Goal: Task Accomplishment & Management: Manage account settings

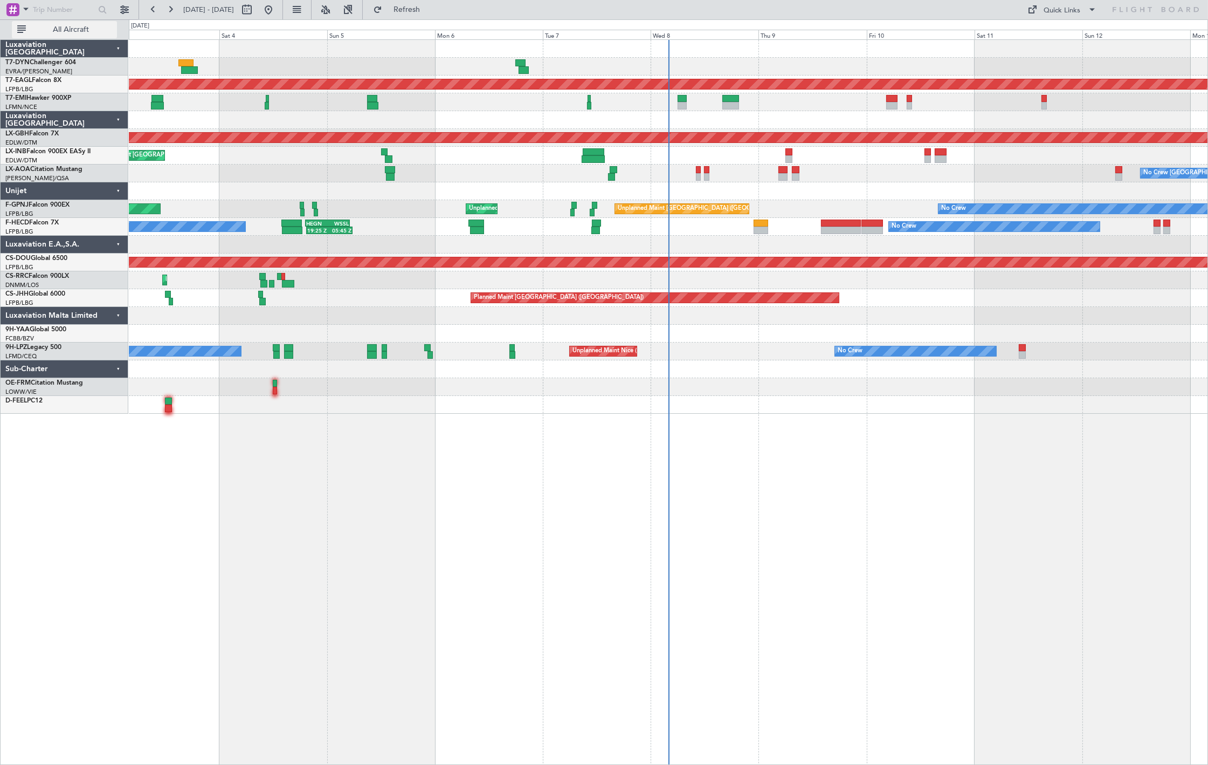
click at [77, 34] on button "All Aircraft" at bounding box center [64, 29] width 105 height 17
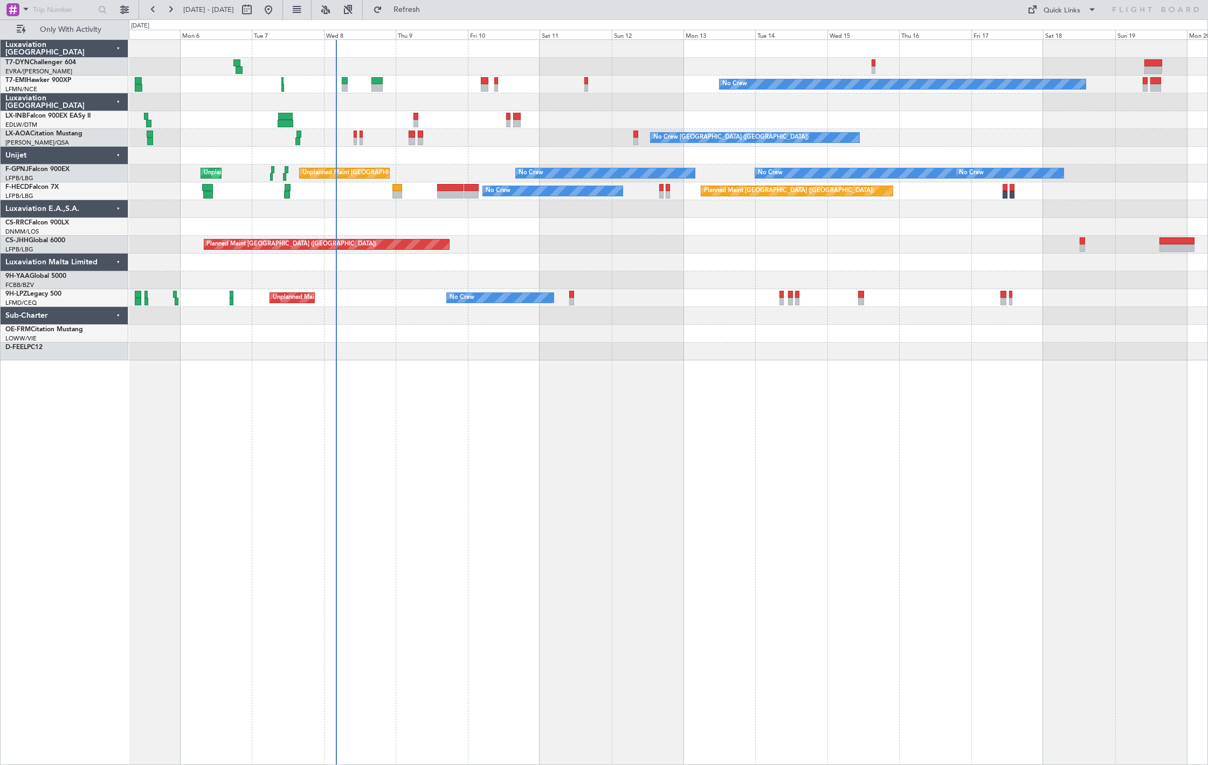
click at [152, 119] on div "Planned Maint [GEOGRAPHIC_DATA]" at bounding box center [668, 120] width 1079 height 18
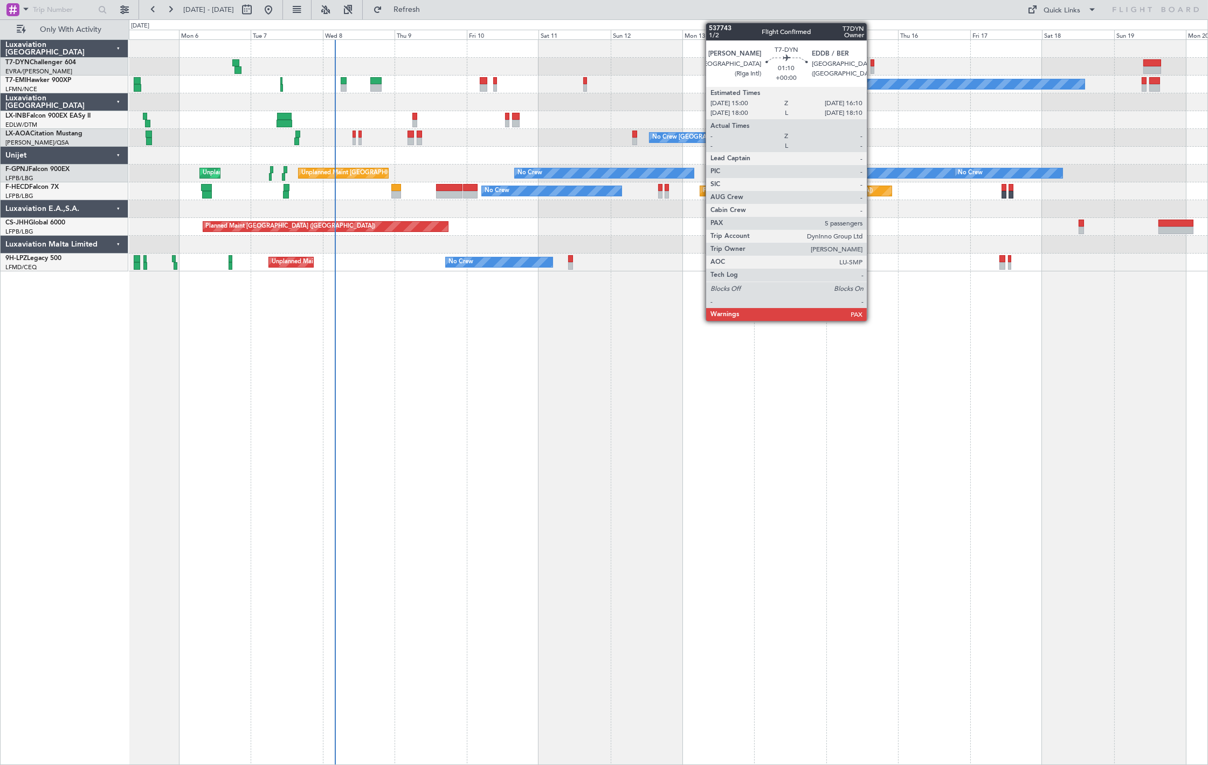
click at [872, 65] on div at bounding box center [873, 63] width 4 height 8
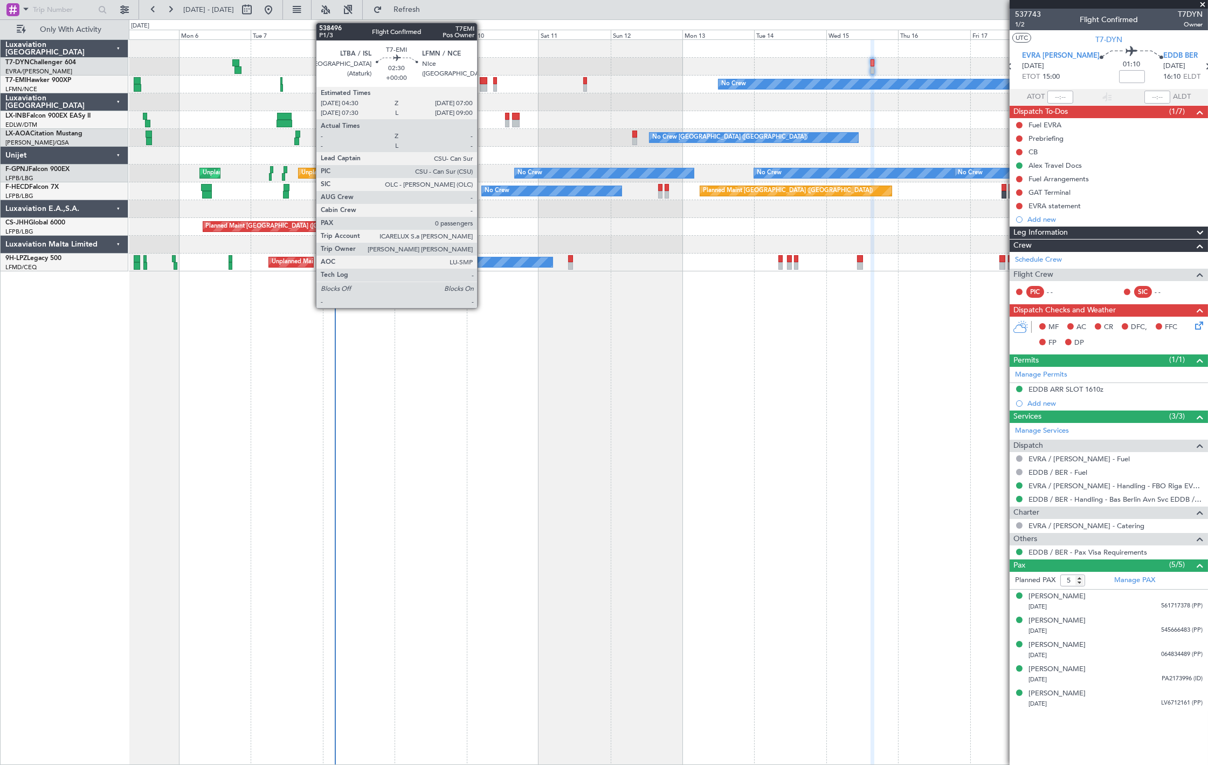
click at [483, 81] on div at bounding box center [484, 81] width 8 height 8
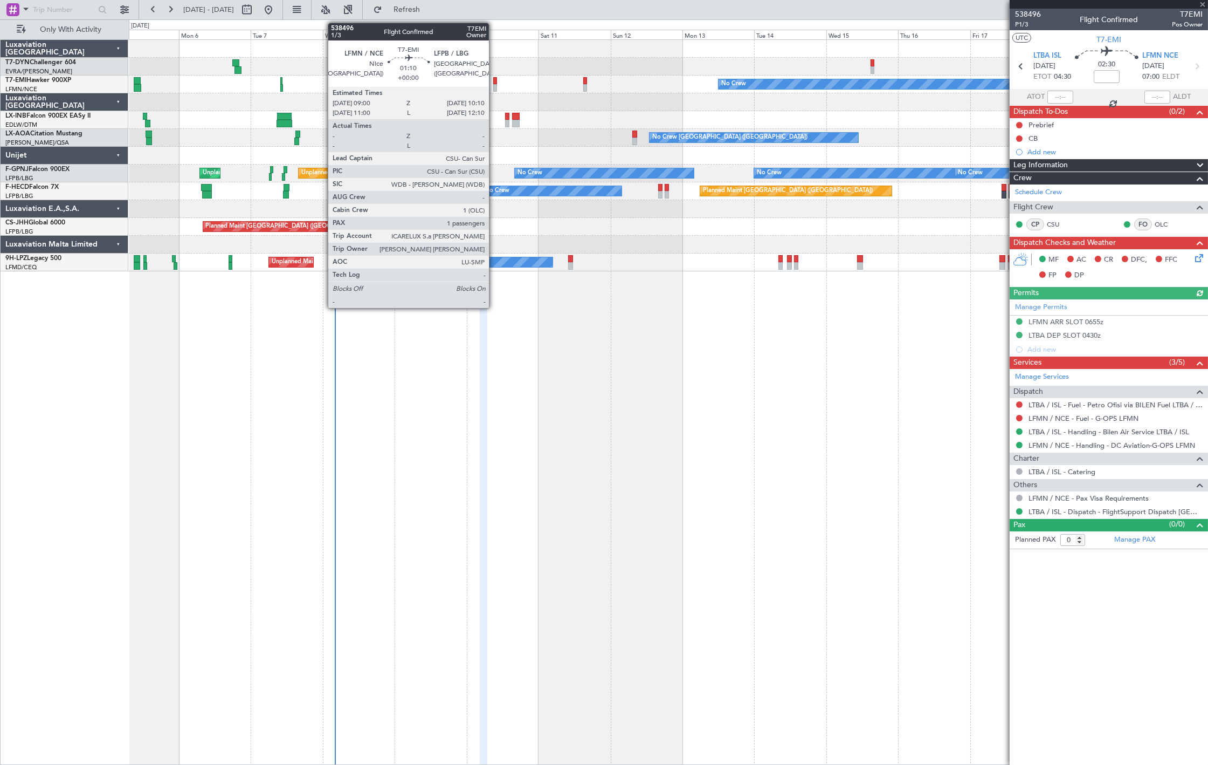
click at [494, 85] on div at bounding box center [495, 88] width 4 height 8
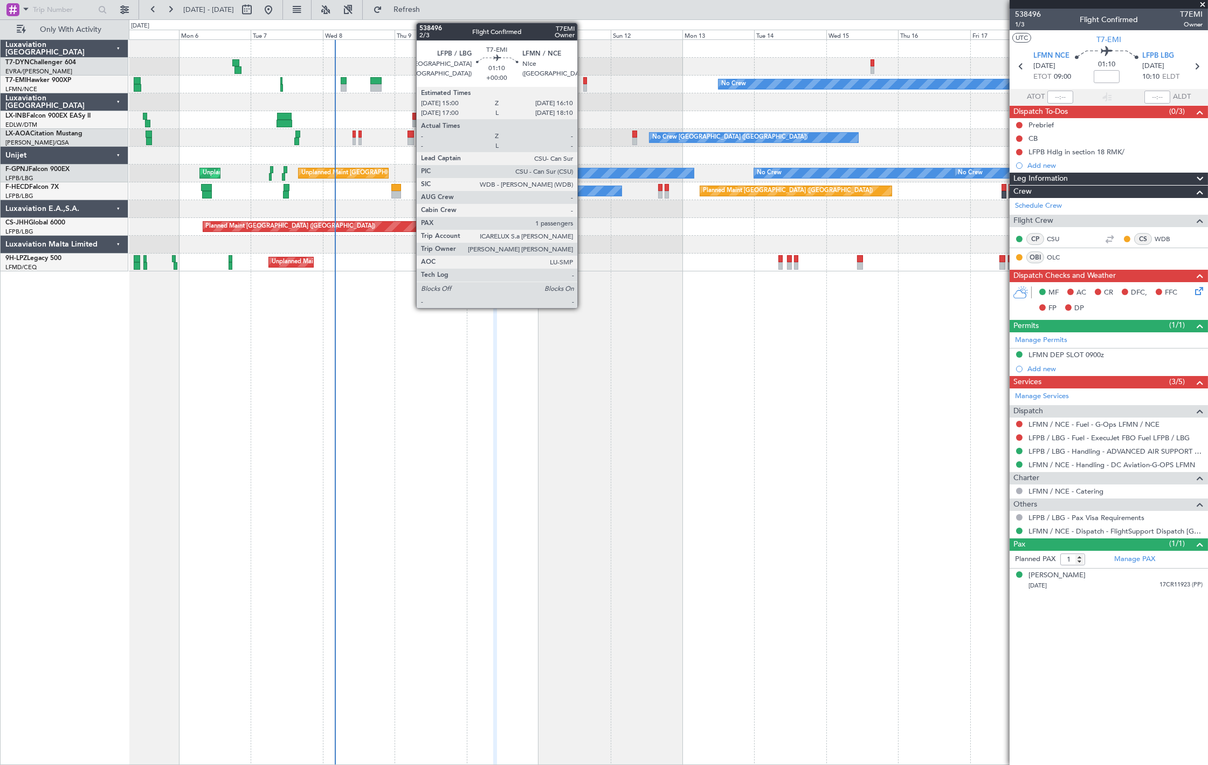
click at [583, 84] on div at bounding box center [585, 88] width 4 height 8
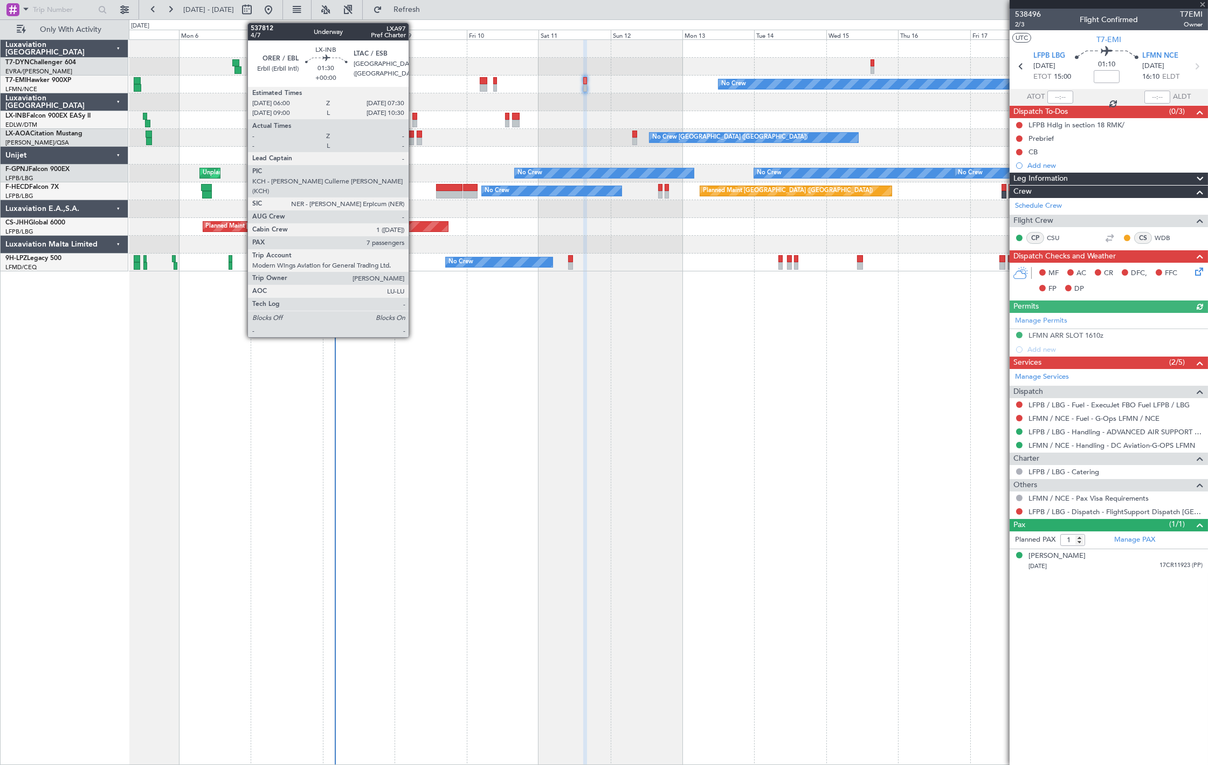
click at [414, 119] on div at bounding box center [414, 117] width 5 height 8
type input "7"
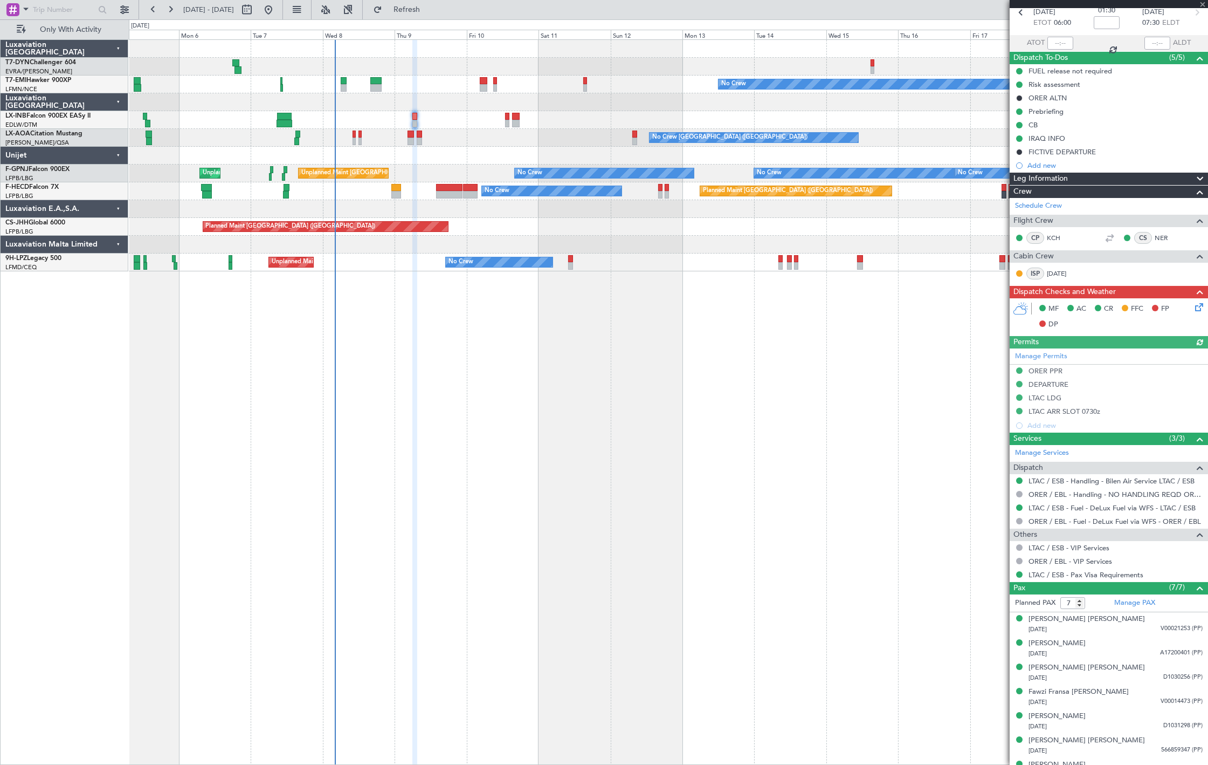
scroll to position [71, 0]
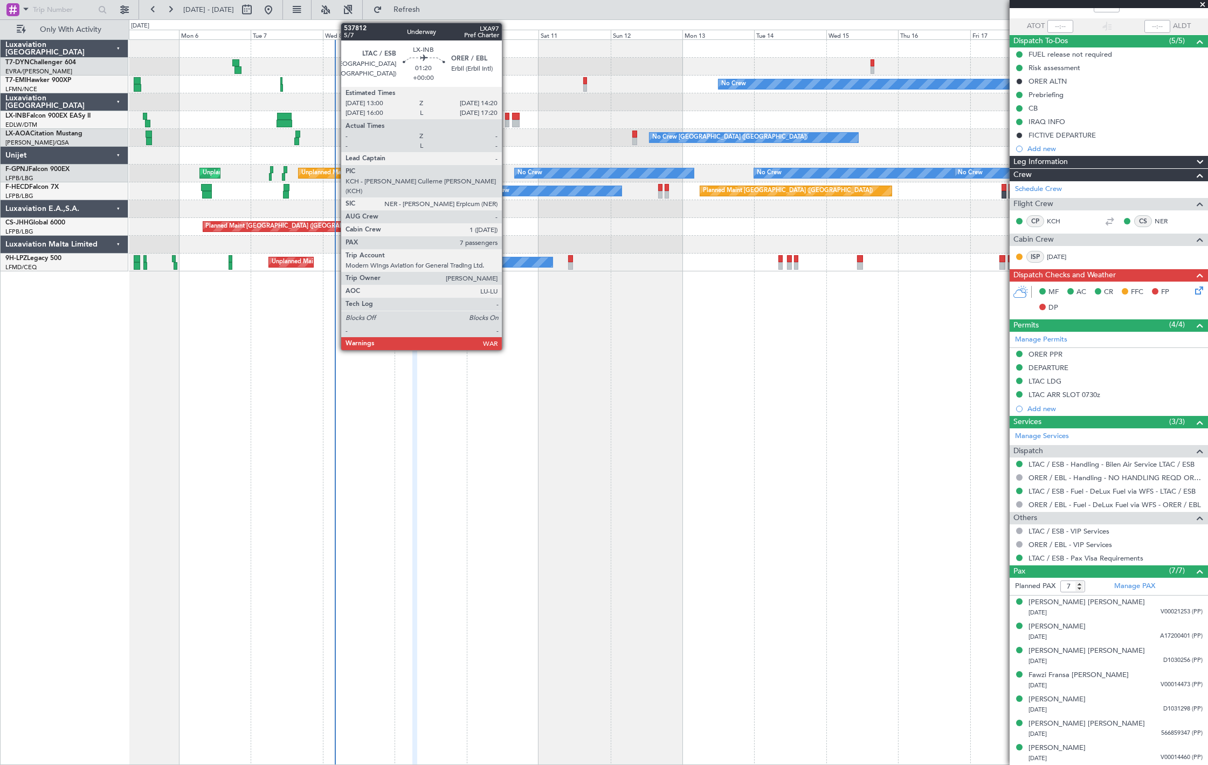
click at [507, 122] on div at bounding box center [507, 124] width 4 height 8
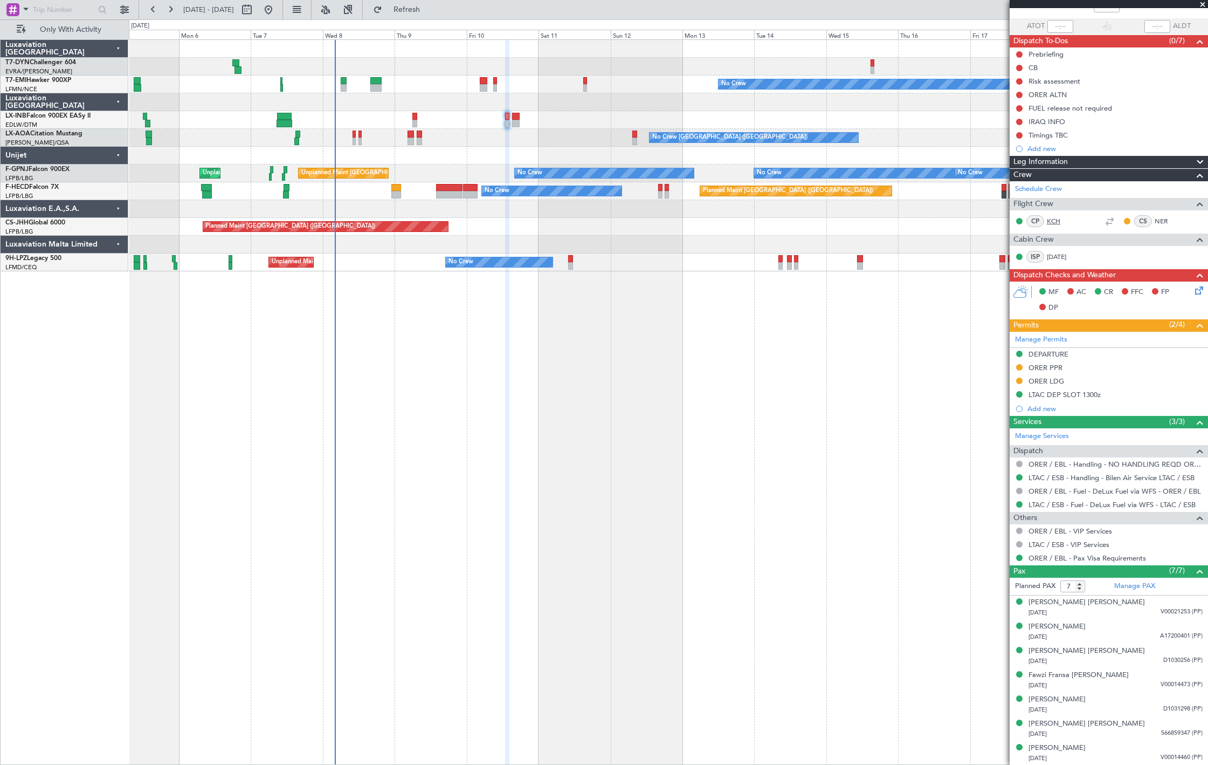
scroll to position [0, 0]
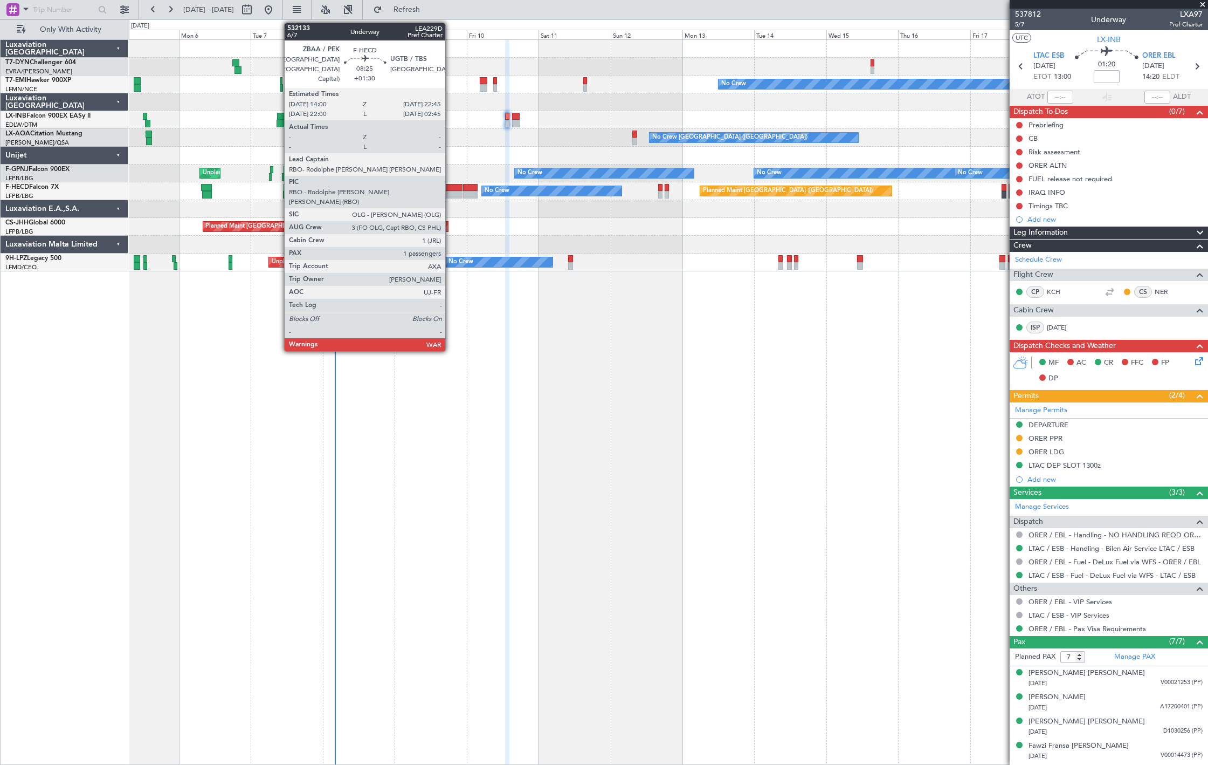
click at [451, 184] on div at bounding box center [449, 188] width 26 height 8
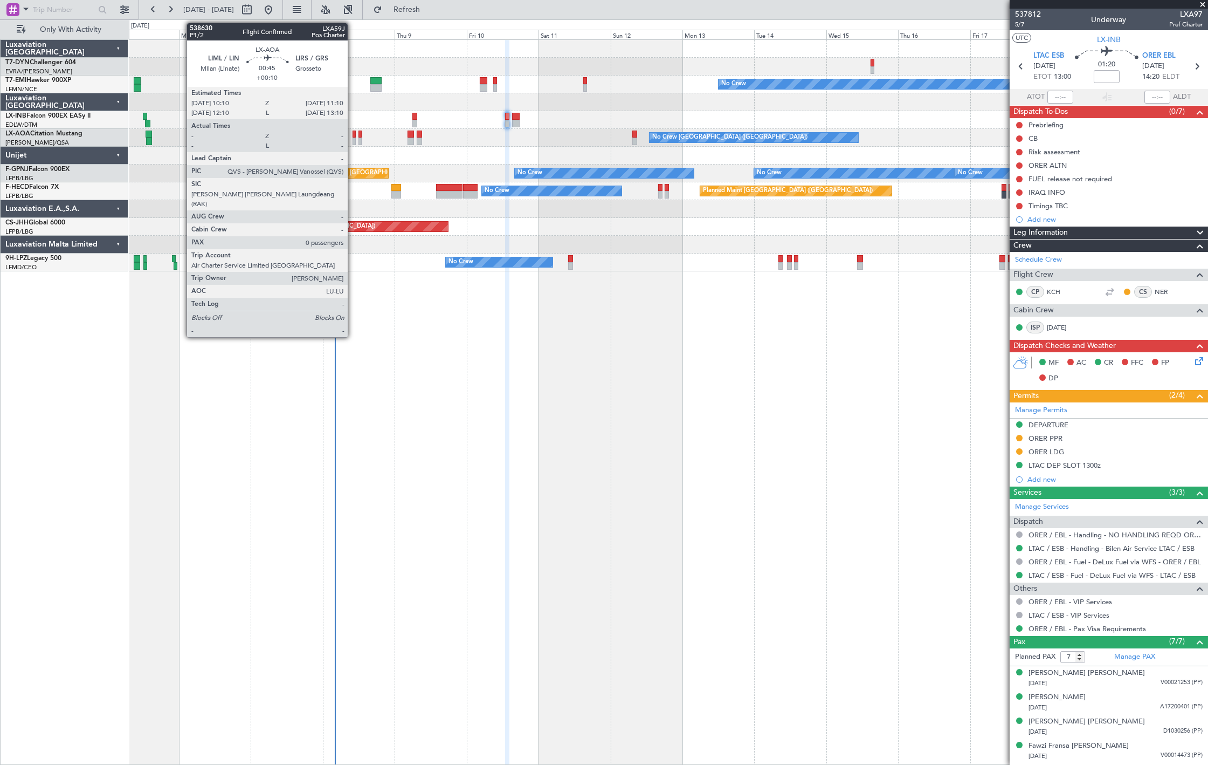
click at [353, 136] on div at bounding box center [354, 134] width 3 height 8
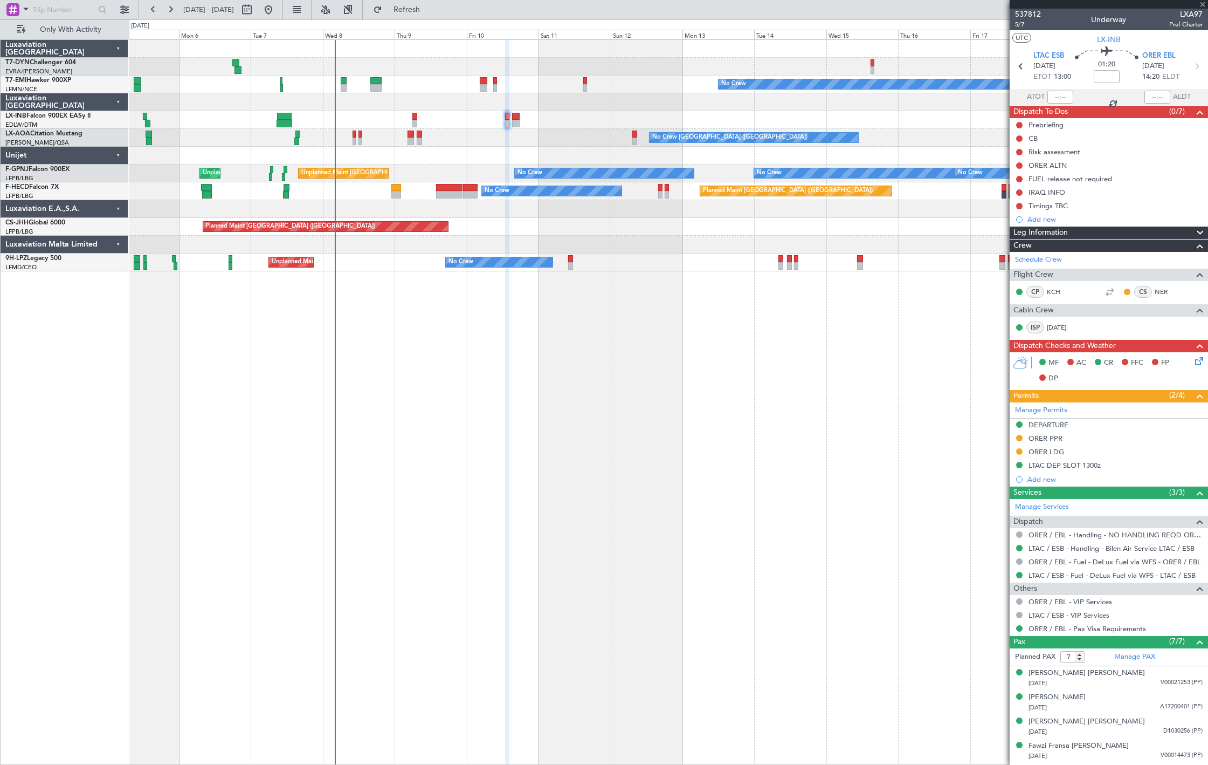
type input "+00:10"
type input "0"
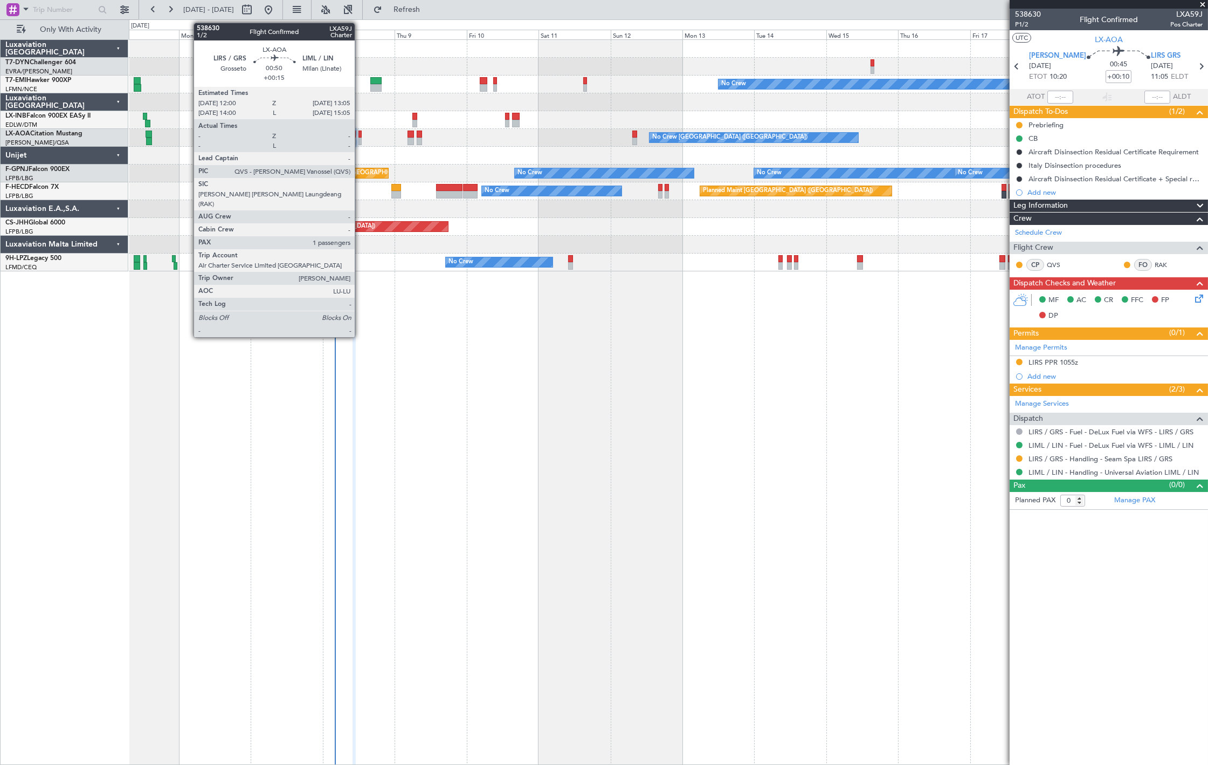
click at [360, 140] on div at bounding box center [361, 141] width 4 height 8
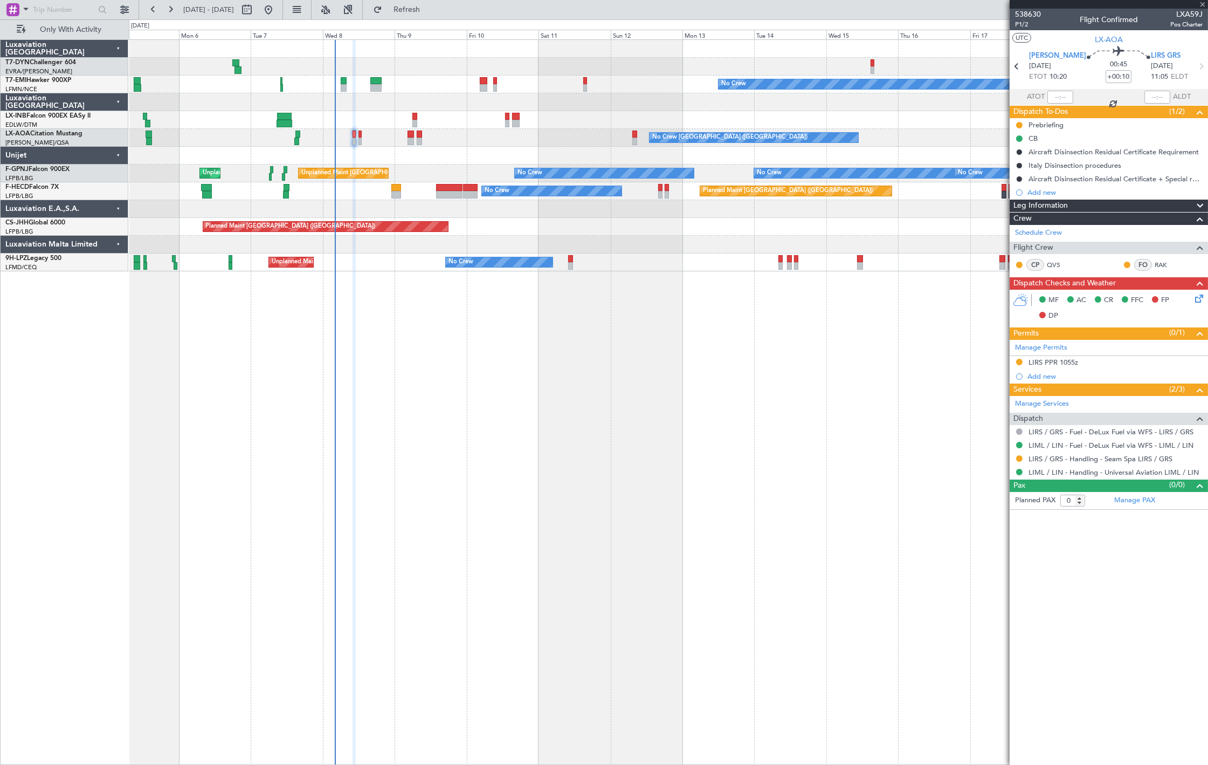
type input "+00:15"
type input "1"
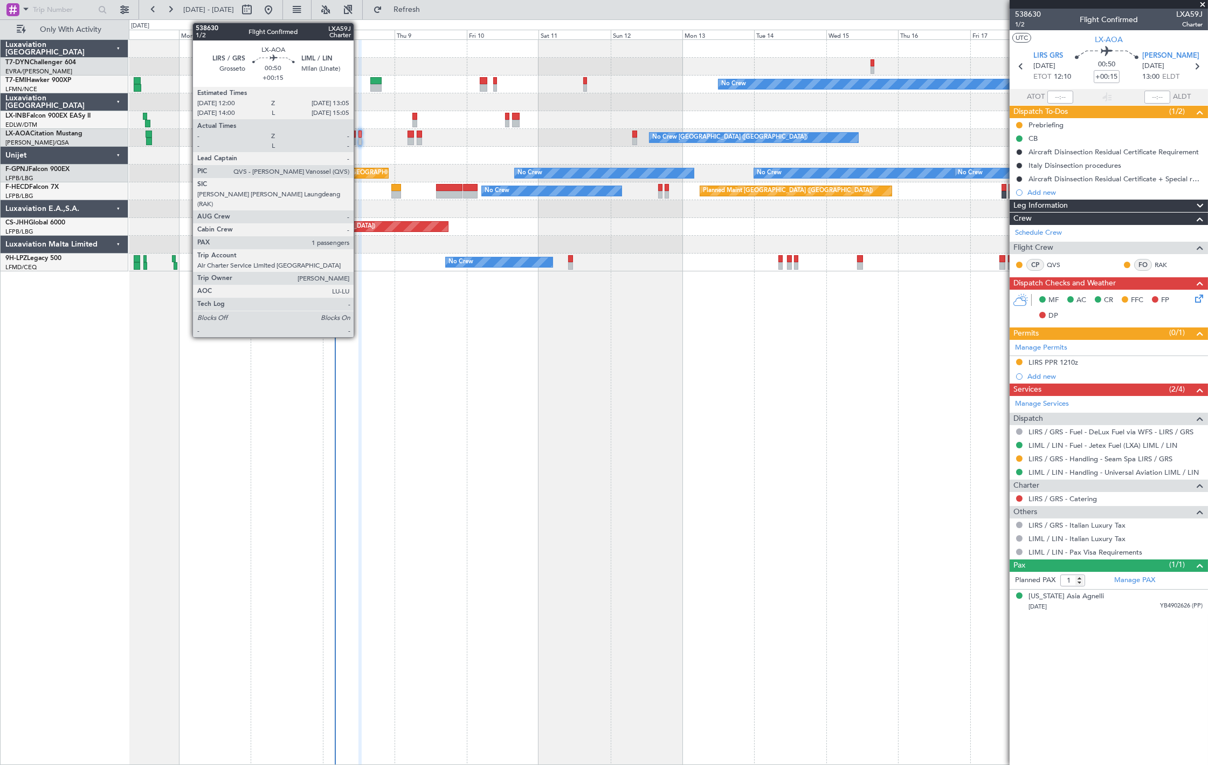
click at [359, 135] on div at bounding box center [361, 134] width 4 height 8
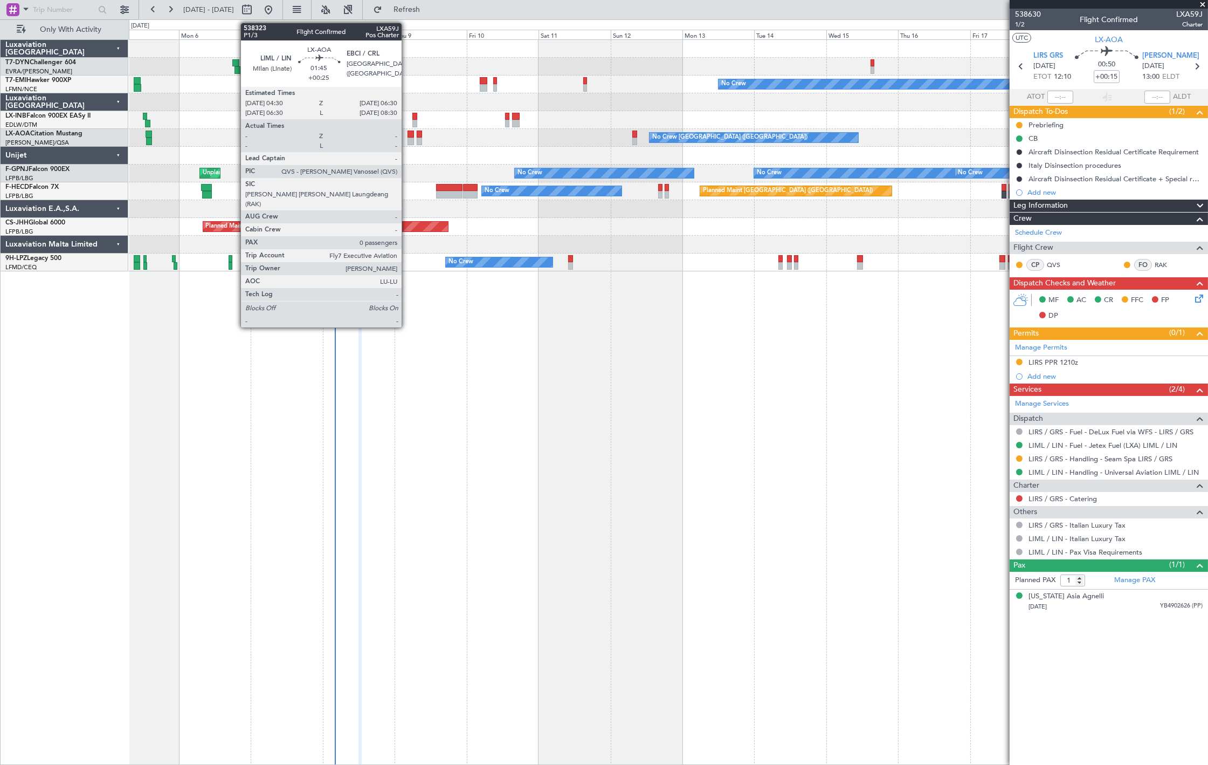
click at [408, 135] on div at bounding box center [411, 134] width 6 height 8
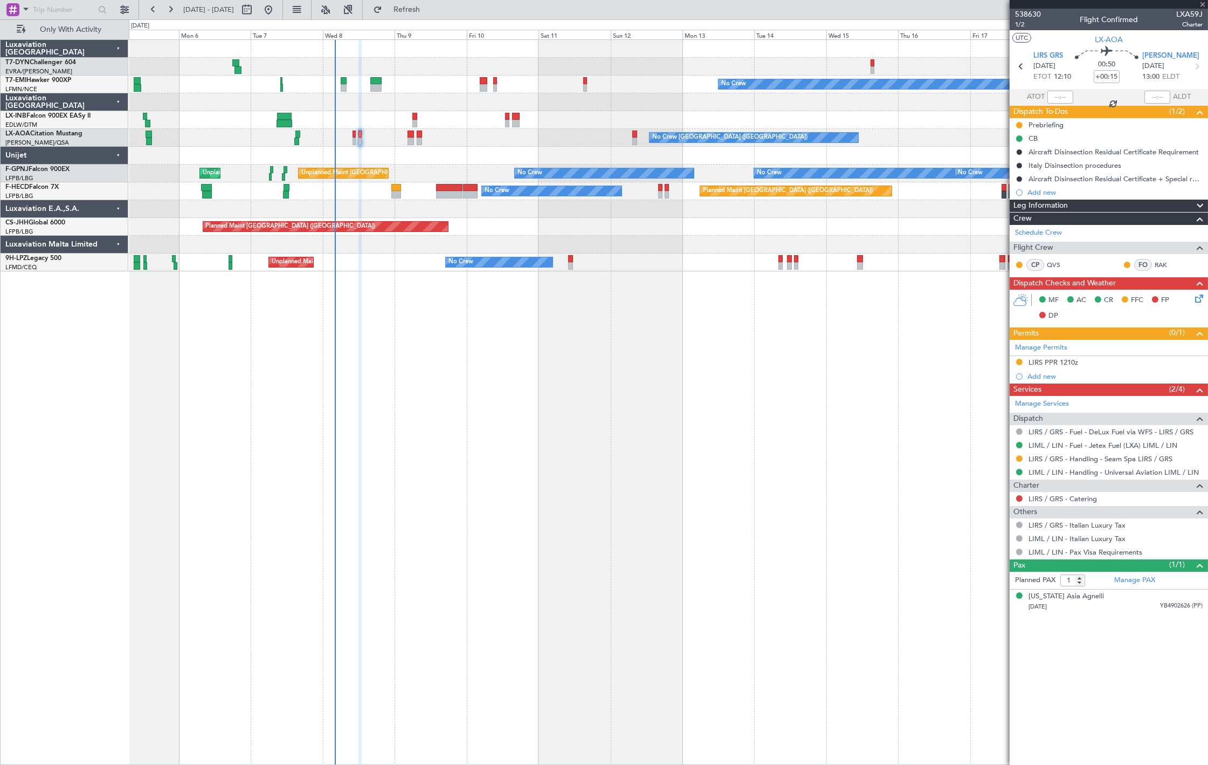
type input "+00:25"
type input "0"
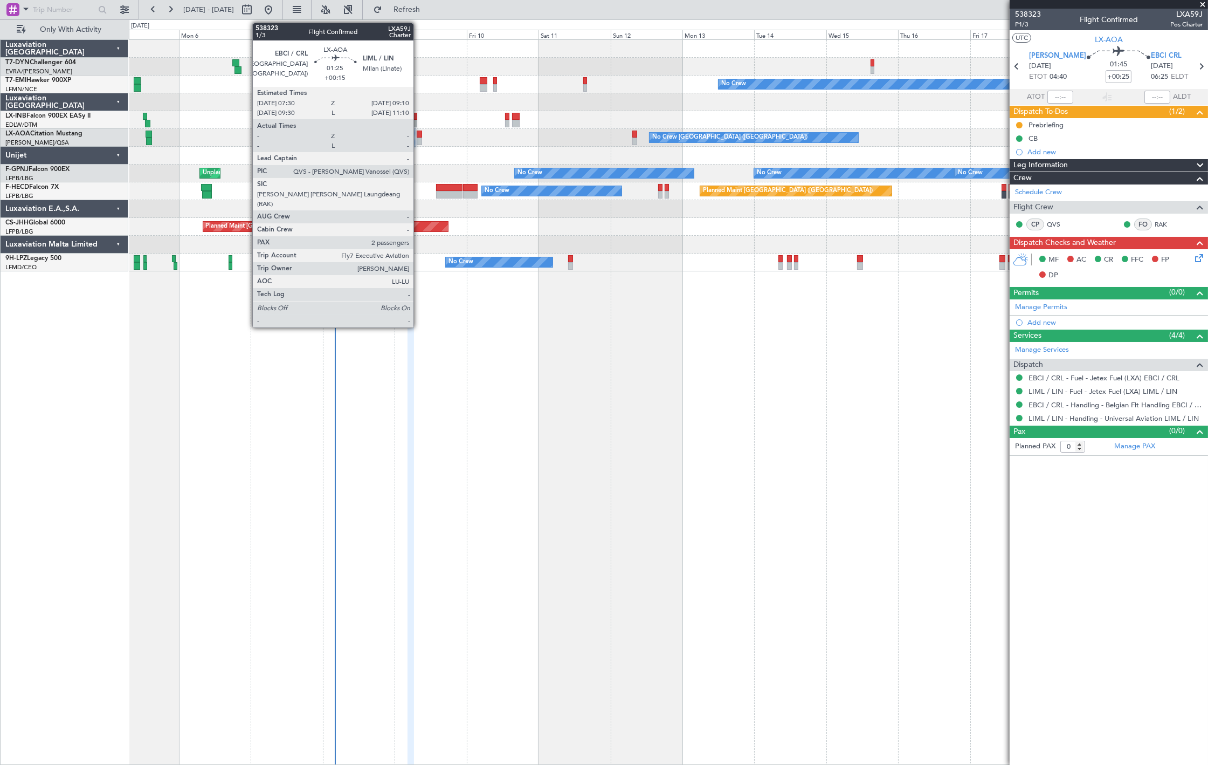
click at [419, 139] on div at bounding box center [419, 141] width 5 height 8
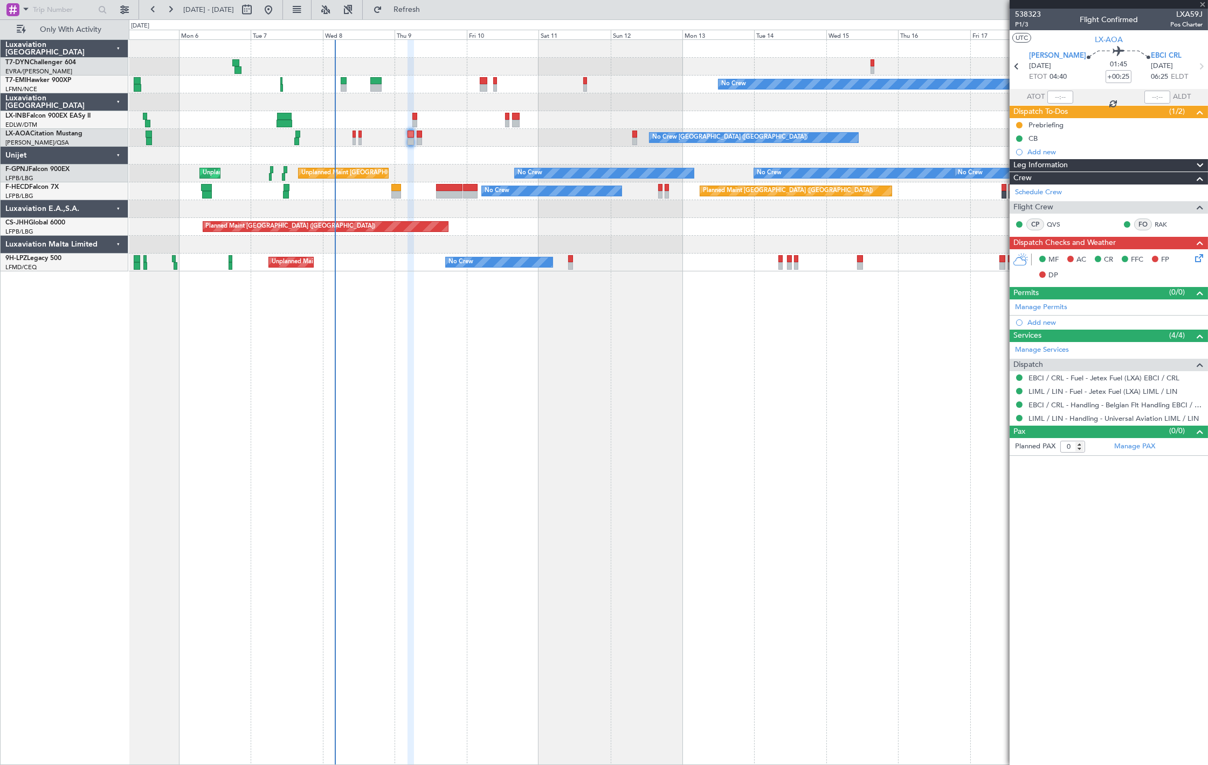
type input "+00:15"
type input "2"
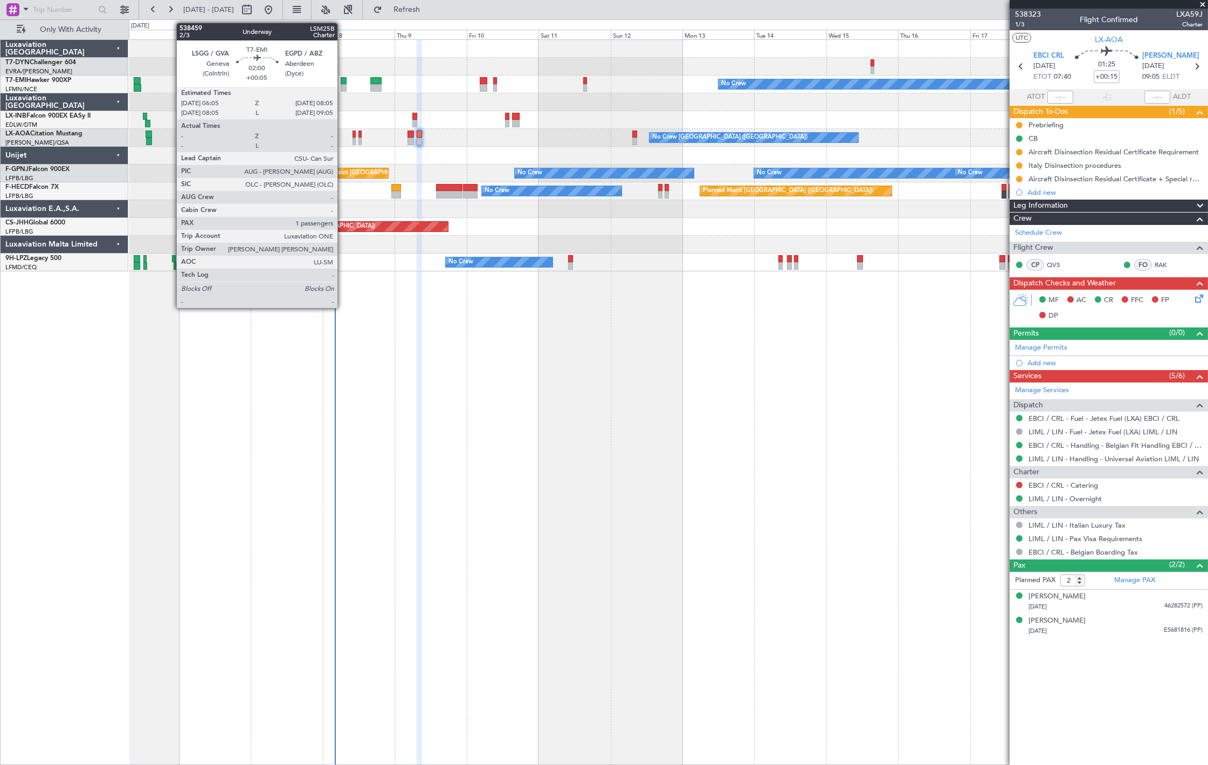
click at [343, 85] on div at bounding box center [344, 88] width 6 height 8
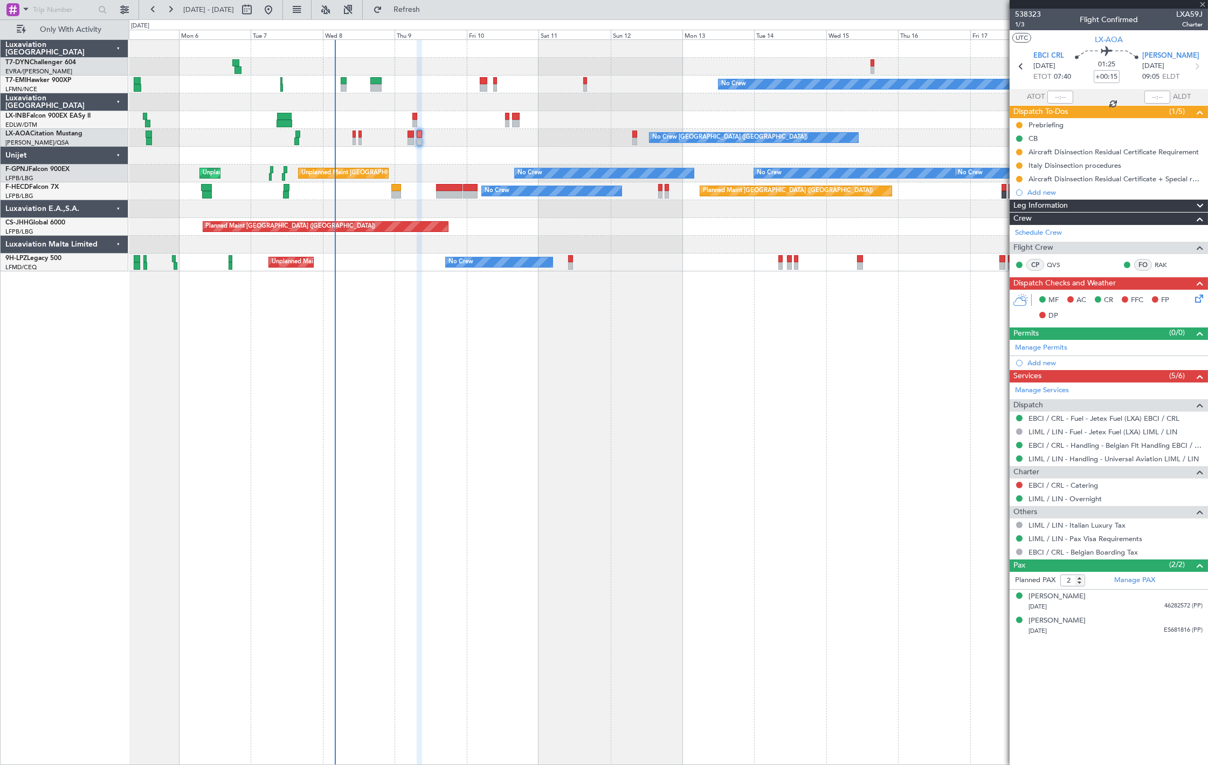
type input "+00:05"
type input "1"
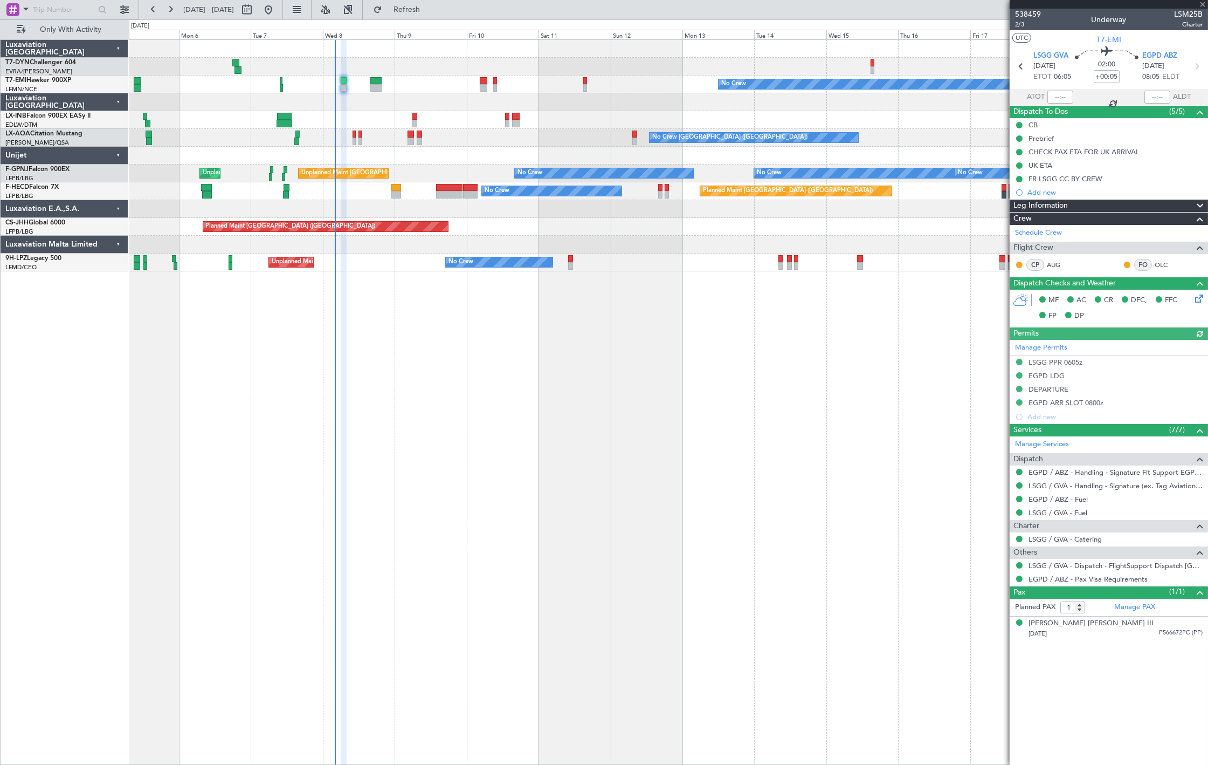
click at [1165, 49] on section "LSGG GVA 08/10/2025 ETOT 06:05 02:00 +00:05 EGPD ABZ 08/10/2025 08:05 ELDT" at bounding box center [1109, 67] width 198 height 43
click at [1163, 56] on span "EGPD ABZ" at bounding box center [1159, 56] width 35 height 11
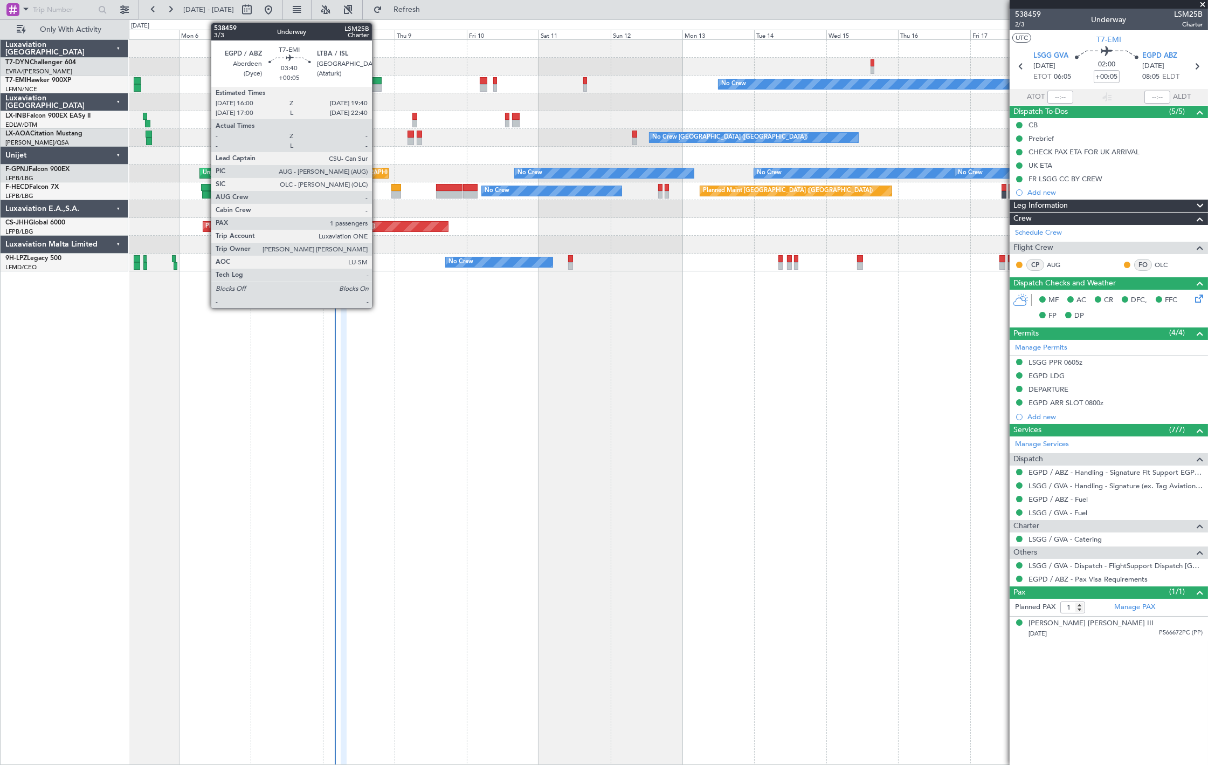
click at [377, 84] on div at bounding box center [375, 88] width 11 height 8
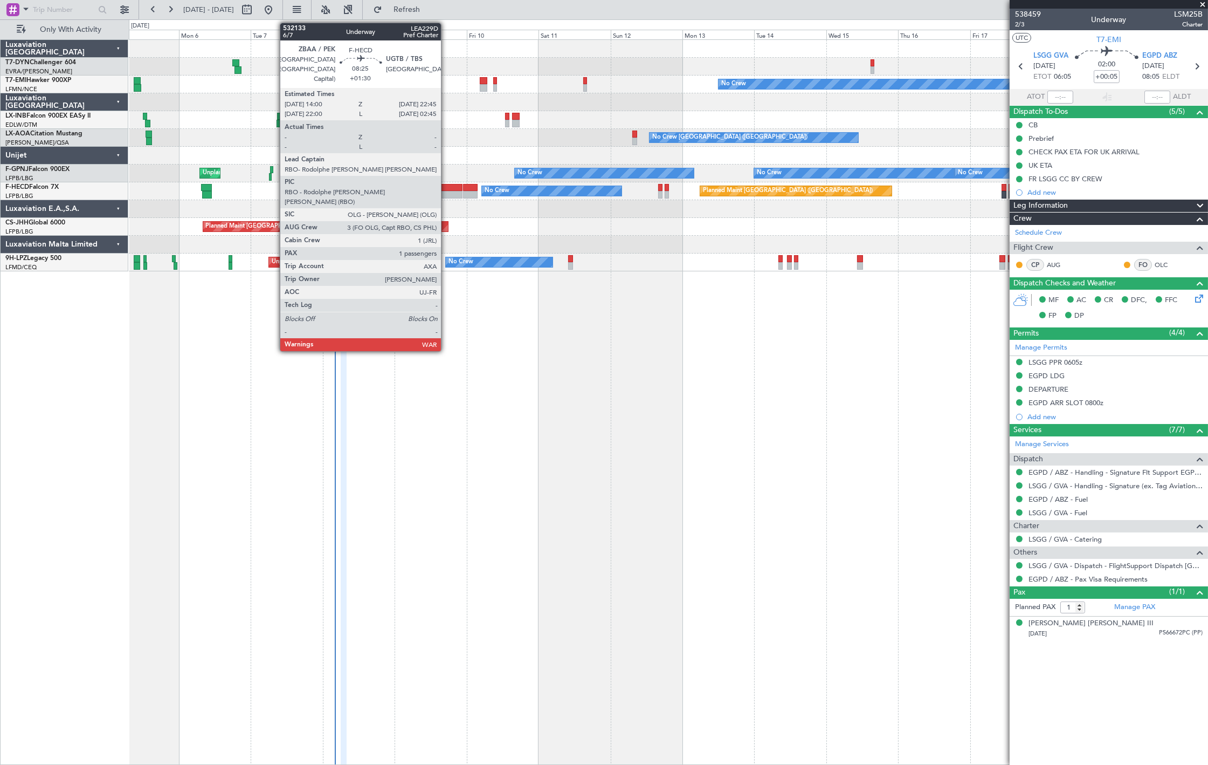
click at [446, 191] on div at bounding box center [449, 195] width 26 height 8
type input "+01:30"
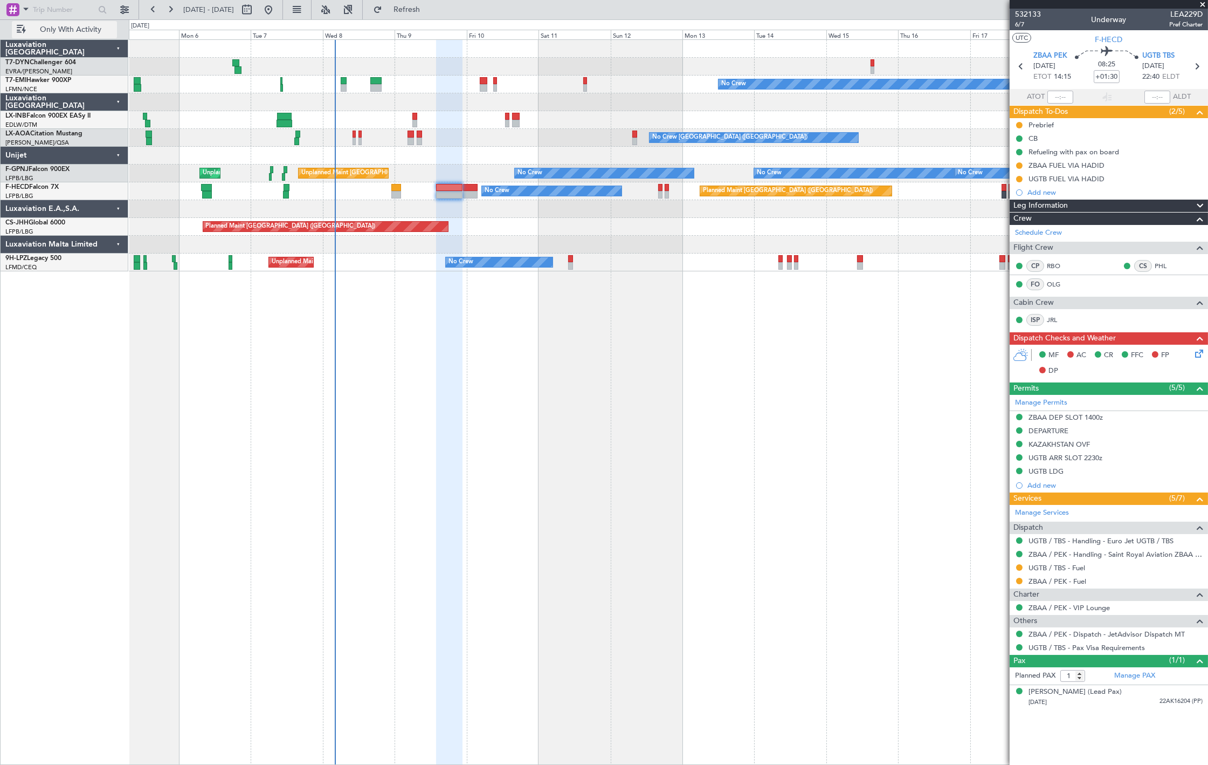
click at [105, 28] on span "Only With Activity" at bounding box center [71, 30] width 86 height 8
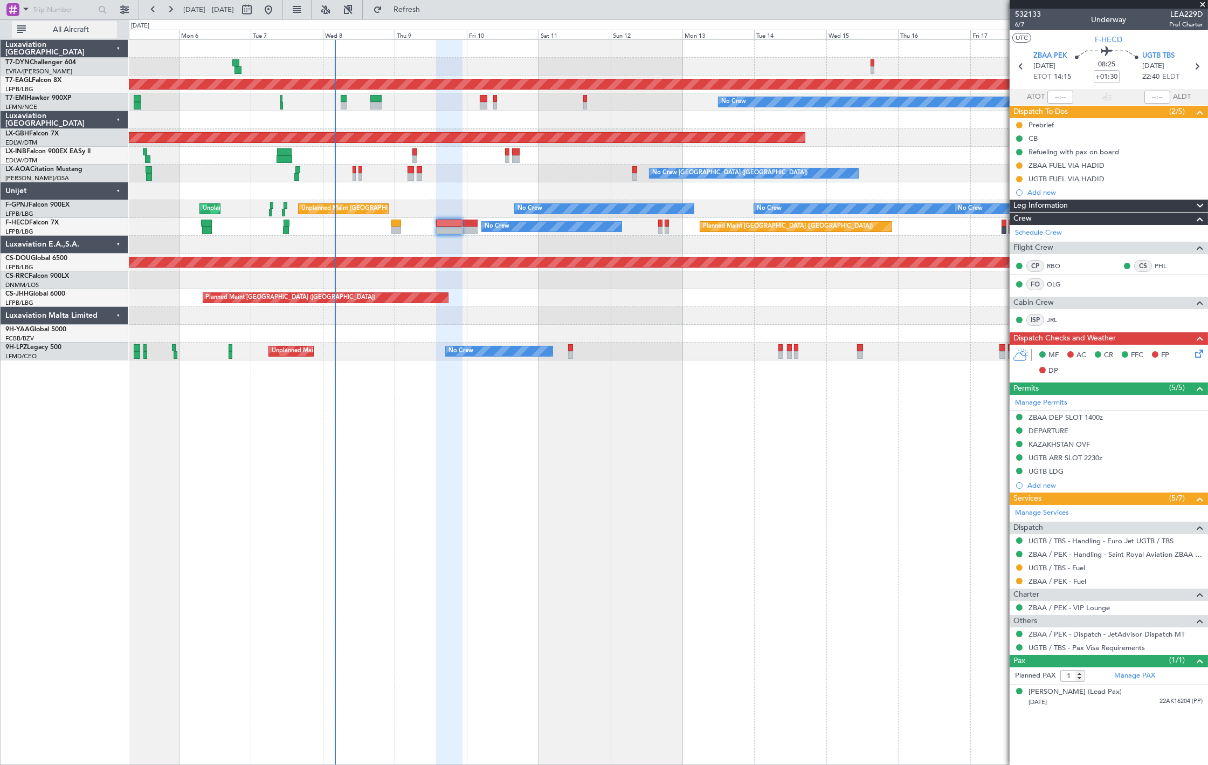
click at [105, 27] on span "All Aircraft" at bounding box center [71, 30] width 86 height 8
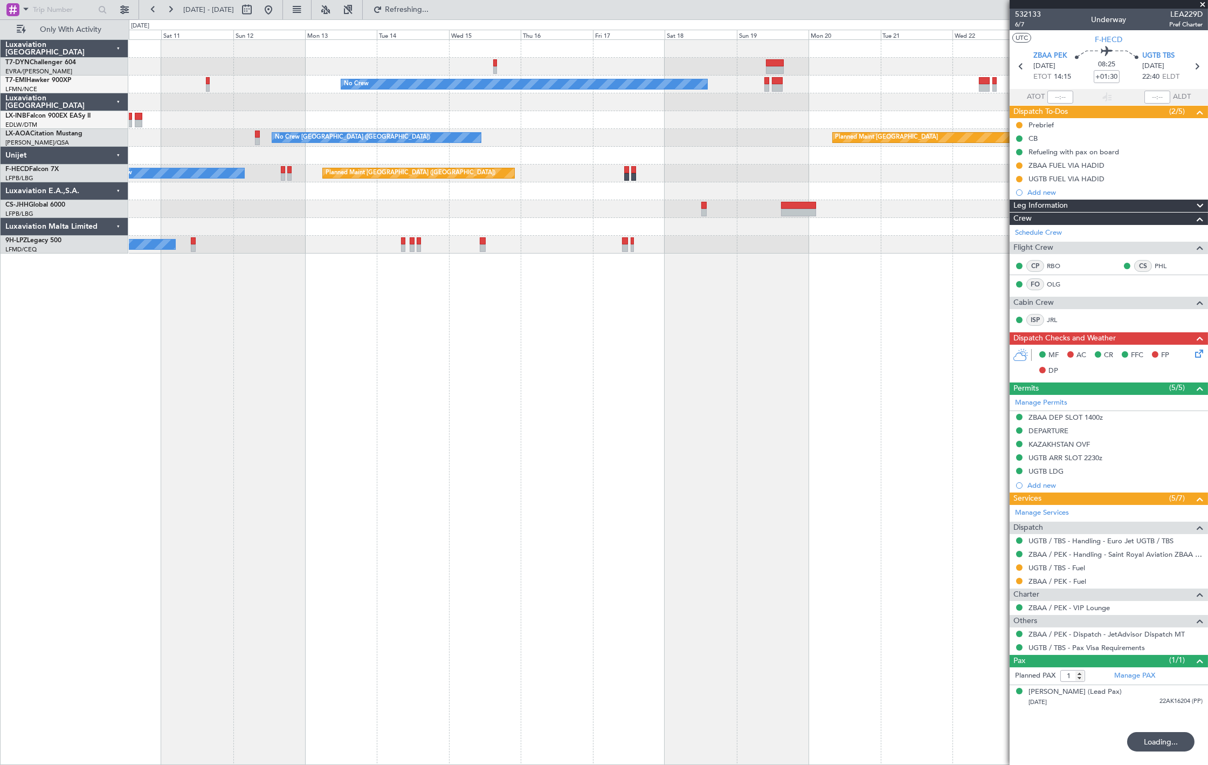
click at [979, 239] on div "No Crew No Crew Monchengladbach Planned Maint Monchengladbach No Crew Charleroi…" at bounding box center [668, 147] width 1079 height 214
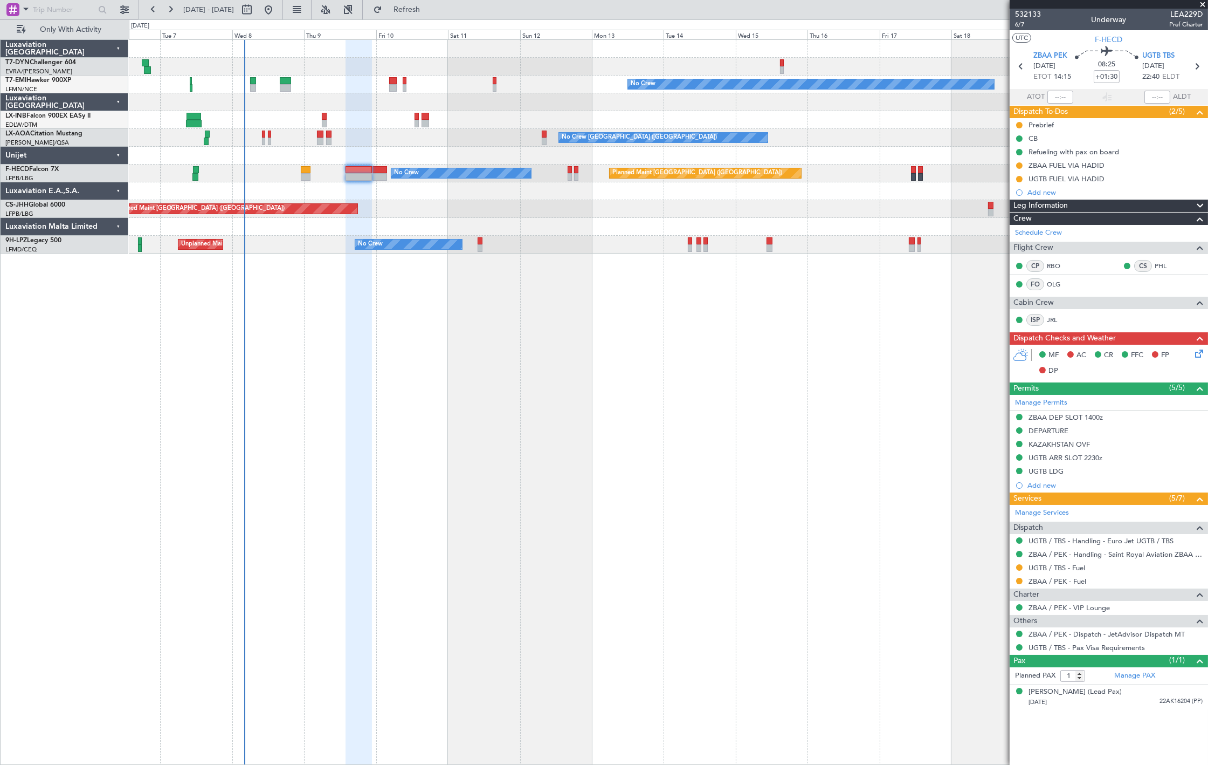
click at [486, 220] on div at bounding box center [668, 227] width 1079 height 18
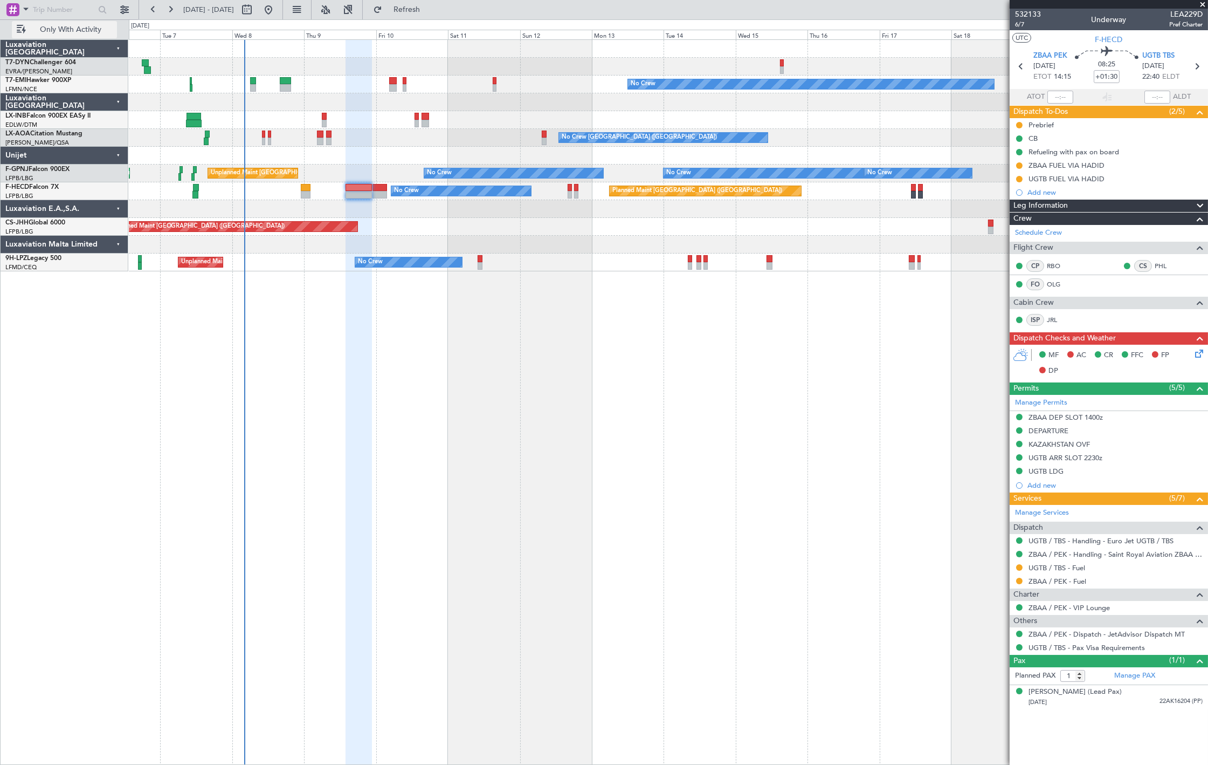
click at [66, 28] on span "Only With Activity" at bounding box center [71, 30] width 86 height 8
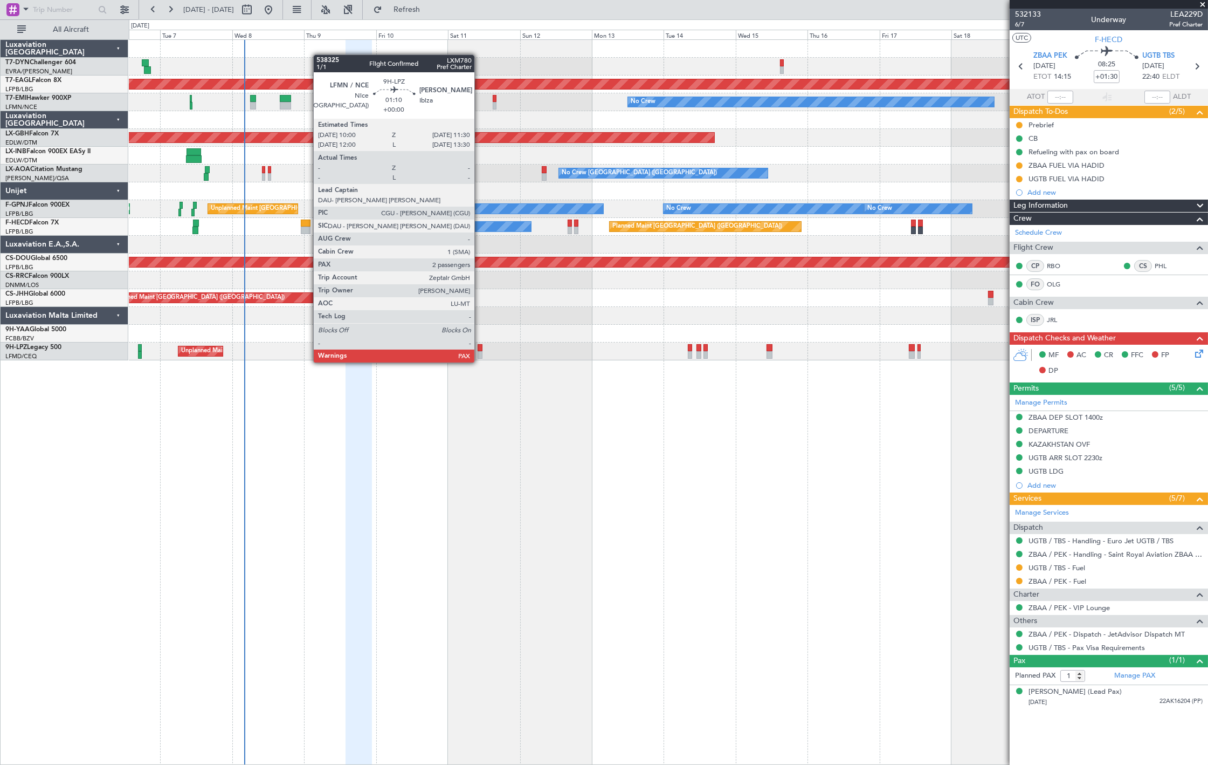
click at [480, 351] on div at bounding box center [480, 355] width 5 height 8
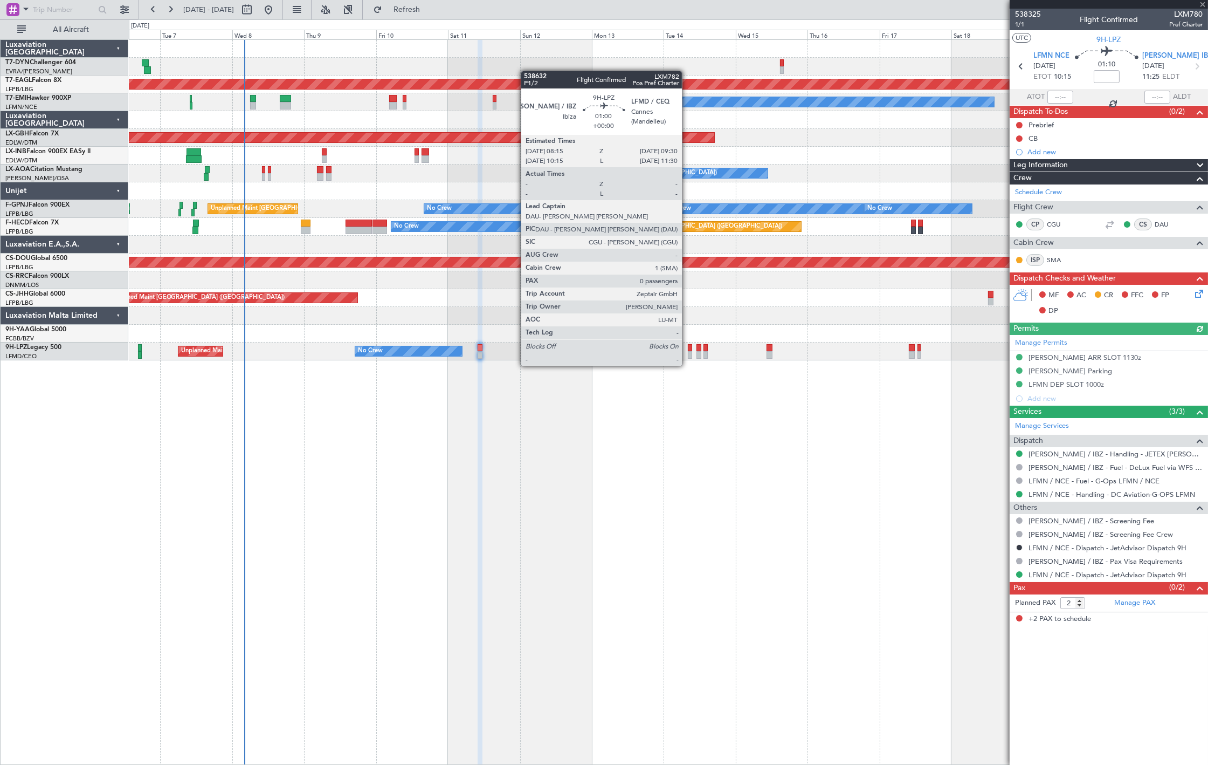
click at [688, 355] on div at bounding box center [690, 355] width 4 height 8
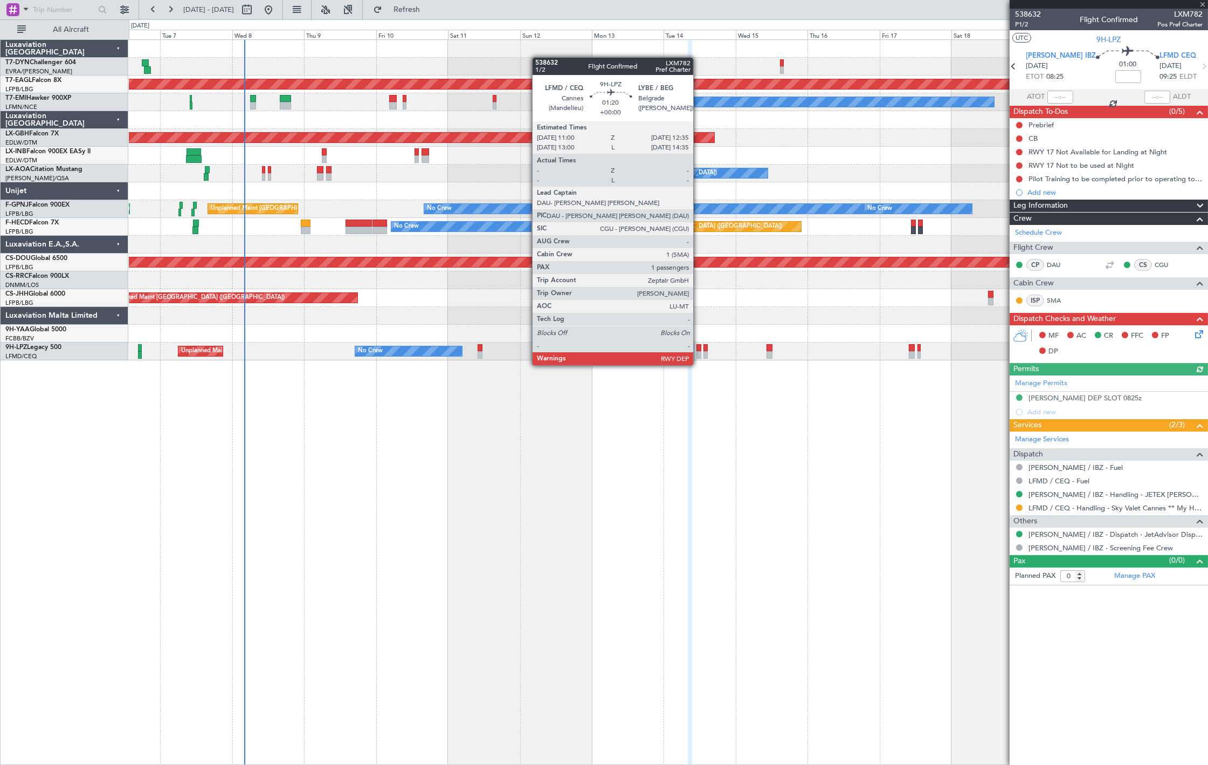
click at [699, 354] on div at bounding box center [699, 355] width 5 height 8
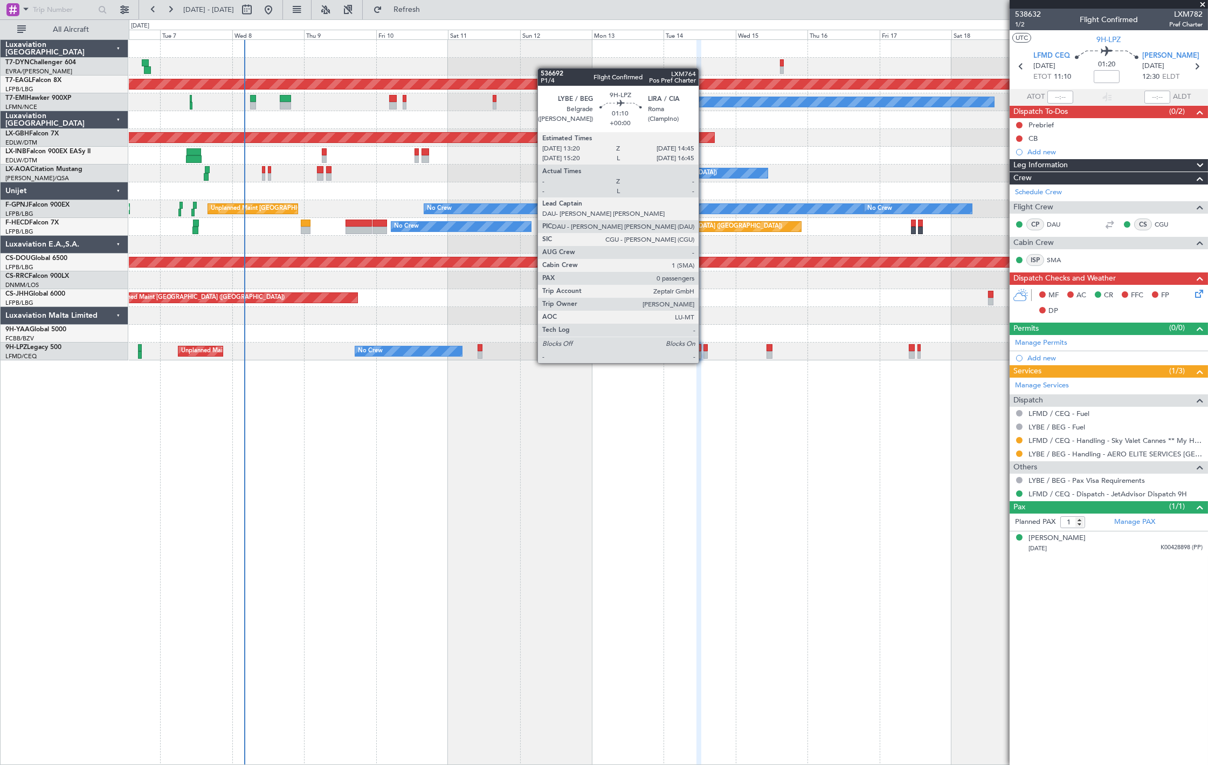
click at [704, 352] on div at bounding box center [706, 355] width 4 height 8
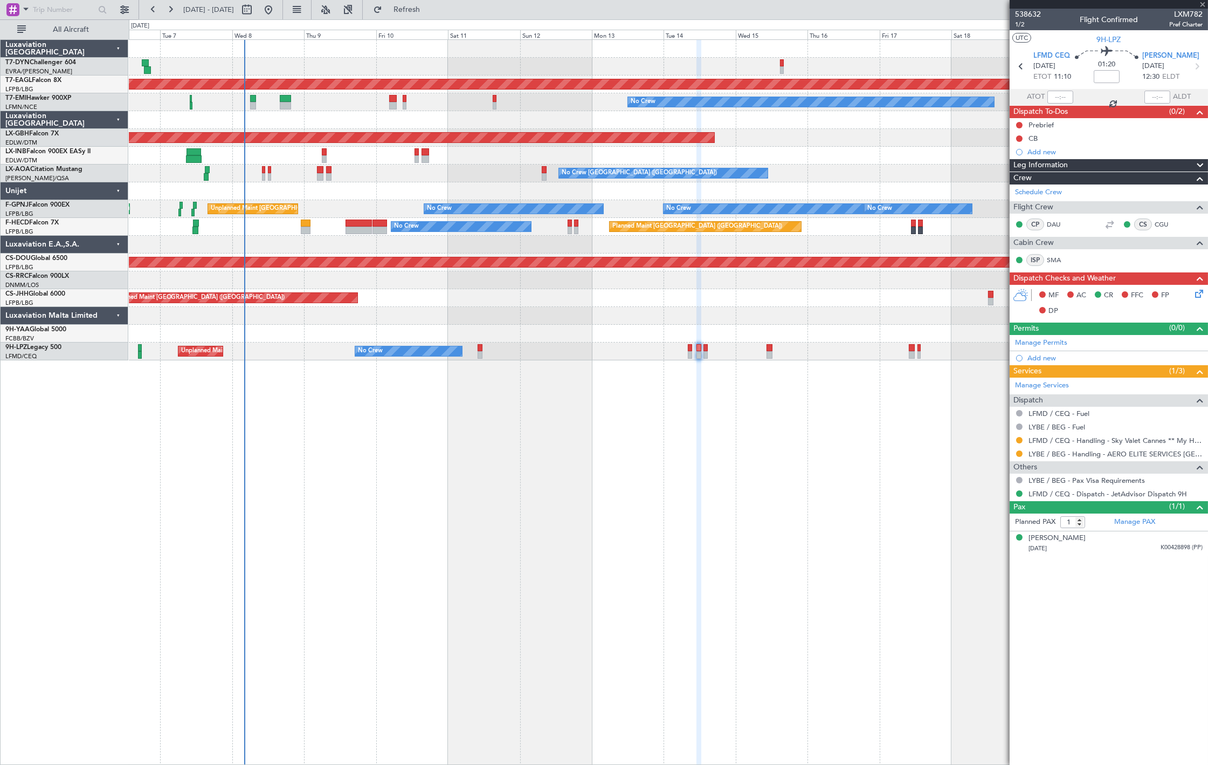
type input "0"
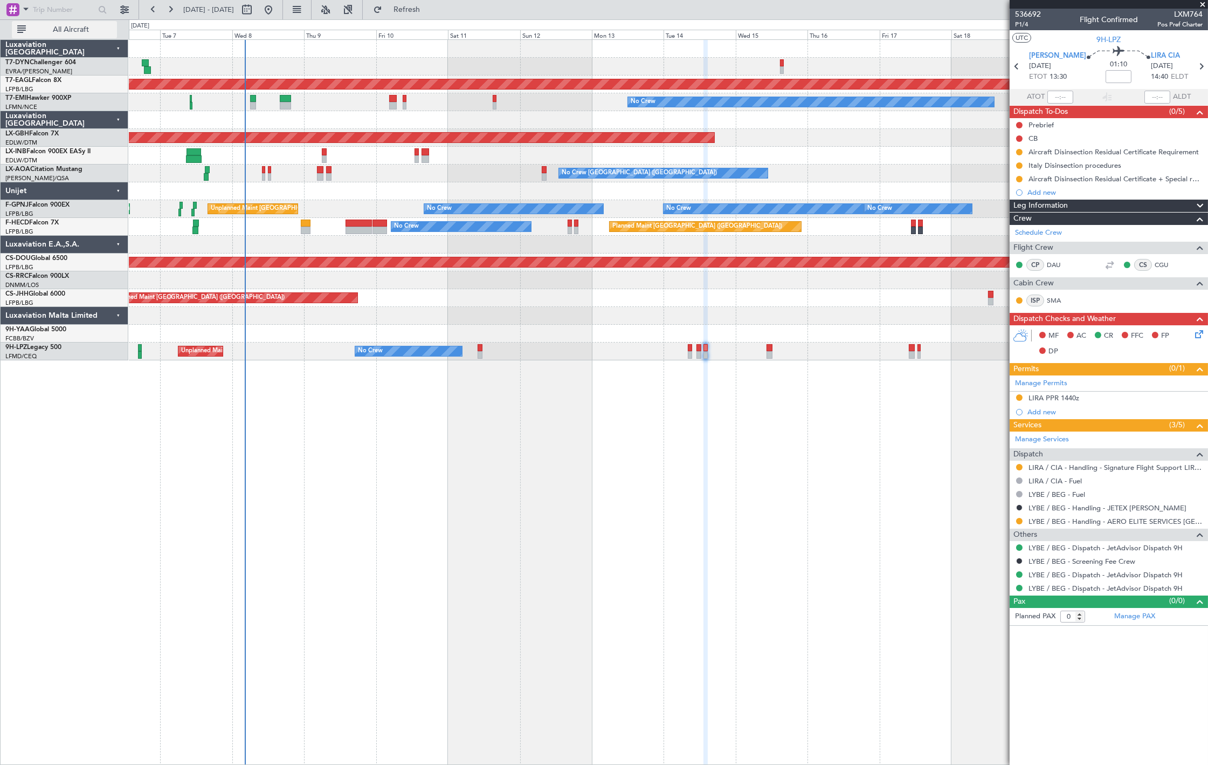
click at [84, 31] on span "All Aircraft" at bounding box center [71, 30] width 86 height 8
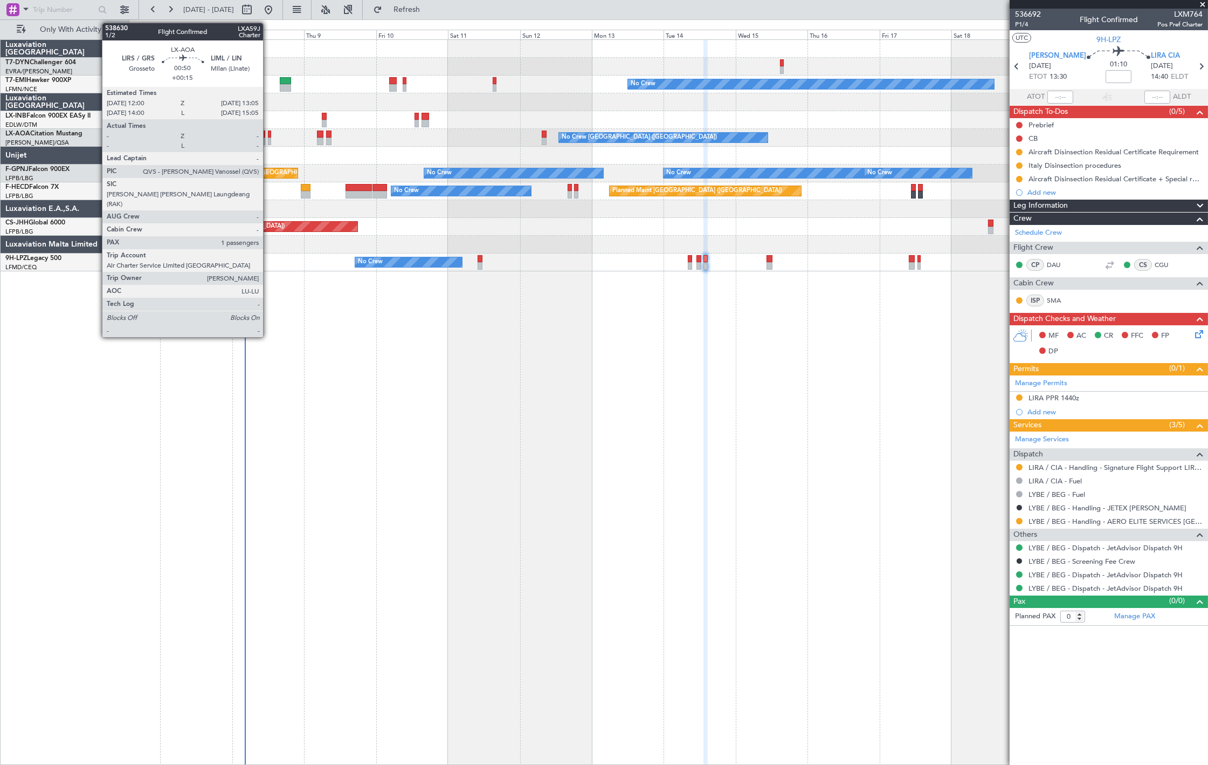
click at [268, 135] on div at bounding box center [270, 134] width 4 height 8
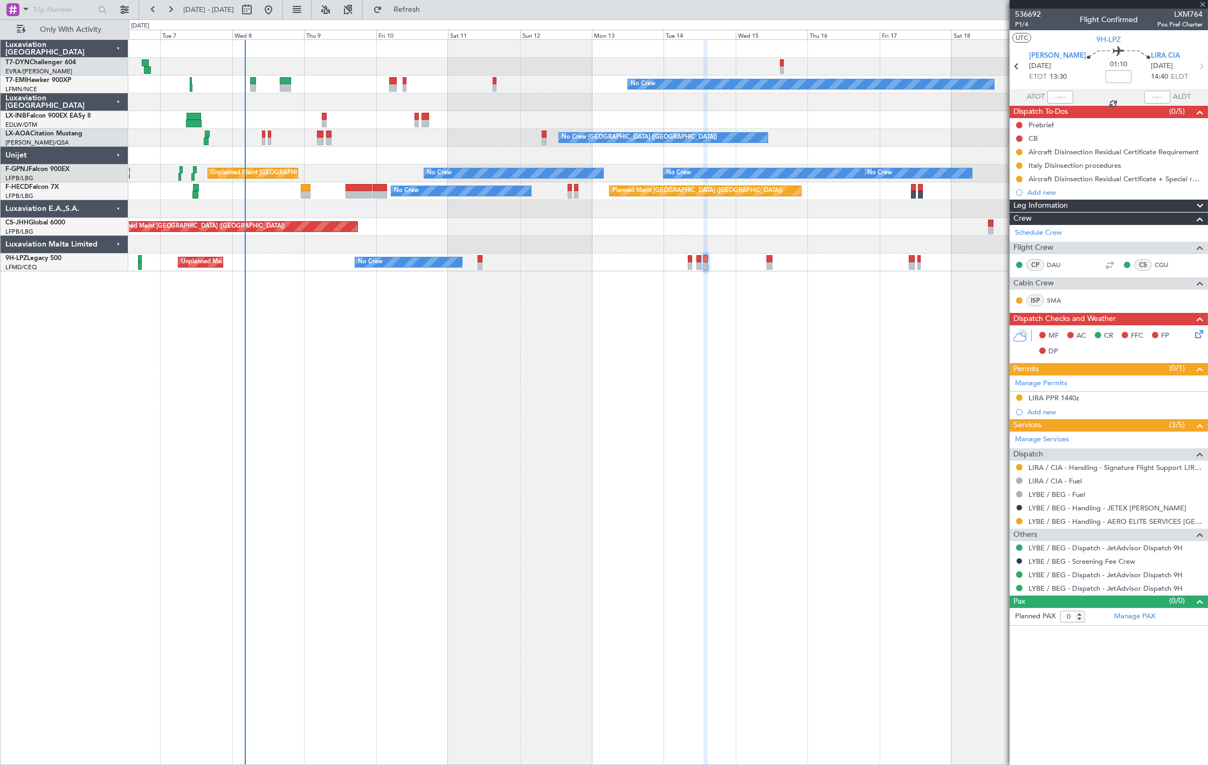
type input "+00:15"
type input "1"
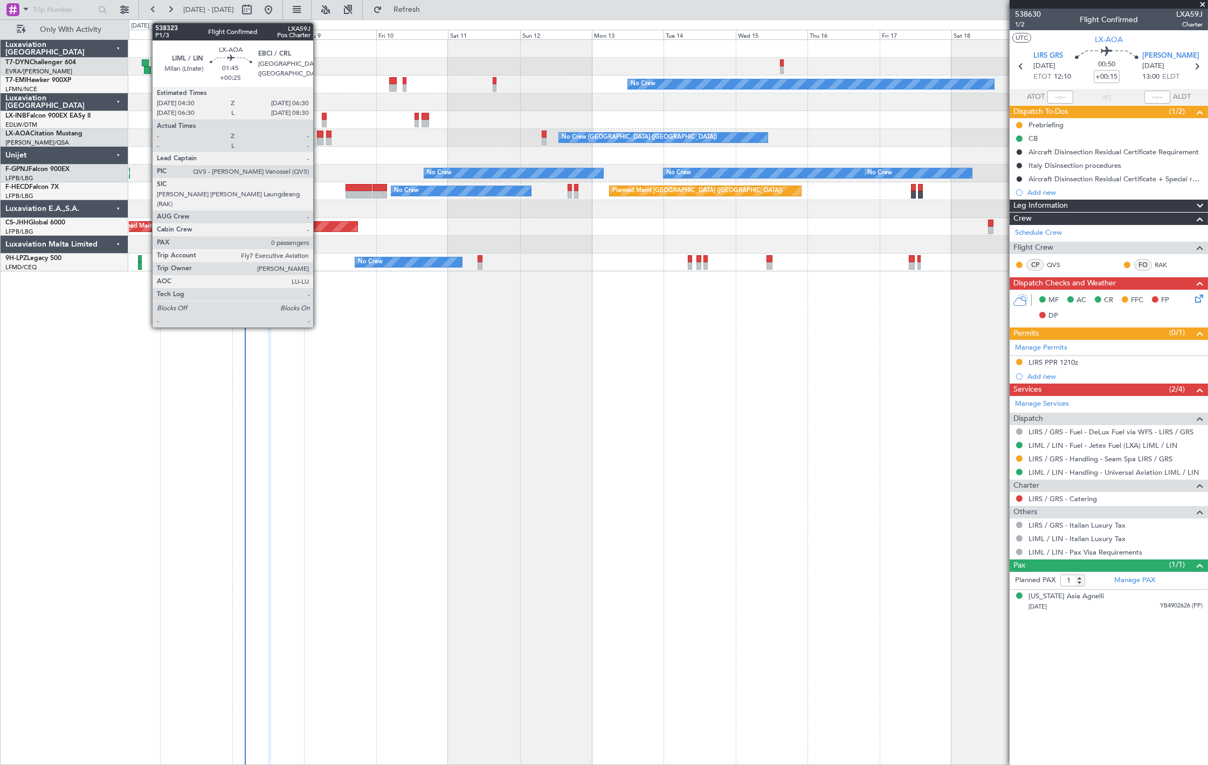
click at [319, 131] on div at bounding box center [320, 134] width 6 height 8
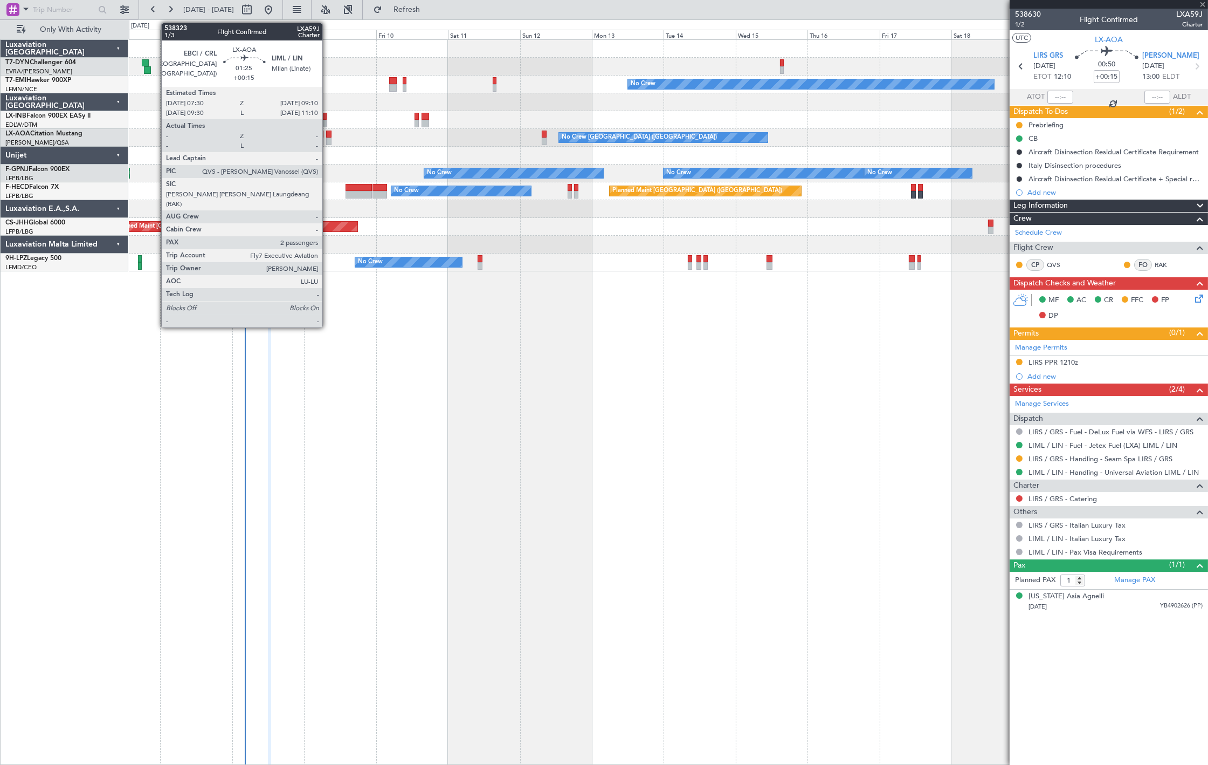
type input "+00:25"
type input "0"
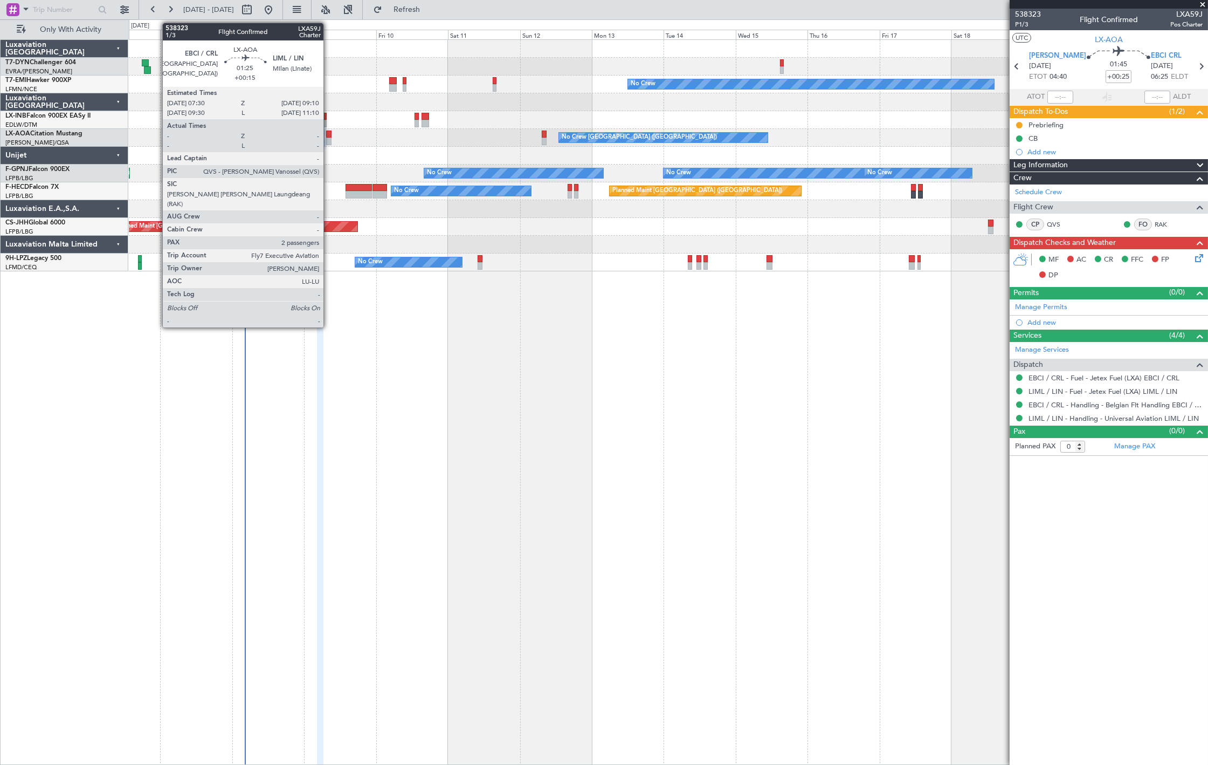
click at [329, 141] on div at bounding box center [328, 141] width 5 height 8
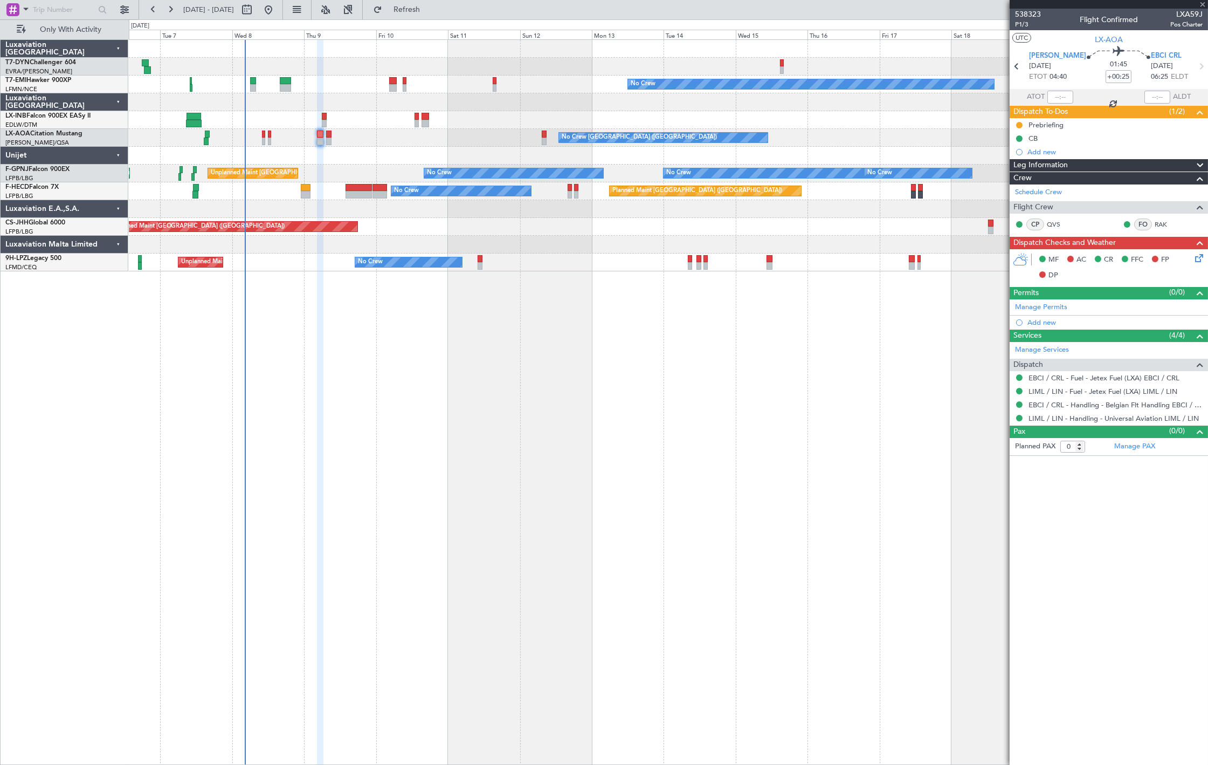
type input "+00:15"
type input "2"
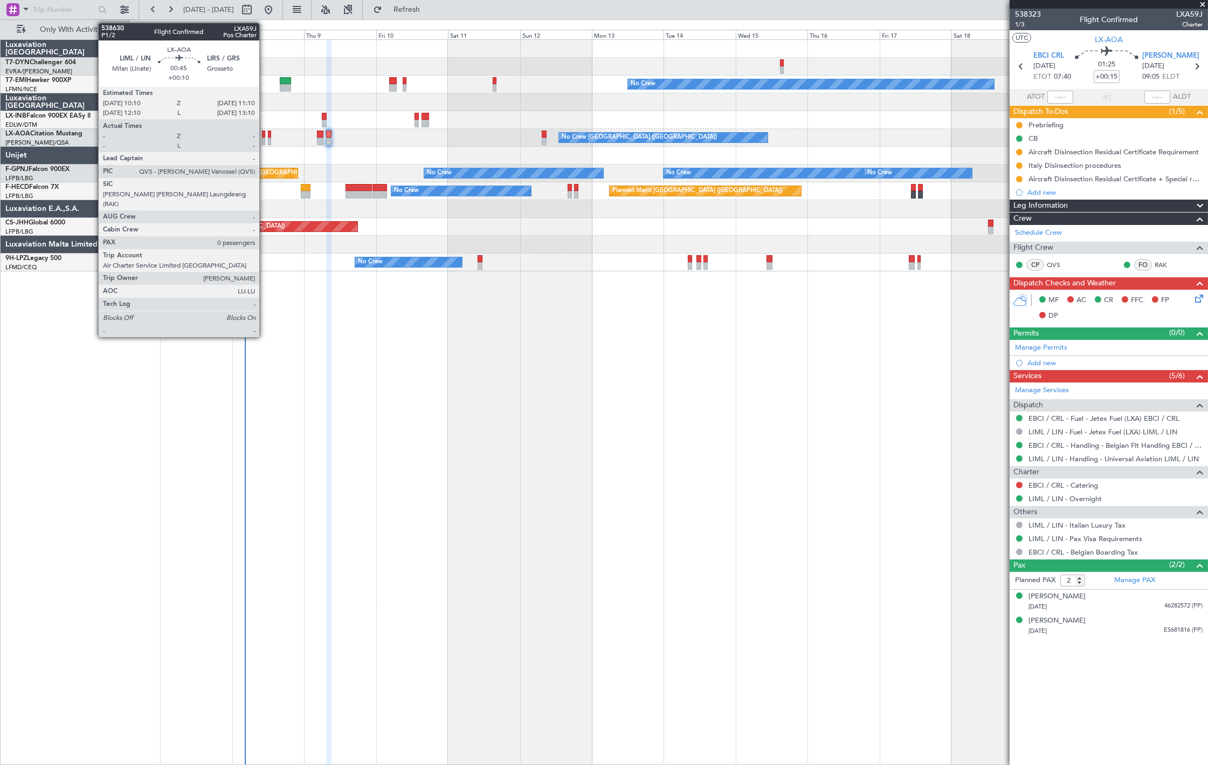
click at [265, 139] on div at bounding box center [263, 141] width 3 height 8
type input "+00:10"
type input "0"
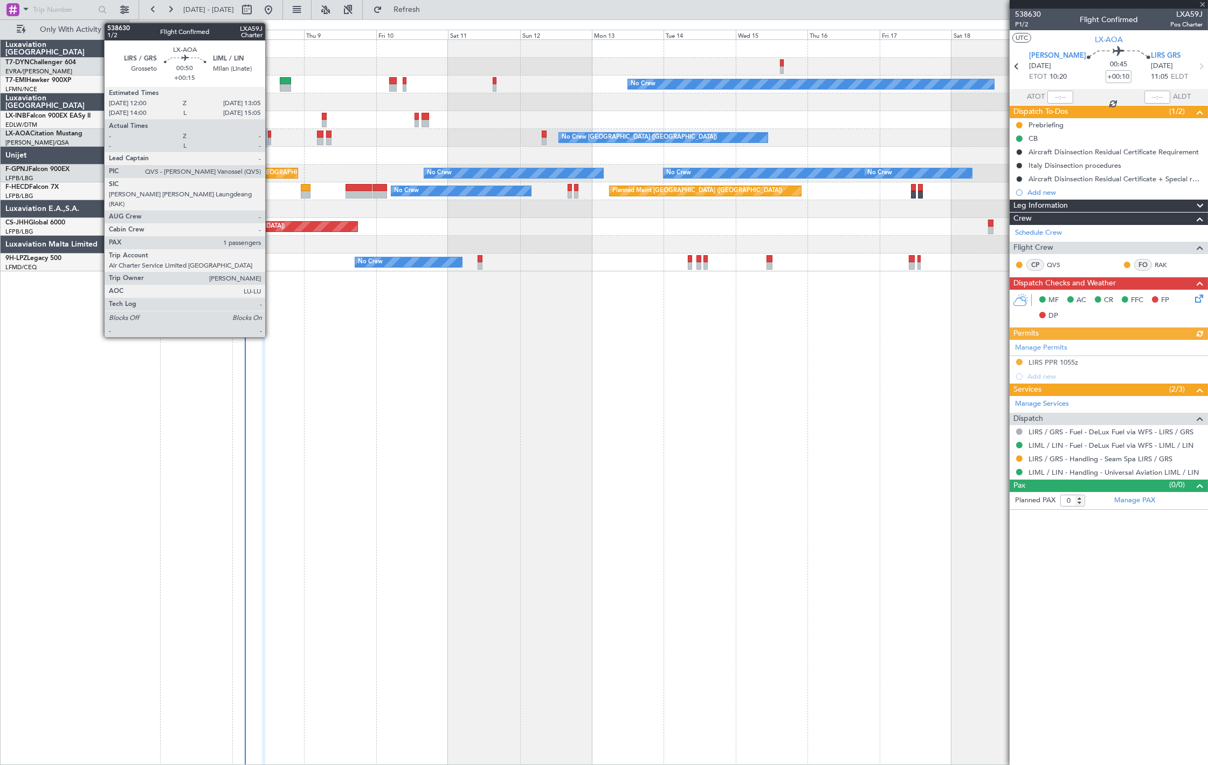
click at [271, 141] on div at bounding box center [270, 141] width 4 height 8
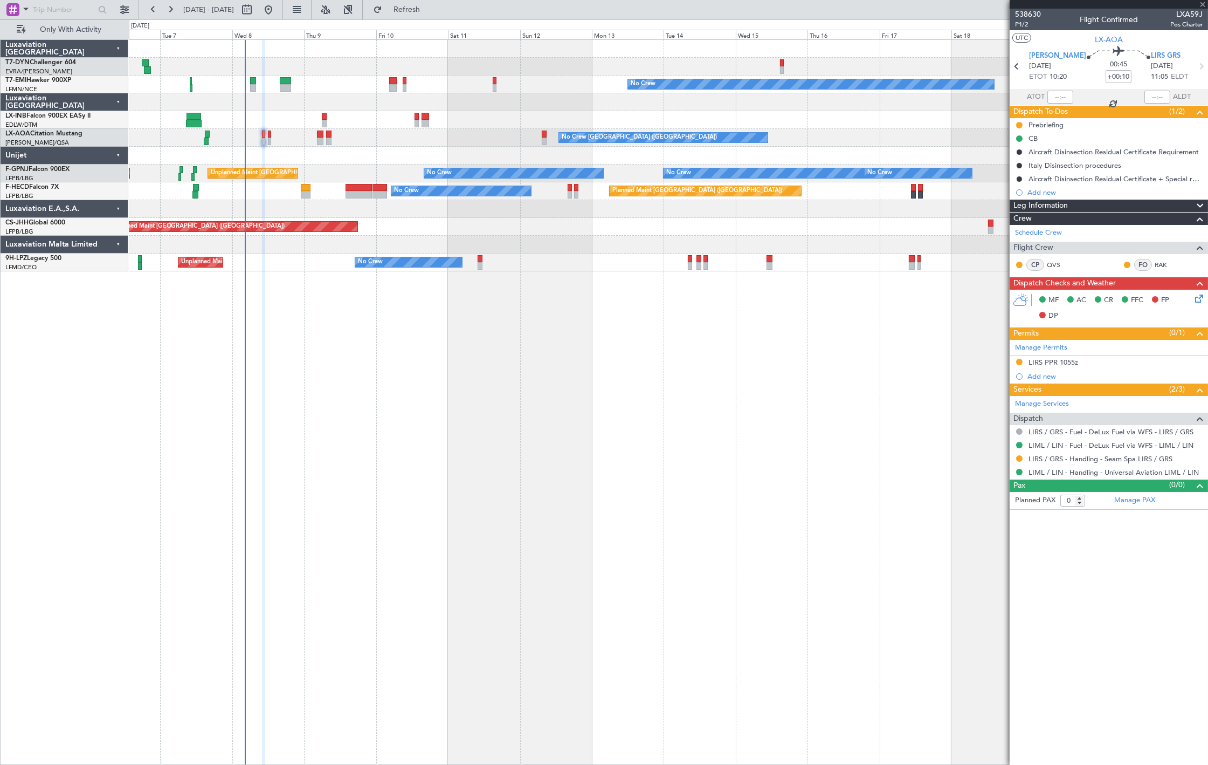
type input "+00:15"
type input "1"
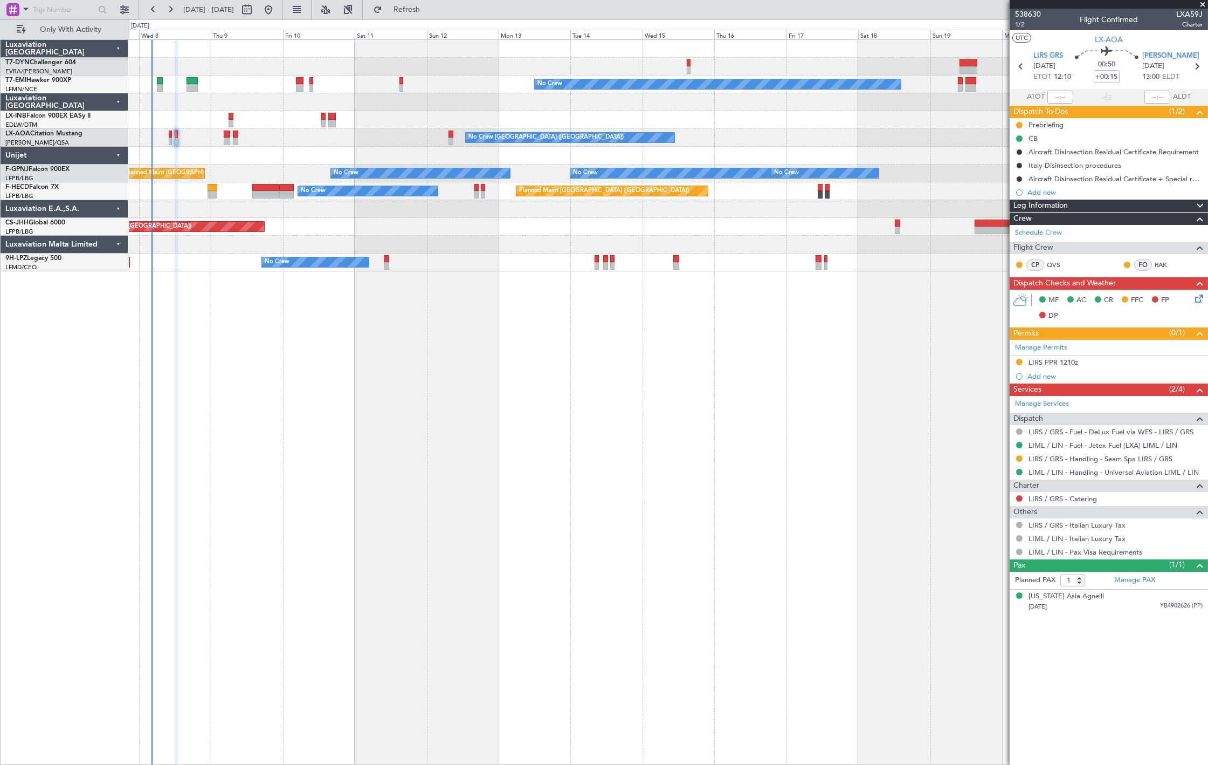
click at [316, 208] on div at bounding box center [668, 209] width 1079 height 18
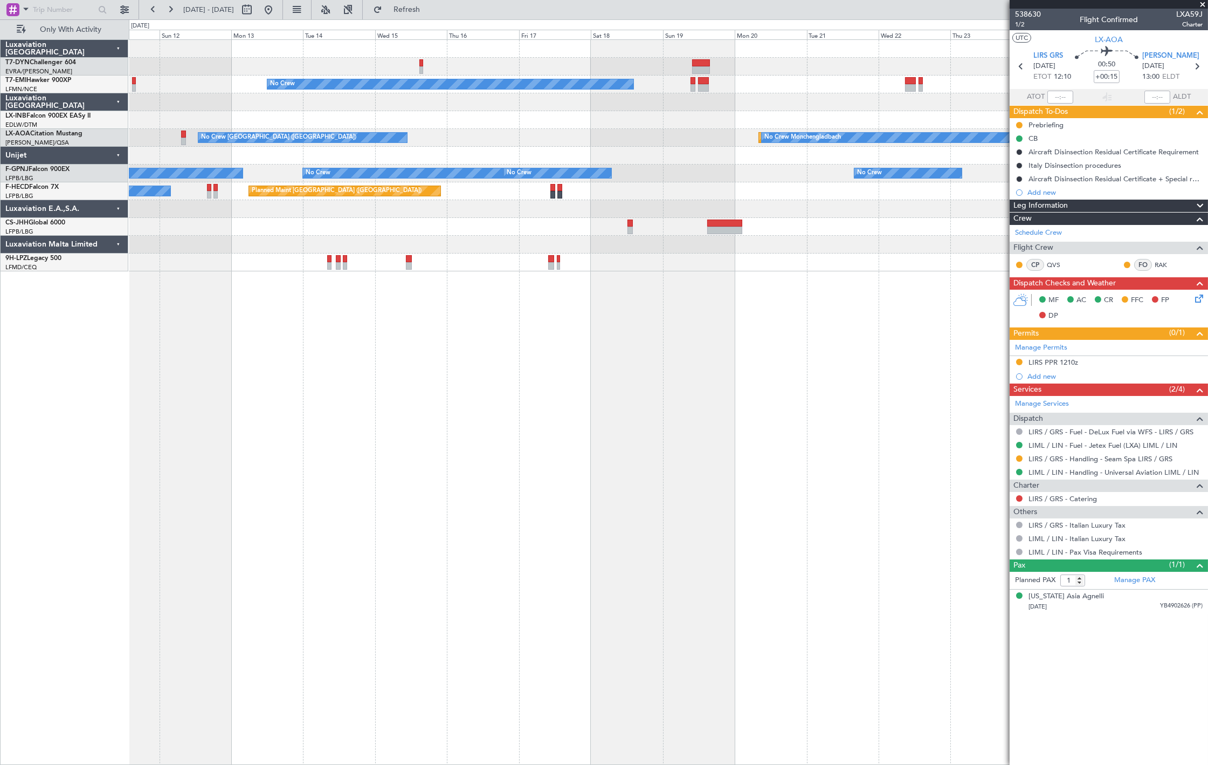
click at [242, 218] on div "Planned Maint [GEOGRAPHIC_DATA] ([GEOGRAPHIC_DATA])" at bounding box center [668, 227] width 1079 height 18
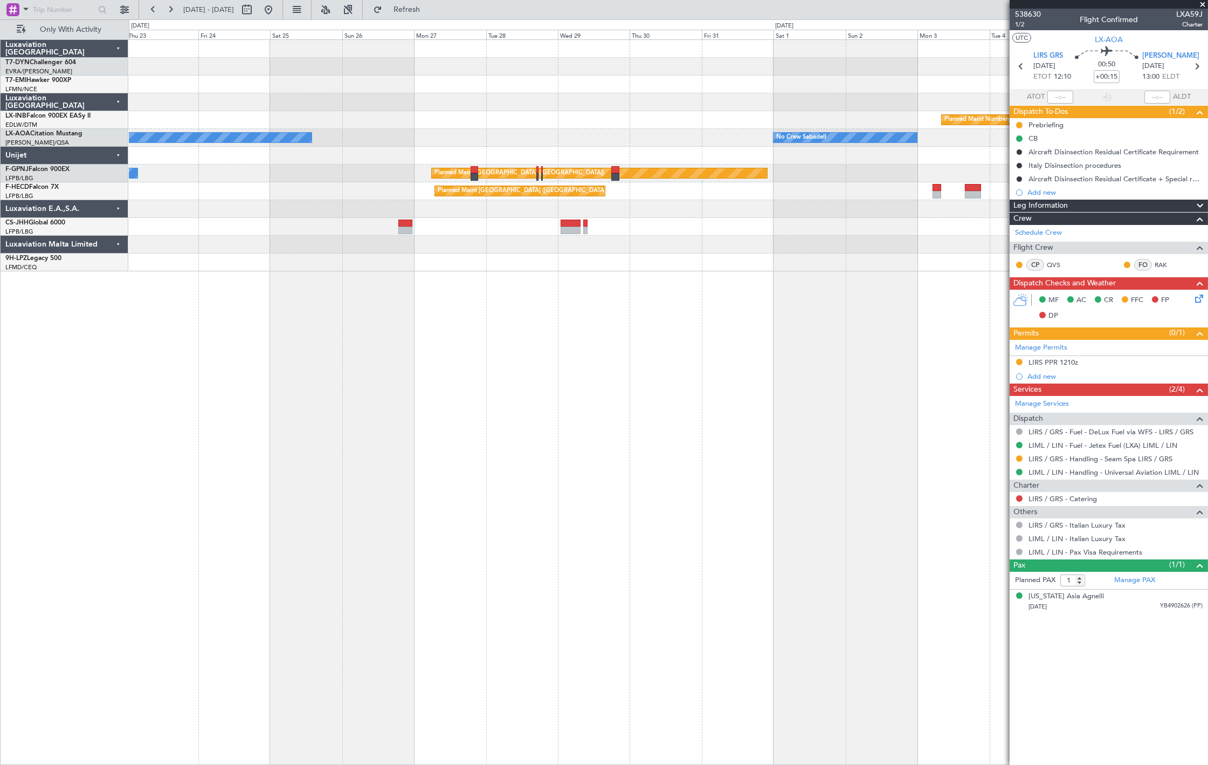
click at [308, 227] on div at bounding box center [668, 227] width 1079 height 18
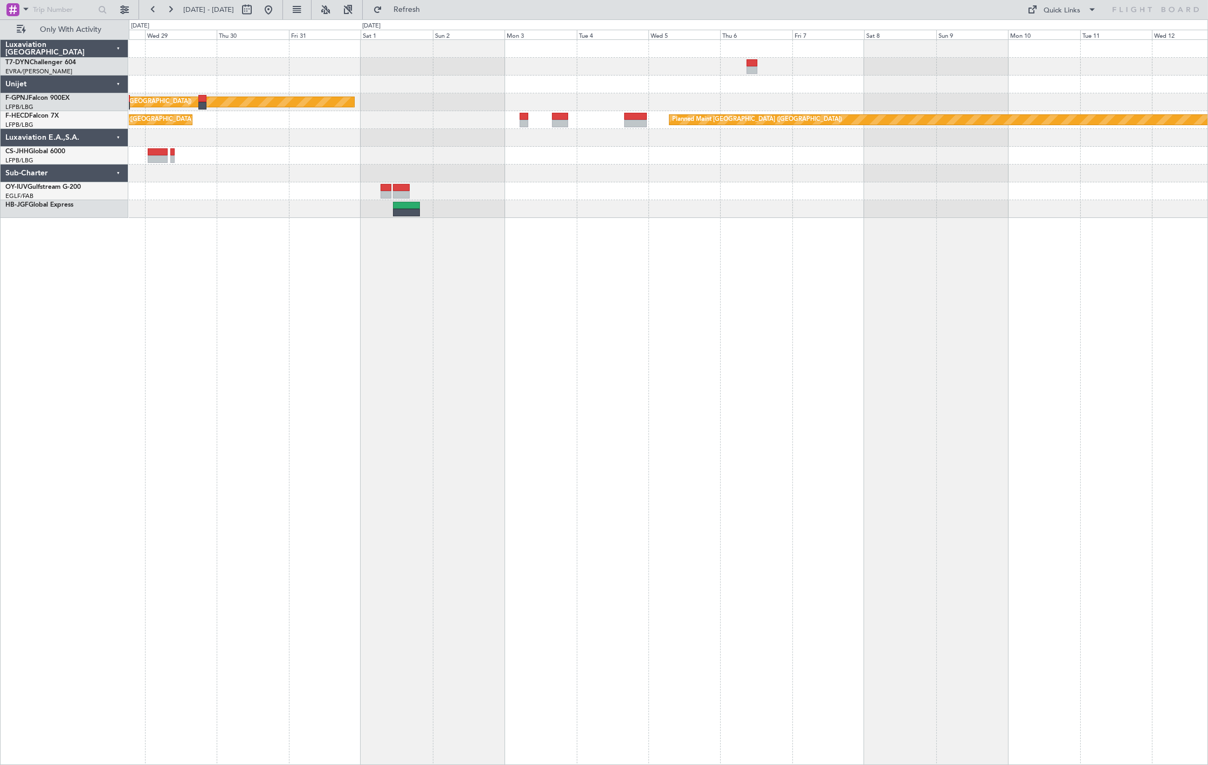
click at [536, 260] on div "Planned Maint Paris (Le Bourget) Planned Maint Paris (Le Bourget) Planned Maint…" at bounding box center [668, 401] width 1079 height 725
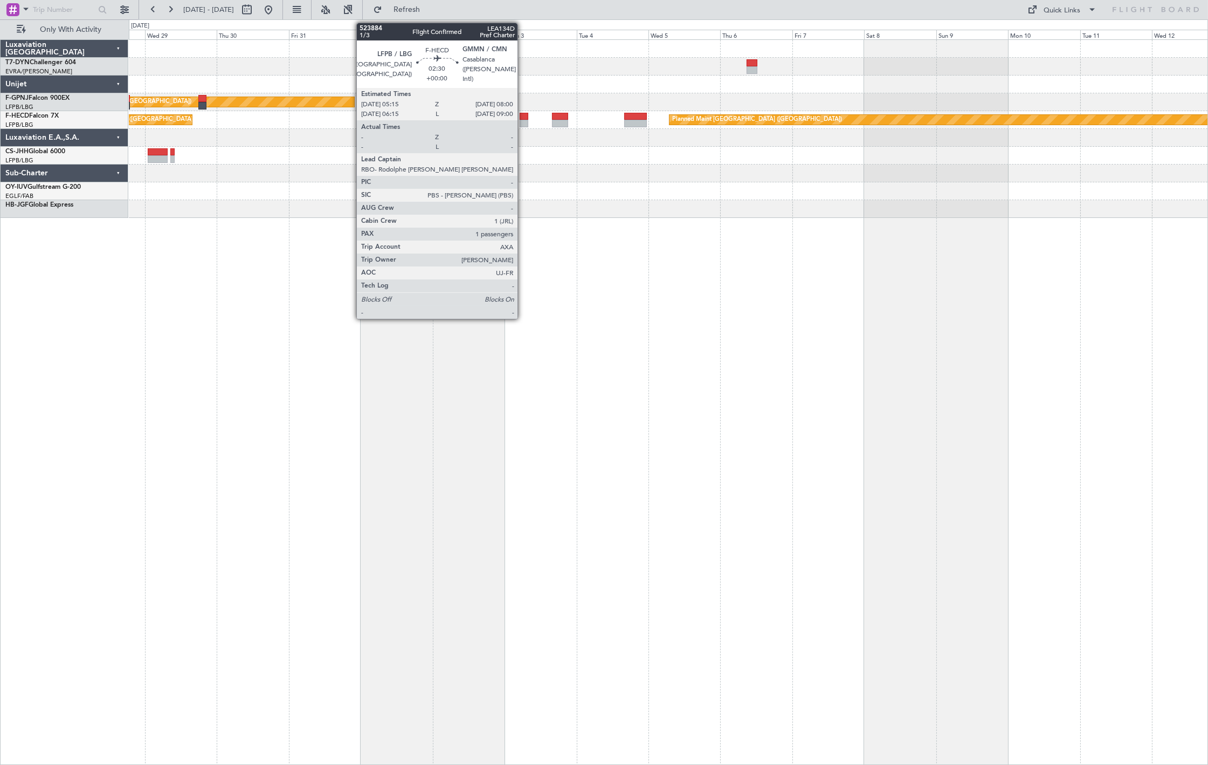
click at [523, 124] on div at bounding box center [524, 124] width 9 height 8
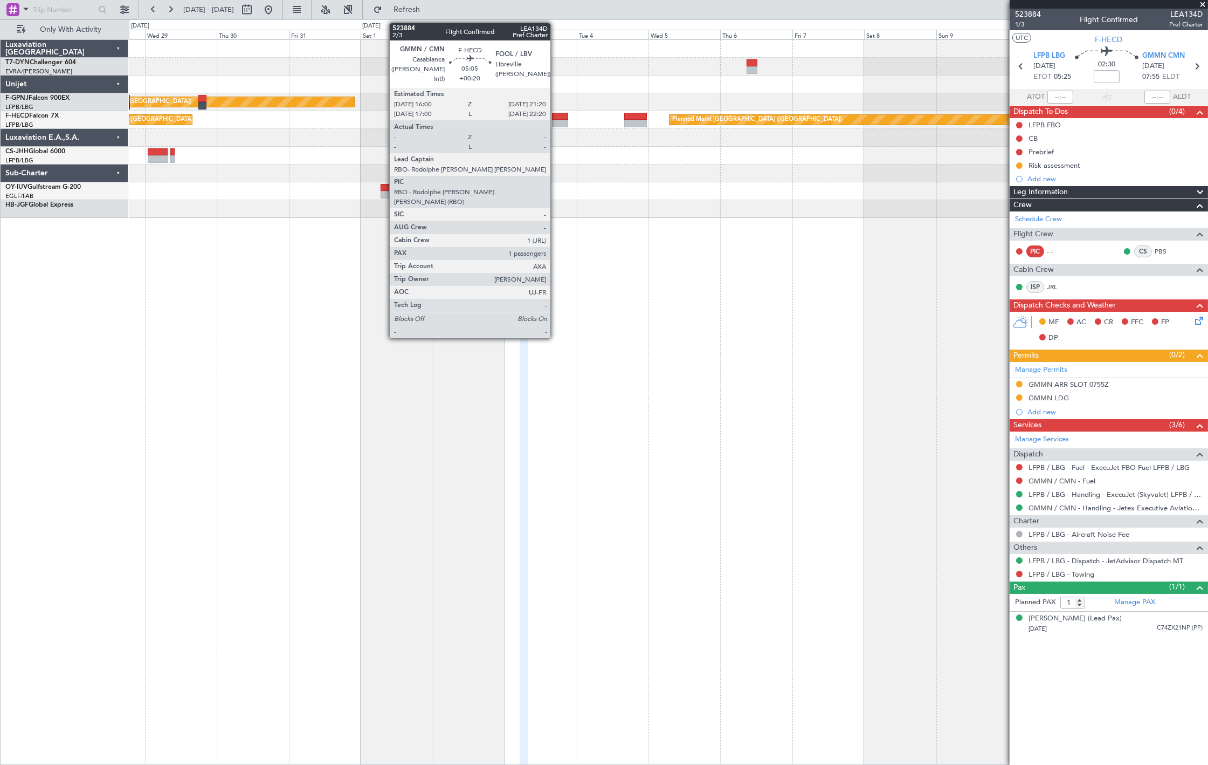
click at [556, 122] on div at bounding box center [560, 124] width 16 height 8
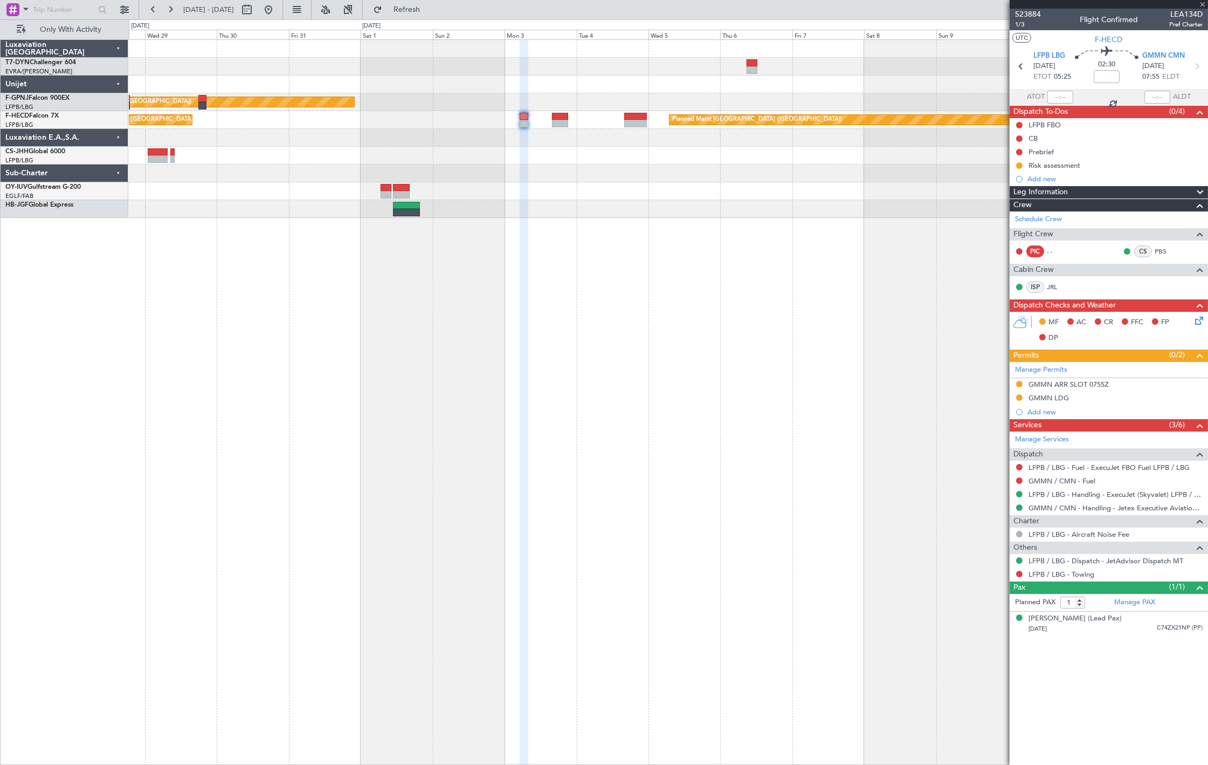
type input "+00:20"
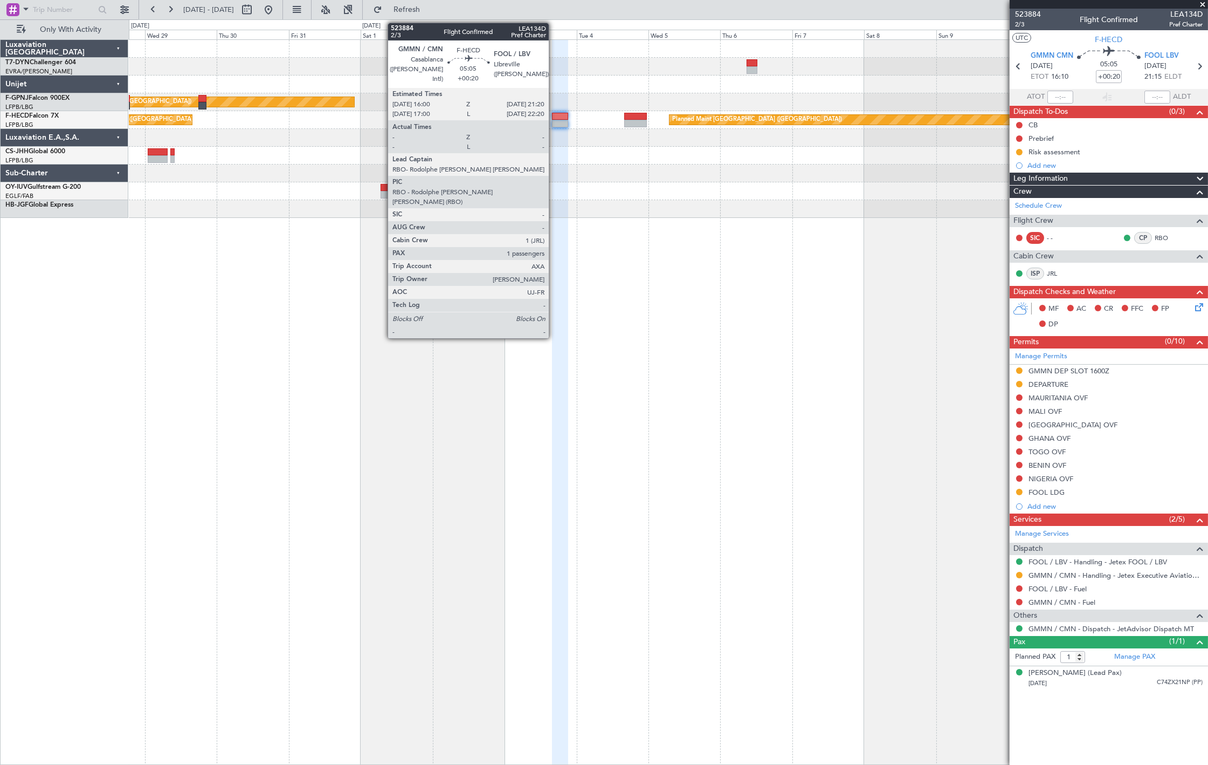
click at [553, 116] on div at bounding box center [560, 117] width 16 height 8
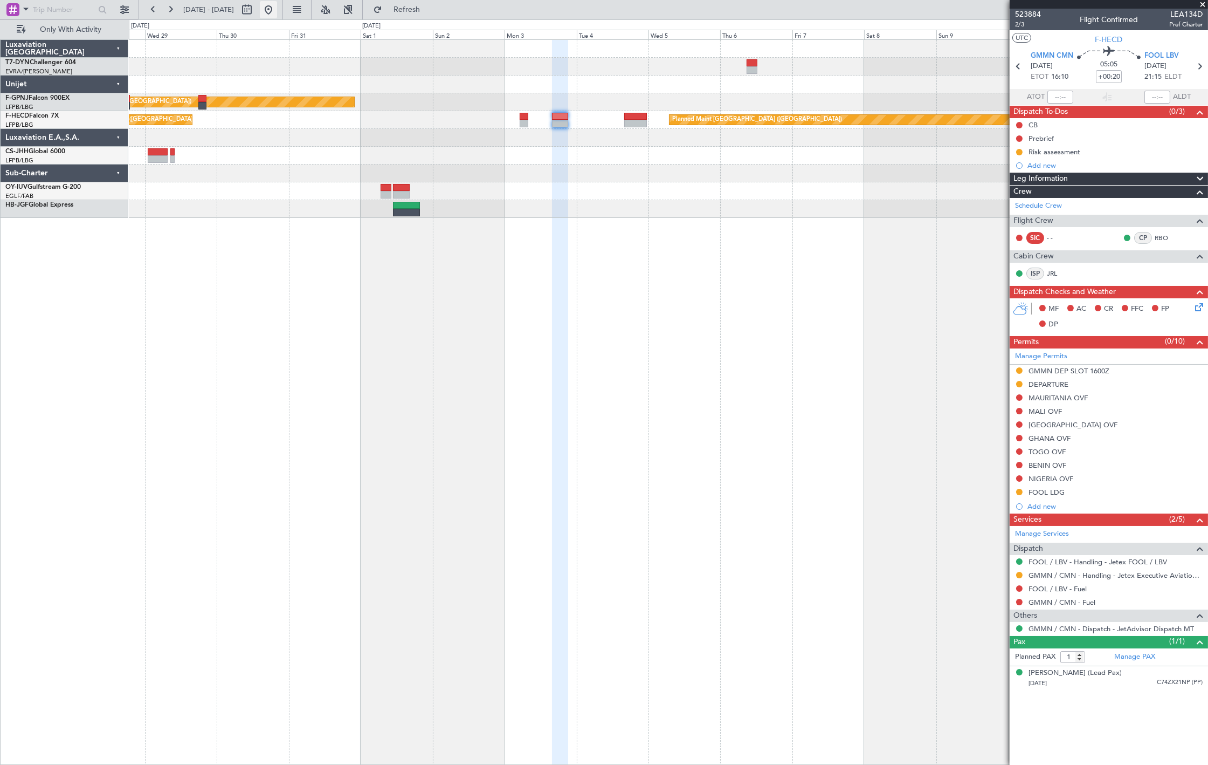
click at [277, 13] on button at bounding box center [268, 9] width 17 height 17
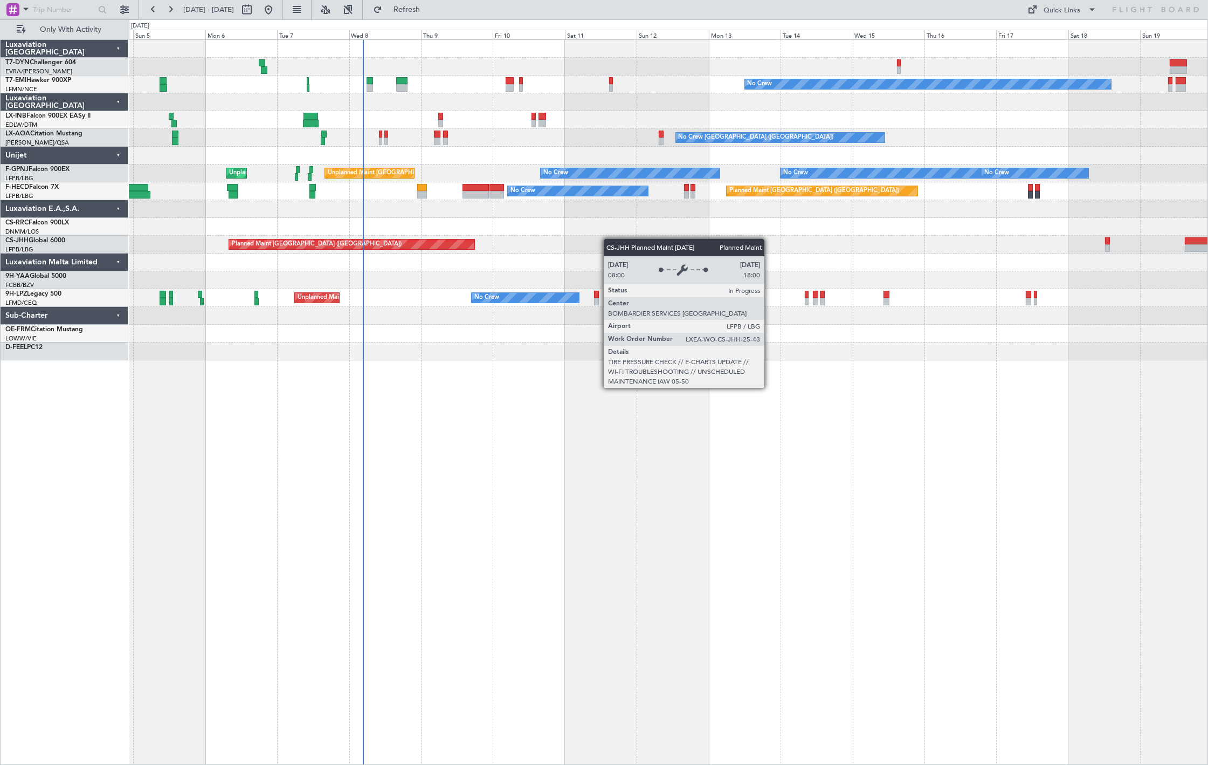
click at [426, 249] on div "No Crew Planned Maint [GEOGRAPHIC_DATA] No Crew [GEOGRAPHIC_DATA] ([GEOGRAPHIC_…" at bounding box center [668, 200] width 1079 height 320
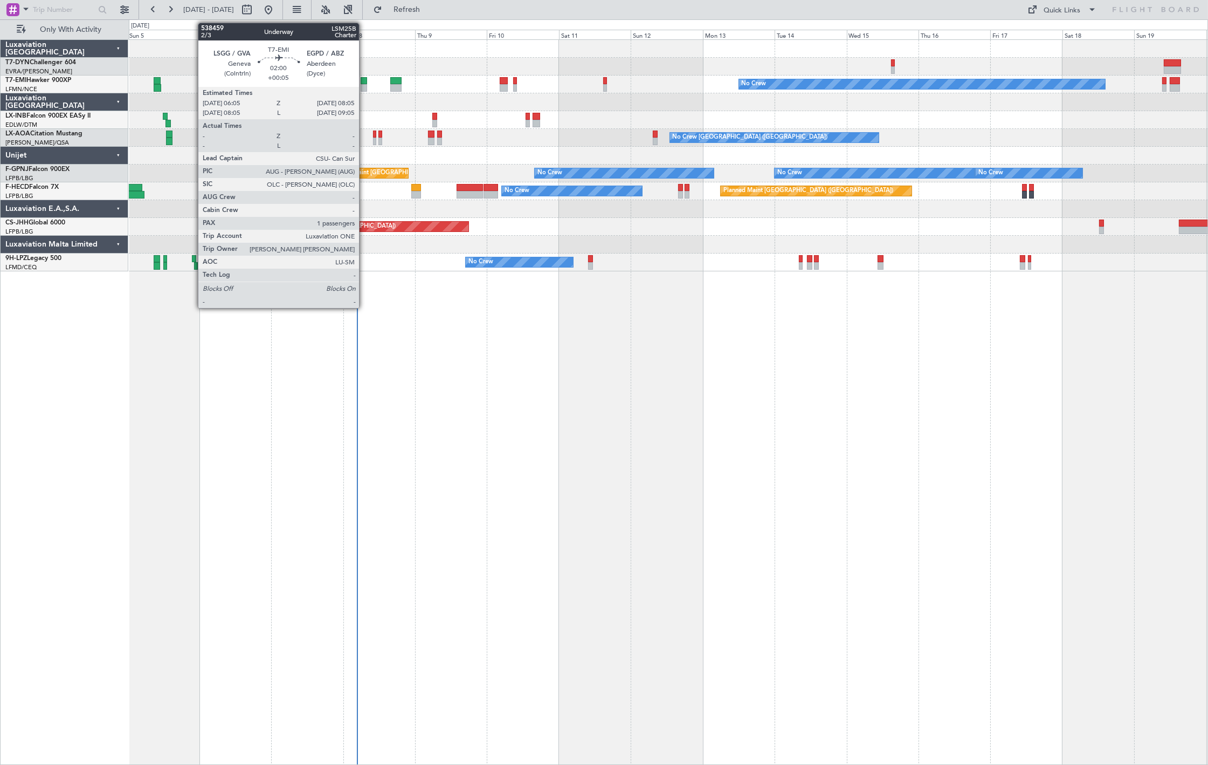
click at [364, 89] on div at bounding box center [364, 88] width 6 height 8
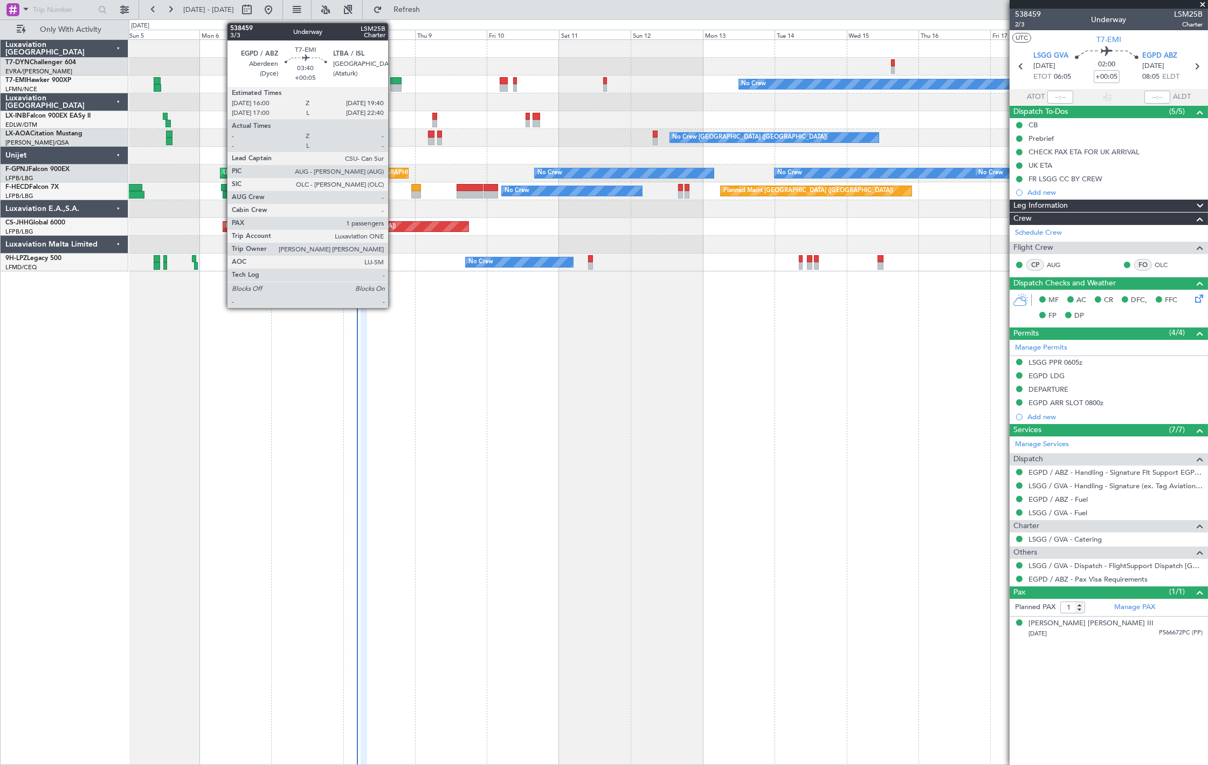
click at [394, 86] on div at bounding box center [395, 88] width 11 height 8
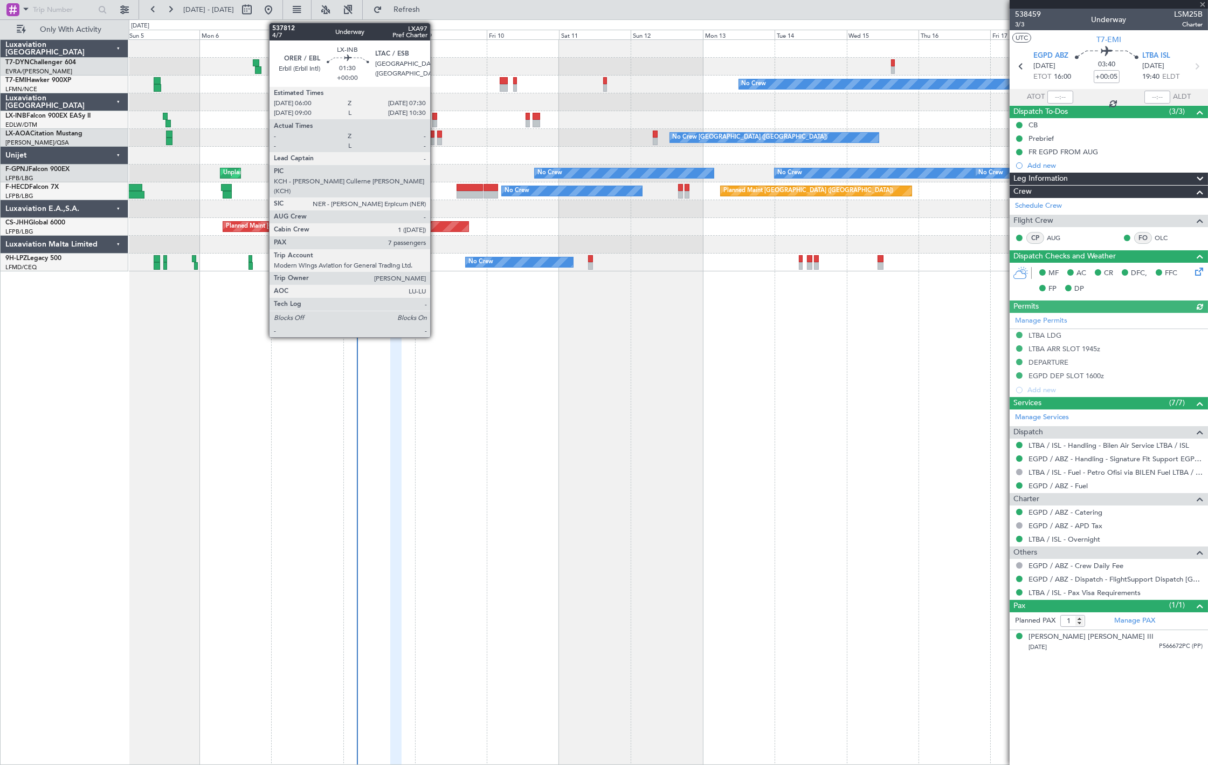
click at [436, 117] on div at bounding box center [434, 117] width 5 height 8
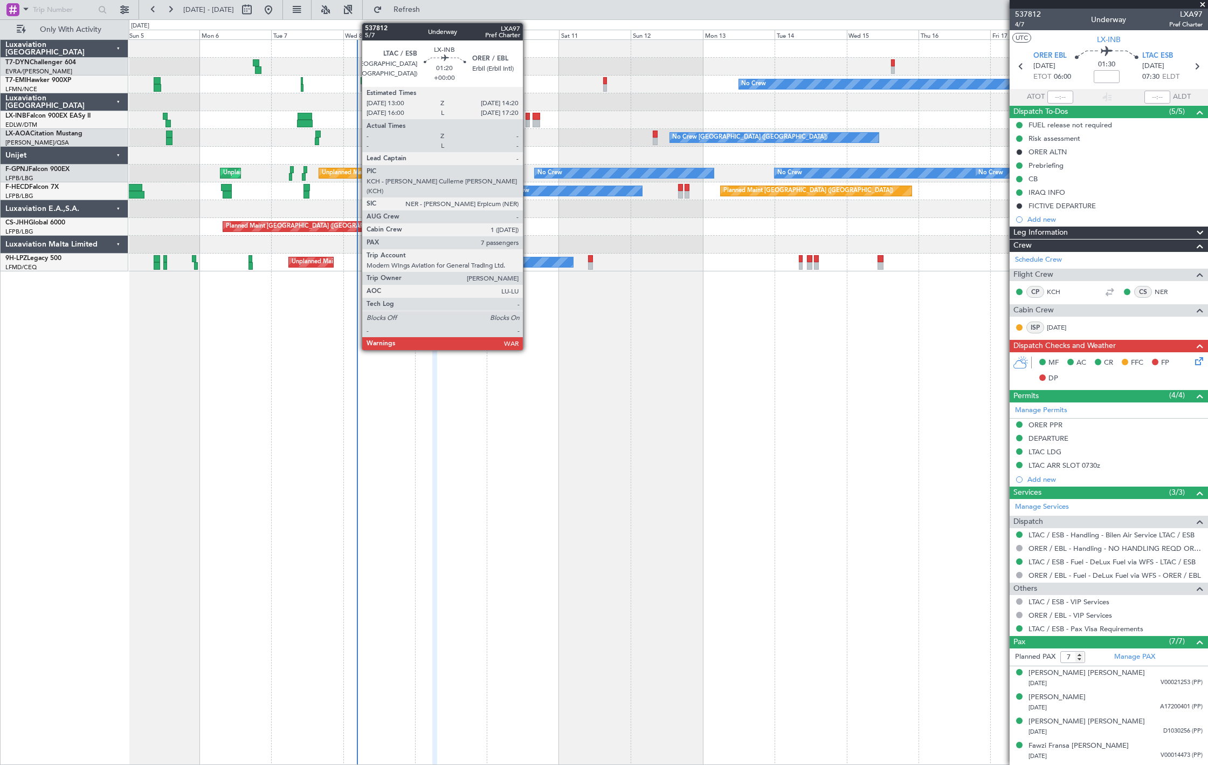
click at [527, 116] on div at bounding box center [528, 117] width 4 height 8
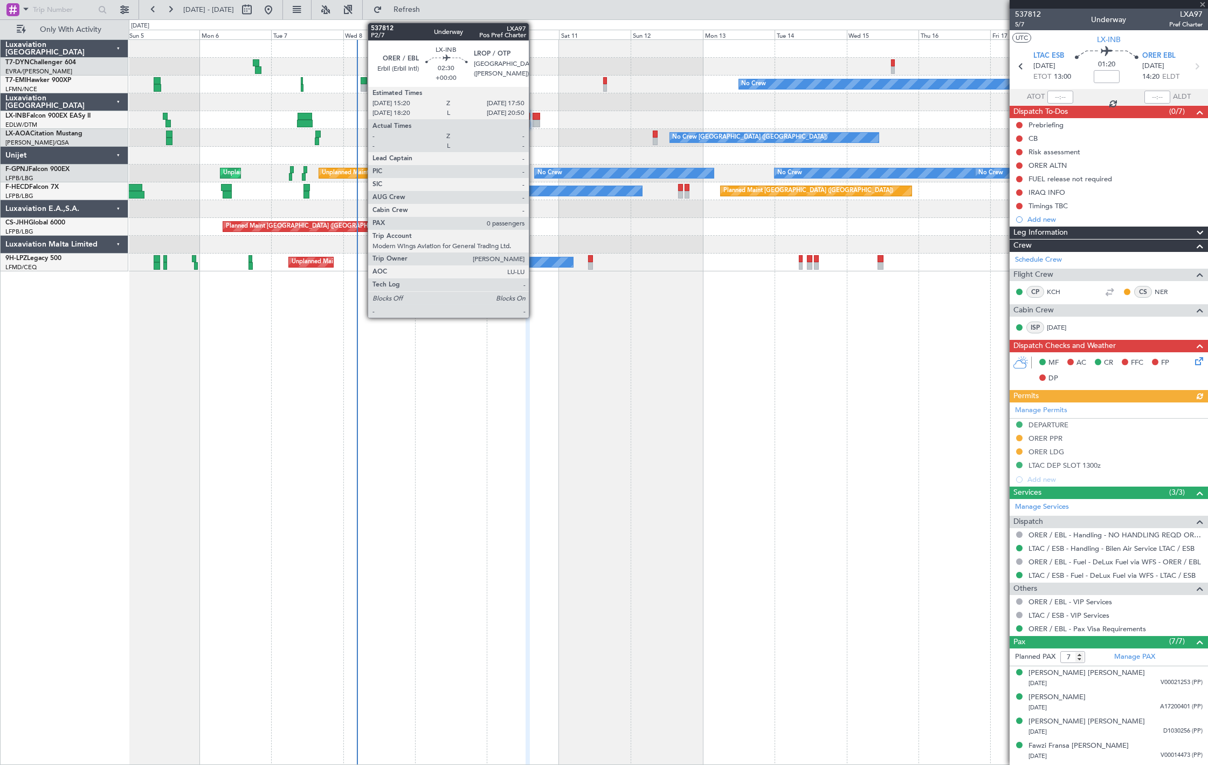
click at [534, 121] on div at bounding box center [537, 124] width 8 height 8
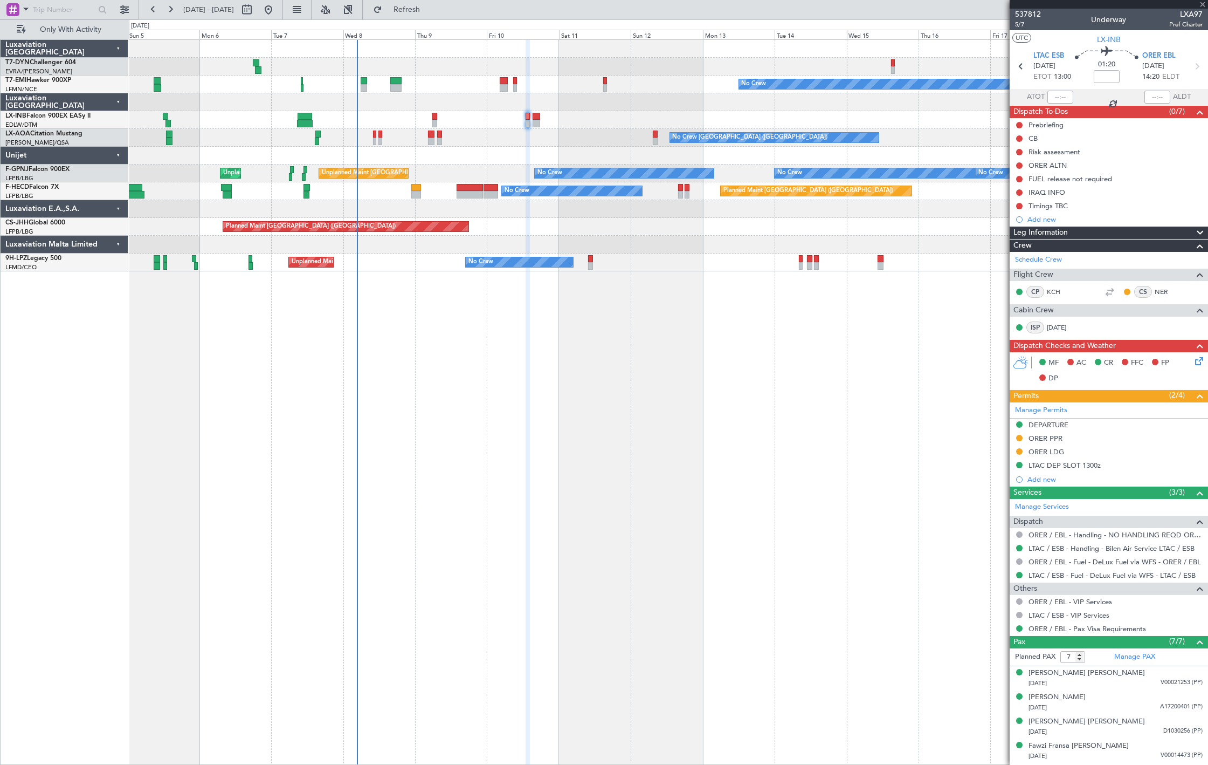
type input "0"
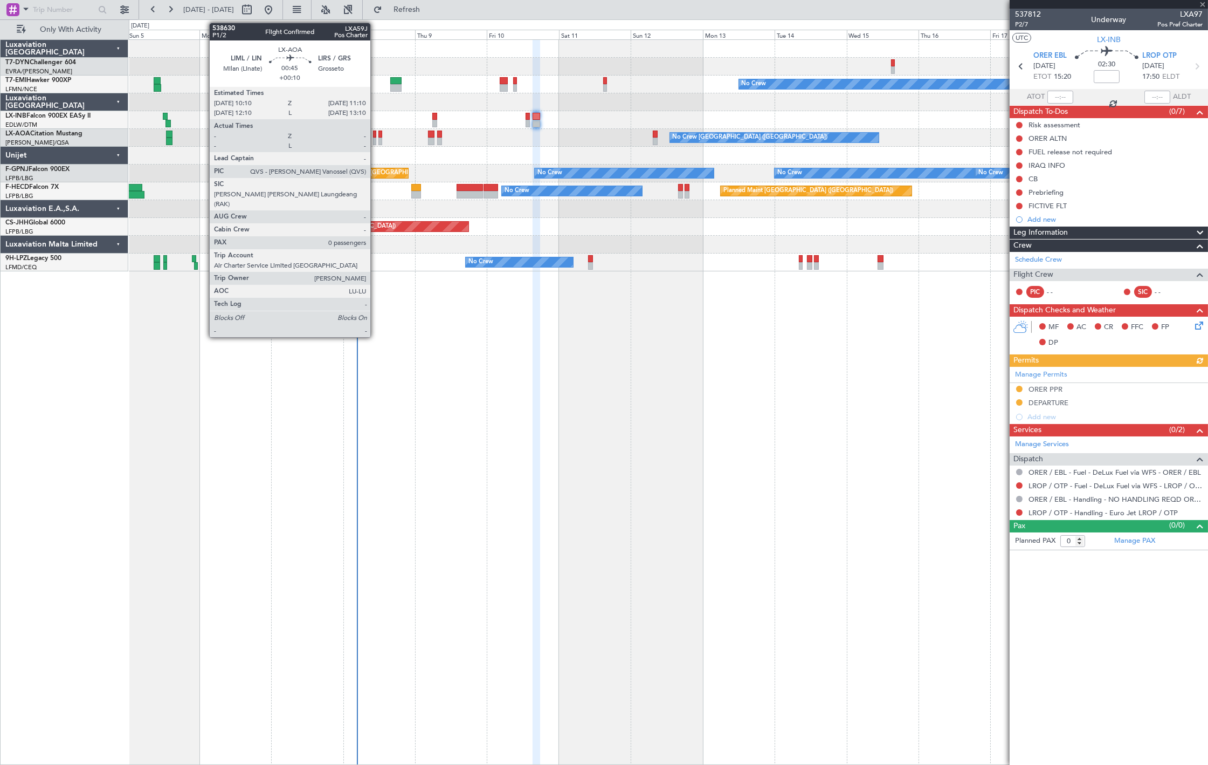
click at [376, 139] on div at bounding box center [374, 141] width 3 height 8
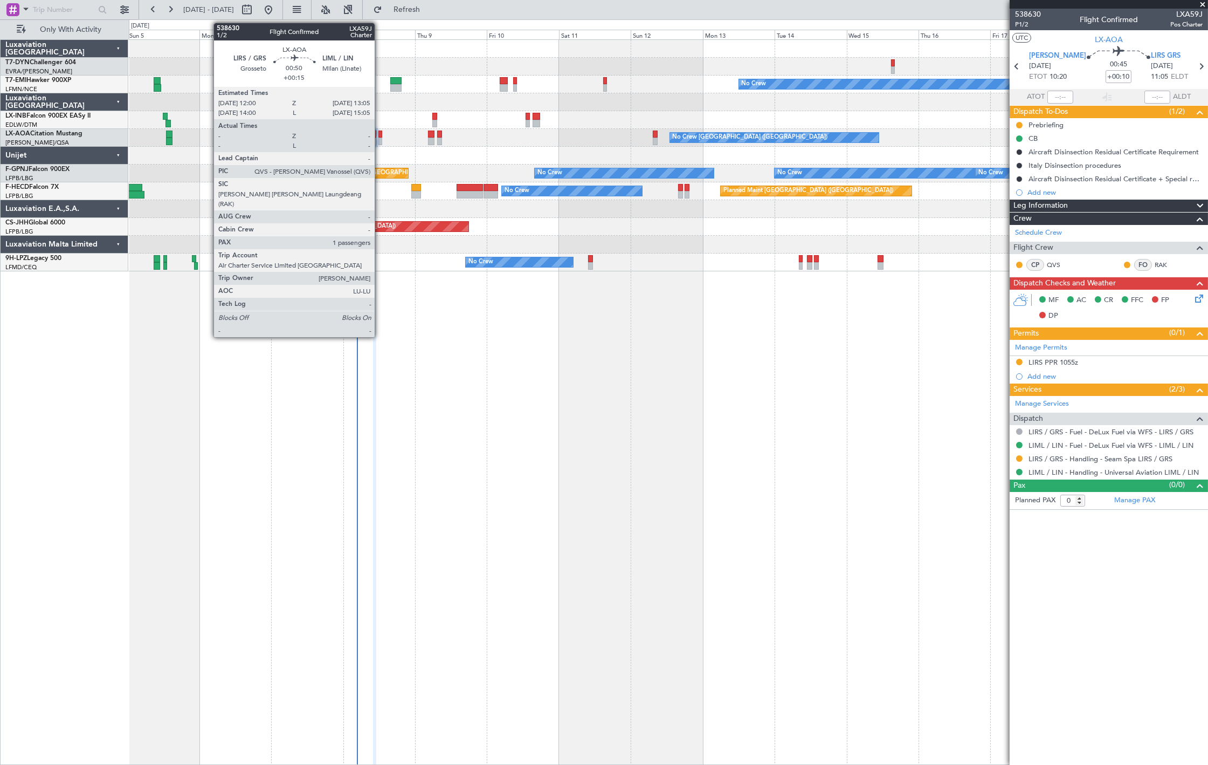
click at [380, 142] on div at bounding box center [380, 141] width 4 height 8
type input "+00:15"
type input "1"
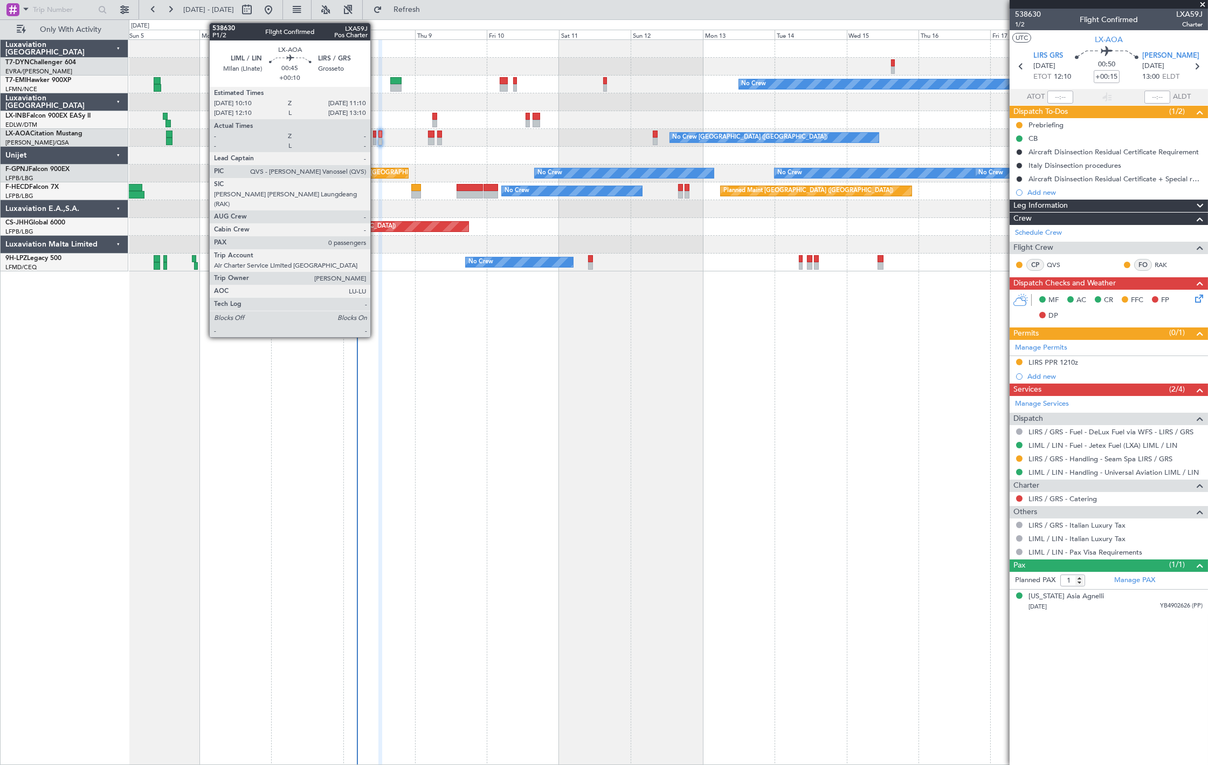
click at [376, 140] on div at bounding box center [374, 141] width 3 height 8
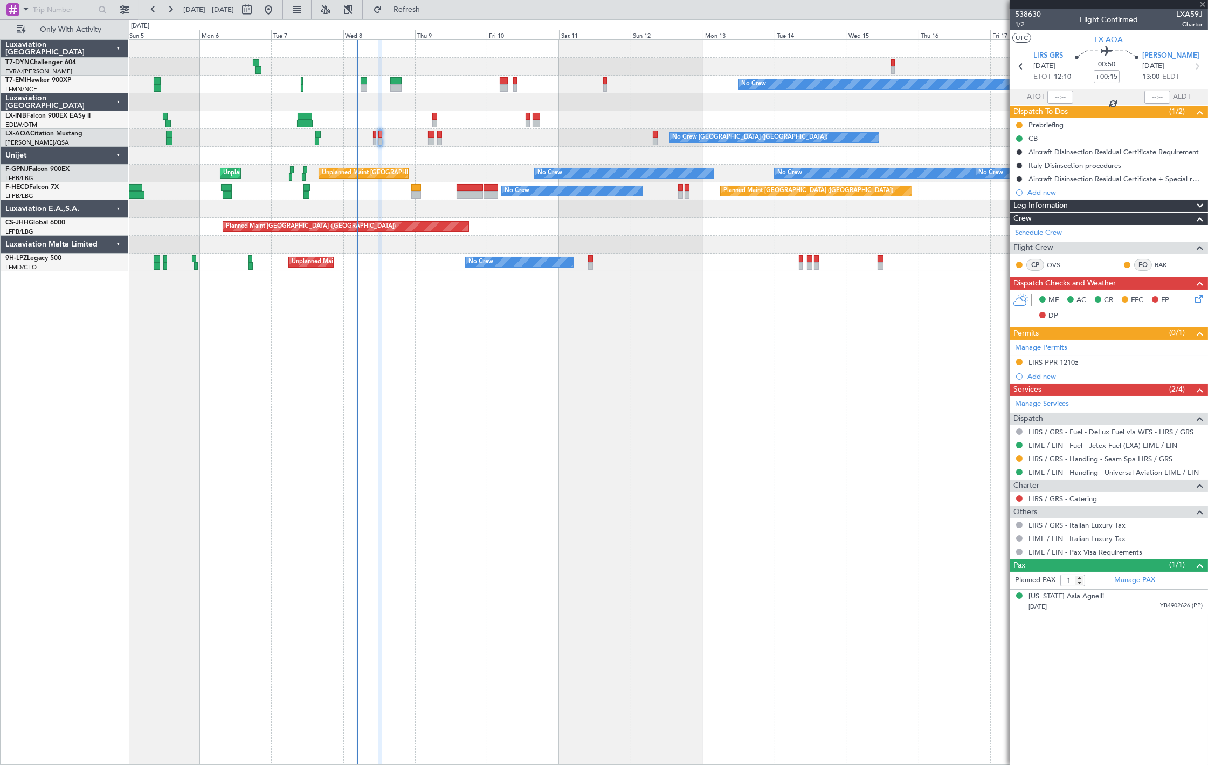
type input "+00:10"
type input "0"
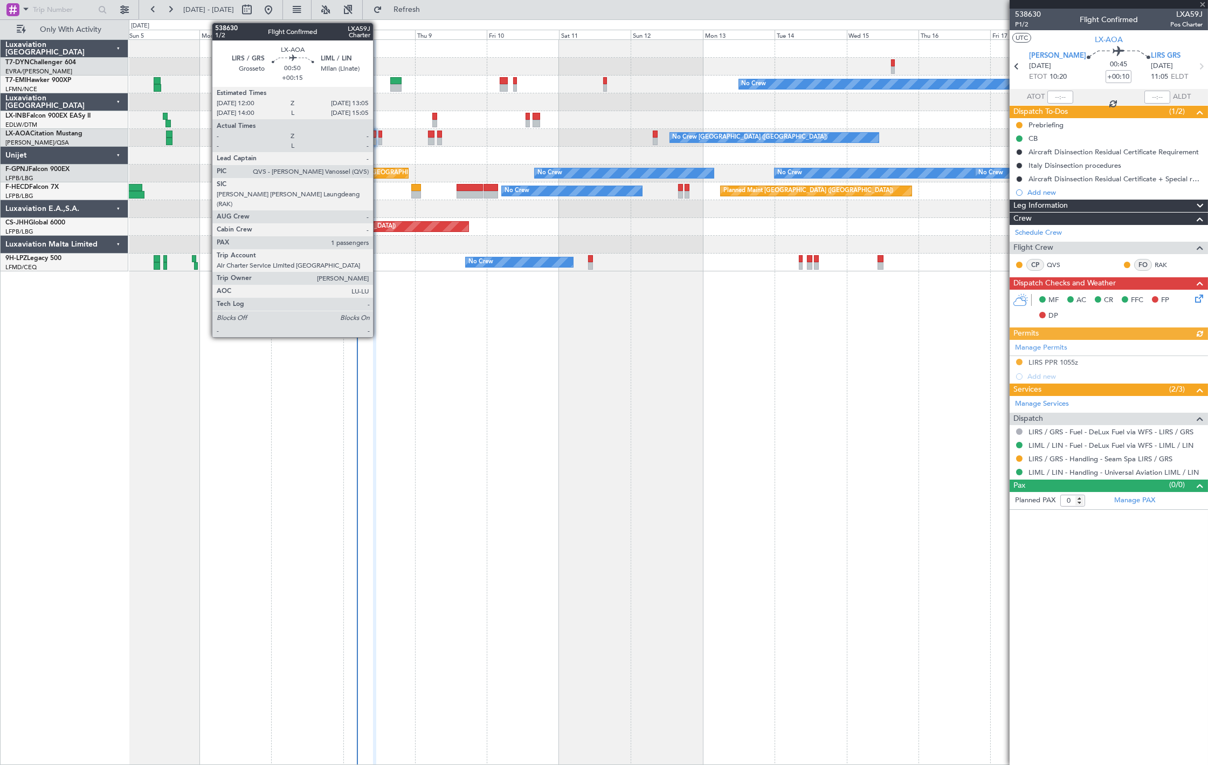
click at [378, 141] on div at bounding box center [380, 141] width 4 height 8
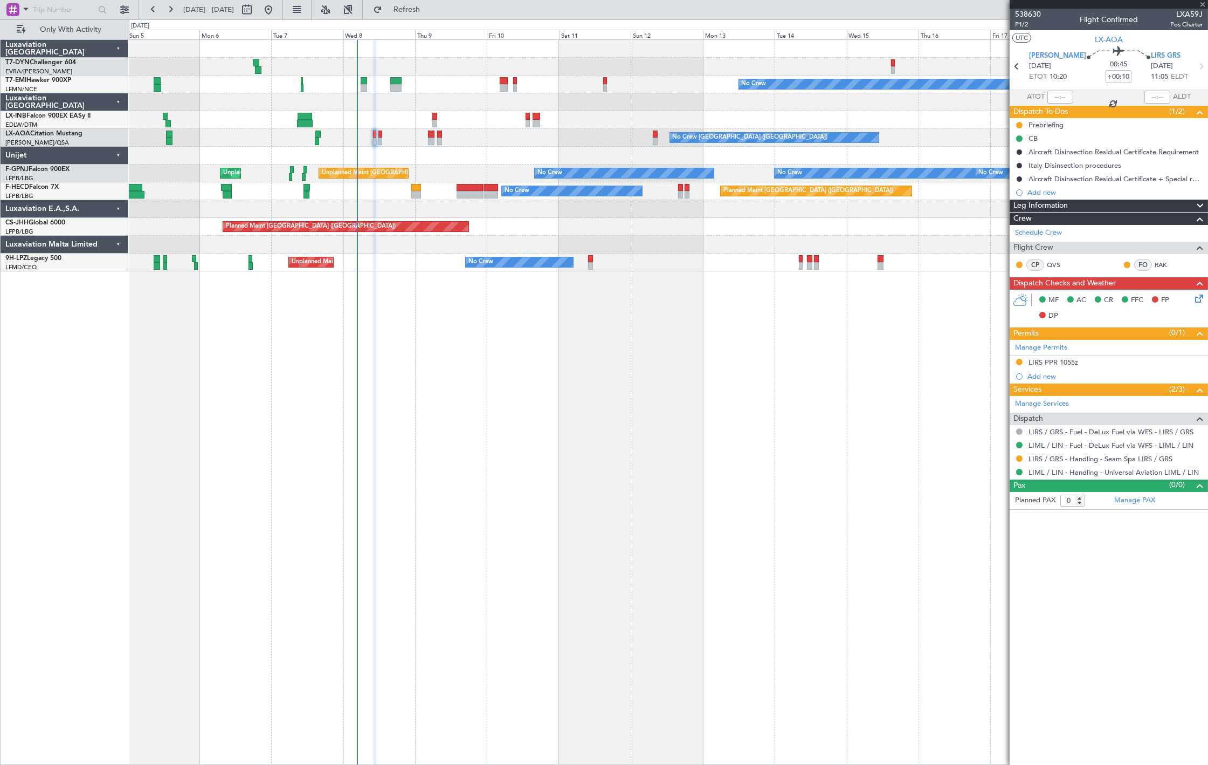
type input "+00:15"
type input "1"
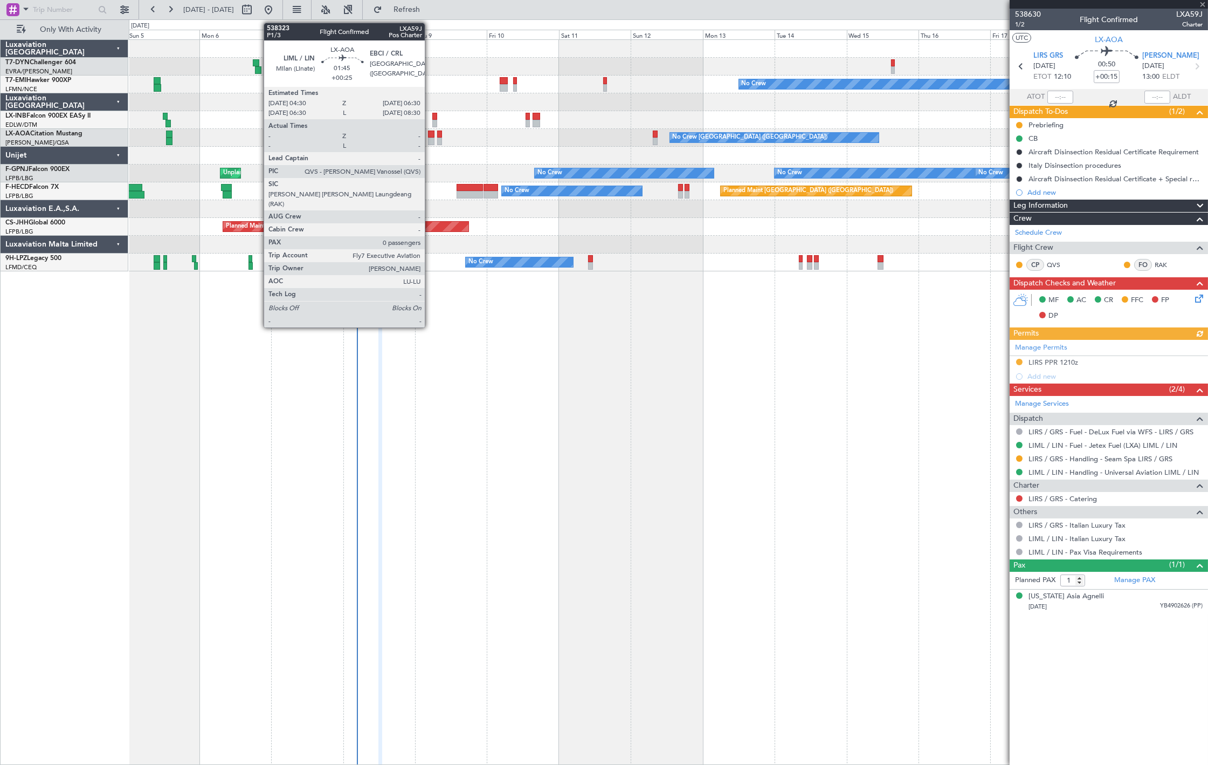
click at [430, 141] on div at bounding box center [431, 141] width 6 height 8
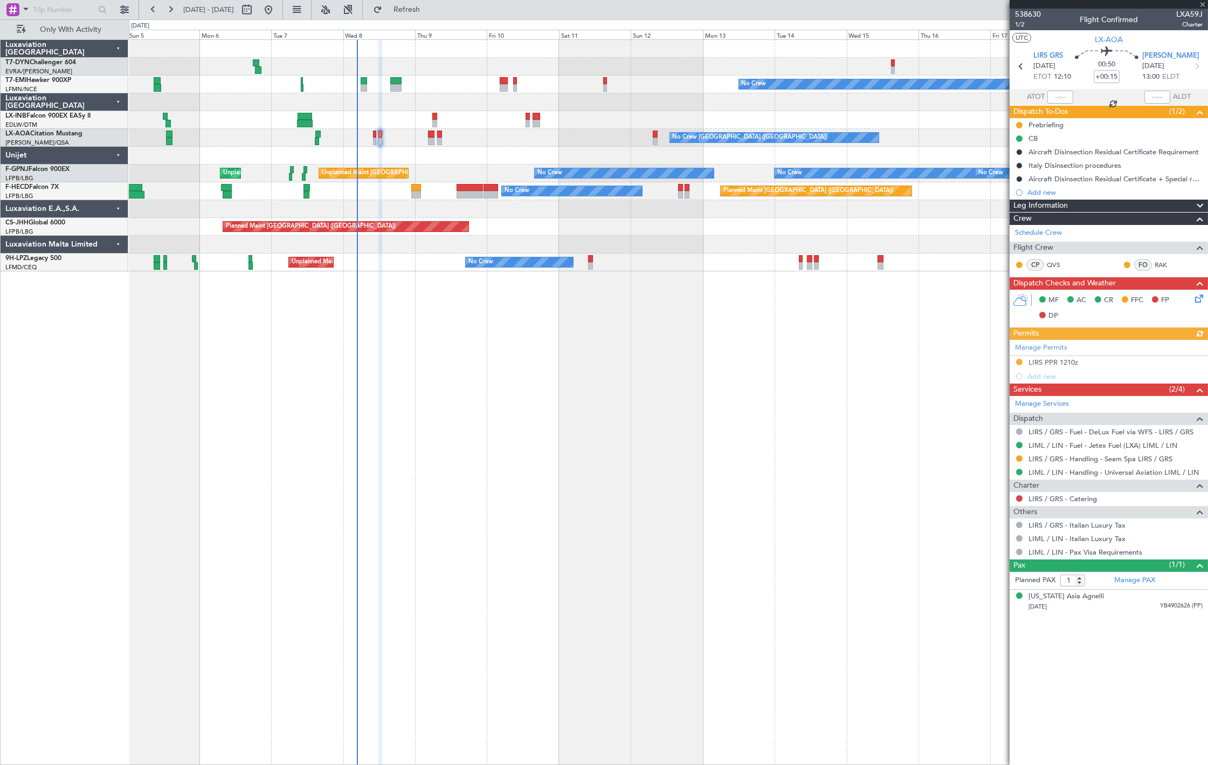
type input "+00:25"
type input "0"
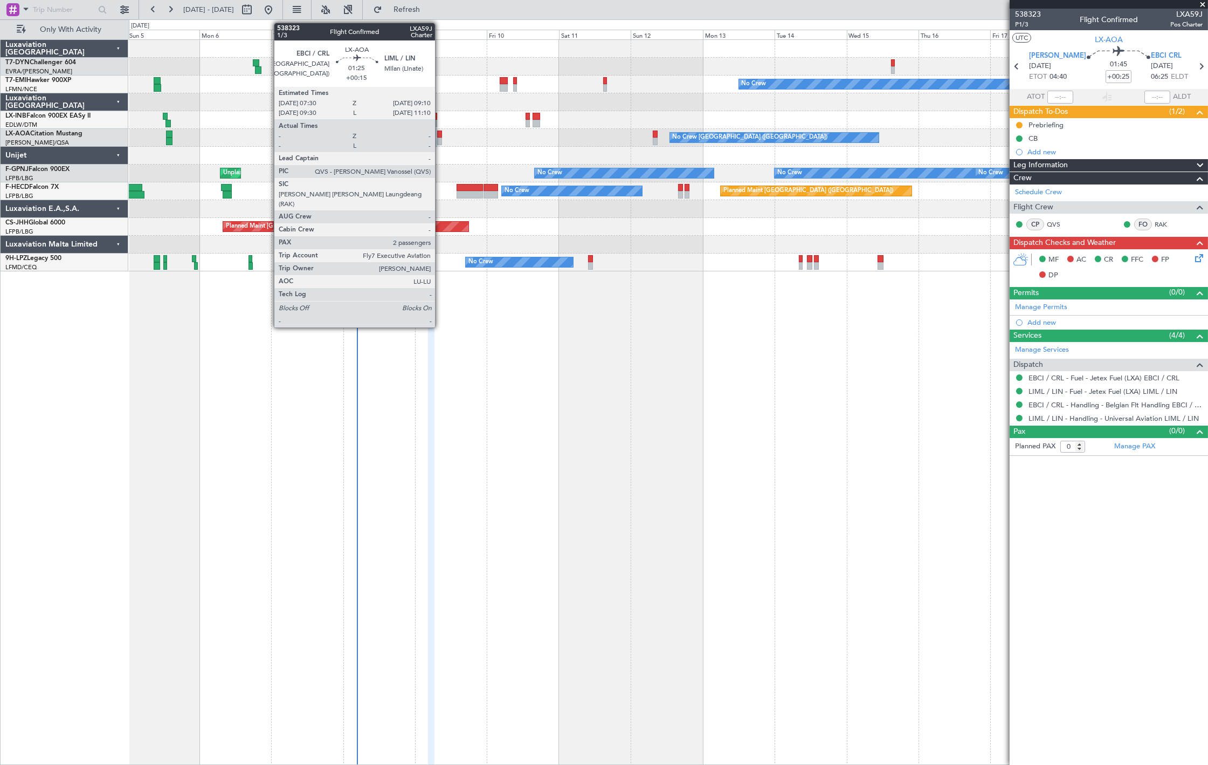
click at [440, 137] on div at bounding box center [439, 141] width 5 height 8
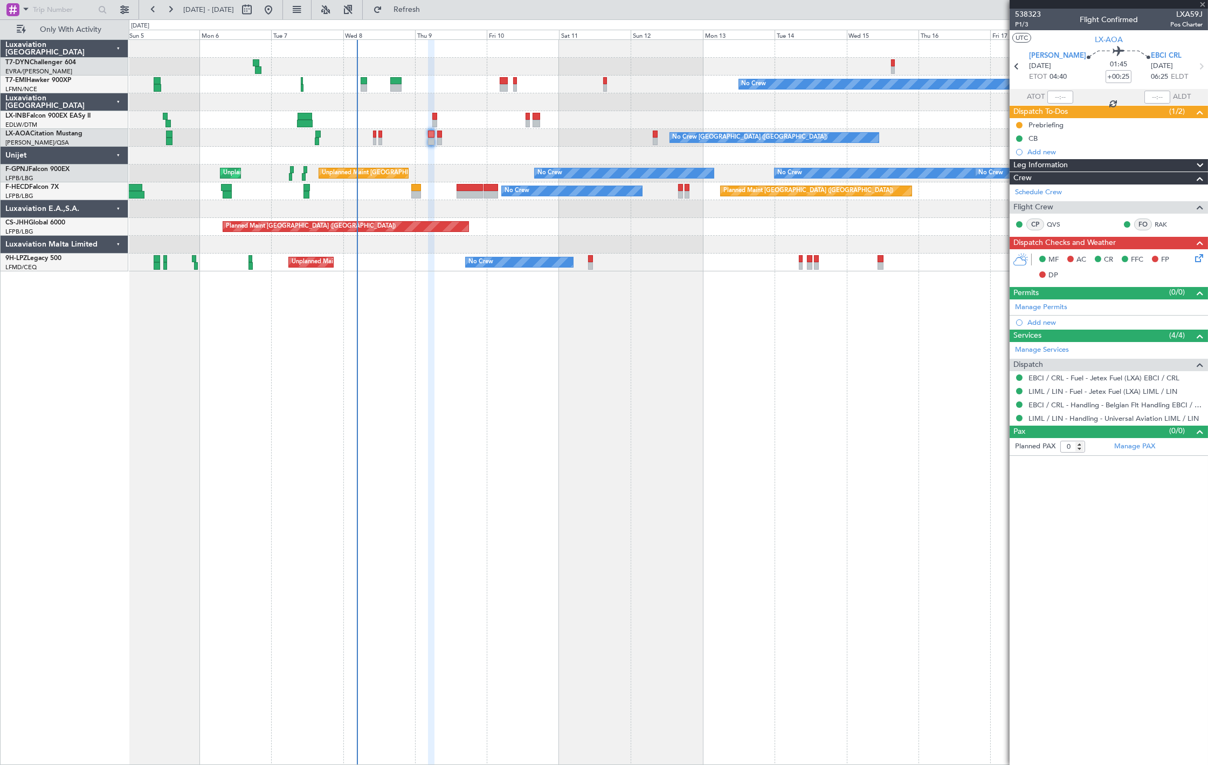
type input "+00:15"
type input "2"
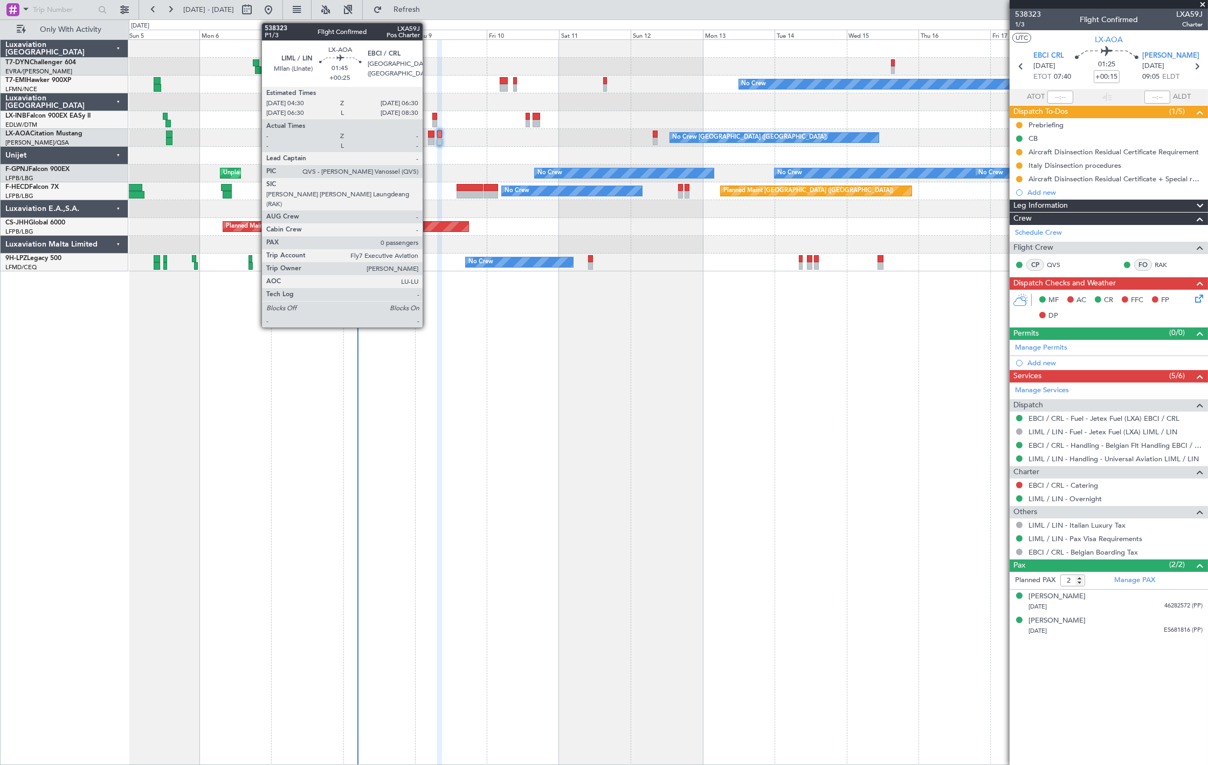
click at [429, 142] on div at bounding box center [431, 141] width 6 height 8
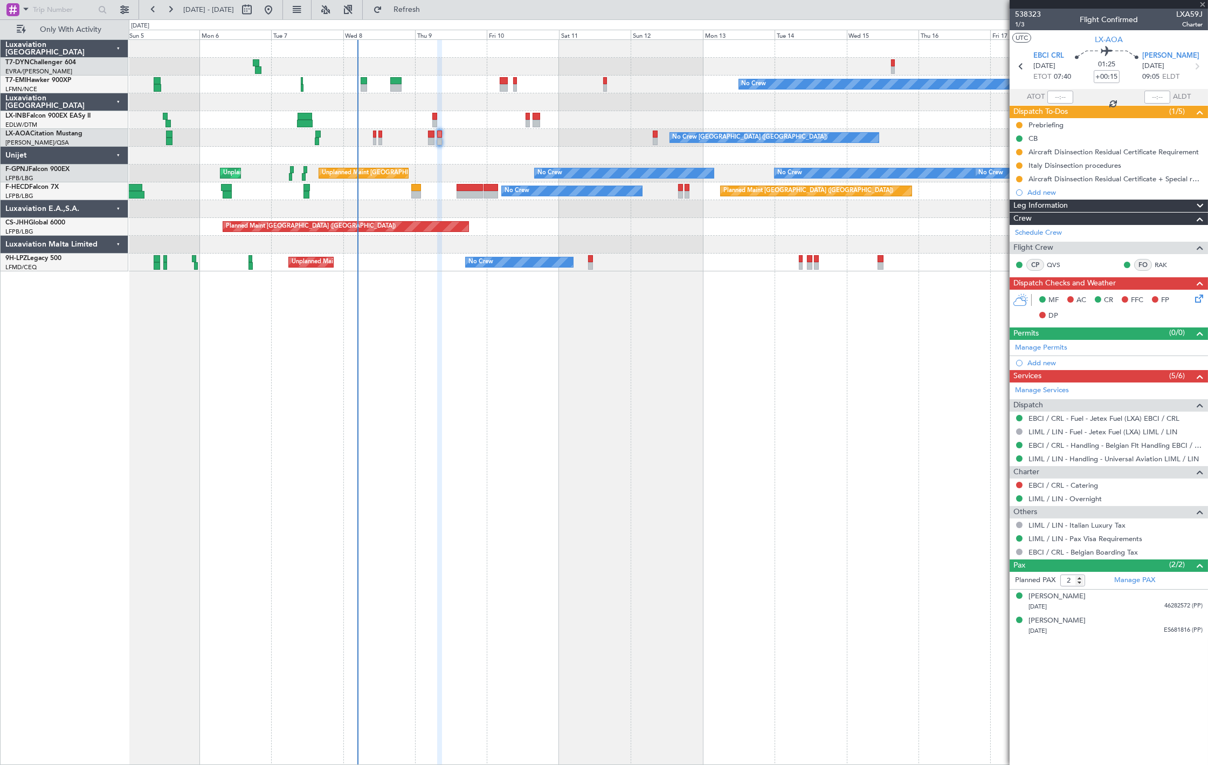
type input "+00:25"
type input "0"
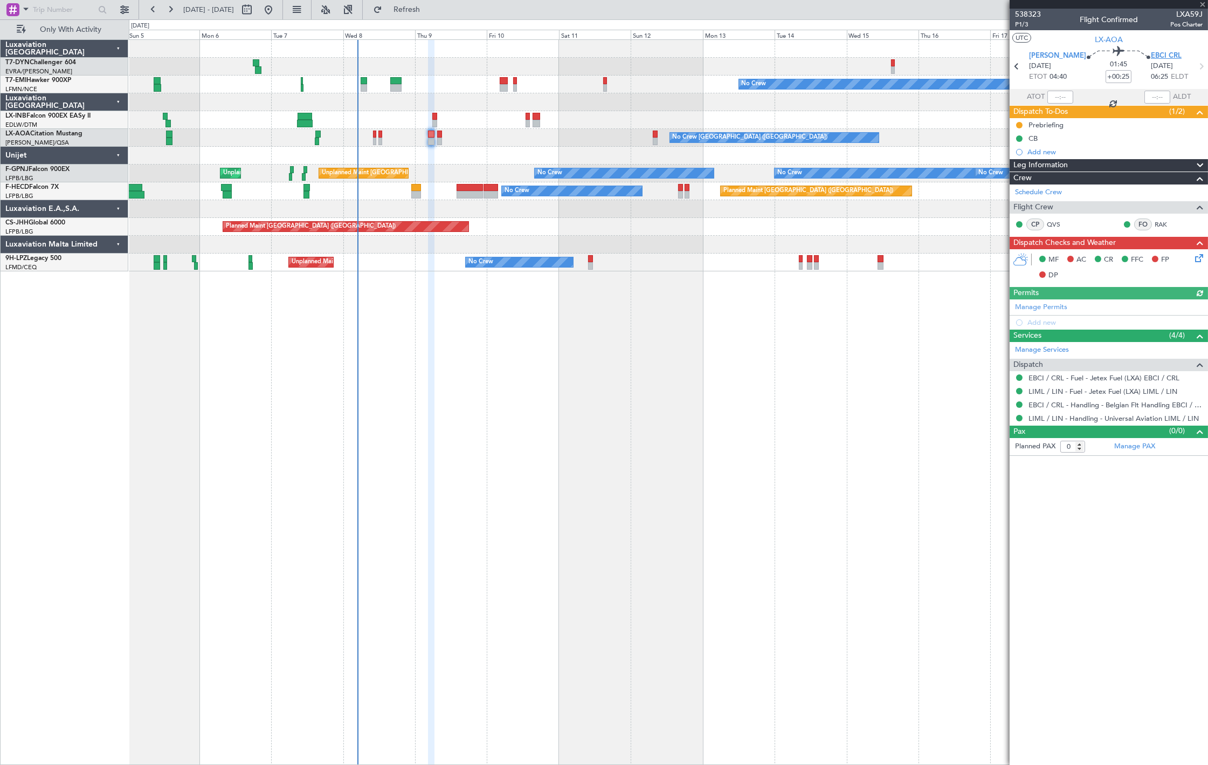
click at [1160, 51] on span "EBCI CRL" at bounding box center [1166, 56] width 31 height 11
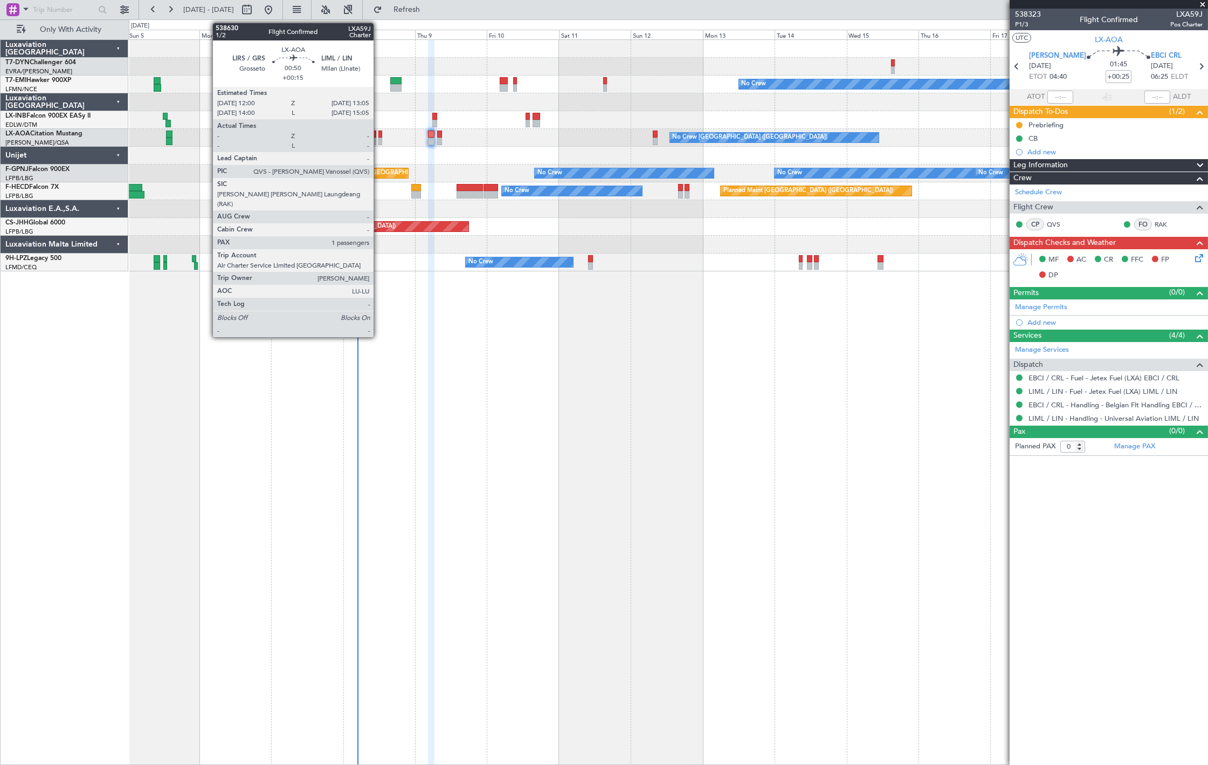
click at [379, 141] on div at bounding box center [380, 141] width 4 height 8
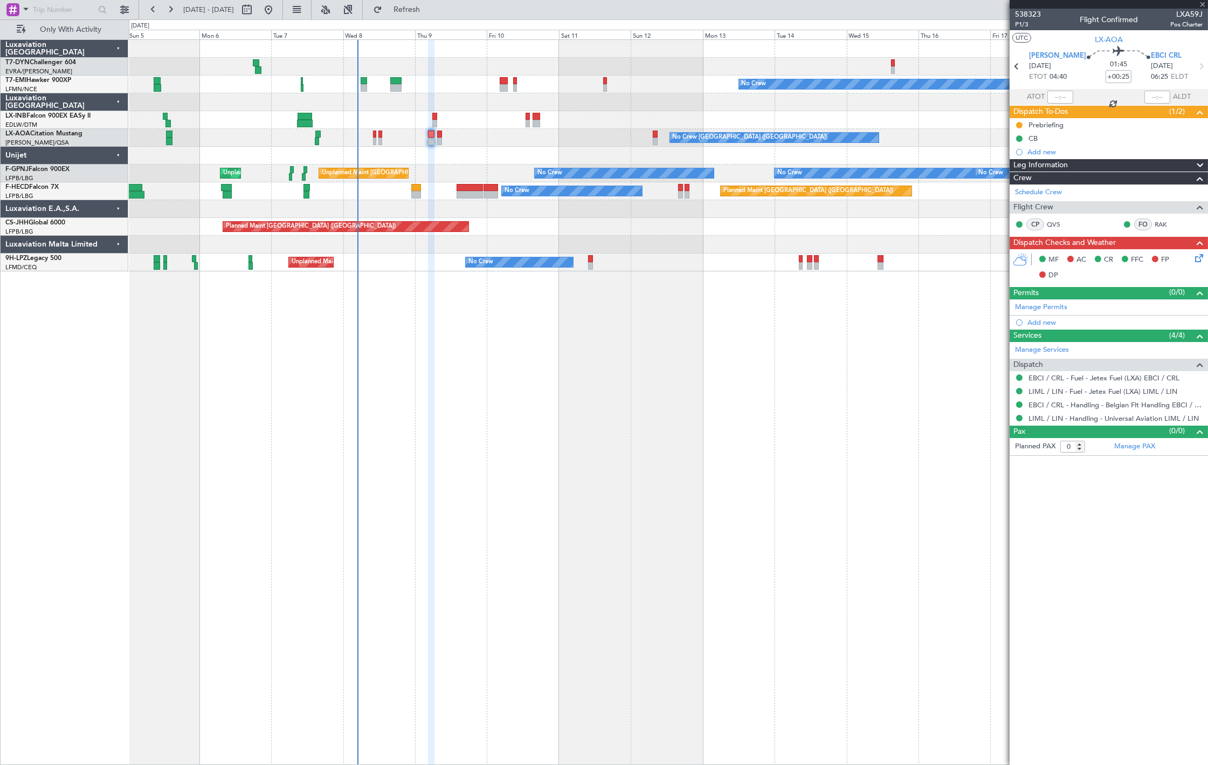
type input "+00:15"
type input "1"
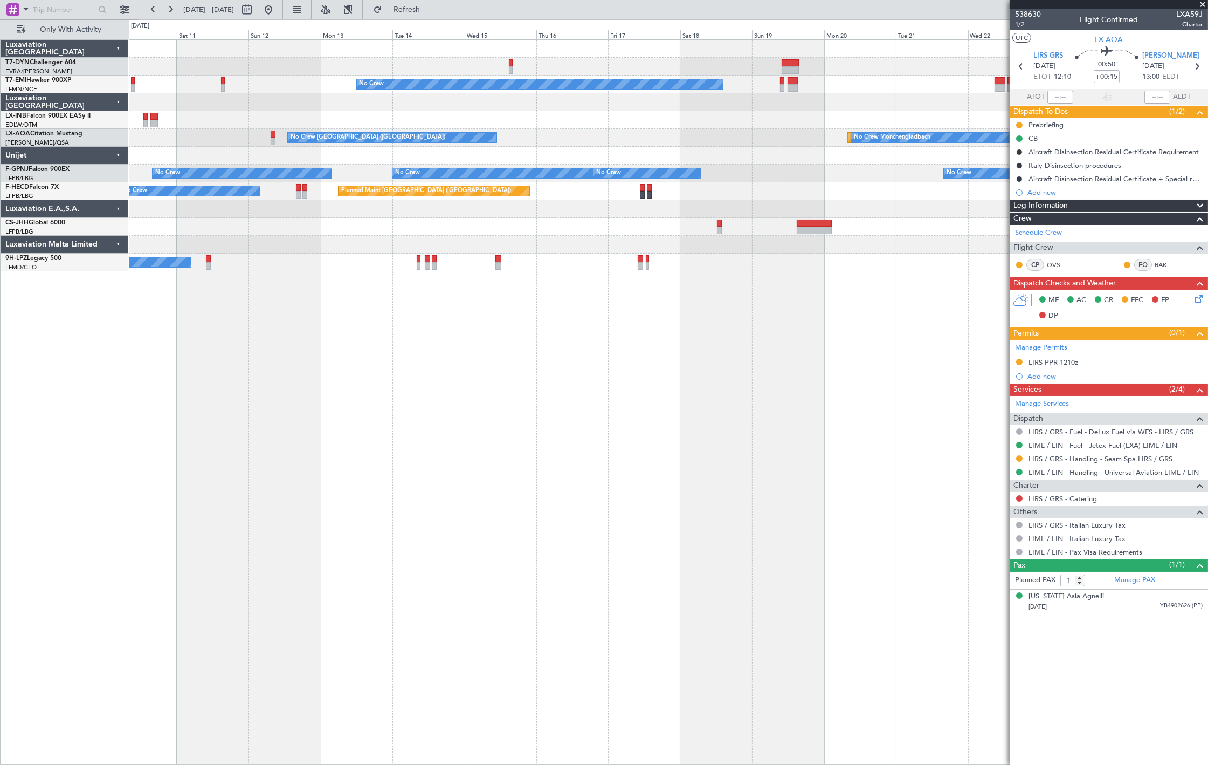
click at [162, 219] on div "No Crew No Crew Charleroi (Brussels South) Planned Maint Monchengladbach No Cre…" at bounding box center [668, 155] width 1079 height 231
click at [333, 131] on div "No Crew No Crew Charleroi (Brussels South) Planned Maint Monchengladbach No Cre…" at bounding box center [668, 155] width 1079 height 231
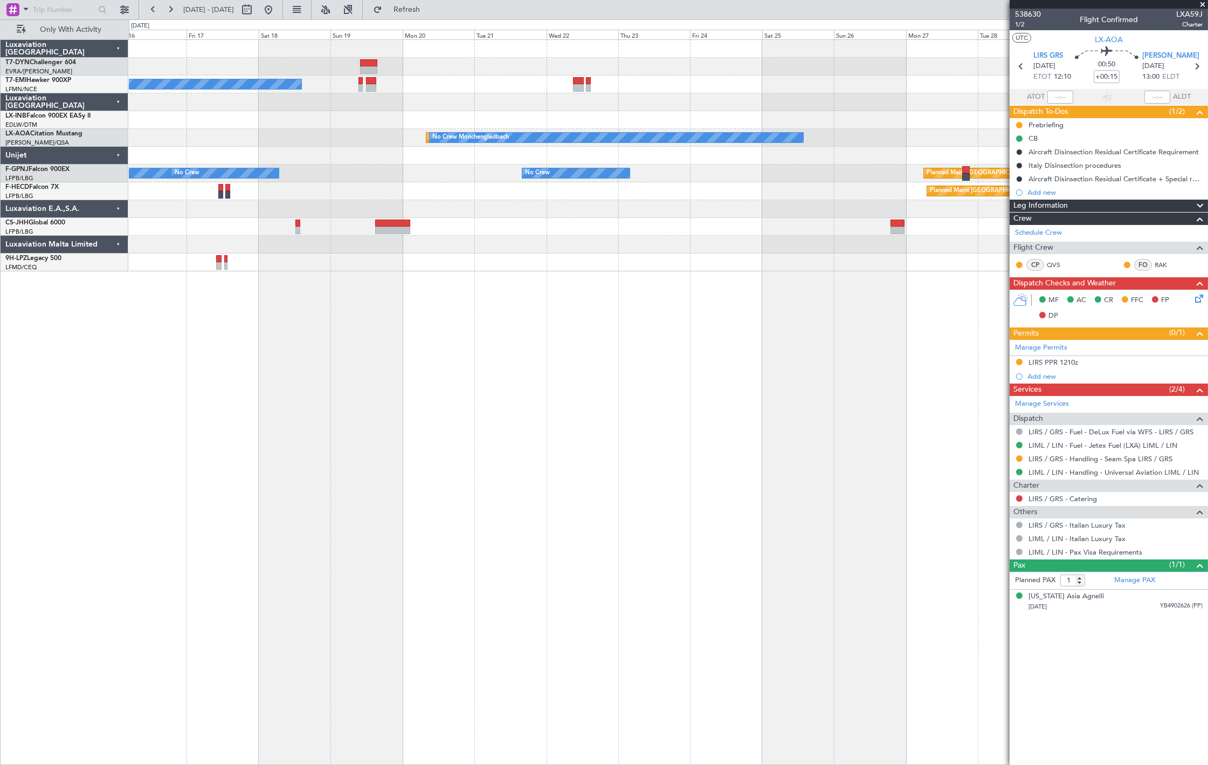
click at [384, 147] on div "No Crew Planned Maint Nurnberg Planned Maint Monchengladbach No Crew Monchengla…" at bounding box center [668, 155] width 1079 height 231
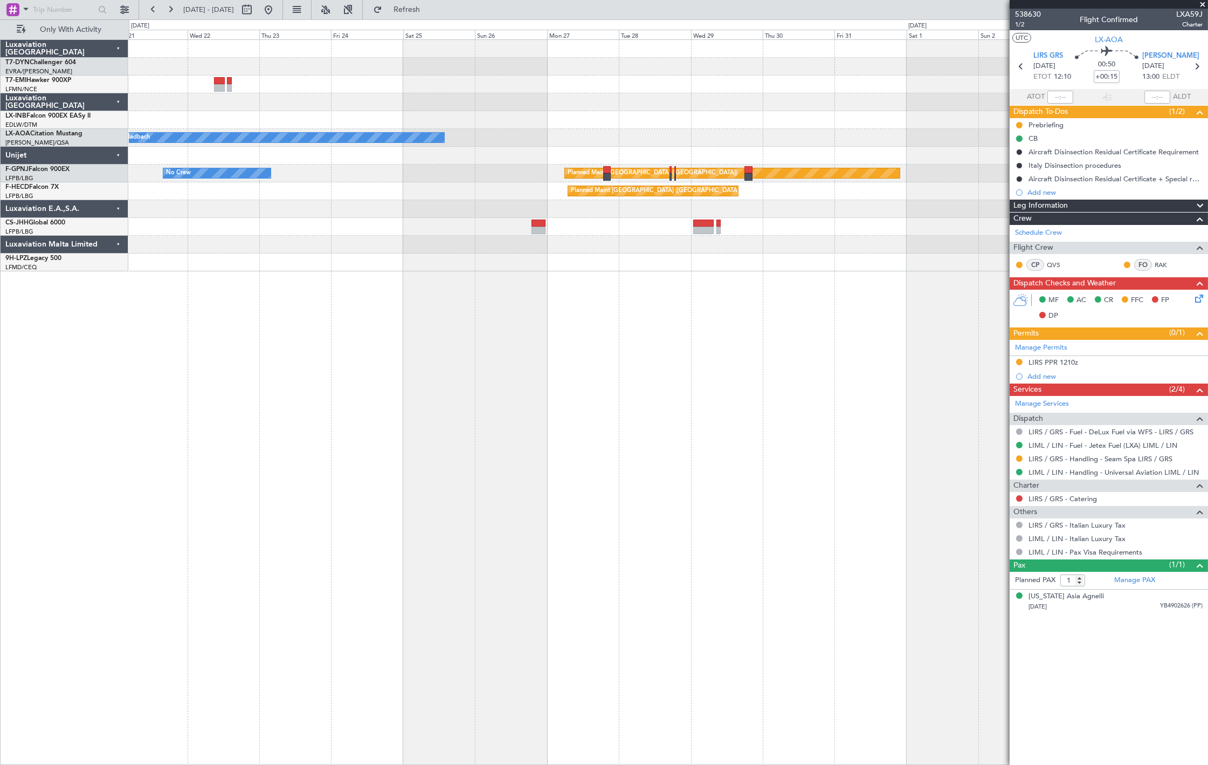
click at [409, 168] on div "No Crew Planned Maint Nurnberg Planned Maint Monchengladbach No Crew Monchengla…" at bounding box center [668, 155] width 1079 height 231
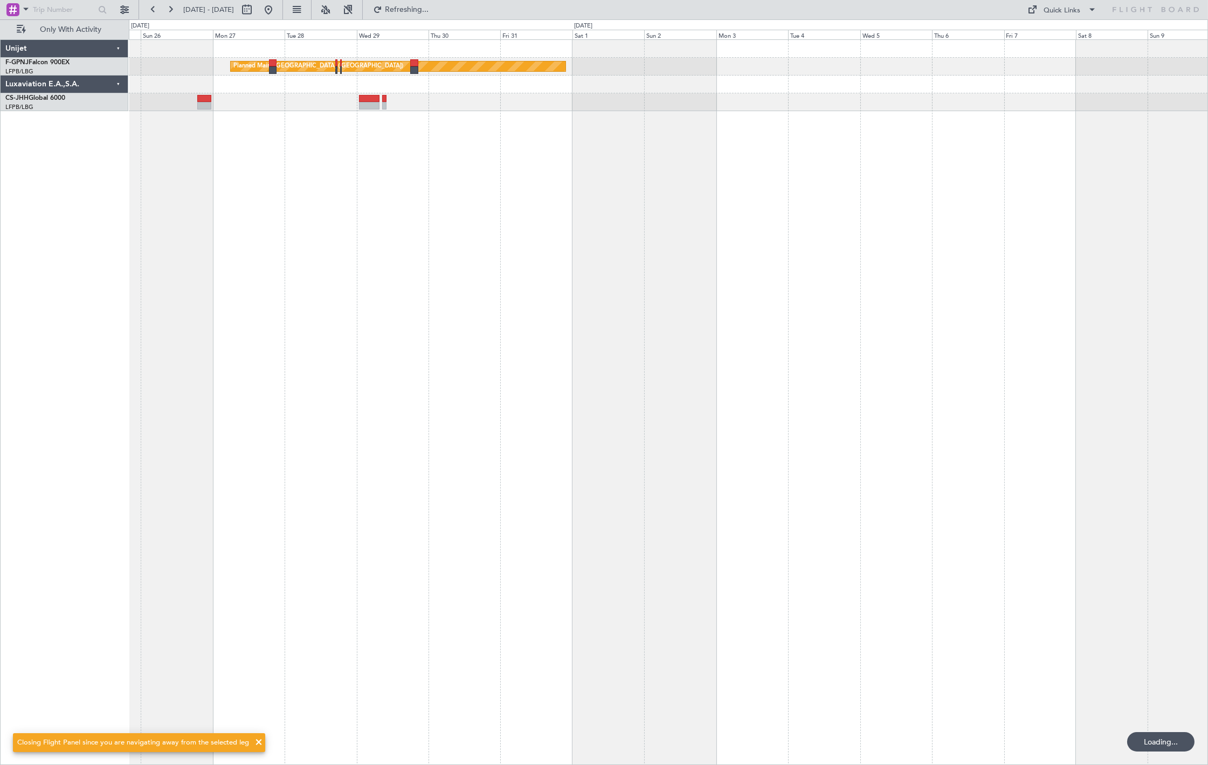
click at [240, 173] on div "Planned Maint Paris (Le Bourget) No Crew" at bounding box center [668, 401] width 1079 height 725
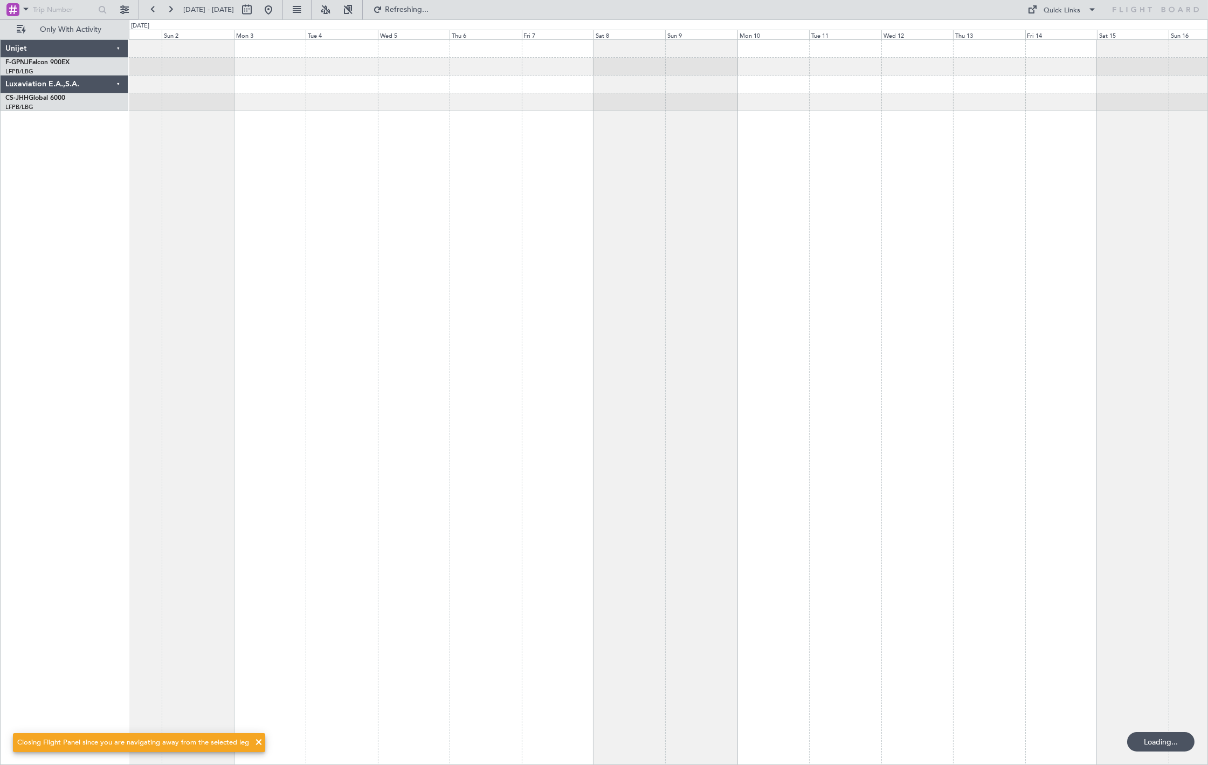
click at [465, 176] on div "Planned Maint [GEOGRAPHIC_DATA] ([GEOGRAPHIC_DATA])" at bounding box center [668, 401] width 1079 height 725
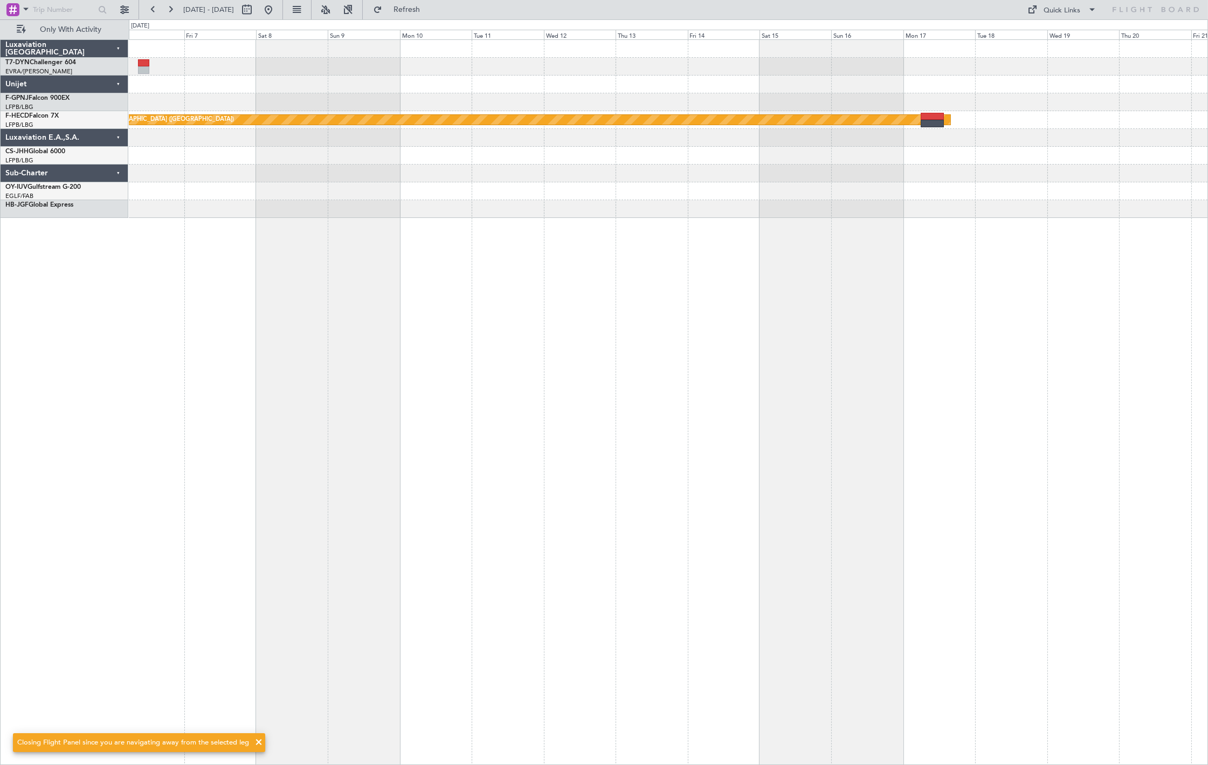
click at [408, 183] on div "Planned Maint [GEOGRAPHIC_DATA] ([GEOGRAPHIC_DATA])" at bounding box center [668, 129] width 1079 height 178
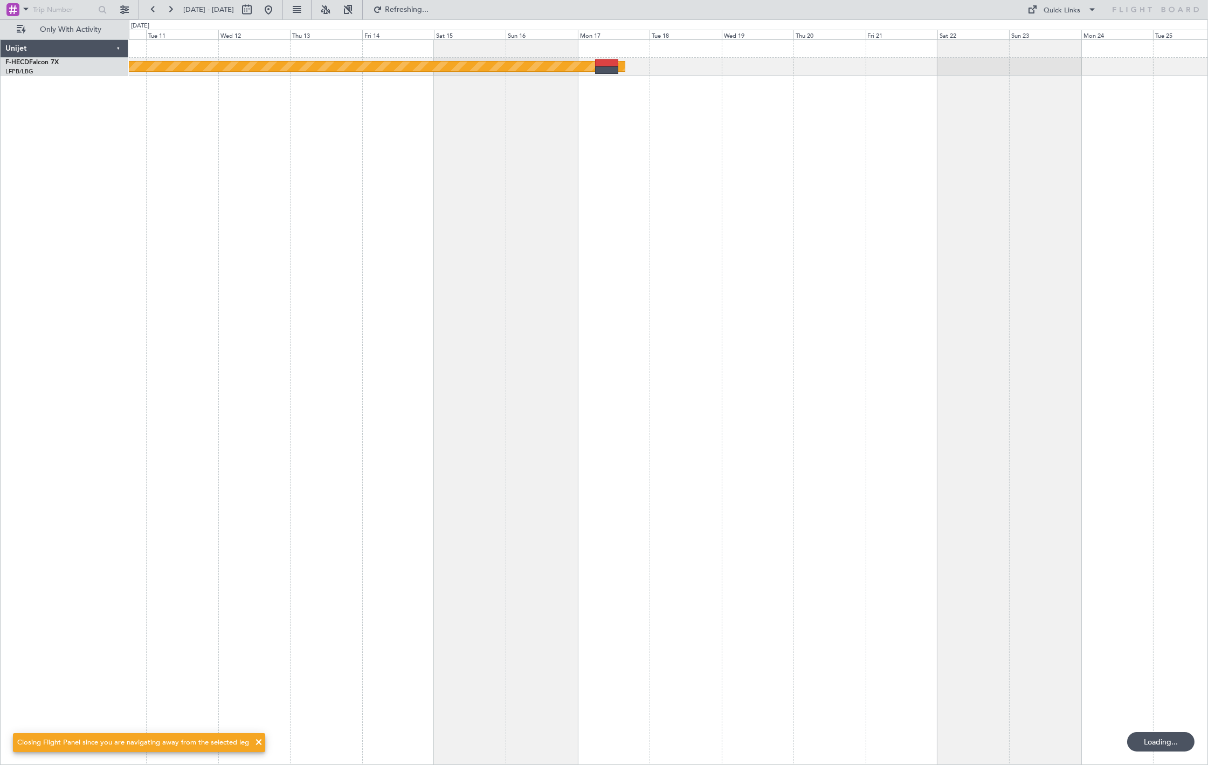
click at [279, 181] on div "Planned Maint [GEOGRAPHIC_DATA] ([GEOGRAPHIC_DATA])" at bounding box center [668, 401] width 1079 height 725
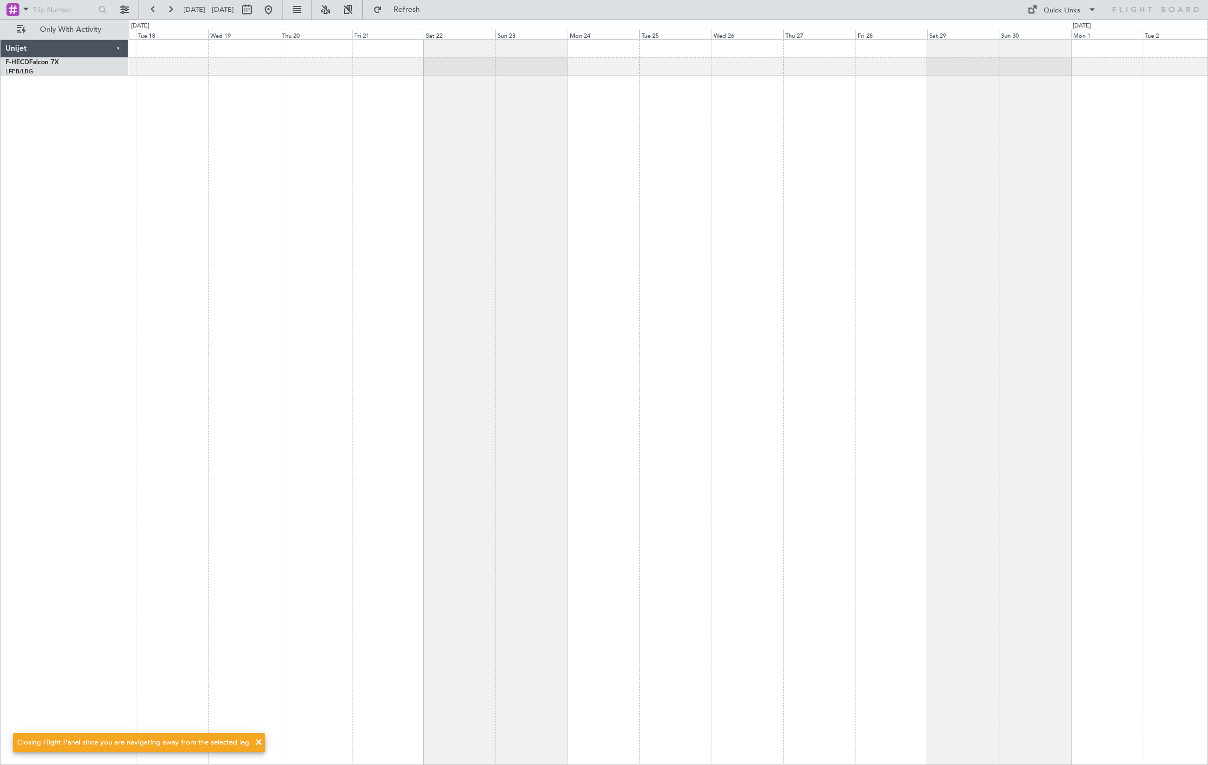
click at [359, 184] on div "Planned Maint [GEOGRAPHIC_DATA] ([GEOGRAPHIC_DATA])" at bounding box center [668, 401] width 1079 height 725
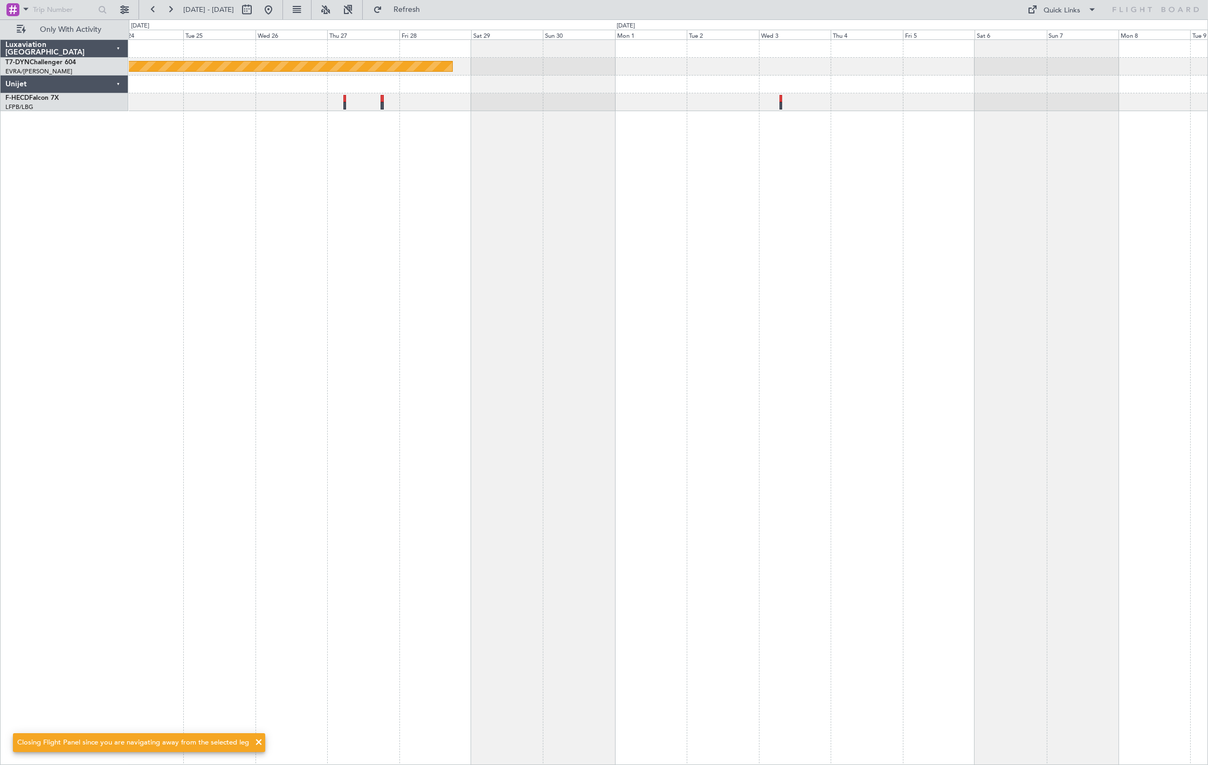
click at [553, 171] on div "Planned Maint Riga (Riga Intl)" at bounding box center [668, 401] width 1079 height 725
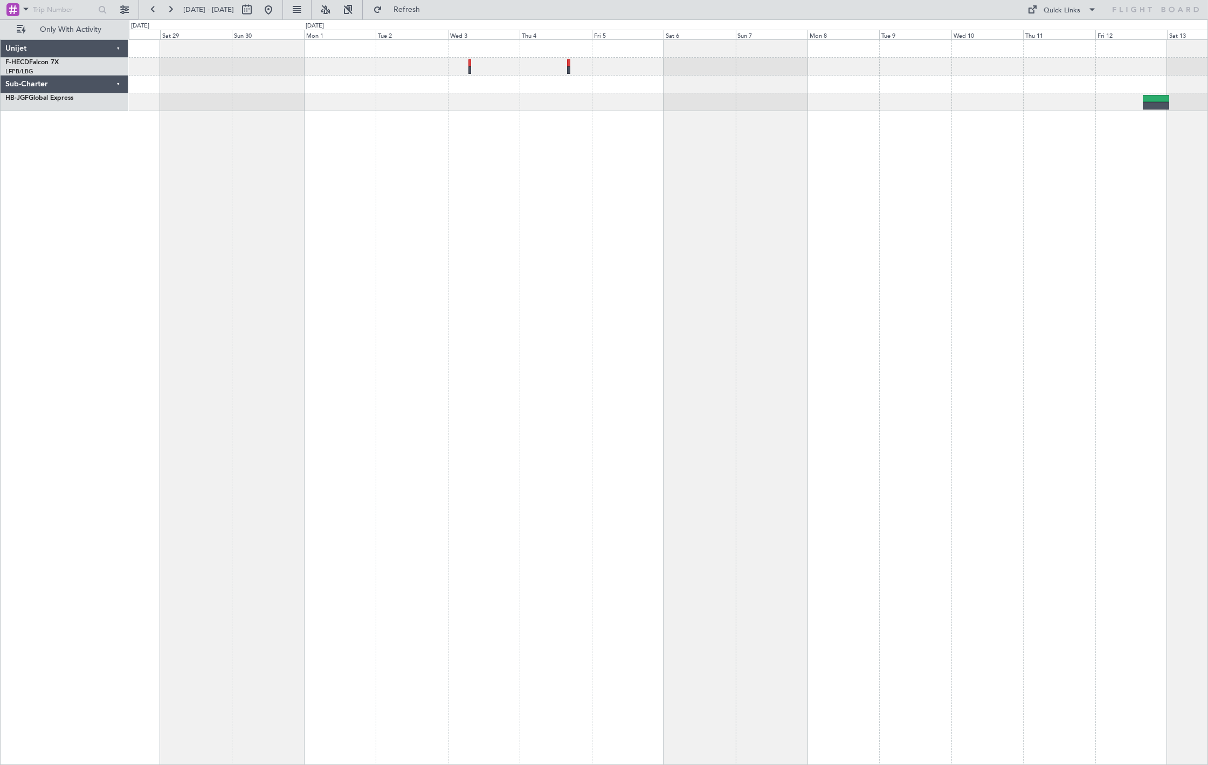
click at [99, 42] on div "Unijet" at bounding box center [65, 49] width 128 height 18
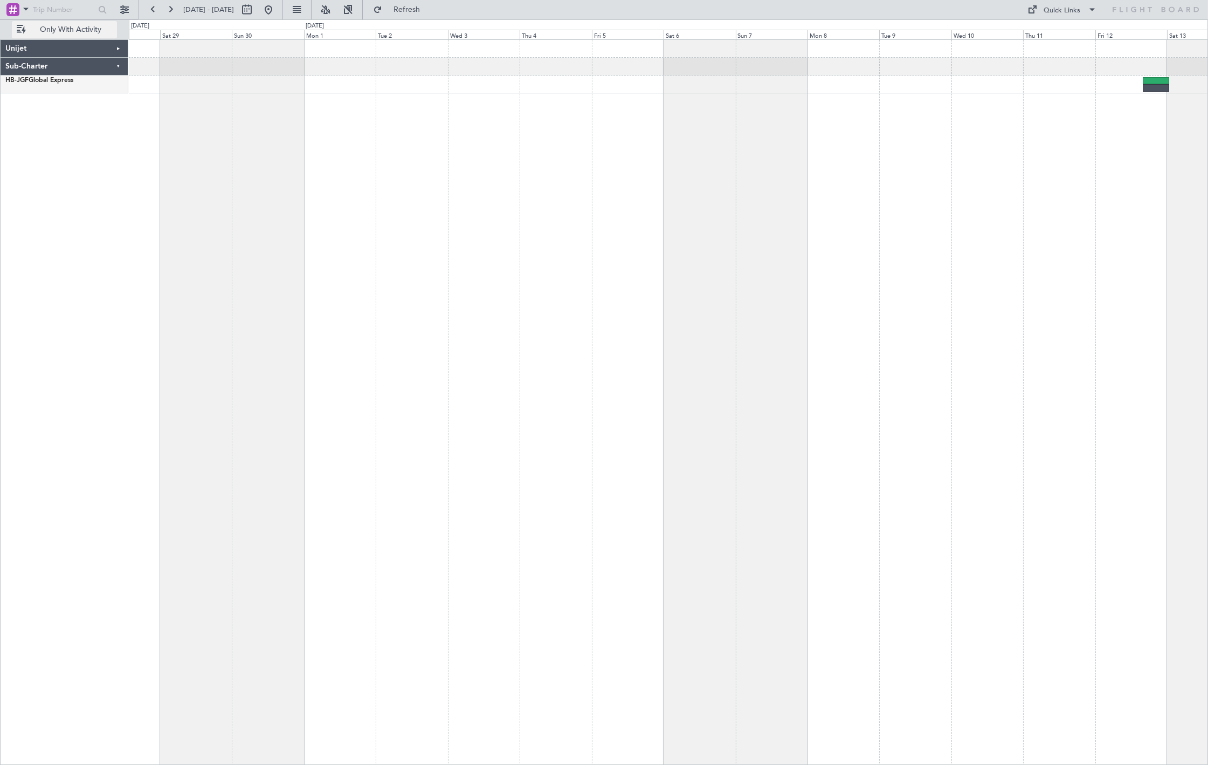
click at [99, 38] on button "Only With Activity" at bounding box center [64, 29] width 105 height 17
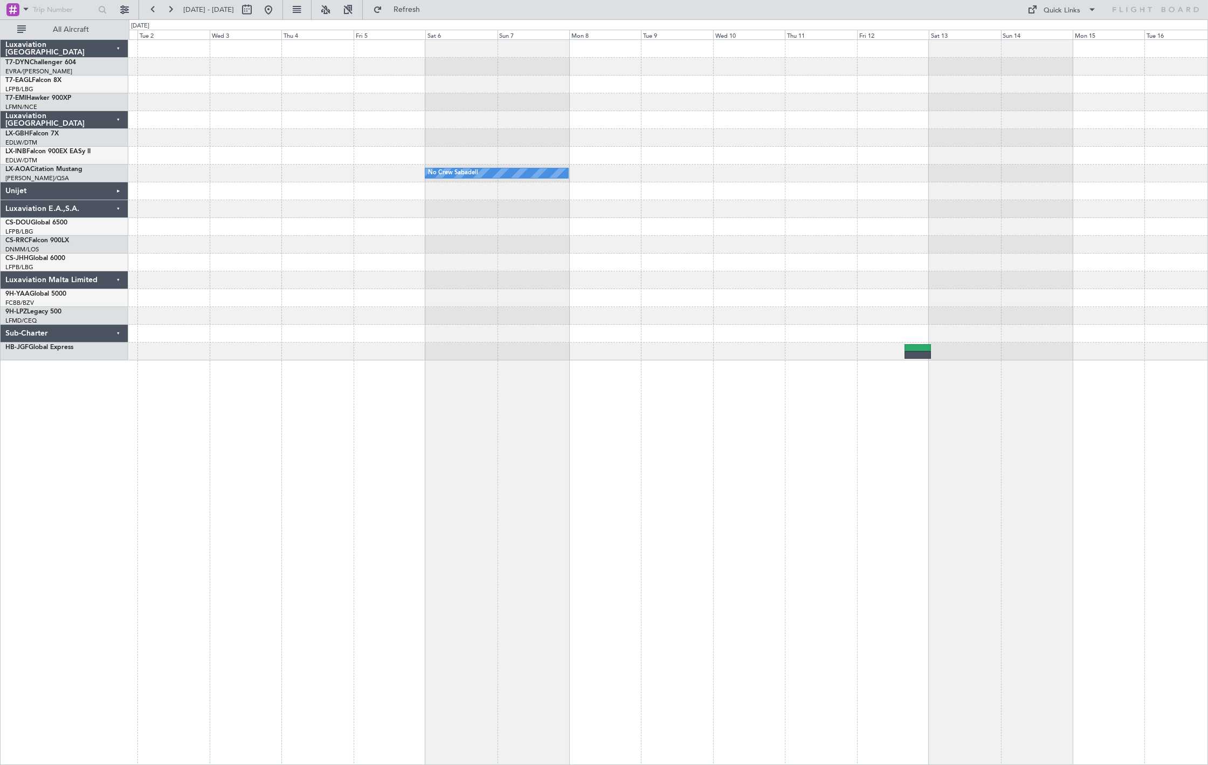
click at [106, 139] on div "Planned Maint Riga (Riga Intl) No Crew Sabadell No Crew Sabadell Luxaviation Sa…" at bounding box center [604, 391] width 1208 height 745
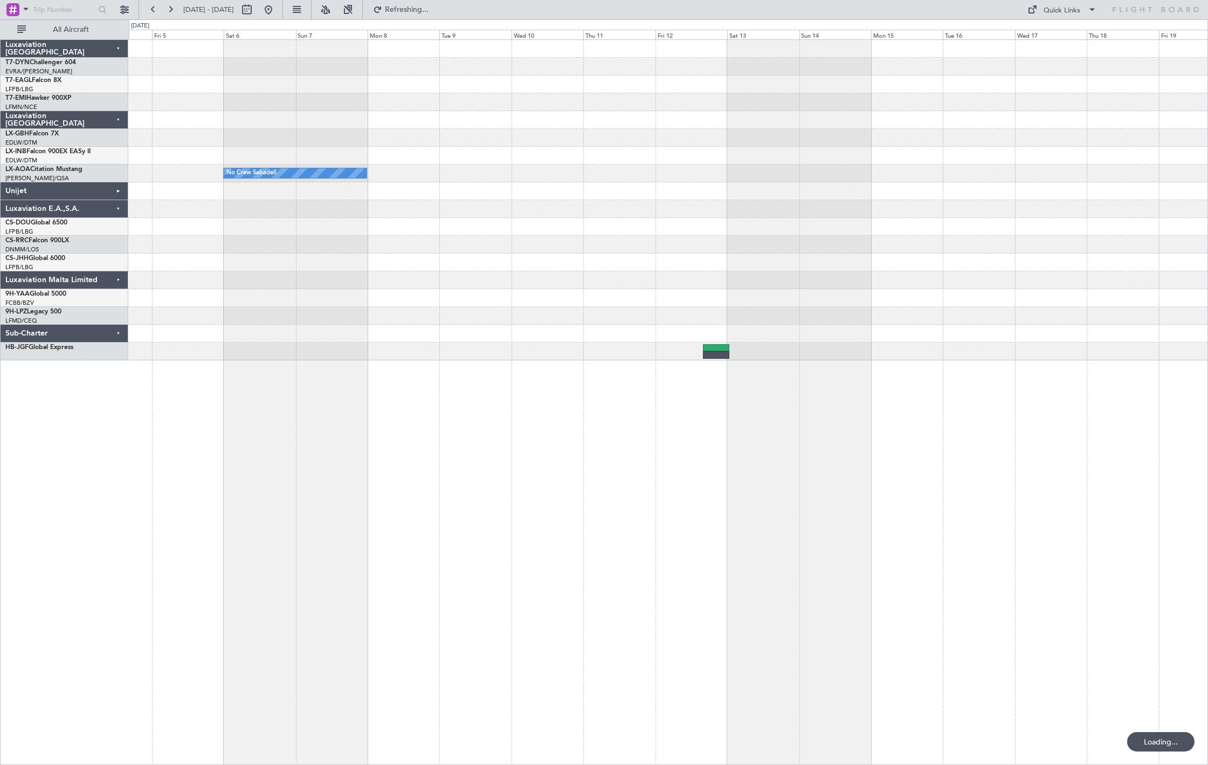
click at [211, 147] on div "No Crew Sabadell No Crew Sabadell" at bounding box center [668, 200] width 1079 height 320
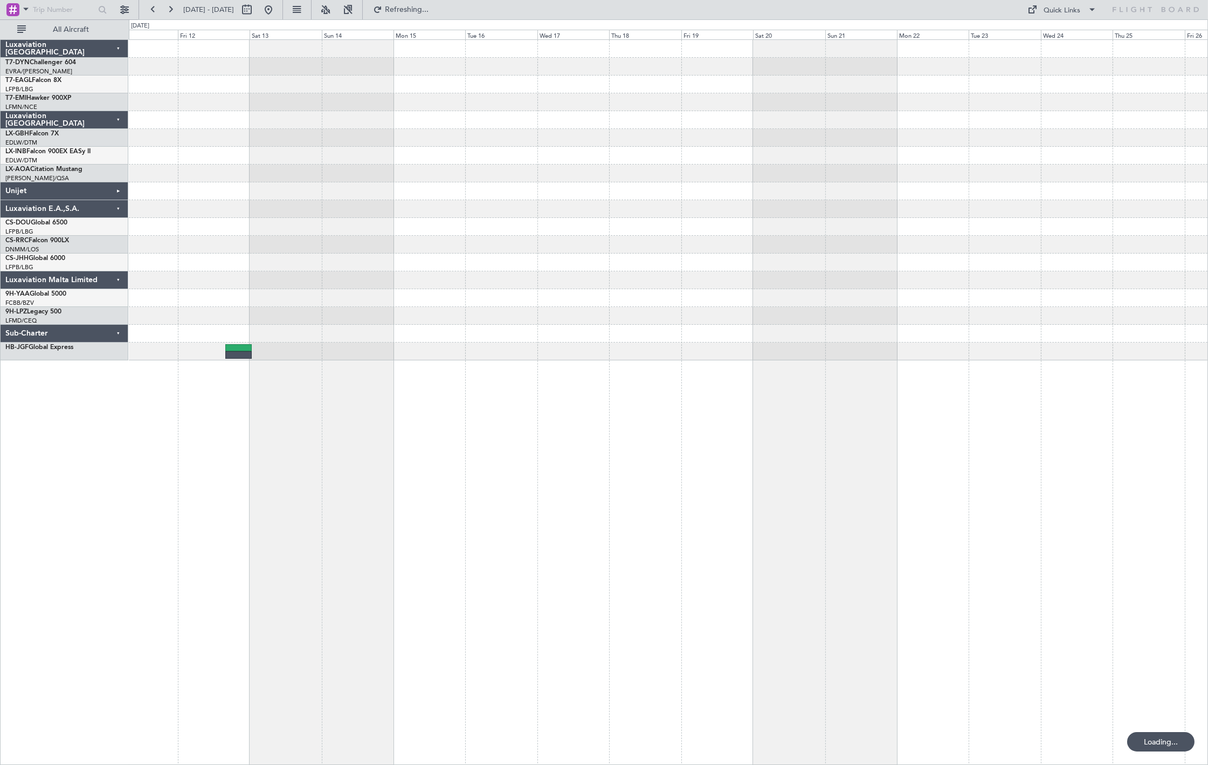
click at [290, 157] on div "No Crew Sabadell" at bounding box center [668, 200] width 1079 height 320
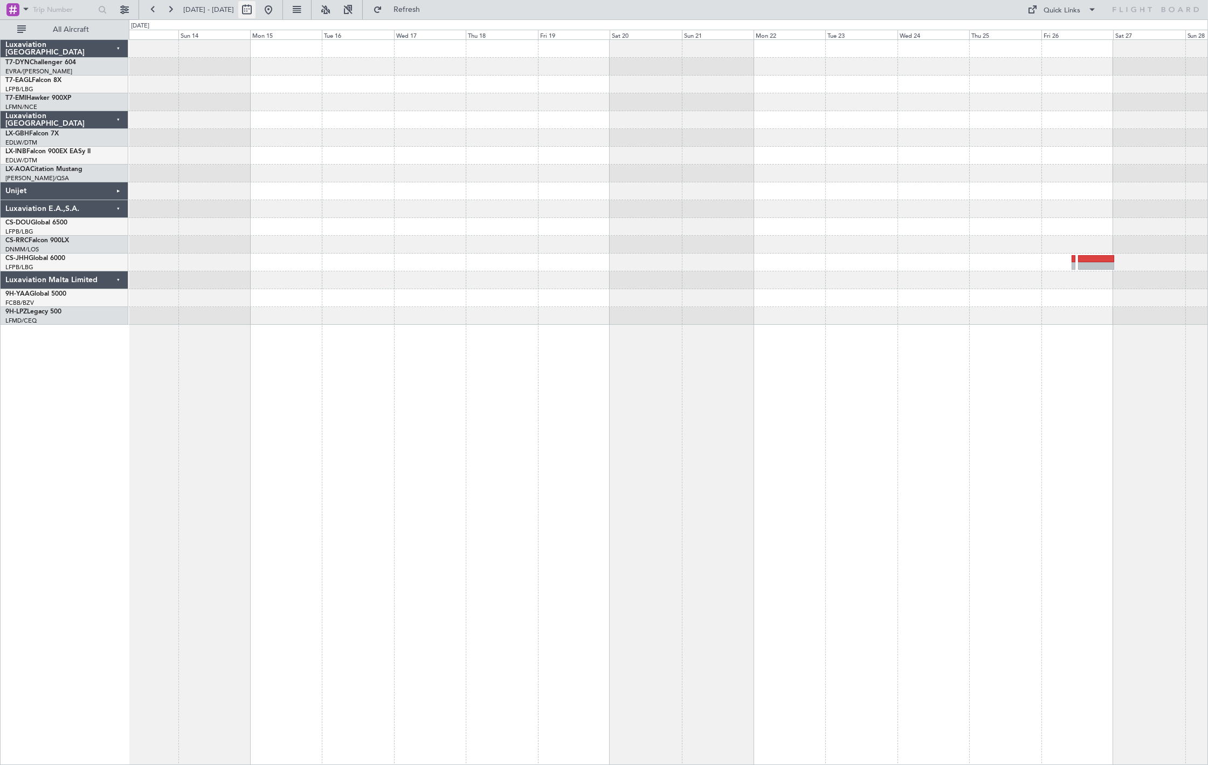
click at [256, 11] on button at bounding box center [246, 9] width 17 height 17
select select "12"
select select "2025"
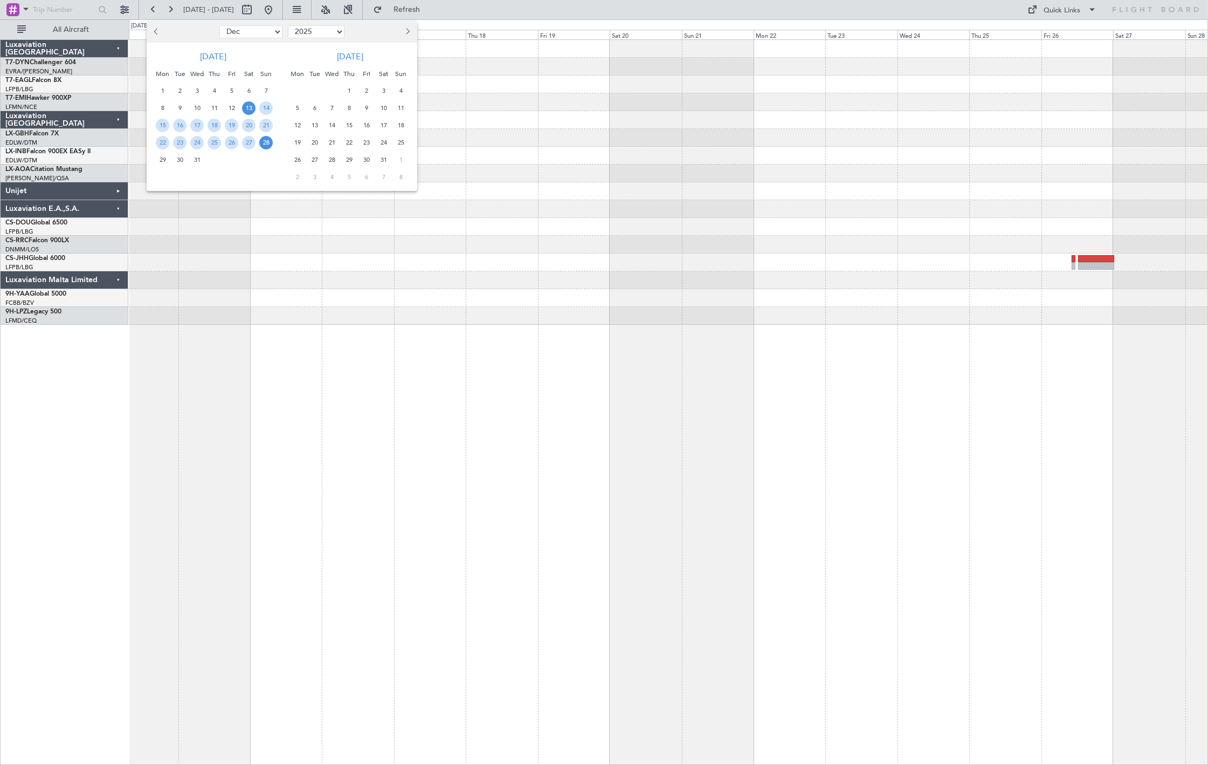
click at [263, 32] on select "Jan Feb Mar Apr May Jun Jul Aug Sep Oct Nov Dec" at bounding box center [250, 31] width 63 height 13
select select "11"
click at [219, 25] on select "Jan Feb Mar Apr May Jun Jul Aug Sep Oct Nov Dec" at bounding box center [250, 31] width 63 height 13
click at [217, 108] on span "6" at bounding box center [214, 107] width 13 height 13
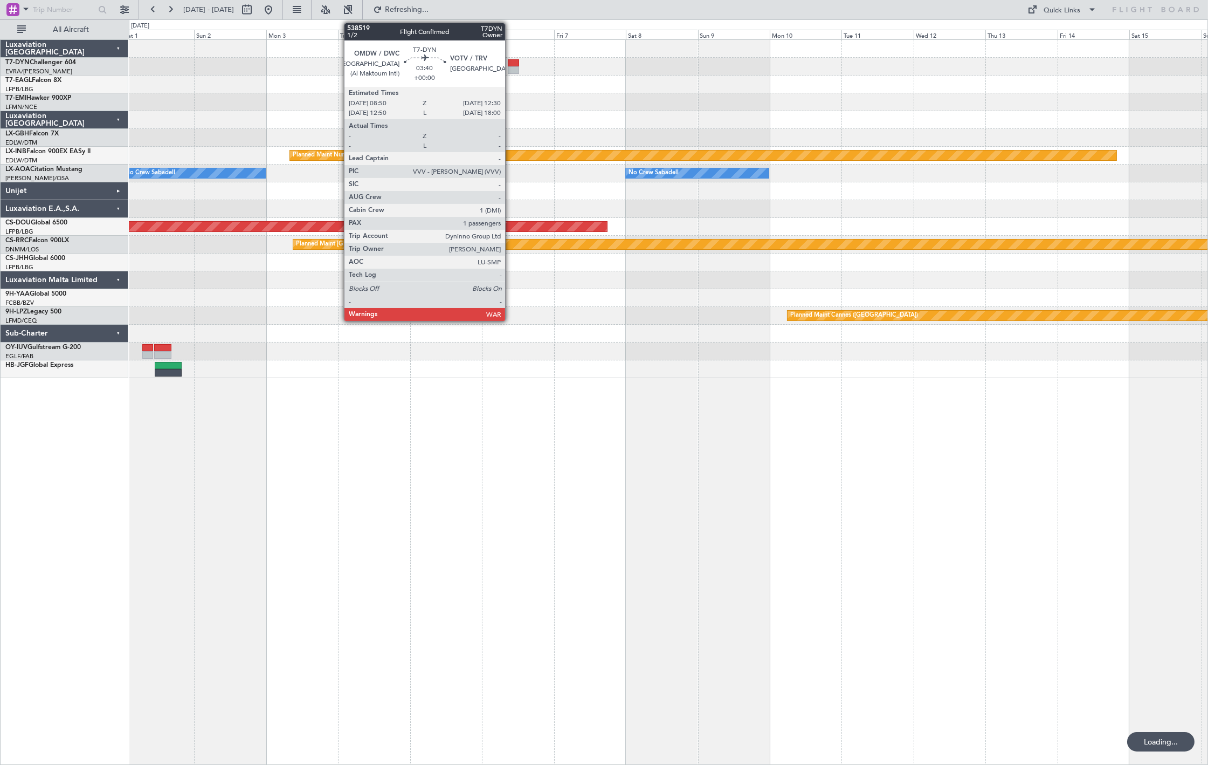
click at [513, 65] on div at bounding box center [513, 63] width 11 height 8
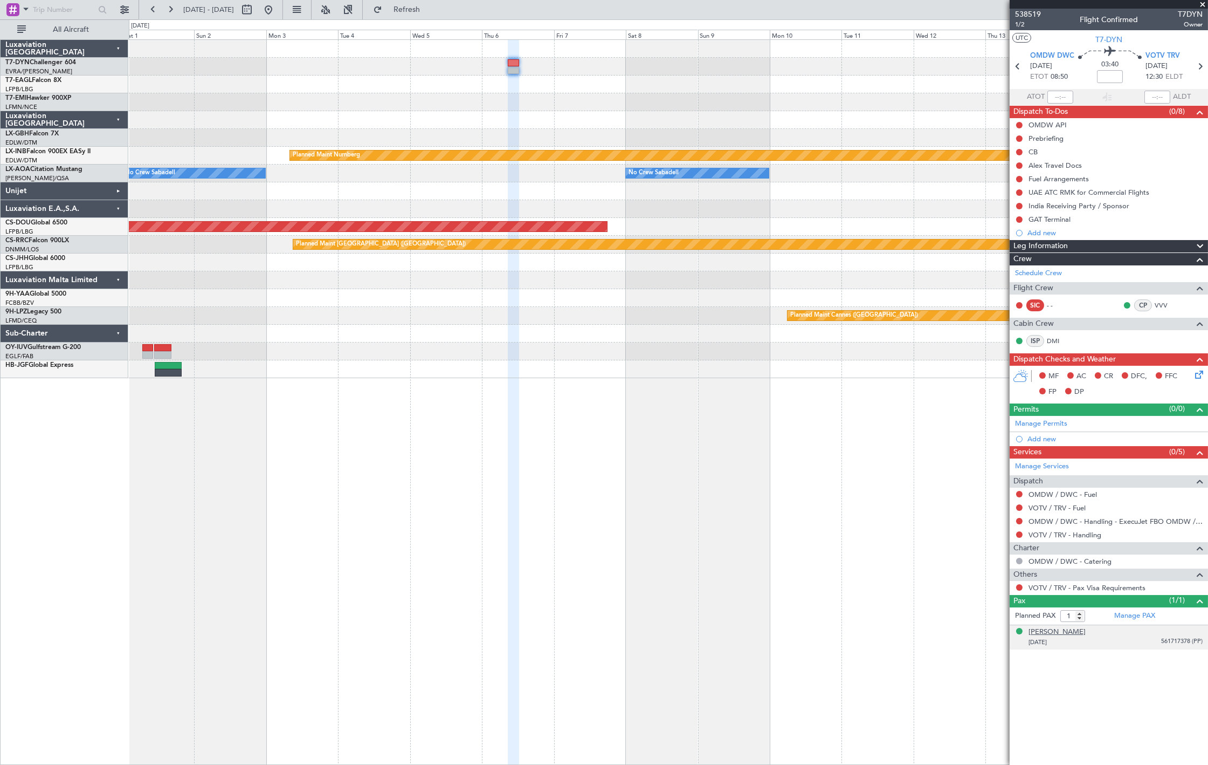
click at [1060, 632] on div "[PERSON_NAME]" at bounding box center [1057, 631] width 57 height 11
click at [1055, 535] on link "VOTV / TRV - Handling" at bounding box center [1065, 534] width 73 height 9
click at [1025, 13] on span "538519" at bounding box center [1028, 14] width 26 height 11
drag, startPoint x: 310, startPoint y: 15, endPoint x: 322, endPoint y: 63, distance: 50.0
click at [277, 15] on button at bounding box center [268, 9] width 17 height 17
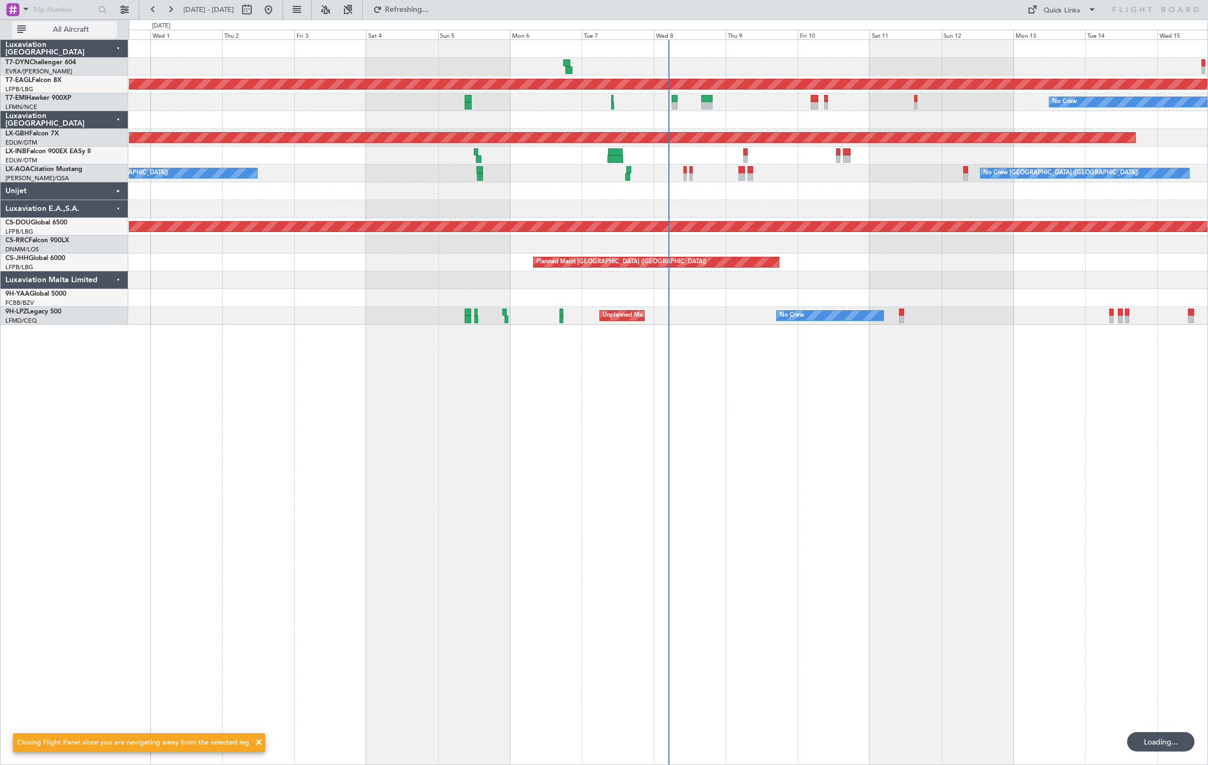
click at [86, 31] on span "All Aircraft" at bounding box center [71, 30] width 86 height 8
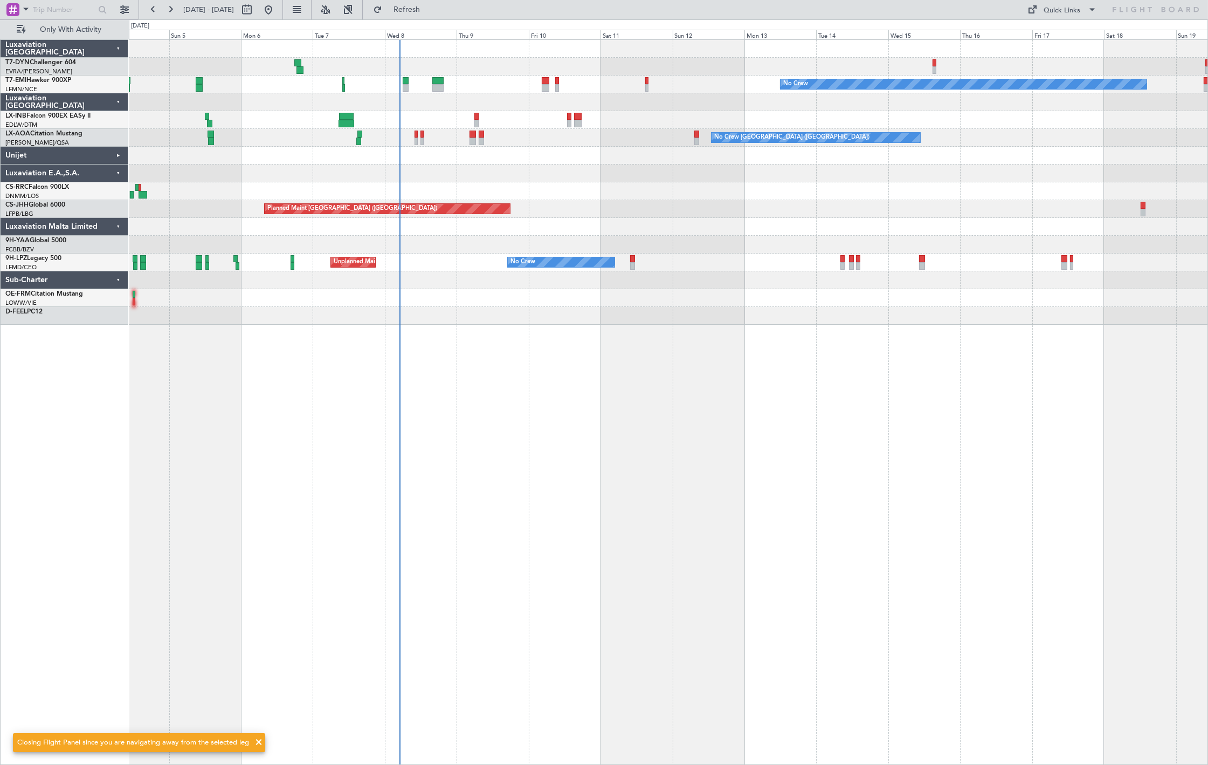
click at [412, 137] on div "No Crew Charleroi (Brussels South) Planned Maint Monchengladbach No Crew Monche…" at bounding box center [668, 138] width 1079 height 18
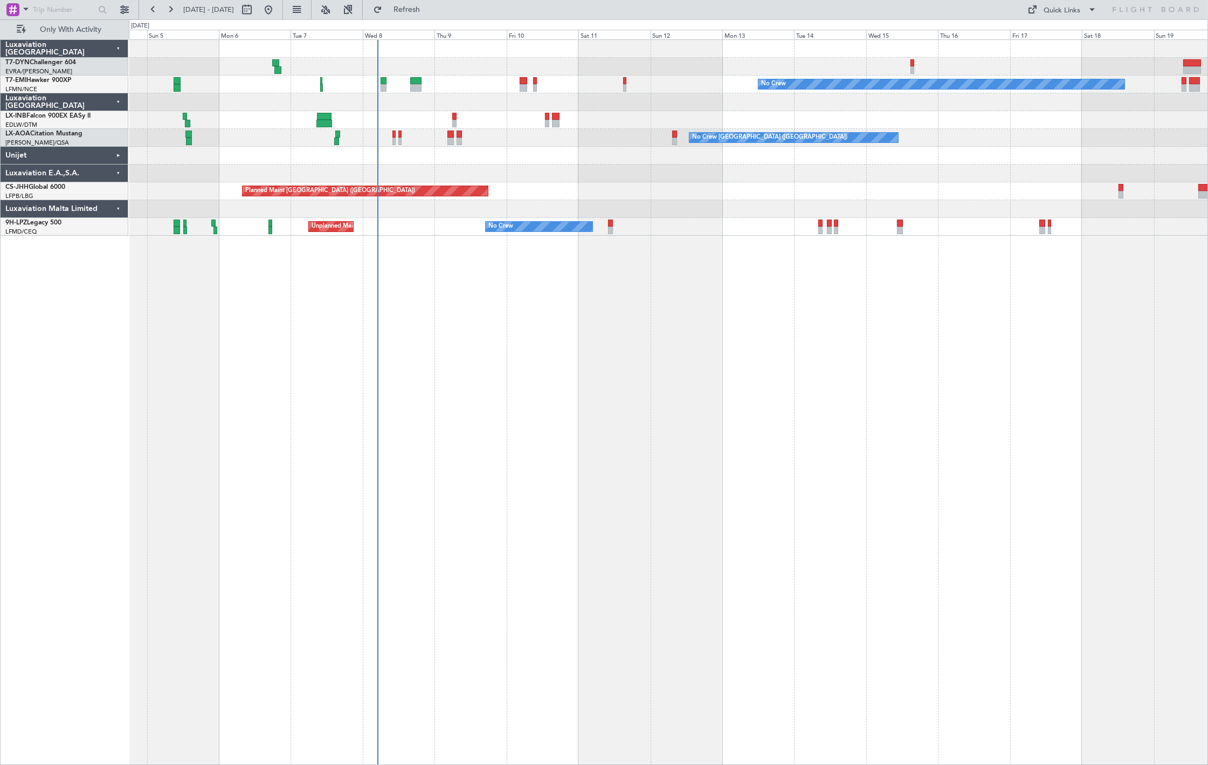
click at [116, 160] on div "Unijet" at bounding box center [65, 156] width 128 height 18
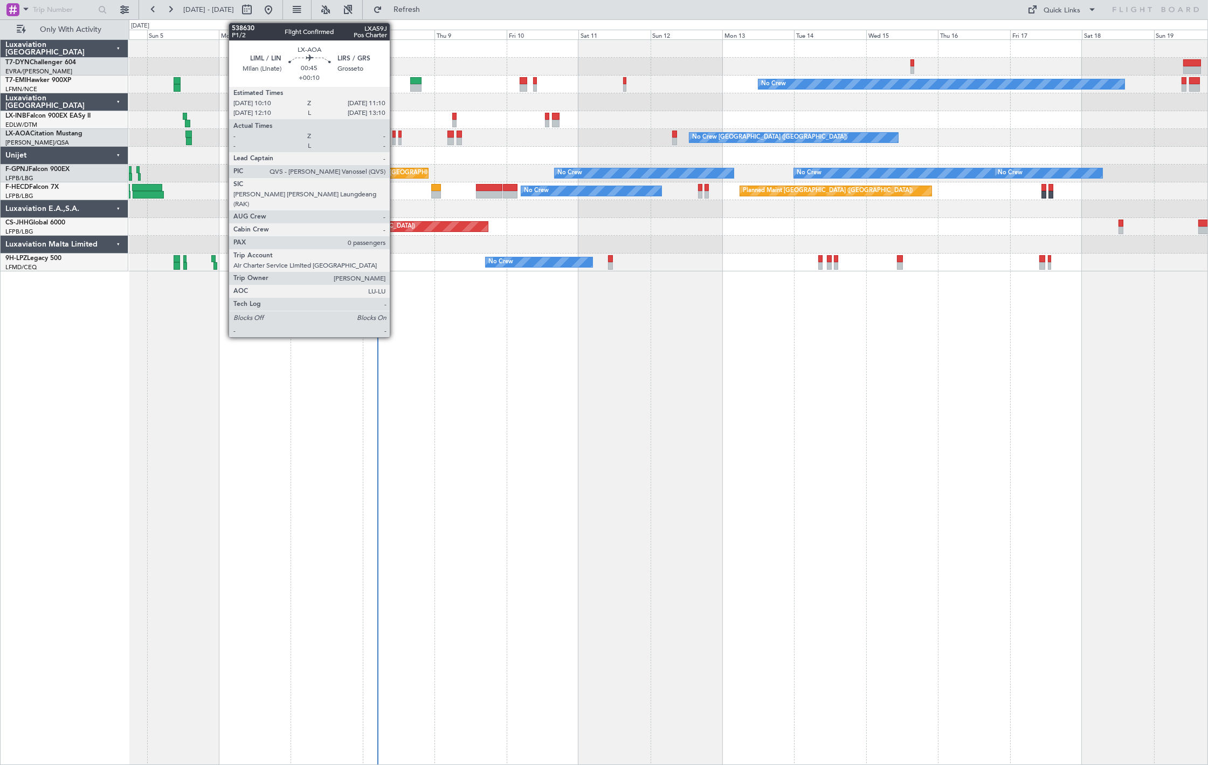
click at [395, 137] on div at bounding box center [394, 141] width 3 height 8
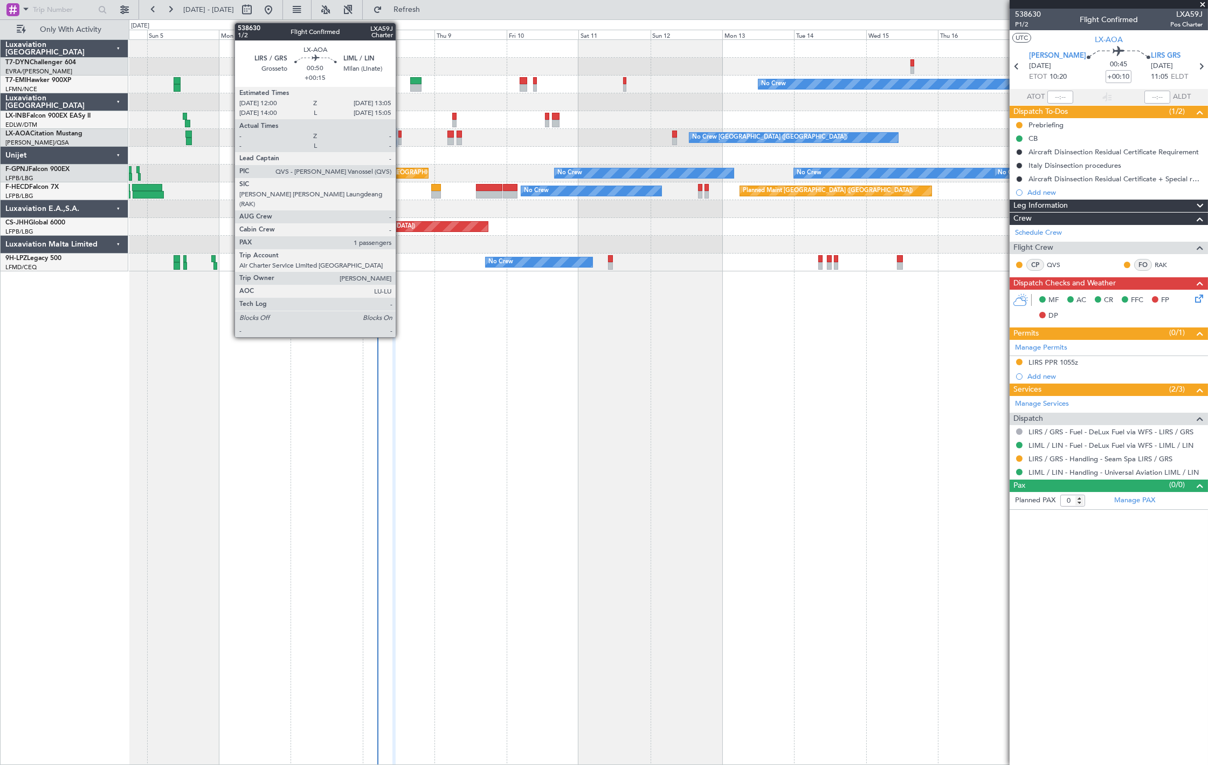
click at [401, 142] on div at bounding box center [400, 141] width 4 height 8
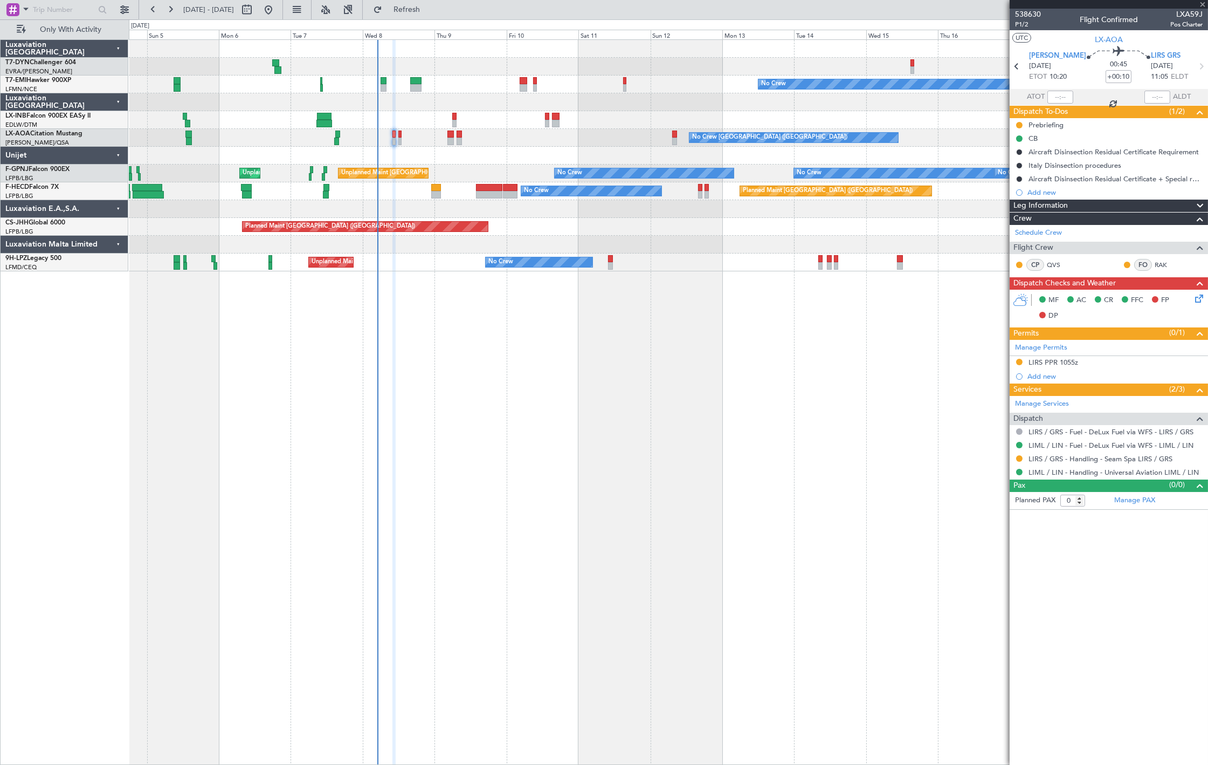
type input "+00:15"
type input "1"
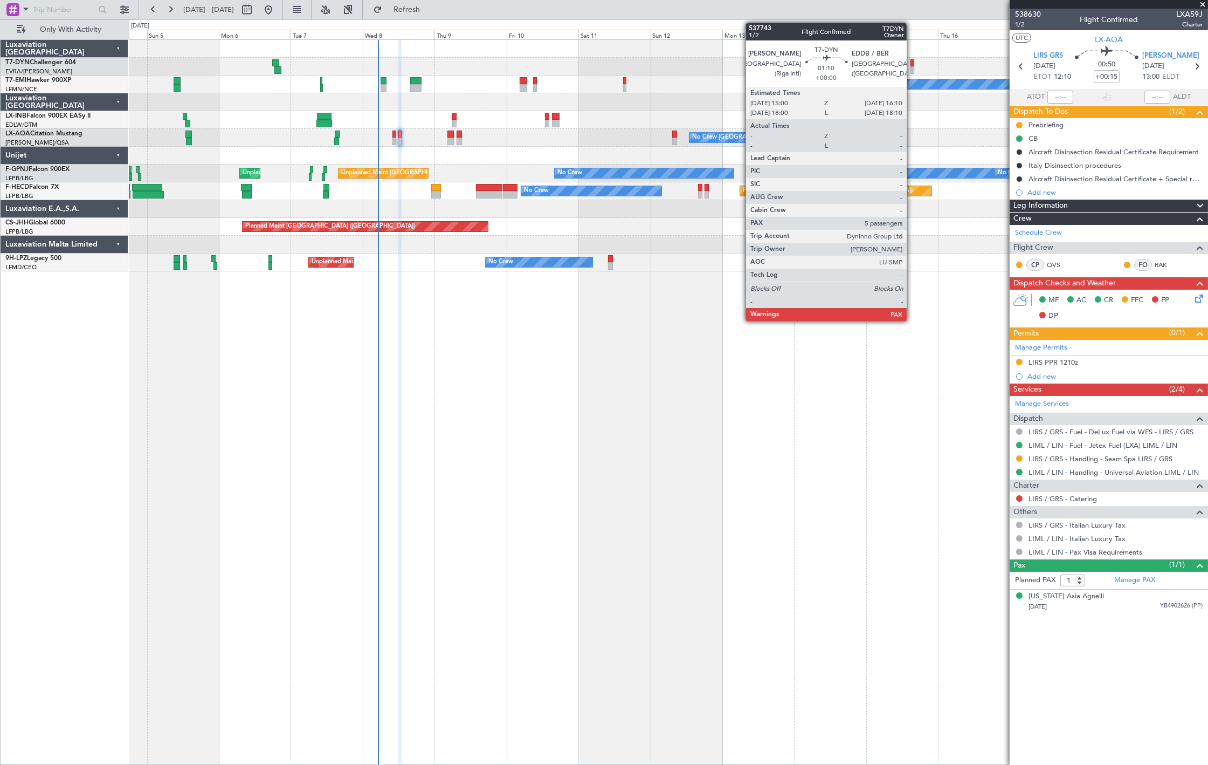
click at [912, 65] on div at bounding box center [913, 63] width 4 height 8
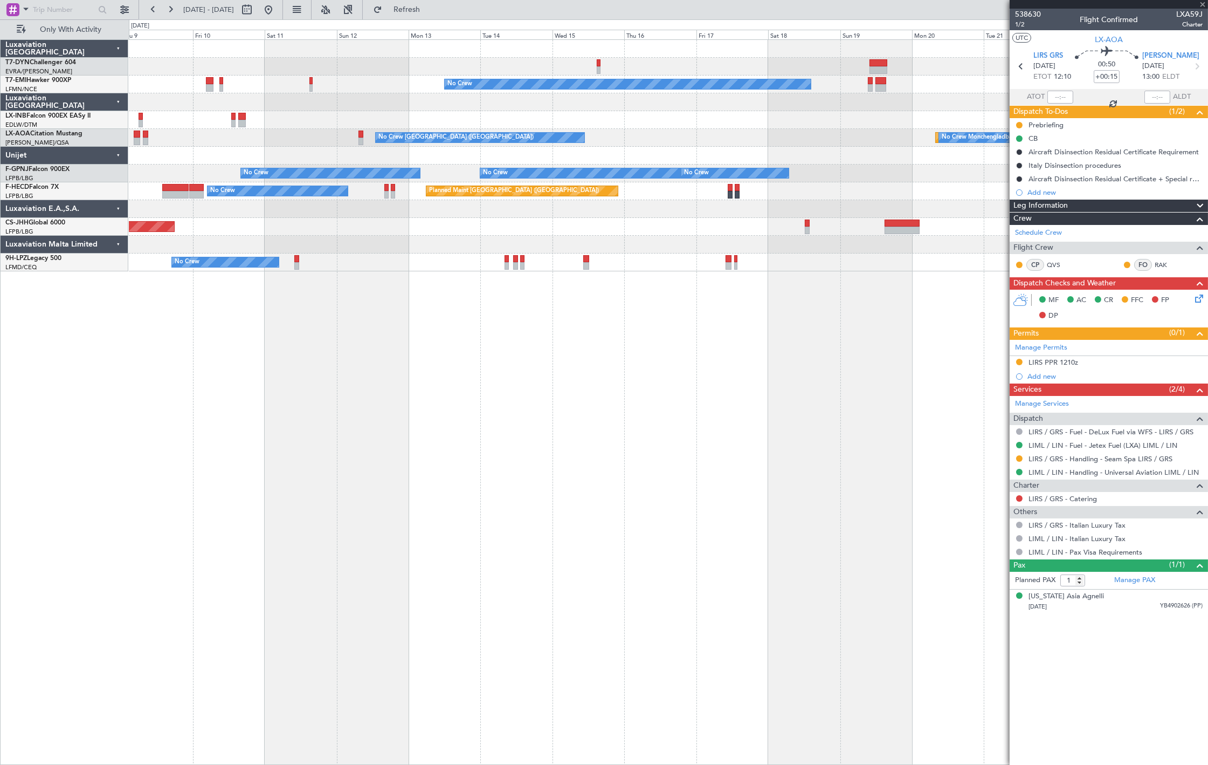
click at [499, 105] on div "No Crew No Crew Charleroi (Brussels South) Planned Maint Monchengladbach No Cre…" at bounding box center [668, 155] width 1079 height 231
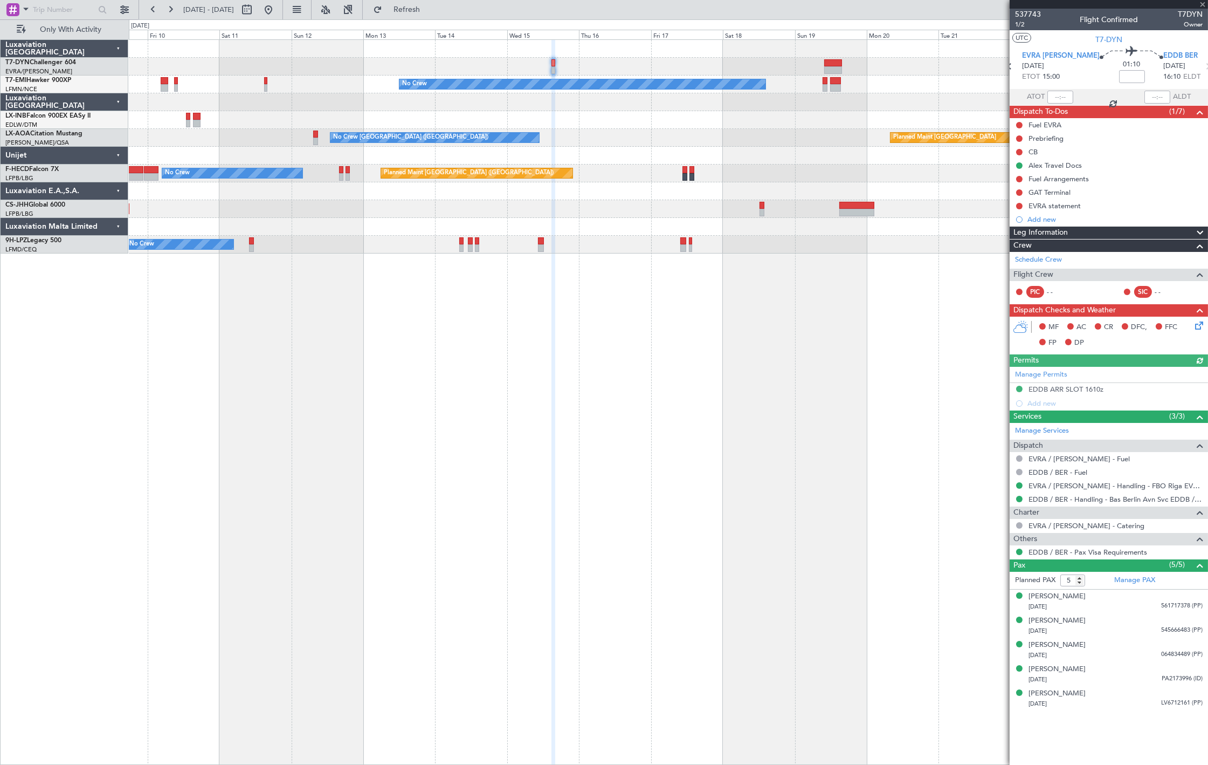
click at [823, 60] on div at bounding box center [668, 67] width 1079 height 18
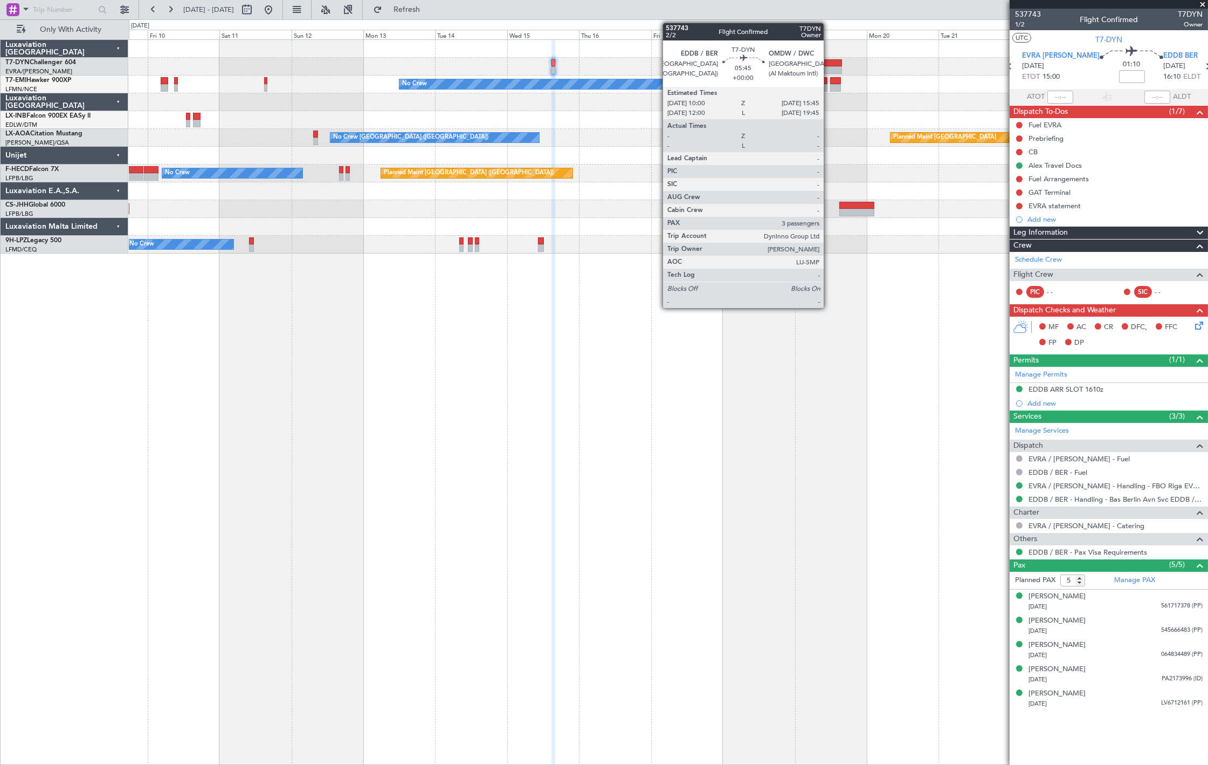
click at [829, 64] on div at bounding box center [832, 63] width 17 height 8
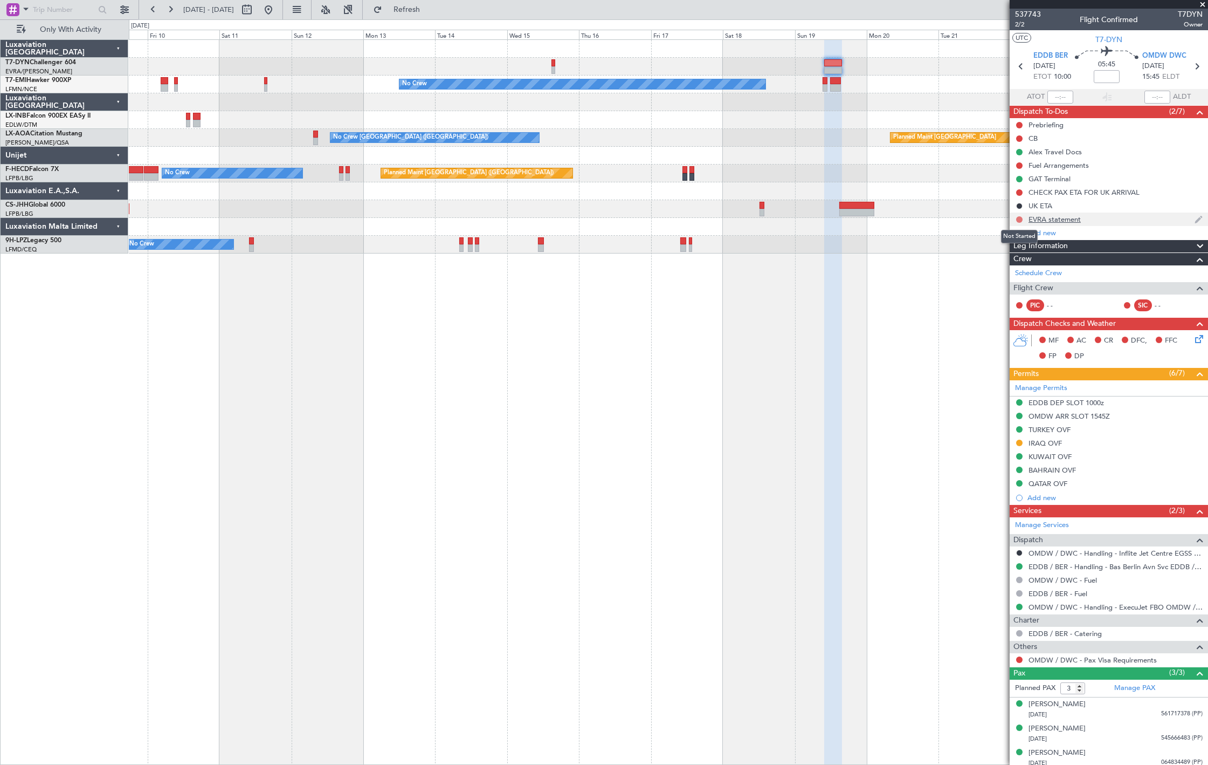
click at [1017, 219] on button at bounding box center [1019, 219] width 6 height 6
click at [1011, 283] on span "Cancelled" at bounding box center [1022, 283] width 31 height 11
click at [1021, 192] on button at bounding box center [1019, 192] width 6 height 6
click at [1012, 251] on span "Cancelled" at bounding box center [1022, 256] width 31 height 11
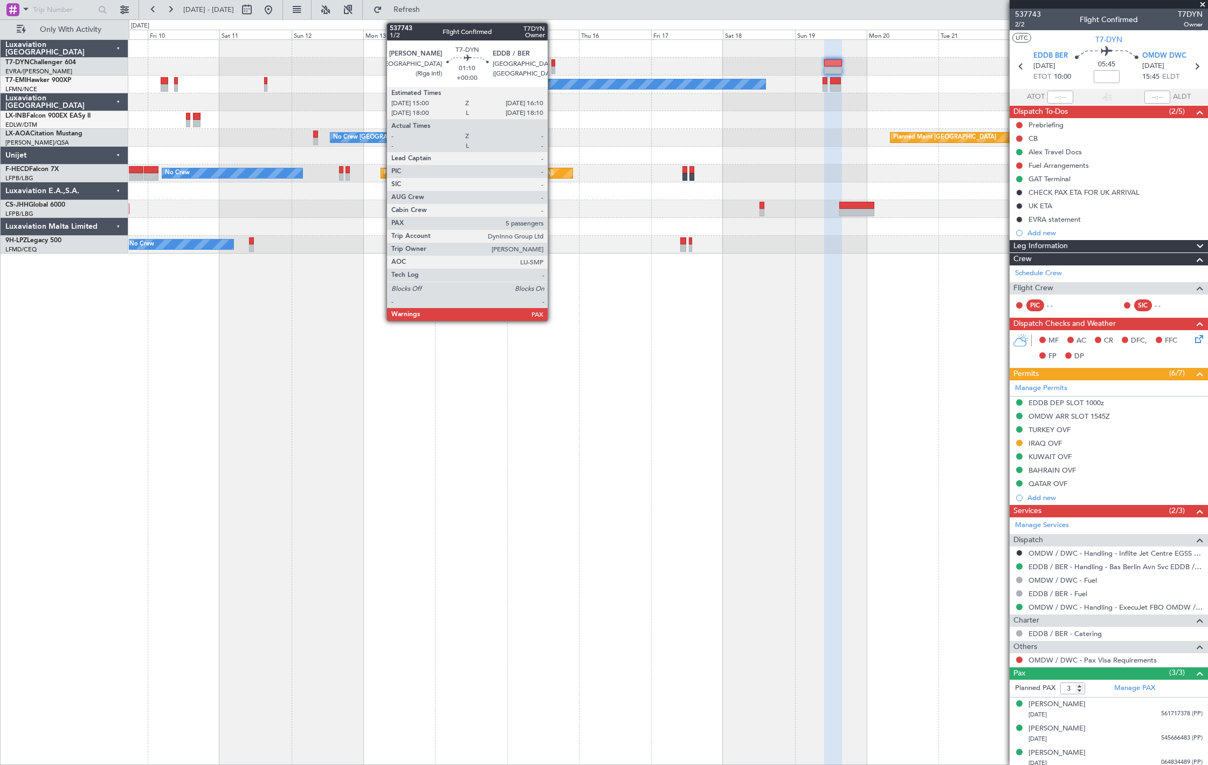
click at [553, 66] on div at bounding box center [554, 70] width 4 height 8
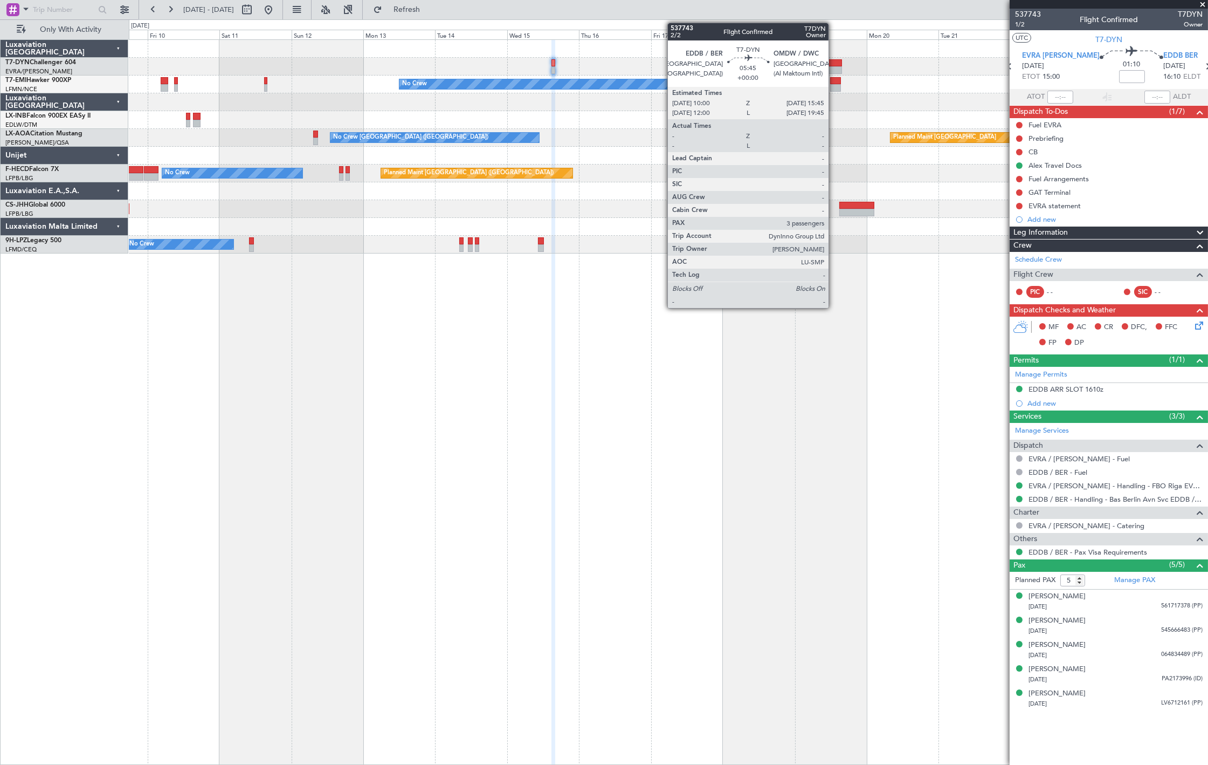
click at [834, 62] on div at bounding box center [832, 63] width 17 height 8
type input "3"
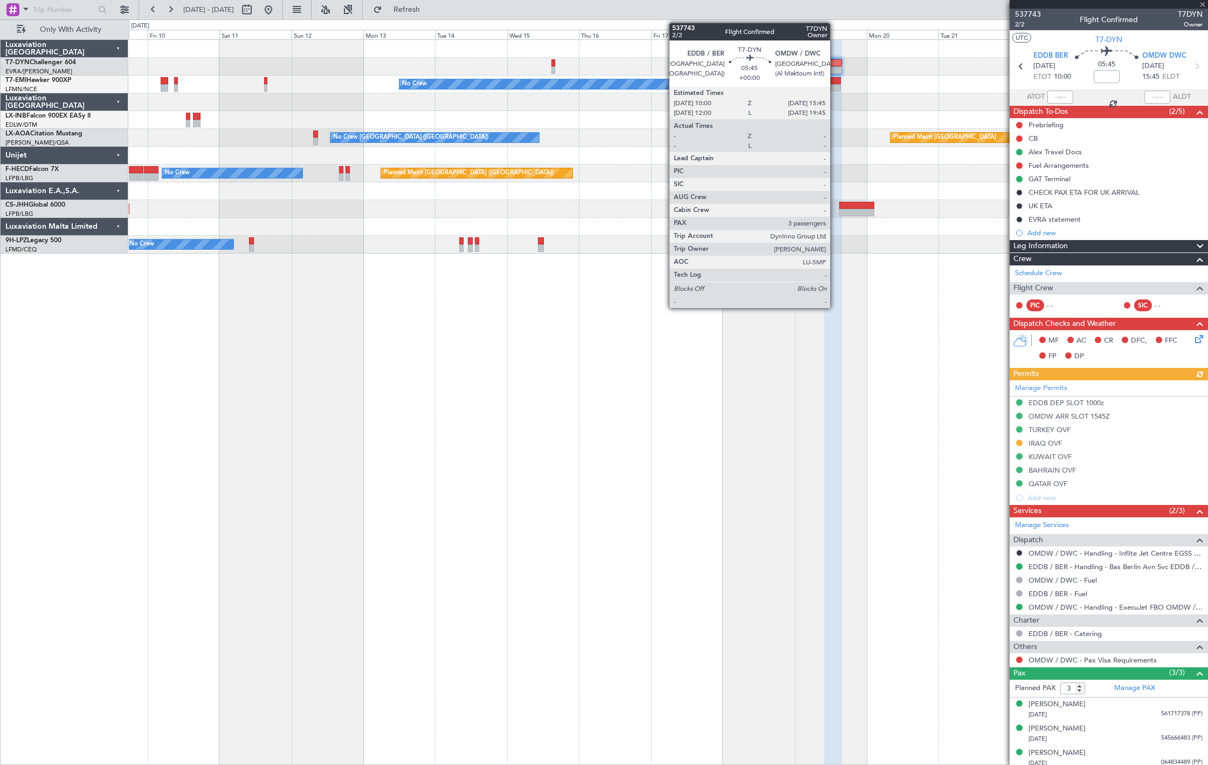
click at [836, 65] on div at bounding box center [832, 63] width 17 height 8
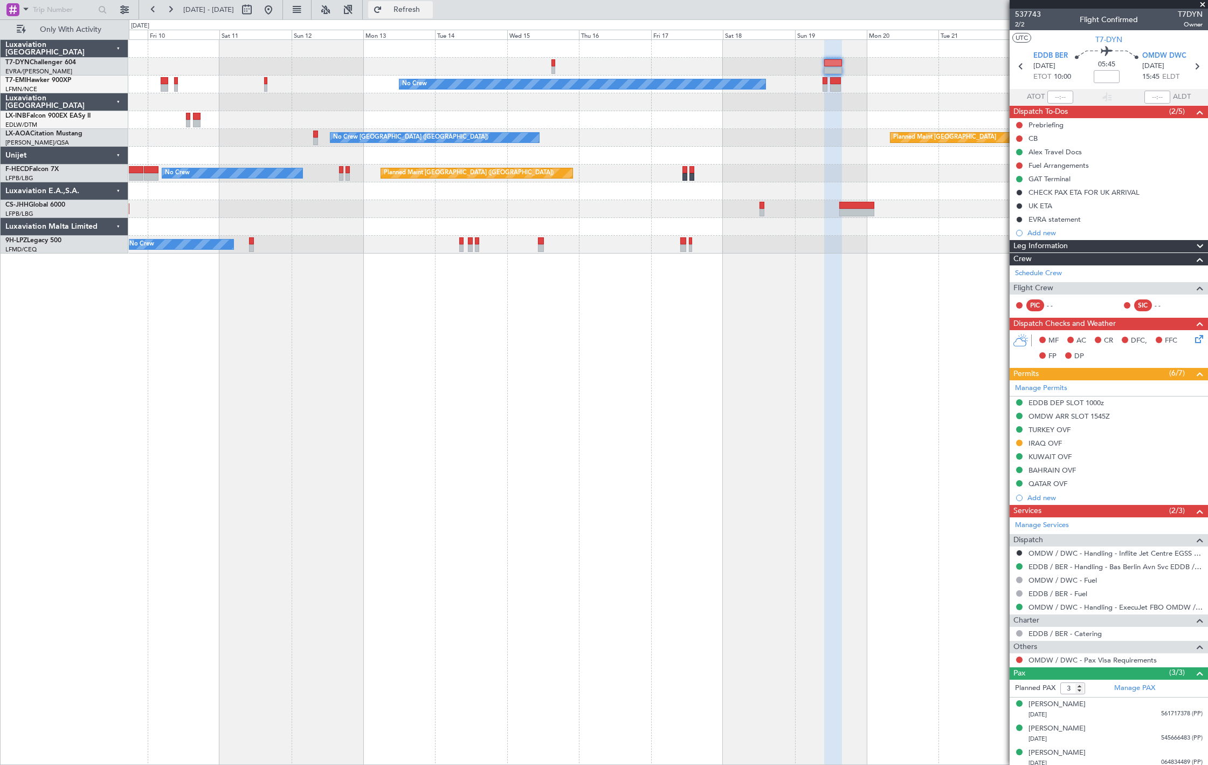
click at [430, 11] on span "Refresh" at bounding box center [406, 10] width 45 height 8
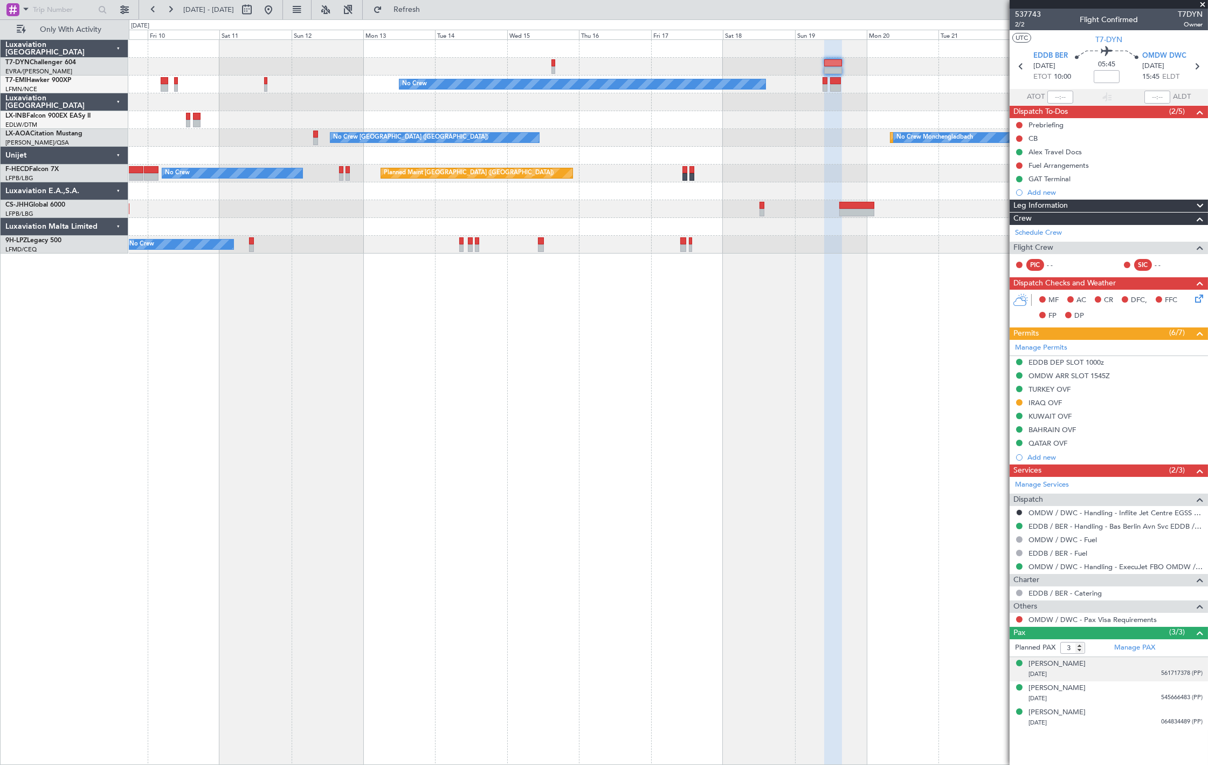
click at [1110, 666] on div "[PERSON_NAME] [DATE] 561717378 (PP)" at bounding box center [1116, 668] width 174 height 21
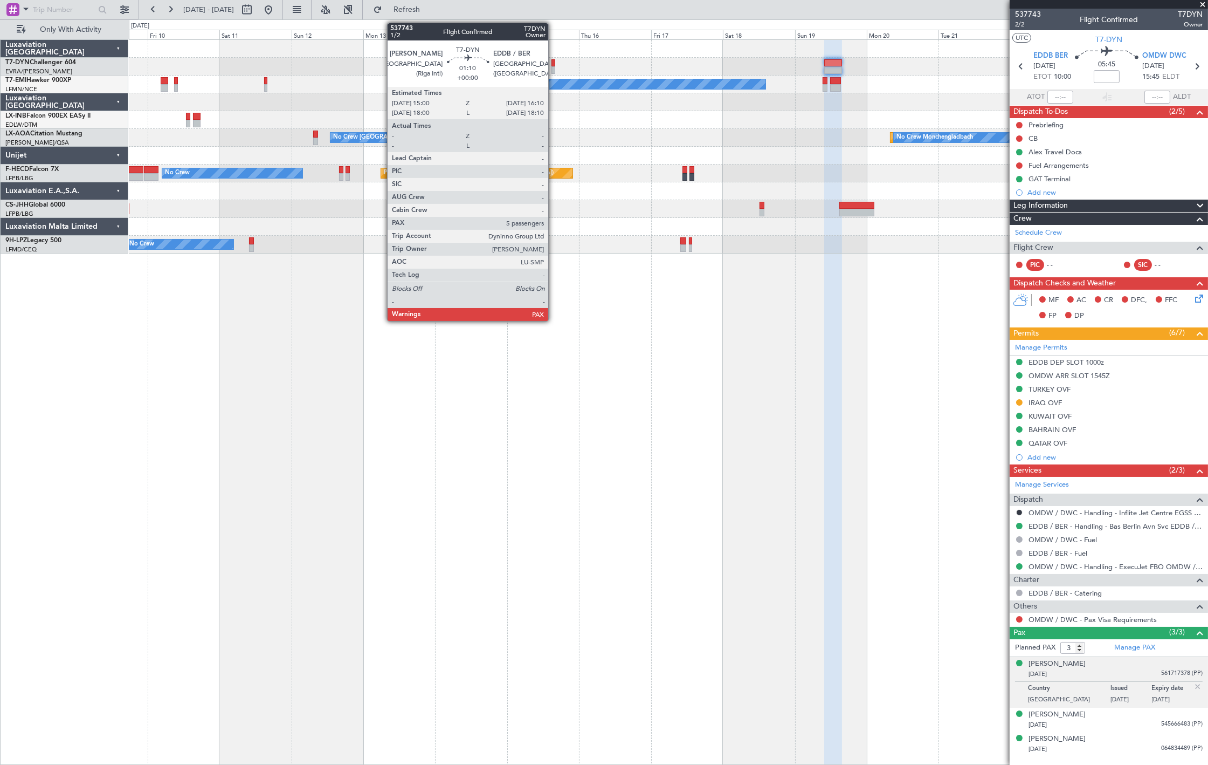
click at [554, 68] on div at bounding box center [554, 70] width 4 height 8
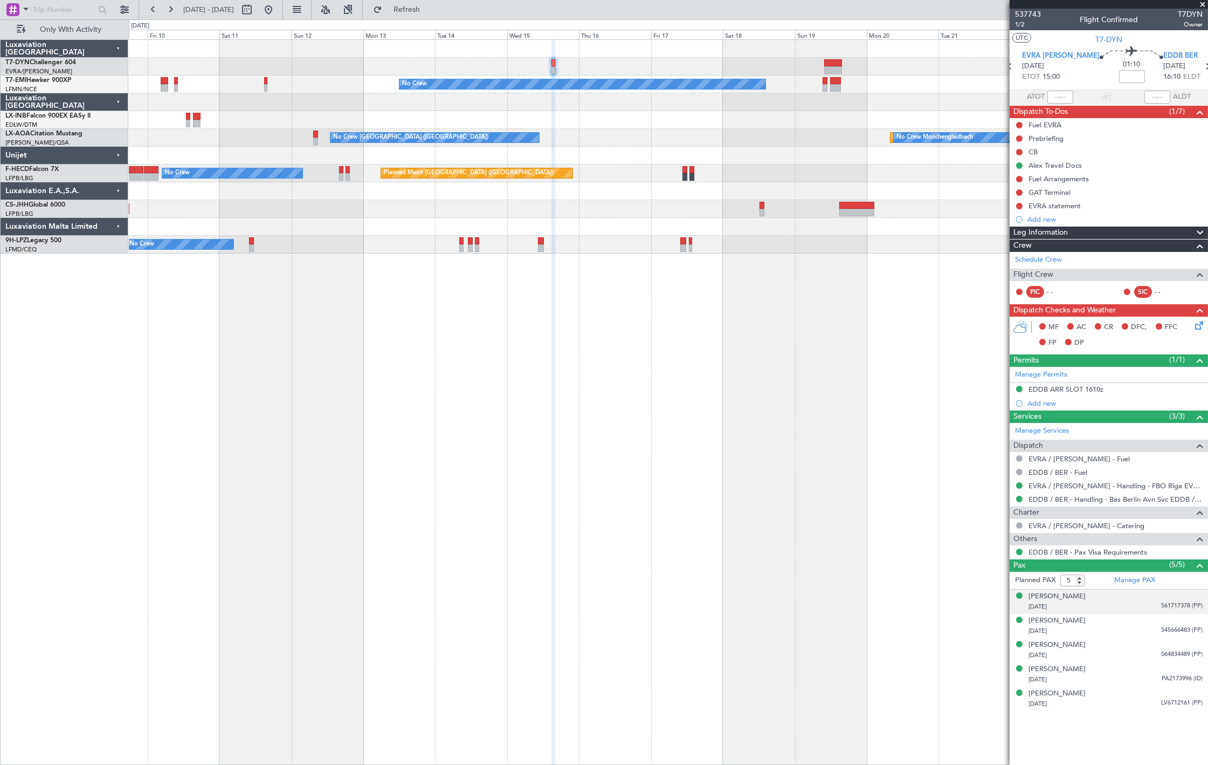
click at [1119, 600] on div "[PERSON_NAME] [DATE] 561717378 (PP)" at bounding box center [1116, 601] width 174 height 21
click at [1135, 658] on div "30/04/1971 545666483 (PP)" at bounding box center [1116, 657] width 174 height 11
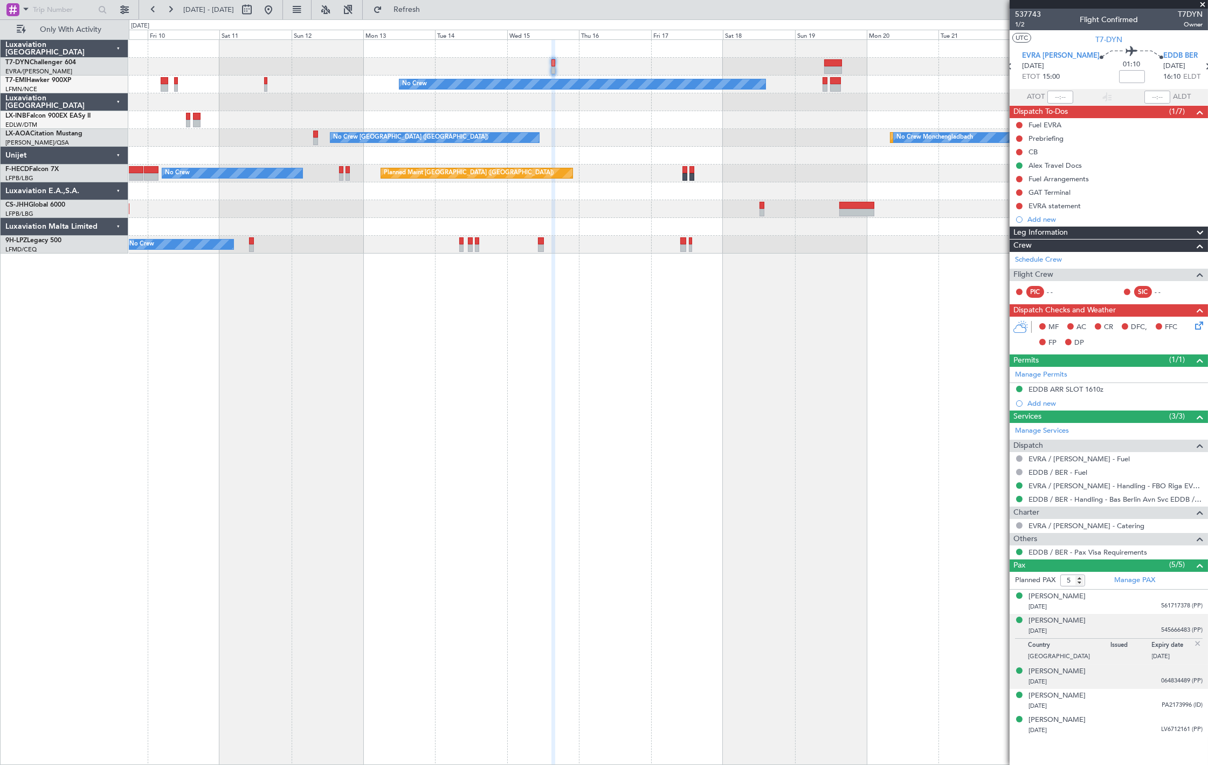
click at [1138, 678] on div "14/09/2012 064834489 (PP)" at bounding box center [1116, 681] width 174 height 11
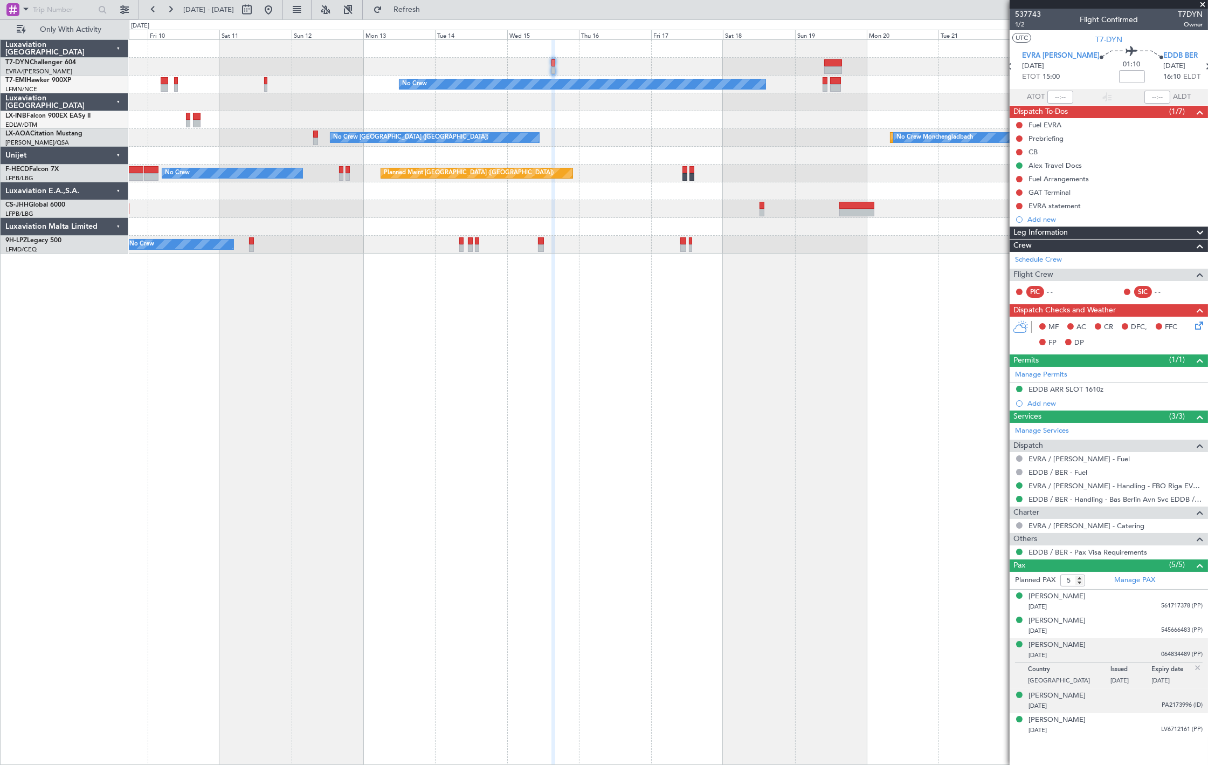
click at [1147, 710] on div "25/01/1983 PA2173996 (ID)" at bounding box center [1116, 705] width 174 height 11
click at [1146, 732] on div "01/05/1978 LV6712161 (PP)" at bounding box center [1116, 730] width 174 height 11
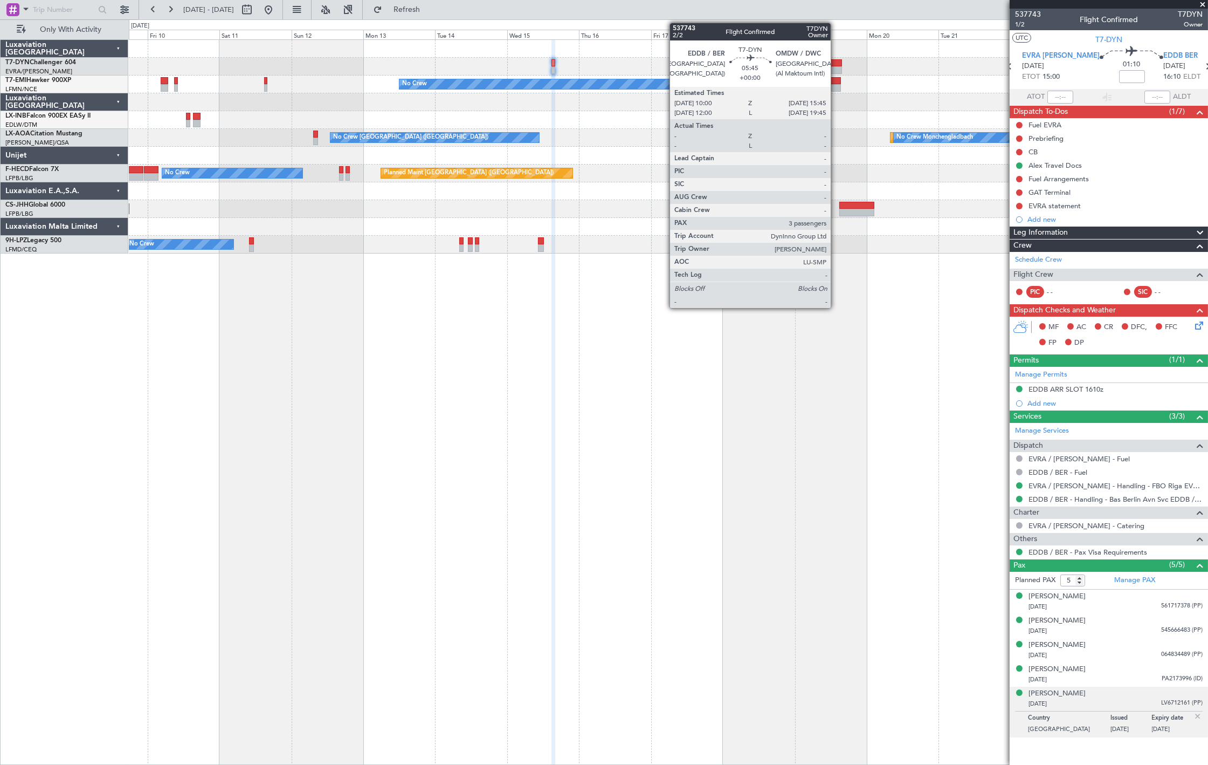
click at [836, 61] on div at bounding box center [832, 63] width 17 height 8
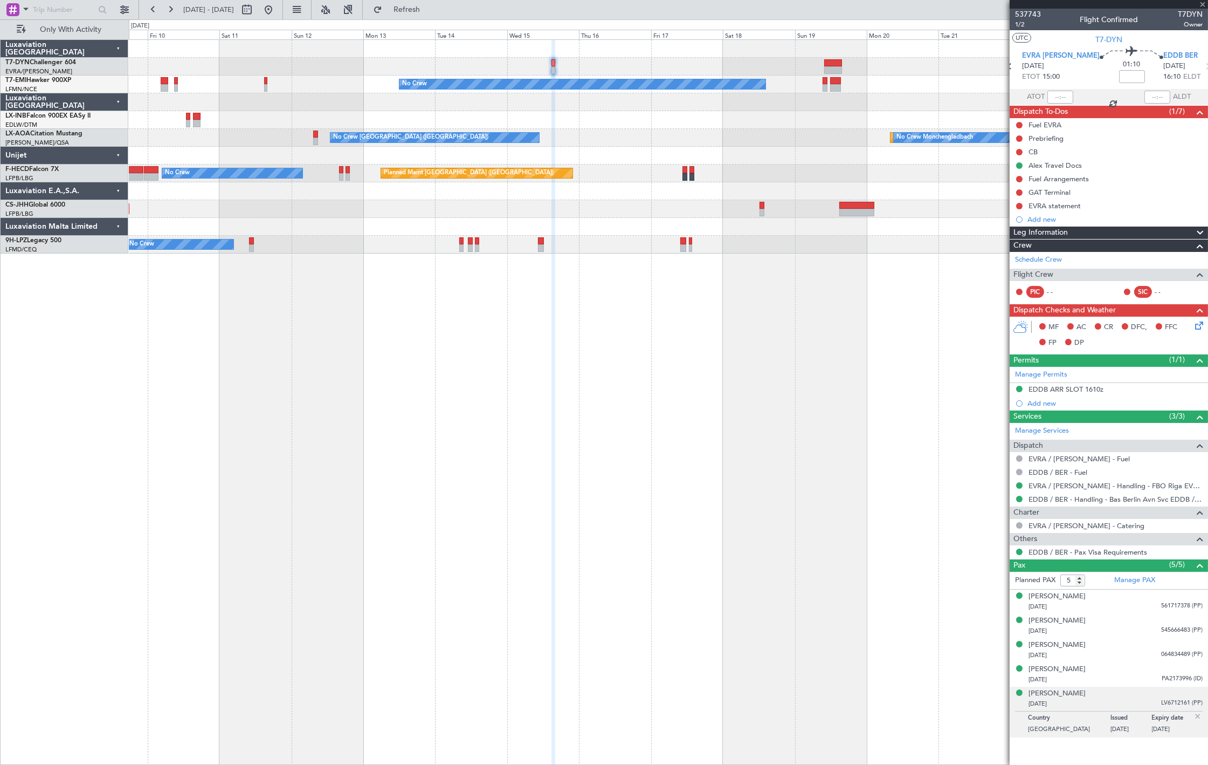
type input "3"
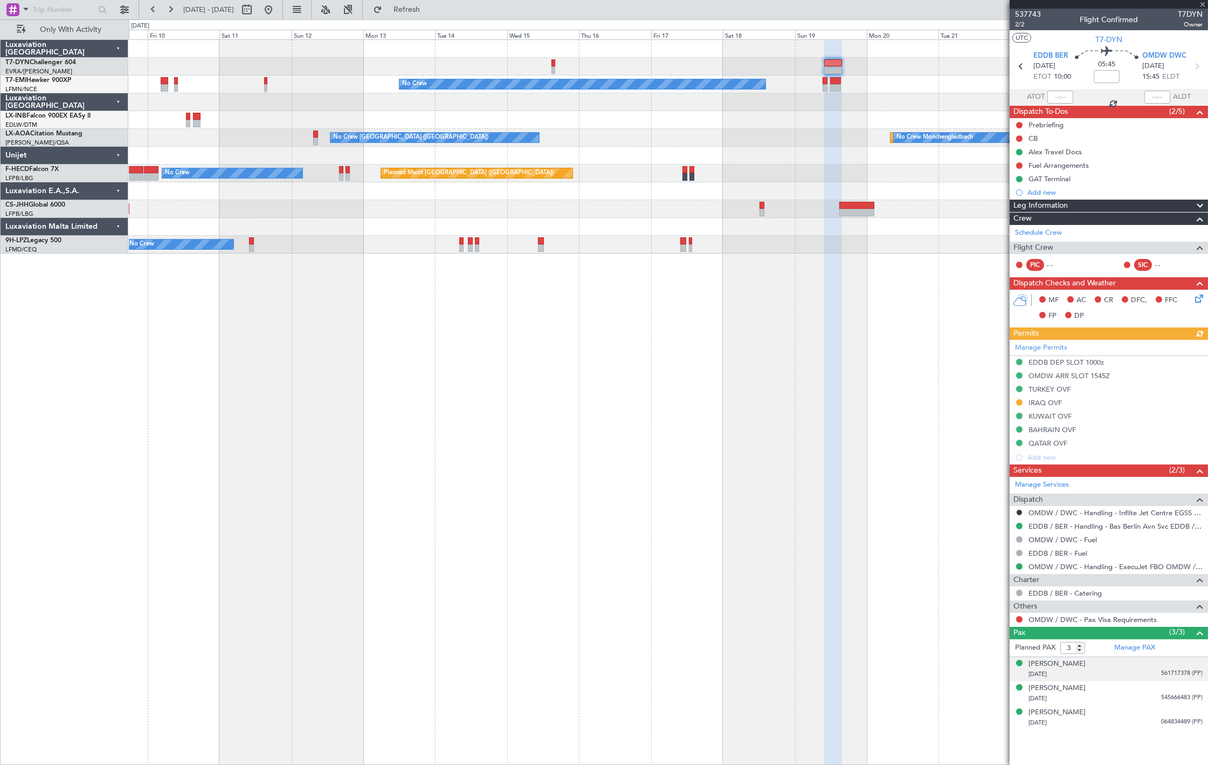
click at [1140, 671] on div "24/02/1975 561717378 (PP)" at bounding box center [1116, 674] width 174 height 11
click at [1141, 714] on div "Emmanuil Grinshpun 30/04/1971 545666483 (PP)" at bounding box center [1116, 719] width 174 height 21
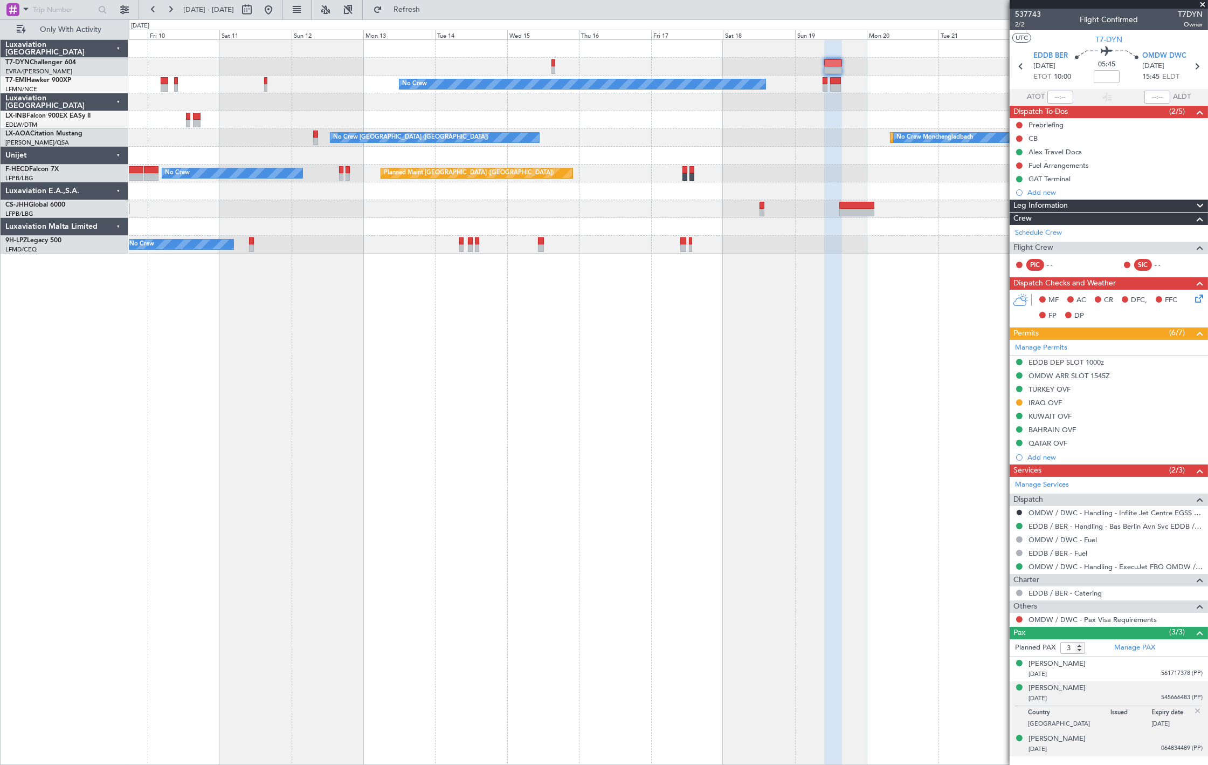
click at [1135, 743] on div "14/09/2012 064834489 (PP)" at bounding box center [1116, 748] width 174 height 11
click at [277, 12] on button at bounding box center [268, 9] width 17 height 17
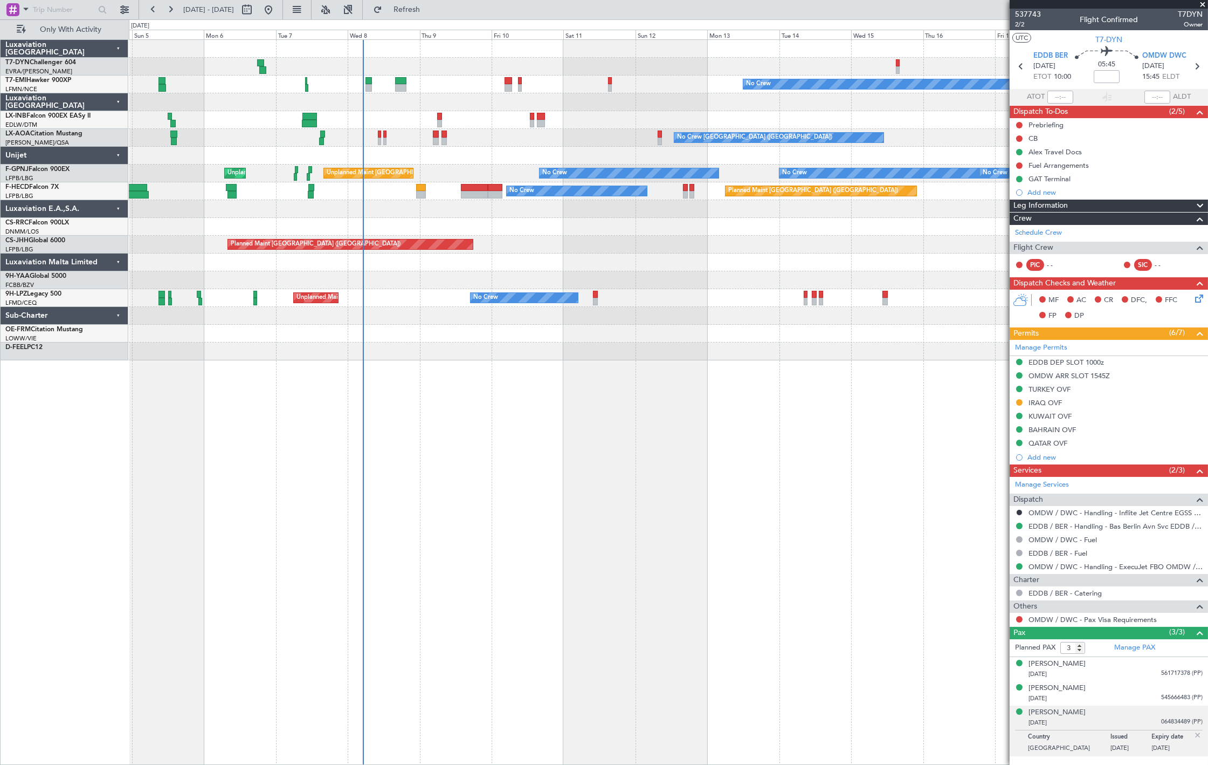
click at [393, 112] on div "No Crew Planned Maint Zurich No Crew Charleroi (Brussels South) Planned Maint M…" at bounding box center [668, 200] width 1079 height 320
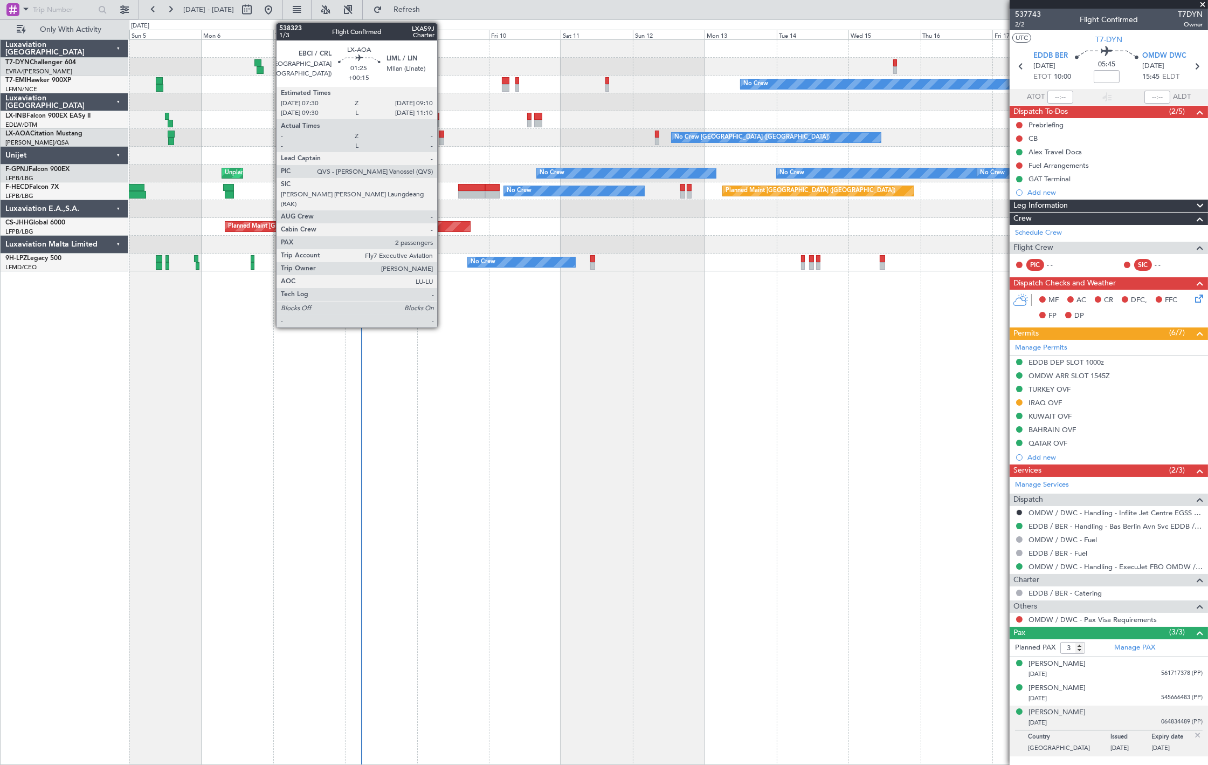
click at [443, 139] on div at bounding box center [441, 141] width 5 height 8
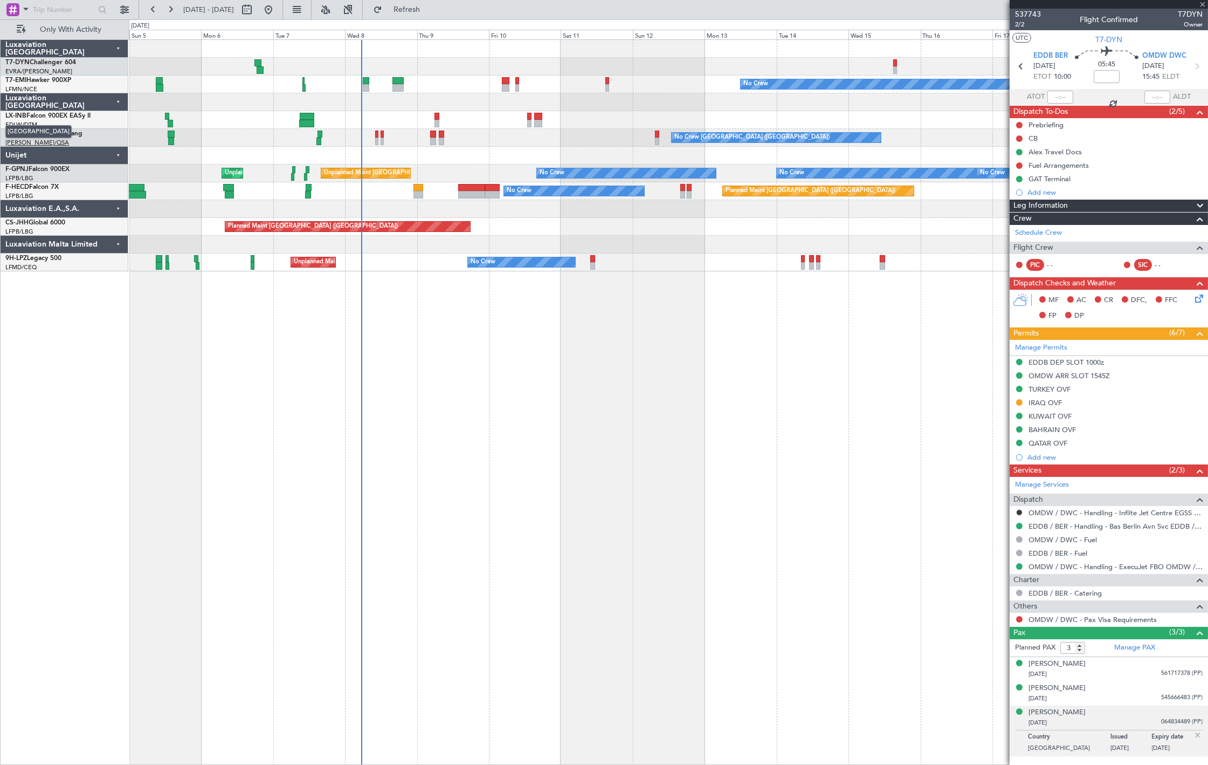
type input "+00:15"
type input "2"
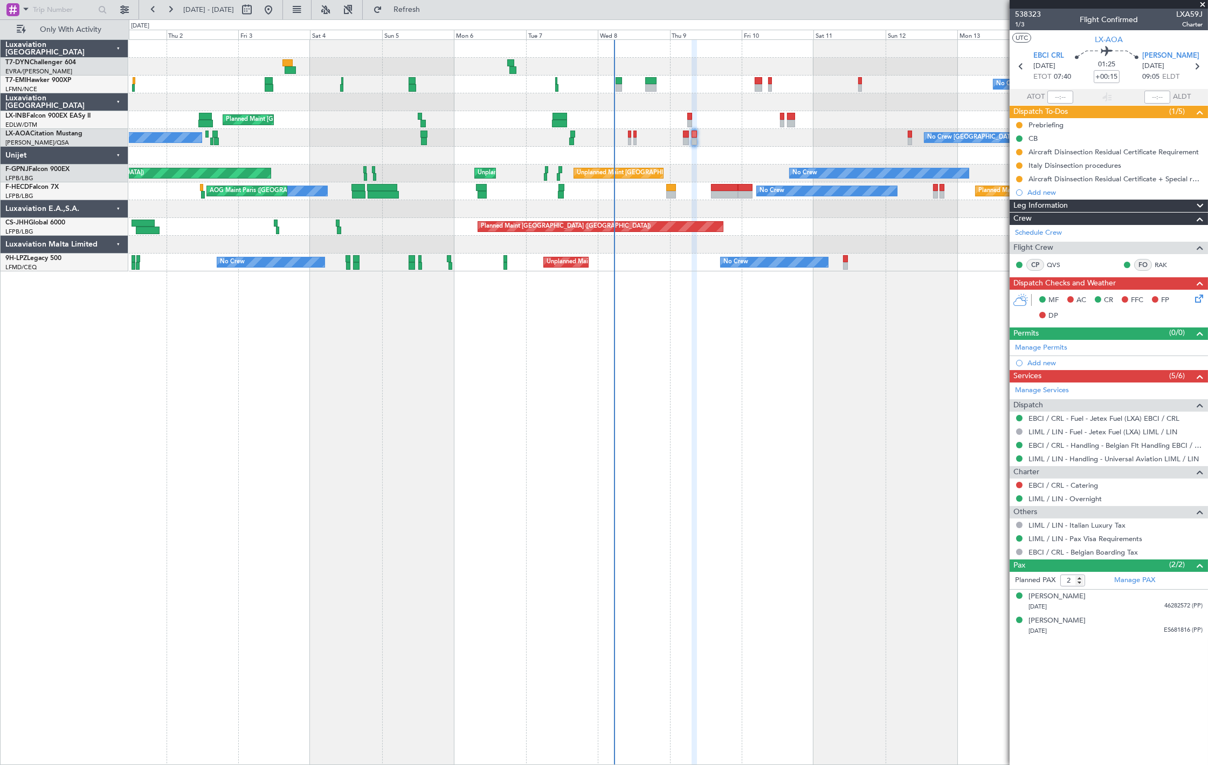
click at [630, 166] on div "Unplanned Maint Paris (Le Bourget) No Crew No Crew Unplanned Maint Paris (Le Bo…" at bounding box center [668, 173] width 1079 height 18
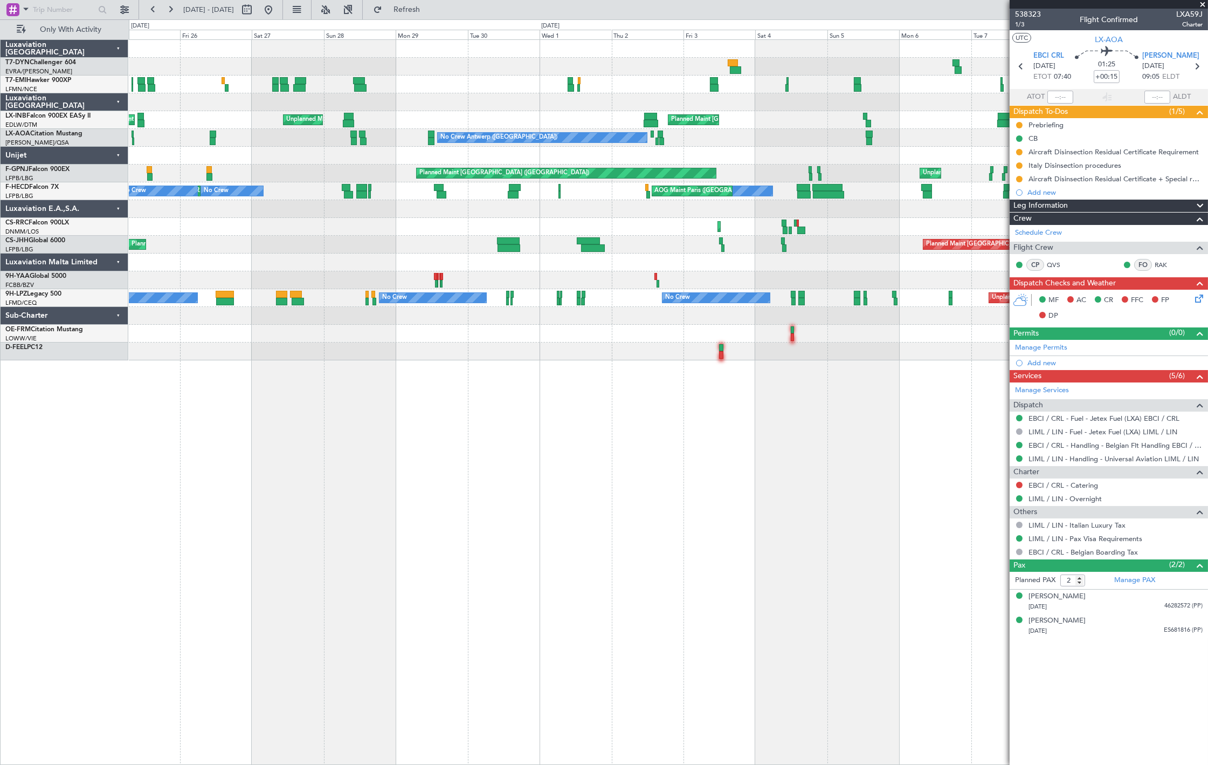
click at [652, 157] on div "No Crew Planned Maint Zurich Unplanned Maint Roma (Ciampino) Planned Maint Lond…" at bounding box center [668, 200] width 1079 height 320
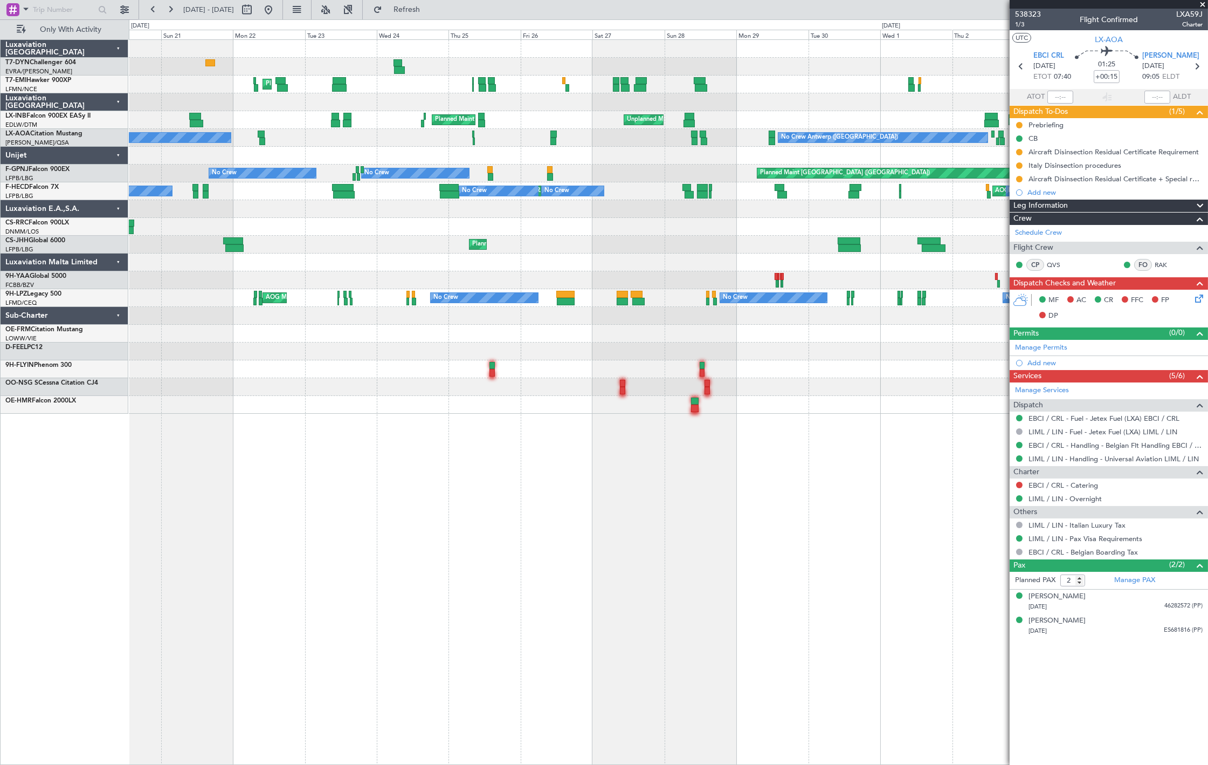
click at [545, 120] on div "Planned Maint Zurich Planned Maint London (Farnborough) Unplanned Maint Roma (C…" at bounding box center [668, 227] width 1079 height 374
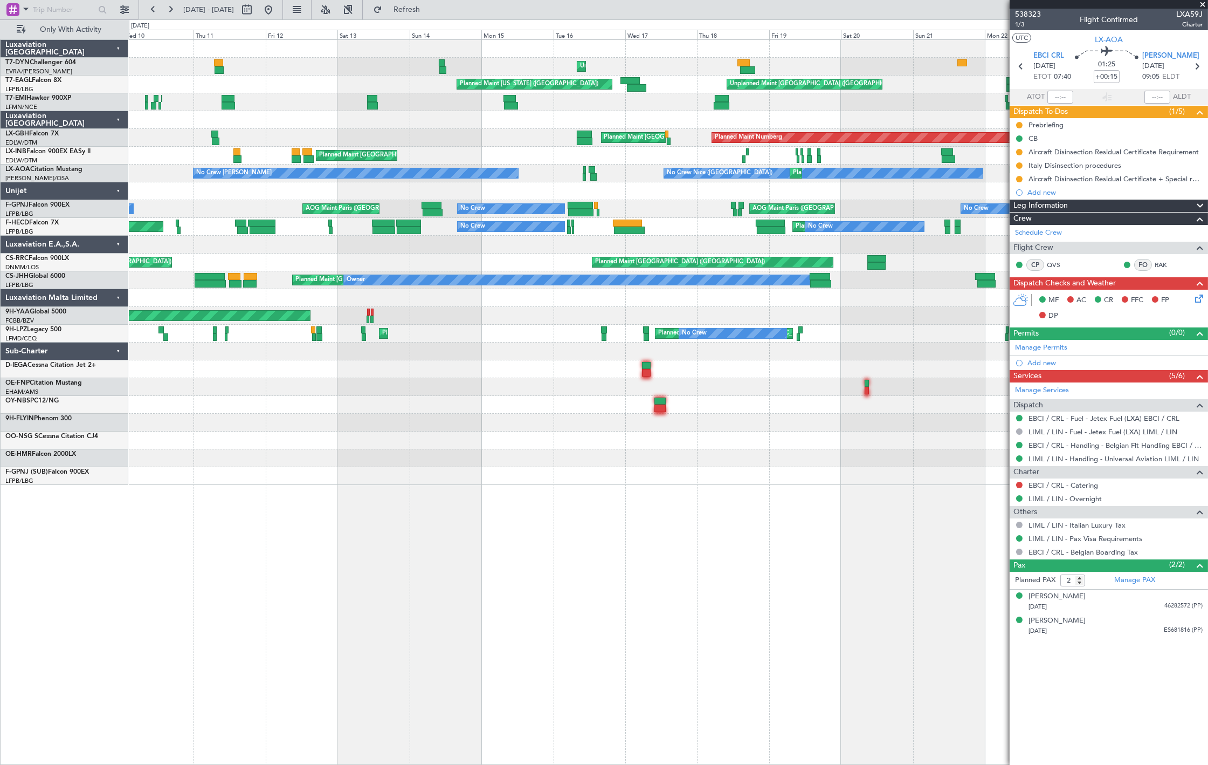
click at [575, 160] on div "Planned Maint London (Farnborough) Planned Maint London (Farnborough) Unplanned…" at bounding box center [668, 156] width 1079 height 18
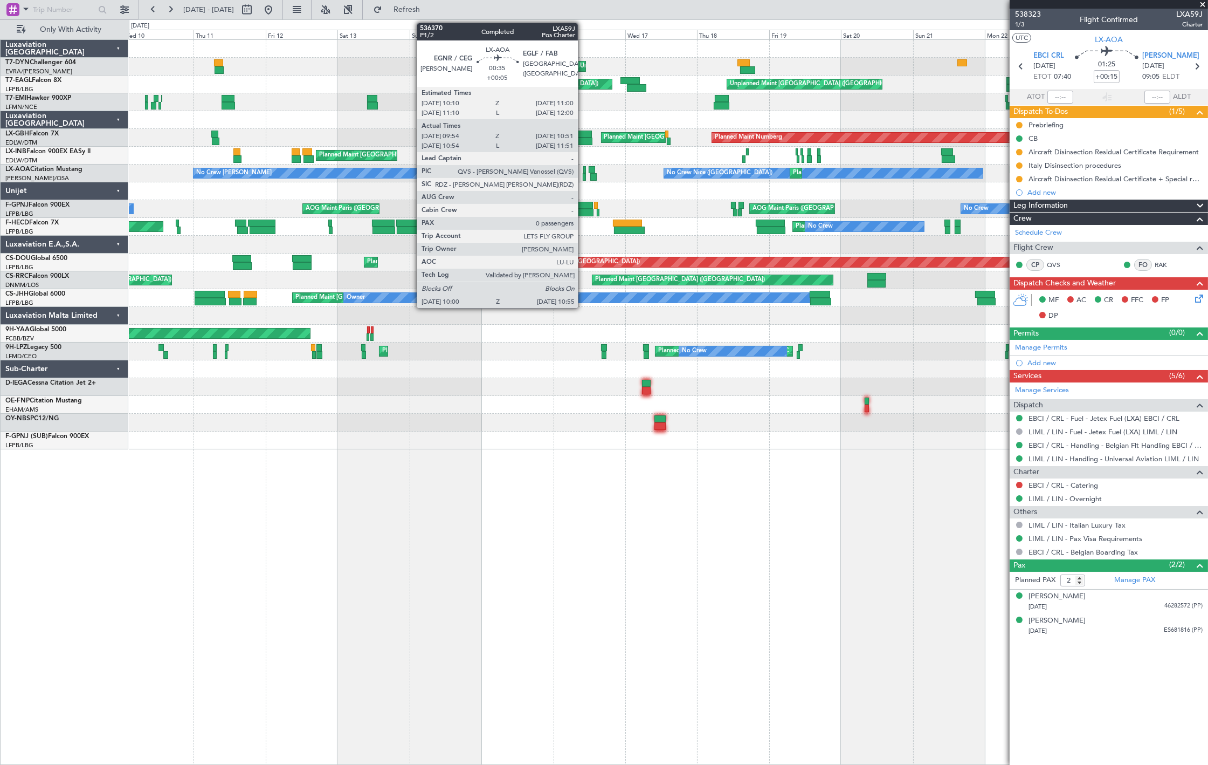
click at [583, 173] on div at bounding box center [584, 177] width 3 height 8
type input "+00:05"
type input "10:04"
type input "10:46"
type input "0"
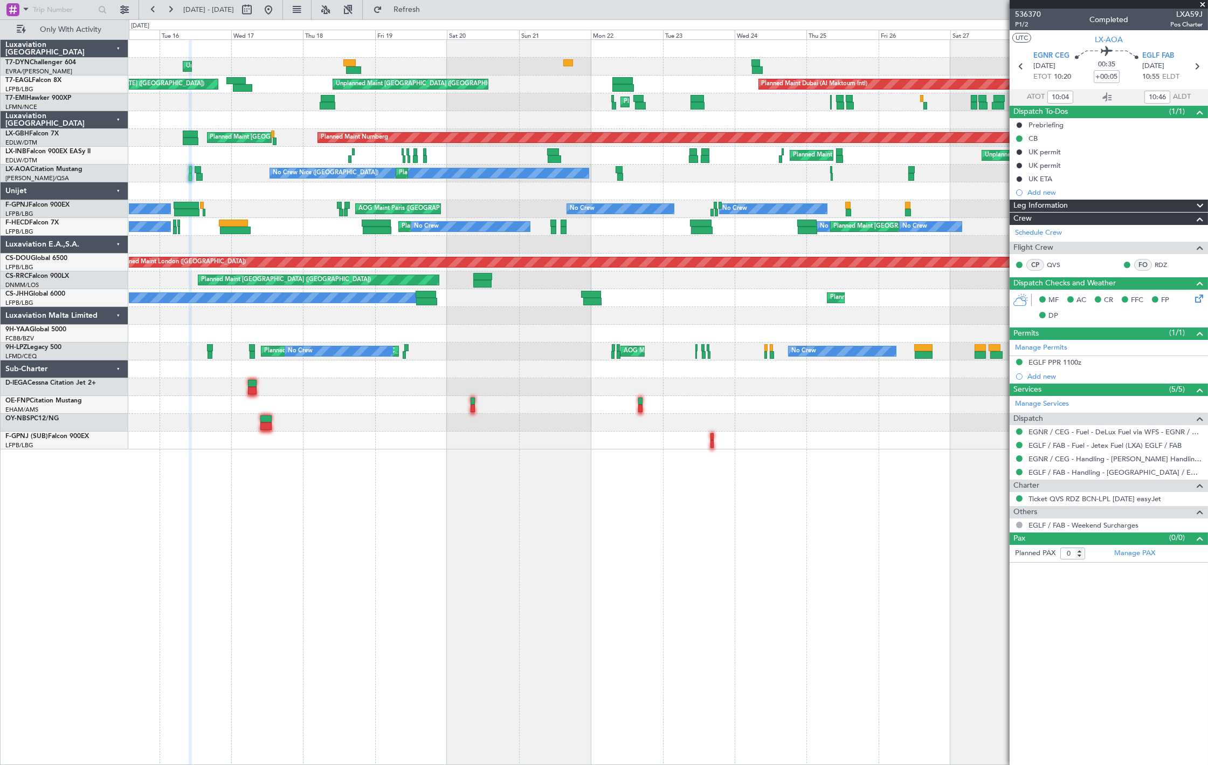
click at [407, 200] on div "Unplanned Maint Riga (Riga Intl) Planned Maint Dubai (Al Maktoum Intl) Unplanne…" at bounding box center [668, 244] width 1079 height 409
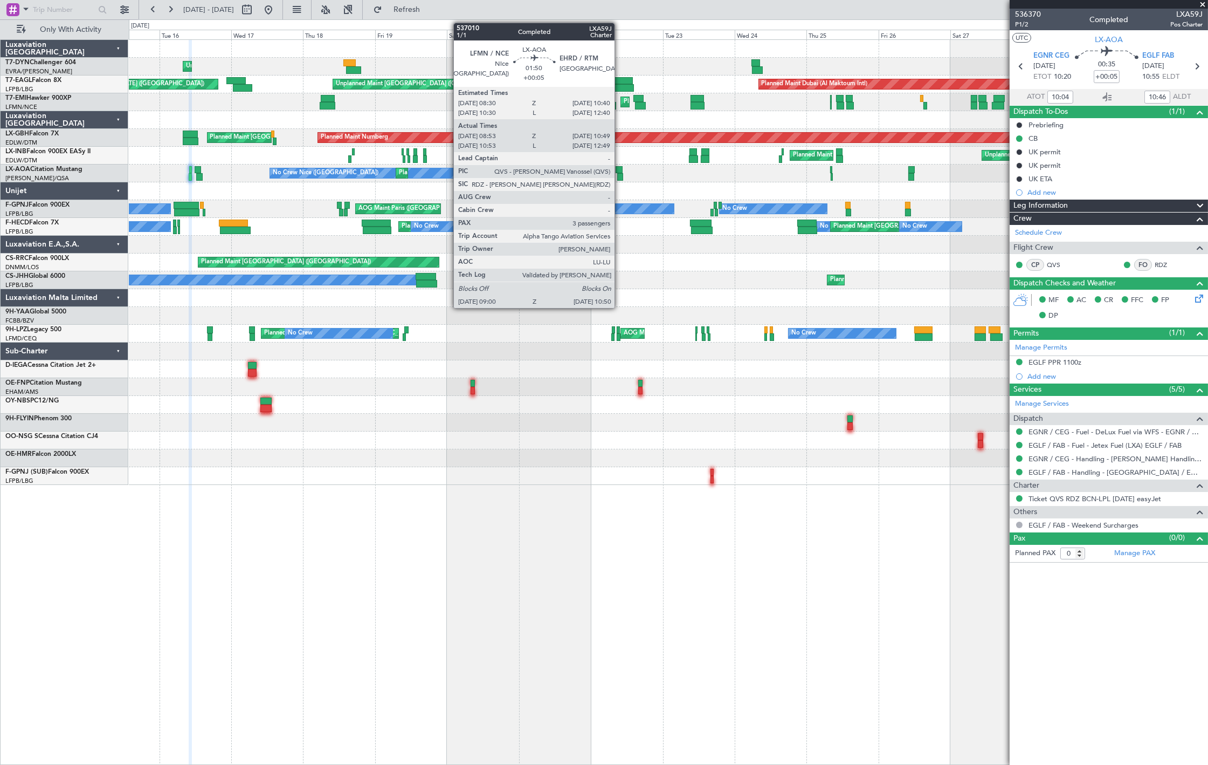
click at [620, 169] on div at bounding box center [619, 170] width 7 height 8
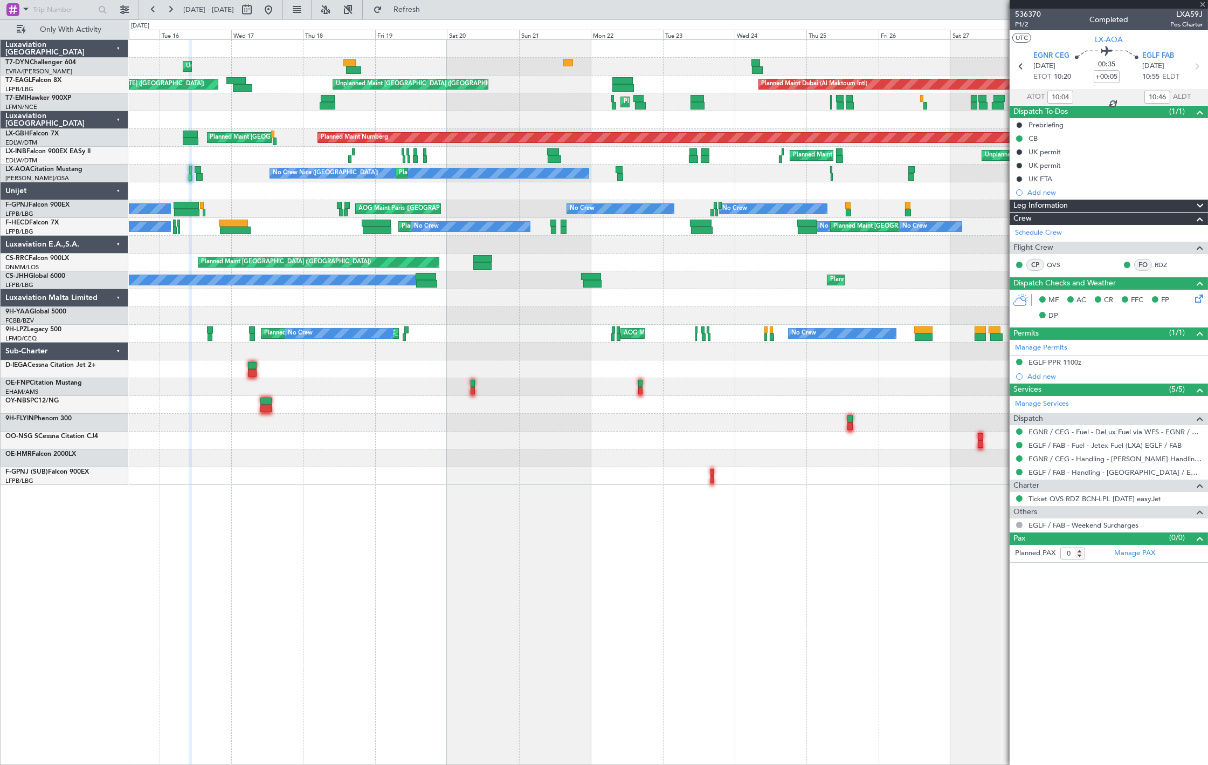
type input "09:08"
type input "10:44"
type input "3"
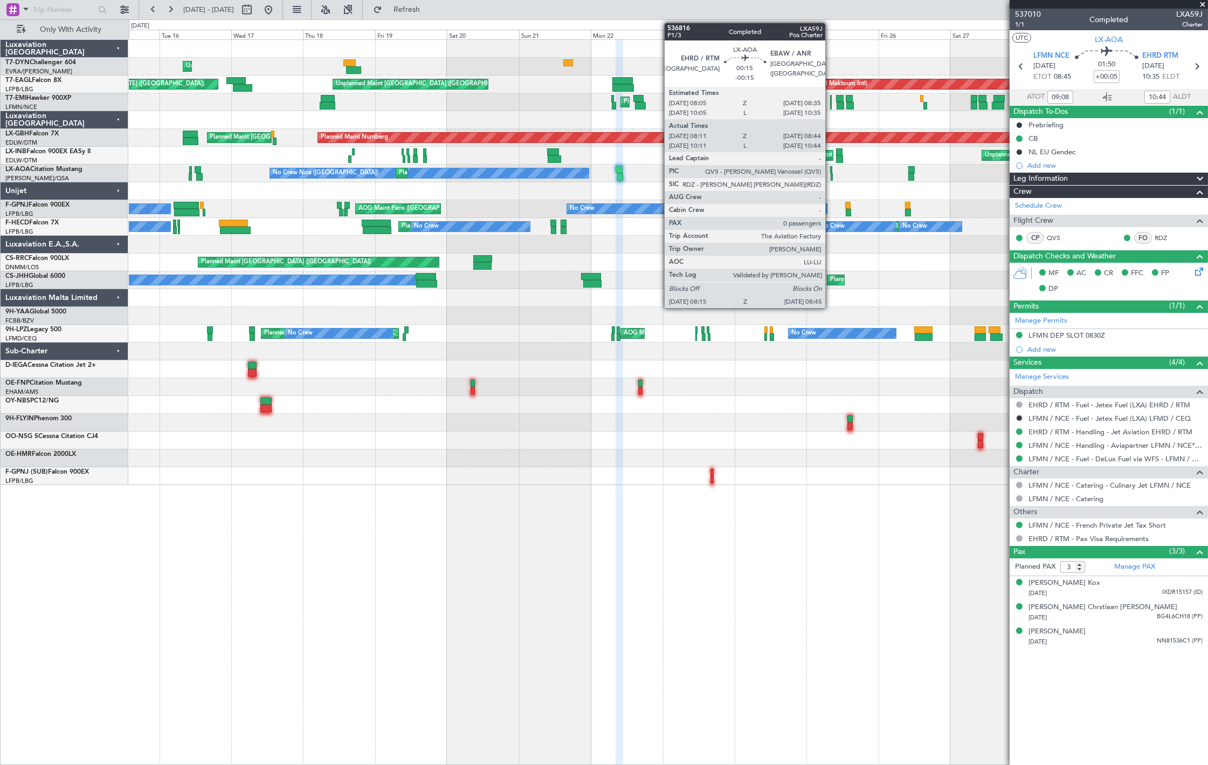
click at [831, 174] on div at bounding box center [832, 177] width 2 height 8
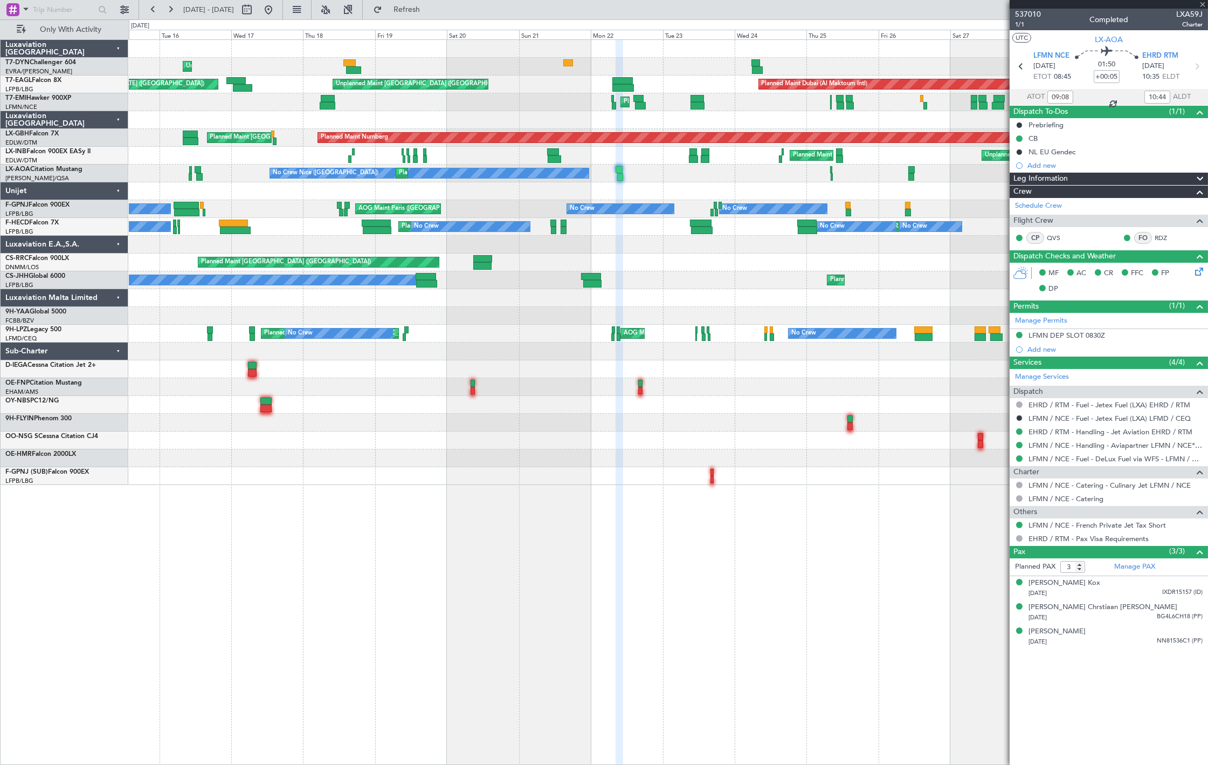
type input "-00:15"
type input "08:21"
type input "08:39"
type input "0"
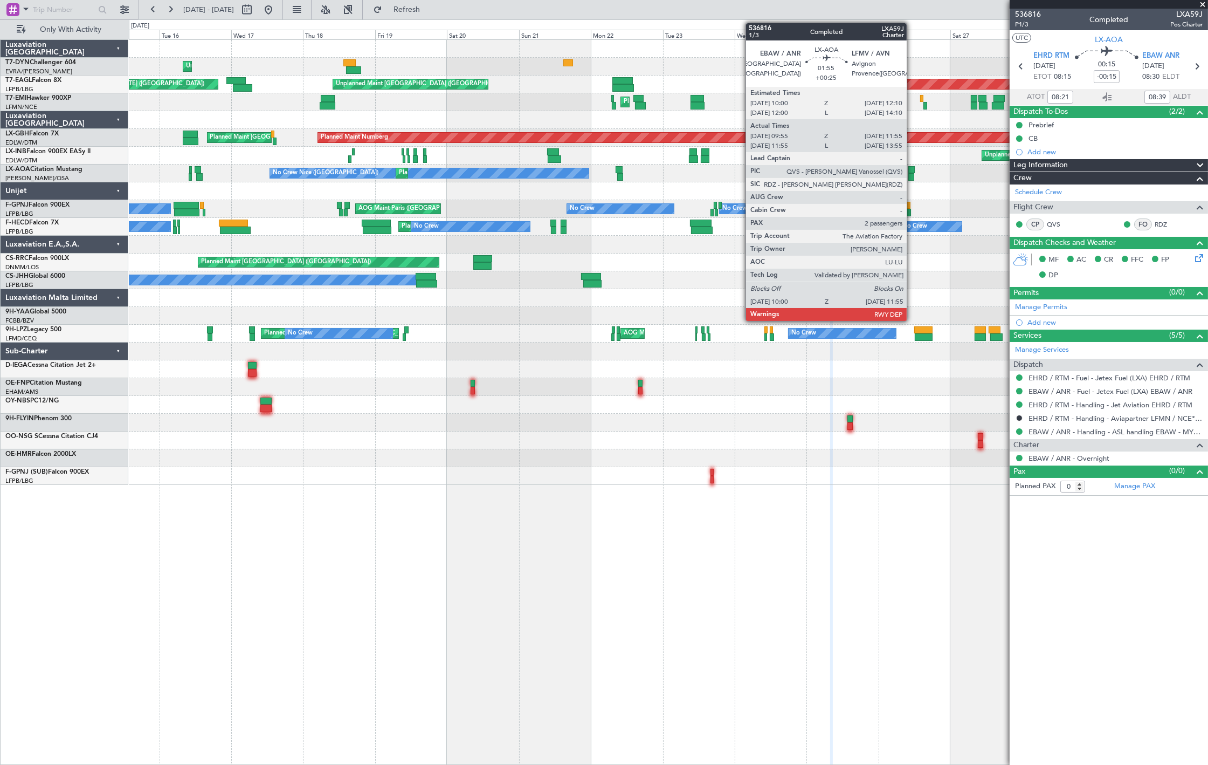
click at [912, 170] on div at bounding box center [911, 170] width 7 height 8
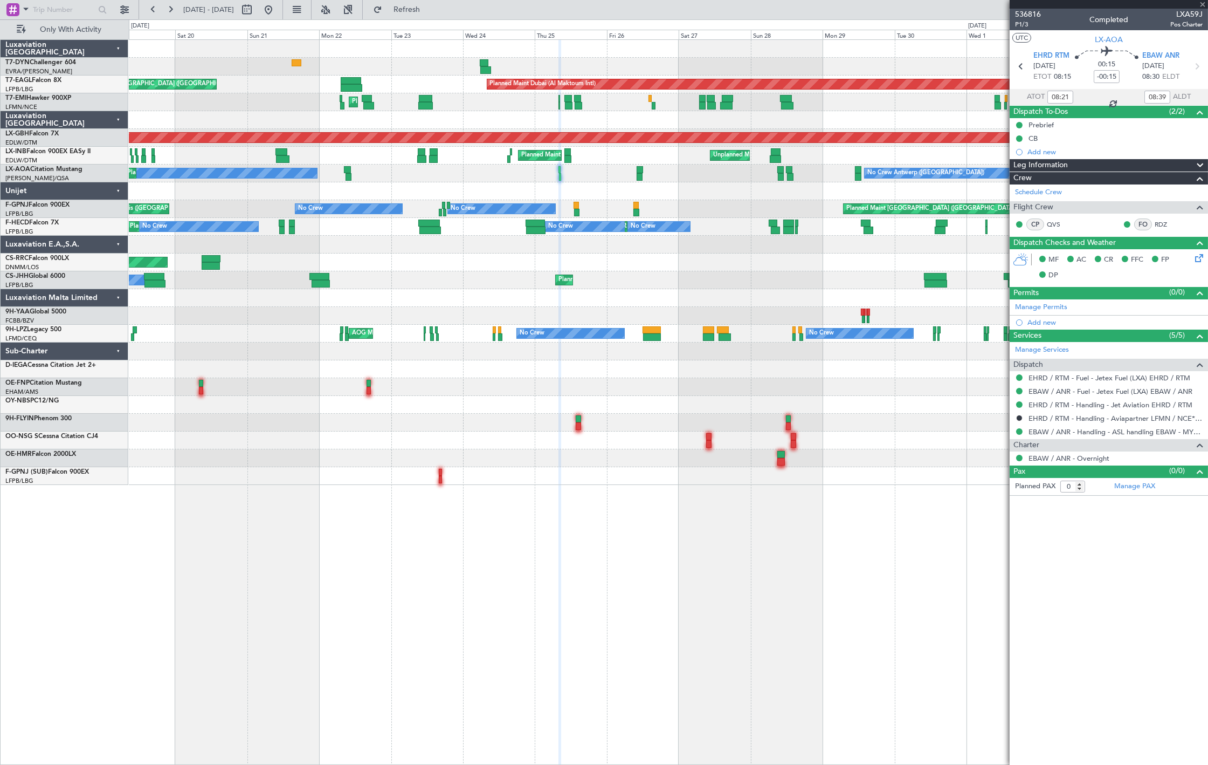
click at [534, 199] on div "Unplanned Maint Riga (Riga Intl) Planned Maint Dubai (Al Maktoum Intl) Unplanne…" at bounding box center [668, 262] width 1079 height 445
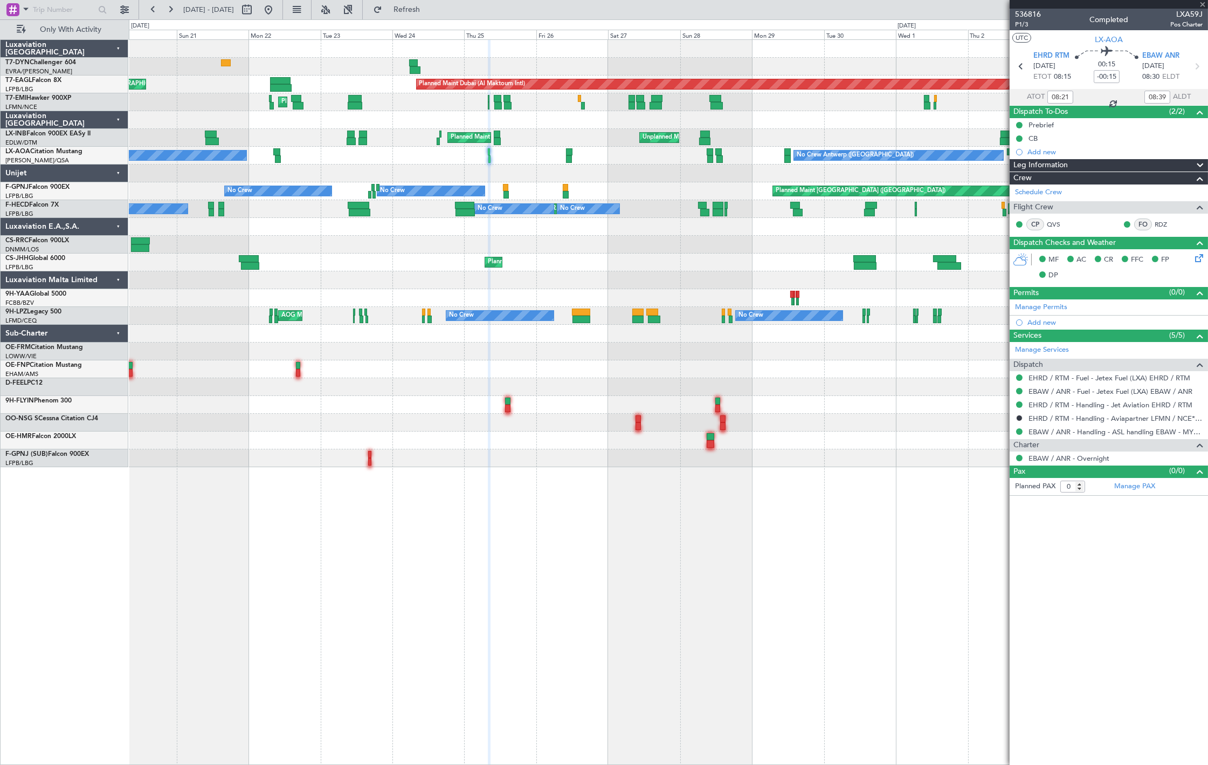
type input "+00:25"
type input "10:05"
type input "11:50"
type input "2"
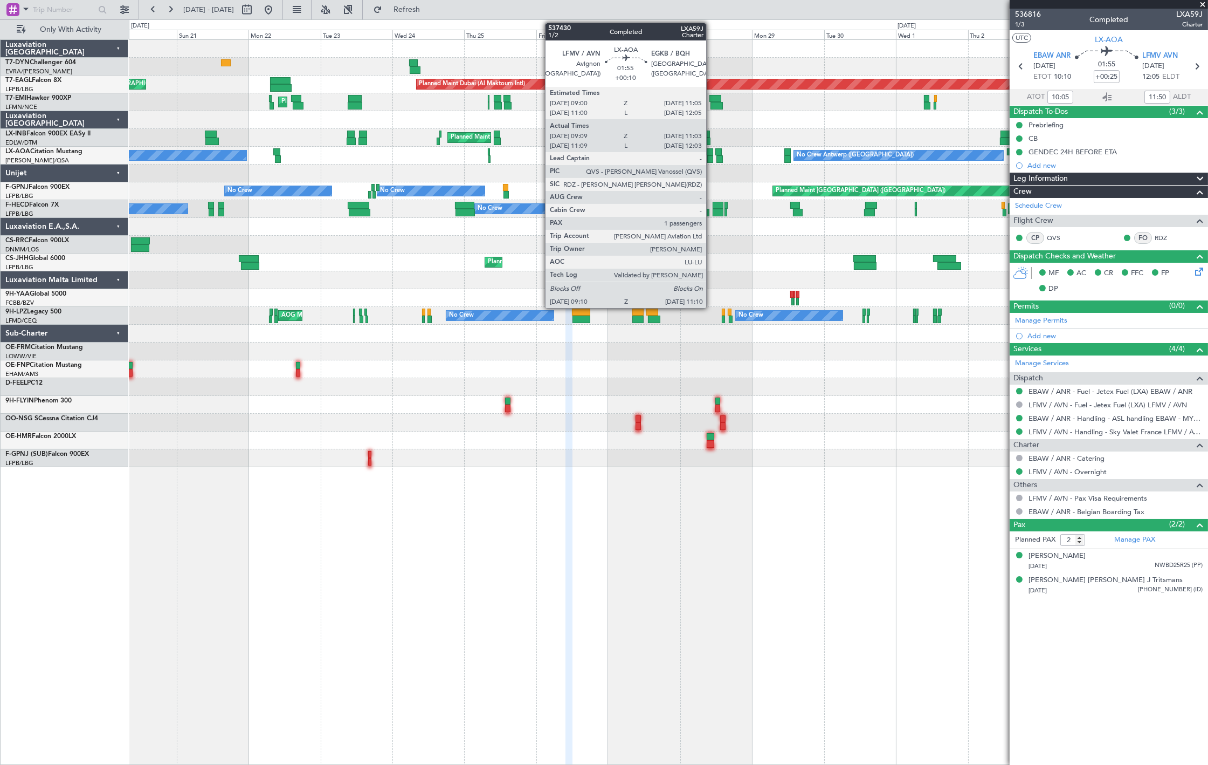
click at [712, 153] on div at bounding box center [710, 152] width 6 height 8
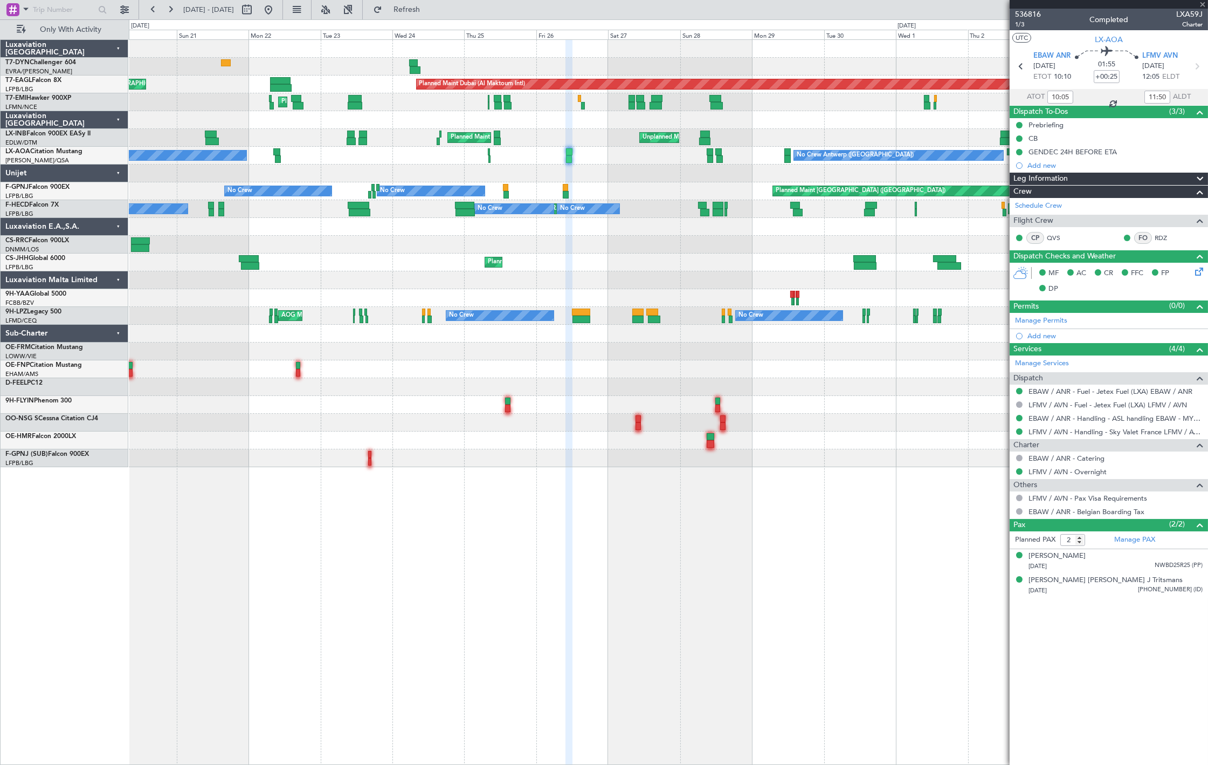
type input "+00:10"
type input "09:19"
type input "11:03"
type input "1"
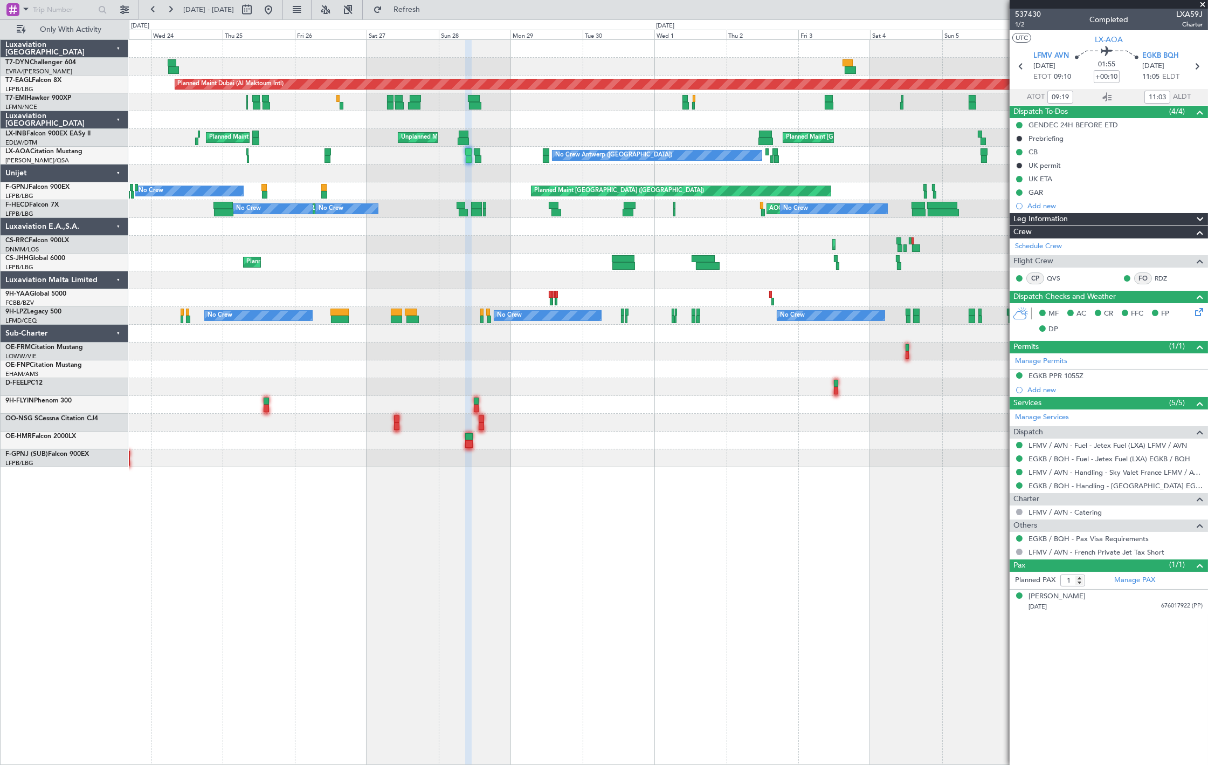
click at [543, 159] on div at bounding box center [546, 159] width 6 height 8
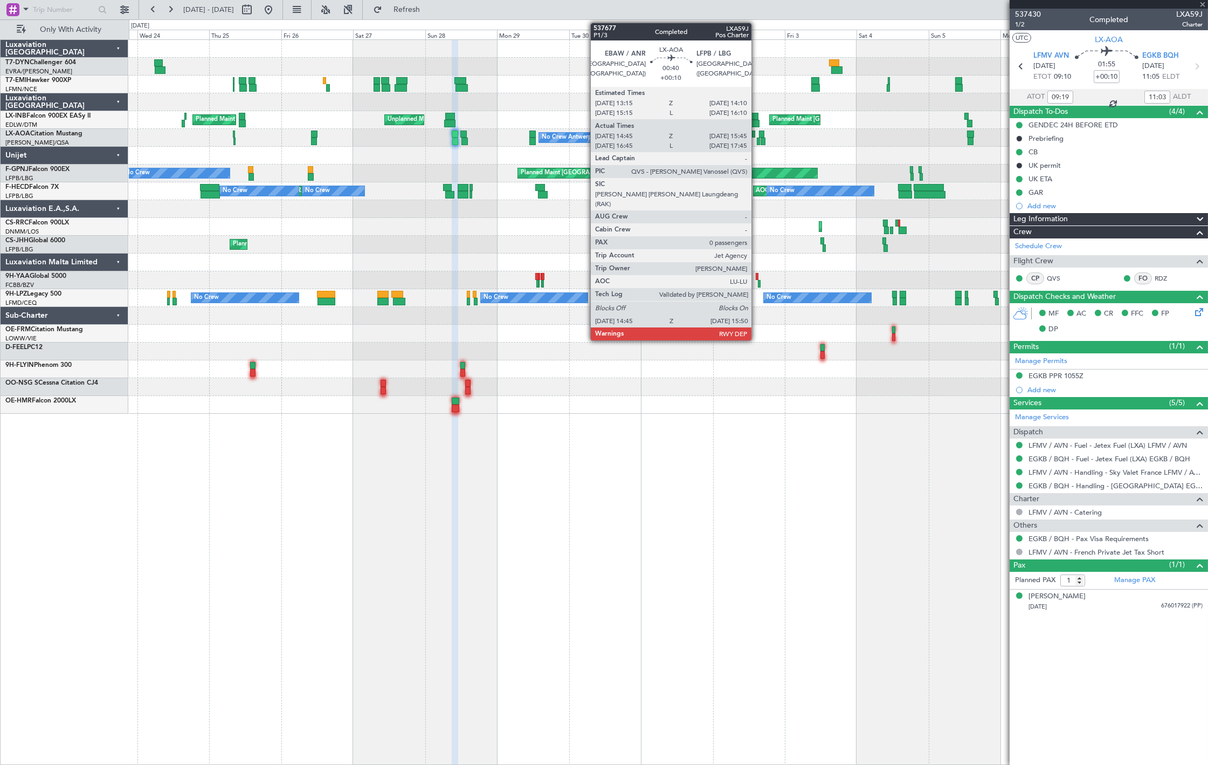
type input "+00:20"
type input "11:09"
type input "12:50"
type input "2"
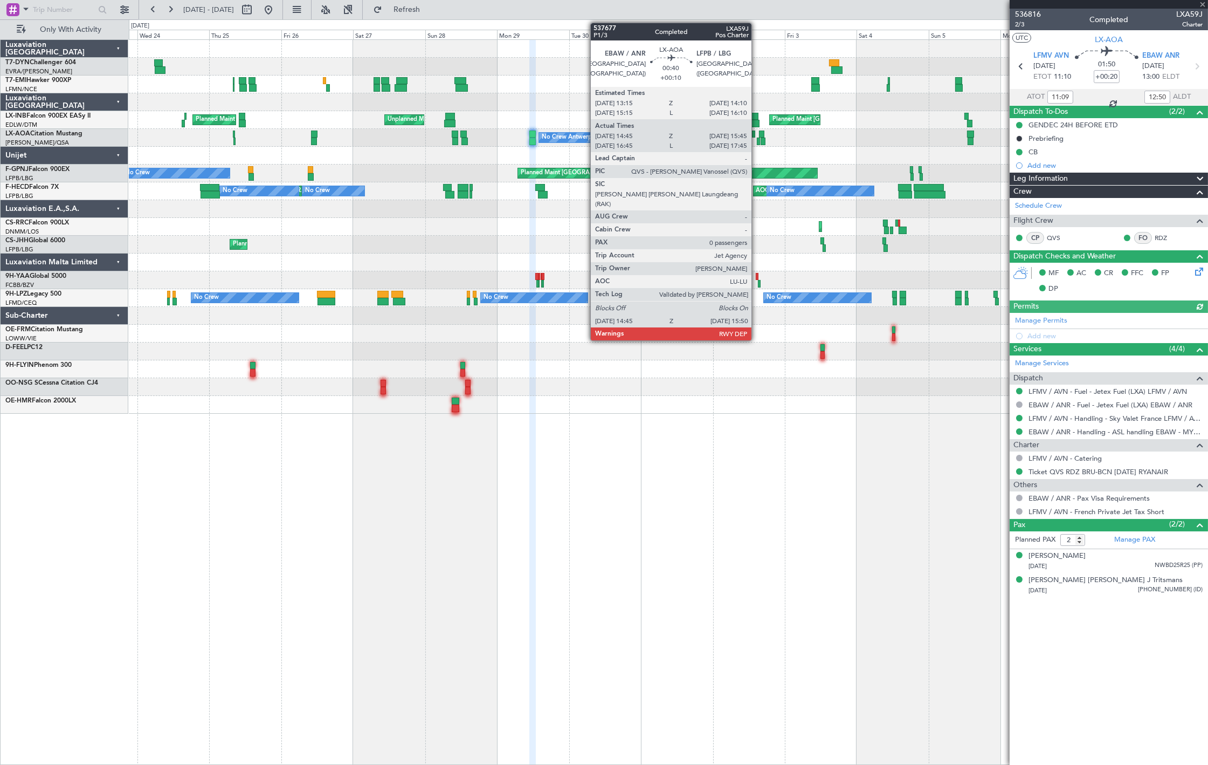
click at [757, 142] on div at bounding box center [759, 141] width 4 height 8
type input "+00:10"
type input "14:55"
type input "15:40"
type input "0"
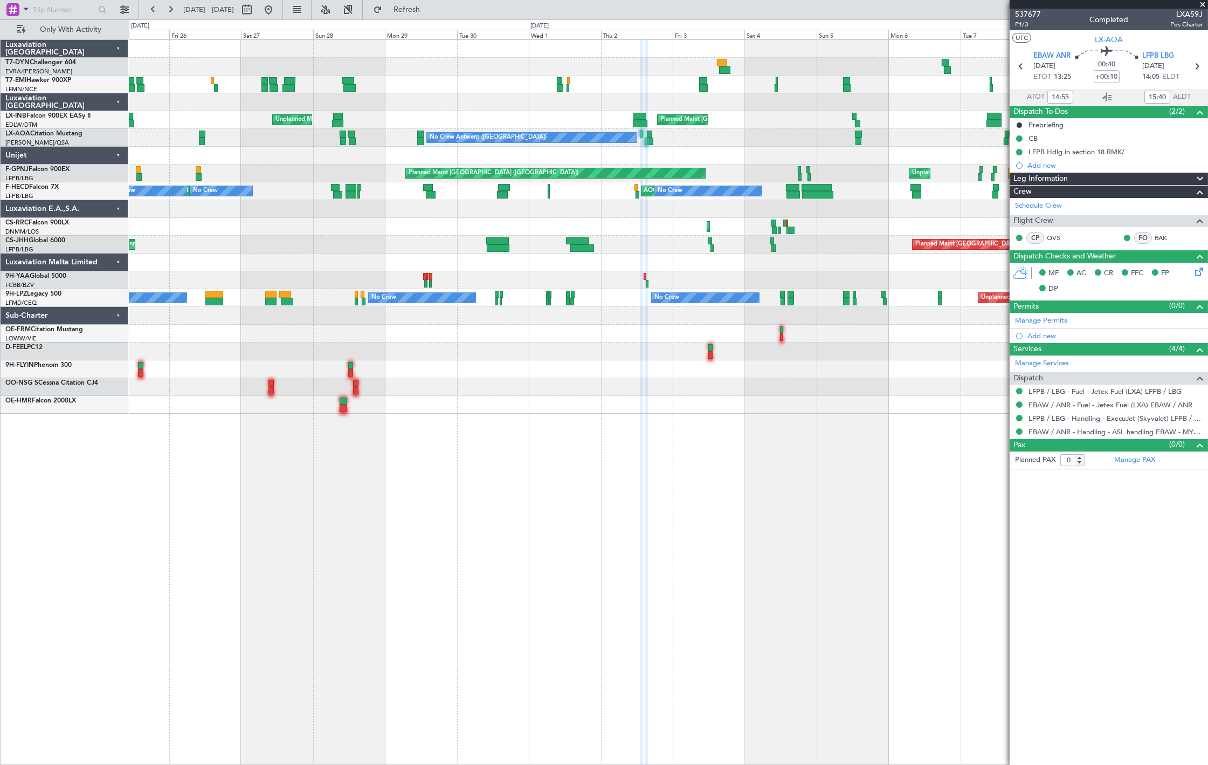
click at [734, 143] on div "No Crew Antwerp (Deurne) No Crew Charleroi (Brussels South) No Crew Nice (Côte …" at bounding box center [668, 138] width 1079 height 18
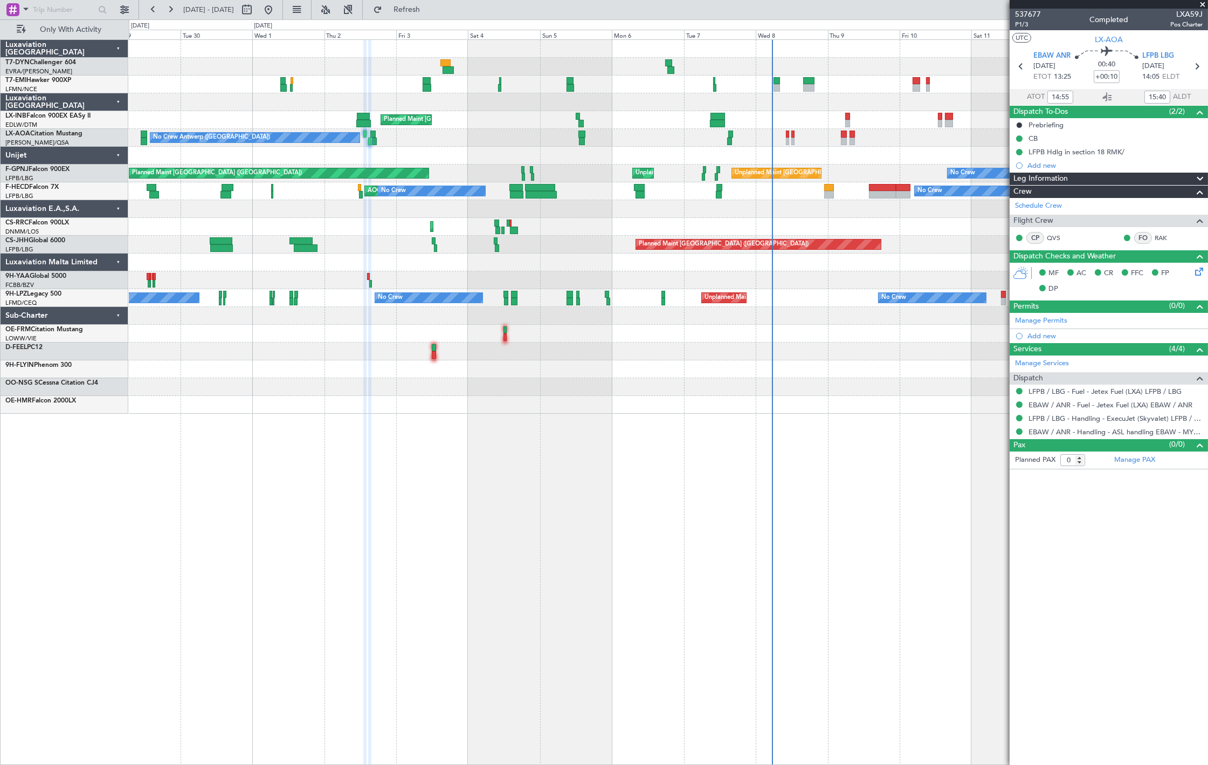
click at [645, 146] on div "No Crew Planned Maint Zurich Unplanned Maint Roma (Ciampino) No Crew Antwerp (D…" at bounding box center [668, 227] width 1079 height 374
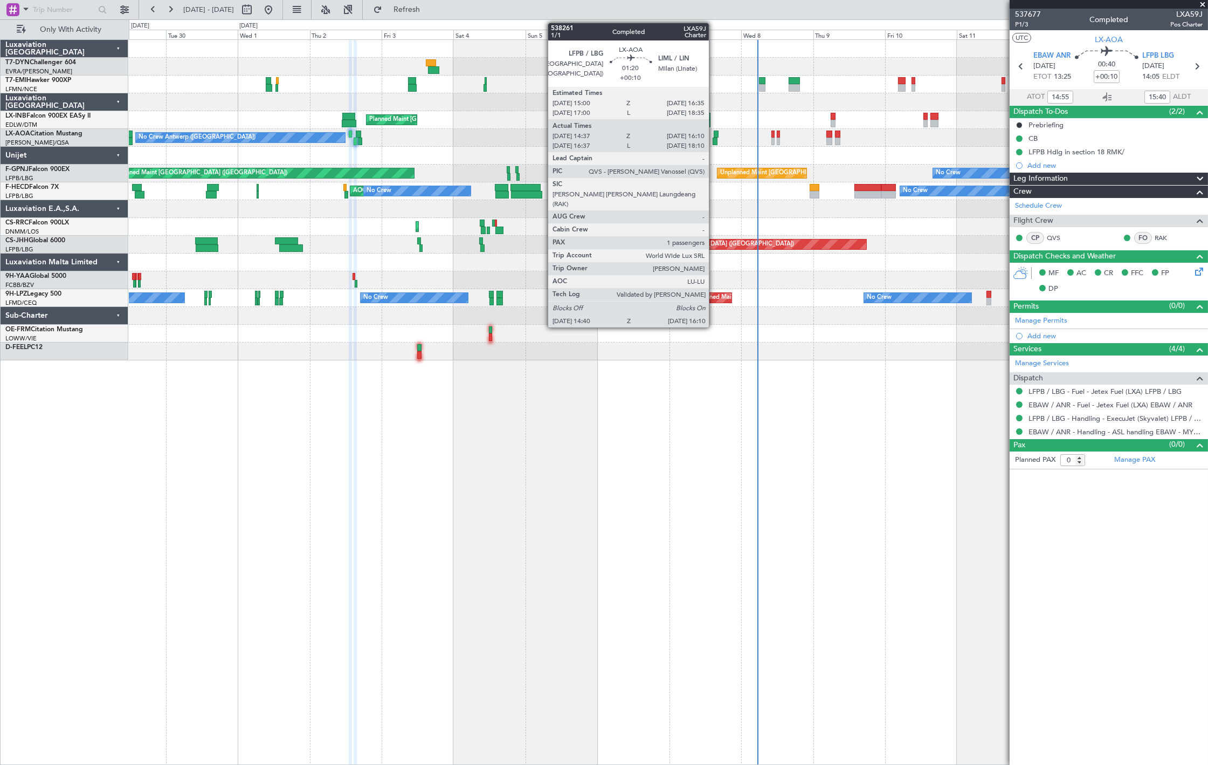
click at [714, 139] on div at bounding box center [715, 141] width 5 height 8
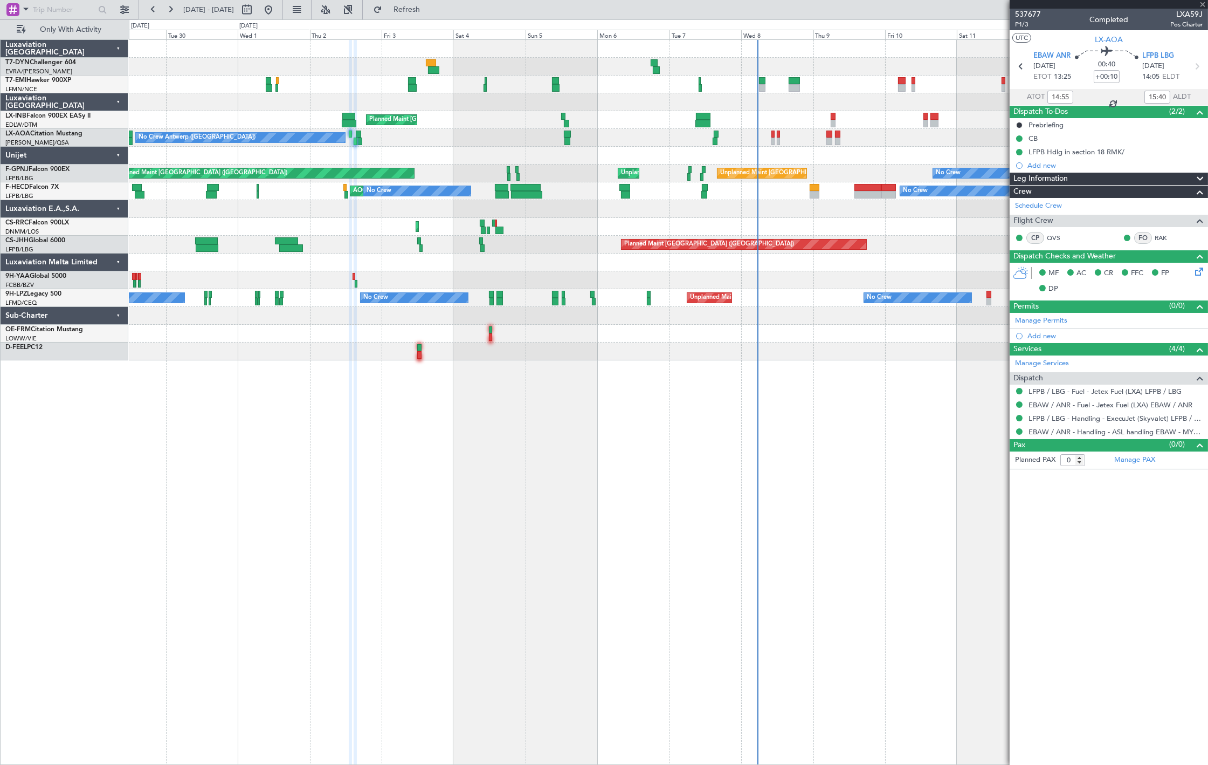
type input "14:47"
type input "16:05"
type input "1"
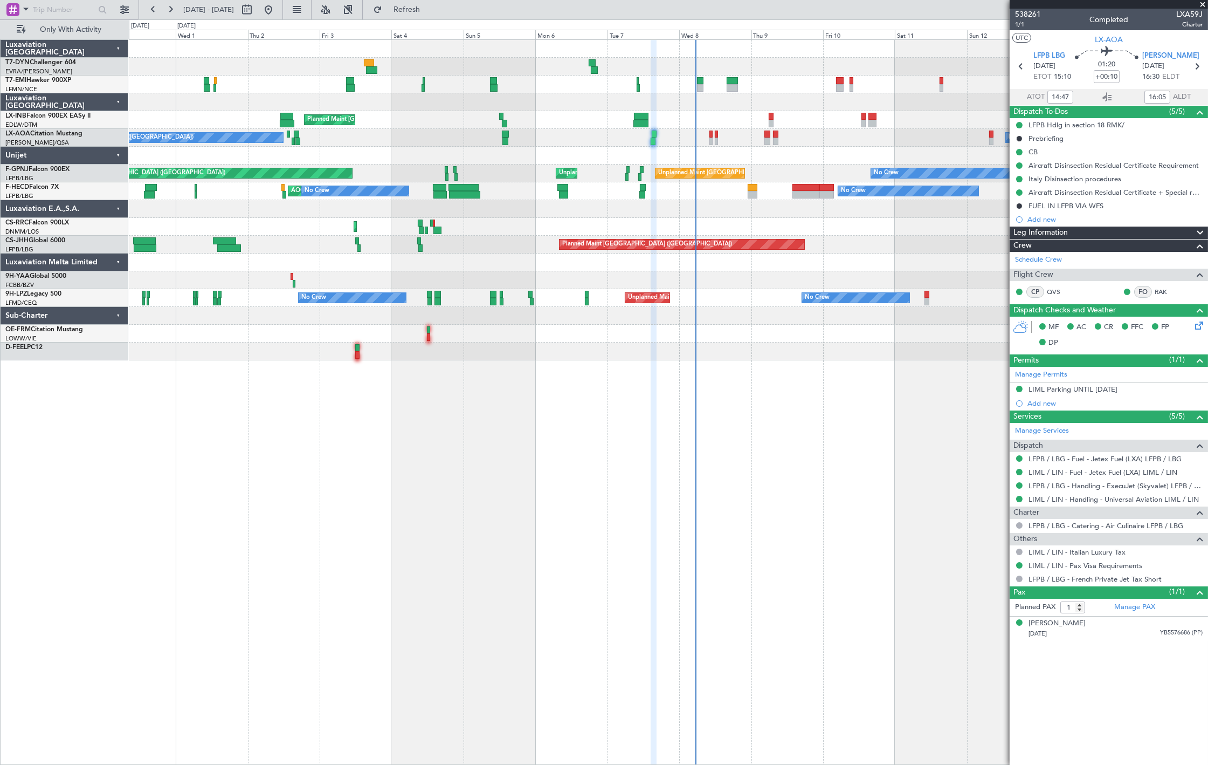
click at [508, 223] on div "No Crew Planned Maint Zurich Unplanned Maint Roma (Ciampino) No Crew Antwerp (D…" at bounding box center [668, 200] width 1079 height 320
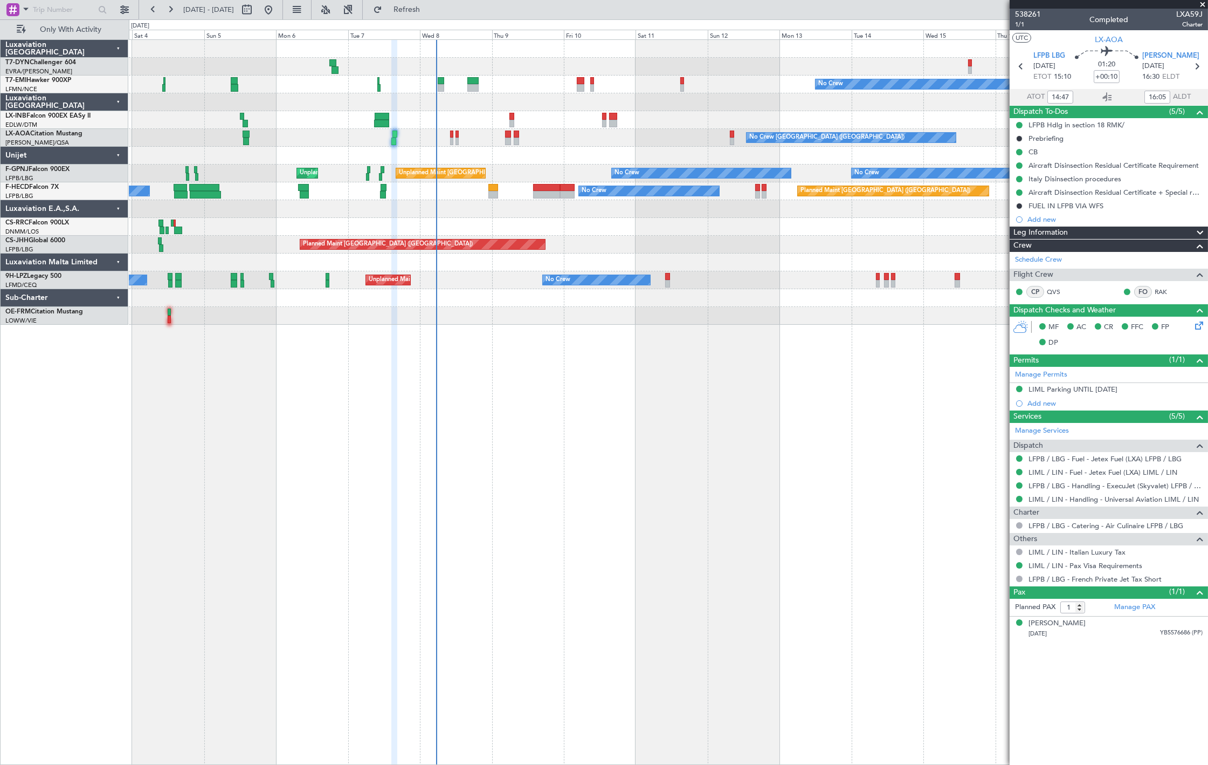
click at [457, 136] on div at bounding box center [458, 134] width 4 height 8
type input "+00:15"
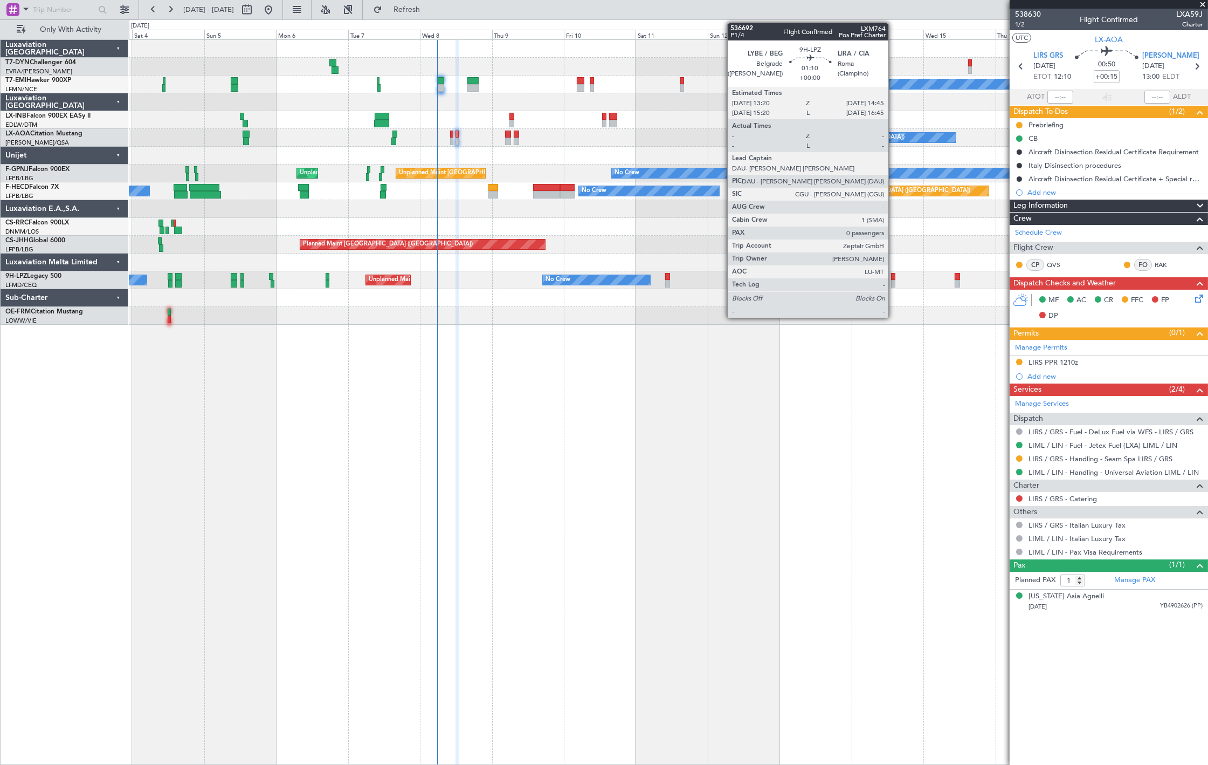
click at [894, 279] on div at bounding box center [893, 277] width 4 height 8
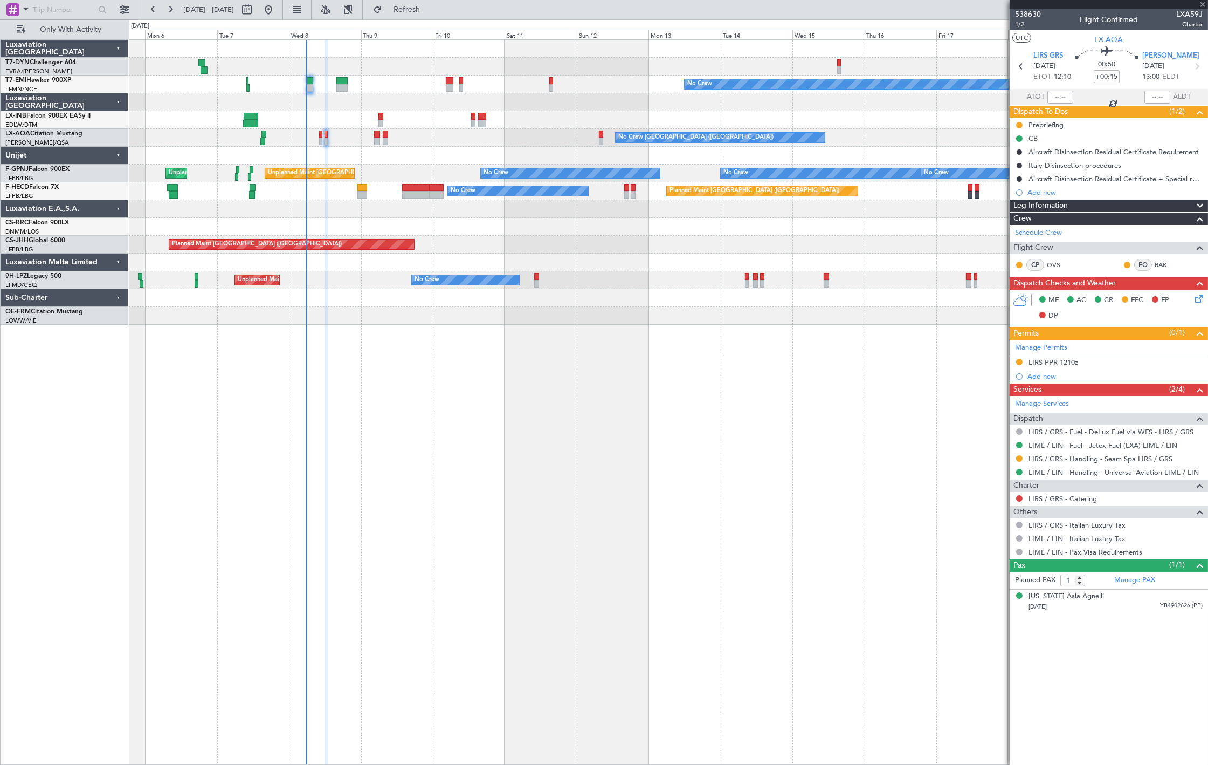
click at [708, 325] on div "No Crew Planned Maint Zurich No Crew Charleroi (Brussels South) Planned Maint M…" at bounding box center [668, 401] width 1079 height 725
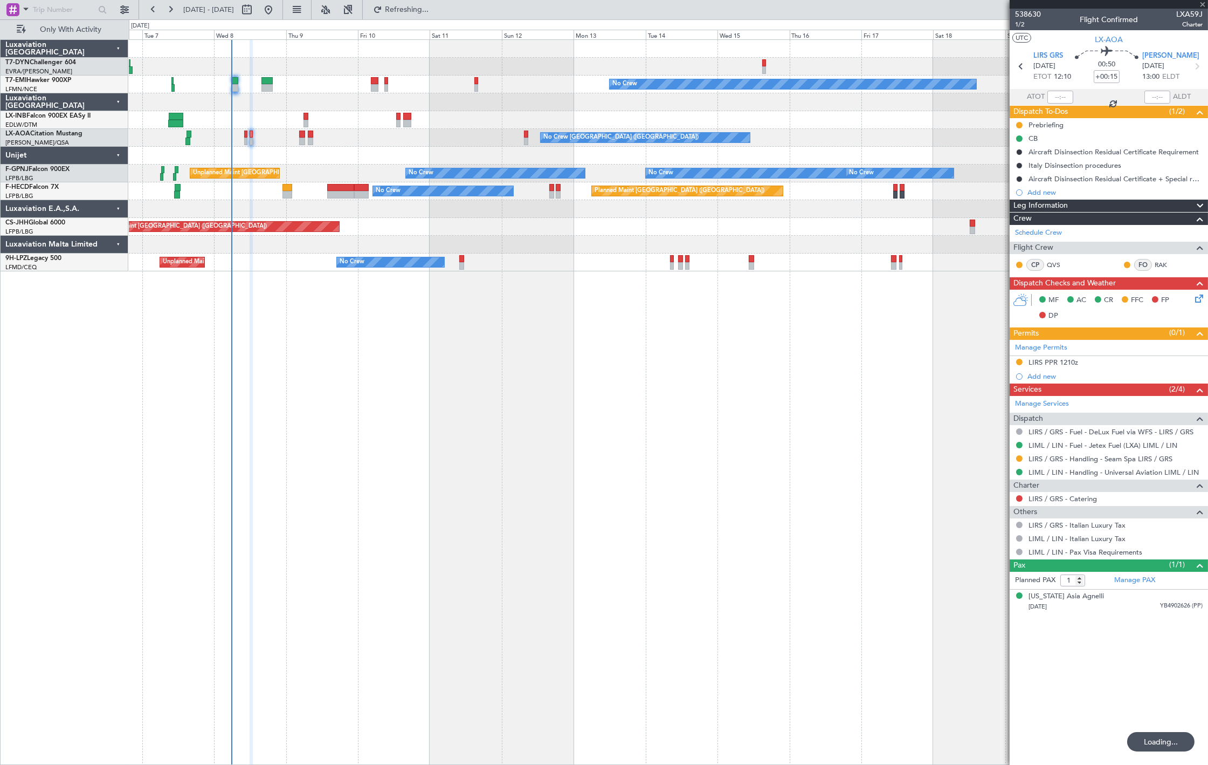
type input "0"
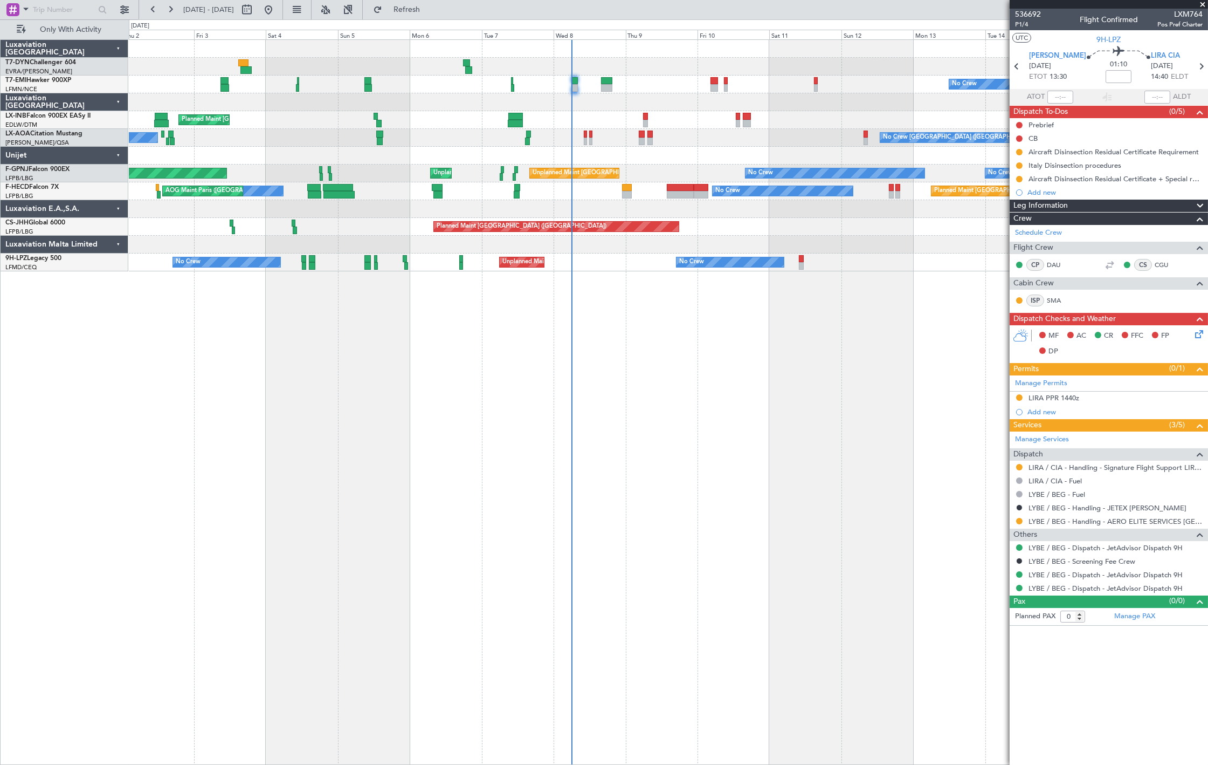
click at [508, 136] on div "No Crew Charleroi (Brussels South) No Crew Antwerp (Deurne) Planned Maint Monch…" at bounding box center [668, 138] width 1079 height 18
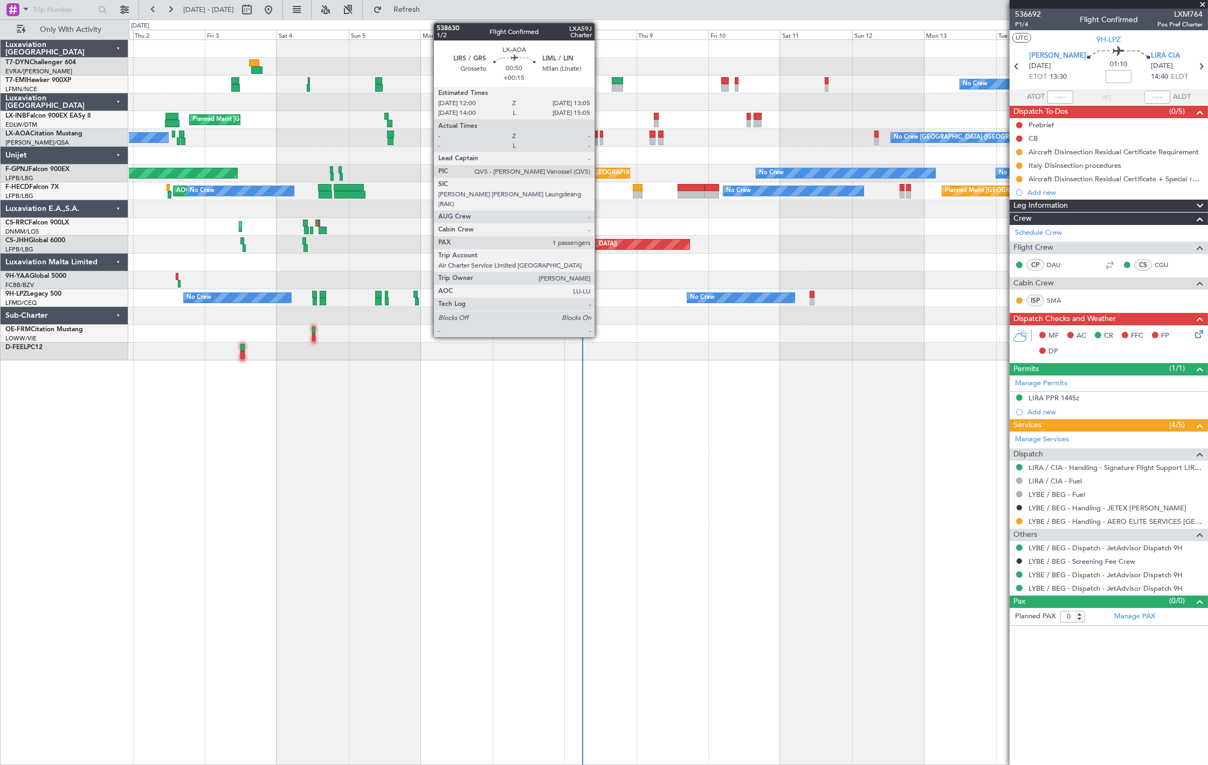
click at [600, 137] on div at bounding box center [602, 141] width 4 height 8
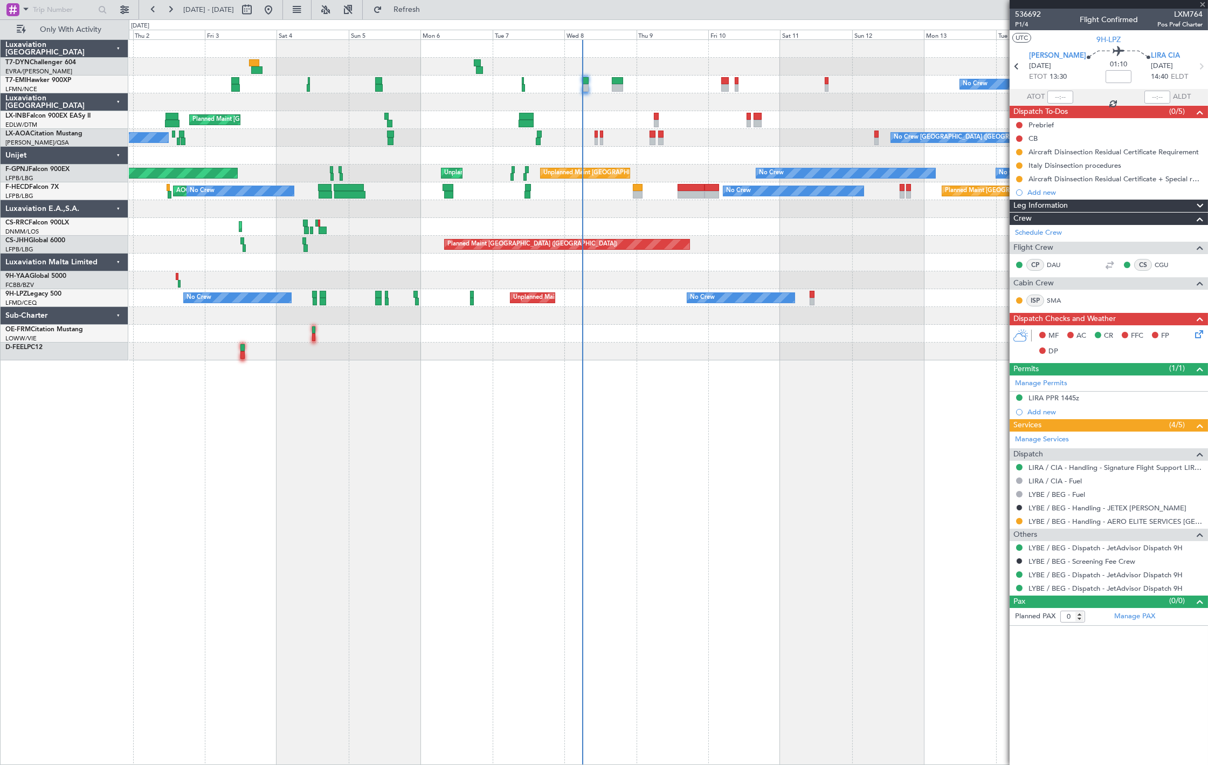
type input "+00:15"
type input "1"
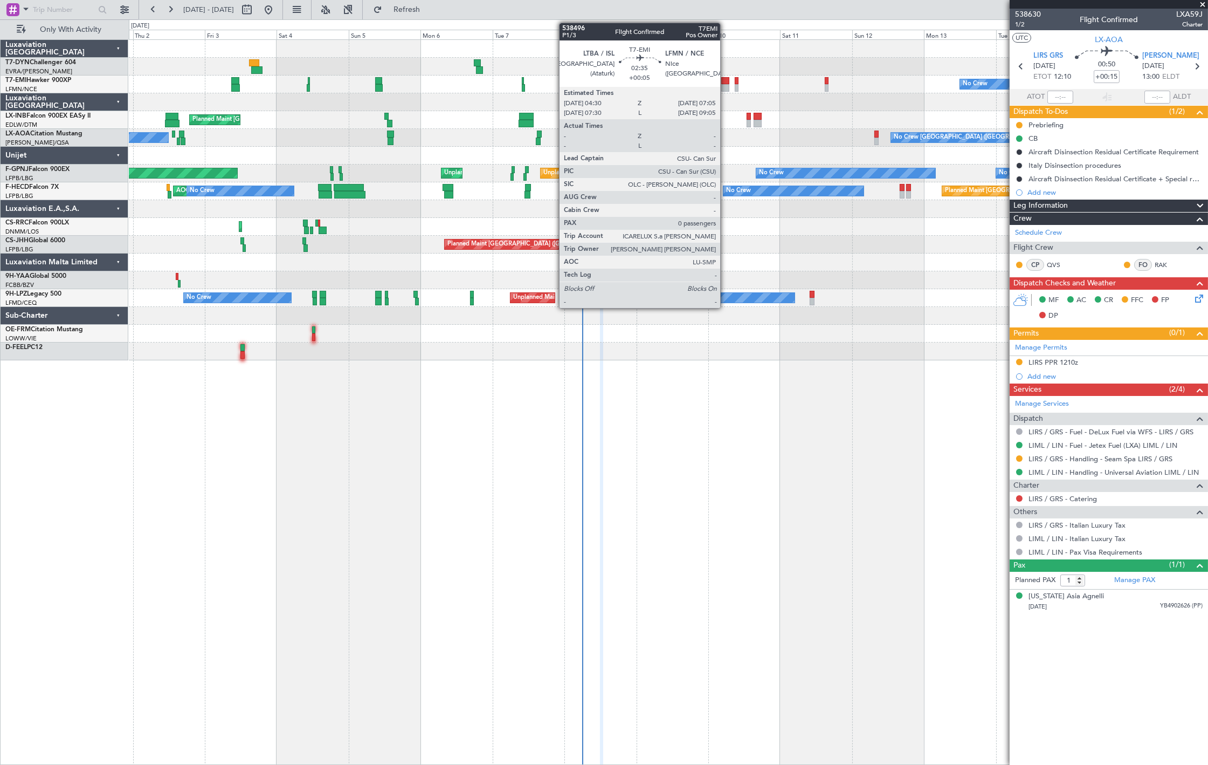
click at [726, 81] on div at bounding box center [725, 81] width 8 height 8
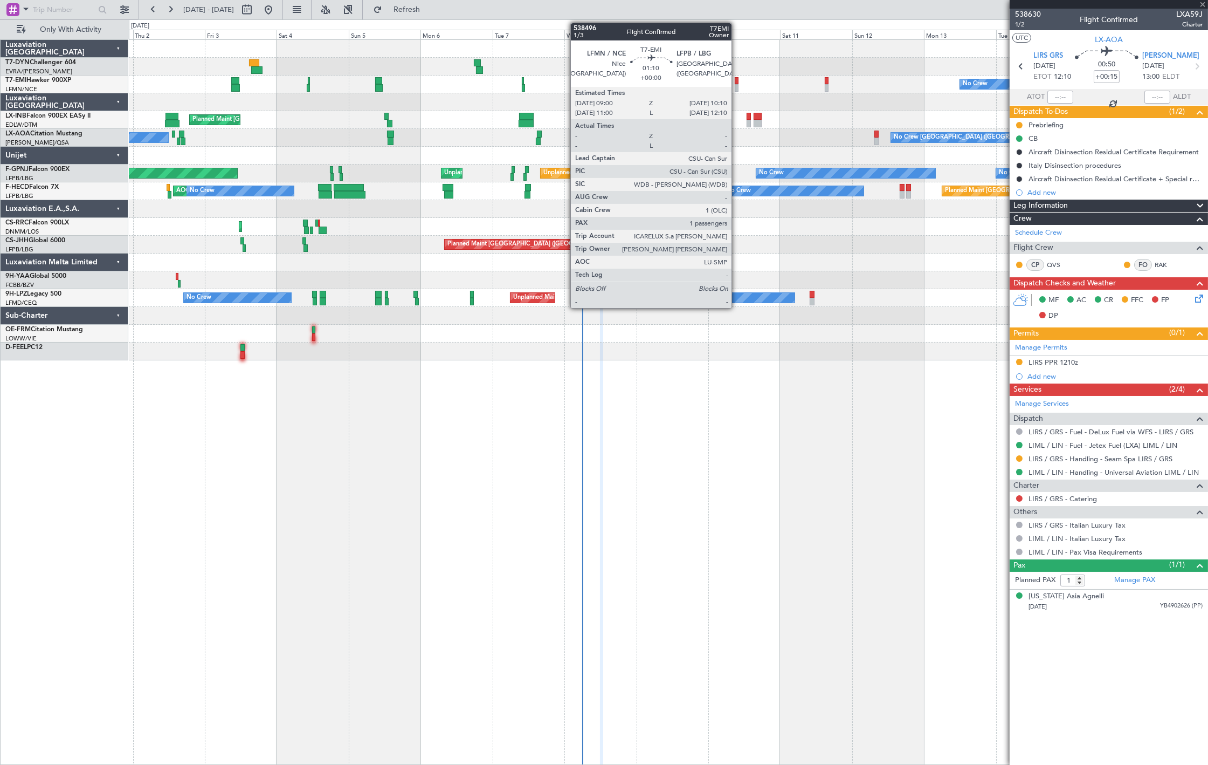
type input "+00:05"
type input "0"
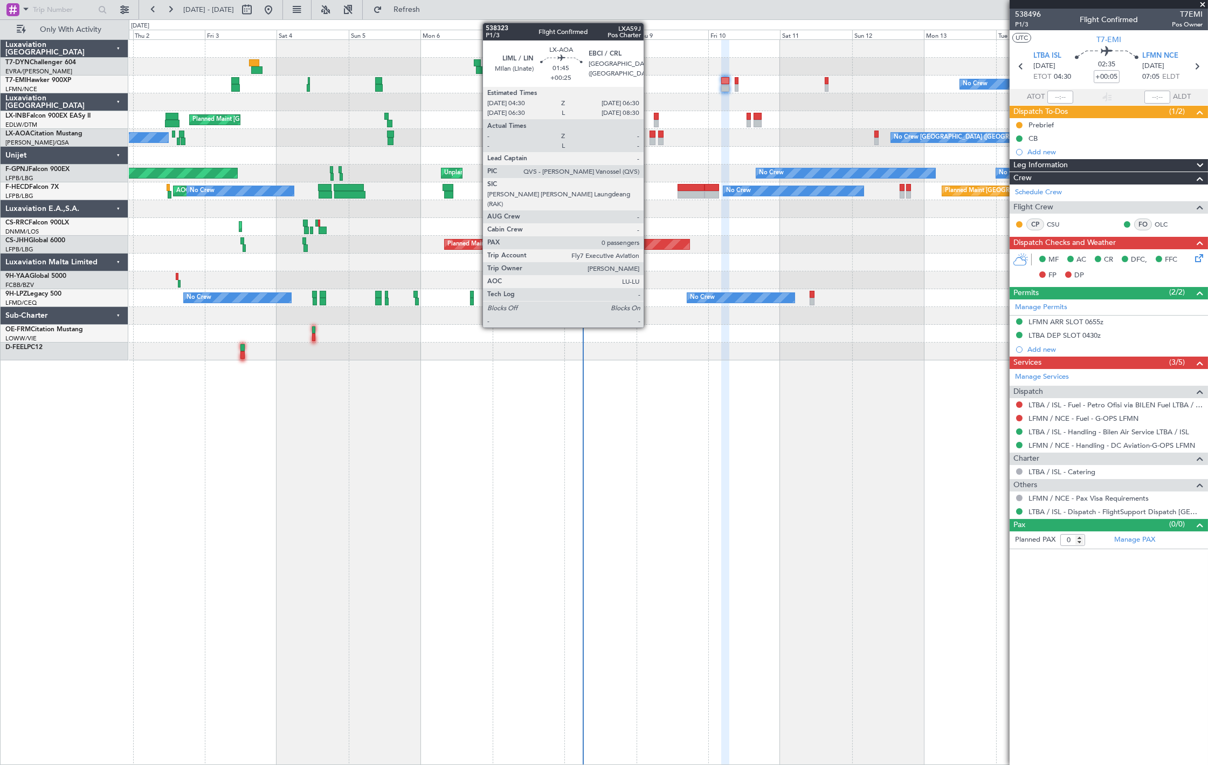
click at [650, 139] on div at bounding box center [653, 141] width 6 height 8
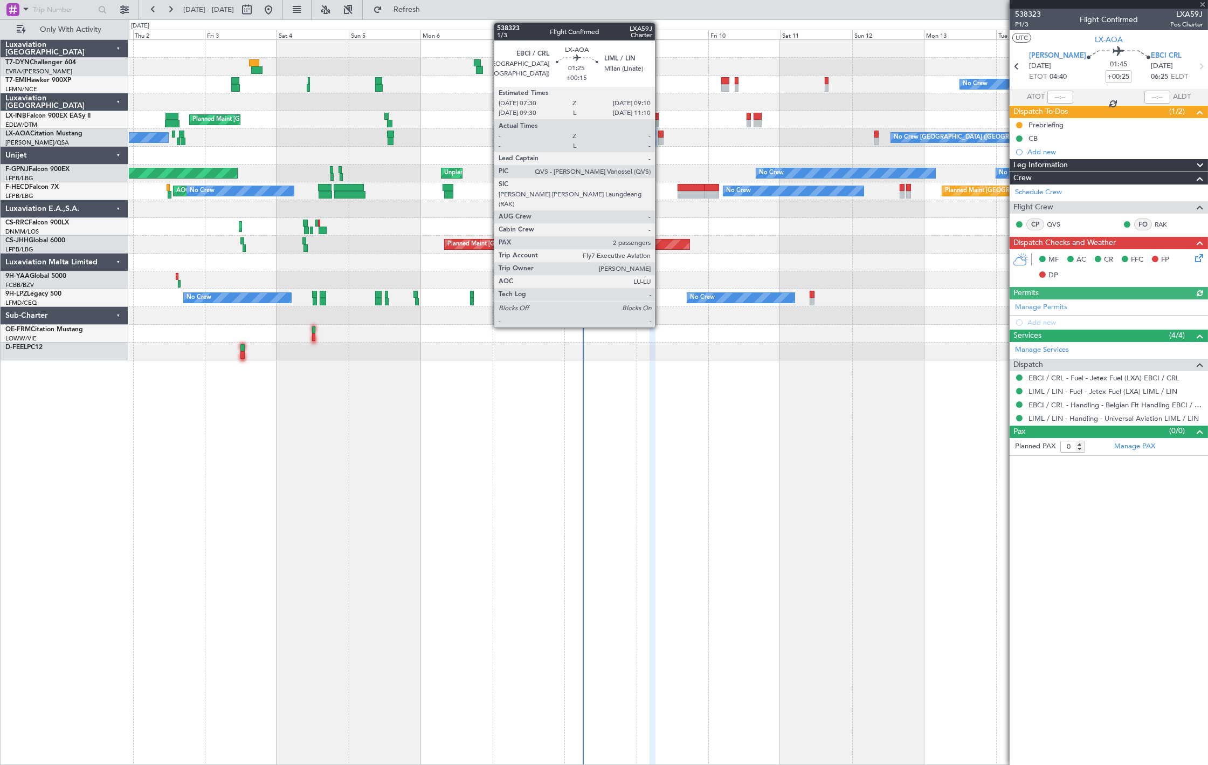
click at [660, 132] on div at bounding box center [660, 134] width 5 height 8
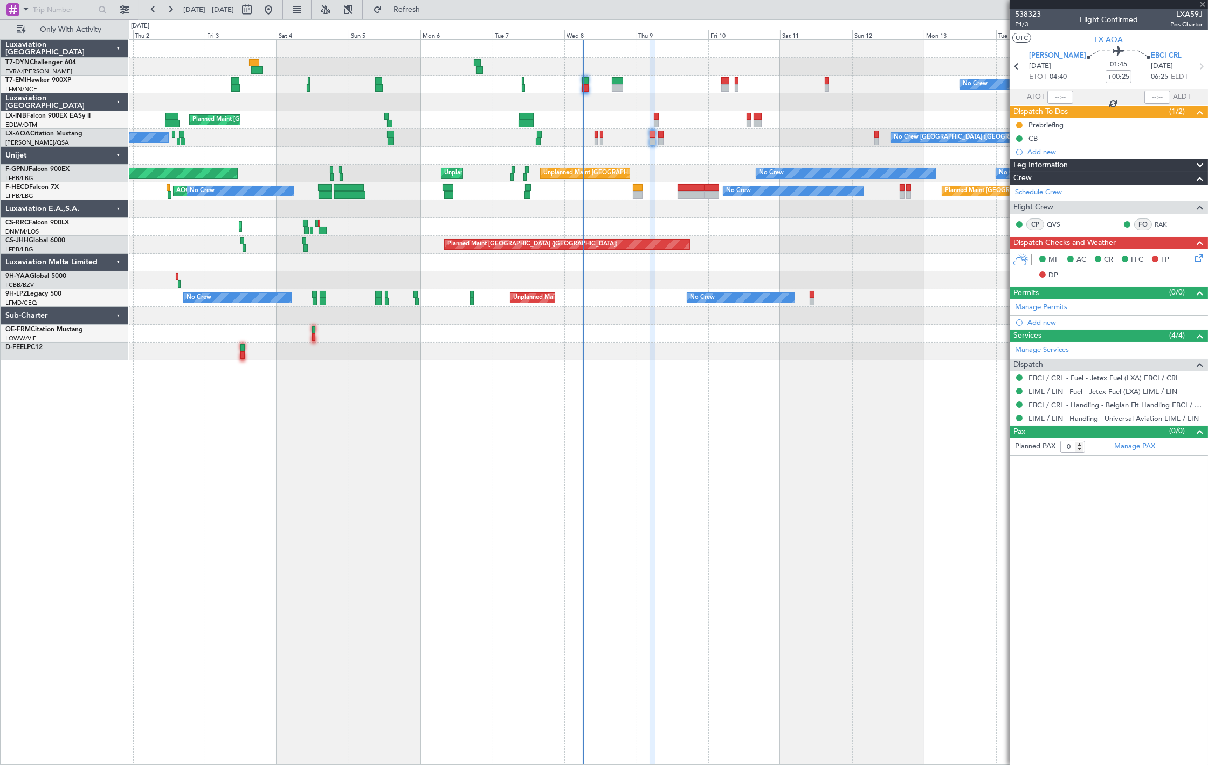
type input "+00:15"
type input "2"
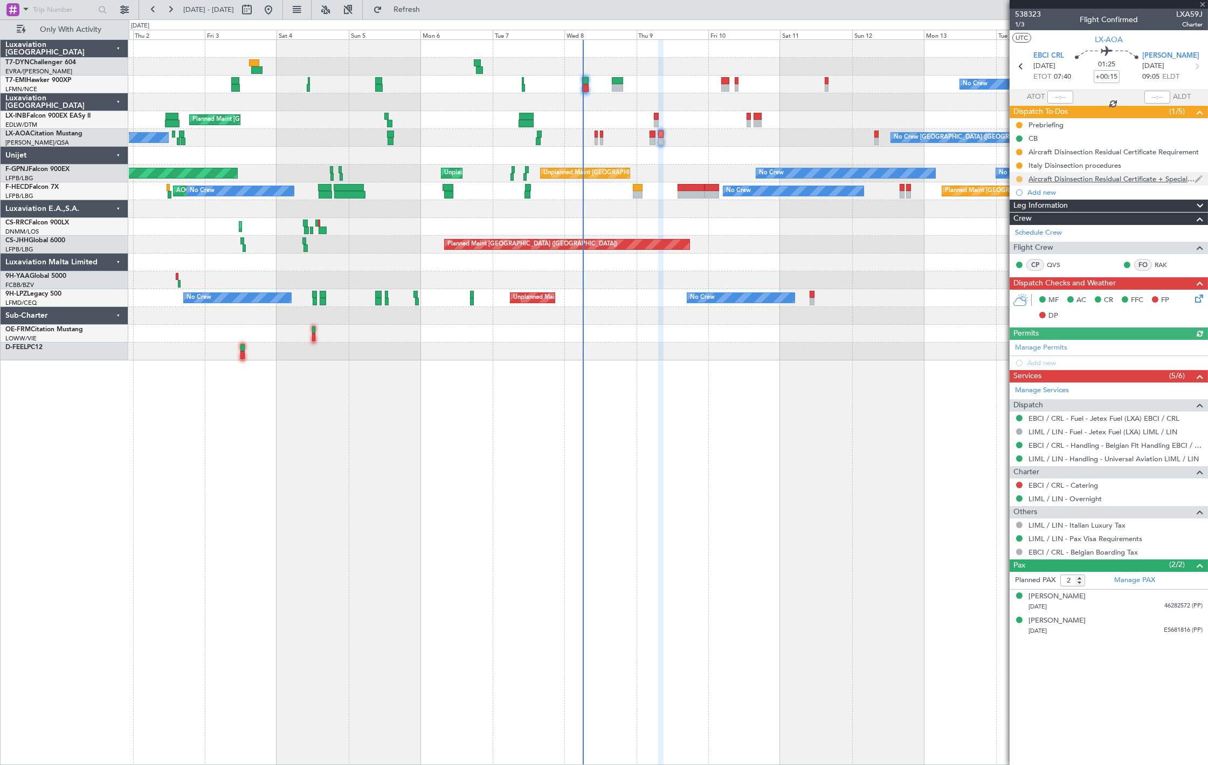
click at [1021, 180] on button at bounding box center [1019, 179] width 6 height 6
click at [1016, 243] on span "Cancelled" at bounding box center [1021, 242] width 31 height 11
click at [1020, 168] on button at bounding box center [1019, 165] width 6 height 6
click at [1017, 225] on span "Cancelled" at bounding box center [1021, 229] width 31 height 11
click at [1021, 153] on button at bounding box center [1019, 152] width 6 height 6
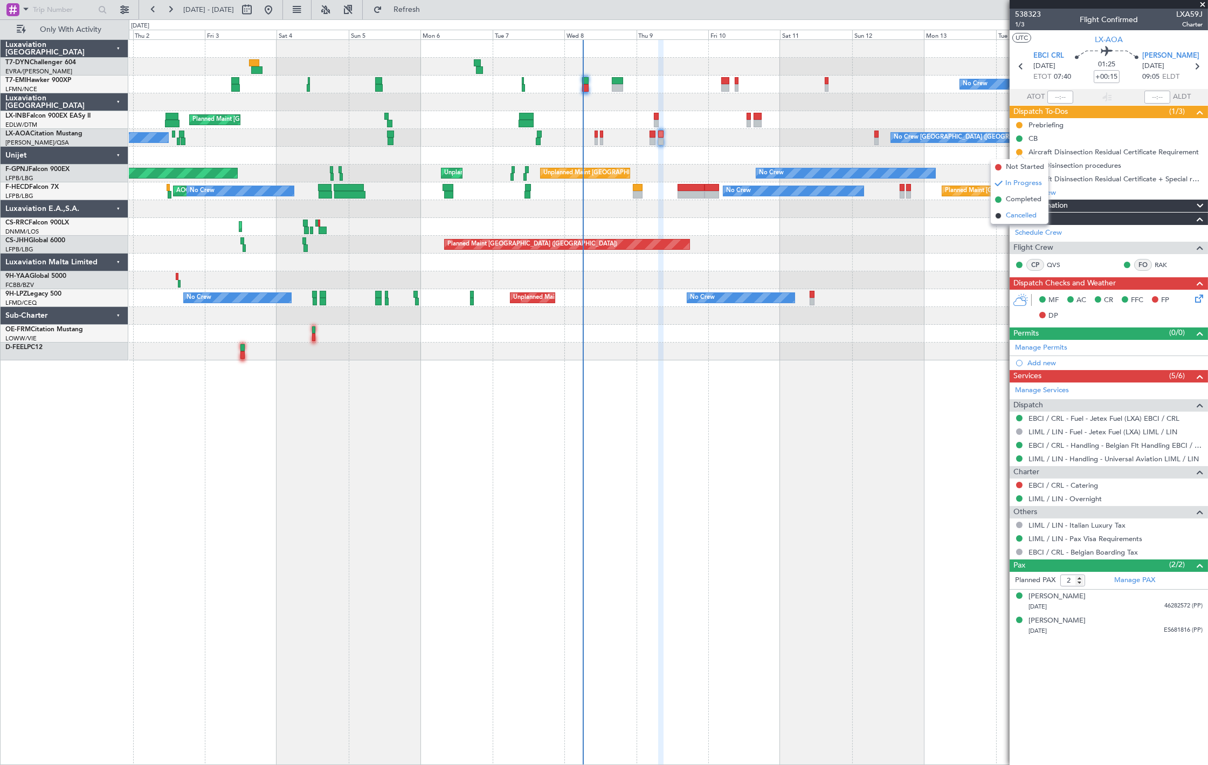
click at [1021, 210] on span "Cancelled" at bounding box center [1021, 215] width 31 height 11
click at [1018, 484] on button at bounding box center [1019, 484] width 6 height 6
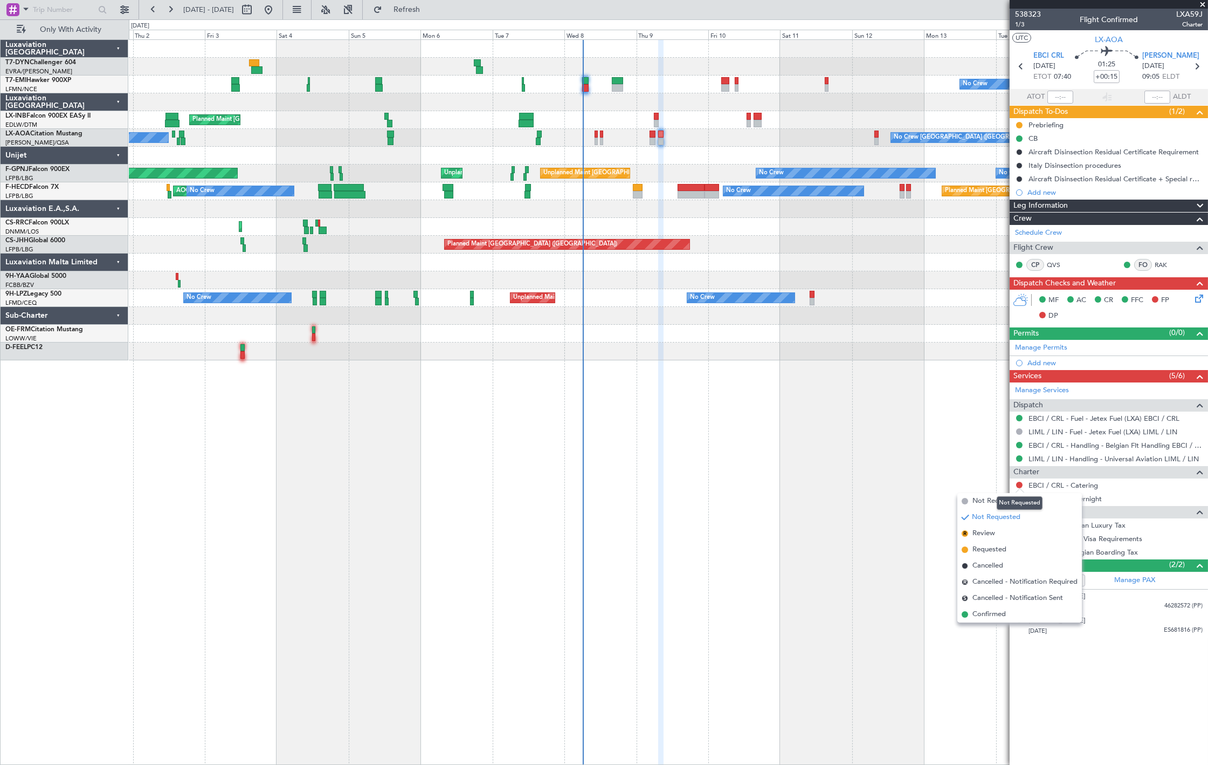
click at [1022, 504] on div "Not Requested" at bounding box center [1020, 502] width 46 height 13
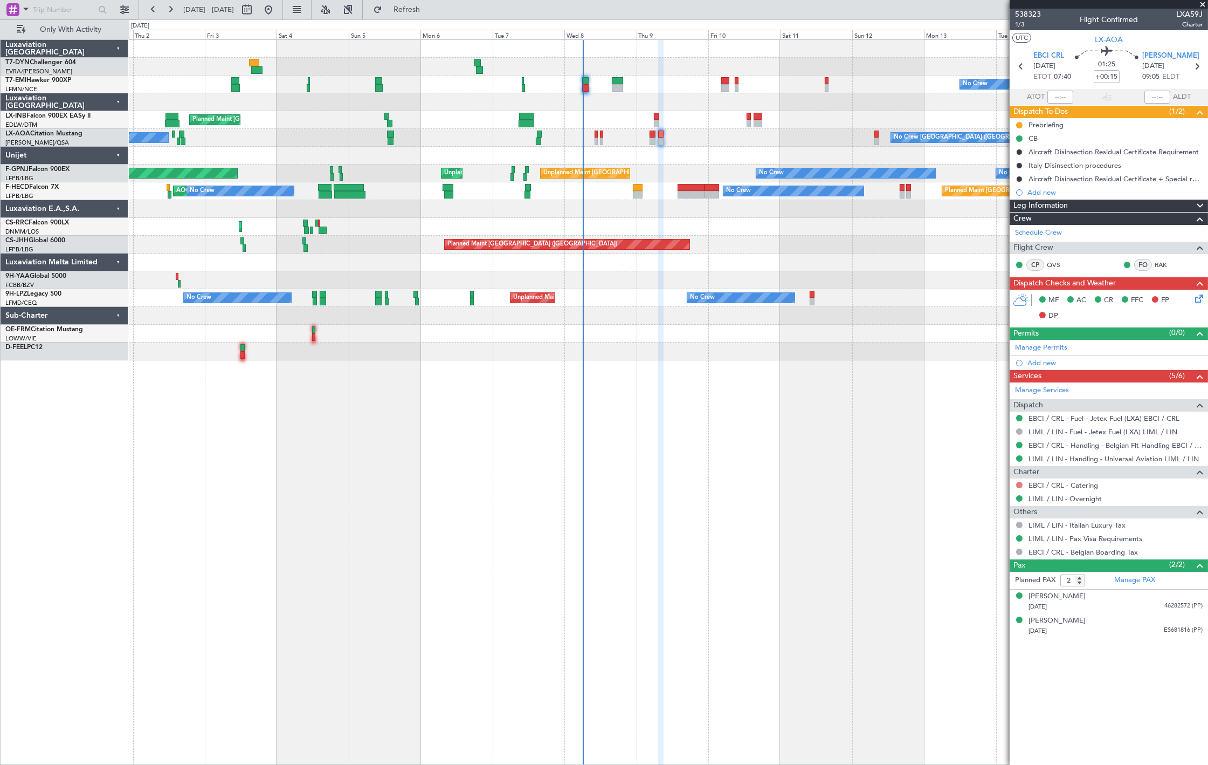
click at [1017, 483] on button at bounding box center [1019, 484] width 6 height 6
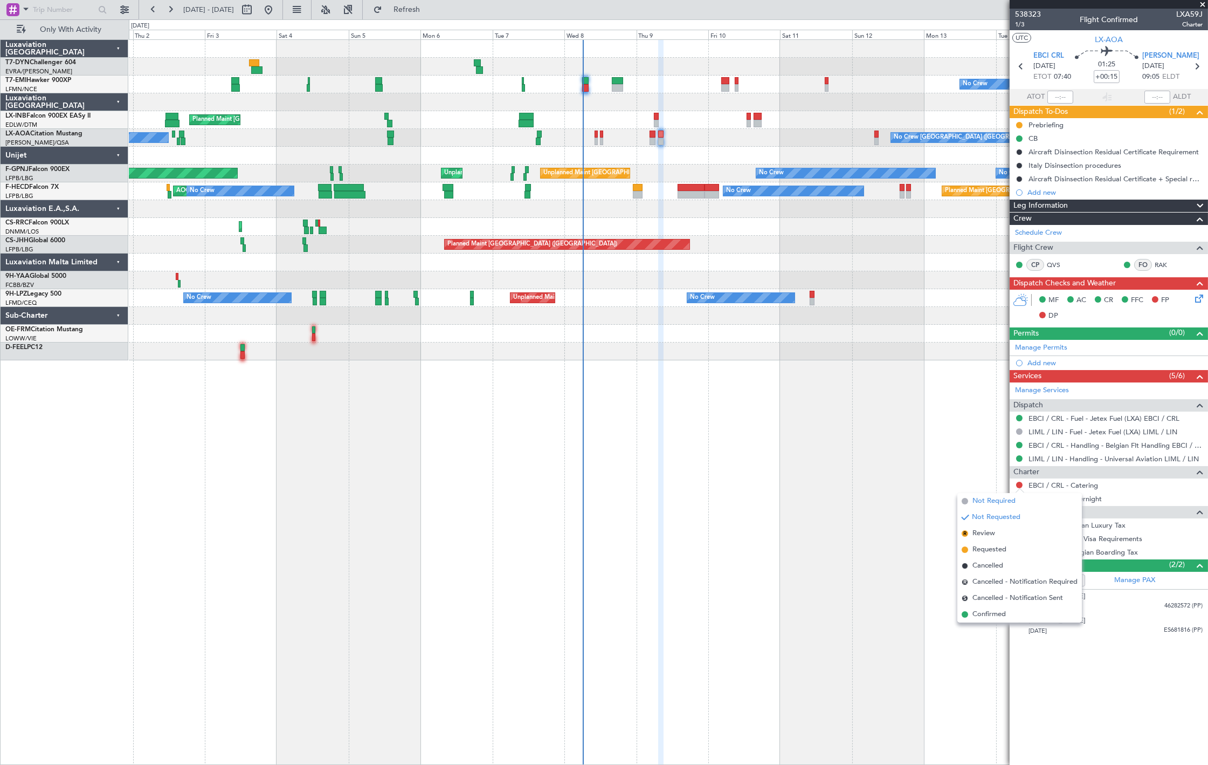
click at [998, 500] on span "Not Required" at bounding box center [994, 500] width 43 height 11
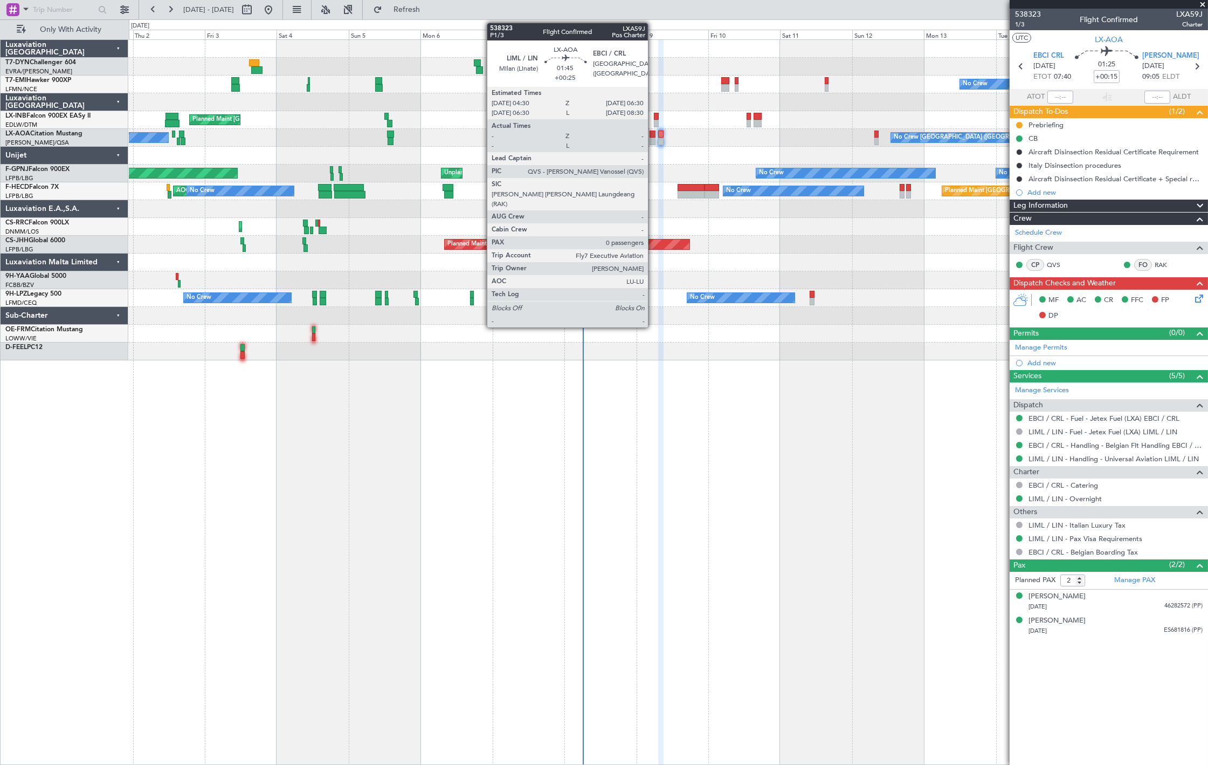
click at [653, 139] on div at bounding box center [653, 141] width 6 height 8
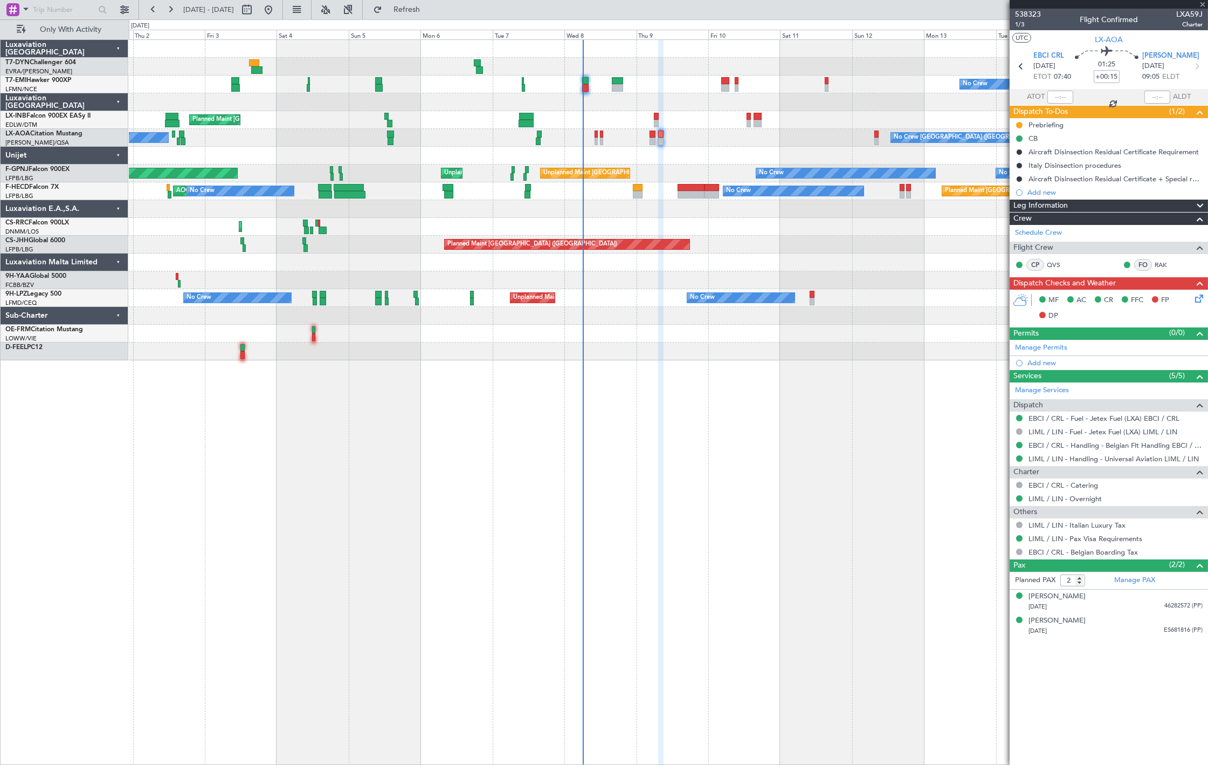
type input "+00:25"
type input "0"
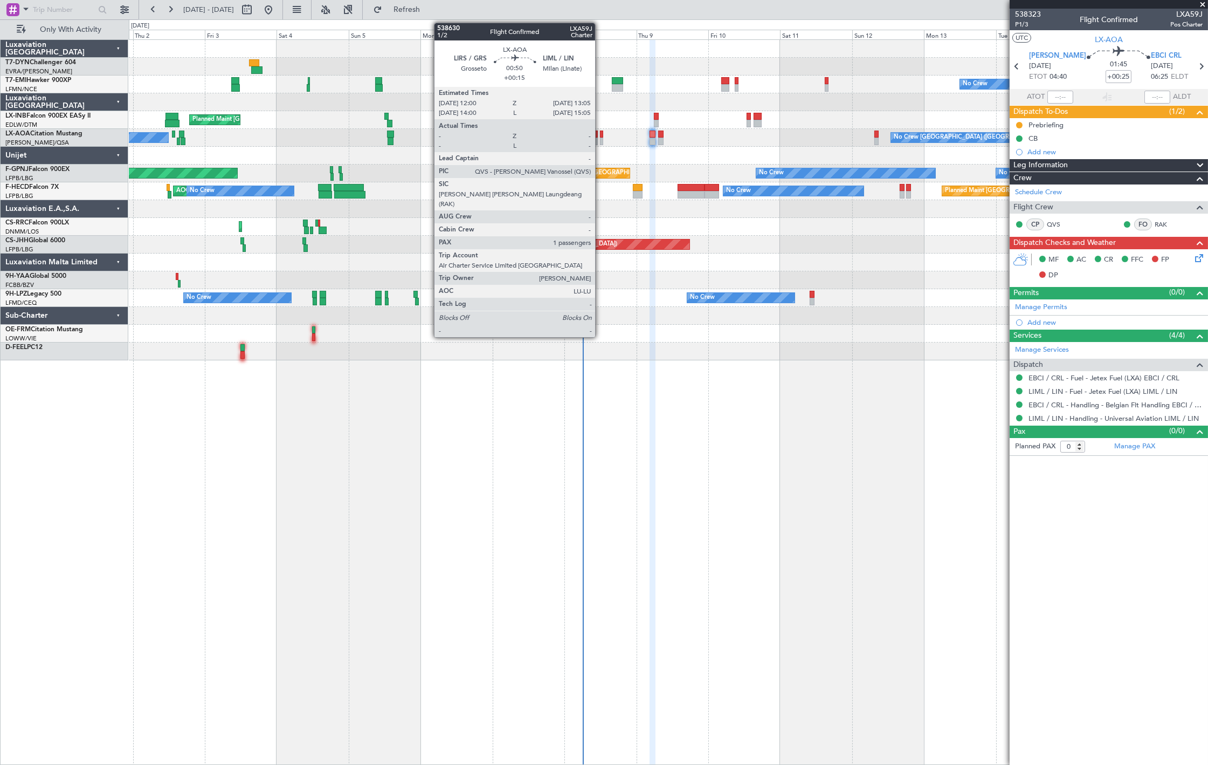
click at [601, 133] on div at bounding box center [602, 134] width 4 height 8
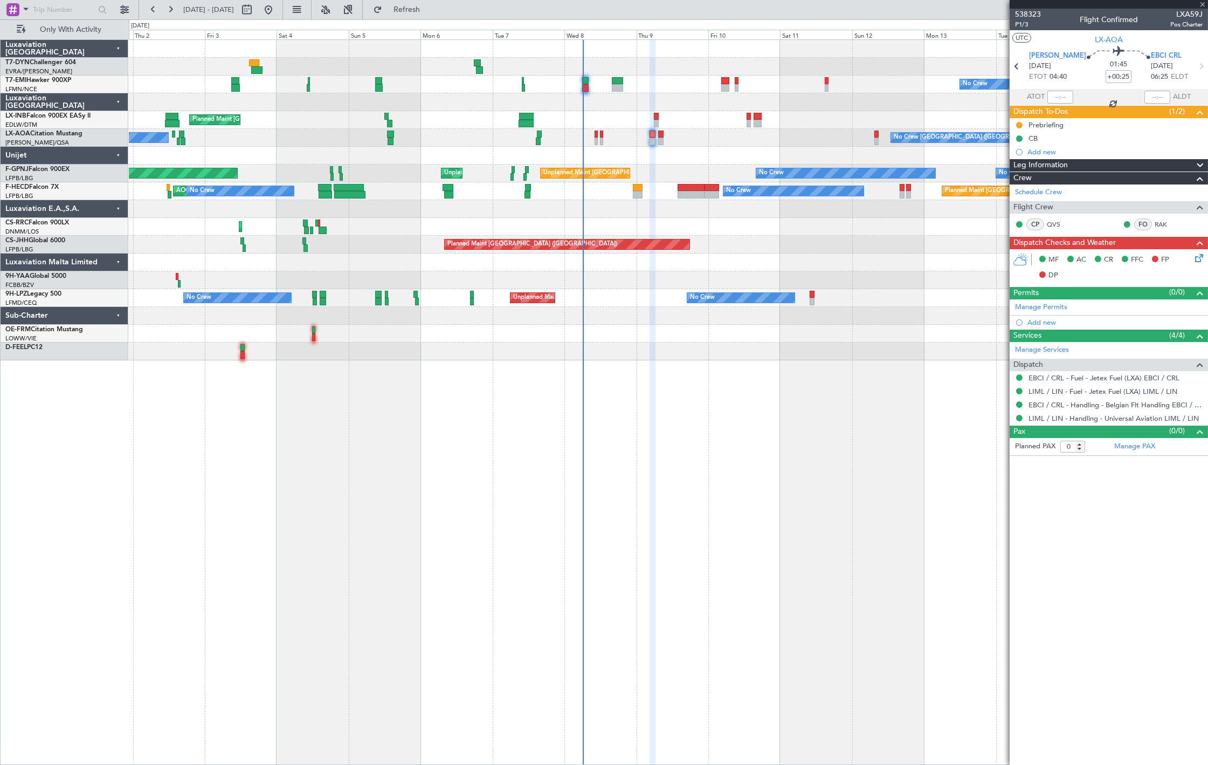
type input "+00:15"
type input "1"
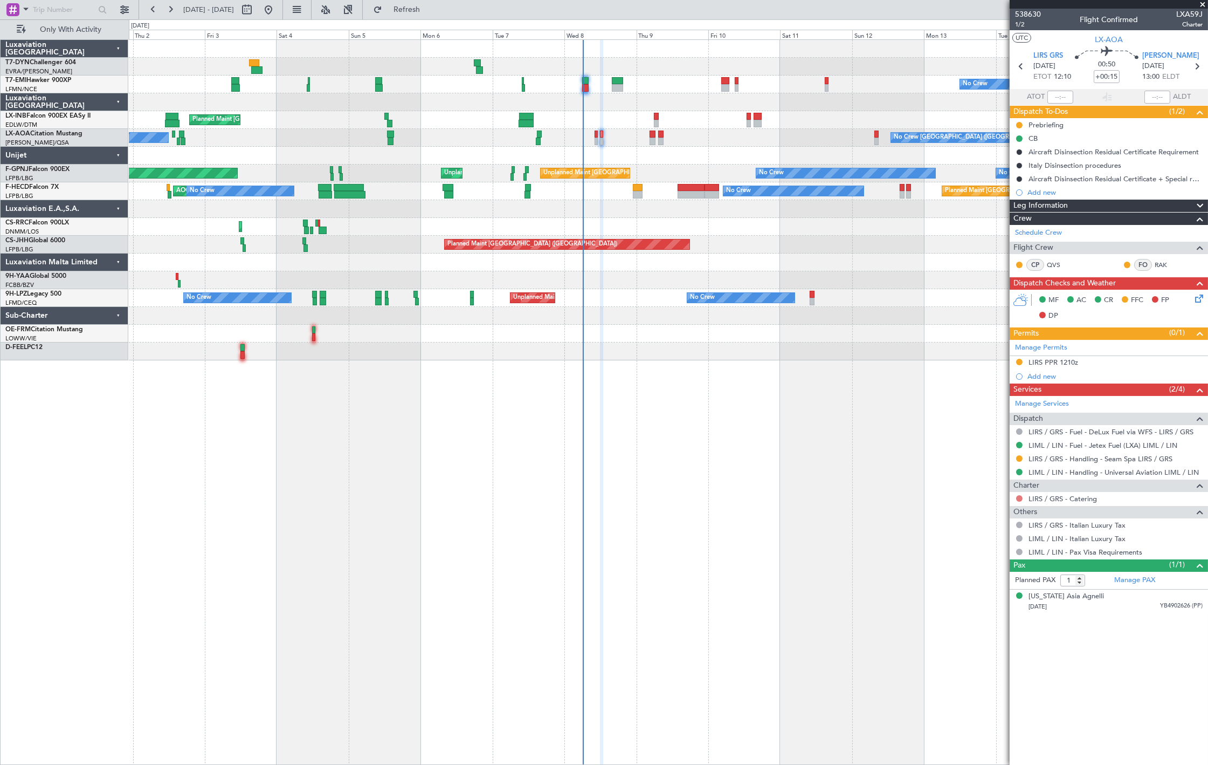
click at [1020, 498] on button at bounding box center [1019, 498] width 6 height 6
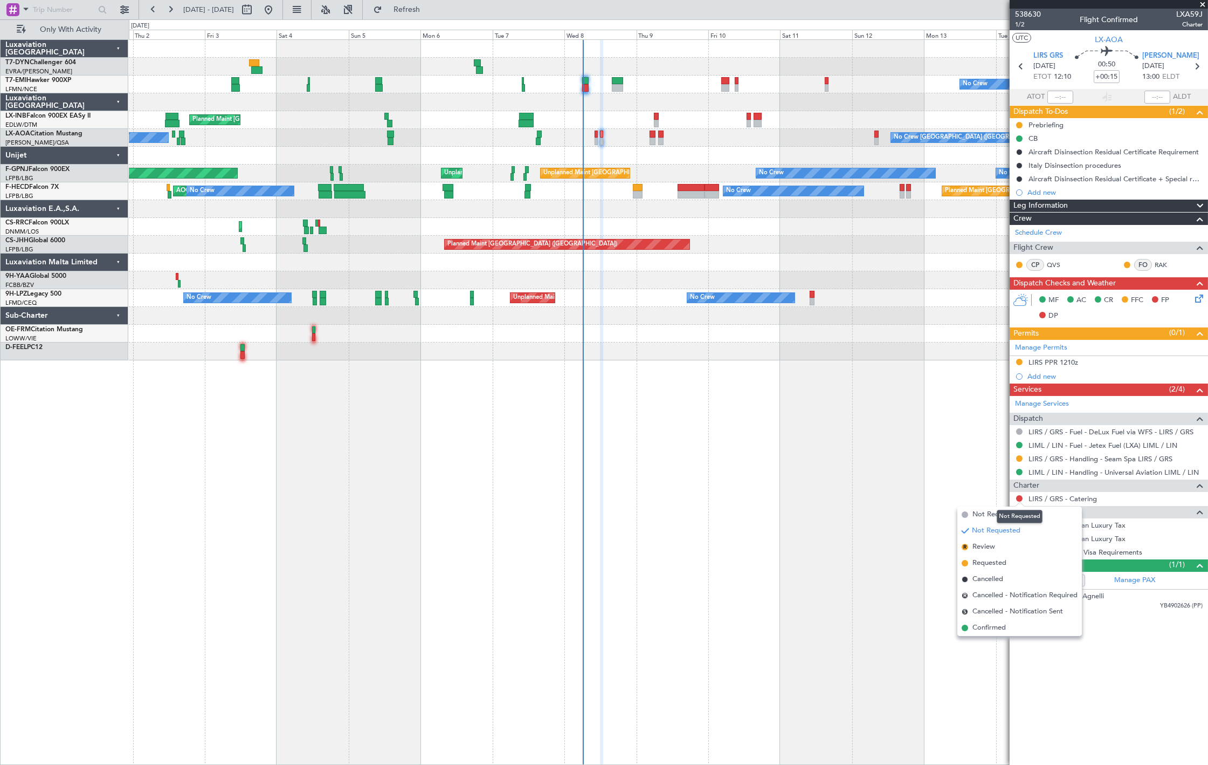
click at [1017, 515] on div "Not Requested" at bounding box center [1020, 516] width 46 height 13
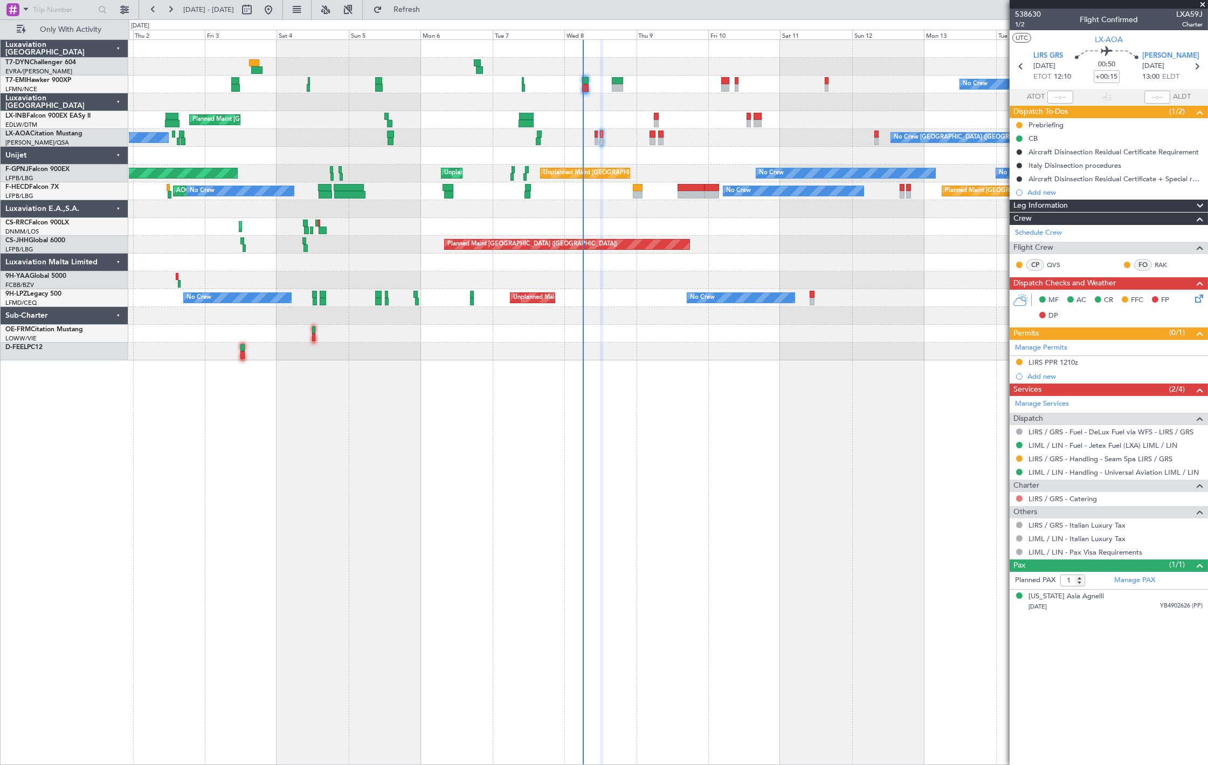
click at [1021, 499] on button at bounding box center [1019, 498] width 6 height 6
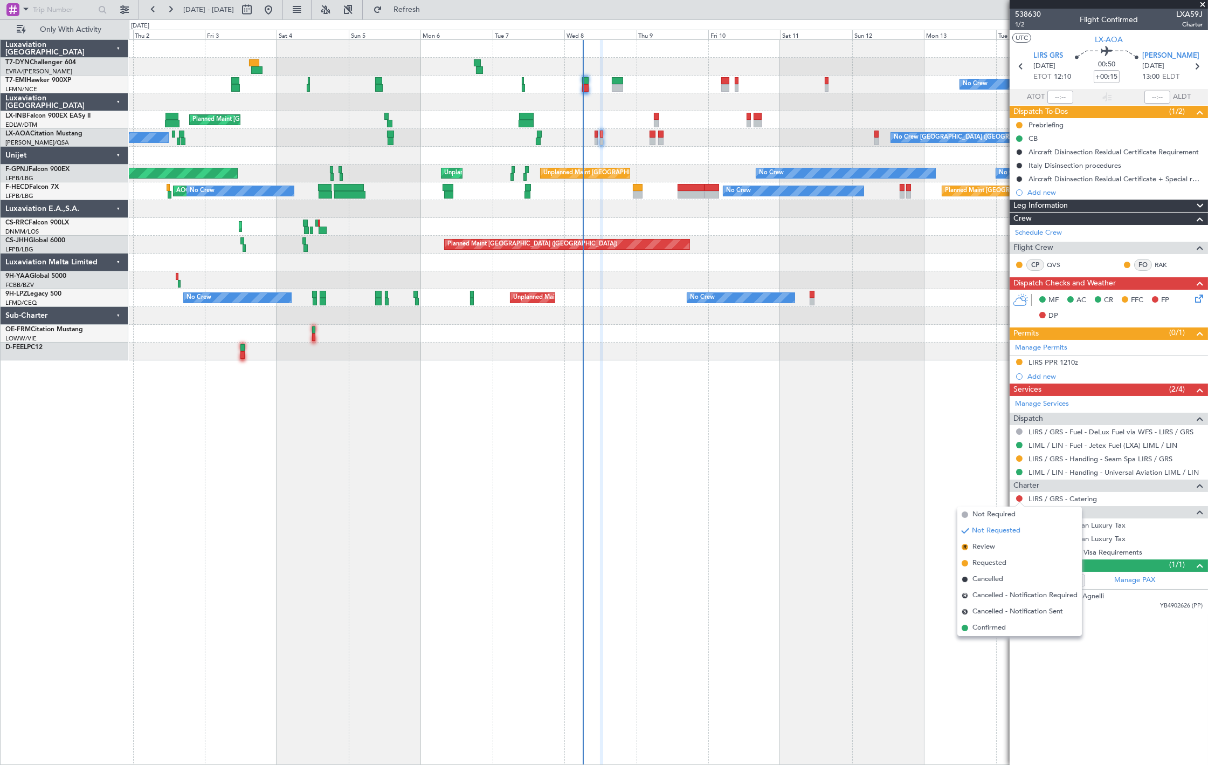
click at [966, 515] on span at bounding box center [965, 514] width 6 height 6
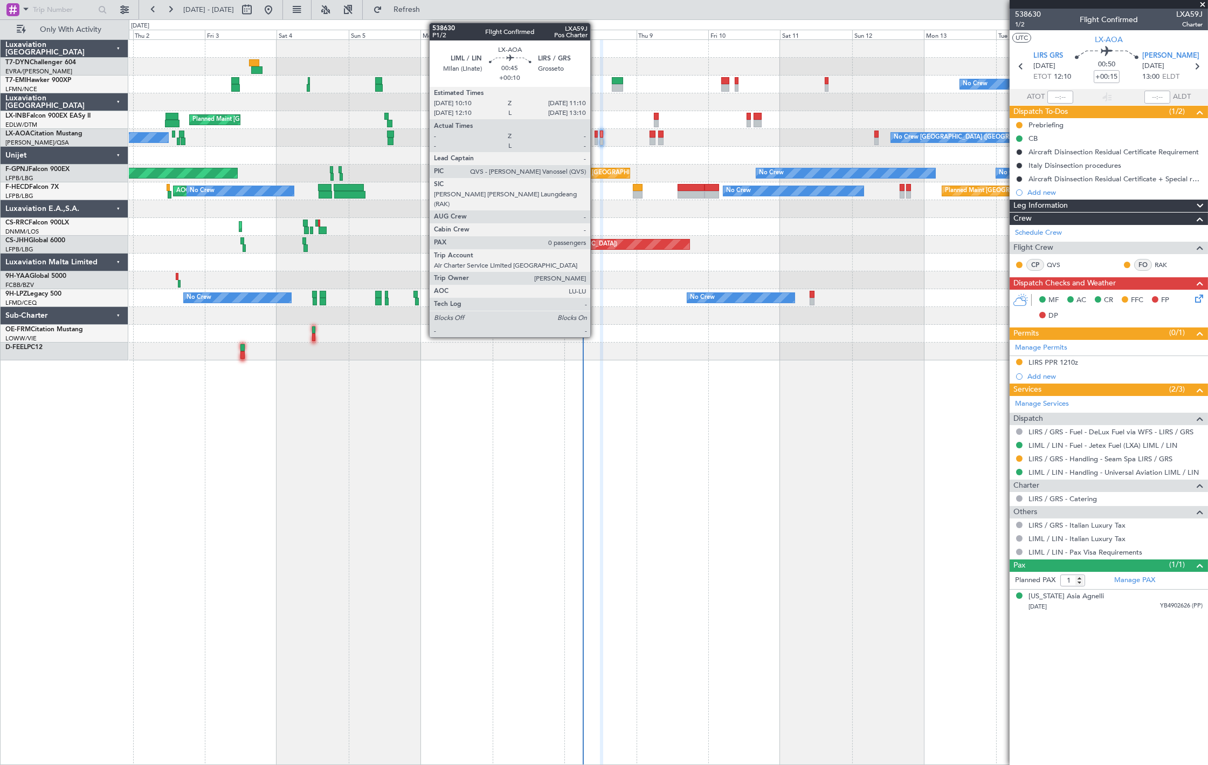
click at [596, 141] on div at bounding box center [596, 141] width 3 height 8
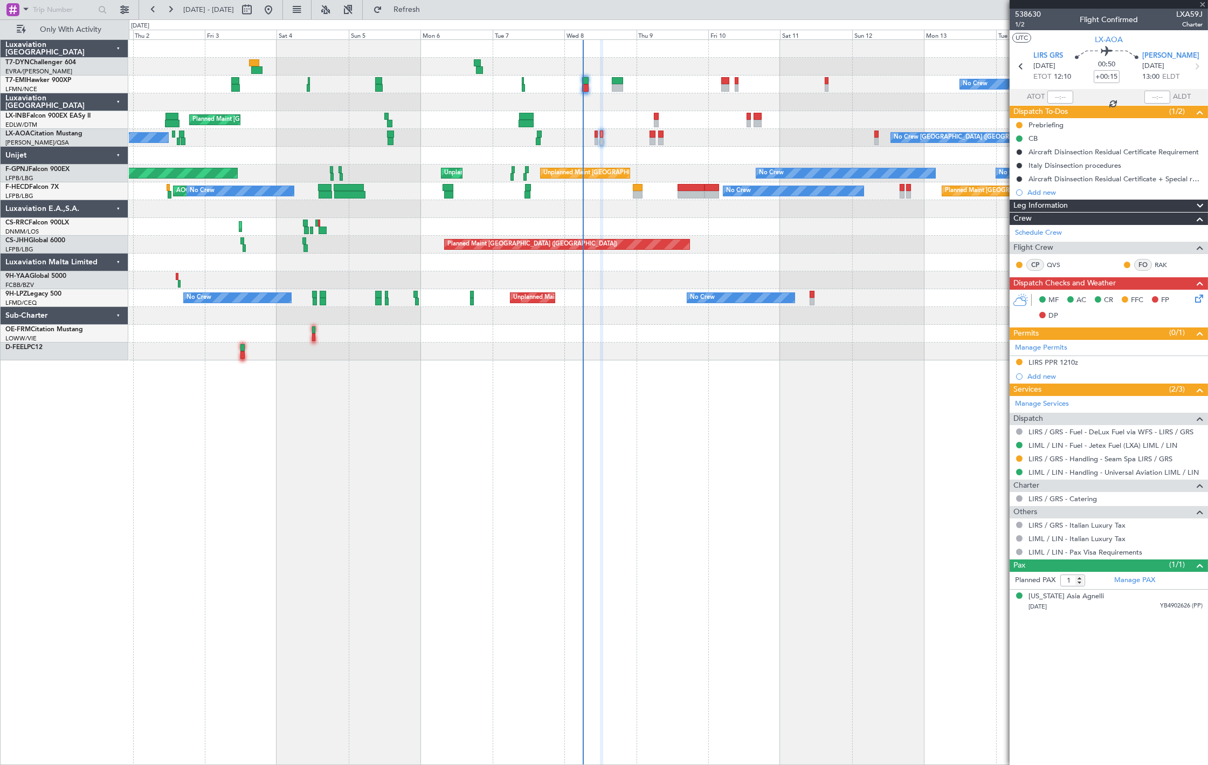
type input "+00:10"
type input "0"
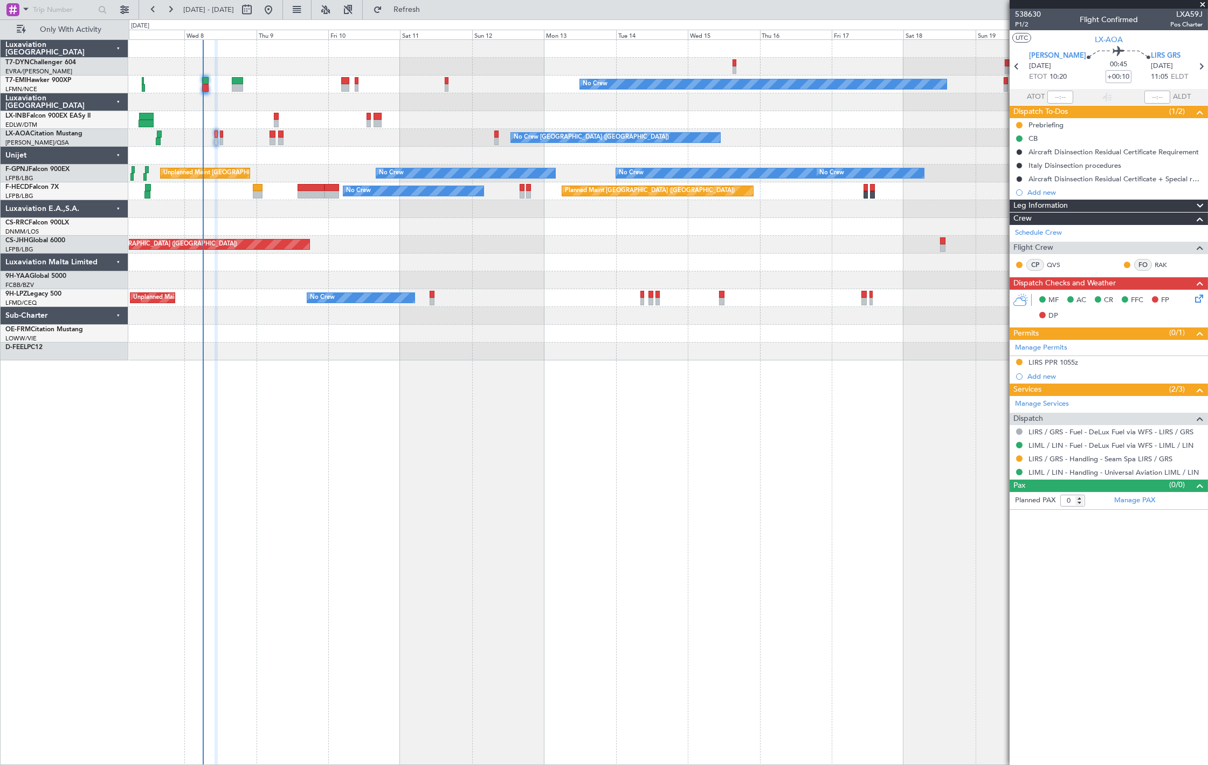
click at [413, 401] on div "No Crew Planned Maint Zurich No Crew Charleroi (Brussels South) Planned Maint M…" at bounding box center [668, 401] width 1079 height 725
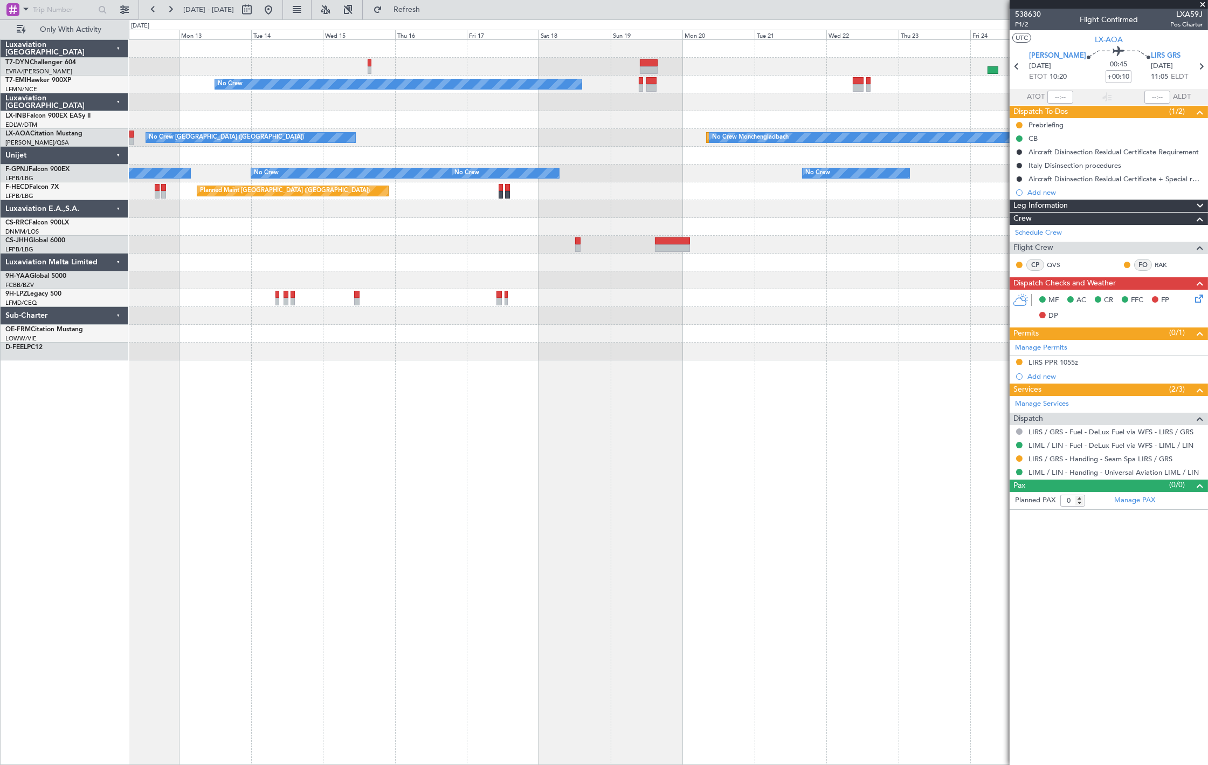
click at [404, 386] on div "No Crew No Crew Charleroi (Brussels South) Planned Maint Monchengladbach No Cre…" at bounding box center [668, 401] width 1079 height 725
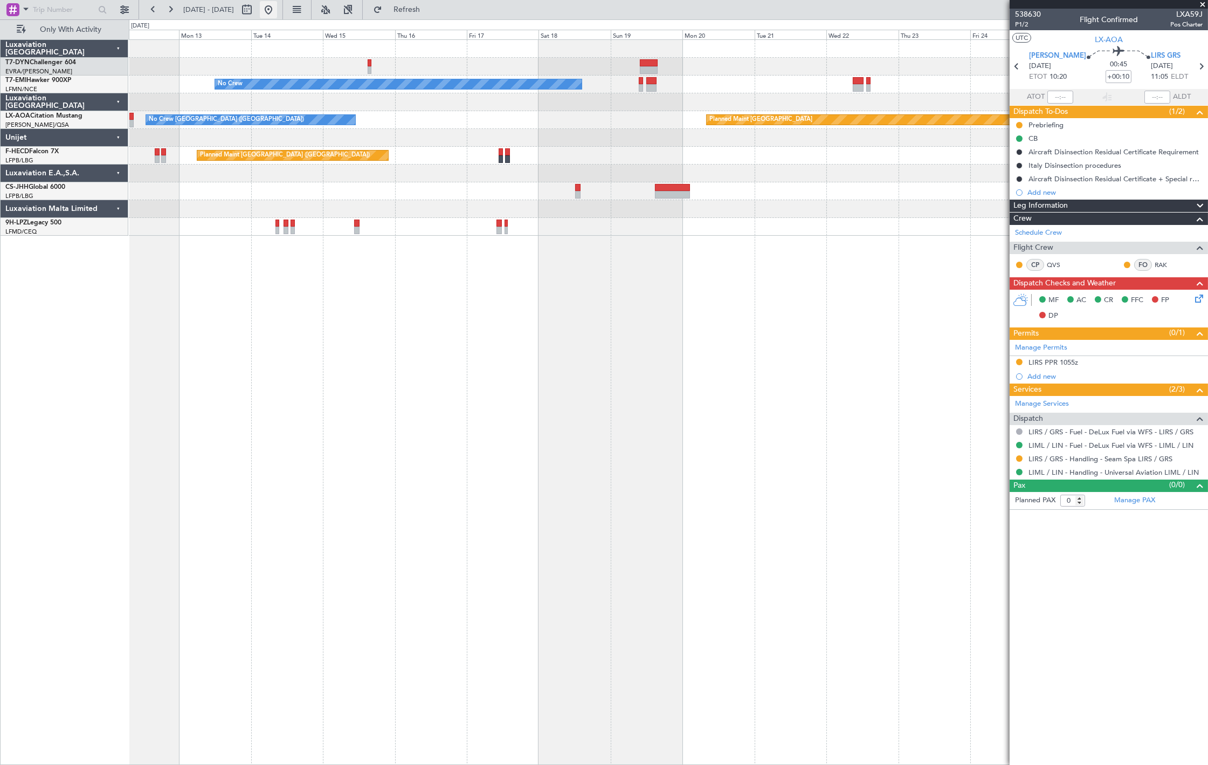
click at [283, 13] on fb-range-datepicker "12 Oct 2025 - 27 Oct 2025" at bounding box center [211, 9] width 144 height 19
click at [277, 13] on button at bounding box center [268, 9] width 17 height 17
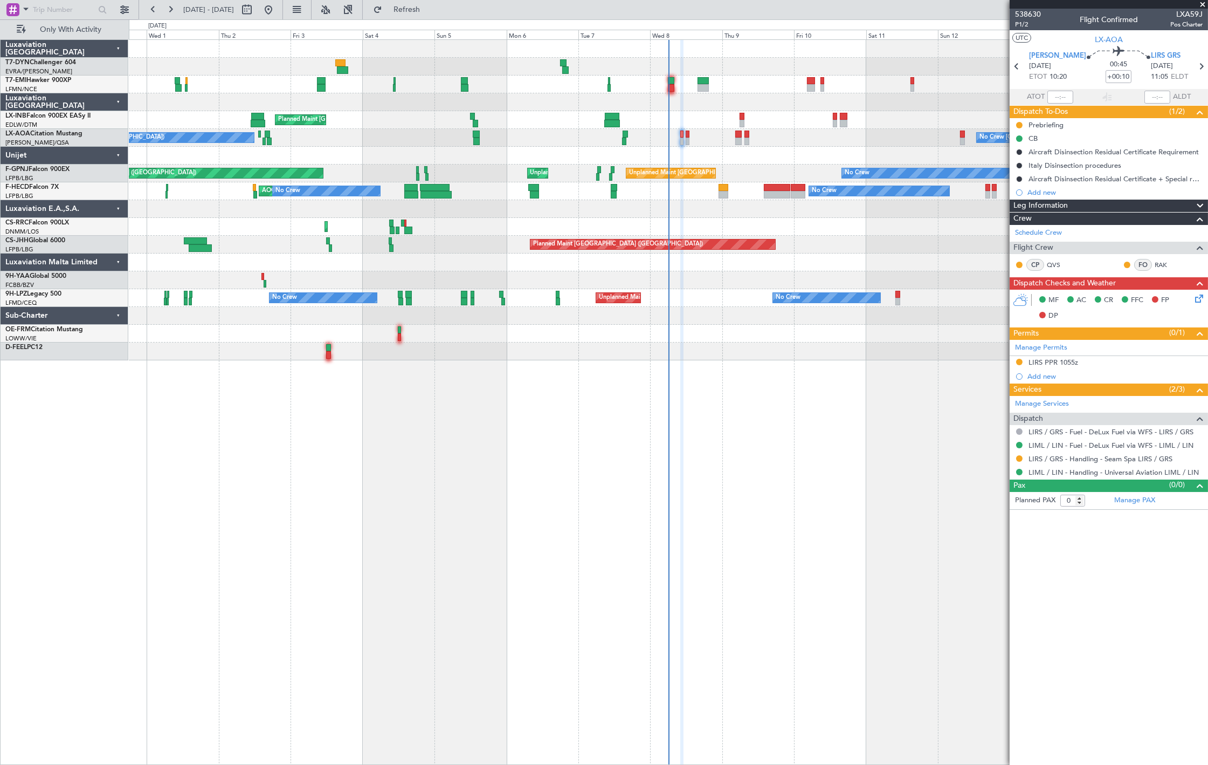
click at [483, 369] on div "No Crew Planned Maint Zurich Unplanned Maint Roma (Ciampino) No Crew Antwerp (D…" at bounding box center [668, 401] width 1079 height 725
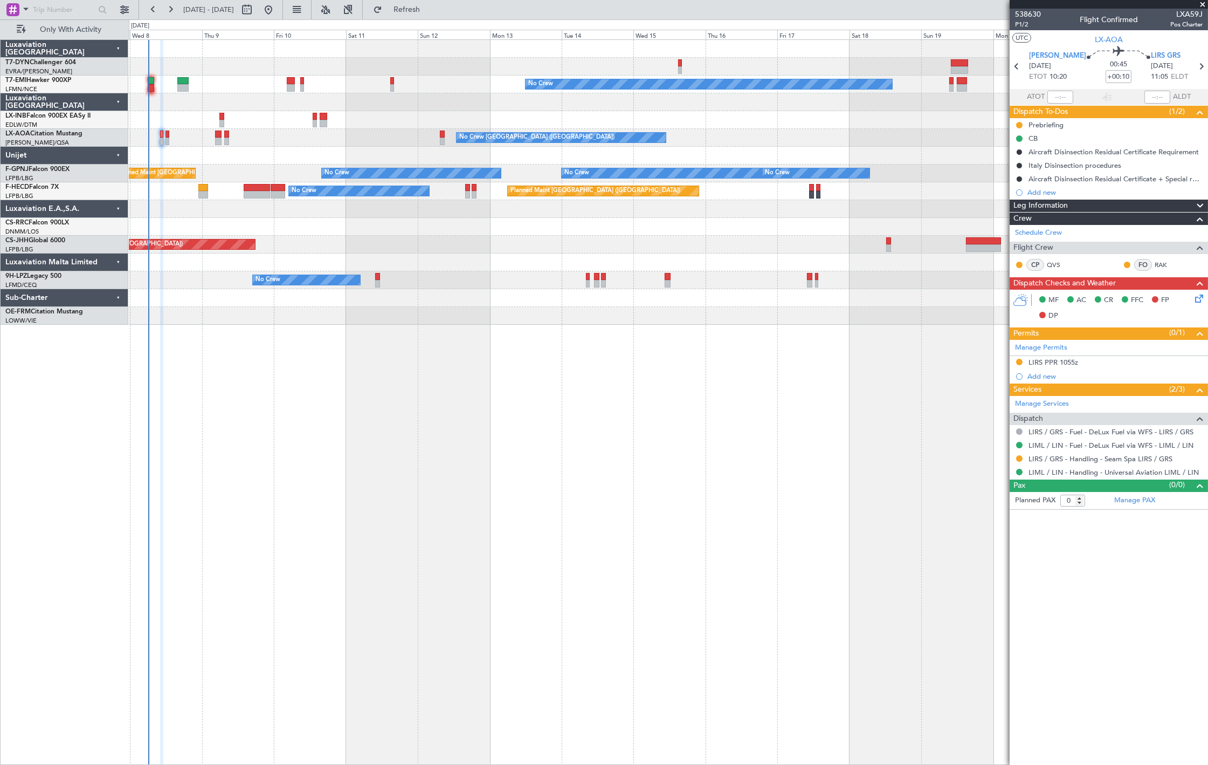
click at [329, 221] on div "No Crew No Crew Charleroi (Brussels South) Planned Maint Monchengladbach No Cre…" at bounding box center [668, 182] width 1079 height 285
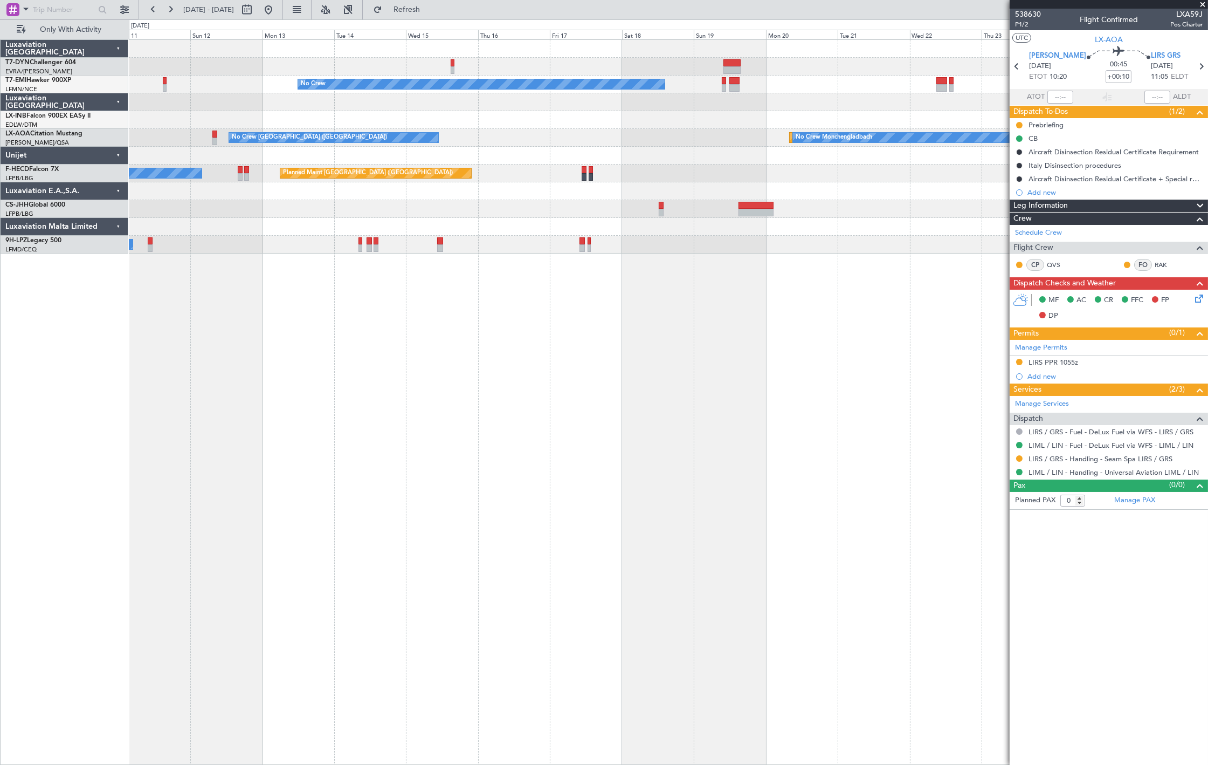
click at [463, 278] on div "No Crew No Crew Charleroi (Brussels South) Planned Maint Monchengladbach No Cre…" at bounding box center [668, 401] width 1079 height 725
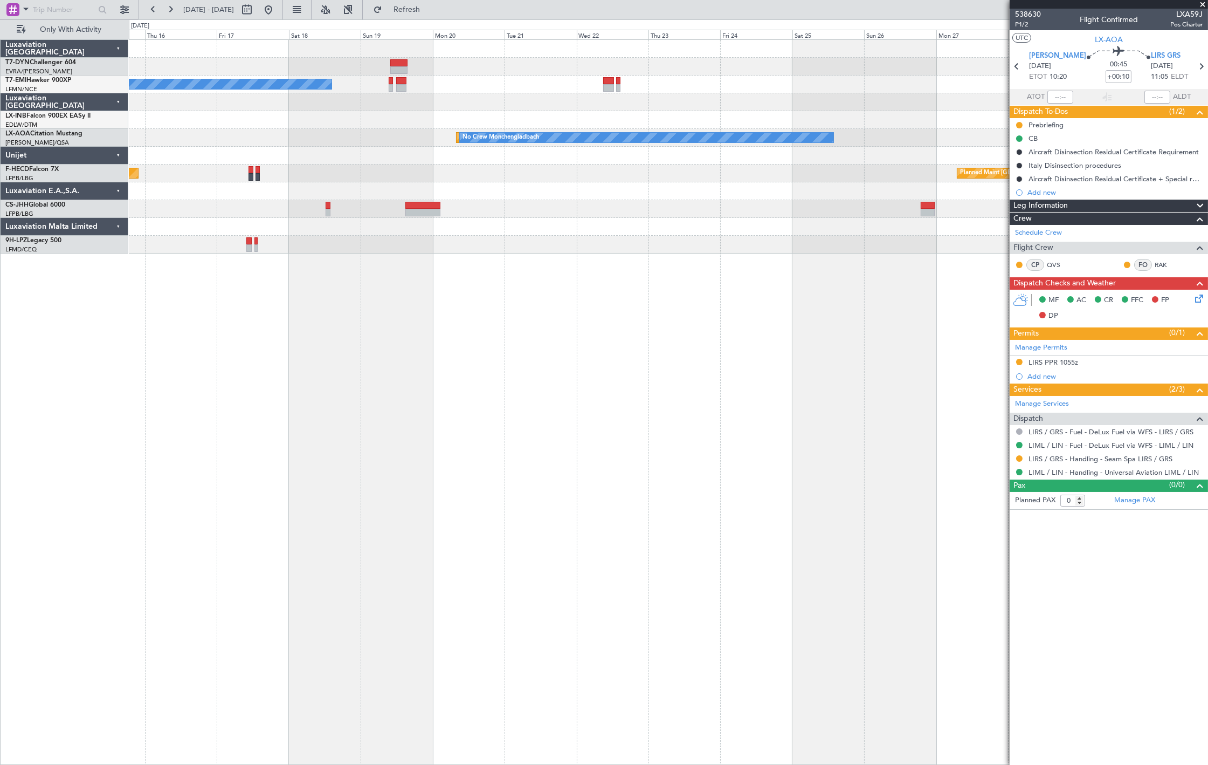
click at [392, 283] on div "No Crew Planned Maint Nurnberg Planned Maint Monchengladbach No Crew Monchengla…" at bounding box center [668, 401] width 1079 height 725
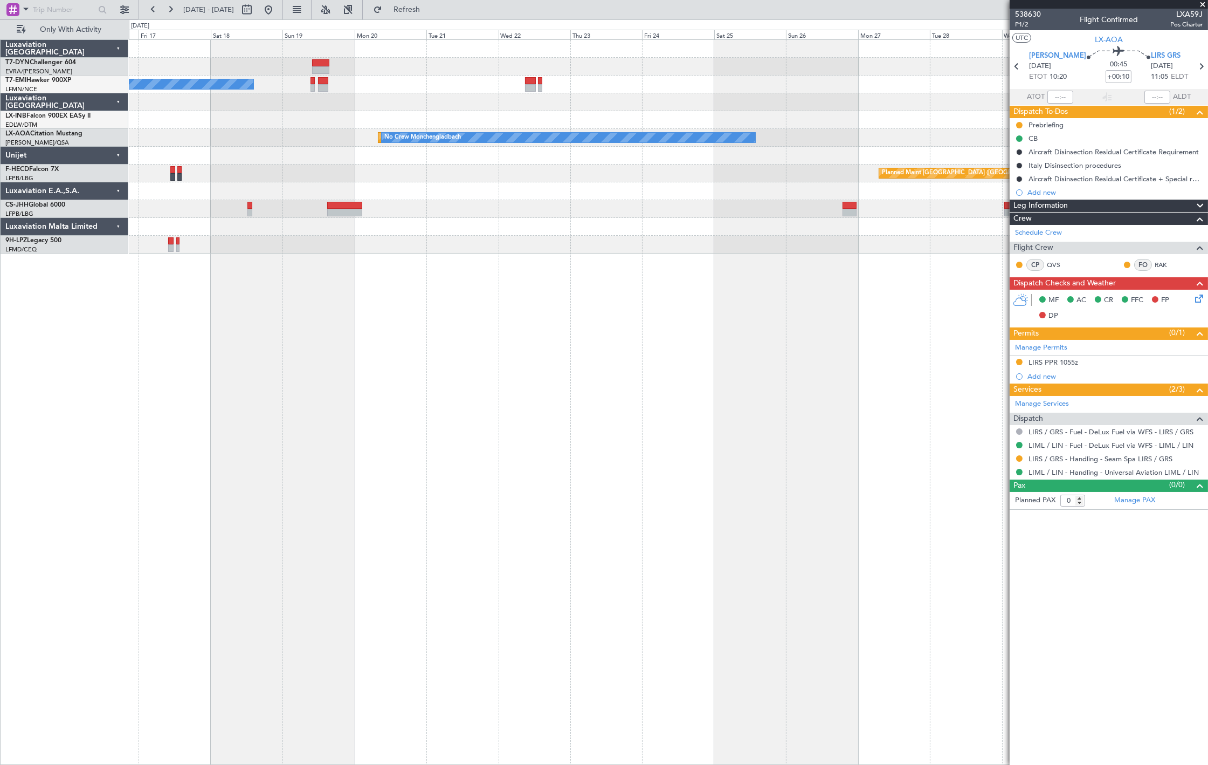
click at [494, 286] on div "No Crew Planned Maint Nurnberg Planned Maint Monchengladbach No Crew Monchengla…" at bounding box center [668, 401] width 1079 height 725
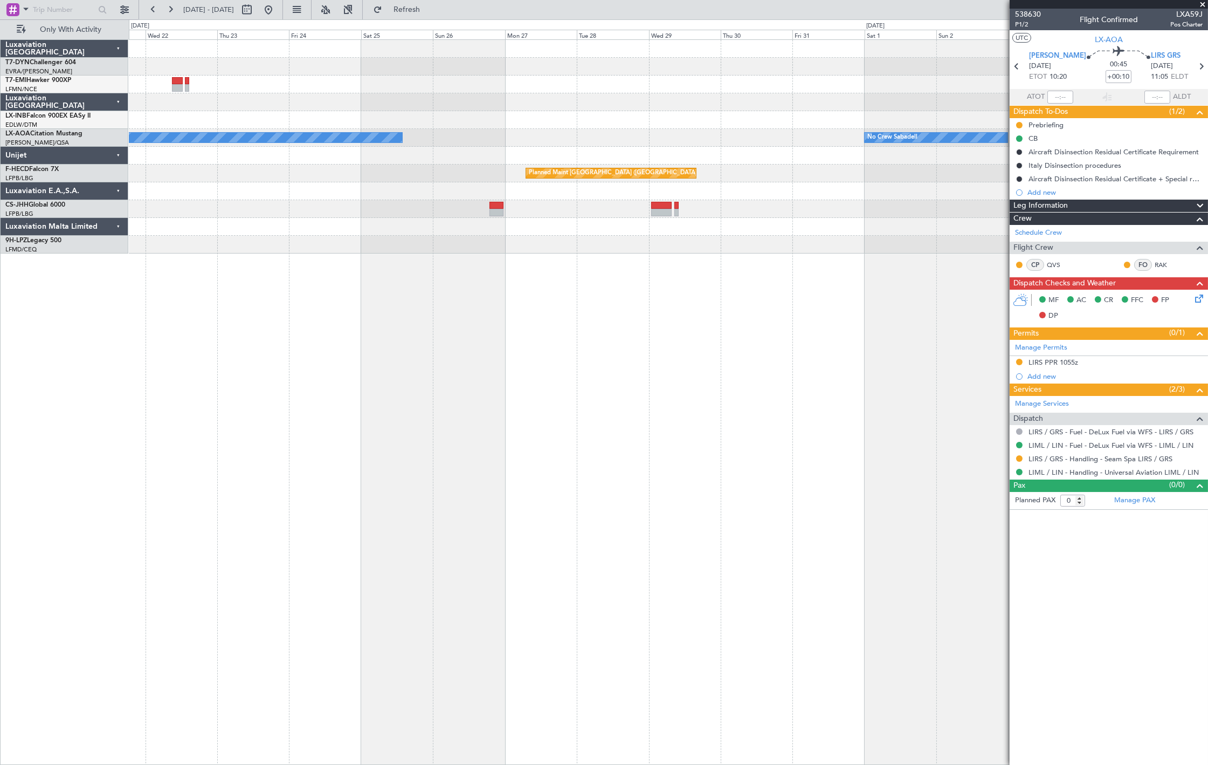
click at [584, 273] on div "No Crew Planned Maint Nurnberg Planned Maint Monchengladbach No Crew Monchengla…" at bounding box center [668, 401] width 1079 height 725
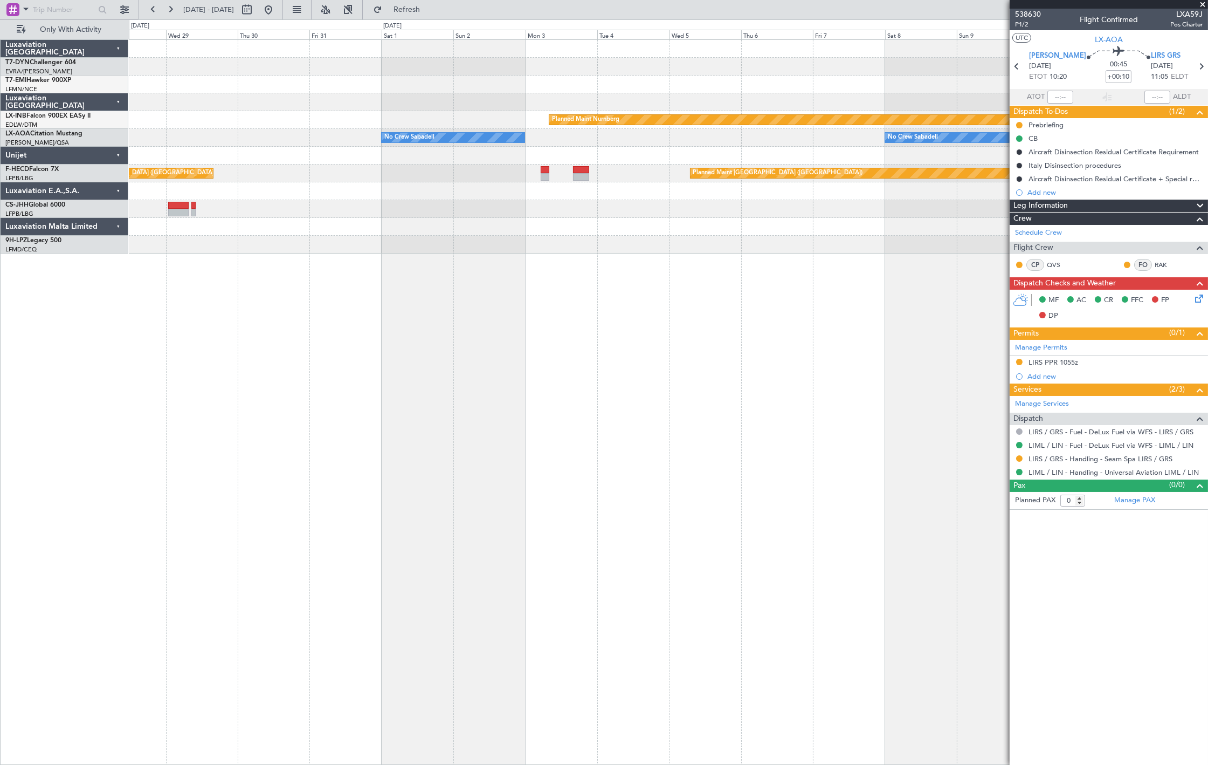
click at [596, 272] on div "Planned Maint Nurnberg No Crew Sabadell No Crew Sabadell Planned Maint Moncheng…" at bounding box center [668, 401] width 1079 height 725
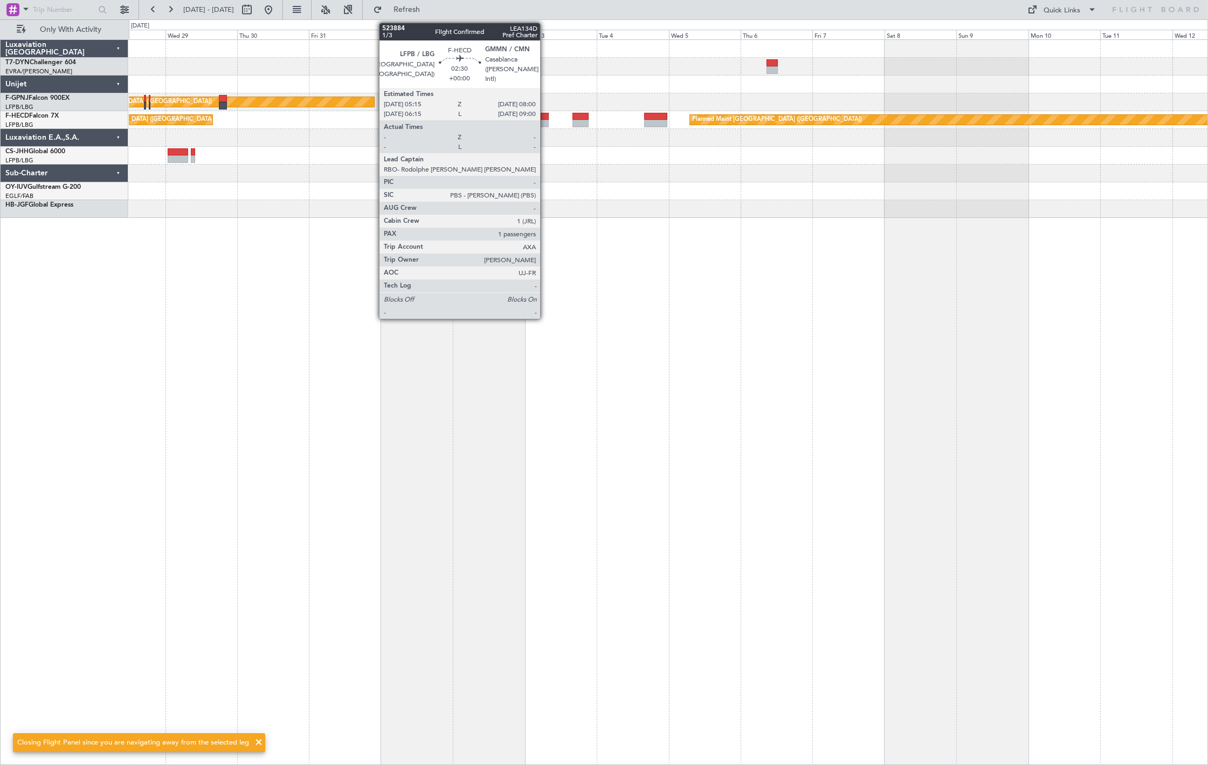
click at [545, 116] on div at bounding box center [544, 117] width 9 height 8
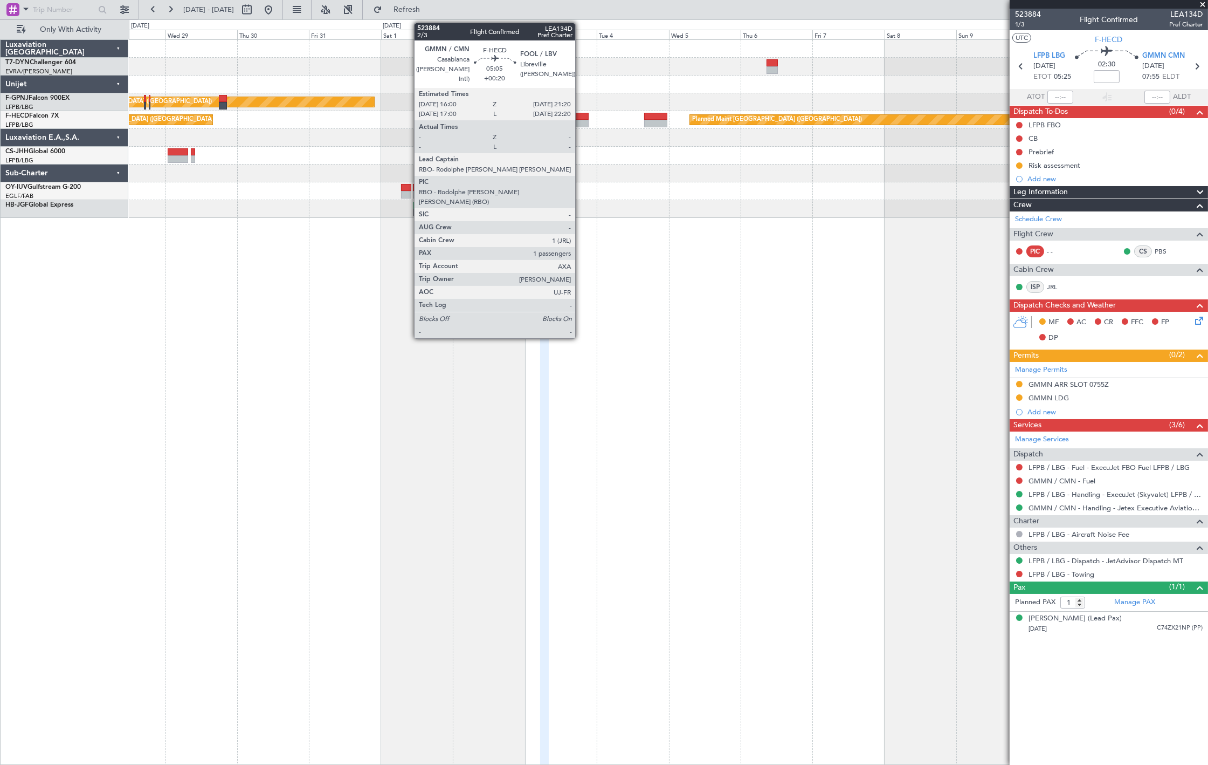
click at [578, 117] on div at bounding box center [581, 117] width 16 height 8
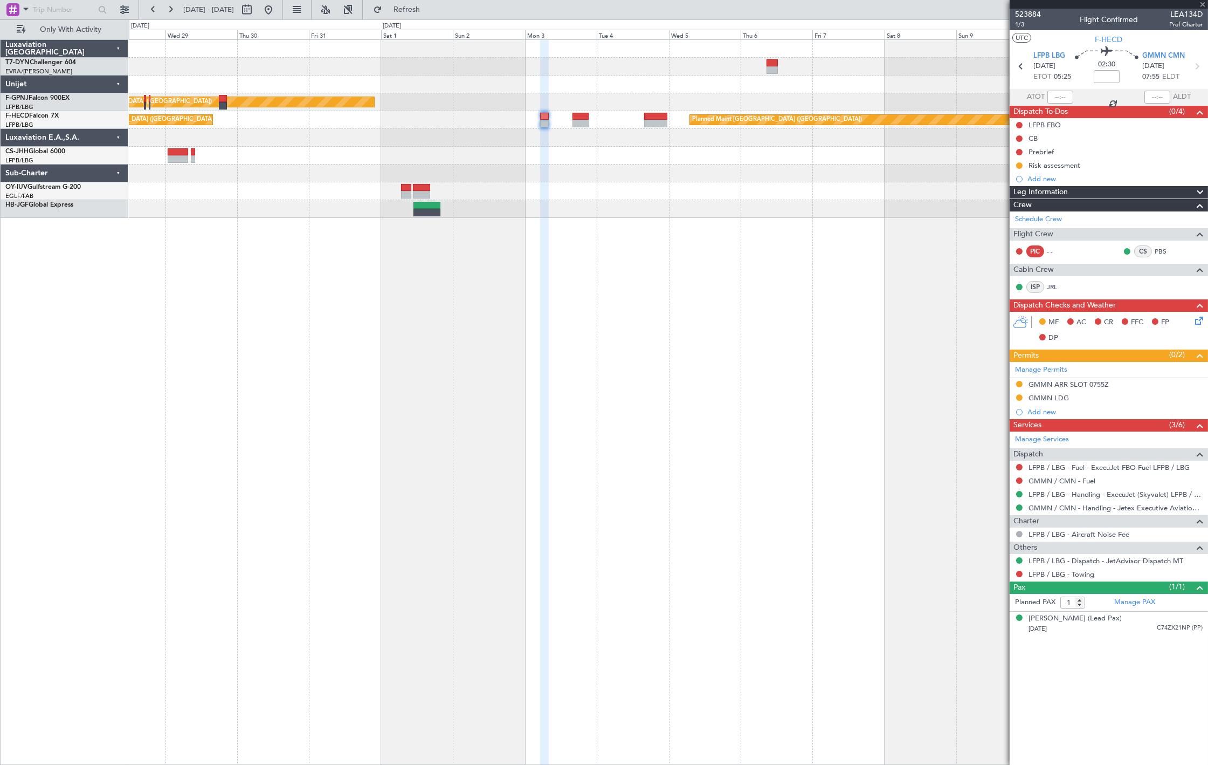
type input "+00:20"
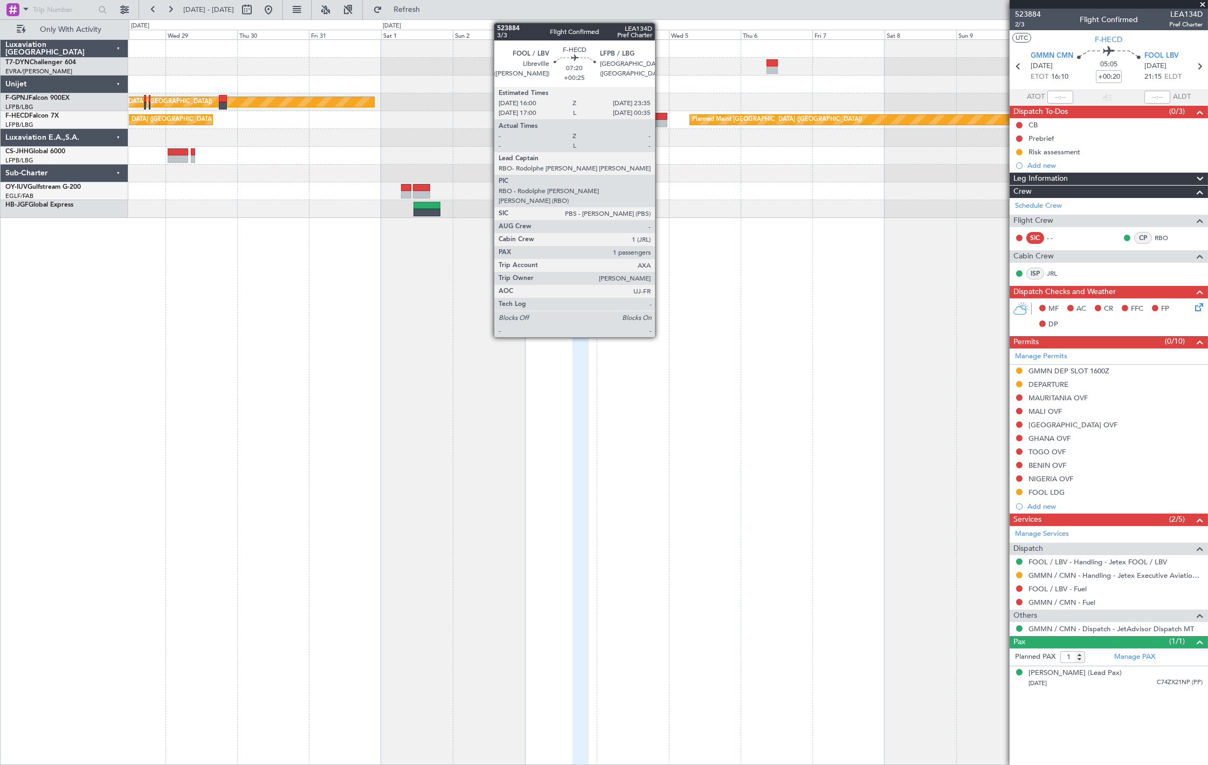
click at [660, 120] on div at bounding box center [655, 124] width 23 height 8
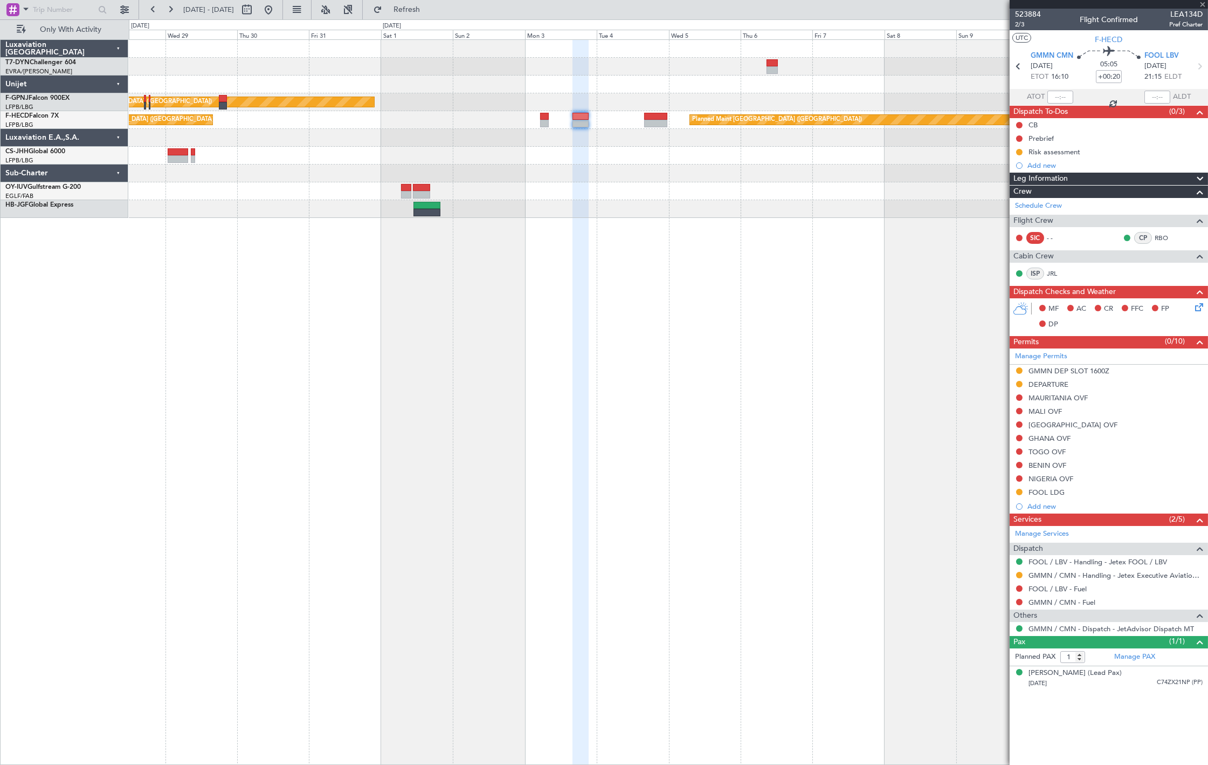
type input "+00:25"
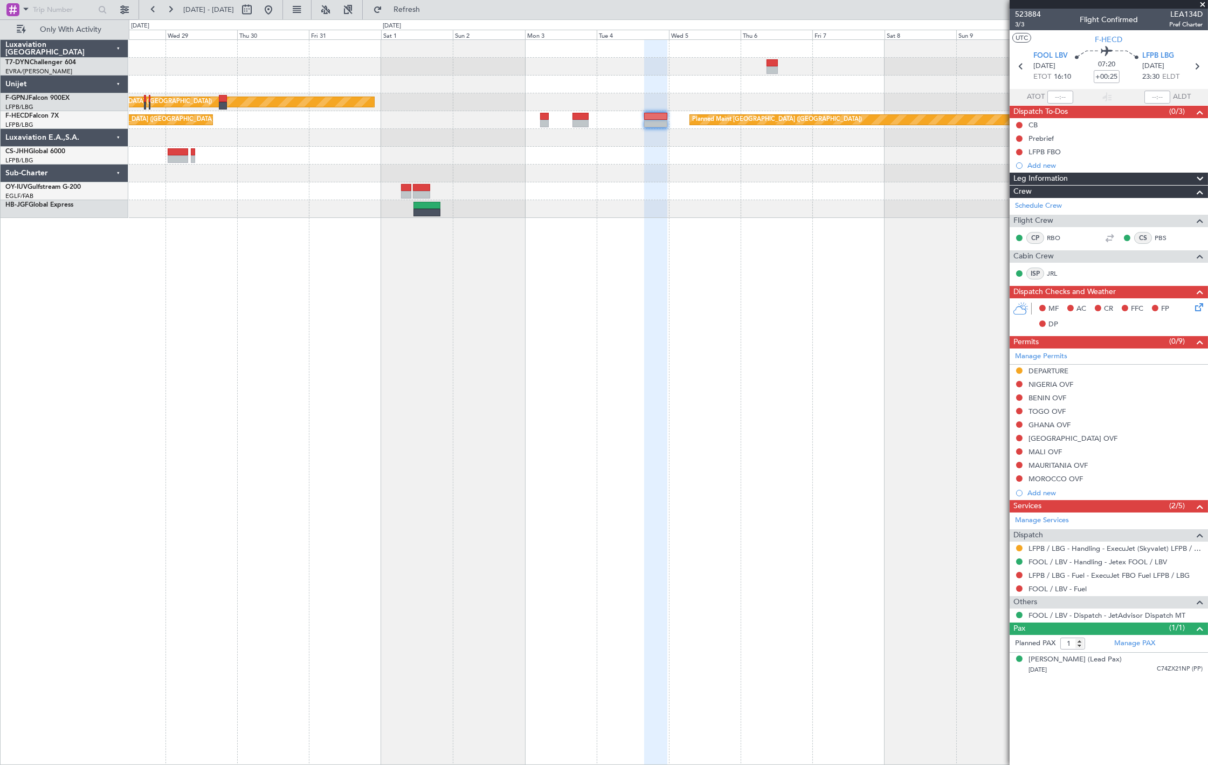
drag, startPoint x: 299, startPoint y: 17, endPoint x: 290, endPoint y: 27, distance: 14.2
click at [277, 17] on button at bounding box center [268, 9] width 17 height 17
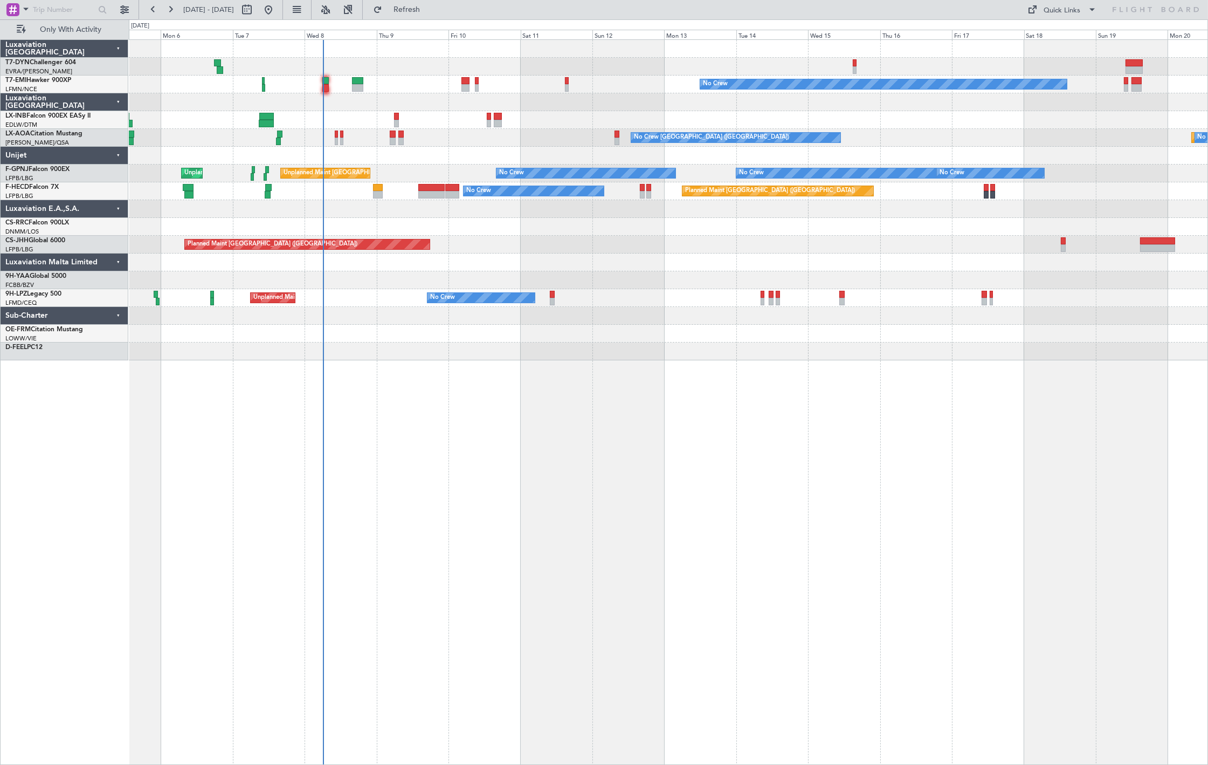
click at [265, 252] on div "No Crew Planned Maint [GEOGRAPHIC_DATA] No Crew [GEOGRAPHIC_DATA] ([GEOGRAPHIC_…" at bounding box center [668, 200] width 1079 height 320
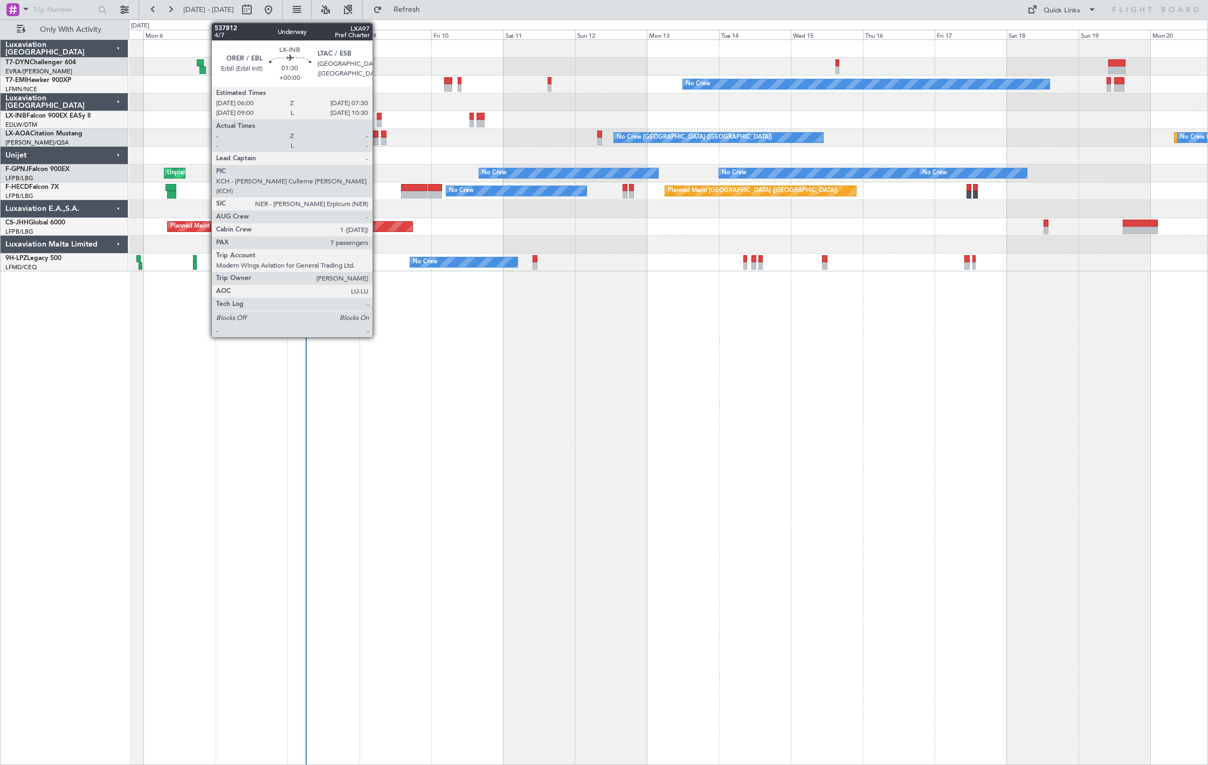
click at [378, 115] on div at bounding box center [379, 117] width 5 height 8
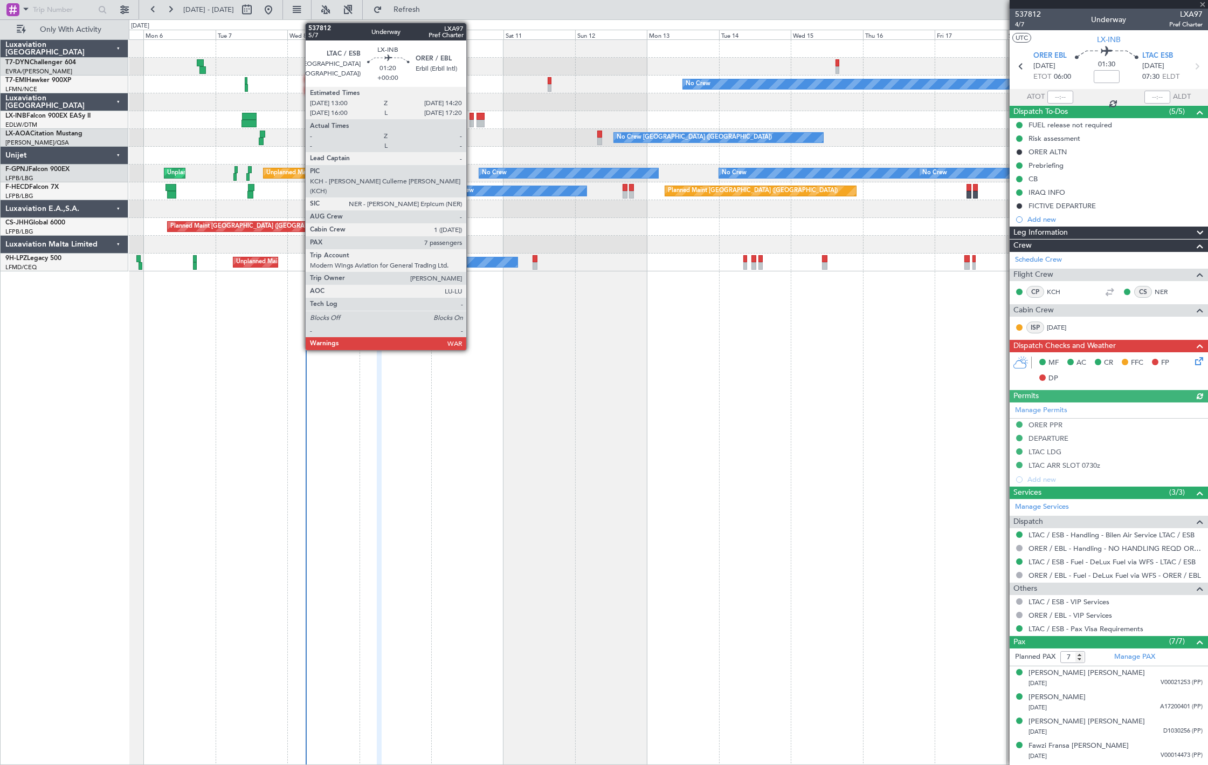
click at [472, 120] on div at bounding box center [472, 124] width 4 height 8
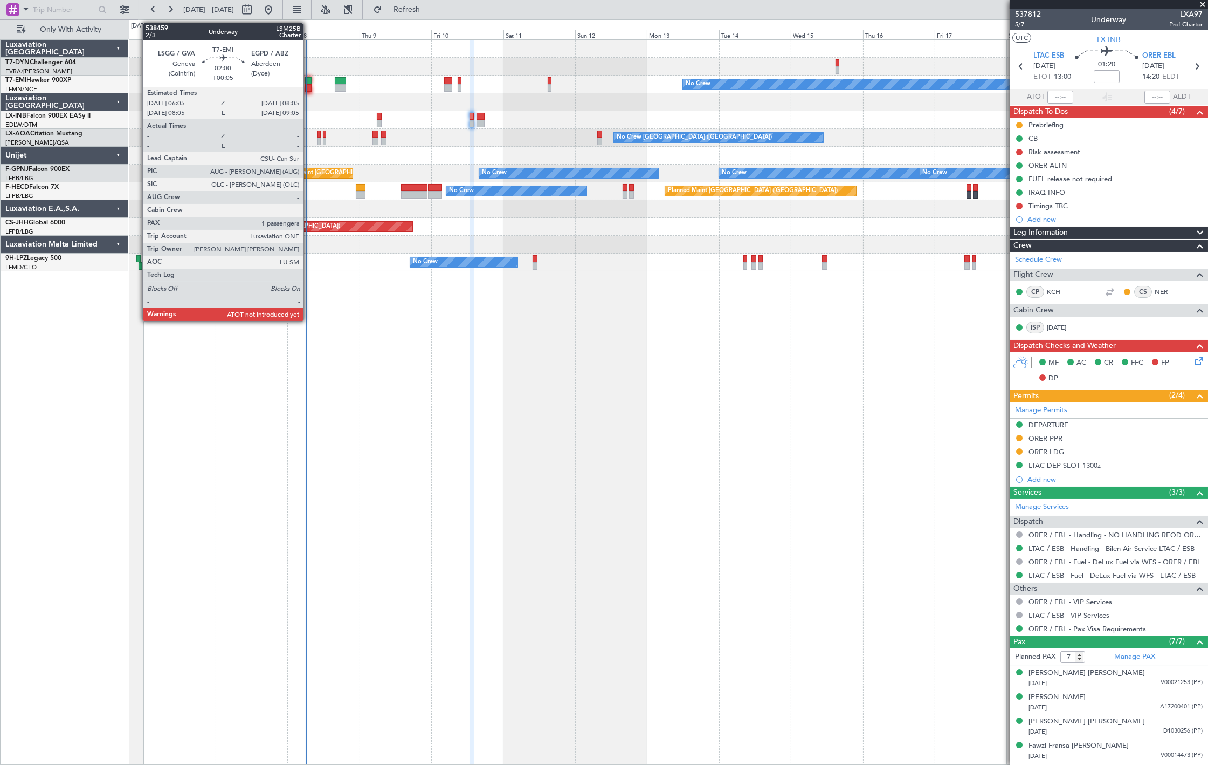
click at [309, 88] on div at bounding box center [308, 88] width 6 height 8
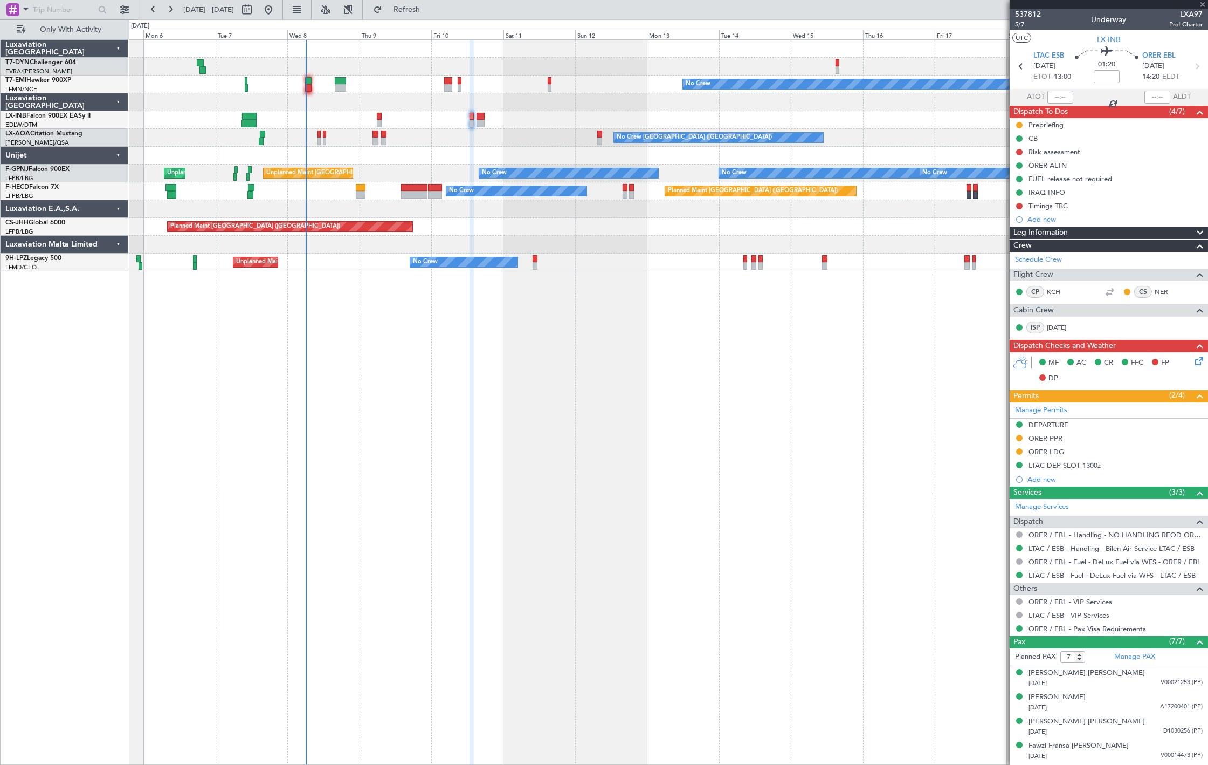
type input "+00:05"
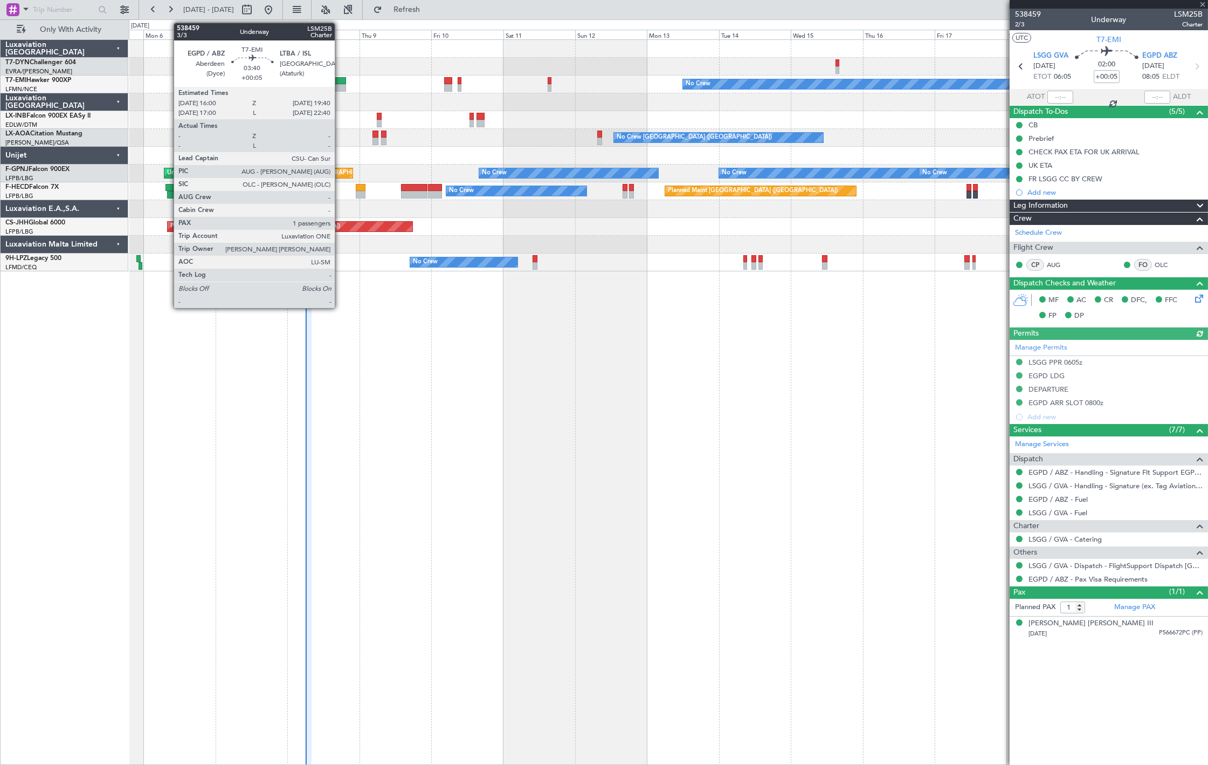
click at [340, 79] on div at bounding box center [340, 81] width 11 height 8
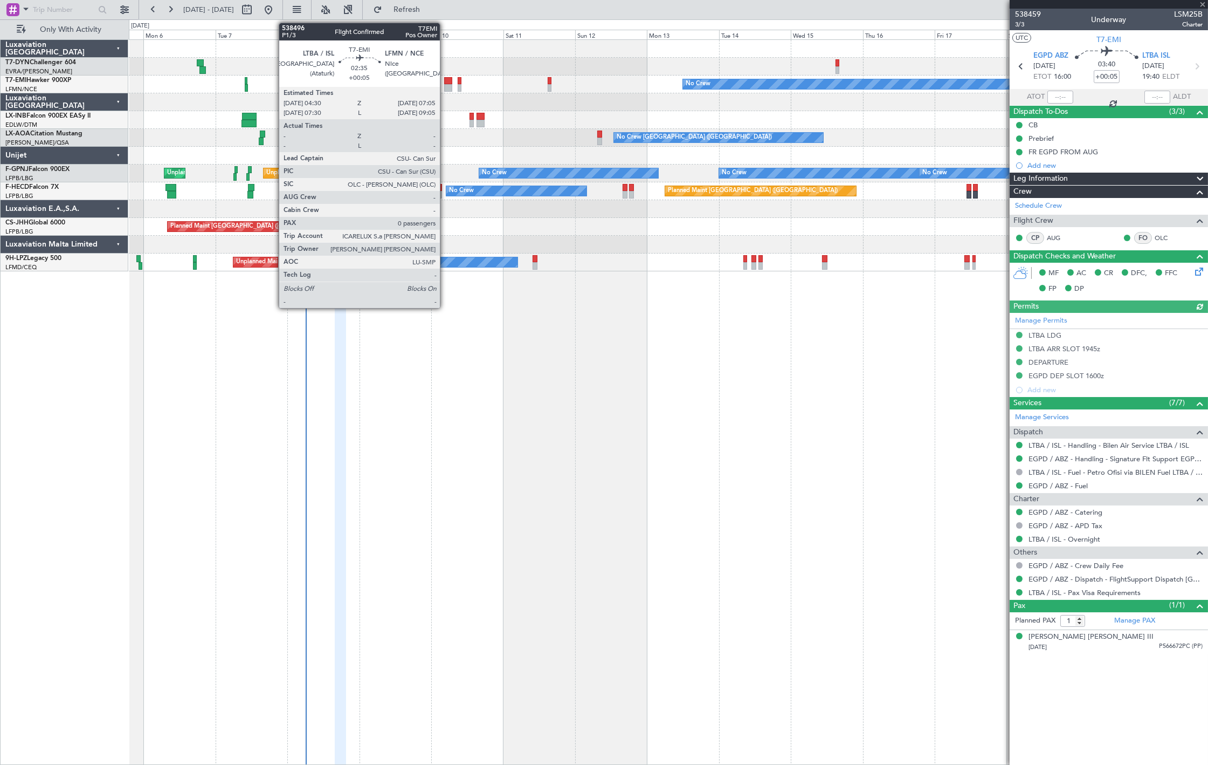
click at [445, 83] on div at bounding box center [448, 81] width 8 height 8
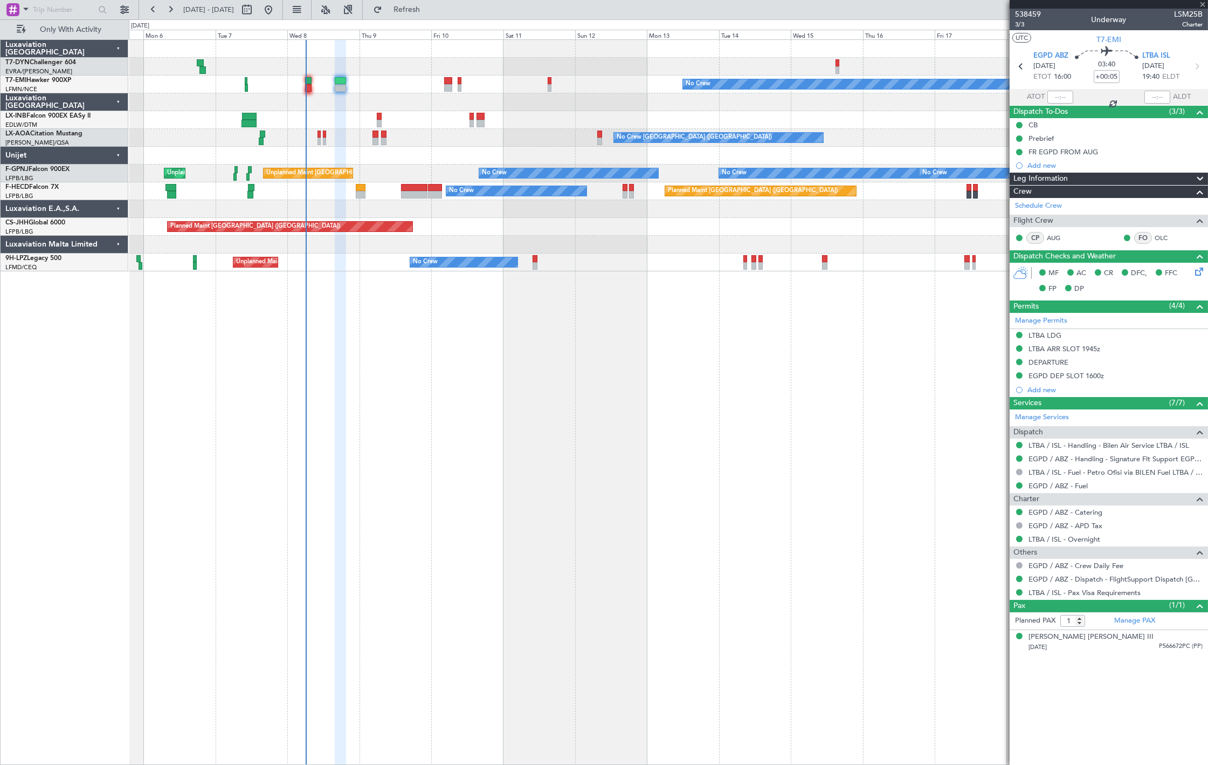
type input "0"
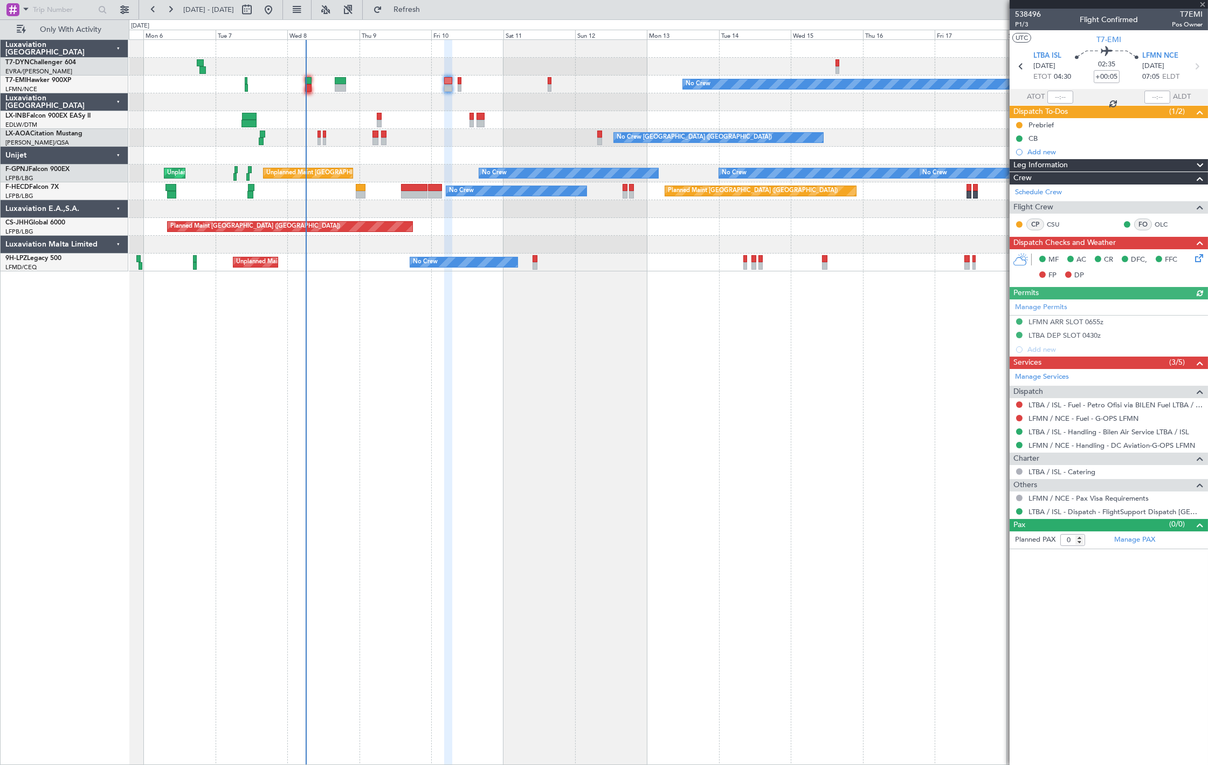
click at [464, 82] on div "No Crew" at bounding box center [668, 84] width 1079 height 18
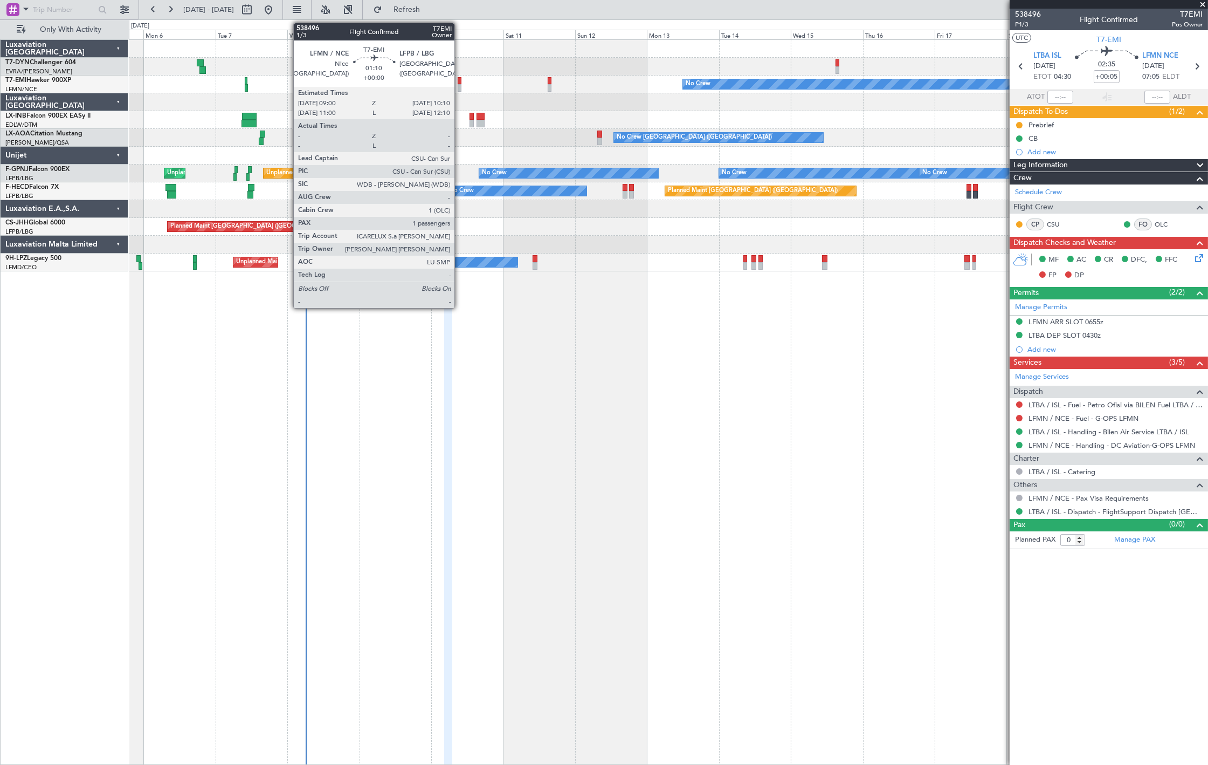
click at [460, 86] on div at bounding box center [460, 88] width 4 height 8
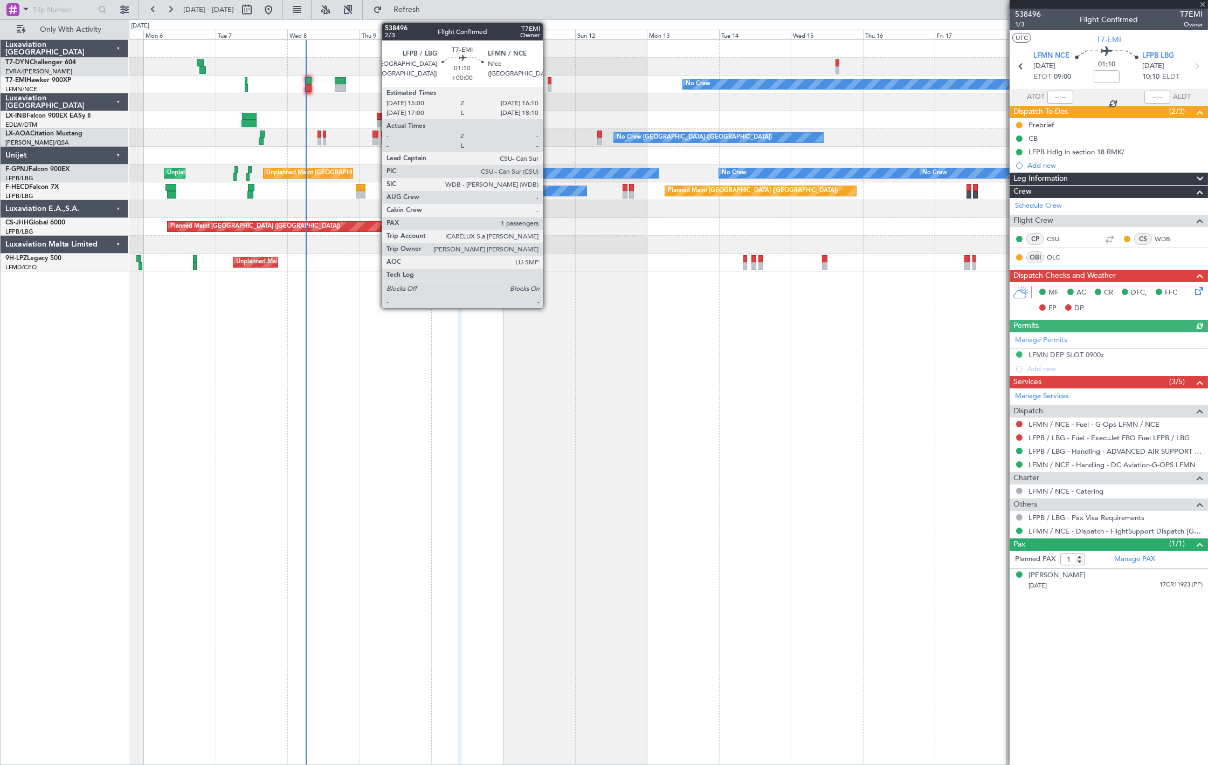
click at [548, 88] on div at bounding box center [550, 88] width 4 height 8
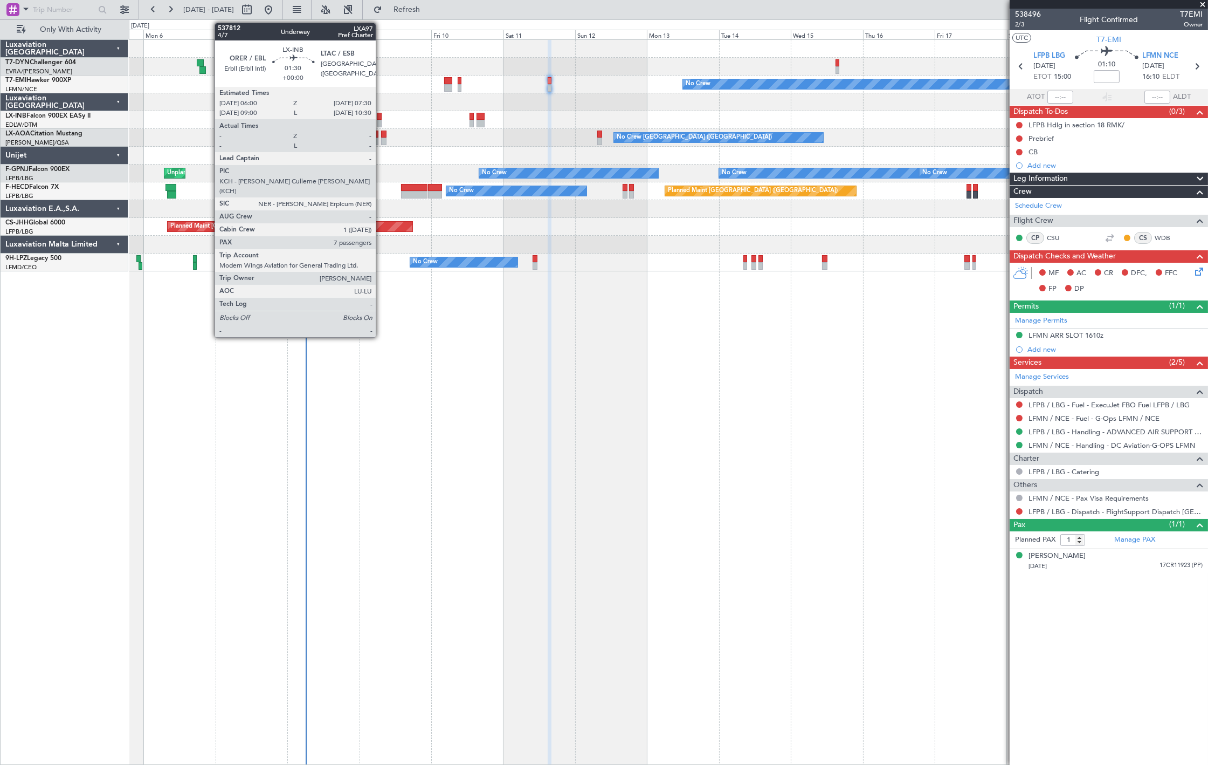
click at [377, 113] on div at bounding box center [379, 117] width 5 height 8
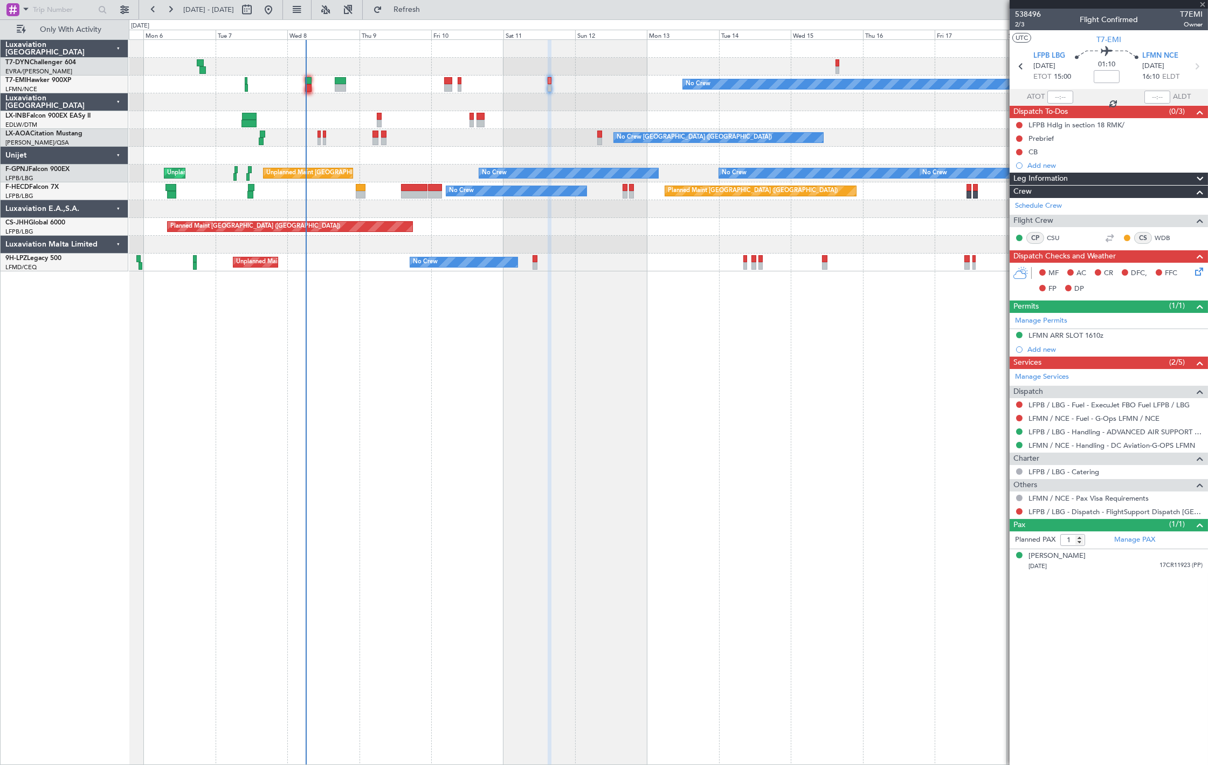
type input "7"
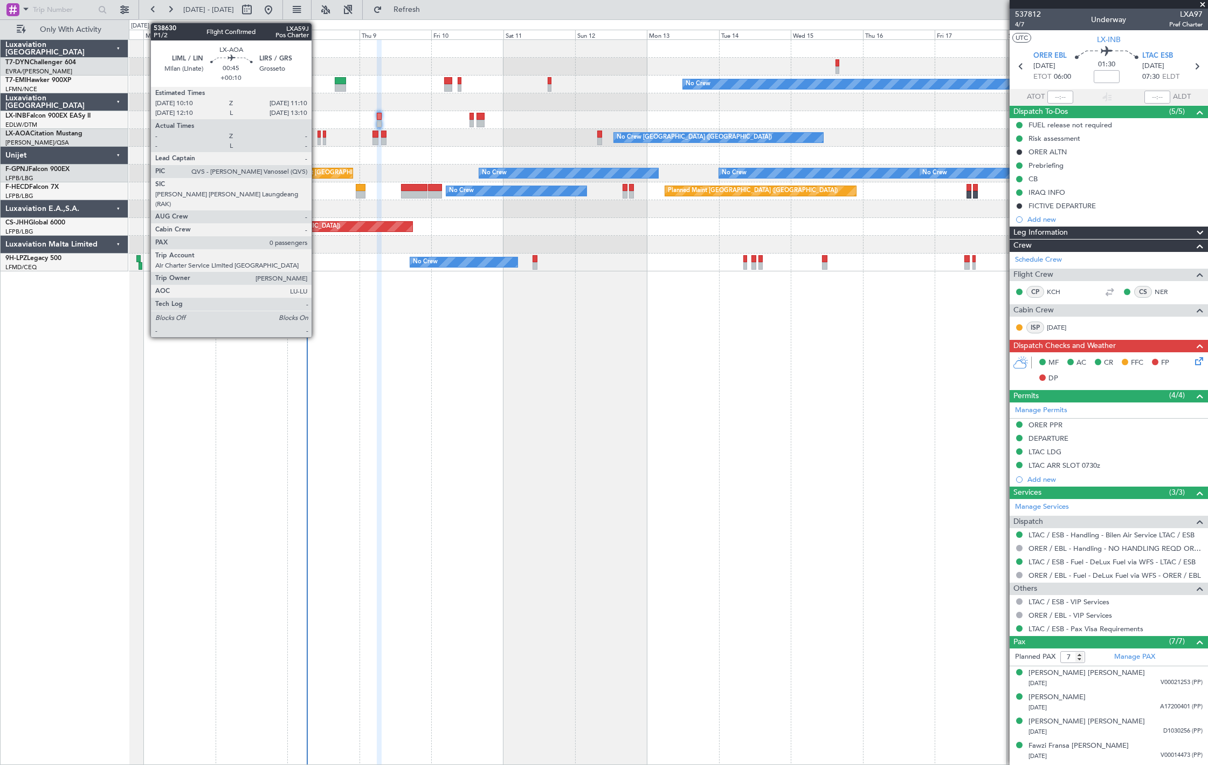
click at [318, 137] on div at bounding box center [319, 141] width 3 height 8
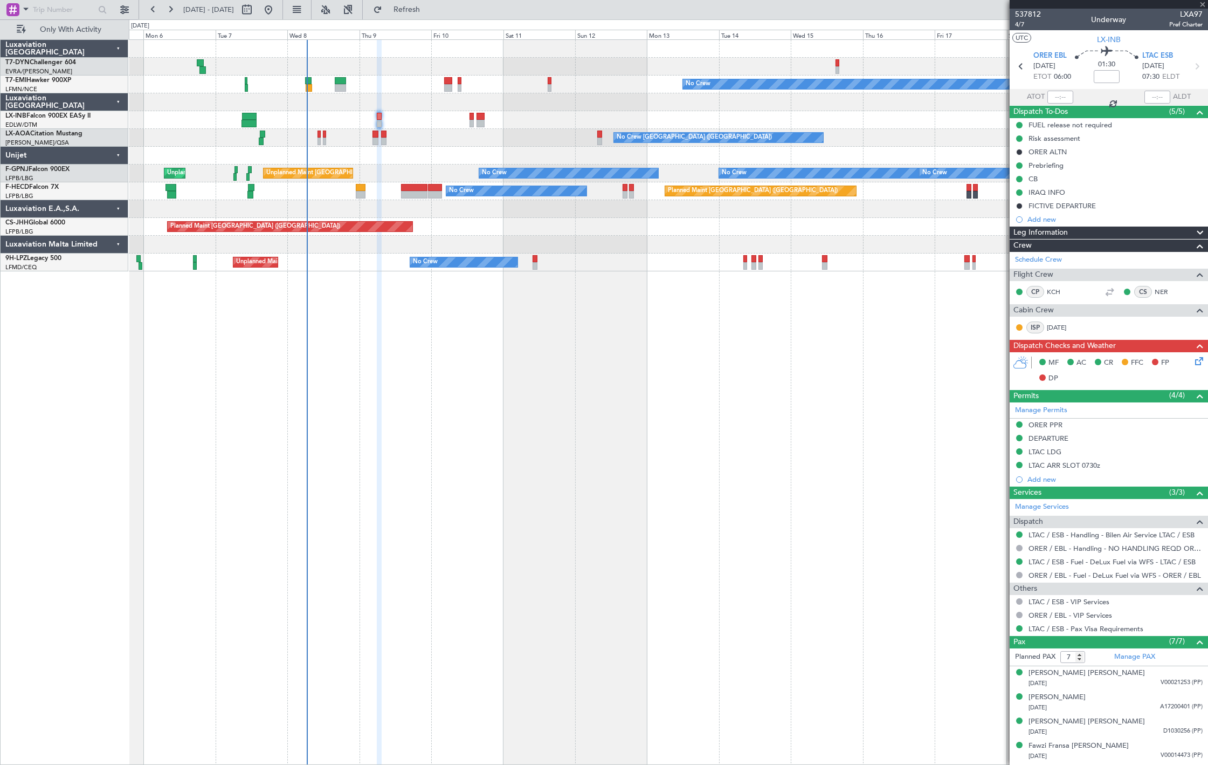
type input "+00:10"
type input "0"
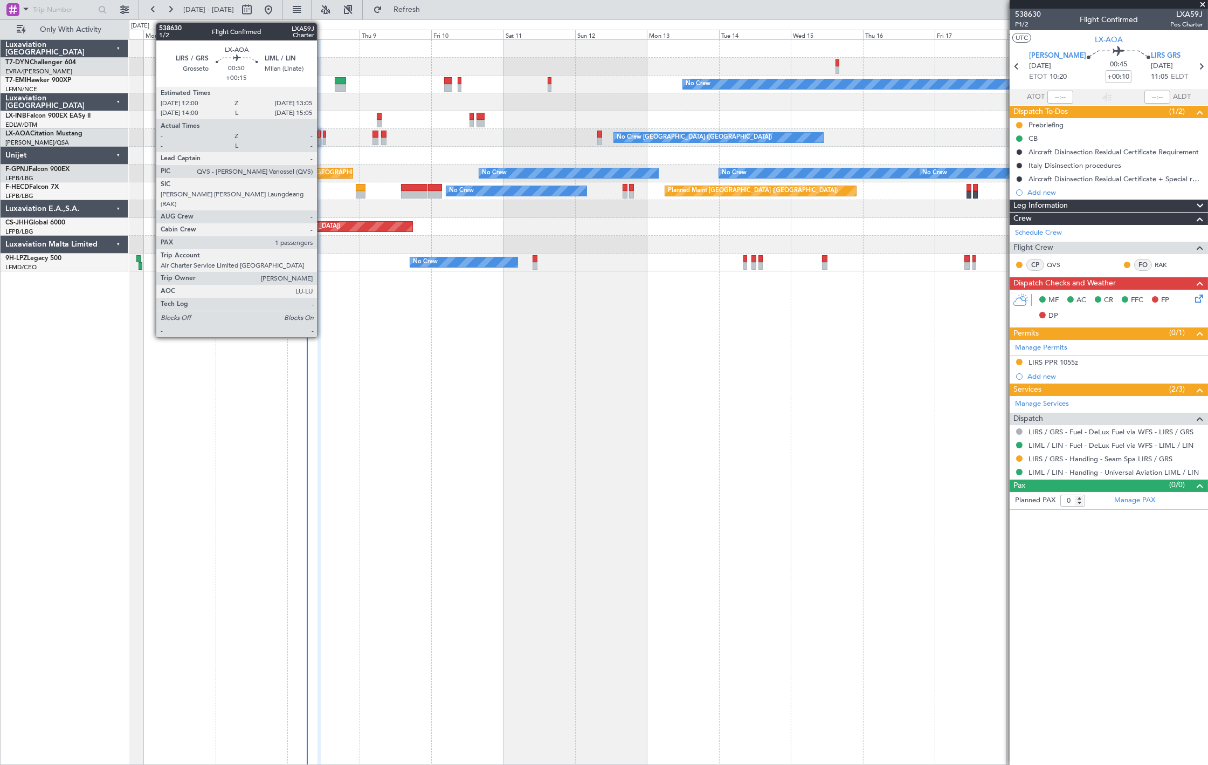
click at [323, 137] on div at bounding box center [325, 141] width 4 height 8
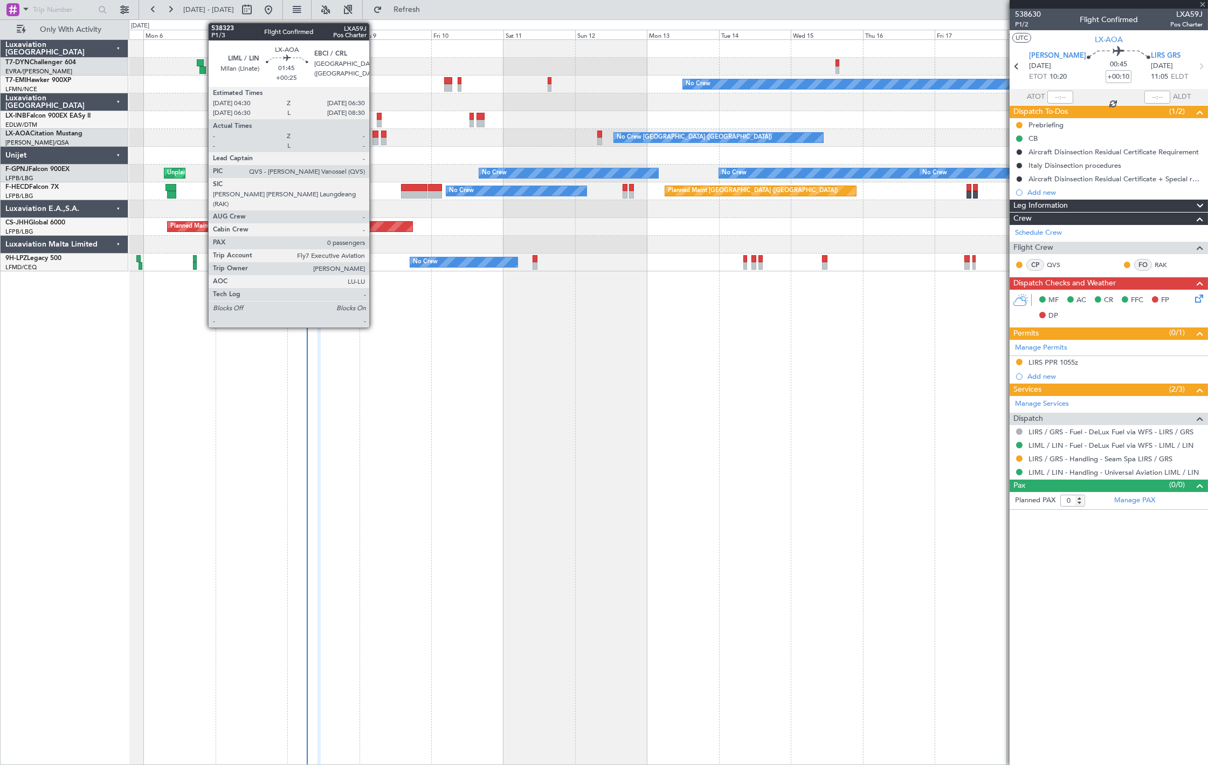
type input "+00:15"
type input "1"
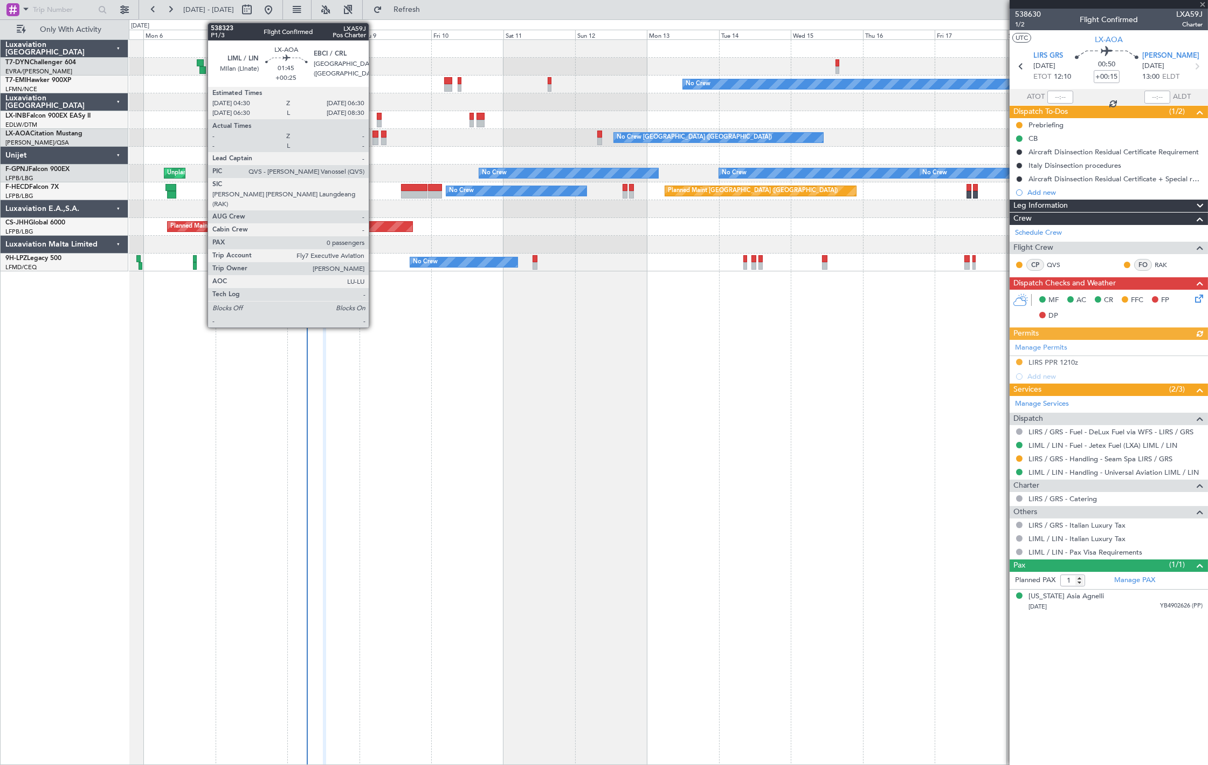
click at [374, 137] on div at bounding box center [376, 141] width 6 height 8
type input "+00:25"
type input "0"
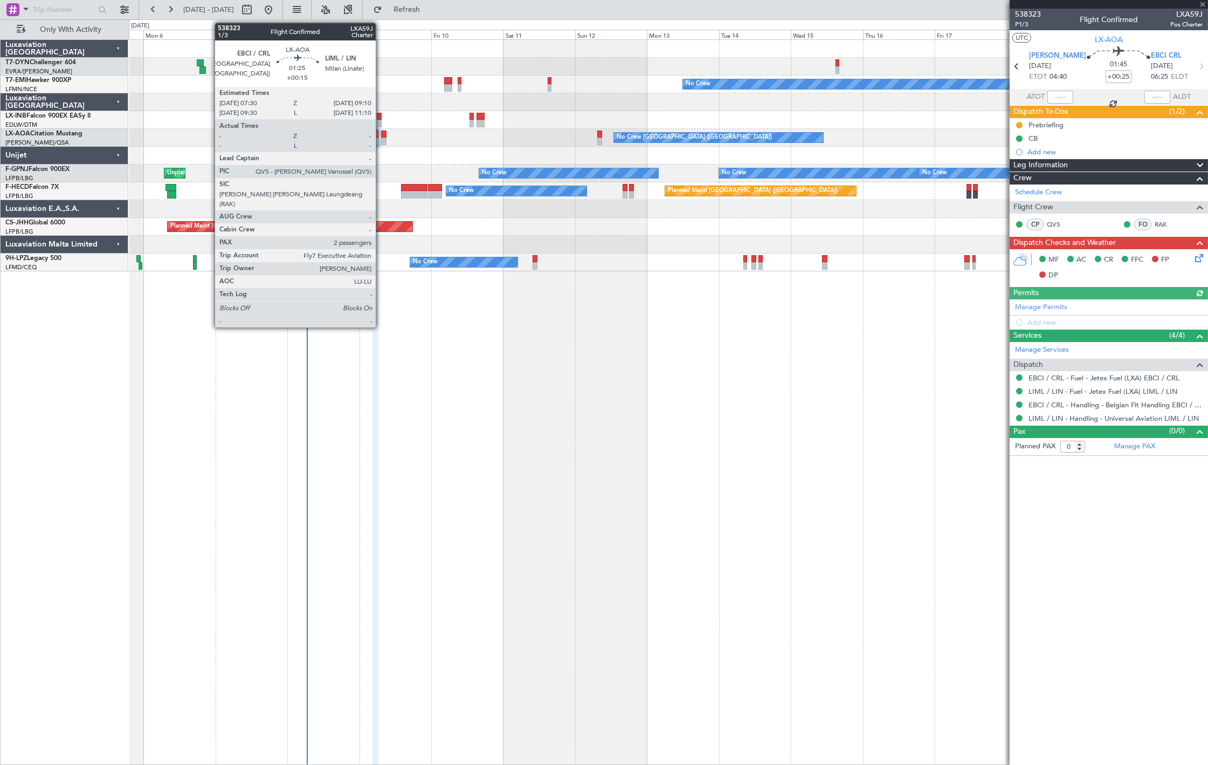
click at [381, 141] on div at bounding box center [383, 141] width 5 height 8
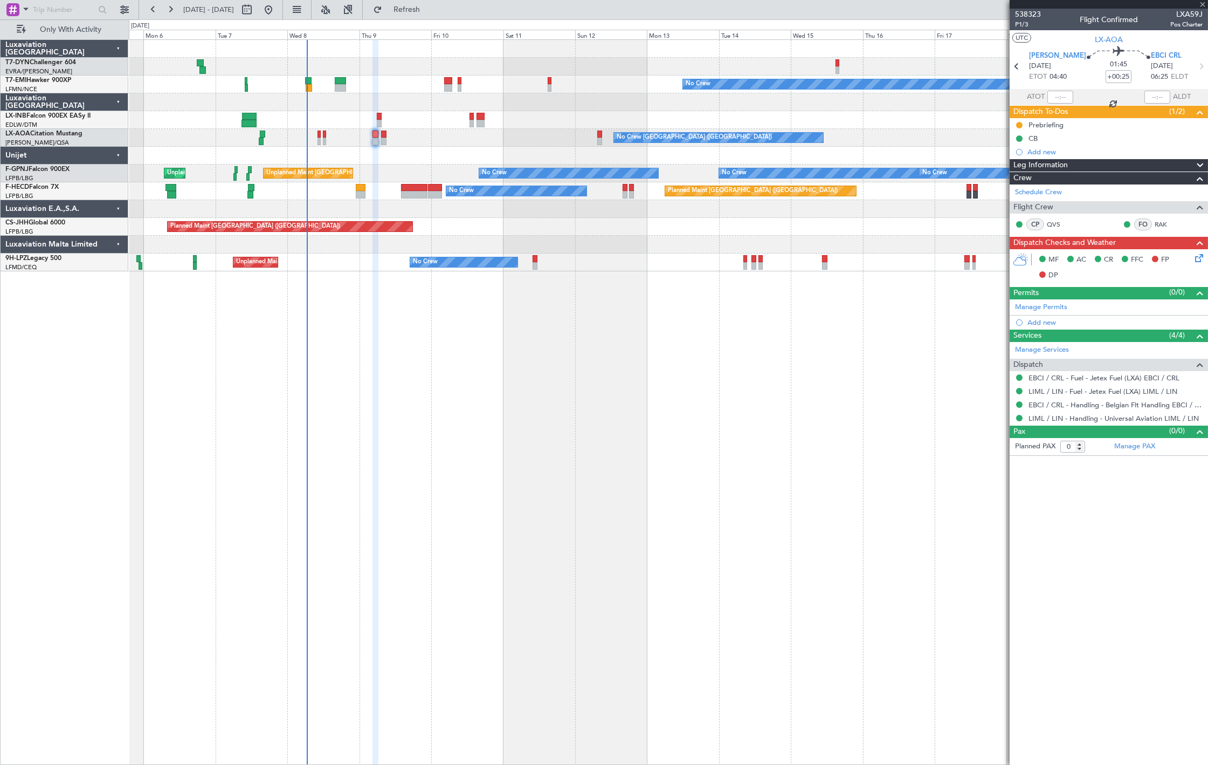
type input "+00:15"
type input "2"
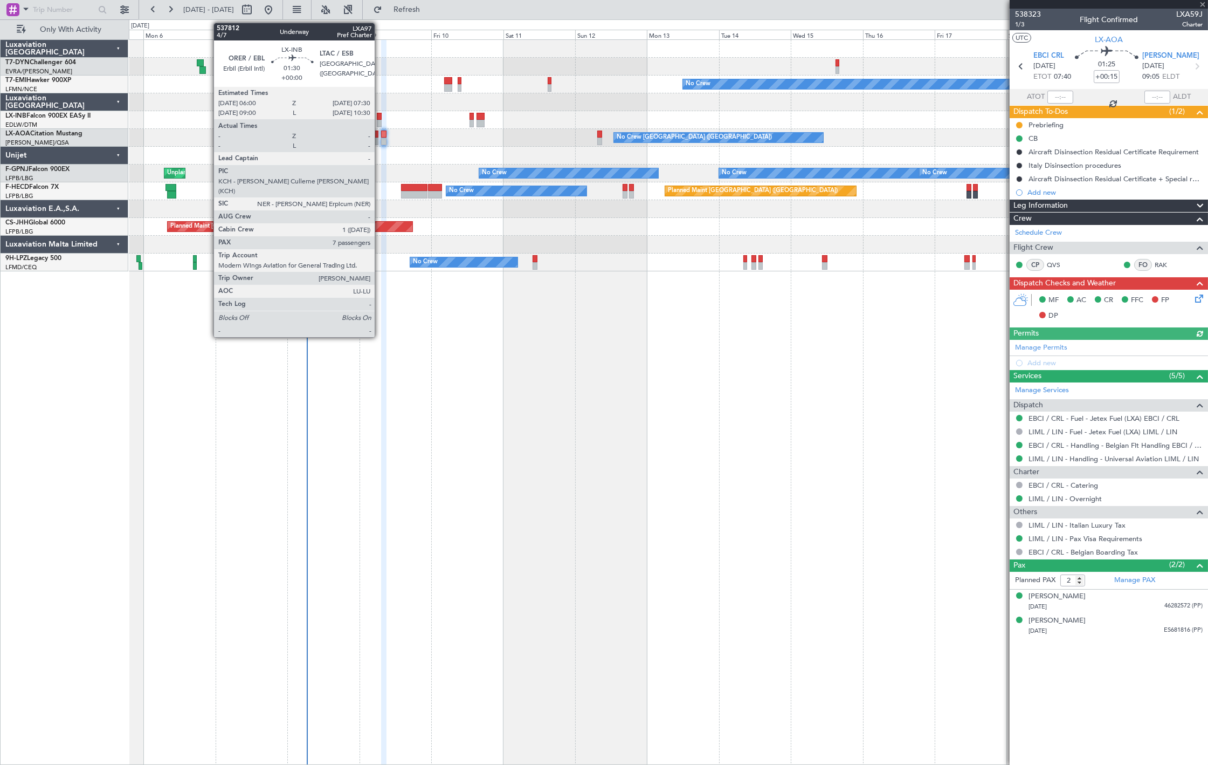
click at [379, 115] on div at bounding box center [379, 117] width 5 height 8
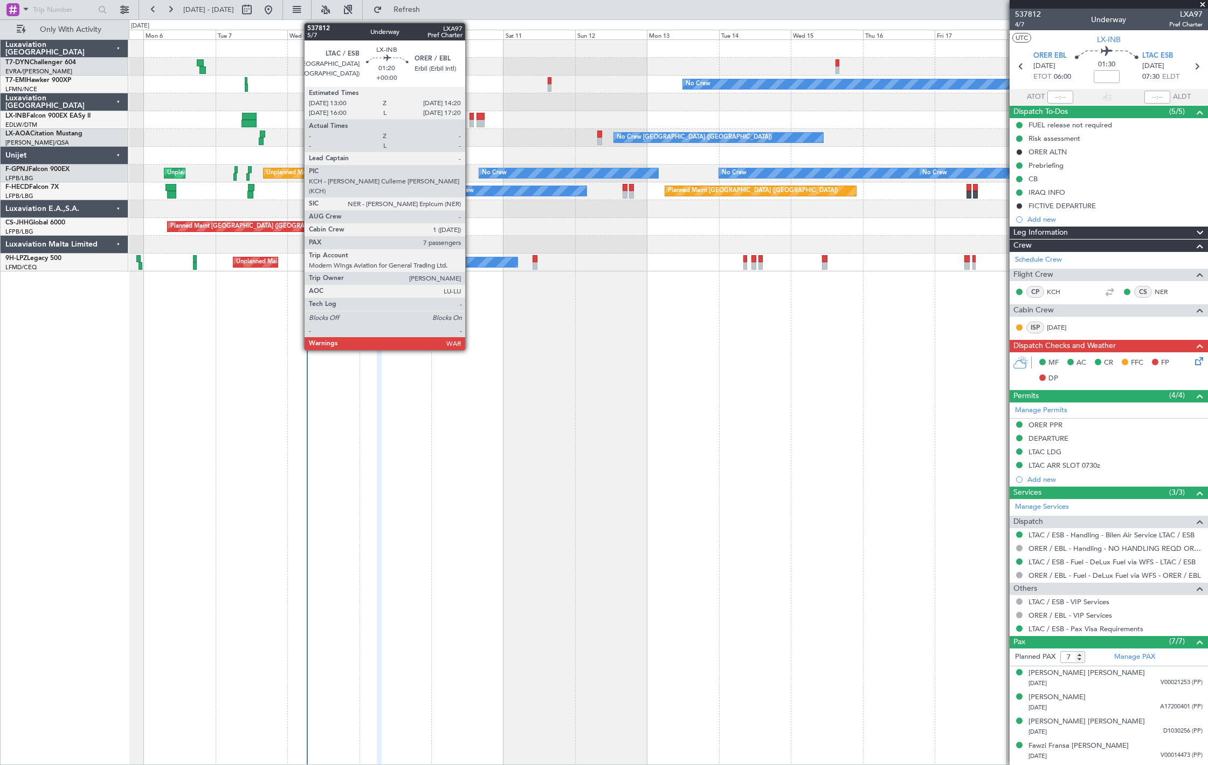
click at [471, 121] on div at bounding box center [472, 124] width 4 height 8
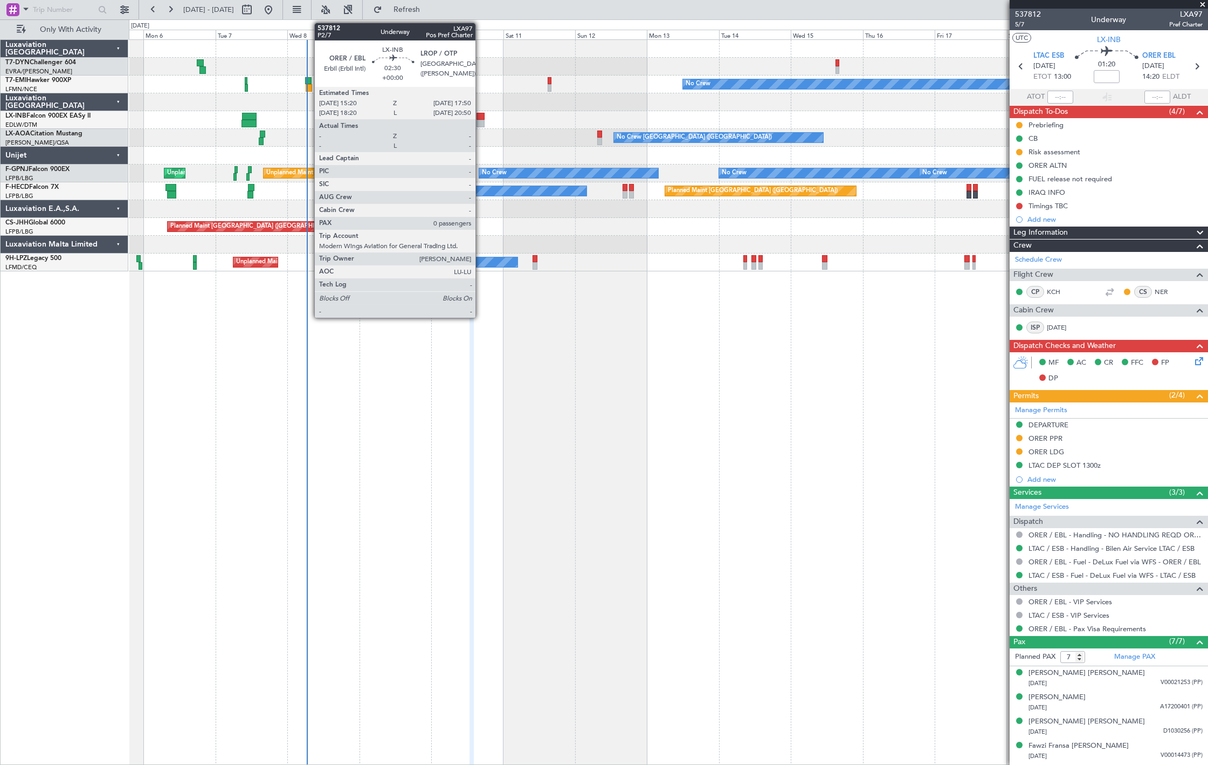
click at [481, 115] on div at bounding box center [481, 117] width 8 height 8
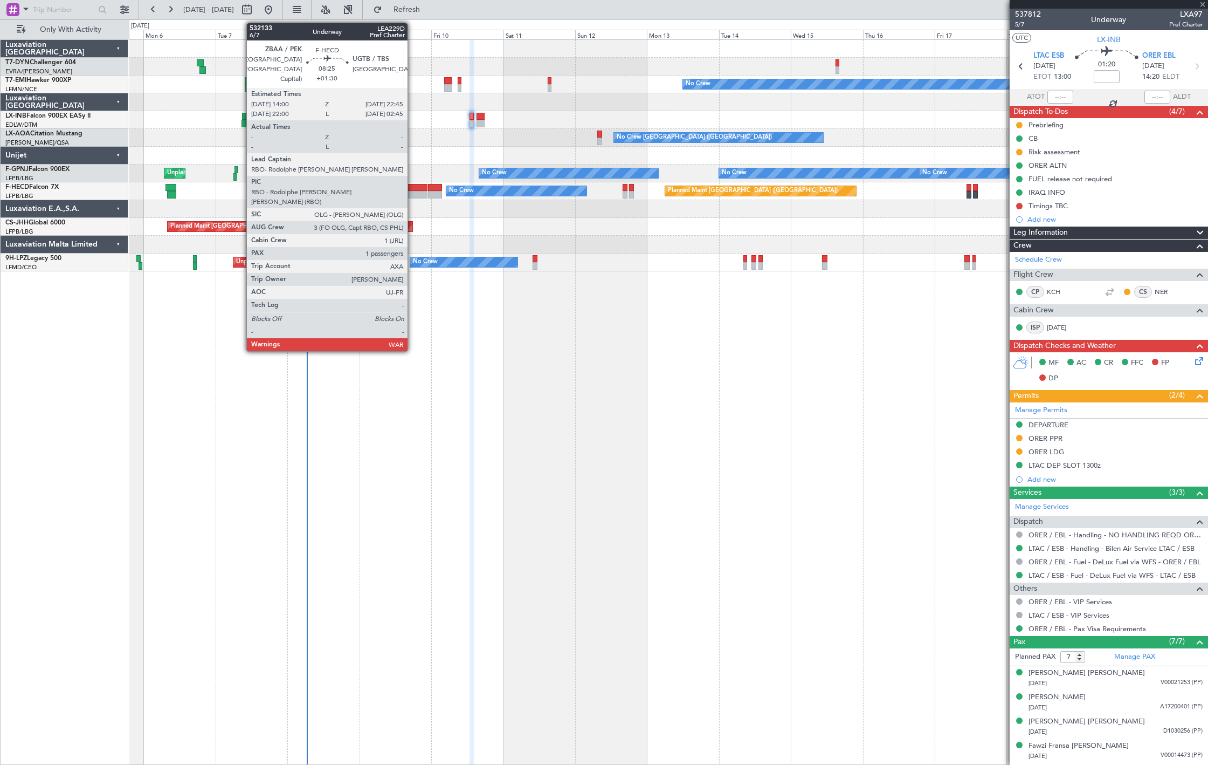
type input "0"
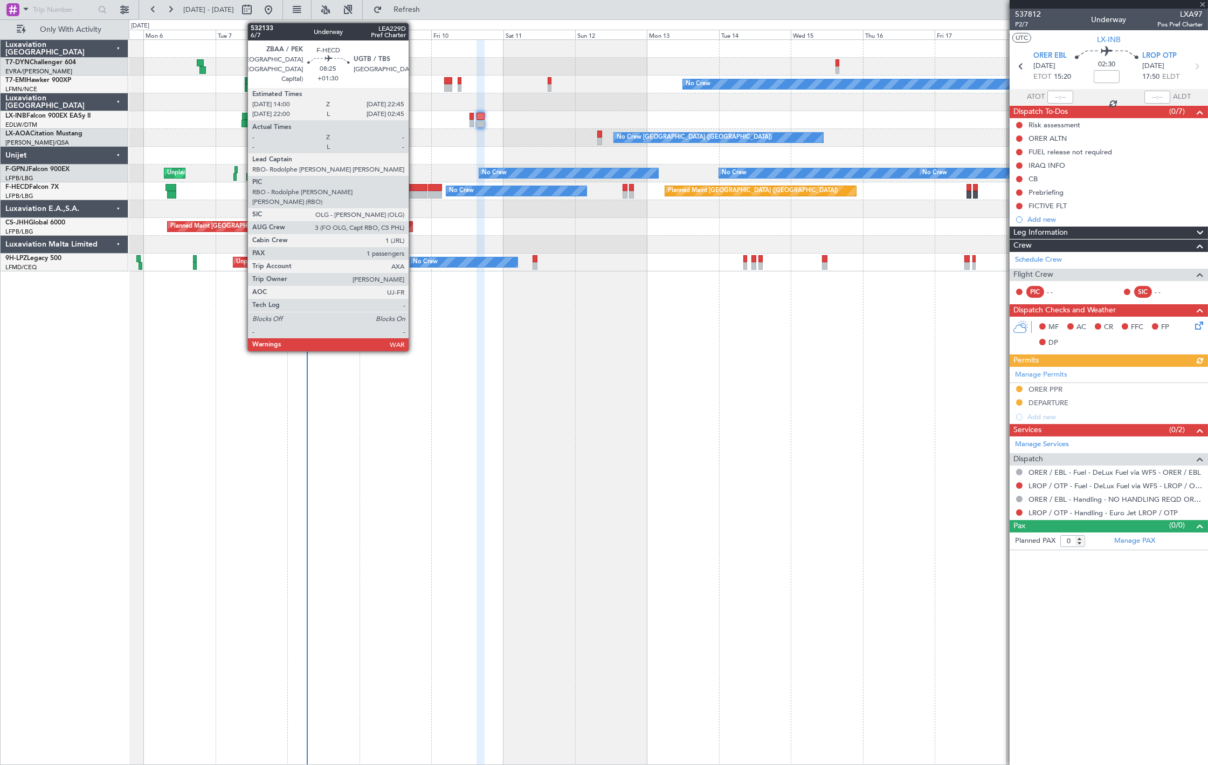
click at [414, 193] on div at bounding box center [414, 195] width 26 height 8
type input "+01:30"
type input "1"
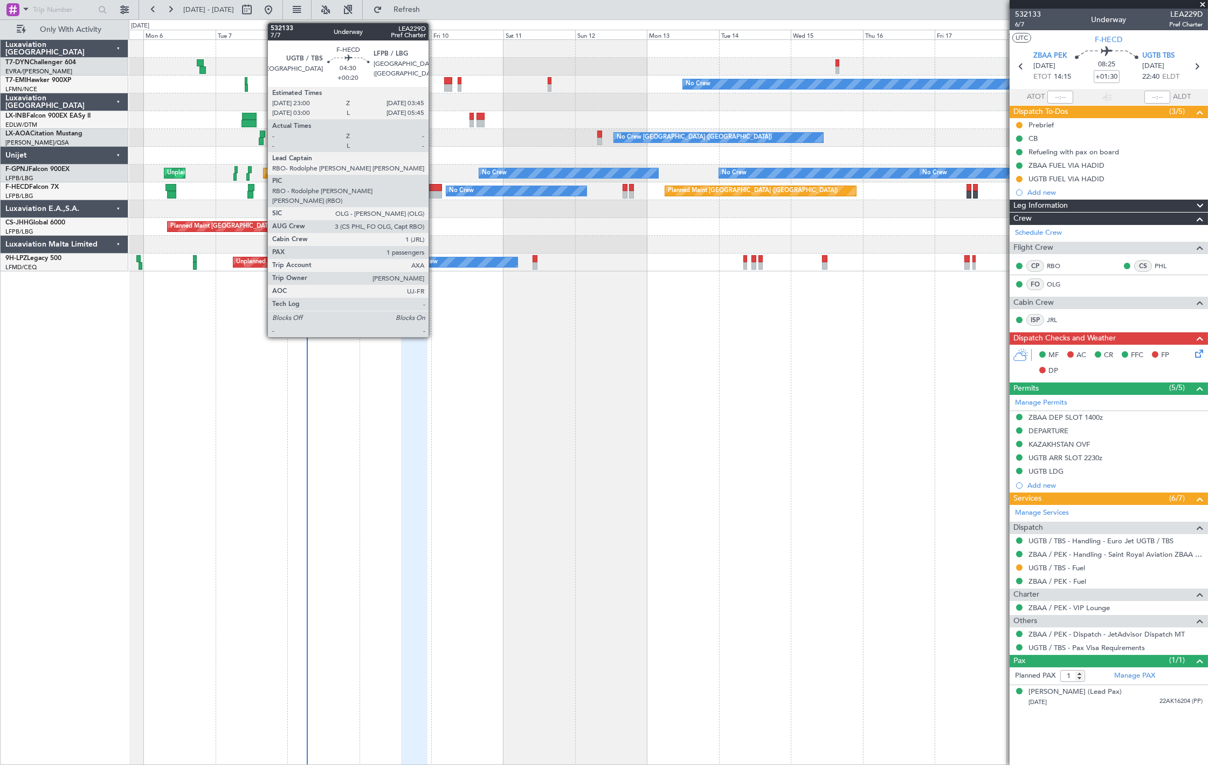
click at [434, 191] on div at bounding box center [435, 195] width 15 height 8
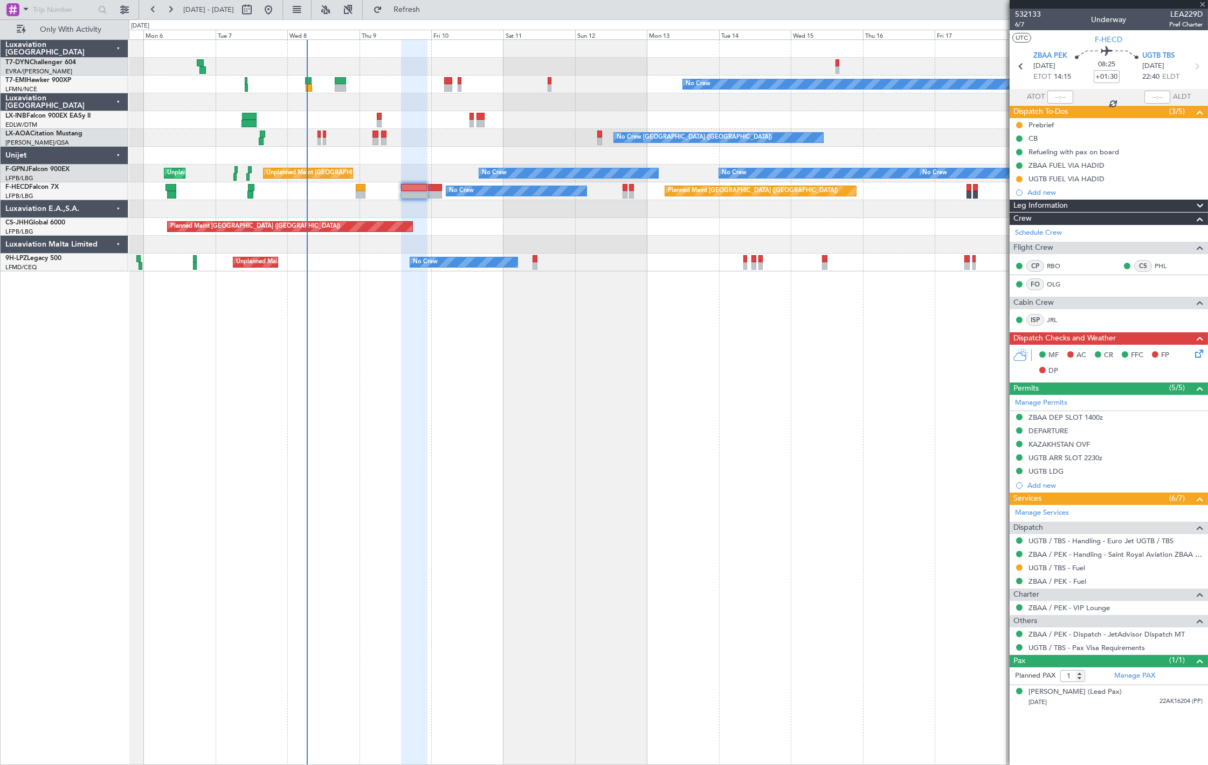
type input "+00:20"
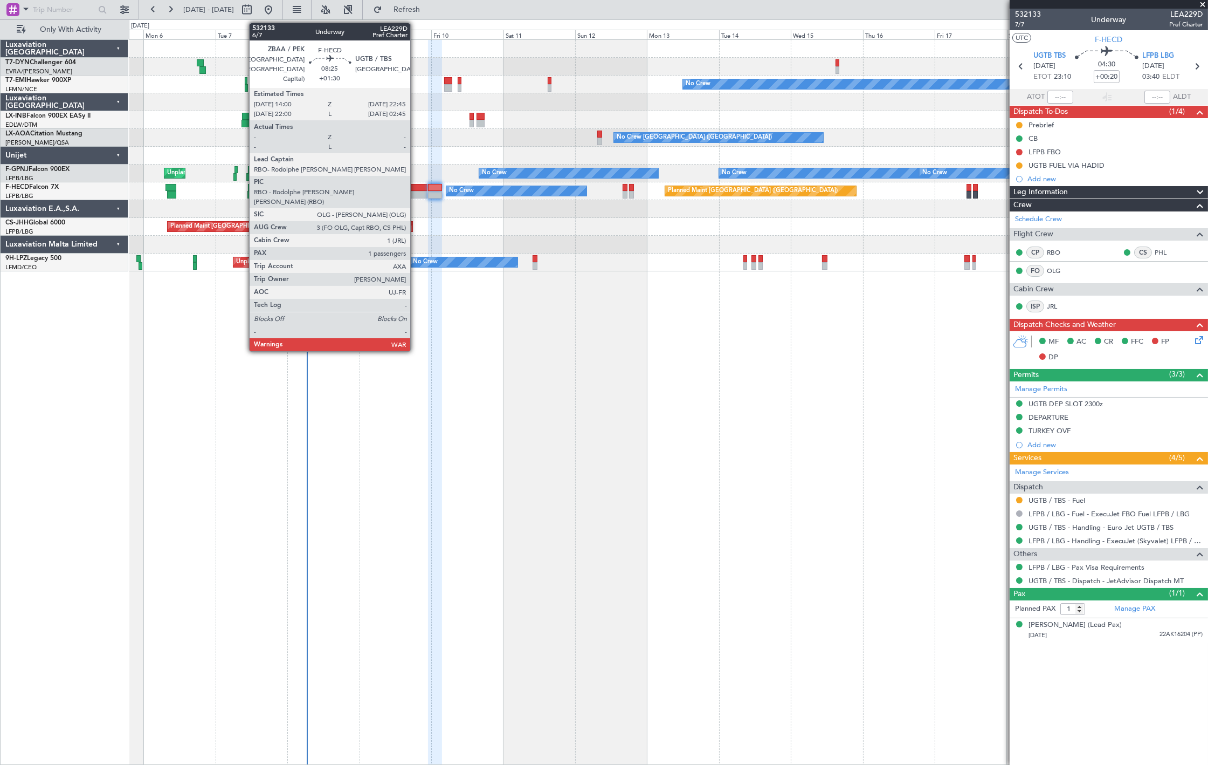
click at [416, 184] on div at bounding box center [414, 188] width 26 height 8
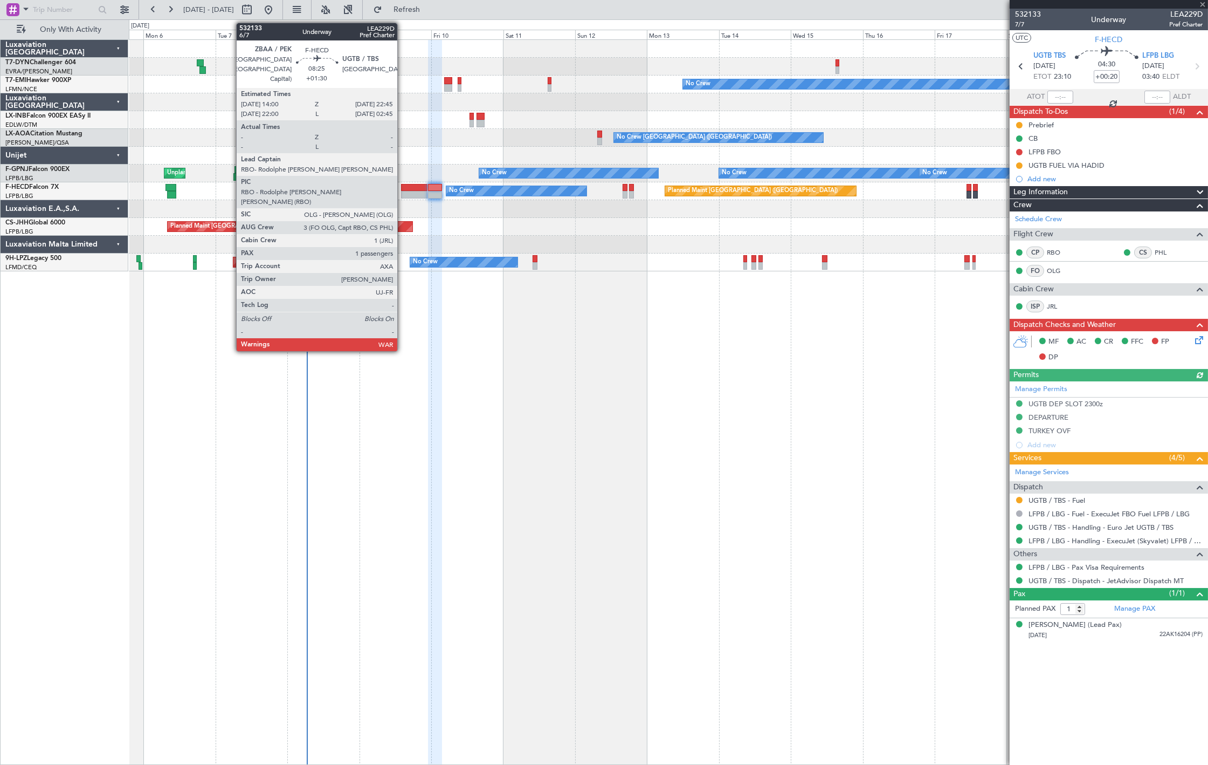
click at [403, 185] on div at bounding box center [414, 188] width 26 height 8
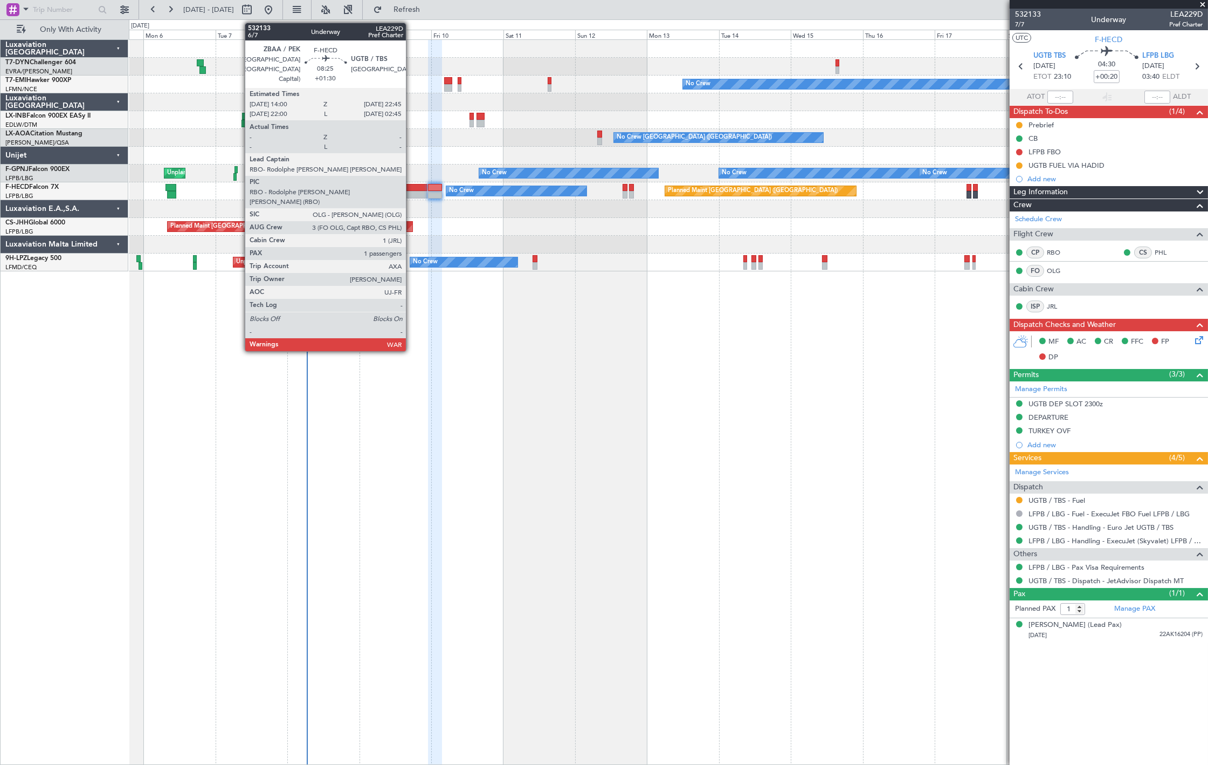
click at [411, 191] on div at bounding box center [414, 195] width 26 height 8
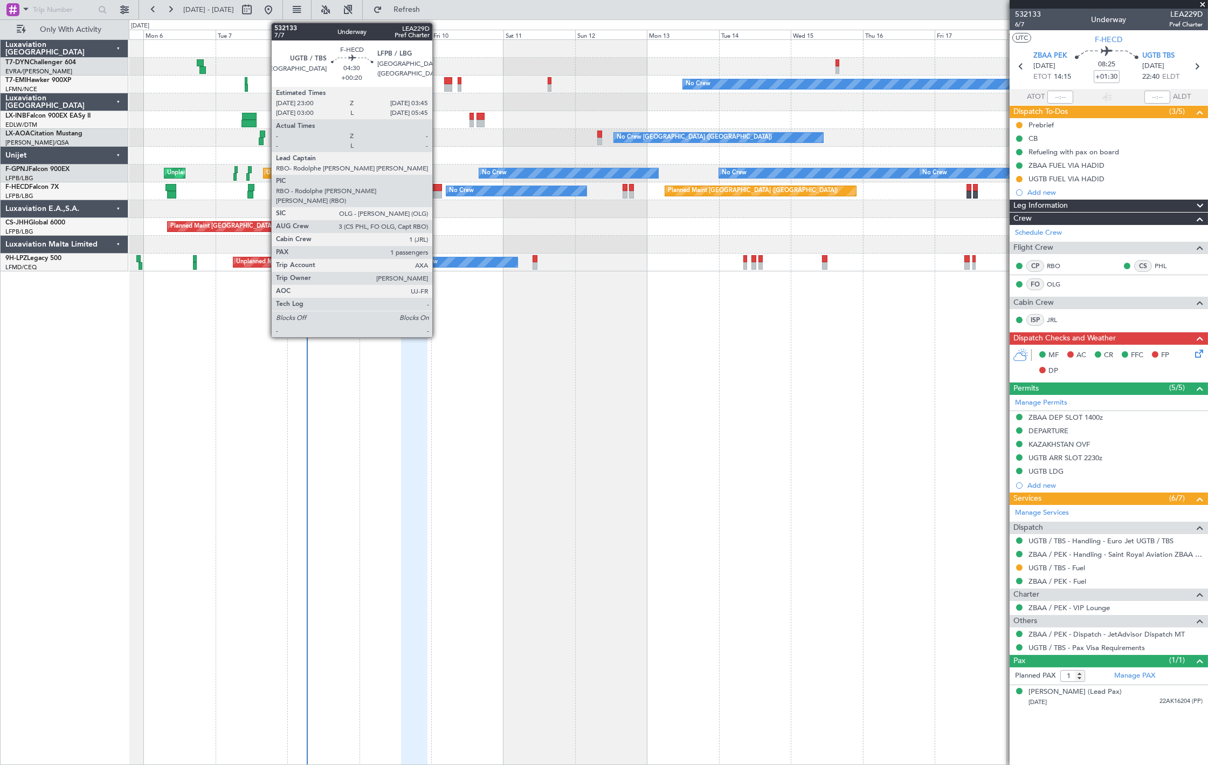
click at [438, 189] on div at bounding box center [435, 188] width 15 height 8
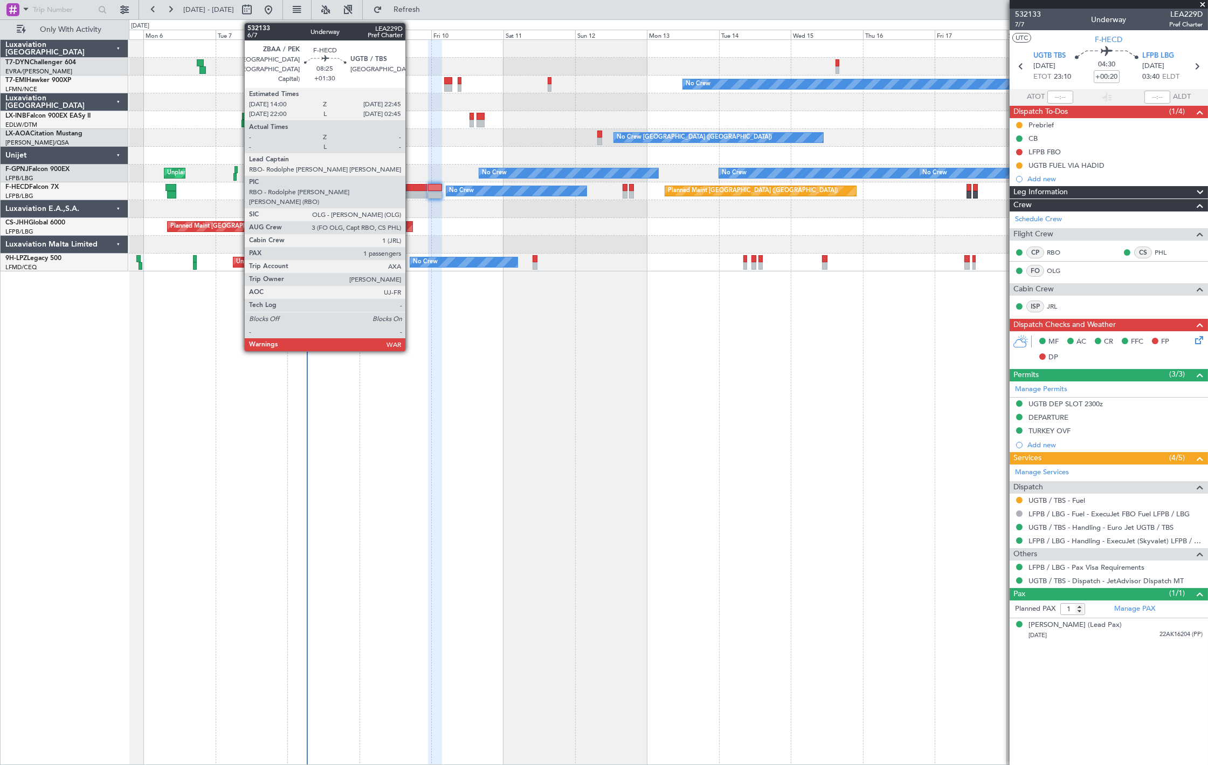
click at [411, 195] on div at bounding box center [414, 195] width 26 height 8
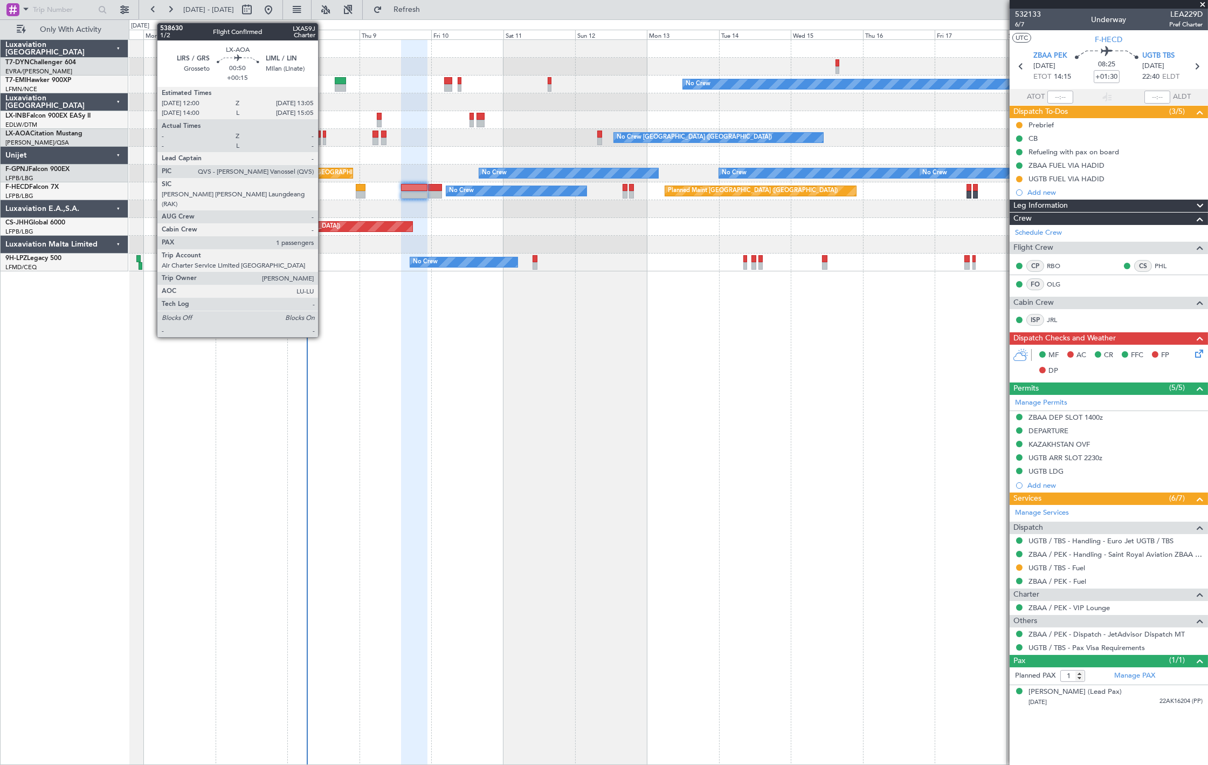
click at [321, 138] on div "No Crew Monchengladbach Planned Maint Monchengladbach No Crew Charleroi (Brusse…" at bounding box center [668, 138] width 1079 height 18
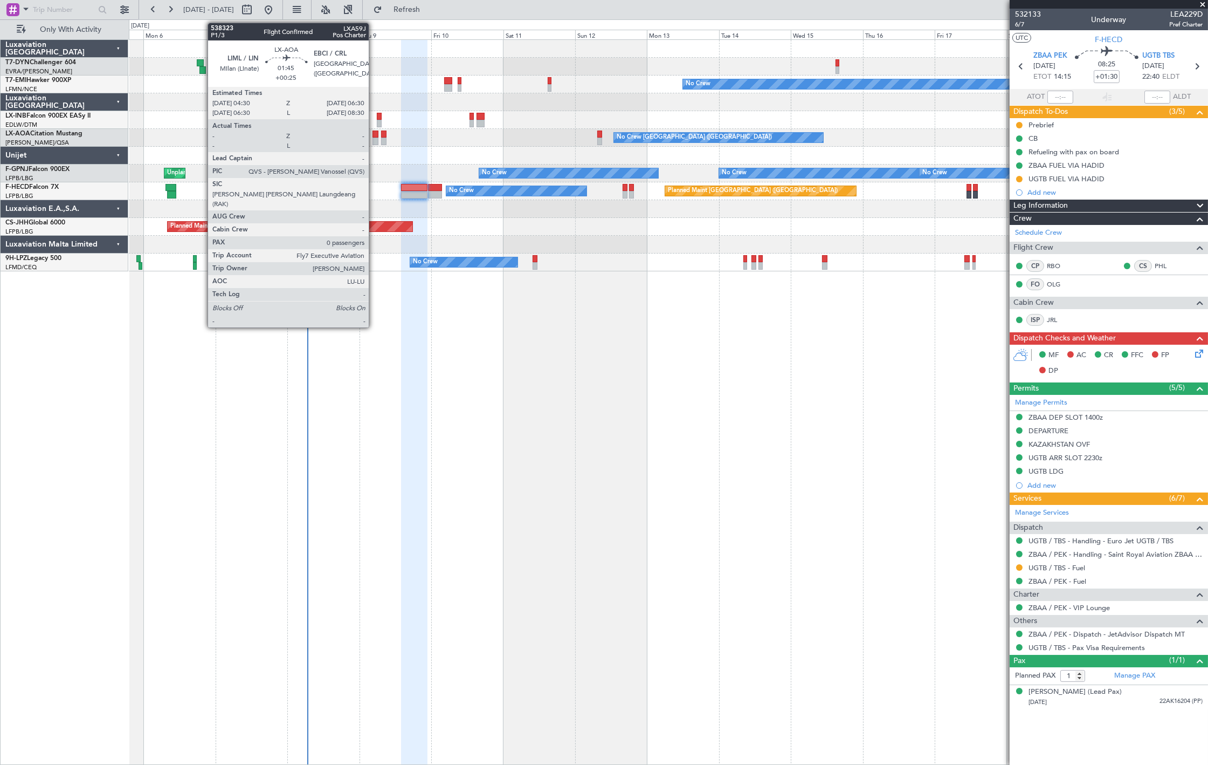
click at [374, 133] on div at bounding box center [376, 134] width 6 height 8
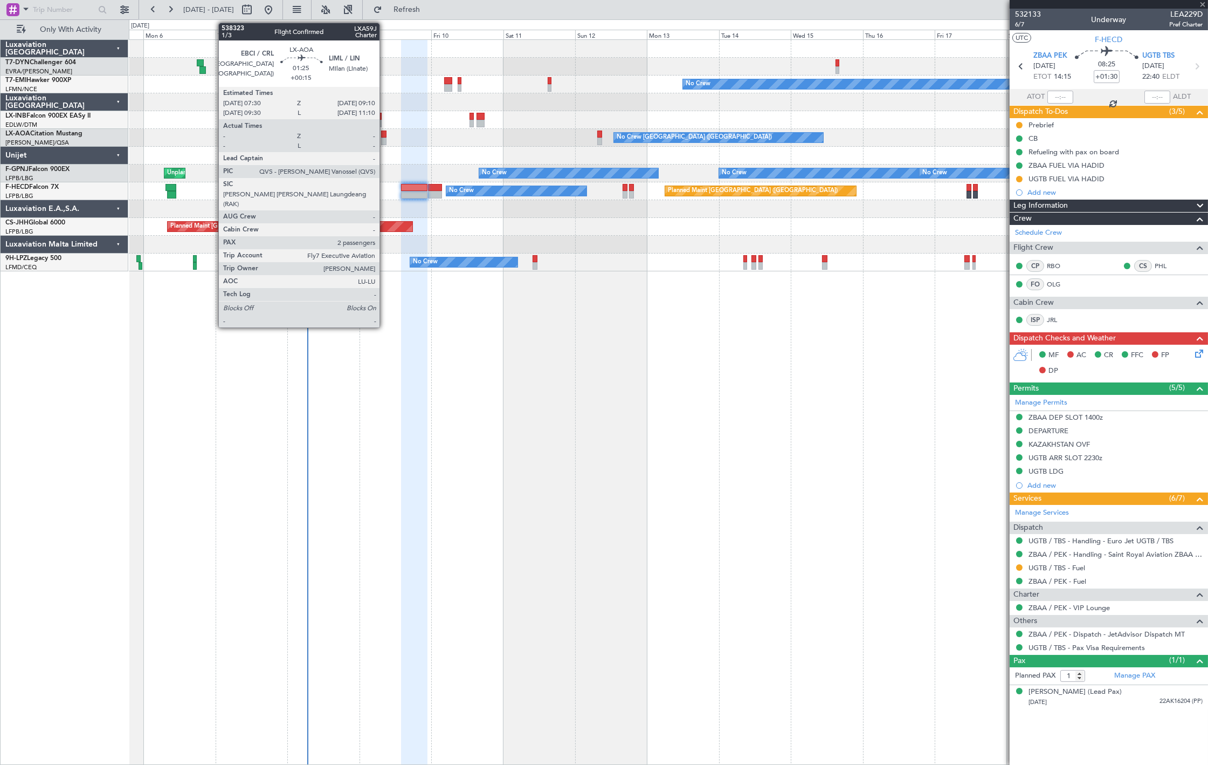
type input "+00:25"
type input "0"
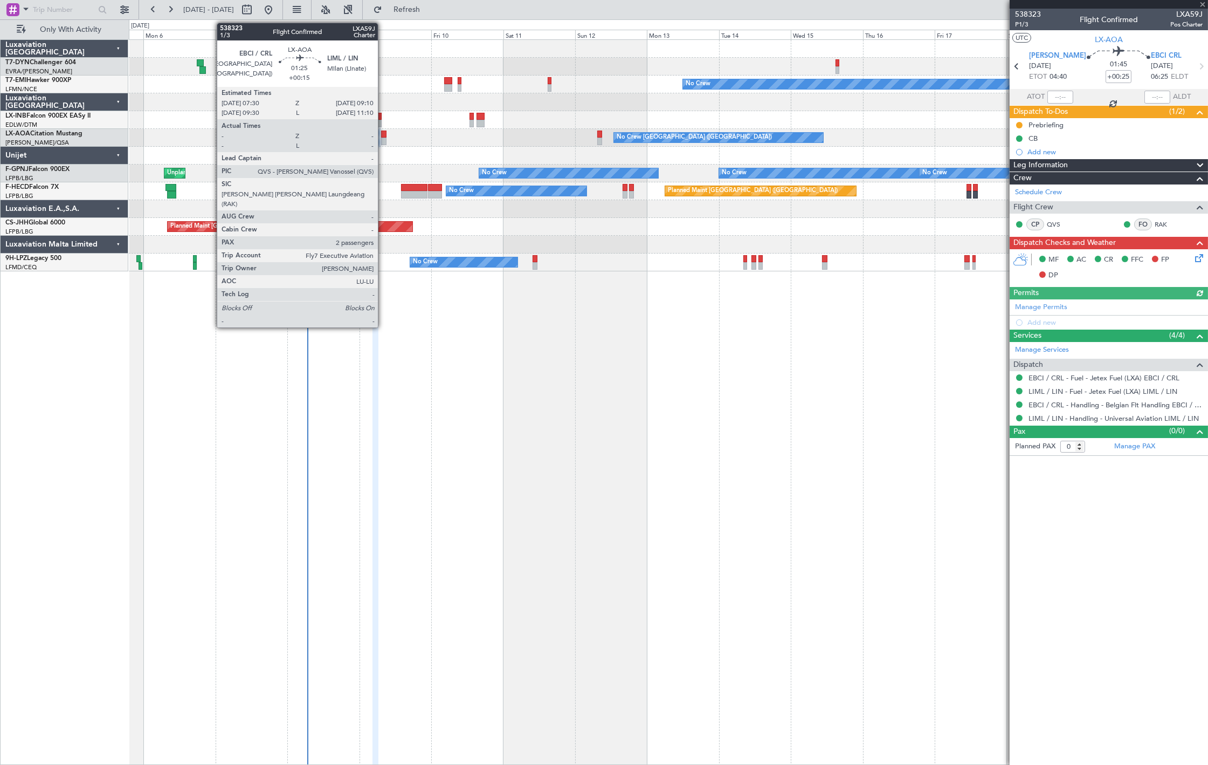
click at [383, 142] on div at bounding box center [383, 141] width 5 height 8
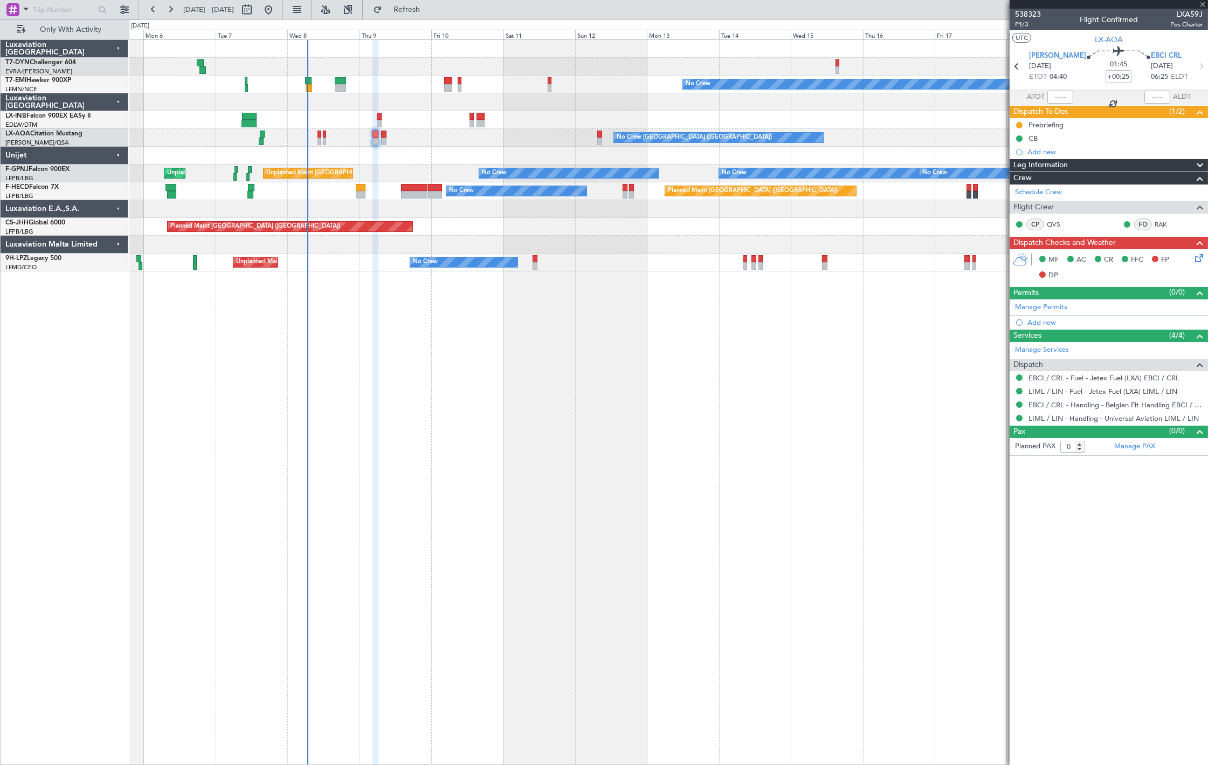
type input "+00:15"
type input "2"
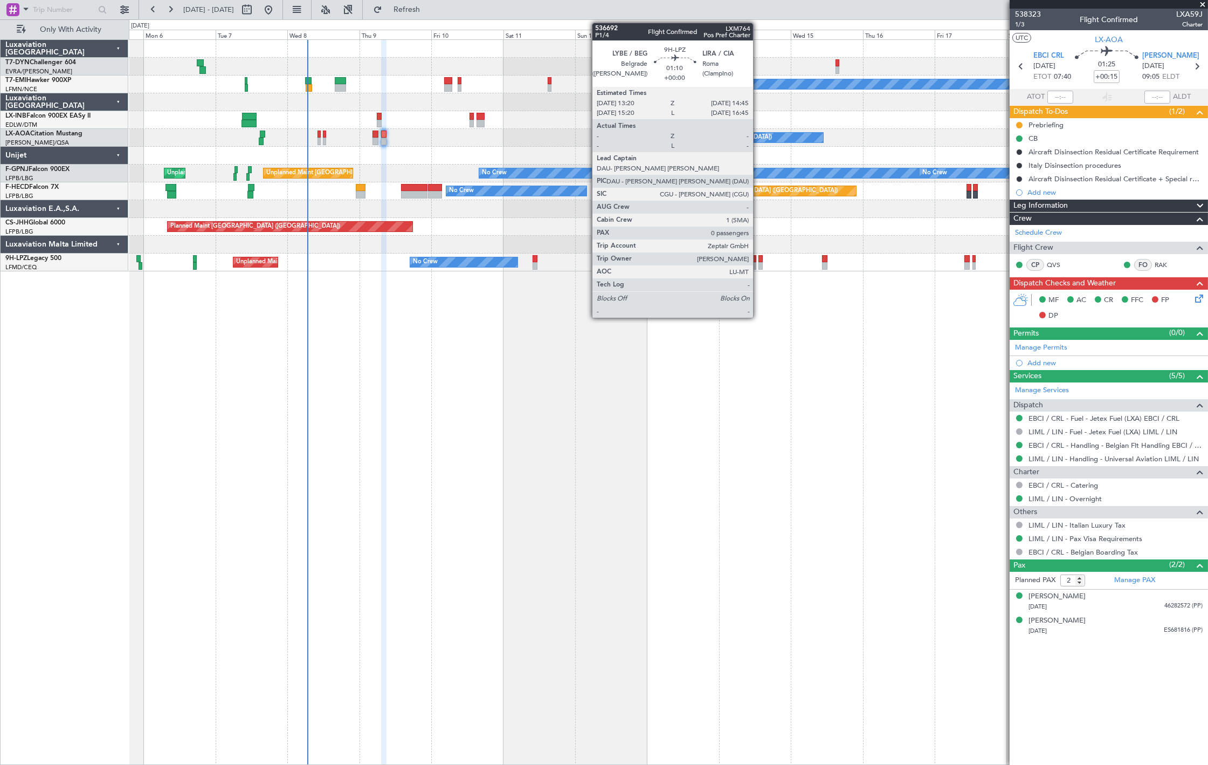
click at [759, 264] on div at bounding box center [761, 266] width 4 height 8
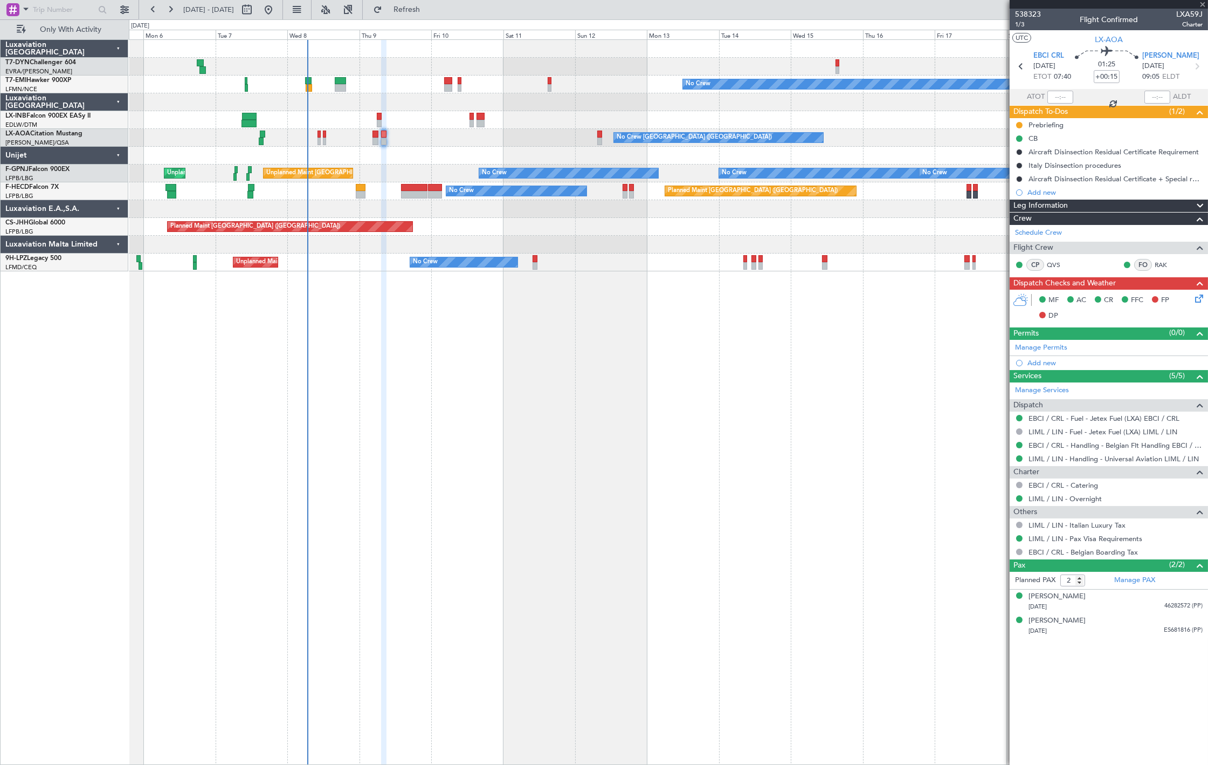
type input "0"
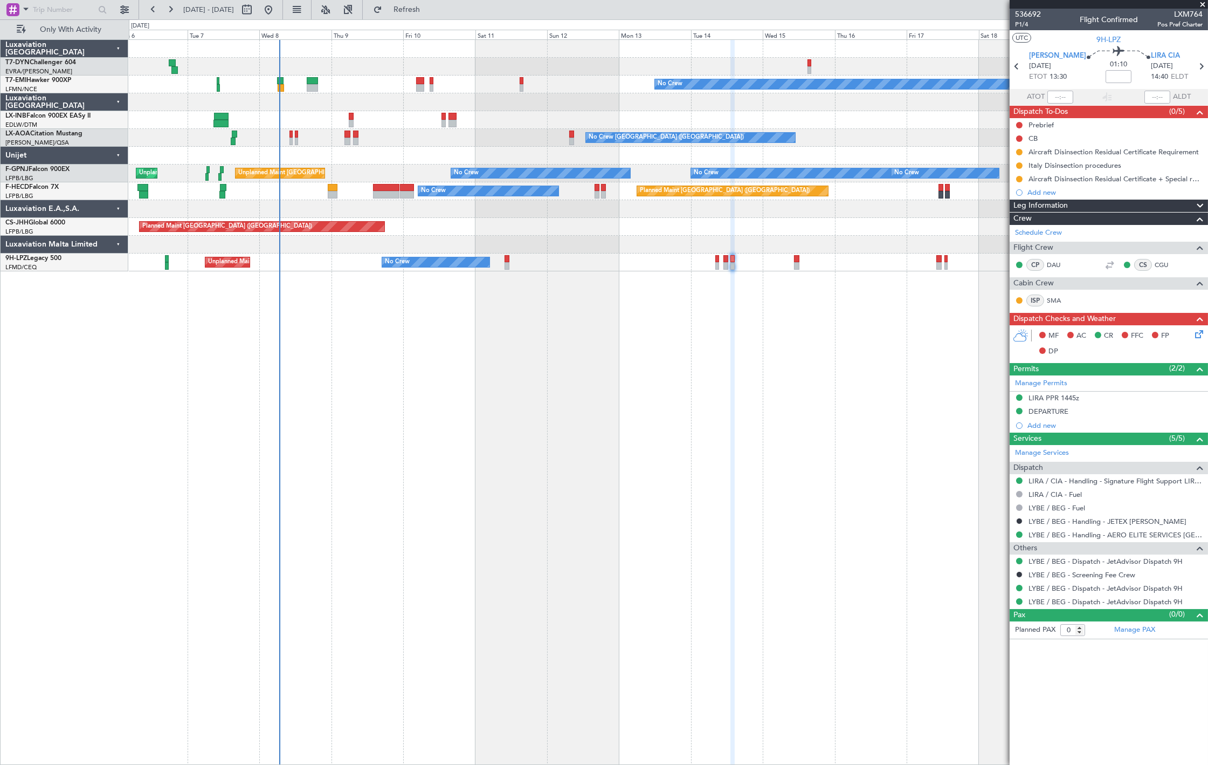
click at [342, 201] on div at bounding box center [668, 209] width 1079 height 18
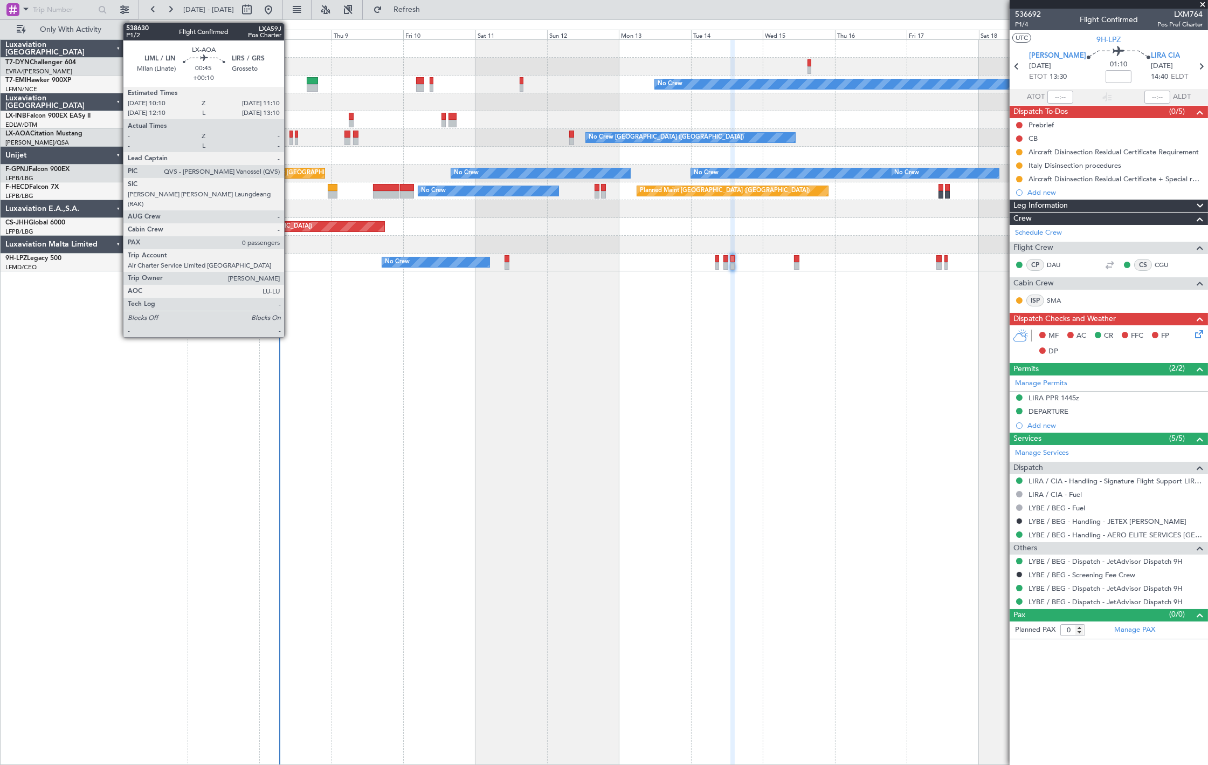
click at [290, 138] on div at bounding box center [291, 141] width 3 height 8
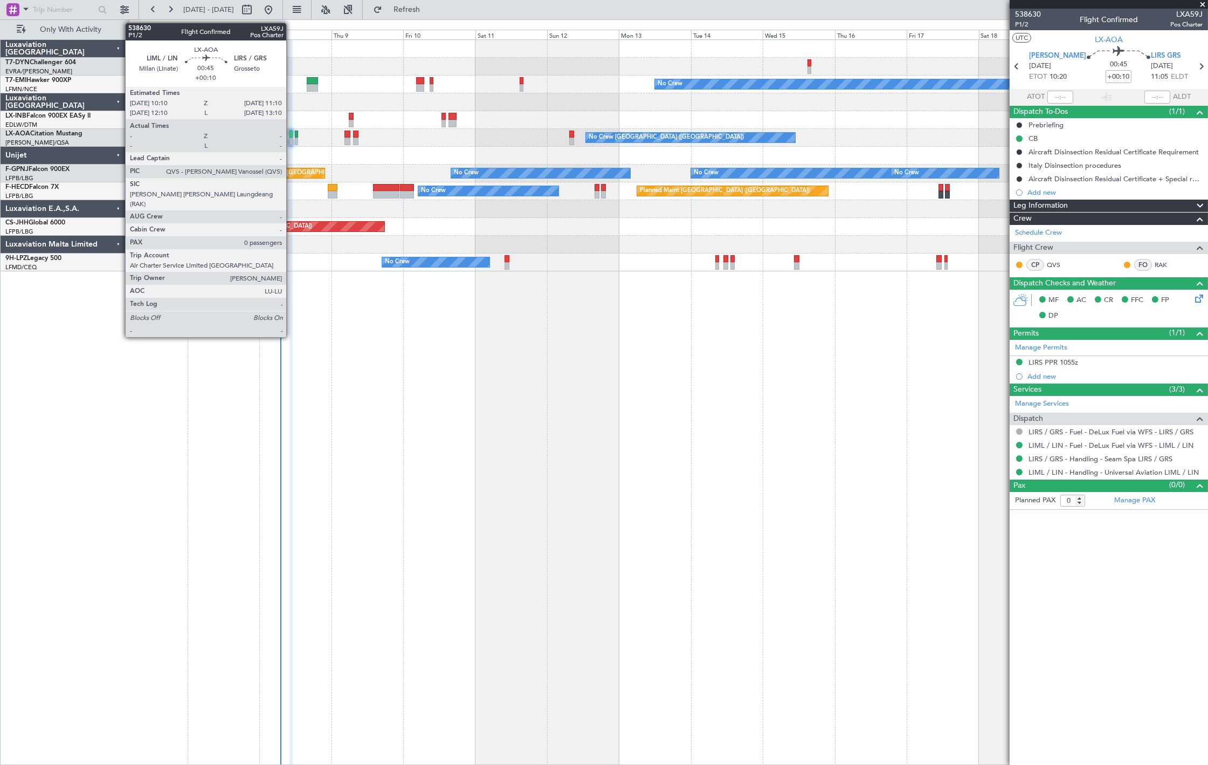
click at [292, 141] on div at bounding box center [291, 141] width 3 height 8
click at [297, 139] on div at bounding box center [297, 141] width 4 height 8
type input "+00:15"
type input "1"
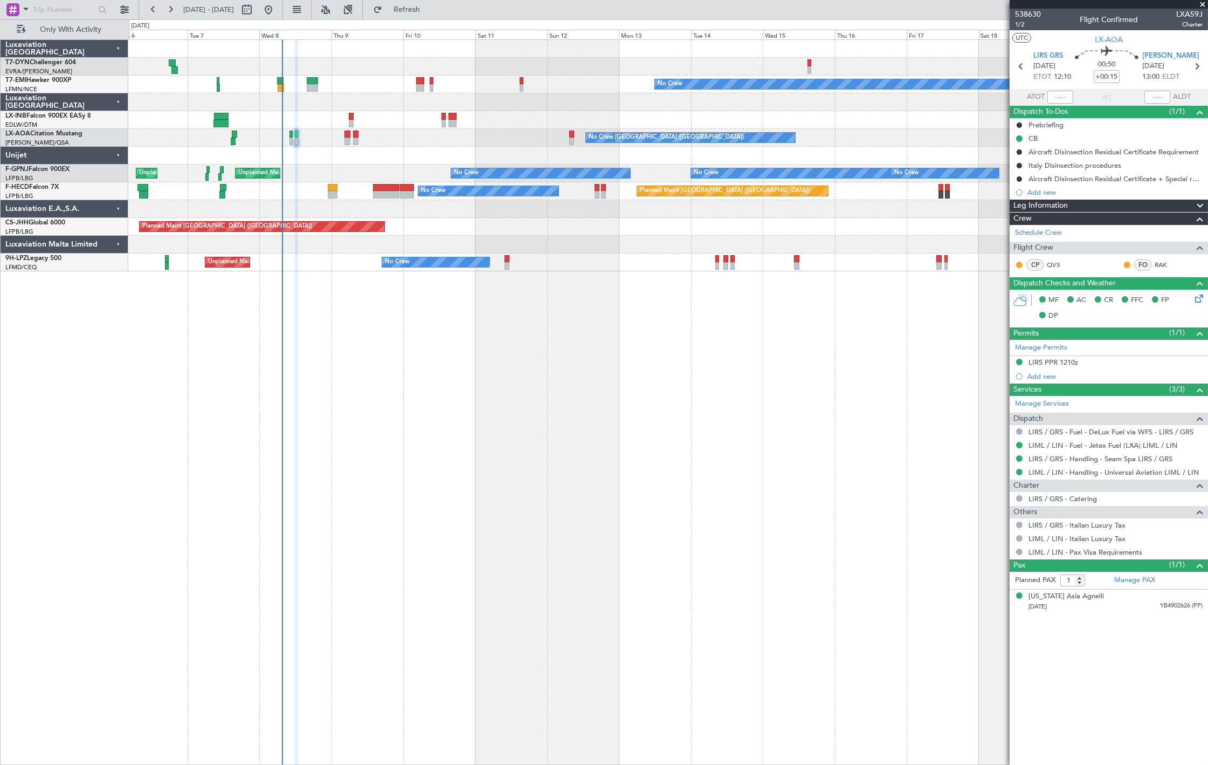
click at [308, 84] on div at bounding box center [312, 88] width 11 height 8
type input "+00:05"
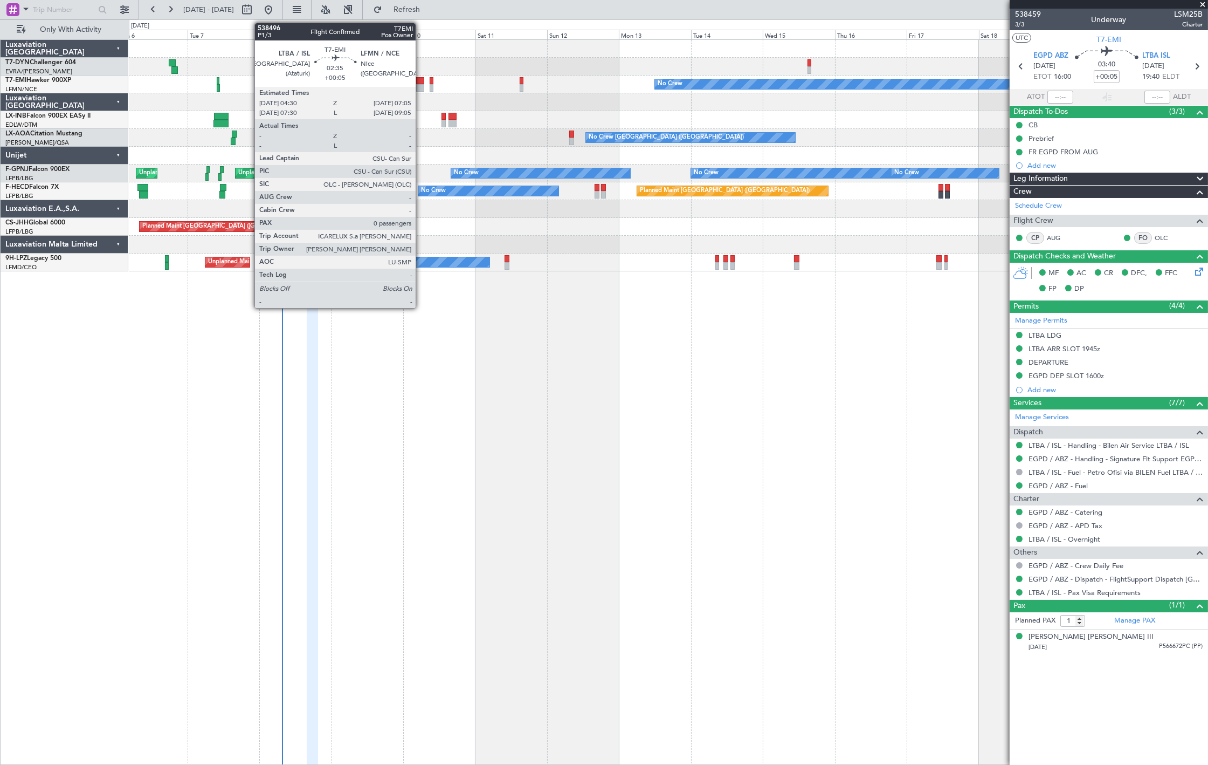
click at [419, 82] on div at bounding box center [420, 81] width 8 height 8
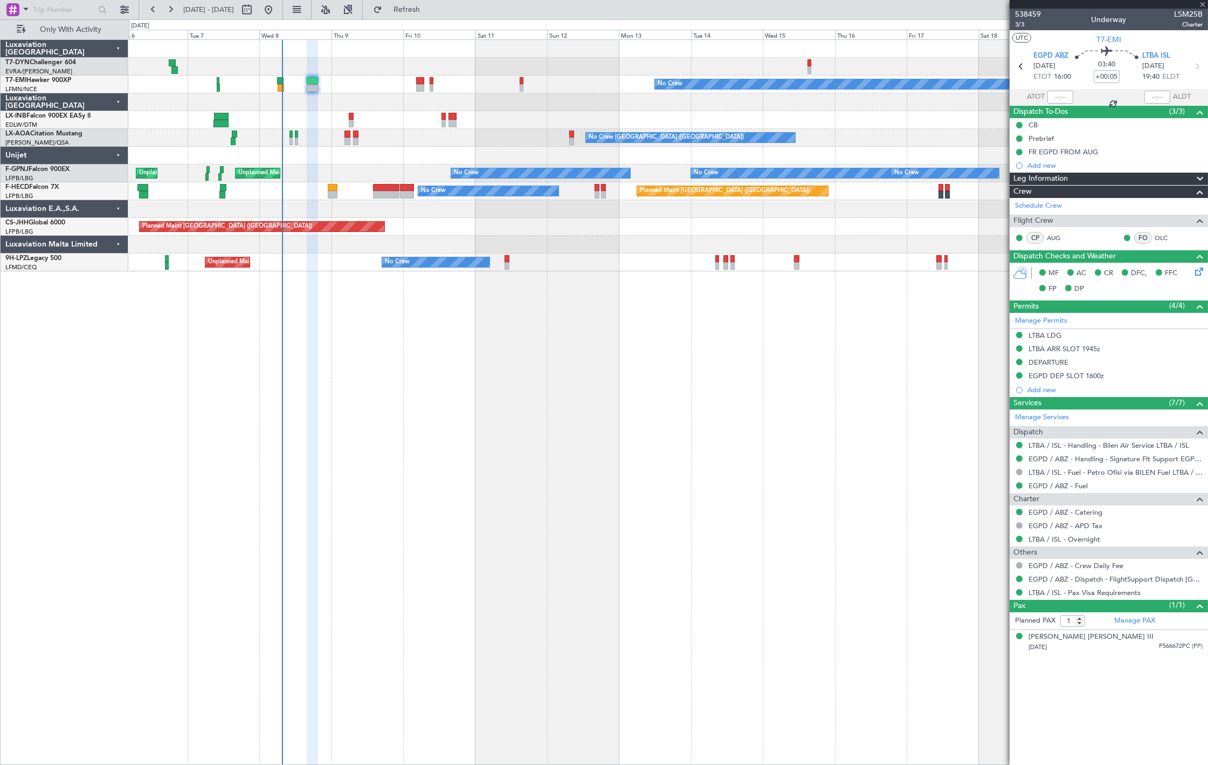
type input "0"
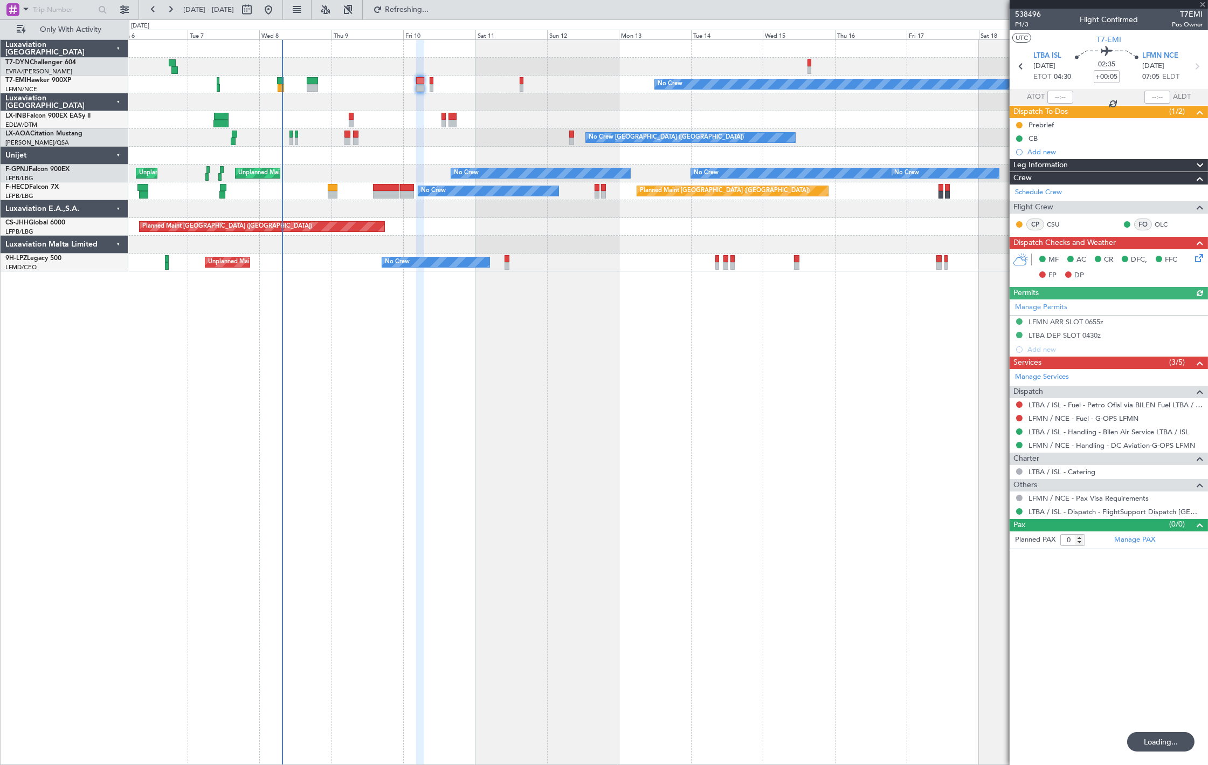
click at [432, 85] on div at bounding box center [432, 88] width 4 height 8
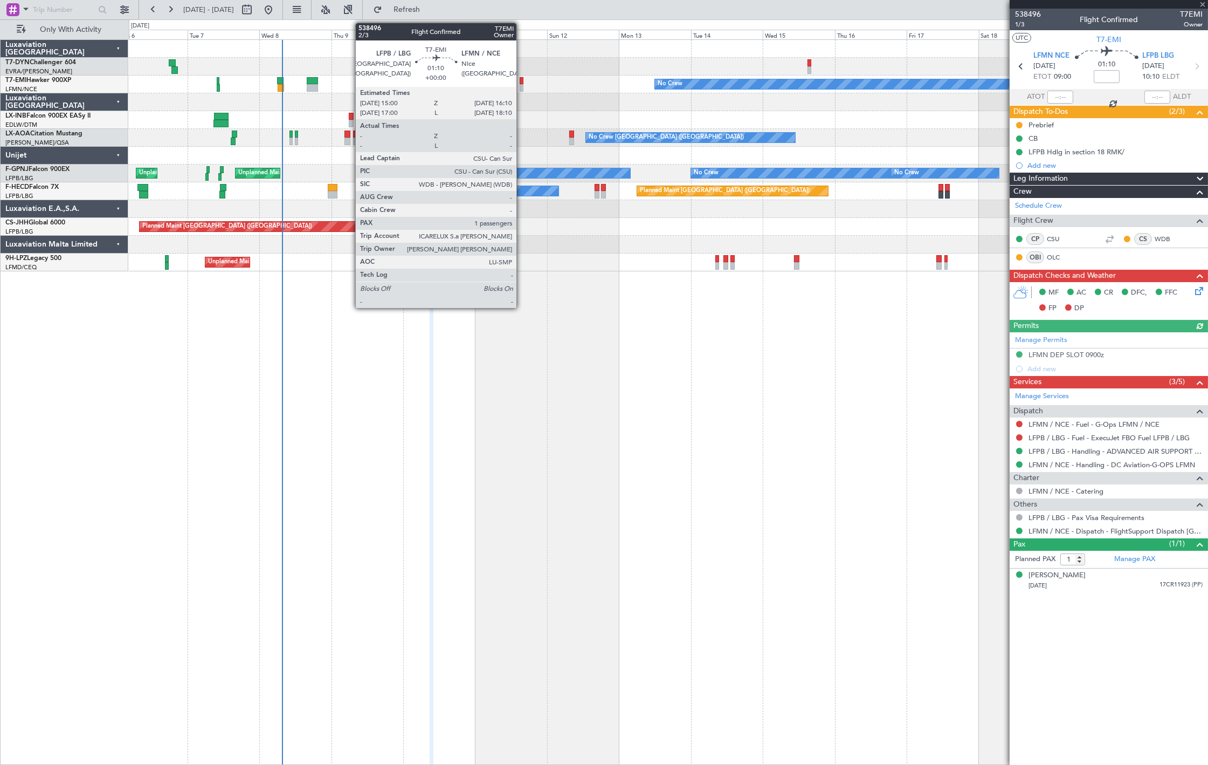
click at [522, 85] on div at bounding box center [522, 88] width 4 height 8
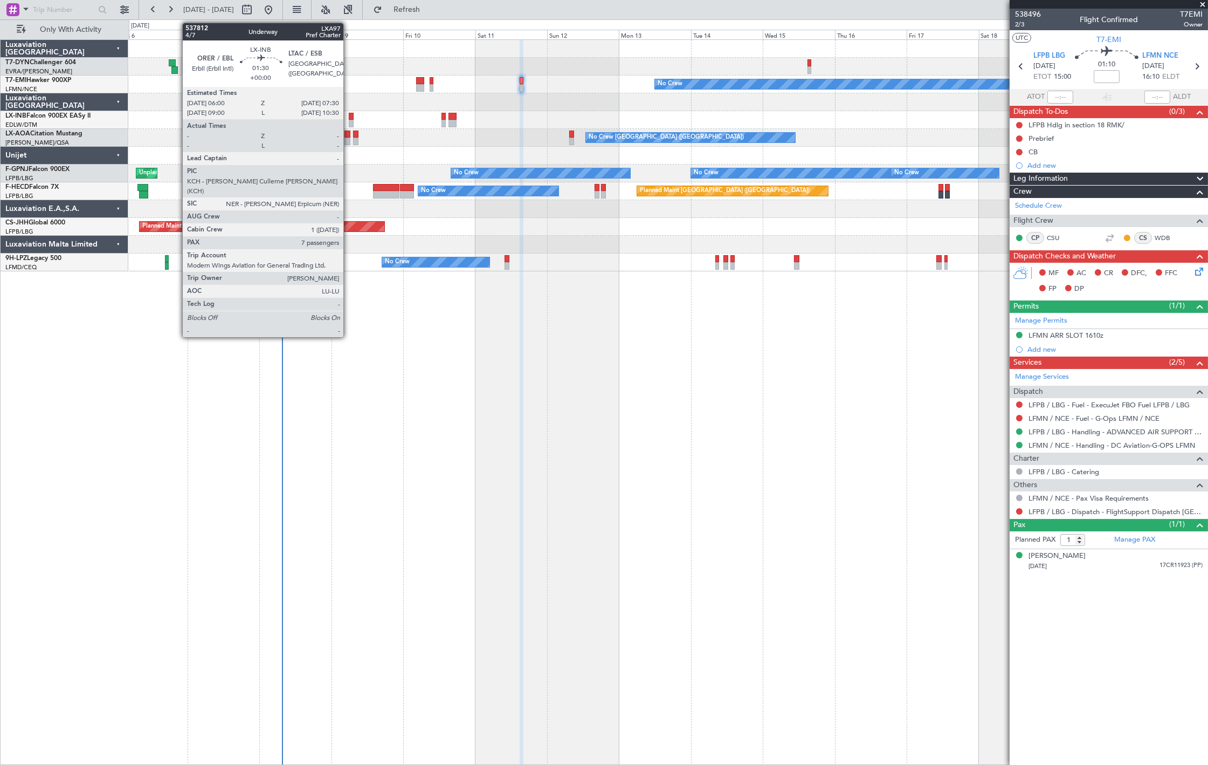
click at [349, 120] on div at bounding box center [351, 124] width 5 height 8
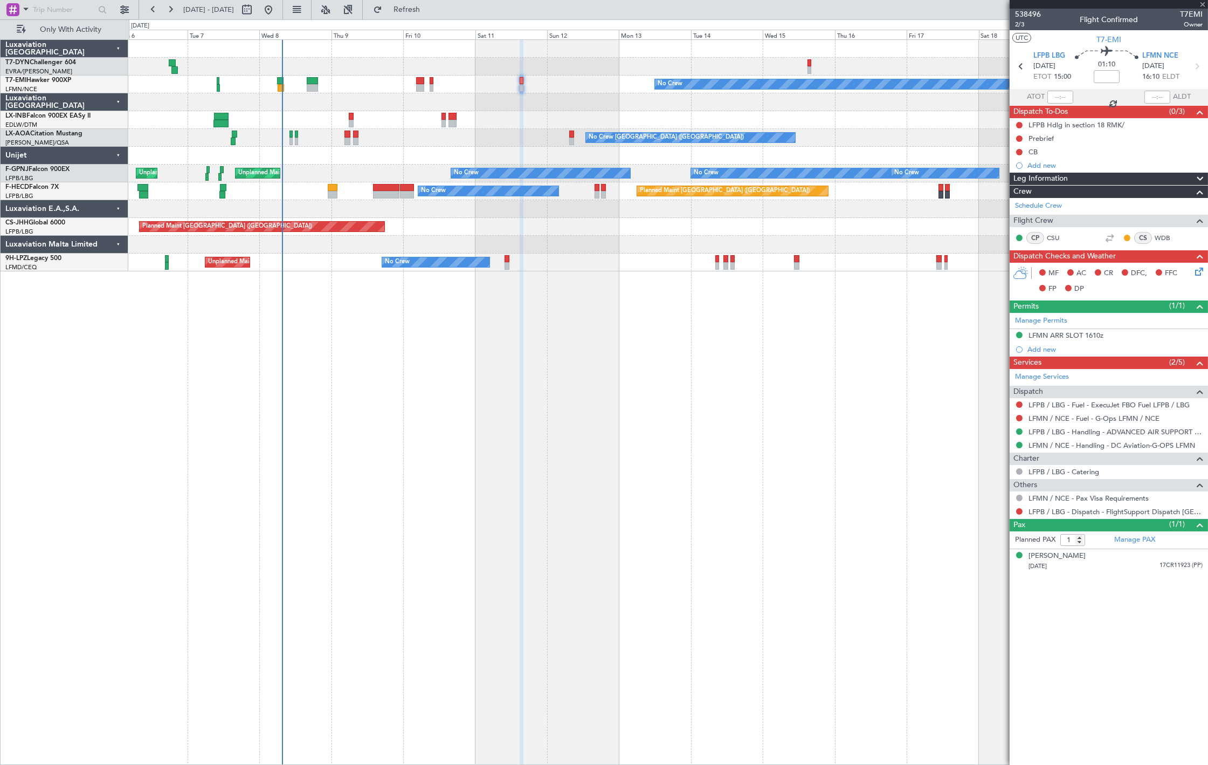
type input "7"
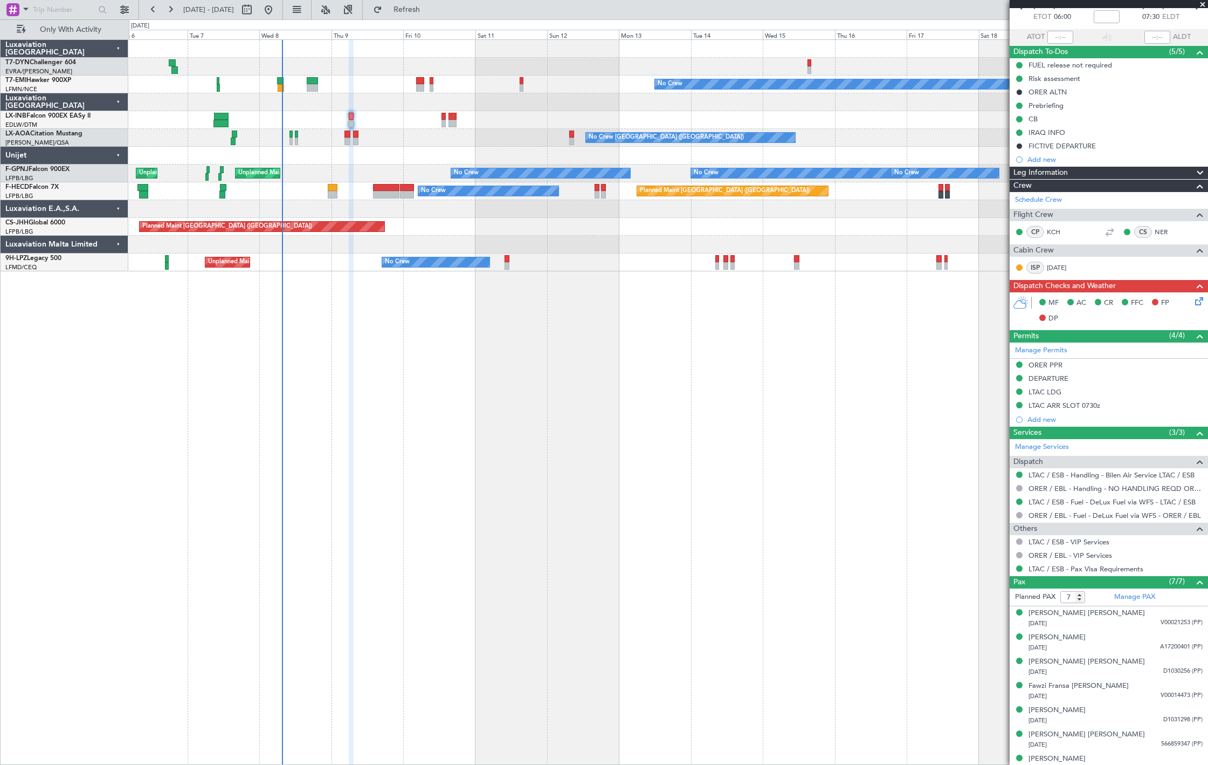
scroll to position [71, 0]
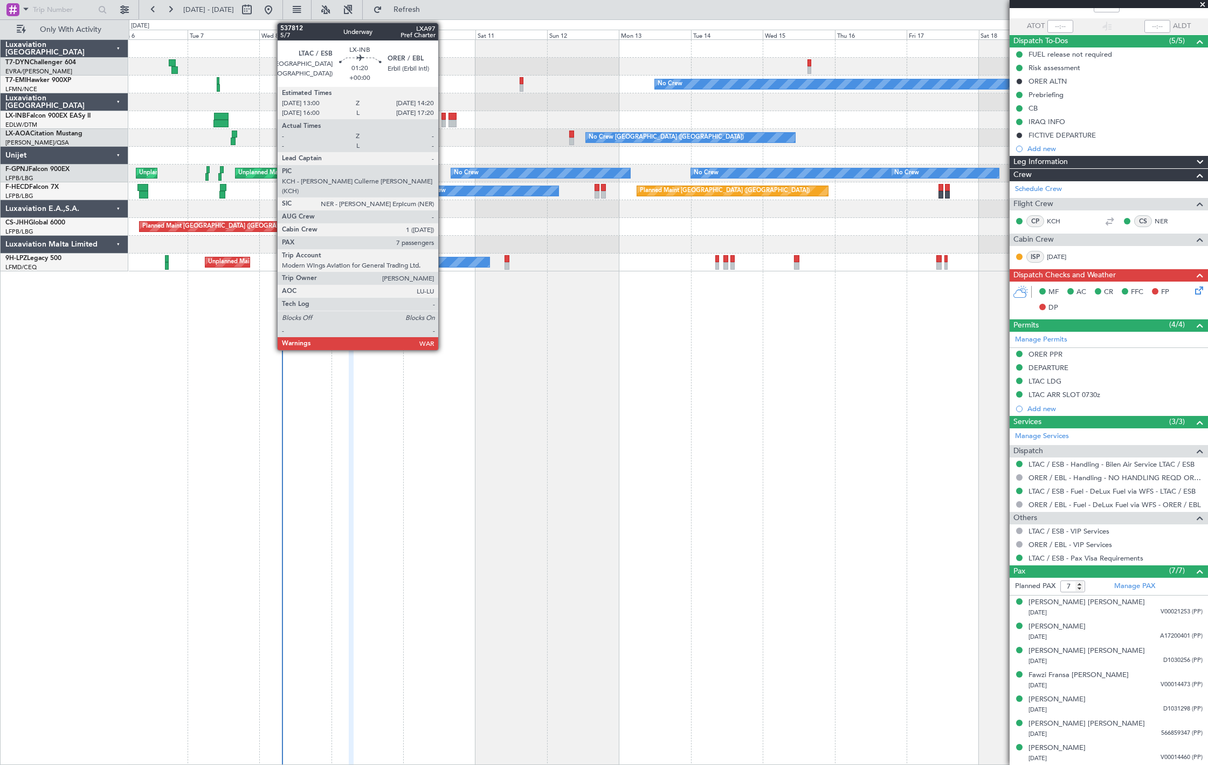
click at [444, 123] on div at bounding box center [444, 124] width 4 height 8
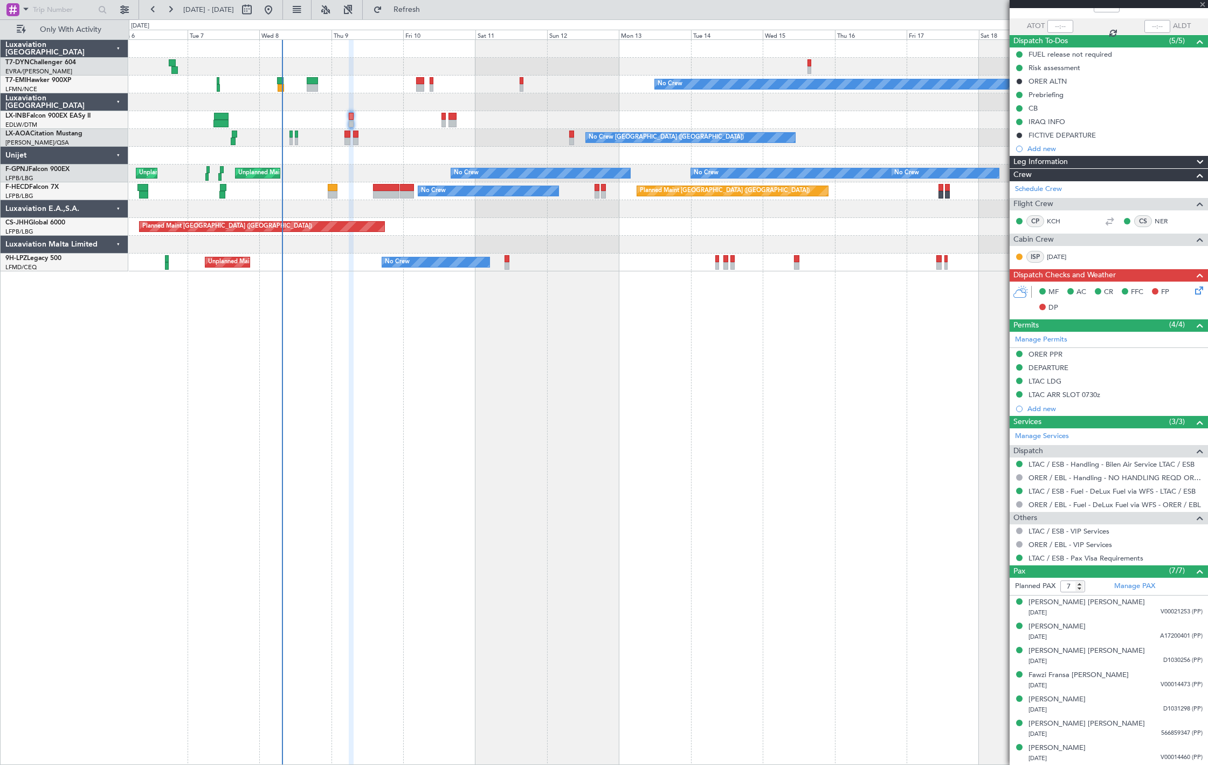
scroll to position [0, 0]
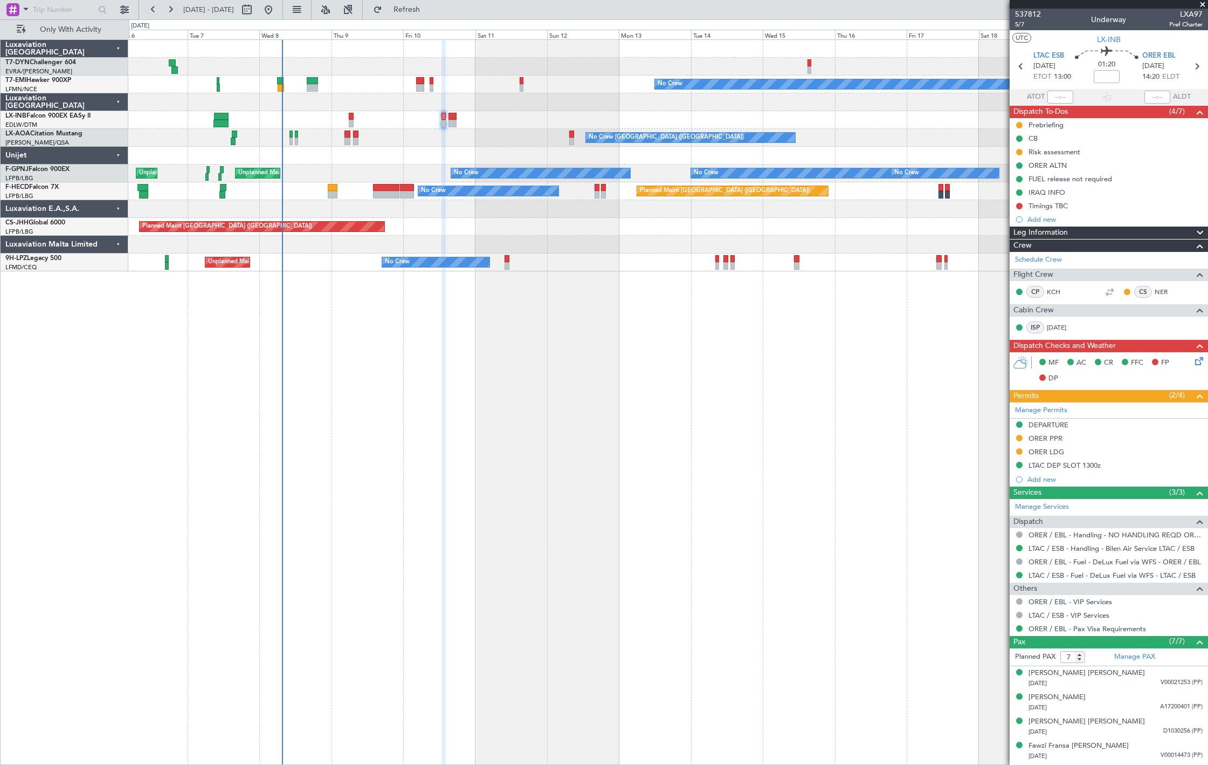
click at [287, 138] on div "Planned Maint Monchengladbach No Crew Charleroi (Brussels South) No Crew Monche…" at bounding box center [668, 138] width 1079 height 18
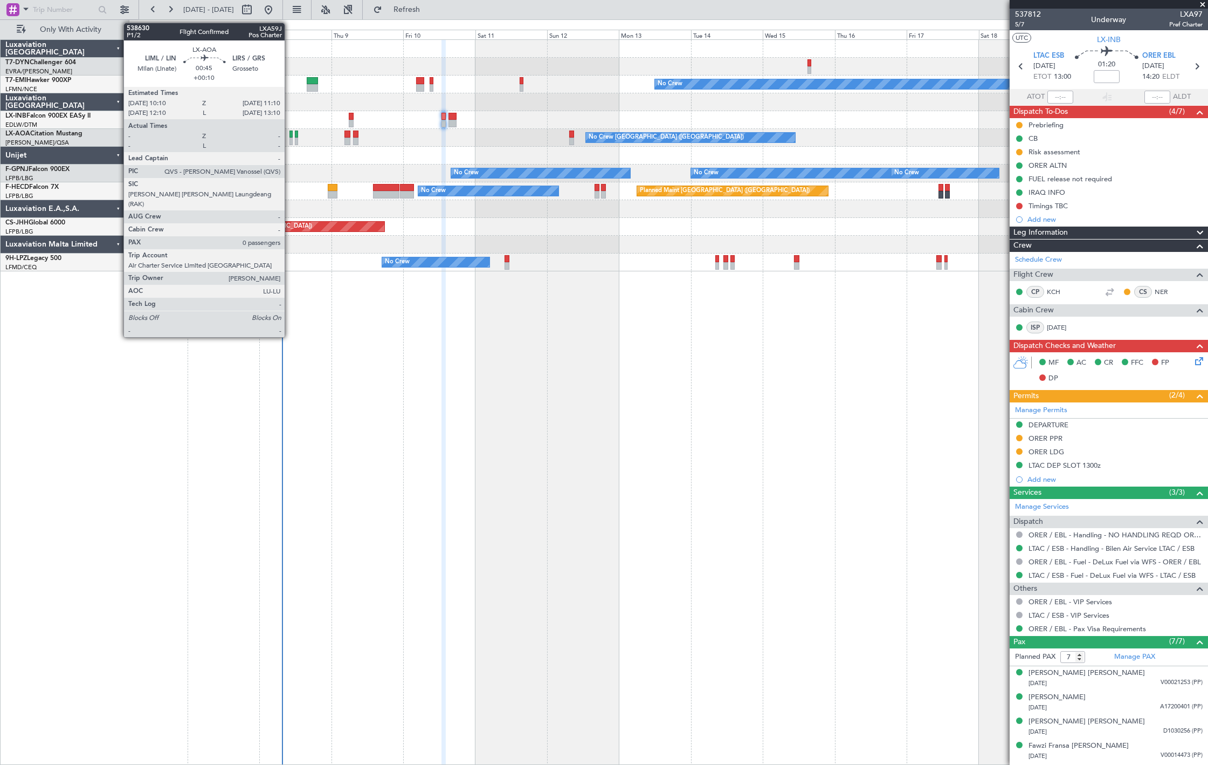
click at [290, 138] on div at bounding box center [291, 141] width 3 height 8
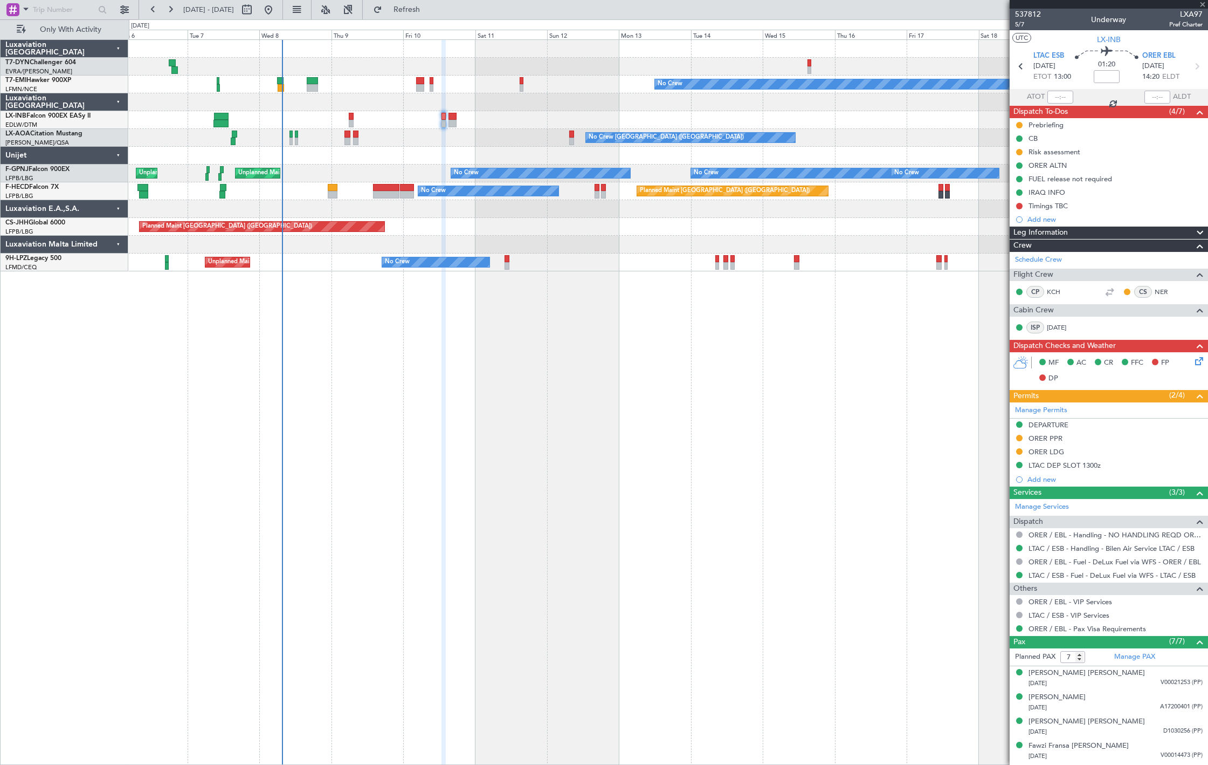
type input "+00:10"
type input "0"
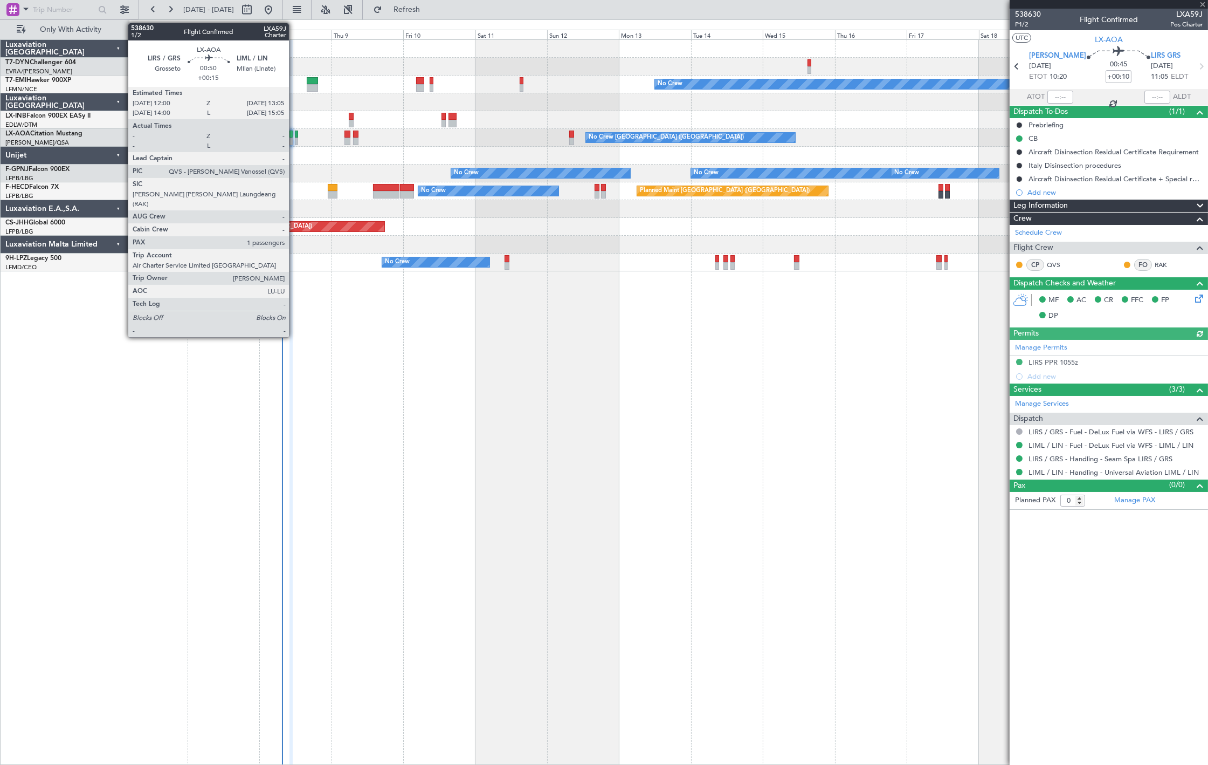
click at [295, 139] on div at bounding box center [297, 141] width 4 height 8
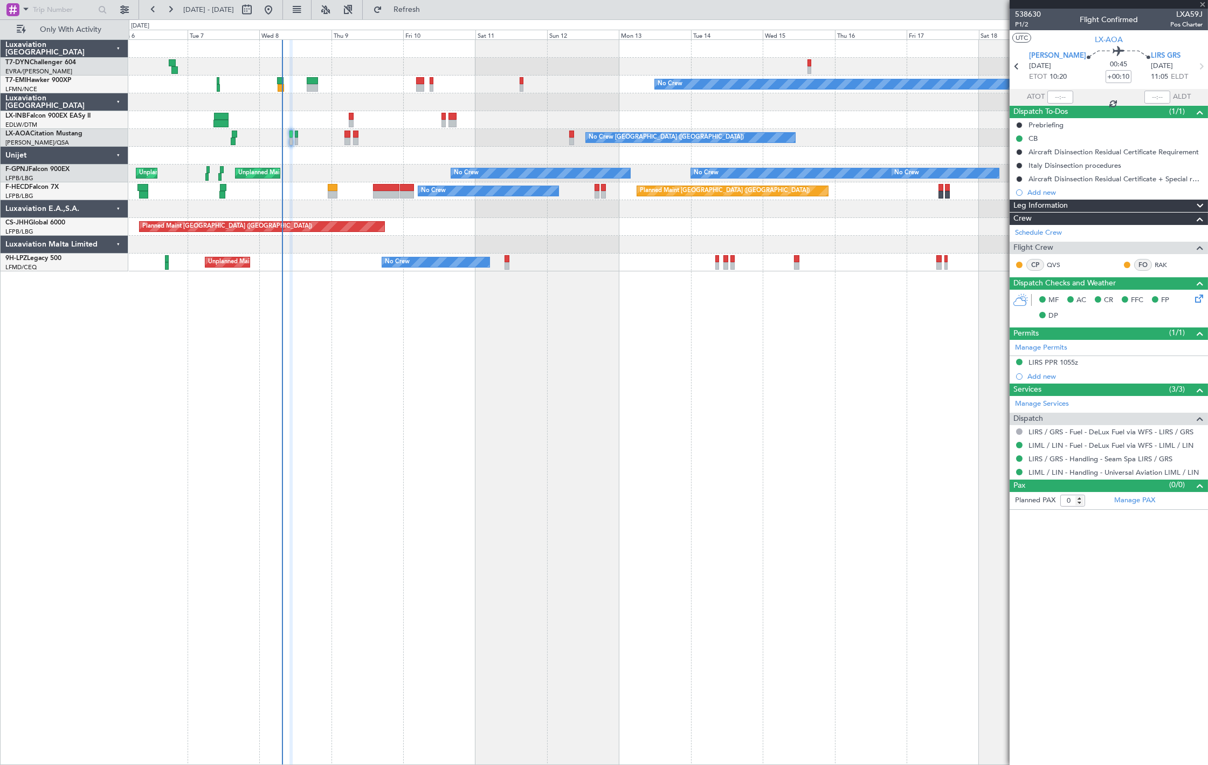
type input "+00:15"
type input "1"
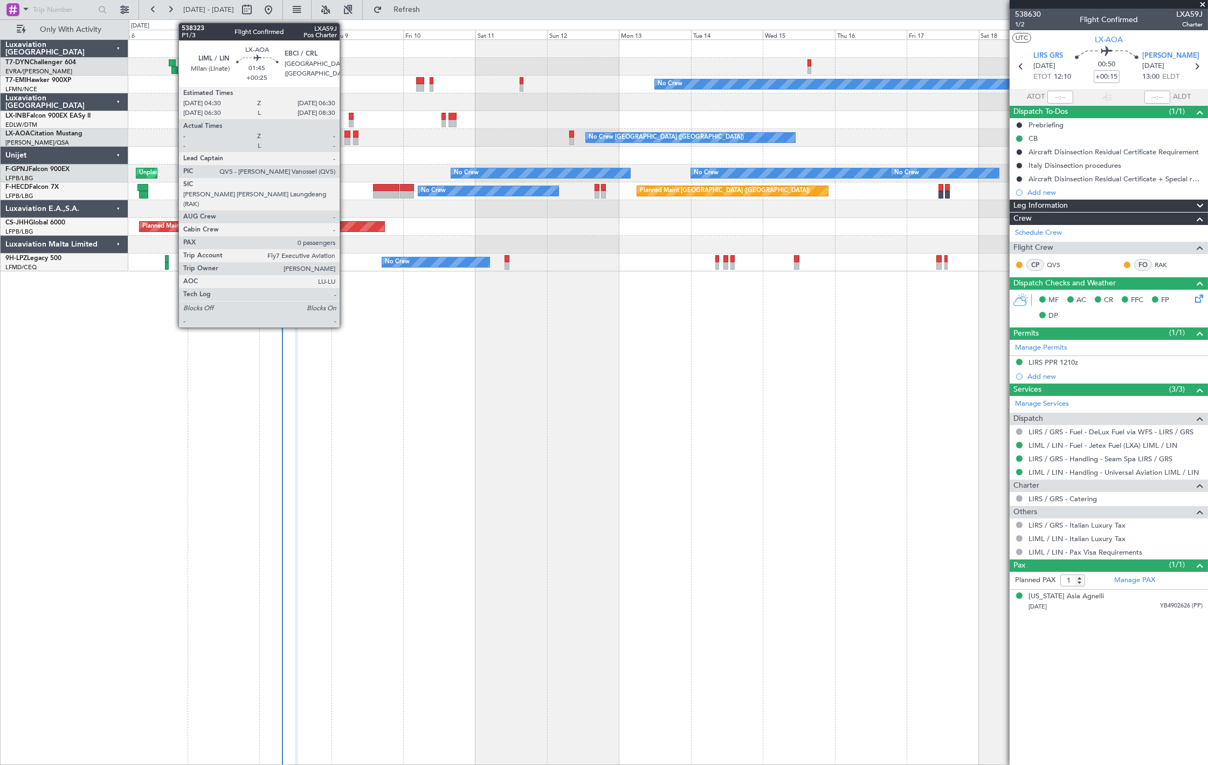
click at [345, 139] on div at bounding box center [348, 141] width 6 height 8
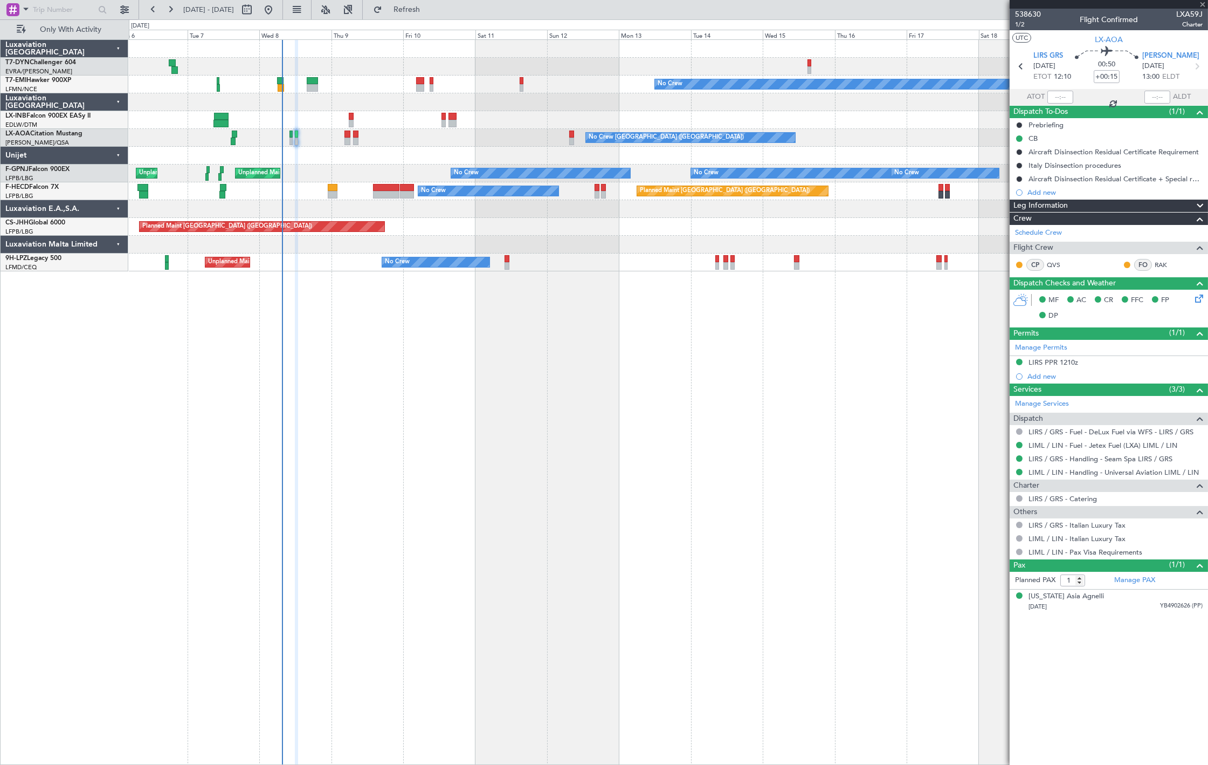
type input "+00:25"
type input "0"
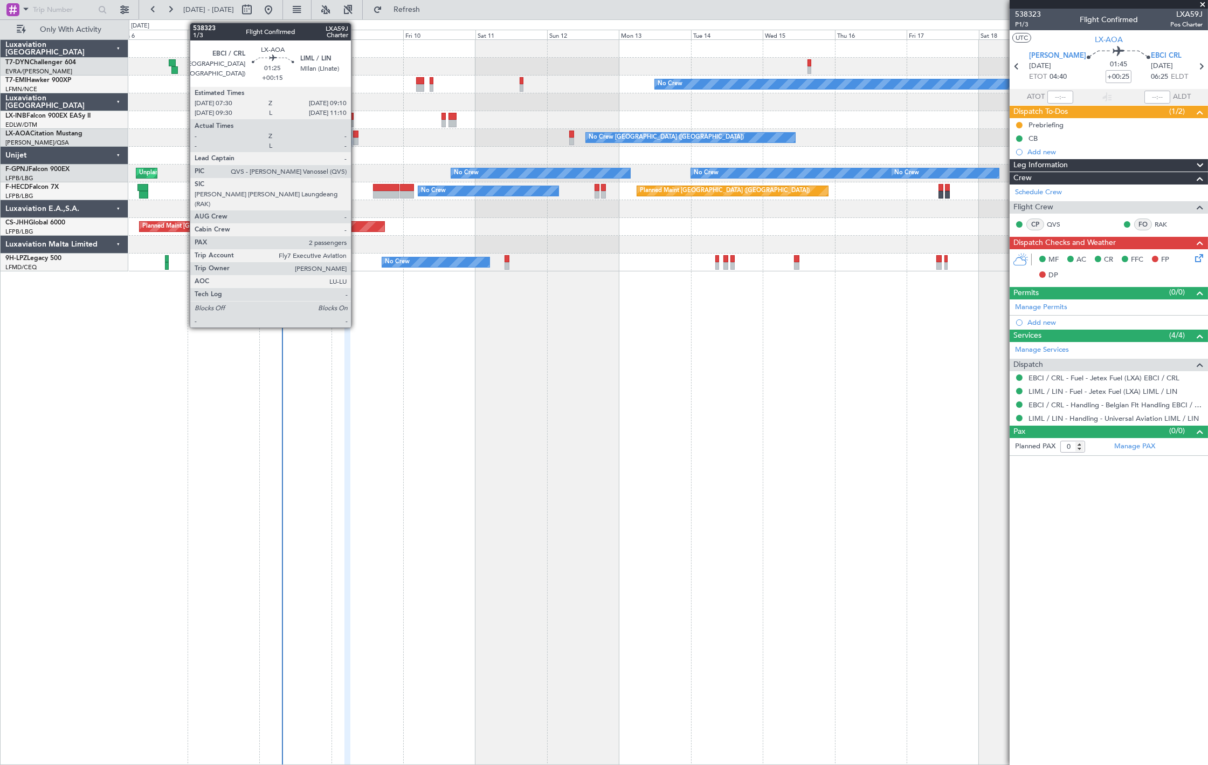
click at [356, 139] on div at bounding box center [355, 141] width 5 height 8
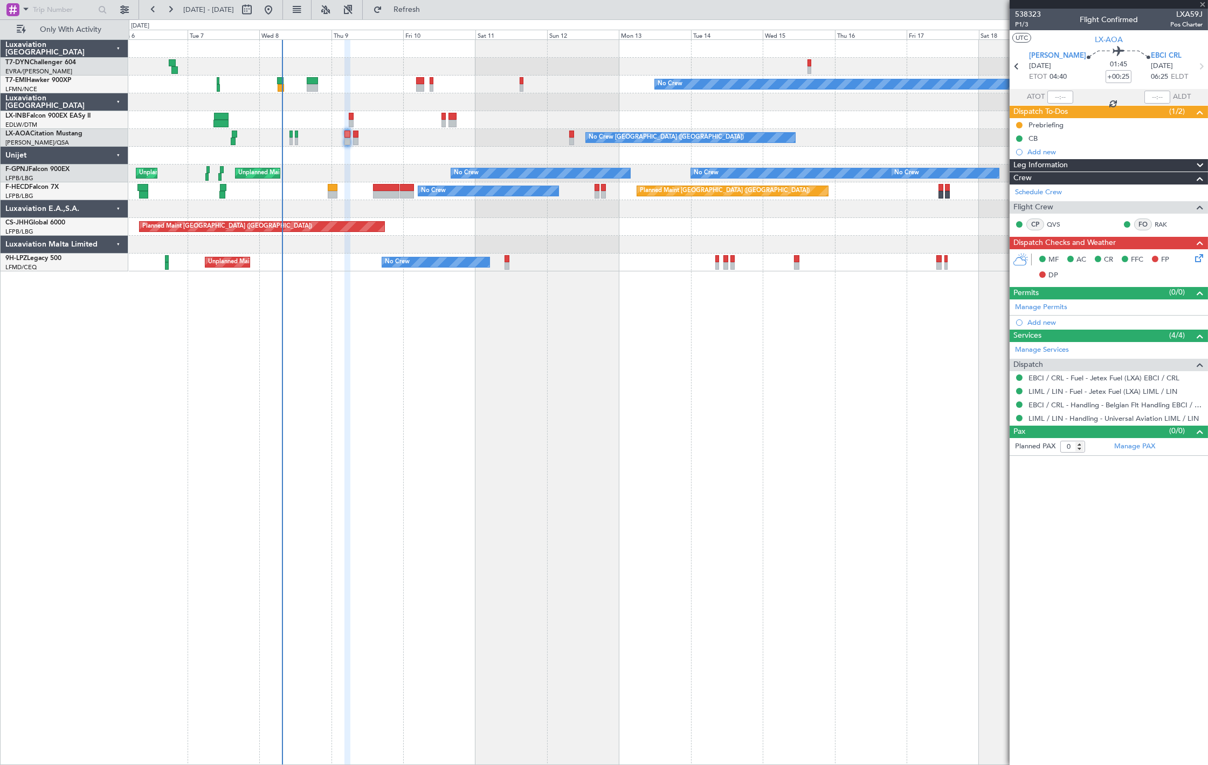
type input "+00:15"
type input "2"
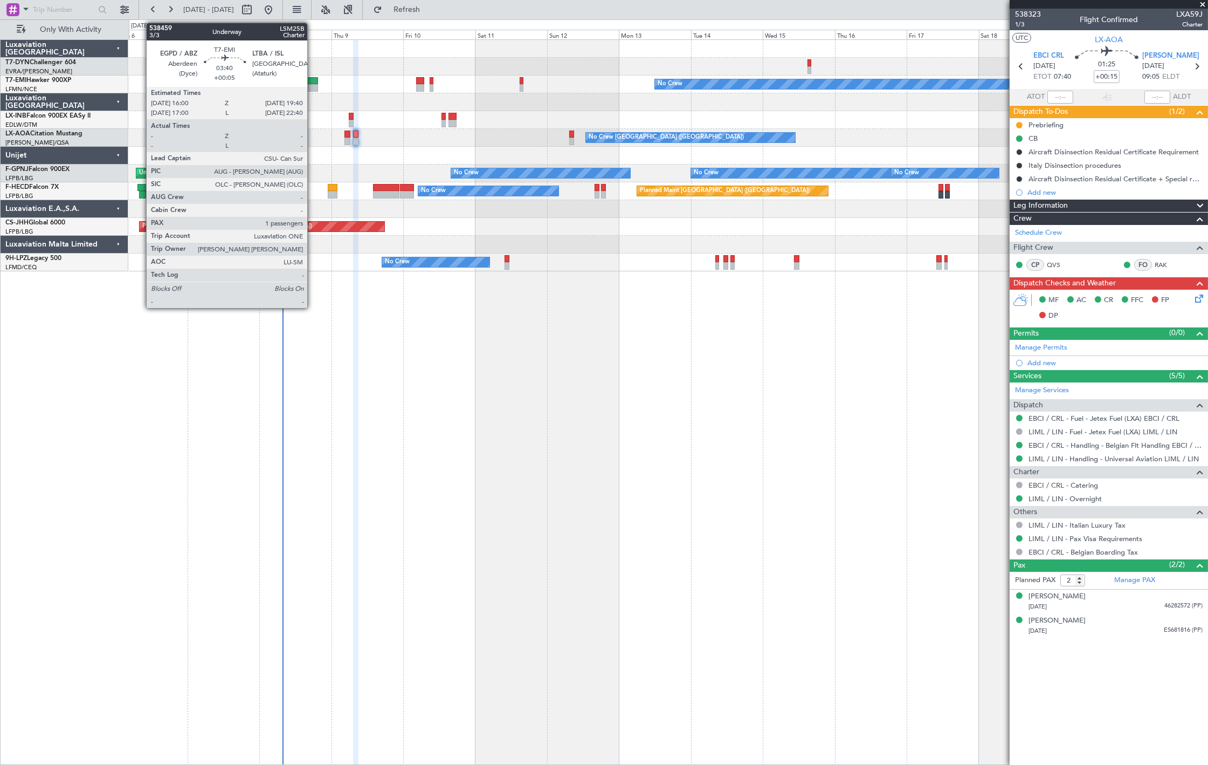
click at [313, 82] on div at bounding box center [312, 81] width 11 height 8
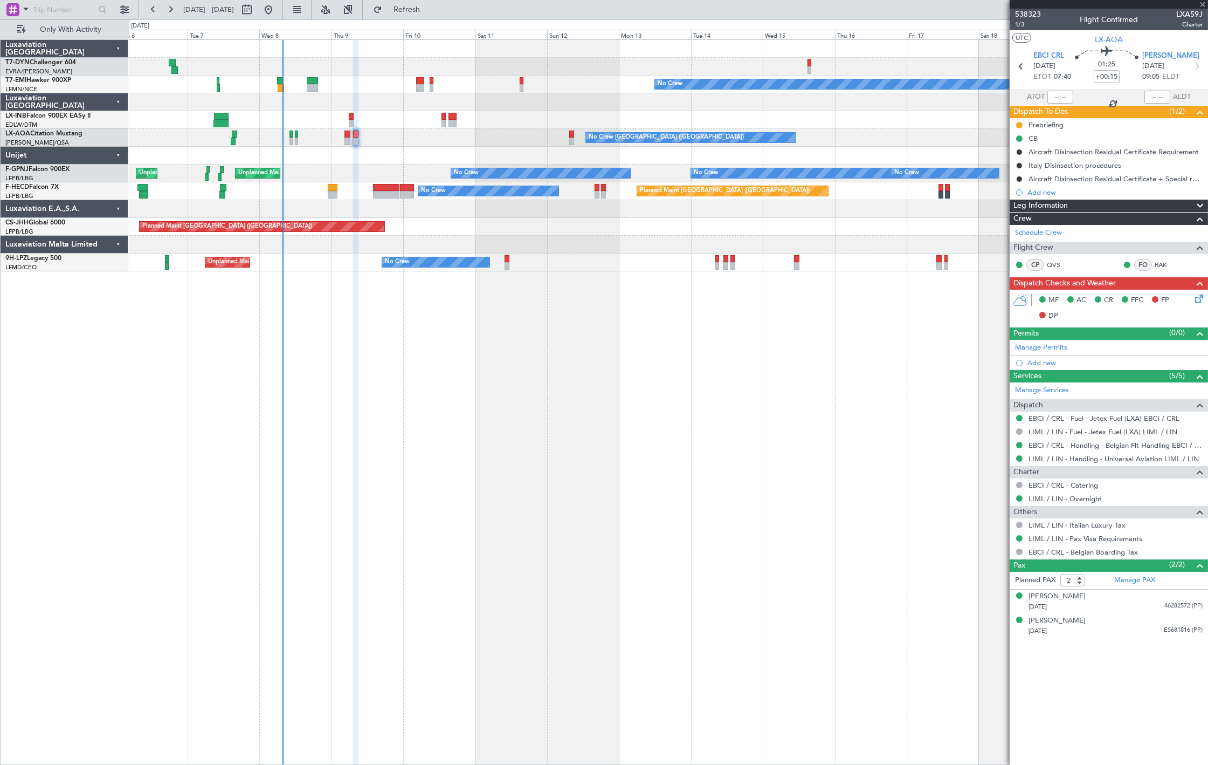
type input "+00:05"
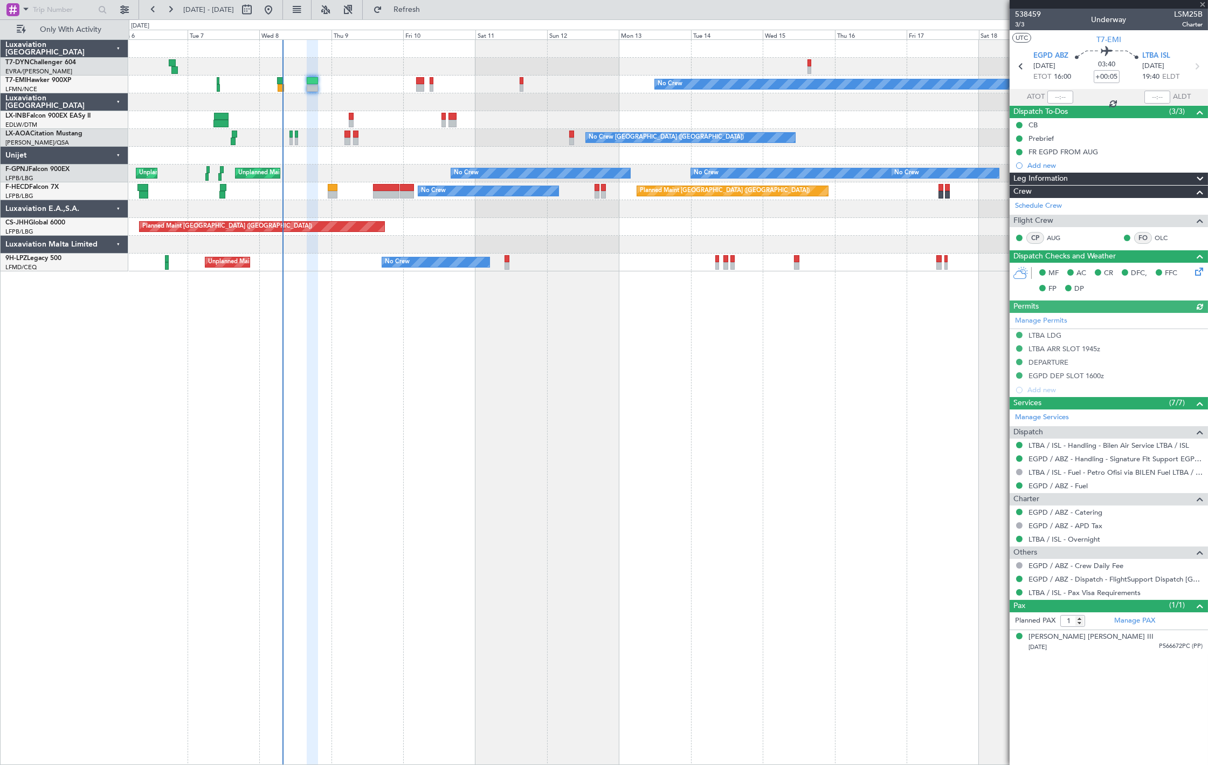
click at [416, 88] on div "No Crew" at bounding box center [668, 84] width 1079 height 18
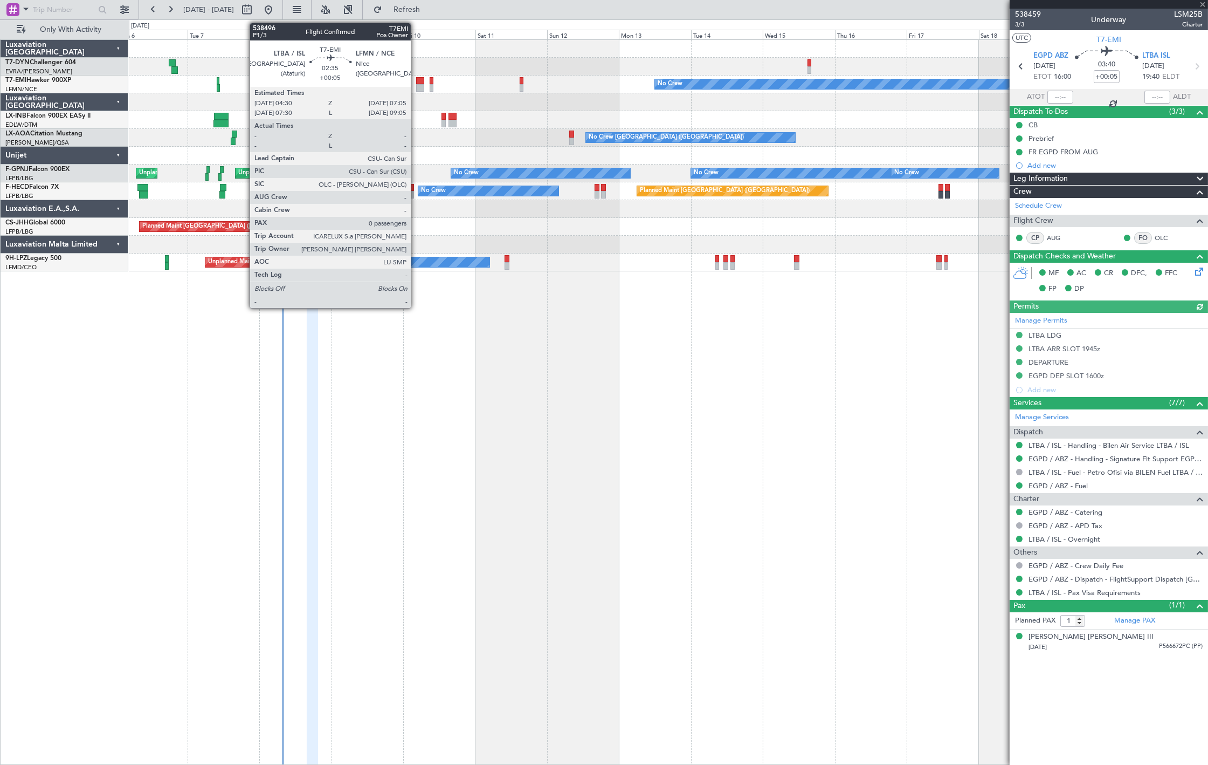
click at [417, 84] on div at bounding box center [420, 88] width 8 height 8
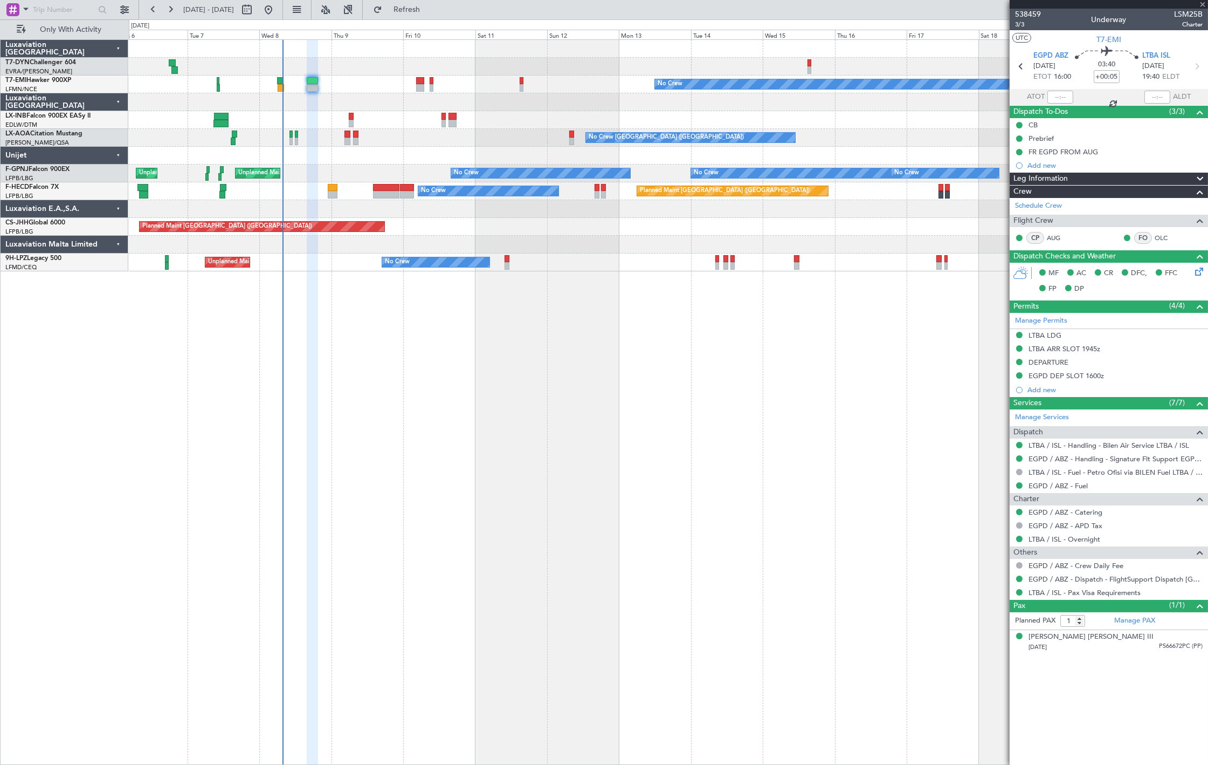
type input "0"
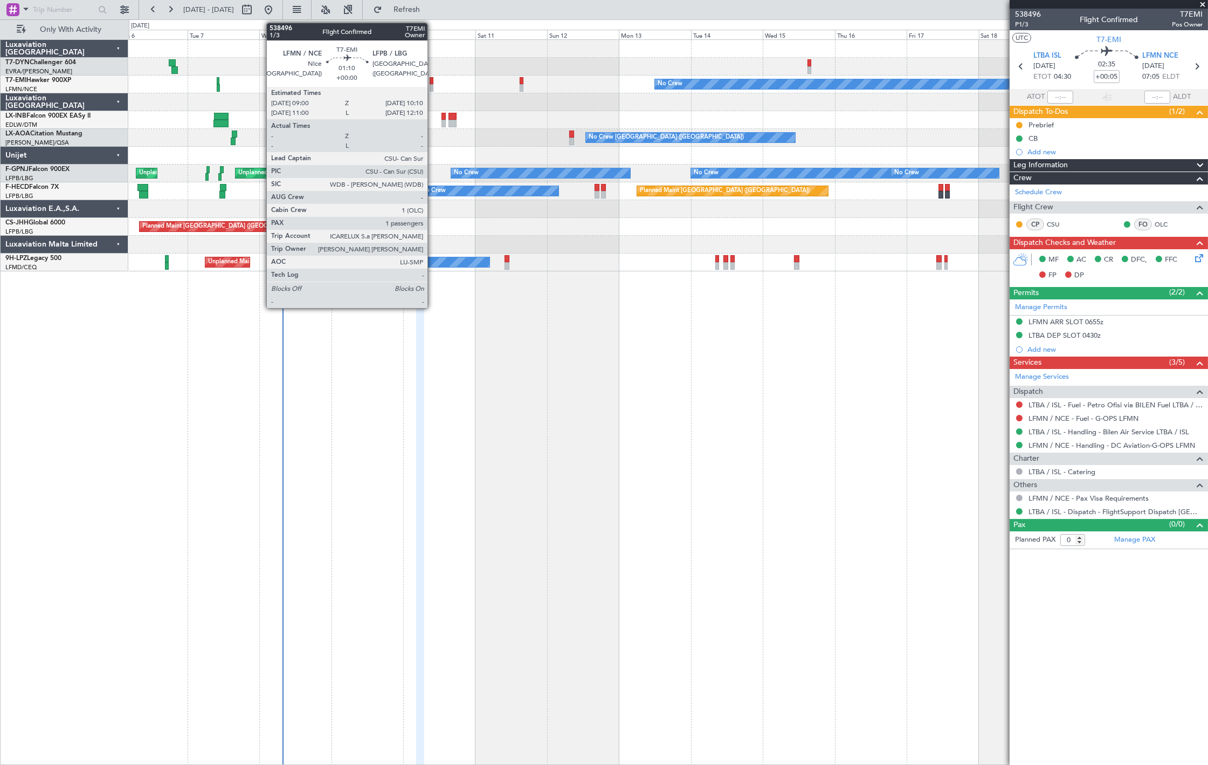
click at [433, 89] on div at bounding box center [432, 88] width 4 height 8
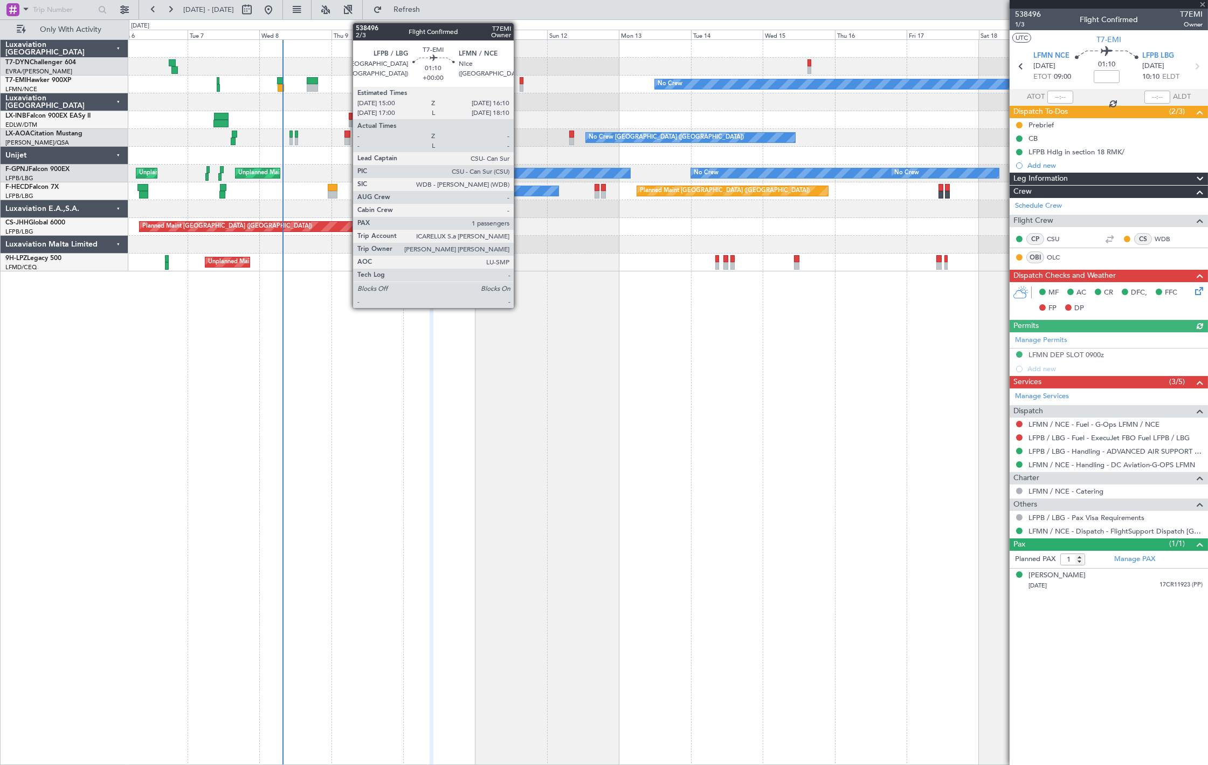
click at [521, 84] on div at bounding box center [522, 88] width 4 height 8
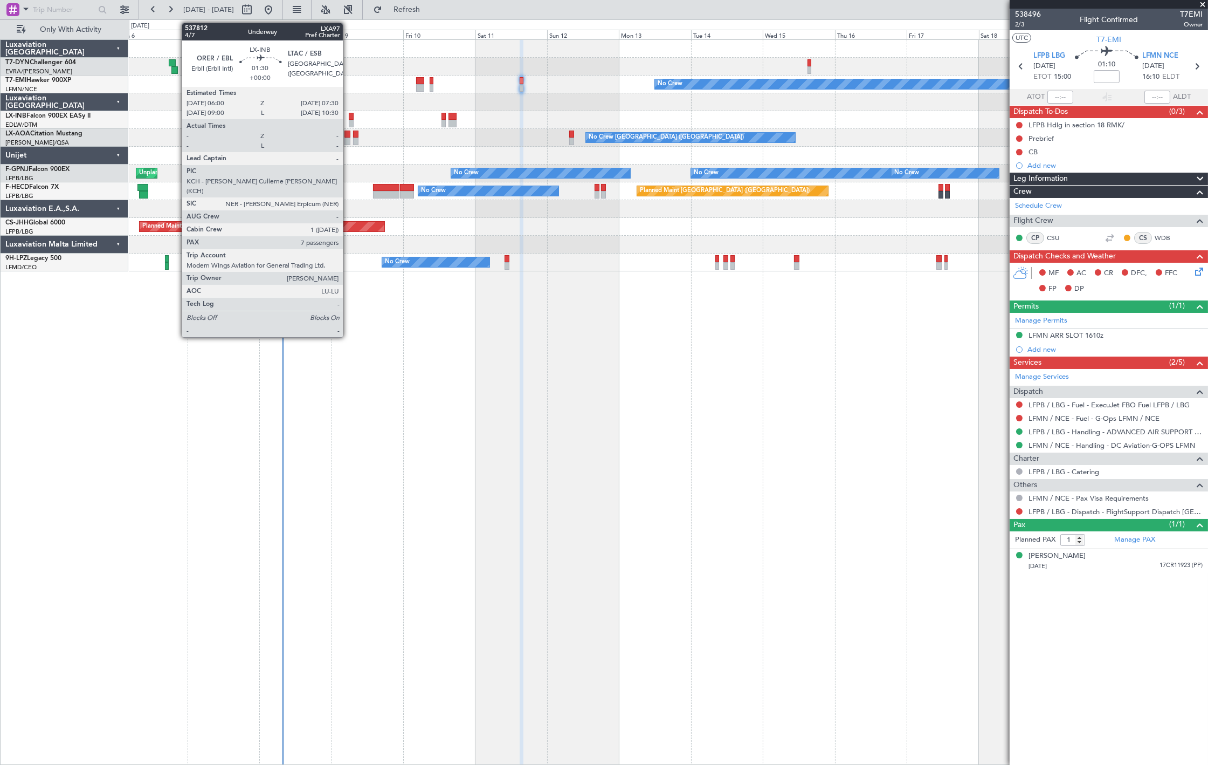
click at [349, 120] on div at bounding box center [351, 124] width 5 height 8
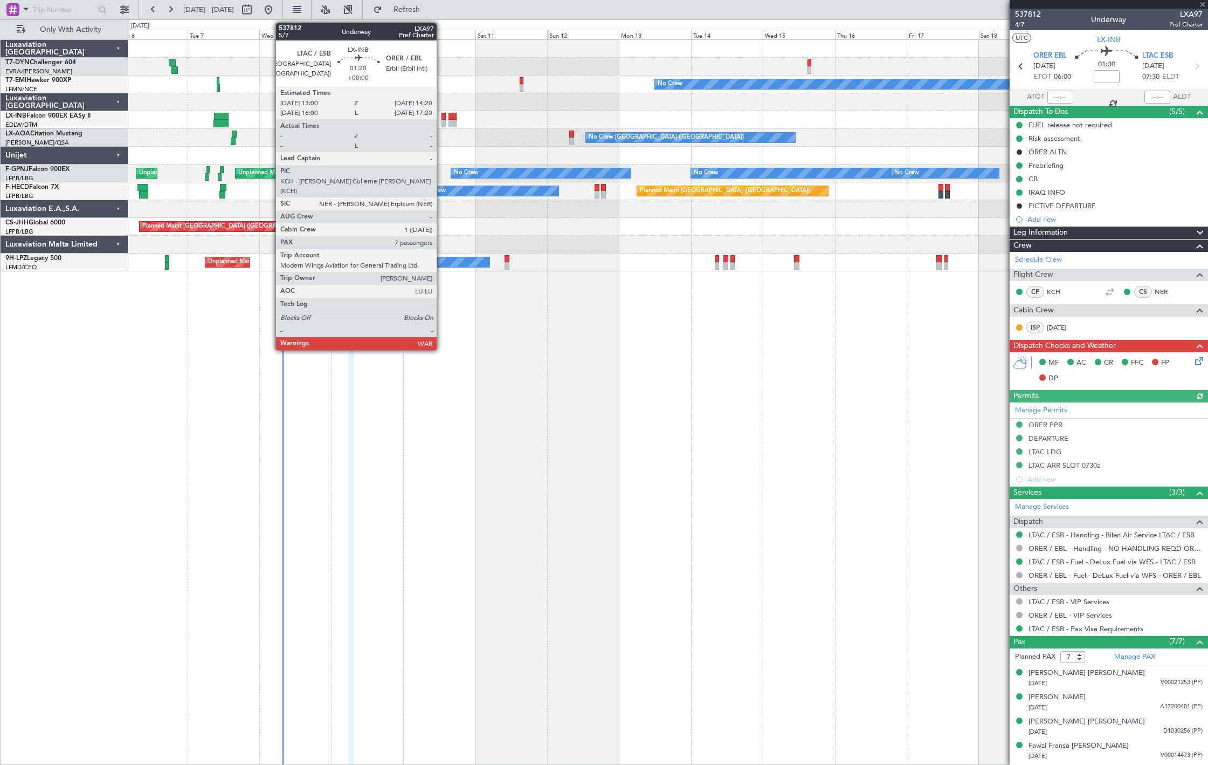
click at [442, 120] on div at bounding box center [444, 124] width 4 height 8
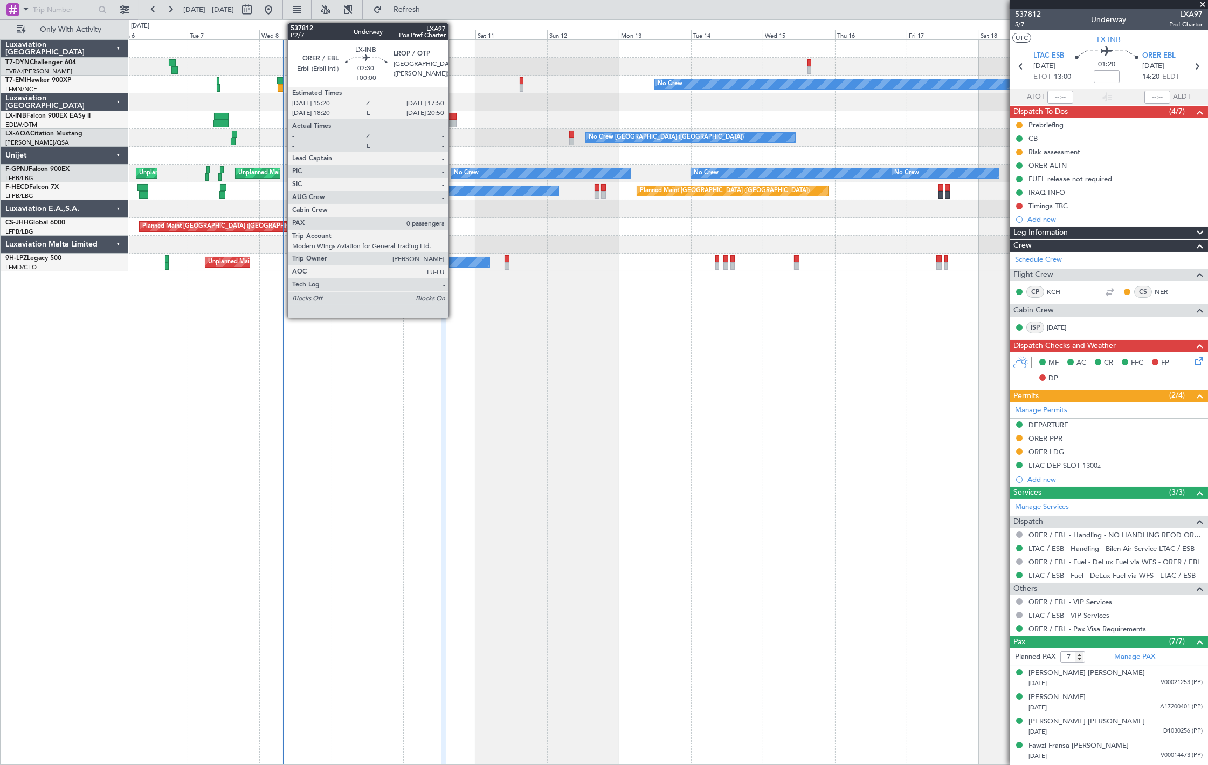
click at [453, 122] on div at bounding box center [453, 124] width 8 height 8
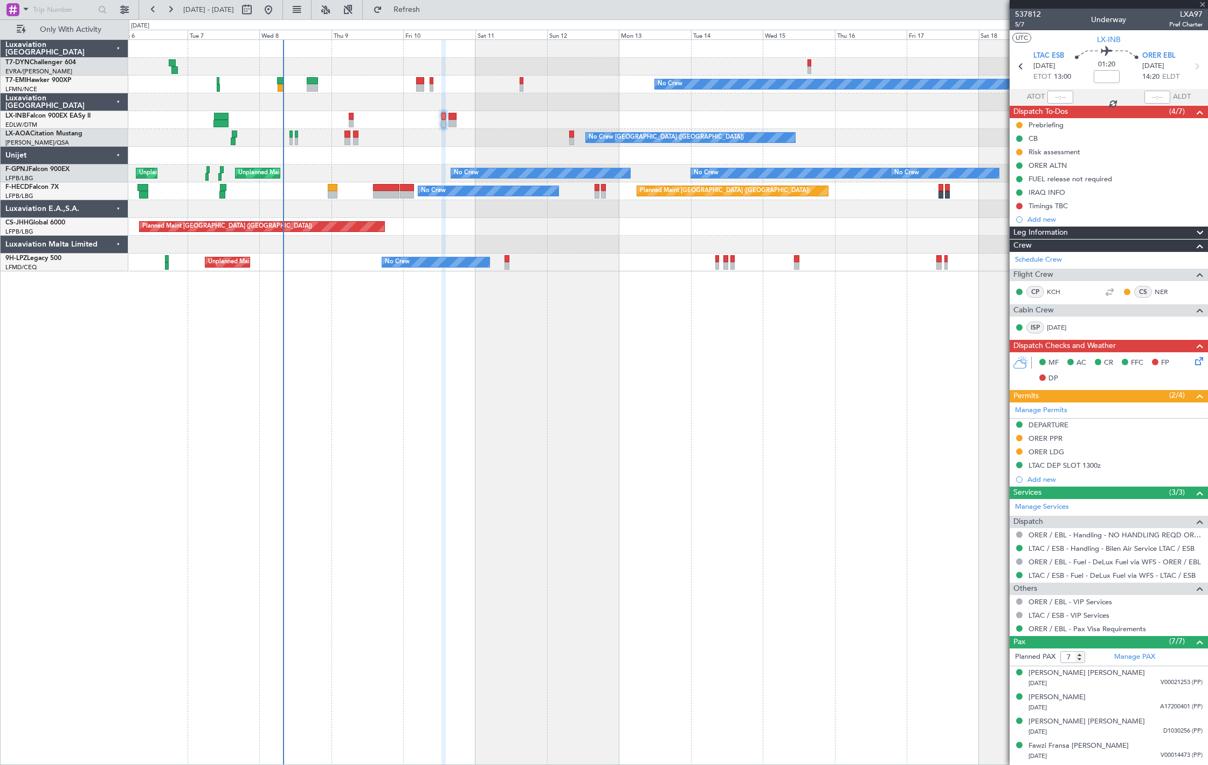
type input "0"
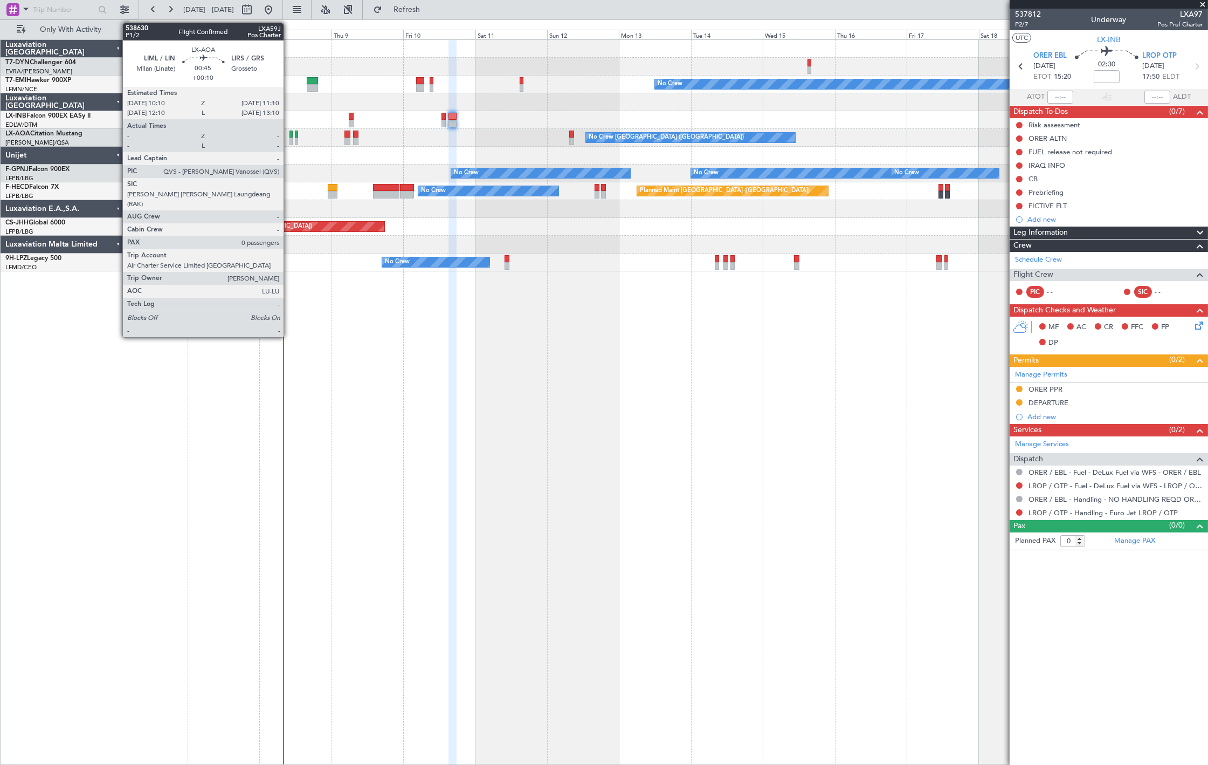
click at [290, 139] on div at bounding box center [291, 141] width 3 height 8
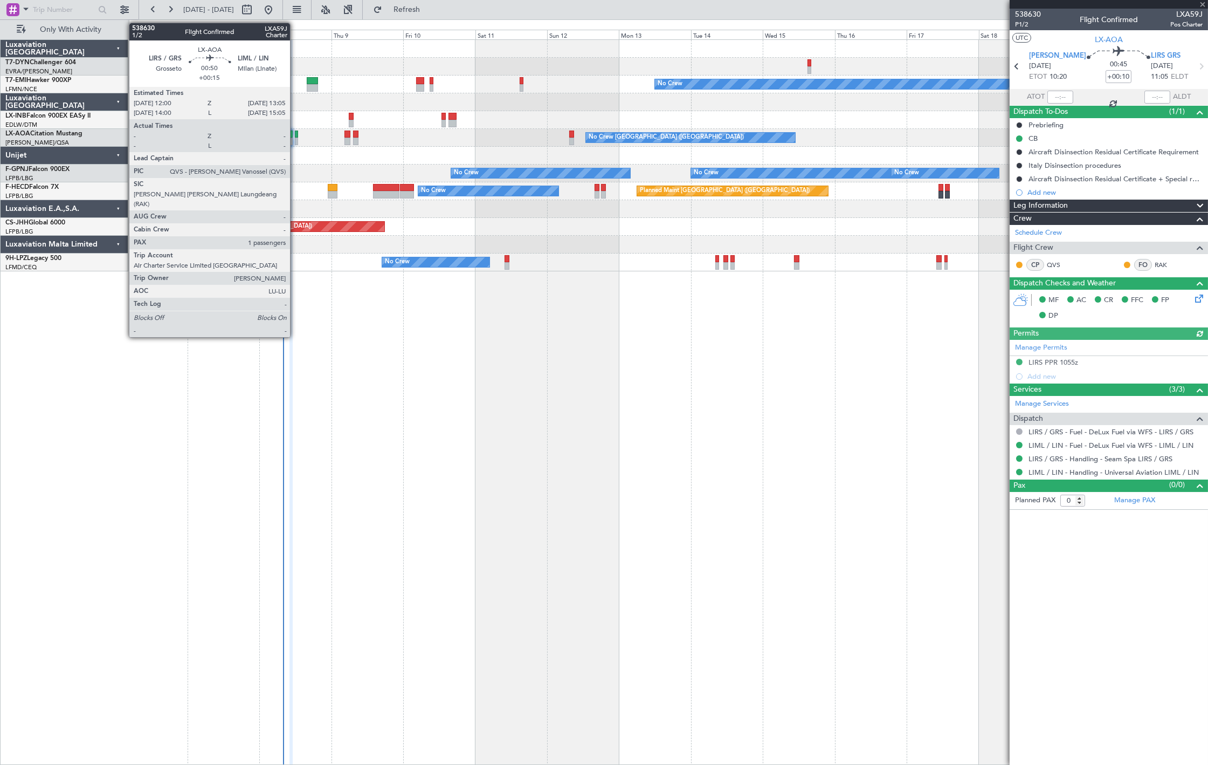
click at [295, 144] on div at bounding box center [297, 141] width 4 height 8
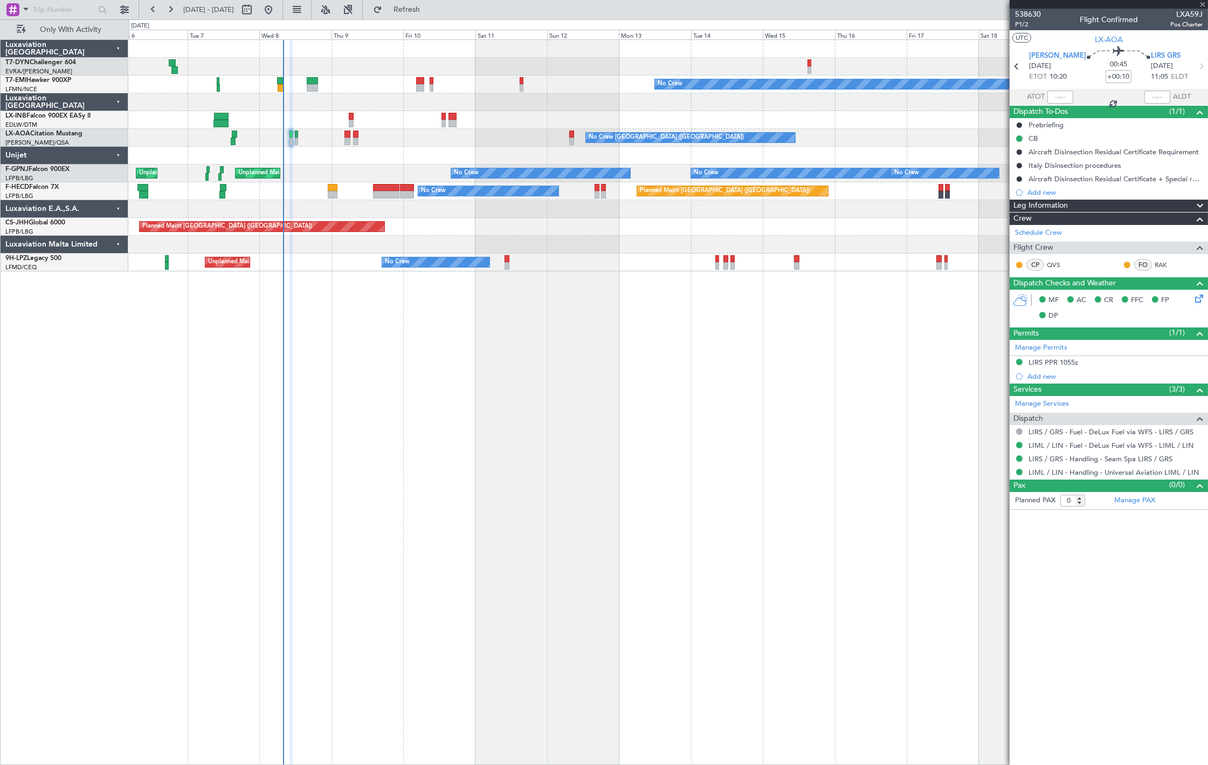
type input "+00:15"
type input "1"
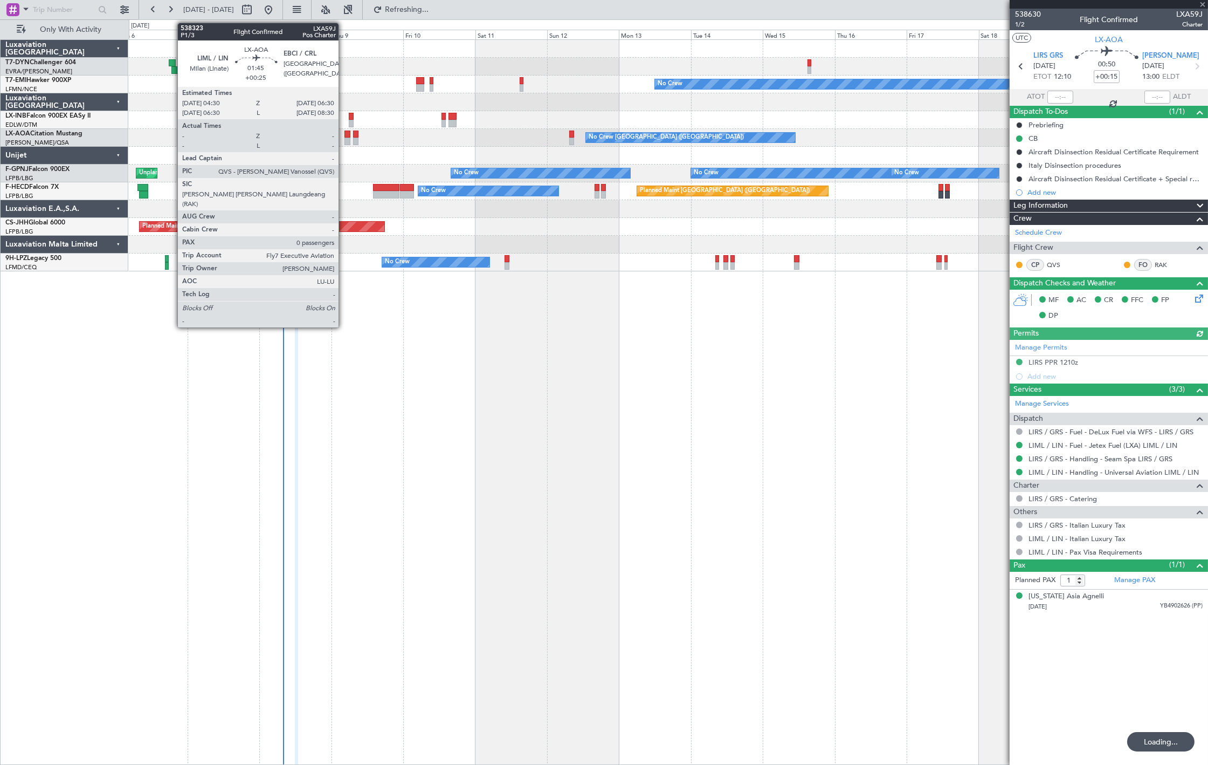
click at [345, 141] on div at bounding box center [348, 141] width 6 height 8
type input "+00:25"
type input "0"
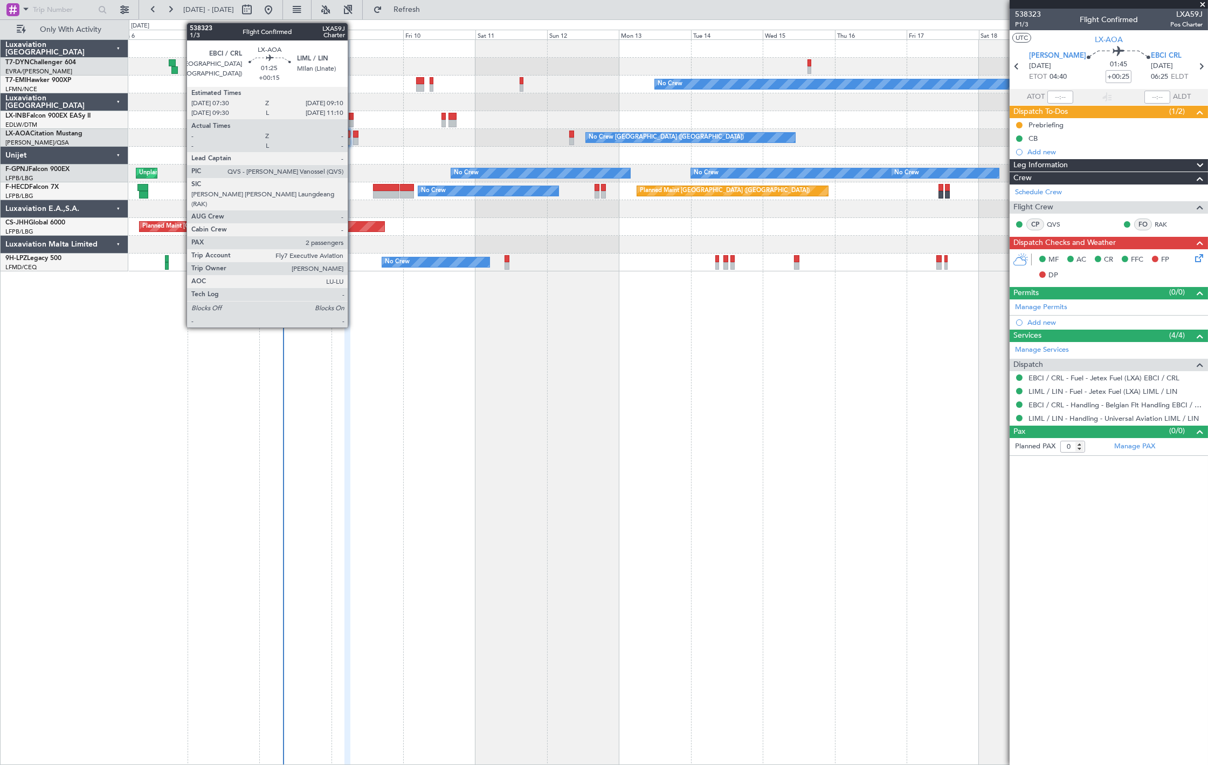
click at [353, 141] on div at bounding box center [355, 141] width 5 height 8
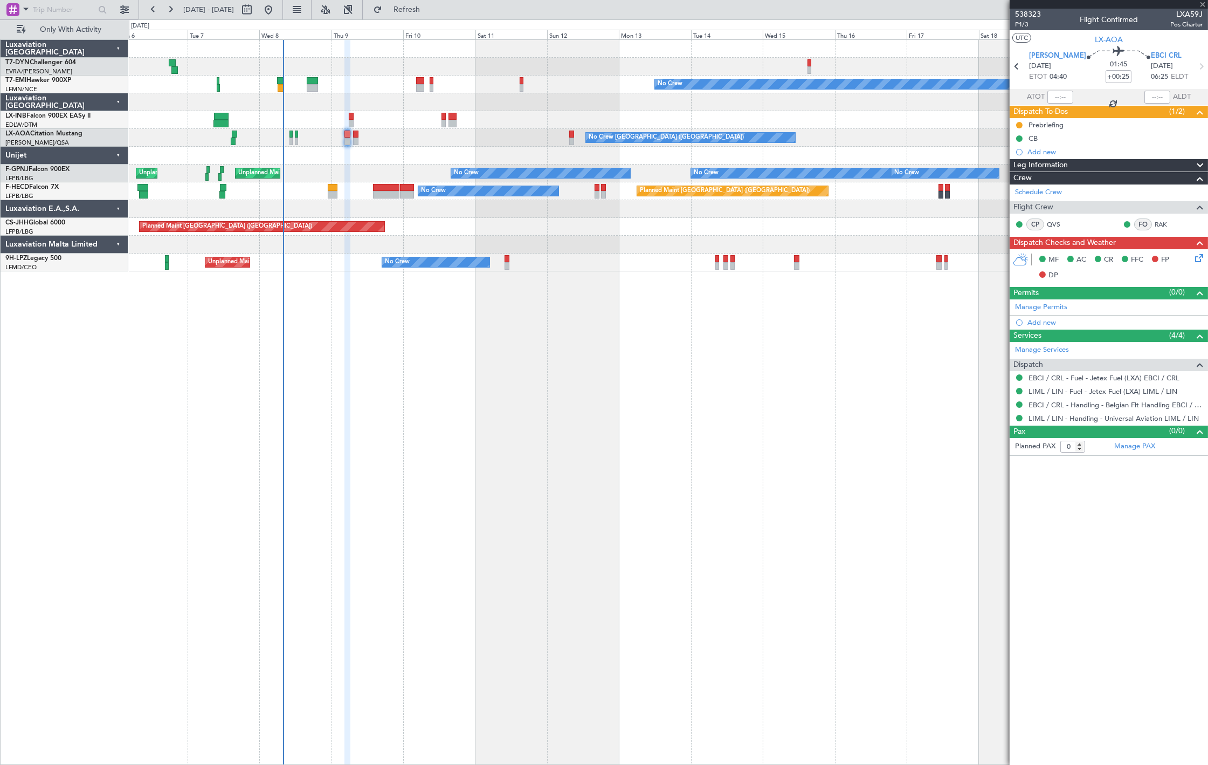
type input "+00:15"
type input "2"
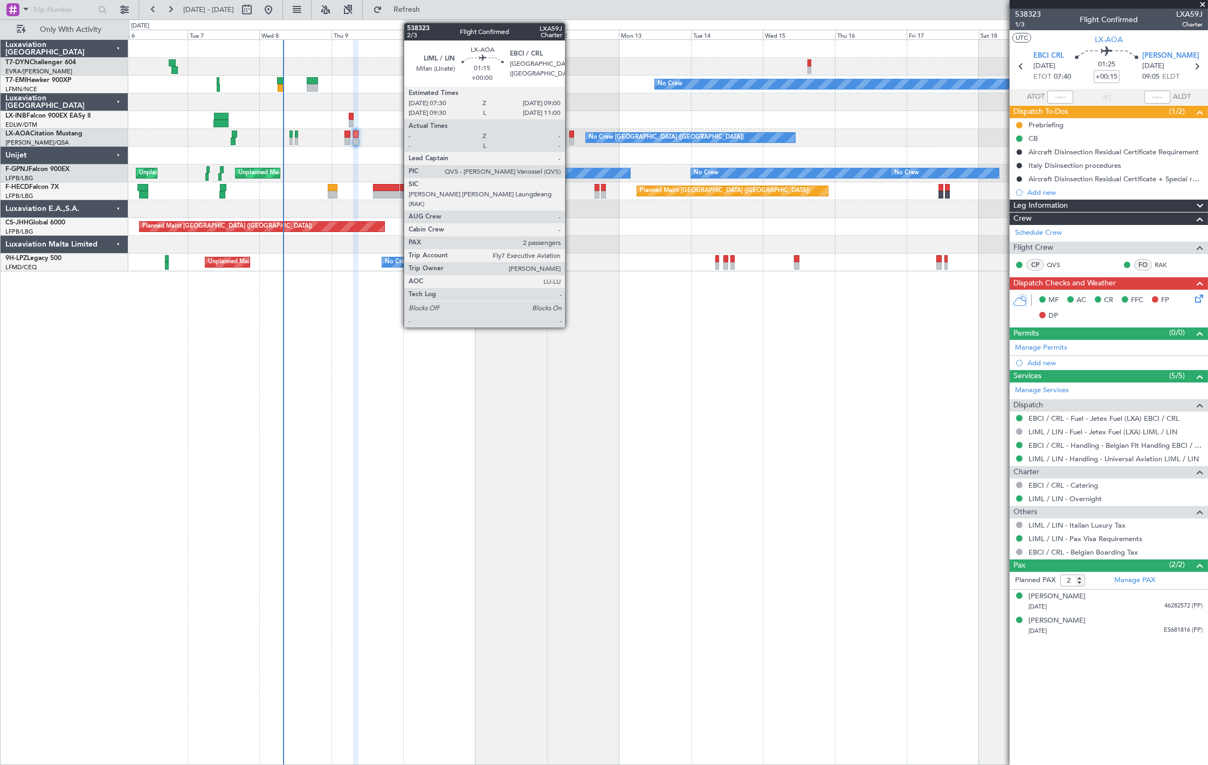
click at [570, 139] on div at bounding box center [571, 141] width 5 height 8
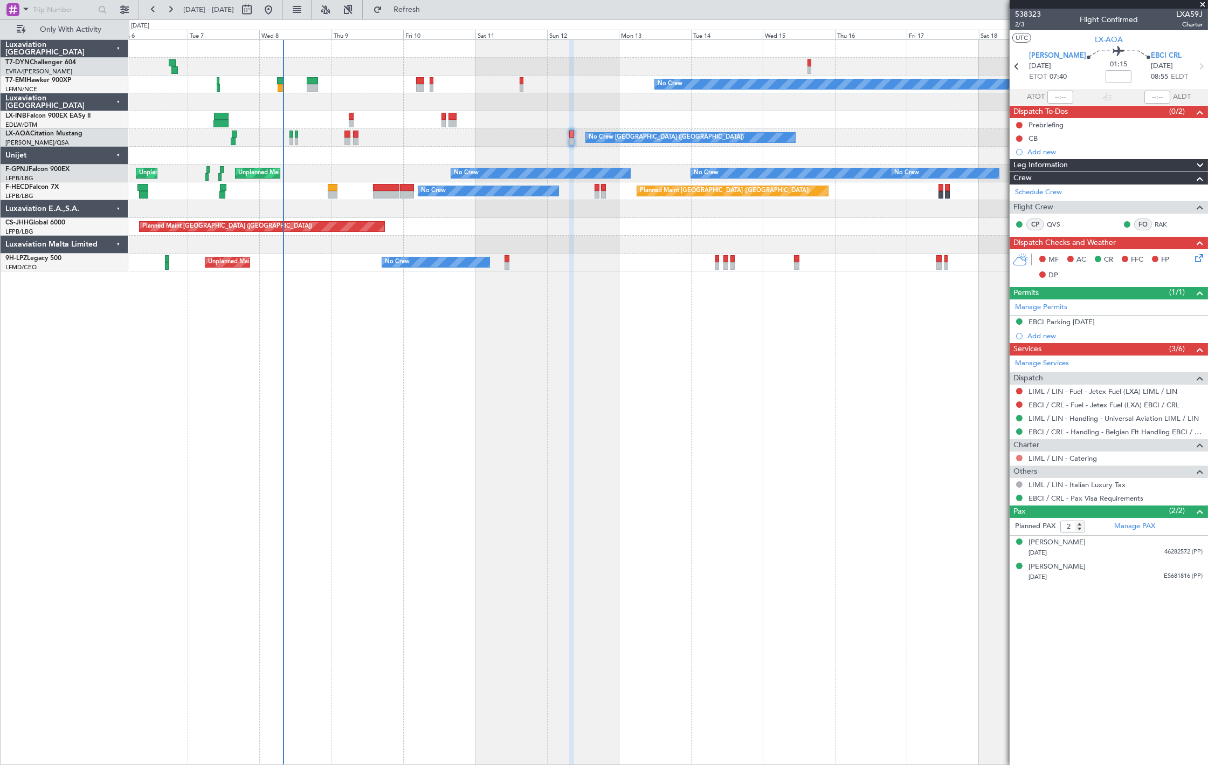
click at [1020, 459] on button at bounding box center [1019, 458] width 6 height 6
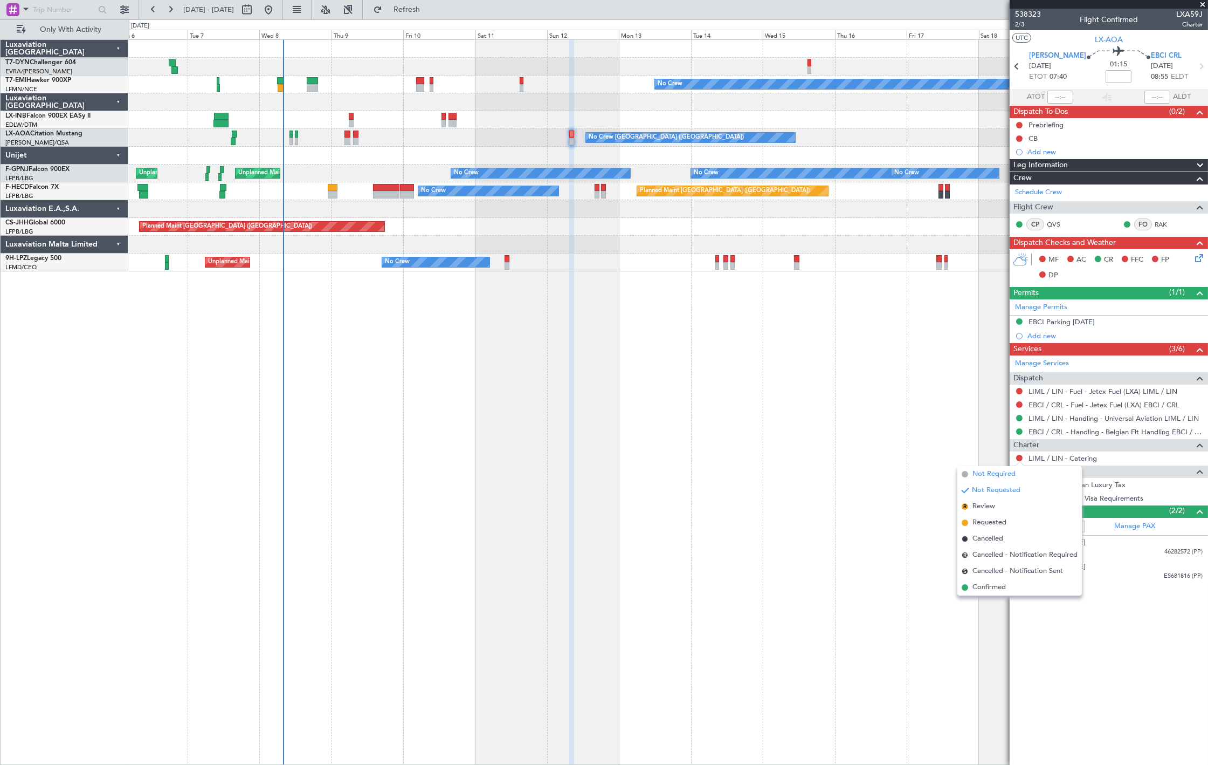
click at [982, 475] on span "Not Required" at bounding box center [994, 474] width 43 height 11
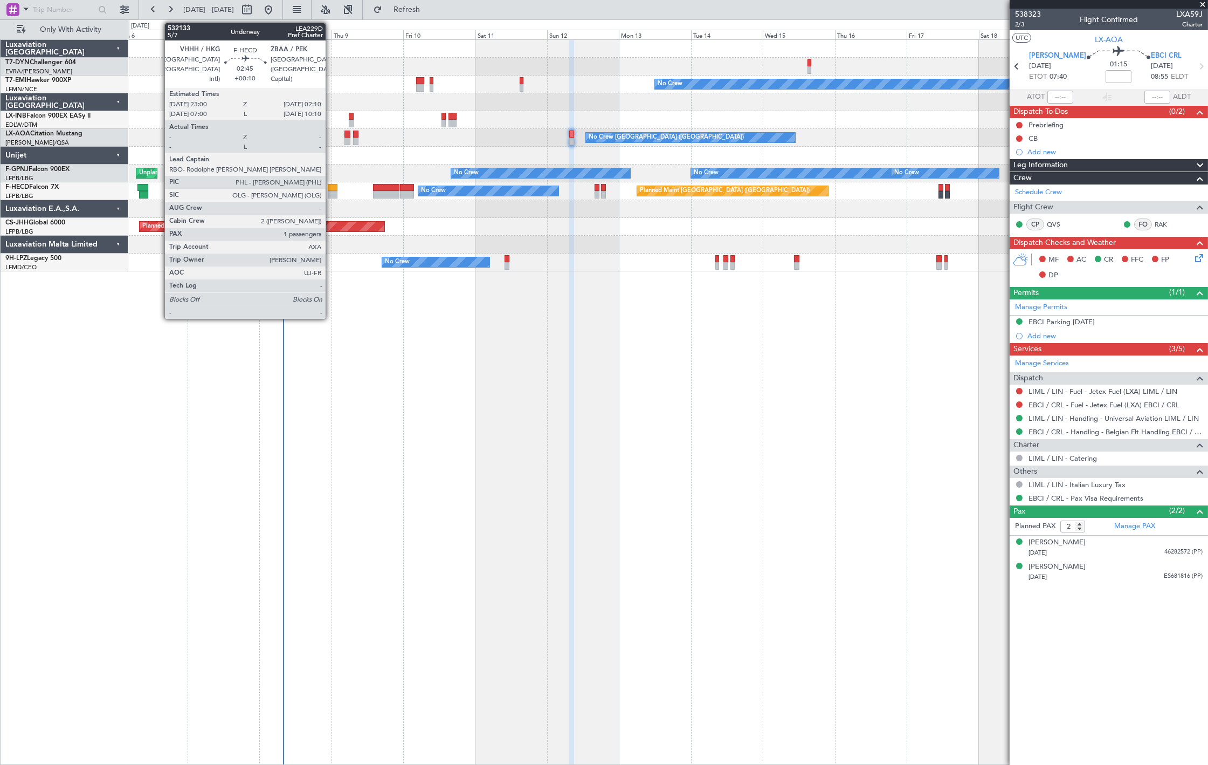
click at [331, 192] on div at bounding box center [333, 195] width 10 height 8
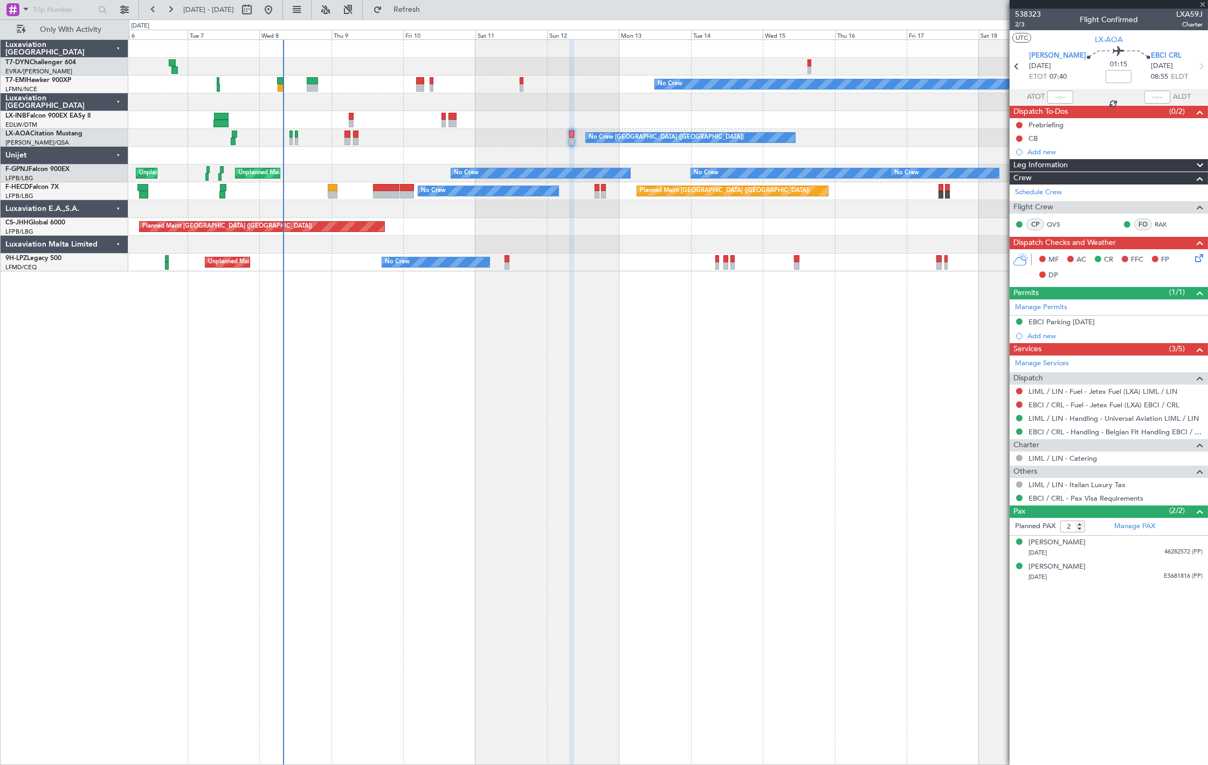
type input "+00:10"
type input "1"
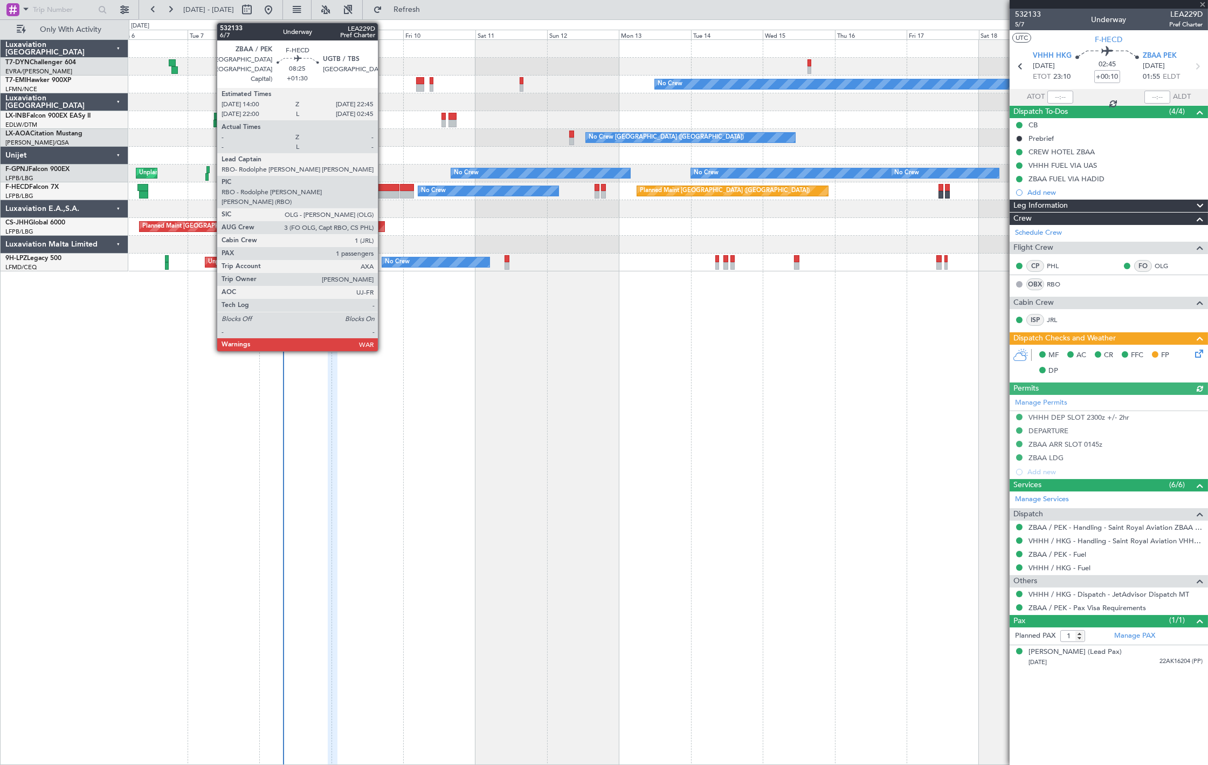
click at [383, 196] on div at bounding box center [386, 195] width 26 height 8
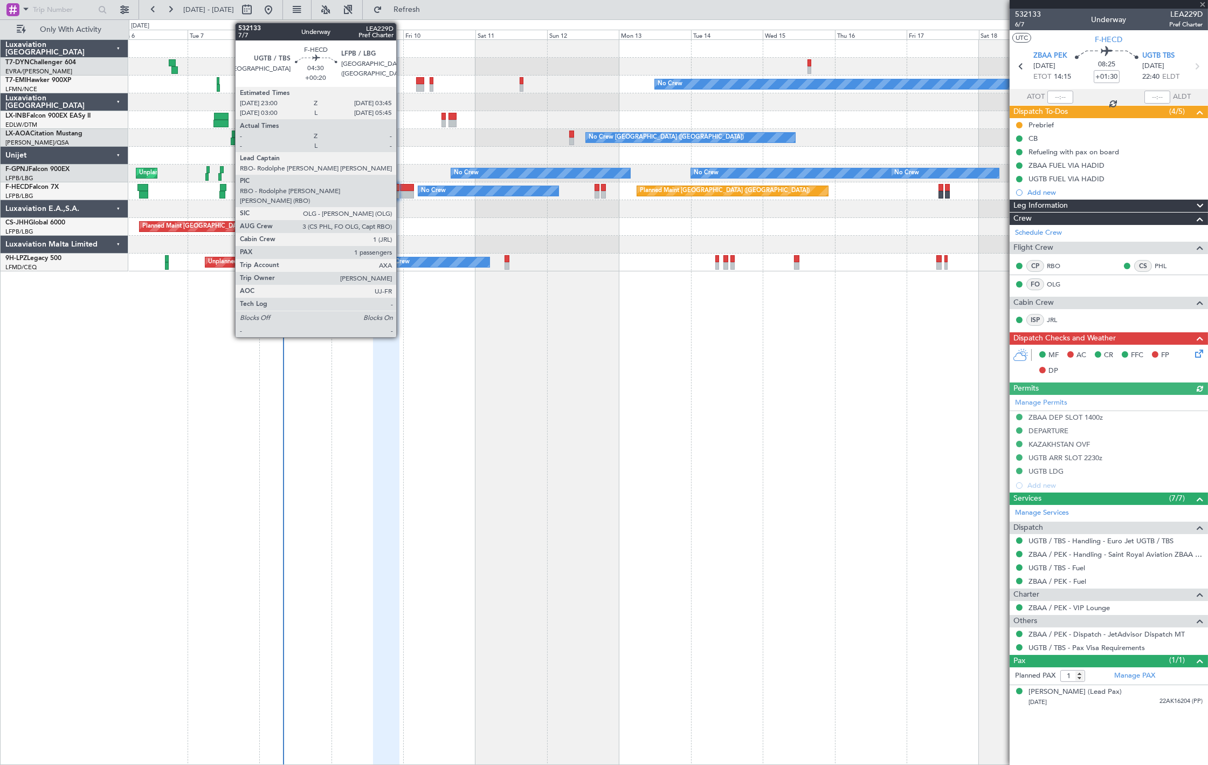
click at [402, 192] on div at bounding box center [407, 195] width 15 height 8
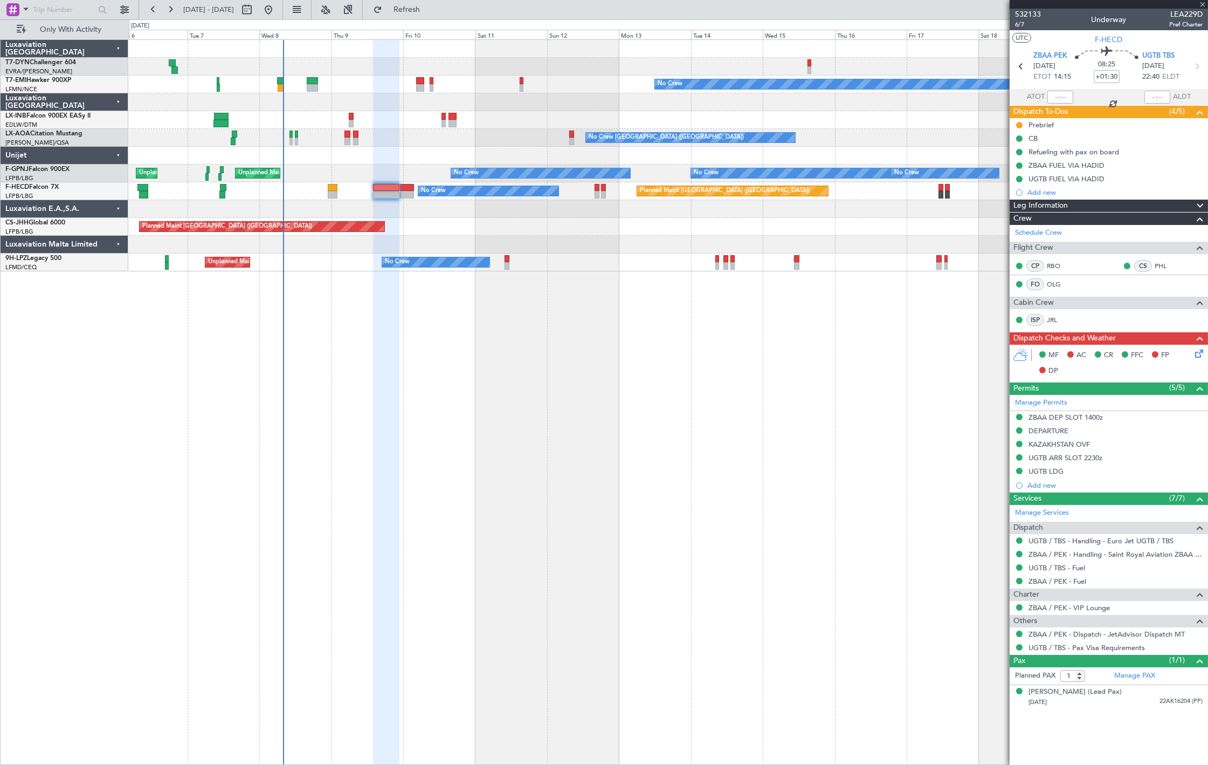
type input "+00:20"
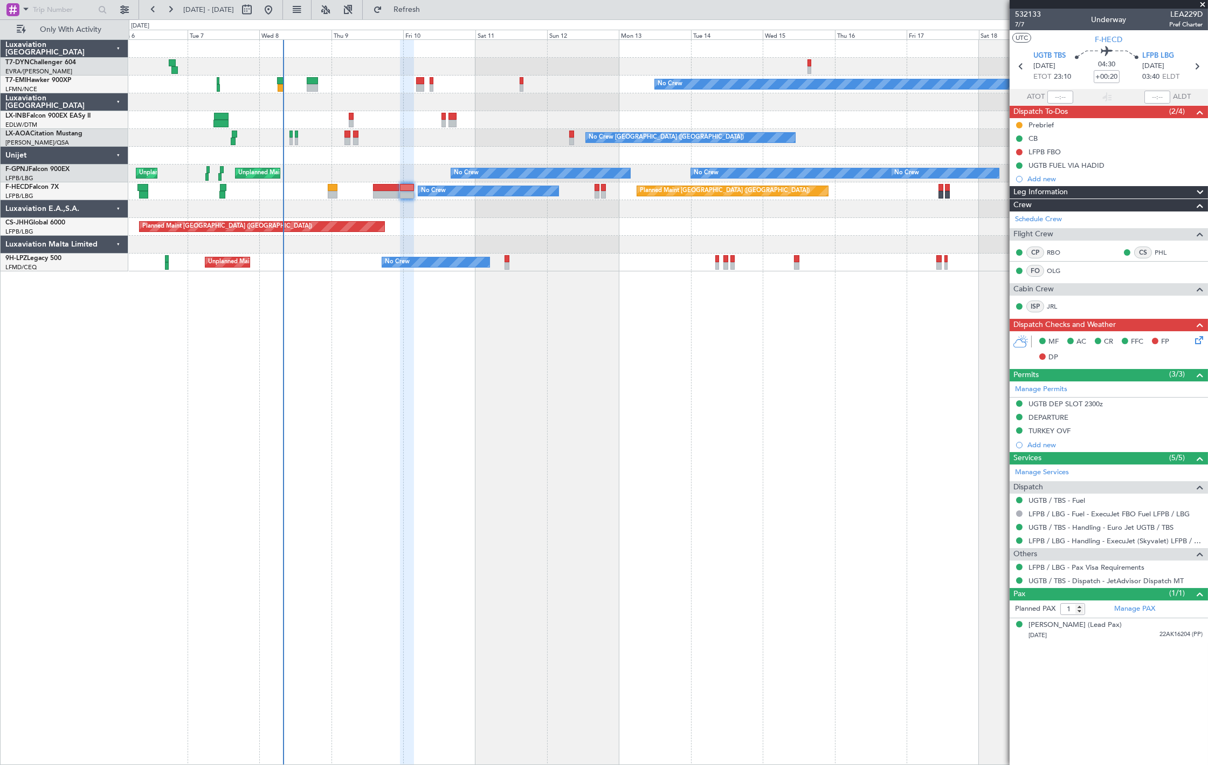
click at [594, 193] on div "No Crew Planned Maint [GEOGRAPHIC_DATA] ([GEOGRAPHIC_DATA]) No Crew AOG Maint […" at bounding box center [668, 191] width 1079 height 18
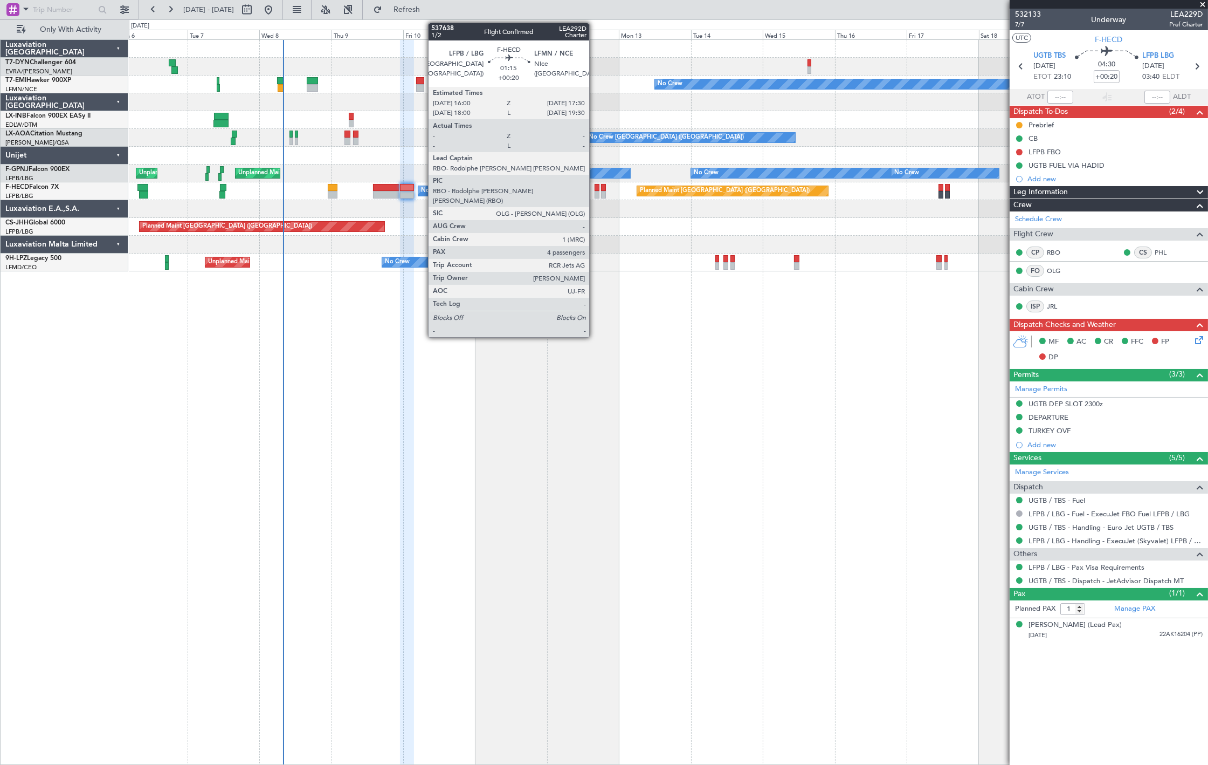
click at [595, 193] on div at bounding box center [597, 195] width 5 height 8
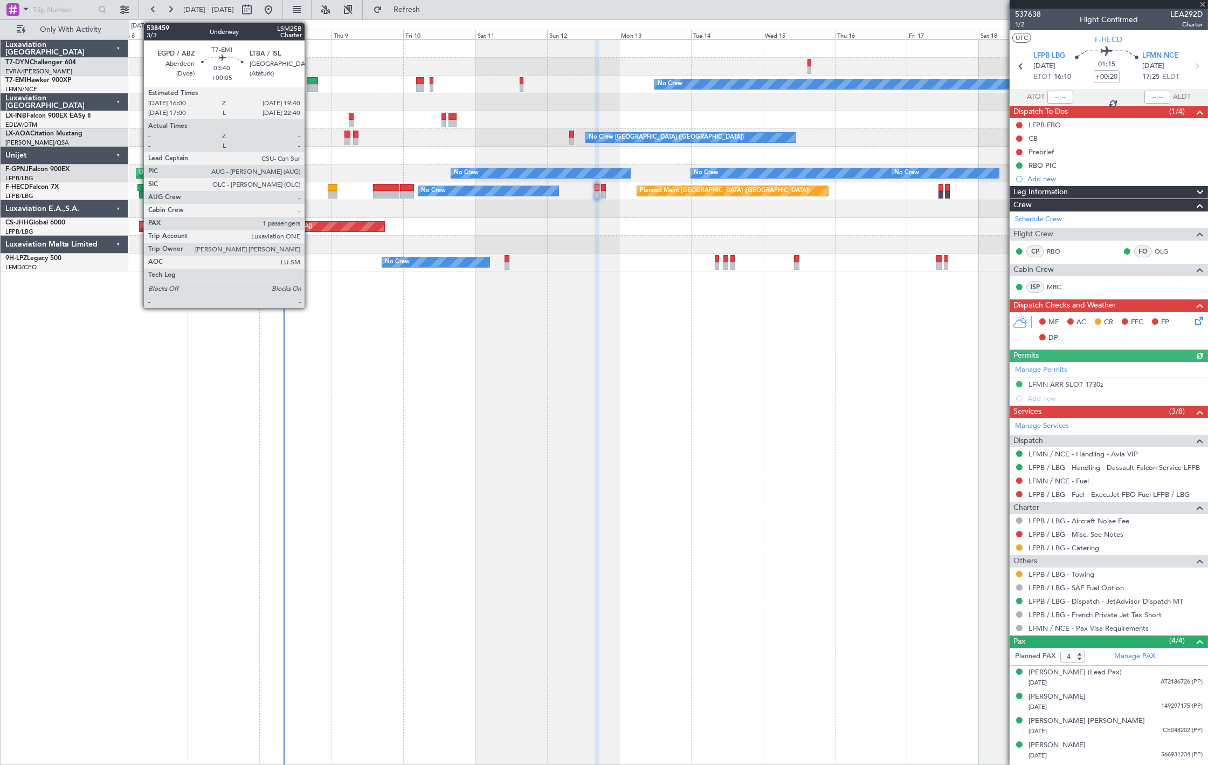
click at [310, 88] on div at bounding box center [312, 88] width 11 height 8
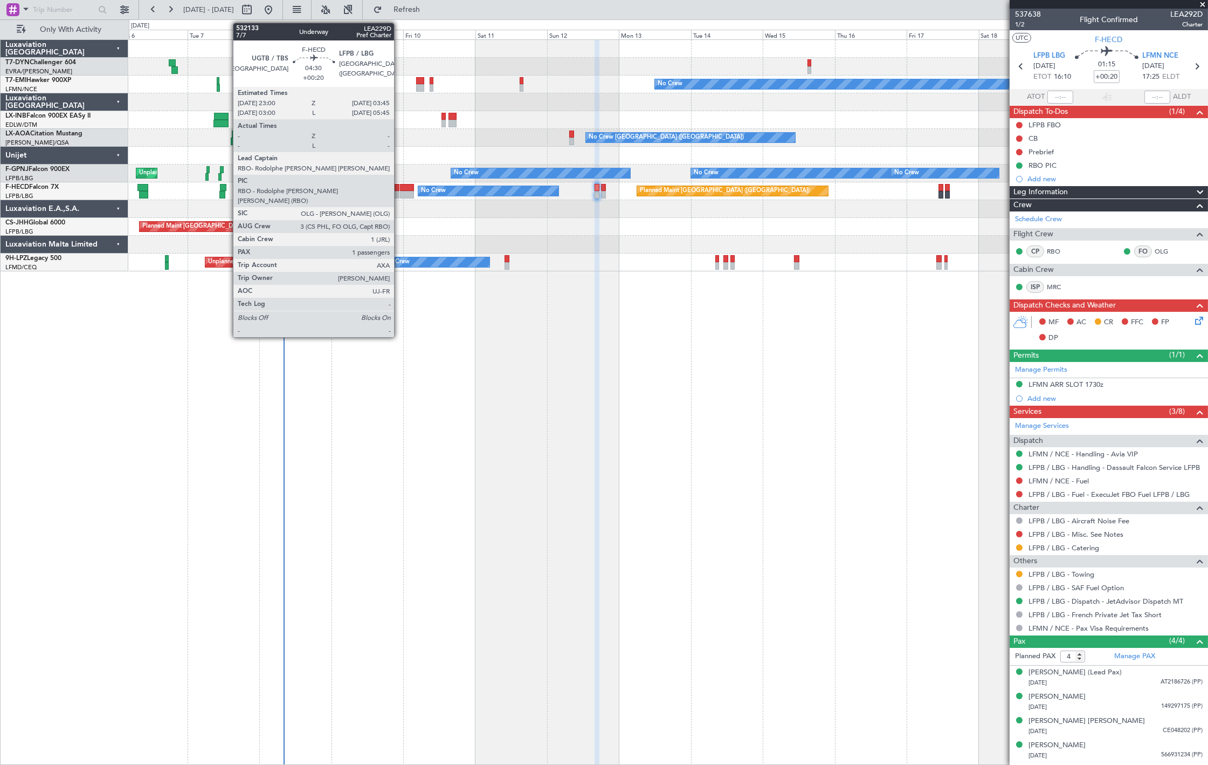
click at [400, 189] on div at bounding box center [407, 188] width 15 height 8
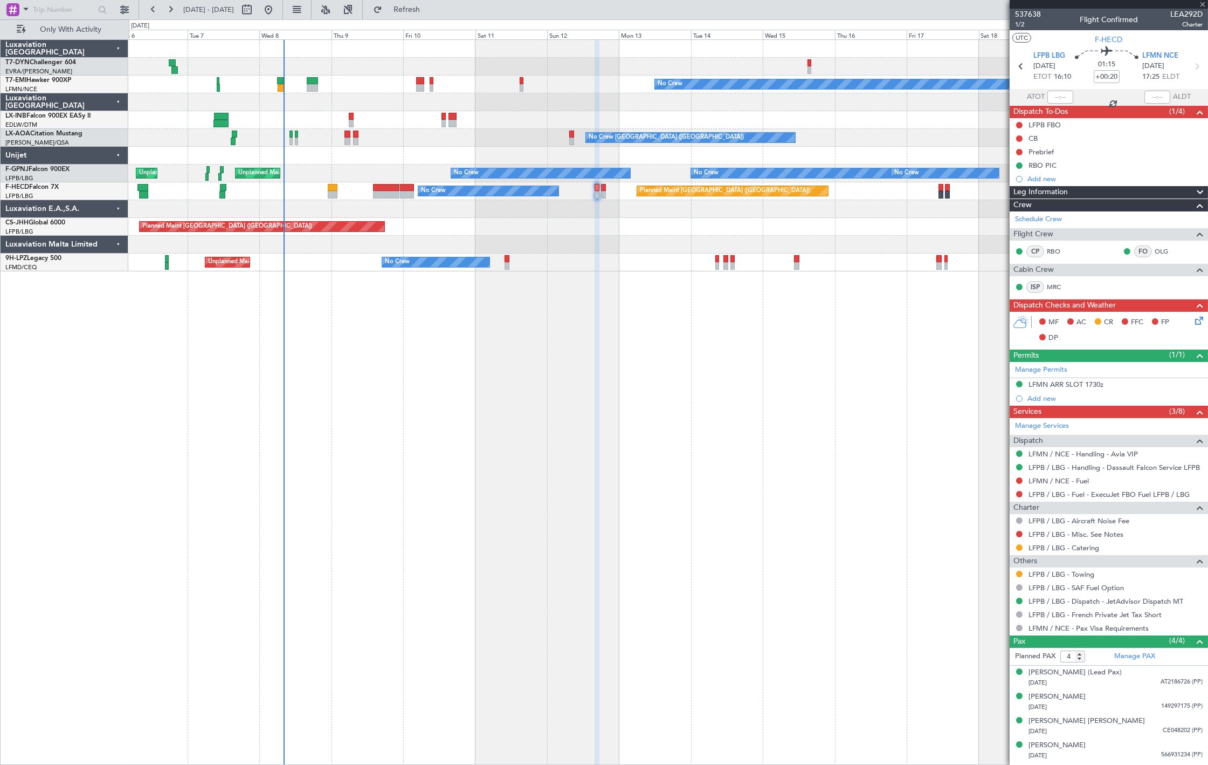
type input "1"
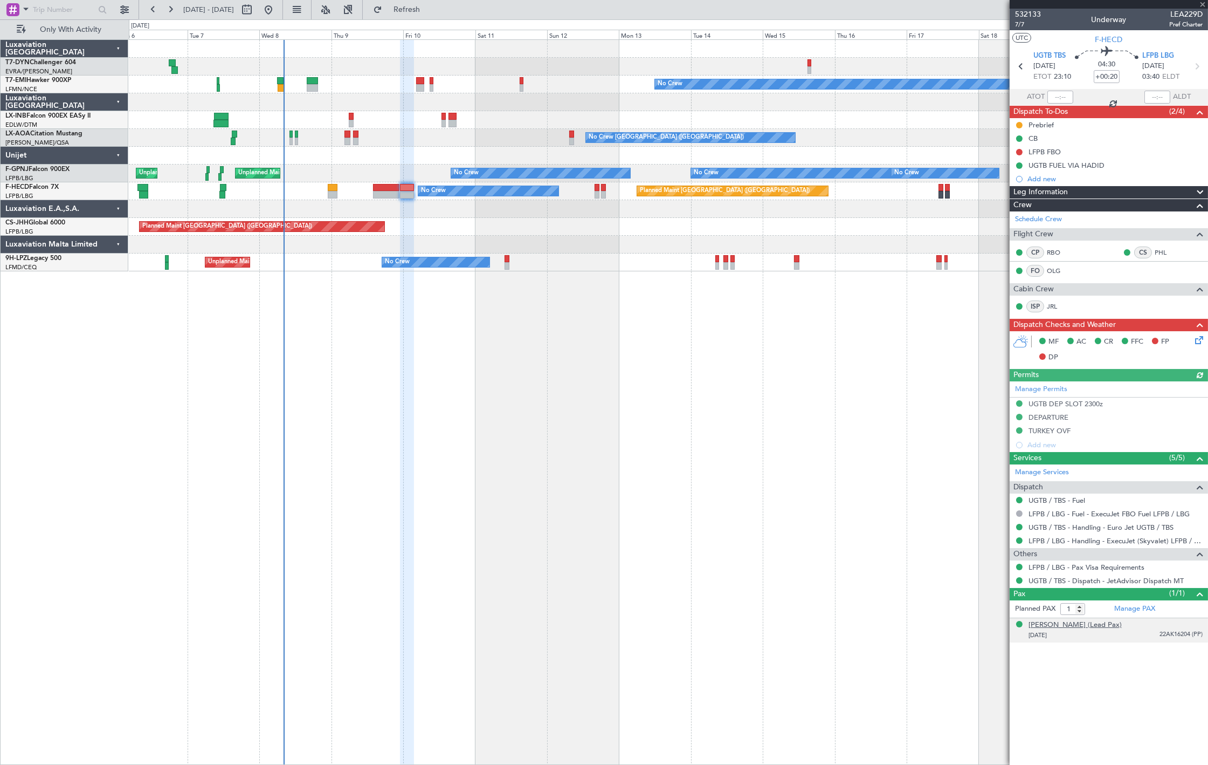
click at [1069, 628] on div "Thomas BUBERL (Lead Pax)" at bounding box center [1075, 624] width 93 height 11
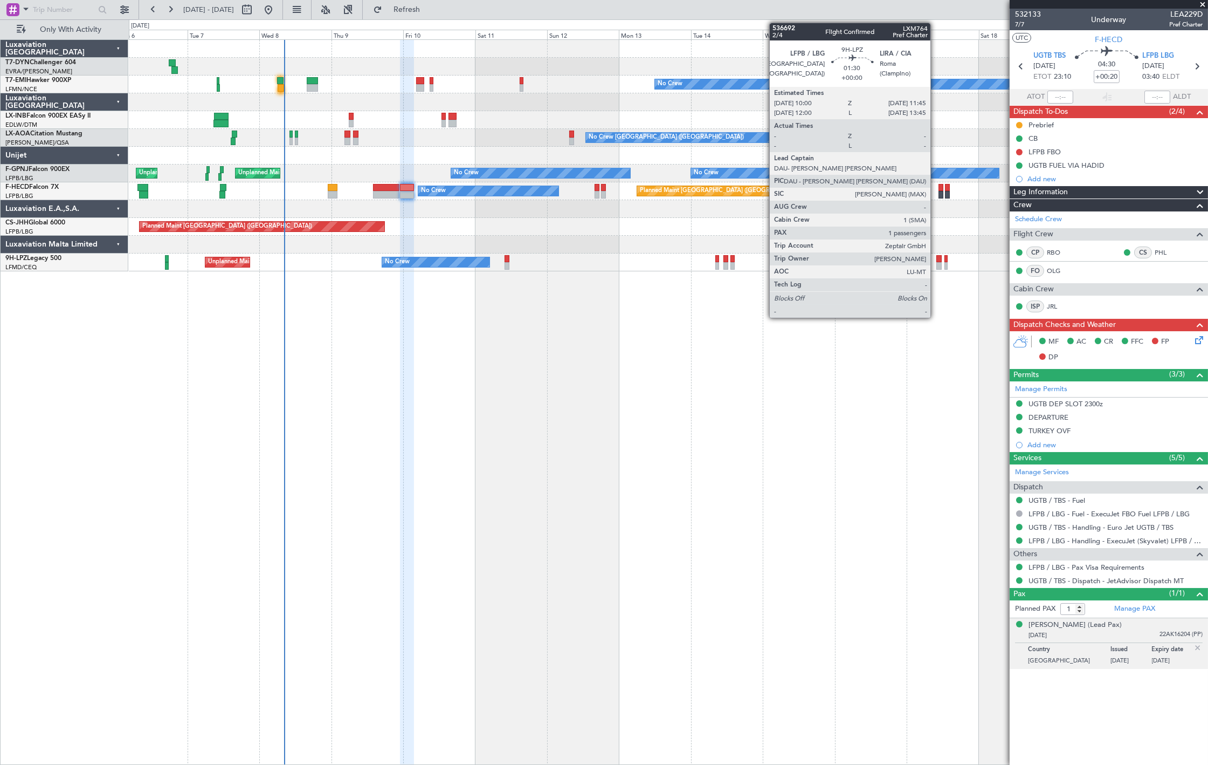
click at [937, 262] on div at bounding box center [939, 266] width 5 height 8
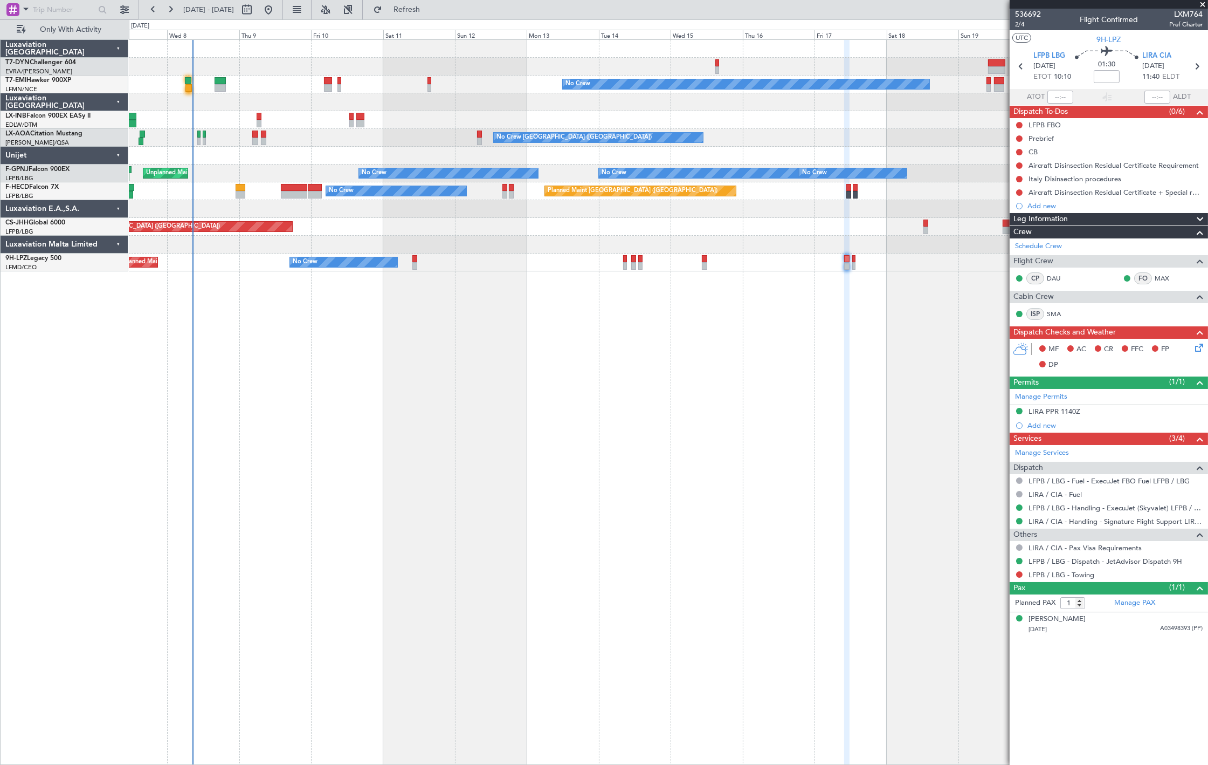
click at [659, 281] on div "No Crew Planned Maint Monchengladbach No Crew Monchengladbach No Crew Charleroi…" at bounding box center [668, 401] width 1079 height 725
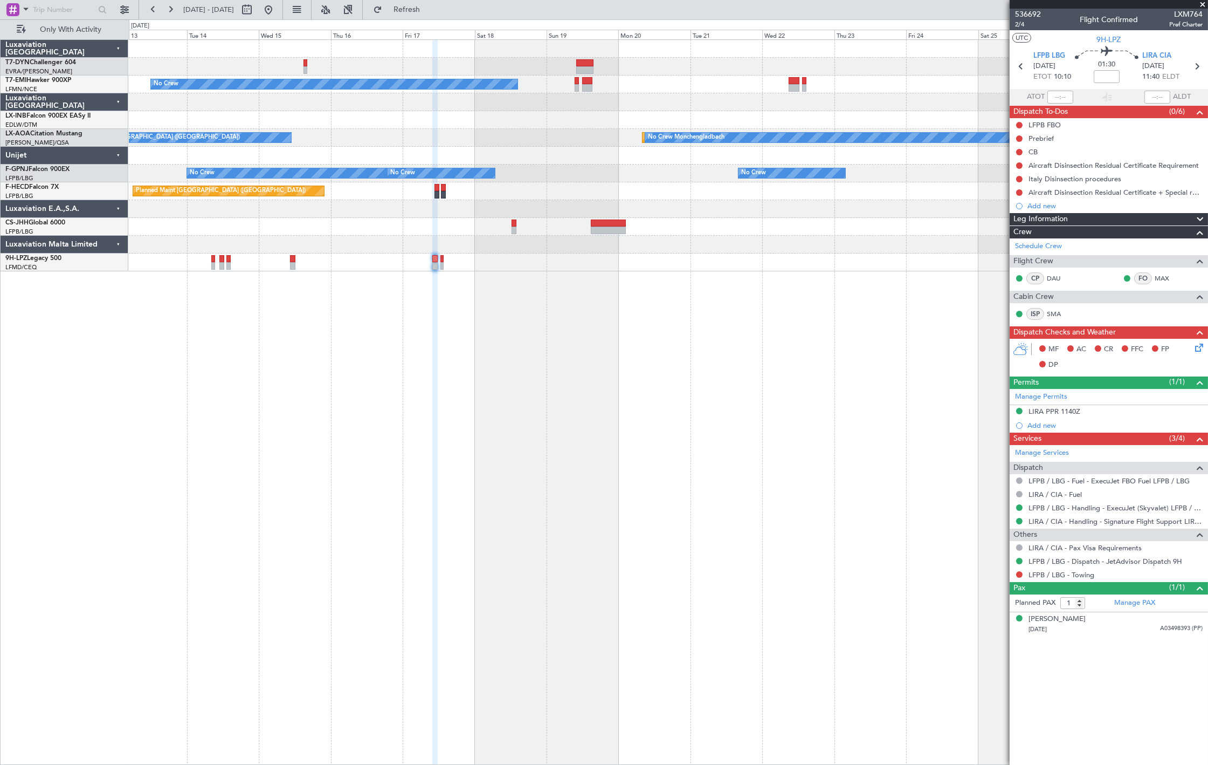
click at [520, 144] on div "No Crew Planned Maint Monchengladbach No Crew Monchengladbach No Crew Charleroi…" at bounding box center [668, 155] width 1079 height 231
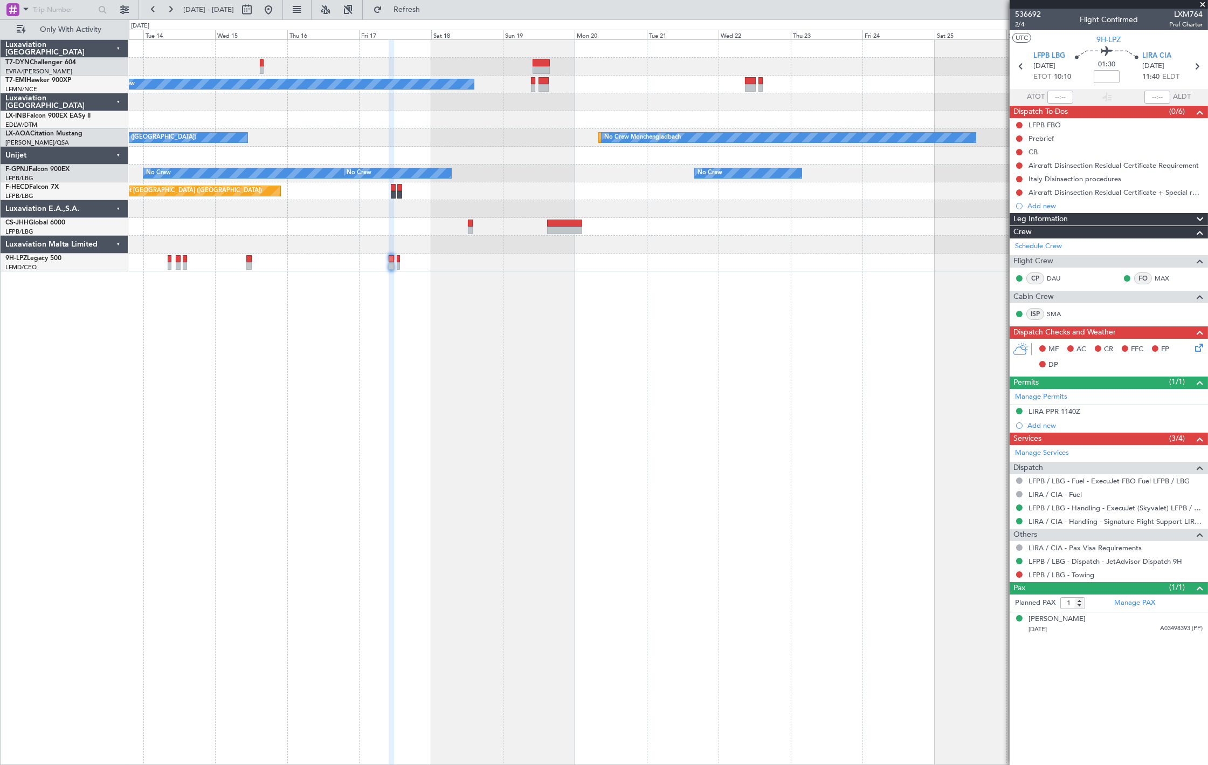
click at [569, 131] on div "No Crew Planned Maint Monchengladbach No Crew Monchengladbach No Crew Charleroi…" at bounding box center [668, 155] width 1079 height 231
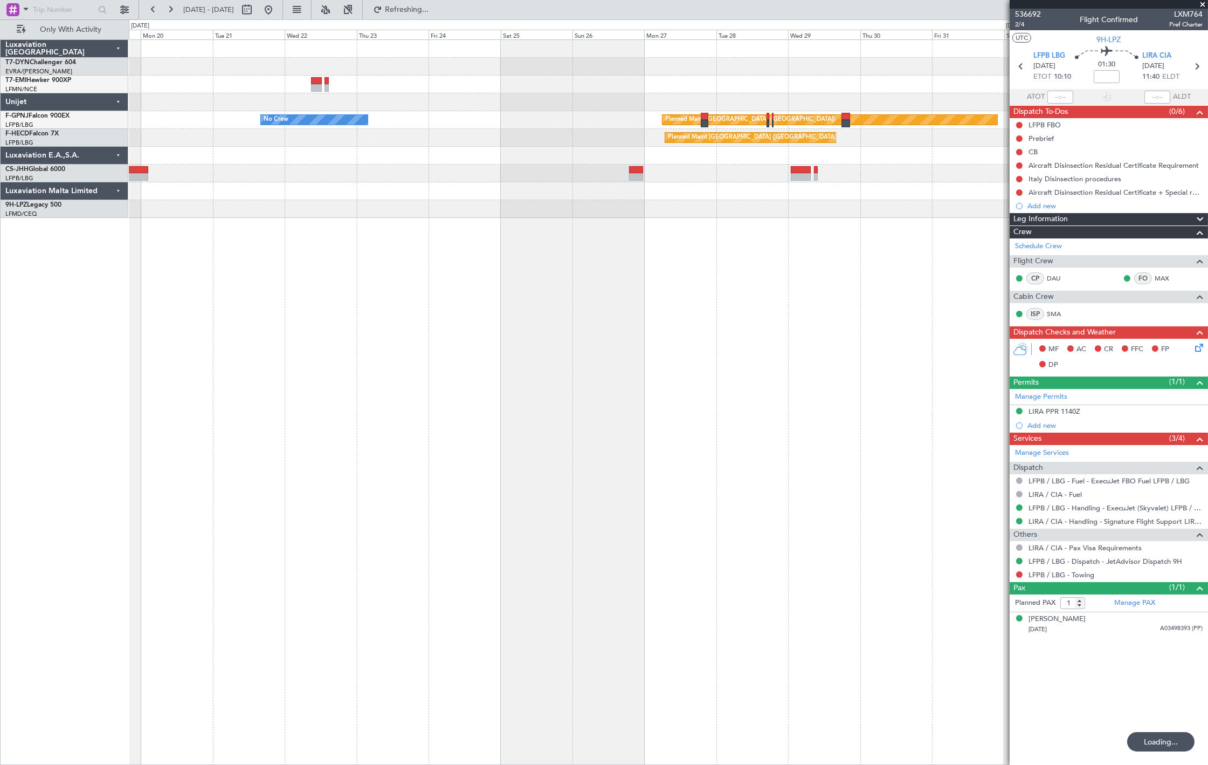
click at [341, 204] on div "No Crew No Crew Planned Maint Paris (Le Bourget) No Crew No Crew Planned Maint …" at bounding box center [668, 129] width 1079 height 178
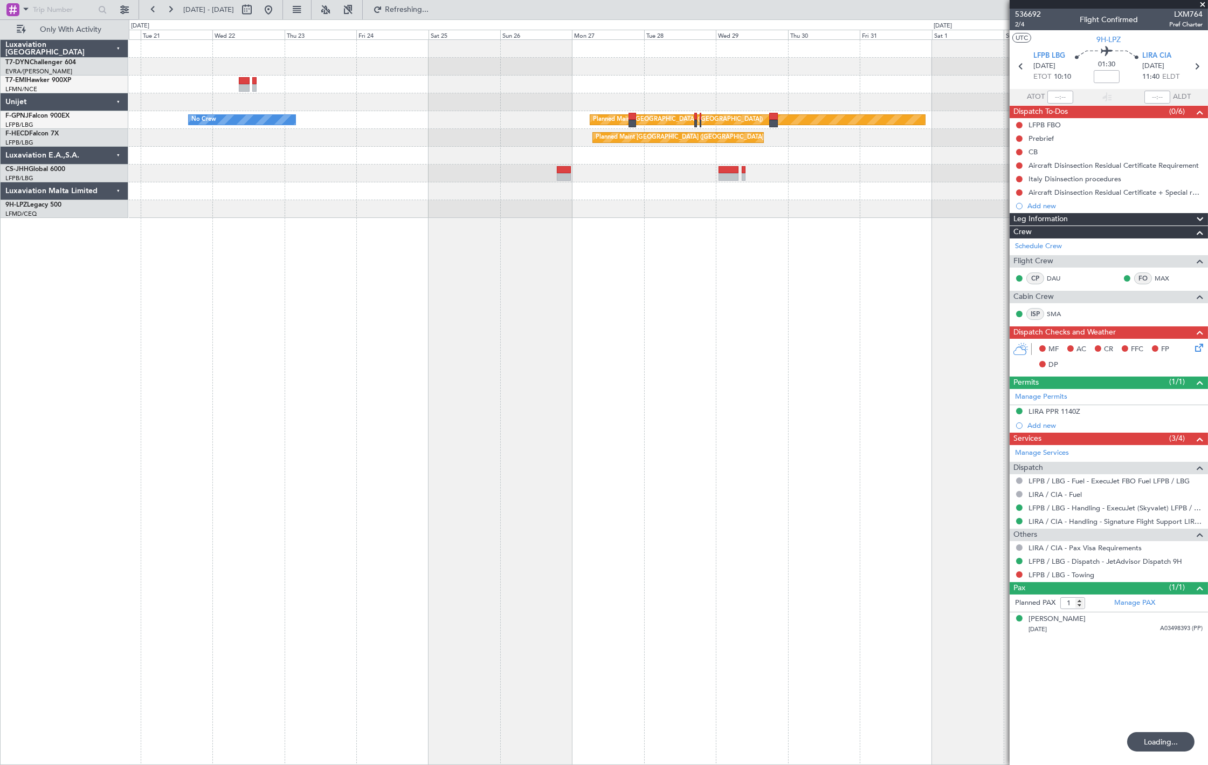
click at [253, 280] on div "No Crew No Crew Planned Maint Paris (Le Bourget) No Crew Planned Maint Paris (L…" at bounding box center [668, 401] width 1079 height 725
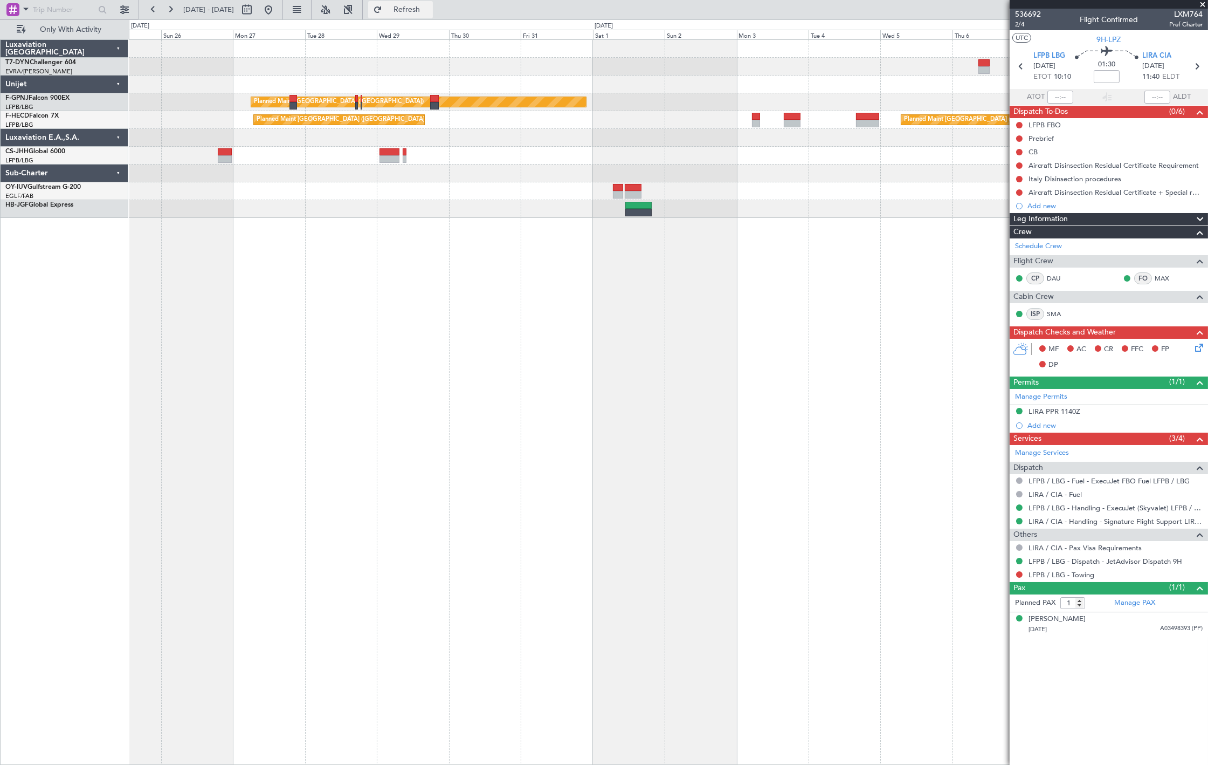
click at [433, 15] on button "Refresh" at bounding box center [400, 9] width 65 height 17
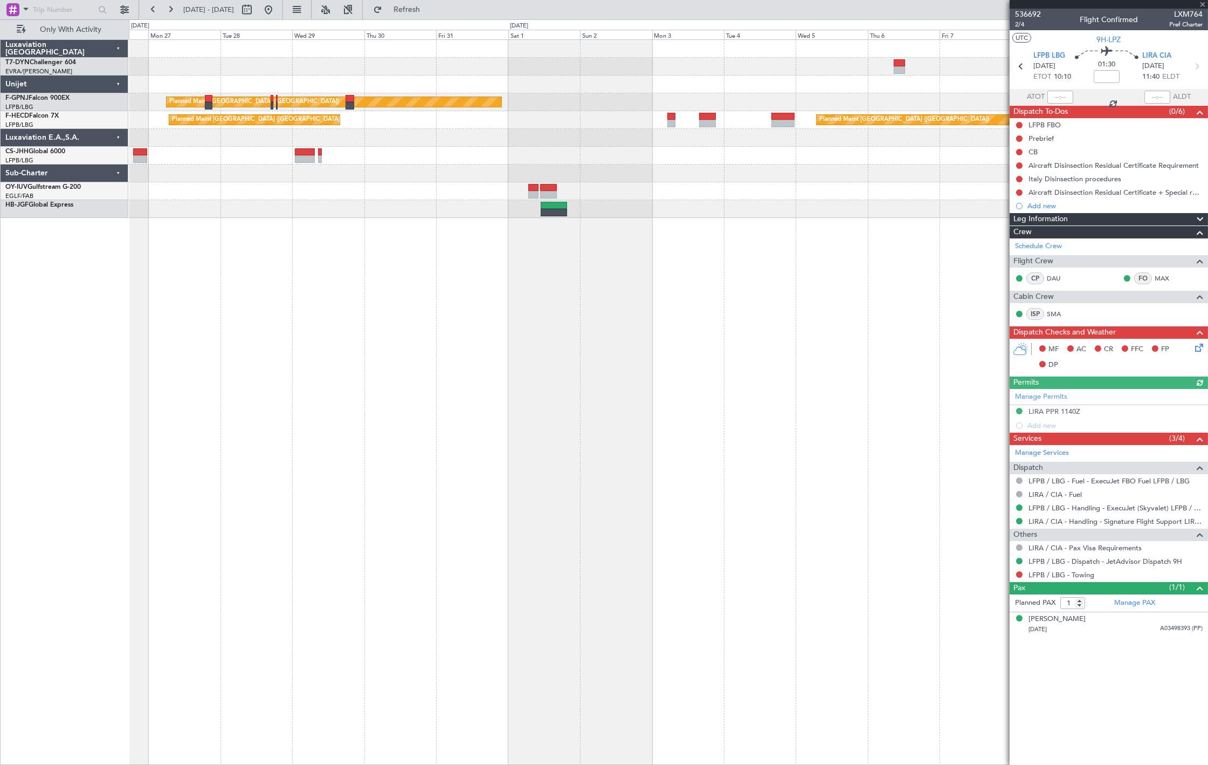
click at [664, 125] on div "Planned Maint Paris (Le Bourget) No Crew Planned Maint Paris (Le Bourget) Plann…" at bounding box center [668, 129] width 1079 height 178
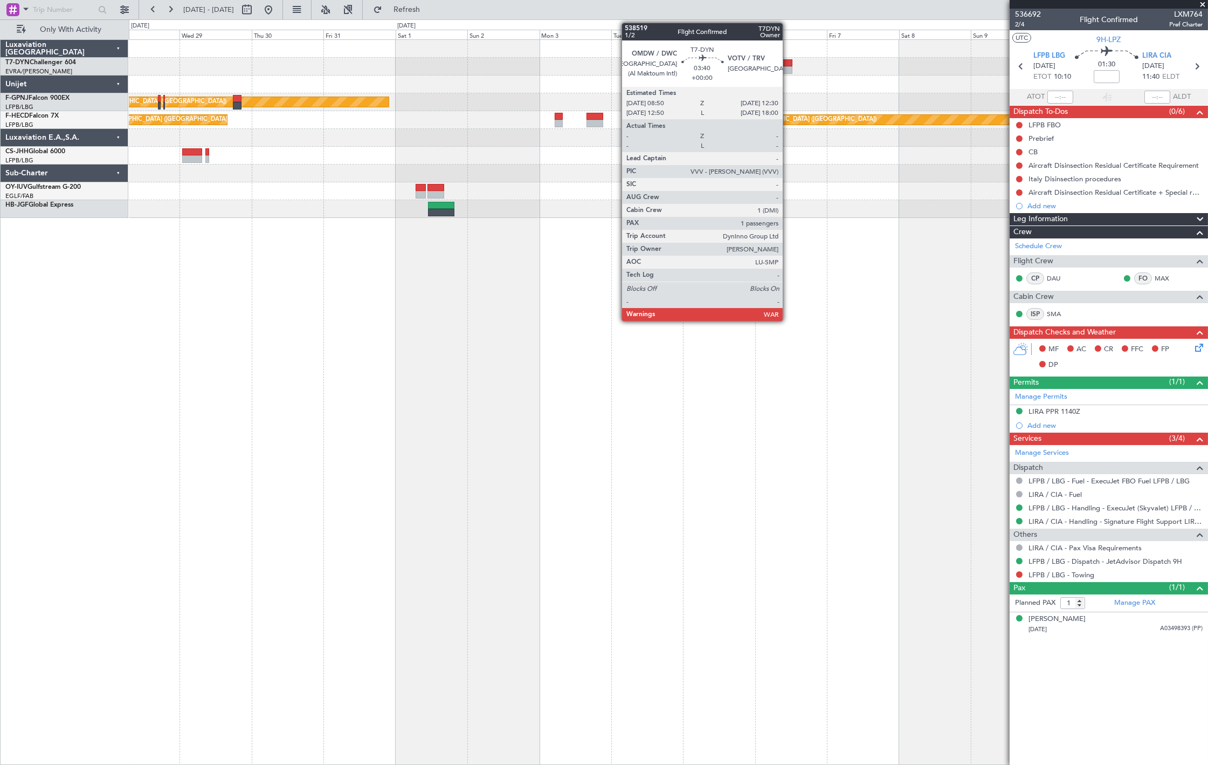
click at [788, 67] on div at bounding box center [786, 70] width 11 height 8
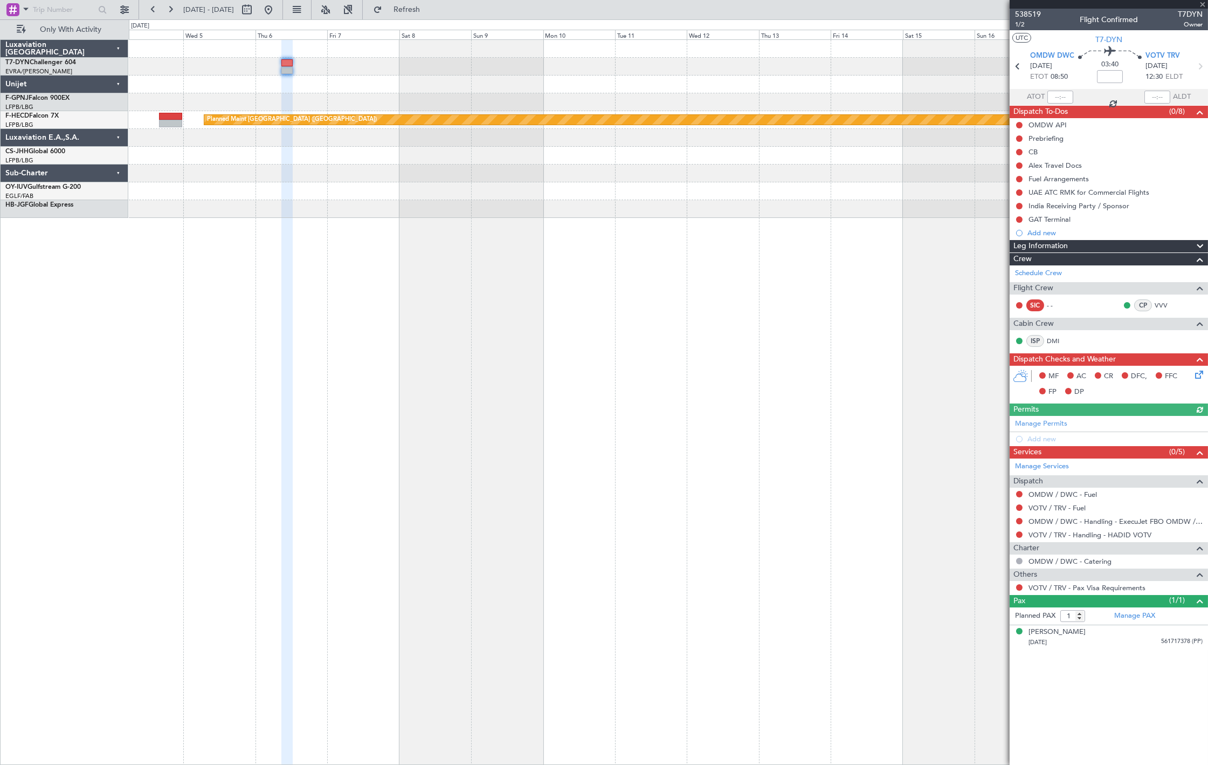
click at [350, 109] on div "Planned Maint [GEOGRAPHIC_DATA] ([GEOGRAPHIC_DATA])" at bounding box center [668, 102] width 1079 height 18
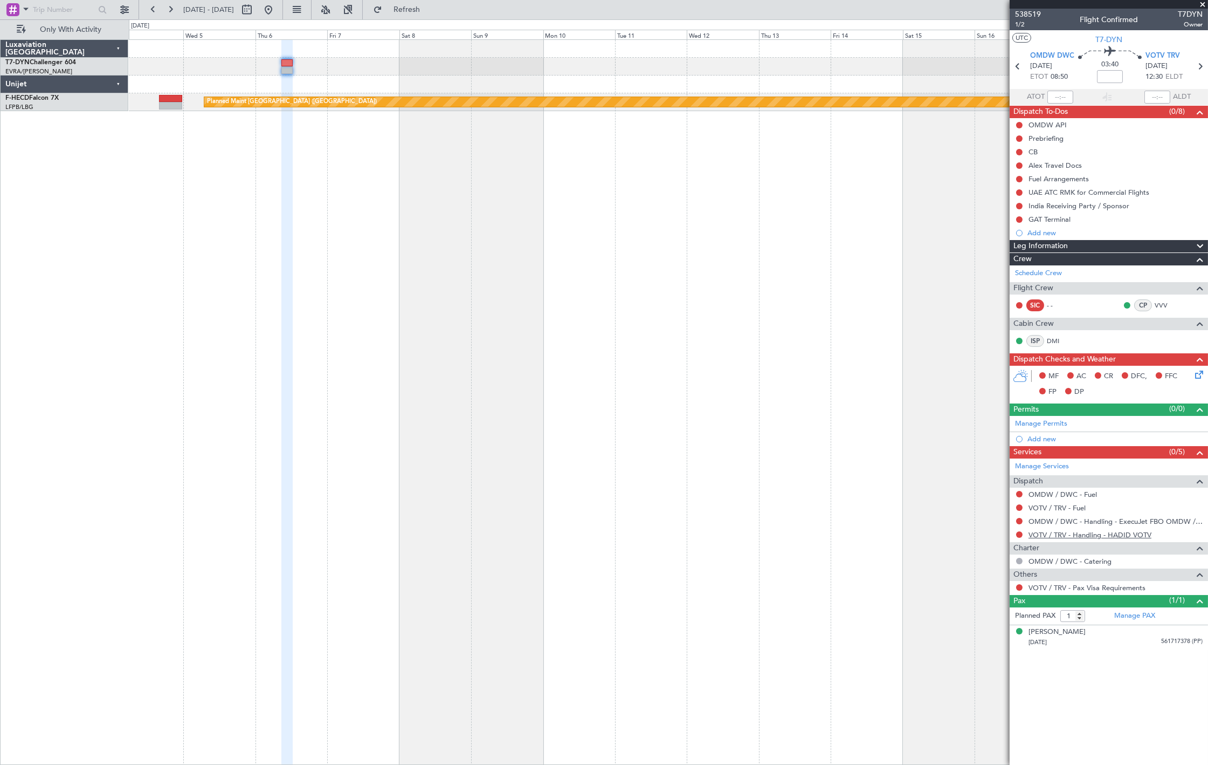
click at [1058, 535] on link "VOTV / TRV - Handling - HADID VOTV" at bounding box center [1090, 534] width 123 height 9
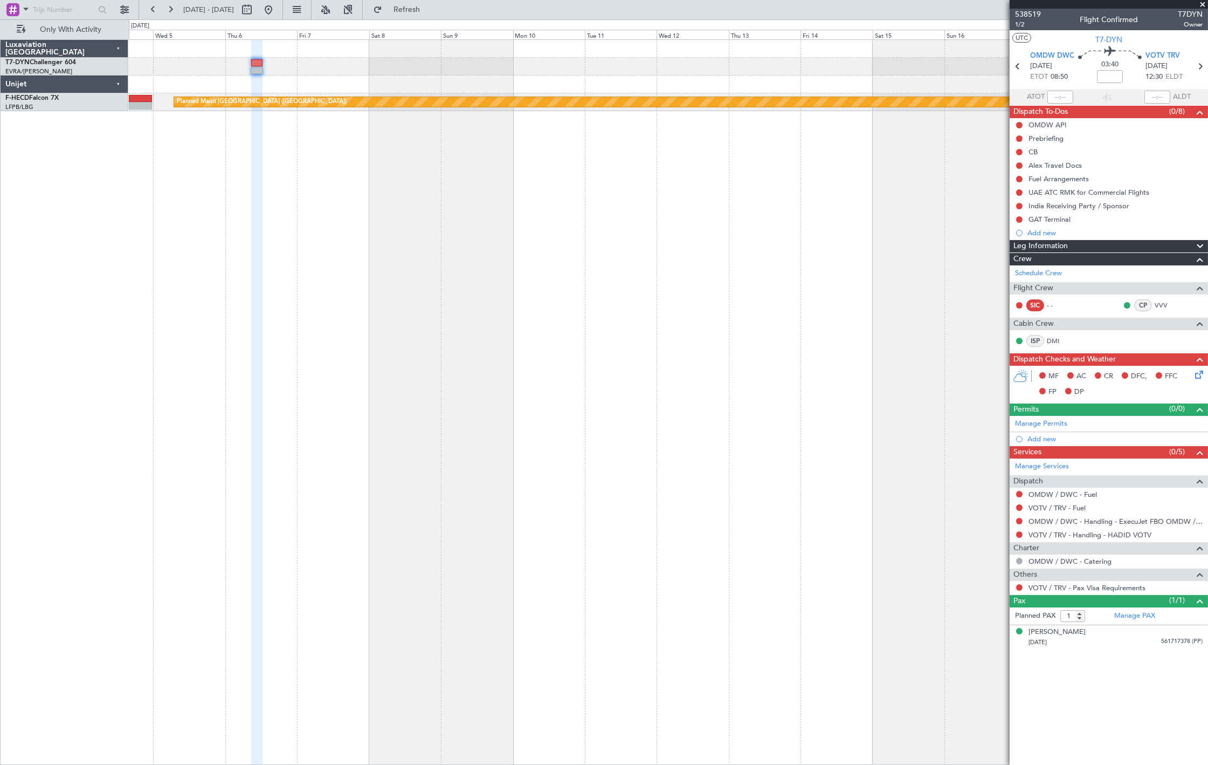
click at [303, 198] on div "Planned Maint Riga (Riga Intl) Planned Maint Paris (Le Bourget)" at bounding box center [668, 401] width 1079 height 725
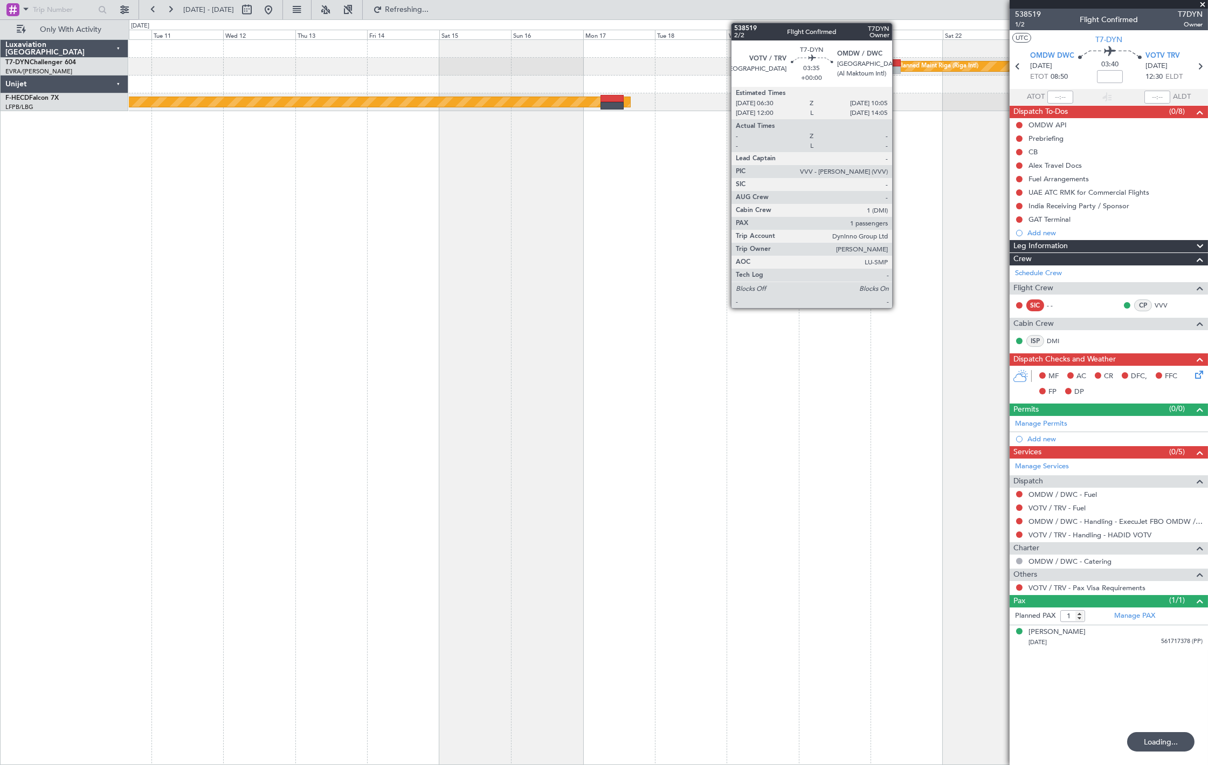
click at [897, 66] on div at bounding box center [895, 70] width 11 height 8
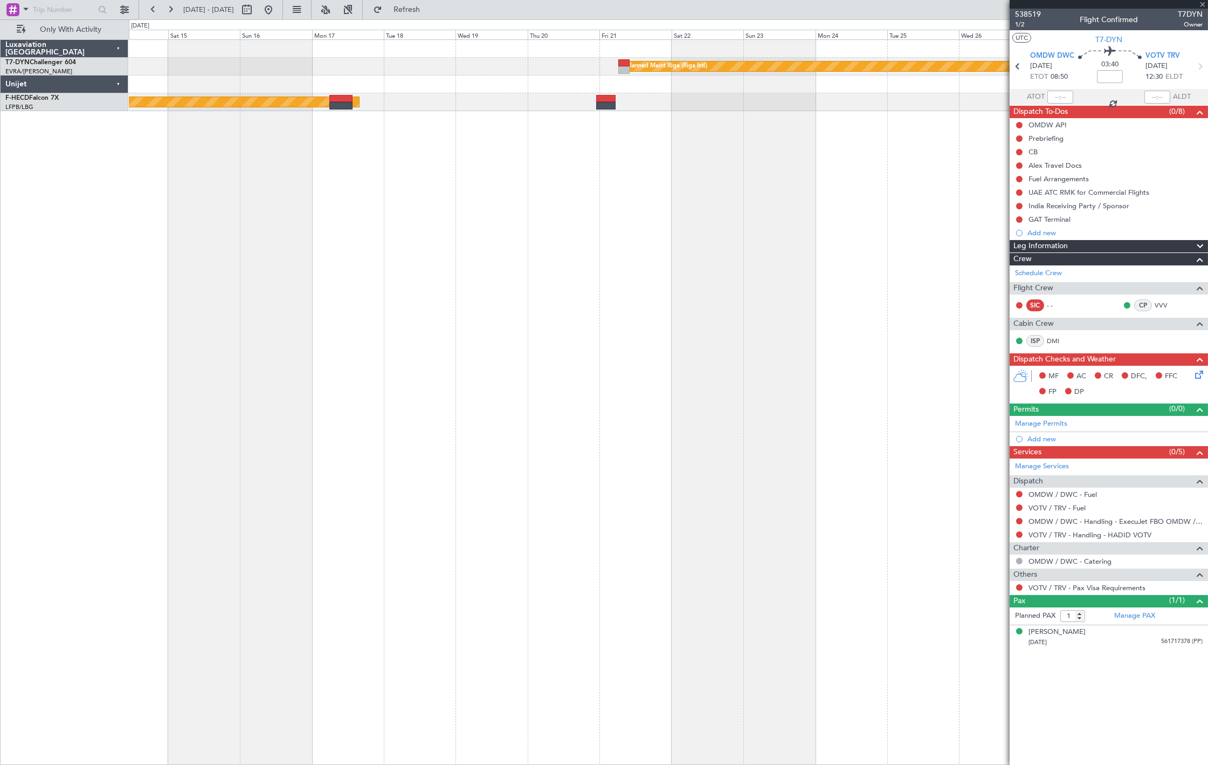
click at [645, 137] on div "Planned Maint Riga (Riga Intl) Planned Maint [GEOGRAPHIC_DATA] ([GEOGRAPHIC_DAT…" at bounding box center [668, 401] width 1079 height 725
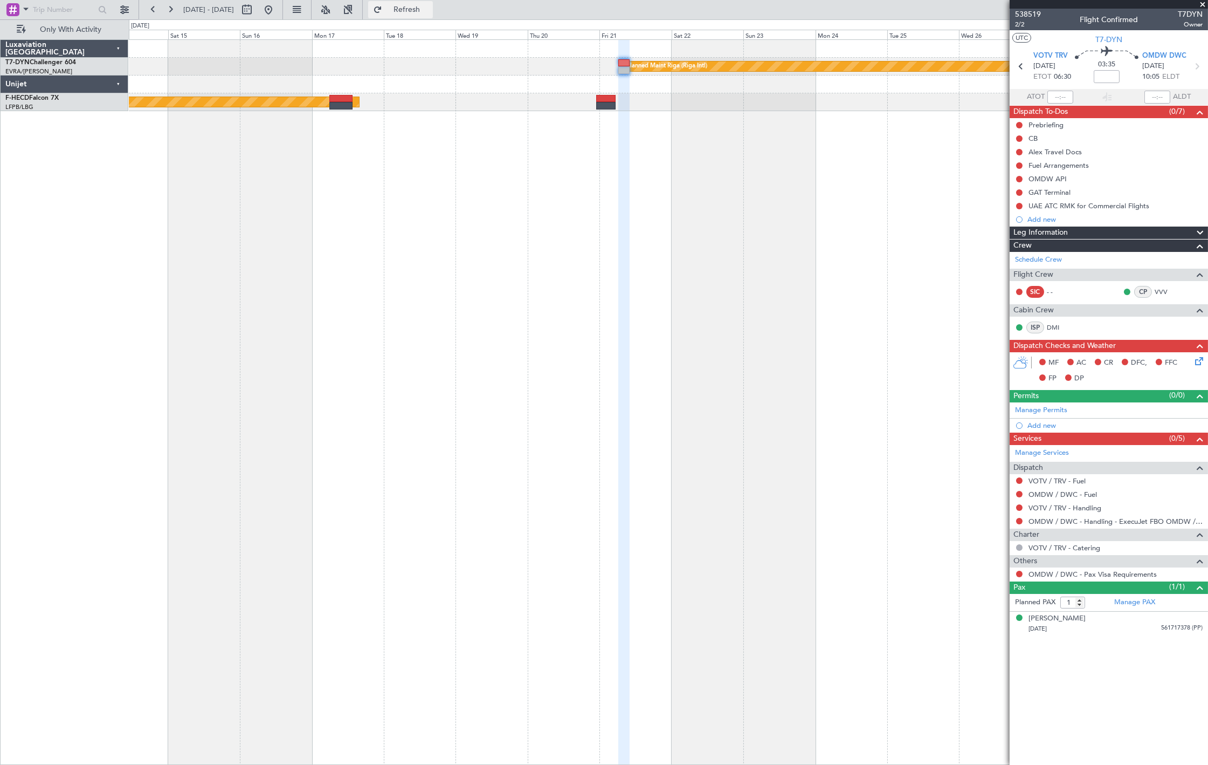
click at [430, 11] on span "Refresh" at bounding box center [406, 10] width 45 height 8
drag, startPoint x: 425, startPoint y: 12, endPoint x: 418, endPoint y: 15, distance: 7.7
click at [425, 12] on span "Refresh" at bounding box center [406, 10] width 45 height 8
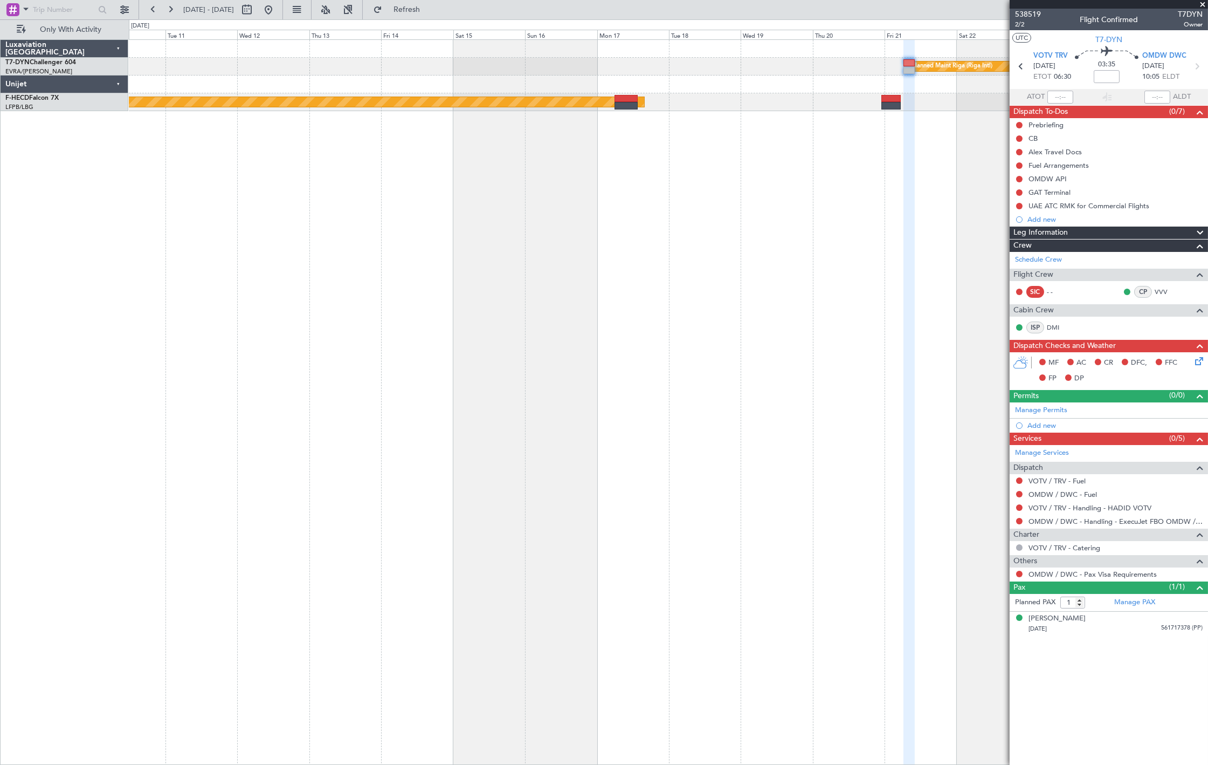
click at [652, 204] on div "Planned Maint Riga (Riga Intl) Planned Maint [GEOGRAPHIC_DATA] ([GEOGRAPHIC_DAT…" at bounding box center [668, 401] width 1079 height 725
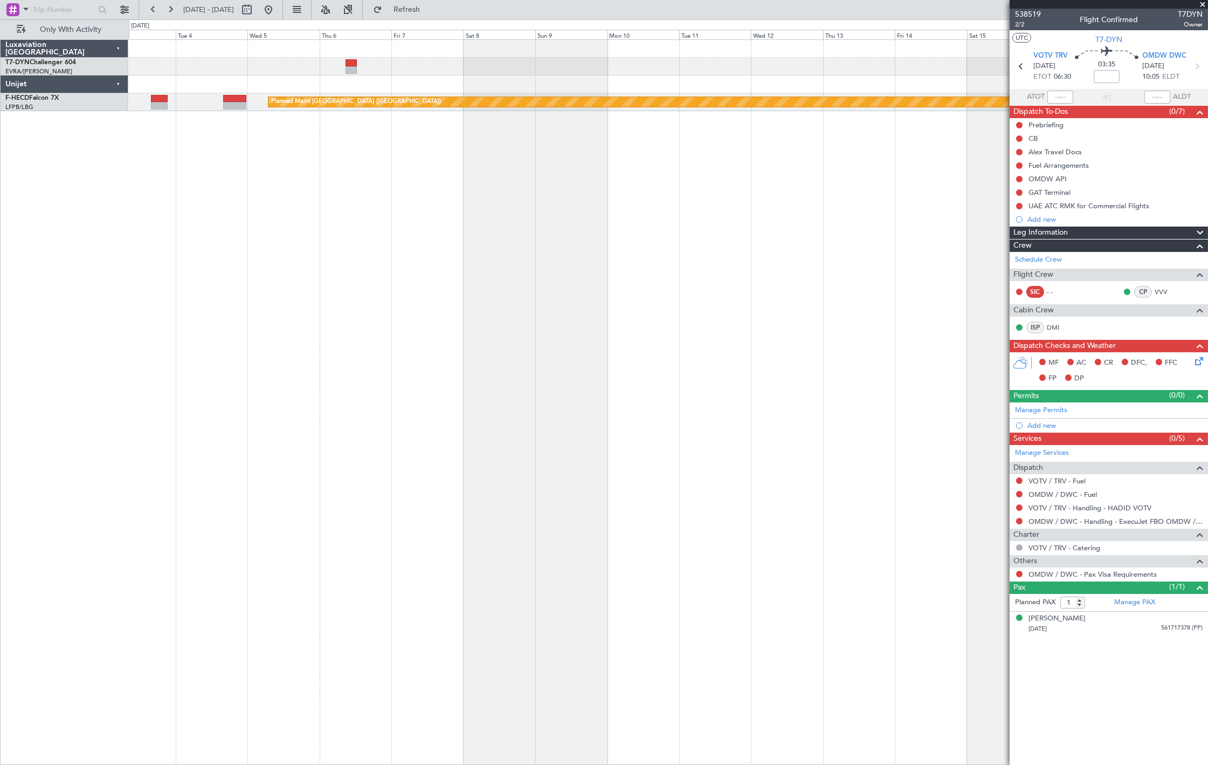
click at [729, 292] on div "Planned Maint Riga (Riga Intl) Planned Maint [GEOGRAPHIC_DATA] ([GEOGRAPHIC_DAT…" at bounding box center [668, 401] width 1079 height 725
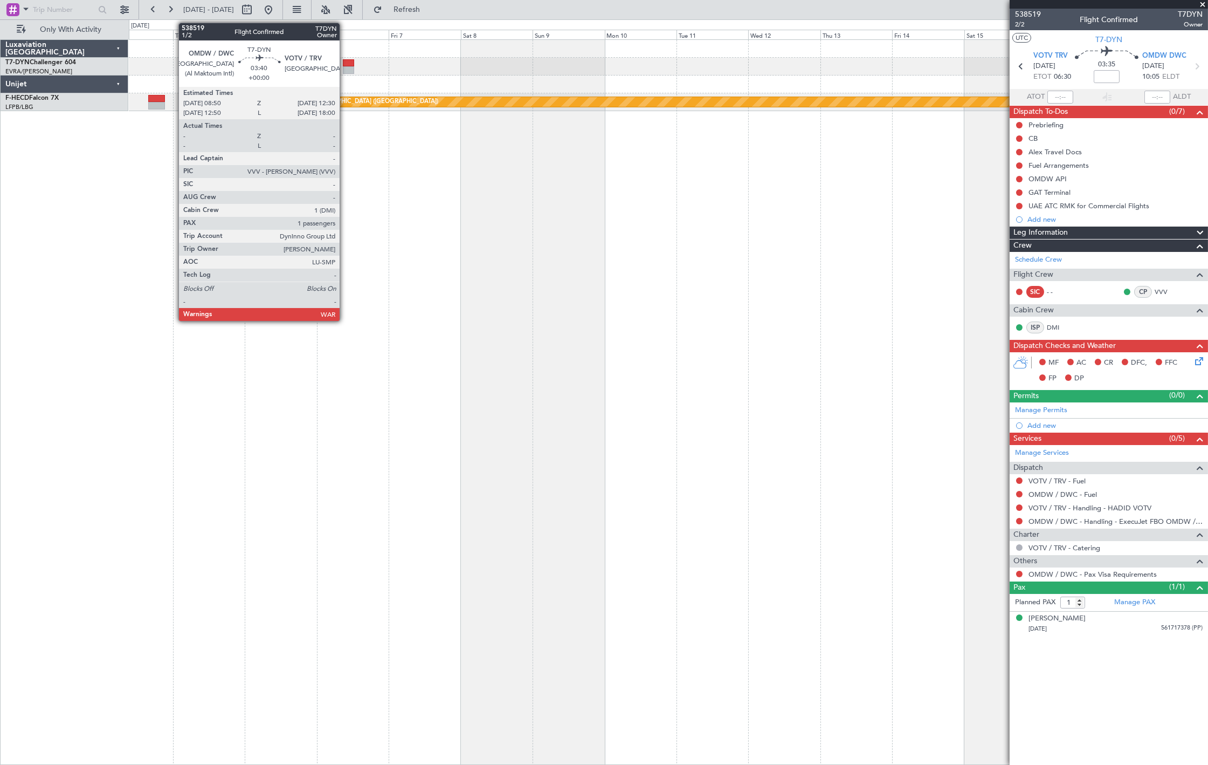
click at [345, 67] on div at bounding box center [348, 70] width 11 height 8
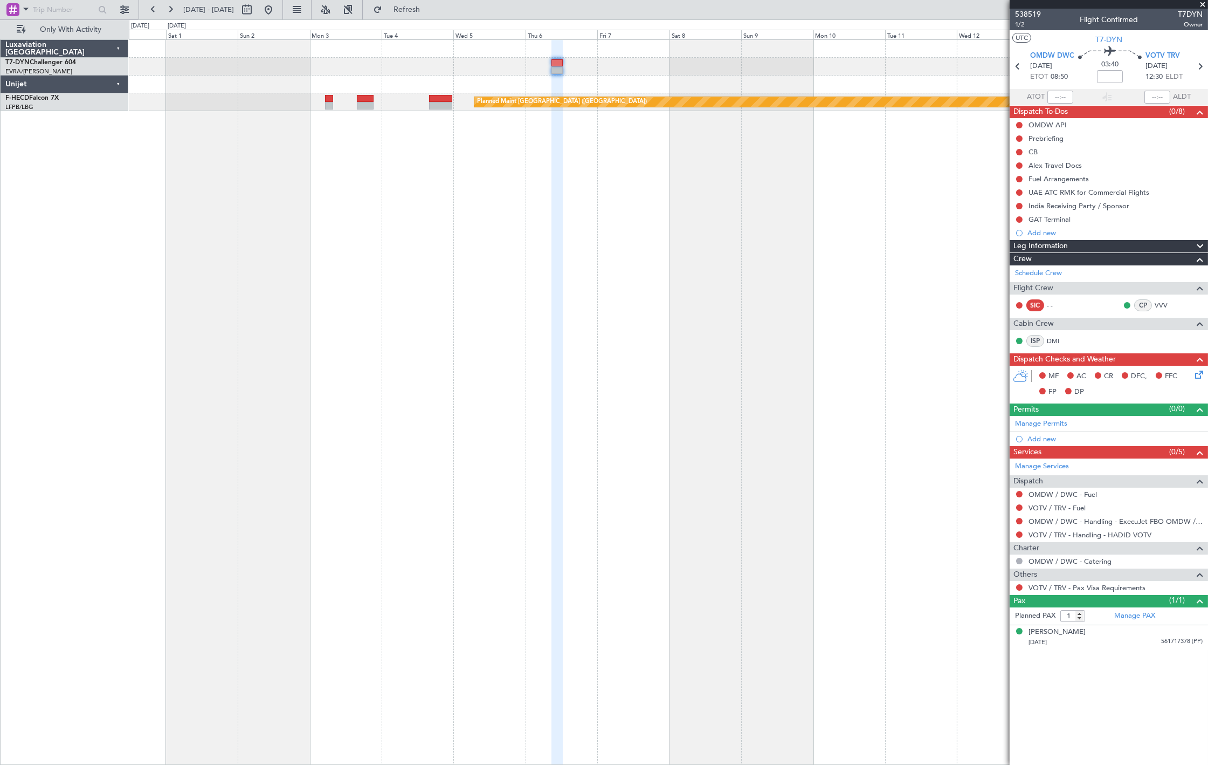
click at [649, 228] on div "Planned Maint [GEOGRAPHIC_DATA] ([GEOGRAPHIC_DATA]) Planned Maint [GEOGRAPHIC_D…" at bounding box center [668, 401] width 1079 height 725
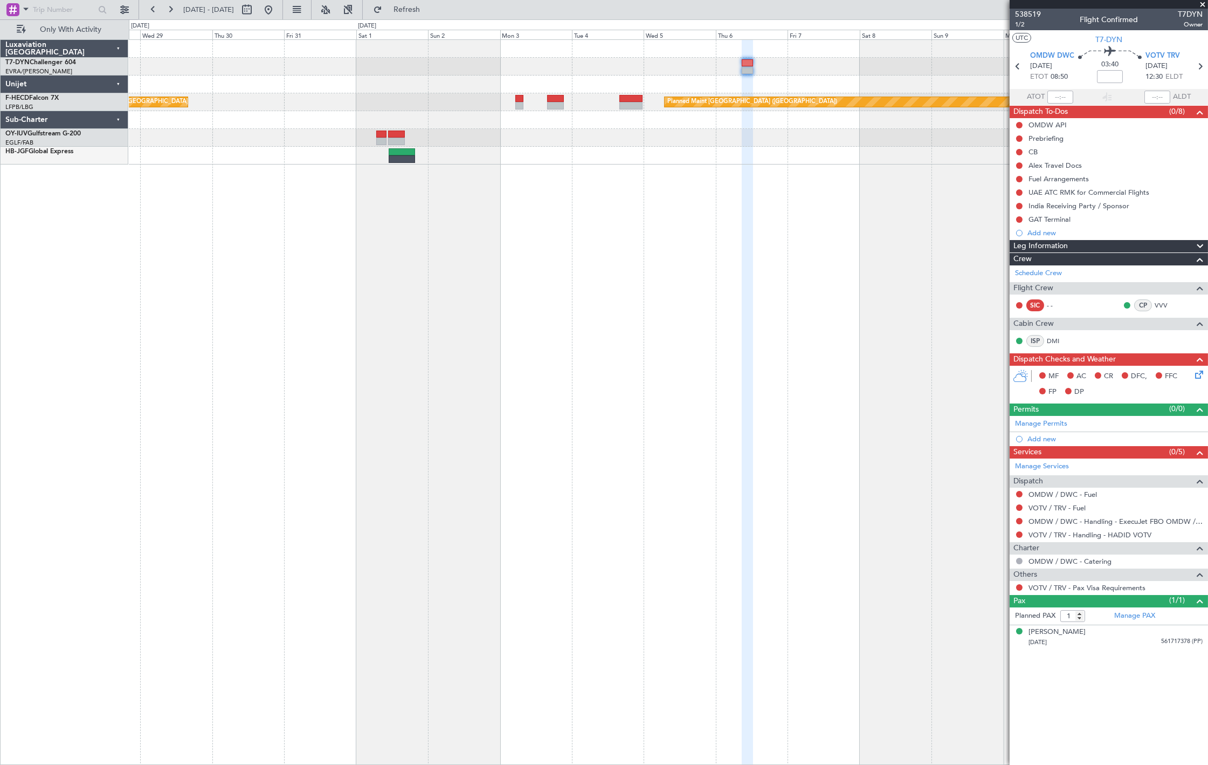
click at [719, 136] on div at bounding box center [668, 138] width 1079 height 18
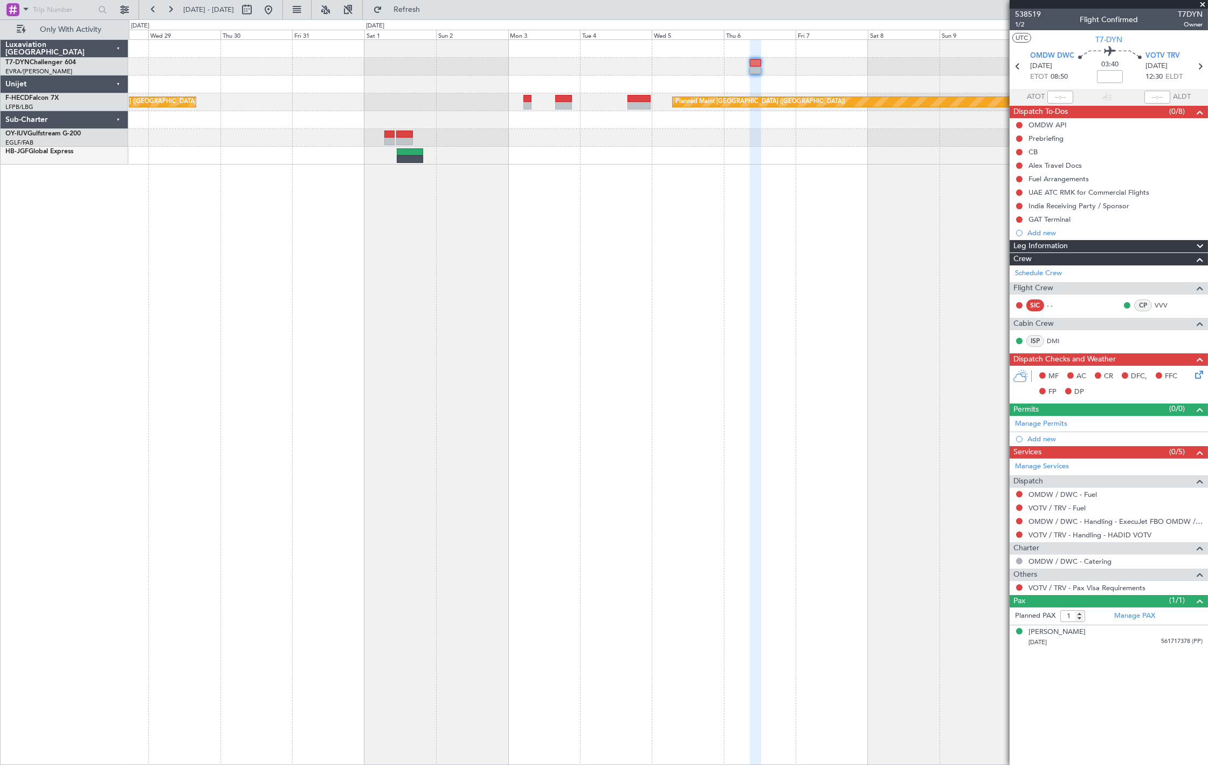
click at [591, 98] on div "Planned Maint Paris (Le Bourget) Planned Maint Paris (Le Bourget)" at bounding box center [668, 102] width 1079 height 18
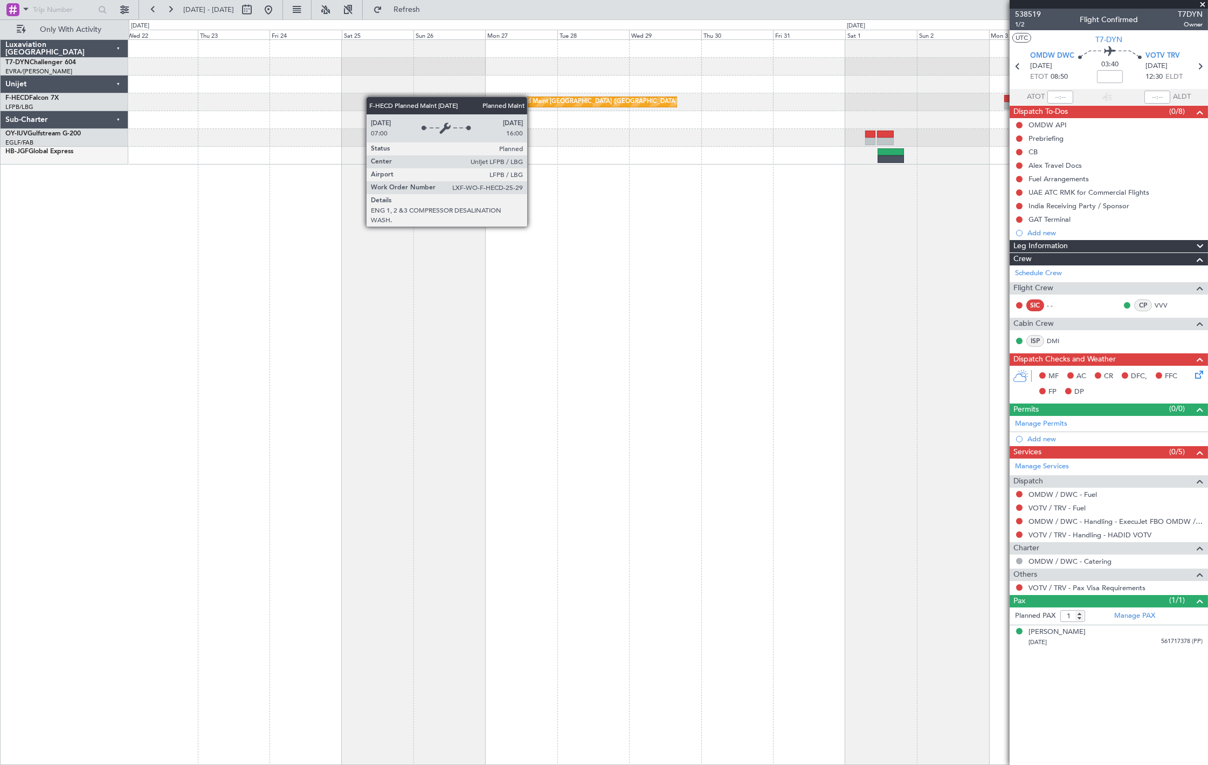
click at [519, 100] on div "Planned Maint Paris (Le Bourget) Planned Maint Paris (Le Bourget)" at bounding box center [668, 102] width 1079 height 125
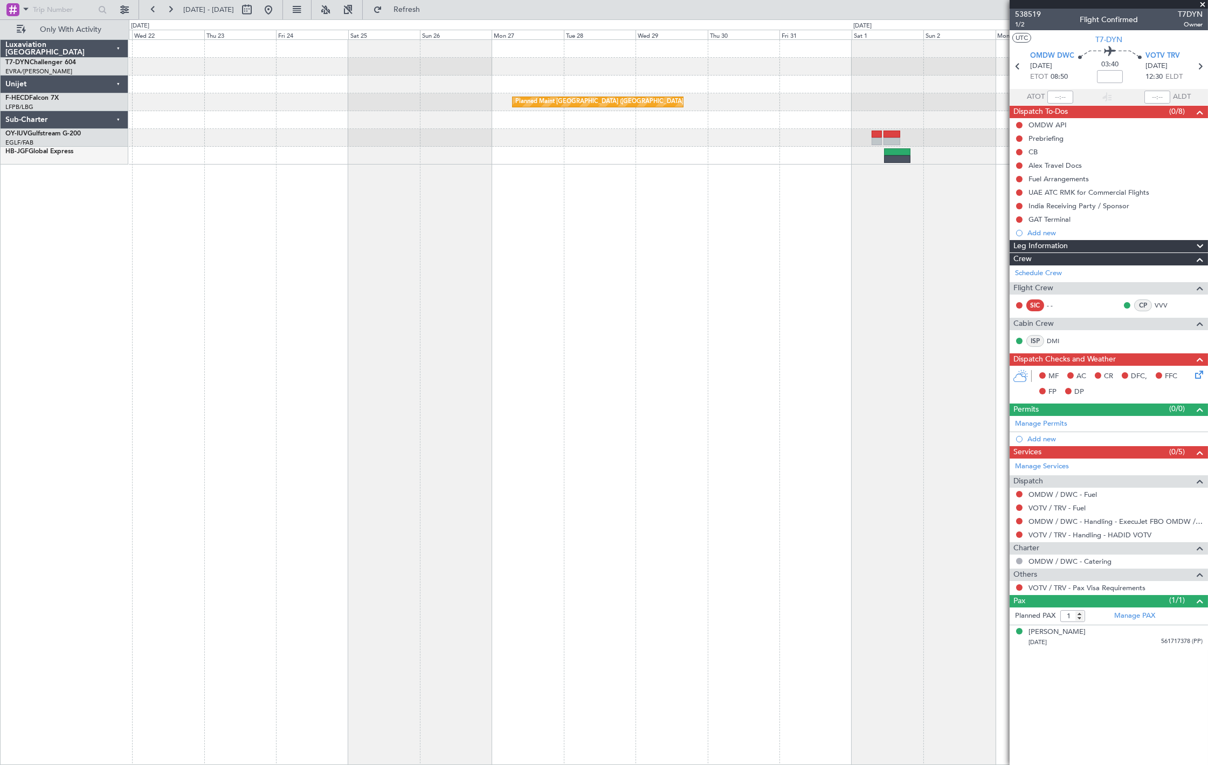
click at [502, 97] on div "Planned Maint Paris (Le Bourget) Planned Maint Paris (Le Bourget)" at bounding box center [668, 102] width 1079 height 125
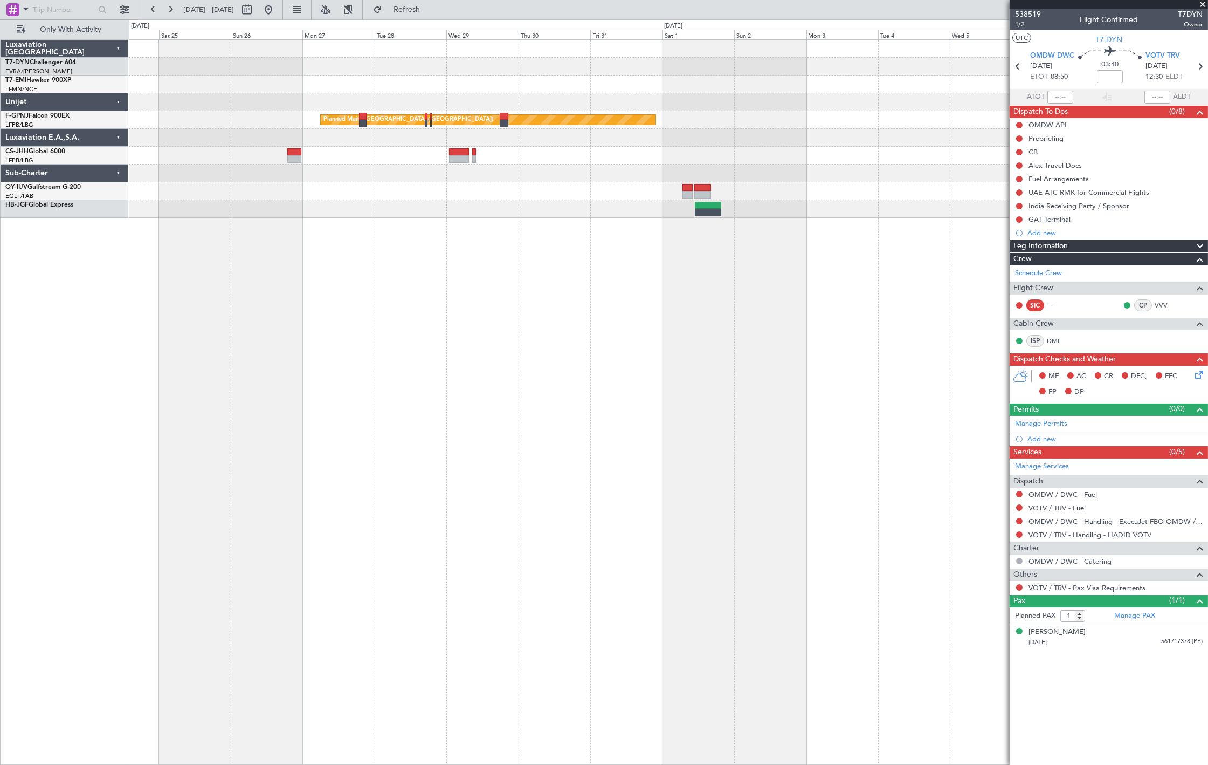
click at [90, 150] on div "Planned Maint Paris (Le Bourget) No Crew Luxaviation San Marino T7-DYN Challeng…" at bounding box center [604, 391] width 1208 height 745
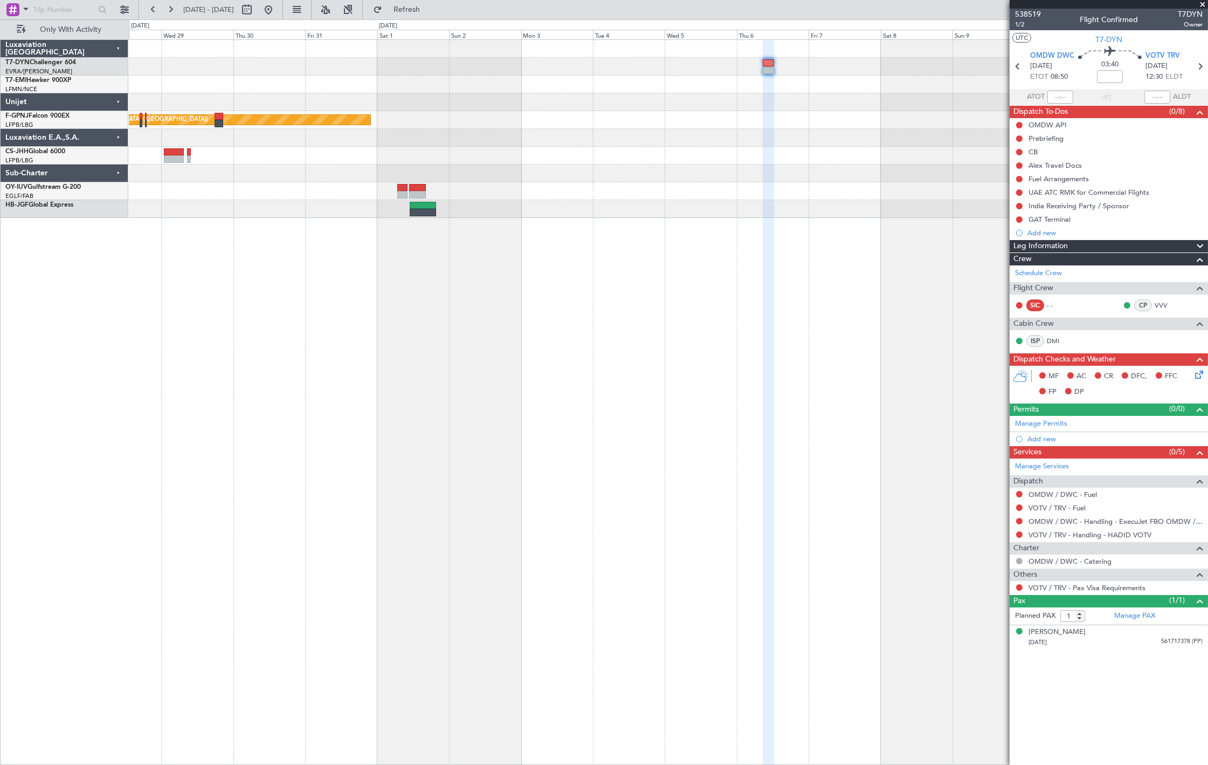
click at [65, 136] on div "Planned Maint Paris (Le Bourget) Luxaviation San Marino T7-DYN Challenger 604 E…" at bounding box center [604, 391] width 1208 height 745
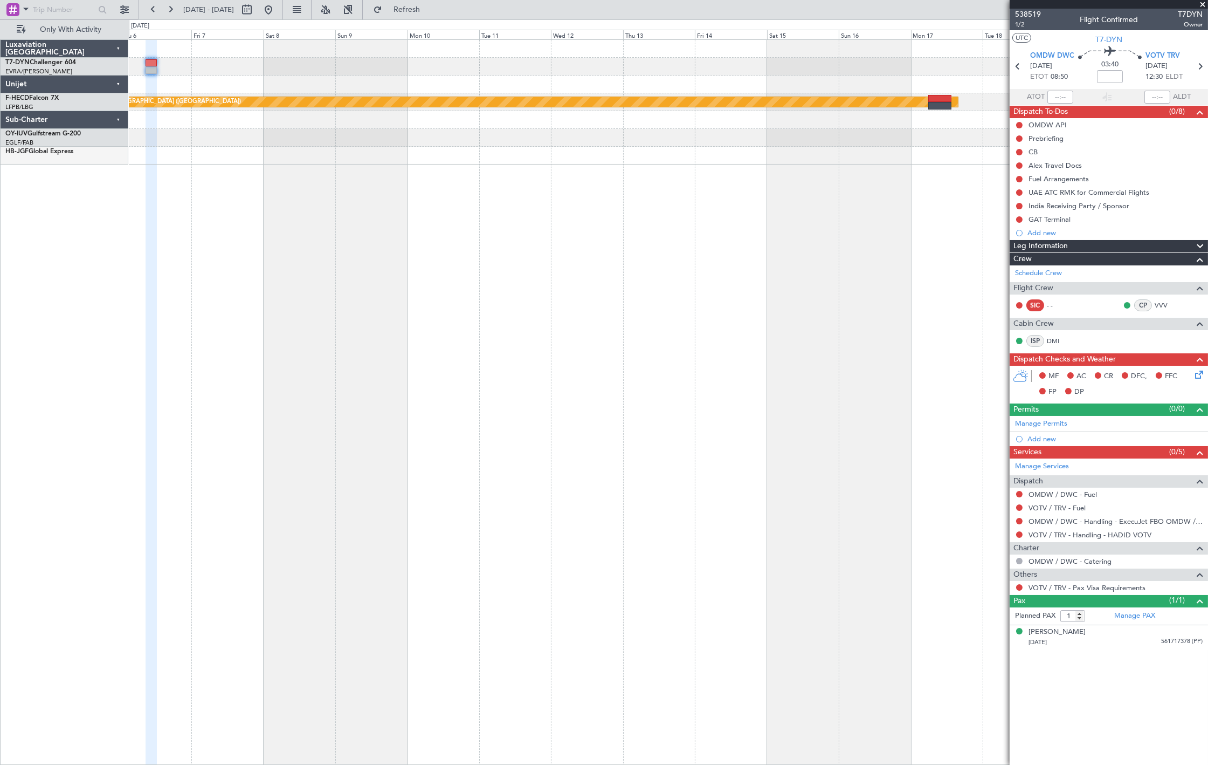
click at [430, 196] on div "Planned Maint Riga (Riga Intl) Planned Maint Paris (Le Bourget)" at bounding box center [668, 401] width 1079 height 725
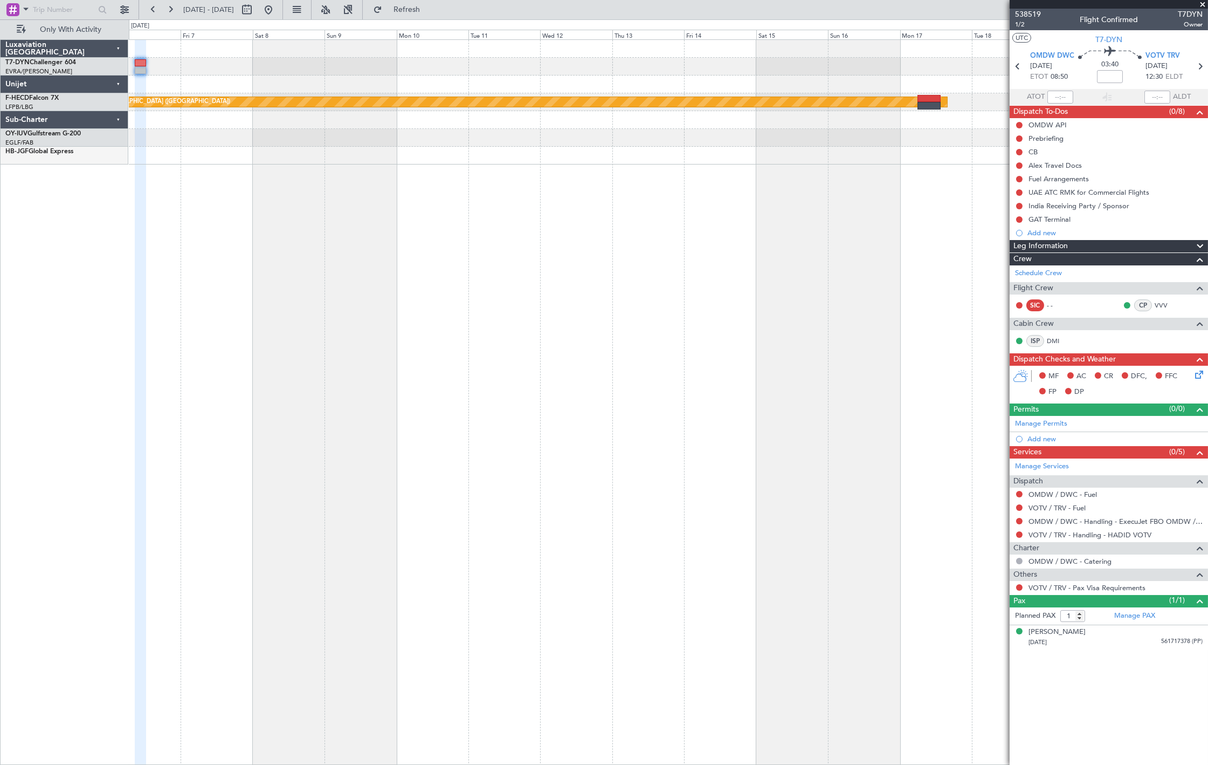
click at [459, 87] on div "Planned Maint Riga (Riga Intl) Planned Maint Paris (Le Bourget)" at bounding box center [668, 102] width 1079 height 125
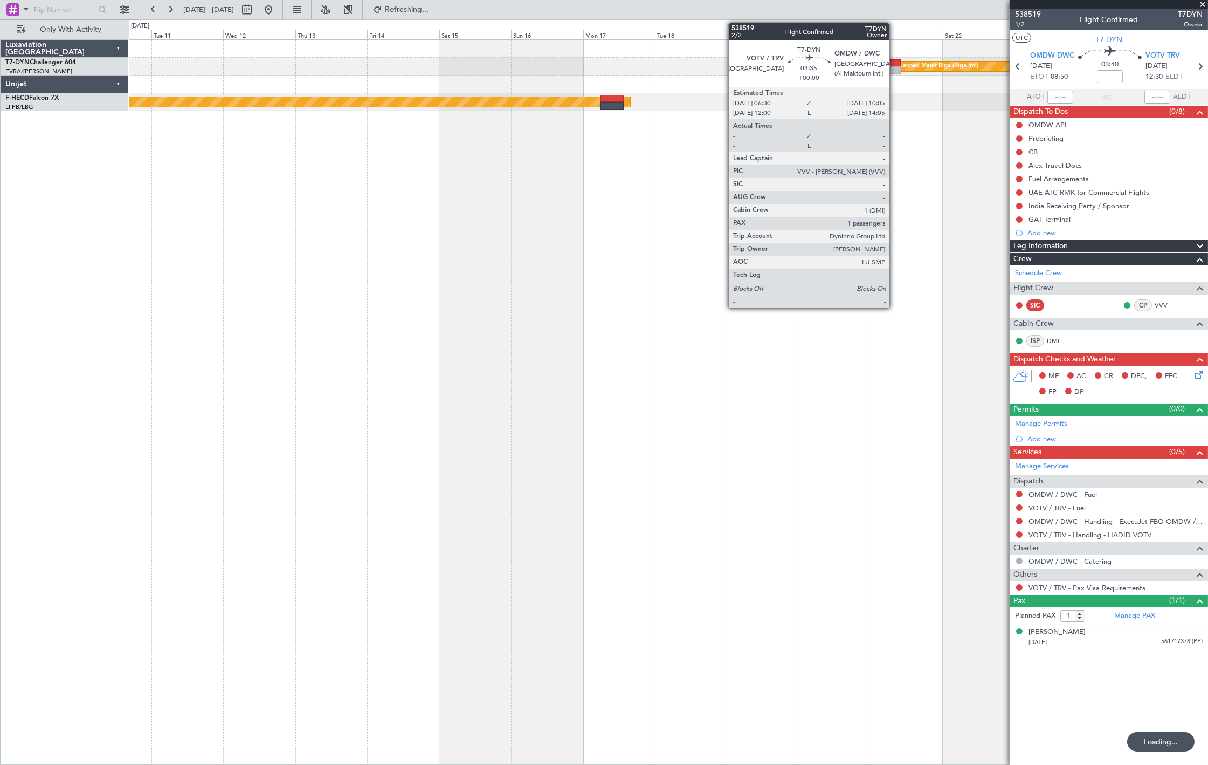
click at [895, 63] on div at bounding box center [895, 63] width 11 height 8
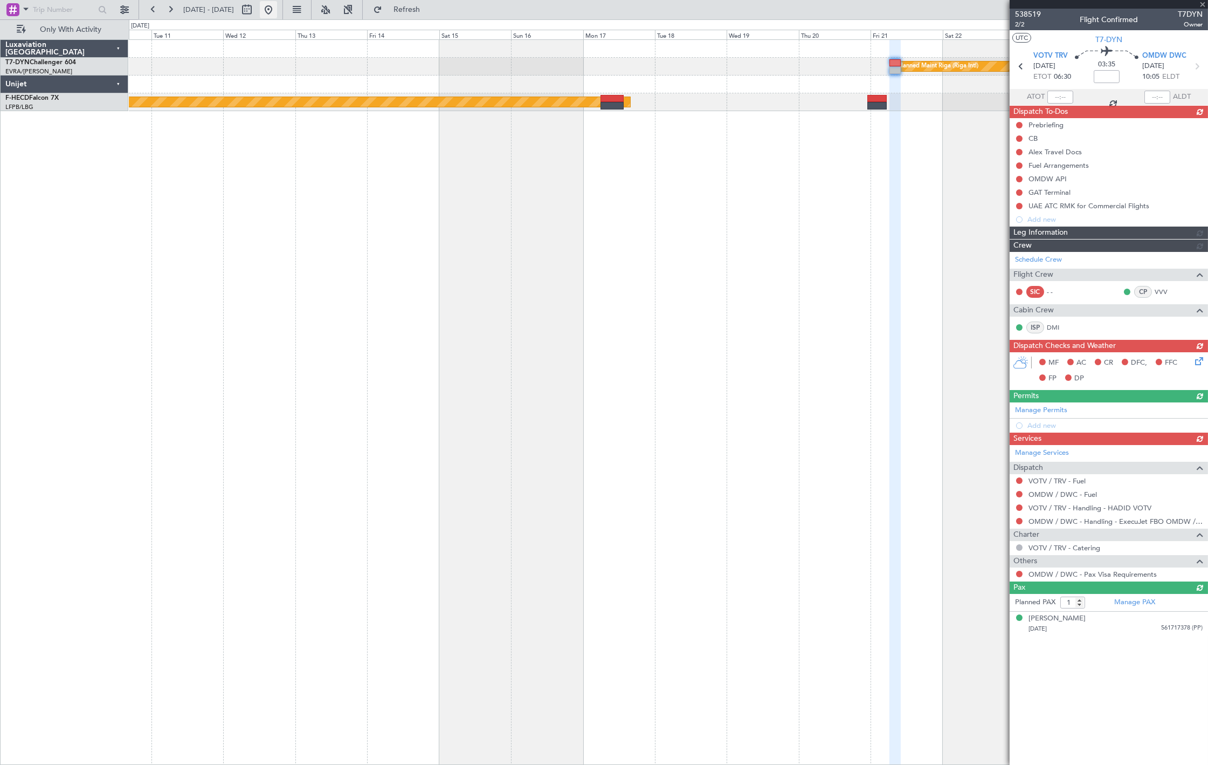
click at [277, 13] on button at bounding box center [268, 9] width 17 height 17
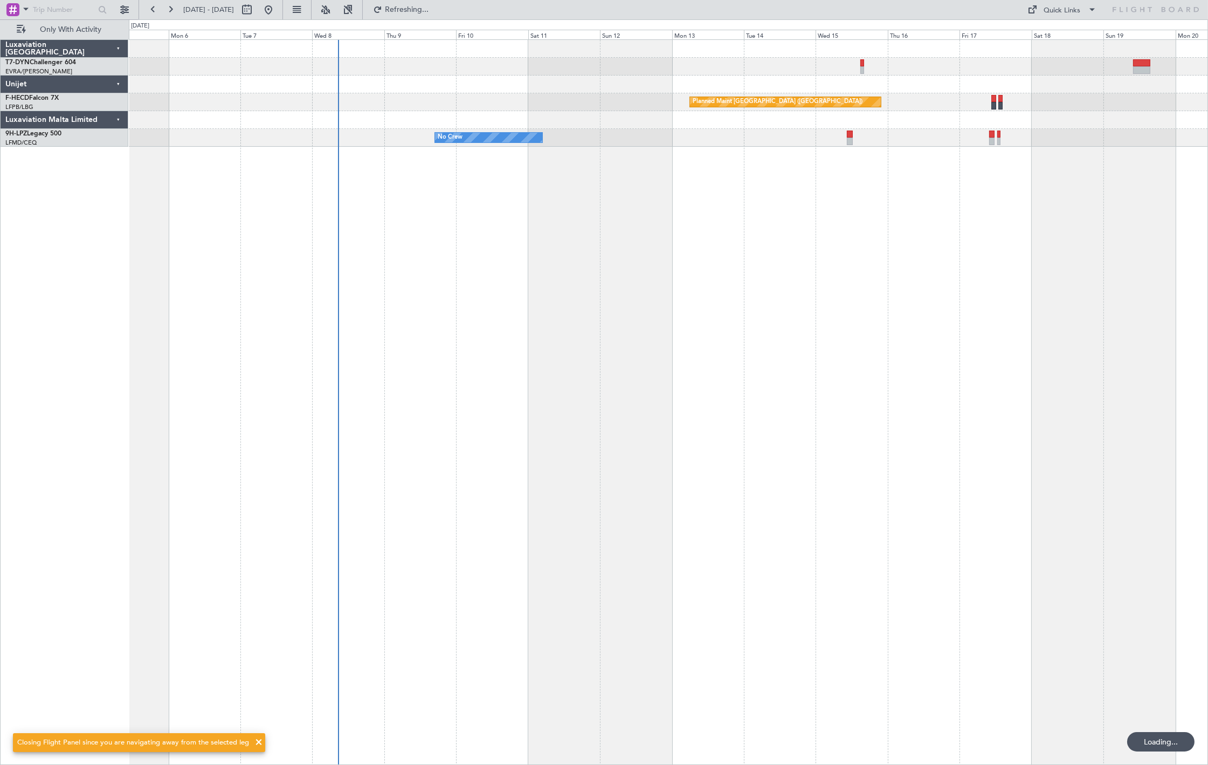
click at [294, 199] on div "Planned Maint Paris (Le Bourget) No Crew" at bounding box center [668, 401] width 1079 height 725
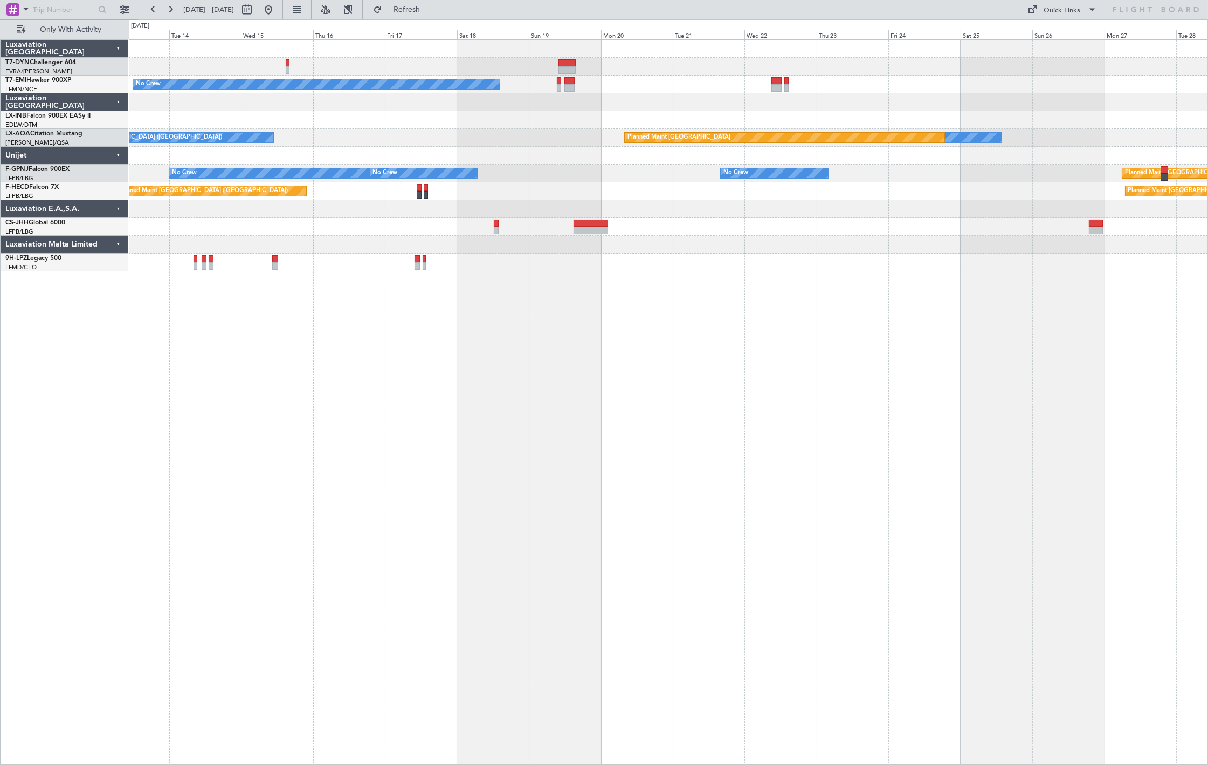
click at [291, 128] on div "No Crew No Crew Monchengladbach Planned Maint Monchengladbach No Crew Charleroi…" at bounding box center [668, 155] width 1079 height 231
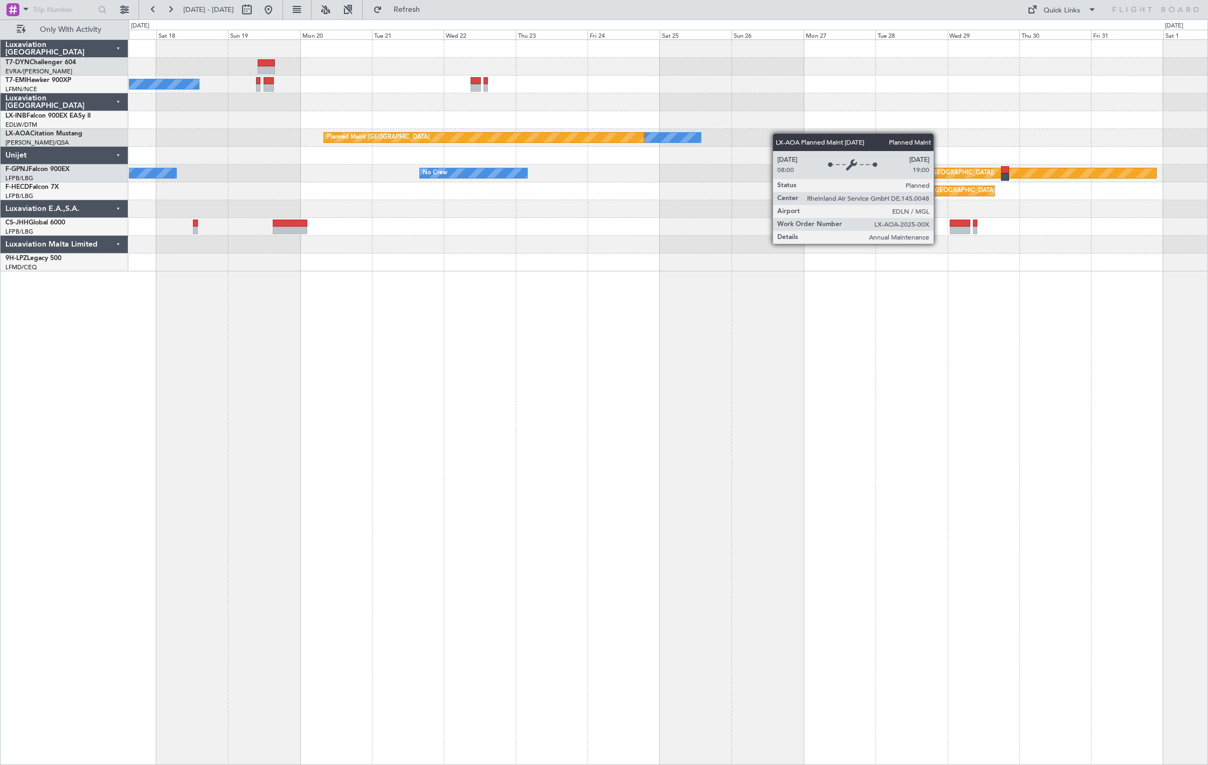
click at [562, 141] on div "No Crew Planned Maint Nurnberg No Crew Monchengladbach Planned Maint Monchengla…" at bounding box center [668, 155] width 1079 height 231
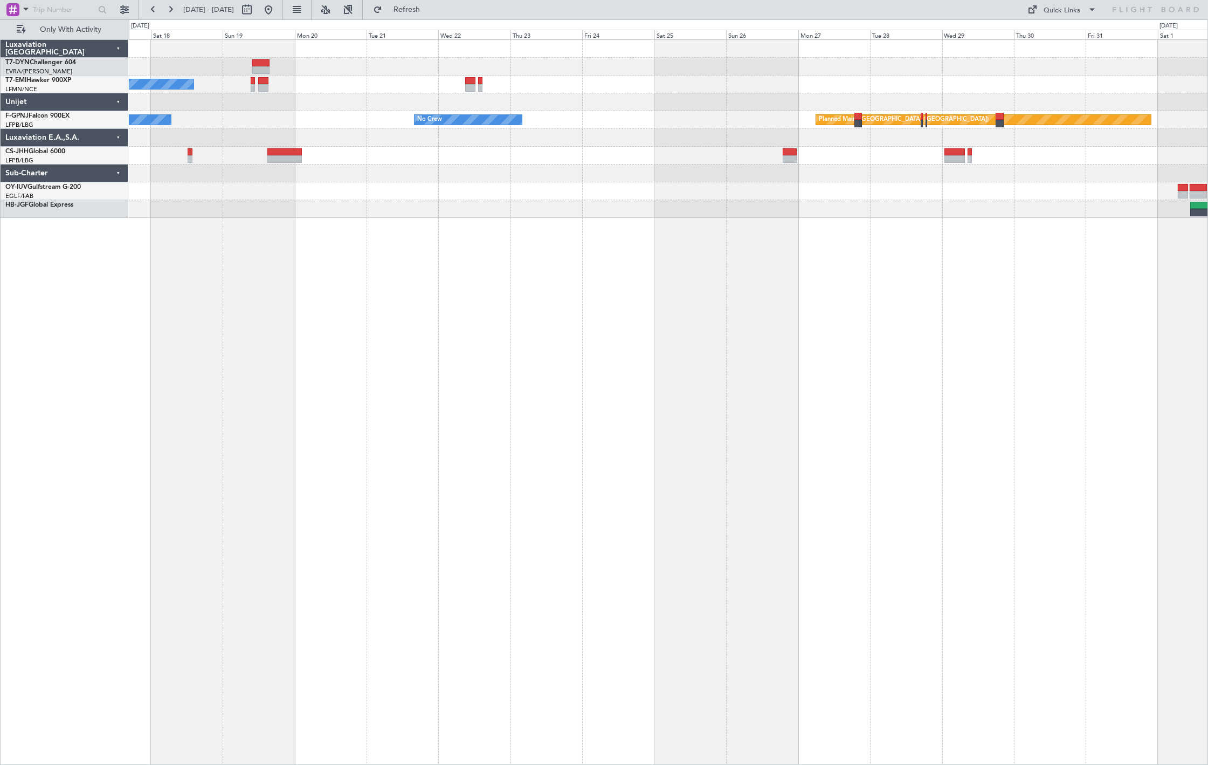
click at [484, 228] on div "No Crew Planned Maint Paris (Le Bourget) No Crew No Crew No Crew" at bounding box center [668, 401] width 1079 height 725
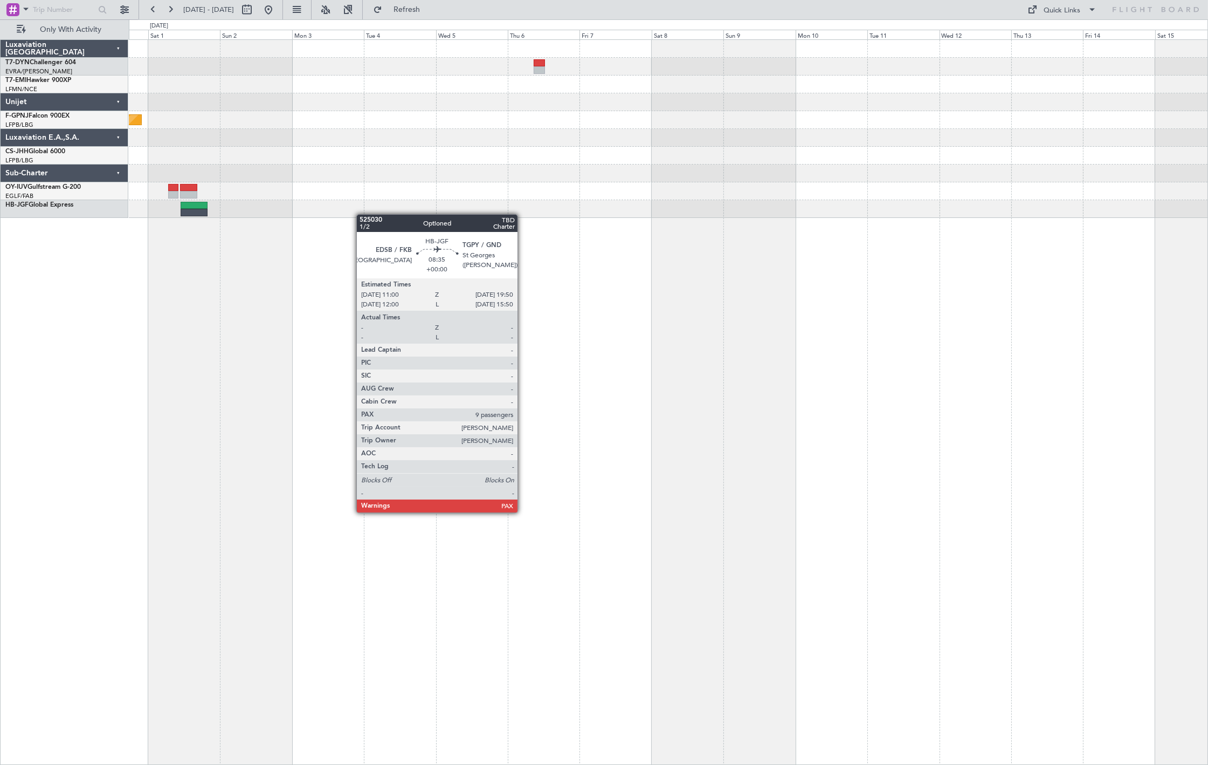
click at [238, 196] on div at bounding box center [668, 191] width 1079 height 18
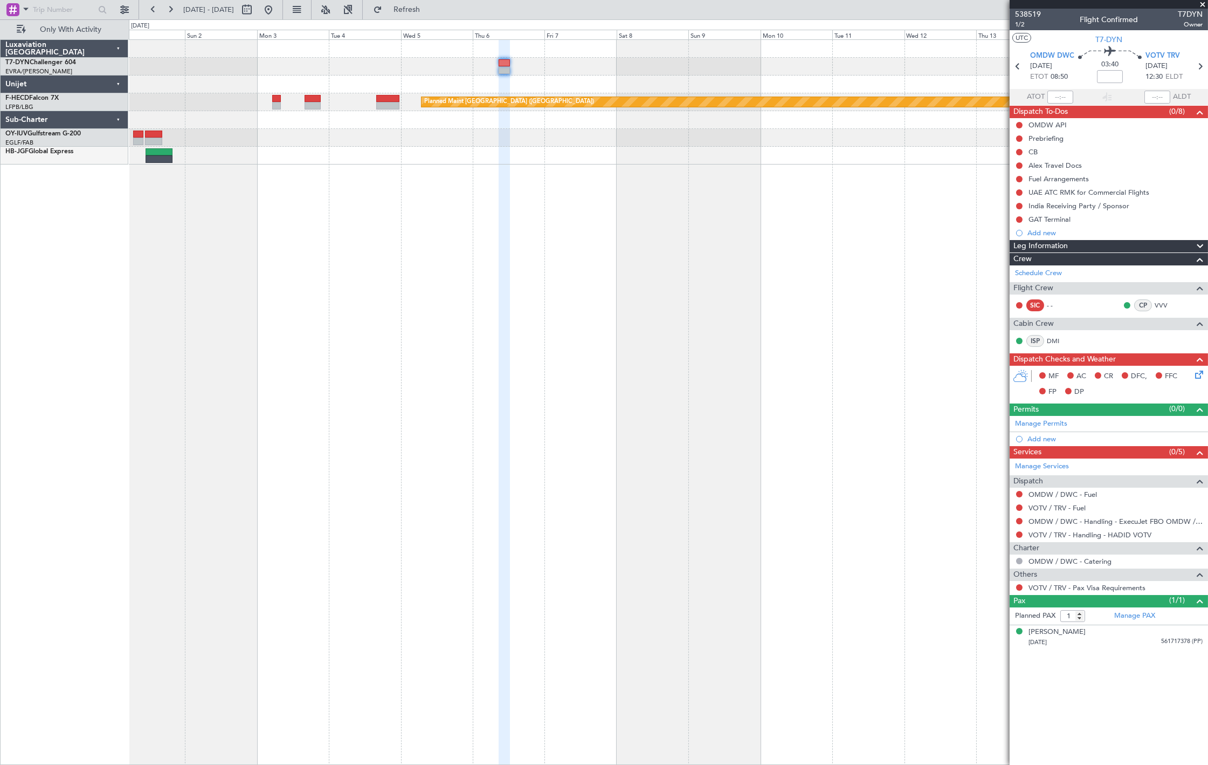
drag, startPoint x: 304, startPoint y: 13, endPoint x: 302, endPoint y: 18, distance: 5.8
click at [277, 13] on button at bounding box center [268, 9] width 17 height 17
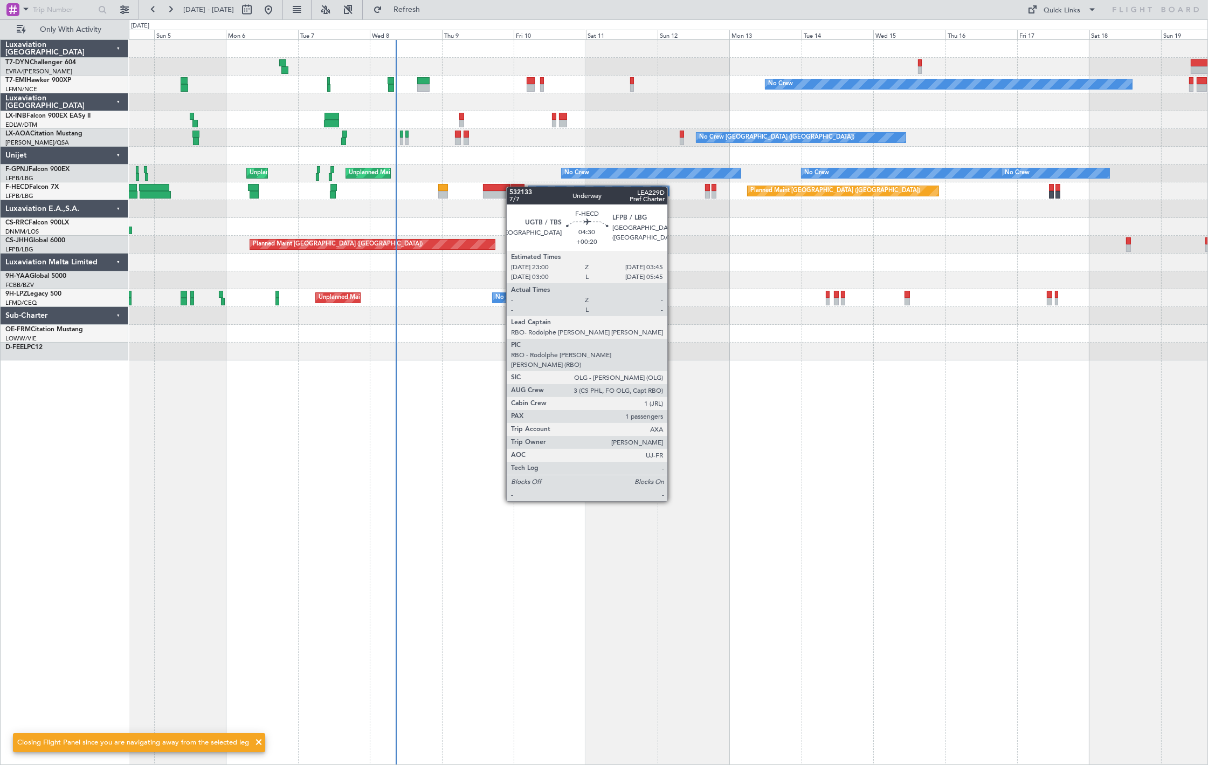
click at [512, 187] on div "No Crew Planned Maint Zurich No Crew Charleroi (Brussels South) Planned Maint M…" at bounding box center [668, 200] width 1079 height 320
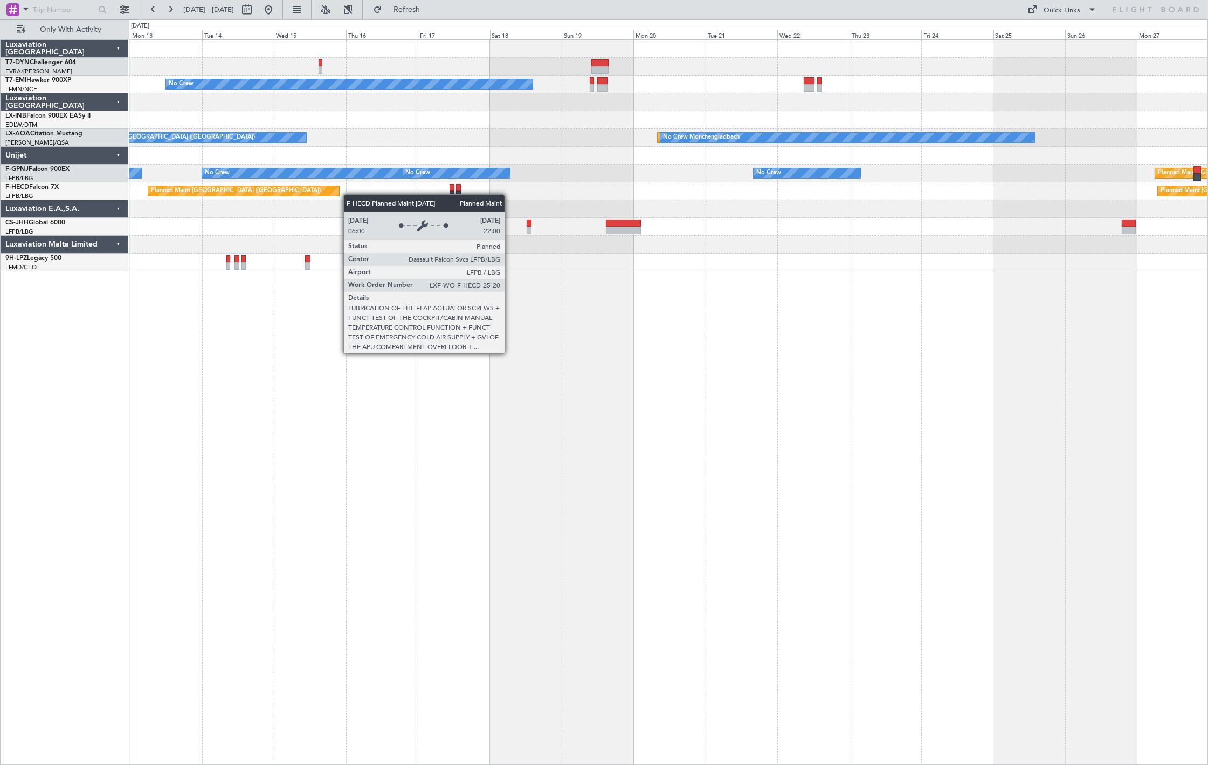
click at [266, 191] on div "Planned Maint [GEOGRAPHIC_DATA] ([GEOGRAPHIC_DATA])" at bounding box center [243, 191] width 191 height 10
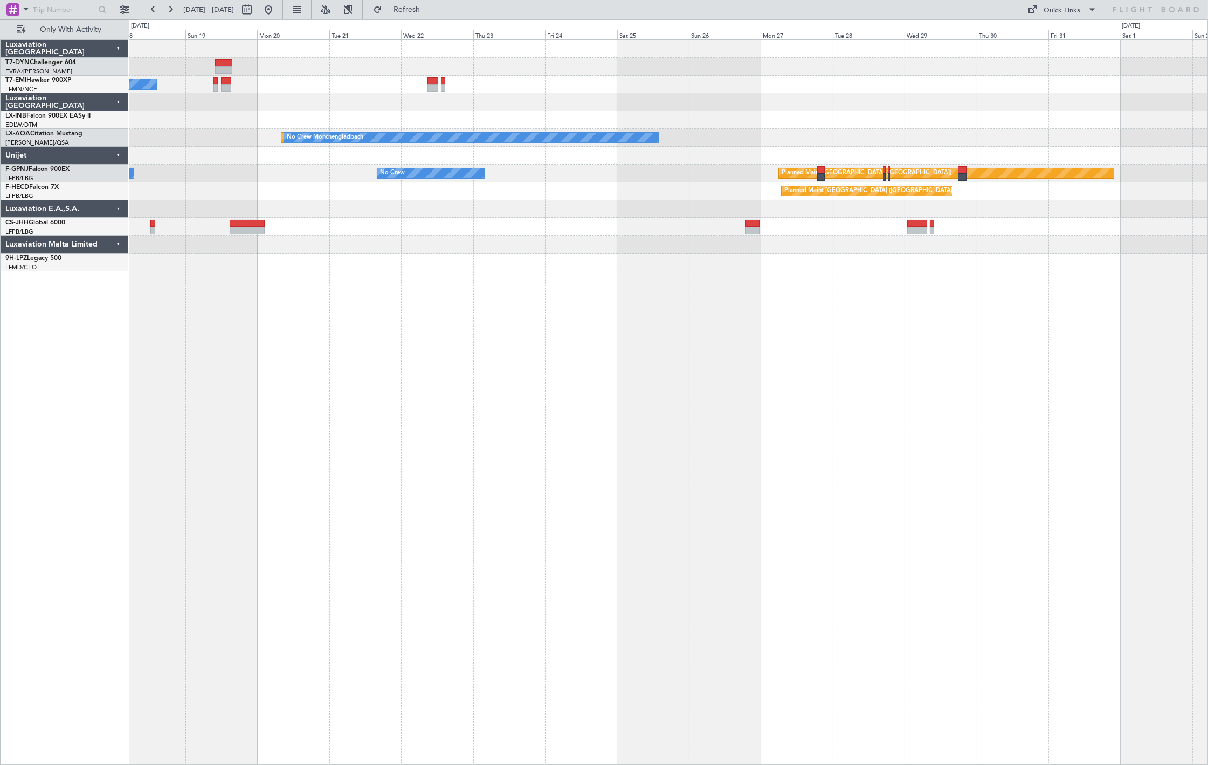
click at [310, 208] on div "No Crew Planned Maint Nurnberg Planned Maint Monchengladbach No Crew Monchengla…" at bounding box center [668, 155] width 1079 height 231
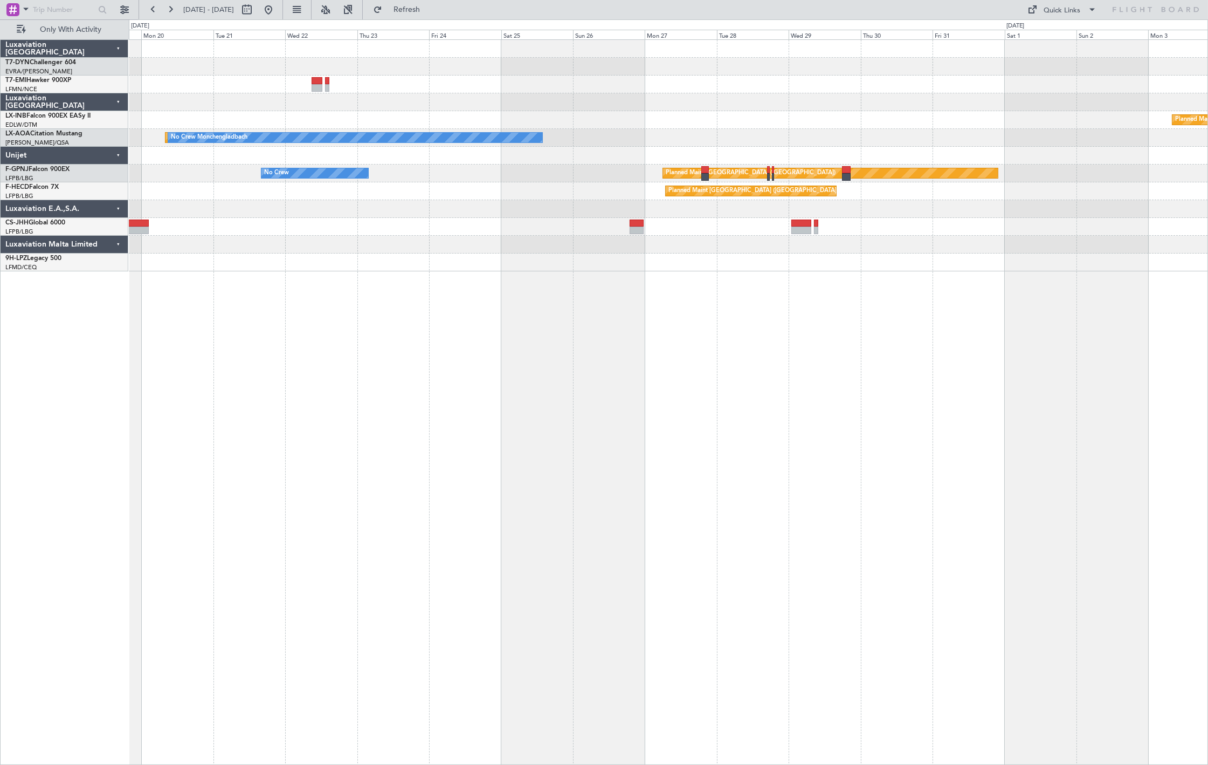
click at [637, 198] on div "Planned Maint Paris (Le Bourget) Planned Maint Paris (Le Bourget)" at bounding box center [668, 191] width 1079 height 18
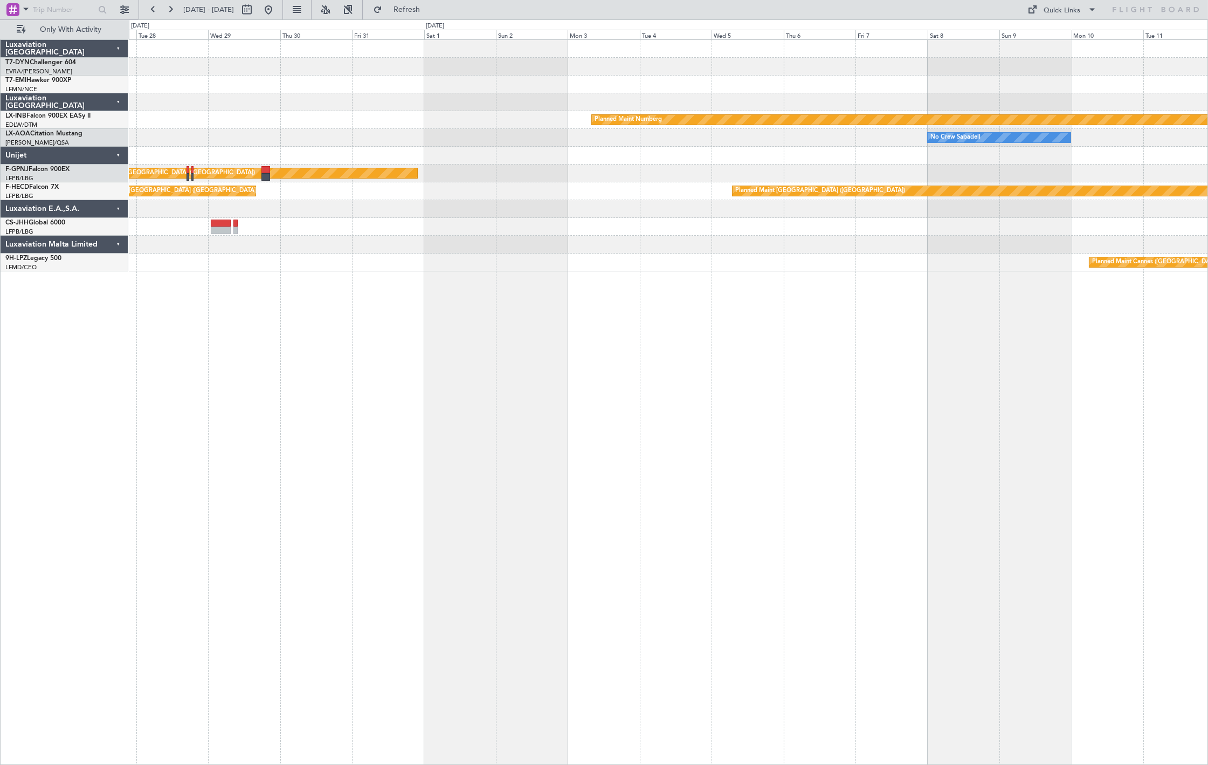
click at [309, 197] on div "Planned Maint Nurnberg No Crew Sabadell No Crew Monchengladbach Planned Maint M…" at bounding box center [668, 155] width 1079 height 231
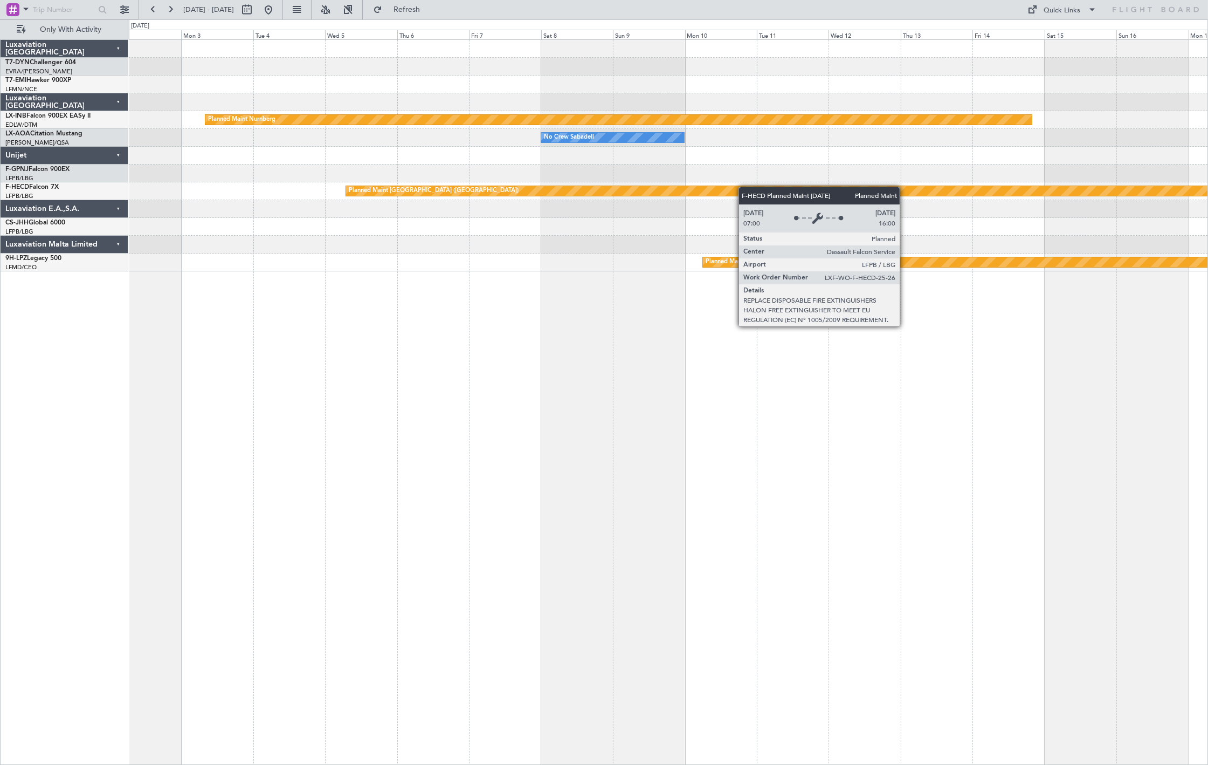
click at [297, 201] on div "Planned Maint Nurnberg No Crew Sabadell Planned Maint Paris (Le Bourget) Planne…" at bounding box center [668, 155] width 1079 height 231
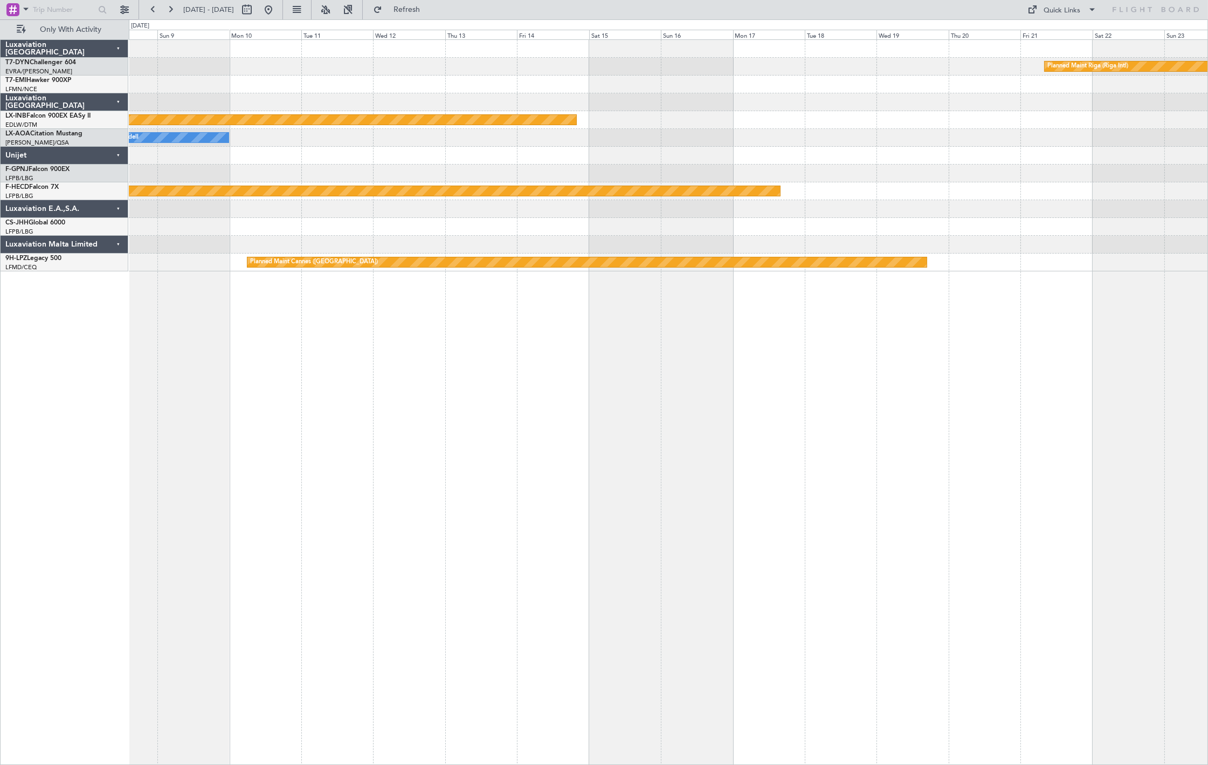
click at [390, 188] on div "Planned Maint Riga (Riga Intl) Planned Maint Nurnberg No Crew Sabadell Planned …" at bounding box center [668, 155] width 1079 height 231
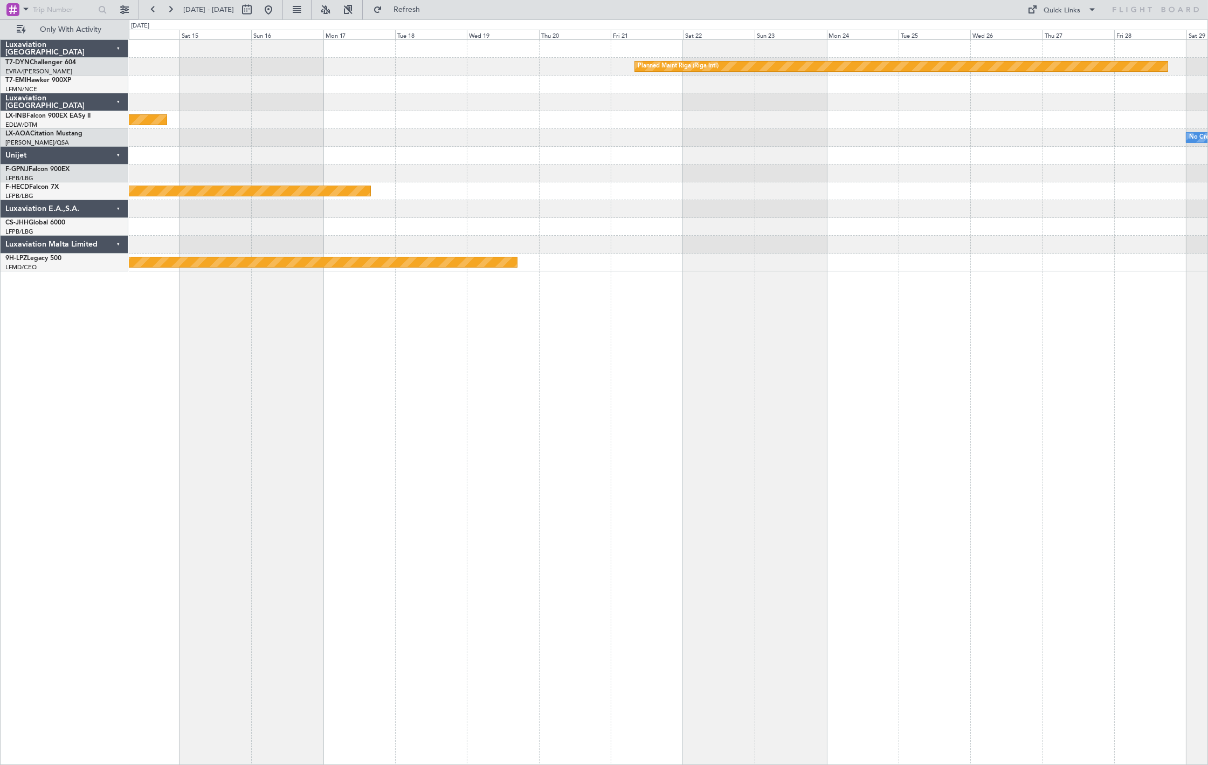
click at [192, 195] on div "Planned Maint [GEOGRAPHIC_DATA] ([GEOGRAPHIC_DATA])" at bounding box center [668, 191] width 1079 height 18
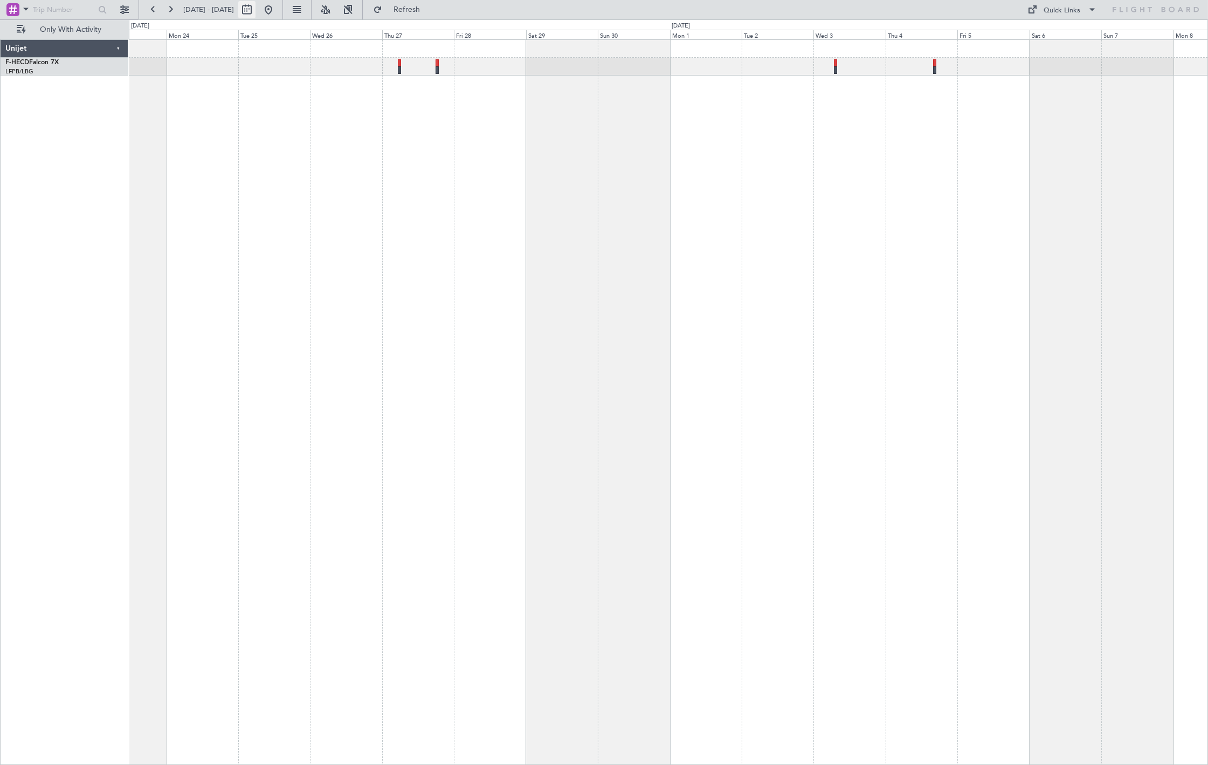
click at [256, 17] on button at bounding box center [246, 9] width 17 height 17
select select "11"
select select "2025"
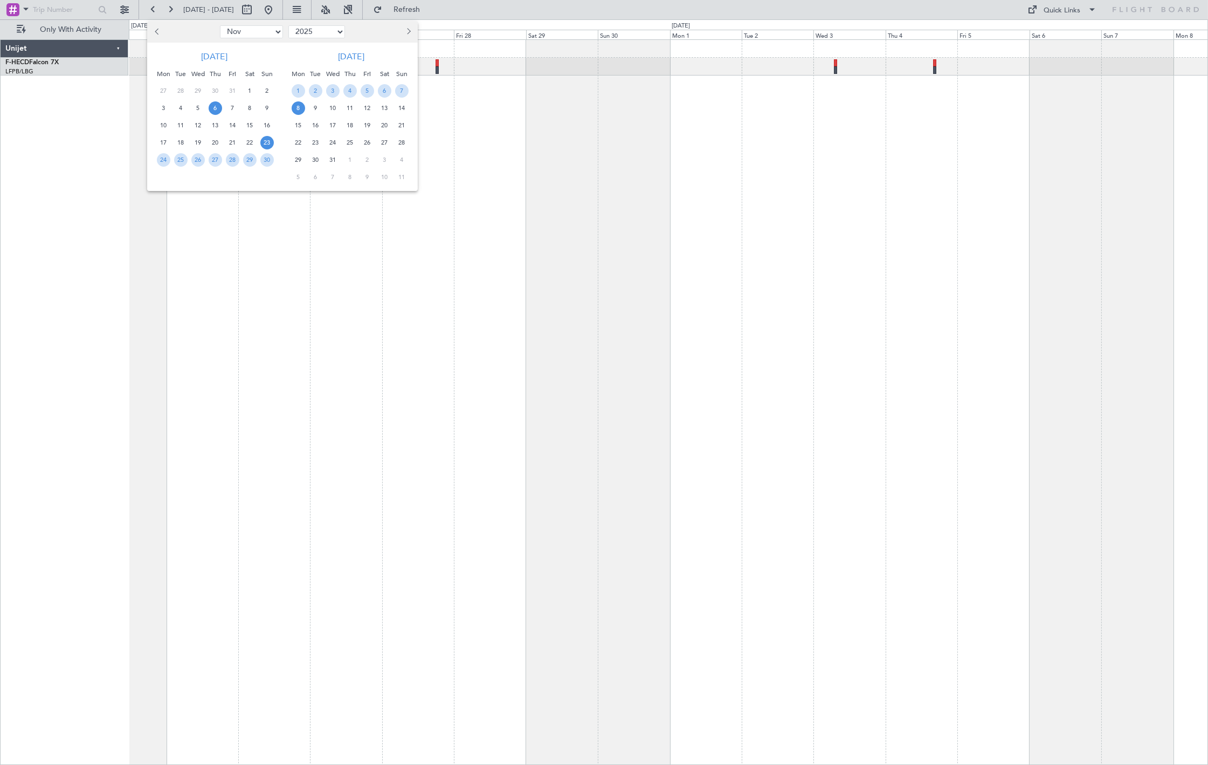
click at [213, 111] on span "6" at bounding box center [215, 107] width 13 height 13
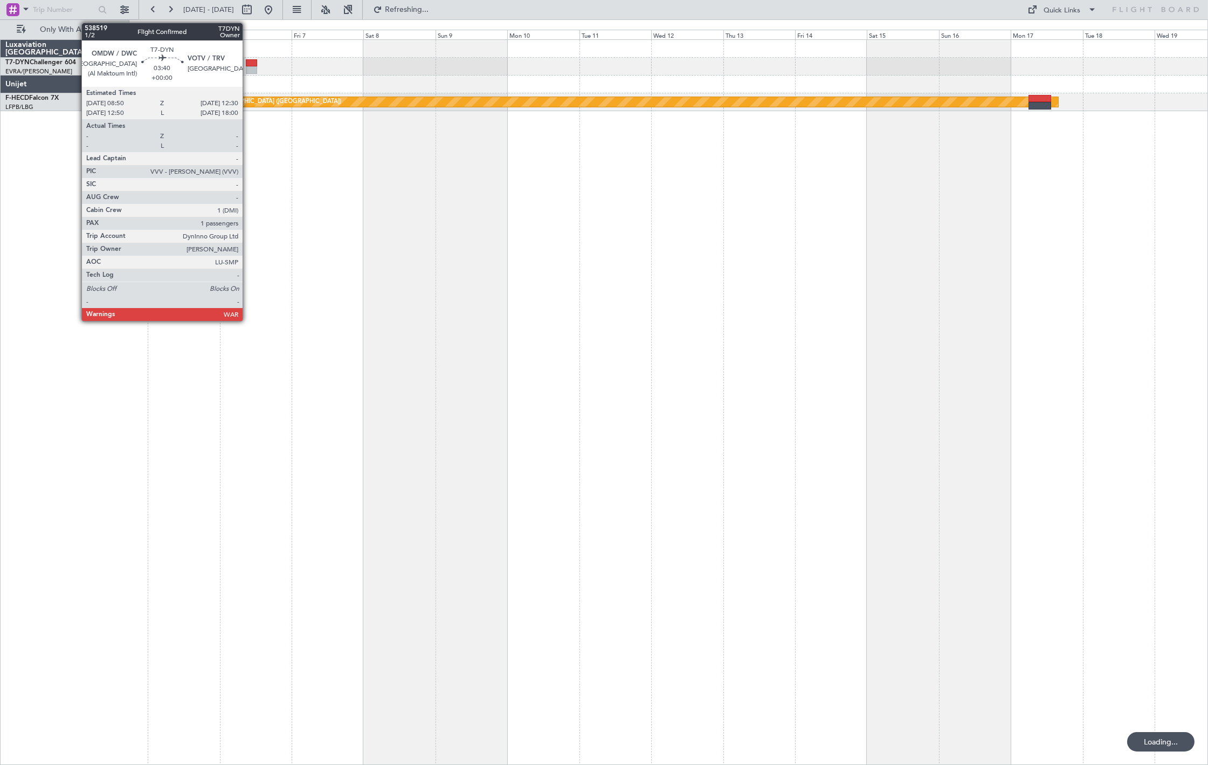
click at [250, 65] on div at bounding box center [251, 63] width 11 height 8
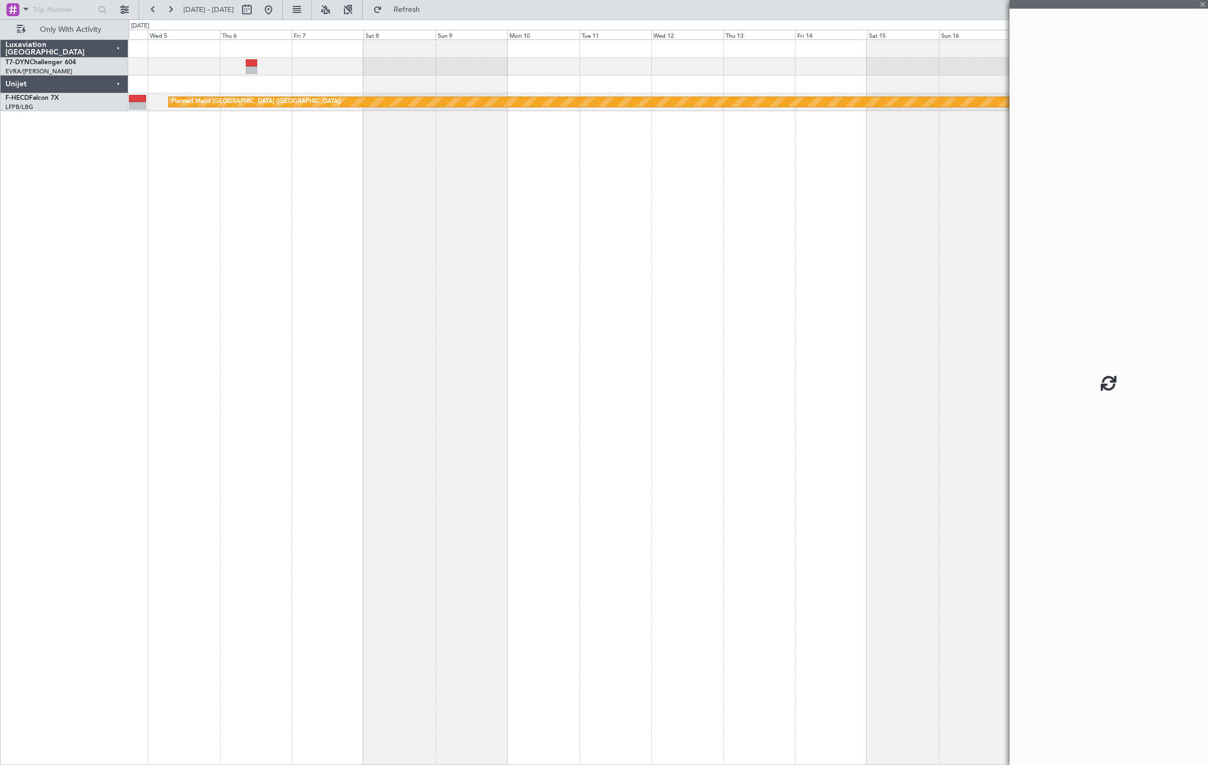
click at [353, 147] on div "Planned Maint Riga (Riga Intl) Planned Maint Paris (Le Bourget)" at bounding box center [668, 401] width 1079 height 725
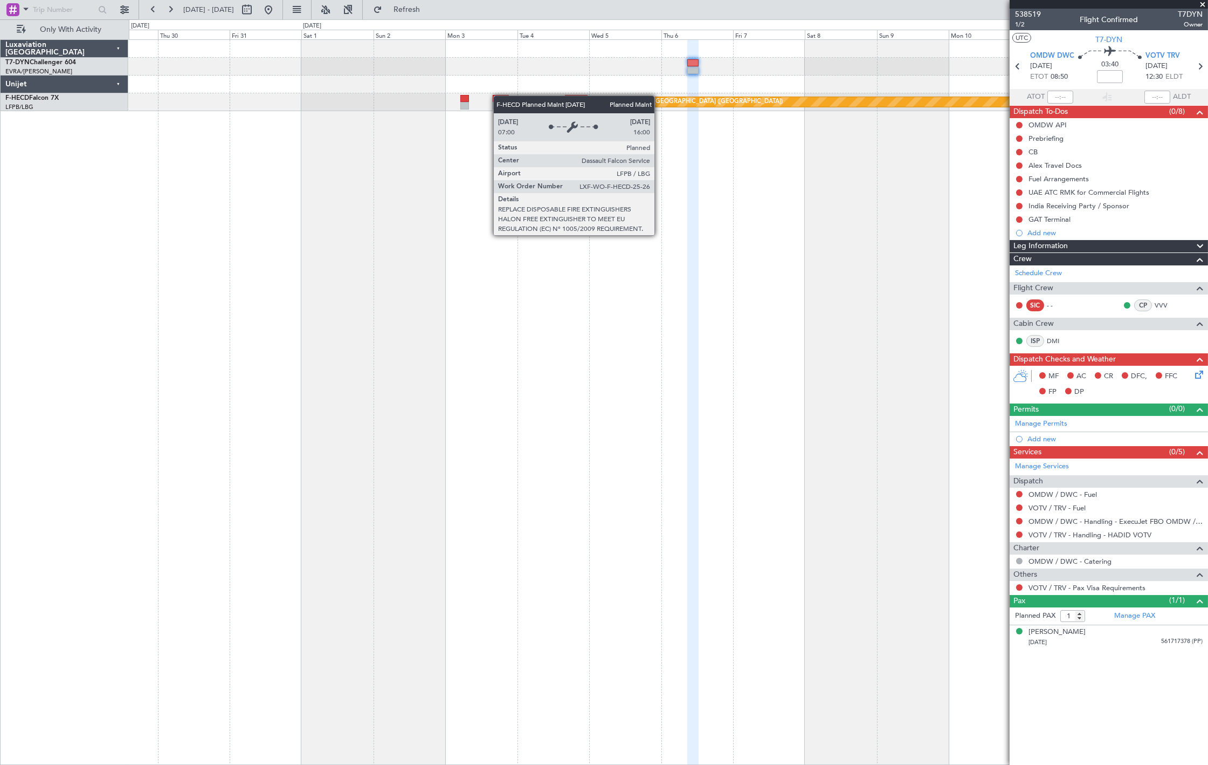
click at [412, 115] on div "Planned Maint [GEOGRAPHIC_DATA] ([GEOGRAPHIC_DATA])" at bounding box center [668, 401] width 1079 height 725
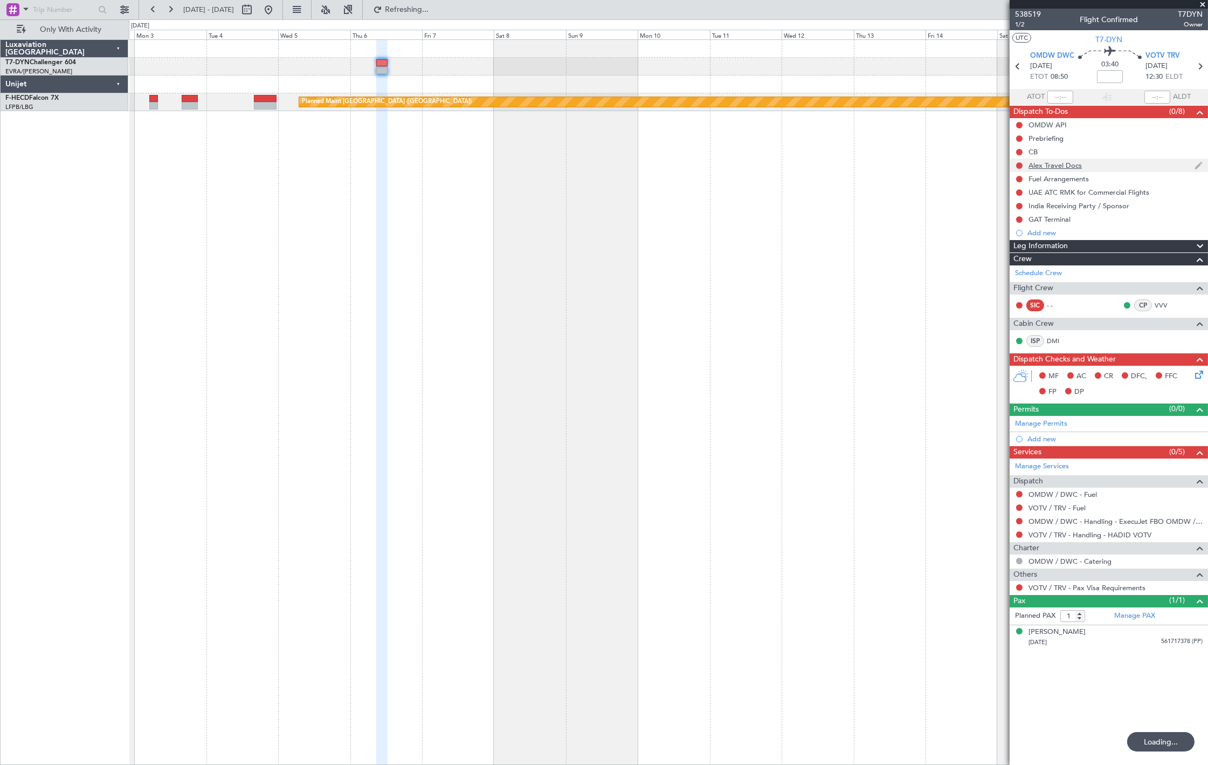
click at [1068, 166] on div "Alex Travel Docs" at bounding box center [1055, 165] width 53 height 9
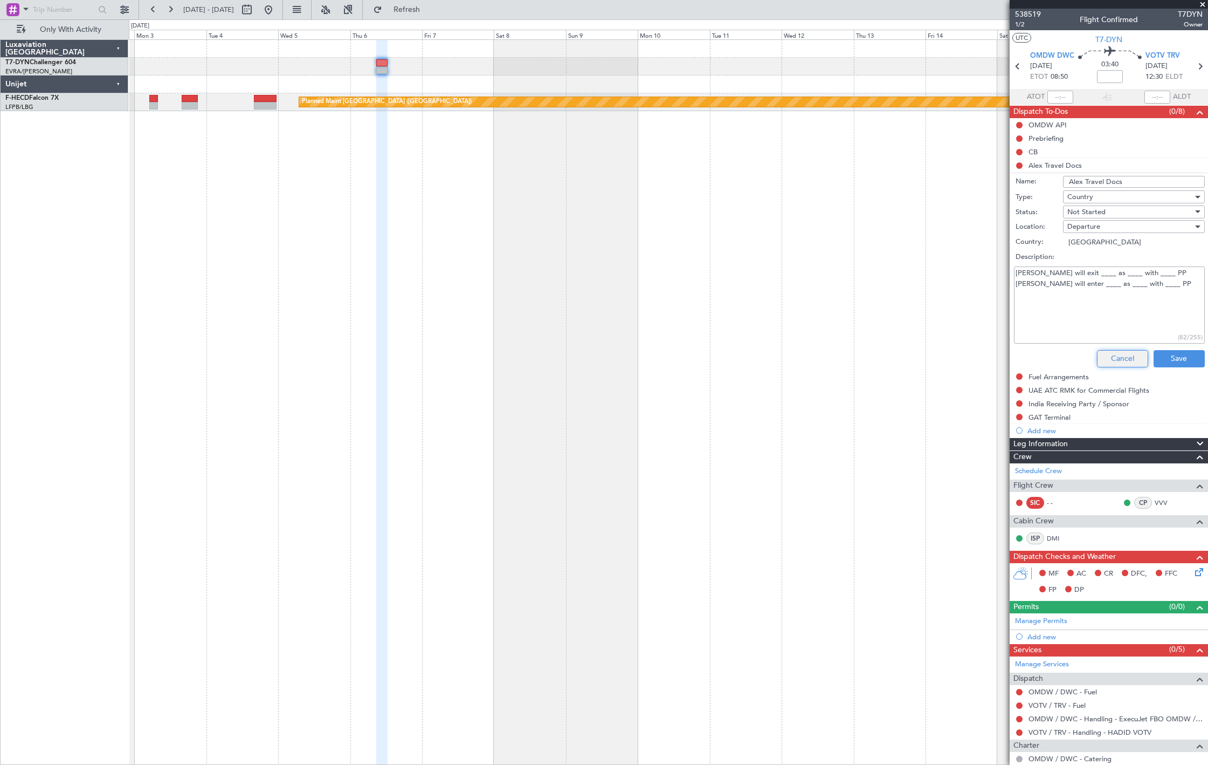
click at [1109, 354] on button "Cancel" at bounding box center [1122, 358] width 51 height 17
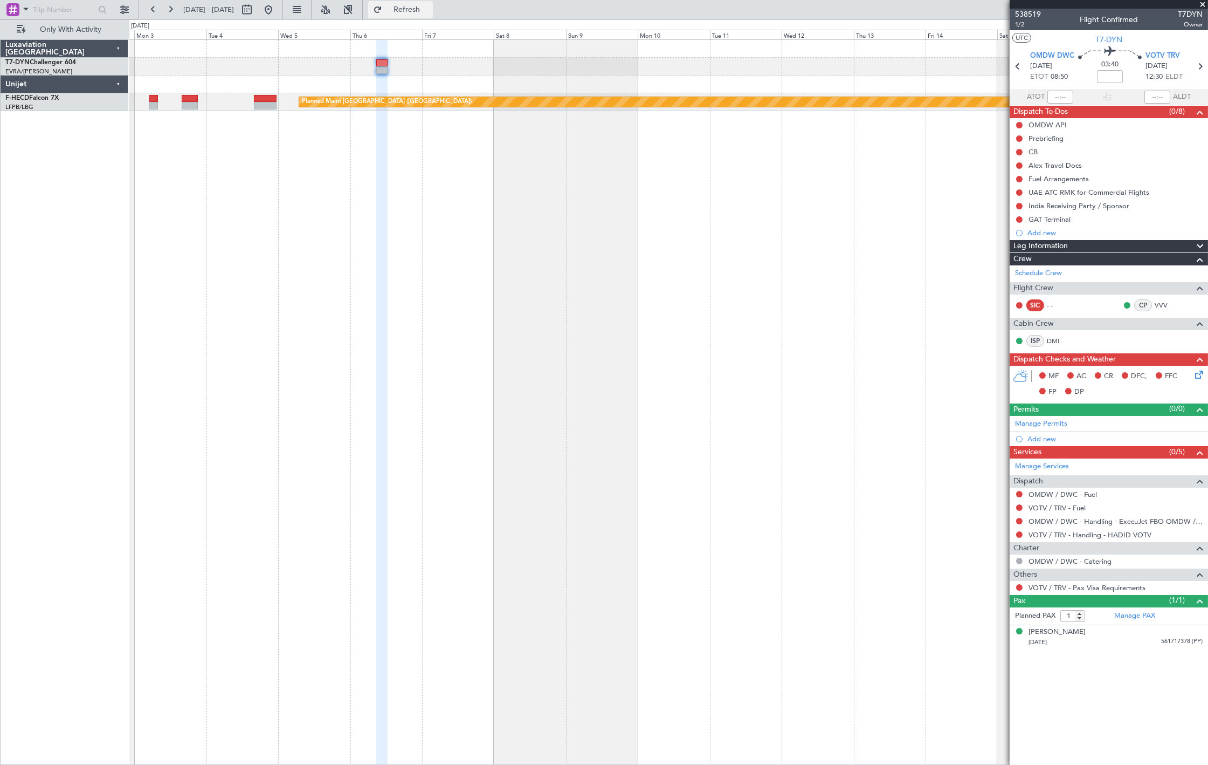
click at [433, 10] on button "Refresh" at bounding box center [400, 9] width 65 height 17
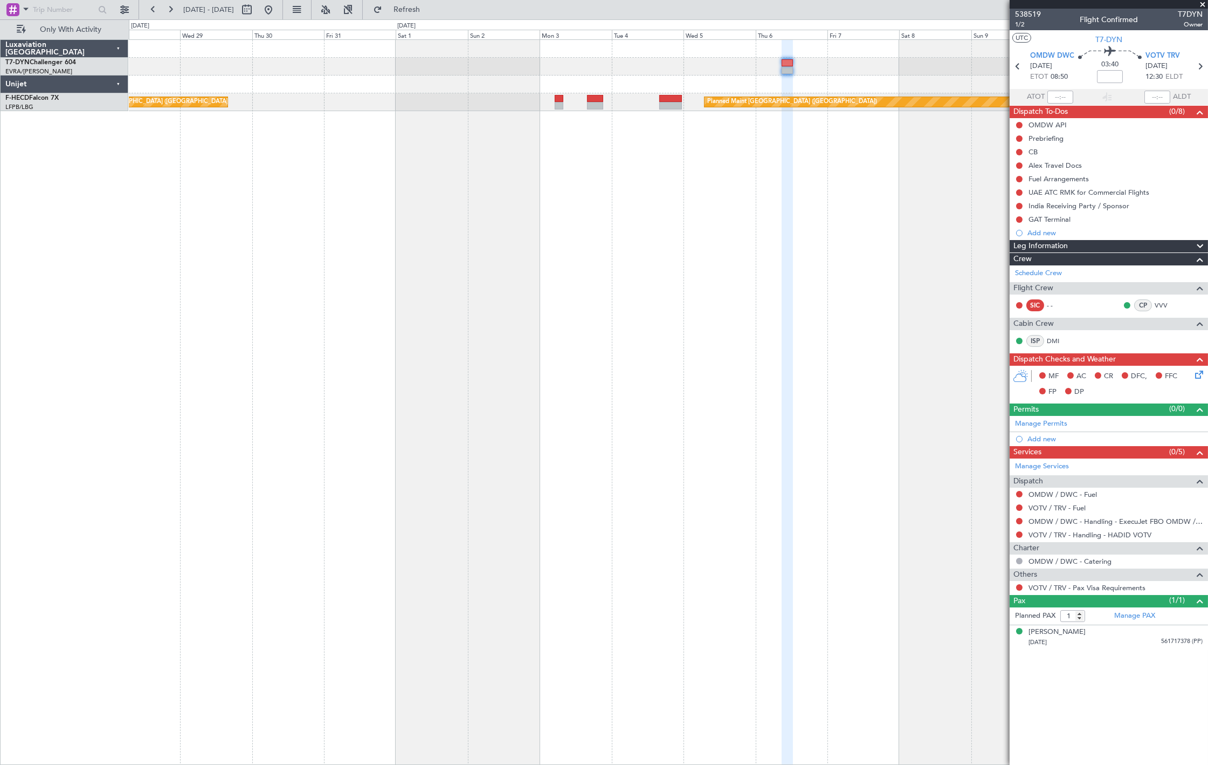
click at [719, 442] on div "Planned Maint Paris (Le Bourget) Planned Maint Paris (Le Bourget)" at bounding box center [668, 401] width 1079 height 725
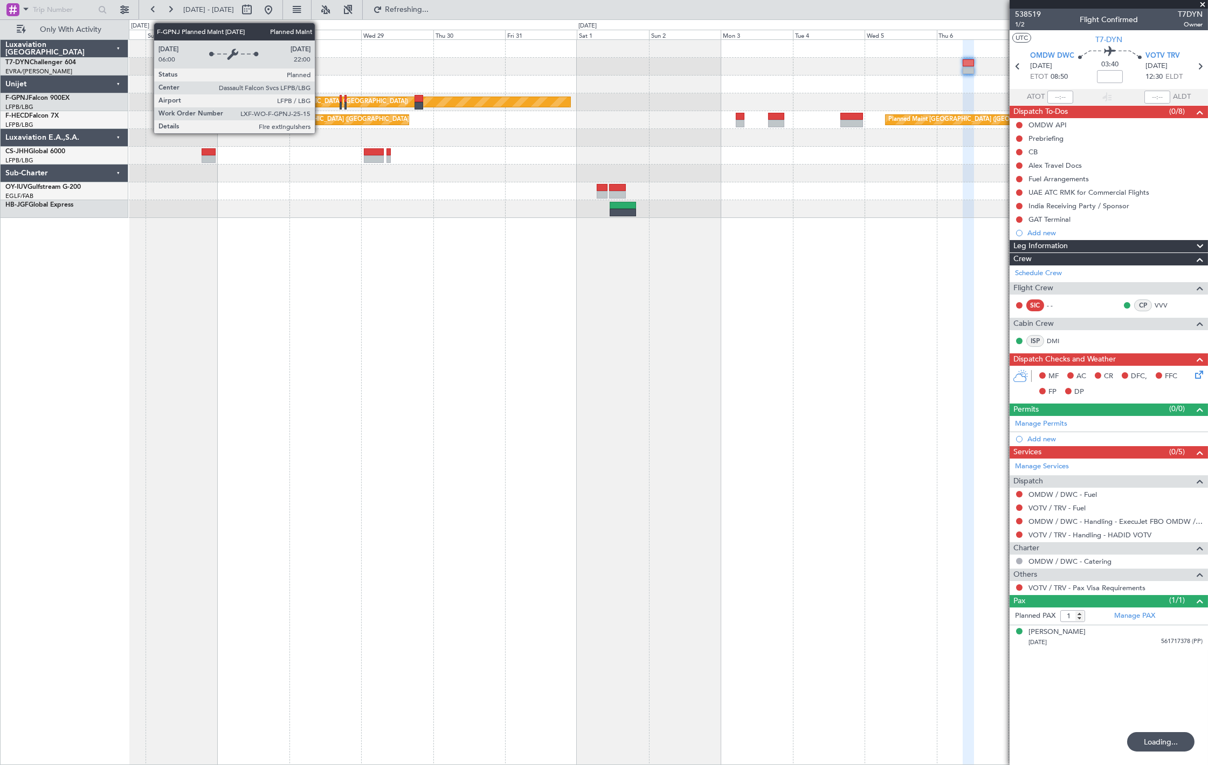
click at [281, 278] on div "Planned Maint Paris (Le Bourget) No Crew Planned Maint Paris (Le Bourget) Plann…" at bounding box center [668, 401] width 1079 height 725
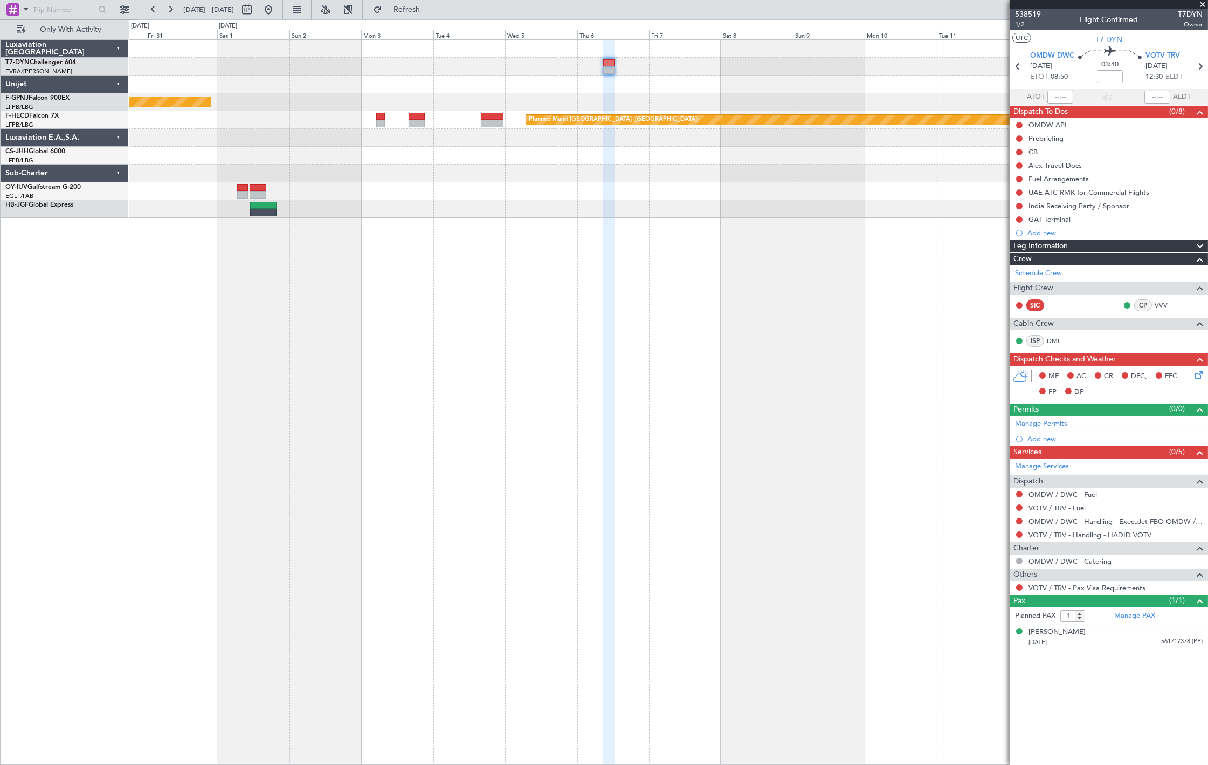
click at [305, 150] on div "Planned Maint Paris (Le Bourget) Planned Maint Paris (Le Bourget) Planned Maint…" at bounding box center [668, 129] width 1079 height 178
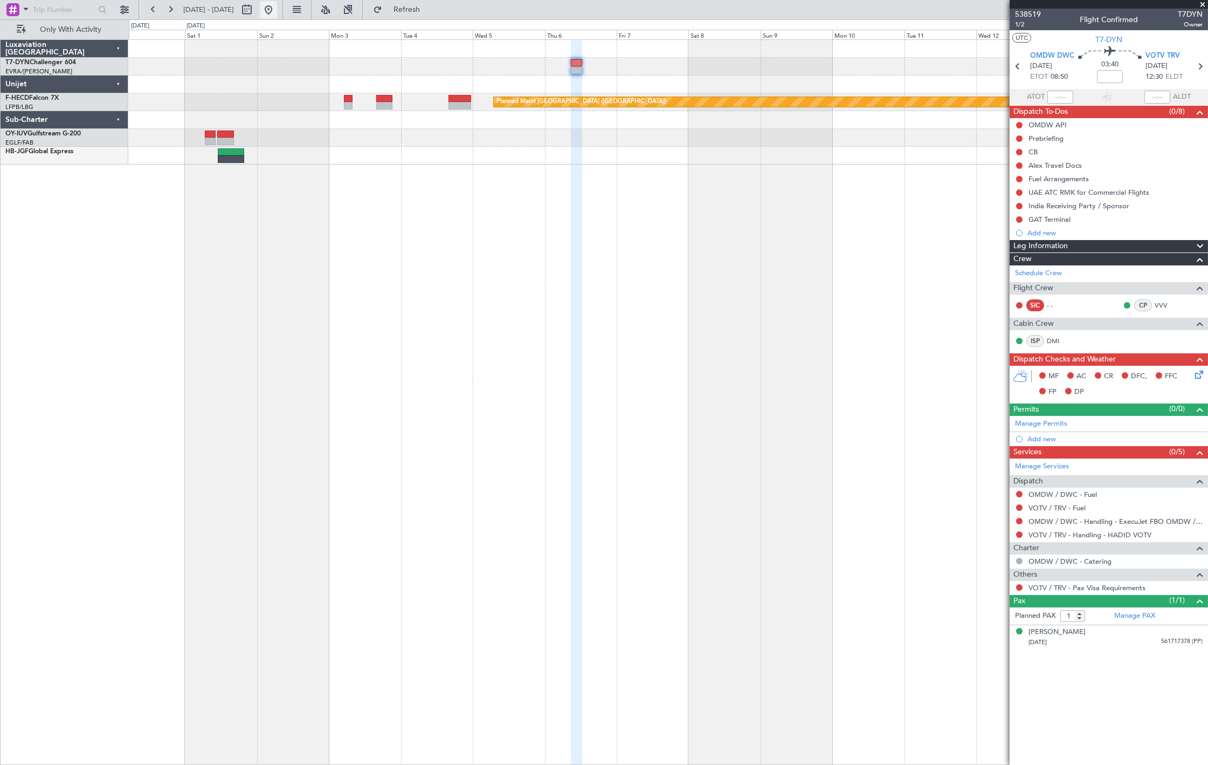
click at [277, 9] on button at bounding box center [268, 9] width 17 height 17
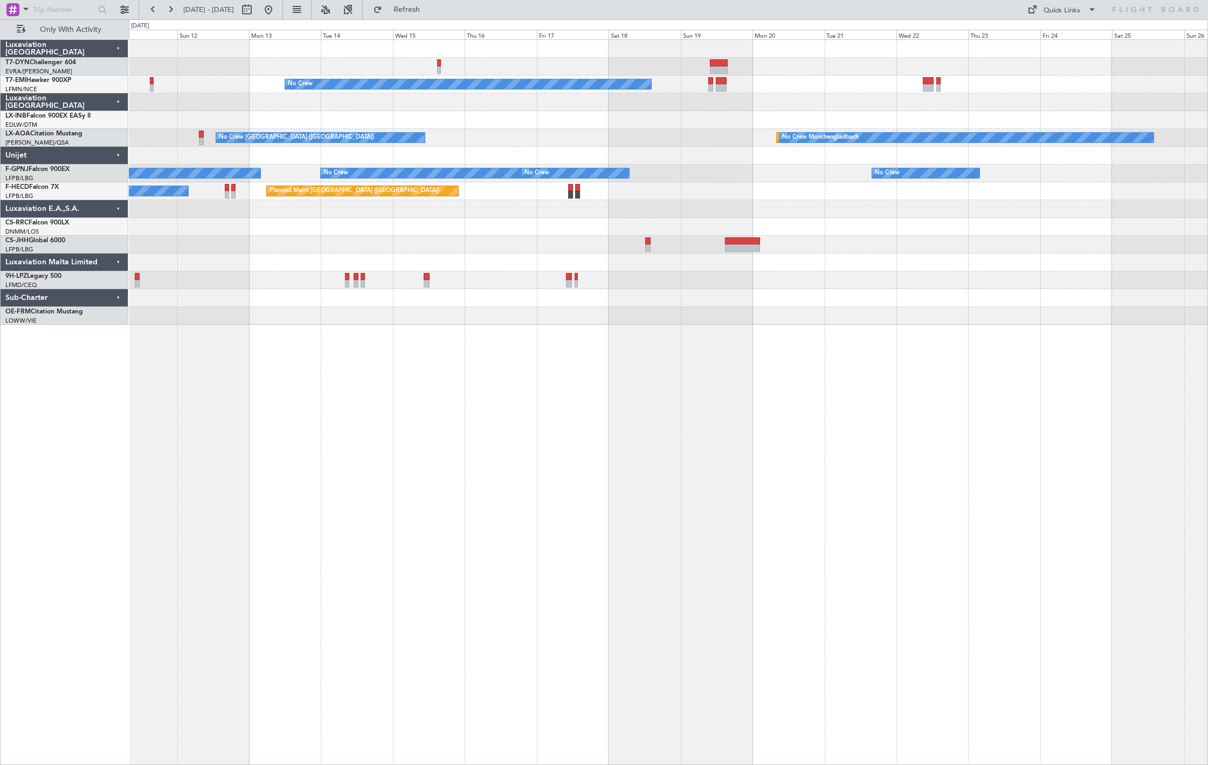
click at [405, 311] on div "No Crew No Crew Charleroi (Brussels South) Planned Maint Monchengladbach No Cre…" at bounding box center [668, 182] width 1079 height 285
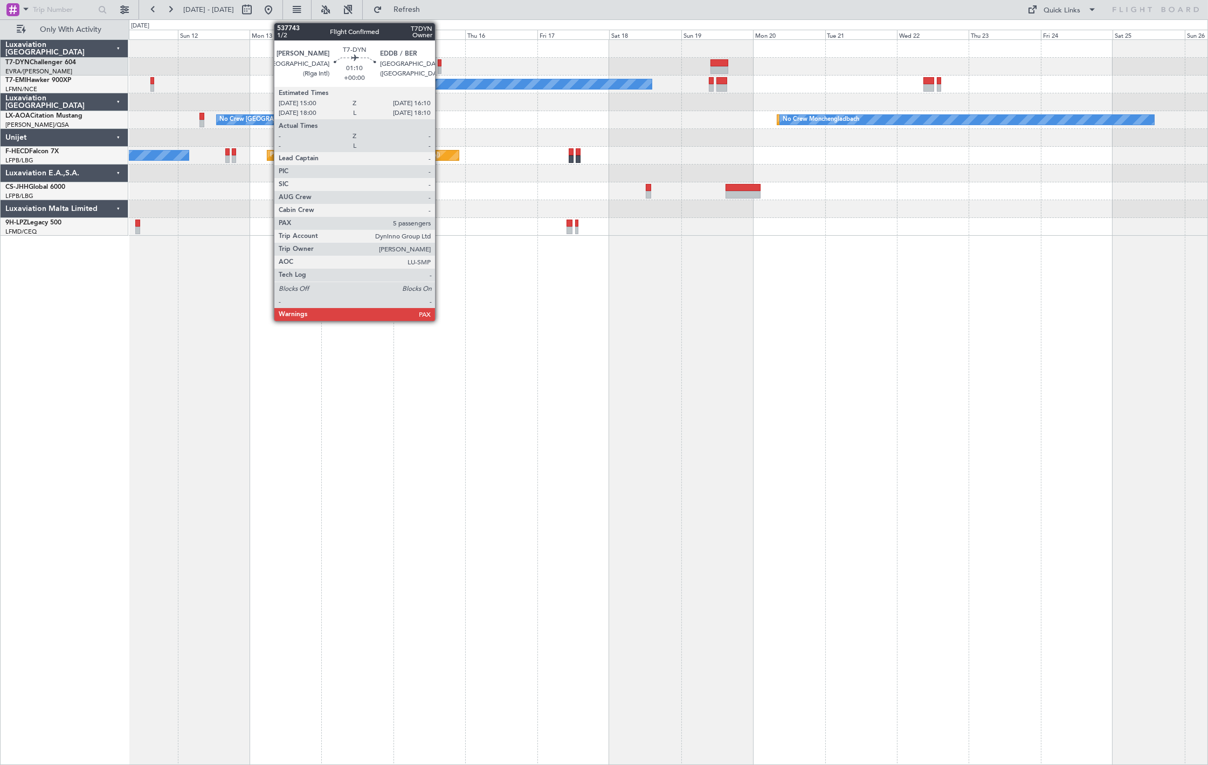
click at [440, 65] on div at bounding box center [440, 63] width 4 height 8
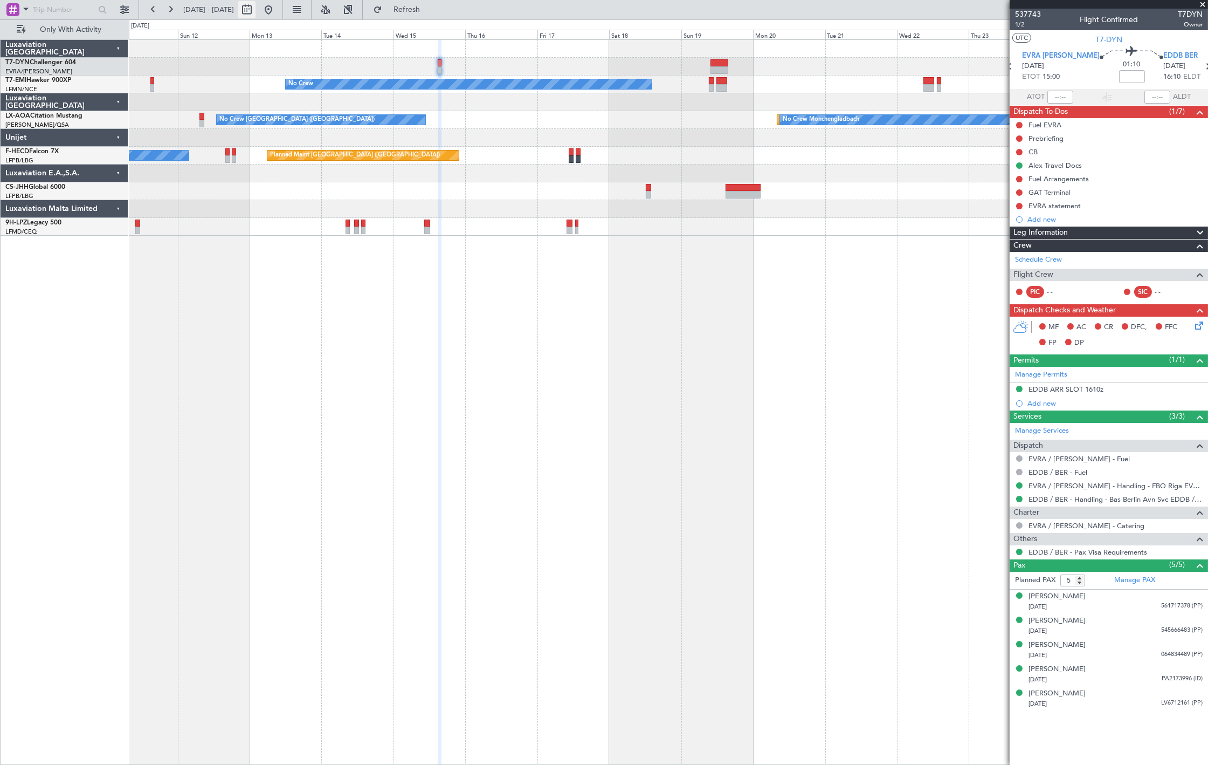
click at [256, 13] on button at bounding box center [246, 9] width 17 height 17
select select "10"
select select "2025"
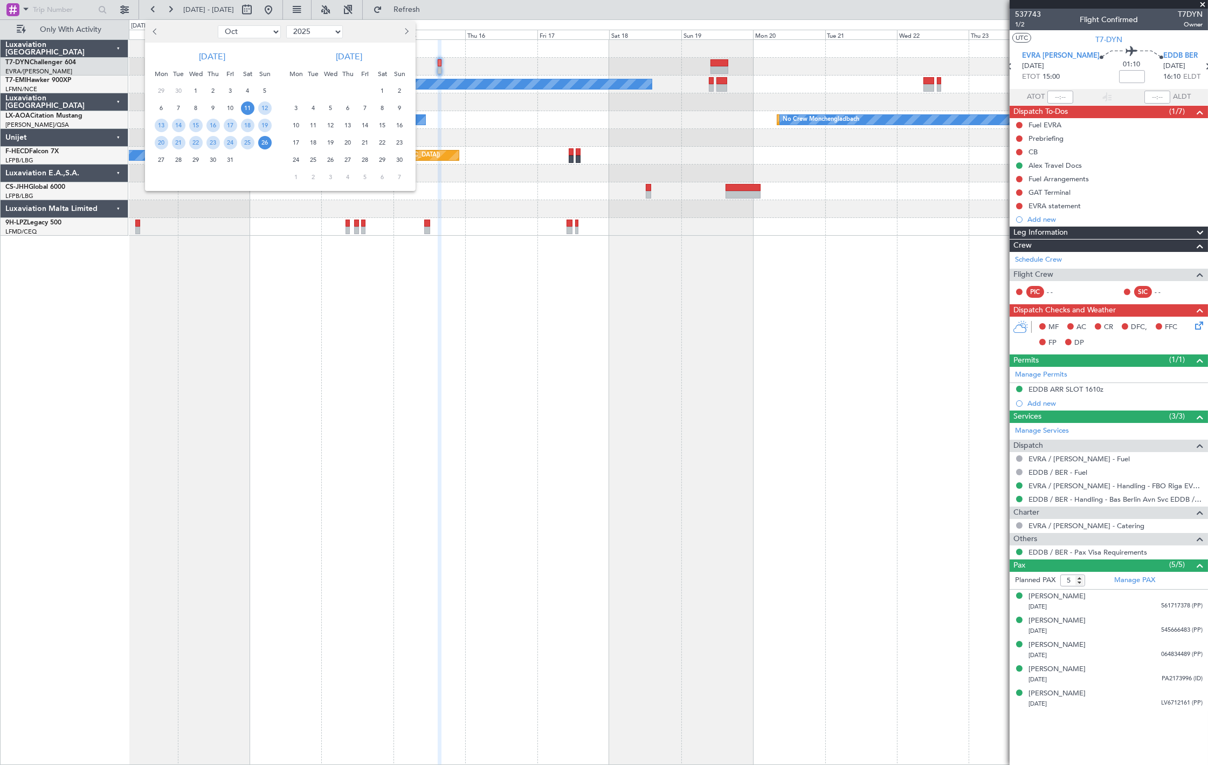
click at [262, 33] on select "Jan Feb Mar Apr May Jun Jul Aug Sep Oct Nov Dec" at bounding box center [249, 31] width 63 height 13
select select "11"
click at [218, 25] on select "Jan Feb Mar Apr May Jun Jul Aug Sep Oct Nov Dec" at bounding box center [249, 31] width 63 height 13
click at [212, 106] on span "6" at bounding box center [212, 107] width 13 height 13
click at [215, 108] on span "6" at bounding box center [212, 107] width 13 height 13
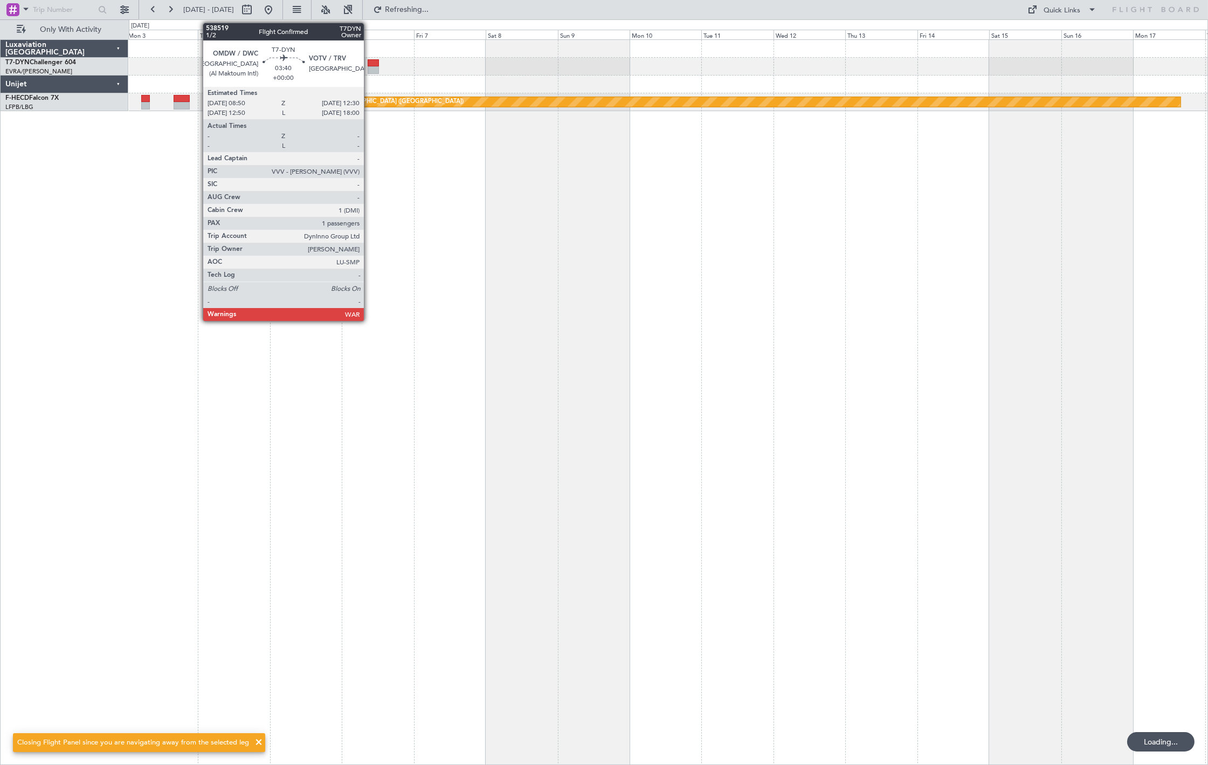
click at [369, 65] on div at bounding box center [373, 63] width 11 height 8
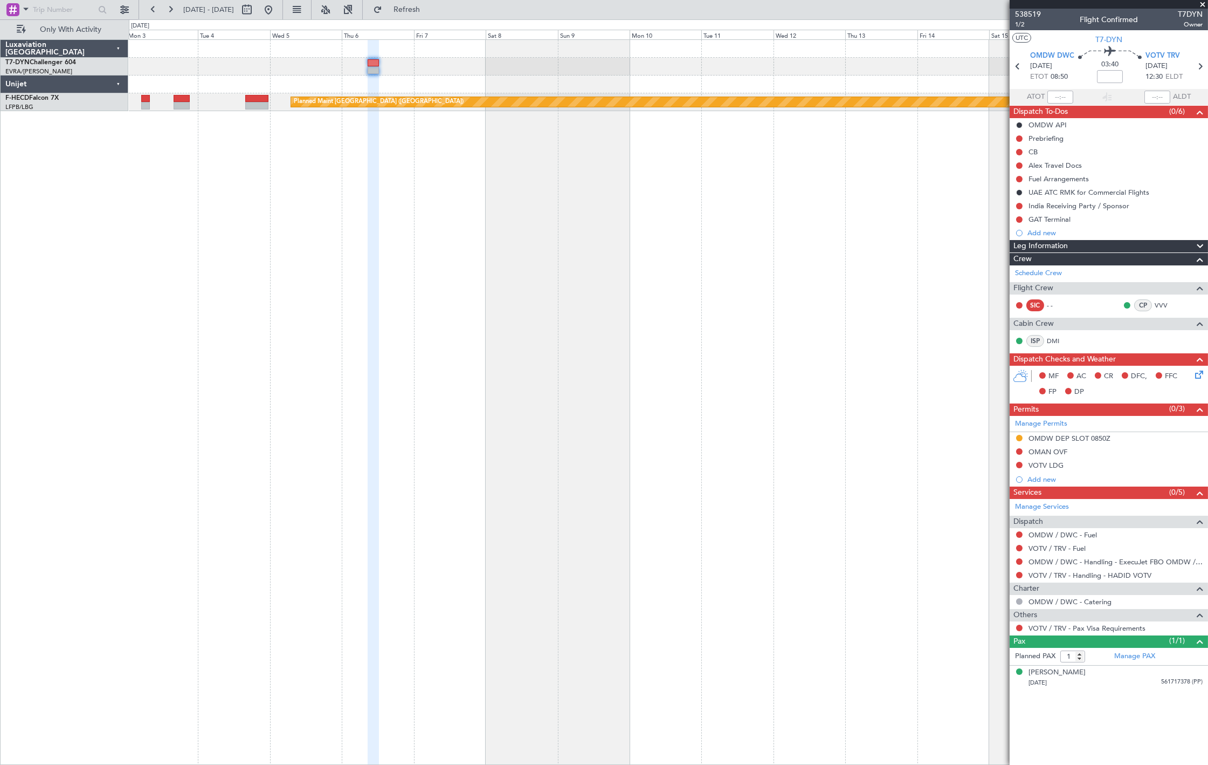
click at [312, 20] on div "0 0 Mon 3 Tue 4 Wed 5 Thu 6 Fri 7 Sat 8 Sun 9 Nov 2025 Mon 10 Tue 11 Wed 12 Thu…" at bounding box center [668, 29] width 1078 height 19
click at [277, 9] on button at bounding box center [268, 9] width 17 height 17
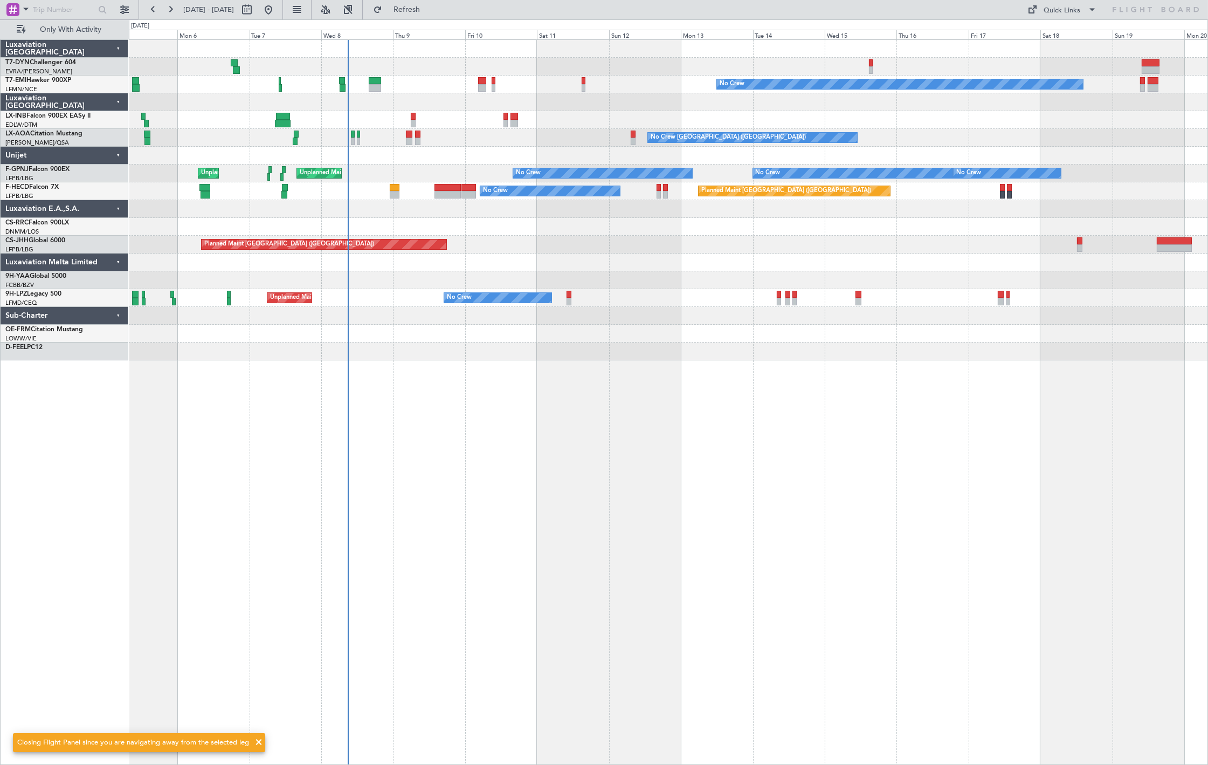
click at [412, 286] on div at bounding box center [668, 280] width 1079 height 18
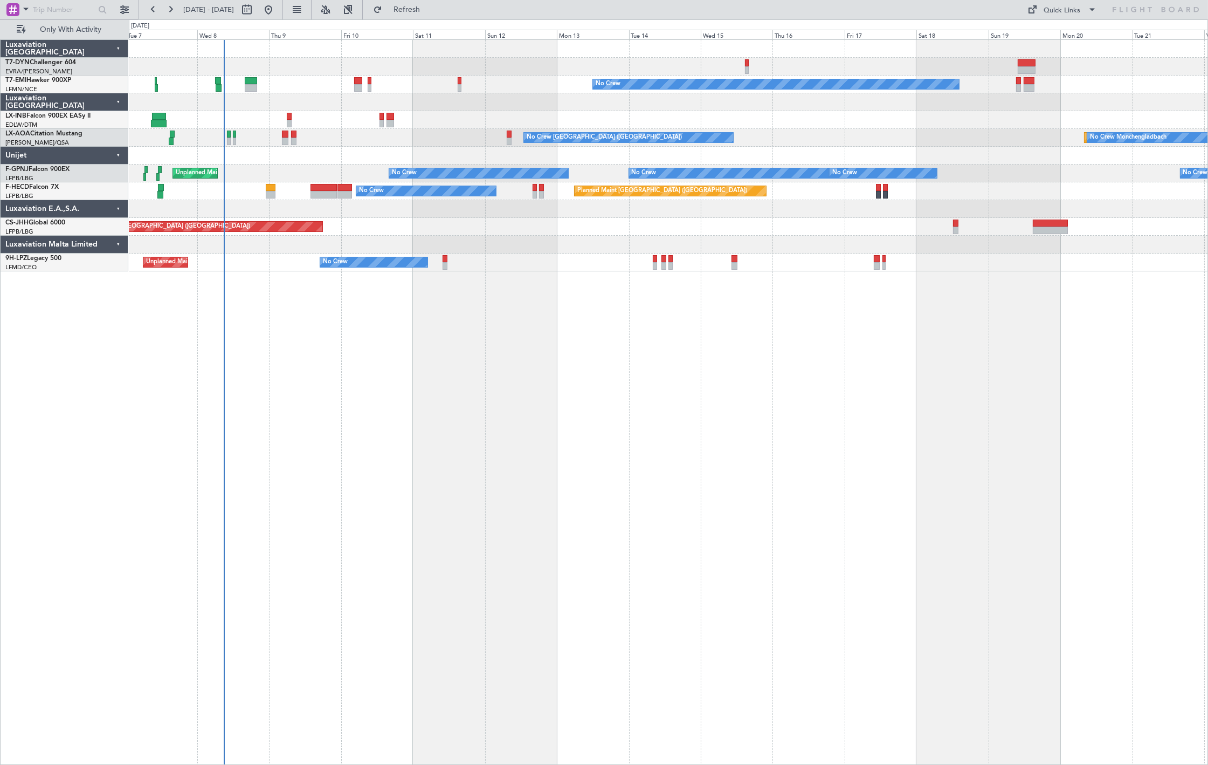
click at [504, 201] on div "No Crew Planned Maint Zurich No Crew Charleroi (Brussels South) Planned Maint M…" at bounding box center [668, 155] width 1079 height 231
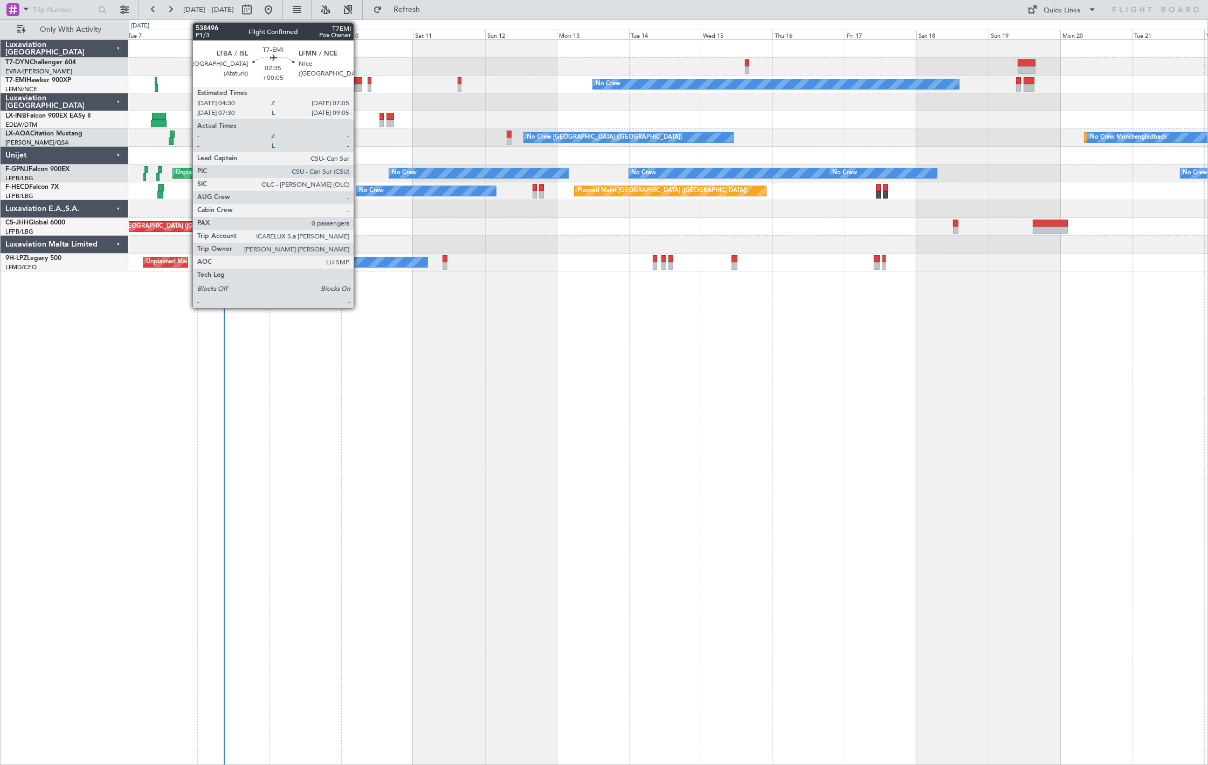
click at [359, 83] on div at bounding box center [358, 81] width 8 height 8
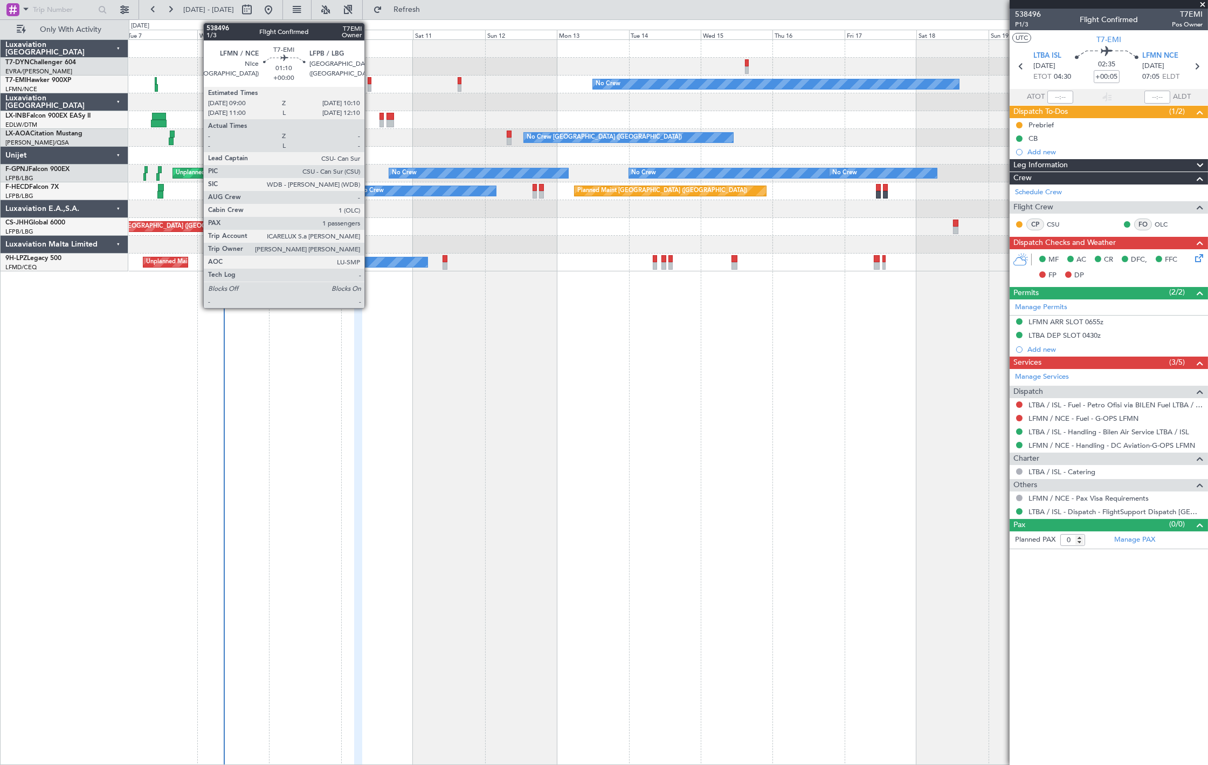
click at [370, 87] on div at bounding box center [370, 88] width 4 height 8
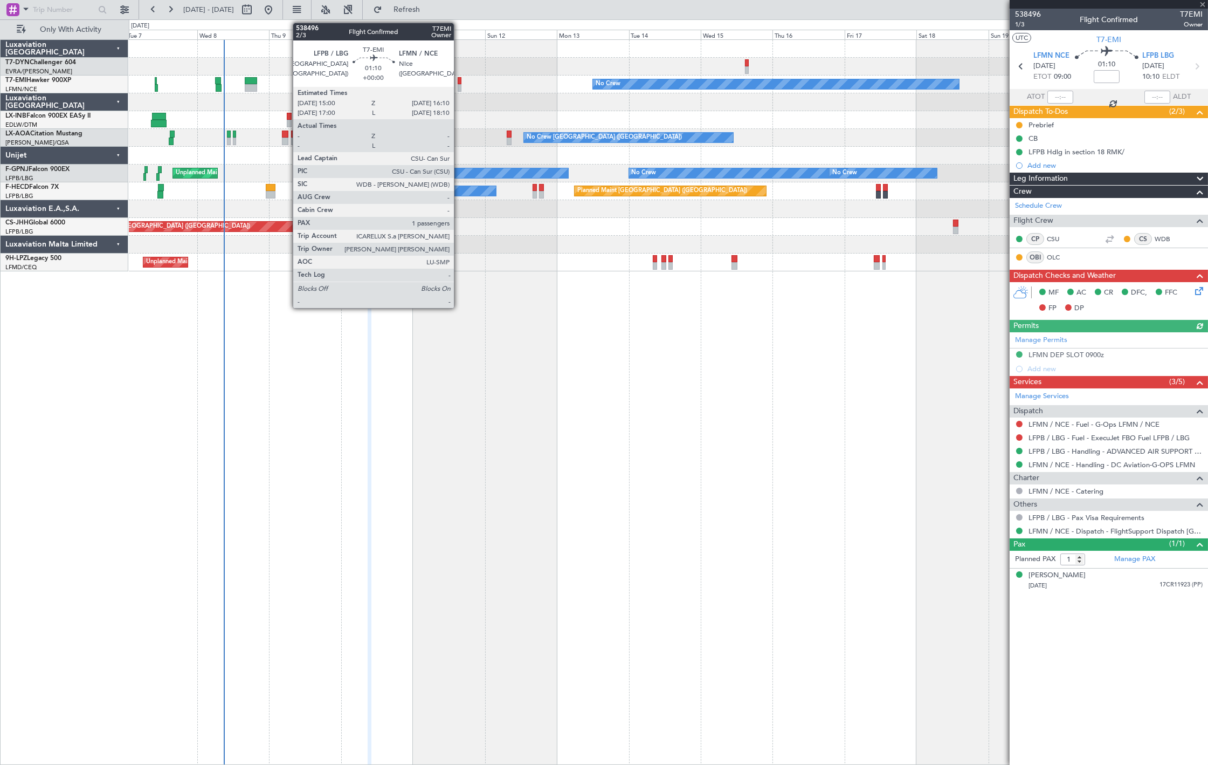
click at [459, 88] on div at bounding box center [460, 88] width 4 height 8
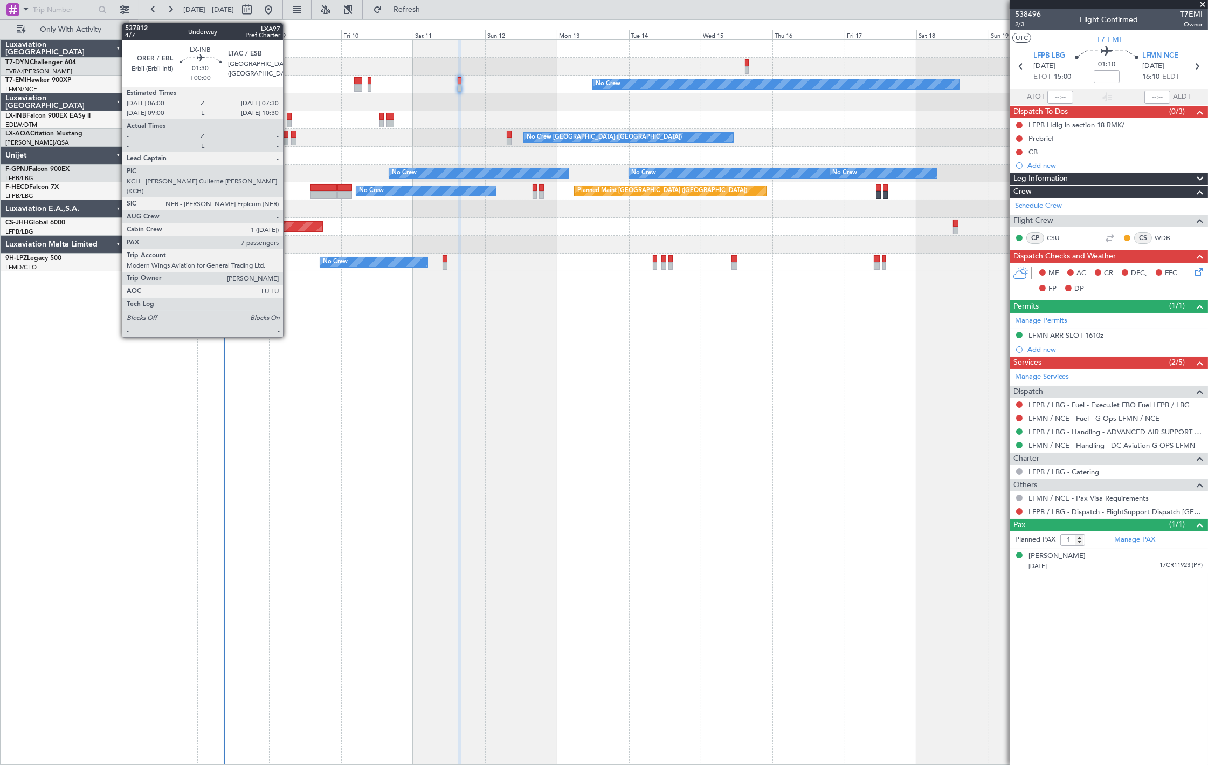
click at [288, 122] on div at bounding box center [289, 124] width 5 height 8
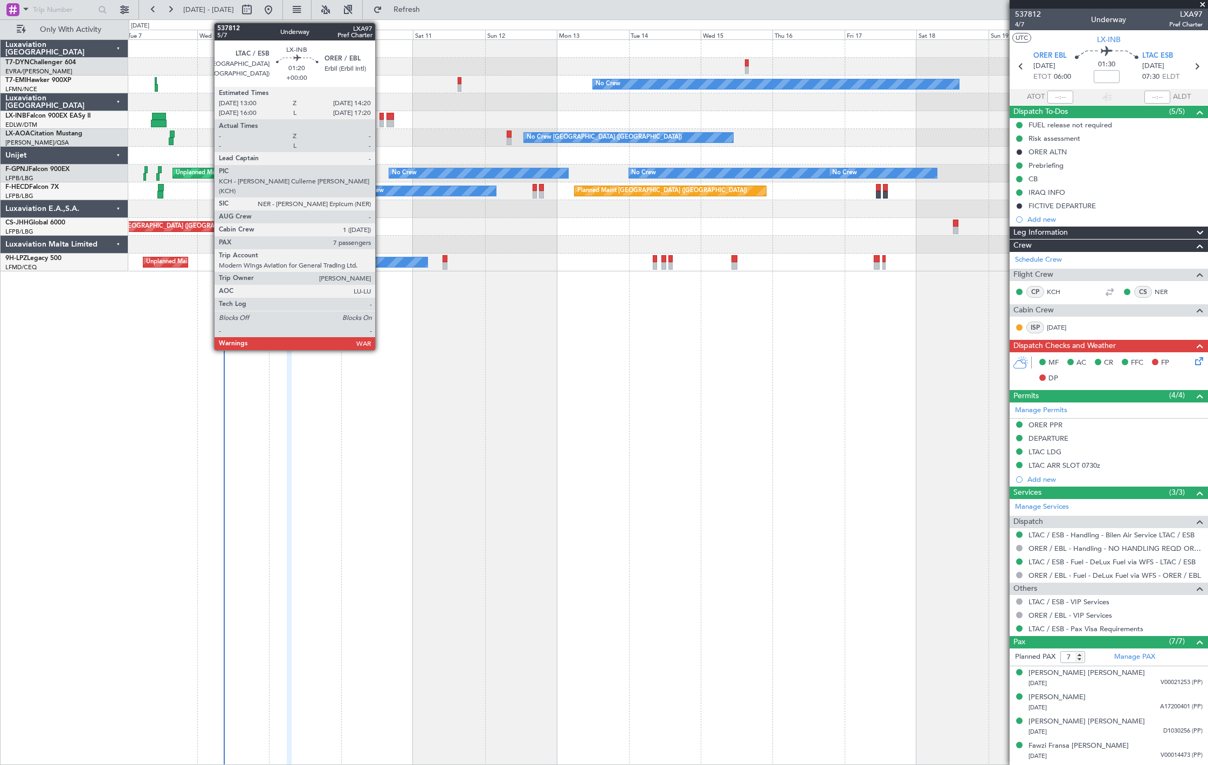
click at [381, 120] on div at bounding box center [382, 124] width 4 height 8
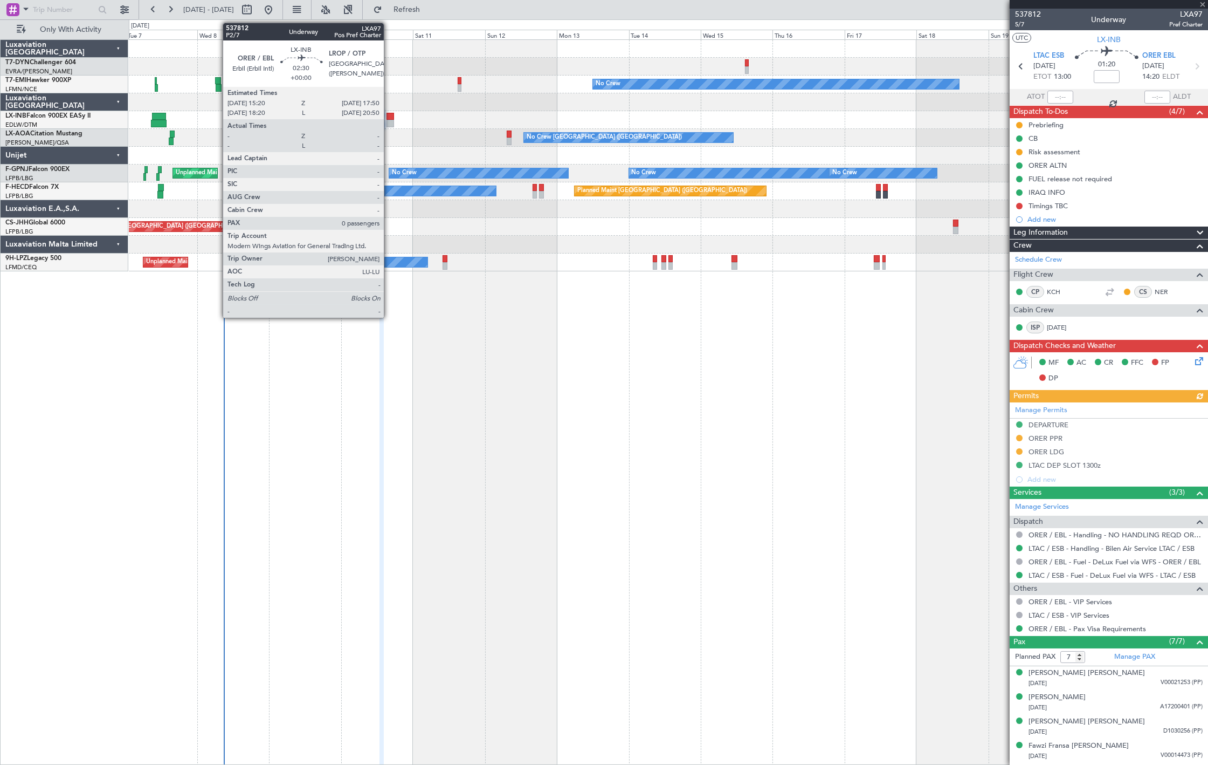
click at [389, 126] on div at bounding box center [391, 124] width 8 height 8
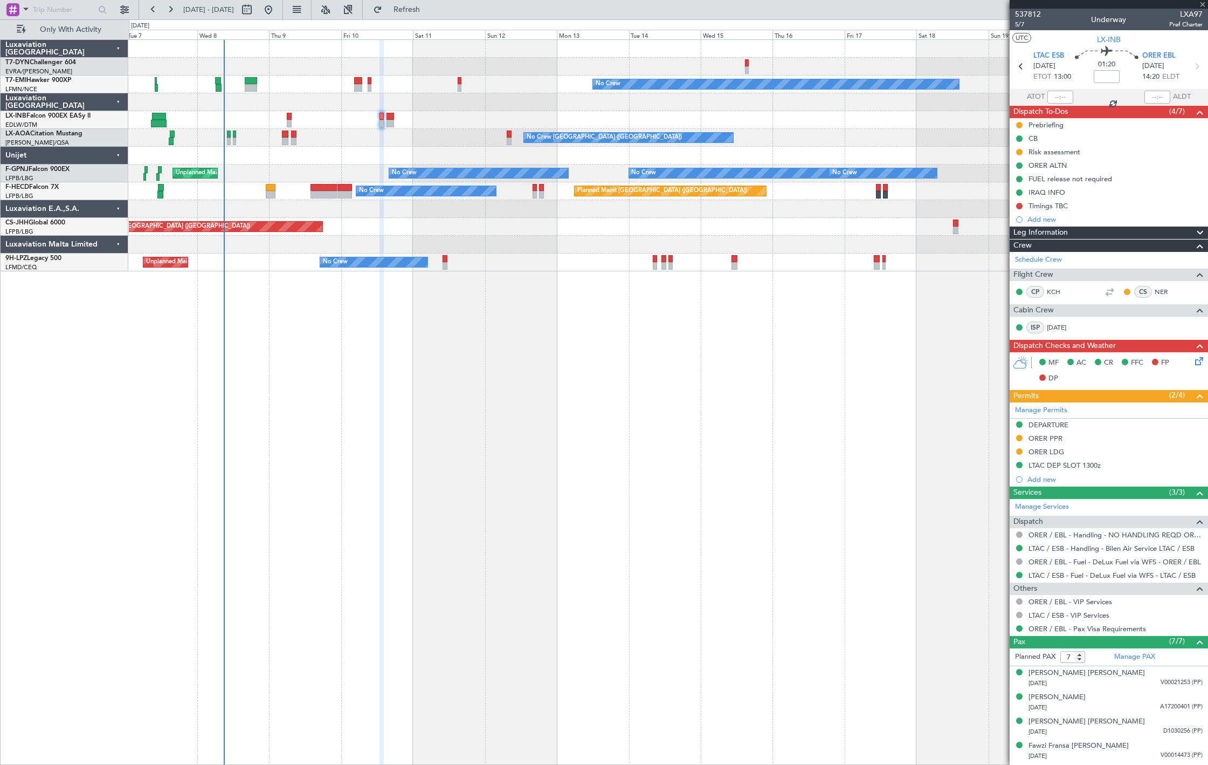
type input "0"
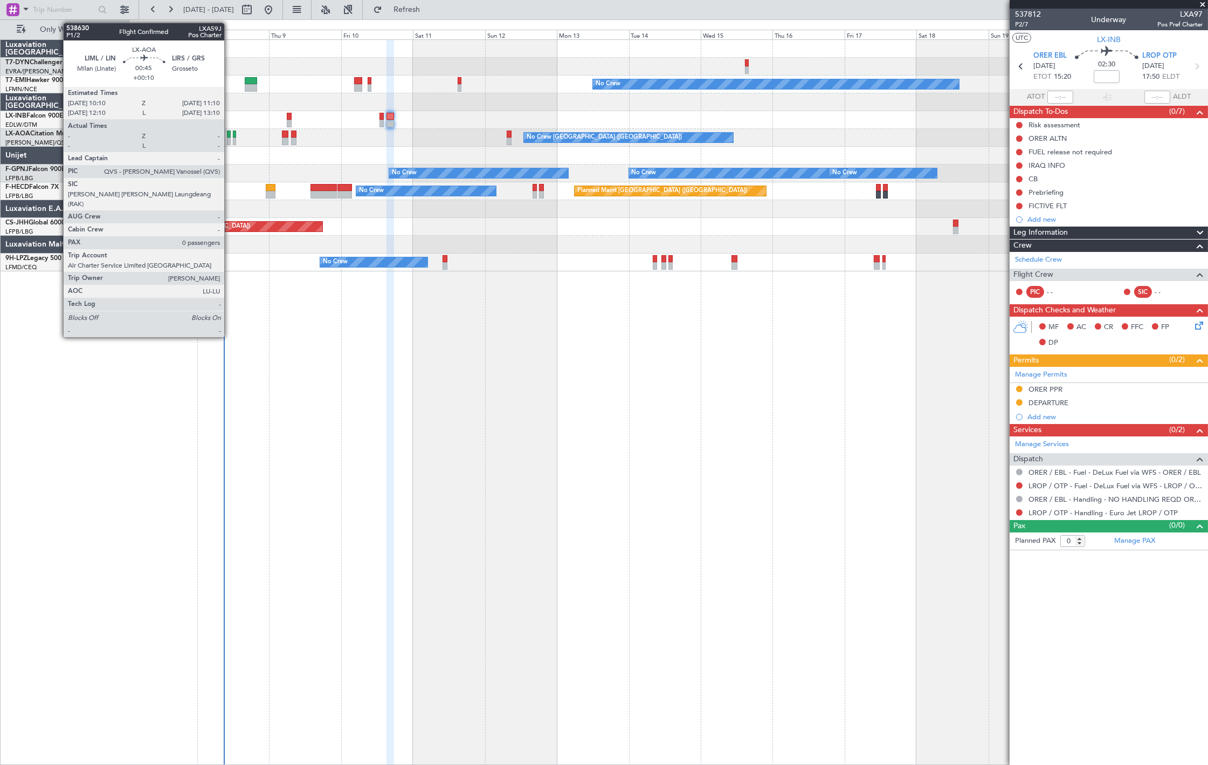
click at [230, 137] on div at bounding box center [228, 141] width 3 height 8
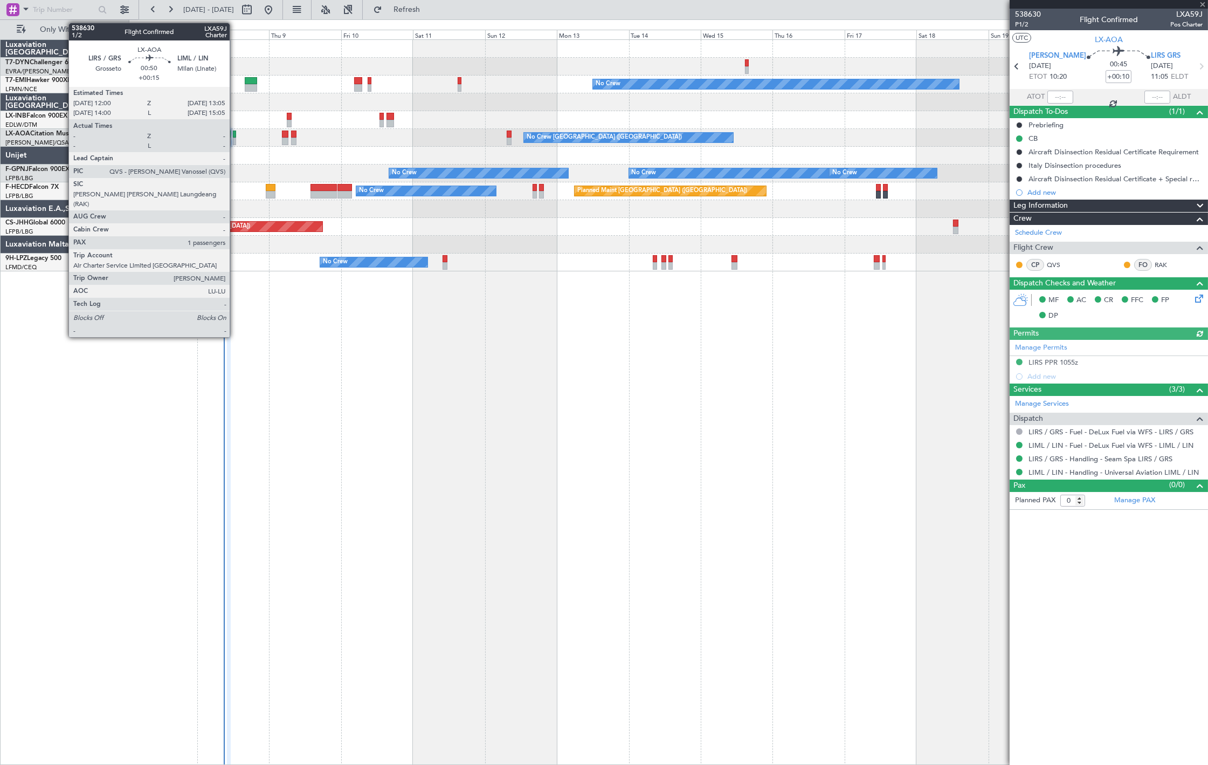
click at [235, 143] on div at bounding box center [235, 141] width 4 height 8
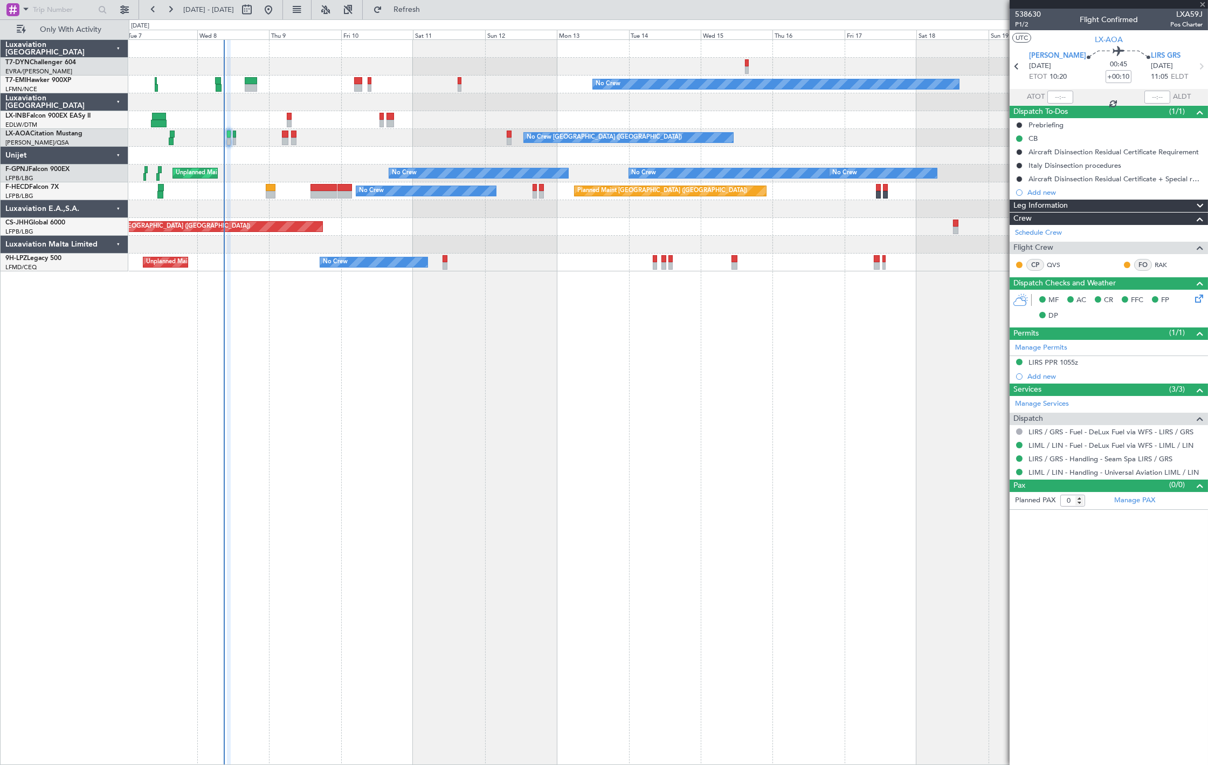
type input "+00:15"
type input "1"
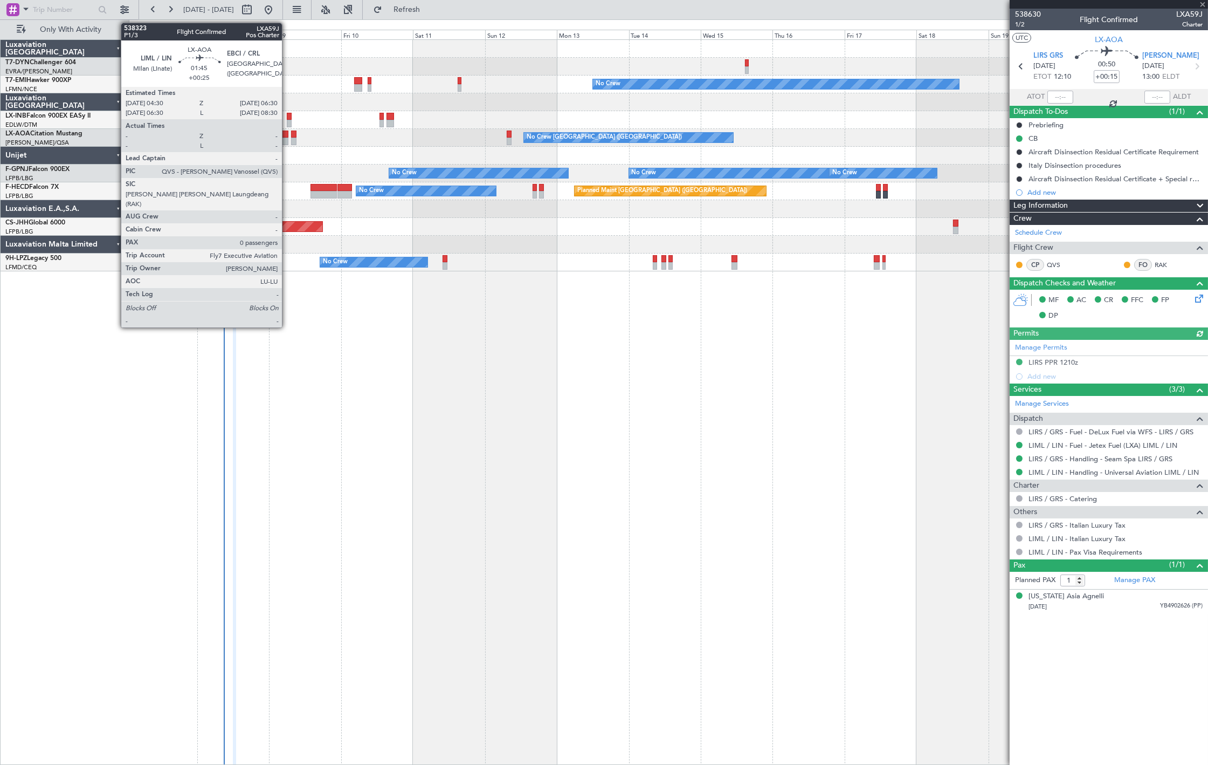
click at [287, 141] on div at bounding box center [285, 141] width 6 height 8
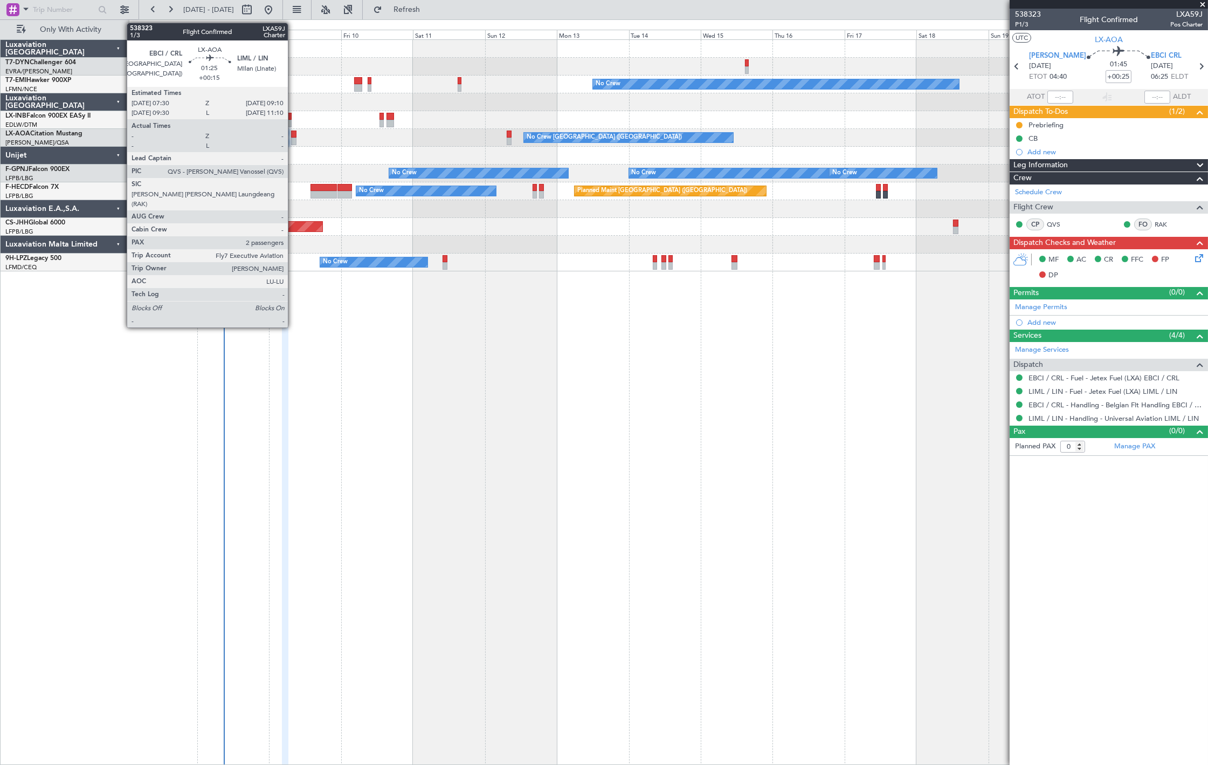
click at [293, 141] on div at bounding box center [293, 141] width 5 height 8
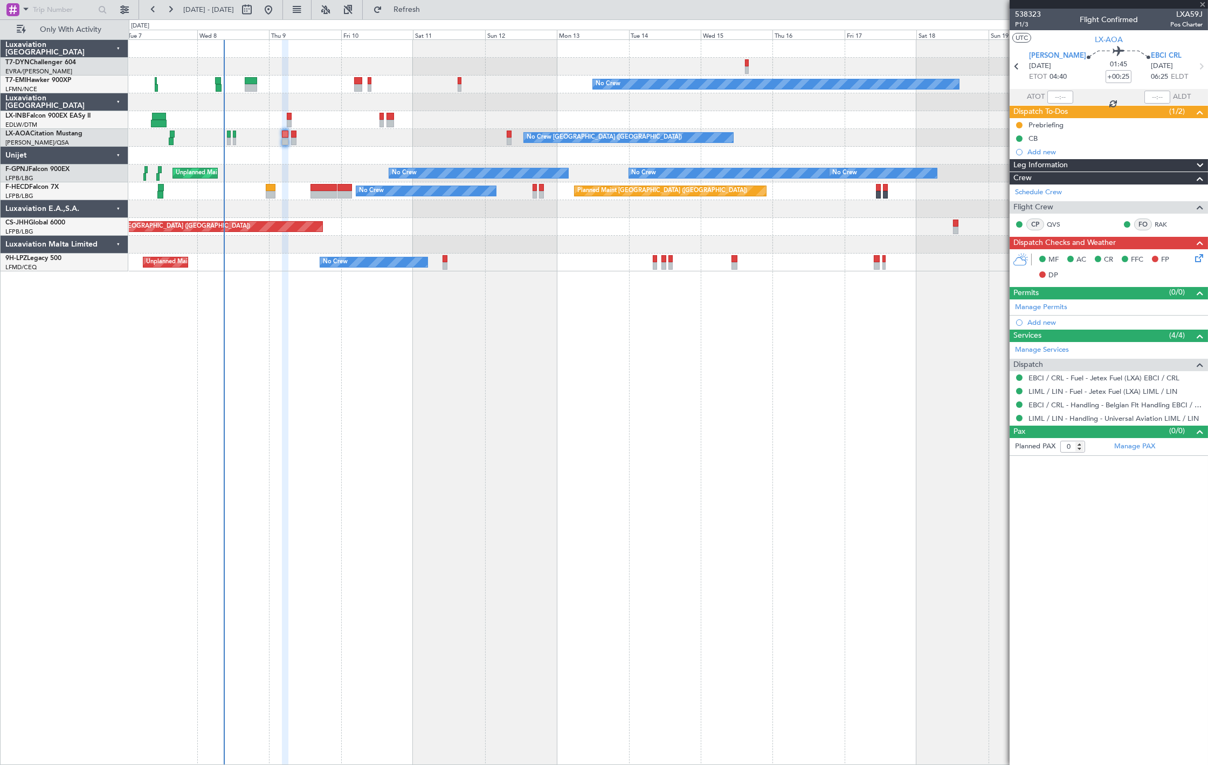
type input "+00:15"
type input "2"
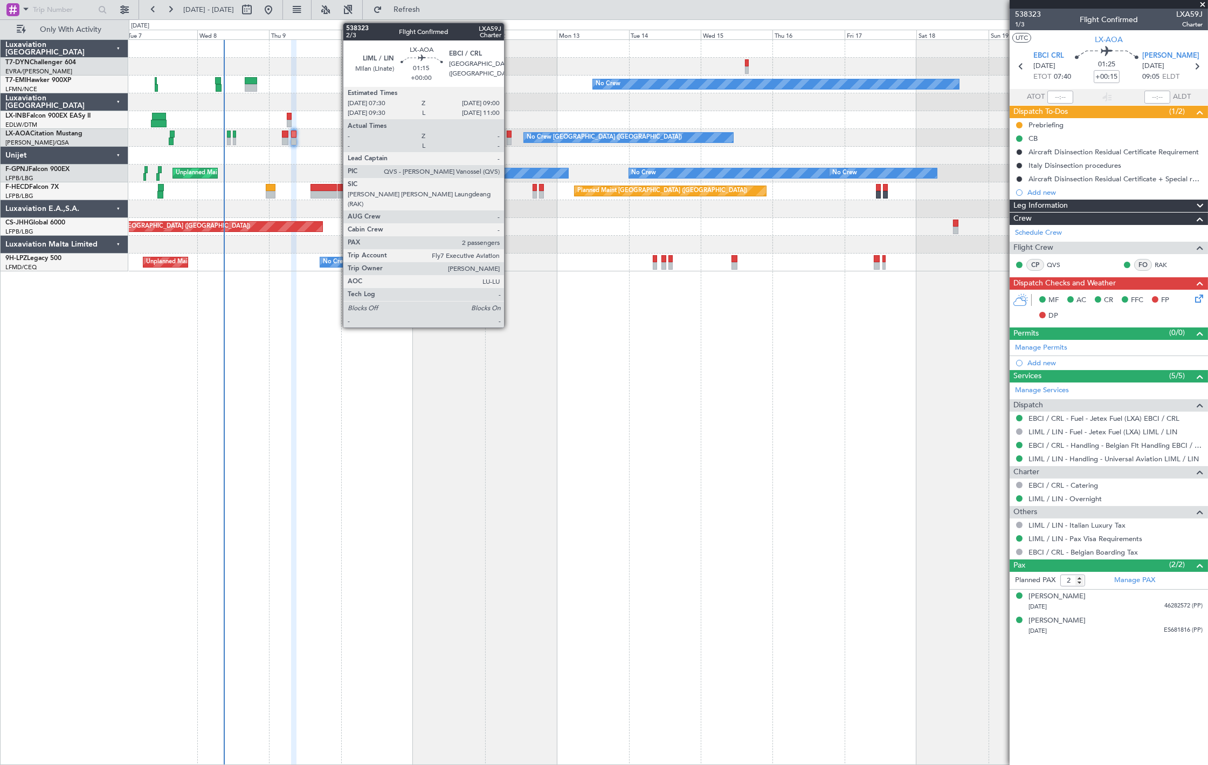
click at [510, 141] on div at bounding box center [509, 141] width 5 height 8
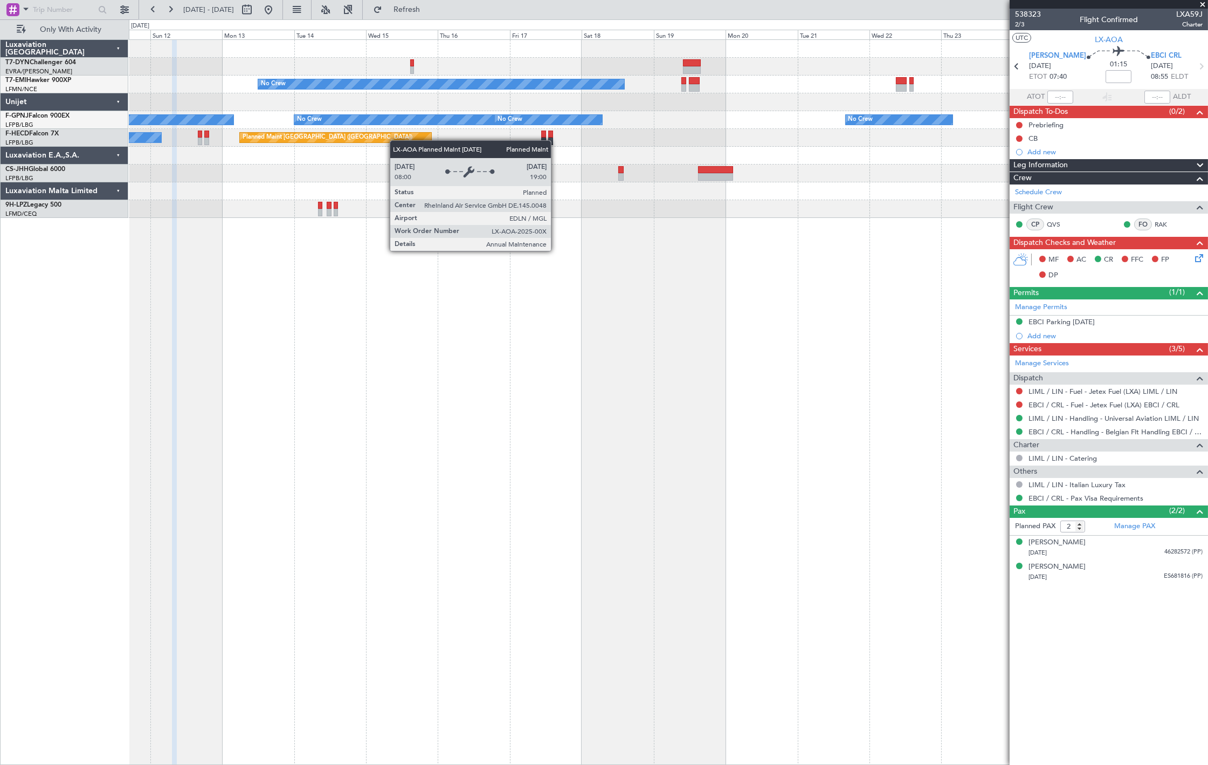
click at [758, 133] on div "Planned Maint [GEOGRAPHIC_DATA] ([GEOGRAPHIC_DATA]) No Crew Planned Maint [GEOG…" at bounding box center [668, 138] width 1079 height 18
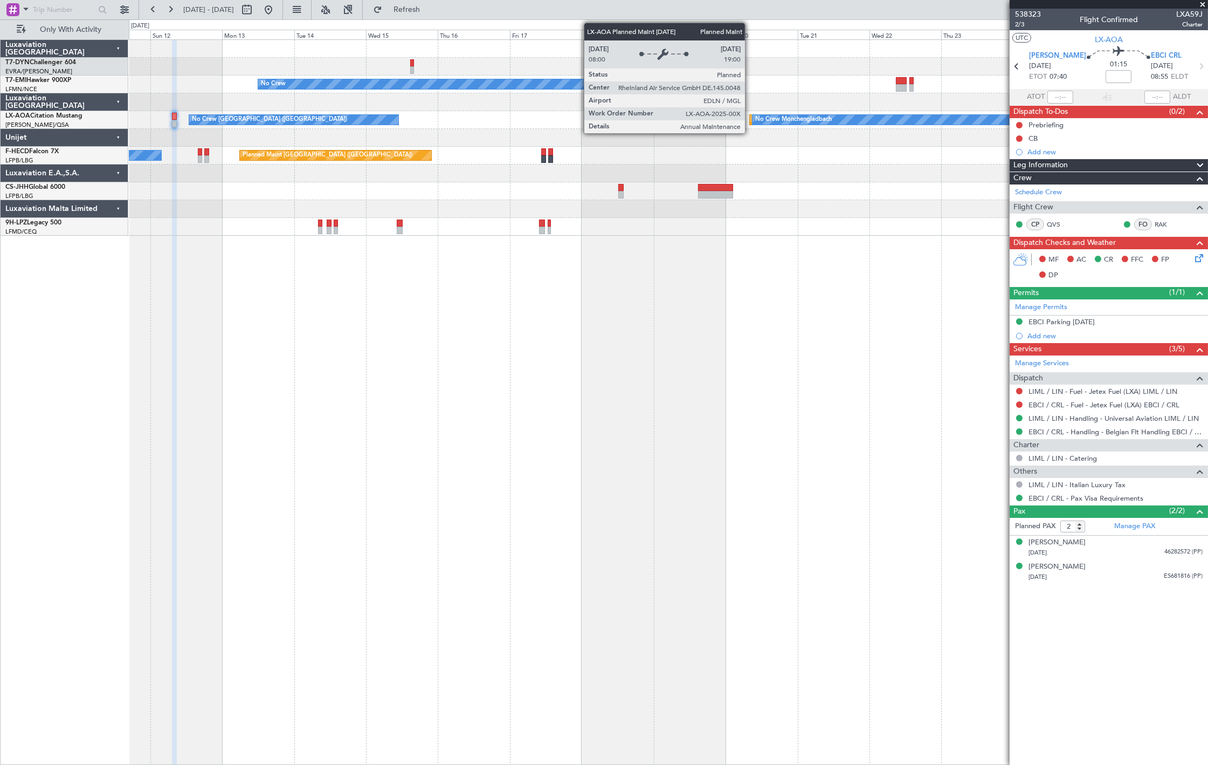
click at [751, 122] on div "Planned Maint [GEOGRAPHIC_DATA]" at bounding box center [910, 120] width 320 height 10
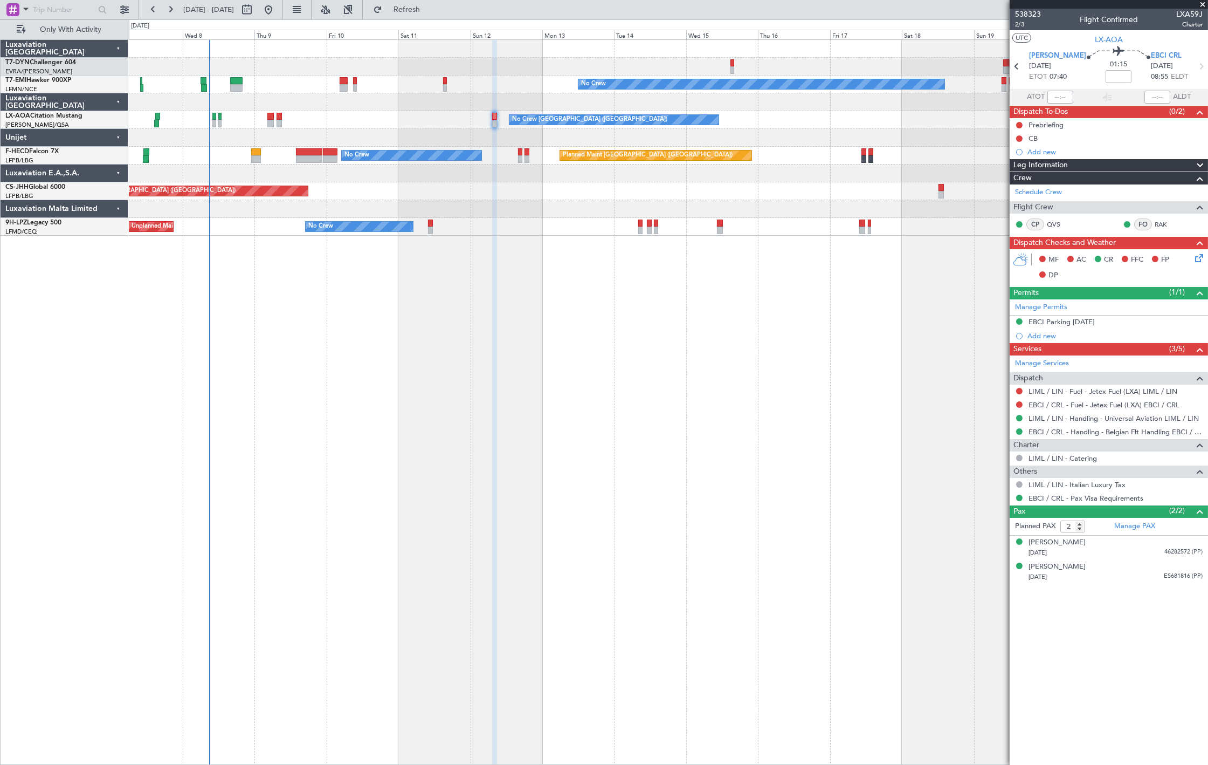
click at [968, 121] on div "Planned Maint [GEOGRAPHIC_DATA] No Crew [GEOGRAPHIC_DATA] No Crew [GEOGRAPHIC_D…" at bounding box center [668, 120] width 1079 height 18
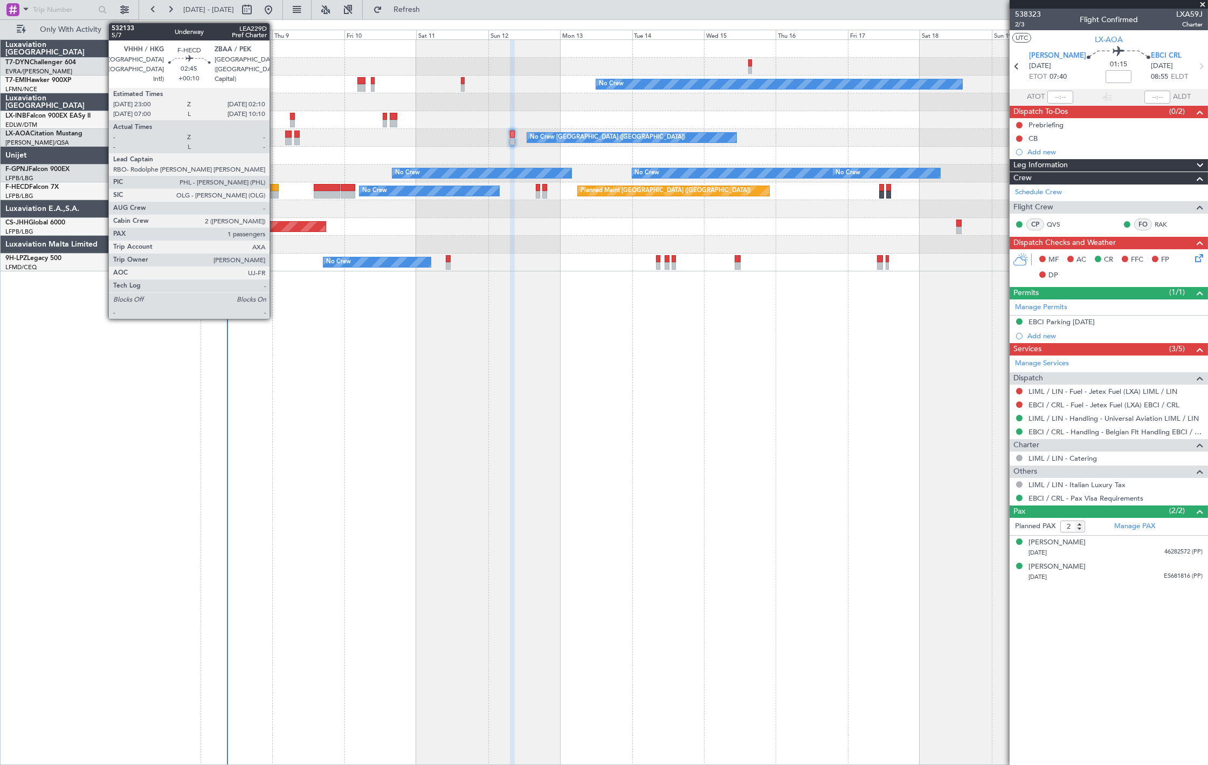
click at [275, 192] on div at bounding box center [274, 195] width 10 height 8
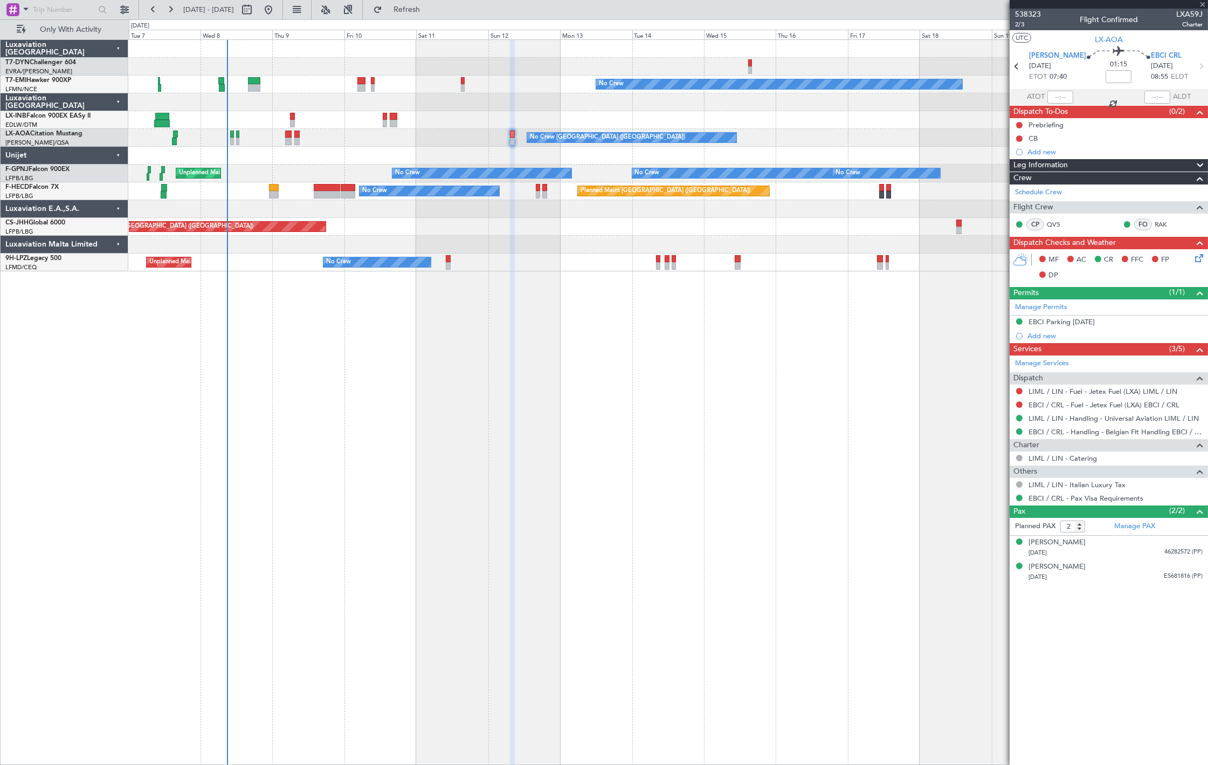
type input "+00:10"
type input "1"
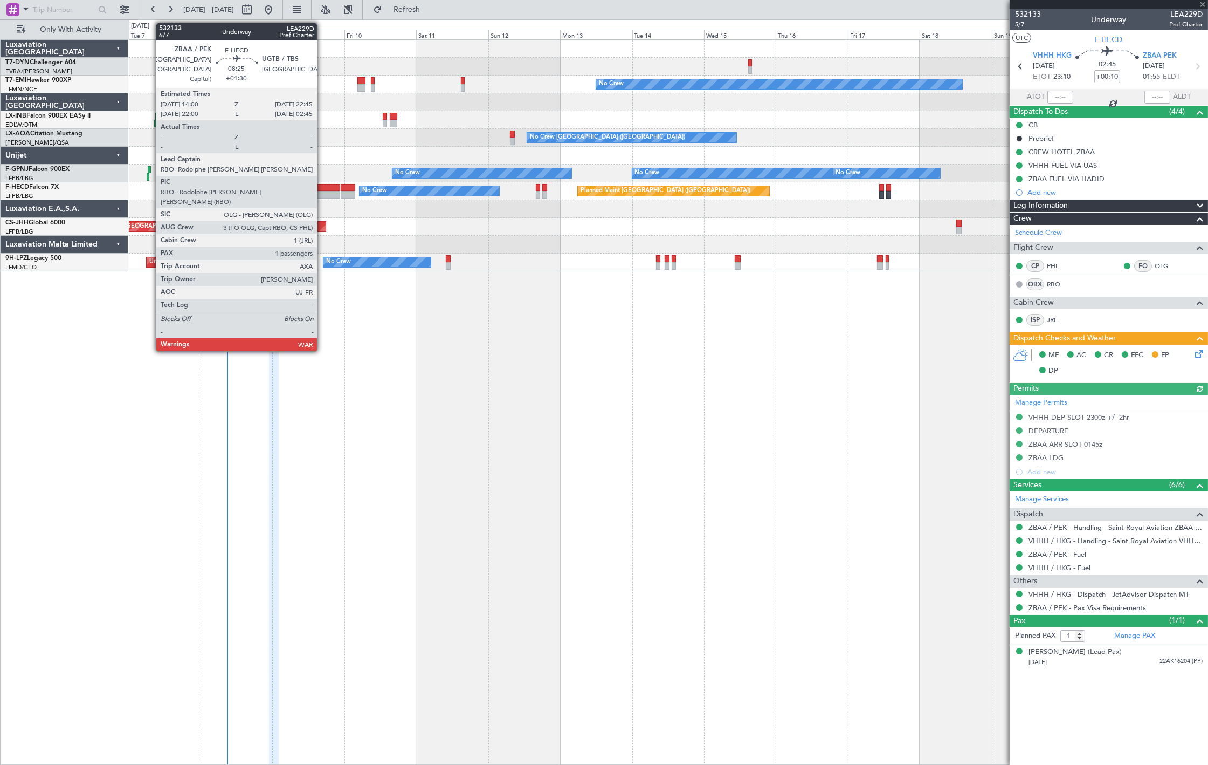
click at [322, 196] on div at bounding box center [327, 195] width 26 height 8
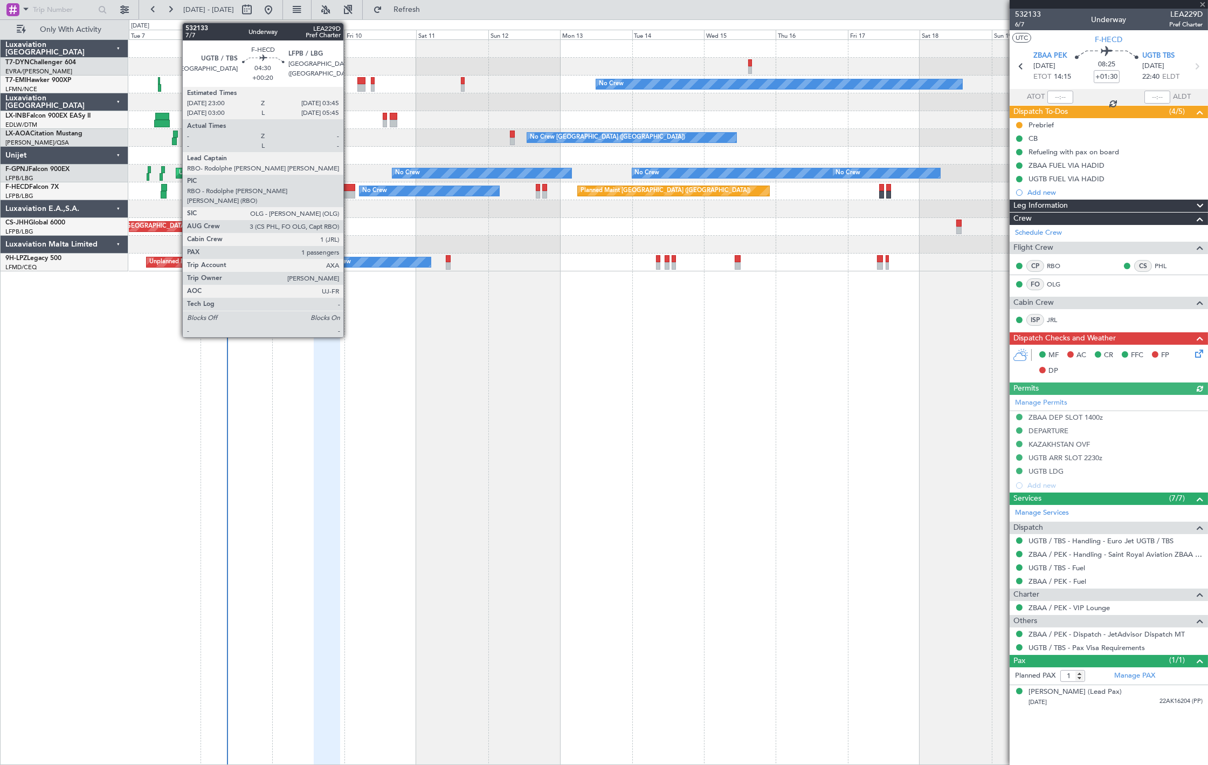
click at [349, 196] on div at bounding box center [348, 195] width 15 height 8
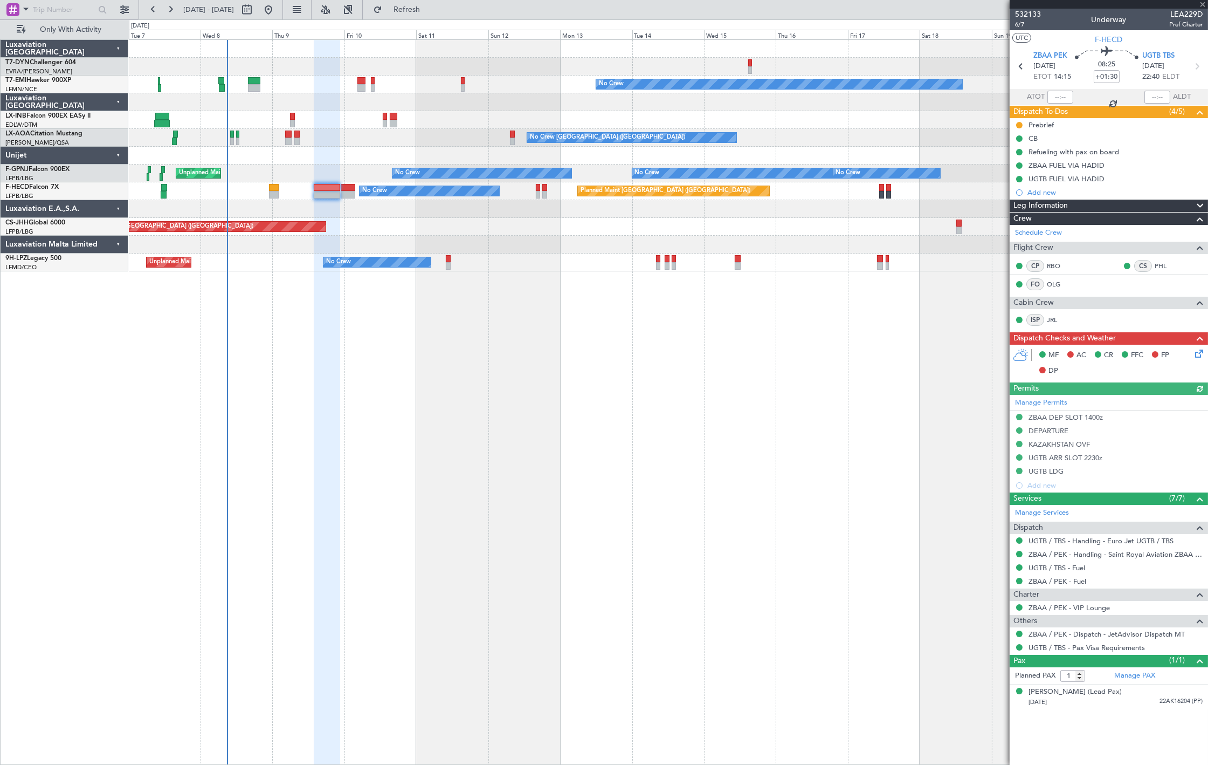
type input "+00:20"
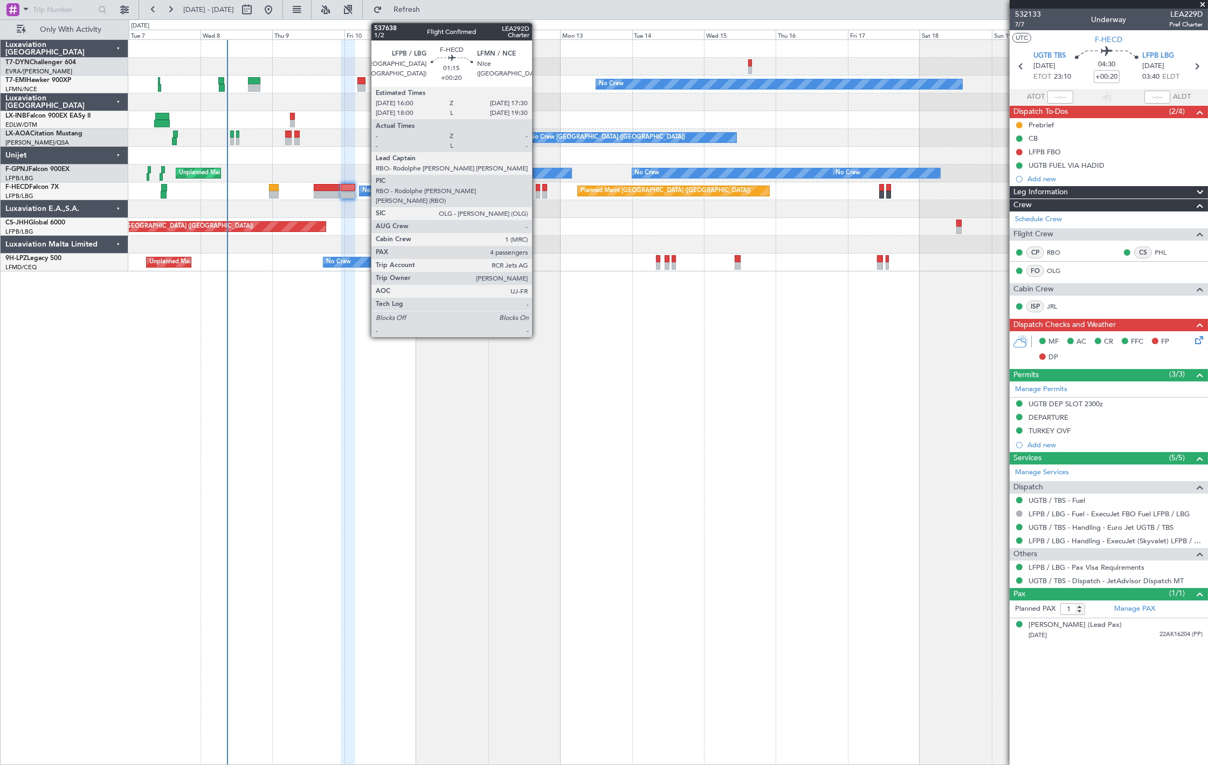
click at [538, 196] on div at bounding box center [538, 195] width 5 height 8
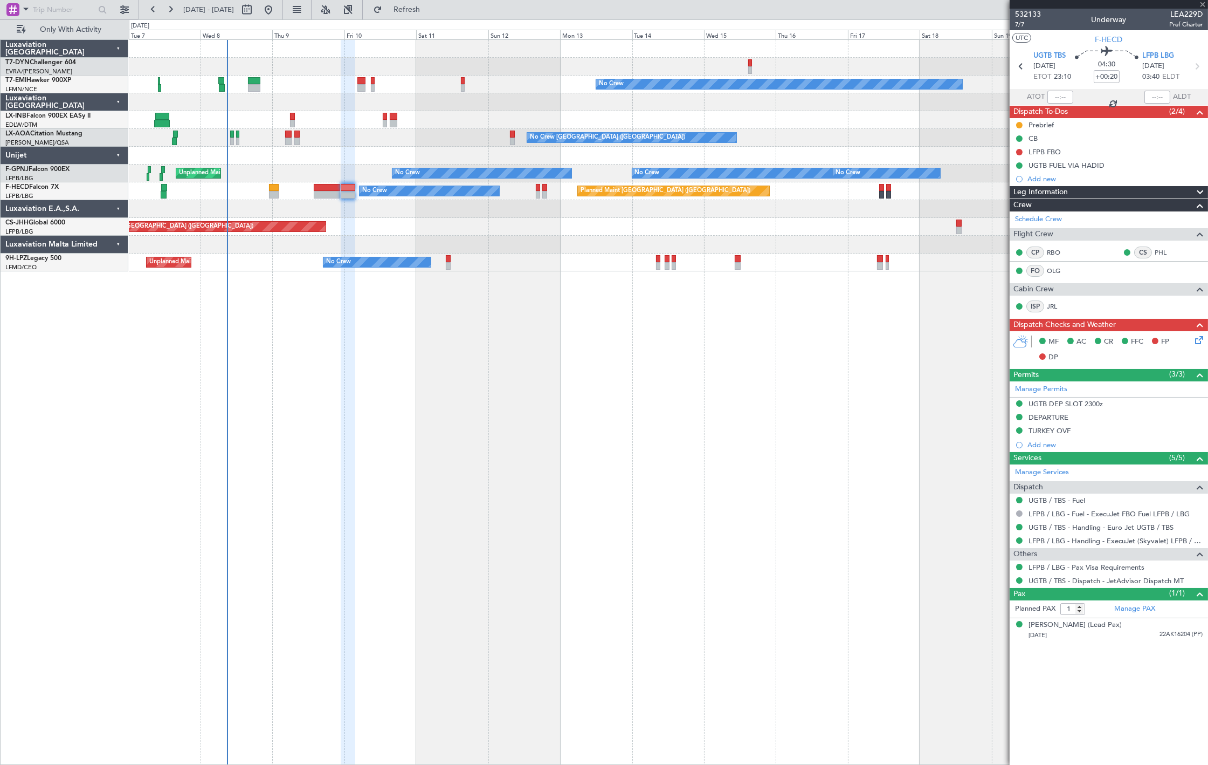
type input "4"
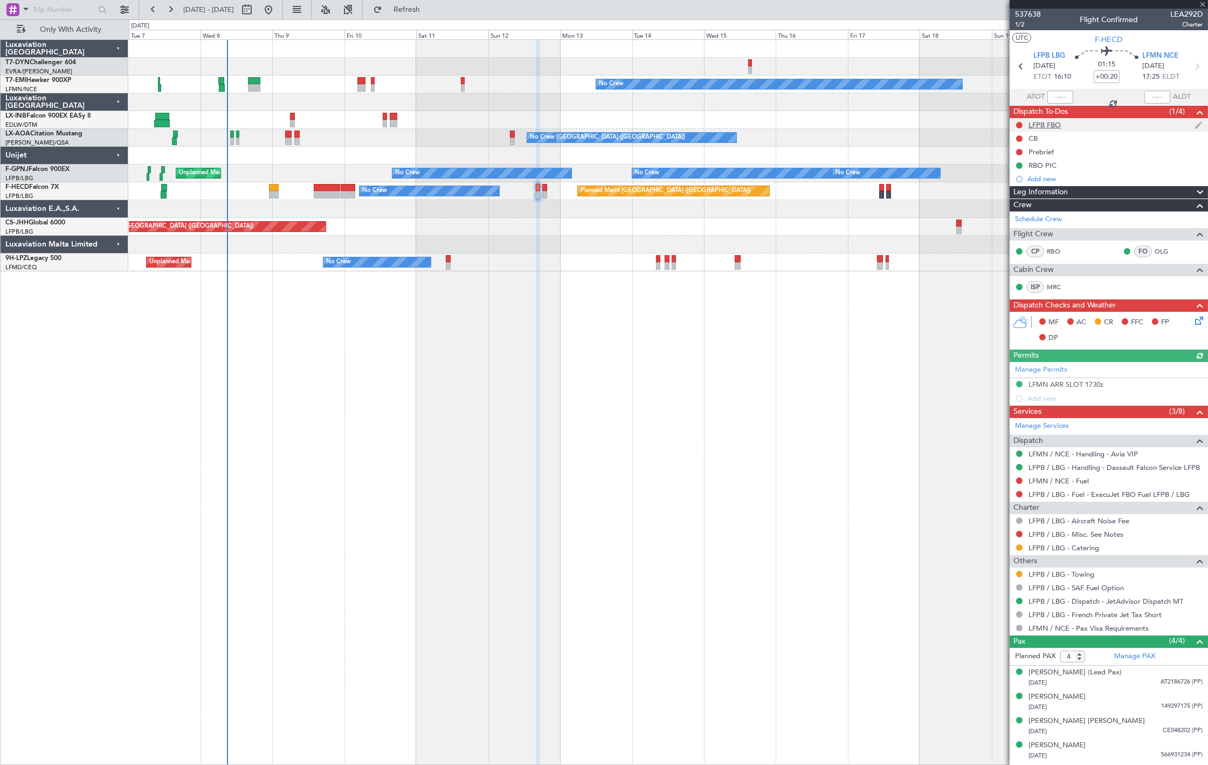
click at [1072, 121] on div "LFPB FBO" at bounding box center [1109, 124] width 198 height 13
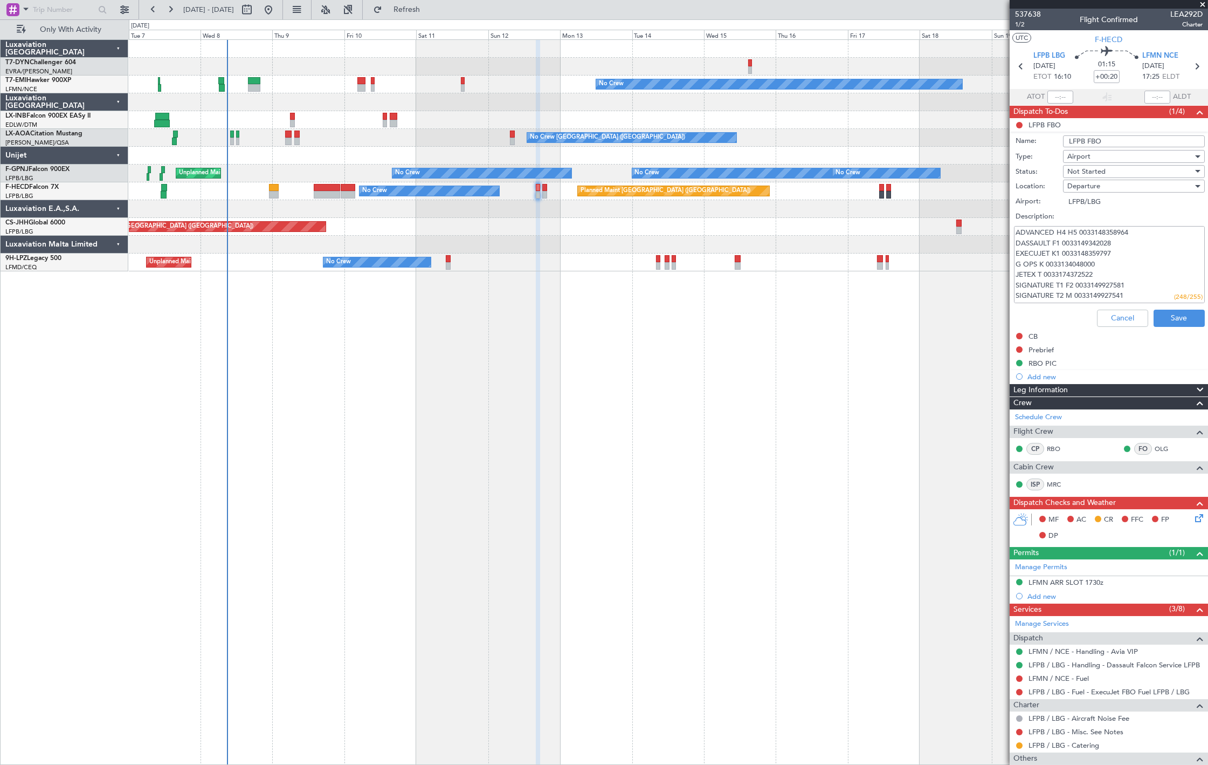
scroll to position [20, 0]
click at [1130, 319] on button "Cancel" at bounding box center [1122, 317] width 51 height 17
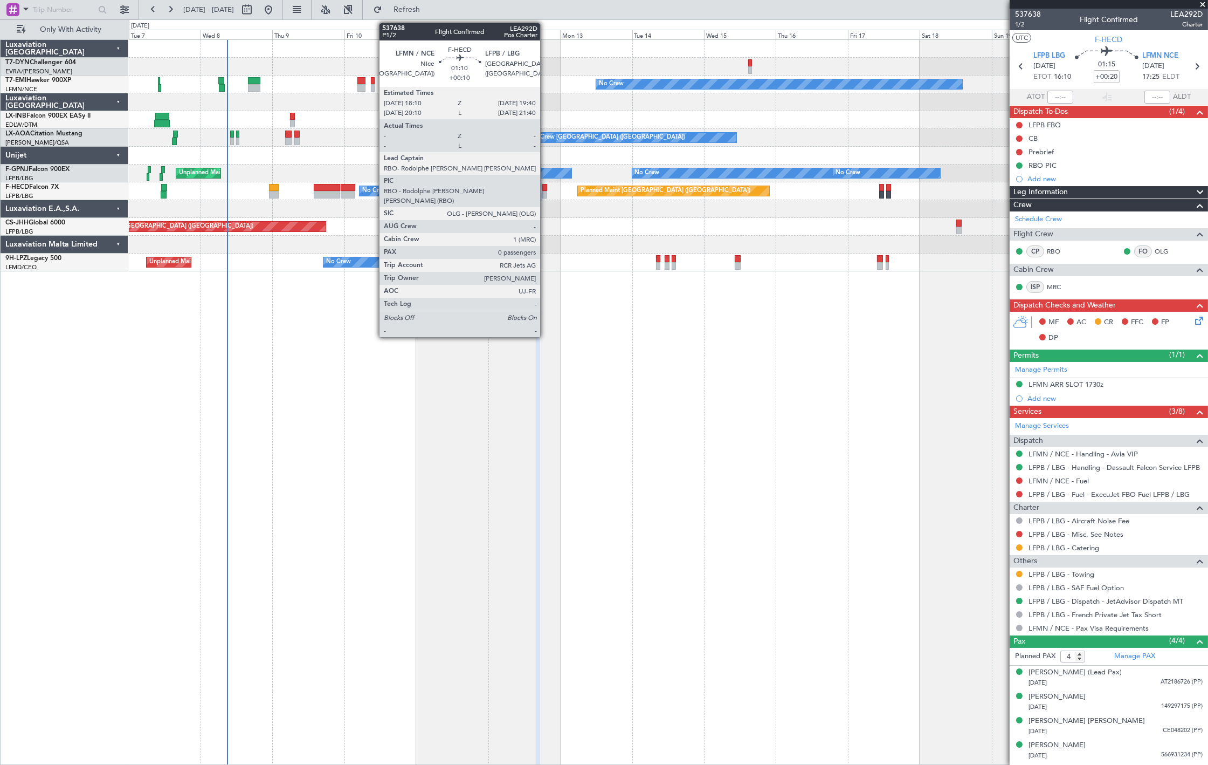
click at [546, 186] on div at bounding box center [544, 188] width 5 height 8
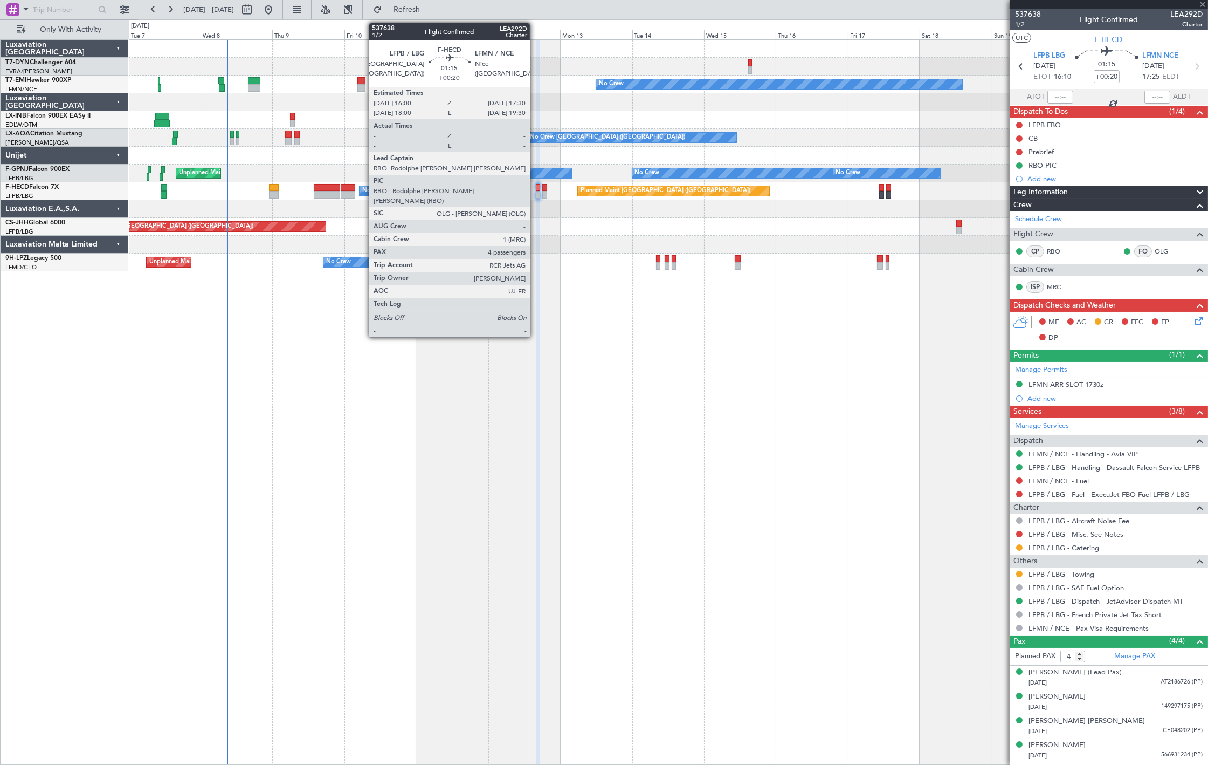
type input "+00:10"
type input "0"
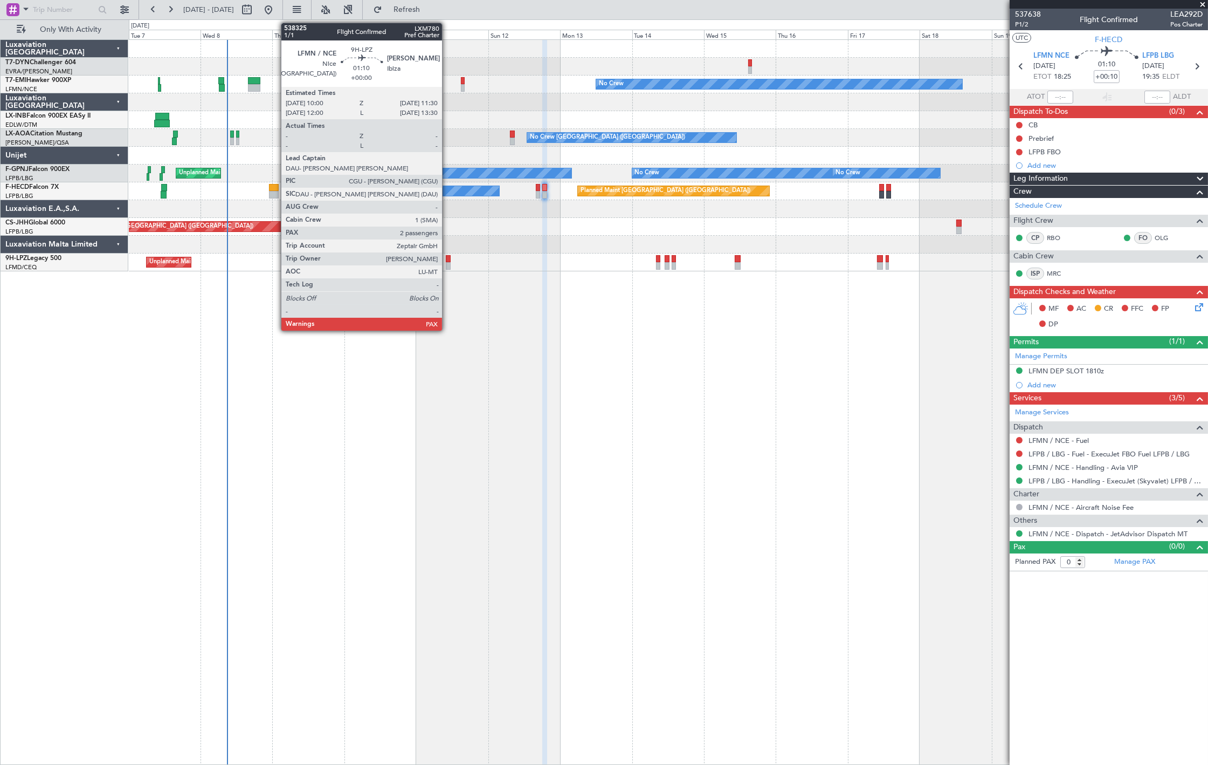
click at [447, 260] on div at bounding box center [448, 259] width 5 height 8
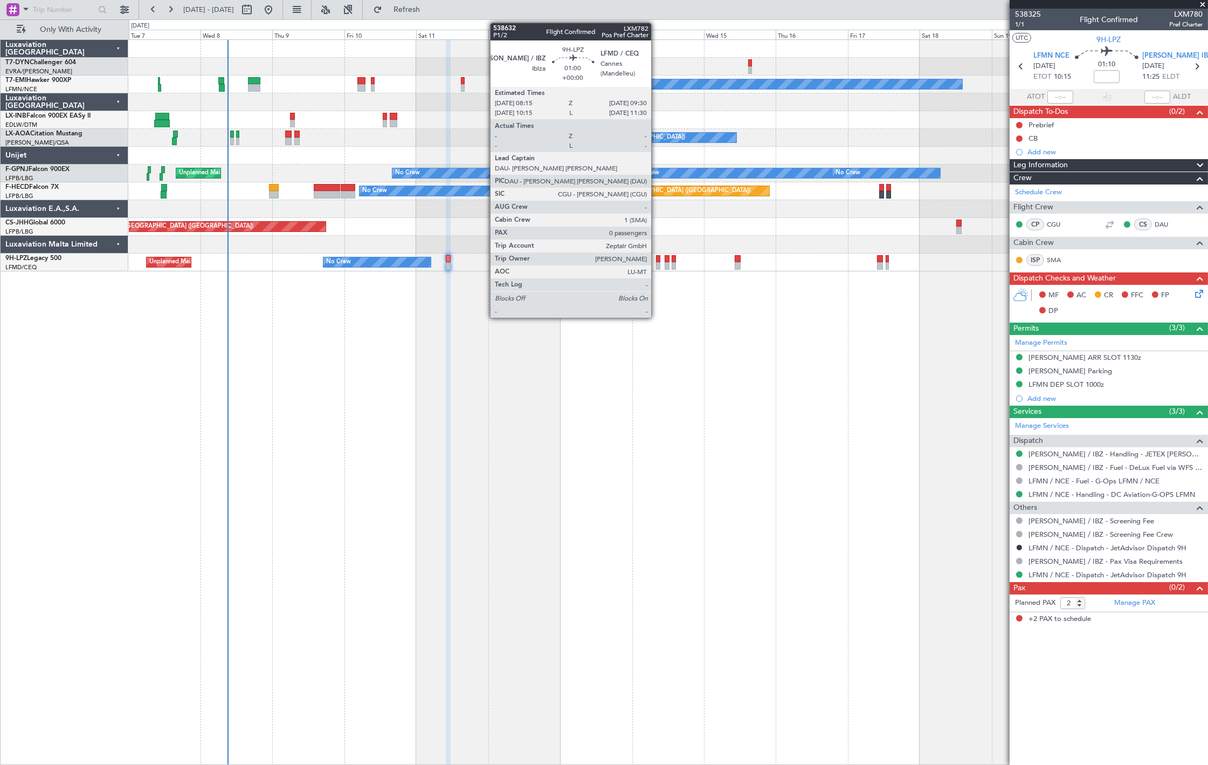
click at [657, 264] on div at bounding box center [658, 266] width 4 height 8
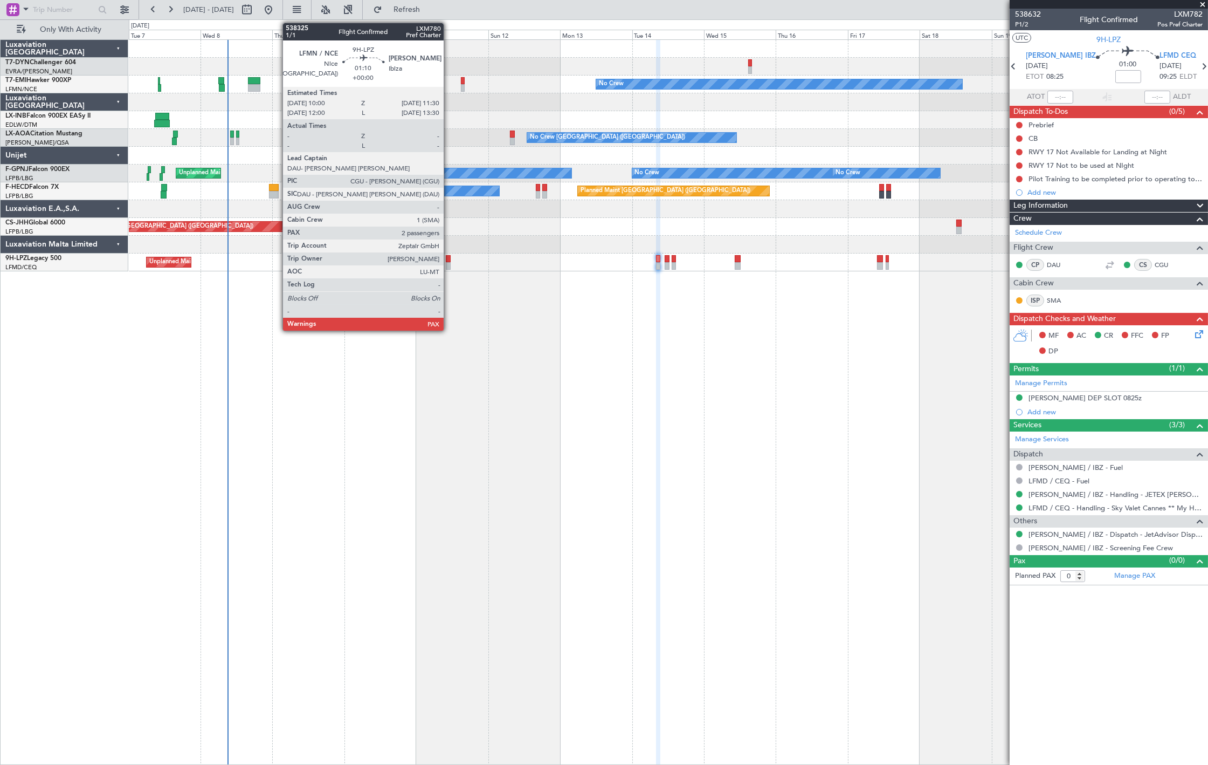
click at [449, 260] on div at bounding box center [448, 259] width 5 height 8
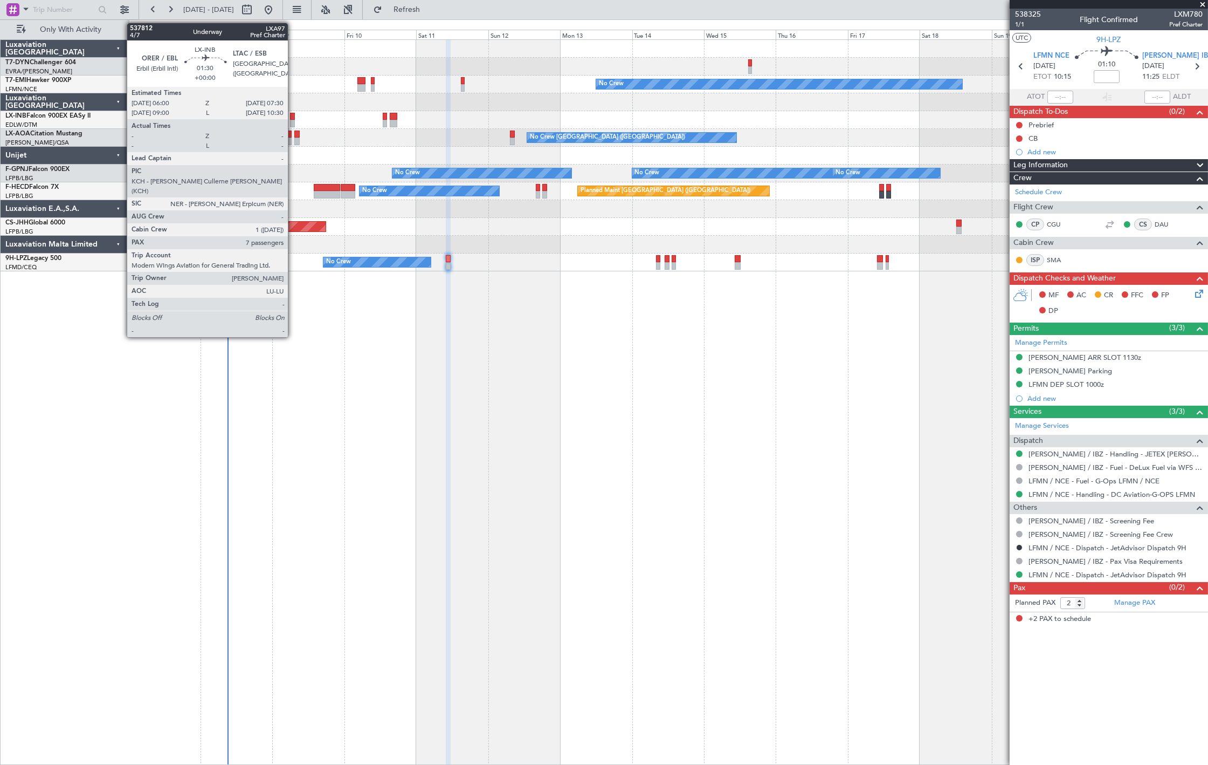
click at [293, 120] on div at bounding box center [292, 124] width 5 height 8
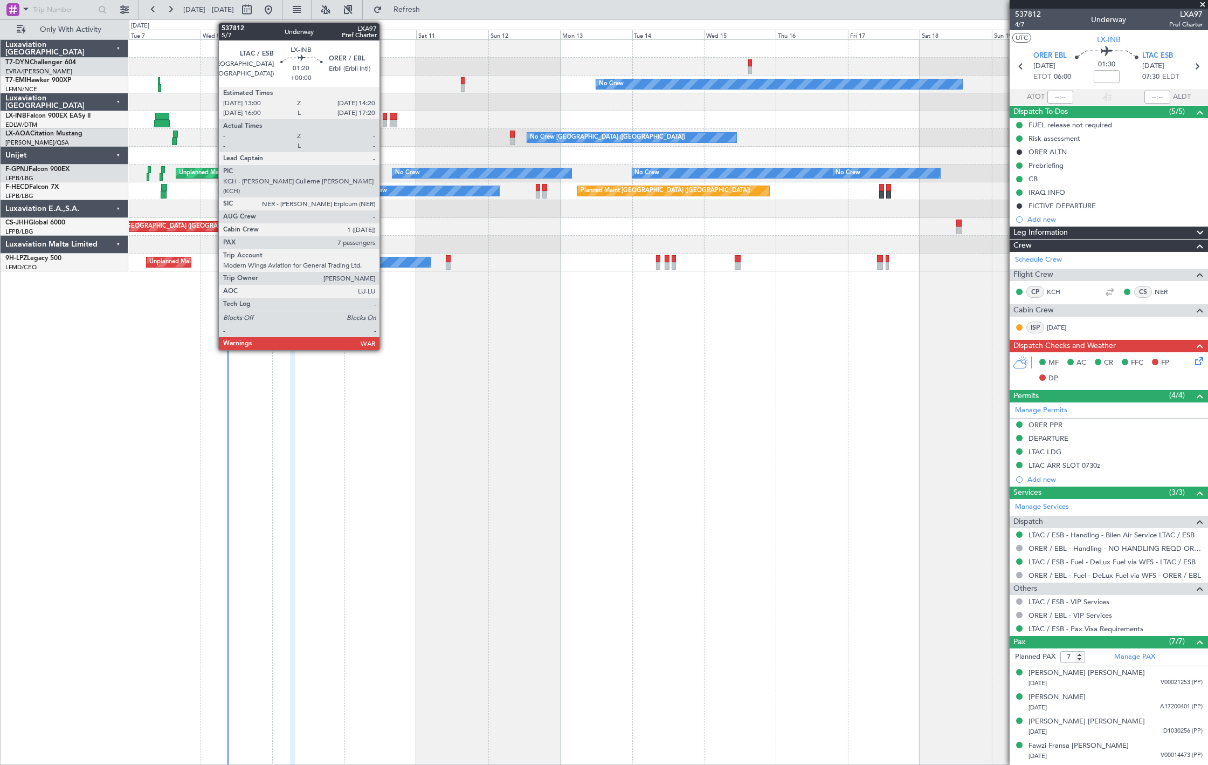
click at [385, 120] on div at bounding box center [385, 124] width 4 height 8
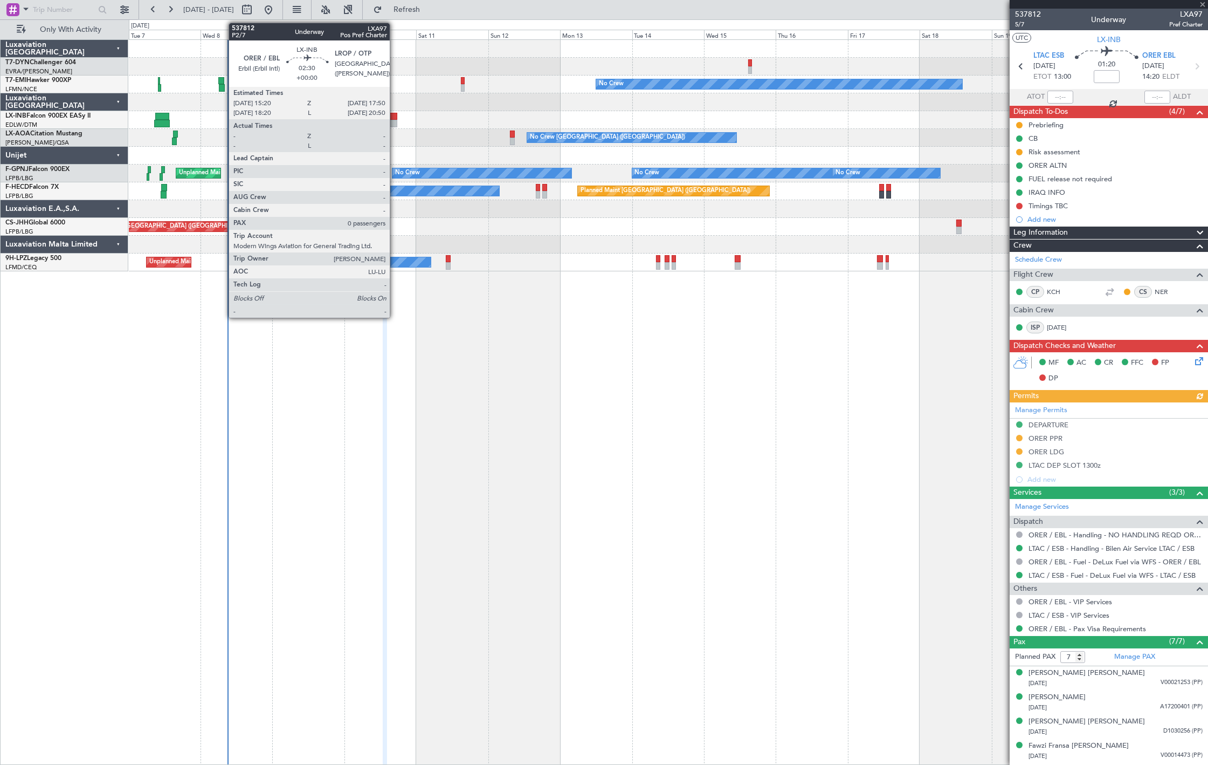
click at [396, 115] on div at bounding box center [394, 117] width 8 height 8
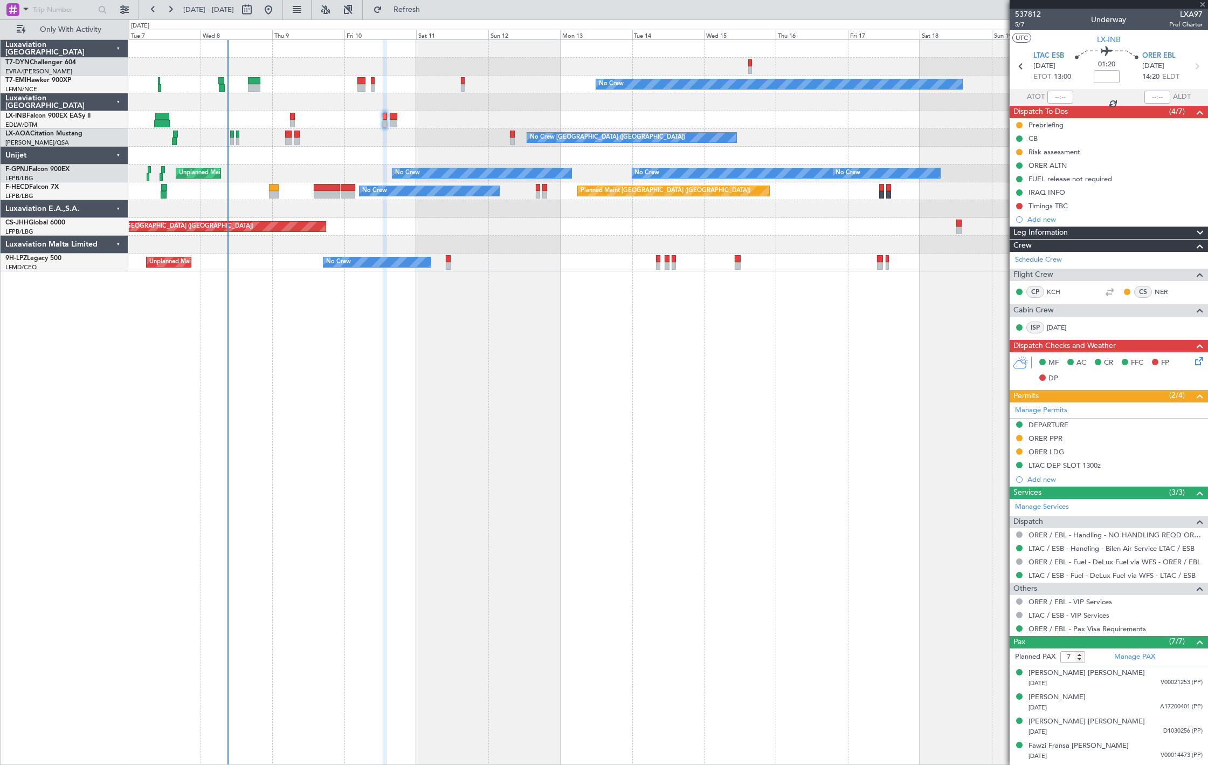
type input "0"
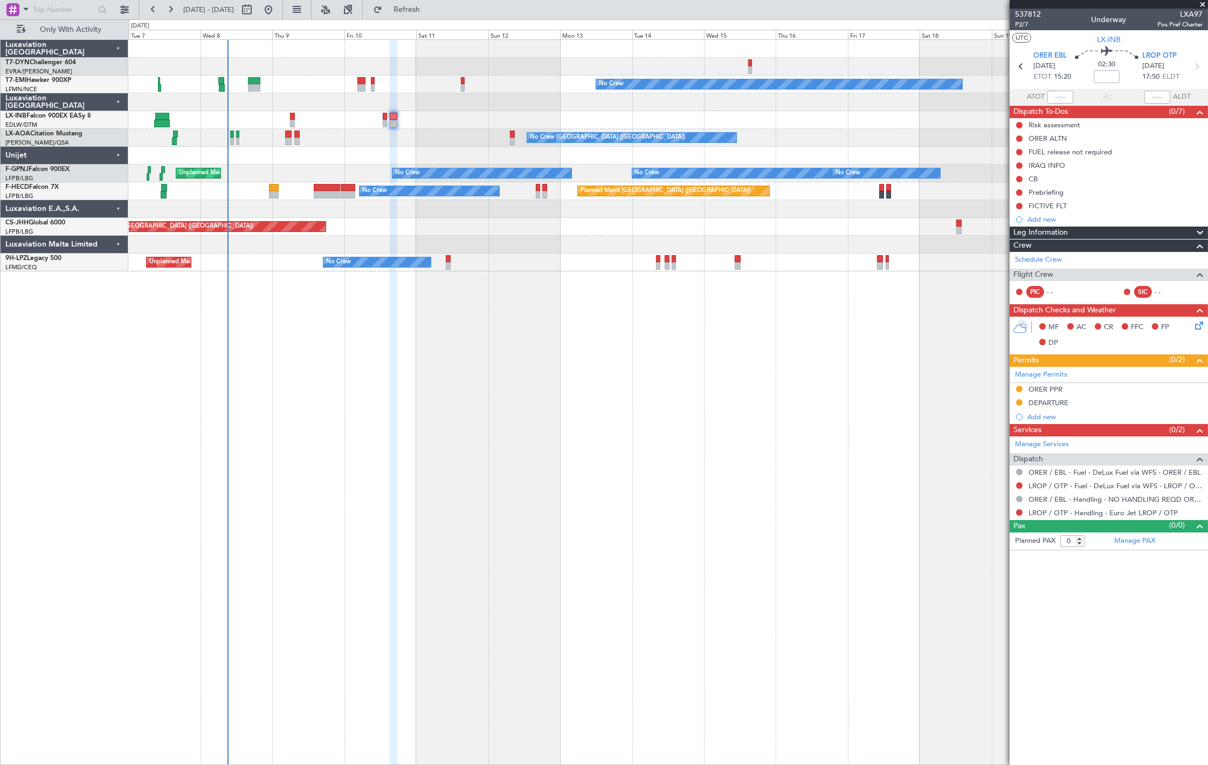
click at [395, 144] on div "No Crew Planned Maint [GEOGRAPHIC_DATA] Planned Maint [GEOGRAPHIC_DATA] No Crew…" at bounding box center [668, 155] width 1079 height 231
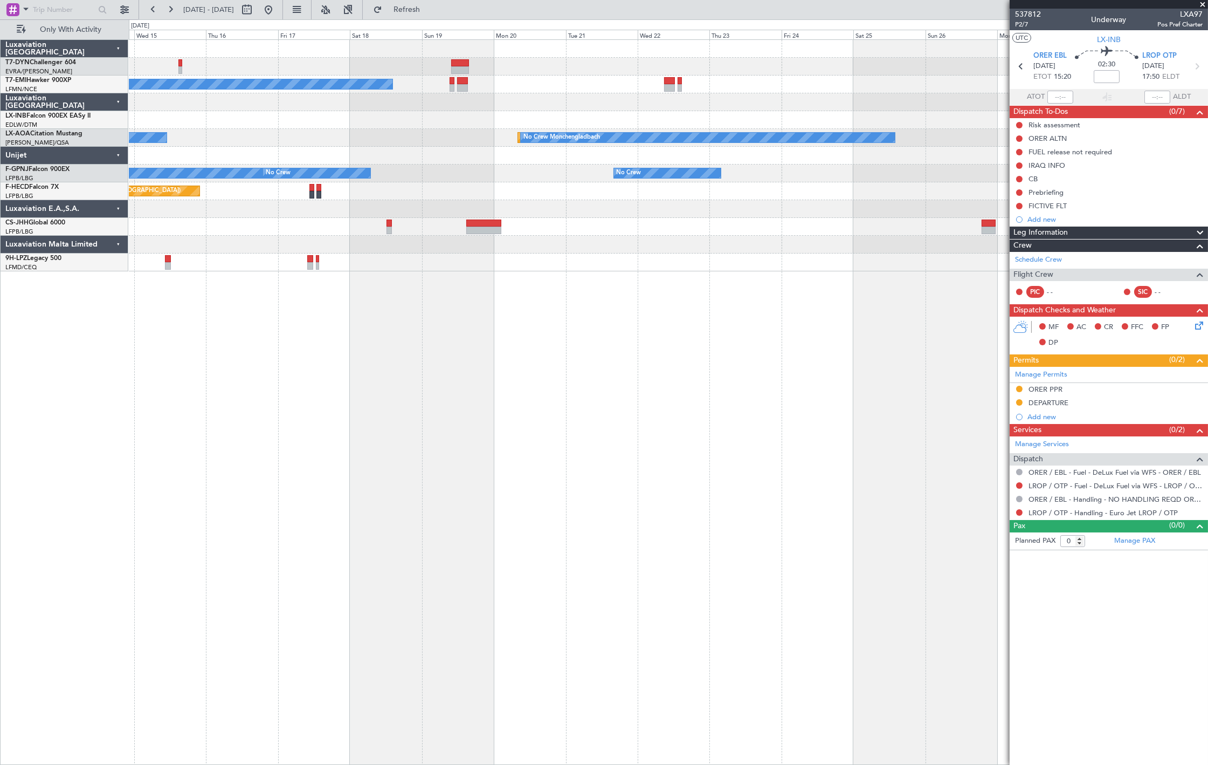
click at [548, 126] on div at bounding box center [668, 120] width 1079 height 18
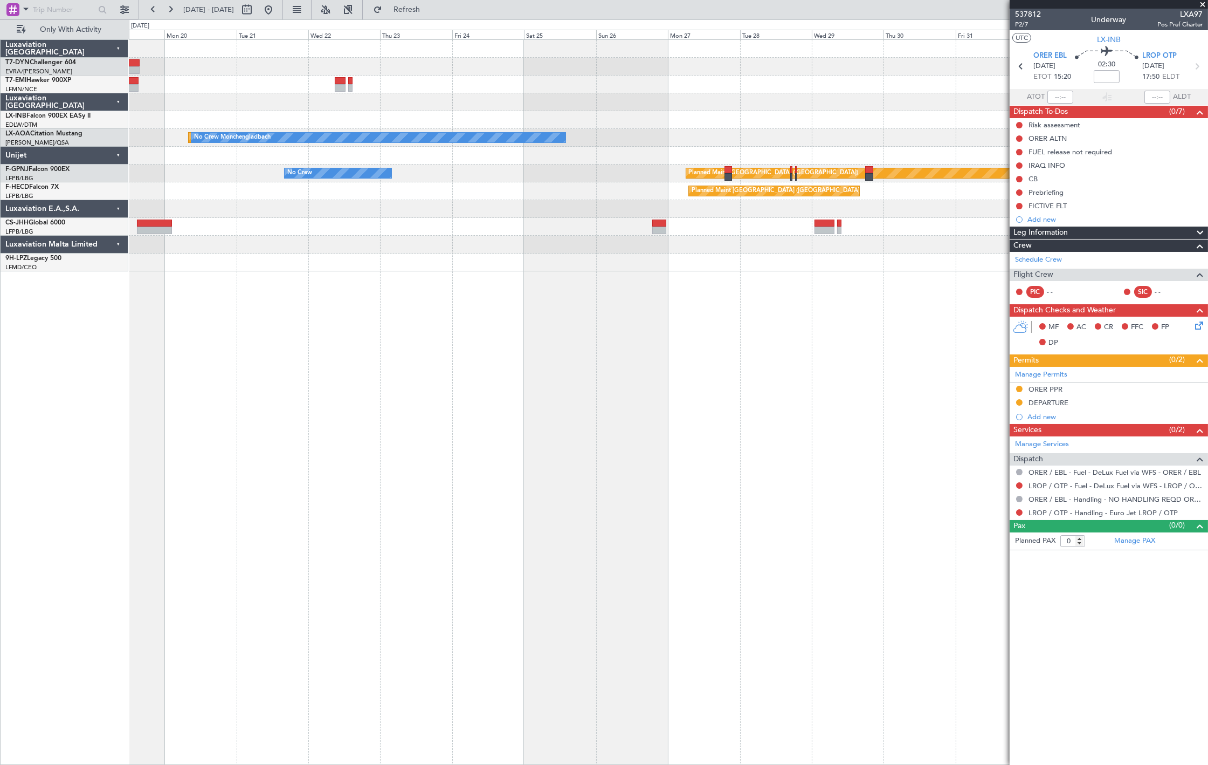
click at [387, 112] on div "No Crew Planned Maint Nurnberg Planned Maint [GEOGRAPHIC_DATA] No Crew [GEOGRAP…" at bounding box center [668, 155] width 1079 height 231
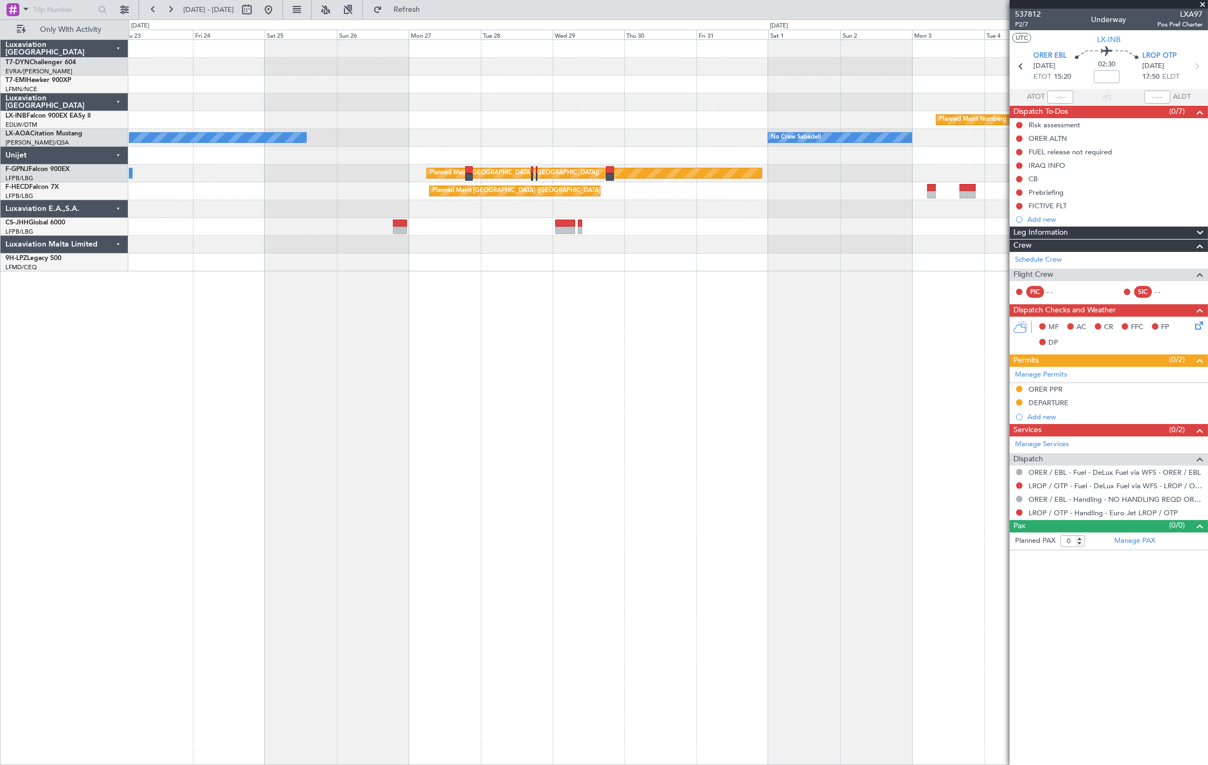
click at [369, 119] on div "Planned Maint Nurnberg Planned Maint [GEOGRAPHIC_DATA] No Crew [GEOGRAPHIC_DATA…" at bounding box center [668, 155] width 1079 height 231
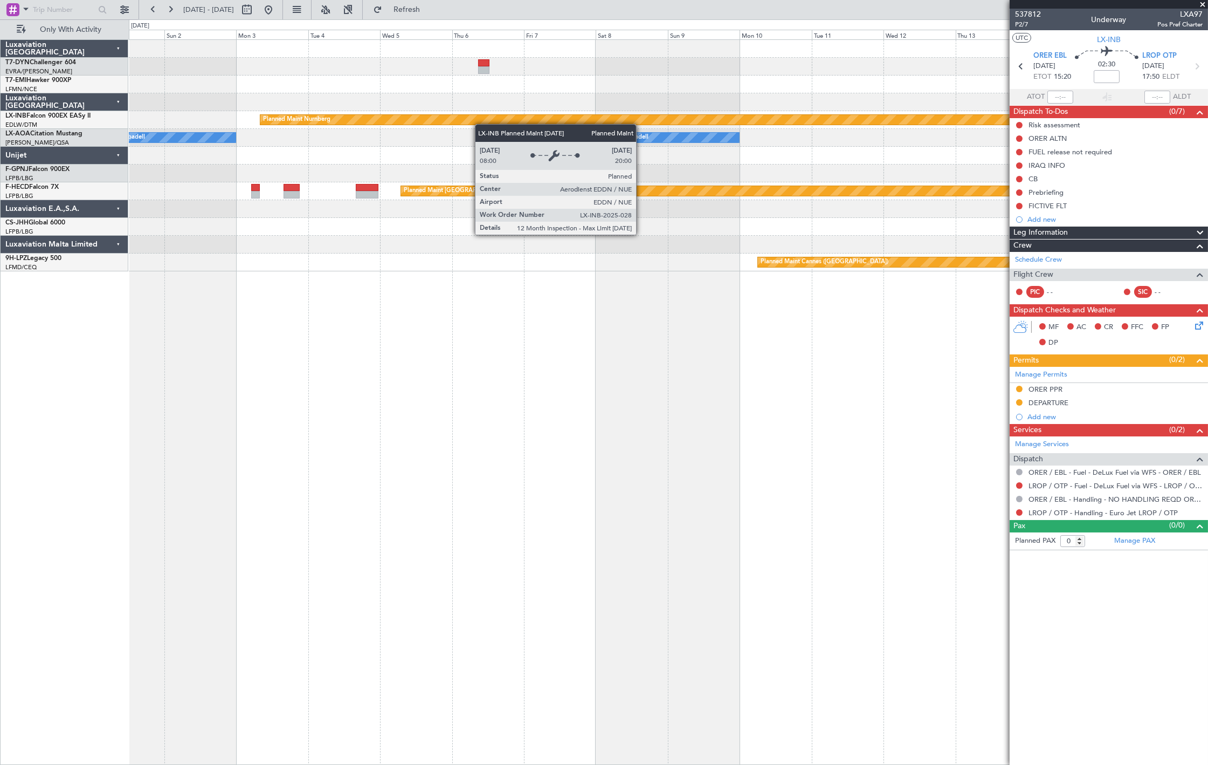
click at [467, 122] on div "Planned Maint Nurnberg No Crew Sabadell No Crew Sabadell Planned Maint [GEOGRAP…" at bounding box center [668, 155] width 1079 height 231
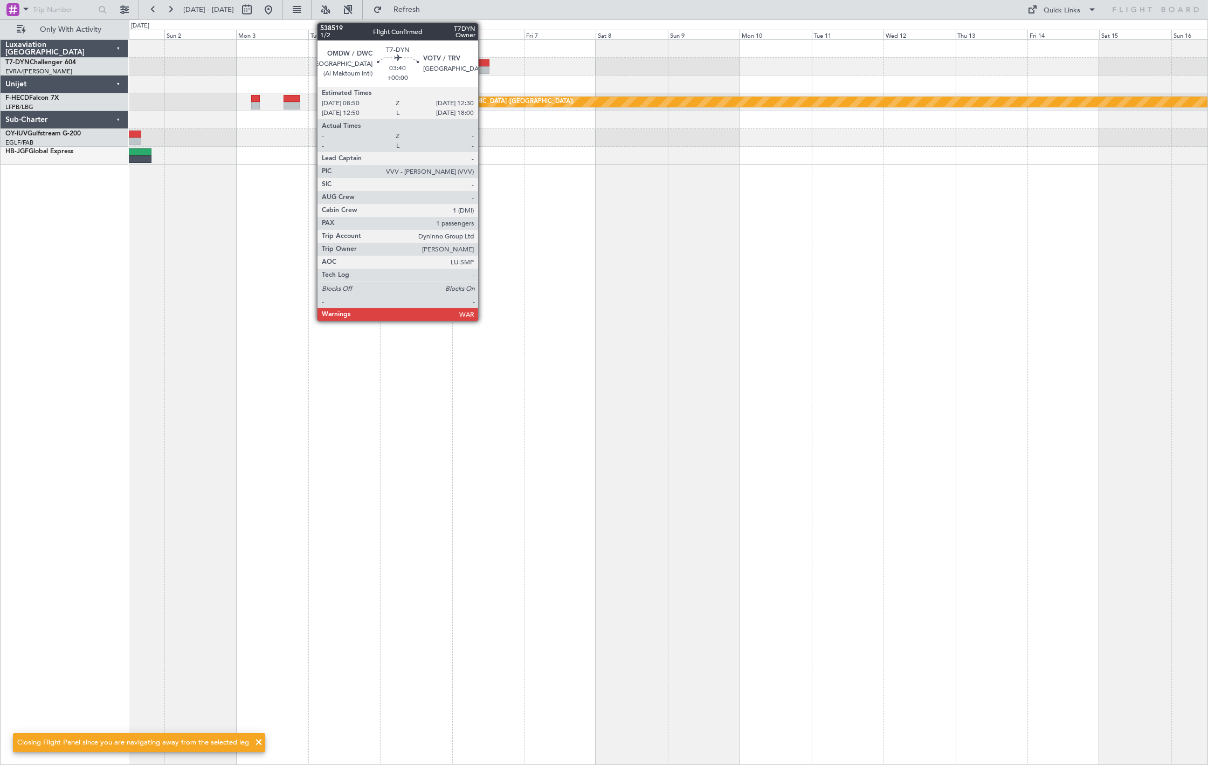
click at [484, 70] on div at bounding box center [483, 70] width 11 height 8
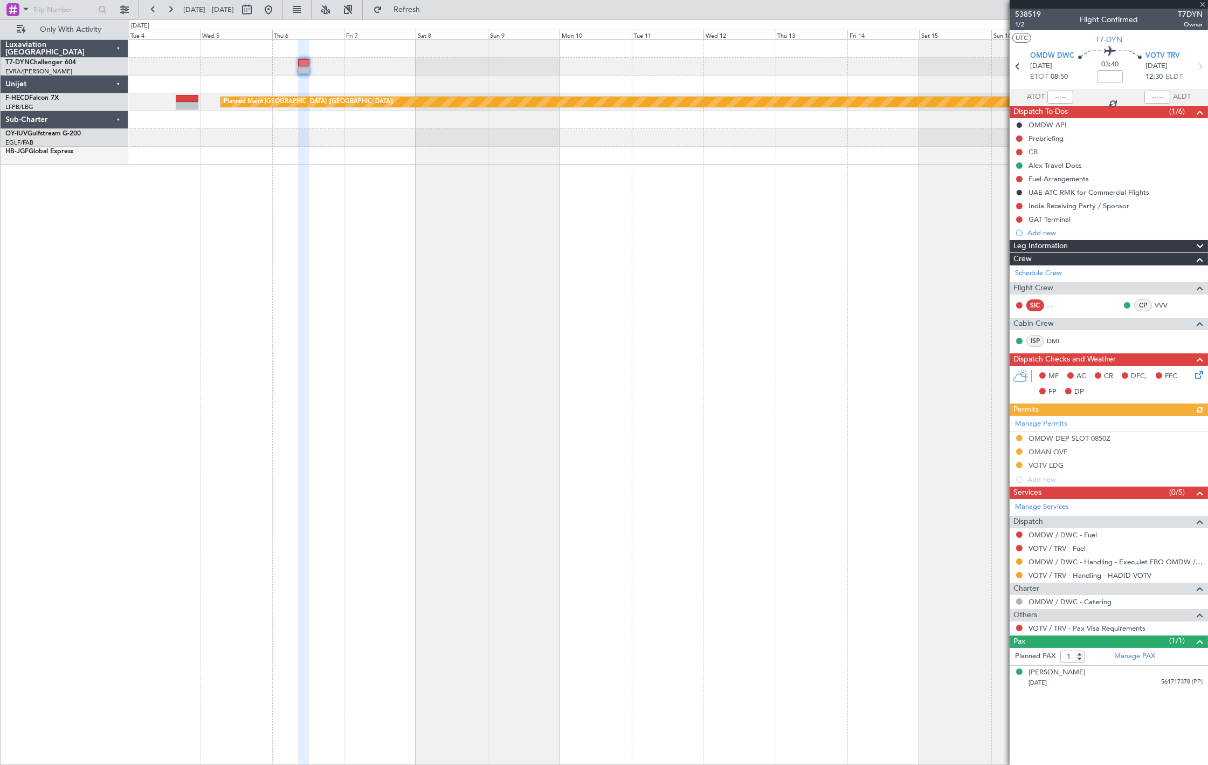
click at [460, 81] on div "Planned Maint Riga (Riga Intl) Planned Maint [GEOGRAPHIC_DATA] ([GEOGRAPHIC_DAT…" at bounding box center [668, 102] width 1079 height 125
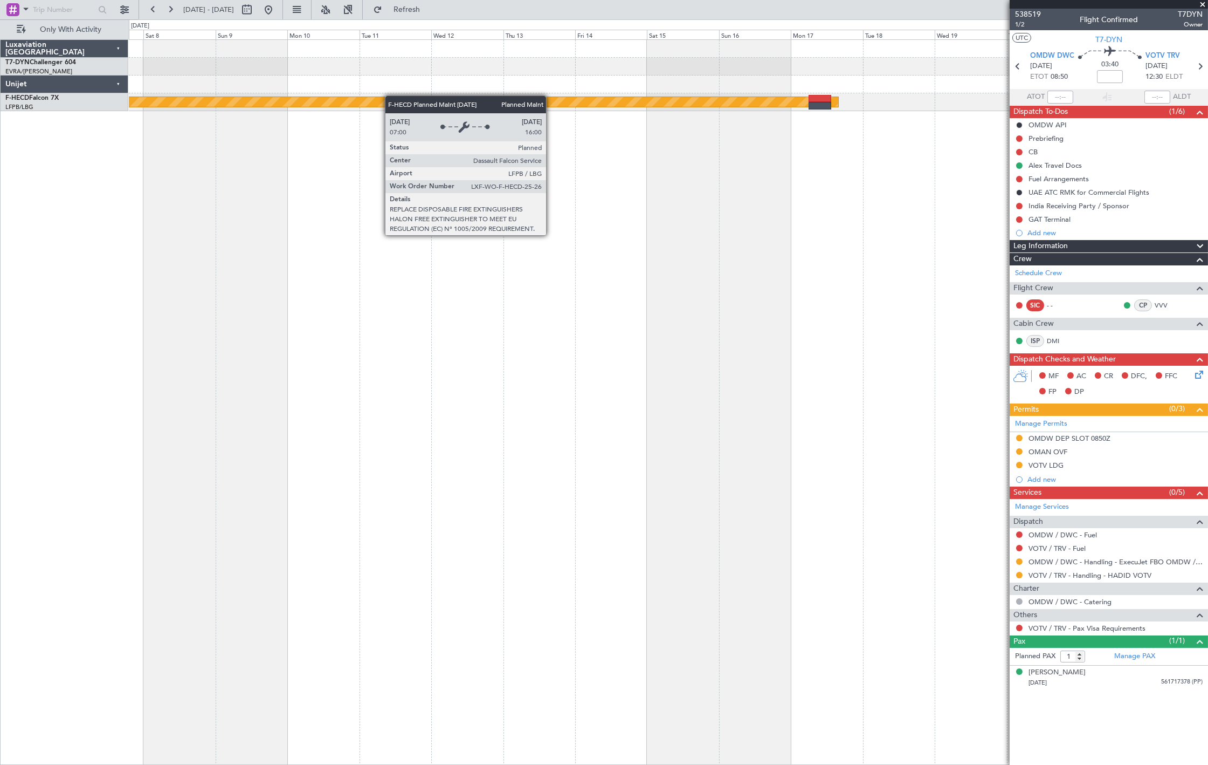
click at [373, 99] on div "Planned Maint Riga (Riga Intl) Planned Maint [GEOGRAPHIC_DATA] ([GEOGRAPHIC_DAT…" at bounding box center [668, 75] width 1079 height 71
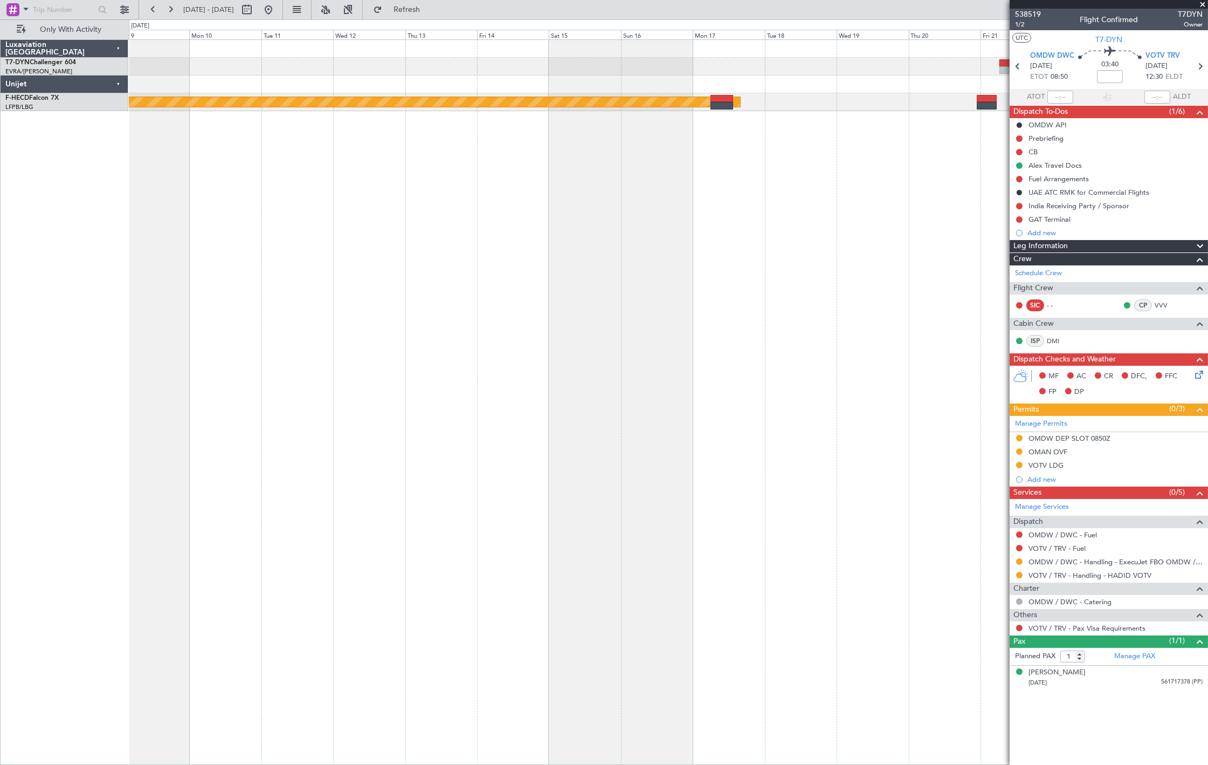
click at [476, 81] on div "Planned Maint Riga (Riga Intl) Planned Maint [GEOGRAPHIC_DATA] ([GEOGRAPHIC_DAT…" at bounding box center [668, 75] width 1079 height 71
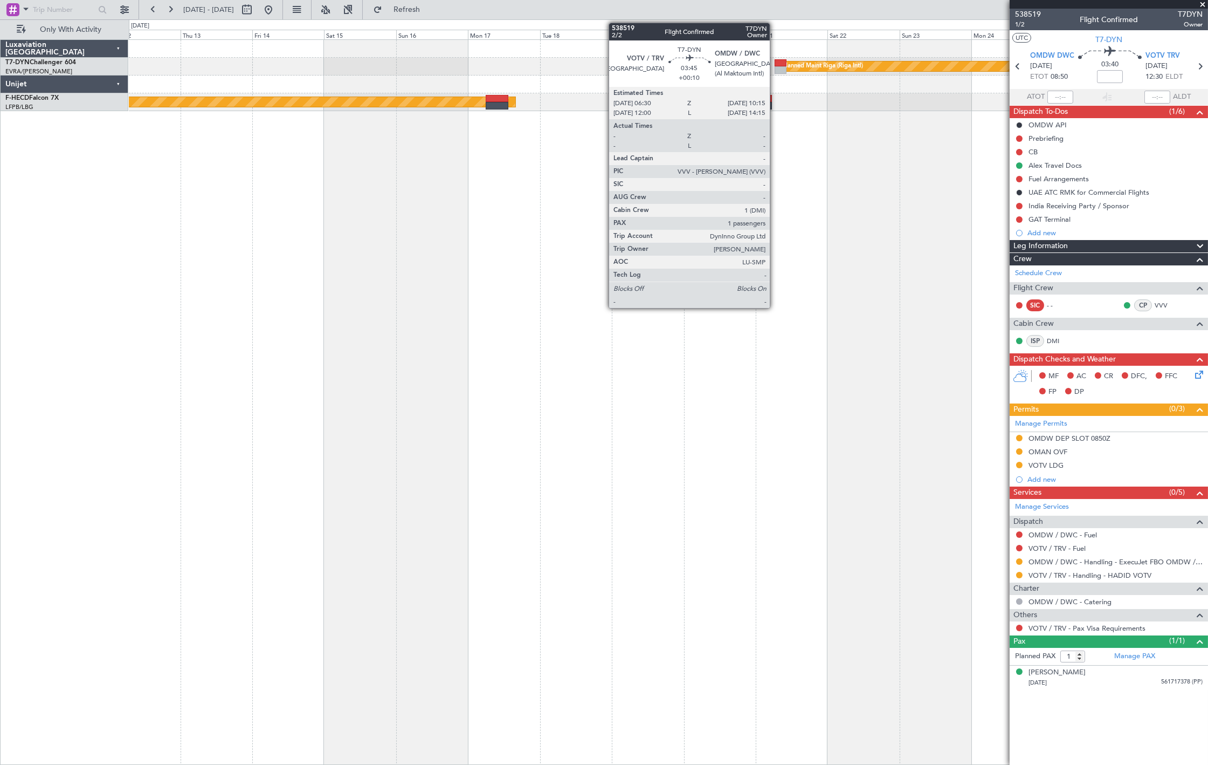
click at [775, 67] on div at bounding box center [780, 70] width 11 height 8
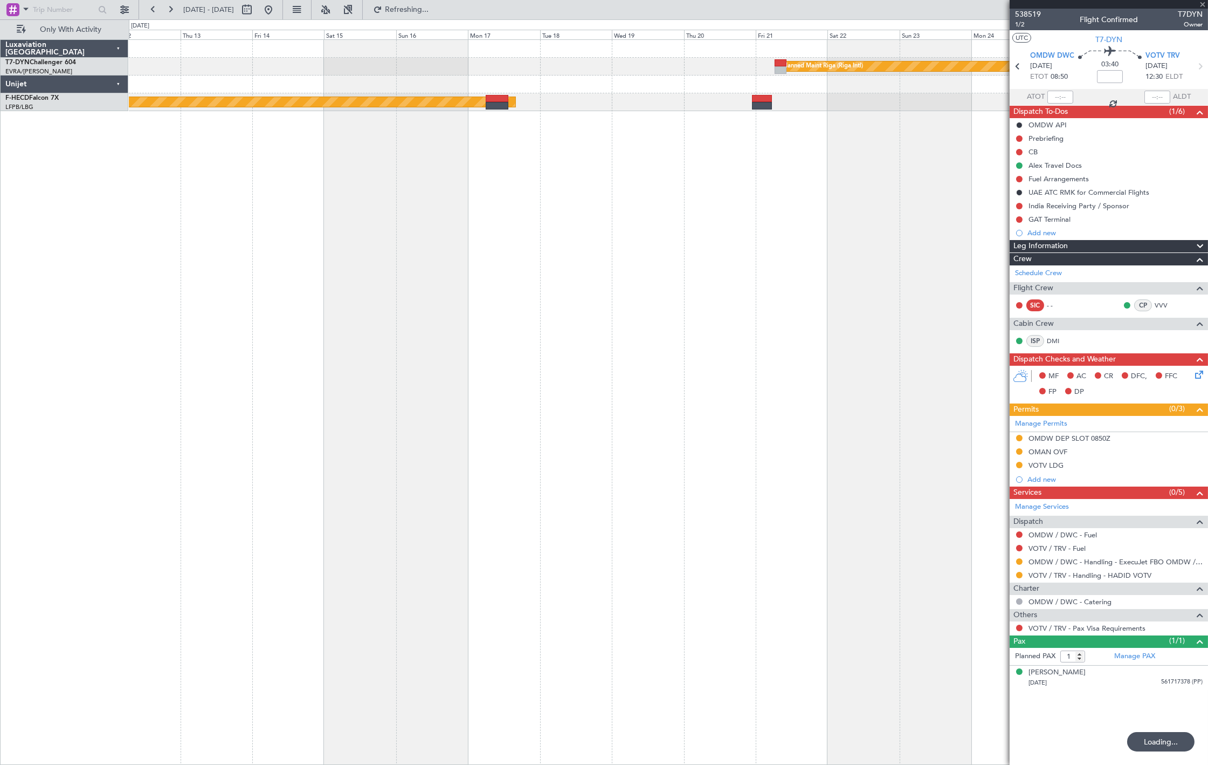
type input "+00:10"
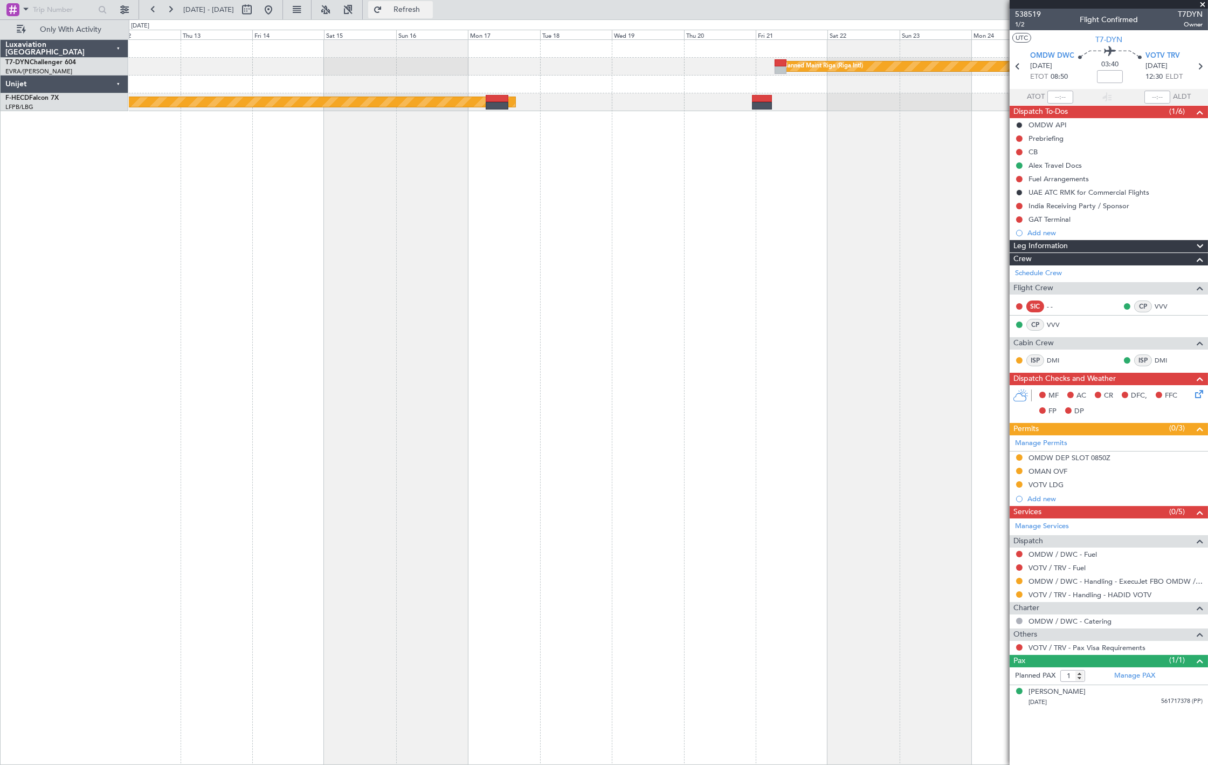
click at [417, 9] on button "Refresh" at bounding box center [400, 9] width 65 height 17
click at [277, 16] on button at bounding box center [268, 9] width 17 height 17
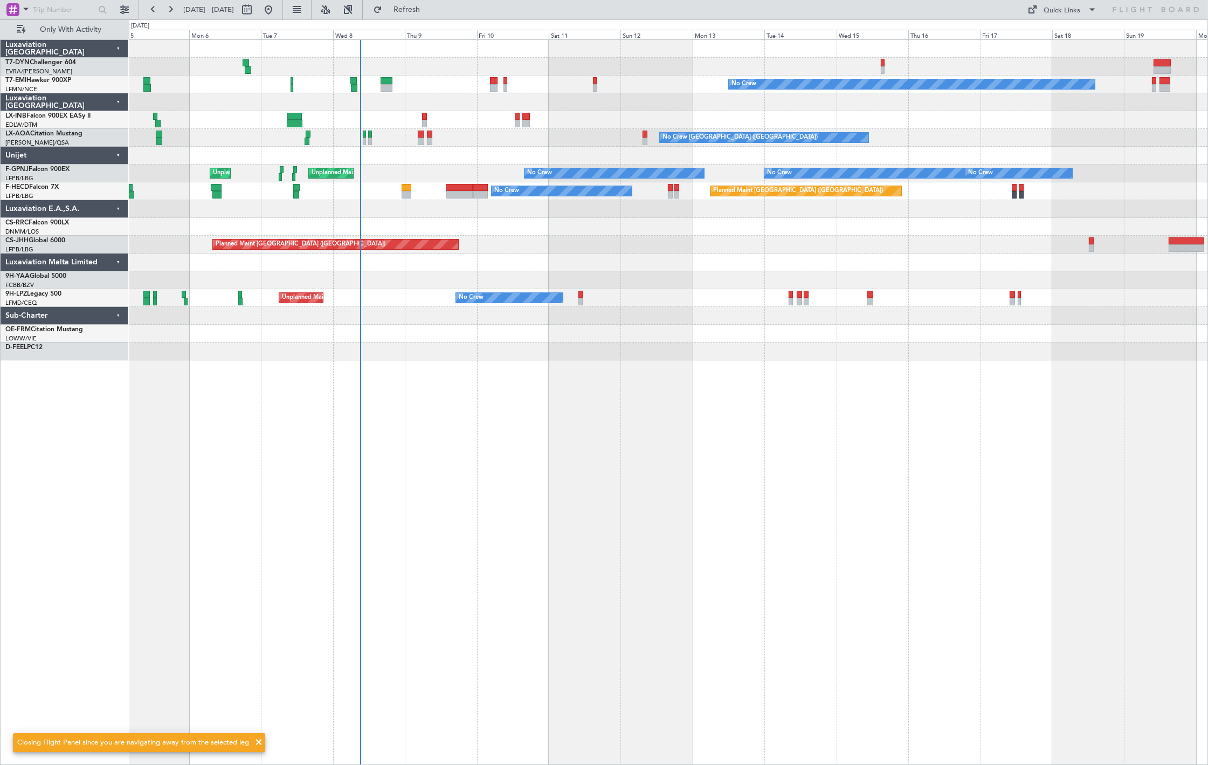
click at [198, 322] on div "No Crew Planned Maint [GEOGRAPHIC_DATA] No Crew [GEOGRAPHIC_DATA] ([GEOGRAPHIC_…" at bounding box center [668, 200] width 1079 height 320
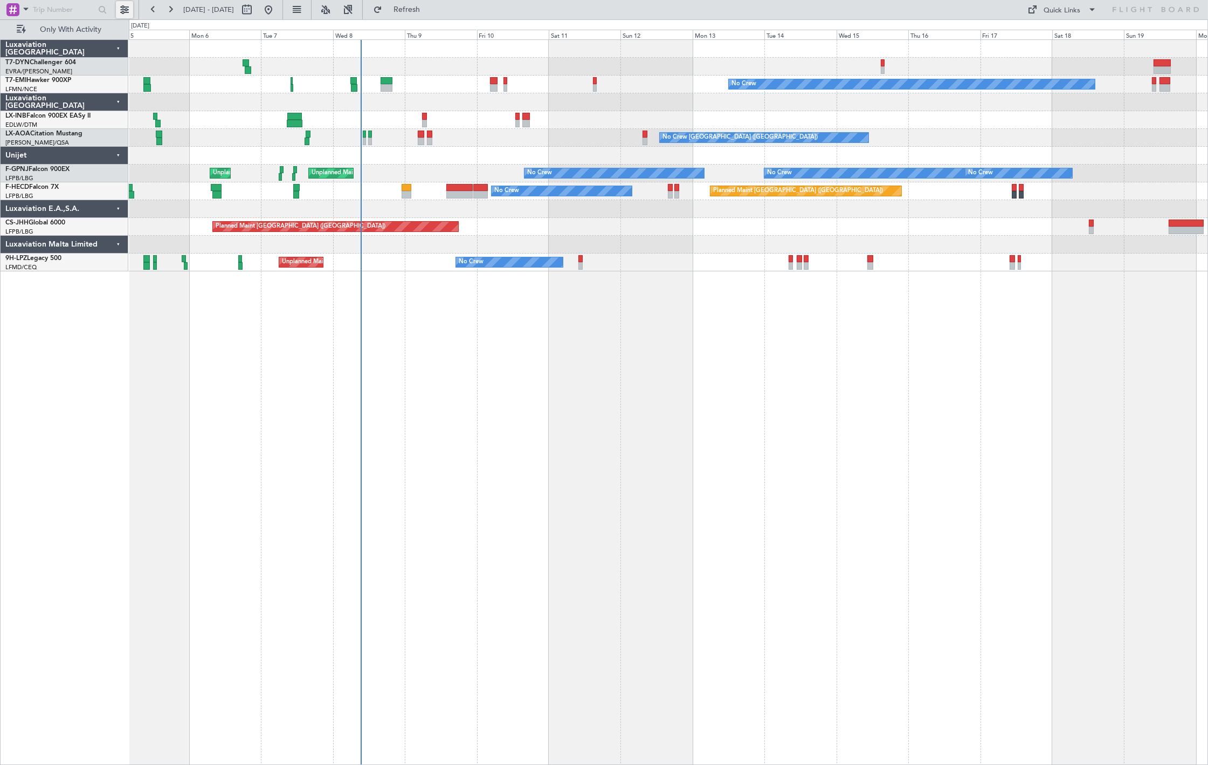
click at [129, 5] on button at bounding box center [124, 9] width 17 height 17
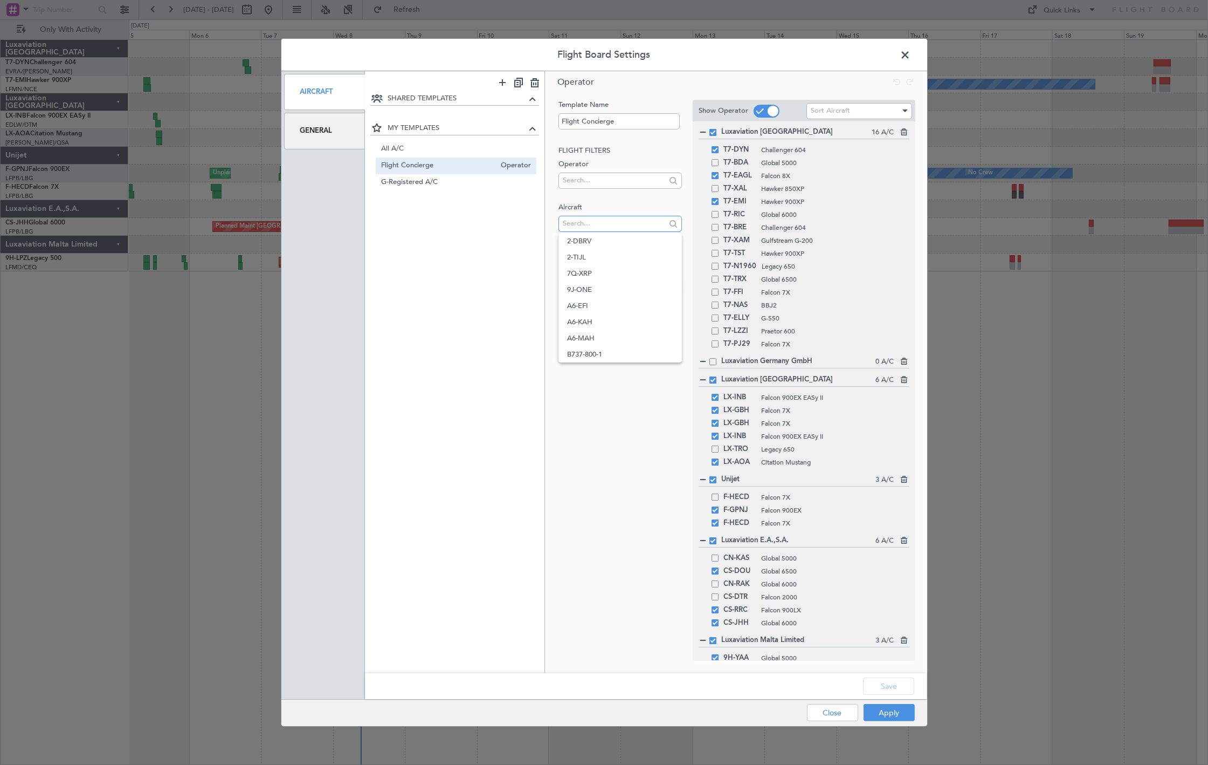
drag, startPoint x: 587, startPoint y: 225, endPoint x: 583, endPoint y: 219, distance: 6.3
click at [587, 225] on input "text" at bounding box center [614, 223] width 103 height 16
type input "g-spcy"
click at [596, 245] on span "G-SPCY" at bounding box center [620, 241] width 106 height 16
click at [882, 714] on button "Apply" at bounding box center [889, 712] width 51 height 17
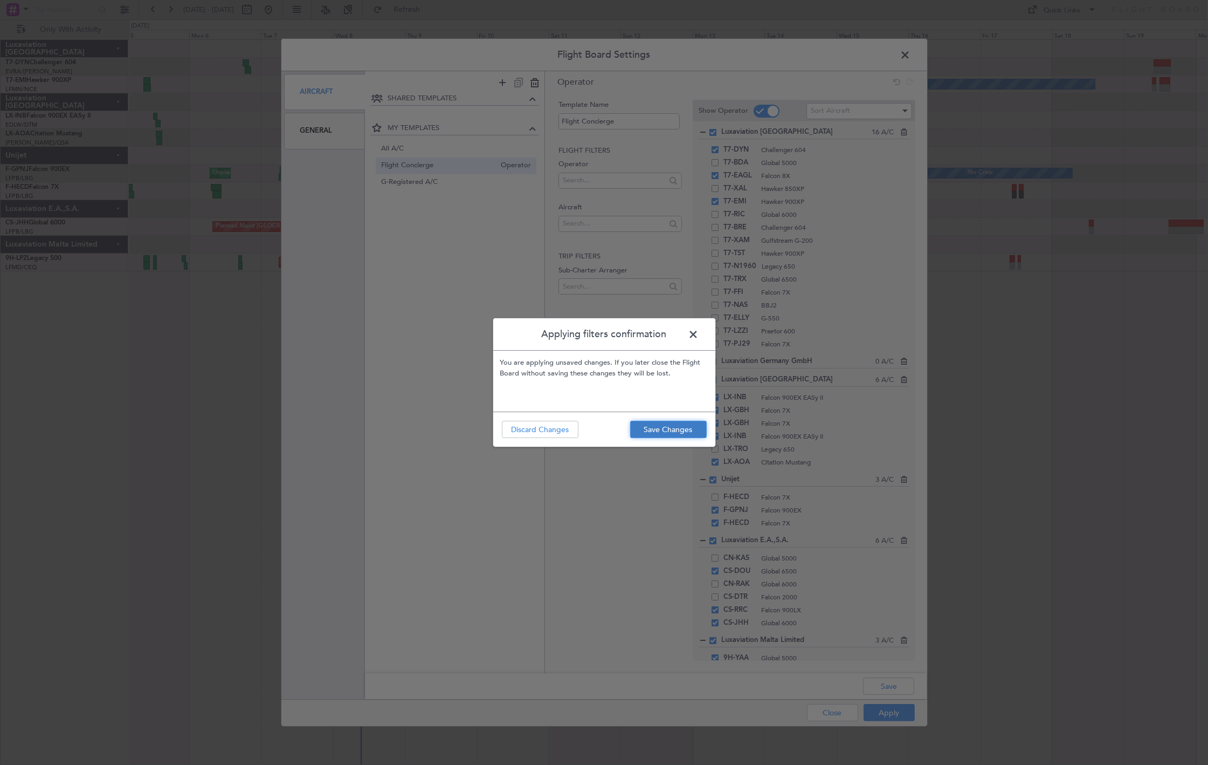
click at [646, 435] on button "Save Changes" at bounding box center [668, 429] width 77 height 17
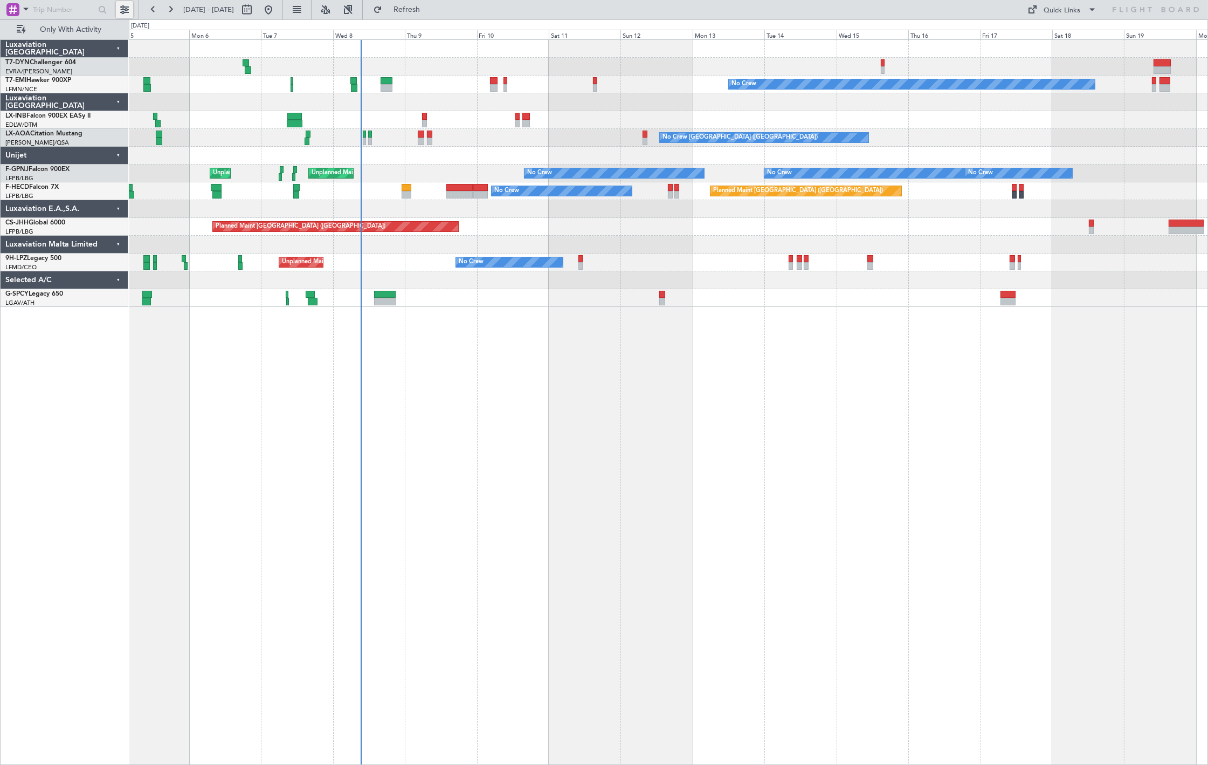
click at [131, 14] on button at bounding box center [124, 9] width 17 height 17
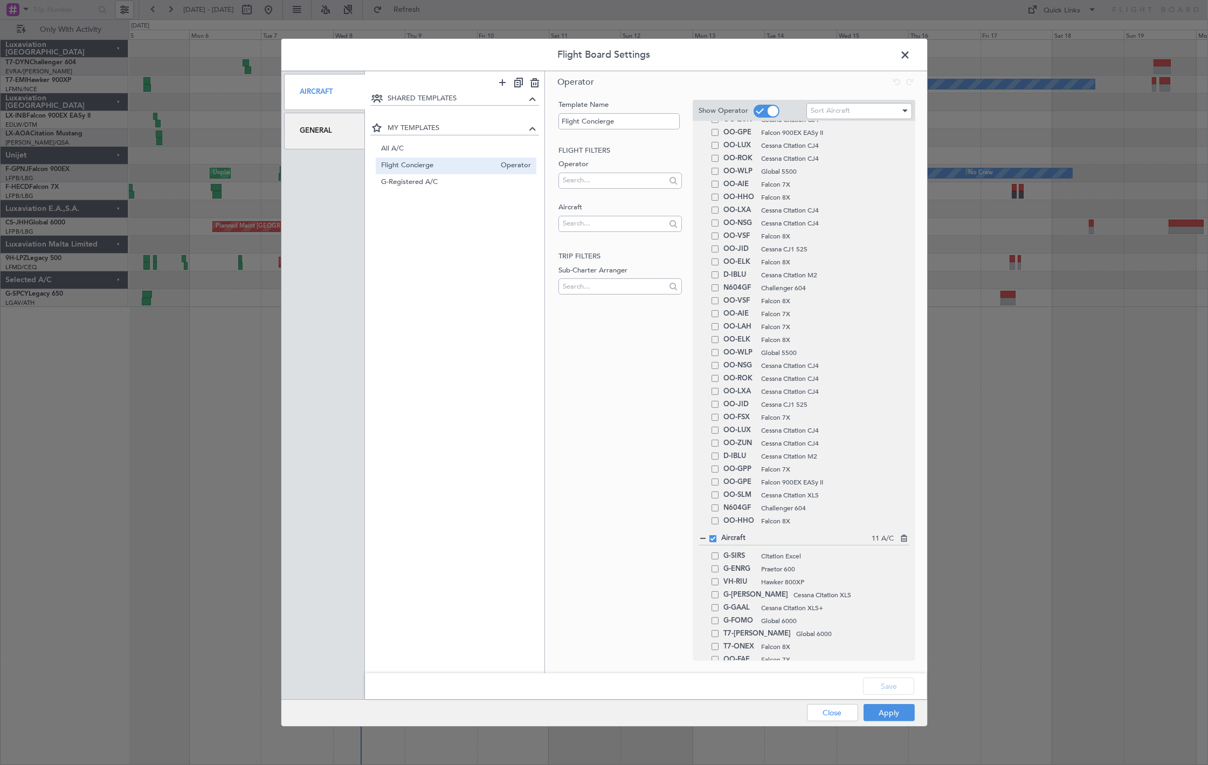
scroll to position [683, 0]
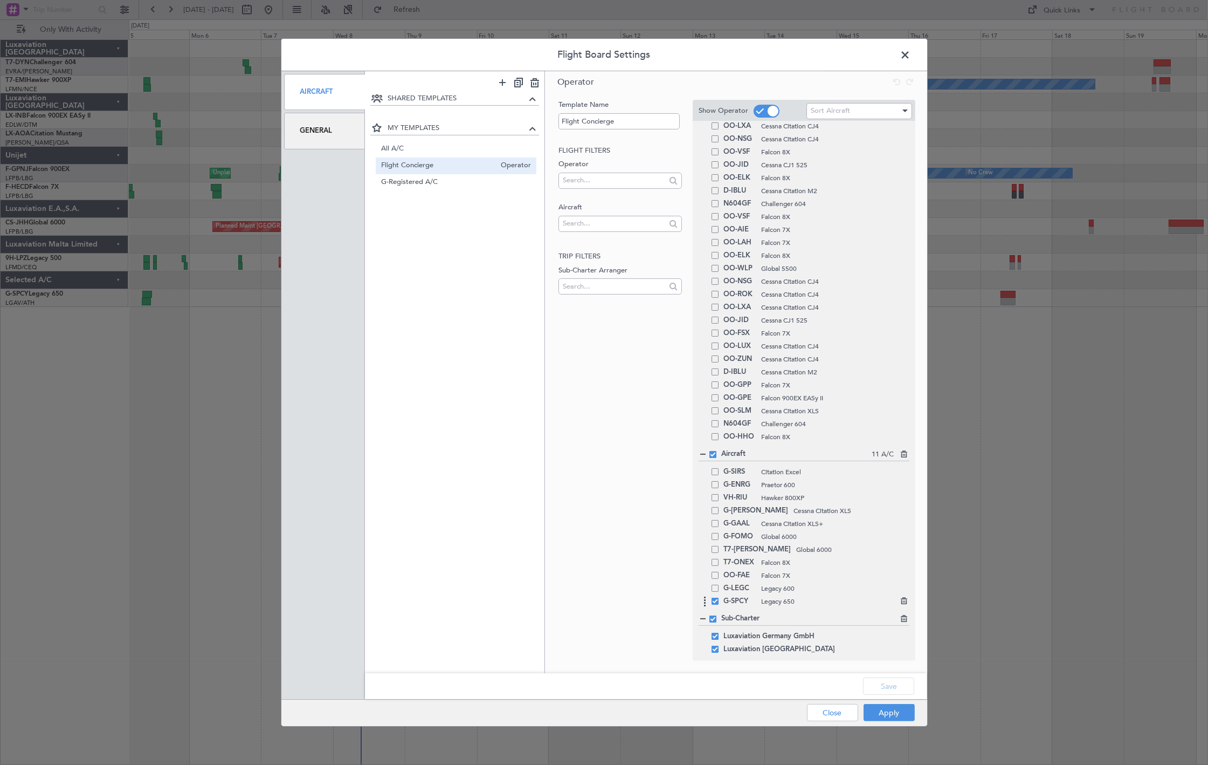
click at [715, 603] on span at bounding box center [715, 600] width 7 height 7
click at [719, 597] on input "checkbox" at bounding box center [719, 597] width 0 height 0
click at [718, 509] on span at bounding box center [715, 510] width 7 height 7
click at [719, 507] on input "checkbox" at bounding box center [719, 507] width 0 height 0
click at [886, 704] on button "Apply" at bounding box center [889, 712] width 51 height 17
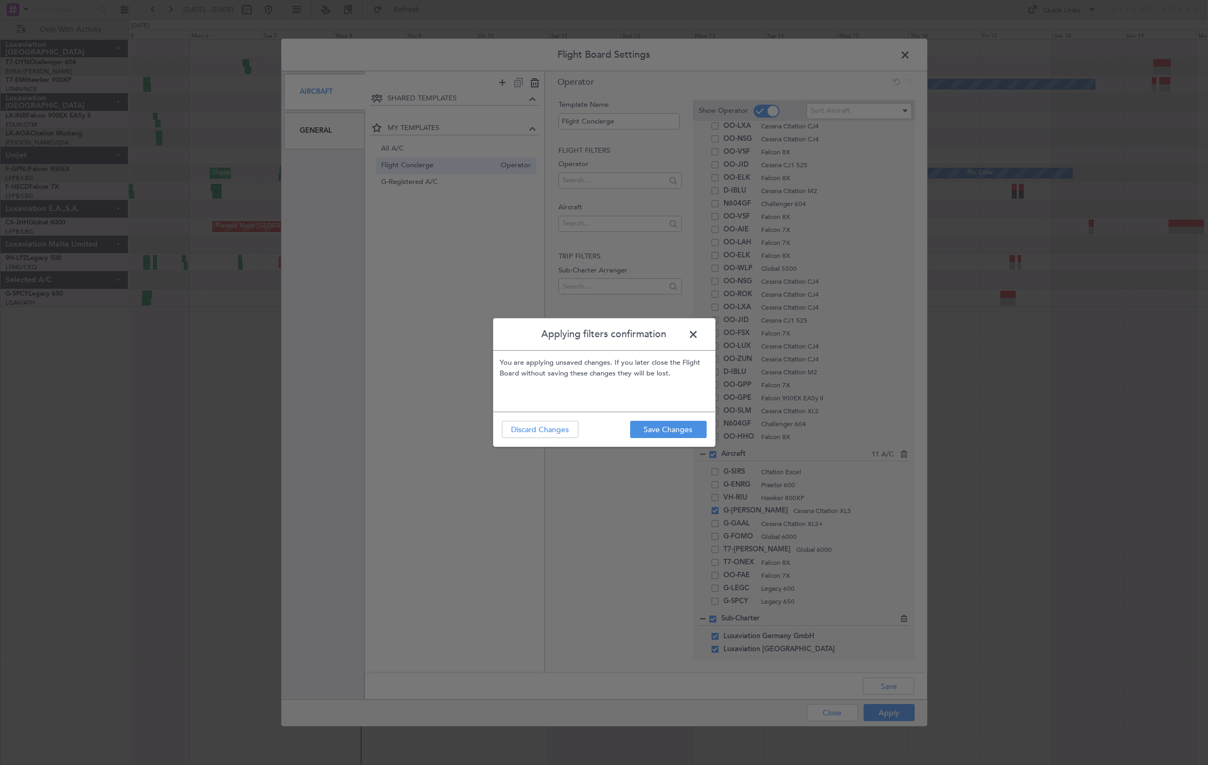
click at [699, 332] on span at bounding box center [699, 337] width 0 height 22
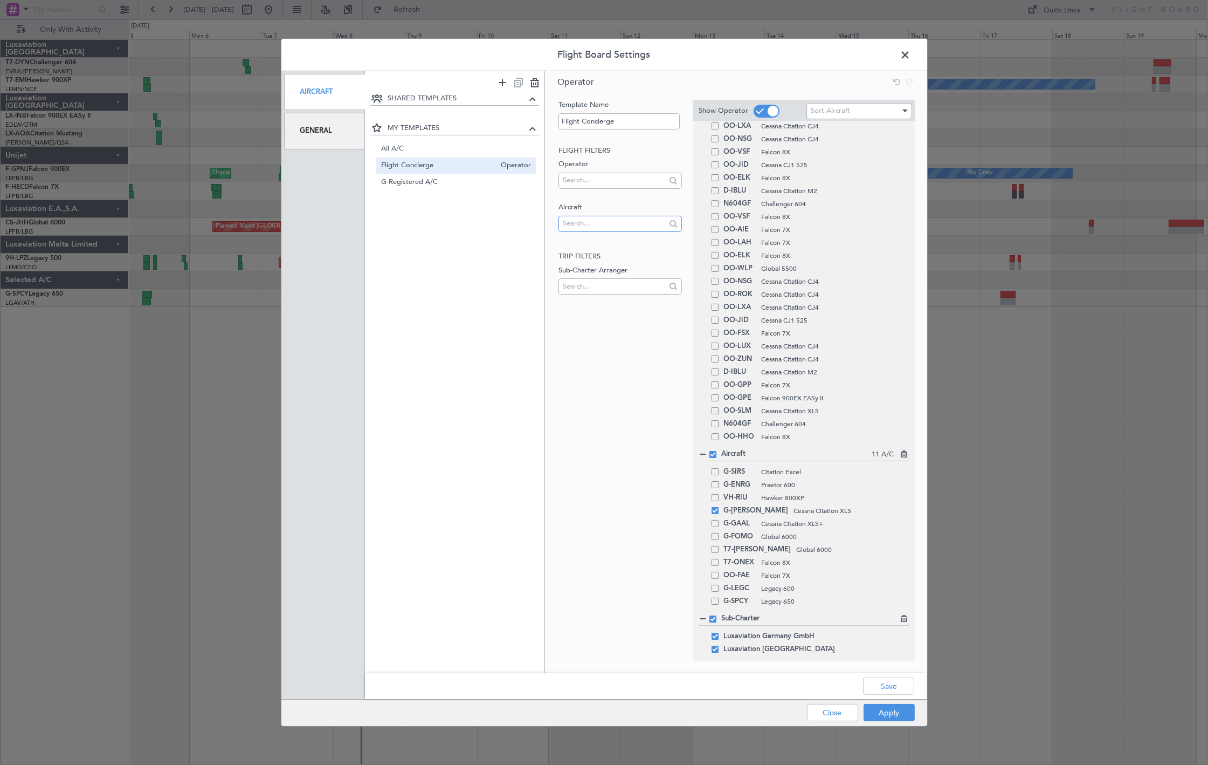
click at [591, 224] on input "text" at bounding box center [614, 223] width 103 height 16
click at [616, 222] on input "g-legc" at bounding box center [614, 223] width 103 height 16
type input "g"
click at [635, 223] on input "g-legc" at bounding box center [614, 223] width 103 height 16
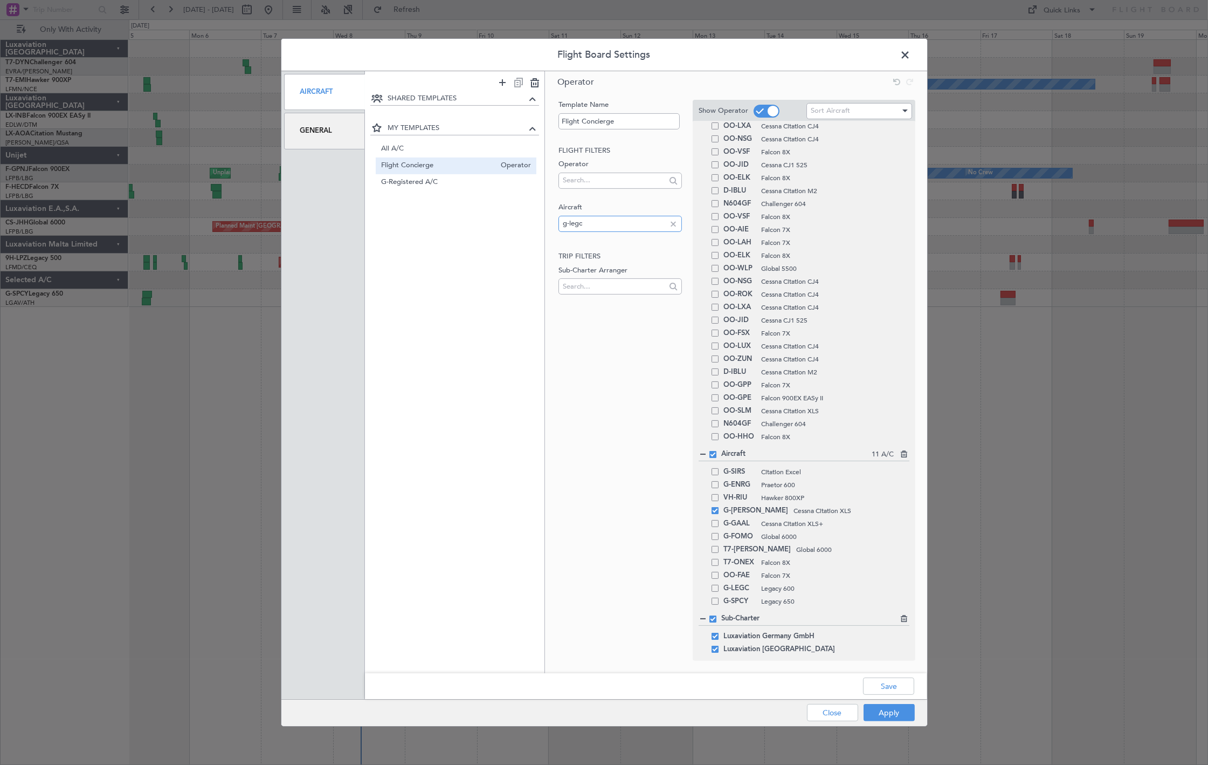
click at [635, 223] on input "g-legc" at bounding box center [614, 223] width 103 height 16
type input "g-legc"
click at [878, 710] on button "Apply" at bounding box center [889, 712] width 51 height 17
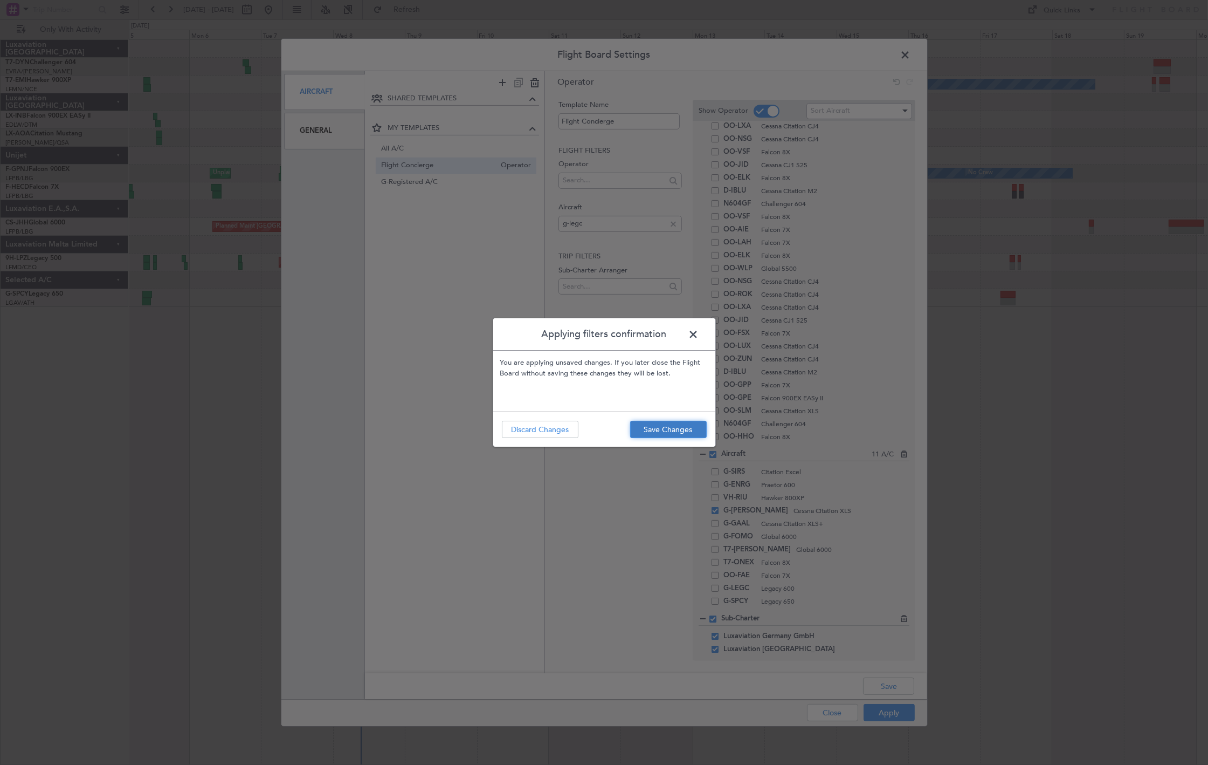
click at [686, 434] on button "Save Changes" at bounding box center [668, 429] width 77 height 17
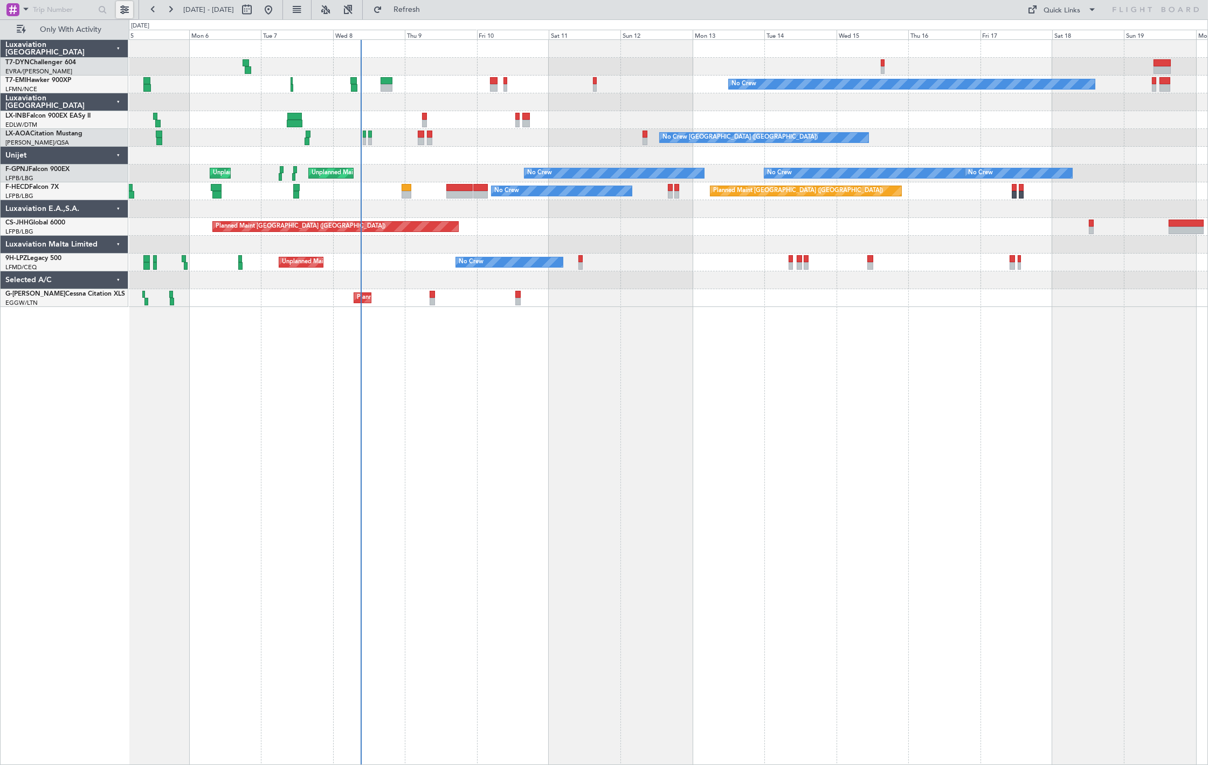
click at [124, 12] on button at bounding box center [124, 9] width 17 height 17
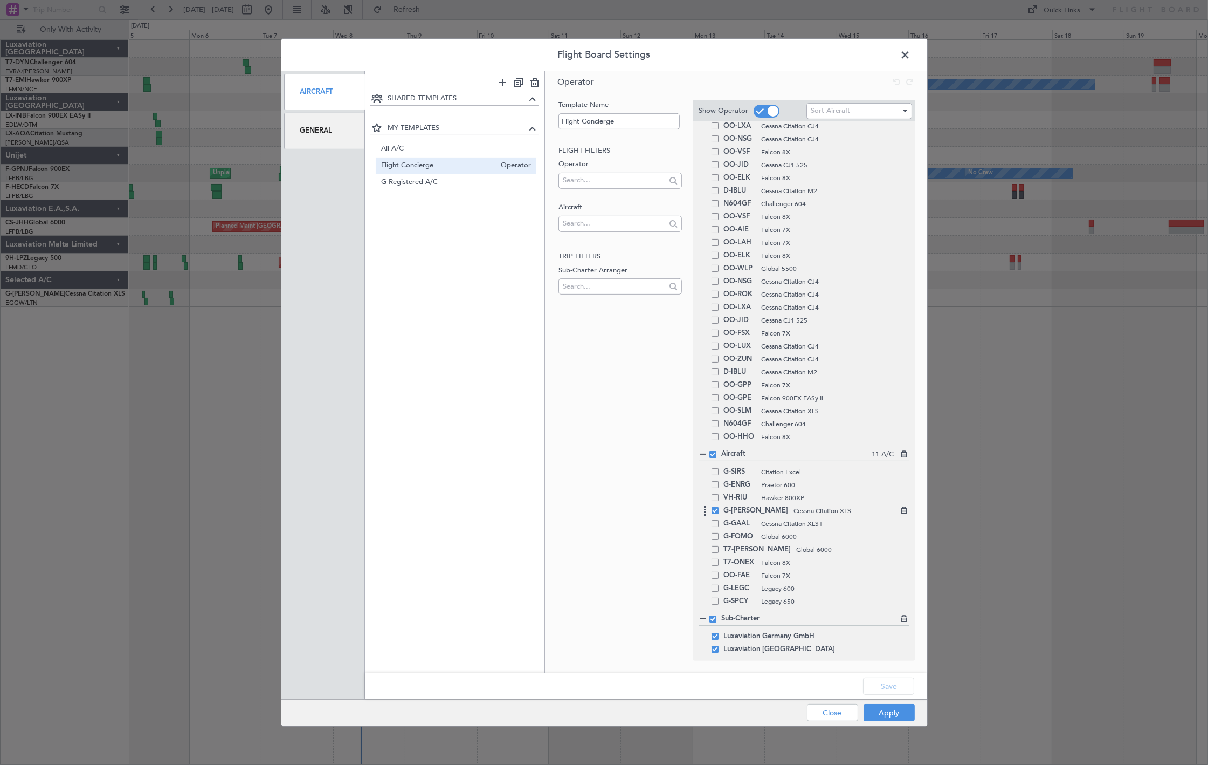
click at [714, 510] on span at bounding box center [715, 510] width 7 height 7
click at [719, 507] on input "checkbox" at bounding box center [719, 507] width 0 height 0
click at [715, 588] on span at bounding box center [715, 587] width 7 height 7
click at [719, 584] on input "checkbox" at bounding box center [719, 584] width 0 height 0
click at [871, 708] on button "Apply" at bounding box center [889, 712] width 51 height 17
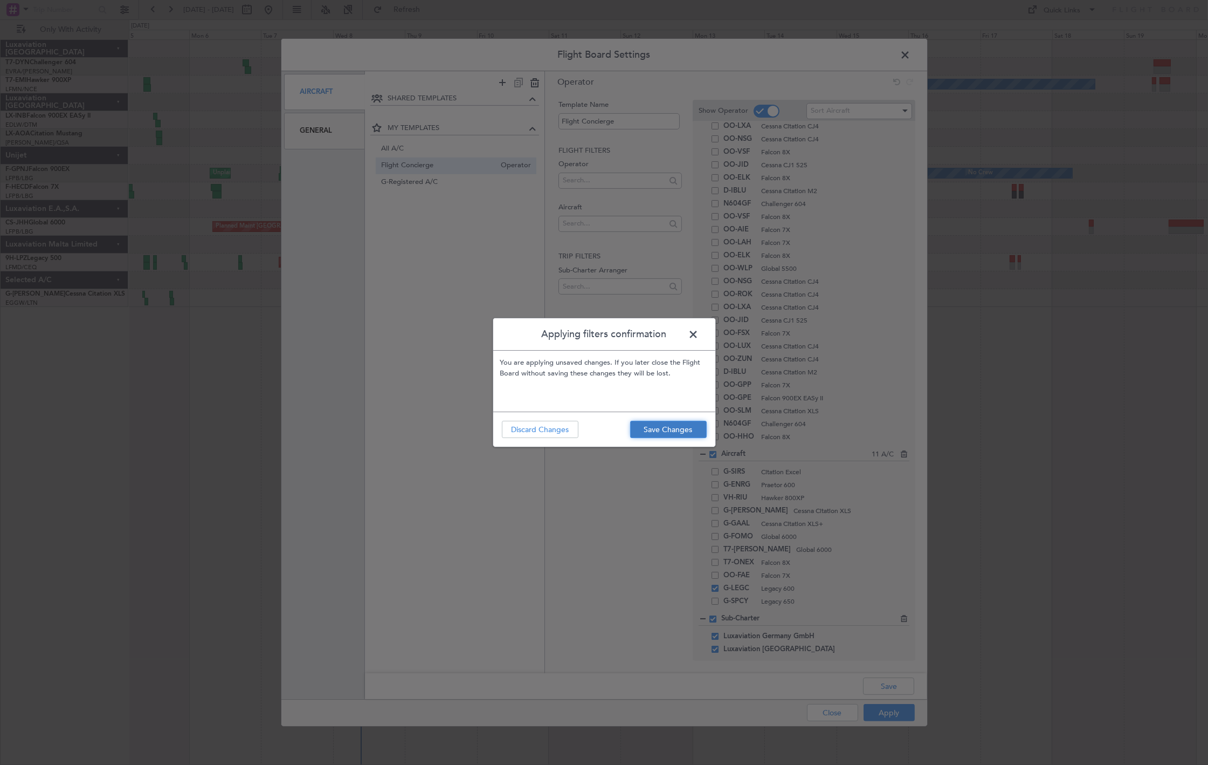
click at [638, 426] on button "Save Changes" at bounding box center [668, 429] width 77 height 17
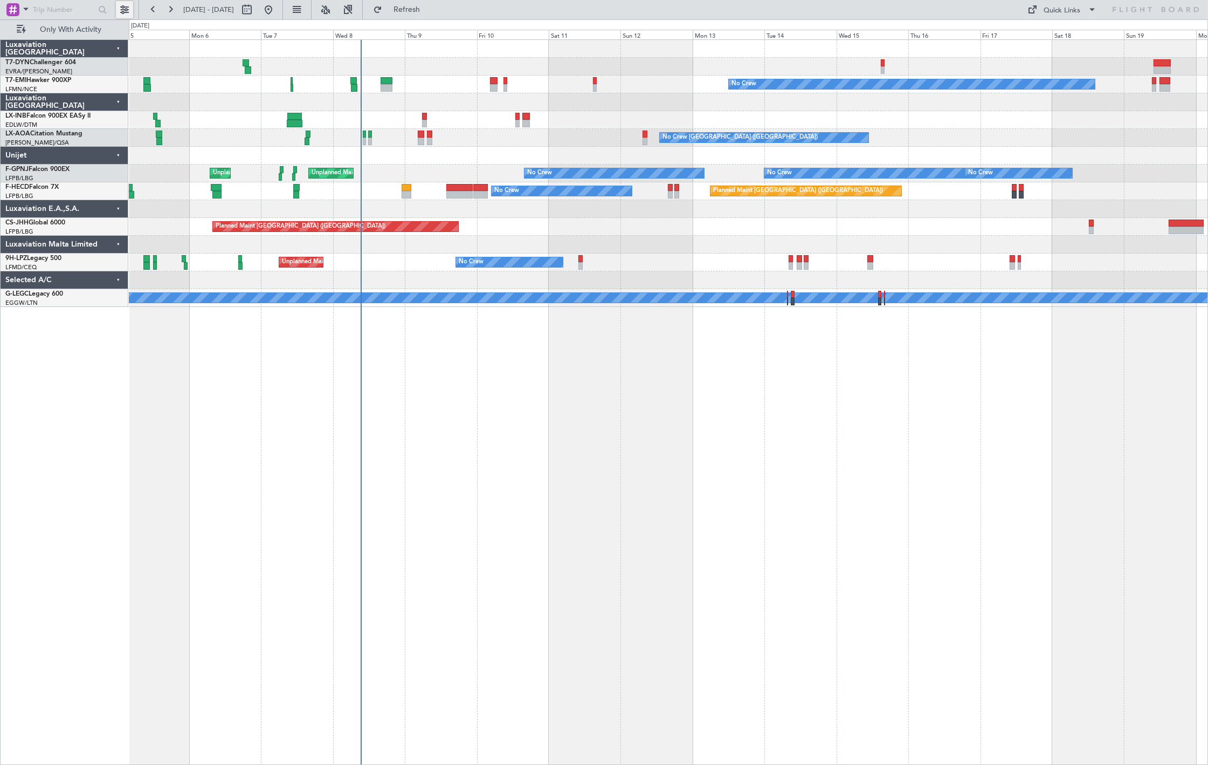
drag, startPoint x: 121, startPoint y: 6, endPoint x: 140, endPoint y: 27, distance: 28.6
click at [121, 8] on button at bounding box center [124, 9] width 17 height 17
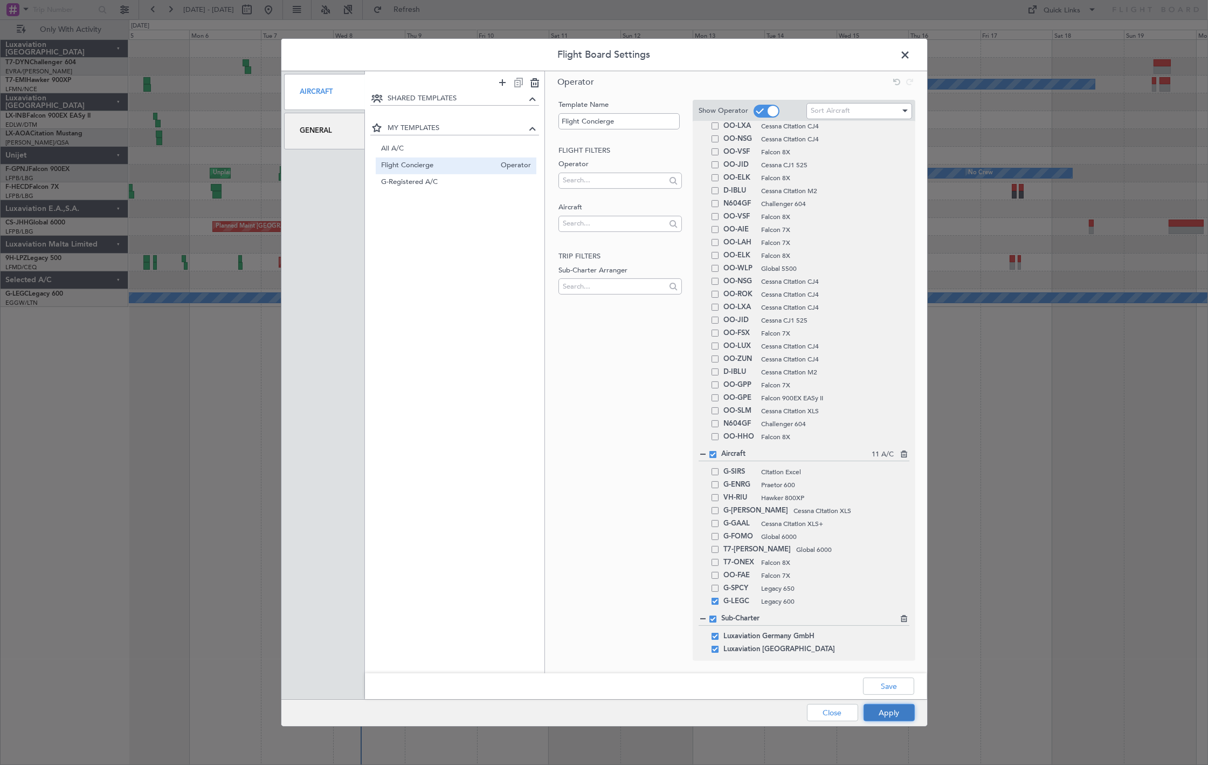
click at [901, 707] on button "Apply" at bounding box center [889, 712] width 51 height 17
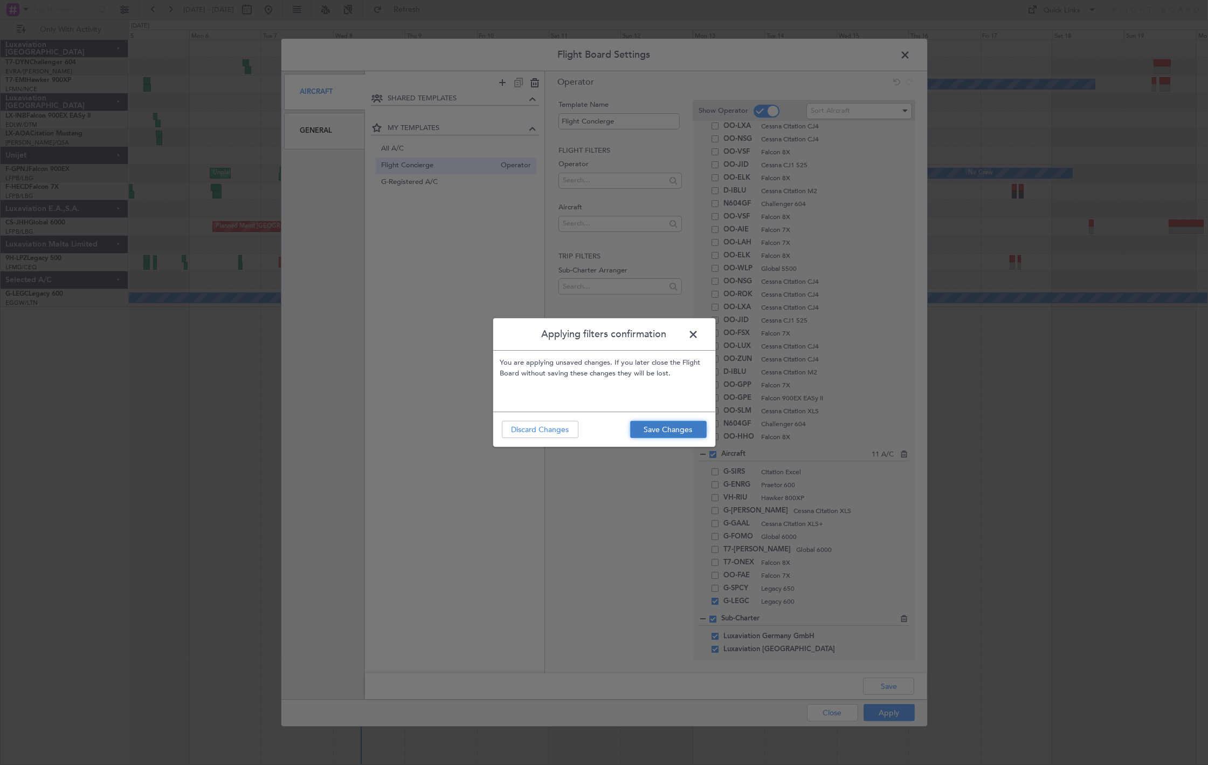
click at [689, 432] on button "Save Changes" at bounding box center [668, 429] width 77 height 17
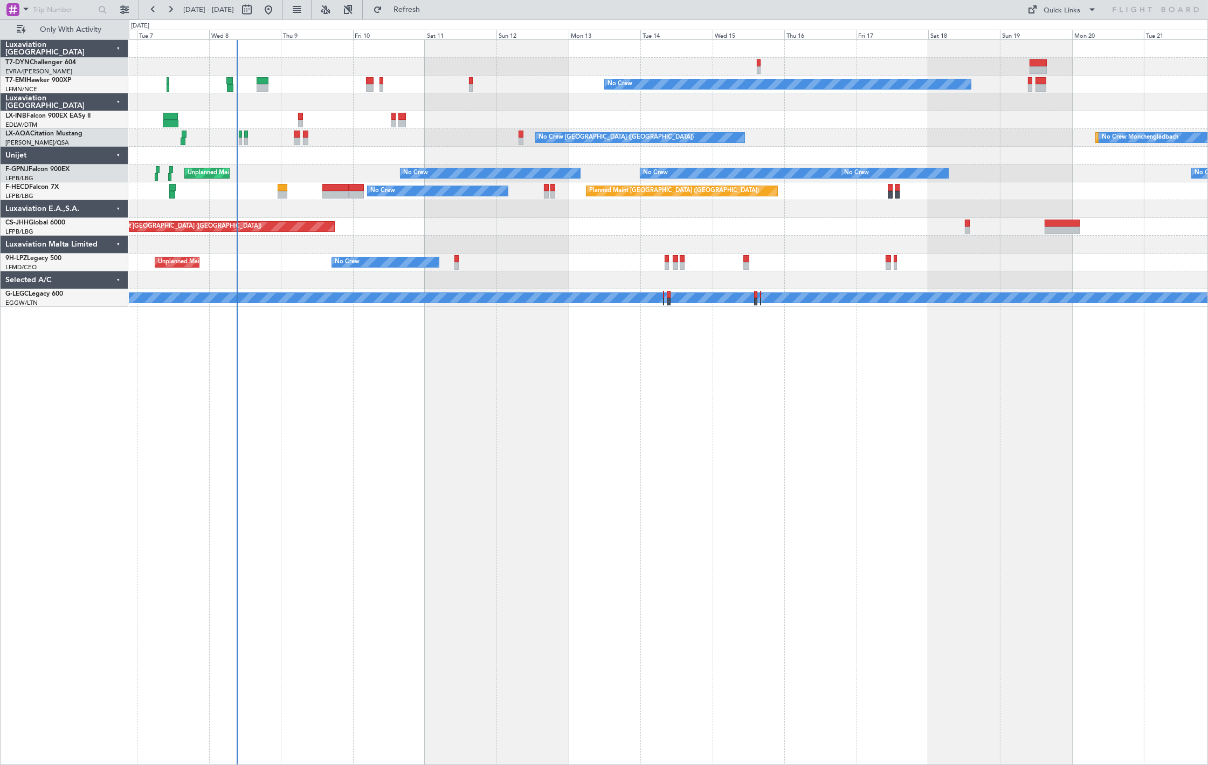
click at [224, 135] on div "No Crew Planned Maint Zurich No Crew Charleroi (Brussels South) Planned Maint M…" at bounding box center [668, 173] width 1079 height 267
click at [123, 10] on button at bounding box center [124, 9] width 17 height 17
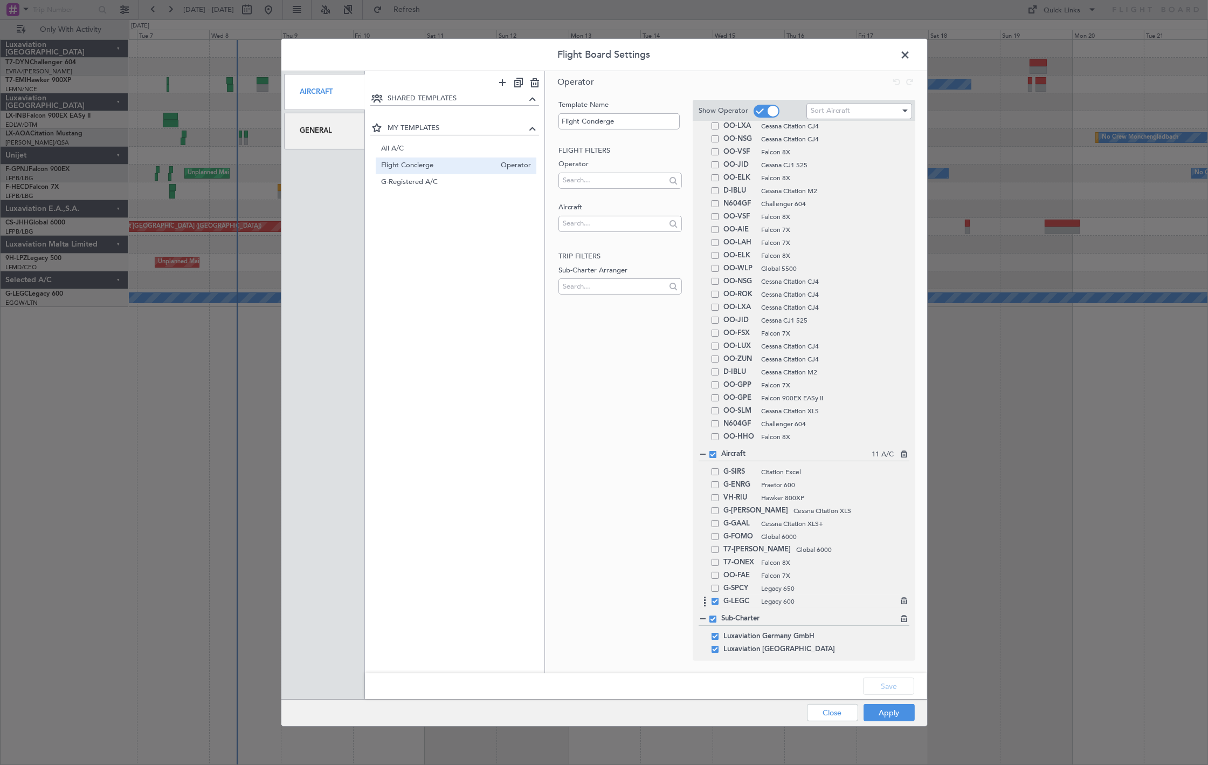
click at [713, 598] on span at bounding box center [715, 600] width 7 height 7
click at [719, 597] on input "checkbox" at bounding box center [719, 597] width 0 height 0
click at [907, 693] on button "Save" at bounding box center [888, 685] width 51 height 17
click at [896, 716] on button "Apply" at bounding box center [889, 712] width 51 height 17
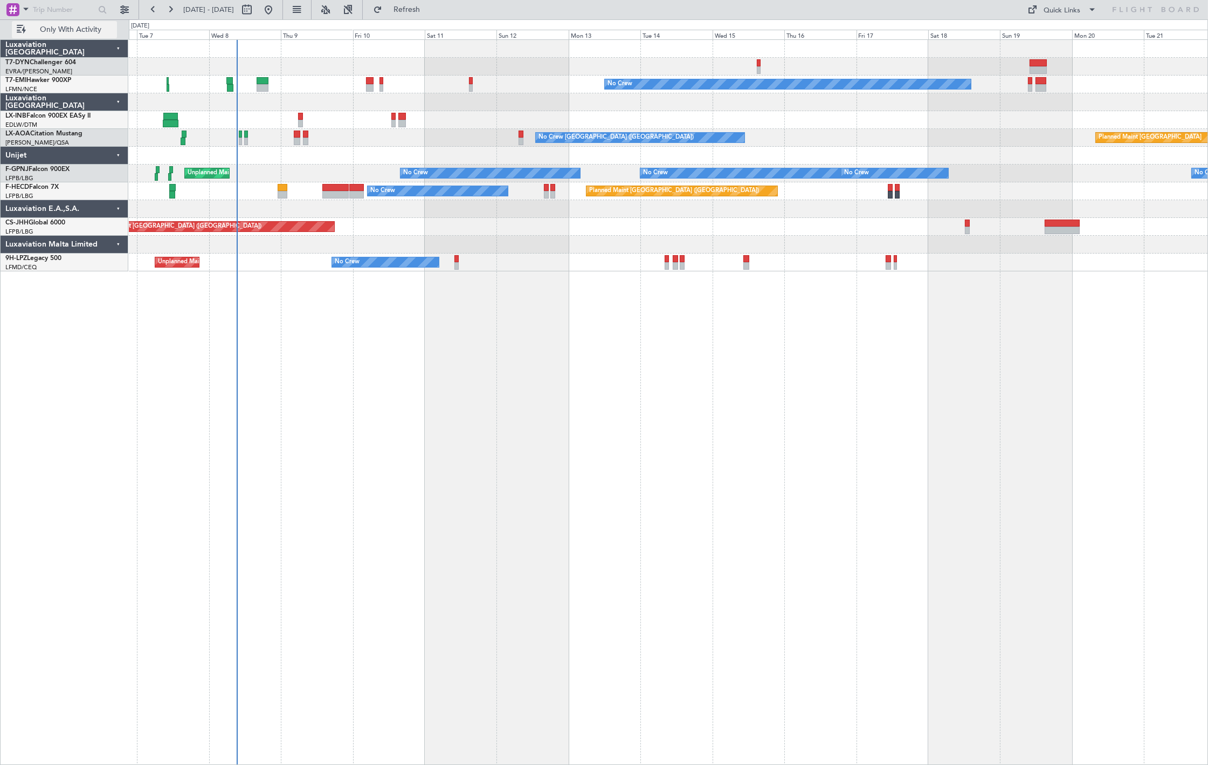
click at [91, 29] on span "Only With Activity" at bounding box center [71, 30] width 86 height 8
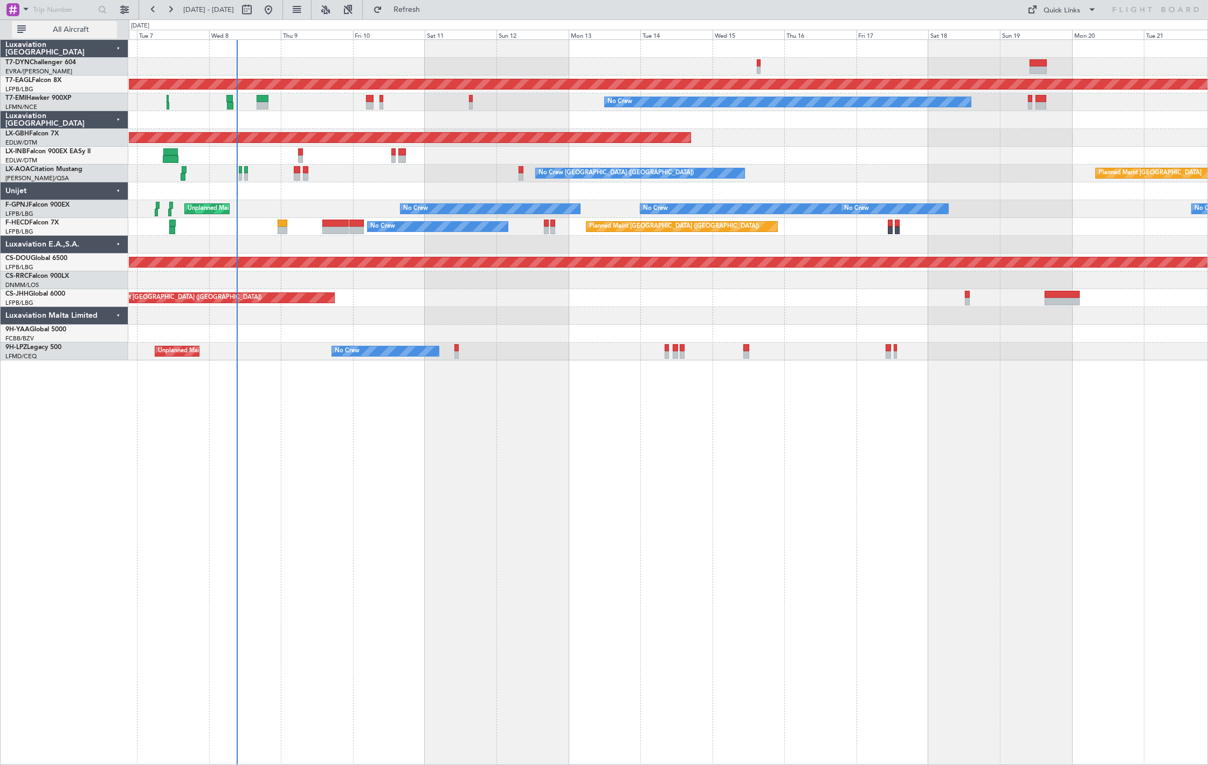
click at [94, 28] on span "All Aircraft" at bounding box center [71, 30] width 86 height 8
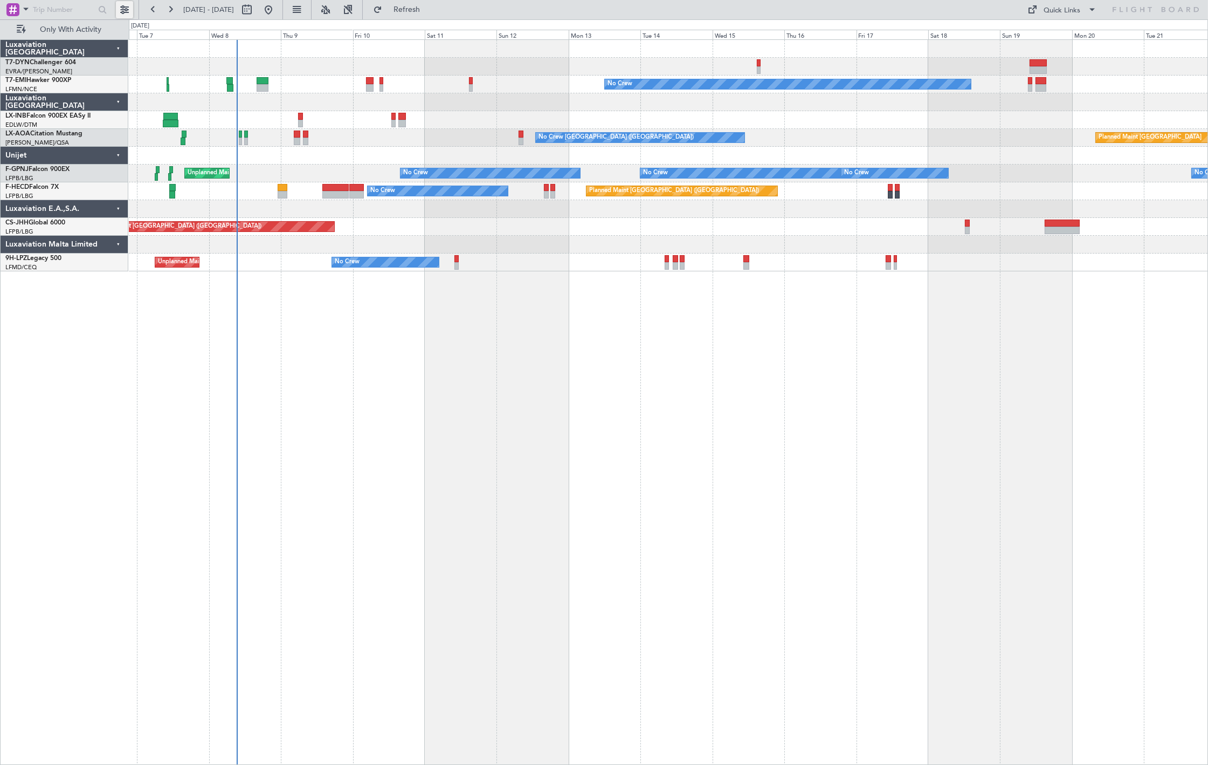
drag, startPoint x: 128, startPoint y: 10, endPoint x: 139, endPoint y: 22, distance: 16.4
click at [127, 10] on button at bounding box center [124, 9] width 17 height 17
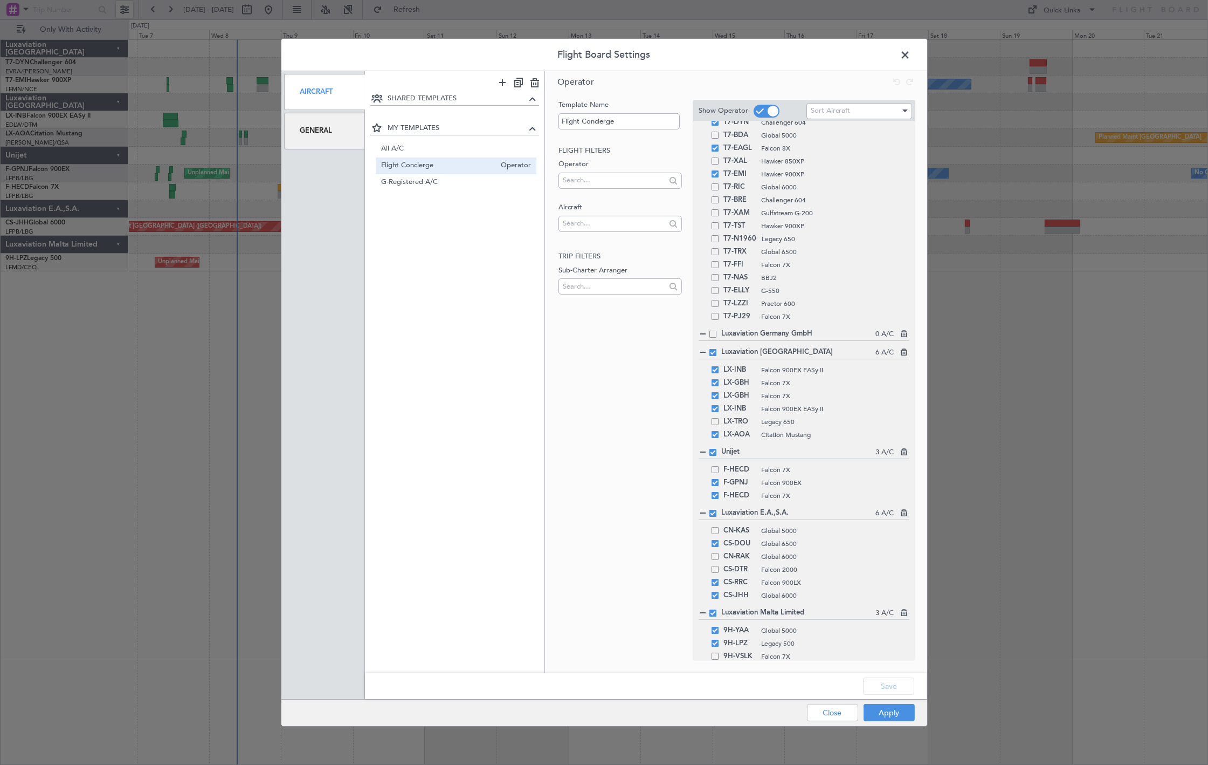
scroll to position [0, 0]
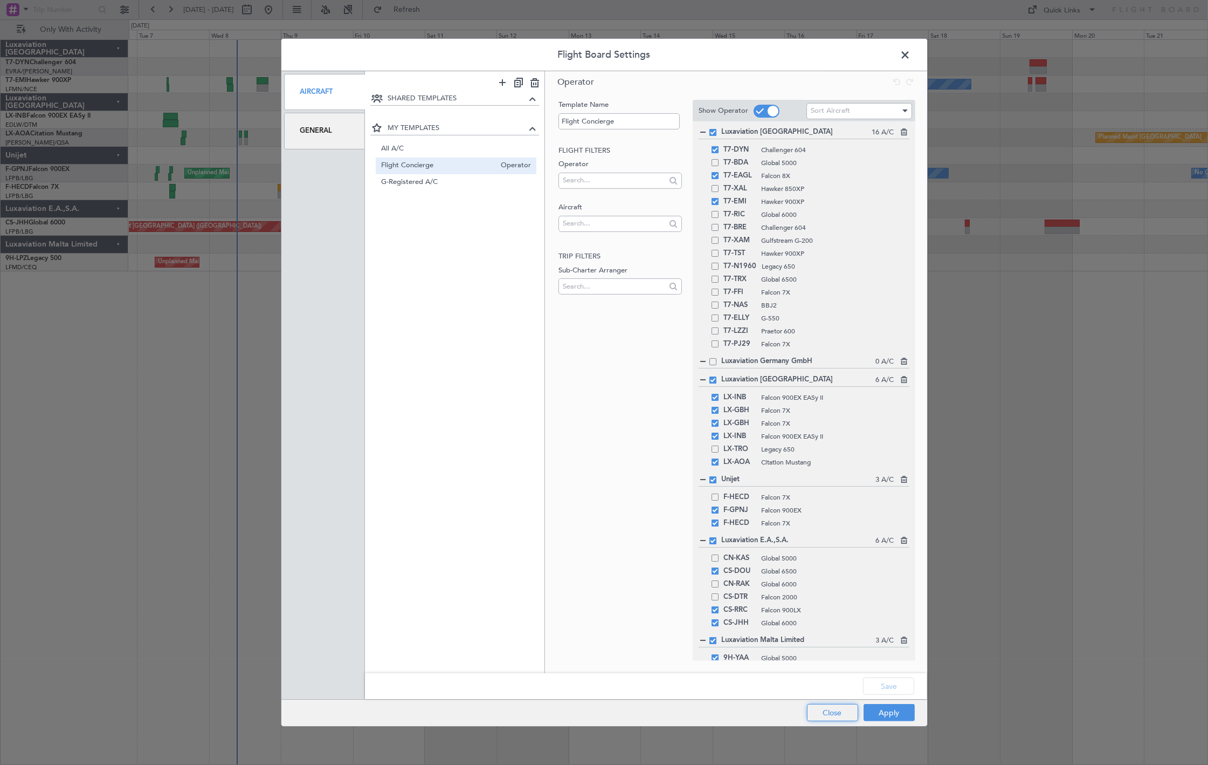
click at [821, 705] on button "Close" at bounding box center [832, 712] width 51 height 17
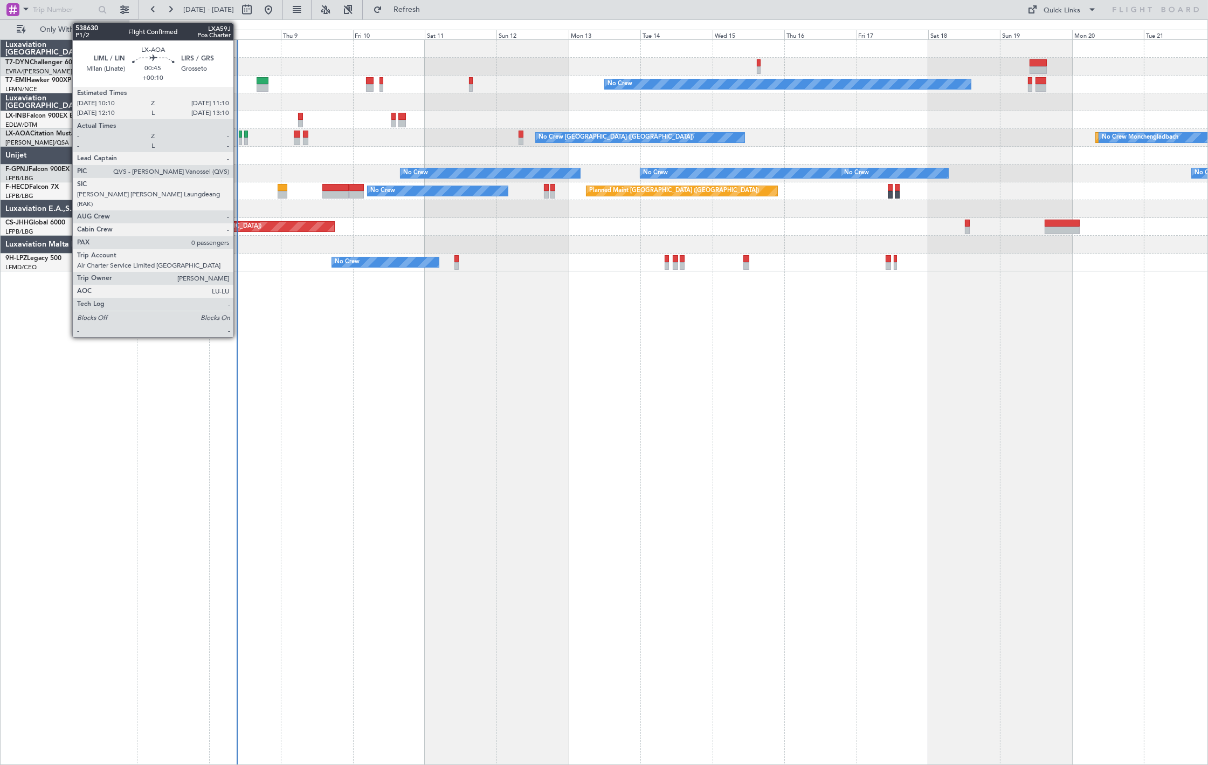
click at [239, 139] on div at bounding box center [240, 141] width 3 height 8
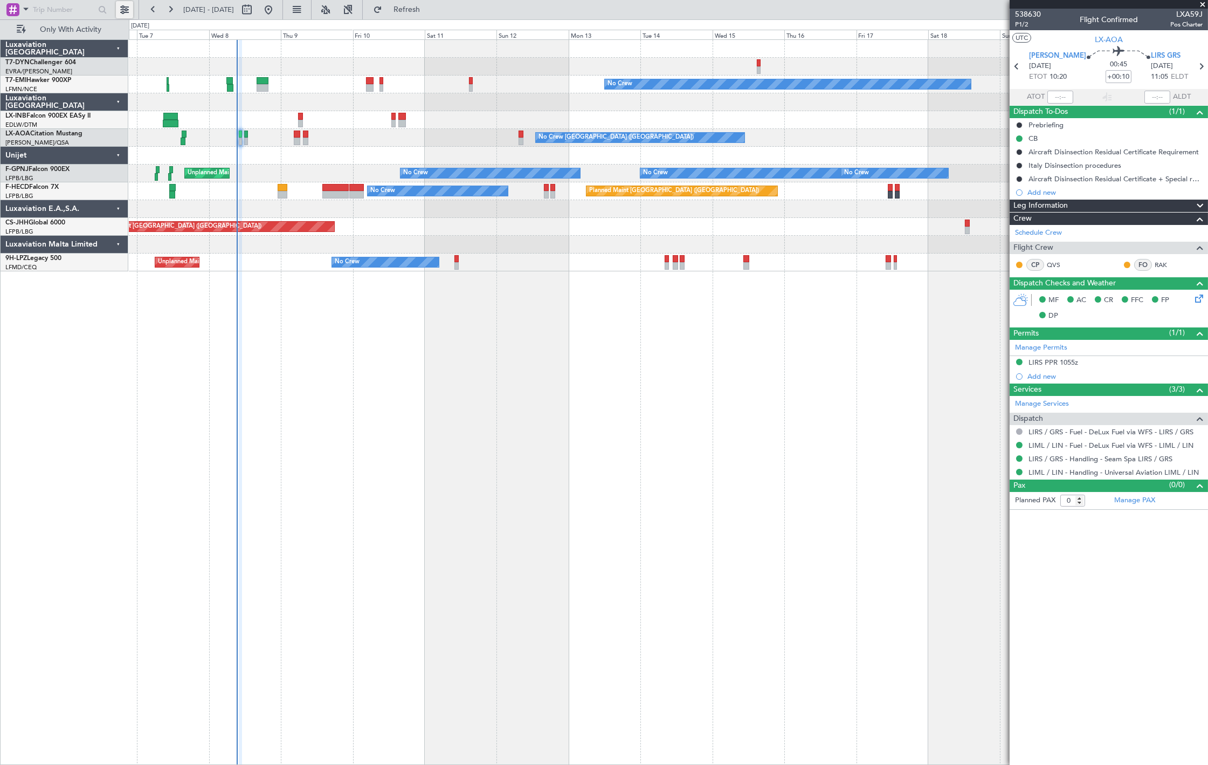
click at [127, 12] on button at bounding box center [124, 9] width 17 height 17
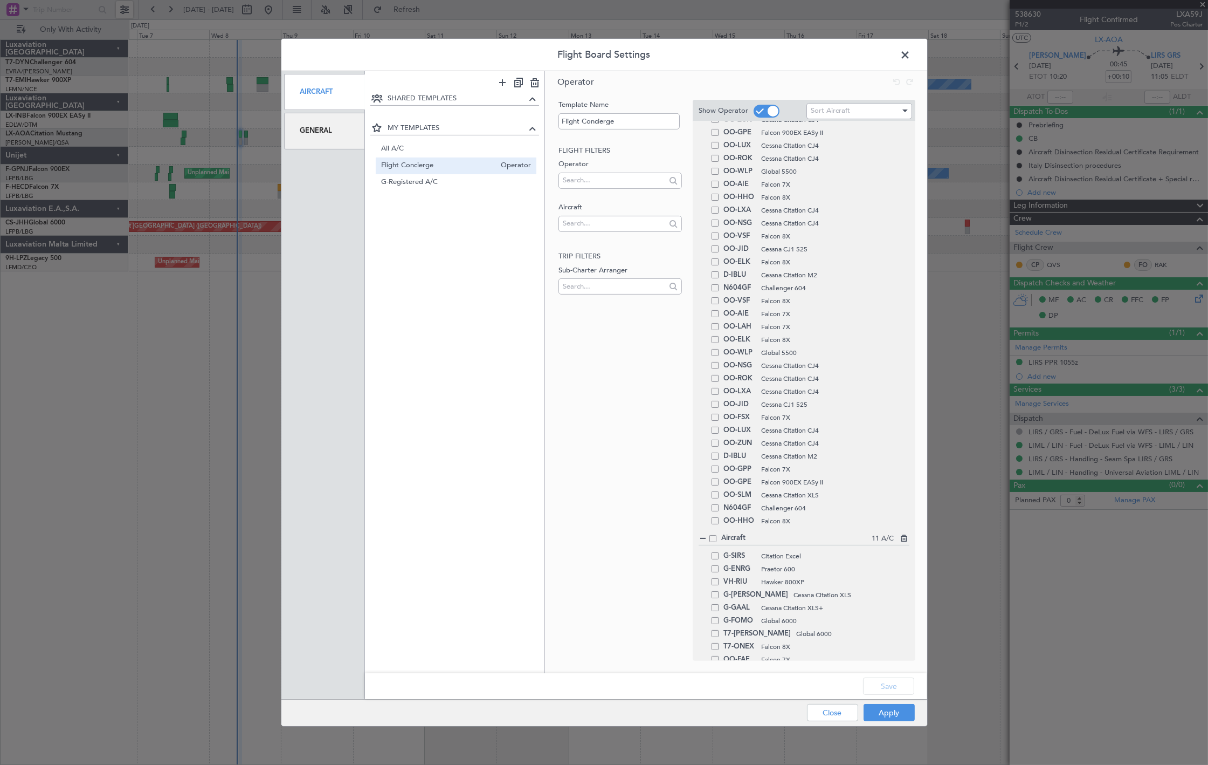
scroll to position [683, 0]
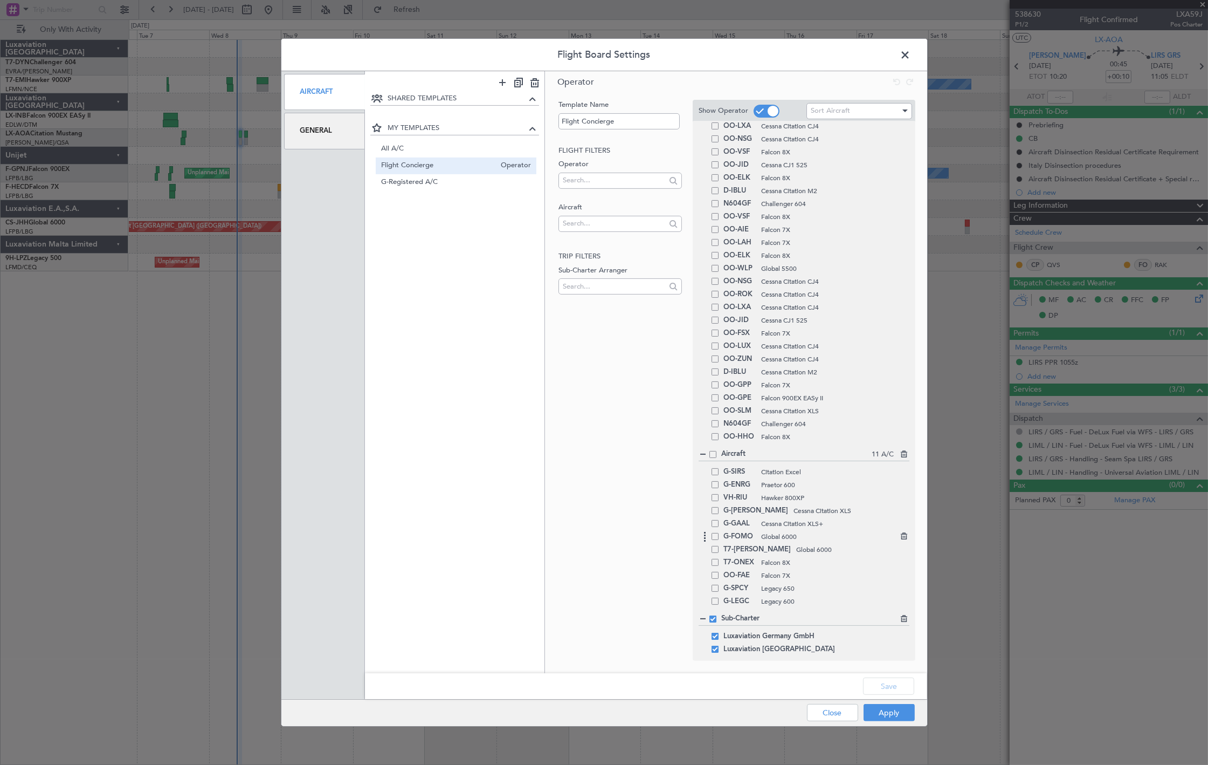
click at [714, 536] on span at bounding box center [715, 536] width 7 height 7
click at [719, 533] on input "checkbox" at bounding box center [719, 533] width 0 height 0
click at [880, 700] on div "Apply Close" at bounding box center [839, 712] width 157 height 26
click at [880, 713] on button "Apply" at bounding box center [889, 712] width 51 height 17
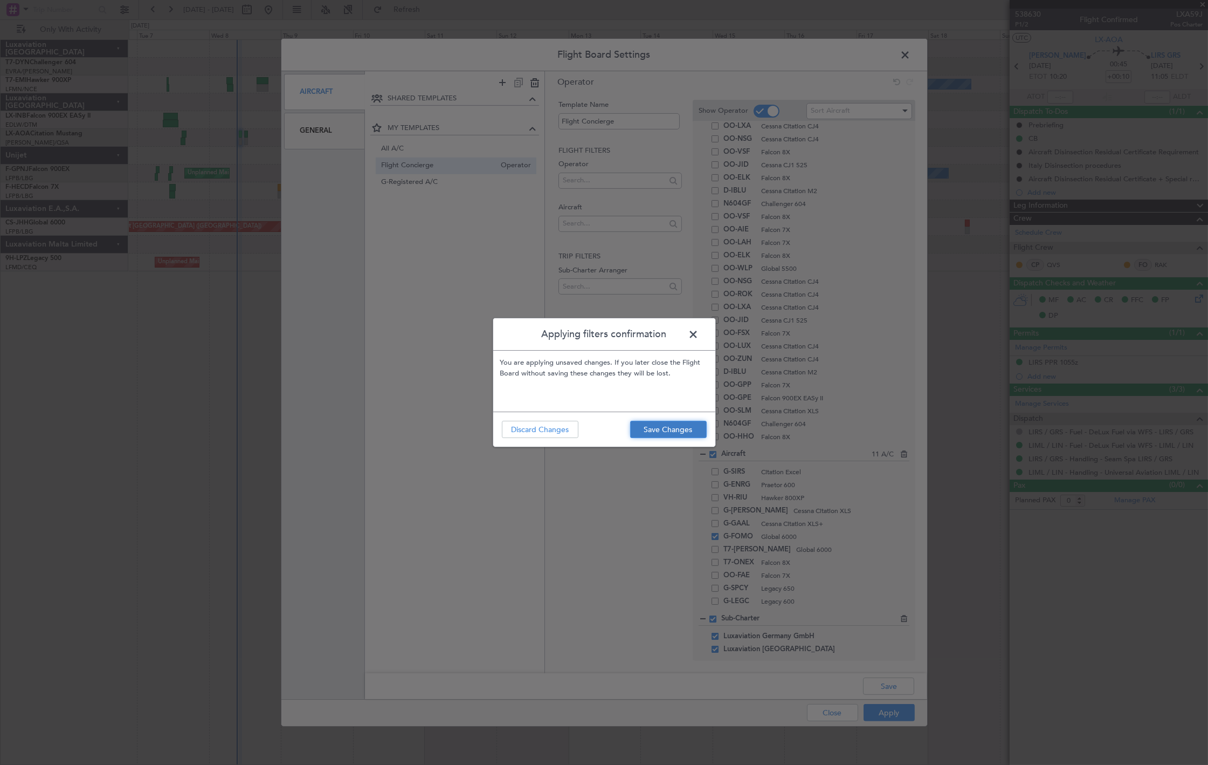
click at [689, 432] on button "Save Changes" at bounding box center [668, 429] width 77 height 17
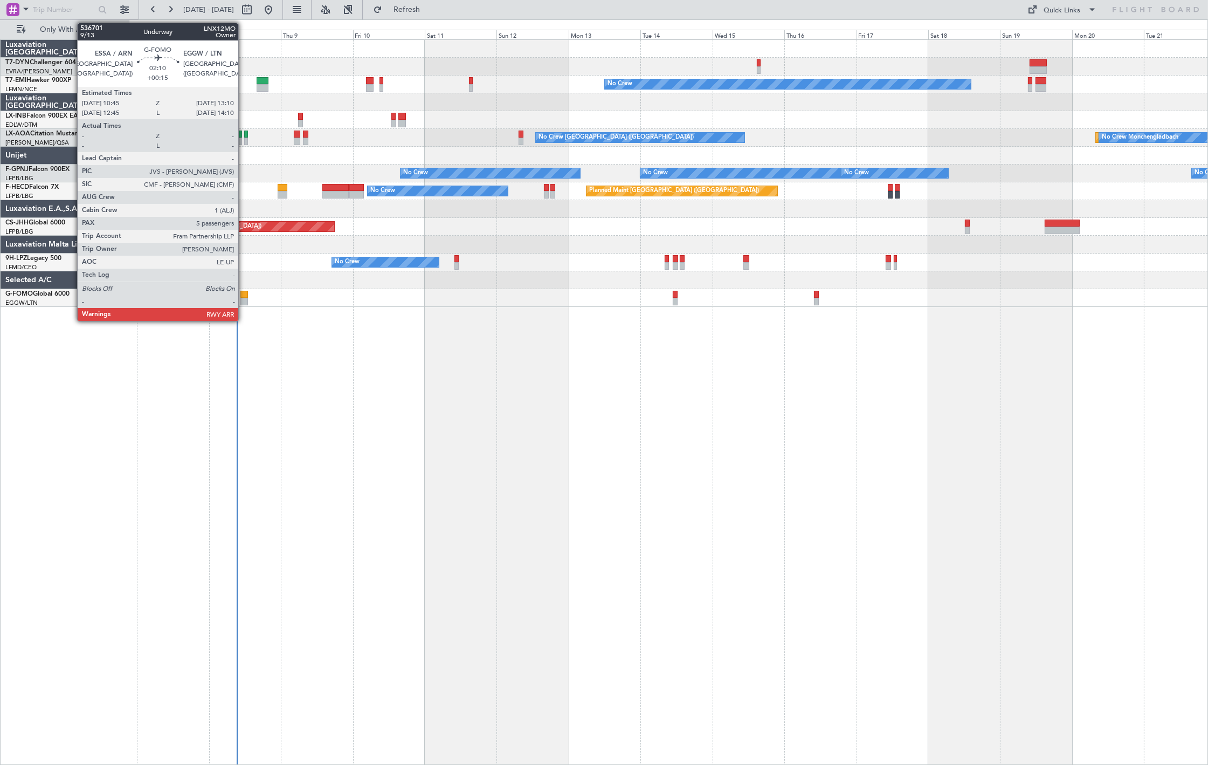
click at [244, 298] on div at bounding box center [244, 302] width 8 height 8
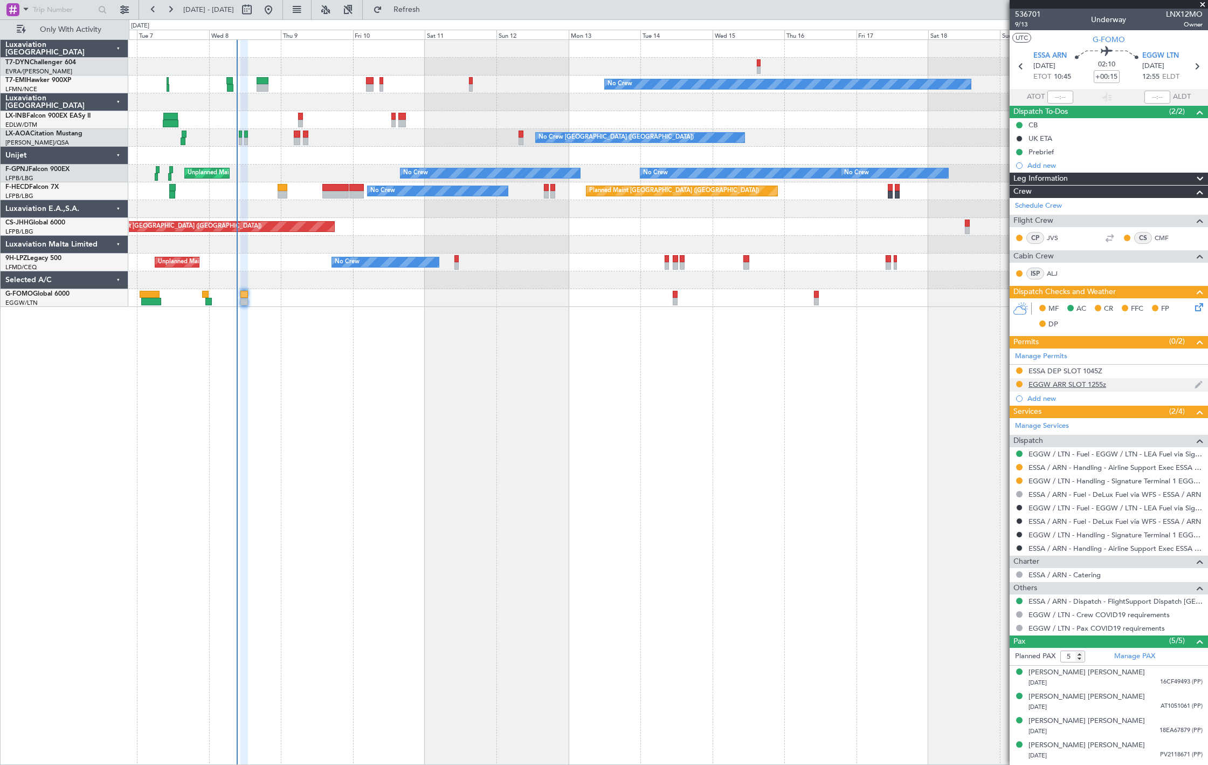
scroll to position [22, 0]
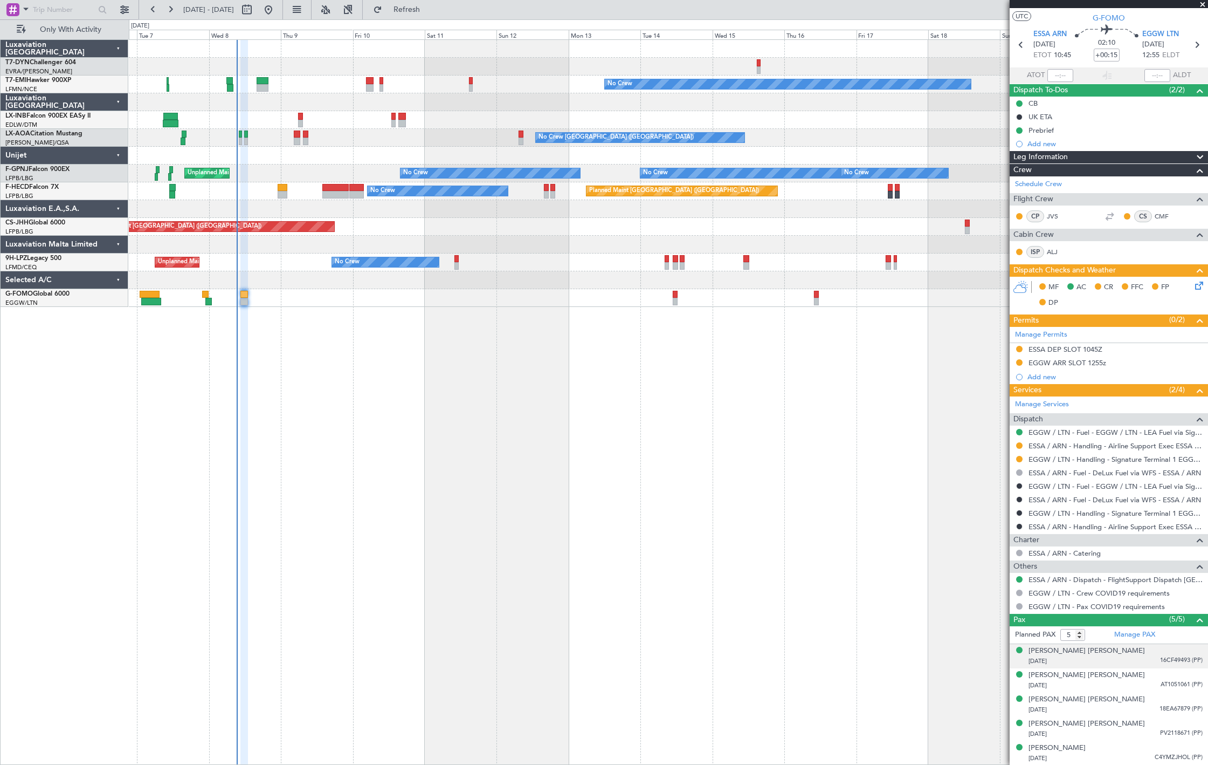
drag, startPoint x: 1153, startPoint y: 655, endPoint x: 1160, endPoint y: 665, distance: 12.0
click at [1154, 655] on div "Adrien Godefroy Alexandre Motte 05/11/1987 16CF49493 (PP)" at bounding box center [1116, 655] width 174 height 21
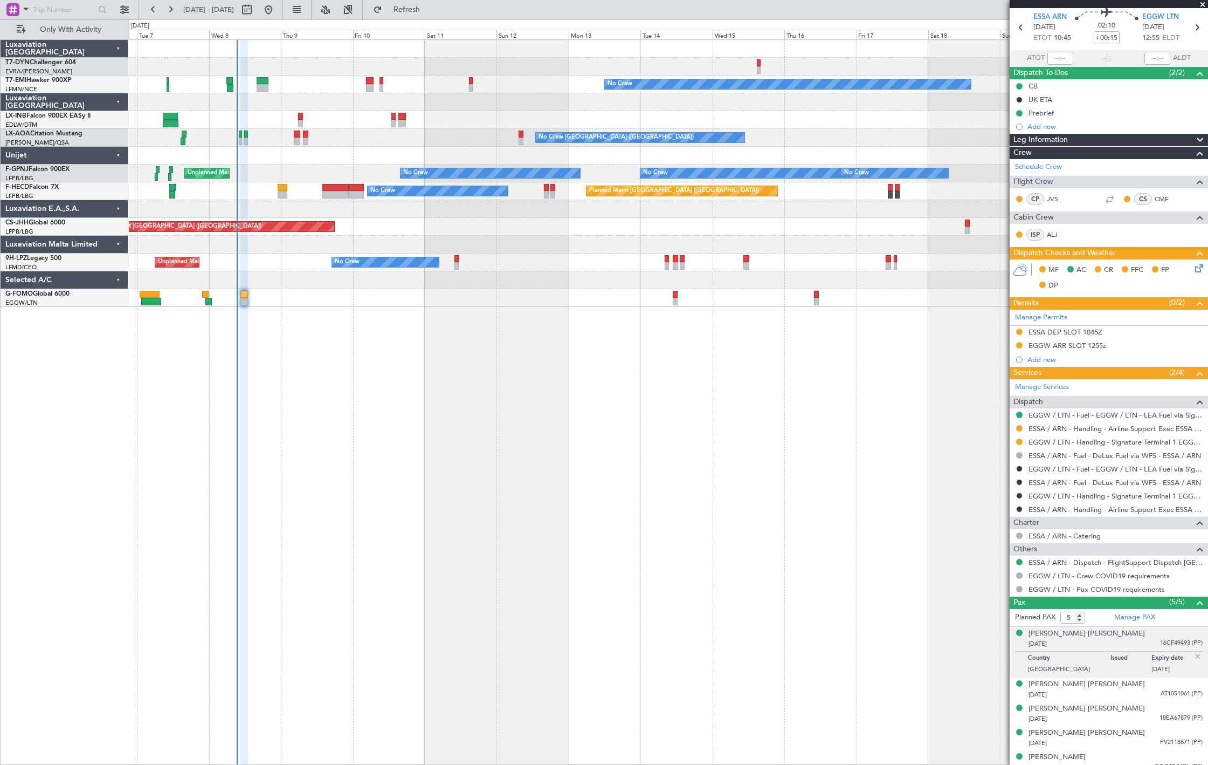
scroll to position [47, 0]
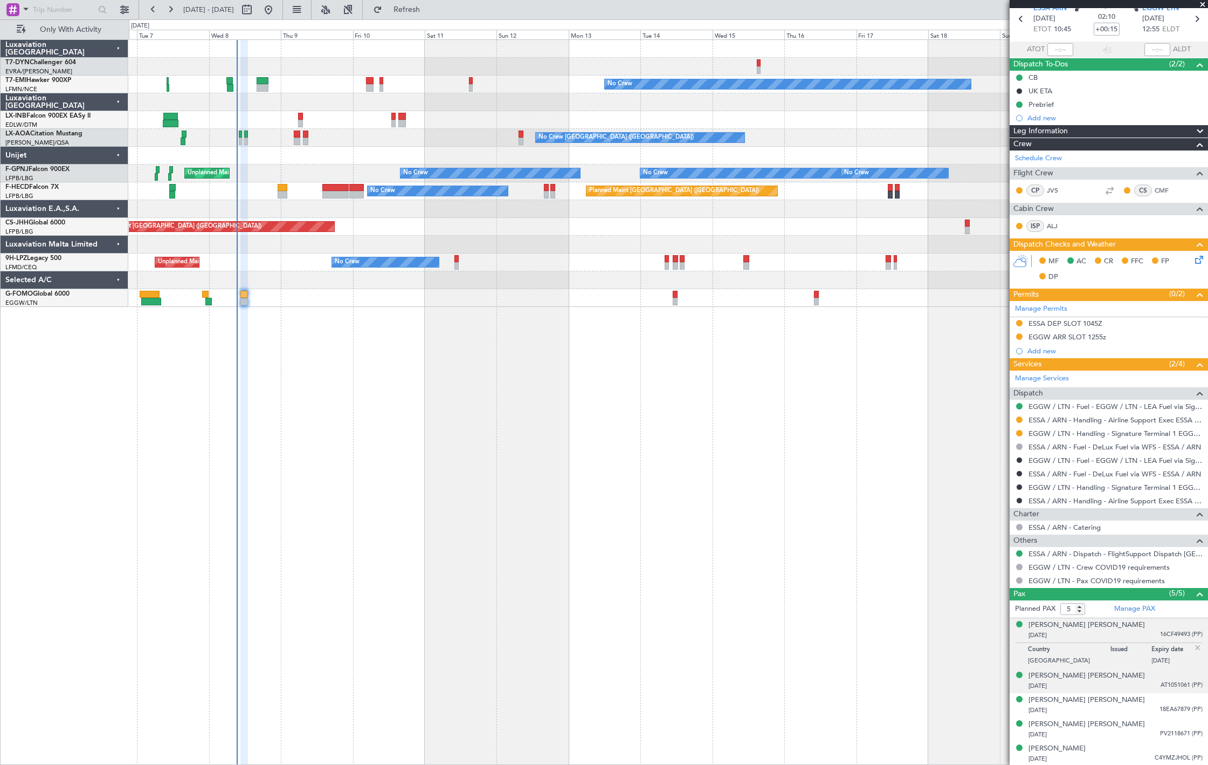
click at [1167, 682] on span "AT1051061 (PP)" at bounding box center [1182, 684] width 42 height 9
click at [1170, 705] on span "18EA67879 (PP)" at bounding box center [1181, 709] width 43 height 9
drag, startPoint x: 111, startPoint y: 15, endPoint x: 120, endPoint y: 9, distance: 11.4
click at [112, 12] on div at bounding box center [69, 9] width 139 height 19
click at [123, 9] on button at bounding box center [124, 9] width 17 height 17
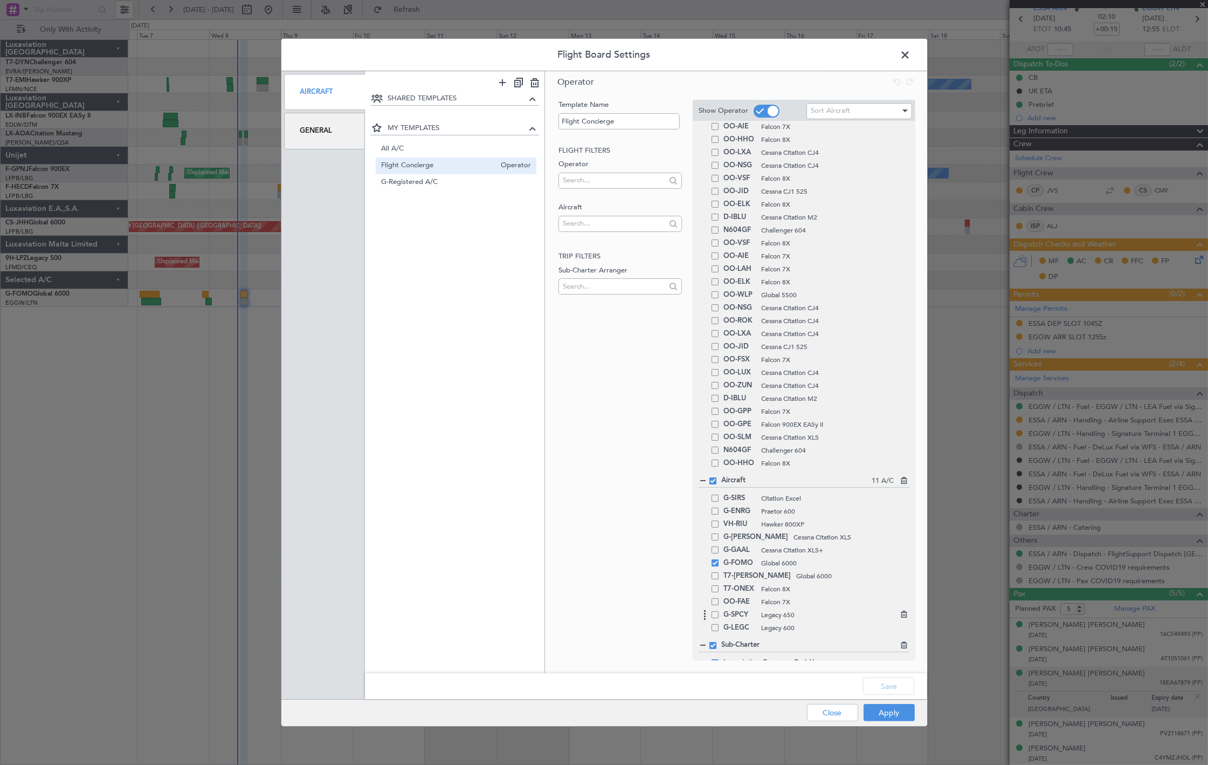
scroll to position [683, 0]
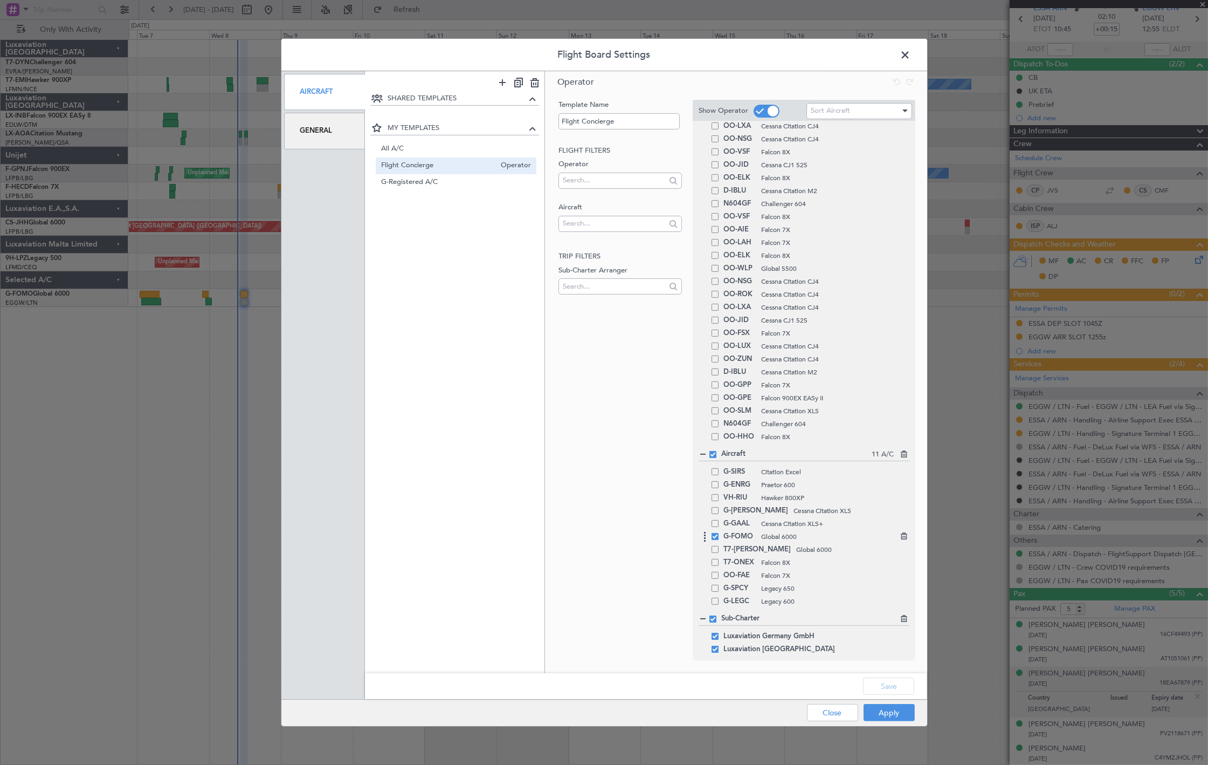
click at [714, 537] on span at bounding box center [715, 536] width 7 height 7
click at [719, 533] on input "checkbox" at bounding box center [719, 533] width 0 height 0
click at [896, 724] on div "Apply Close" at bounding box center [839, 712] width 157 height 26
click at [896, 715] on button "Apply" at bounding box center [889, 712] width 51 height 17
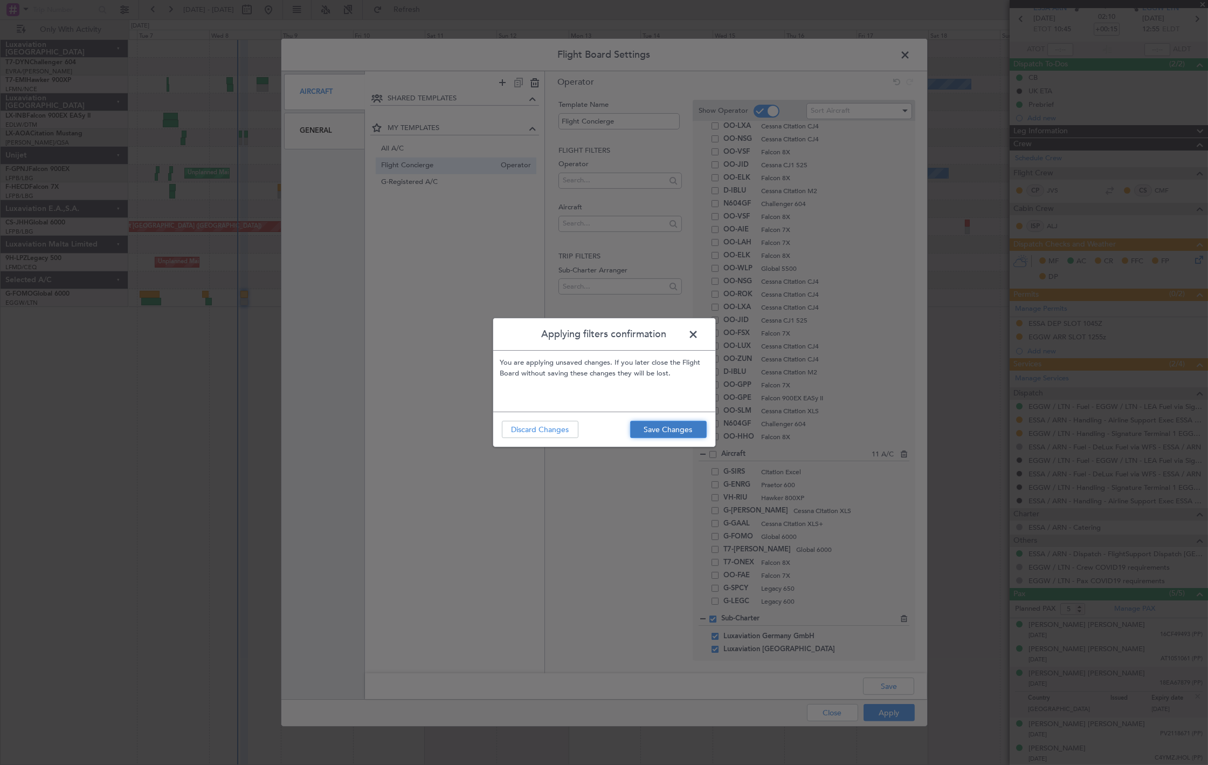
click at [689, 426] on button "Save Changes" at bounding box center [668, 429] width 77 height 17
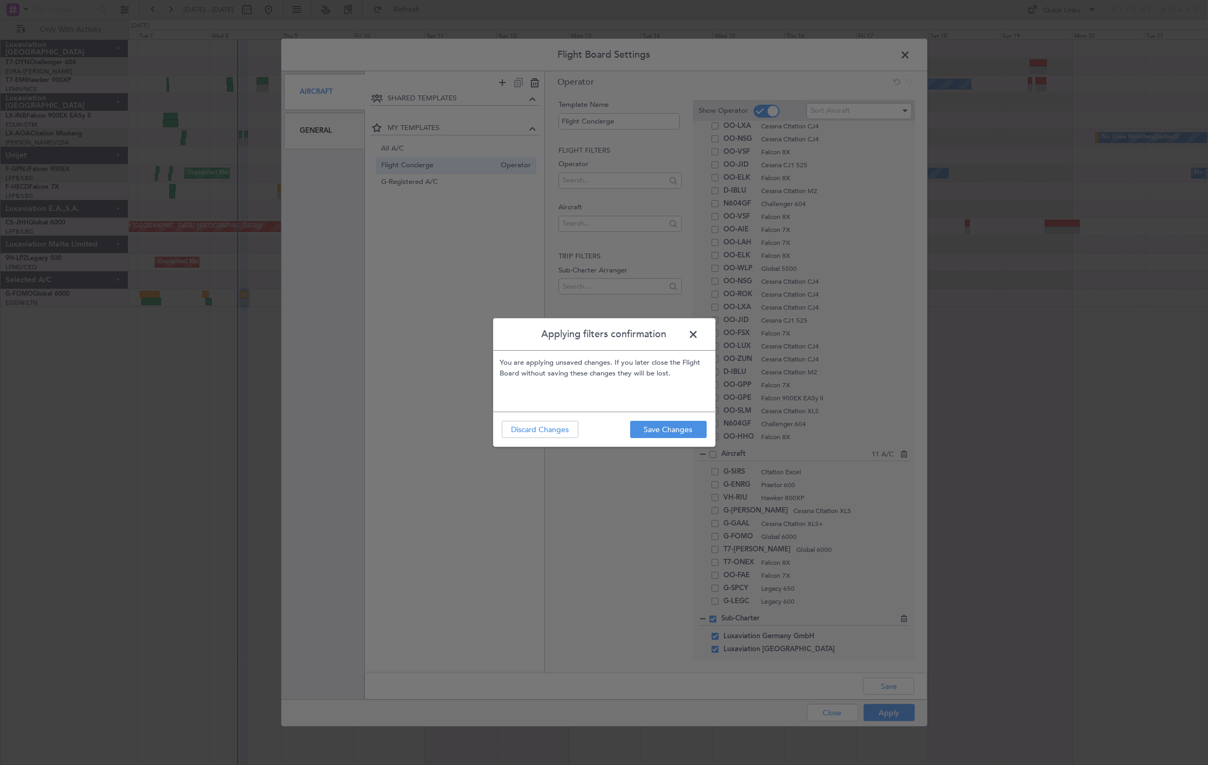
type input "0"
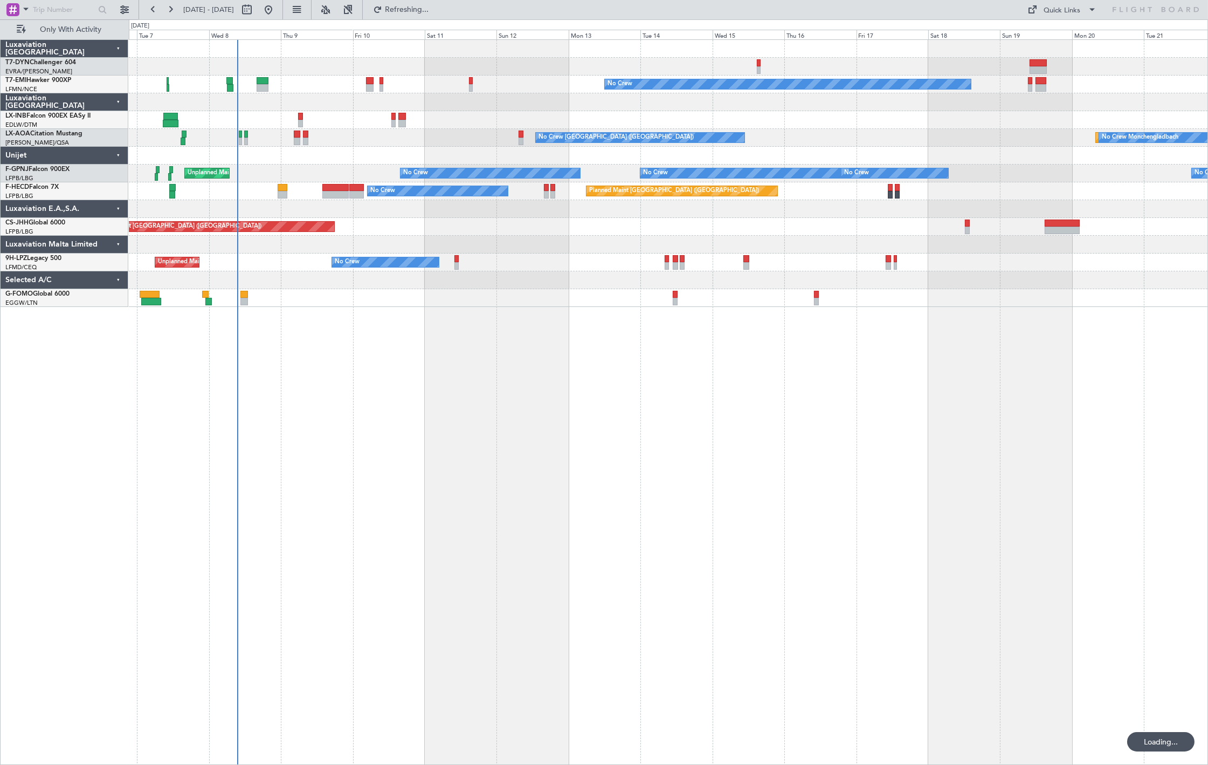
scroll to position [0, 0]
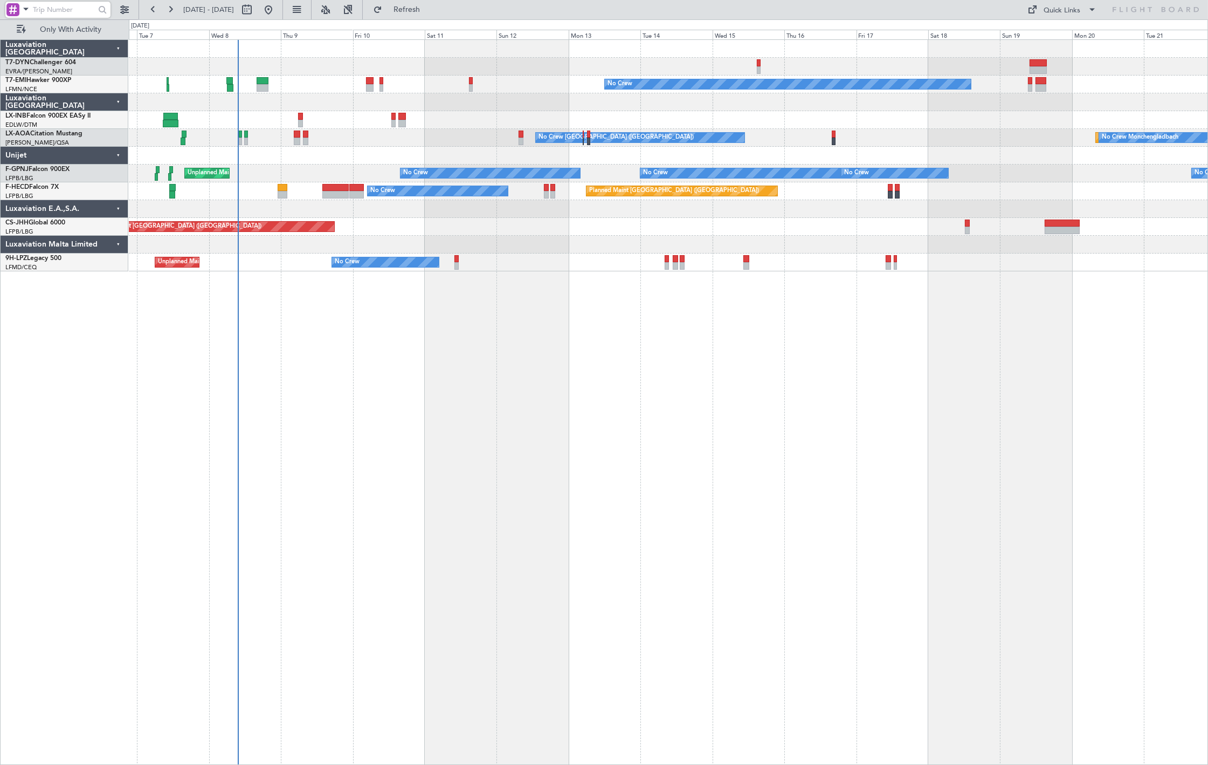
click at [39, 11] on input "text" at bounding box center [64, 10] width 62 height 16
paste input "538673"
type input "538673"
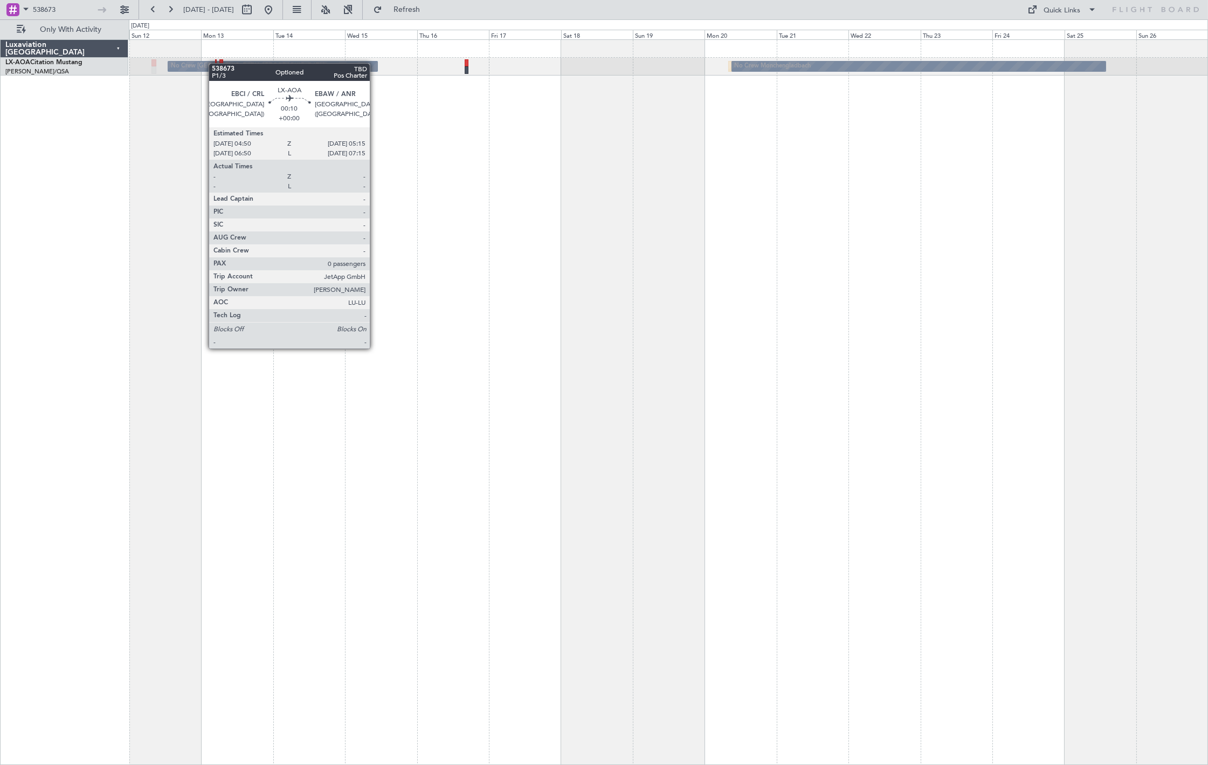
click at [215, 66] on div "Planned Maint Monchengladbach No Crew Monchengladbach No Crew Charleroi (Brusse…" at bounding box center [668, 67] width 1079 height 18
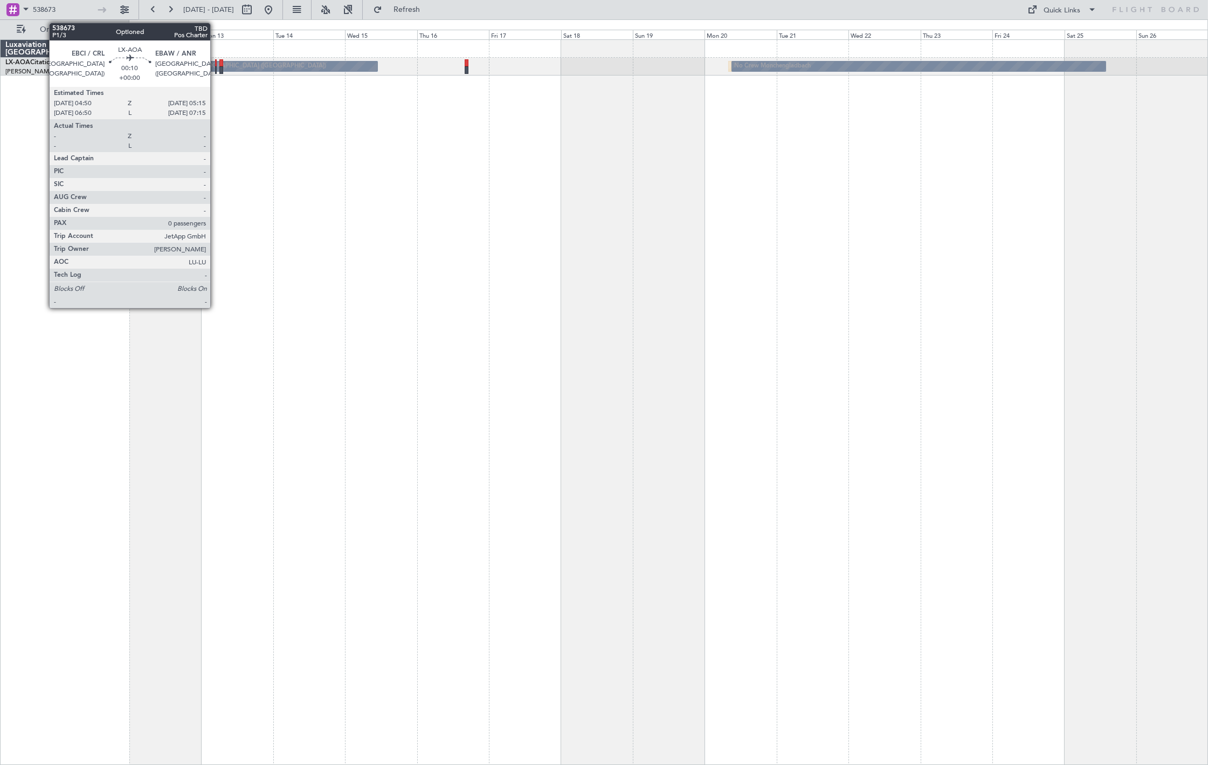
click at [216, 72] on div at bounding box center [216, 70] width 2 height 8
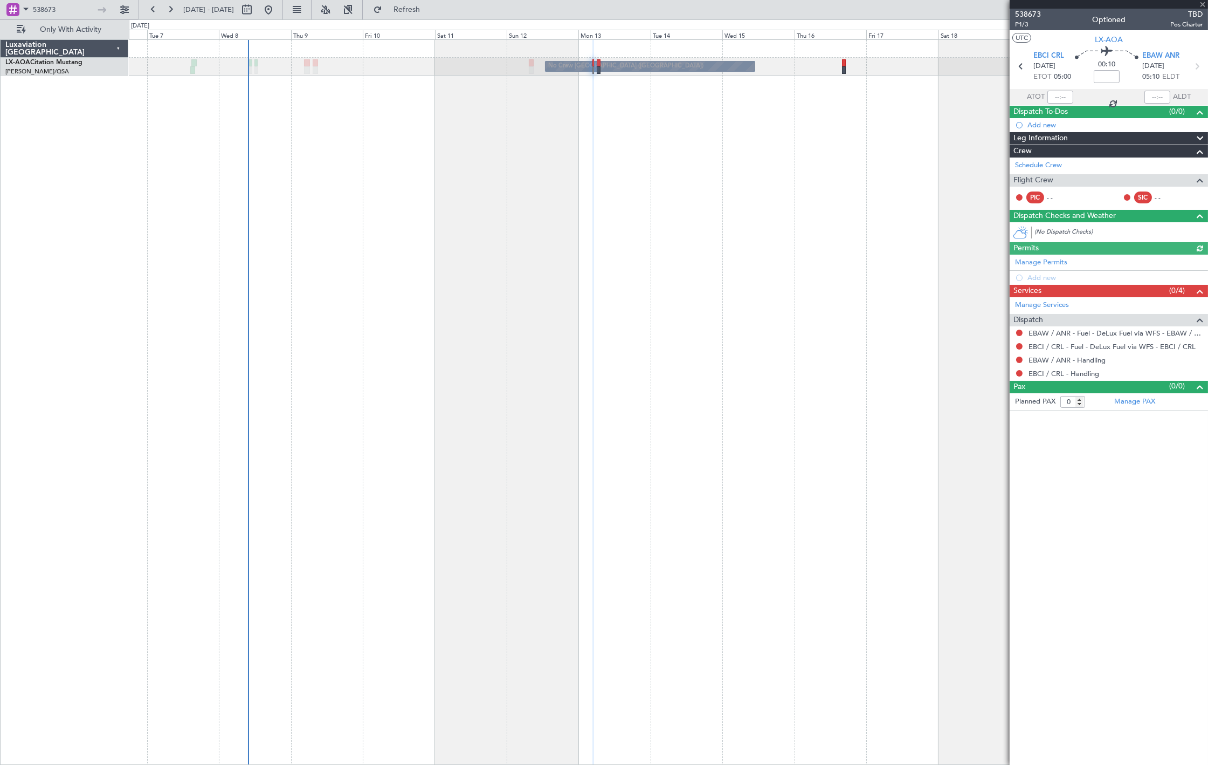
click at [592, 126] on div "Planned Maint Monchengladbach No Crew Monchengladbach No Crew Charleroi (Brusse…" at bounding box center [668, 401] width 1079 height 725
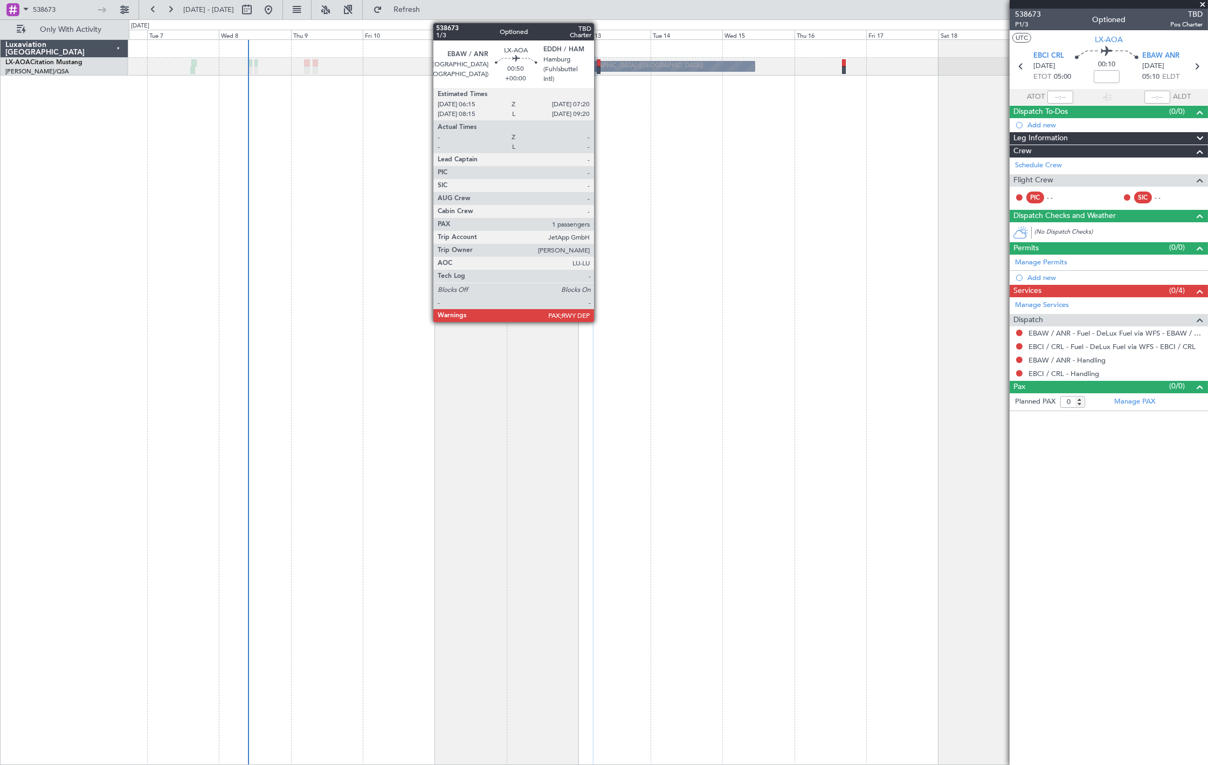
click at [600, 71] on div at bounding box center [599, 70] width 4 height 8
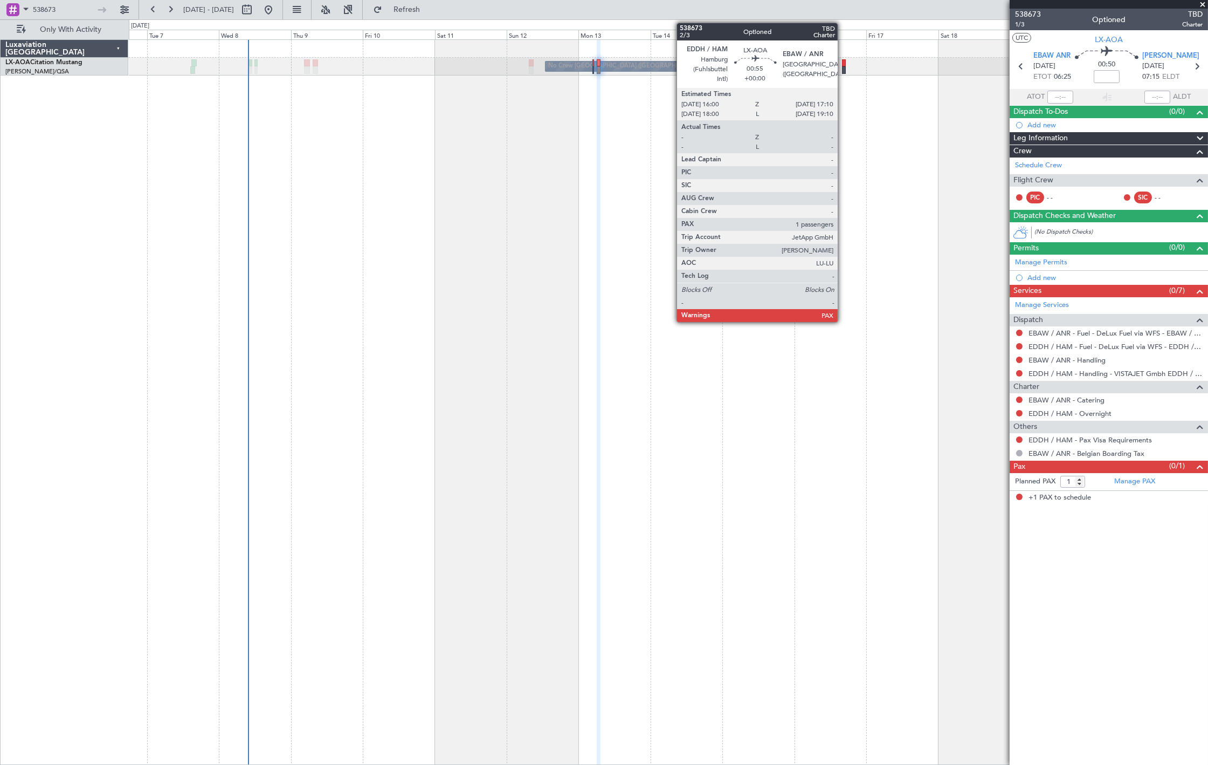
click at [843, 66] on div at bounding box center [844, 70] width 4 height 8
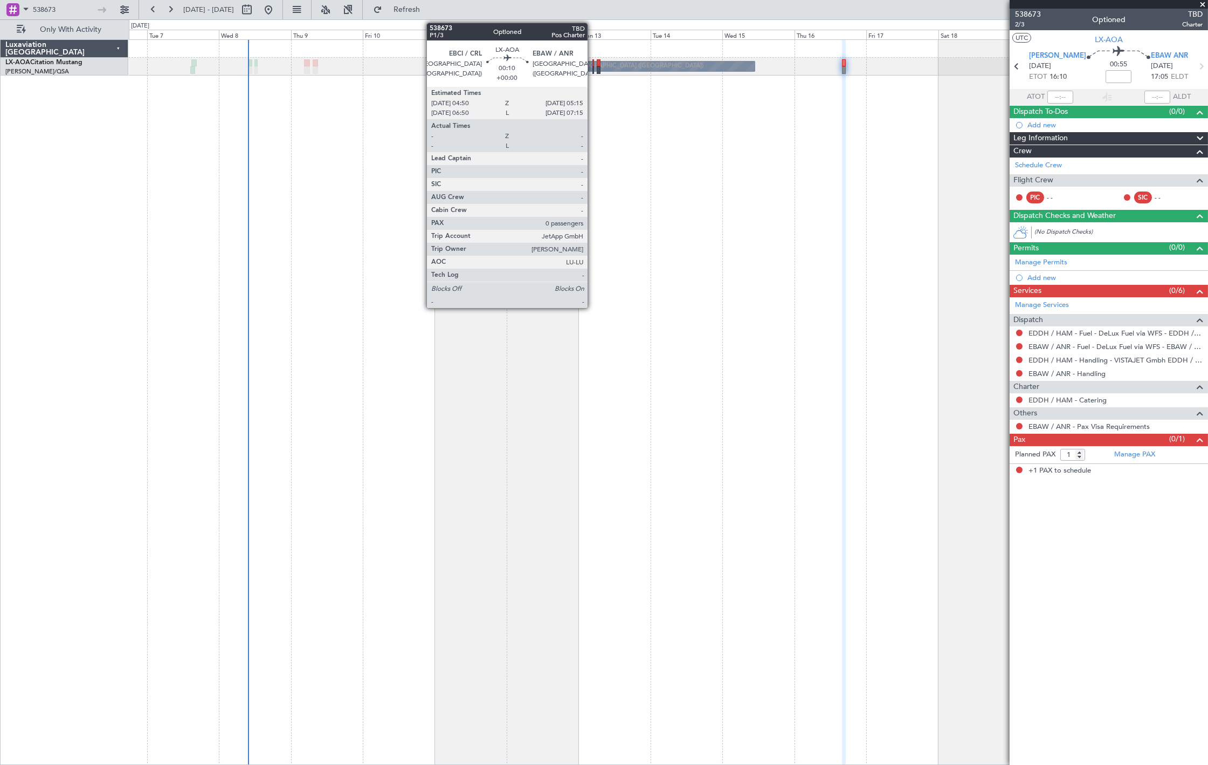
click at [593, 69] on div at bounding box center [594, 70] width 2 height 8
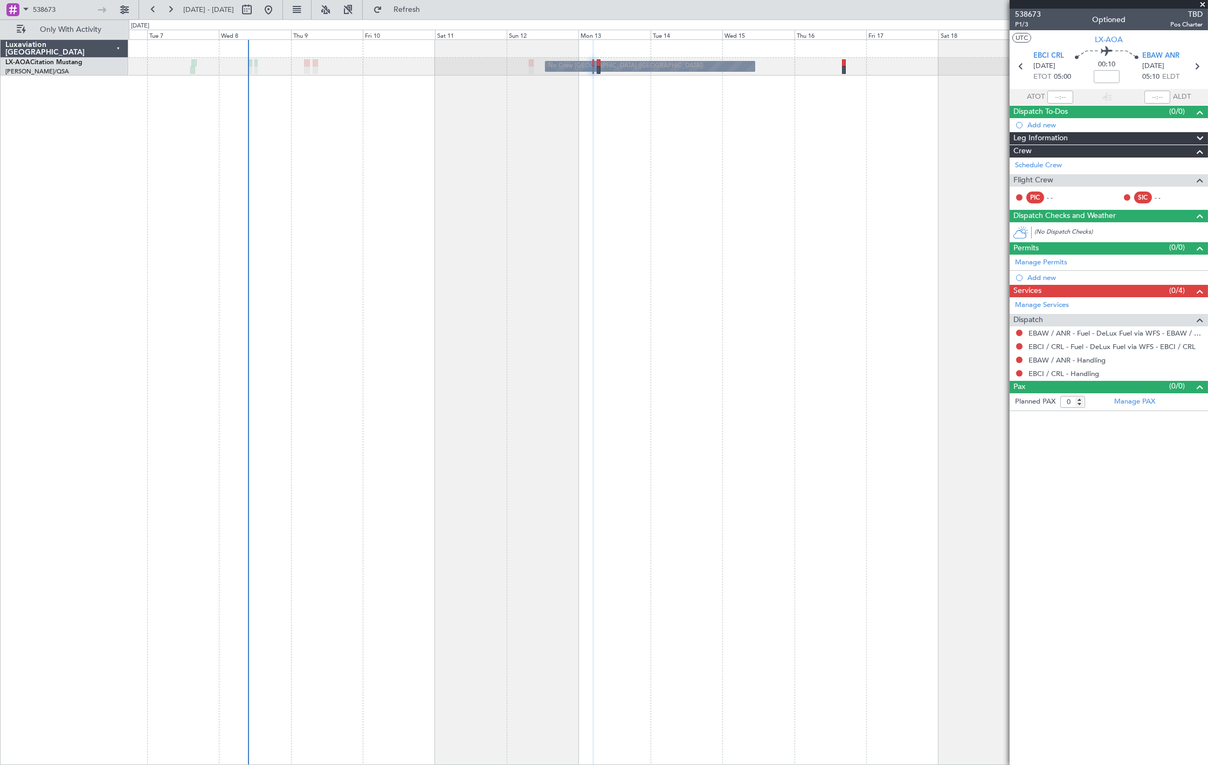
click at [526, 132] on div "Planned Maint Monchengladbach No Crew Monchengladbach No Crew Charleroi (Brusse…" at bounding box center [668, 401] width 1079 height 725
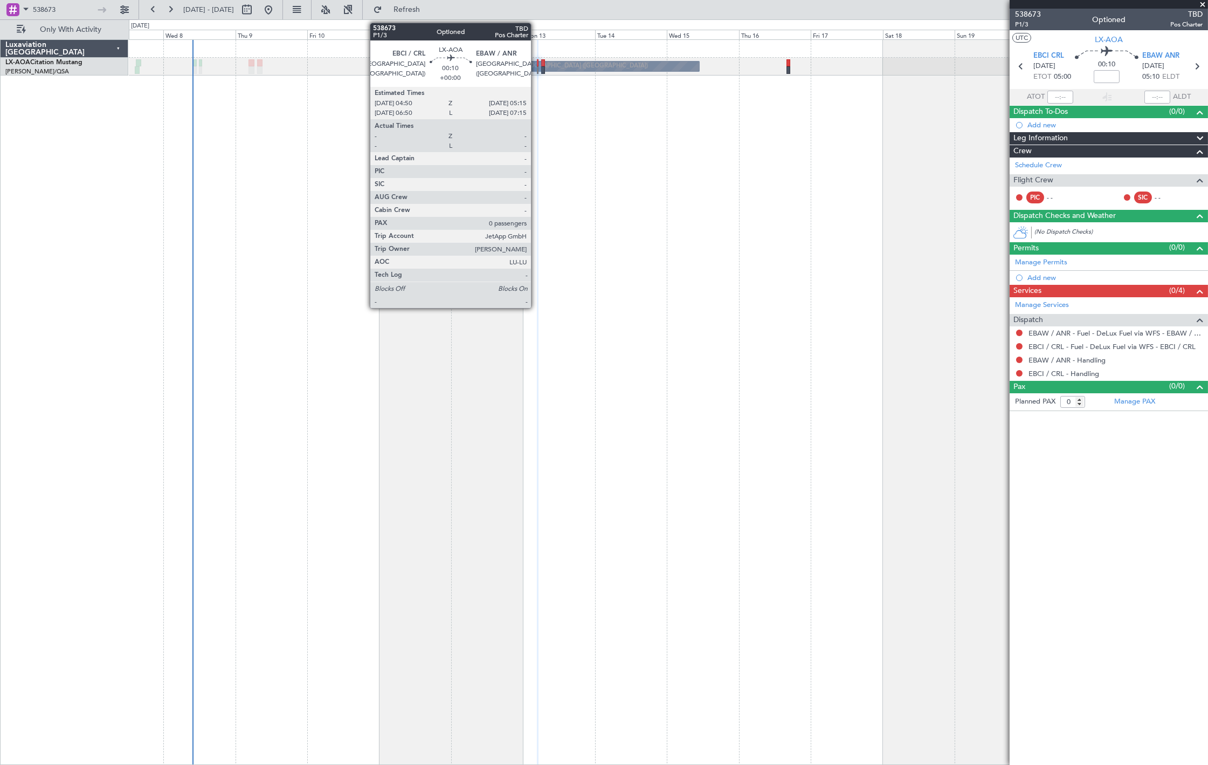
click at [537, 65] on div at bounding box center [538, 63] width 2 height 8
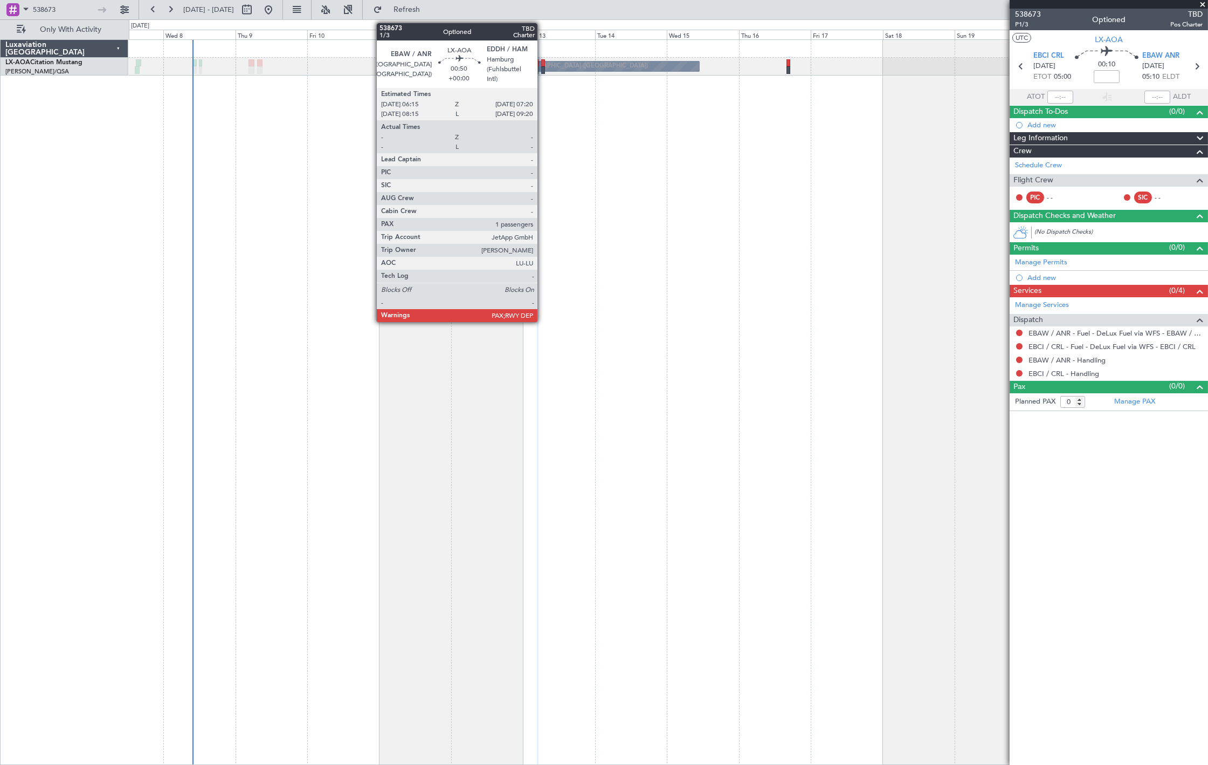
click at [543, 71] on div at bounding box center [543, 70] width 4 height 8
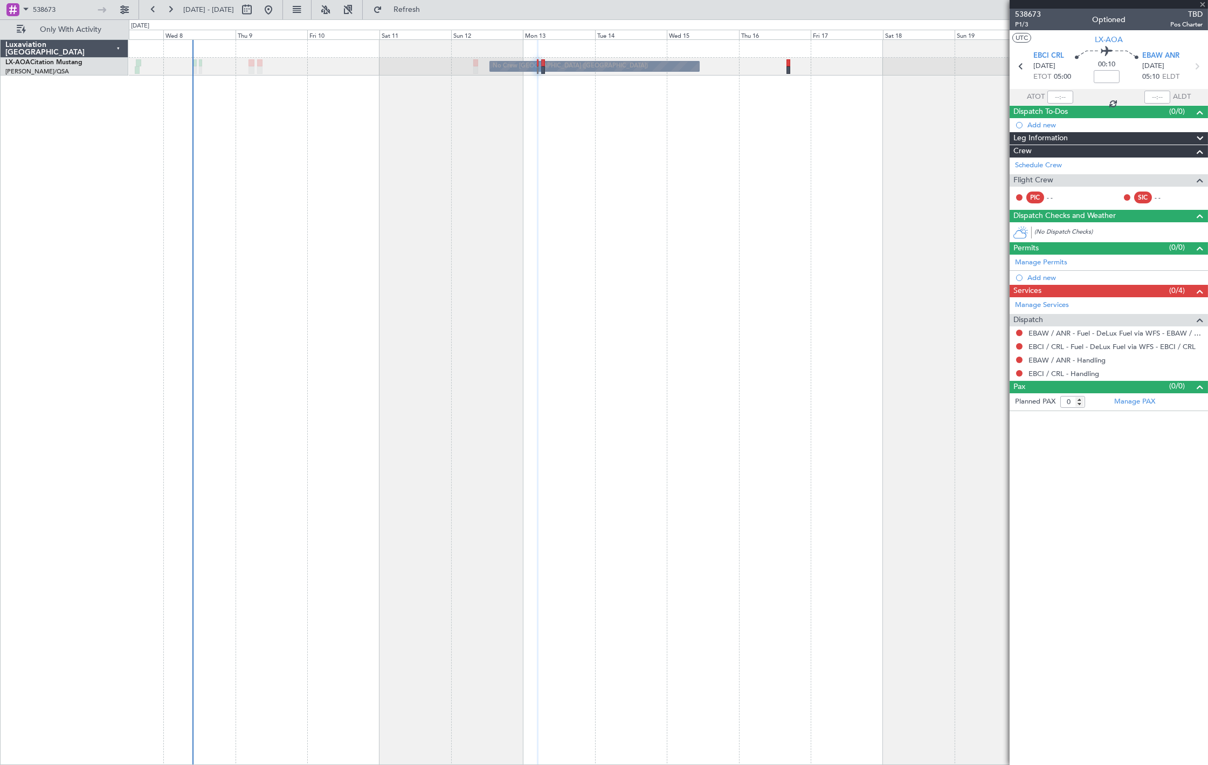
type input "1"
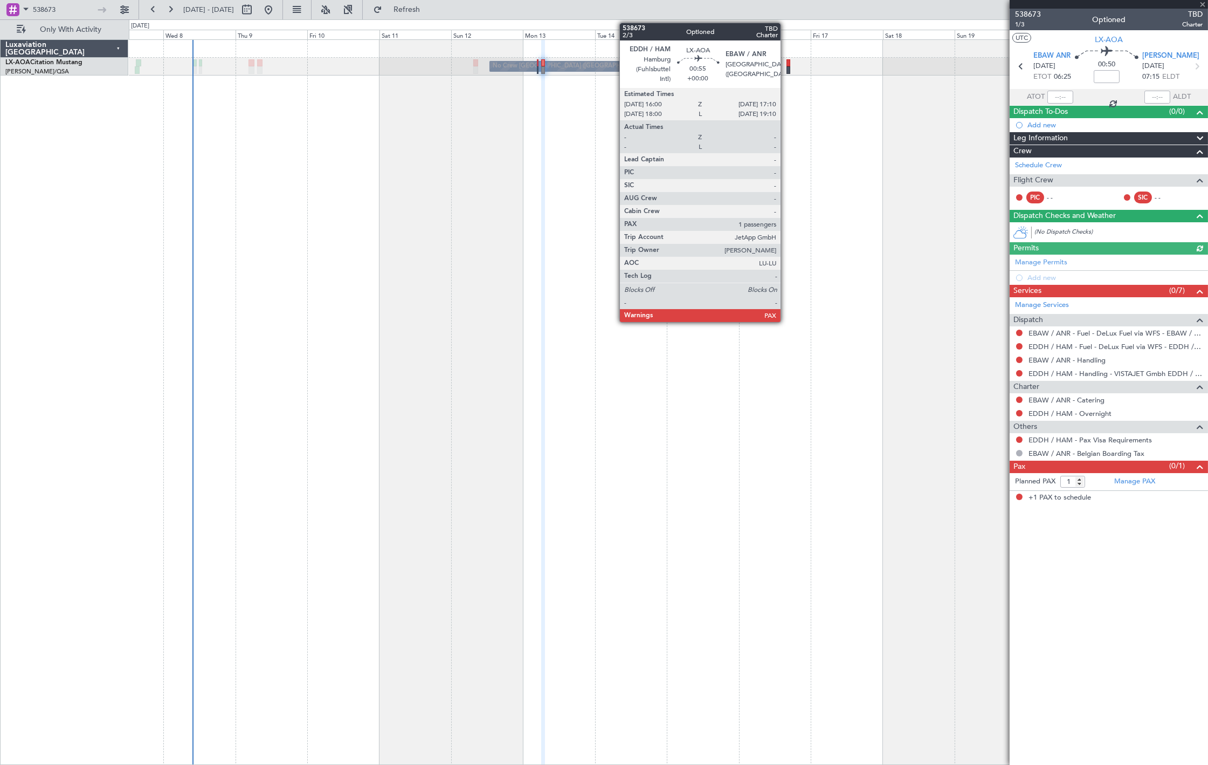
click at [787, 70] on div at bounding box center [789, 70] width 4 height 8
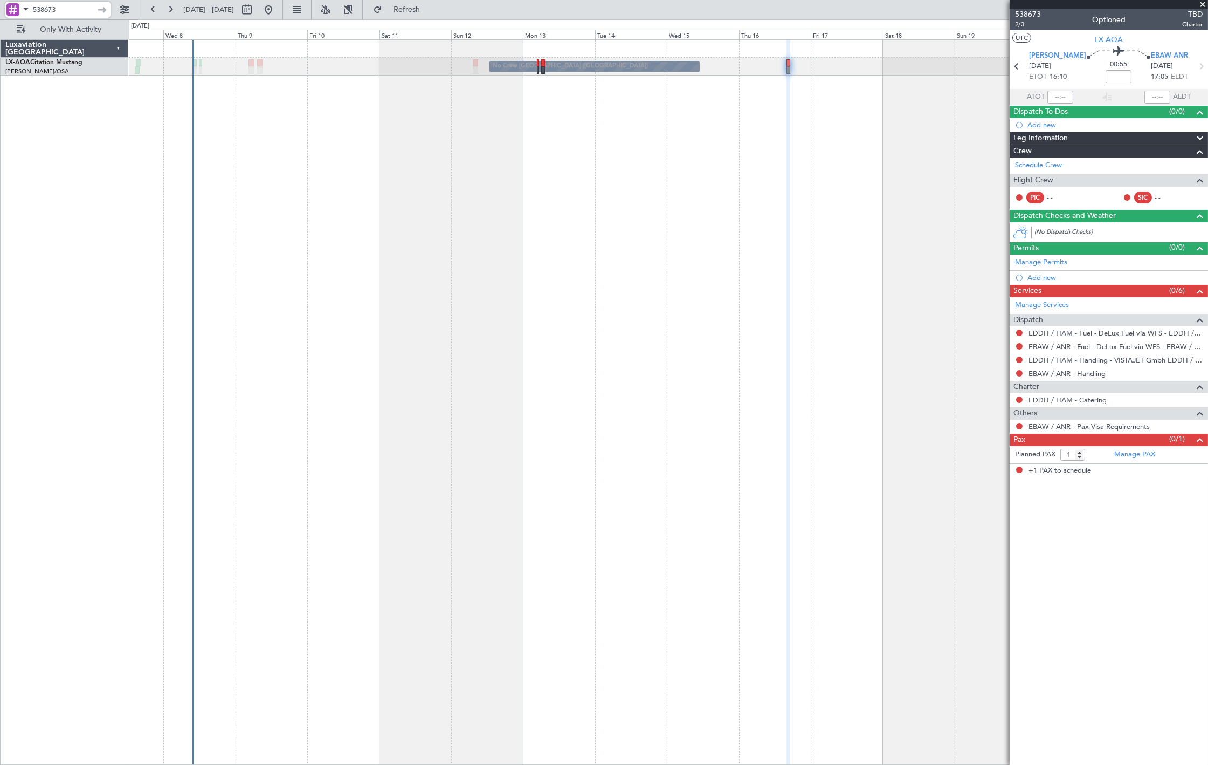
click at [81, 6] on input "538673" at bounding box center [64, 10] width 62 height 16
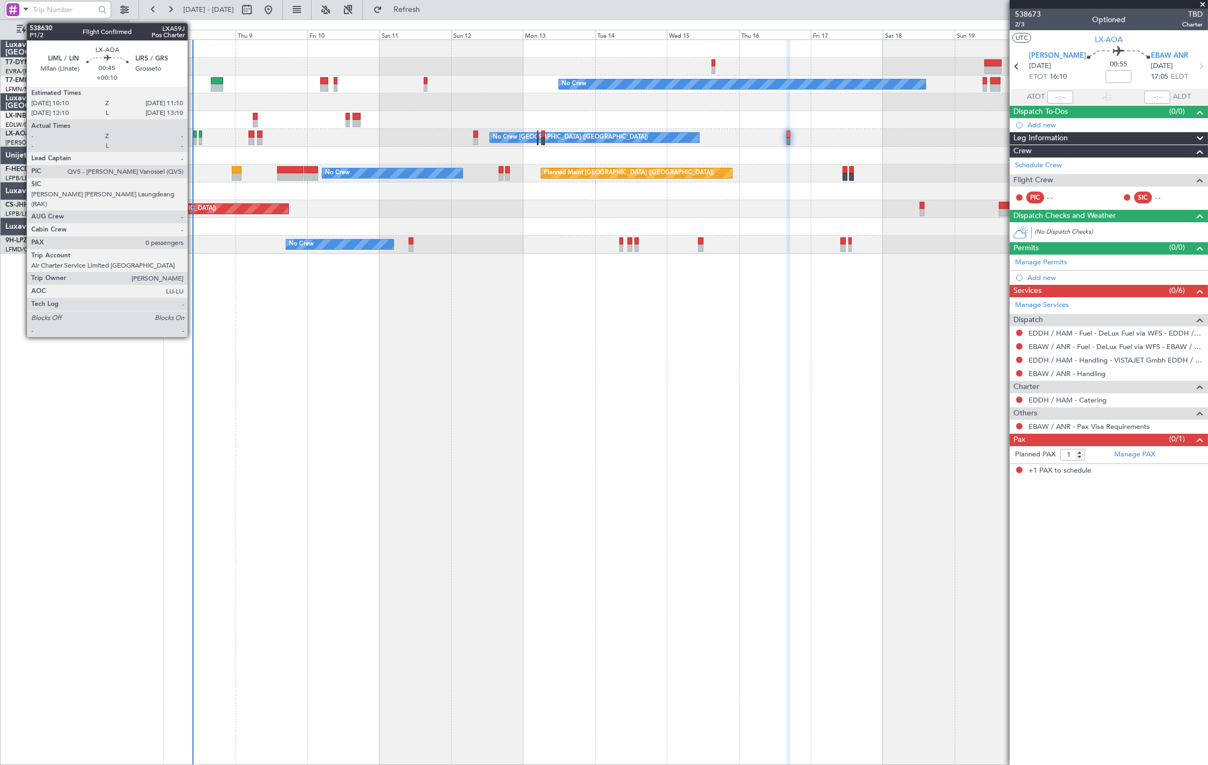
click at [194, 134] on div at bounding box center [195, 134] width 3 height 8
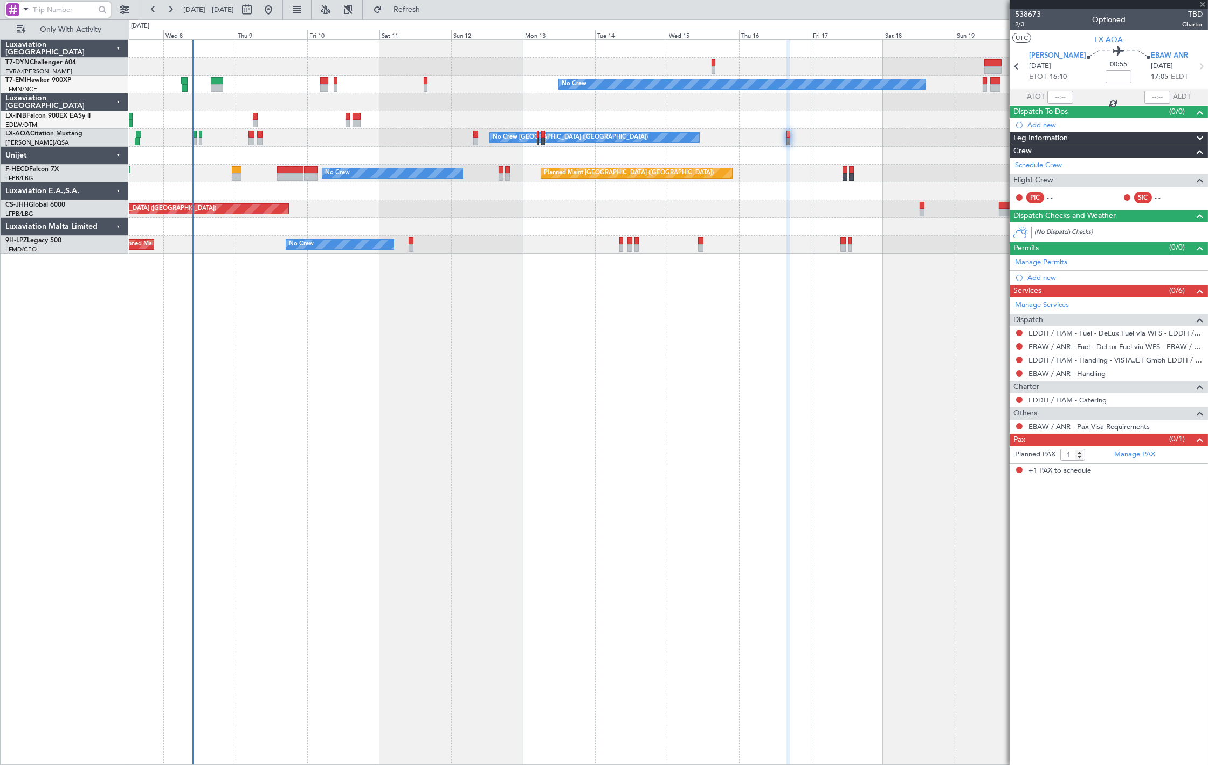
type input "+00:10"
type input "0"
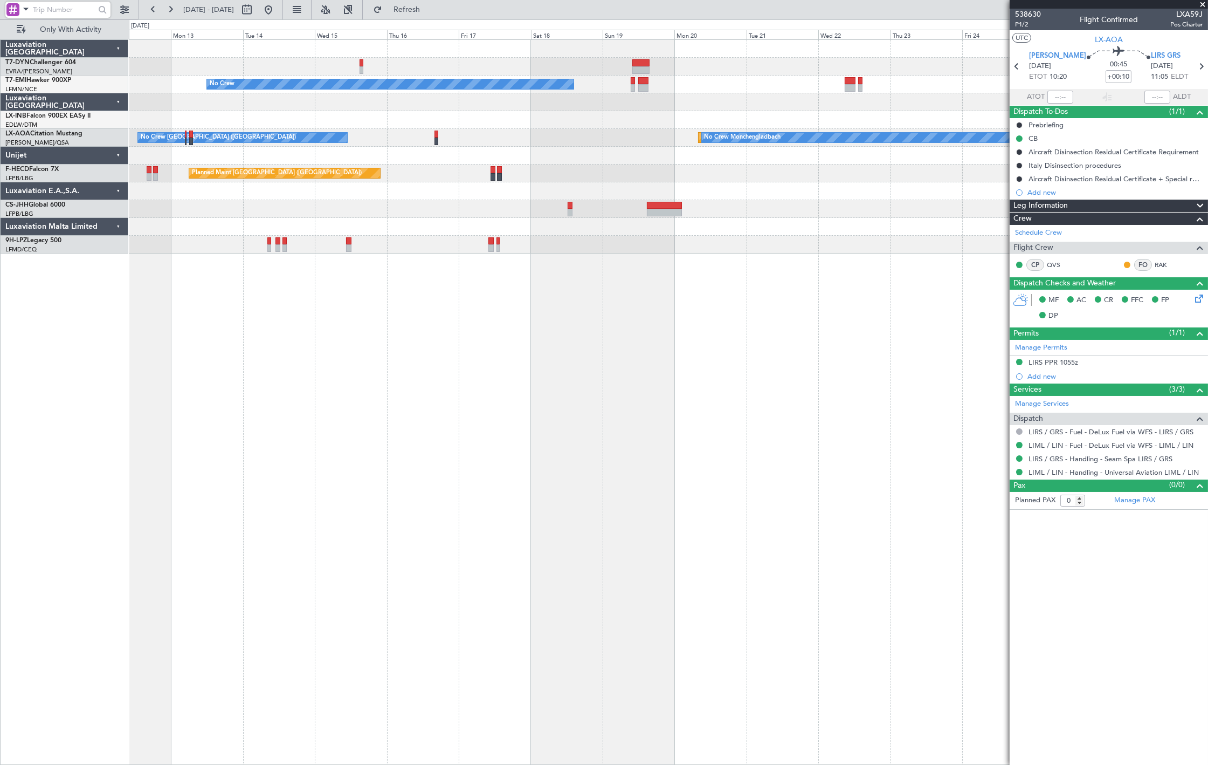
click at [492, 164] on div "No Crew Planned Maint Monchengladbach No Crew Monchengladbach No Crew Charleroi…" at bounding box center [668, 147] width 1079 height 214
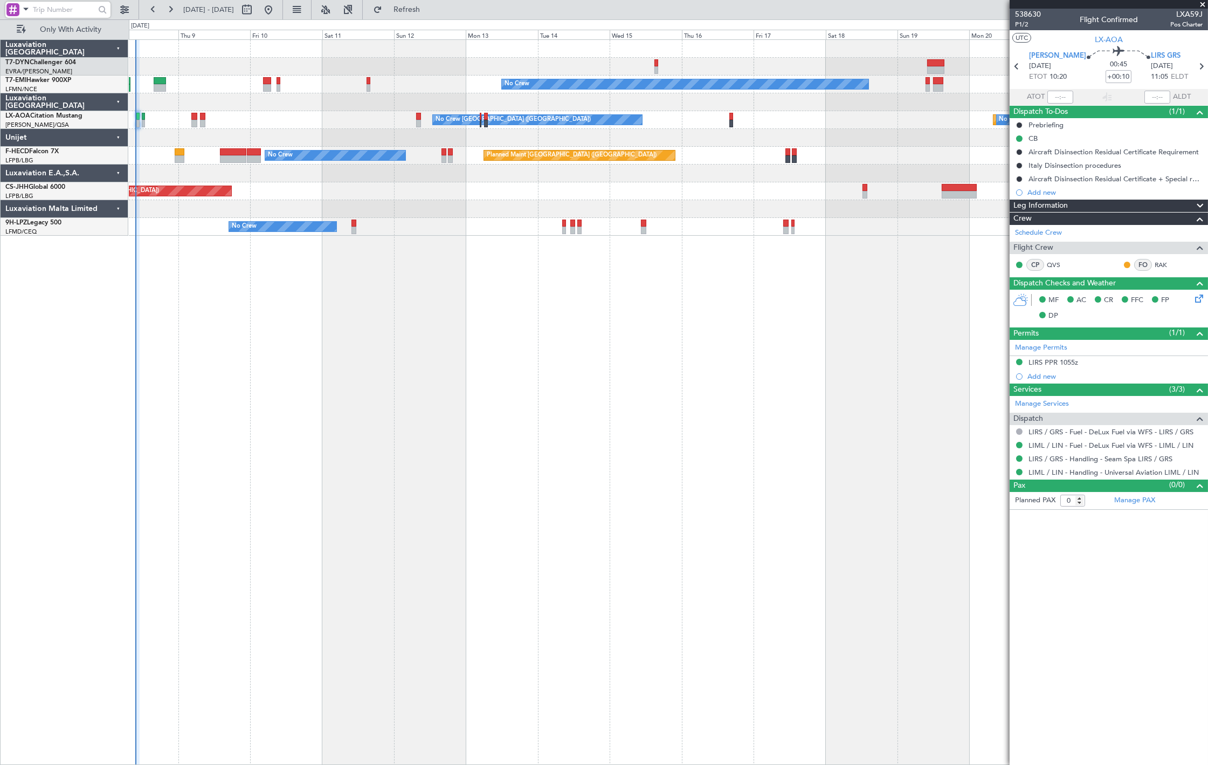
click at [783, 136] on div at bounding box center [668, 138] width 1079 height 18
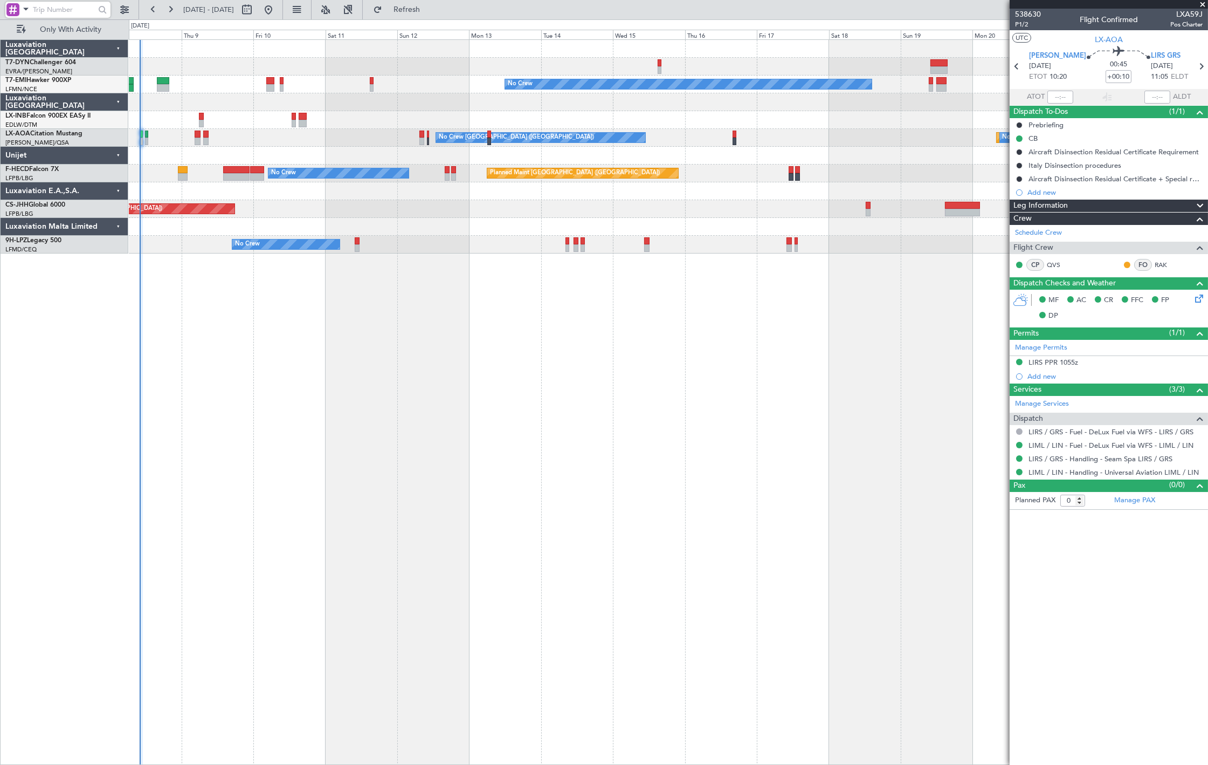
click at [485, 134] on div "No Crew Planned Maint Monchengladbach No Crew Monchengladbach No Crew Charleroi…" at bounding box center [668, 147] width 1079 height 214
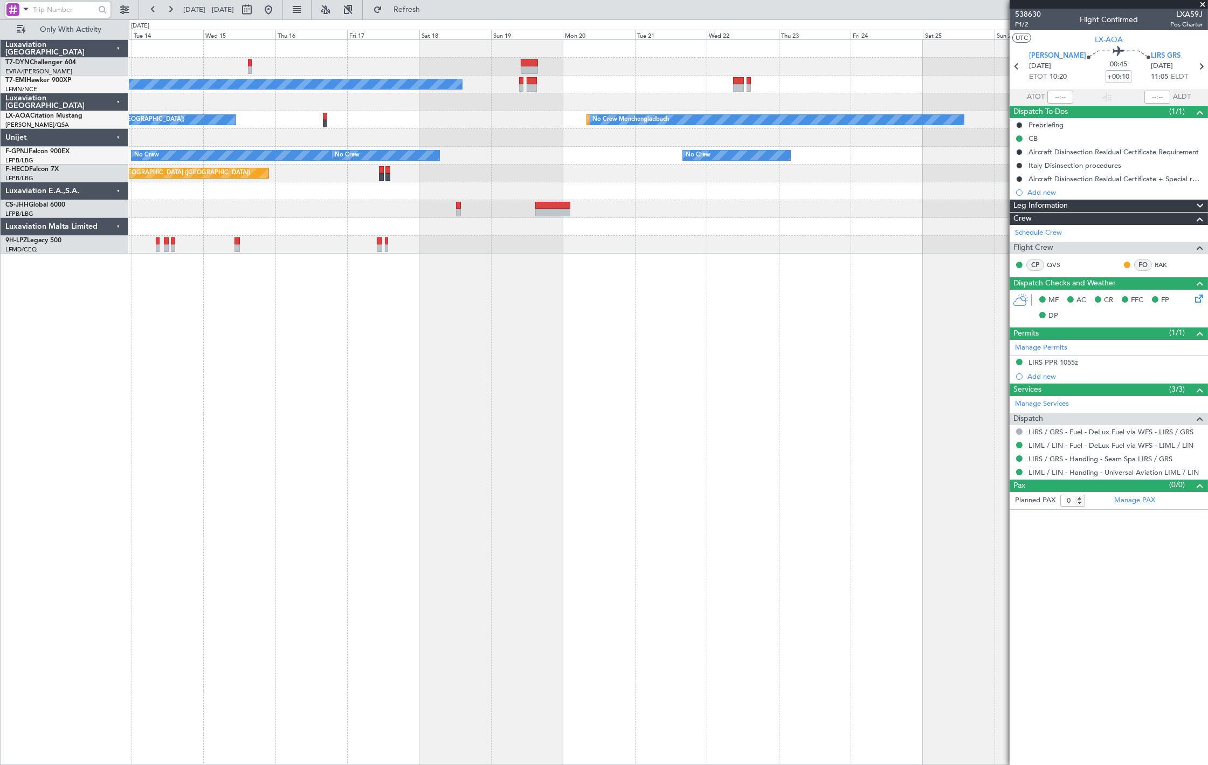
click at [890, 64] on div at bounding box center [668, 67] width 1079 height 18
click at [256, 11] on button at bounding box center [246, 9] width 17 height 17
select select "10"
select select "2025"
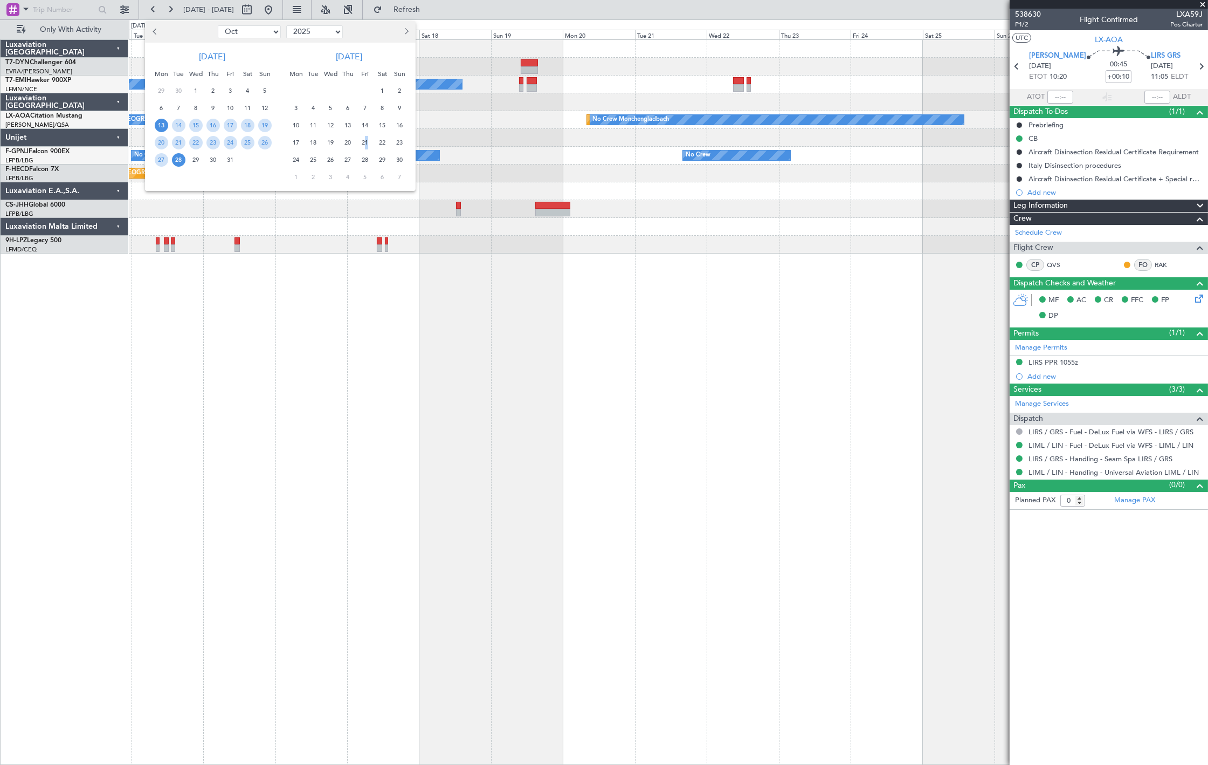
click at [362, 141] on span "21" at bounding box center [365, 142] width 13 height 13
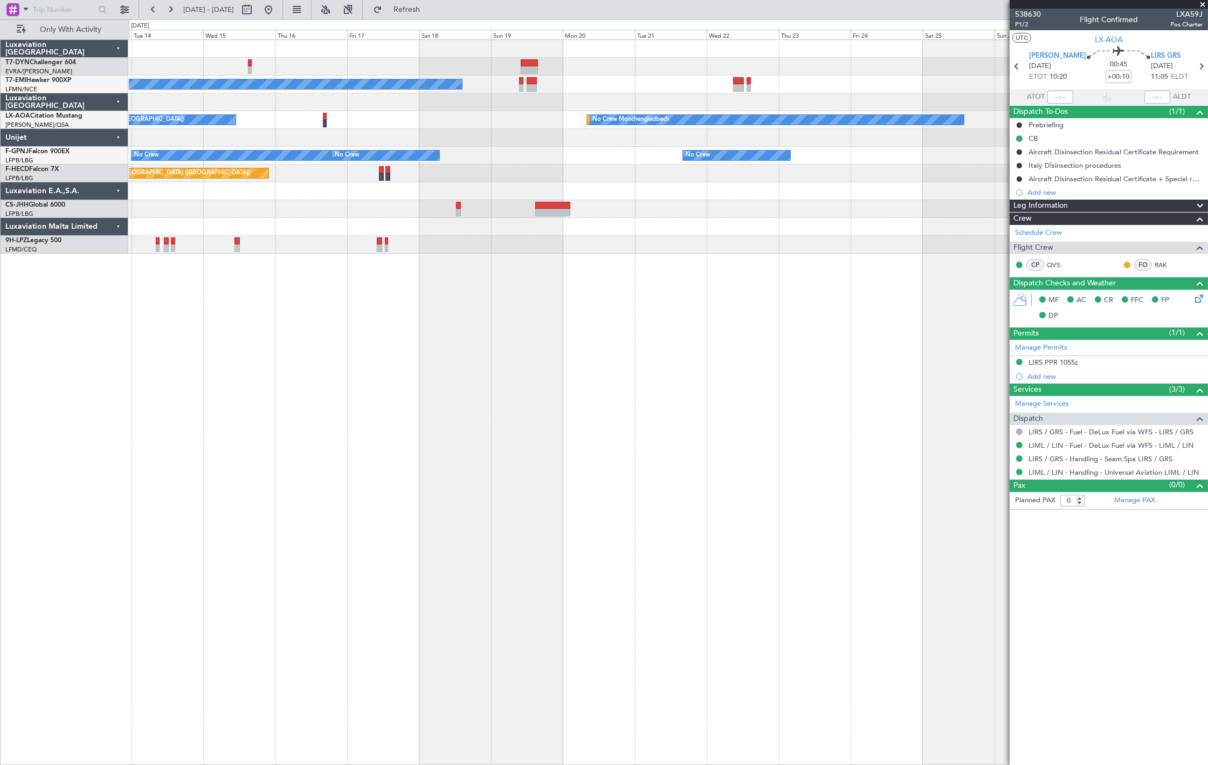
select select "11"
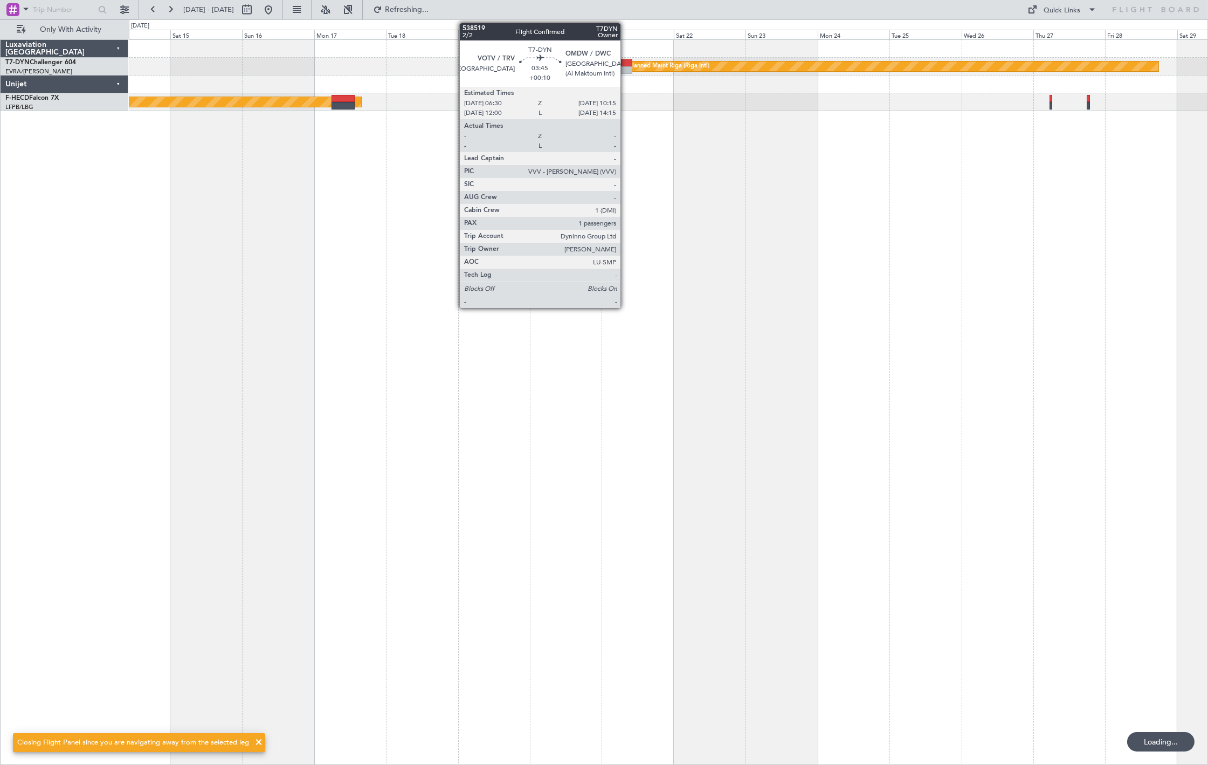
click at [626, 65] on div at bounding box center [626, 63] width 11 height 8
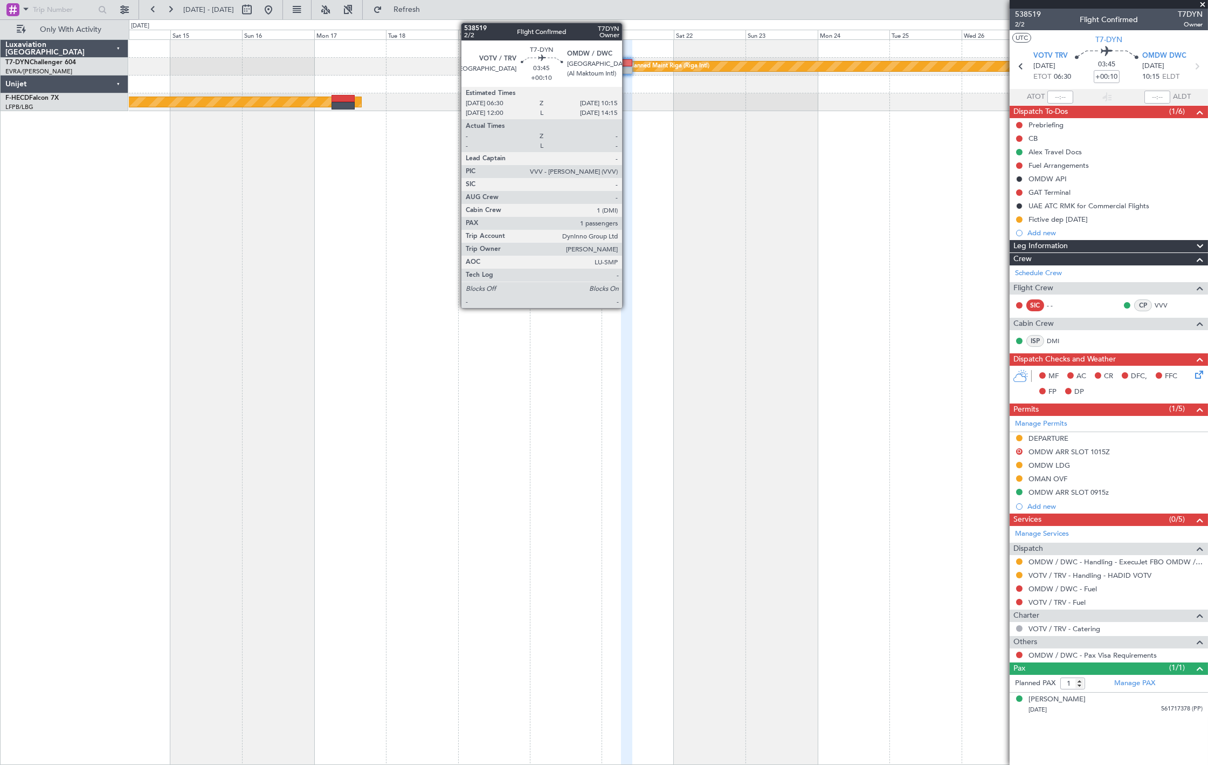
click at [628, 63] on div at bounding box center [626, 63] width 11 height 8
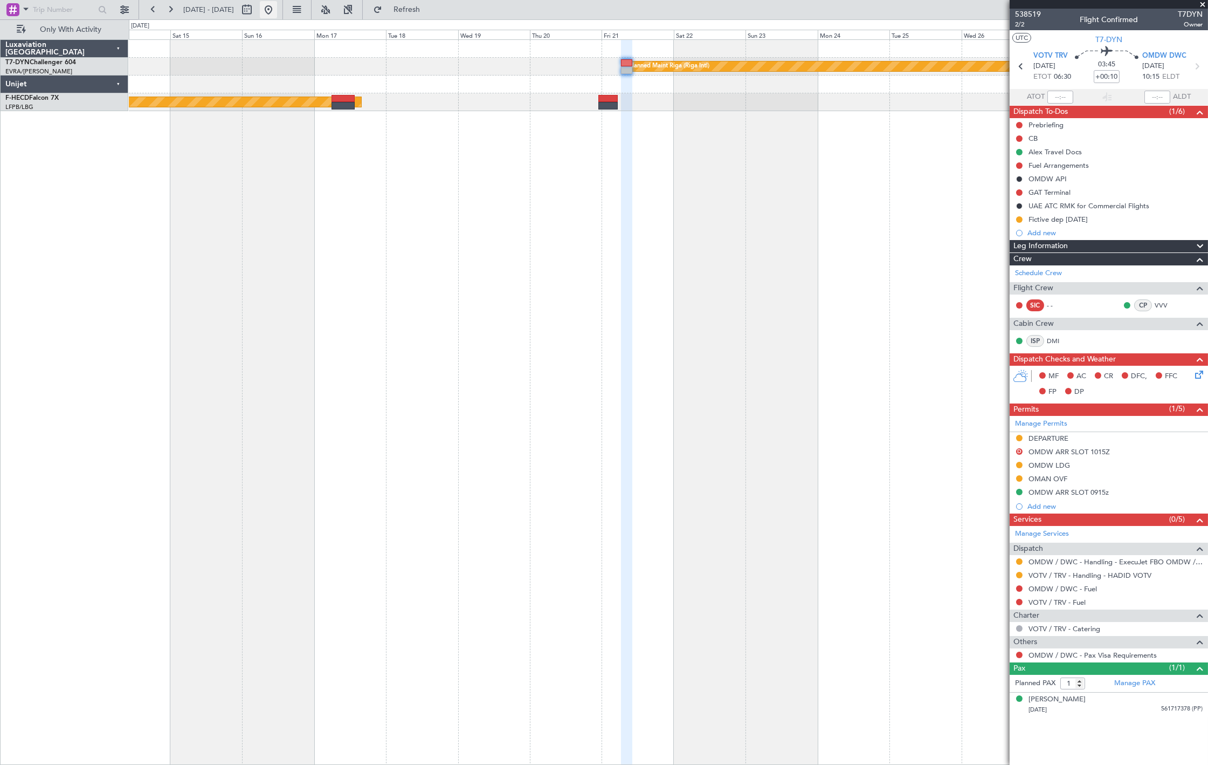
click at [277, 6] on button at bounding box center [268, 9] width 17 height 17
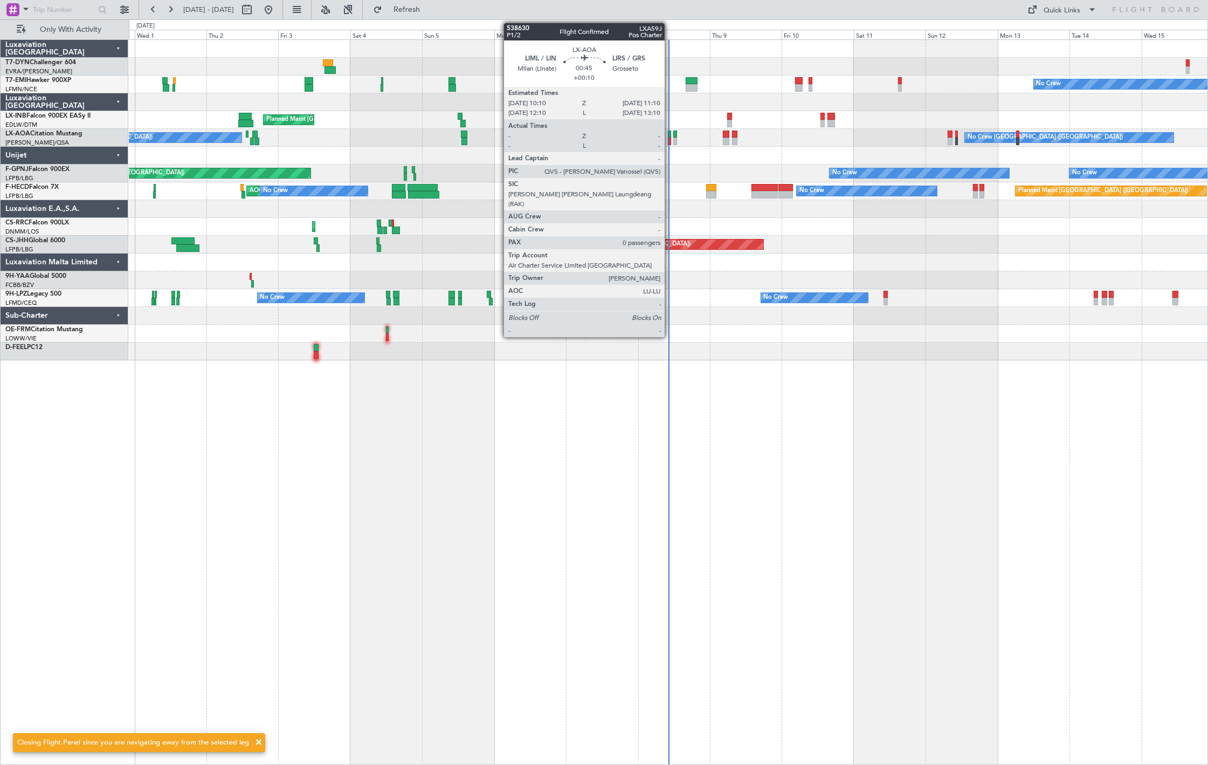
click at [671, 139] on div at bounding box center [669, 141] width 3 height 8
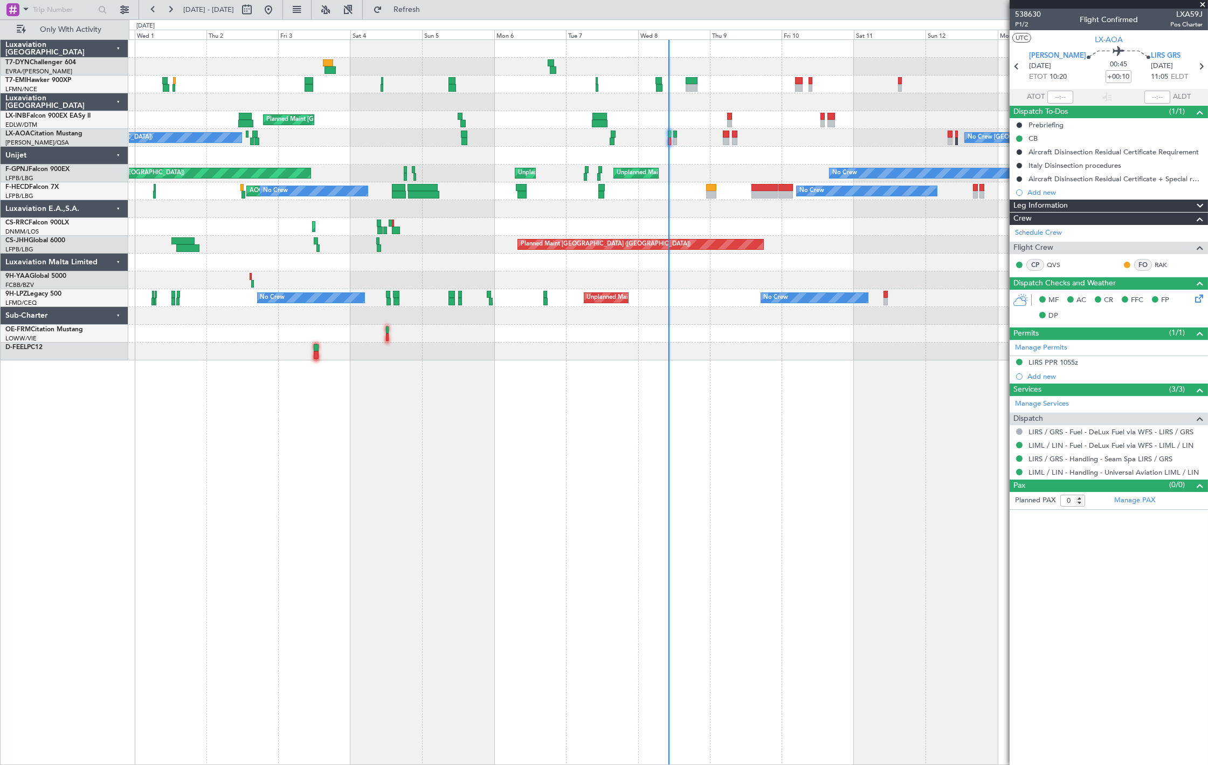
click at [1187, 9] on span "LXA59J" at bounding box center [1187, 14] width 32 height 11
copy span "LXA59J"
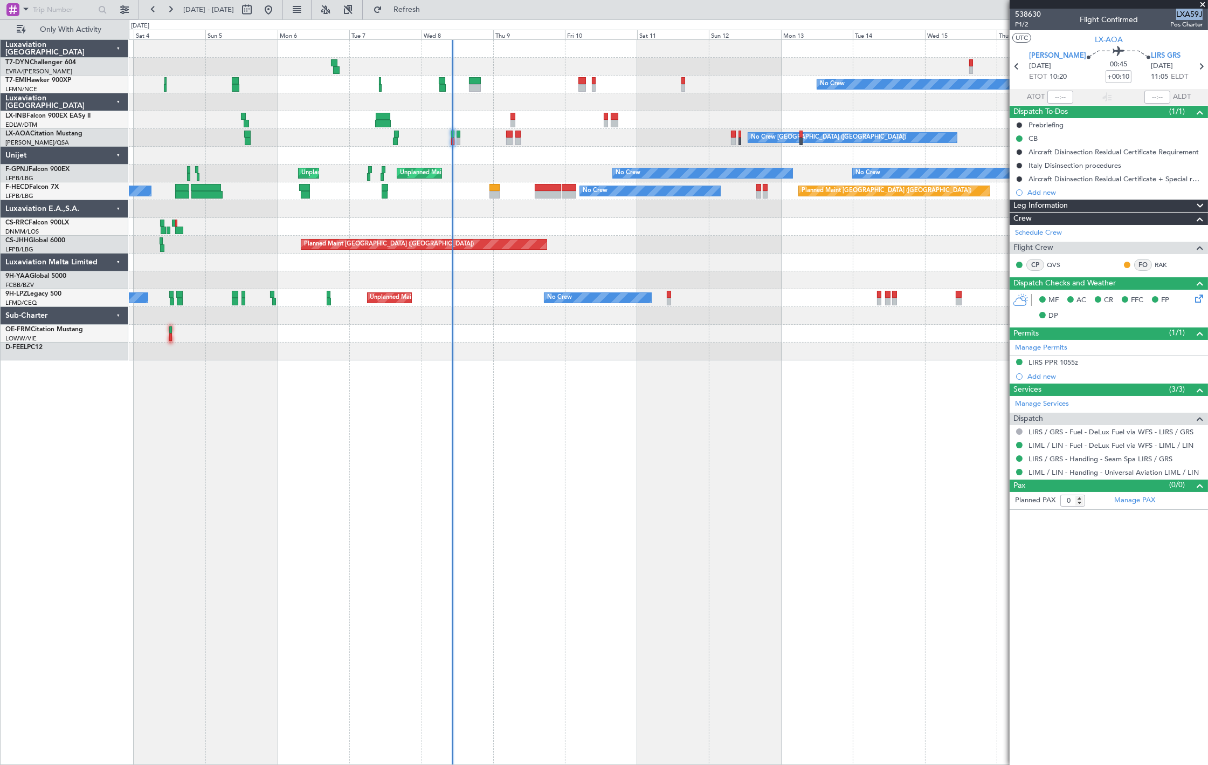
click at [426, 135] on div "No Crew Charleroi (Brussels South) Planned Maint Monchengladbach No Crew Monche…" at bounding box center [668, 138] width 1079 height 18
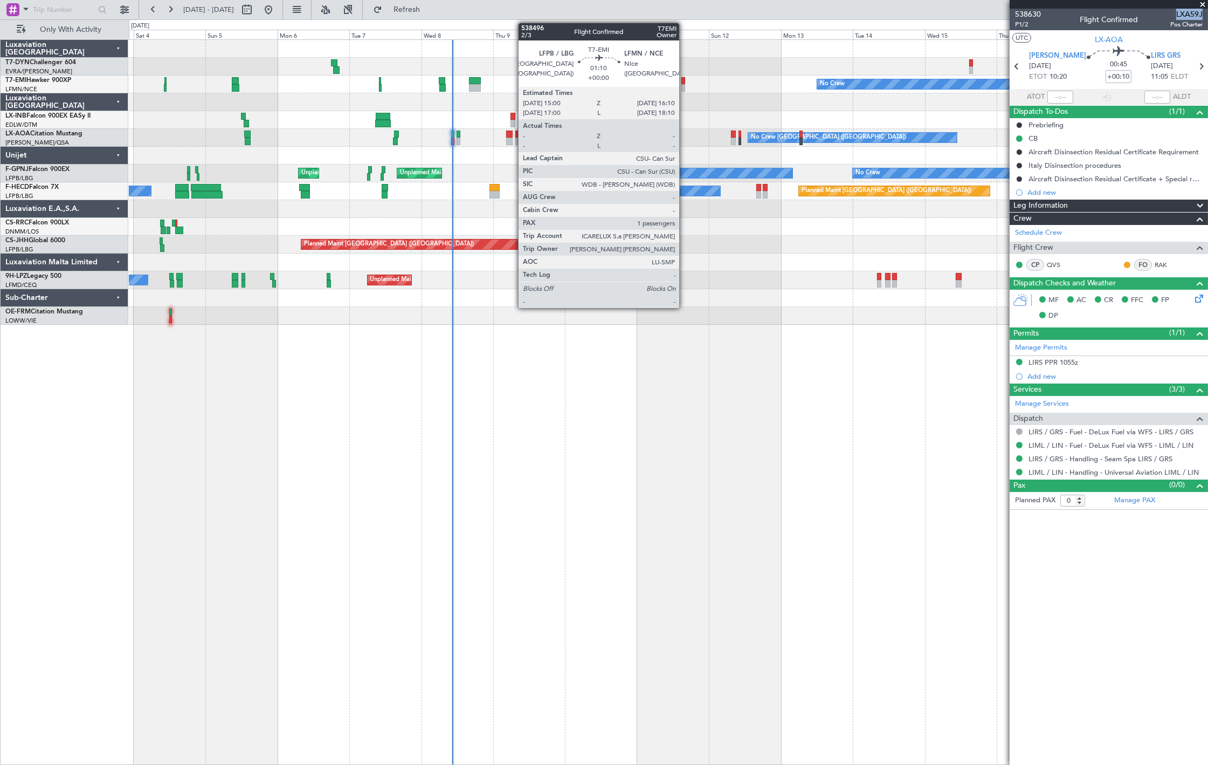
click at [685, 81] on div at bounding box center [683, 81] width 4 height 8
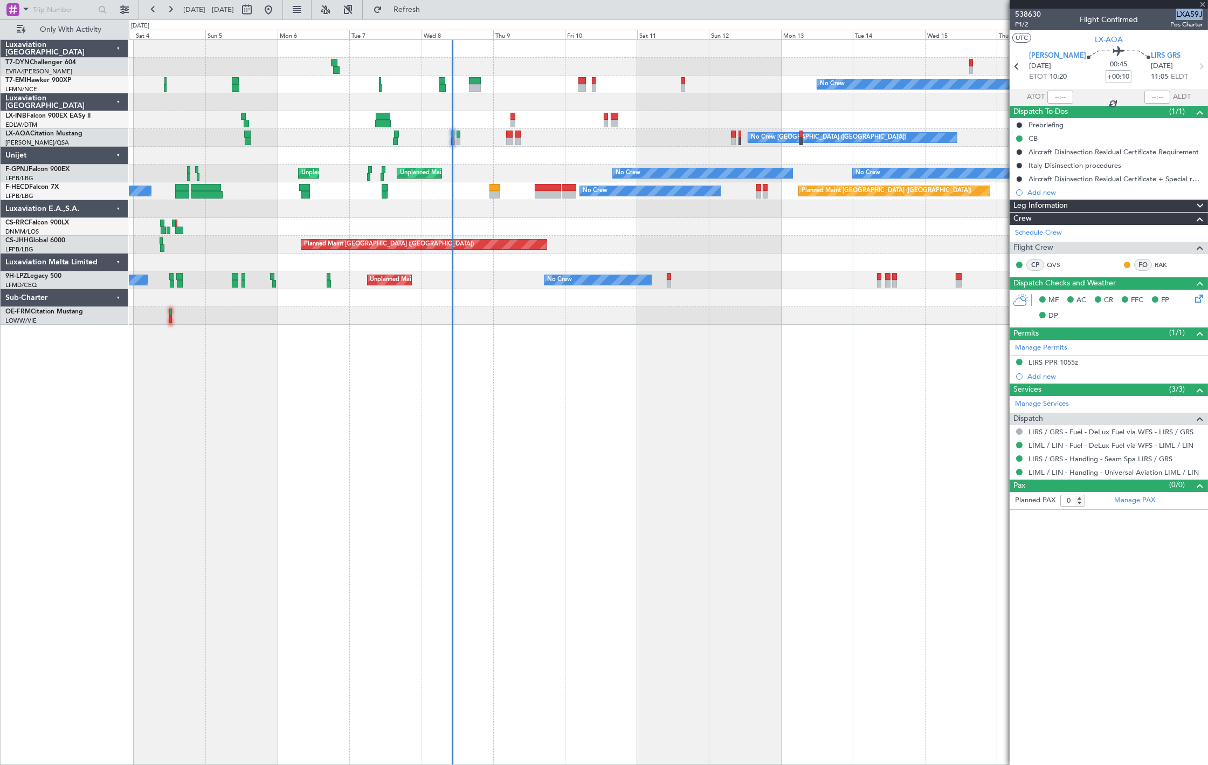
type input "1"
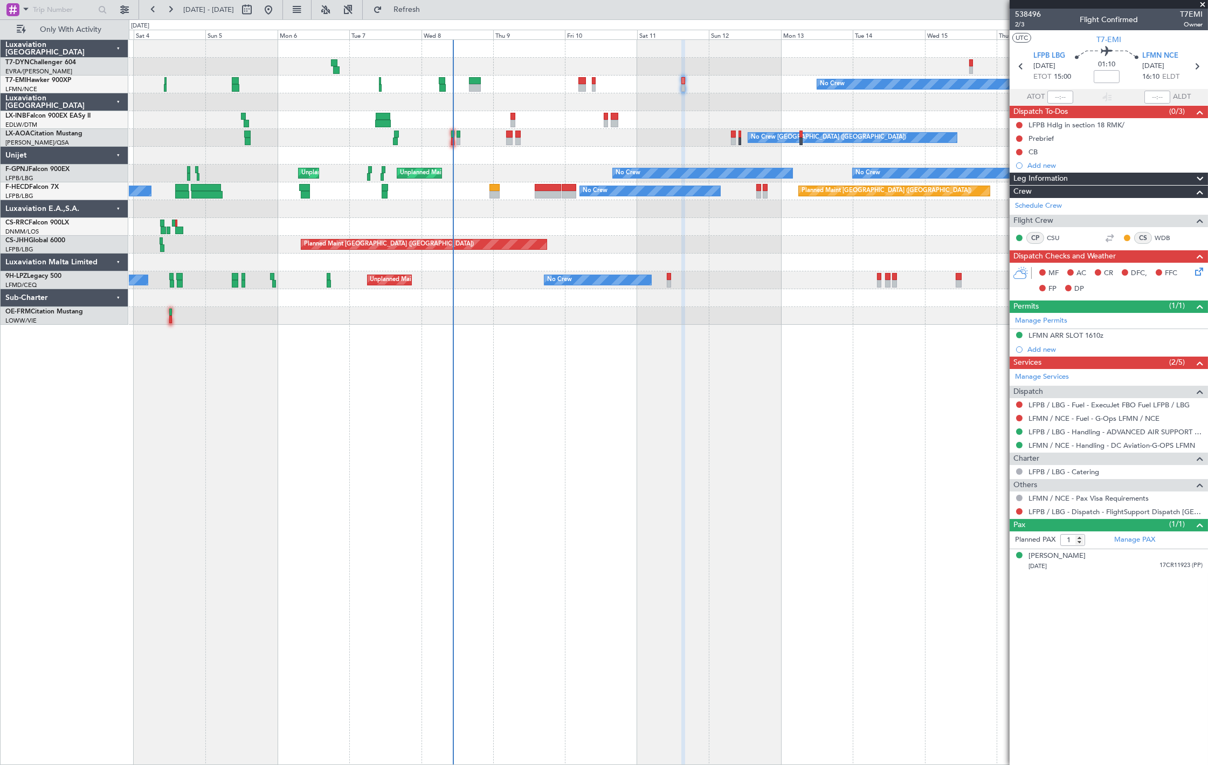
click at [260, 164] on div "No Crew Planned Maint [GEOGRAPHIC_DATA] No Crew [GEOGRAPHIC_DATA] ([GEOGRAPHIC_…" at bounding box center [668, 182] width 1079 height 285
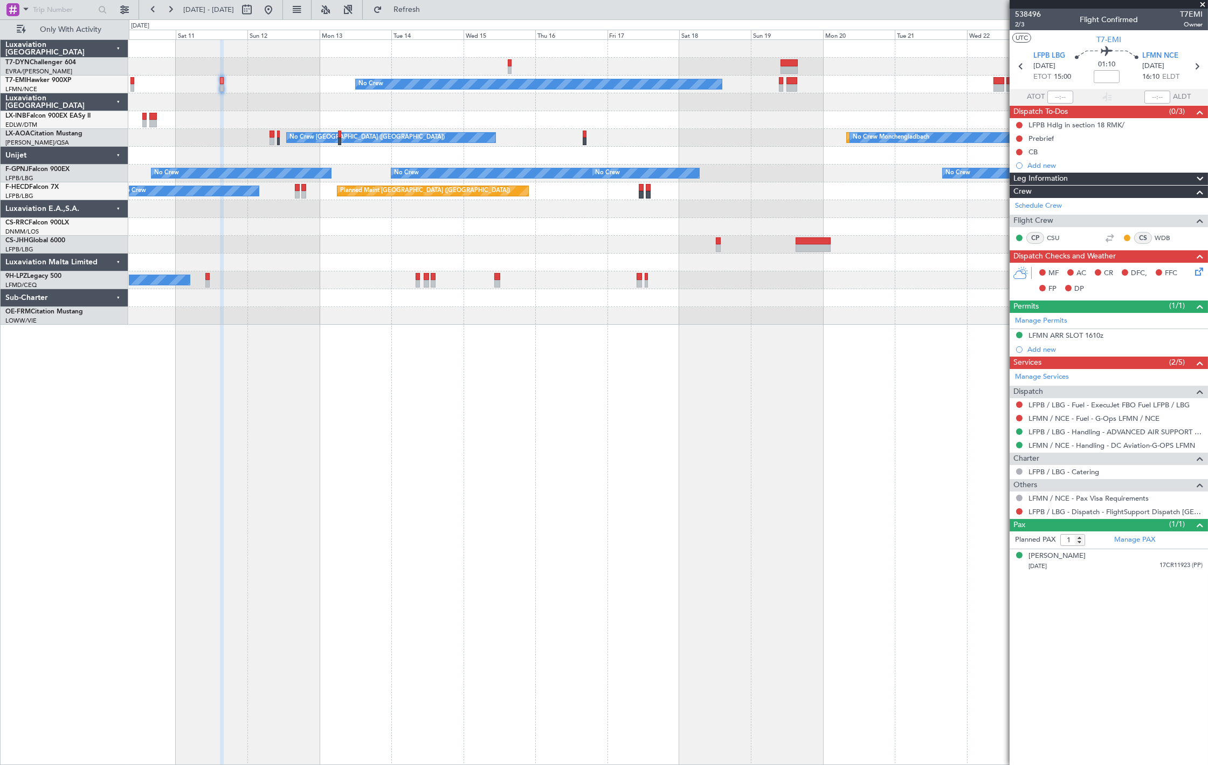
click at [149, 174] on div "No Crew No Crew [GEOGRAPHIC_DATA] ([GEOGRAPHIC_DATA]) Planned Maint [GEOGRAPHIC…" at bounding box center [668, 182] width 1079 height 285
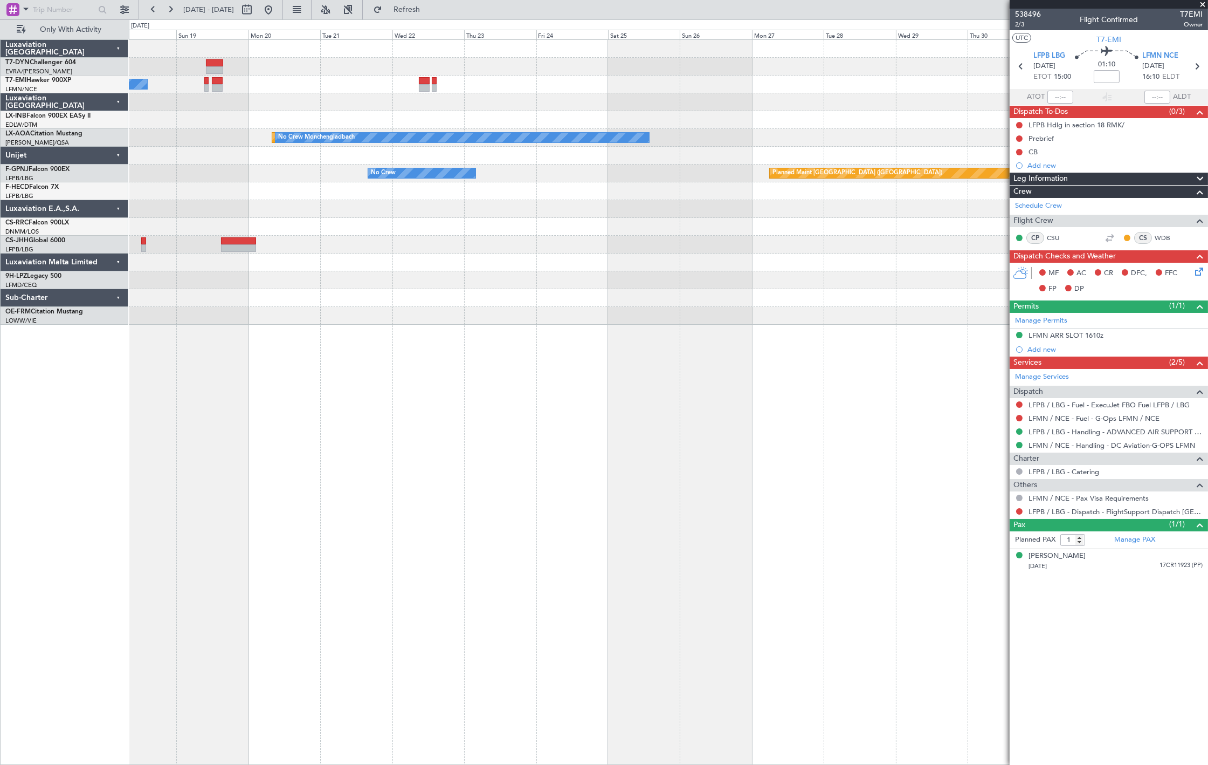
click at [260, 192] on div "No Crew Planned Maint Nurnberg Planned Maint [GEOGRAPHIC_DATA] No Crew [GEOGRAP…" at bounding box center [668, 182] width 1079 height 285
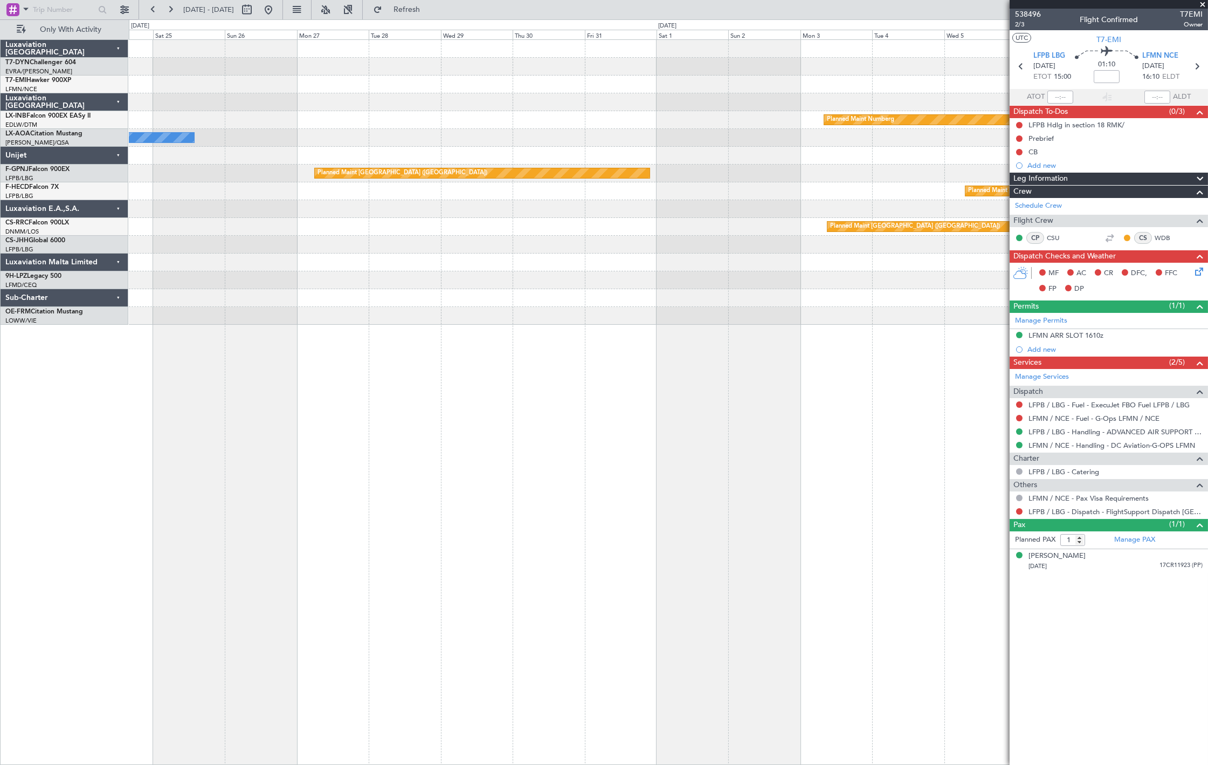
click at [394, 196] on div "Planned Maint [GEOGRAPHIC_DATA] ([GEOGRAPHIC_DATA])" at bounding box center [668, 191] width 1079 height 18
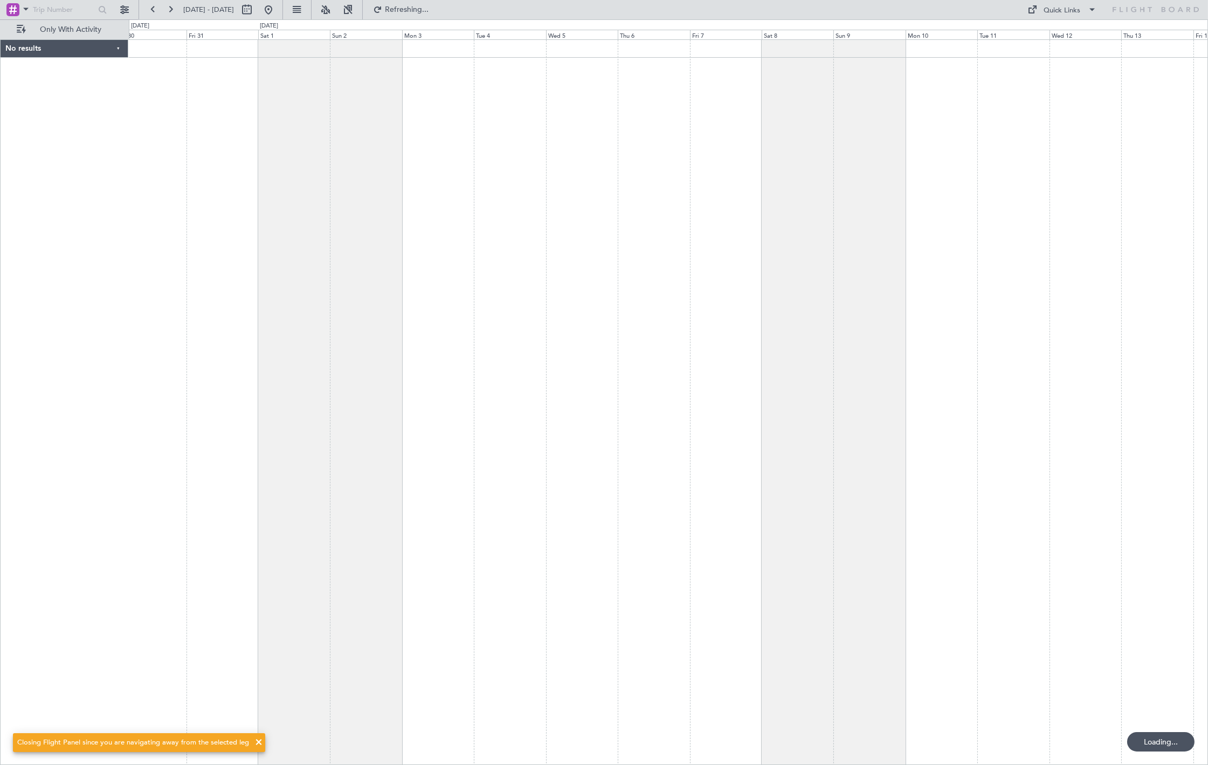
click at [79, 189] on div "No results 0 0 Thu 30 Fri 31 Sat 1 Sun 2 Mon 3 Tue 4 [DATE] Thu 6 Fri 7 Sat 8 S…" at bounding box center [604, 391] width 1208 height 745
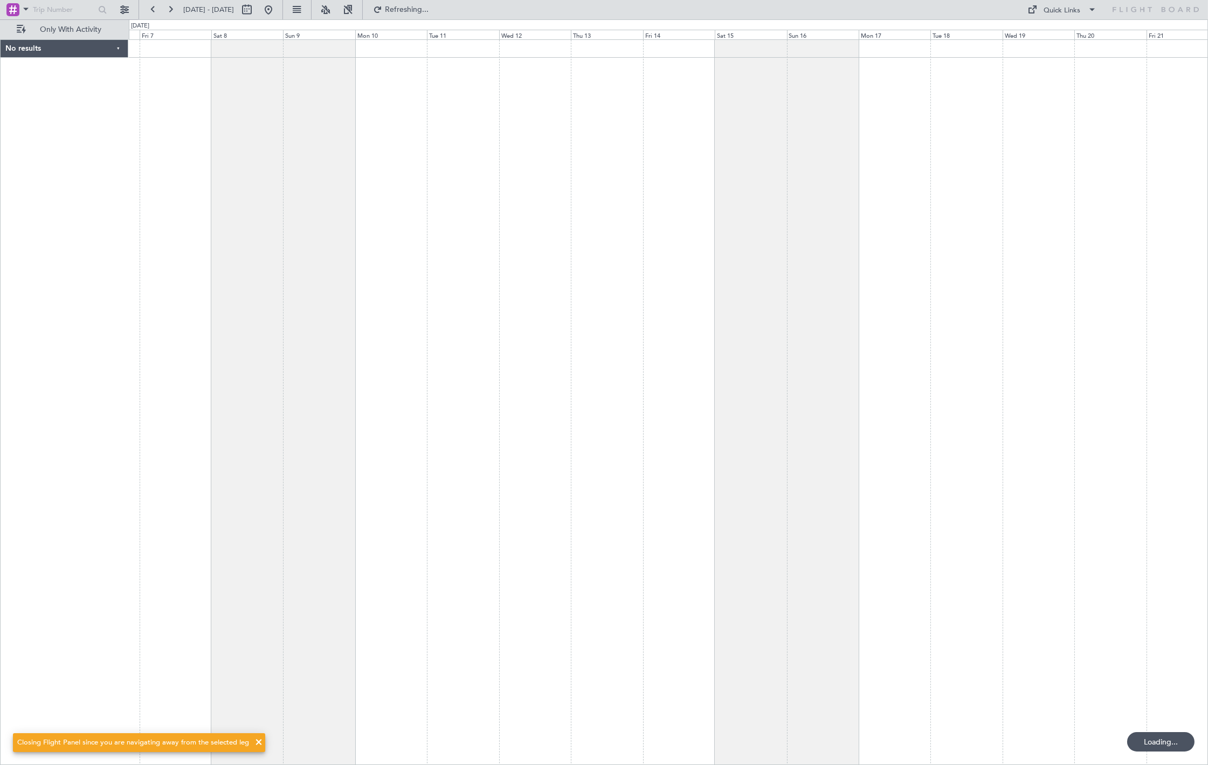
click at [382, 190] on div at bounding box center [668, 401] width 1079 height 725
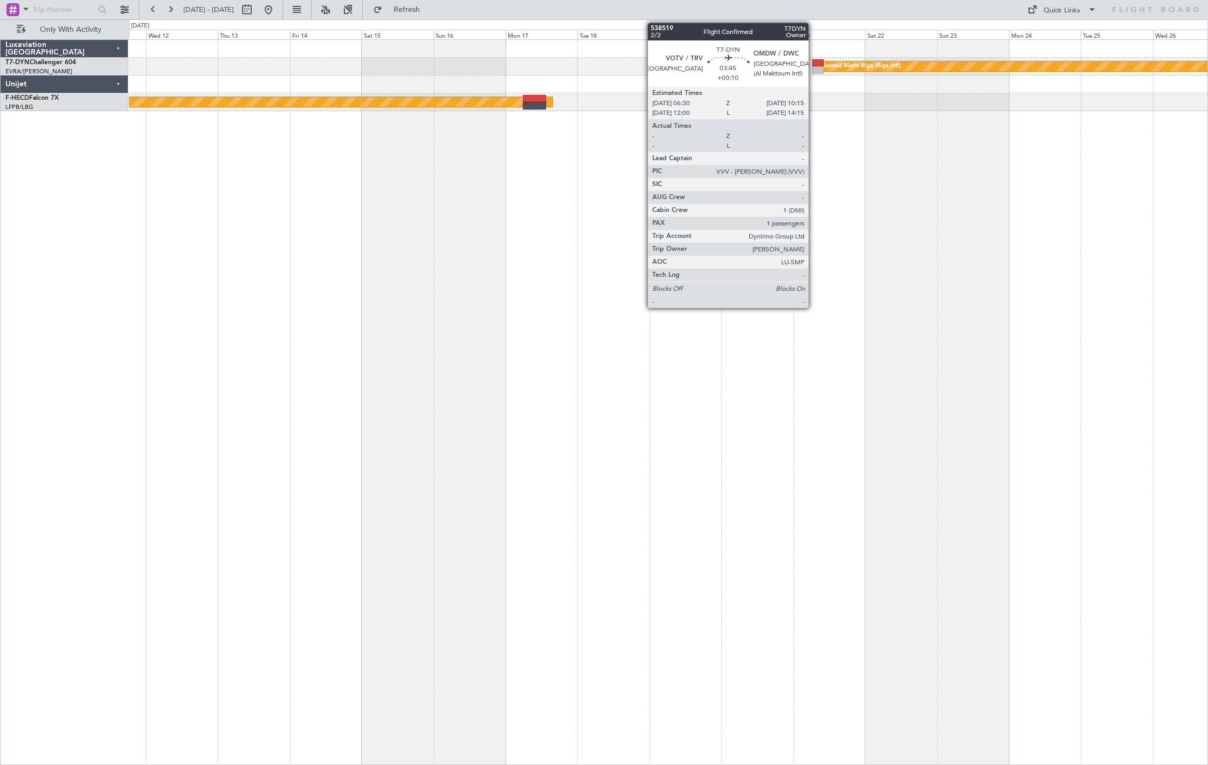
click at [814, 69] on div at bounding box center [818, 70] width 11 height 8
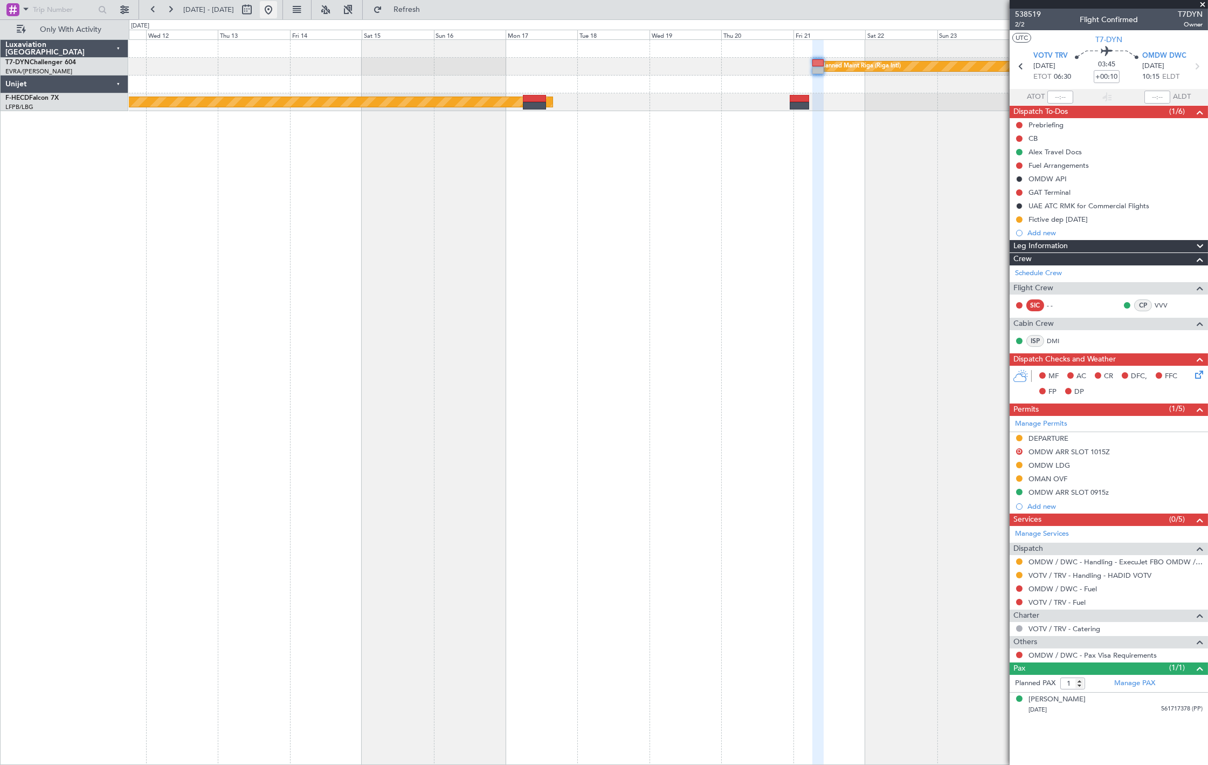
click at [277, 12] on button at bounding box center [268, 9] width 17 height 17
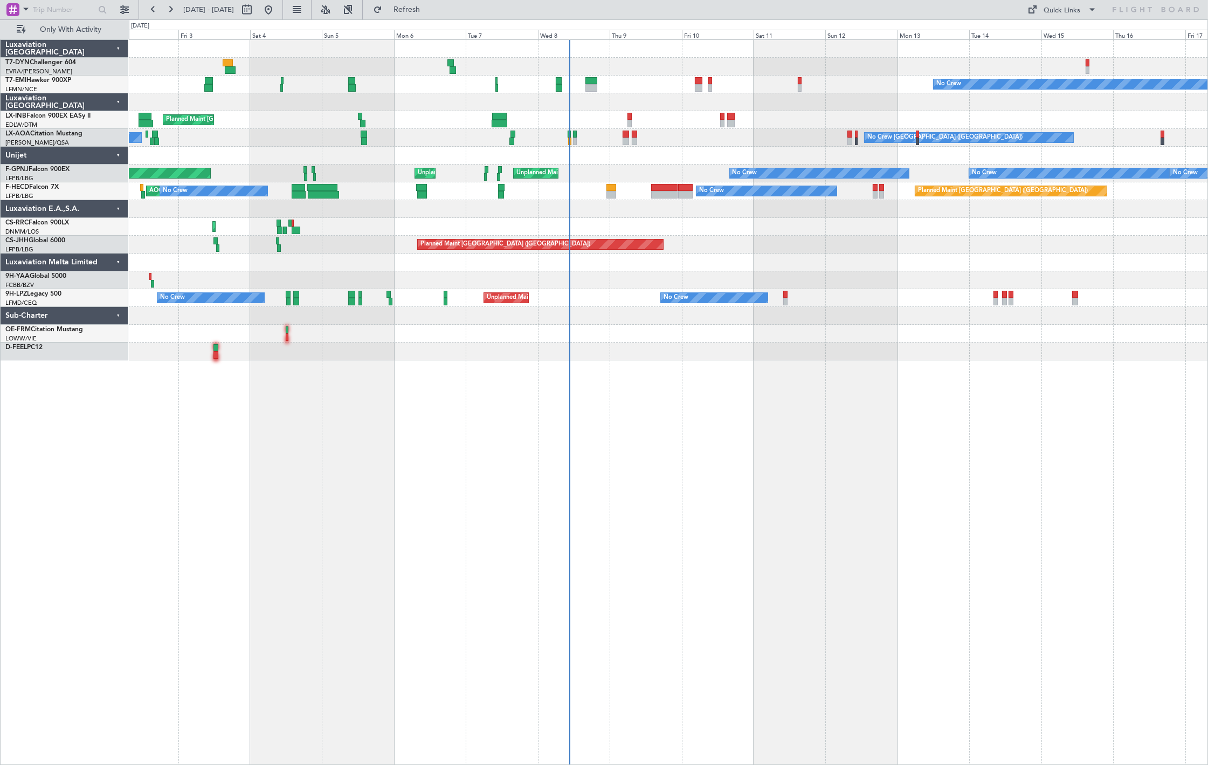
click at [575, 178] on div "No Crew Planned Maint [GEOGRAPHIC_DATA] No Crew [GEOGRAPHIC_DATA] ([GEOGRAPHIC_…" at bounding box center [668, 200] width 1079 height 320
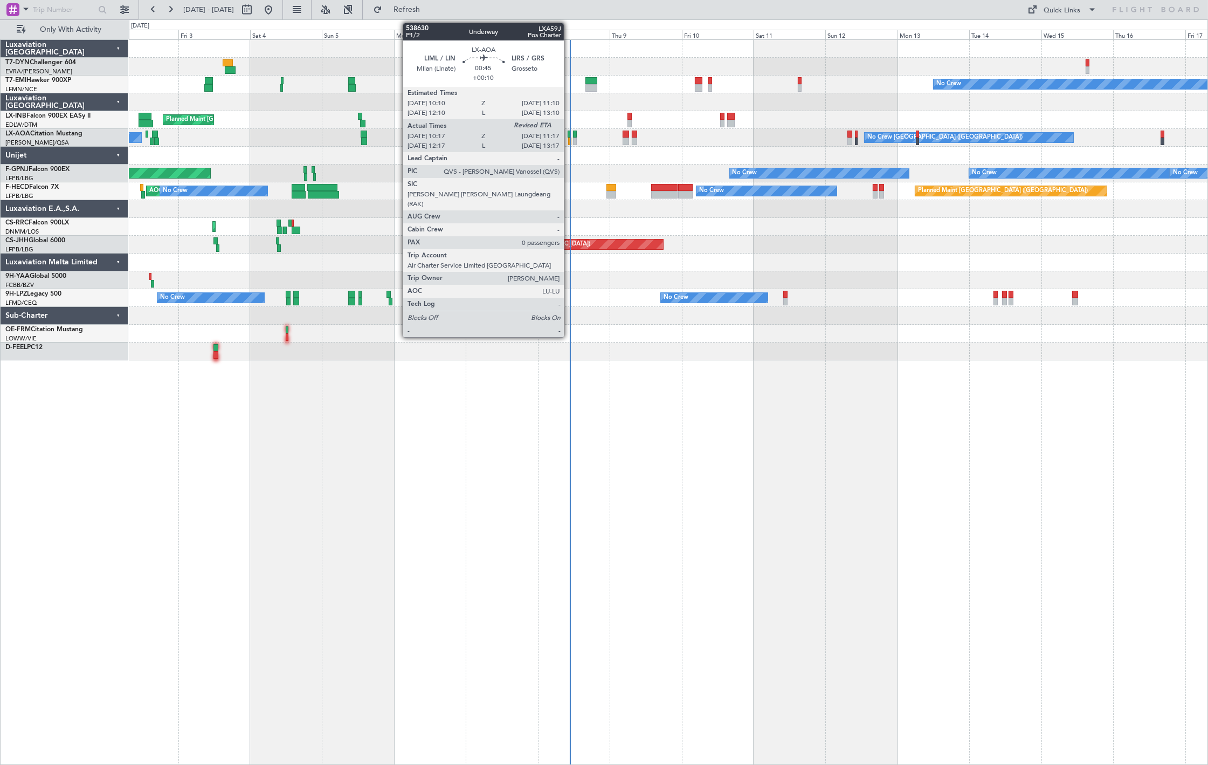
click at [569, 143] on div at bounding box center [569, 141] width 3 height 8
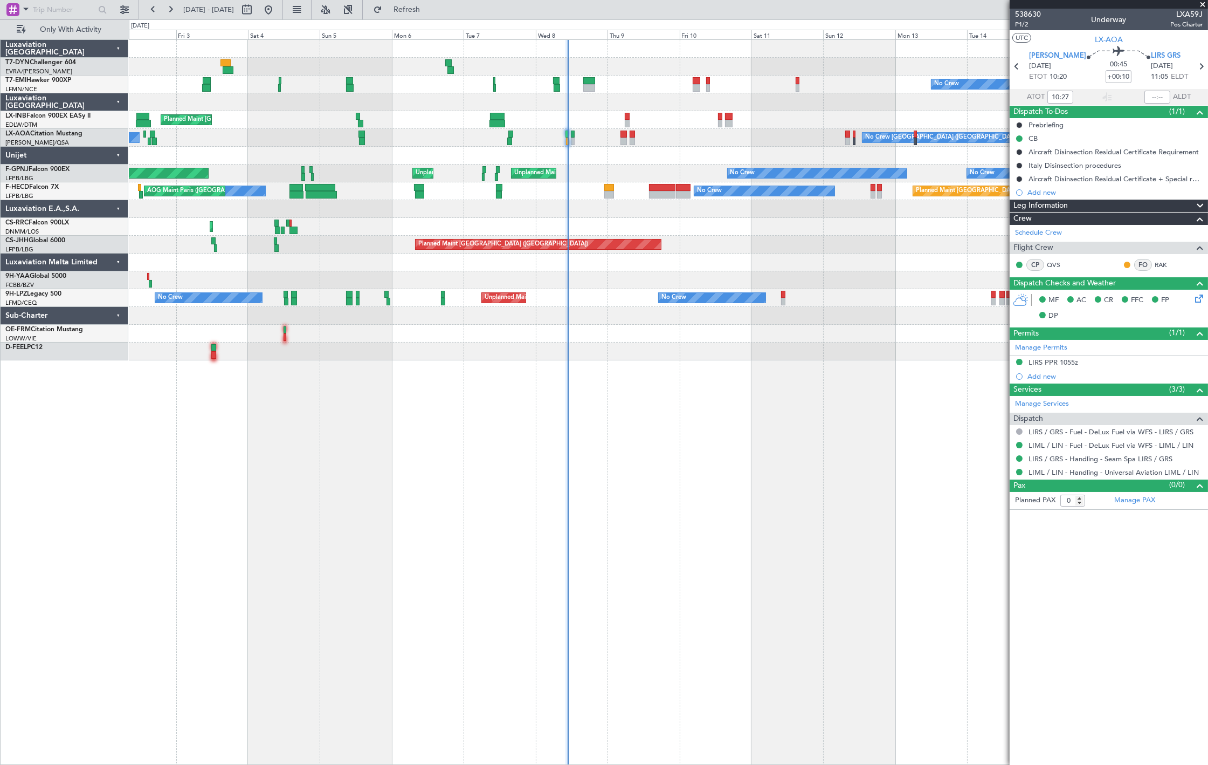
click at [588, 194] on div "No Crew Planned Maint [GEOGRAPHIC_DATA] No Crew [GEOGRAPHIC_DATA] ([GEOGRAPHIC_…" at bounding box center [668, 200] width 1079 height 320
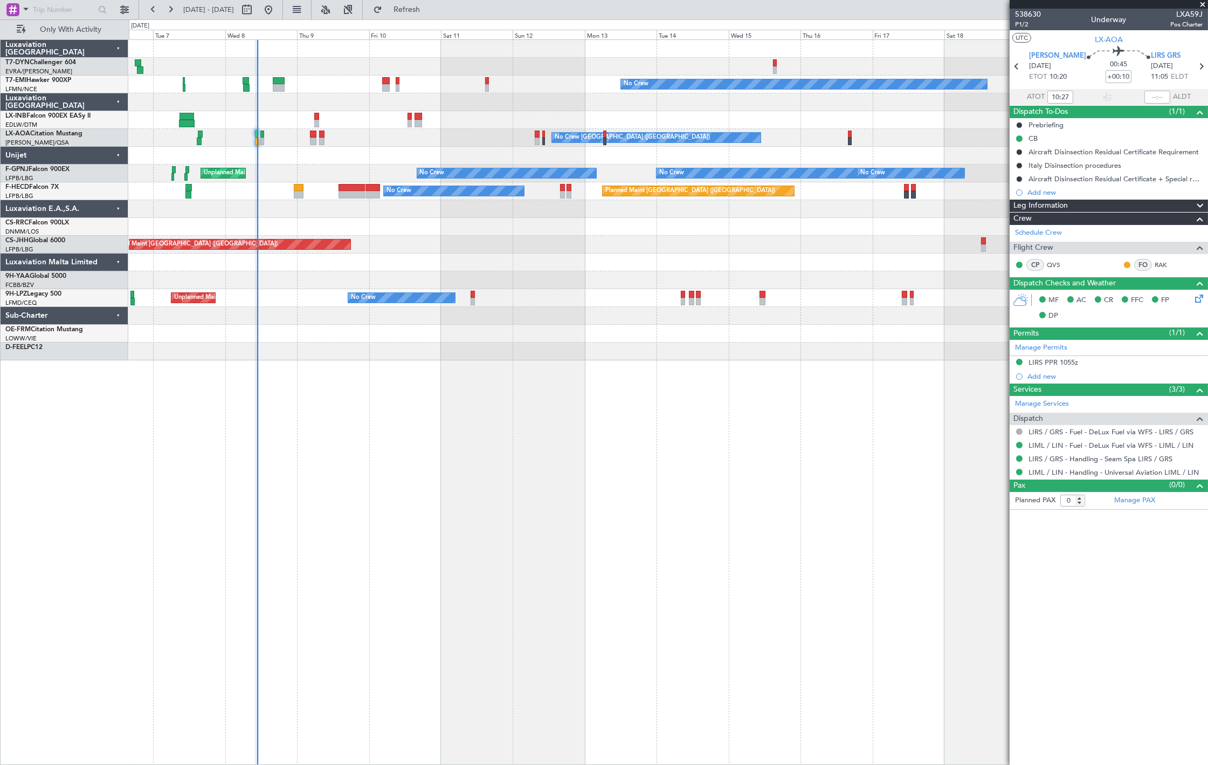
click at [556, 195] on div "No Crew Planned Maint [GEOGRAPHIC_DATA] ([GEOGRAPHIC_DATA]) No Crew AOG Maint […" at bounding box center [668, 191] width 1079 height 18
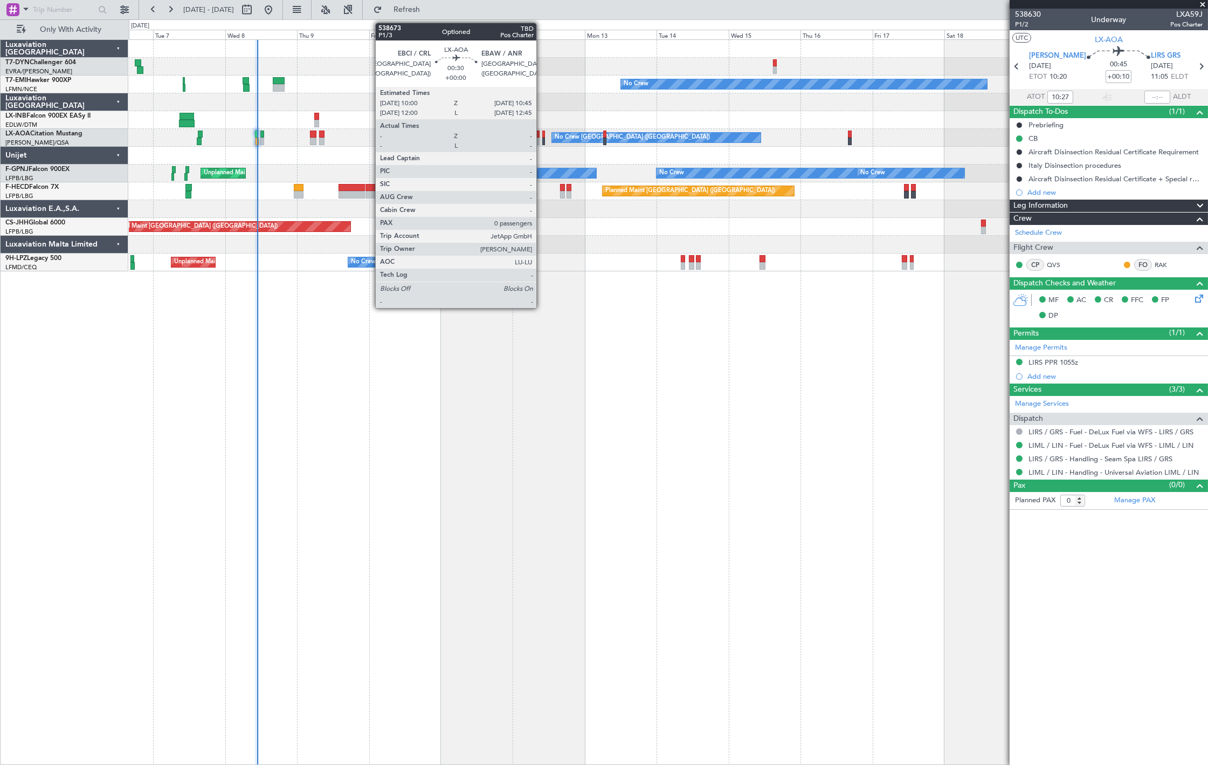
click at [542, 143] on div at bounding box center [543, 141] width 3 height 8
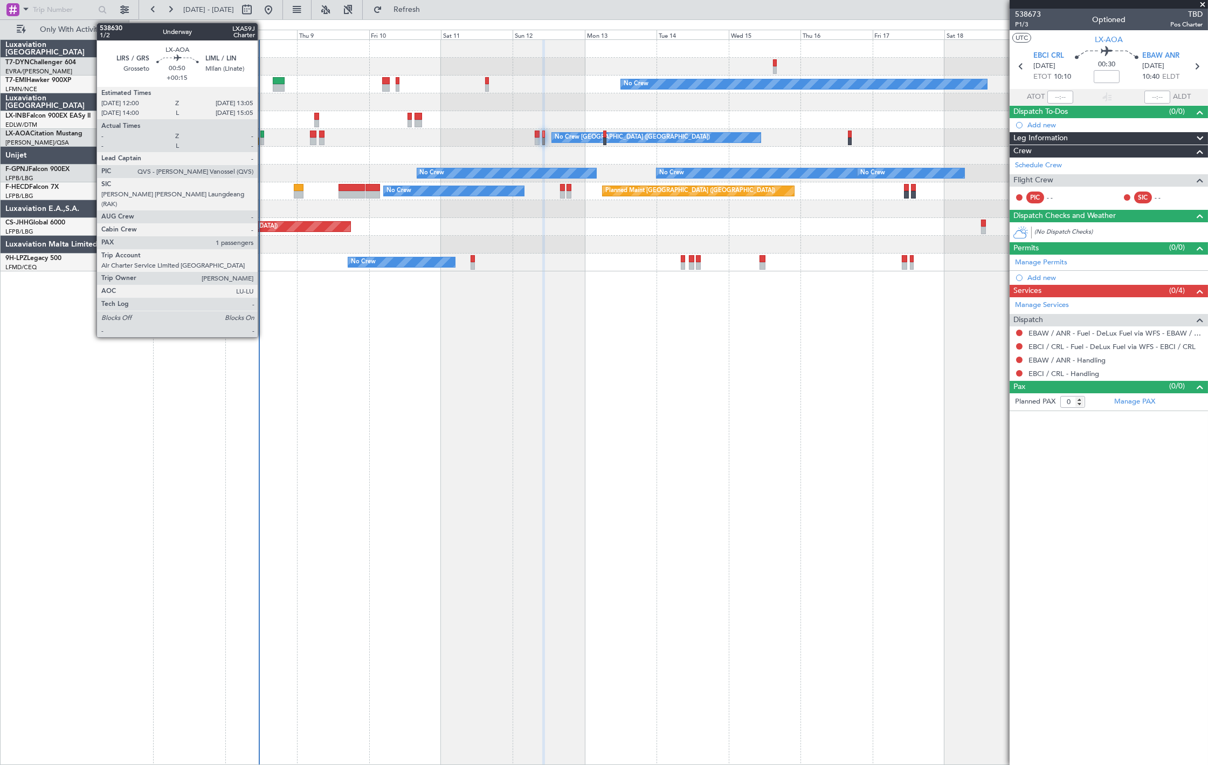
click at [261, 138] on div at bounding box center [262, 141] width 4 height 8
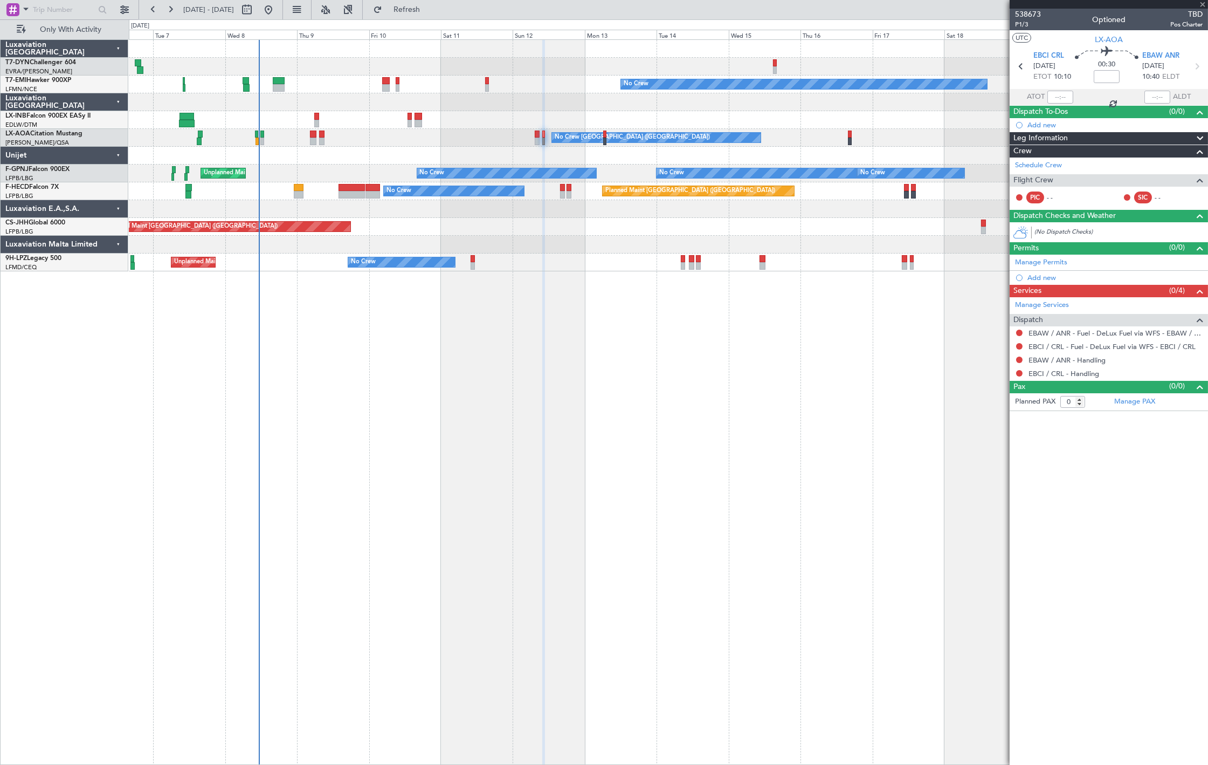
type input "+00:15"
type input "1"
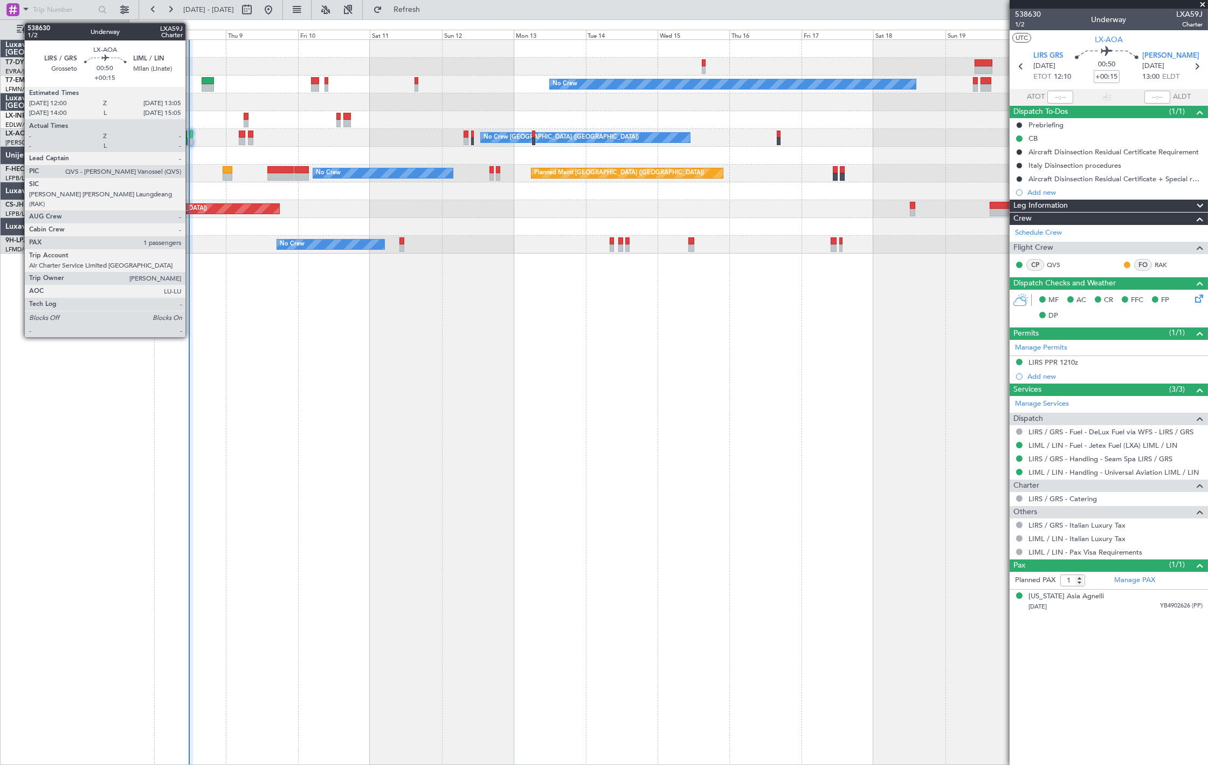
click at [191, 139] on div at bounding box center [192, 141] width 4 height 8
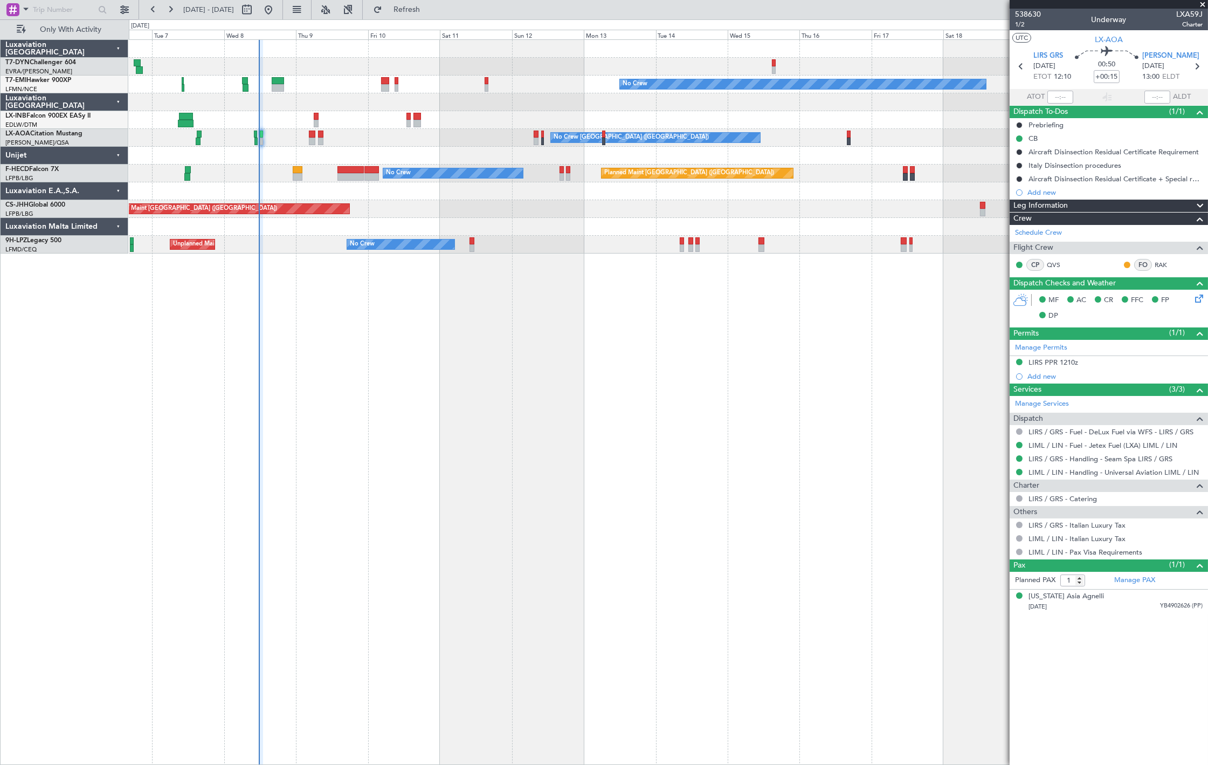
click at [254, 245] on div "No Crew [GEOGRAPHIC_DATA] ([GEOGRAPHIC_DATA]) No Crew" at bounding box center [668, 245] width 1079 height 18
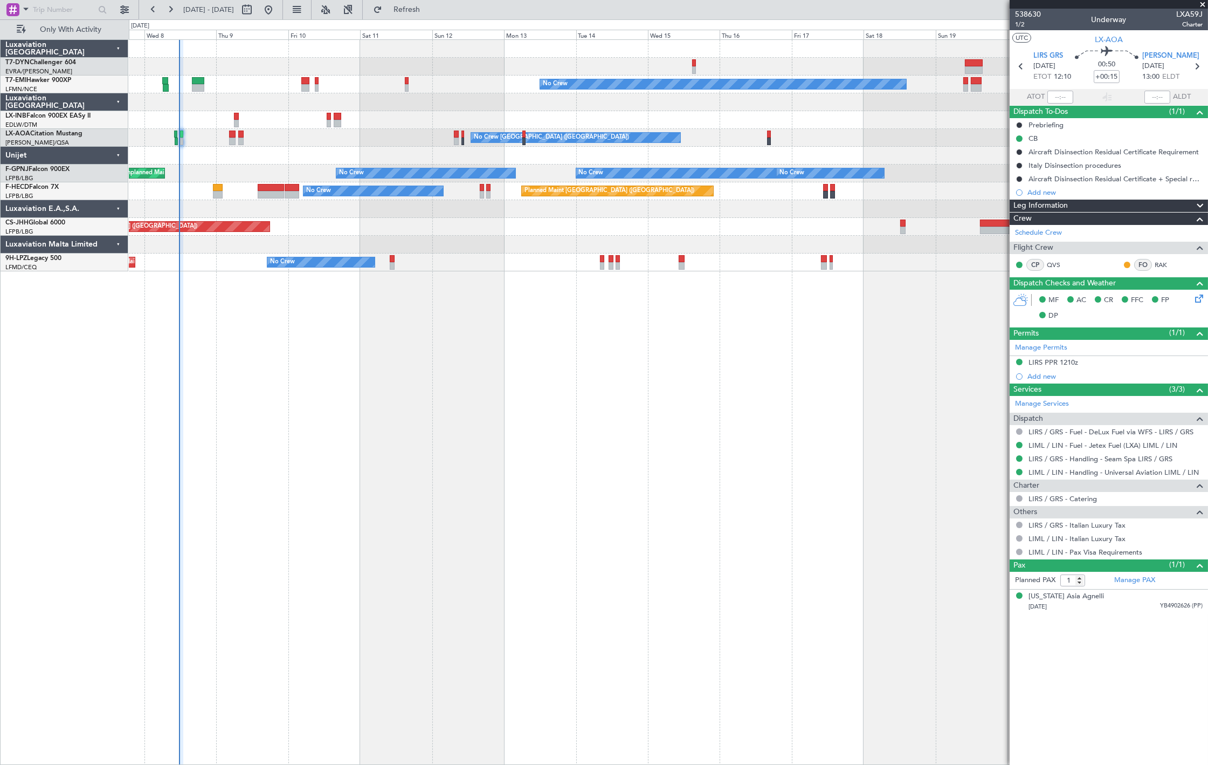
click at [159, 251] on div at bounding box center [668, 245] width 1079 height 18
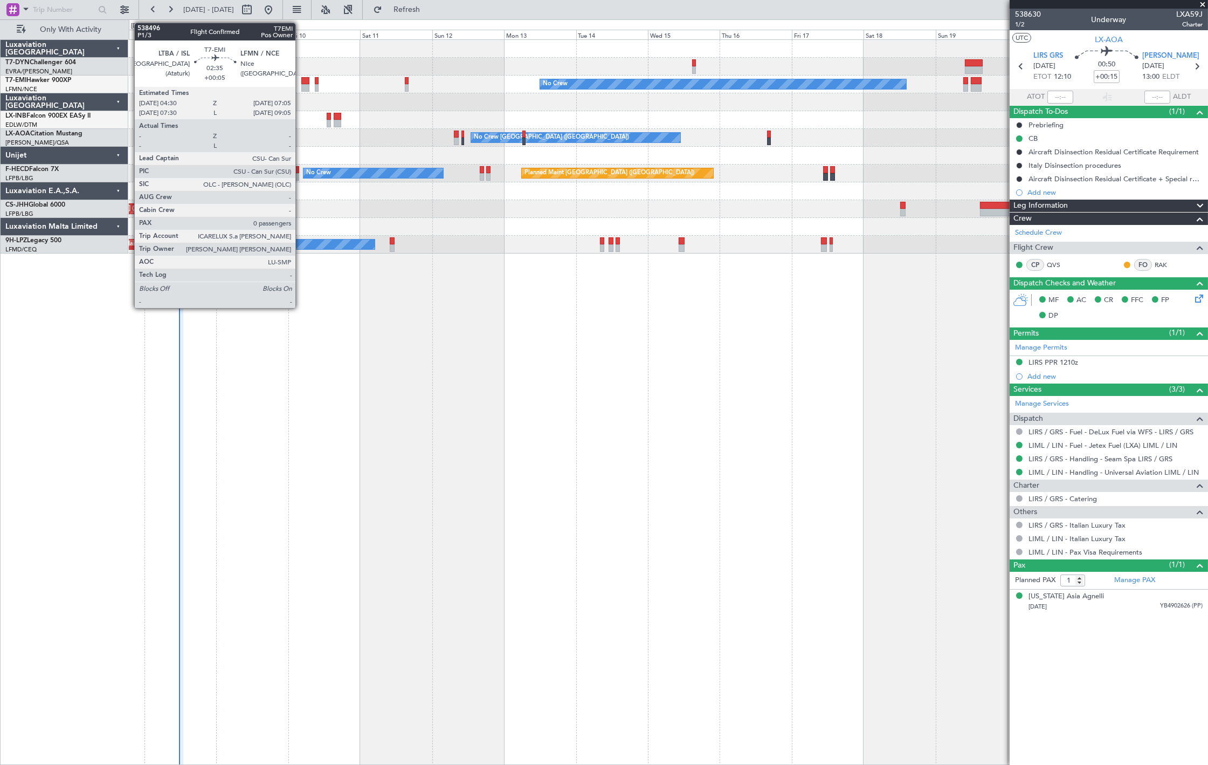
click at [301, 83] on div at bounding box center [305, 81] width 8 height 8
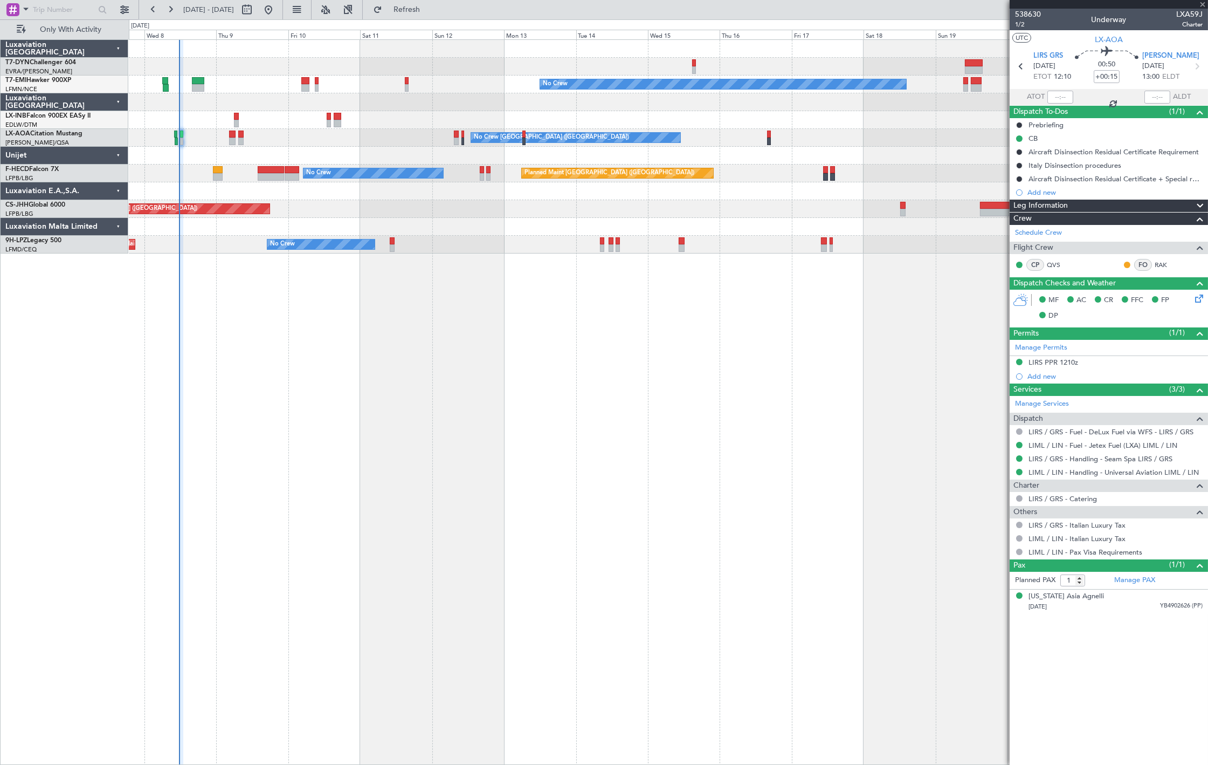
type input "+00:05"
type input "0"
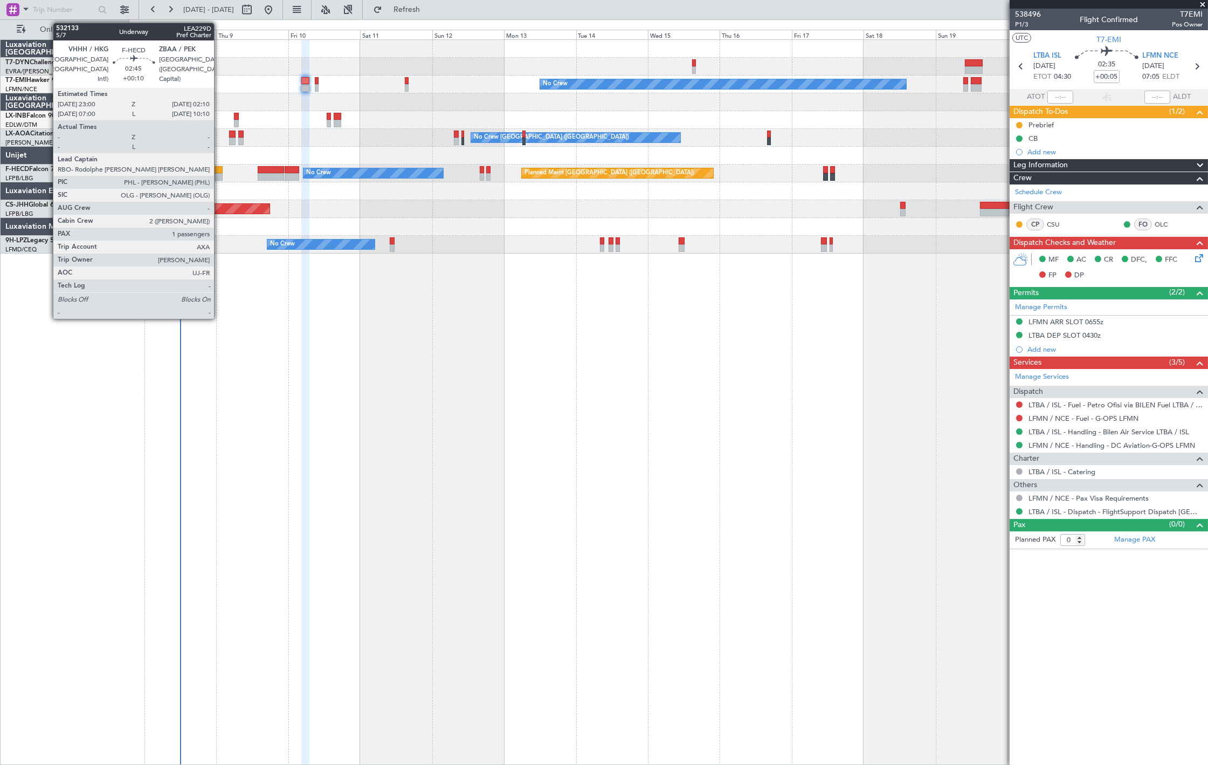
click at [219, 173] on div at bounding box center [218, 177] width 10 height 8
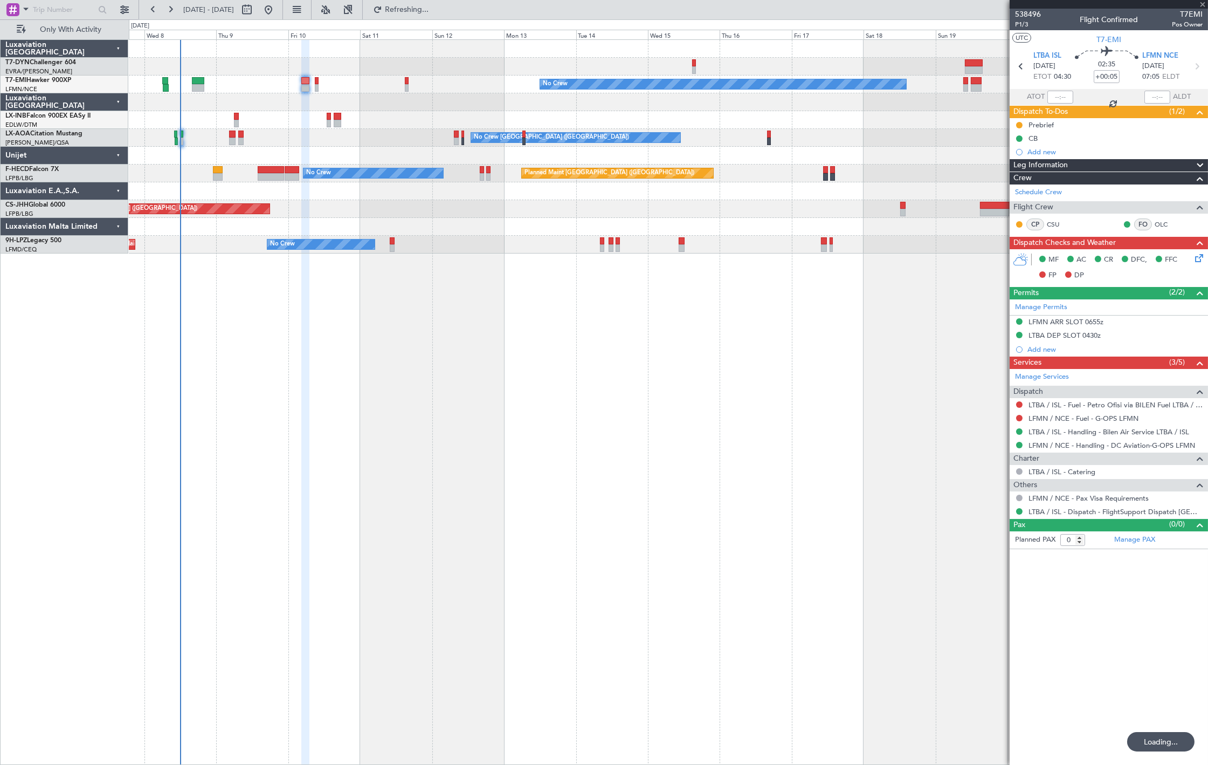
type input "+00:10"
type input "1"
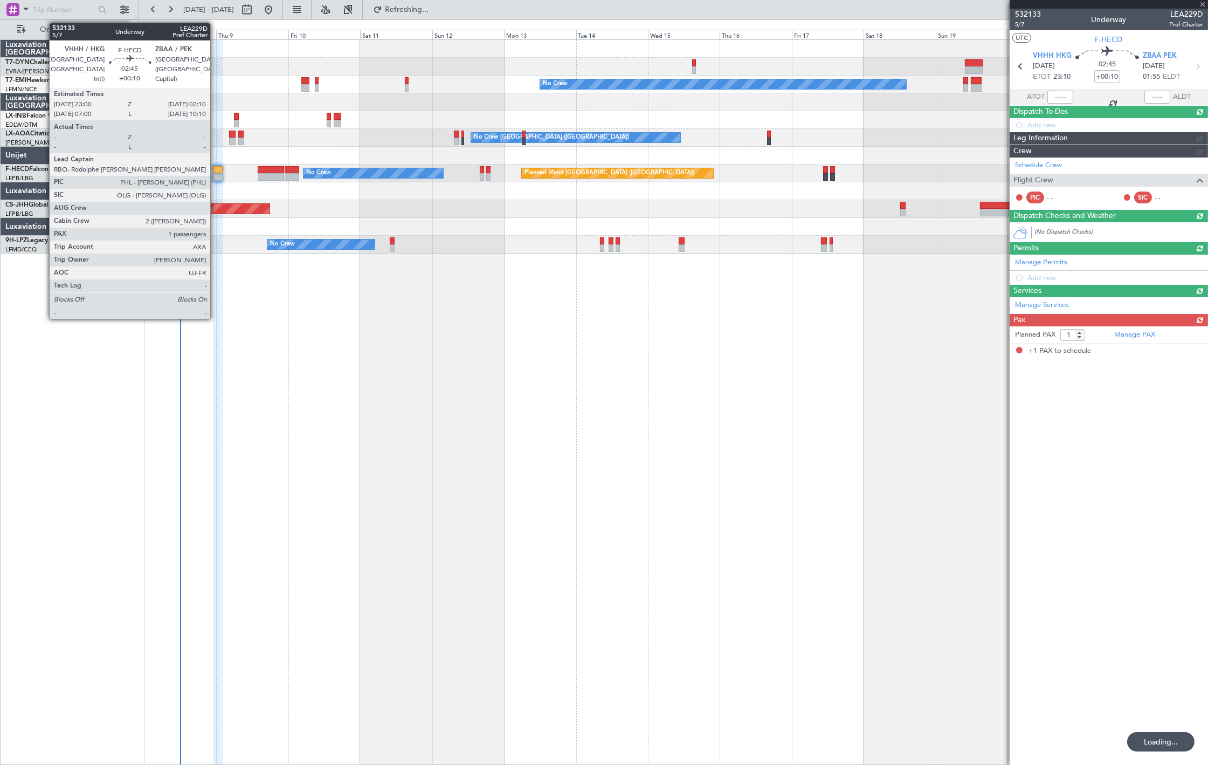
type input "+00:05"
type input "0"
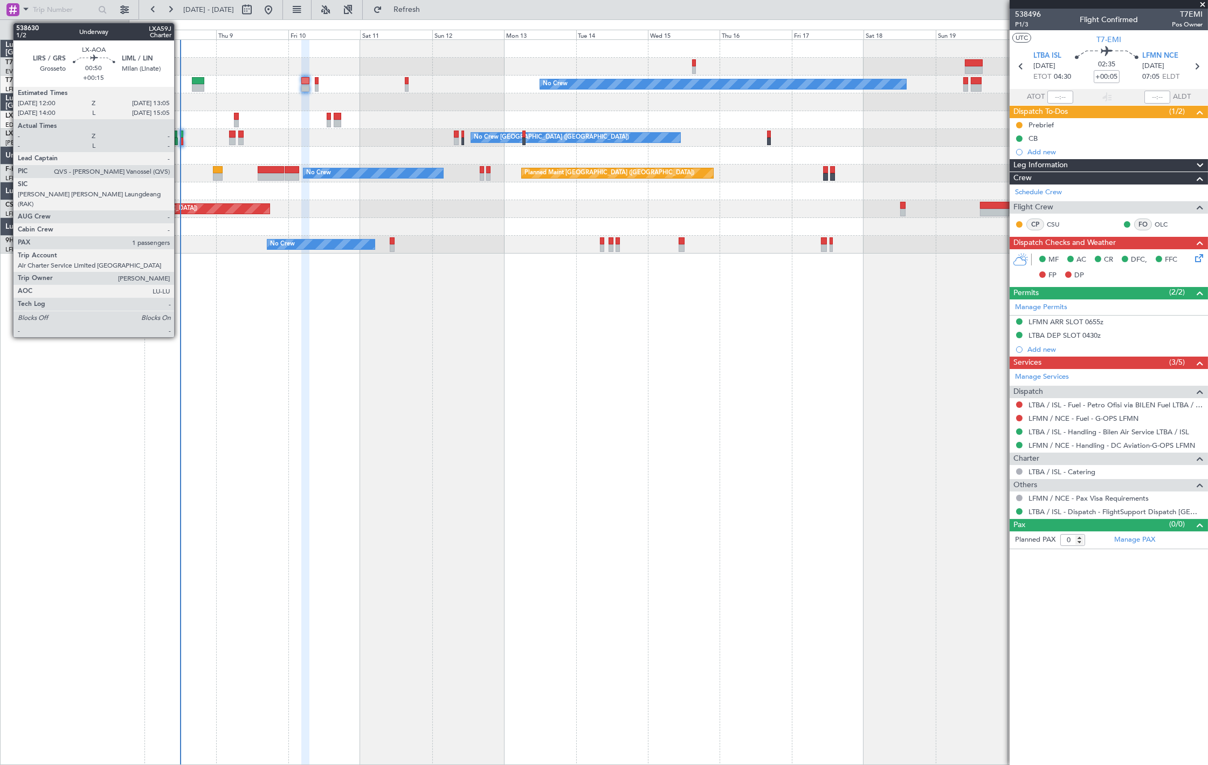
click at [180, 133] on div at bounding box center [182, 134] width 4 height 8
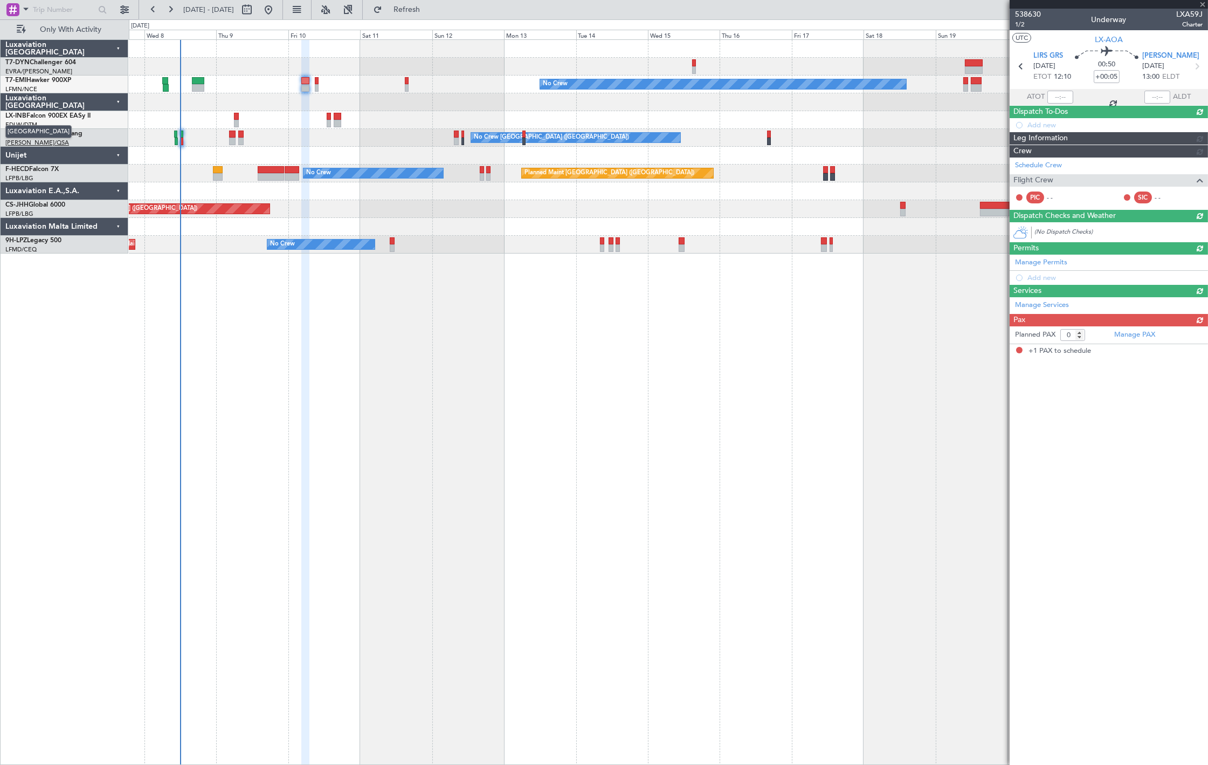
type input "+00:15"
type input "1"
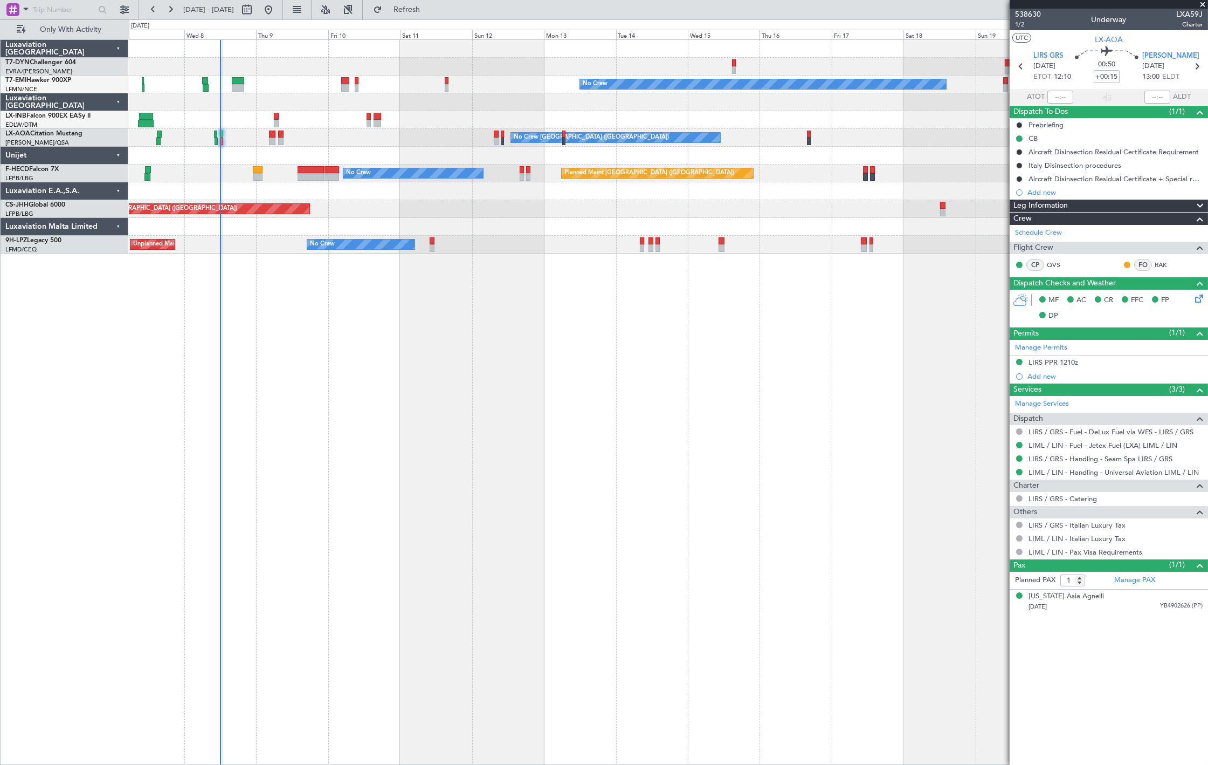
click at [354, 277] on div "No Crew Planned Maint [GEOGRAPHIC_DATA] No Crew [GEOGRAPHIC_DATA] Planned Maint…" at bounding box center [668, 401] width 1079 height 725
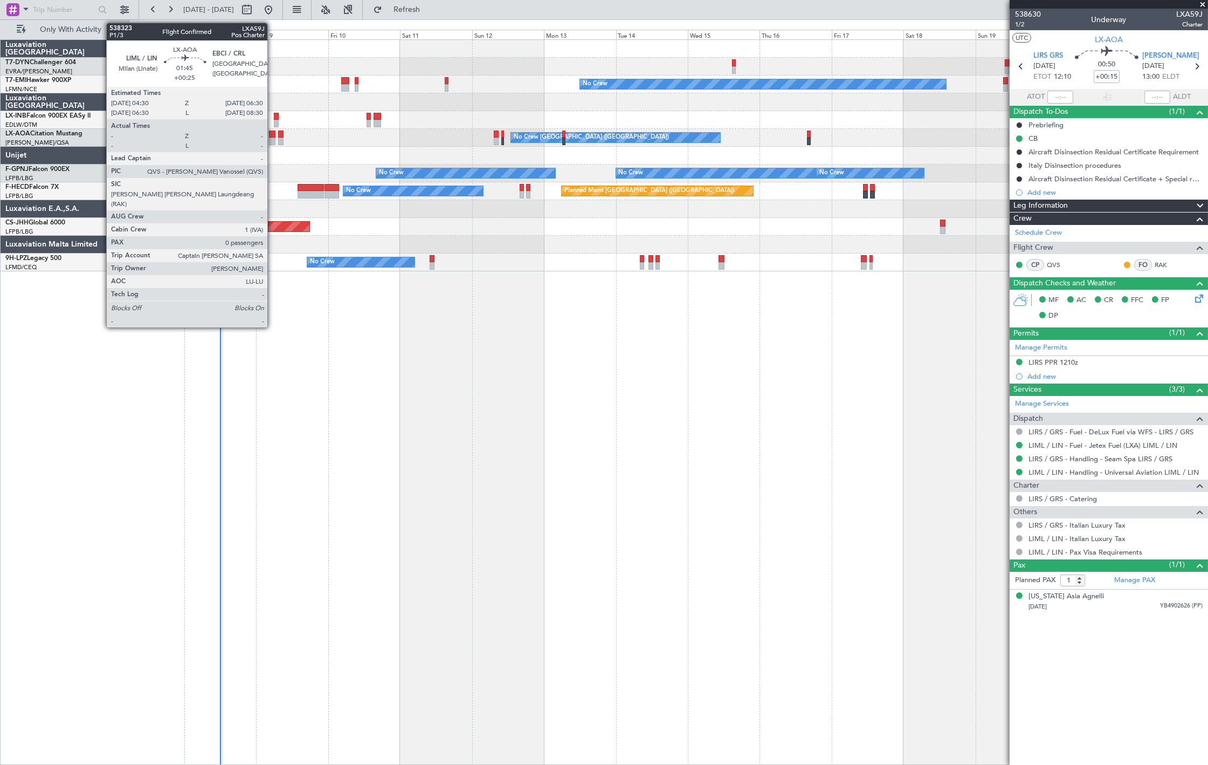
click at [273, 133] on div at bounding box center [272, 134] width 6 height 8
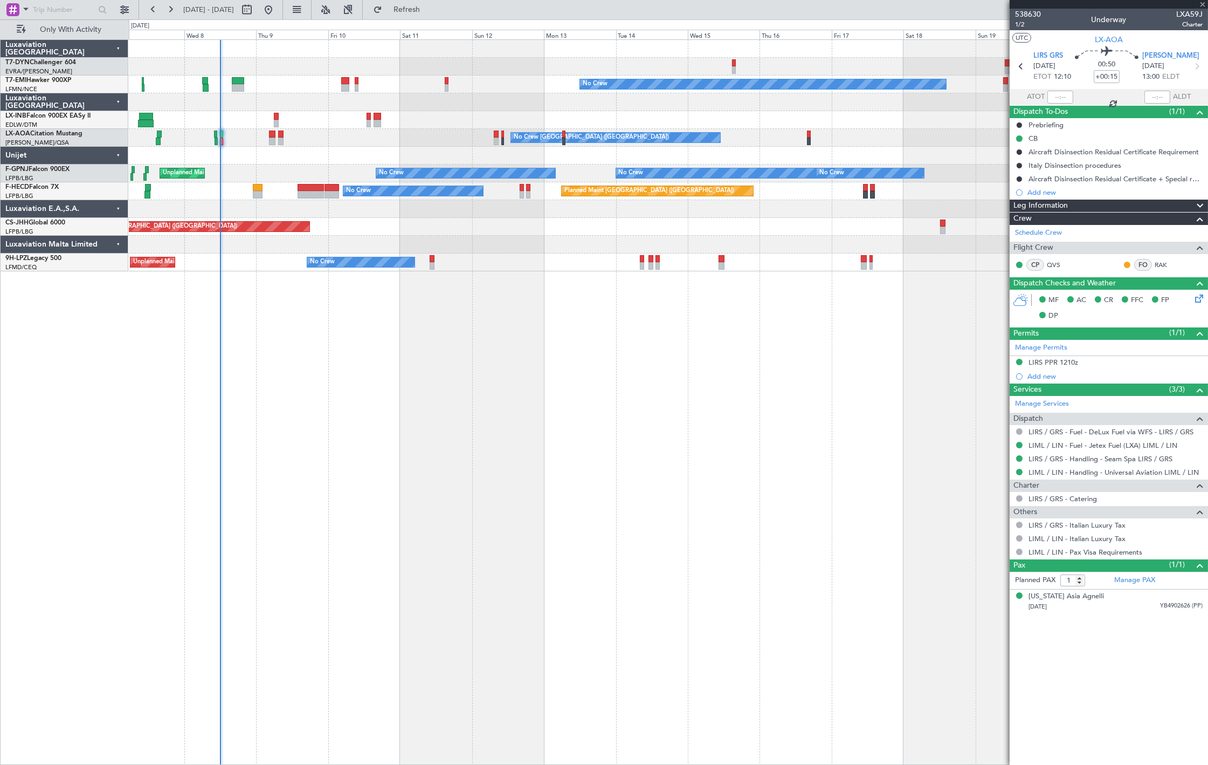
type input "+00:25"
type input "0"
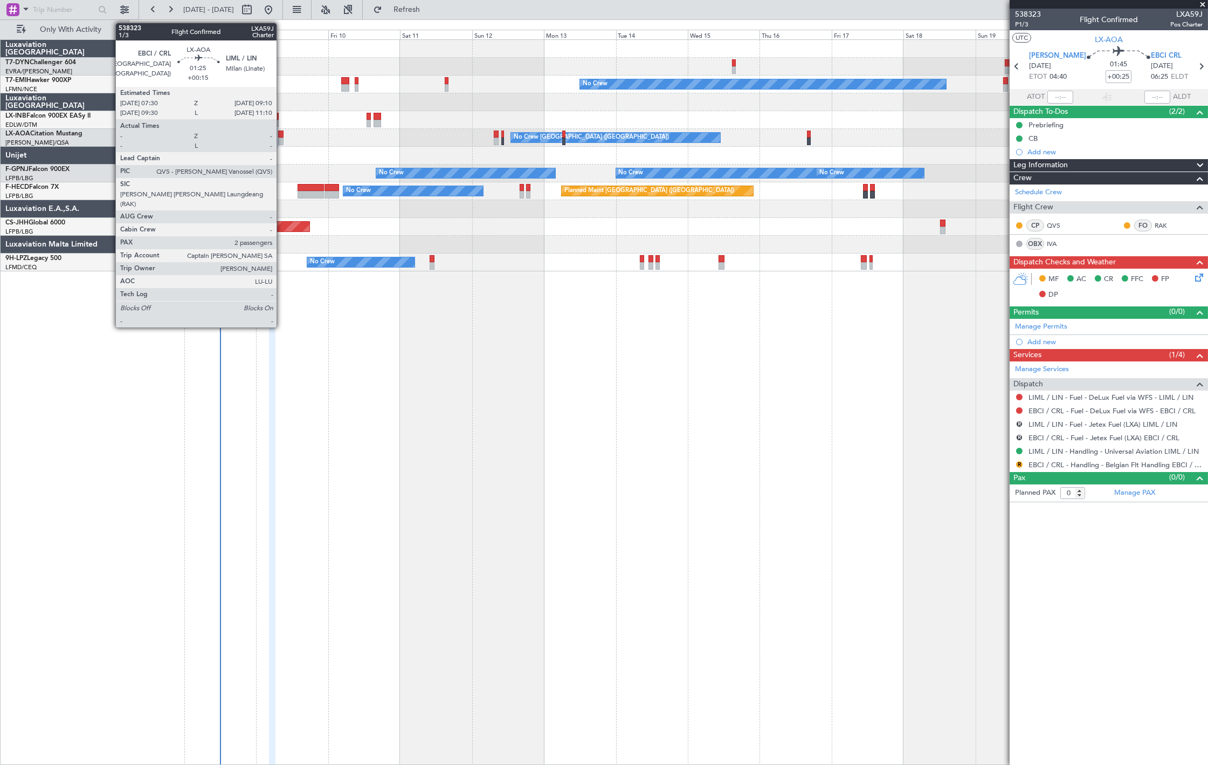
click at [282, 142] on div at bounding box center [280, 141] width 5 height 8
type input "+00:15"
type input "2"
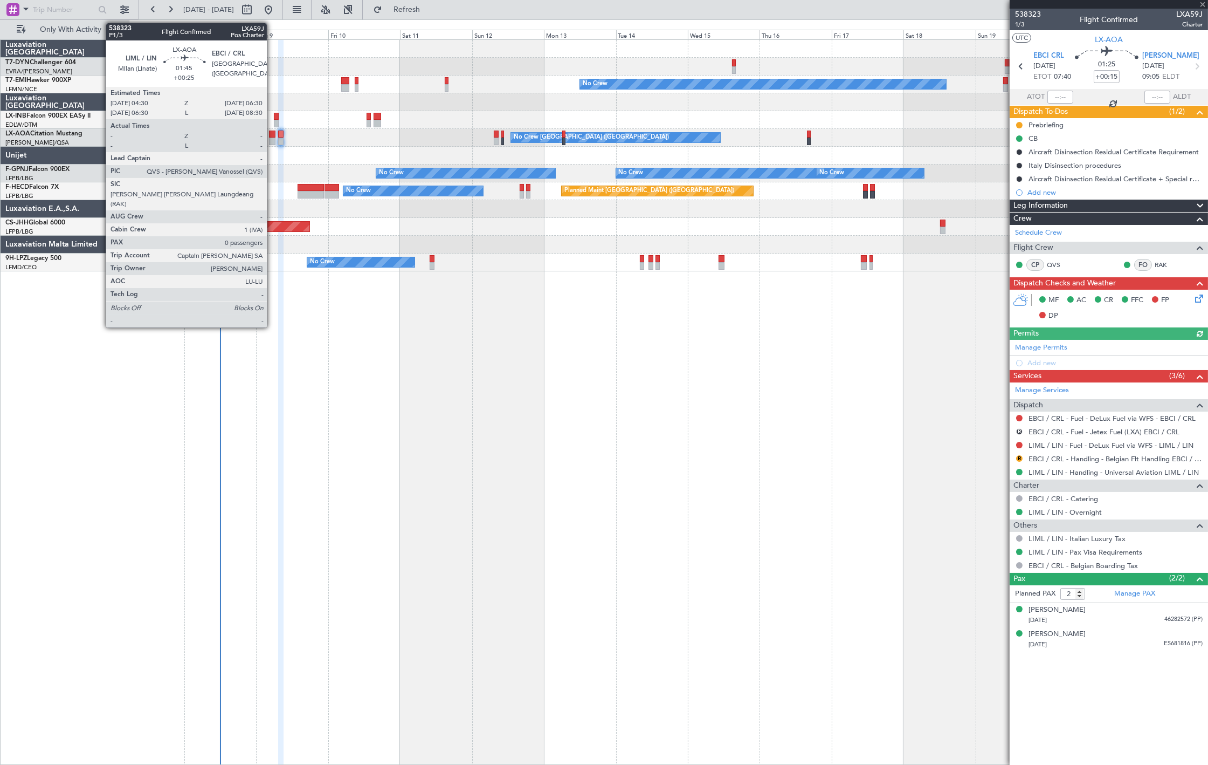
click at [272, 139] on div at bounding box center [272, 141] width 6 height 8
click at [271, 141] on div at bounding box center [272, 141] width 6 height 8
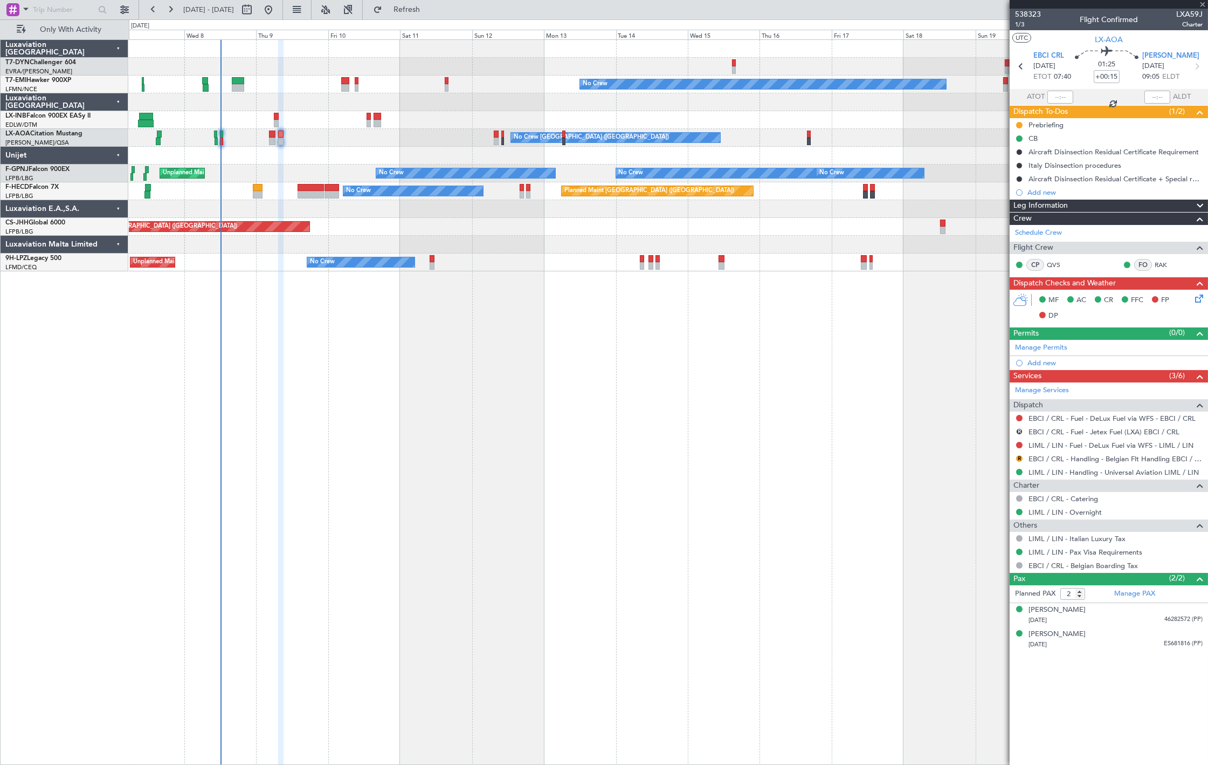
type input "+00:25"
type input "0"
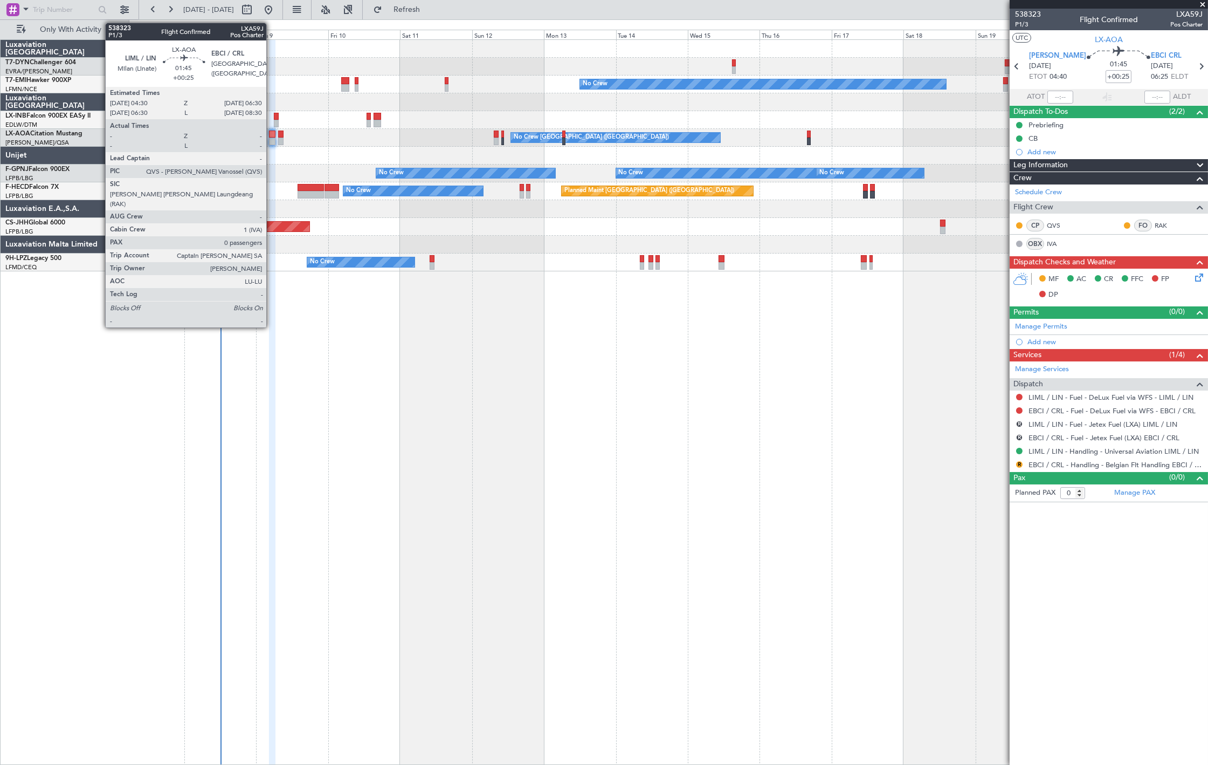
click at [272, 140] on div at bounding box center [272, 141] width 6 height 8
click at [276, 133] on div "No Crew Monchengladbach Planned Maint [GEOGRAPHIC_DATA] No Crew [GEOGRAPHIC_DAT…" at bounding box center [668, 138] width 1079 height 18
click at [273, 138] on div at bounding box center [272, 141] width 6 height 8
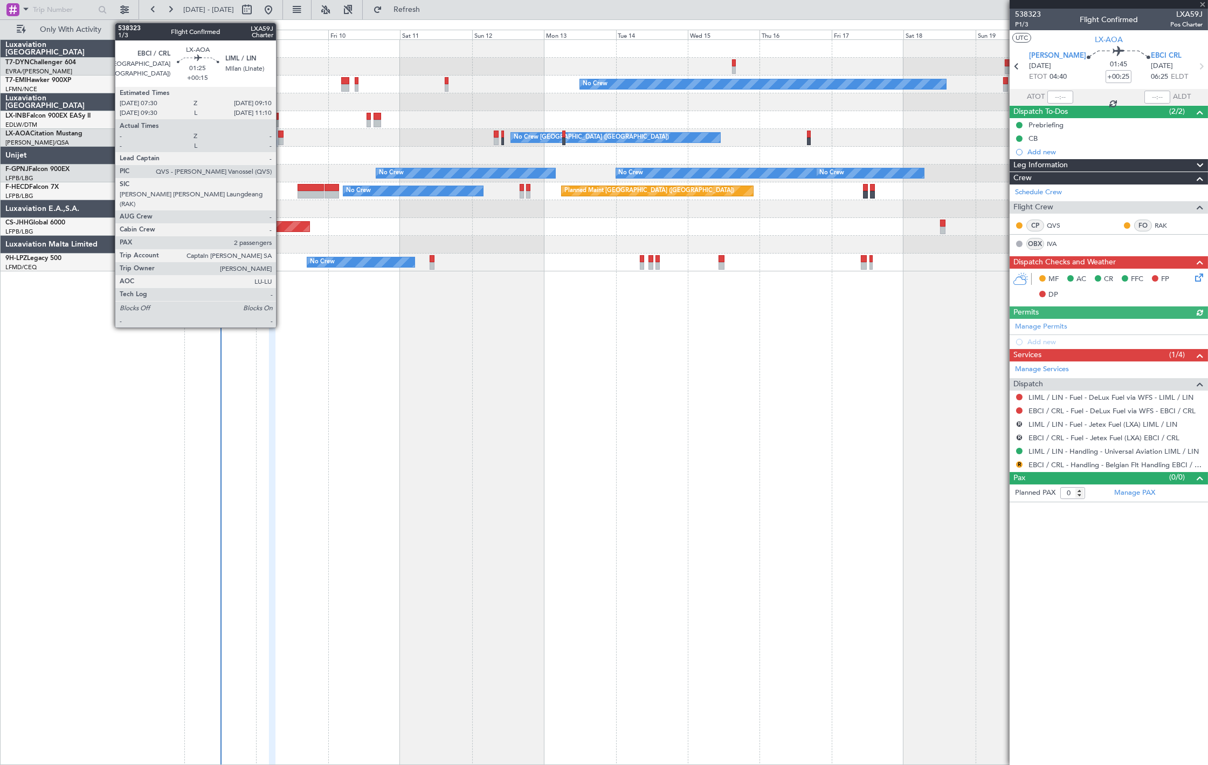
click at [281, 137] on div at bounding box center [280, 141] width 5 height 8
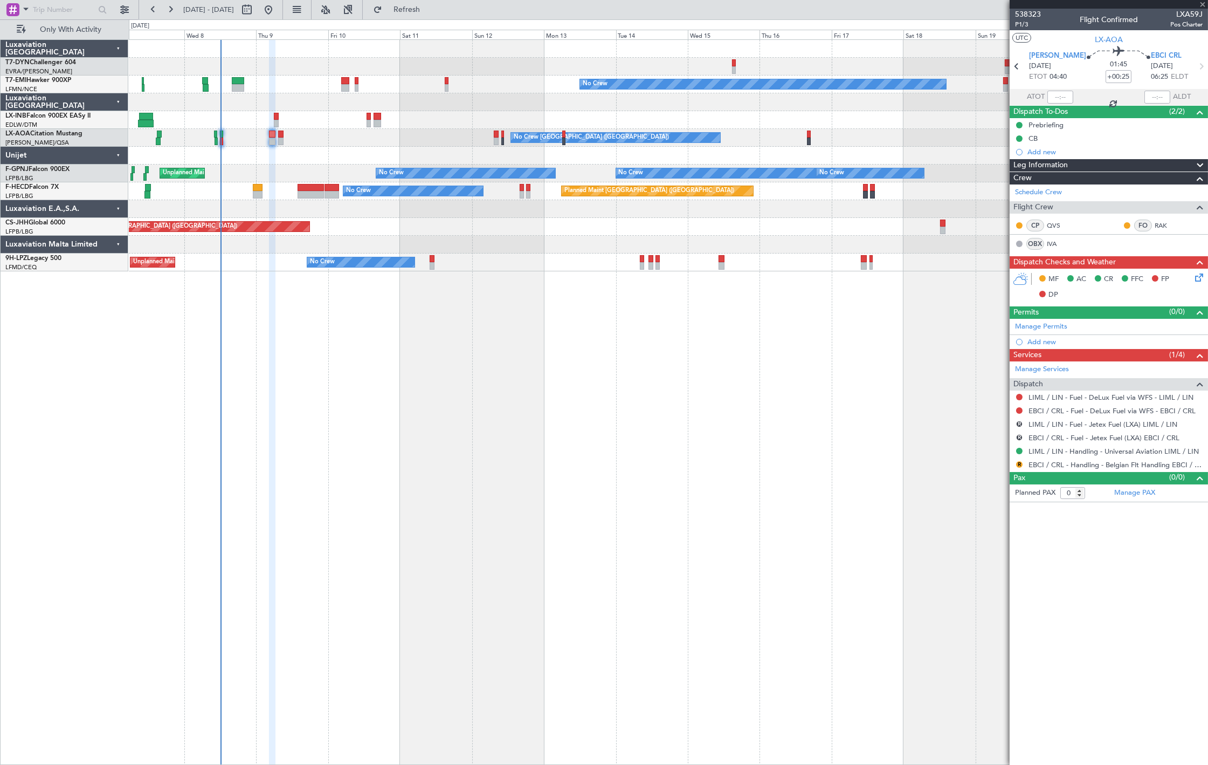
type input "+00:15"
type input "2"
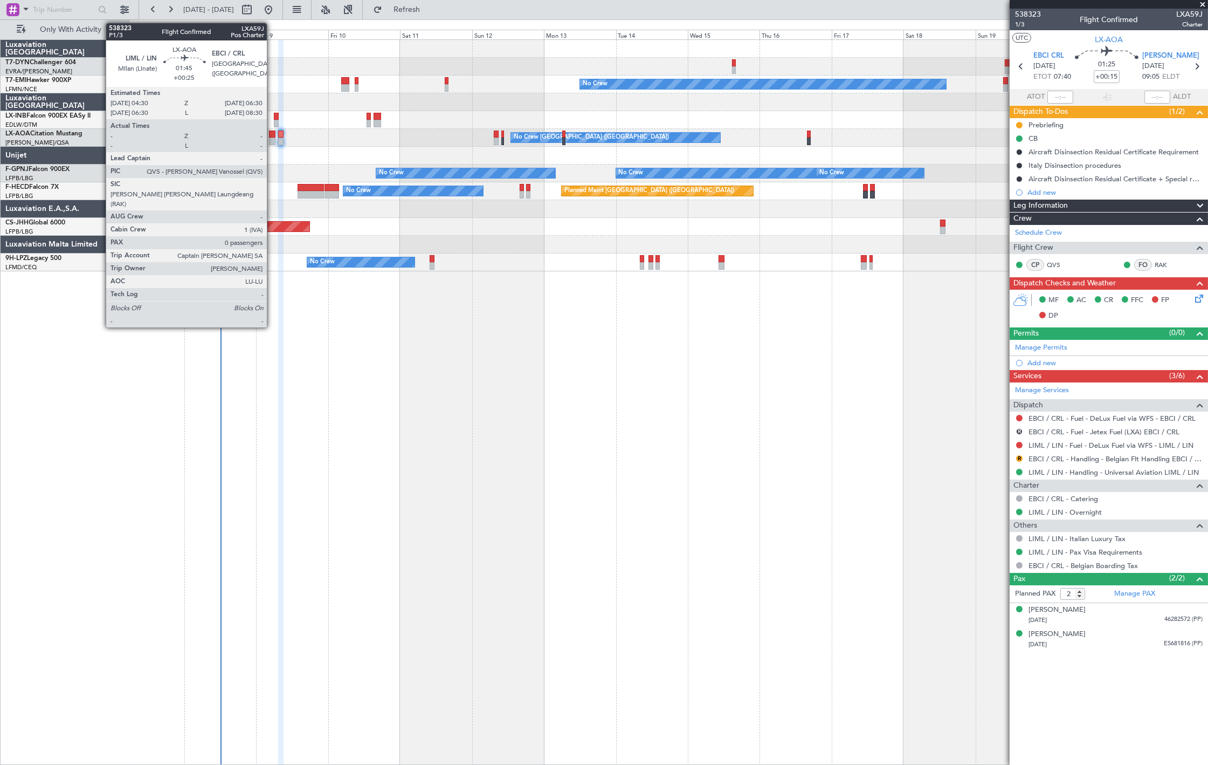
click at [272, 137] on div at bounding box center [272, 141] width 6 height 8
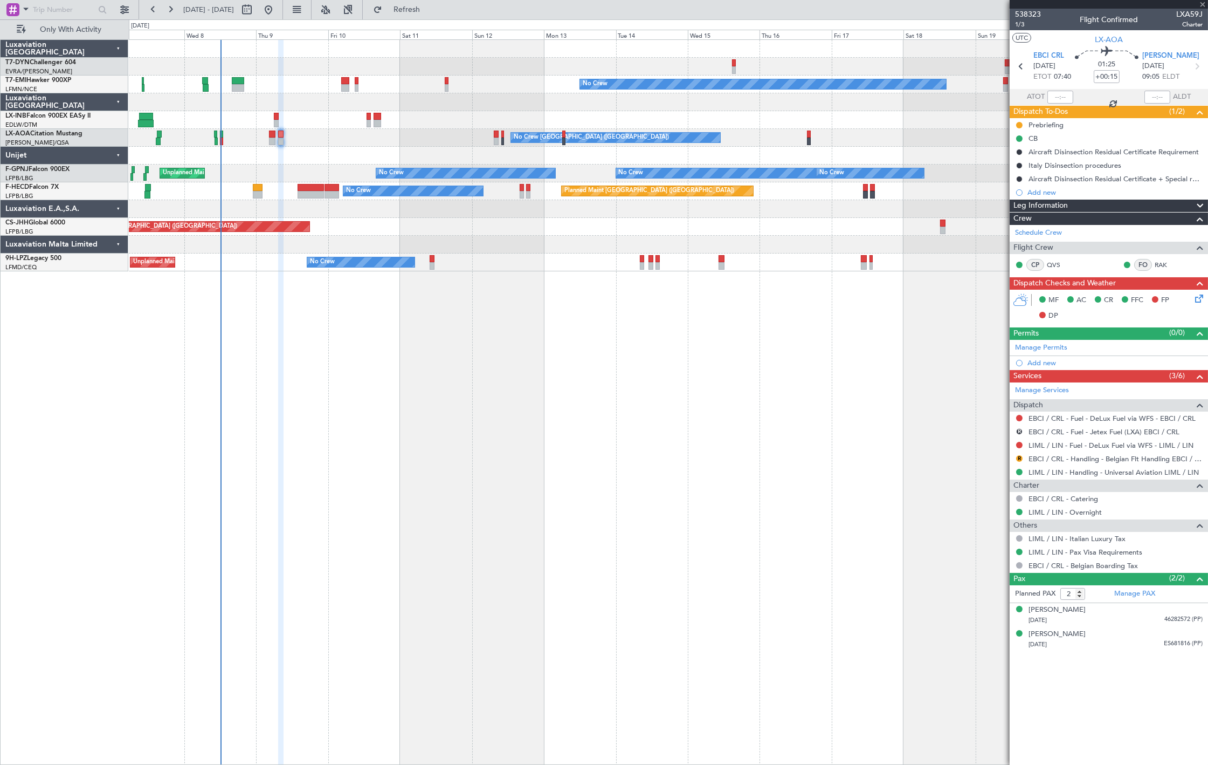
type input "+00:25"
type input "0"
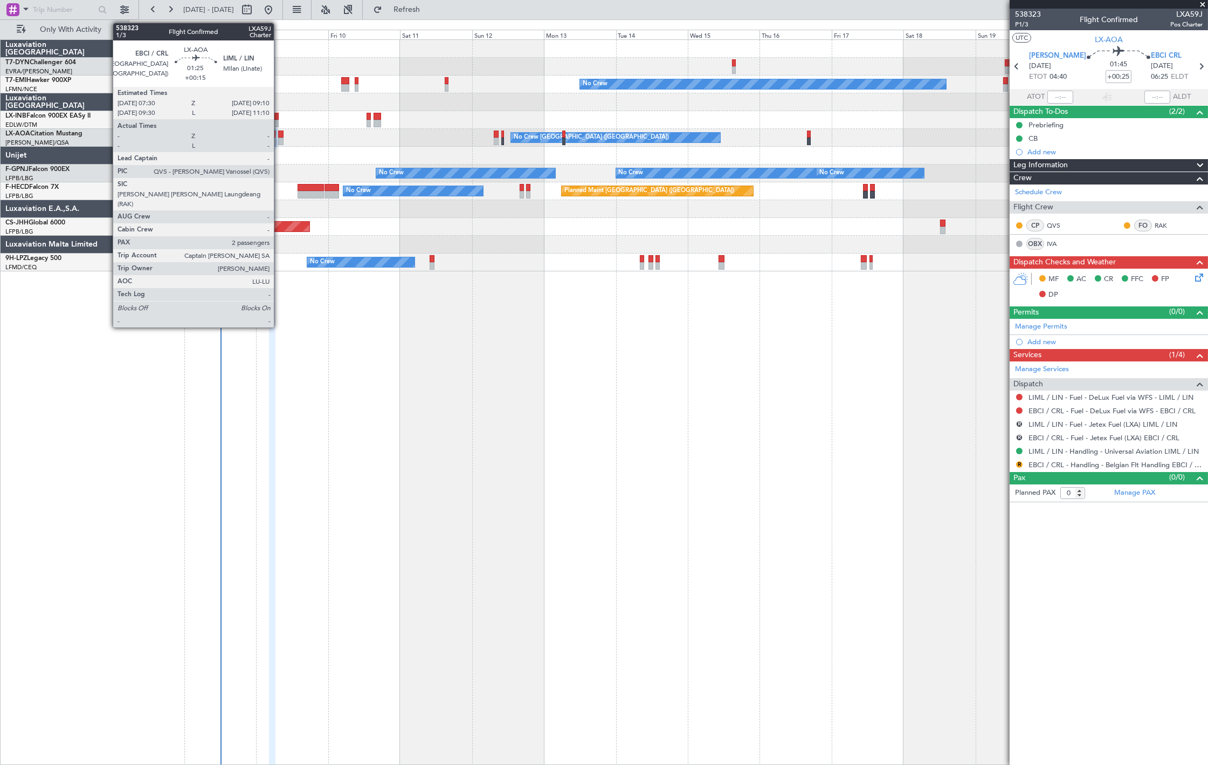
click at [279, 138] on div at bounding box center [280, 141] width 5 height 8
type input "+00:15"
type input "2"
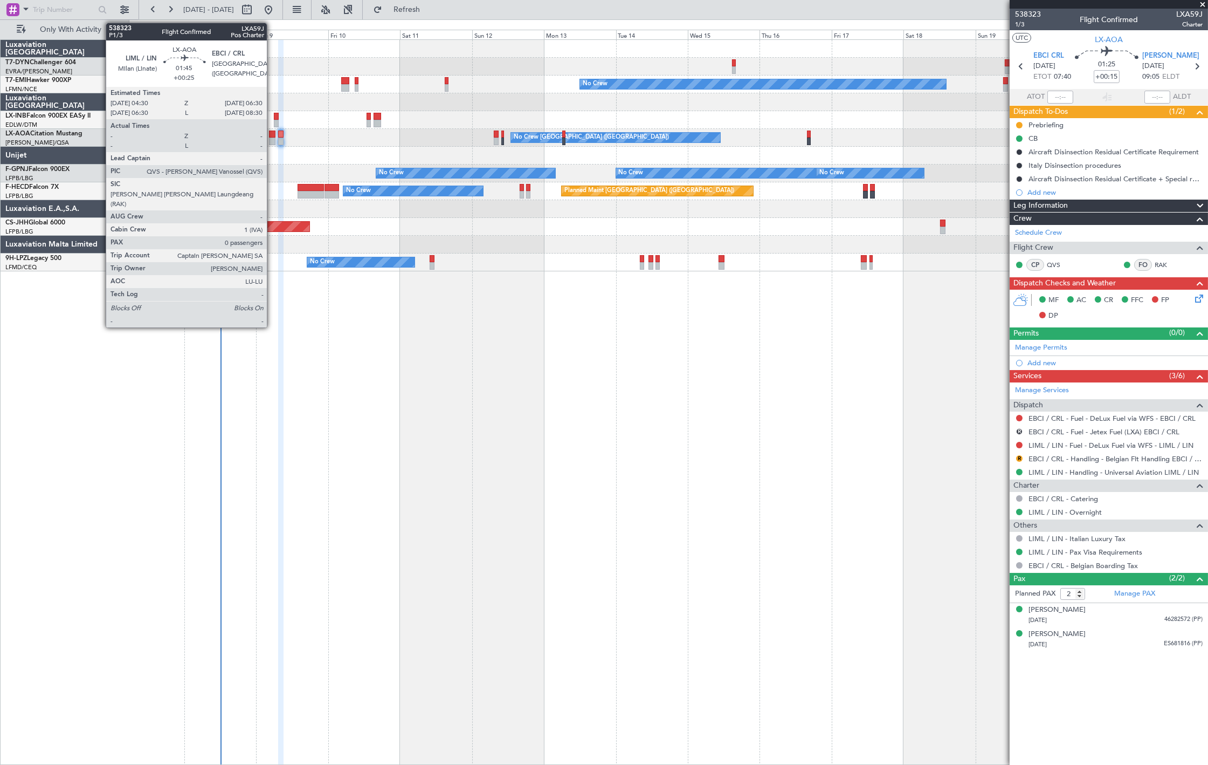
click at [272, 135] on div at bounding box center [272, 134] width 6 height 8
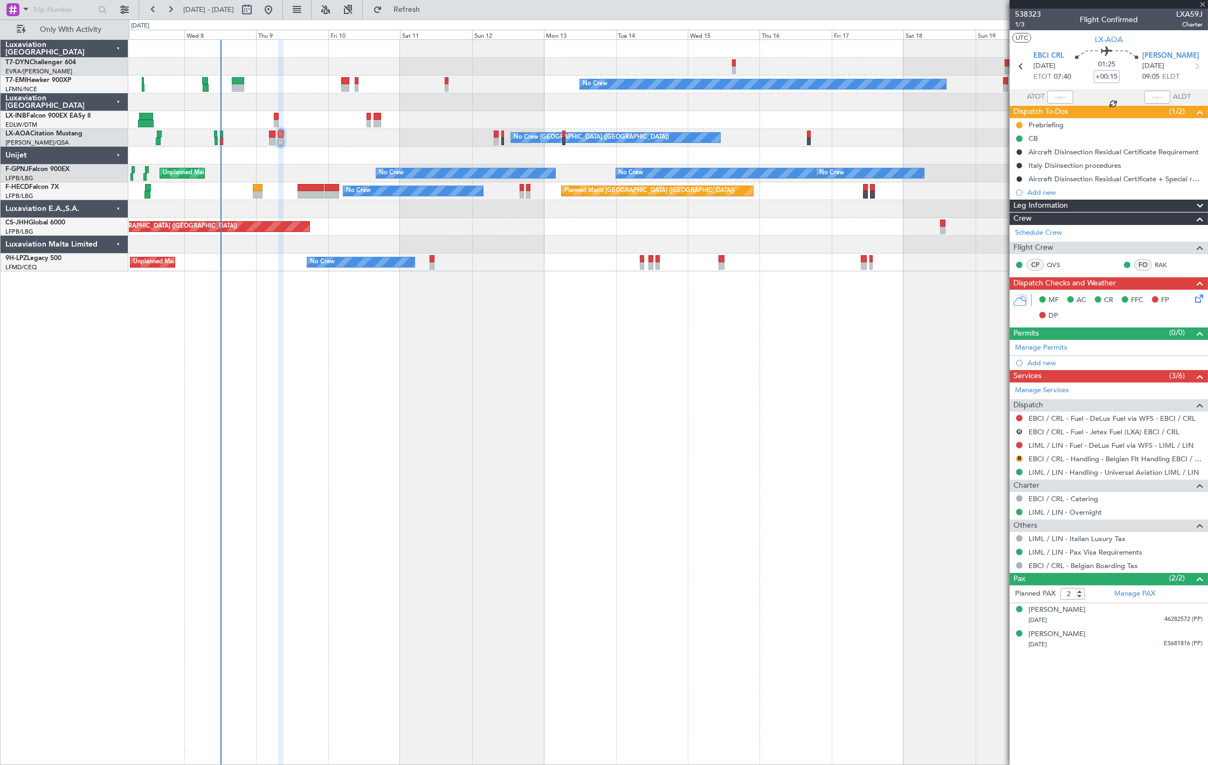
type input "+00:25"
type input "0"
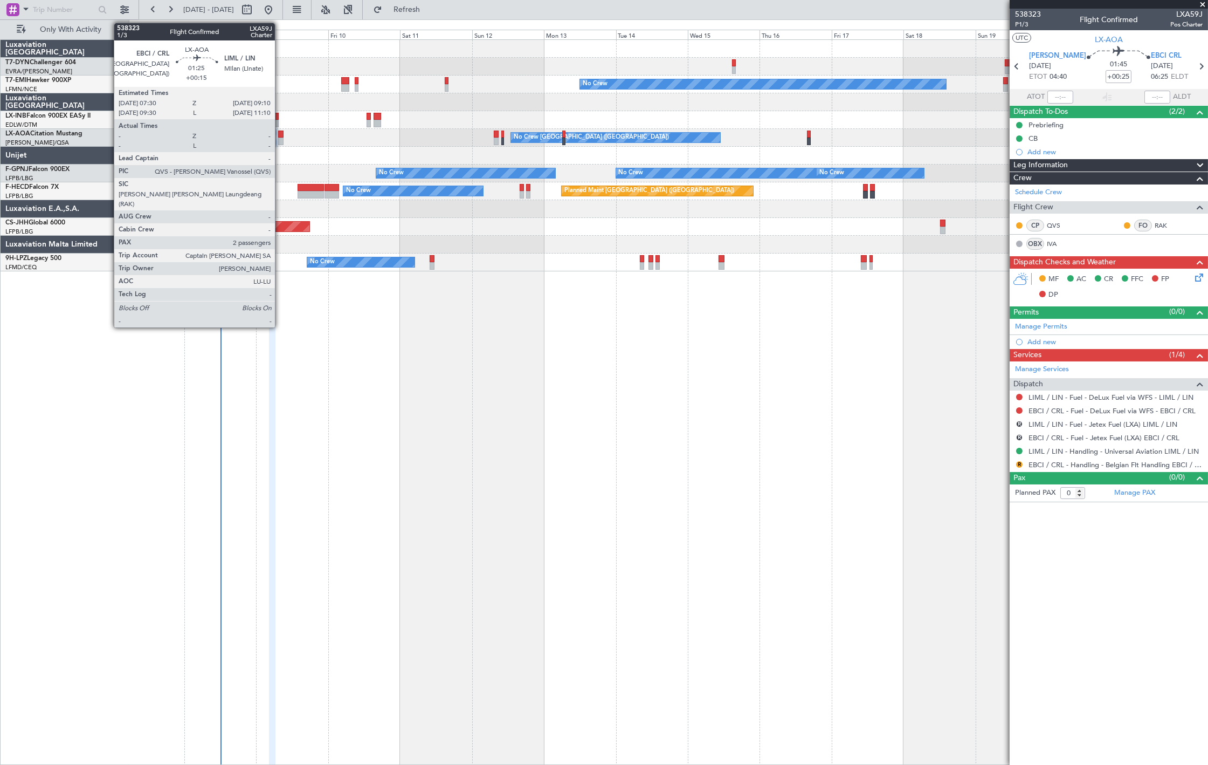
click at [280, 135] on div at bounding box center [280, 134] width 5 height 8
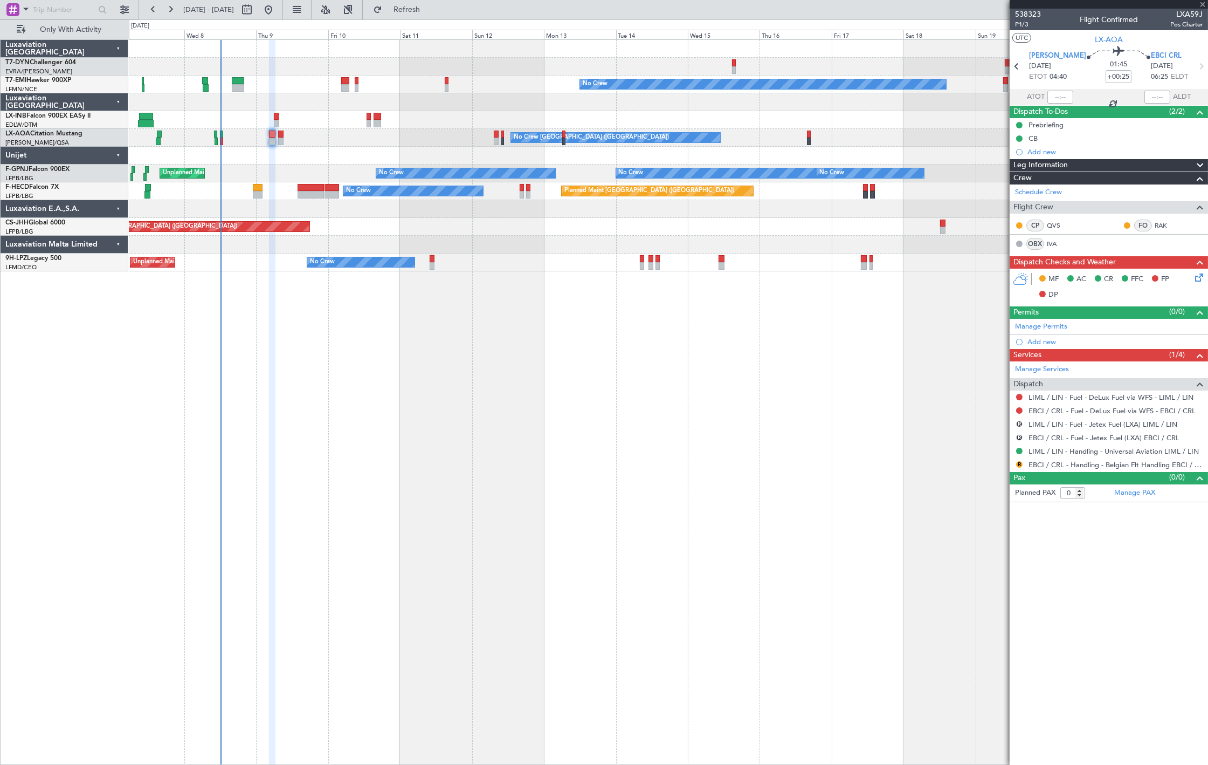
type input "+00:15"
type input "2"
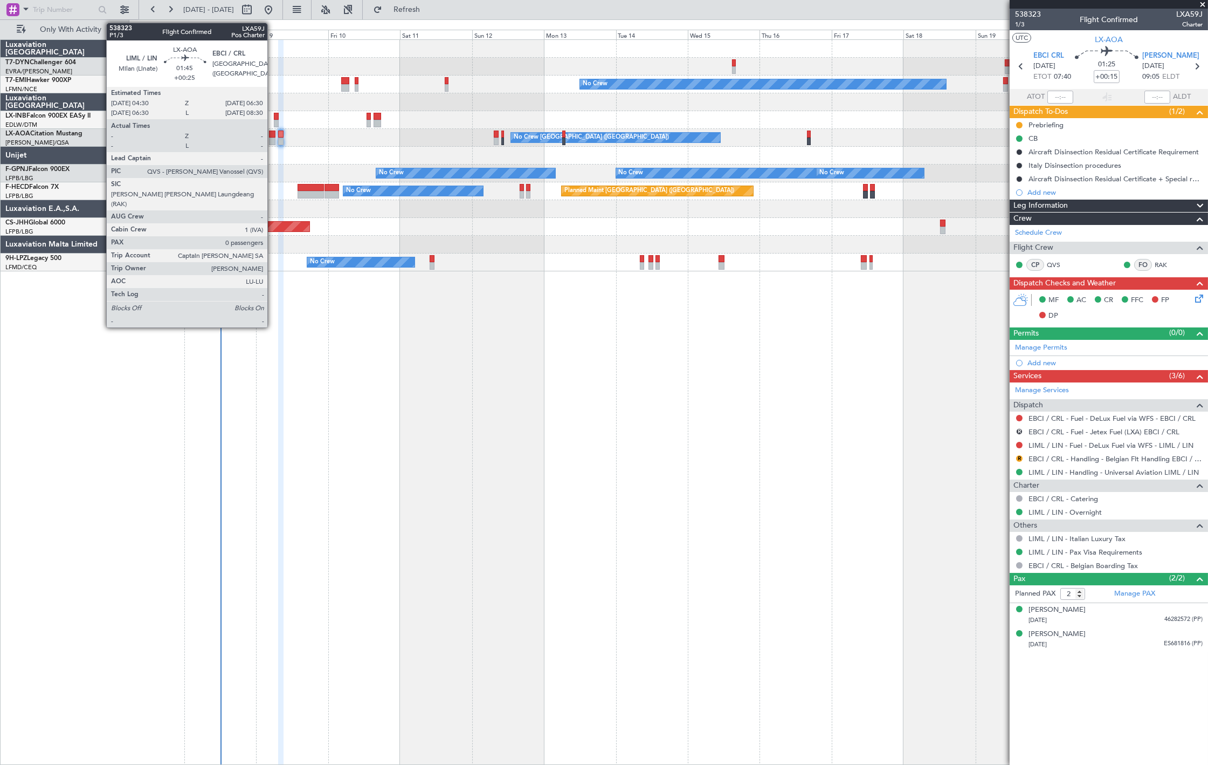
click at [273, 138] on div at bounding box center [272, 141] width 6 height 8
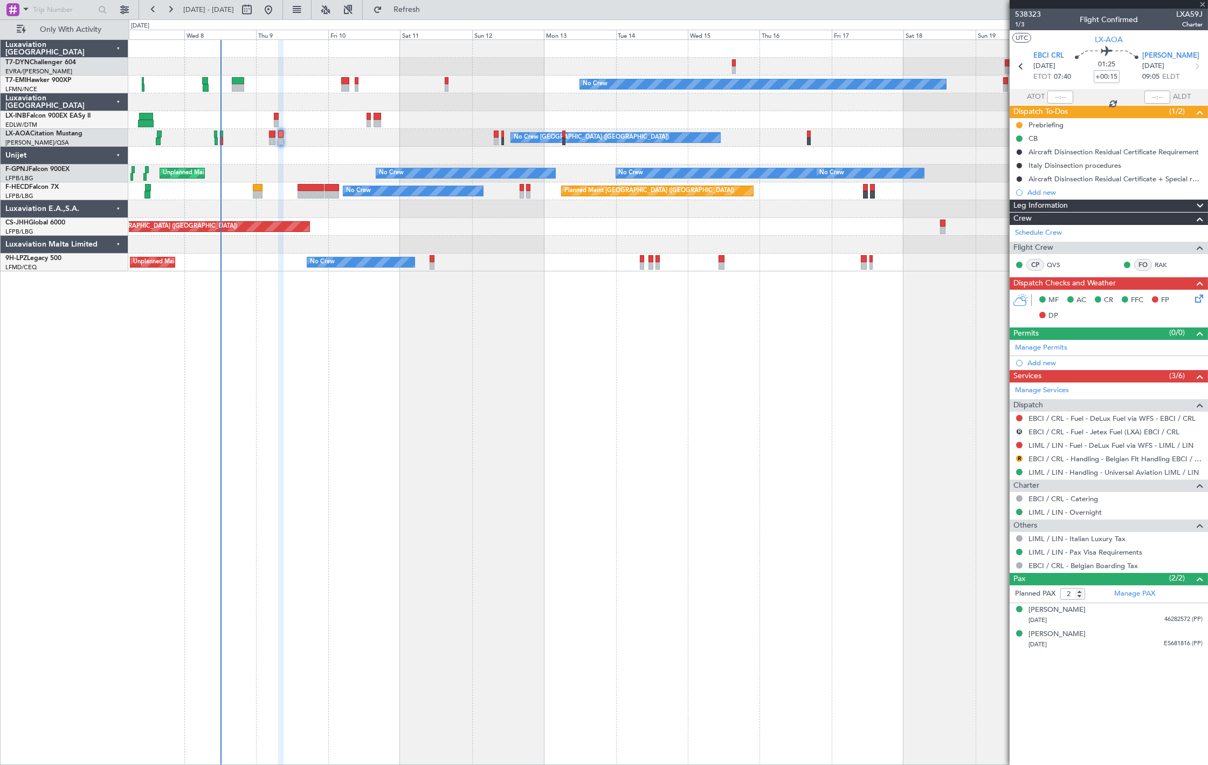
type input "+00:25"
type input "0"
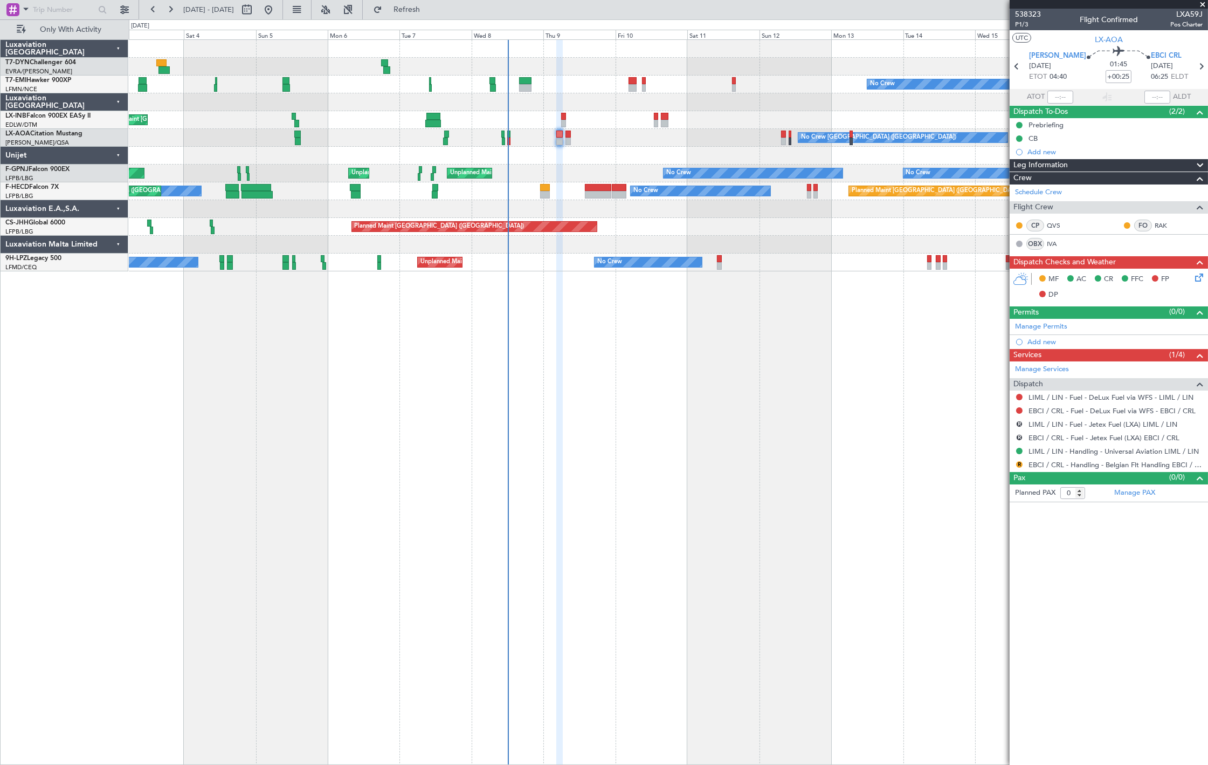
click at [510, 405] on div "No Crew Planned Maint [GEOGRAPHIC_DATA] No Crew [GEOGRAPHIC_DATA] ([GEOGRAPHIC_…" at bounding box center [668, 401] width 1079 height 725
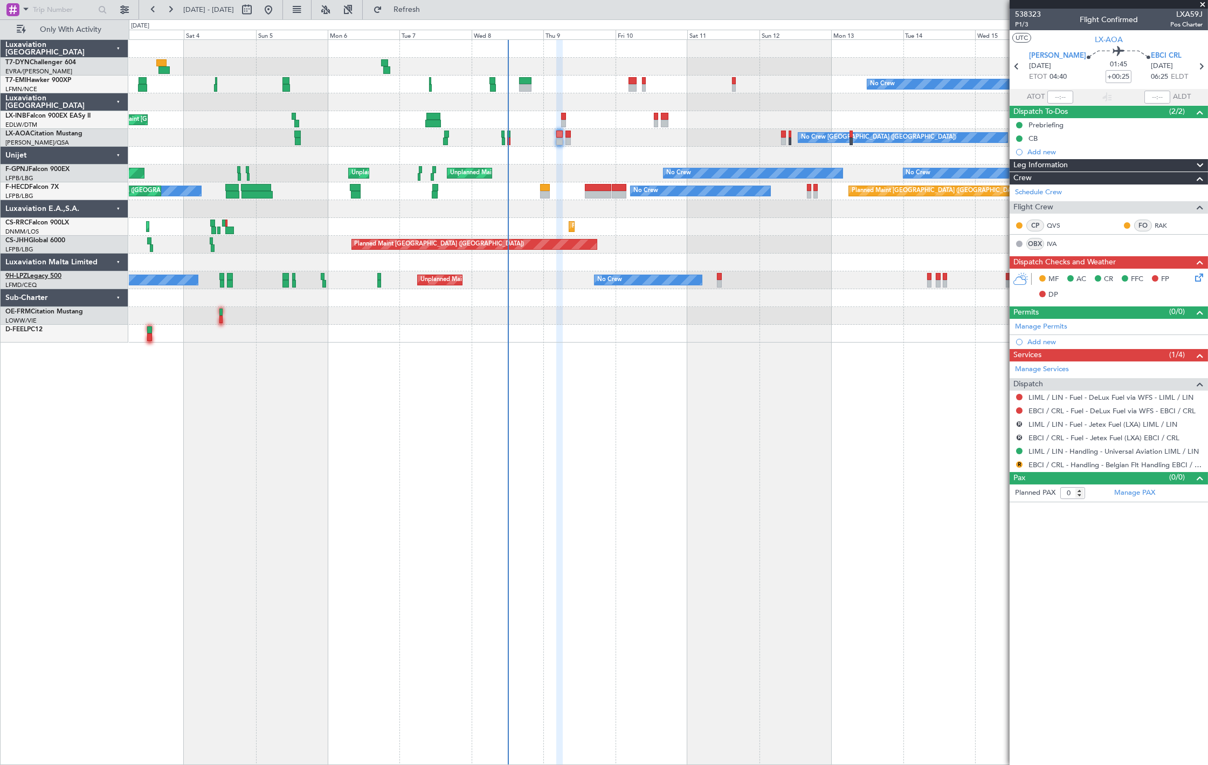
click at [44, 273] on link "9H-LPZ Legacy 500" at bounding box center [33, 276] width 56 height 6
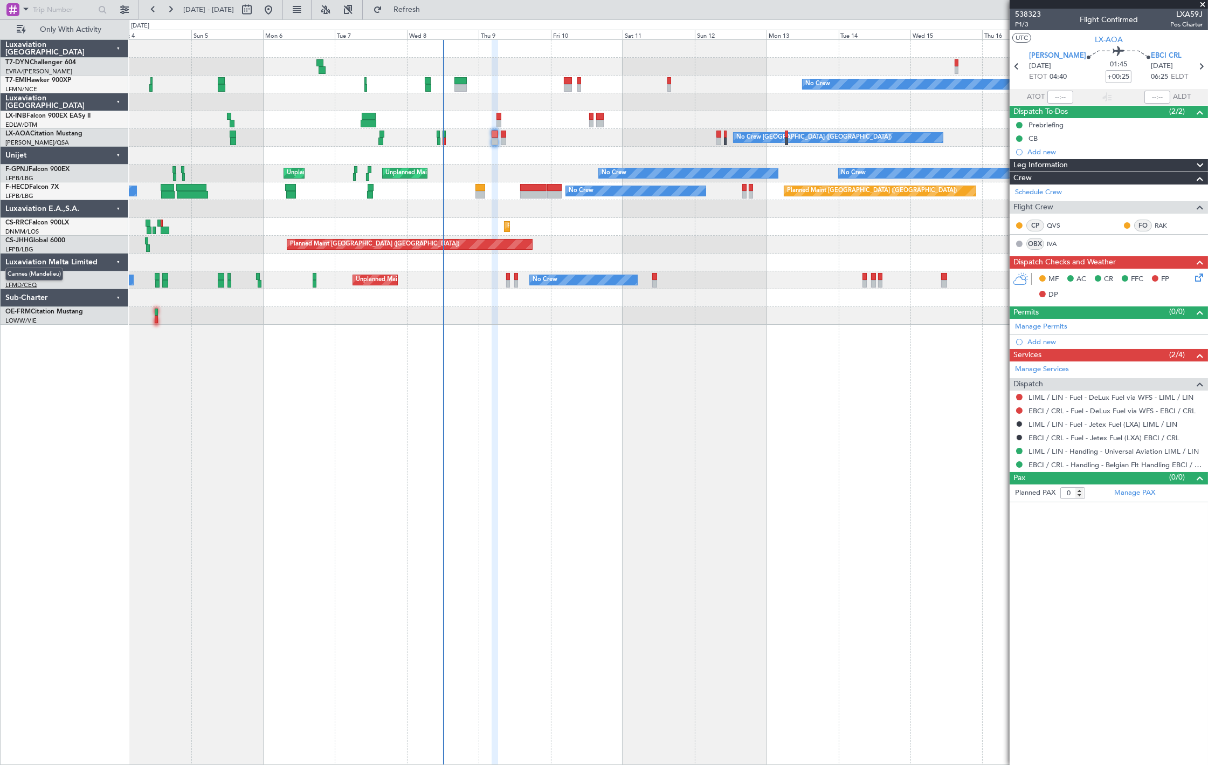
click at [28, 276] on span "Cannes (Mandelieu)" at bounding box center [34, 273] width 58 height 13
click at [54, 277] on link "9H-LPZ Legacy 500" at bounding box center [33, 276] width 56 height 6
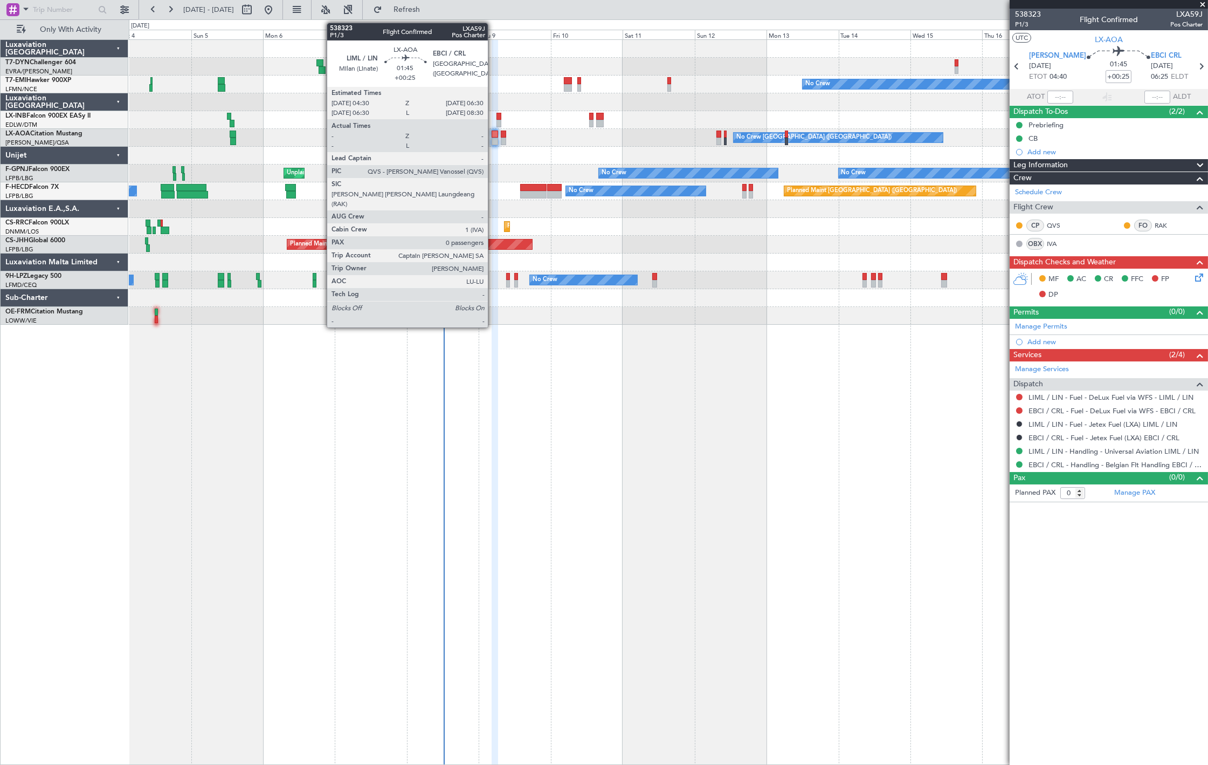
click at [493, 139] on div at bounding box center [495, 141] width 6 height 8
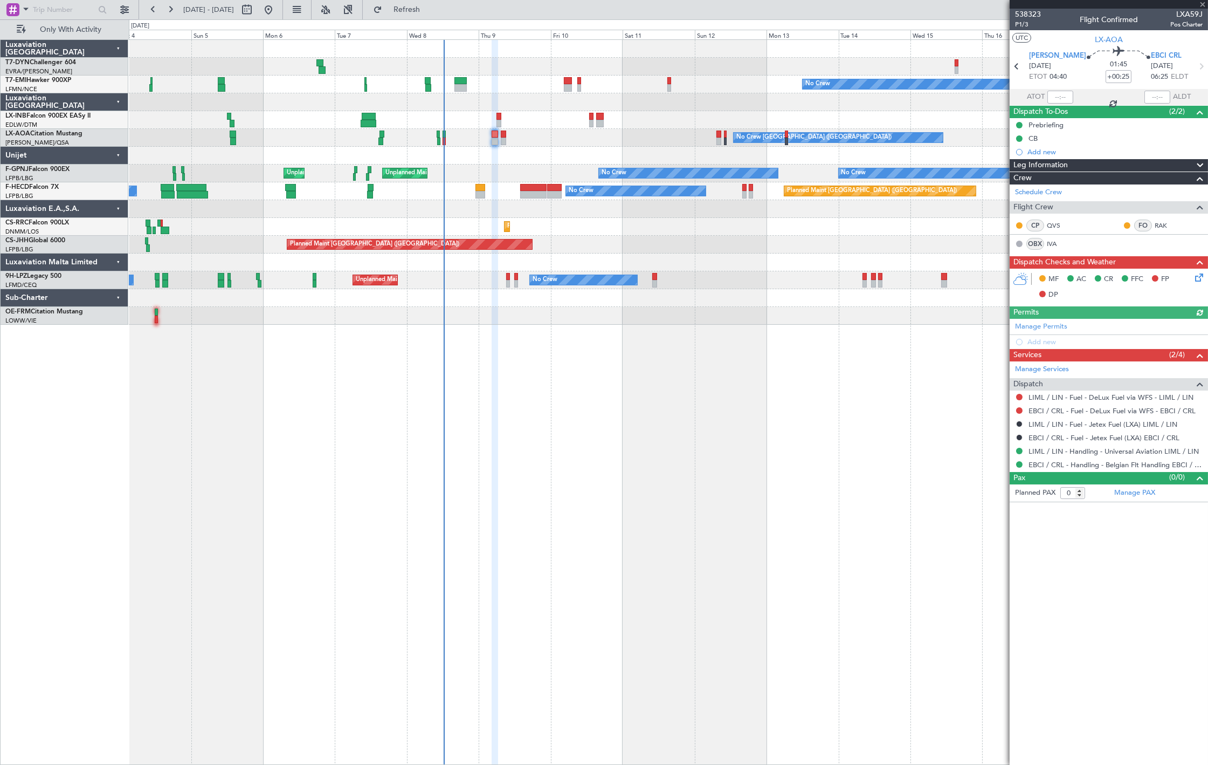
click at [504, 141] on div at bounding box center [503, 141] width 5 height 8
type input "+00:15"
type input "2"
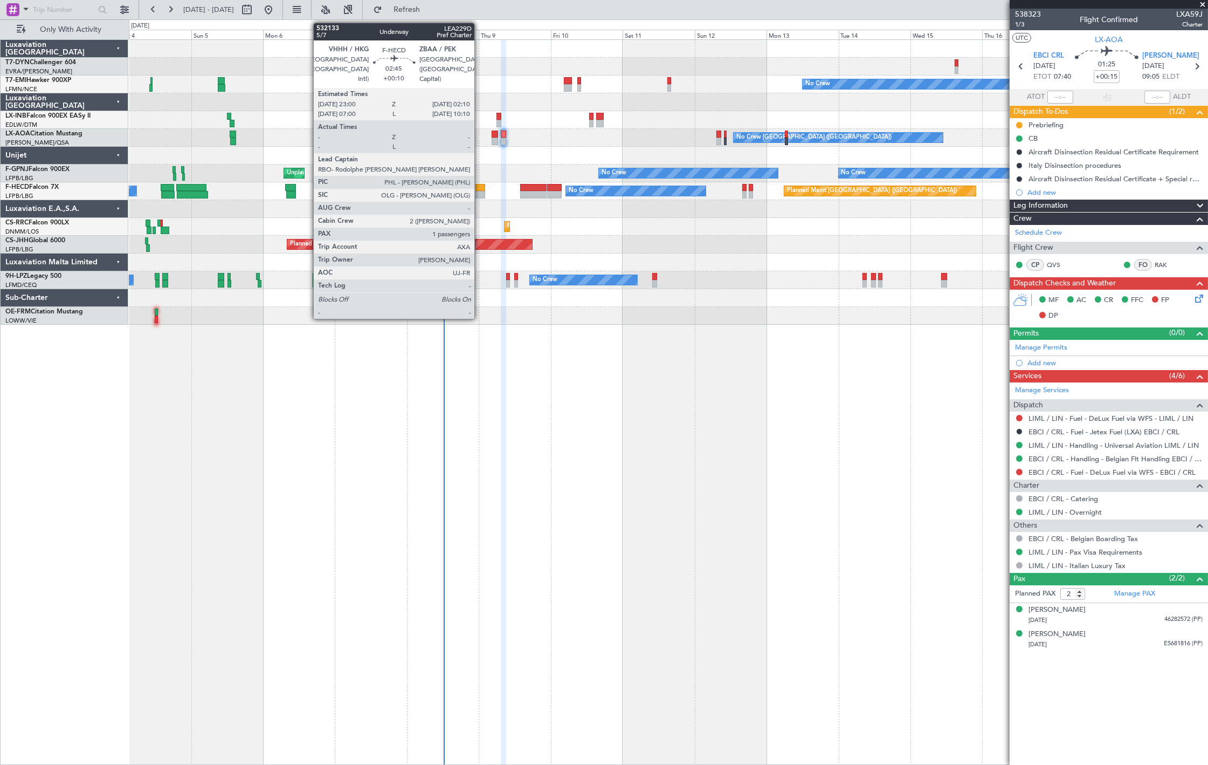
click at [480, 191] on div at bounding box center [481, 195] width 10 height 8
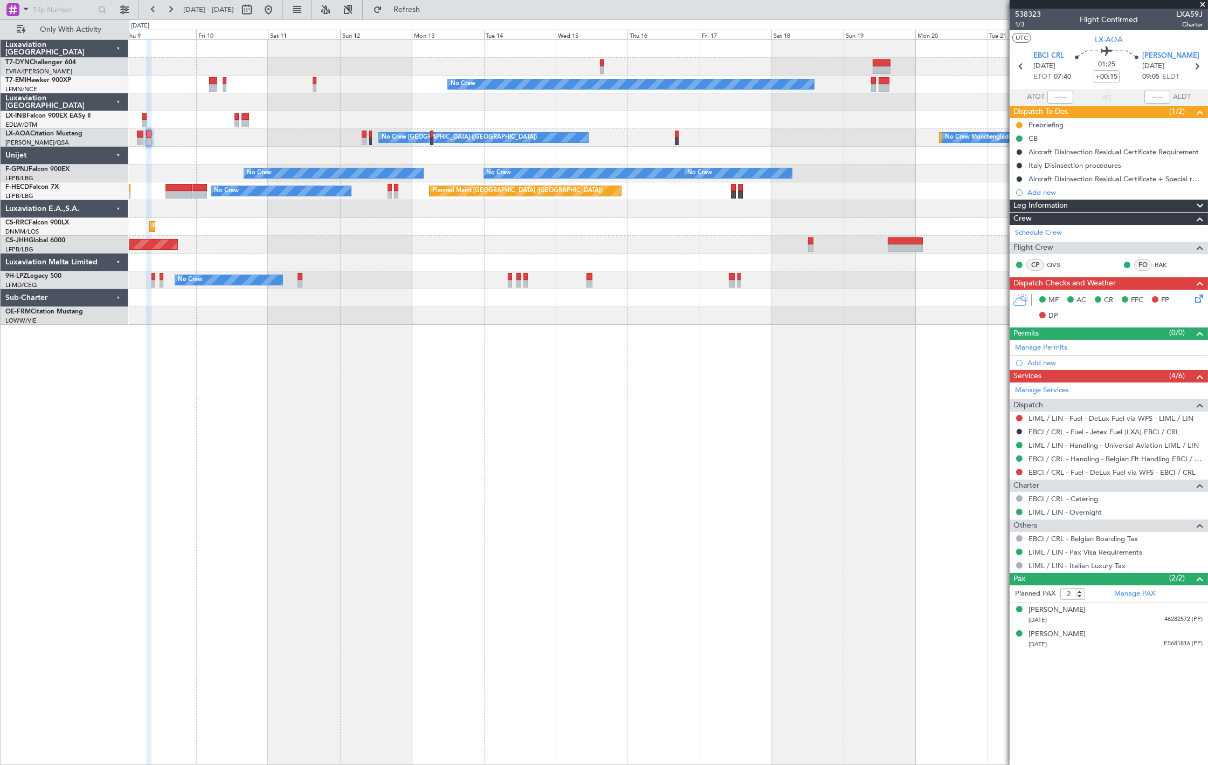
click at [438, 255] on div "No Crew No Crew Charleroi (Brussels South) Planned Maint Monchengladbach No Cre…" at bounding box center [668, 182] width 1079 height 285
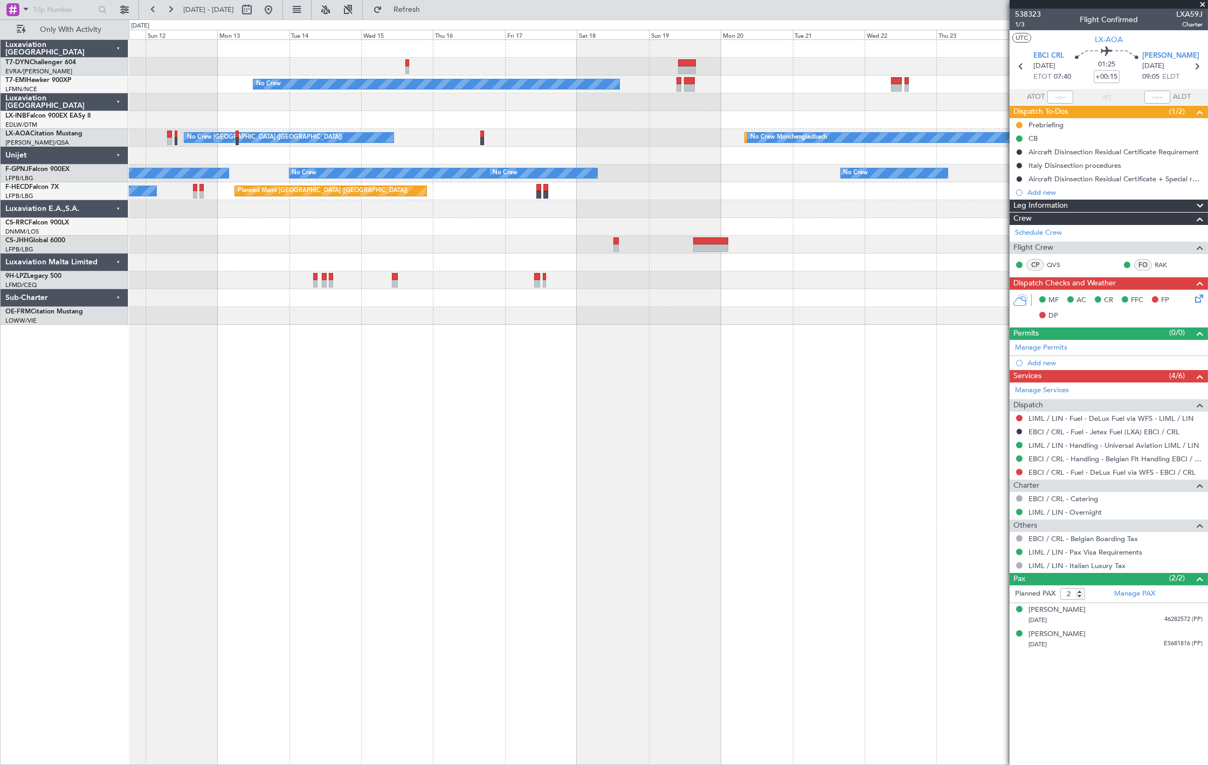
click at [465, 239] on div "No Crew No Crew Charleroi (Brussels South) Planned Maint Monchengladbach No Cre…" at bounding box center [668, 182] width 1079 height 285
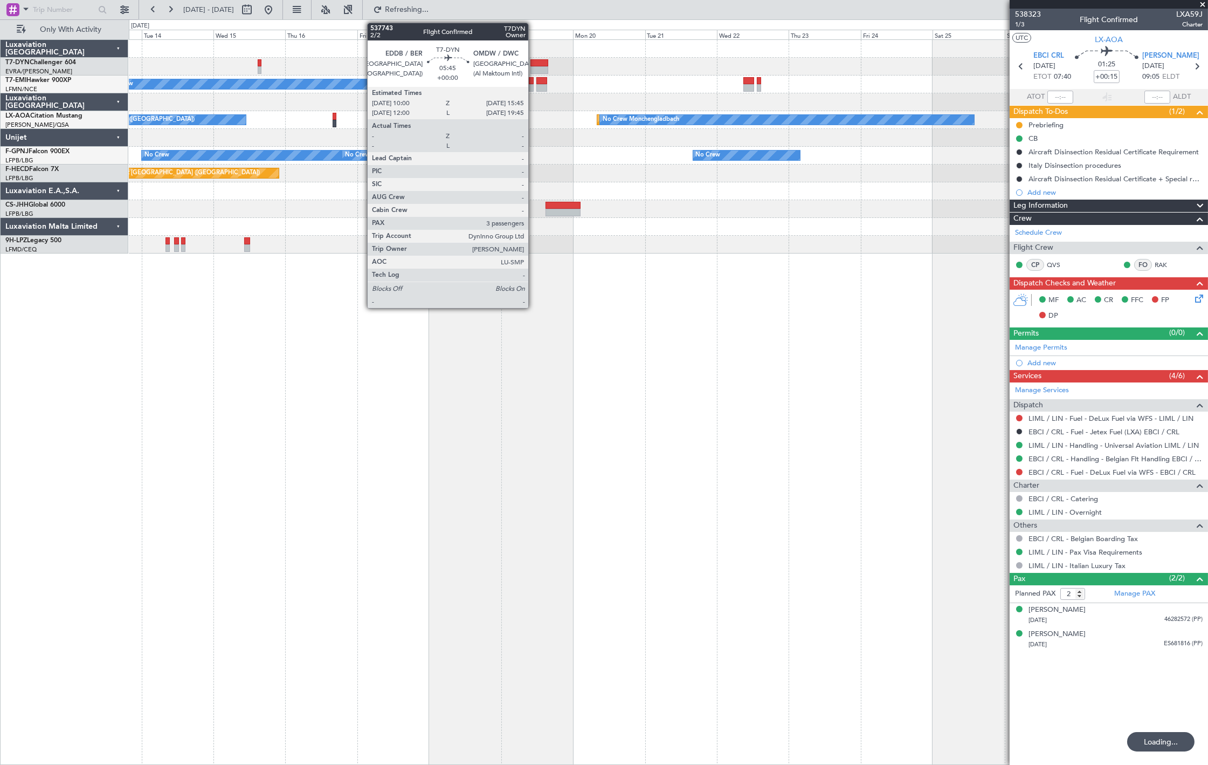
click at [538, 61] on div at bounding box center [539, 63] width 17 height 8
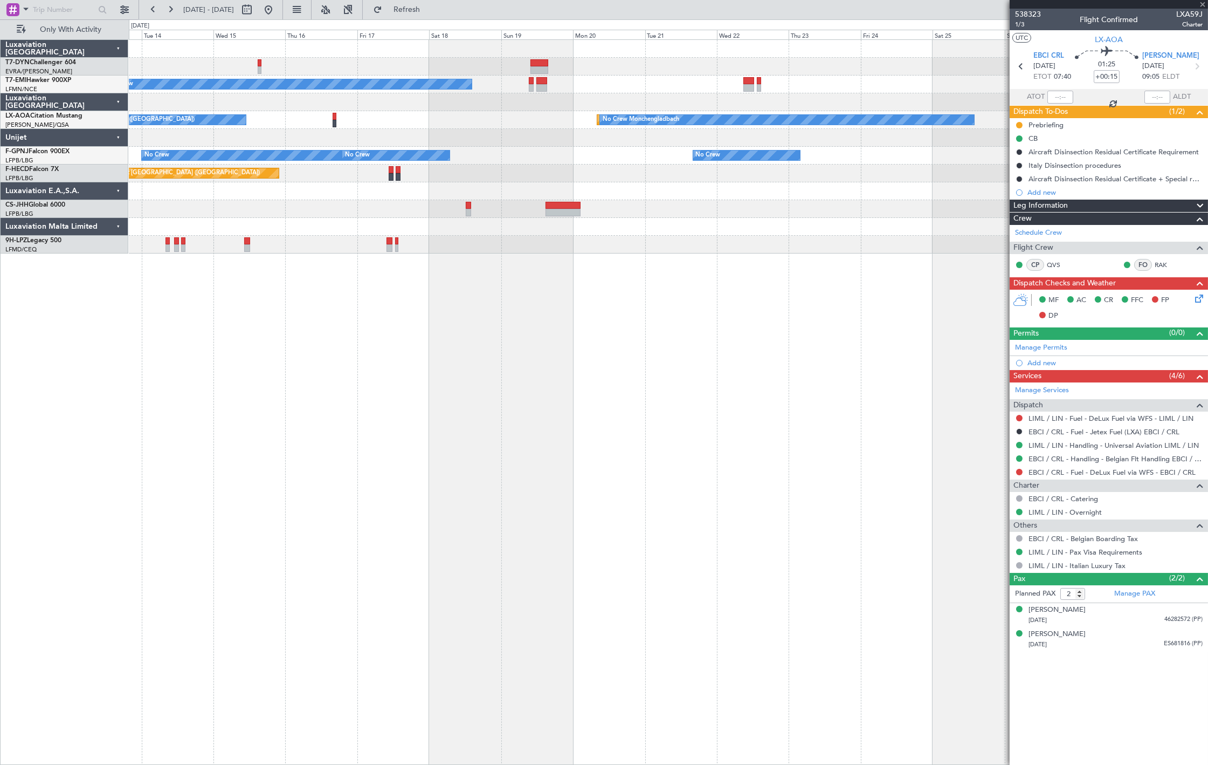
type input "3"
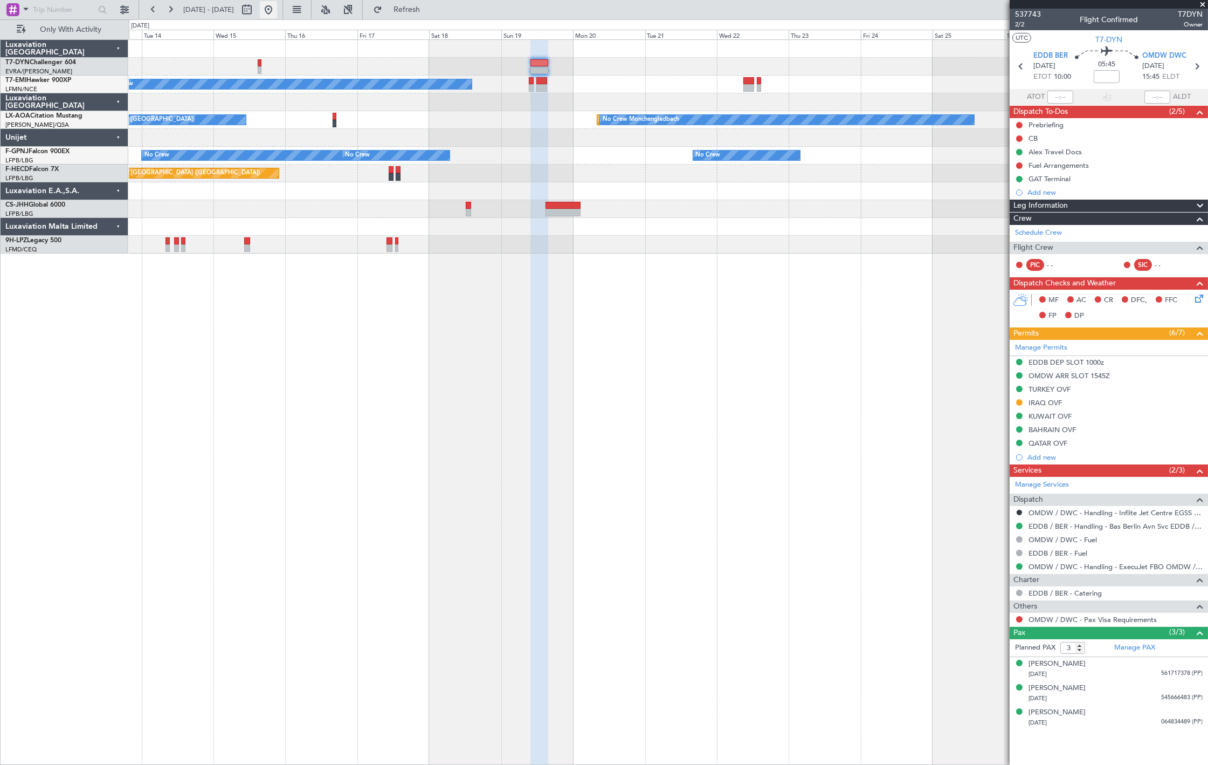
click at [277, 15] on button at bounding box center [268, 9] width 17 height 17
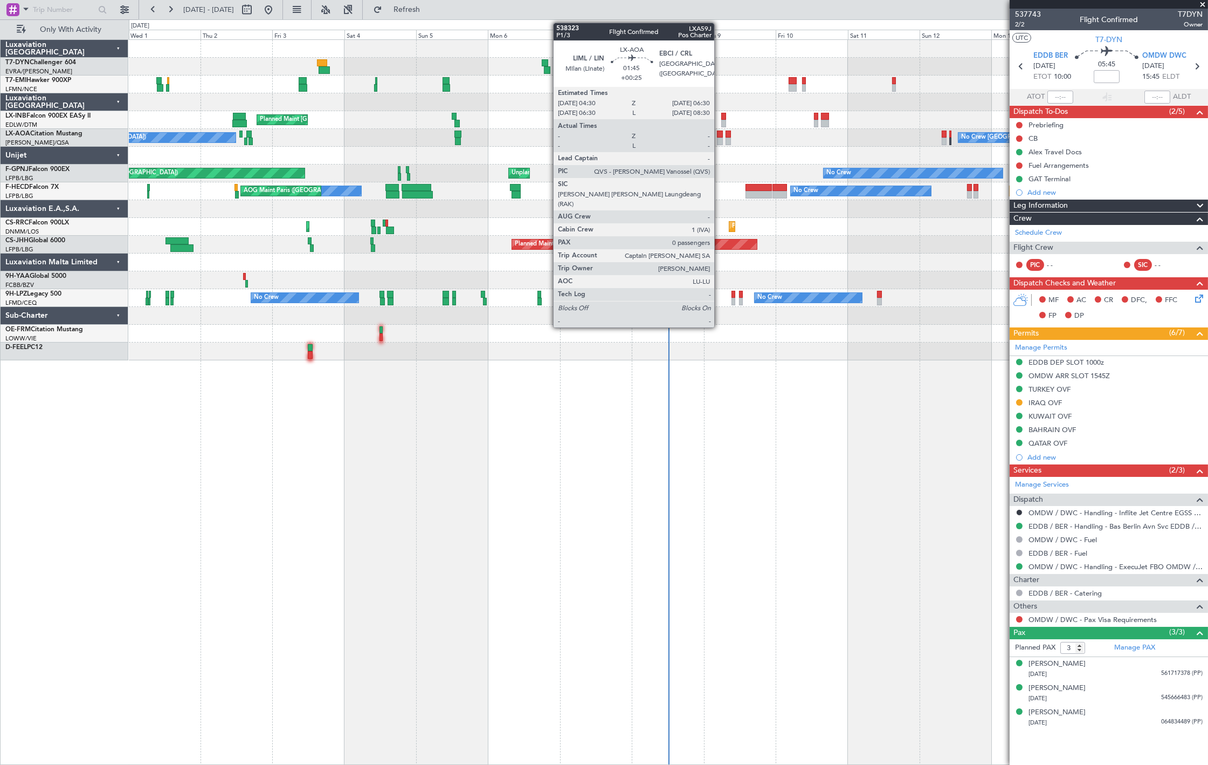
click at [720, 135] on div at bounding box center [720, 134] width 6 height 8
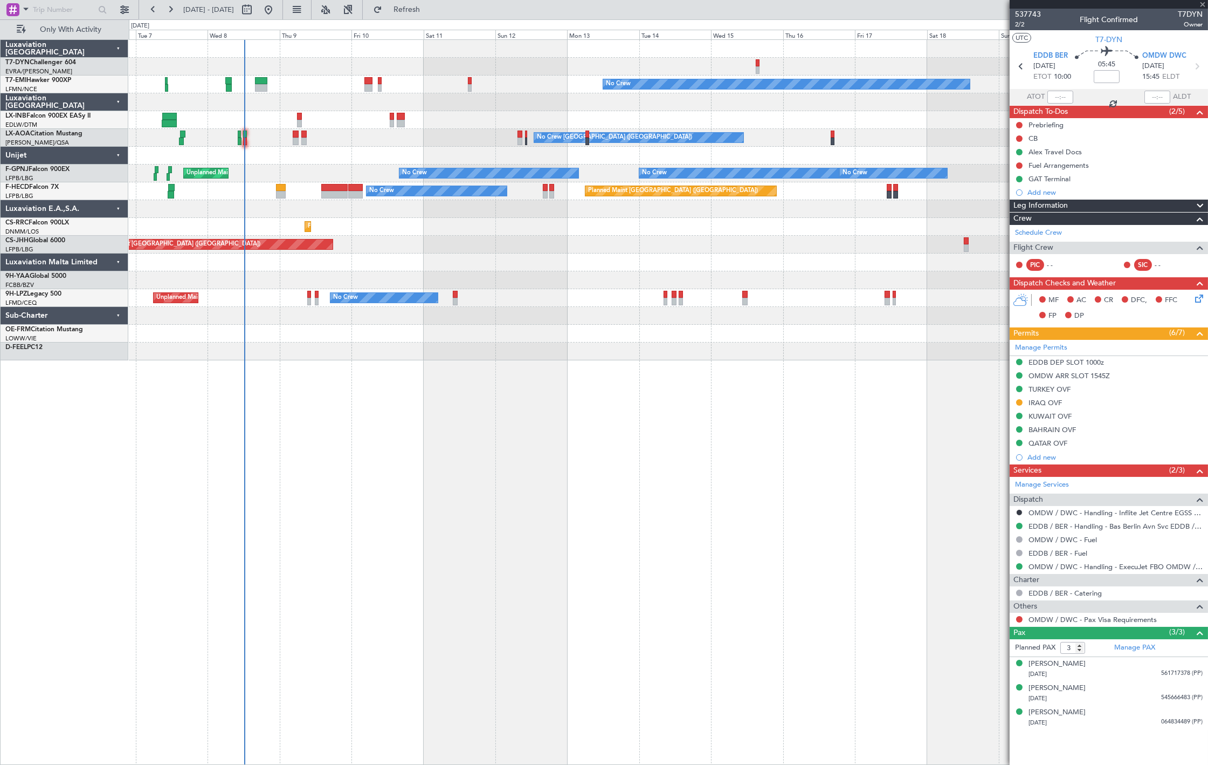
click at [295, 199] on div "No Crew Planned Maint Zurich No Crew Charleroi (Brussels South) Planned Maint M…" at bounding box center [668, 200] width 1079 height 320
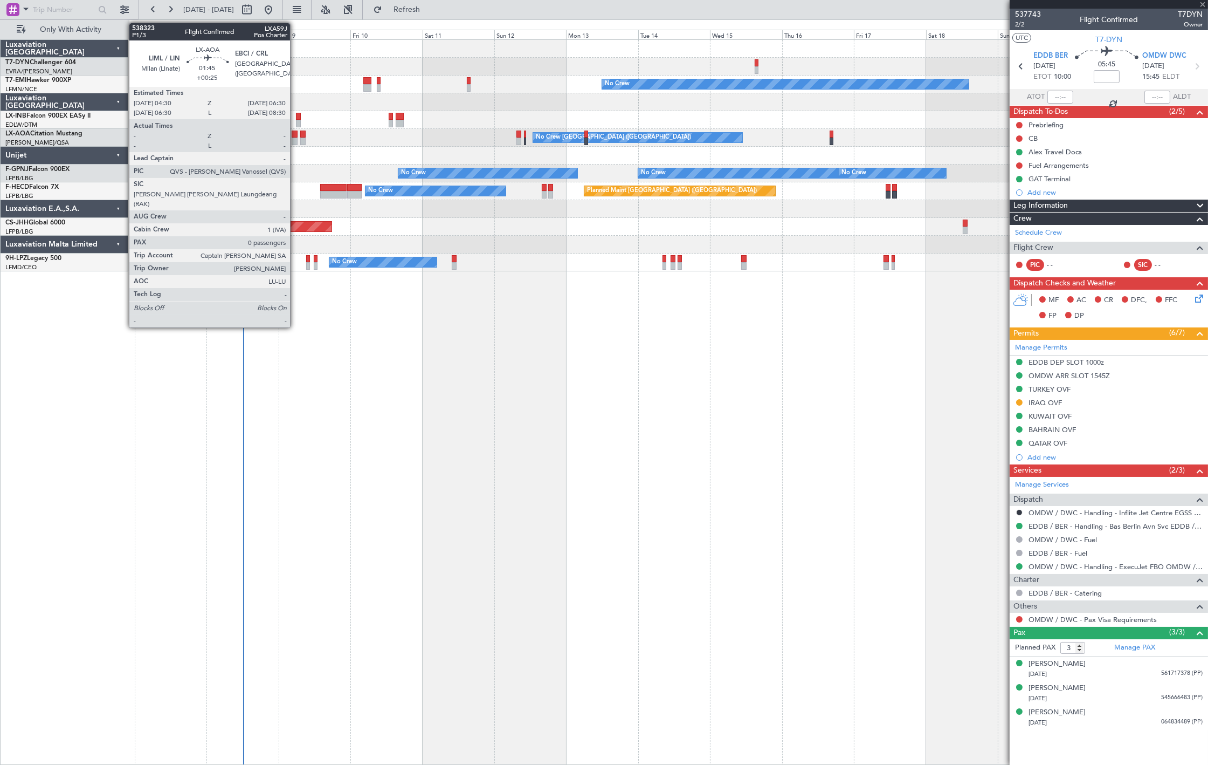
type input "+00:25"
type input "0"
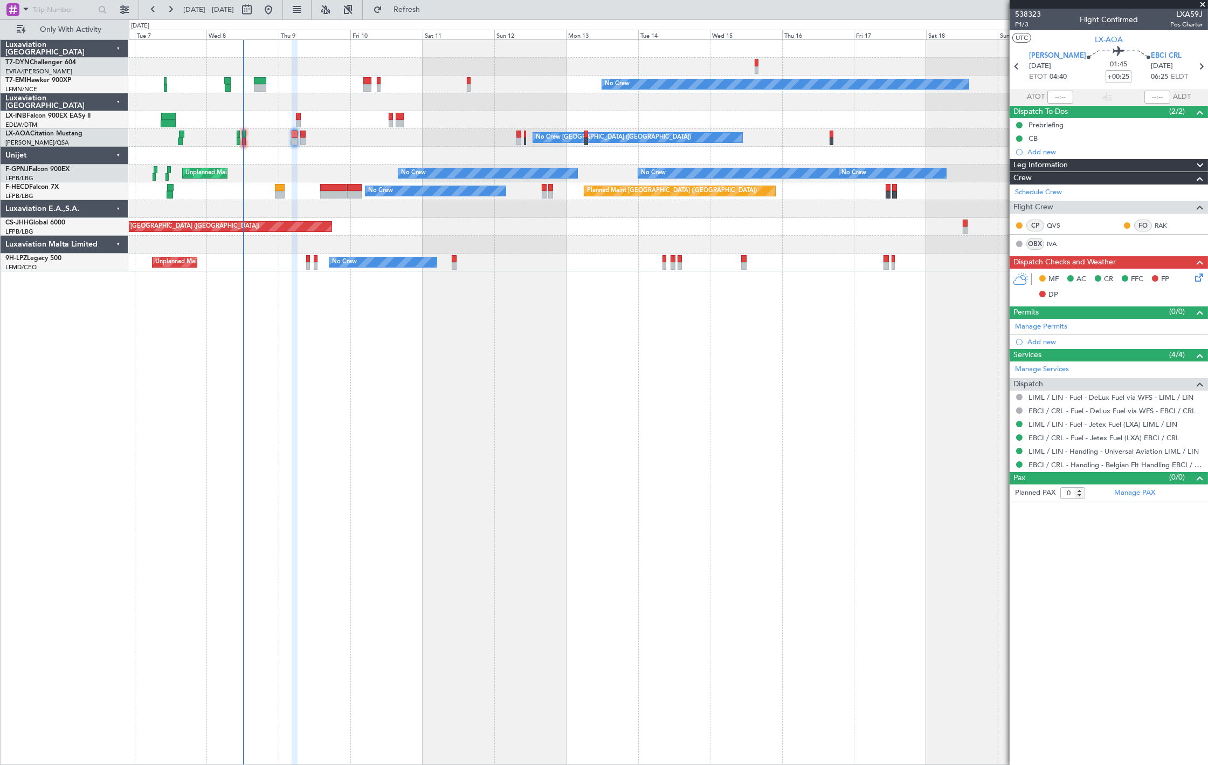
click at [1197, 277] on icon at bounding box center [1197, 275] width 9 height 9
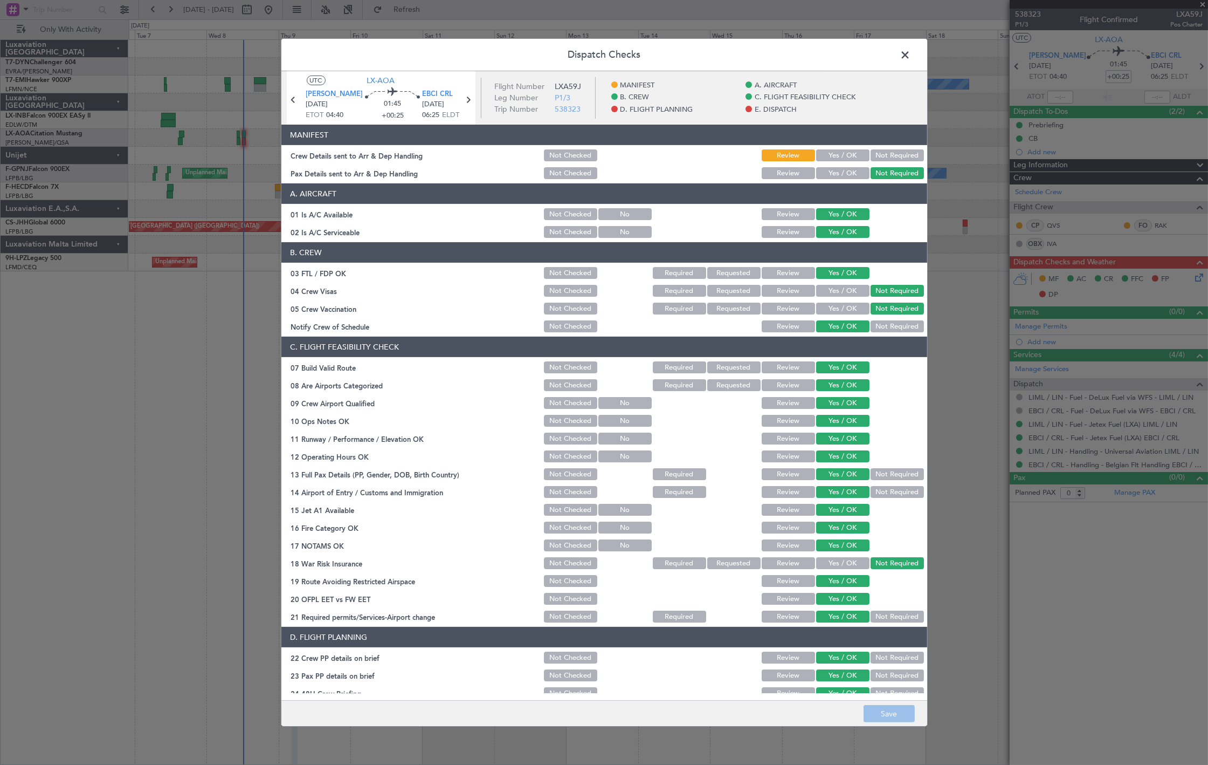
drag, startPoint x: 845, startPoint y: 152, endPoint x: 837, endPoint y: 176, distance: 25.6
click at [844, 153] on button "Yes / OK" at bounding box center [842, 155] width 53 height 12
click at [837, 176] on button "Yes / OK" at bounding box center [842, 173] width 53 height 12
click at [882, 721] on button "Save" at bounding box center [889, 713] width 51 height 17
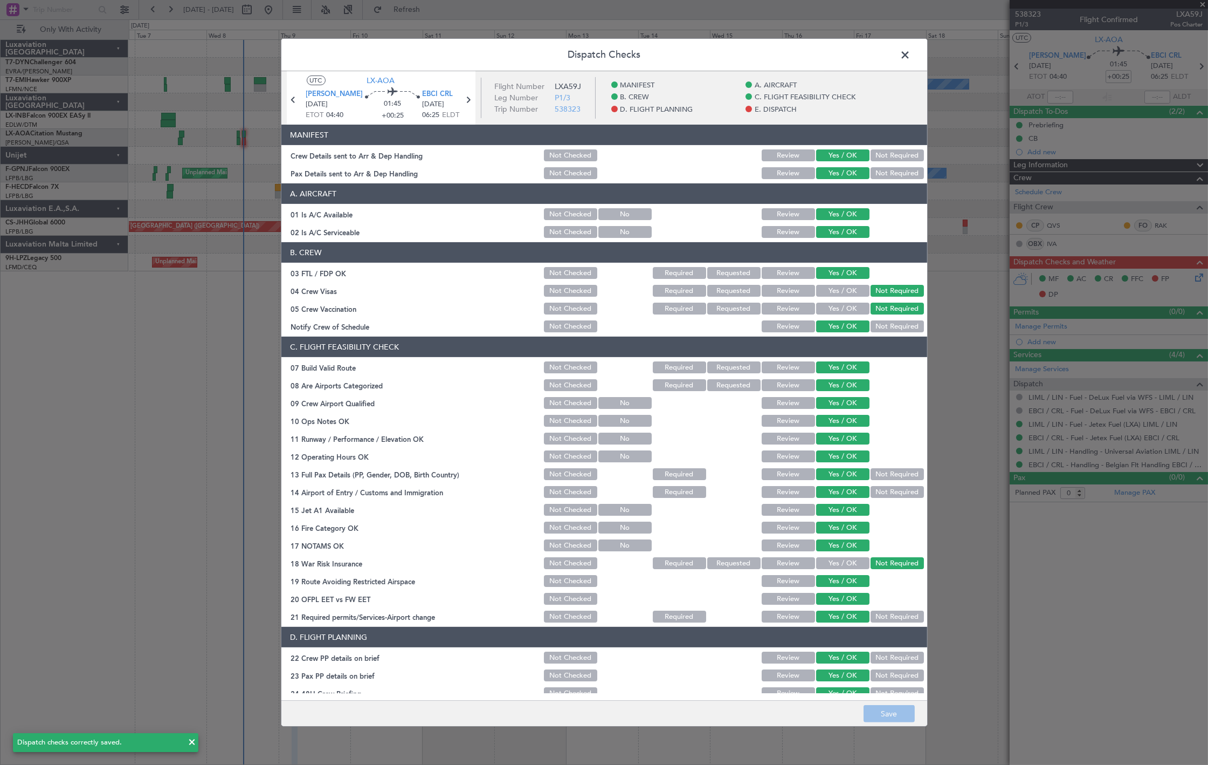
click at [911, 59] on span at bounding box center [911, 58] width 0 height 22
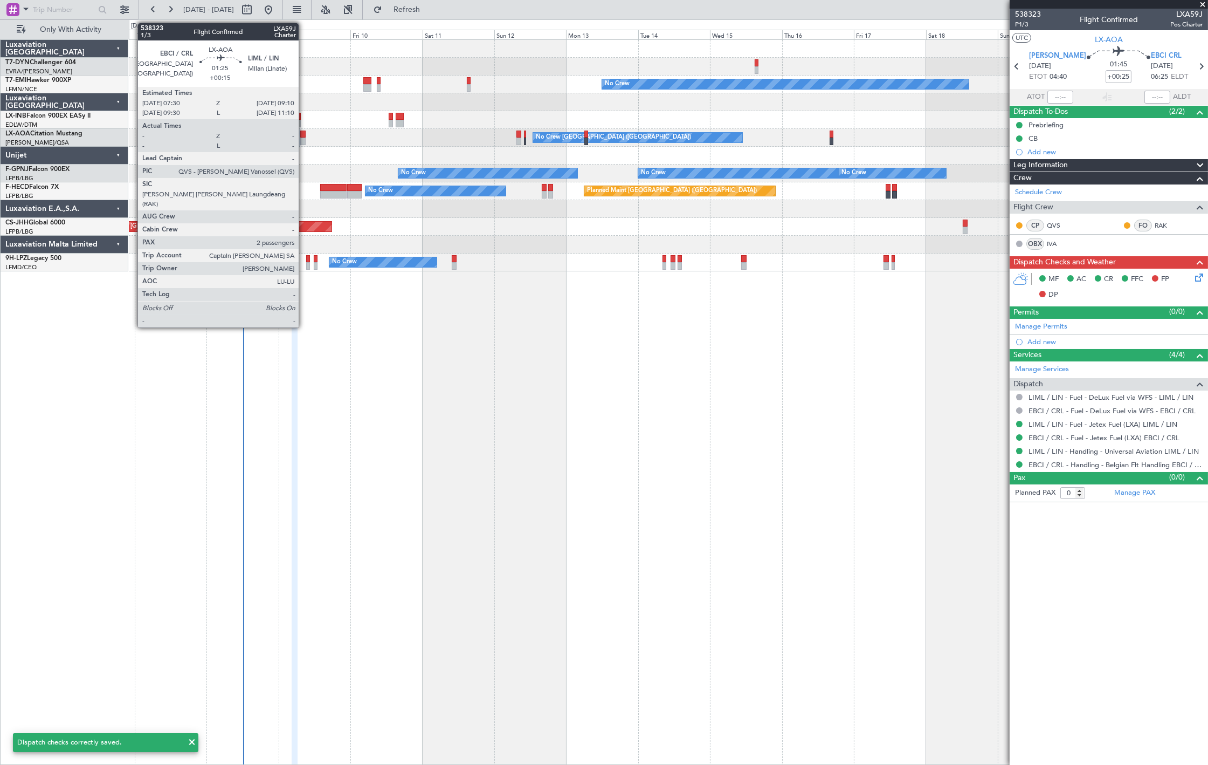
click at [304, 142] on div at bounding box center [302, 141] width 5 height 8
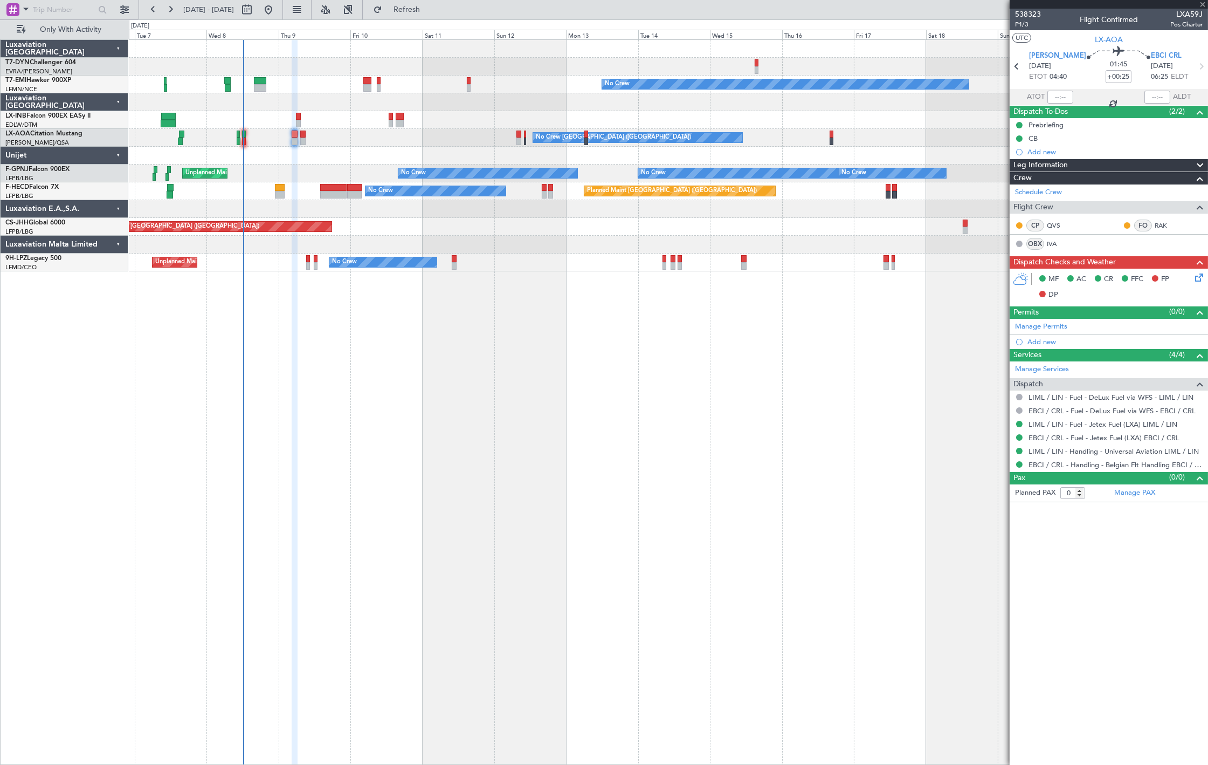
type input "+00:15"
type input "2"
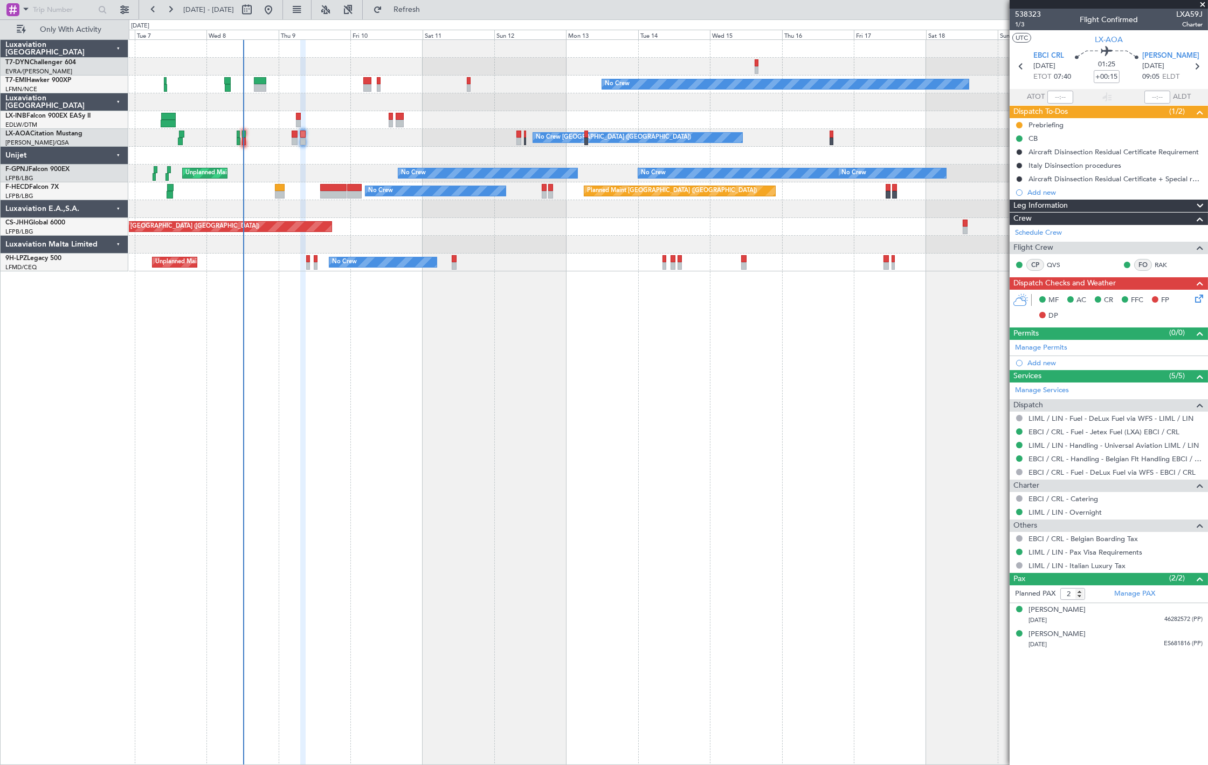
click at [299, 141] on div "Planned Maint Monchengladbach No Crew Charleroi (Brussels South) No Crew Monche…" at bounding box center [668, 138] width 1079 height 18
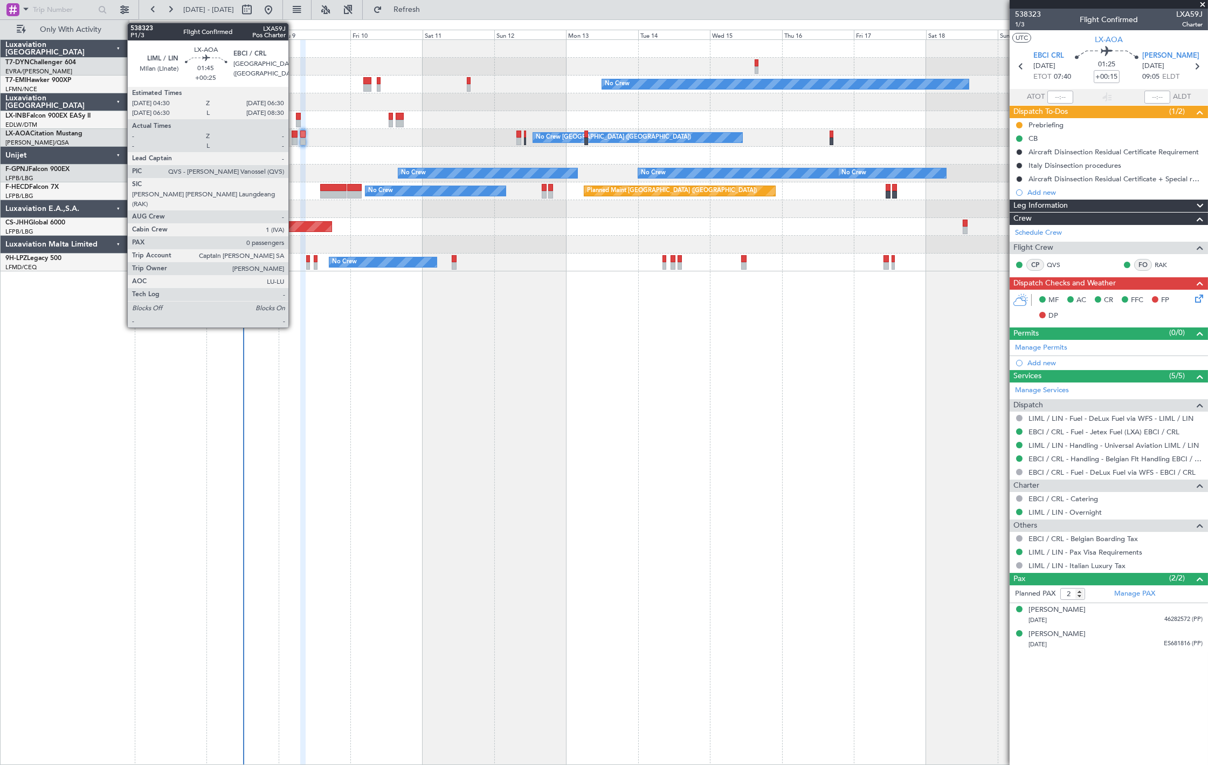
click at [294, 138] on div at bounding box center [295, 141] width 6 height 8
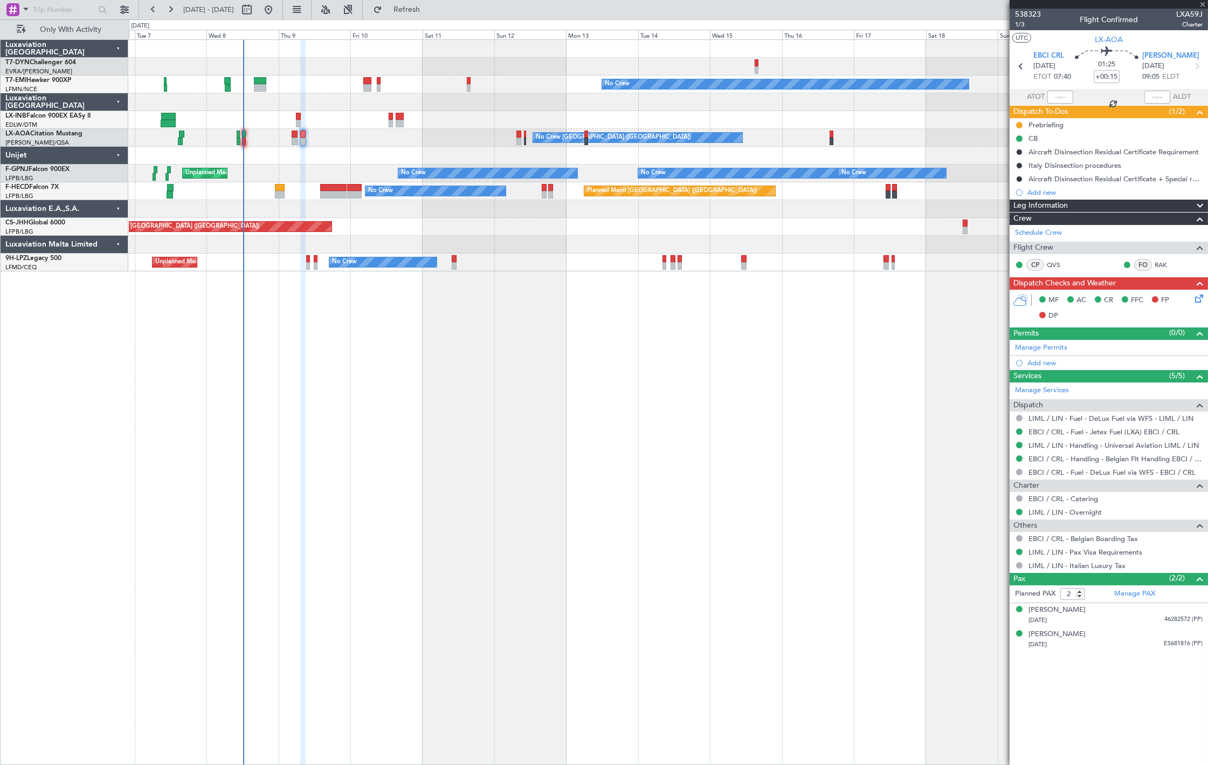
type input "+00:25"
type input "0"
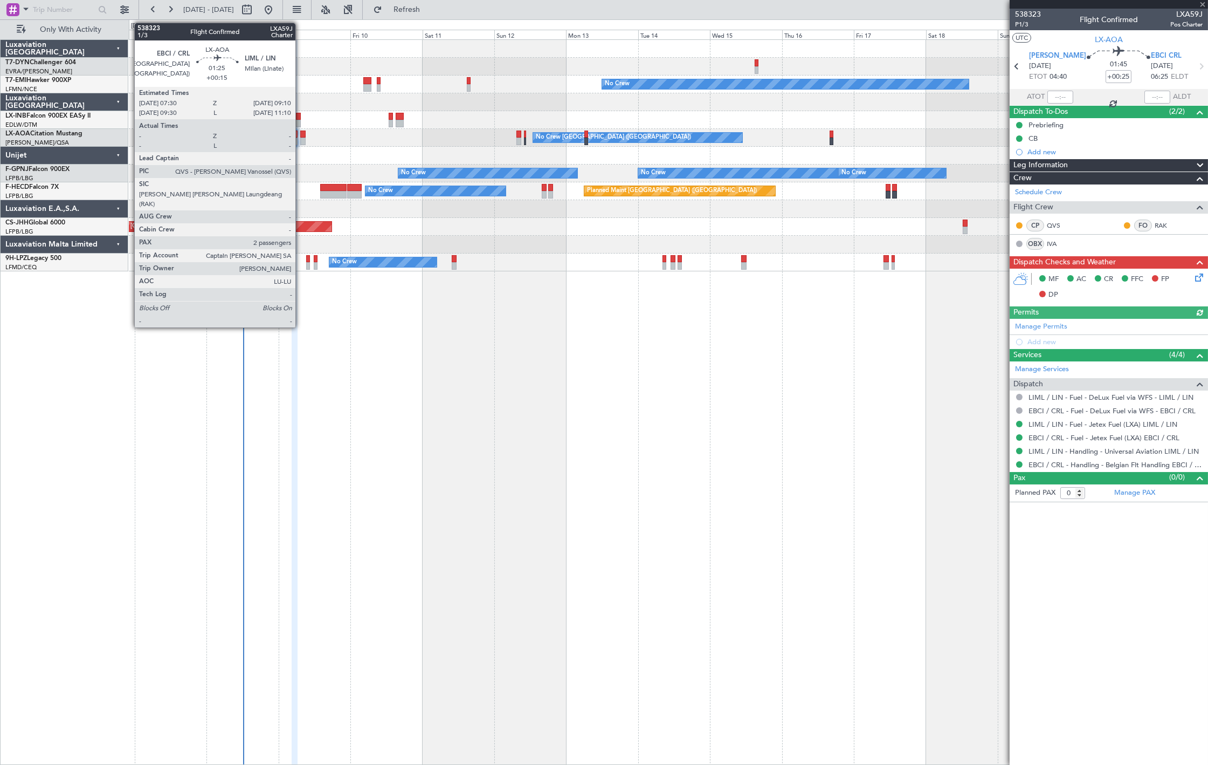
click at [301, 141] on div at bounding box center [302, 141] width 5 height 8
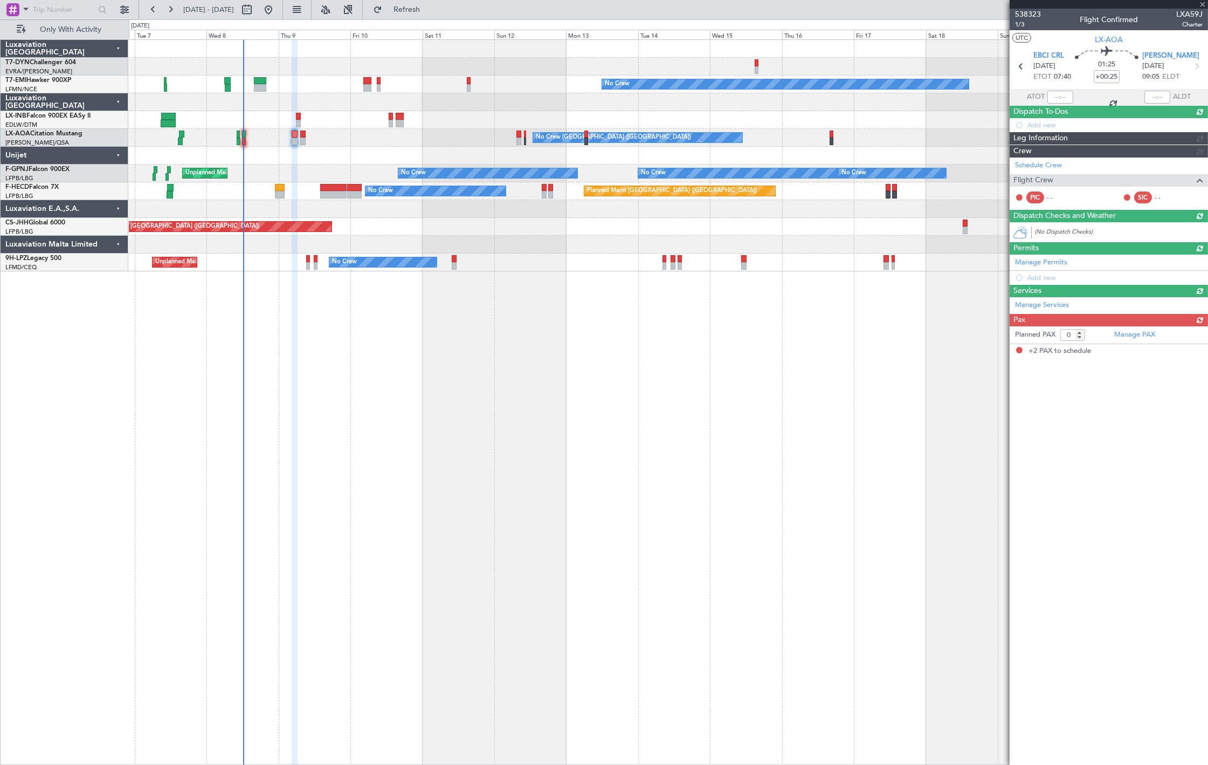
type input "+00:15"
type input "2"
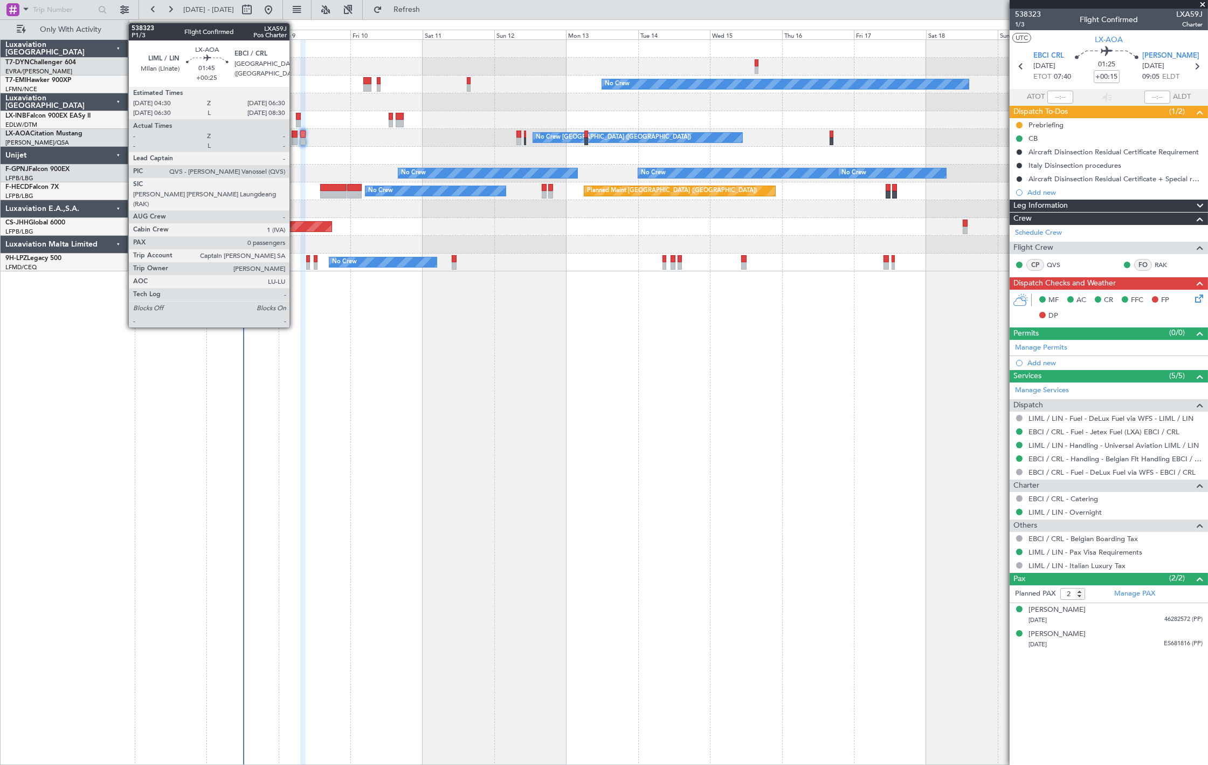
click at [295, 140] on div at bounding box center [295, 141] width 6 height 8
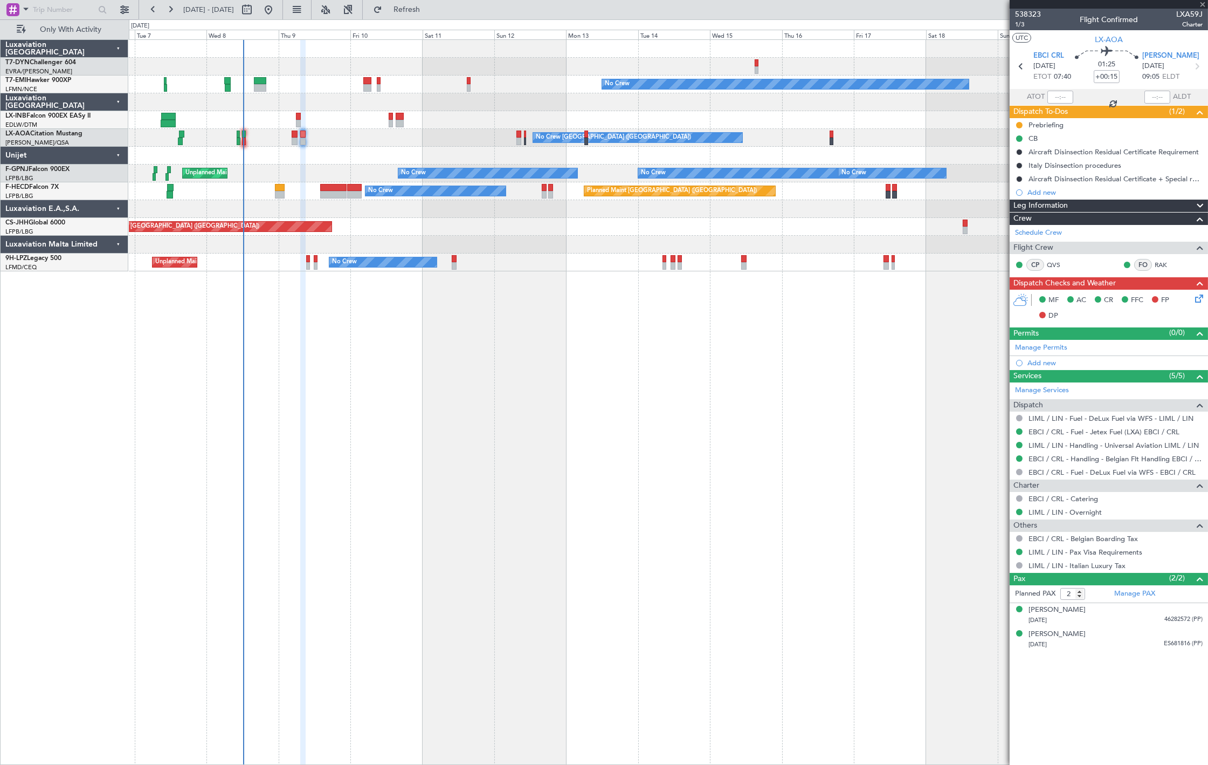
type input "+00:25"
type input "0"
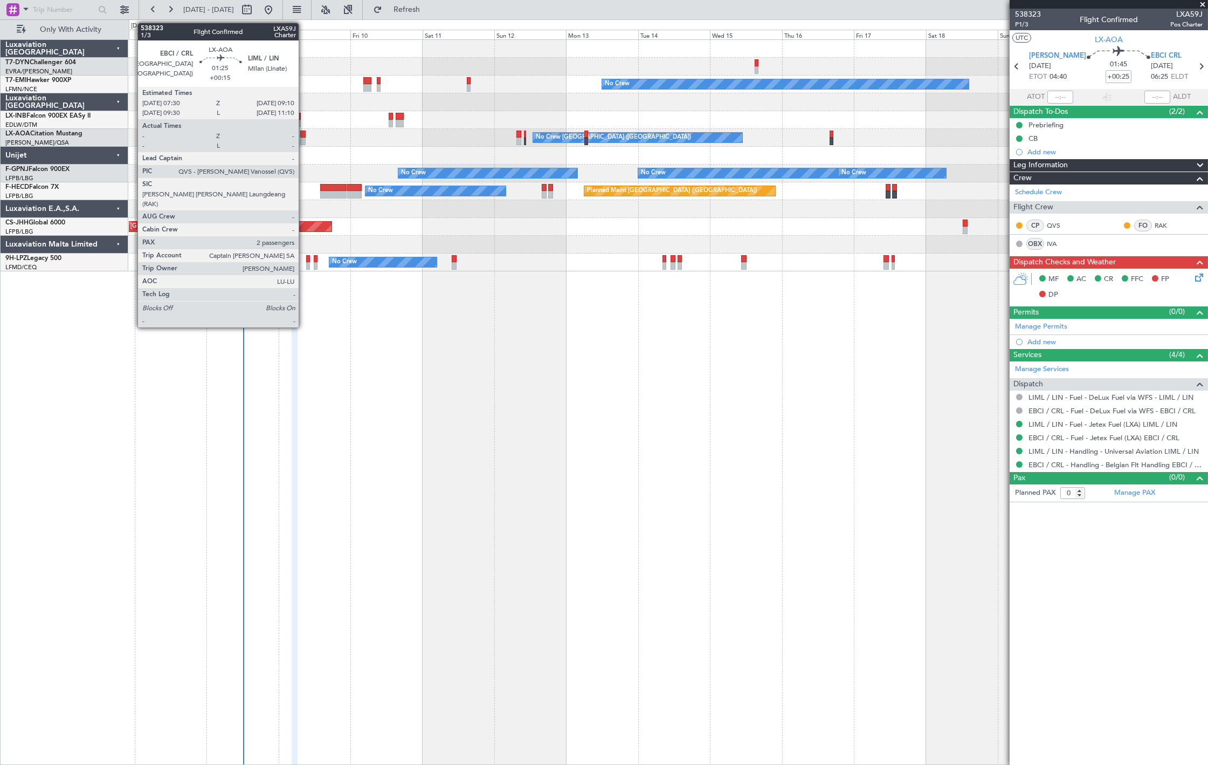
click at [304, 139] on div at bounding box center [302, 141] width 5 height 8
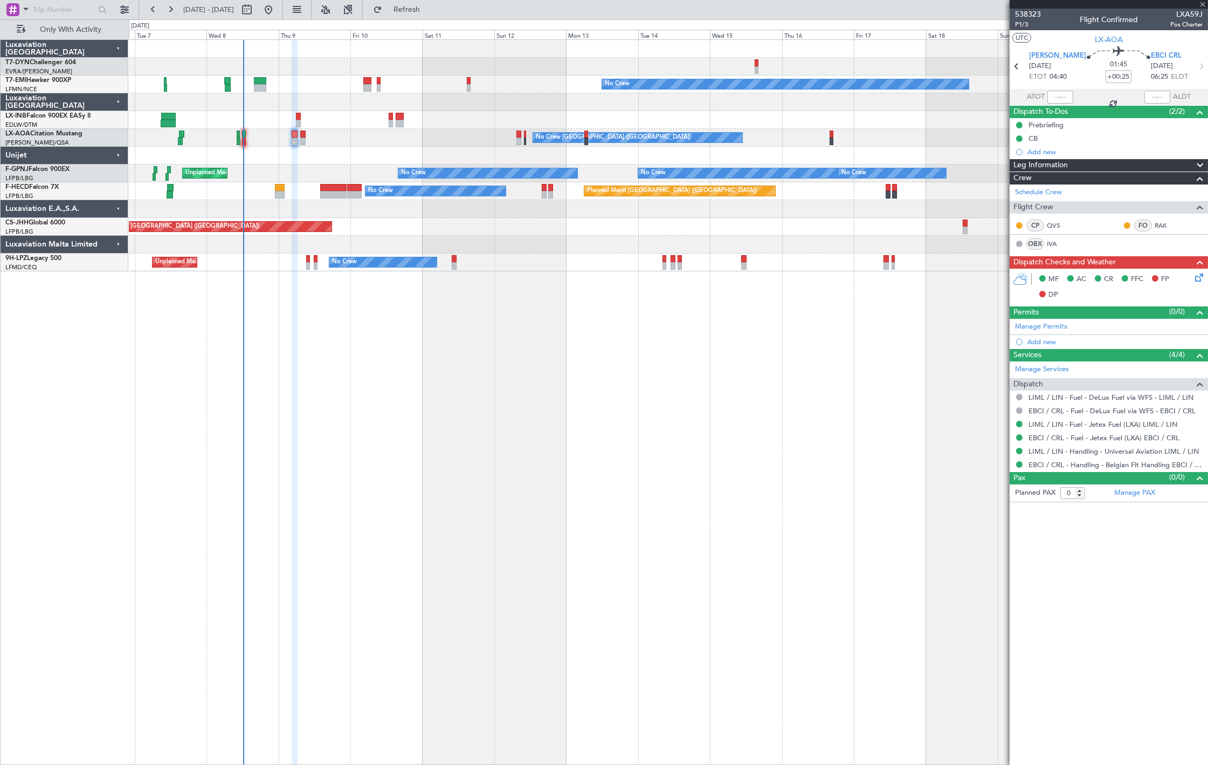
type input "+00:15"
type input "2"
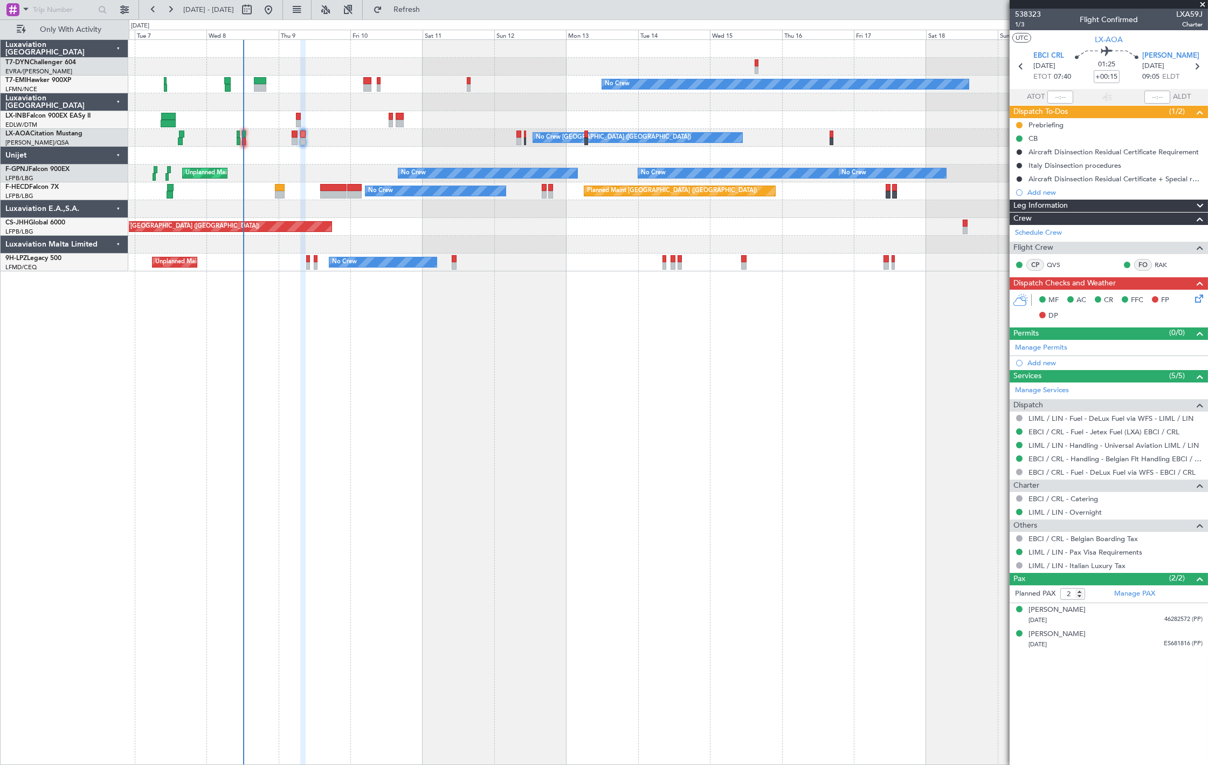
click at [293, 130] on div at bounding box center [295, 134] width 6 height 8
type input "+00:25"
type input "0"
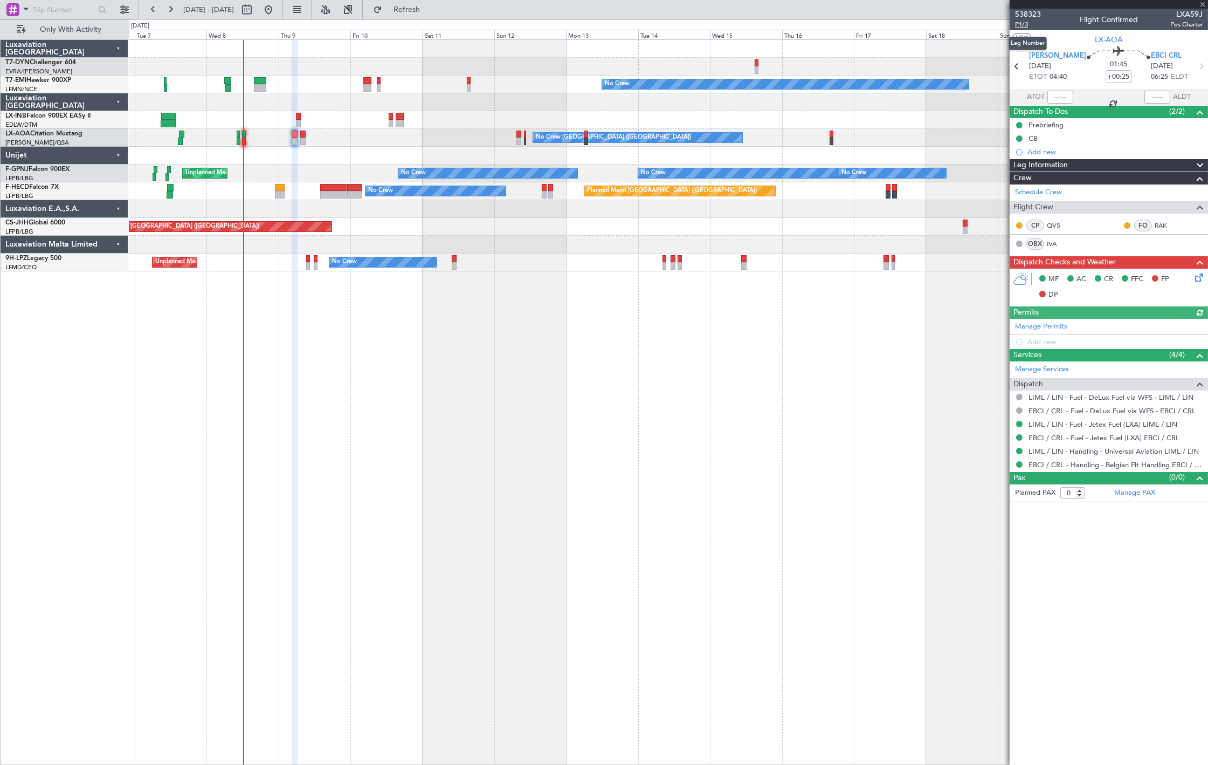
click at [1030, 22] on span "P1/3" at bounding box center [1028, 24] width 26 height 9
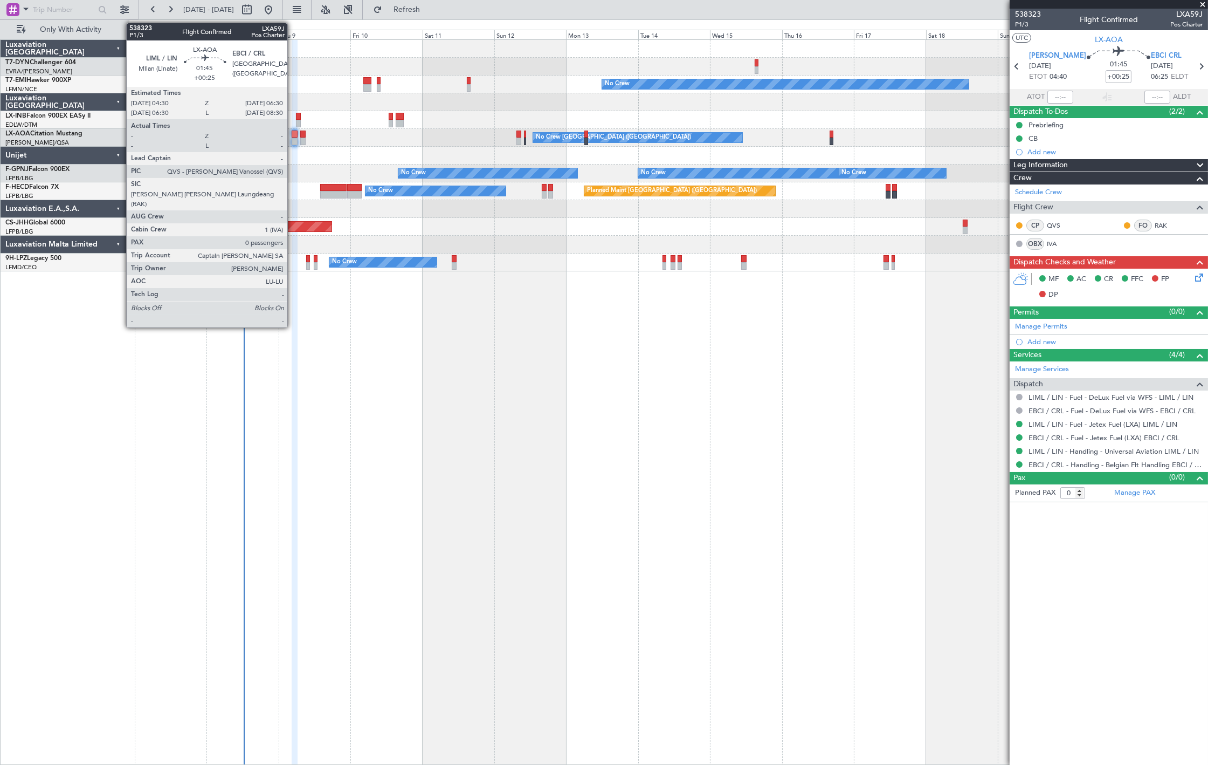
click at [293, 137] on div at bounding box center [295, 134] width 6 height 8
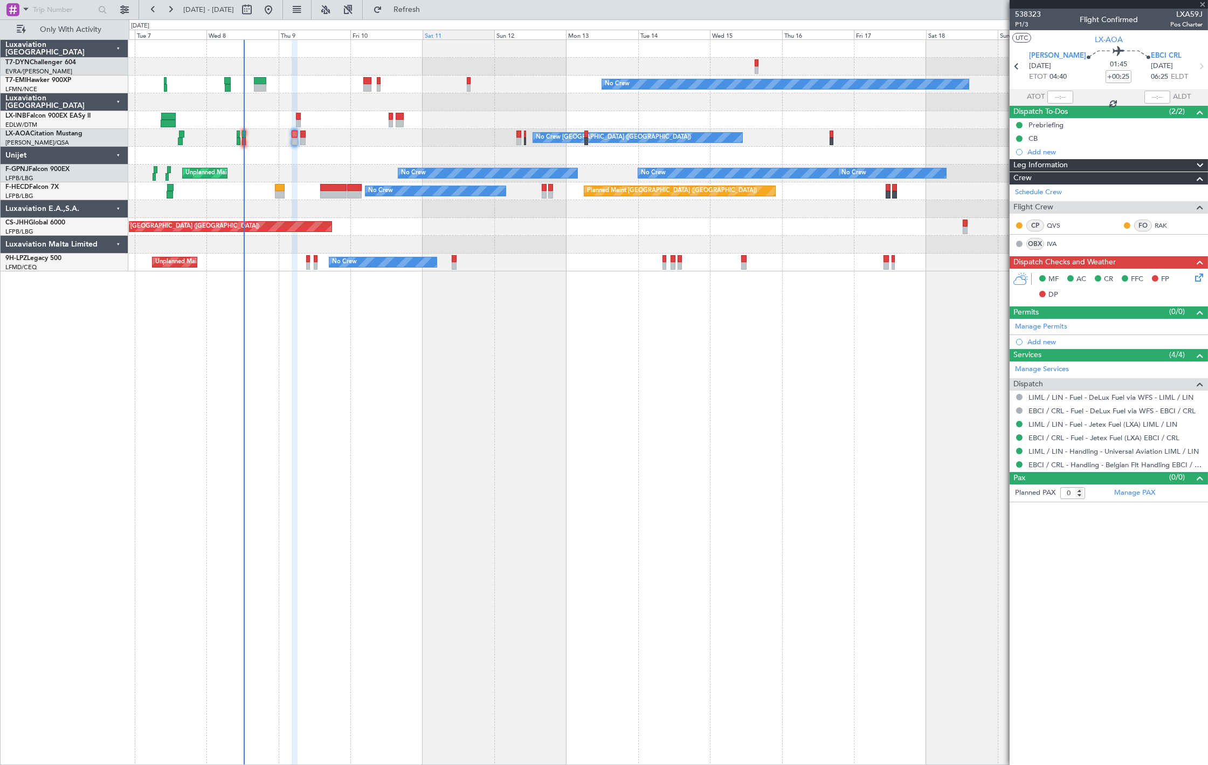
drag, startPoint x: 435, startPoint y: 8, endPoint x: 444, endPoint y: 32, distance: 25.9
click at [430, 9] on span "Refresh" at bounding box center [406, 10] width 45 height 8
click at [1196, 279] on icon at bounding box center [1197, 275] width 9 height 9
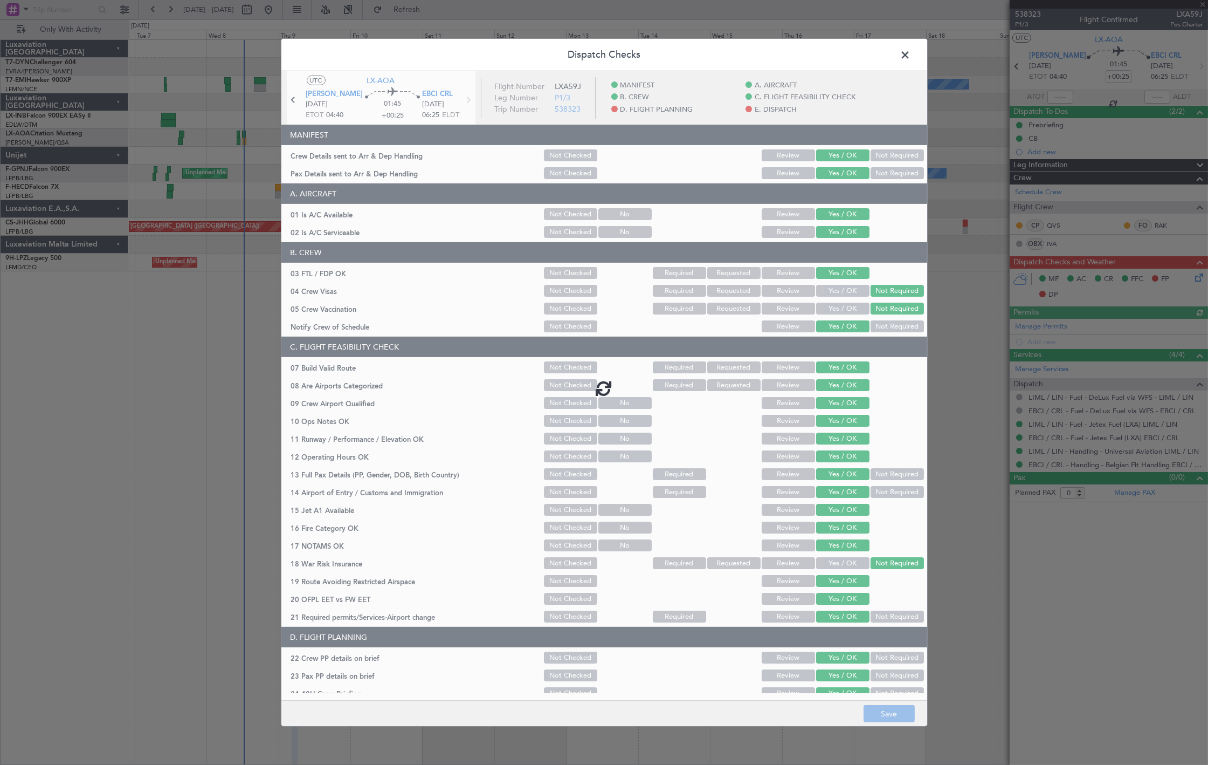
click at [777, 154] on div at bounding box center [604, 387] width 646 height 633
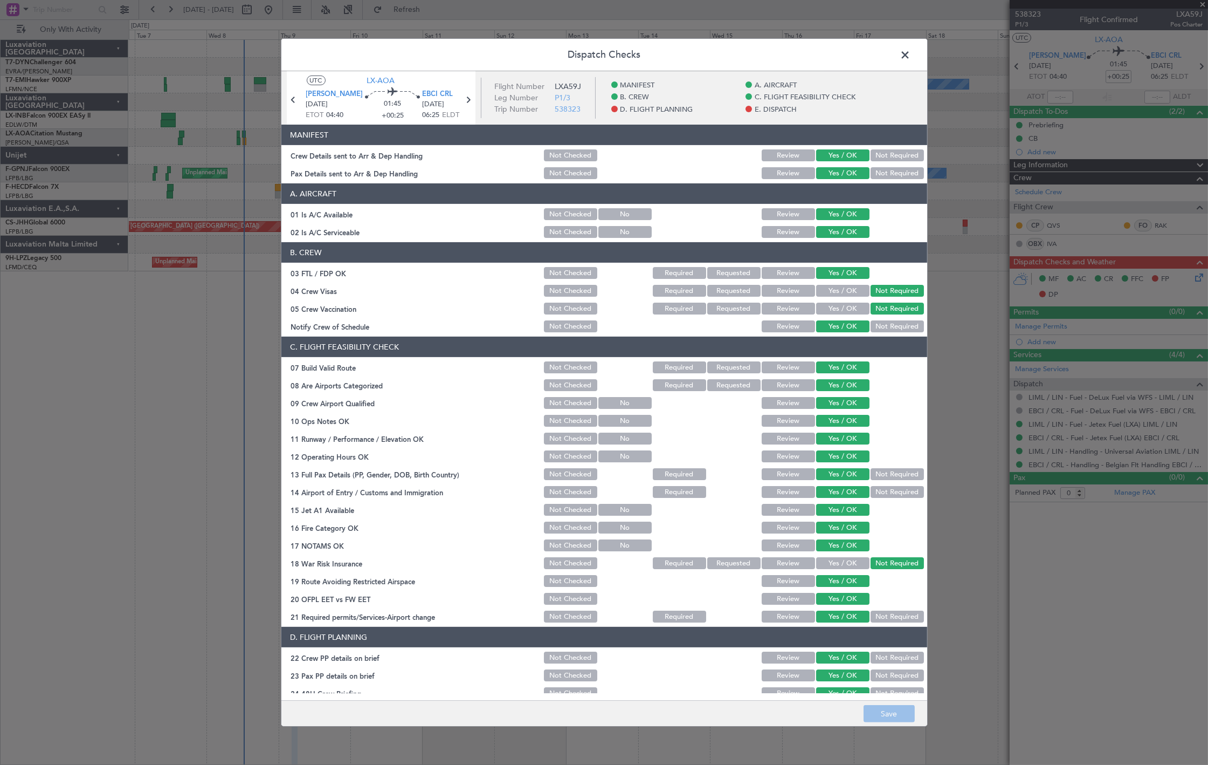
drag, startPoint x: 790, startPoint y: 157, endPoint x: 786, endPoint y: 174, distance: 17.1
click at [789, 160] on button "Review" at bounding box center [788, 155] width 53 height 12
drag, startPoint x: 786, startPoint y: 170, endPoint x: 798, endPoint y: 191, distance: 24.1
click at [787, 170] on button "Review" at bounding box center [788, 173] width 53 height 12
click at [898, 700] on footer "Save" at bounding box center [604, 713] width 646 height 26
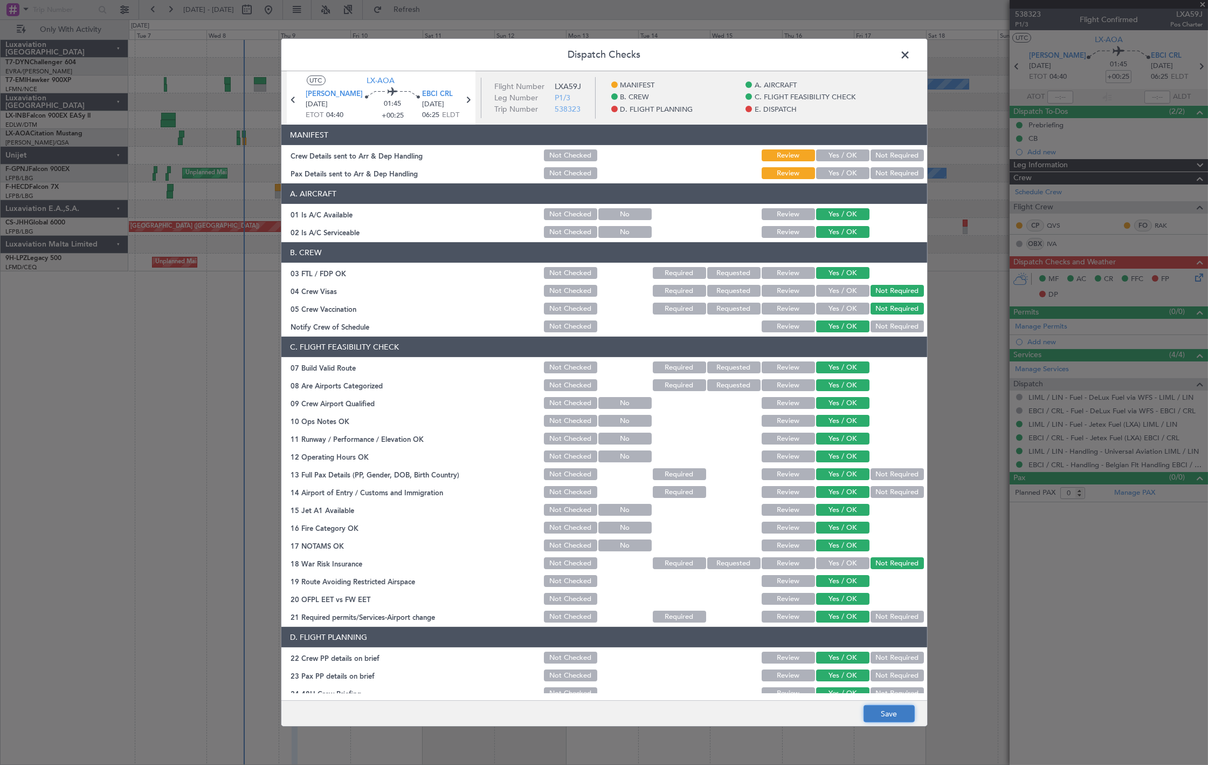
click at [894, 713] on button "Save" at bounding box center [889, 713] width 51 height 17
drag, startPoint x: 901, startPoint y: 54, endPoint x: 900, endPoint y: 59, distance: 5.4
click at [911, 54] on span at bounding box center [911, 58] width 0 height 22
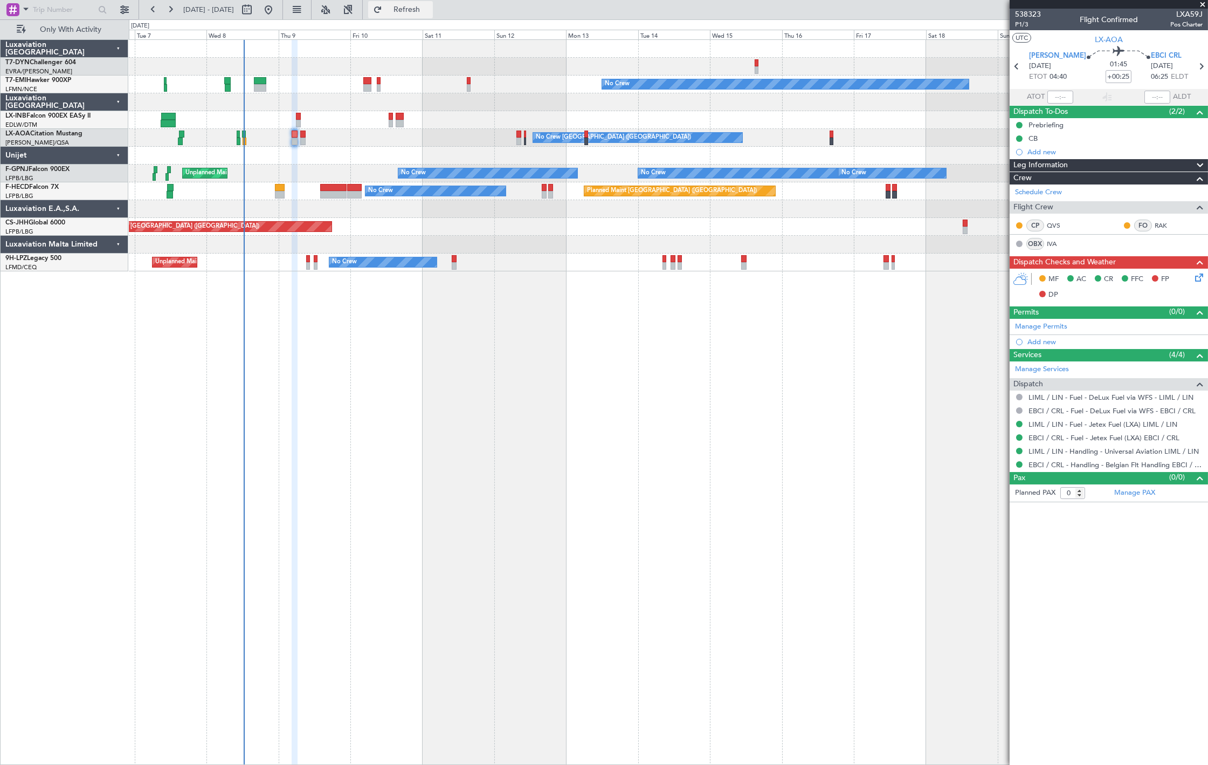
click at [430, 13] on span "Refresh" at bounding box center [406, 10] width 45 height 8
drag, startPoint x: 434, startPoint y: 11, endPoint x: 425, endPoint y: 27, distance: 18.6
click at [430, 11] on span "Refresh" at bounding box center [406, 10] width 45 height 8
click at [430, 9] on span "Refresh" at bounding box center [406, 10] width 45 height 8
click at [305, 143] on div at bounding box center [302, 141] width 5 height 8
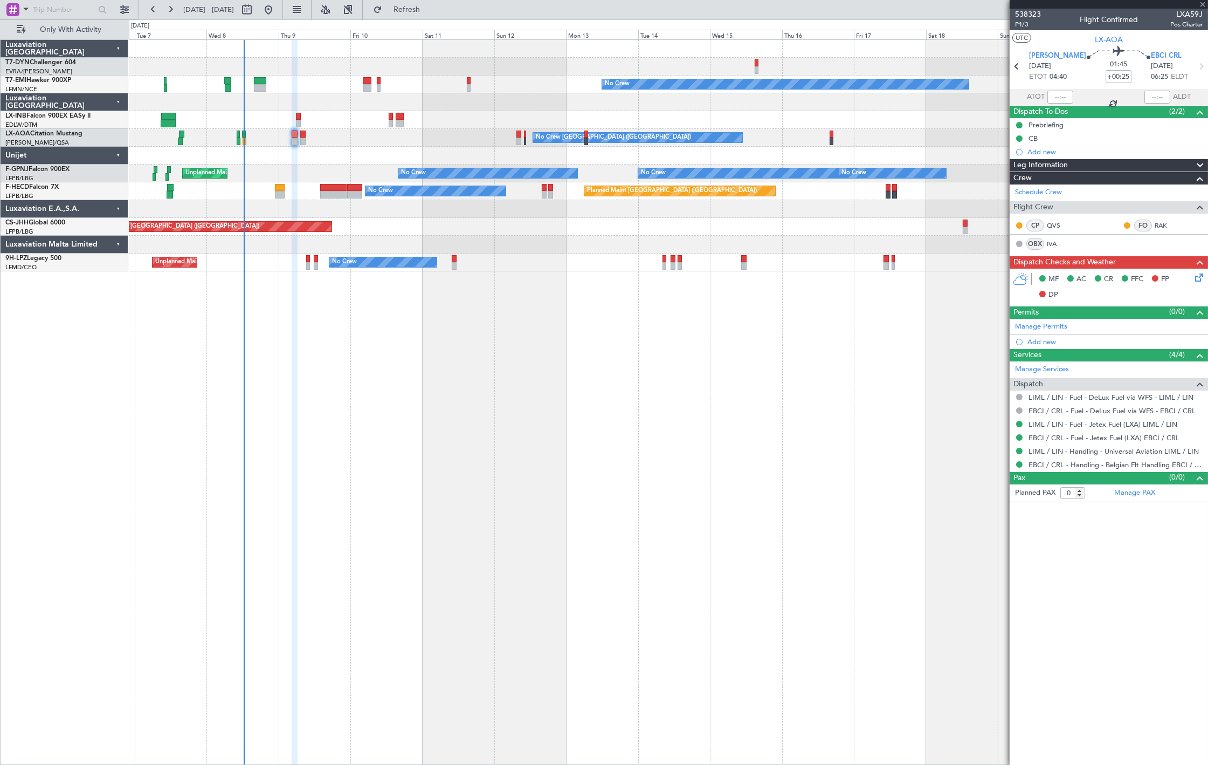
type input "+00:15"
type input "2"
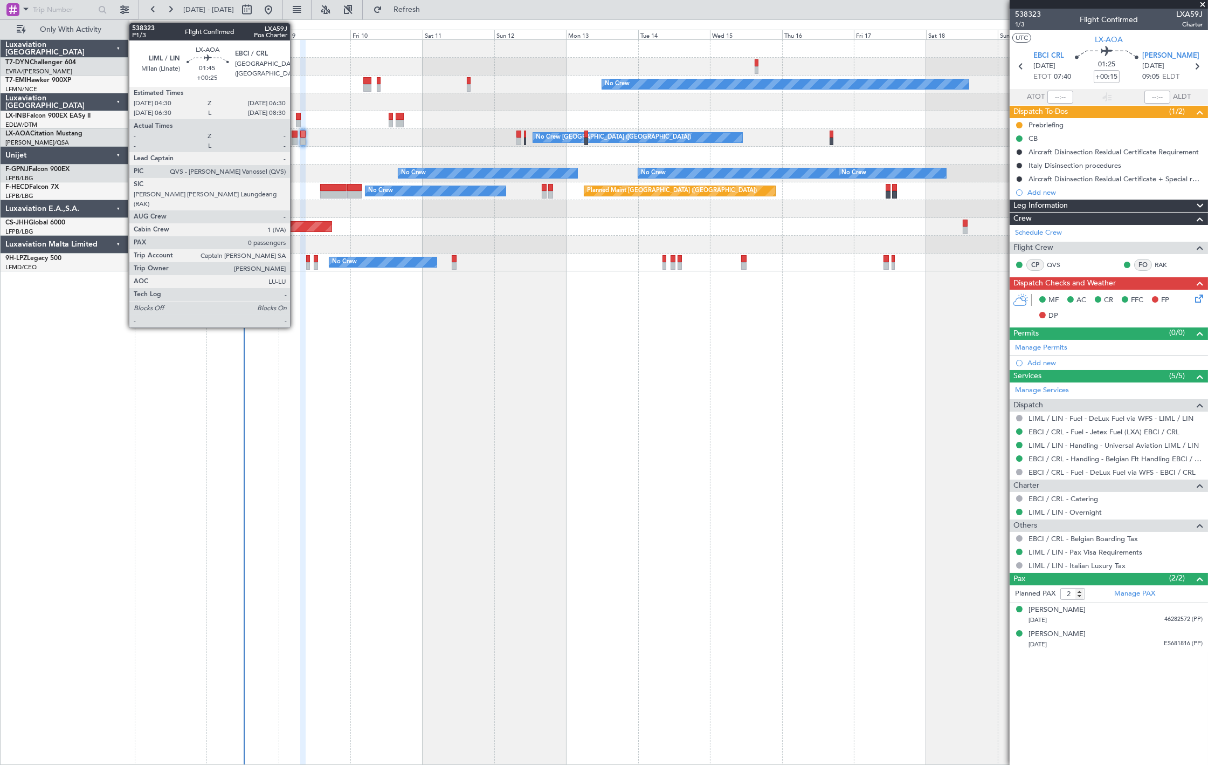
click at [295, 141] on div at bounding box center [295, 141] width 6 height 8
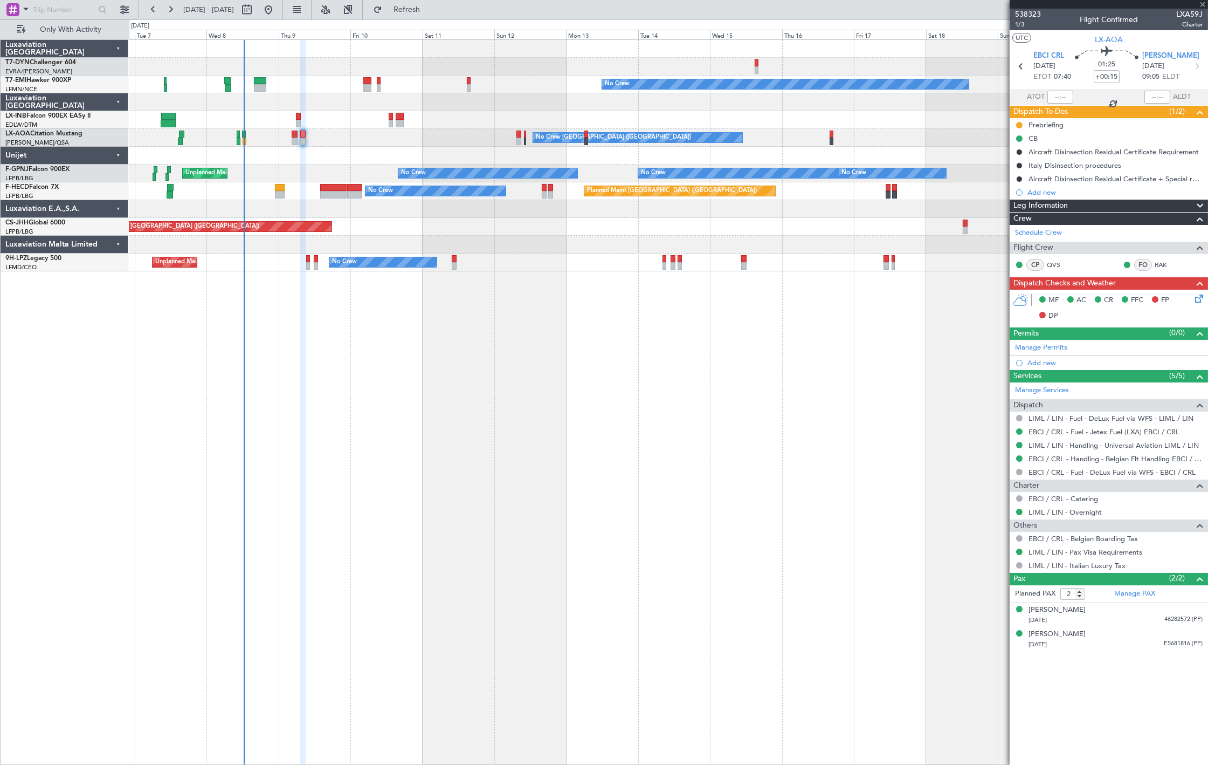
type input "+00:25"
type input "0"
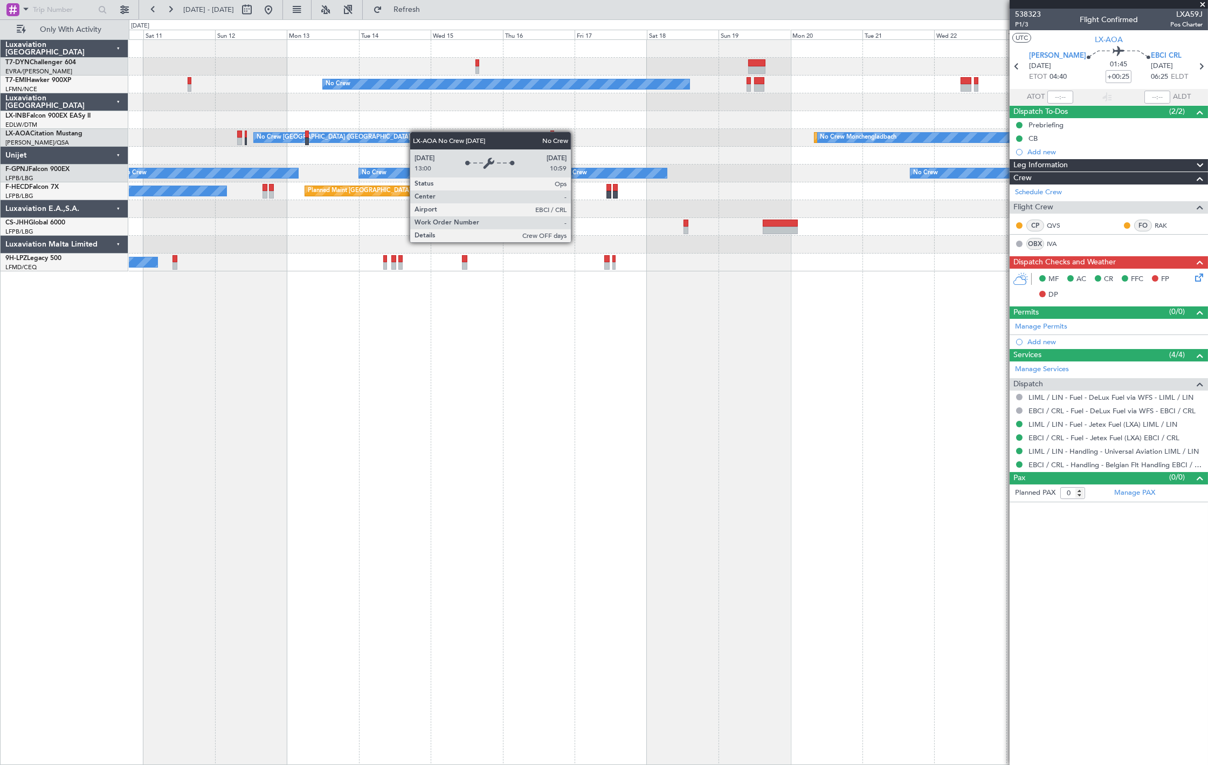
click at [347, 143] on div "No Crew Planned Maint [GEOGRAPHIC_DATA] No Crew [GEOGRAPHIC_DATA] No Crew [GEOG…" at bounding box center [668, 155] width 1079 height 231
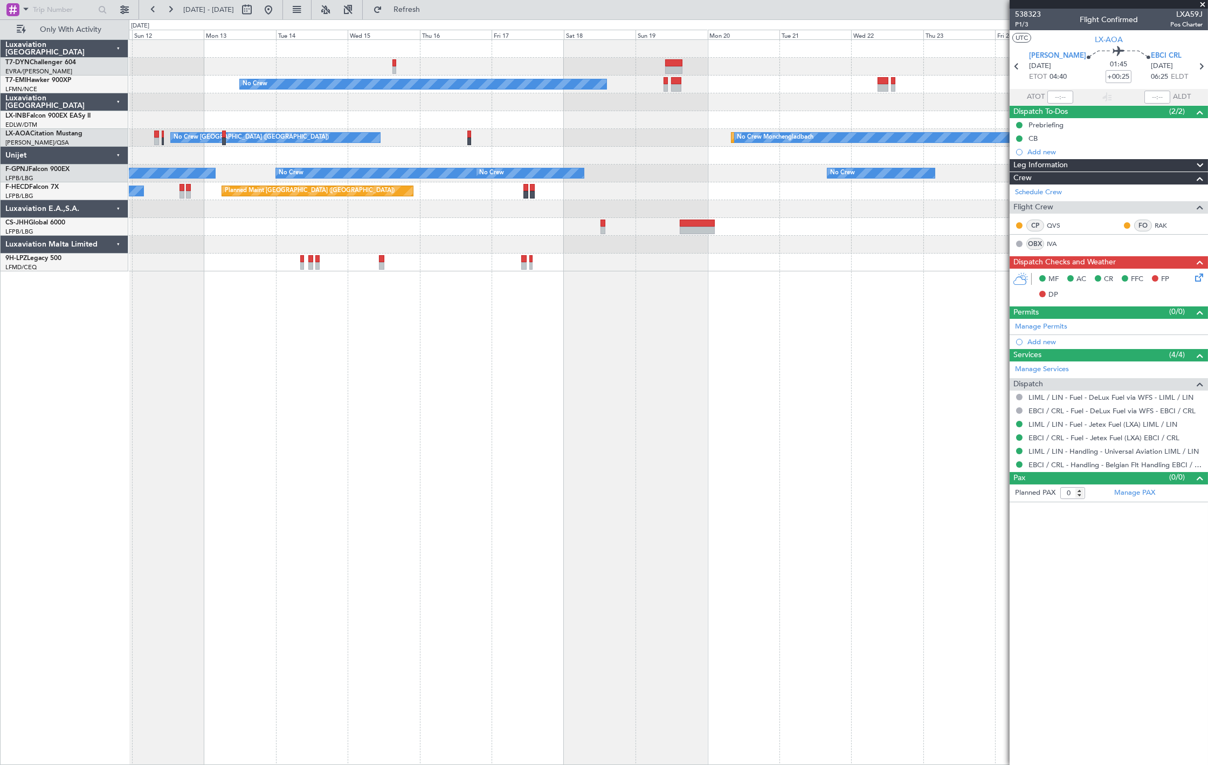
click at [465, 164] on div "No Crew Planned Maint [GEOGRAPHIC_DATA] No Crew [GEOGRAPHIC_DATA] No Crew [GEOG…" at bounding box center [668, 155] width 1079 height 231
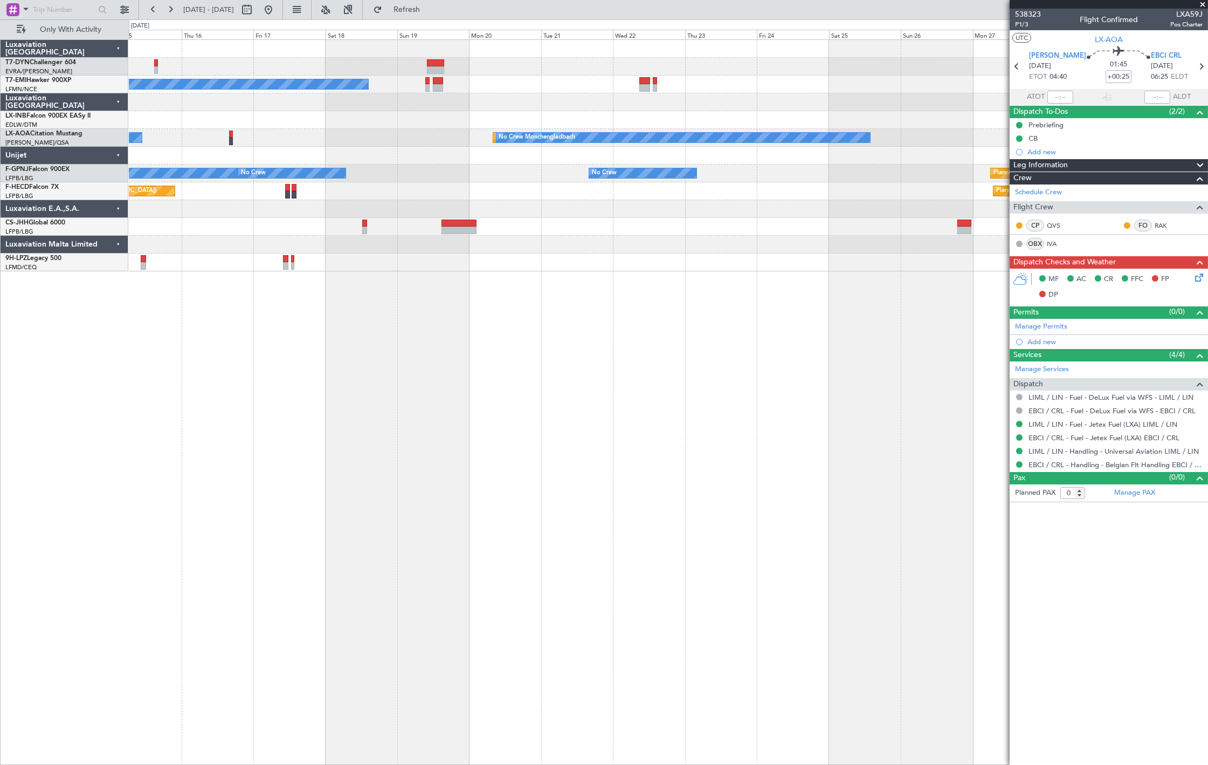
click at [607, 125] on div "No Crew Planned Maint [GEOGRAPHIC_DATA] No Crew [GEOGRAPHIC_DATA] No Crew [GEOG…" at bounding box center [668, 155] width 1079 height 231
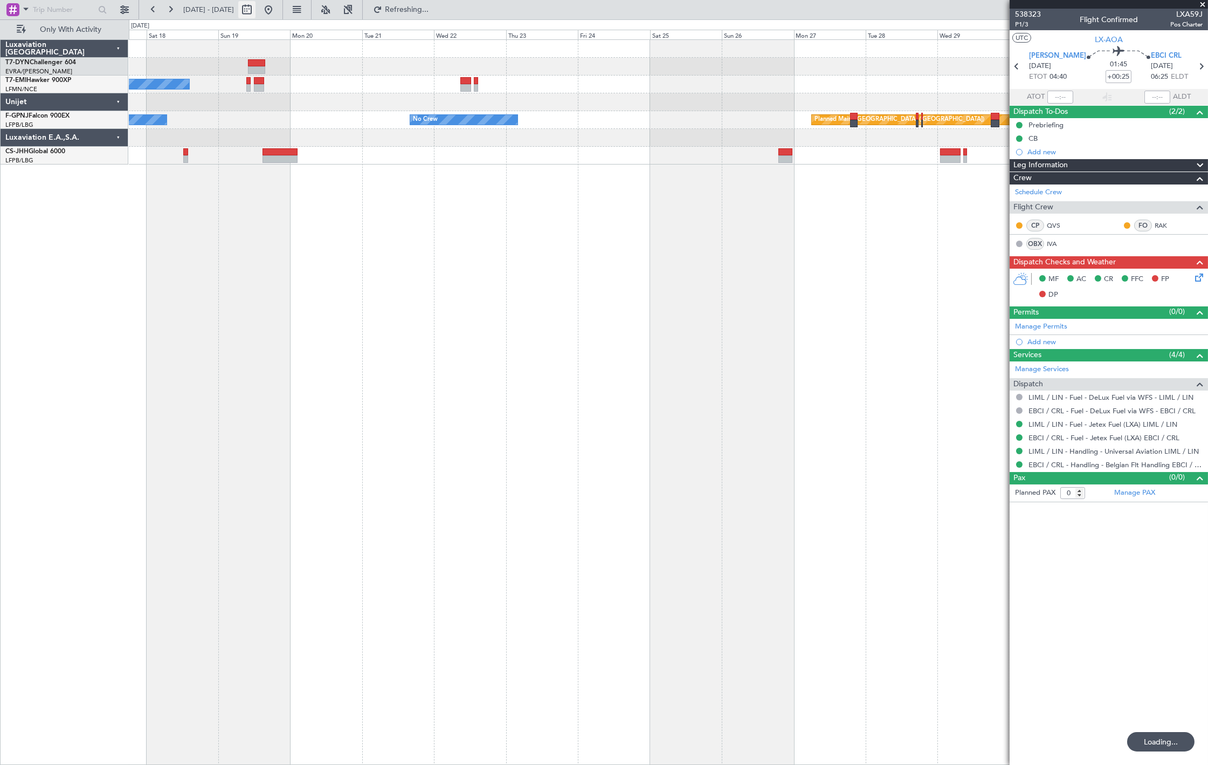
click at [256, 9] on button at bounding box center [246, 9] width 17 height 17
select select "10"
select select "2025"
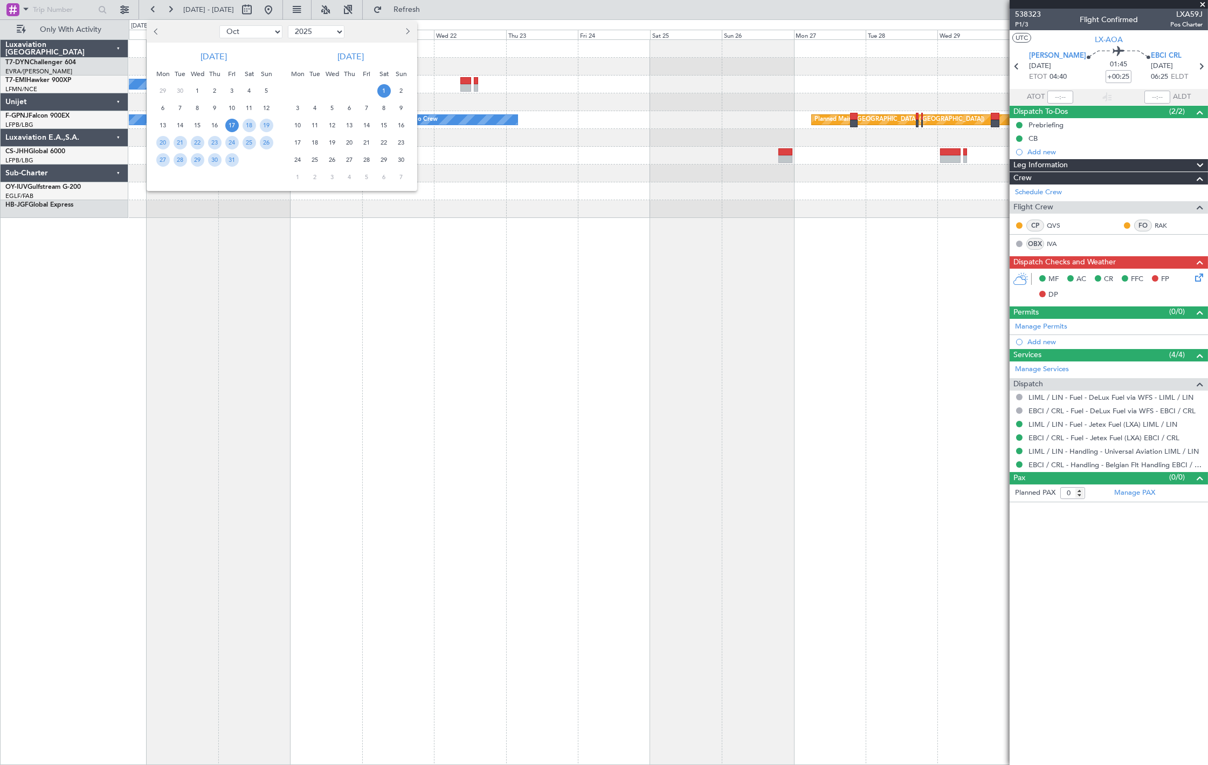
click at [268, 29] on select "Jan Feb Mar Apr May Jun [DATE] Aug Sep Oct Nov Dec" at bounding box center [250, 31] width 63 height 13
click at [219, 25] on select "Jan Feb Mar Apr May Jun [DATE] Aug Sep Oct Nov Dec" at bounding box center [250, 31] width 63 height 13
click at [247, 191] on div at bounding box center [604, 382] width 1208 height 765
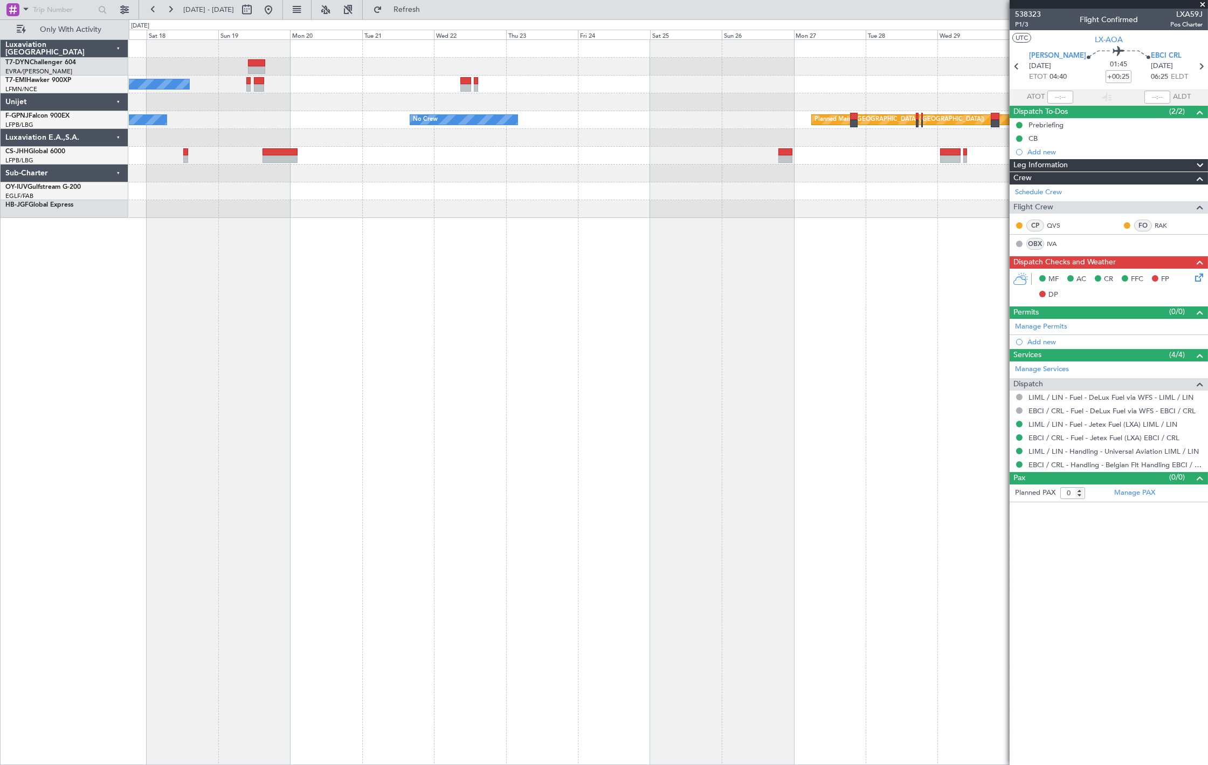
click at [238, 13] on span "[DATE] - [DATE]" at bounding box center [208, 9] width 59 height 17
click at [256, 11] on button at bounding box center [246, 9] width 17 height 17
select select "10"
select select "2025"
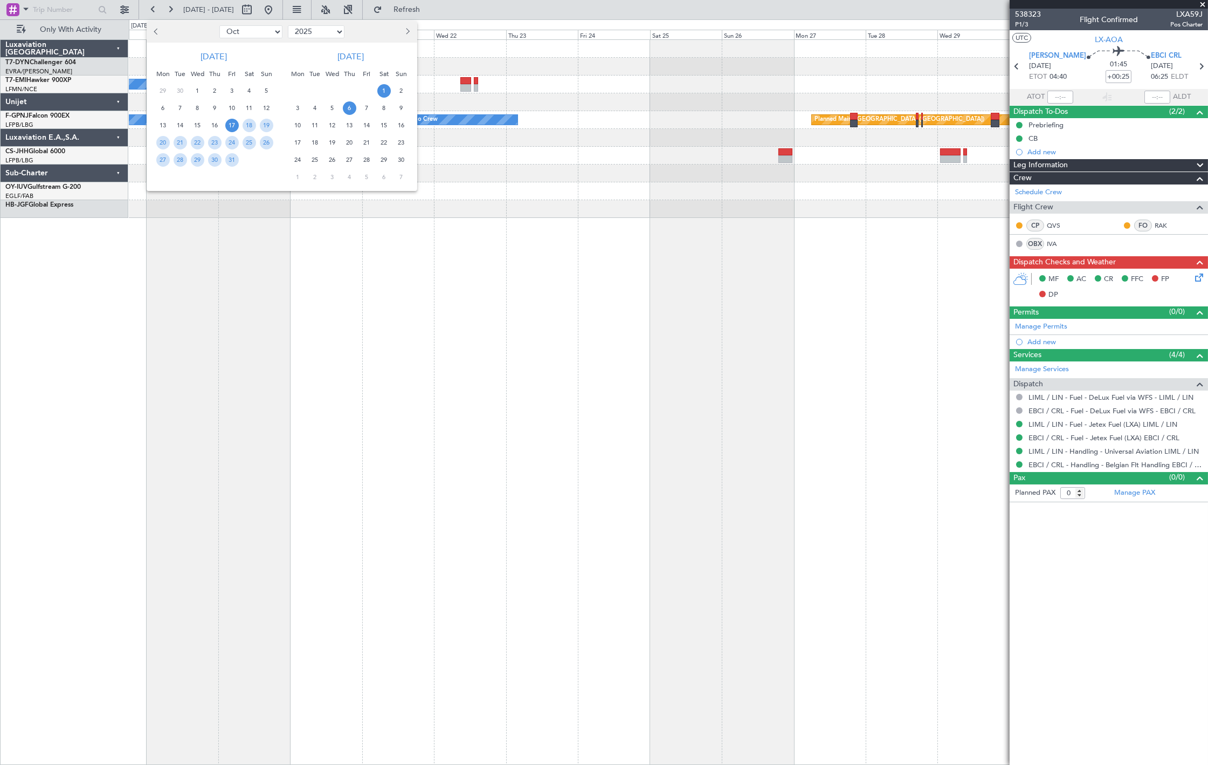
click at [353, 108] on span "6" at bounding box center [349, 107] width 13 height 13
click at [352, 109] on span "6" at bounding box center [349, 107] width 13 height 13
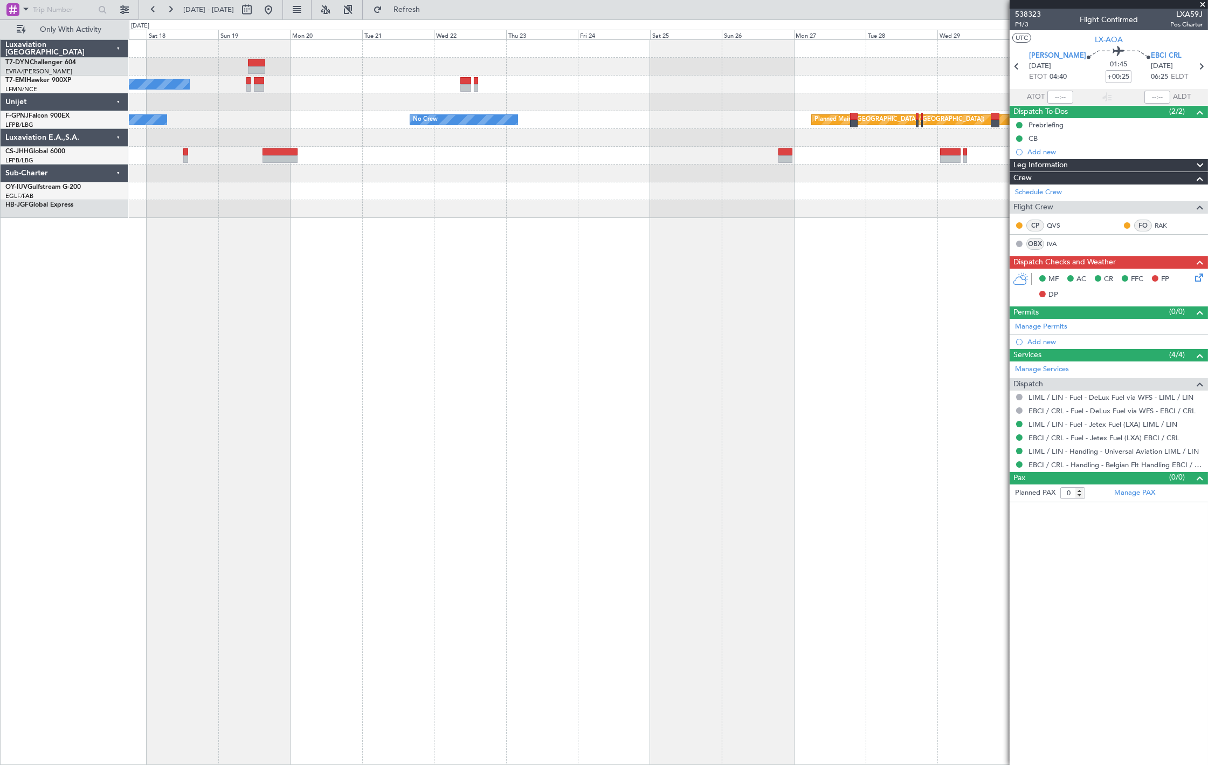
select select "11"
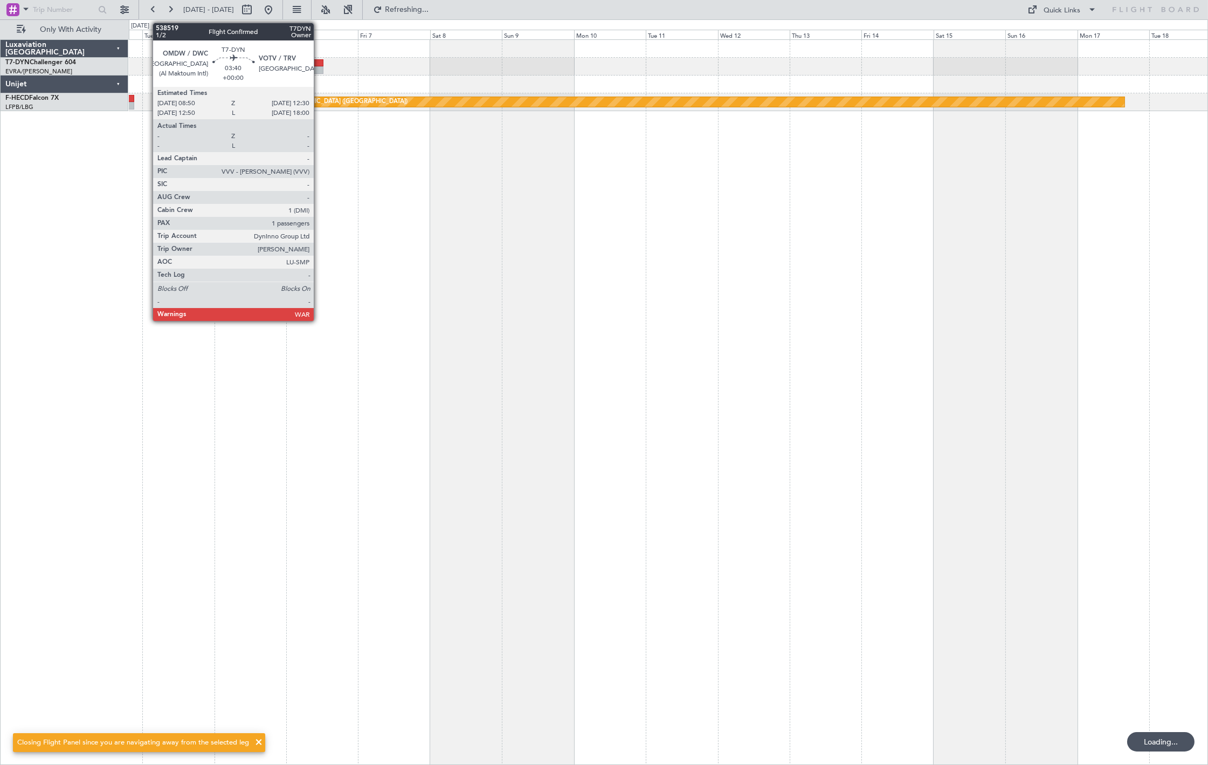
click at [319, 60] on div at bounding box center [317, 63] width 11 height 8
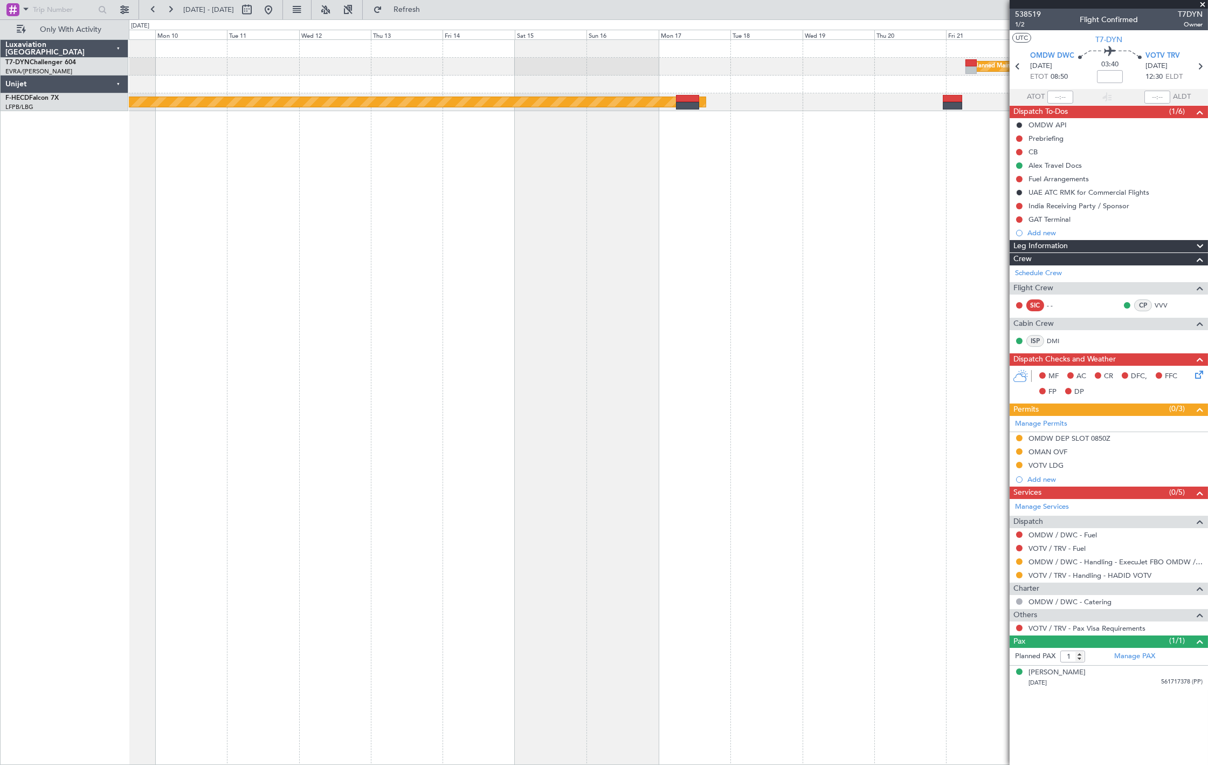
click at [87, 146] on div "Planned Maint Riga (Riga Intl) Planned Maint [GEOGRAPHIC_DATA] ([GEOGRAPHIC_DAT…" at bounding box center [604, 391] width 1208 height 745
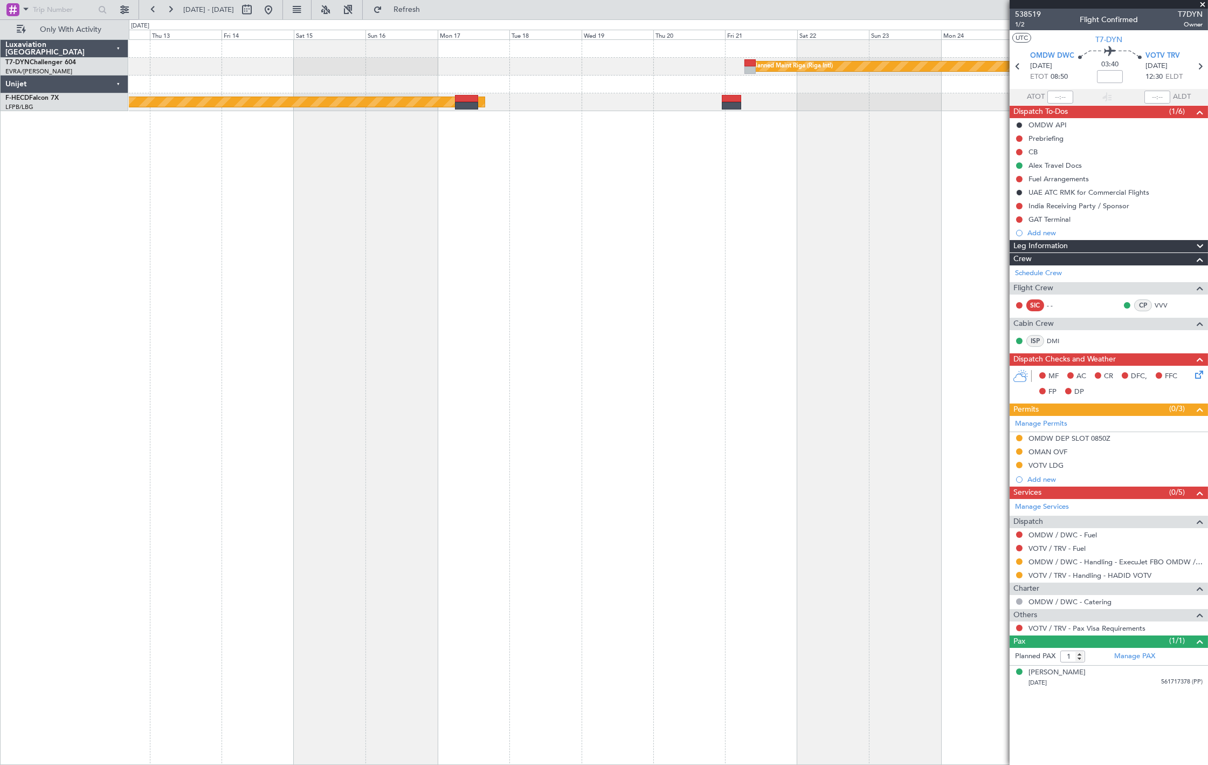
click at [313, 152] on div "Planned Maint Riga (Riga Intl) Planned Maint [GEOGRAPHIC_DATA] ([GEOGRAPHIC_DAT…" at bounding box center [668, 401] width 1079 height 725
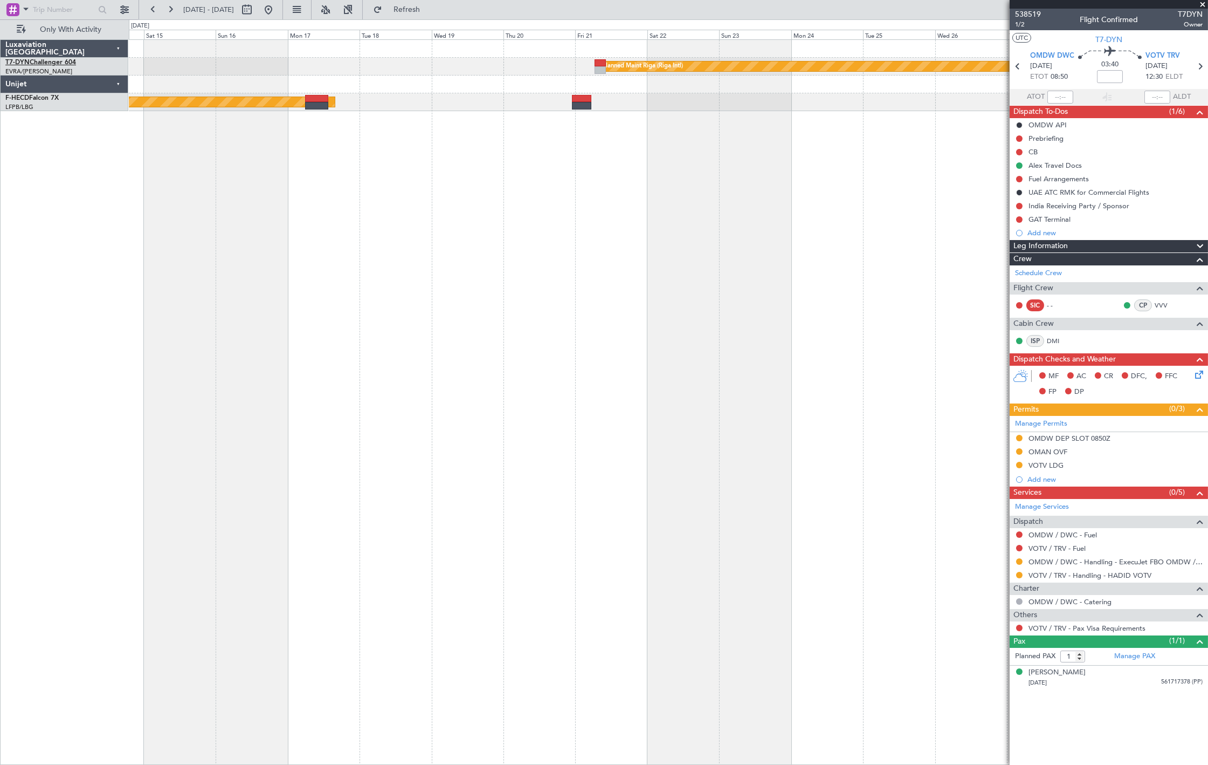
click at [41, 61] on link "T7-DYN Challenger 604" at bounding box center [40, 62] width 71 height 6
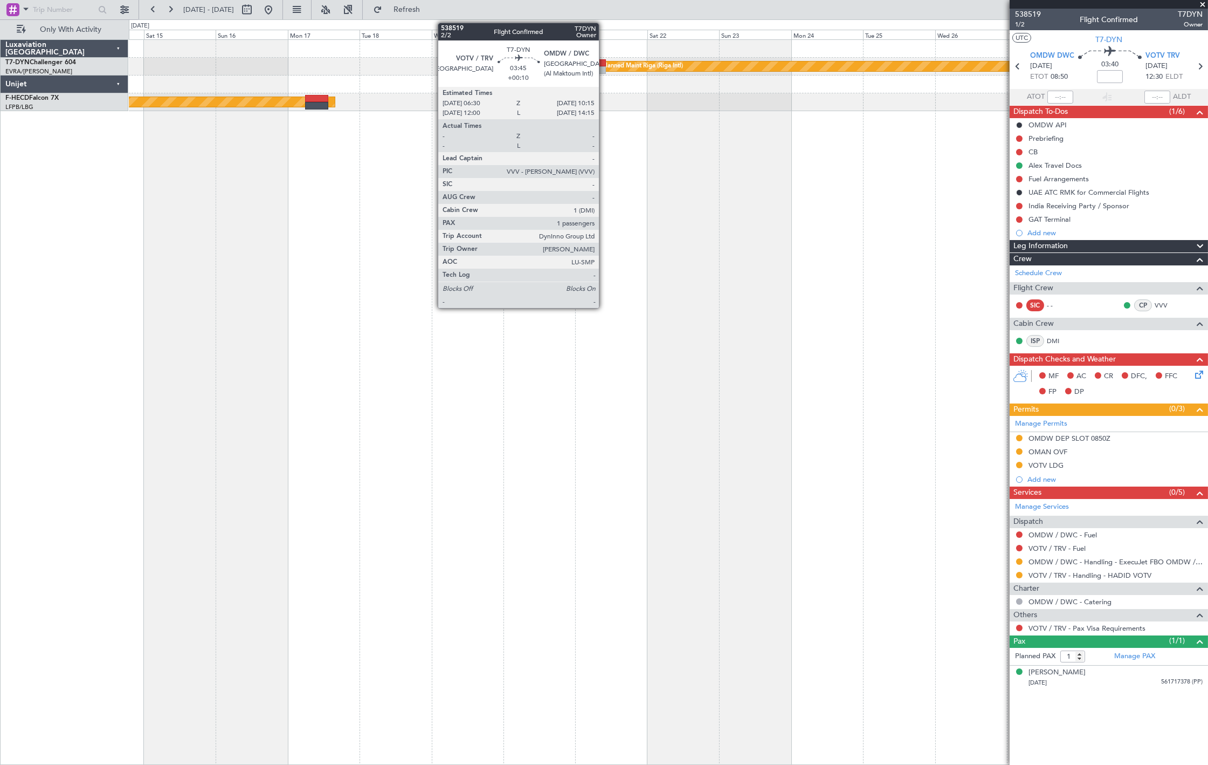
click at [597, 63] on div at bounding box center [600, 63] width 11 height 8
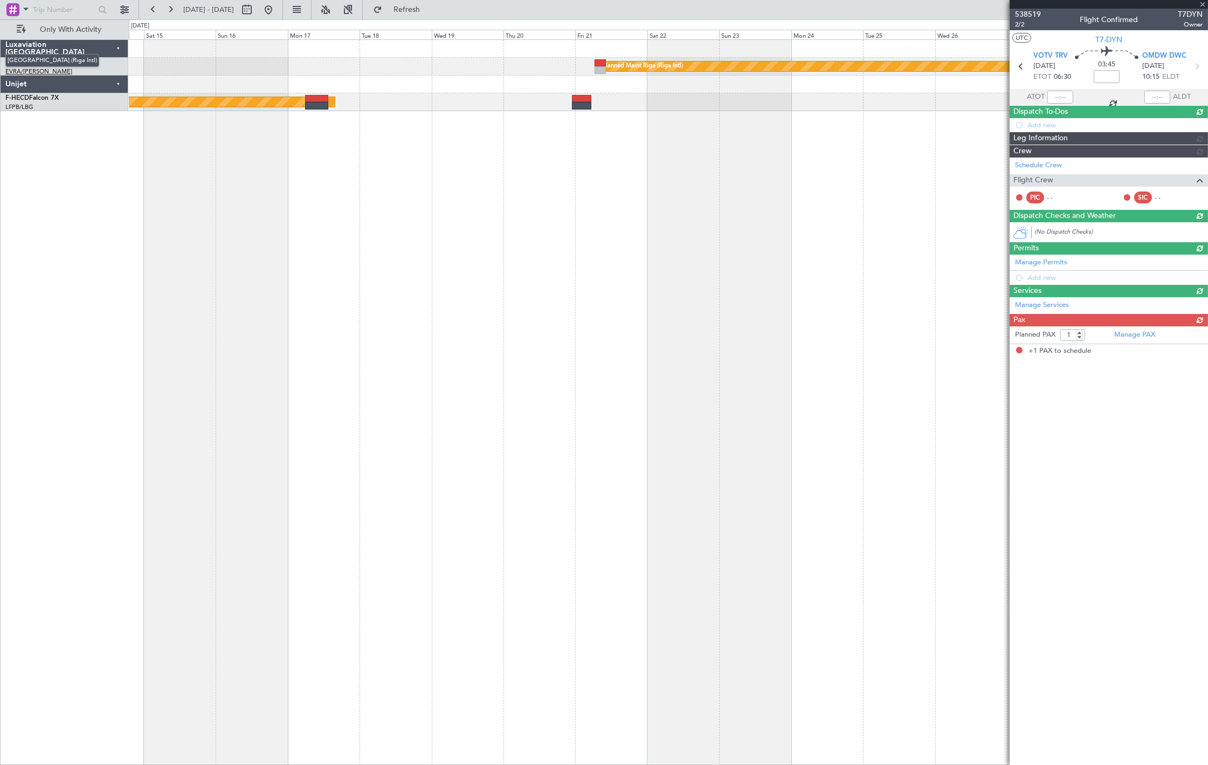
type input "+00:10"
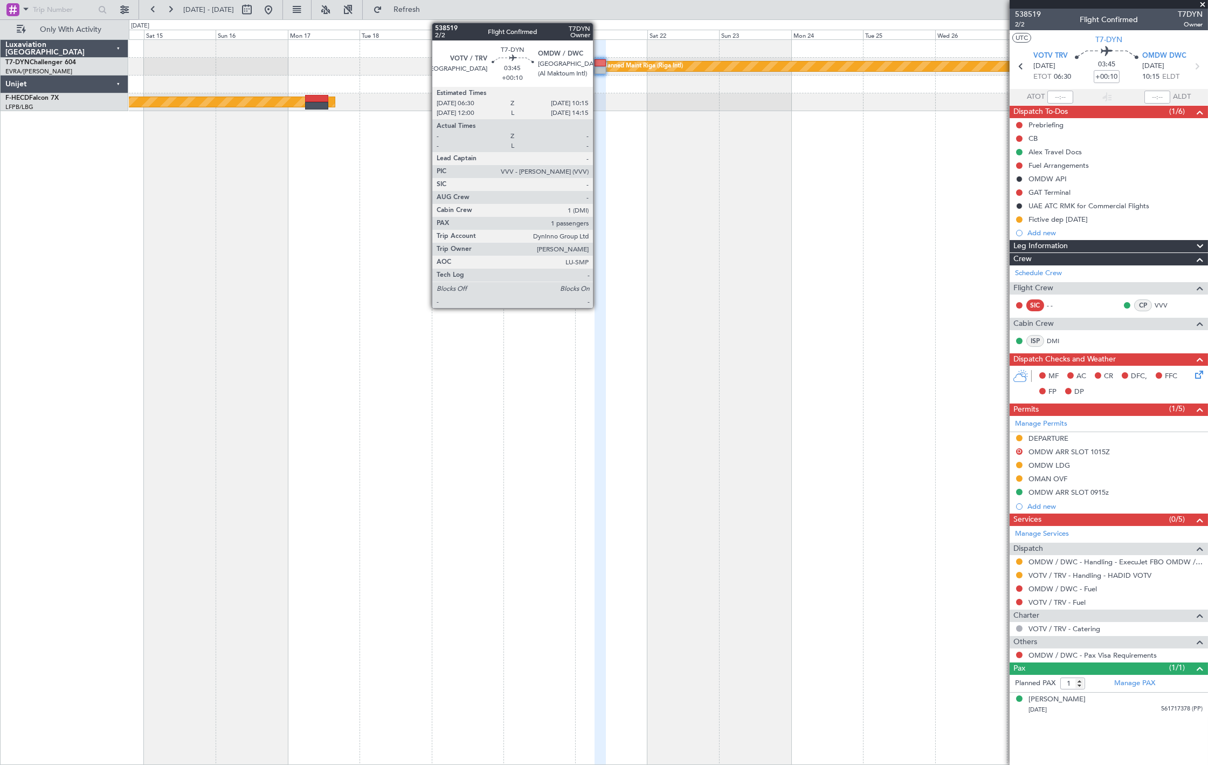
click at [598, 72] on div at bounding box center [600, 70] width 11 height 8
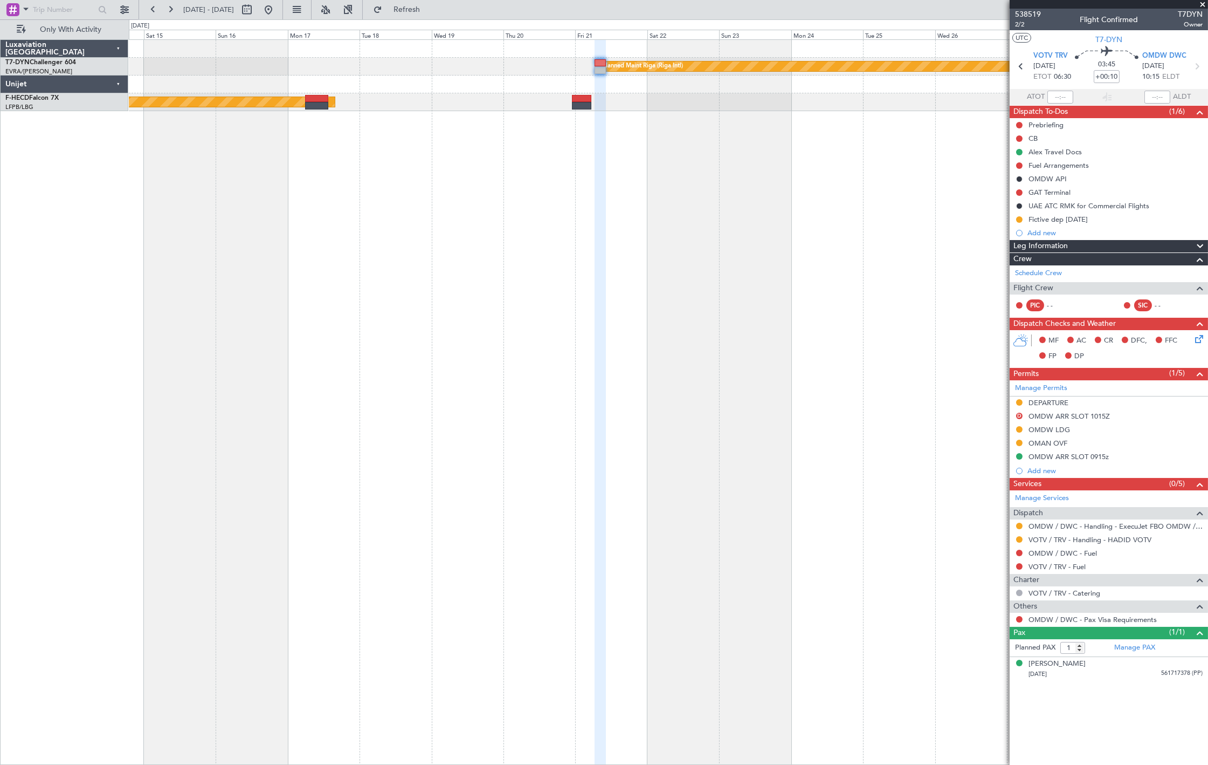
click at [1069, 702] on article "538519 2/2 Flight Confirmed T7DYN Owner UTC T7-DYN VOTV TRV [DATE] ETOT 06:30 0…" at bounding box center [1109, 387] width 198 height 756
click at [430, 6] on span "Refresh" at bounding box center [406, 10] width 45 height 8
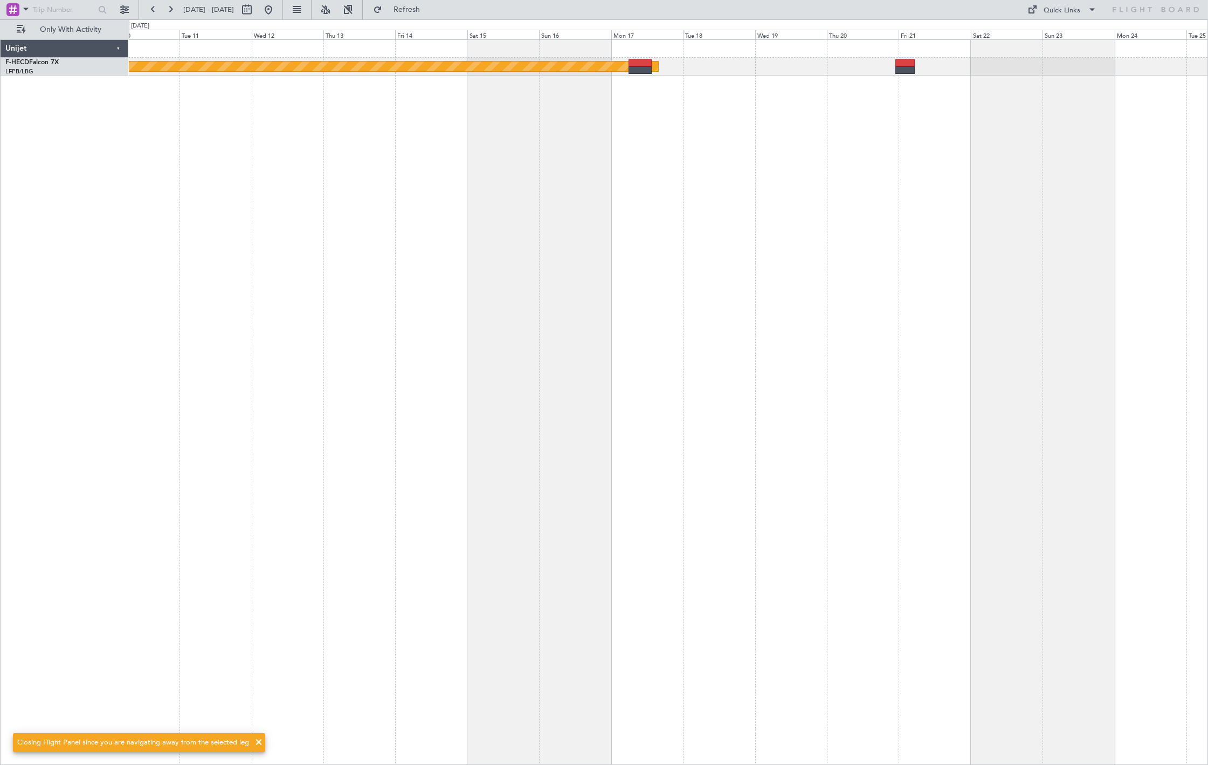
click at [798, 130] on div "Planned Maint [GEOGRAPHIC_DATA] ([GEOGRAPHIC_DATA])" at bounding box center [668, 401] width 1079 height 725
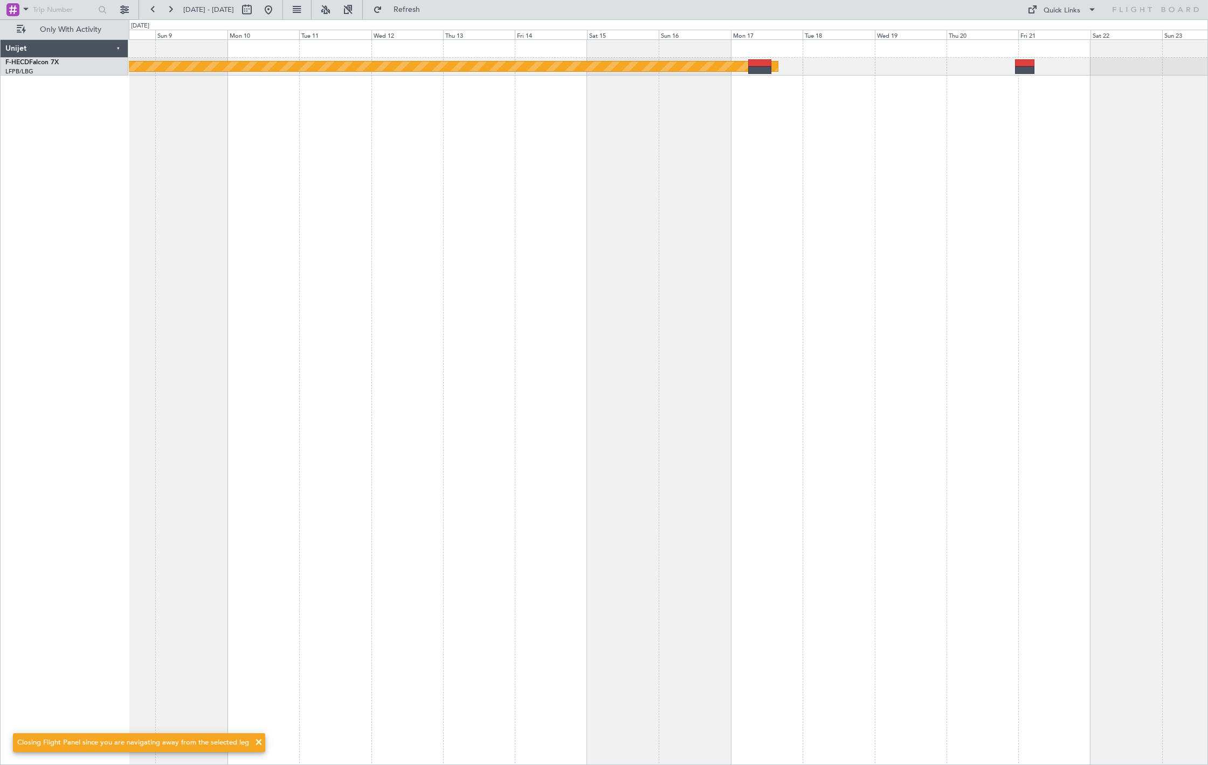
click at [787, 135] on div "Planned Maint [GEOGRAPHIC_DATA] ([GEOGRAPHIC_DATA])" at bounding box center [668, 401] width 1079 height 725
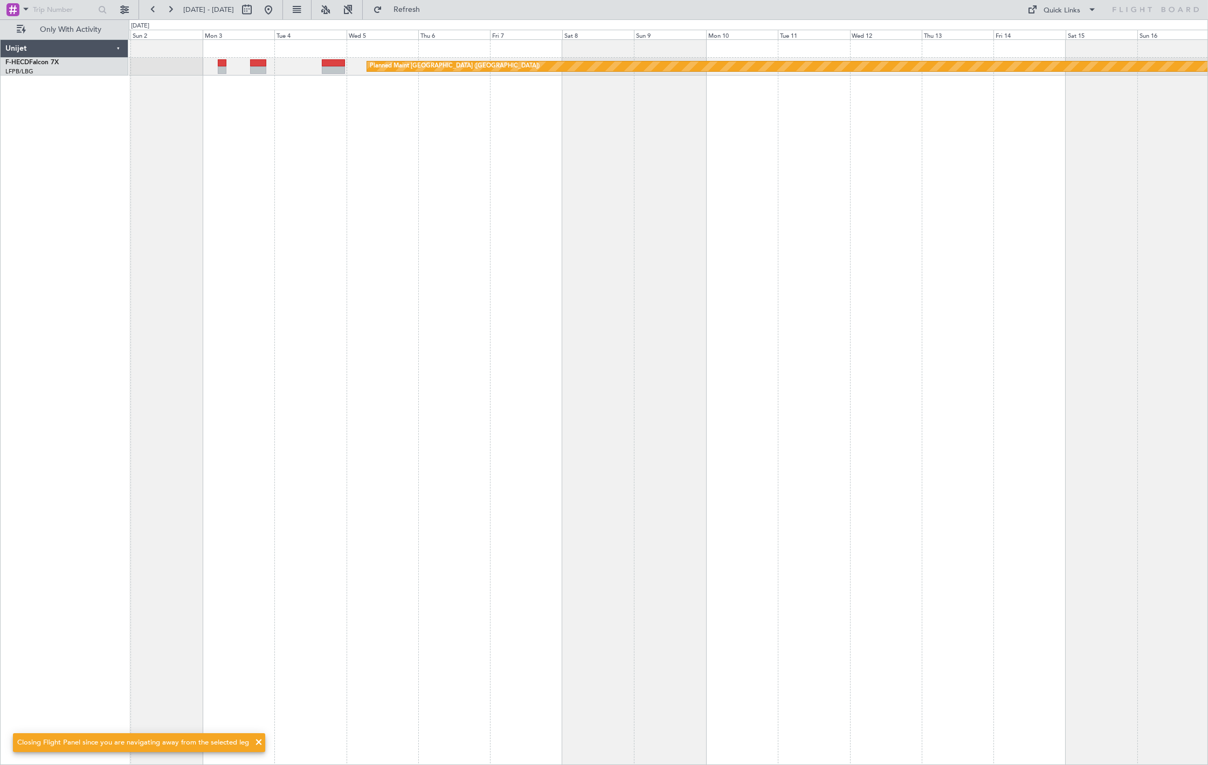
click at [510, 103] on div "Planned Maint [GEOGRAPHIC_DATA] ([GEOGRAPHIC_DATA]) Planned Maint [GEOGRAPHIC_D…" at bounding box center [668, 401] width 1079 height 725
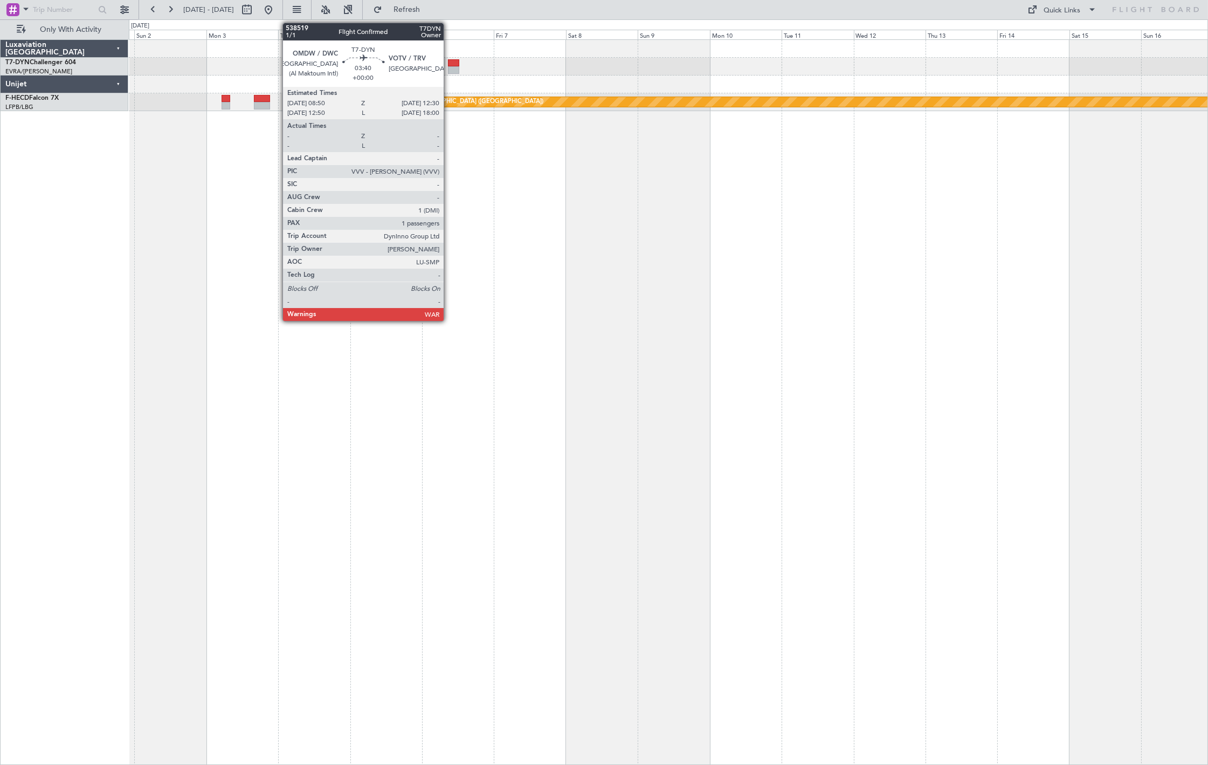
click at [450, 65] on div at bounding box center [453, 63] width 11 height 8
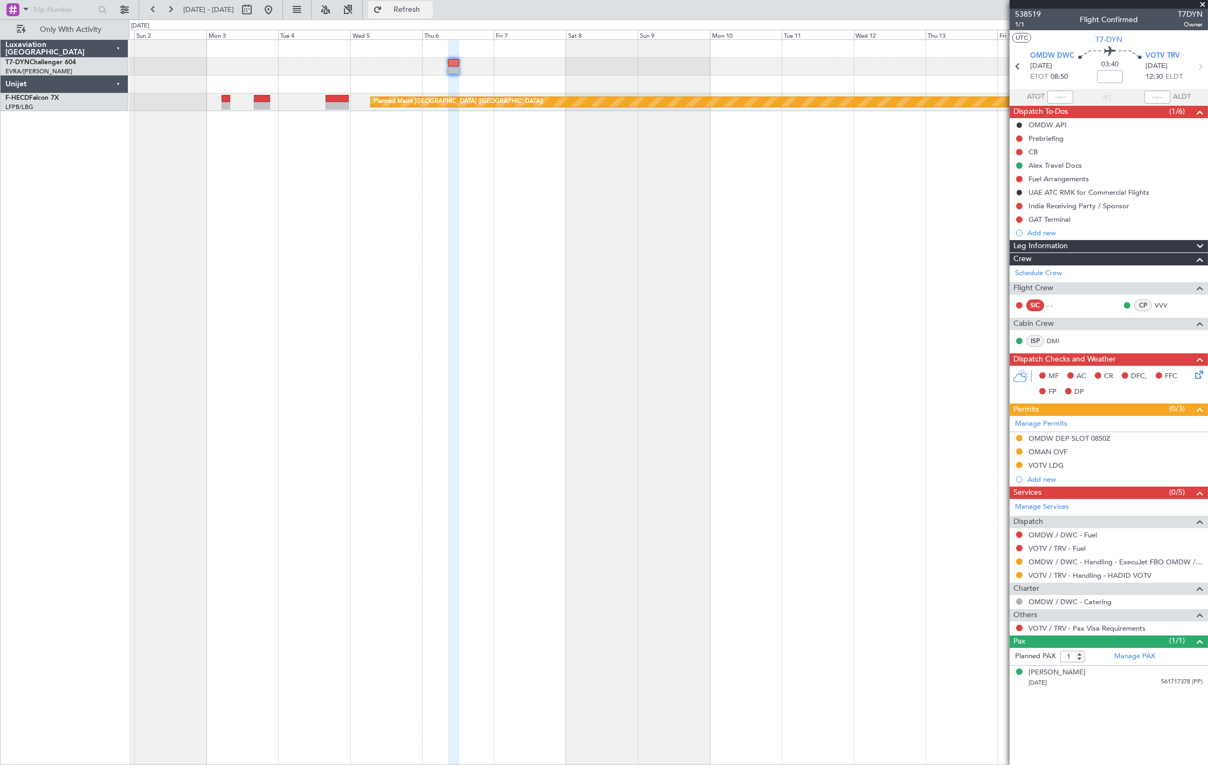
click at [430, 8] on span "Refresh" at bounding box center [406, 10] width 45 height 8
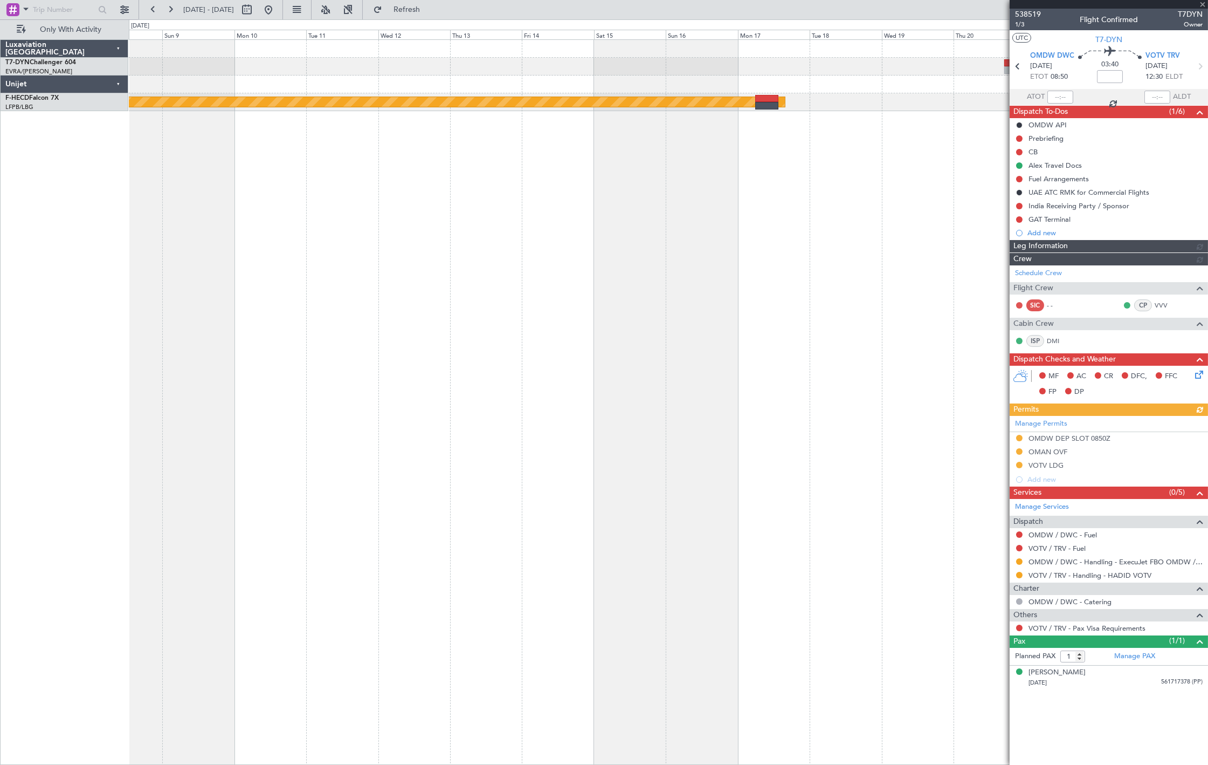
click at [250, 291] on div "Planned Maint Riga (Riga Intl) Planned Maint [GEOGRAPHIC_DATA] ([GEOGRAPHIC_DAT…" at bounding box center [668, 401] width 1079 height 725
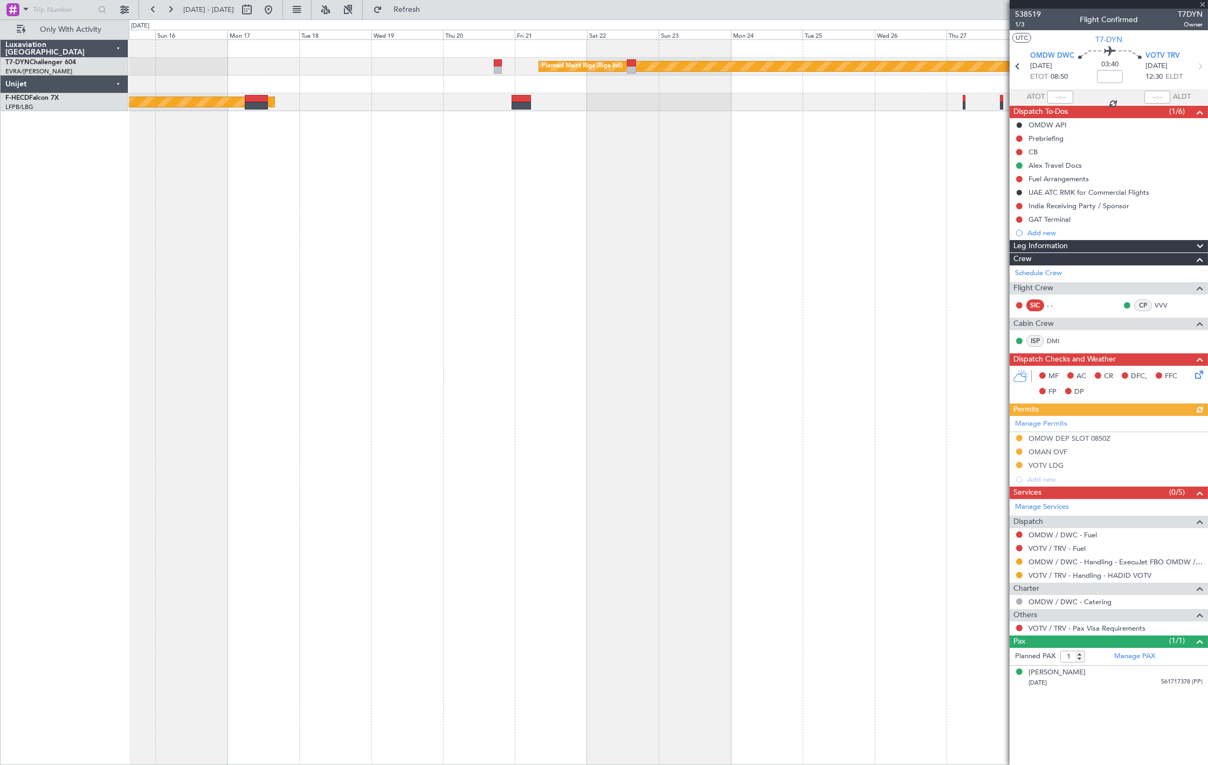
click at [412, 267] on div "Planned Maint Riga (Riga Intl) Planned Maint [GEOGRAPHIC_DATA] ([GEOGRAPHIC_DAT…" at bounding box center [668, 401] width 1079 height 725
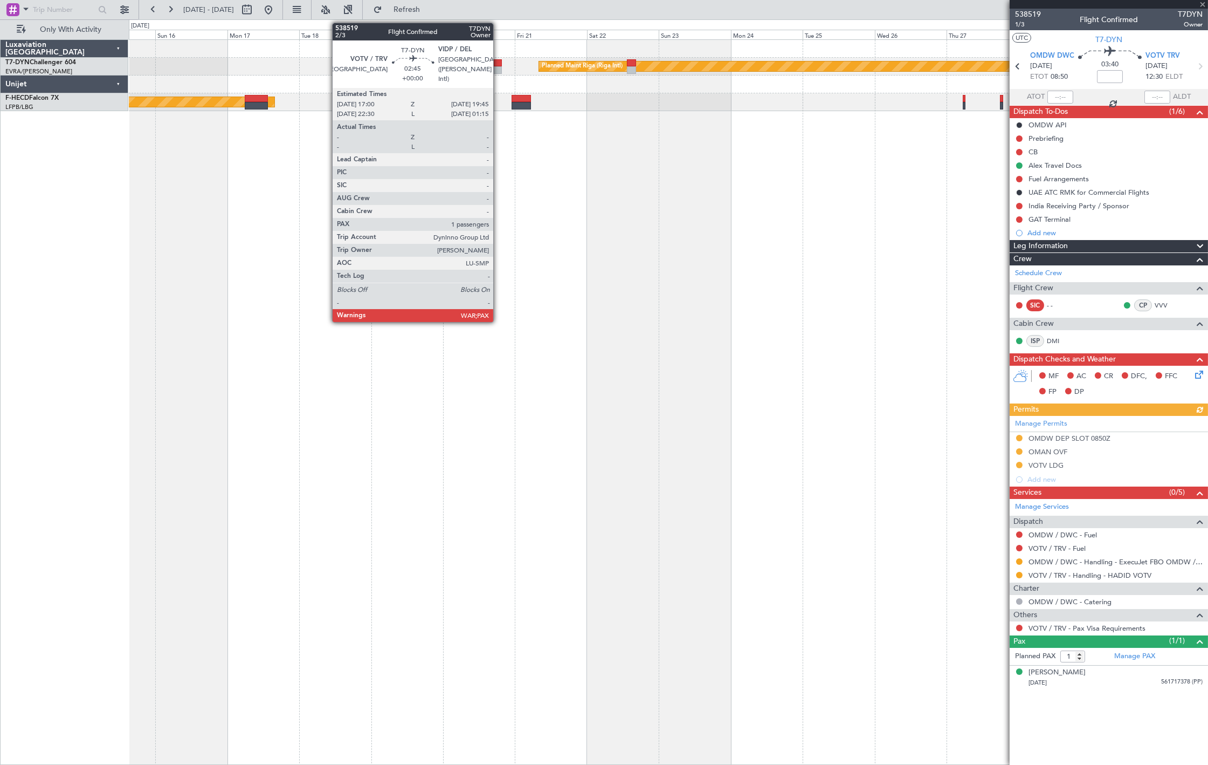
click at [499, 65] on div at bounding box center [498, 63] width 9 height 8
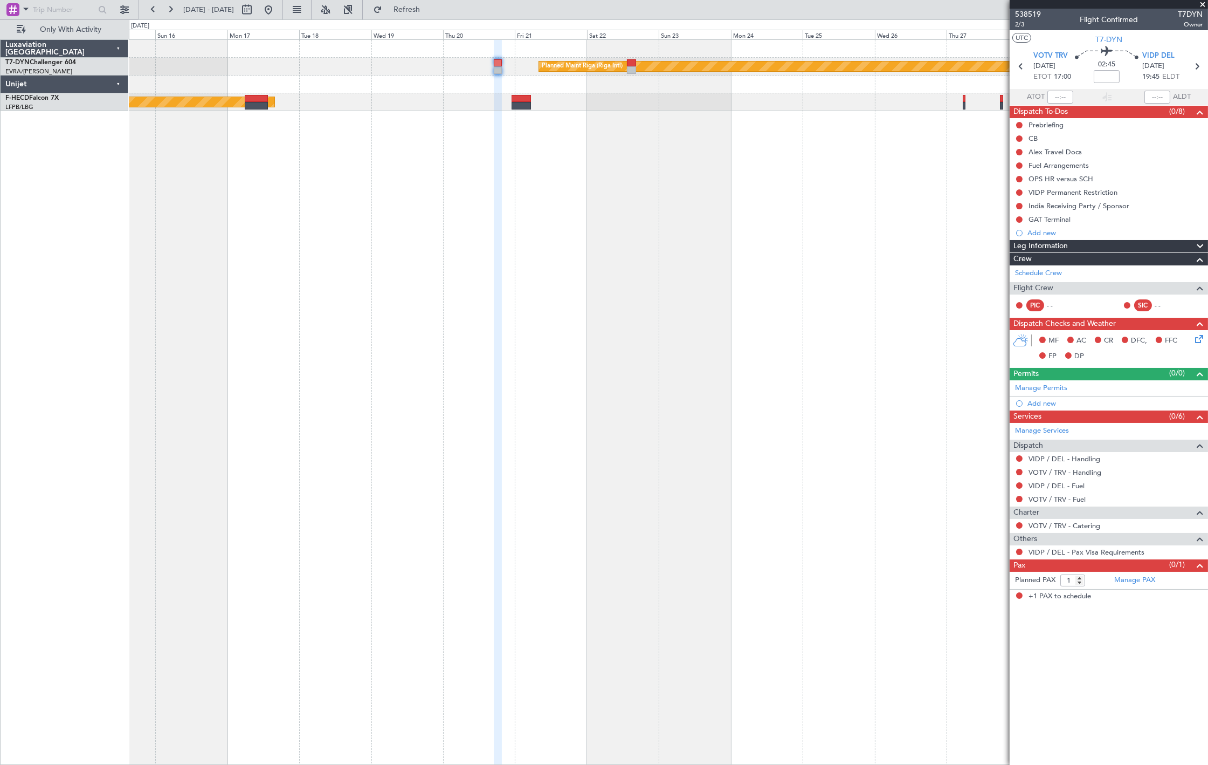
drag, startPoint x: 1018, startPoint y: 525, endPoint x: 1020, endPoint y: 530, distance: 5.6
click at [1017, 525] on button at bounding box center [1019, 525] width 6 height 6
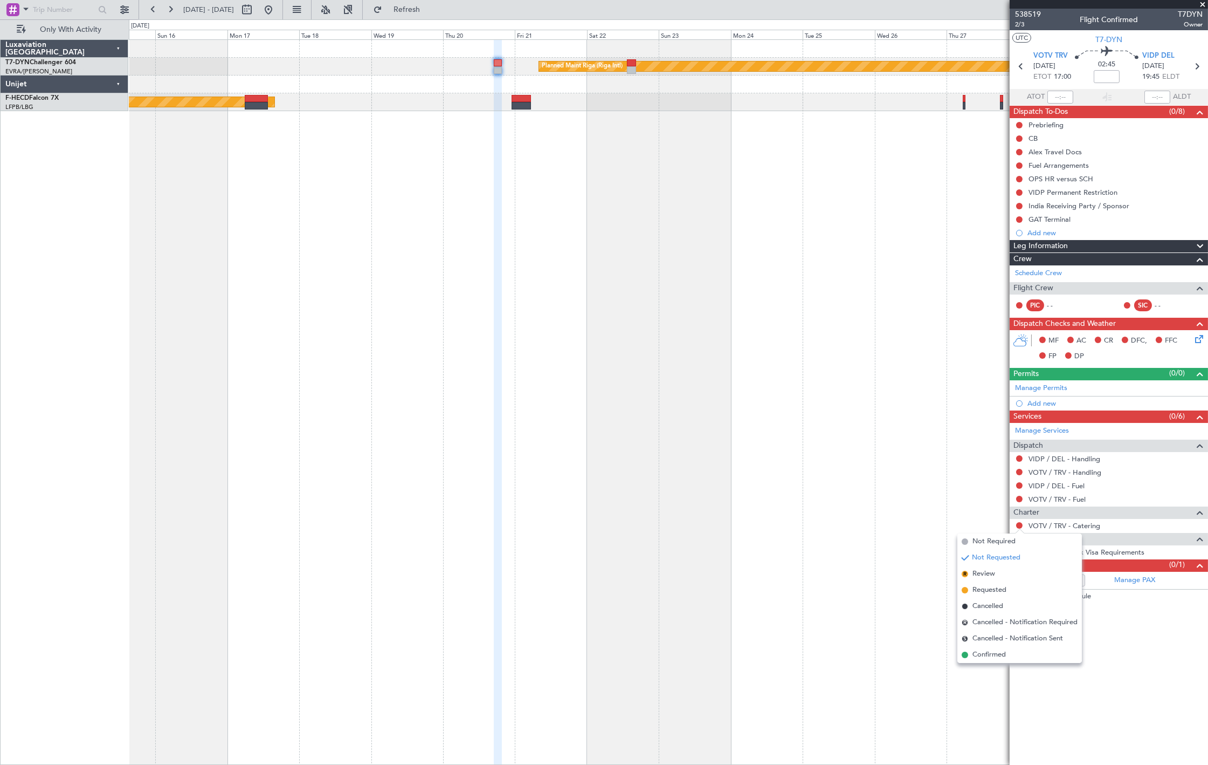
click at [1015, 542] on span "Not Required" at bounding box center [994, 541] width 43 height 11
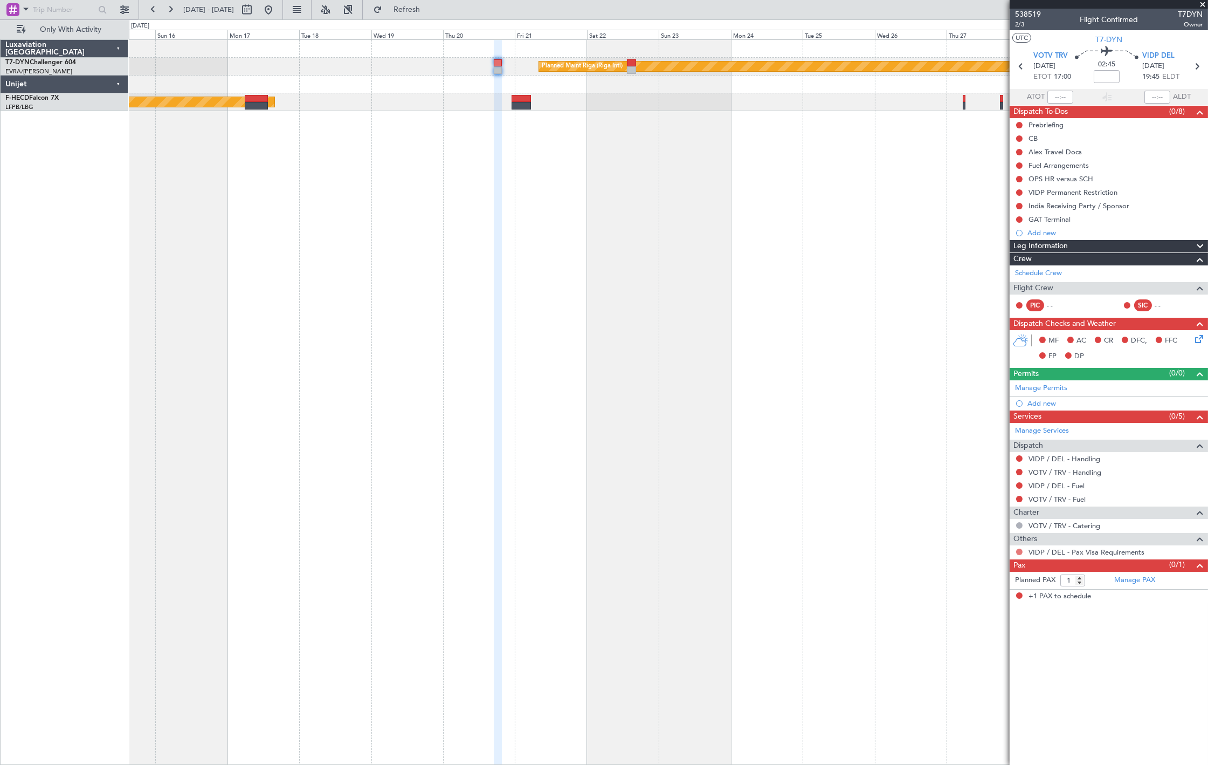
click at [1019, 554] on button at bounding box center [1019, 551] width 6 height 6
click at [1015, 567] on span "Not Required" at bounding box center [994, 567] width 43 height 11
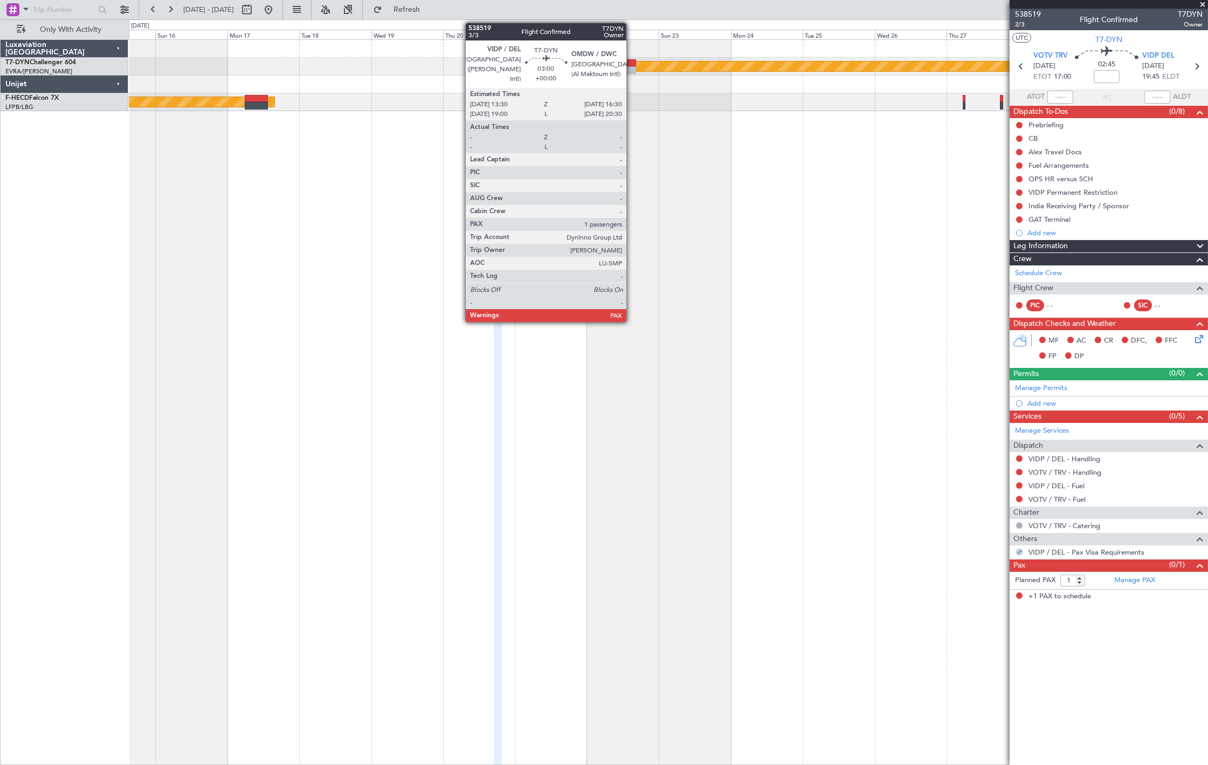
click at [632, 68] on div at bounding box center [631, 70] width 9 height 8
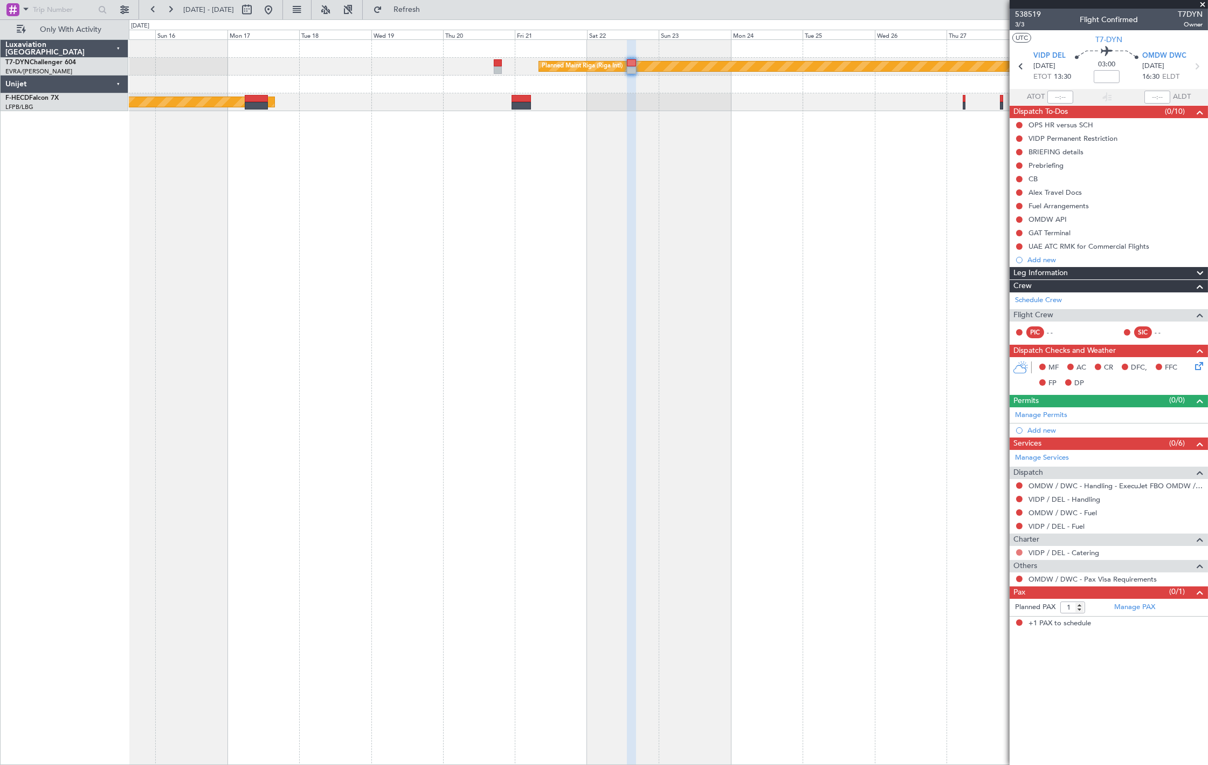
click at [1021, 553] on button at bounding box center [1019, 552] width 6 height 6
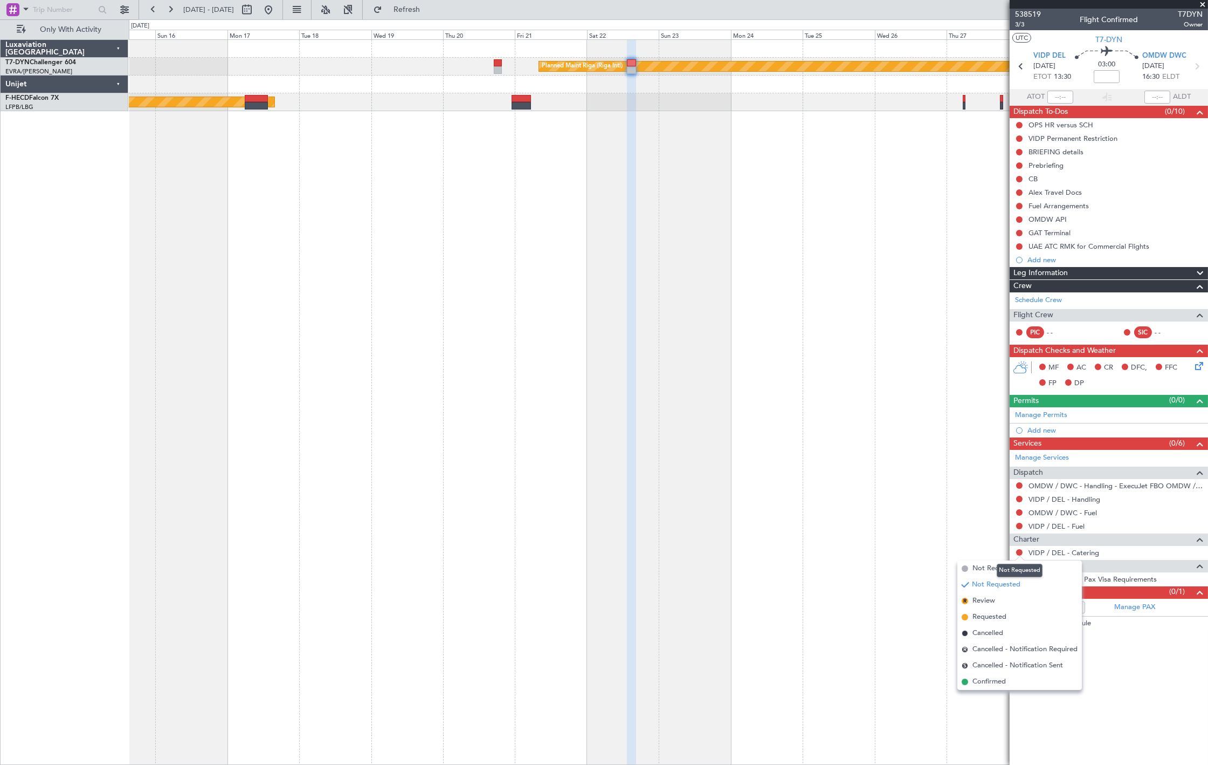
click at [1015, 565] on div "Not Requested" at bounding box center [1020, 569] width 46 height 13
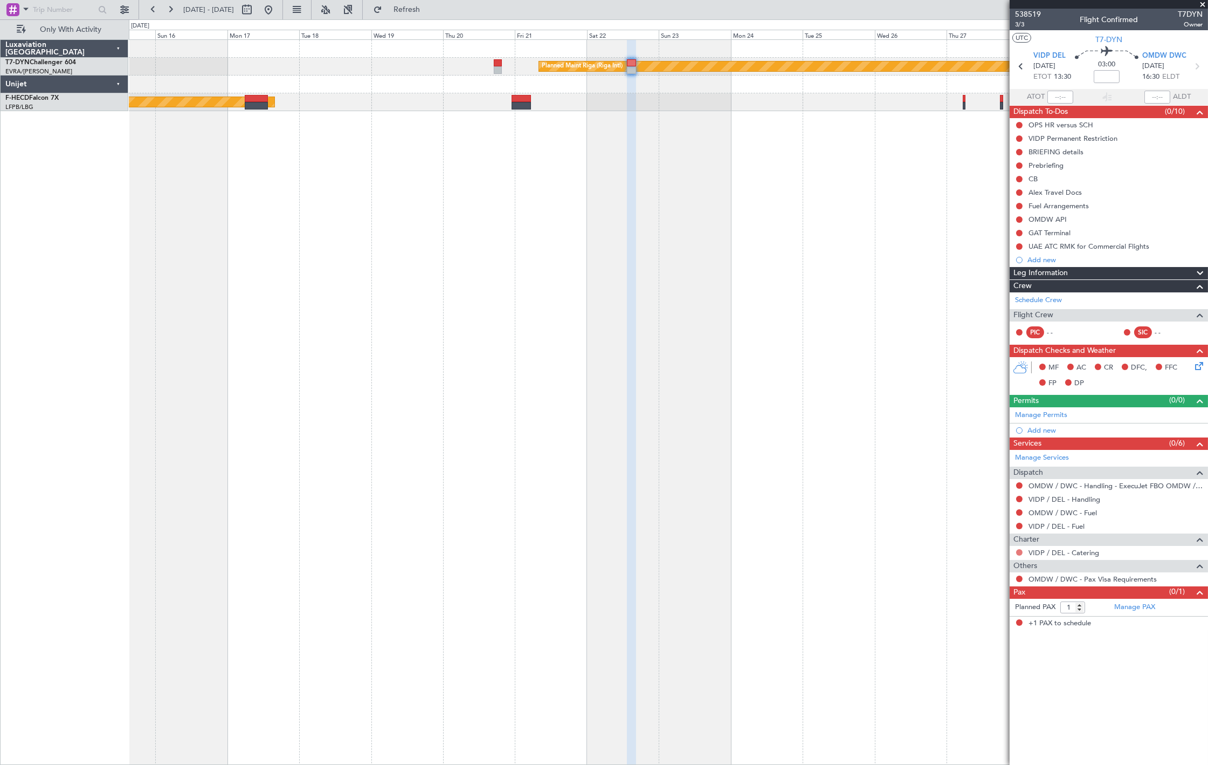
click at [1019, 553] on button at bounding box center [1019, 552] width 6 height 6
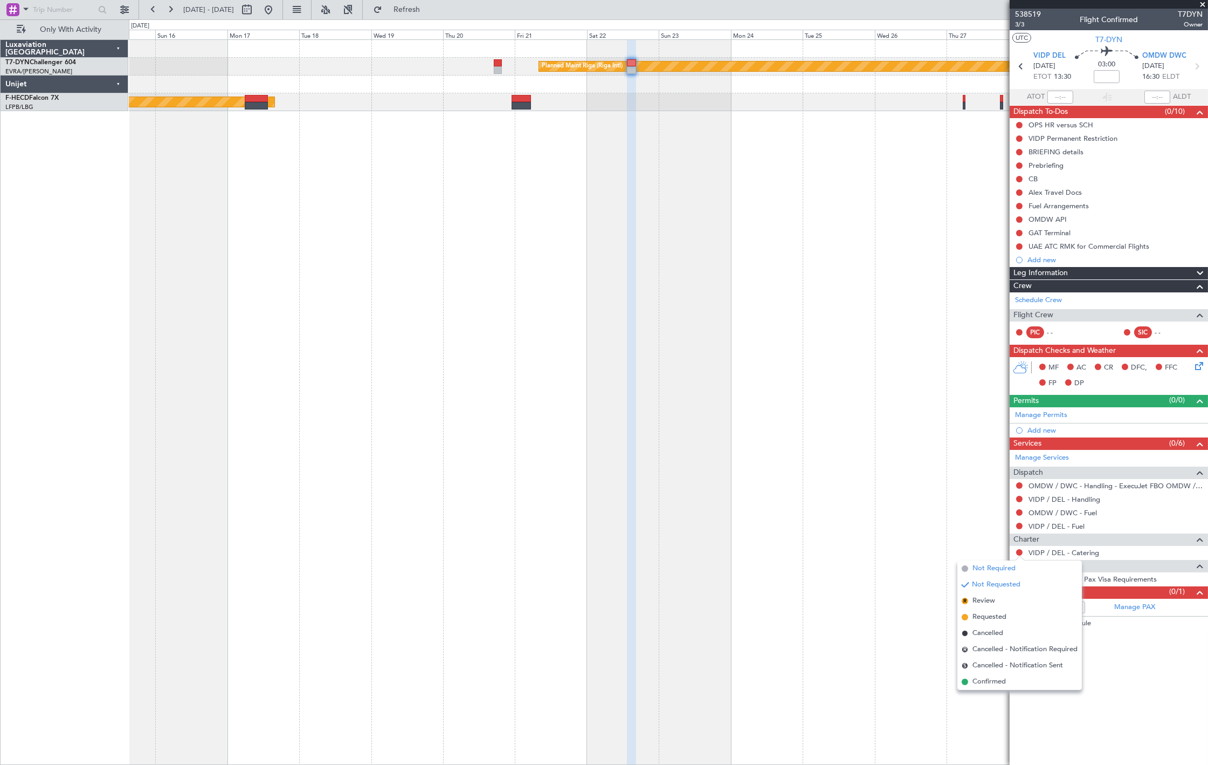
click at [981, 567] on span "Not Required" at bounding box center [994, 568] width 43 height 11
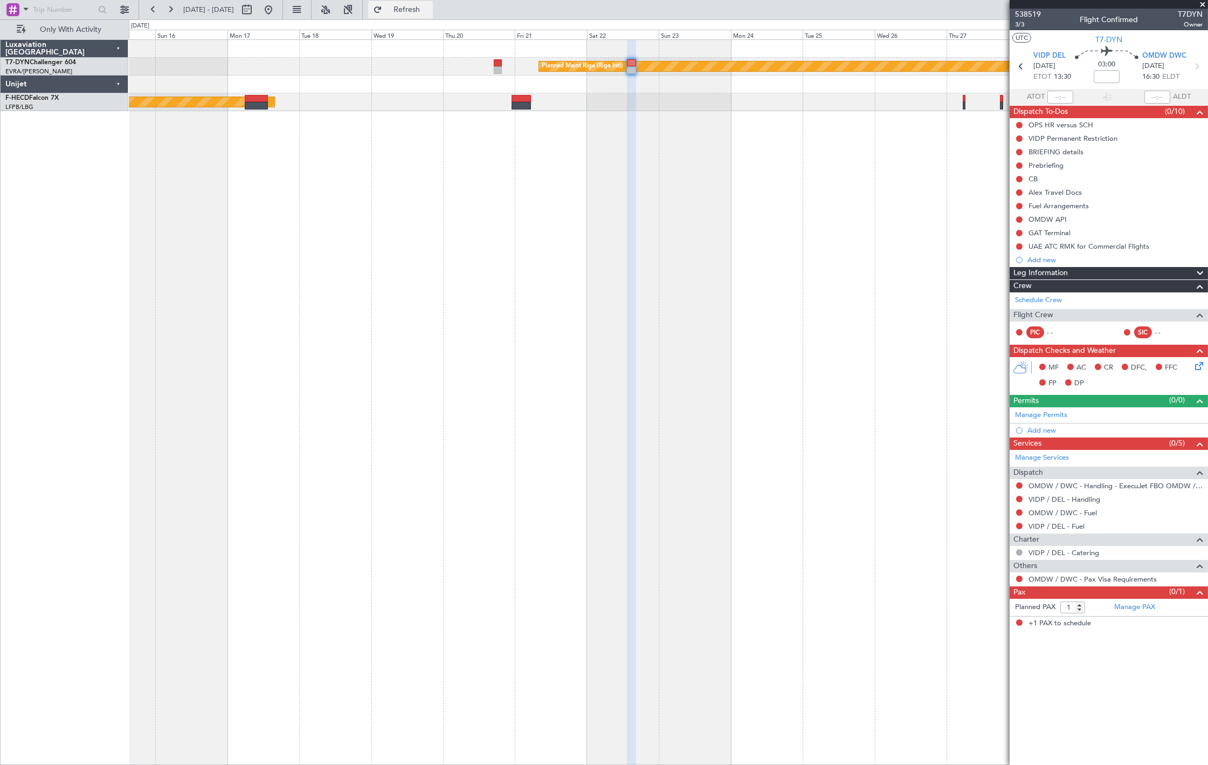
click at [430, 9] on span "Refresh" at bounding box center [406, 10] width 45 height 8
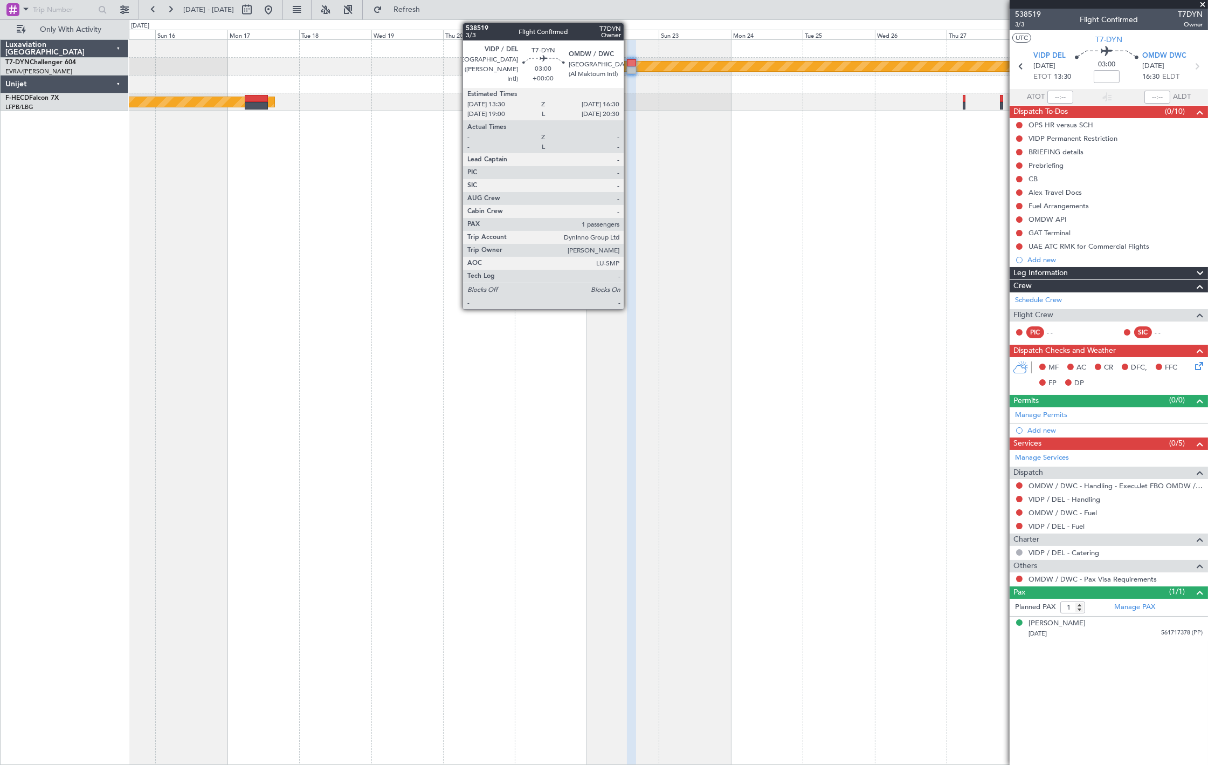
click at [629, 65] on div at bounding box center [631, 63] width 9 height 8
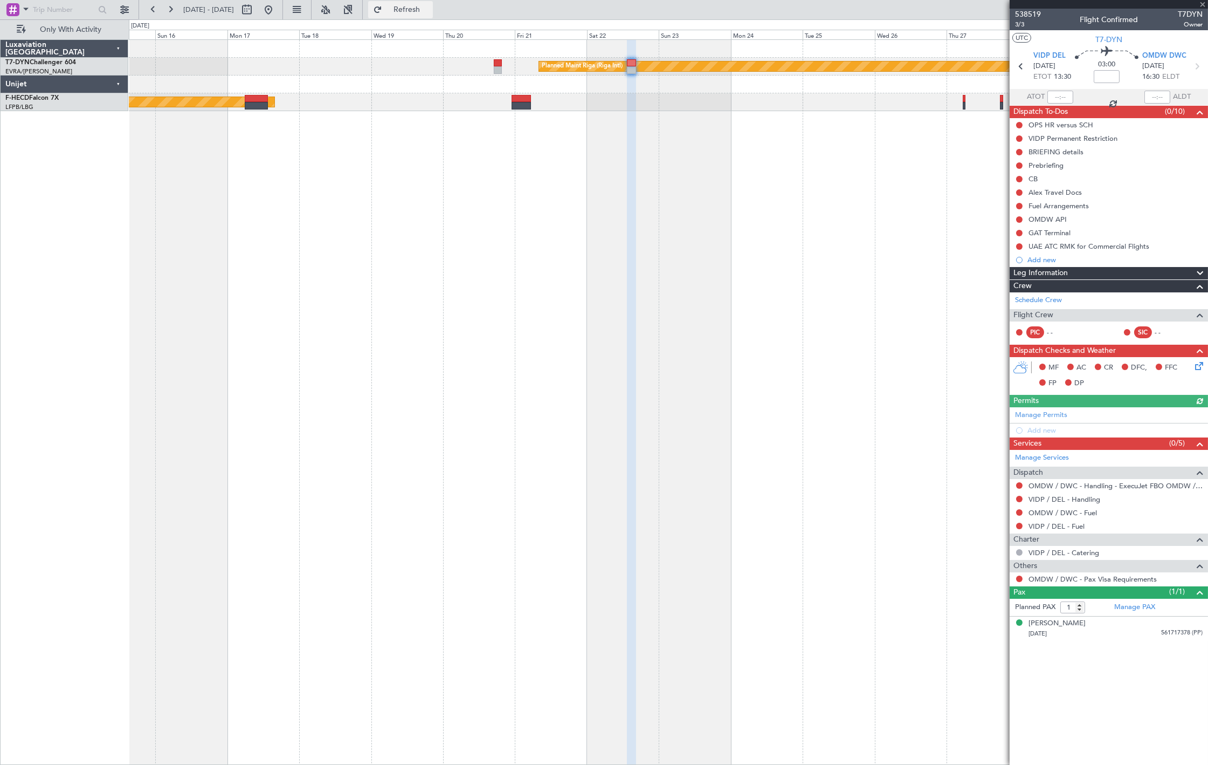
click at [430, 11] on span "Refresh" at bounding box center [406, 10] width 45 height 8
click at [1036, 301] on link "Schedule Crew" at bounding box center [1038, 300] width 47 height 11
click at [413, 15] on button "Refresh" at bounding box center [400, 9] width 65 height 17
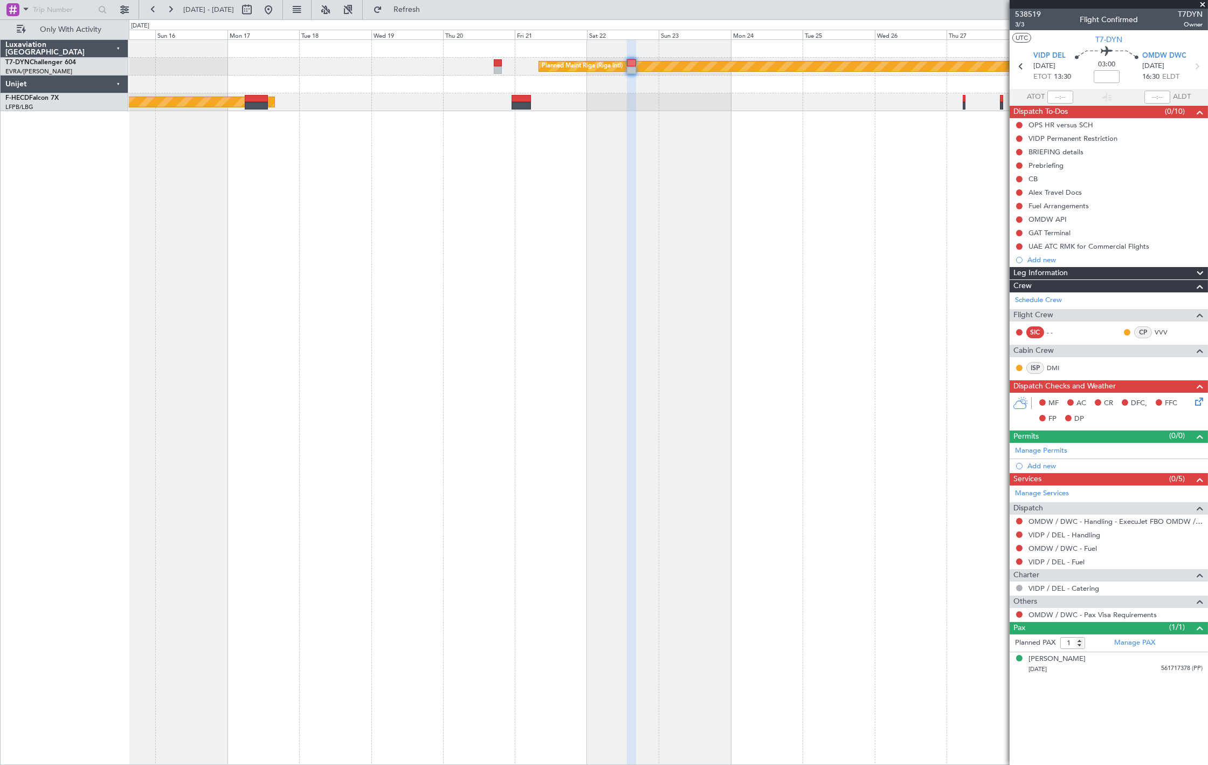
click at [493, 65] on div "Planned Maint Riga (Riga Intl)" at bounding box center [668, 67] width 1079 height 18
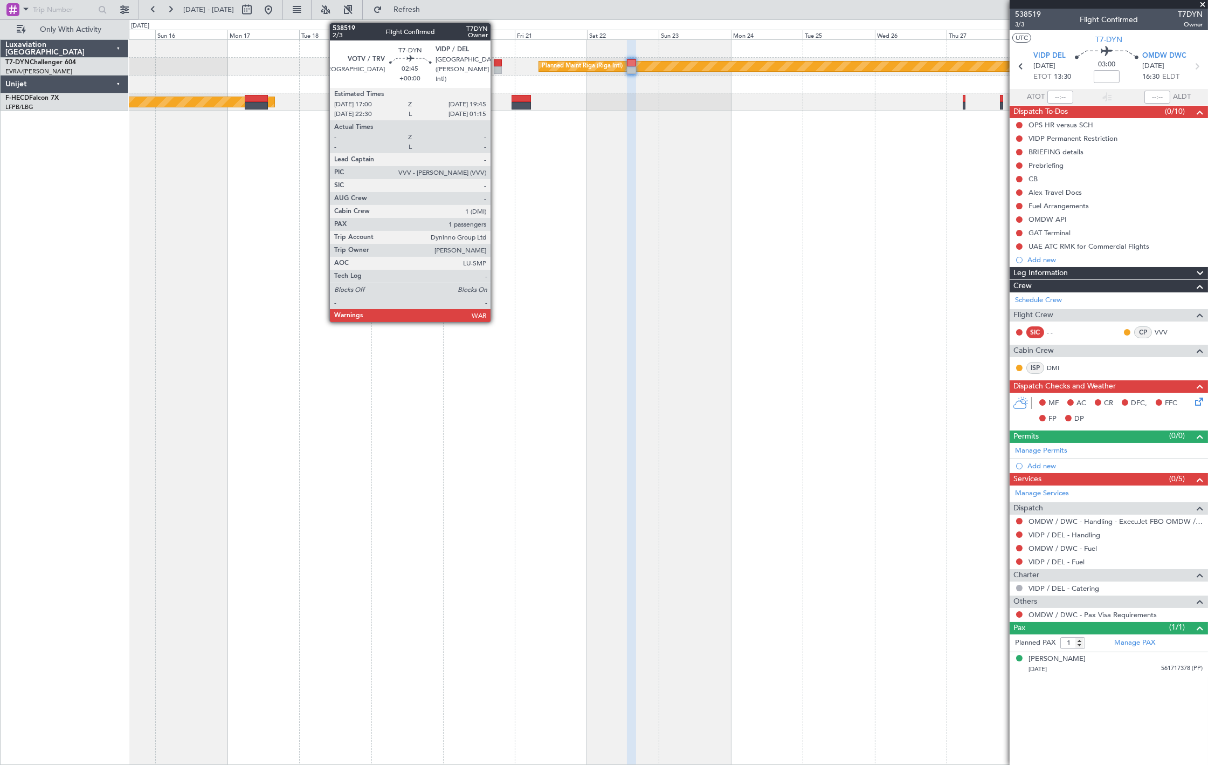
click at [496, 65] on div at bounding box center [498, 63] width 9 height 8
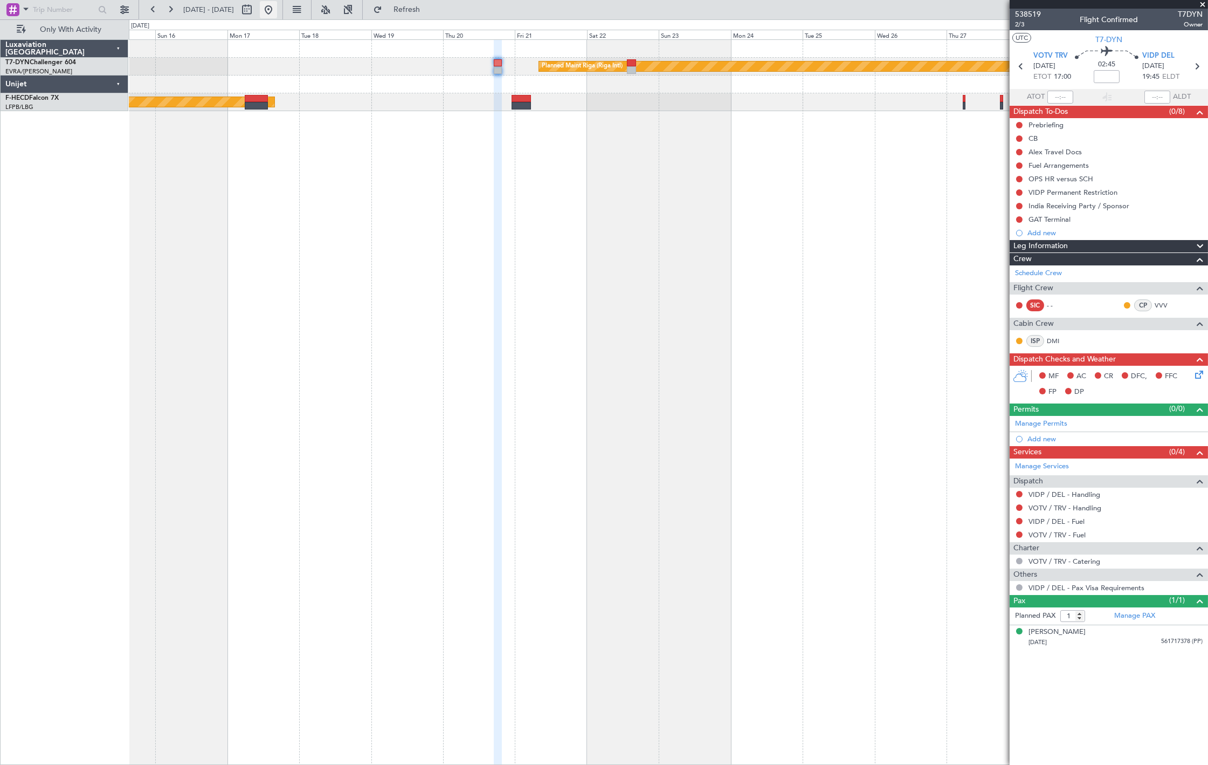
click at [277, 12] on button at bounding box center [268, 9] width 17 height 17
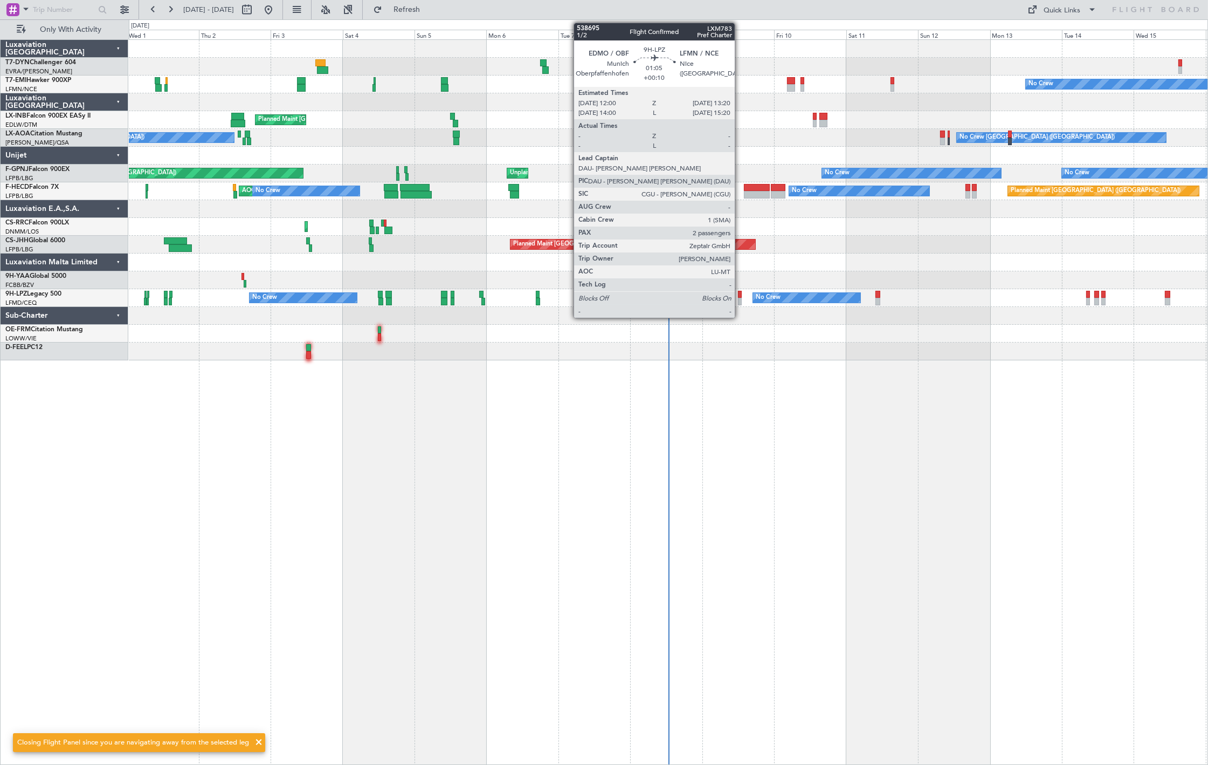
click at [740, 300] on div at bounding box center [740, 302] width 4 height 8
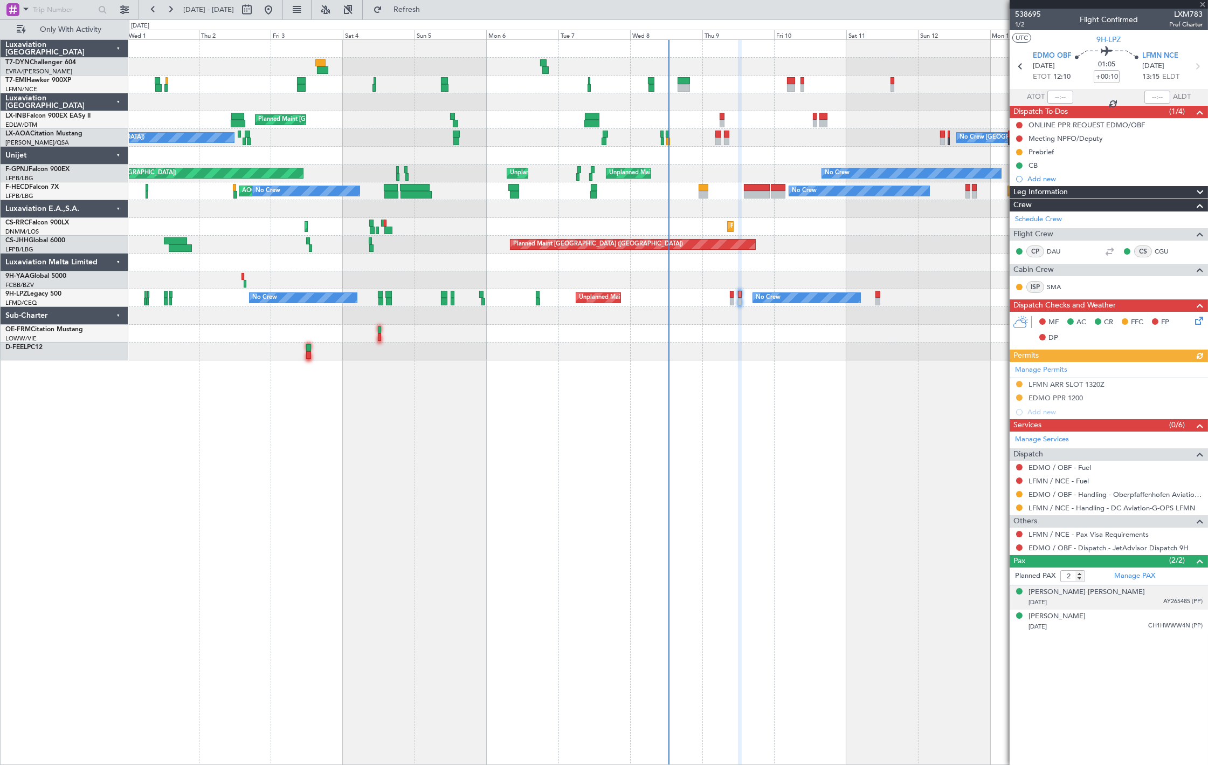
click at [1161, 602] on div "[DATE] AY265485 (PP)" at bounding box center [1116, 602] width 174 height 11
click at [1163, 646] on div "[PERSON_NAME] [DATE] CH1HWWW4N (PP)" at bounding box center [1116, 647] width 174 height 21
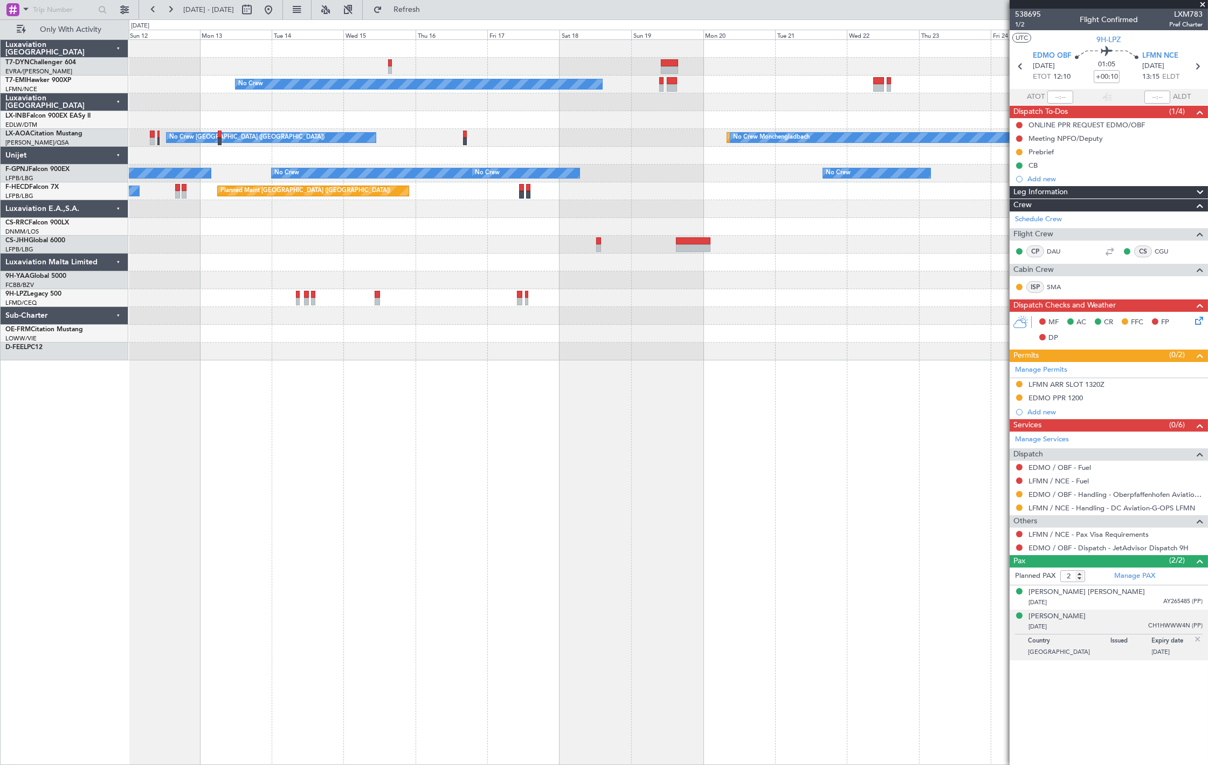
click at [0, 294] on html "[DATE] - [DATE] Refresh Quick Links Only With Activity No Crew No Crew [GEOGRAP…" at bounding box center [604, 382] width 1208 height 765
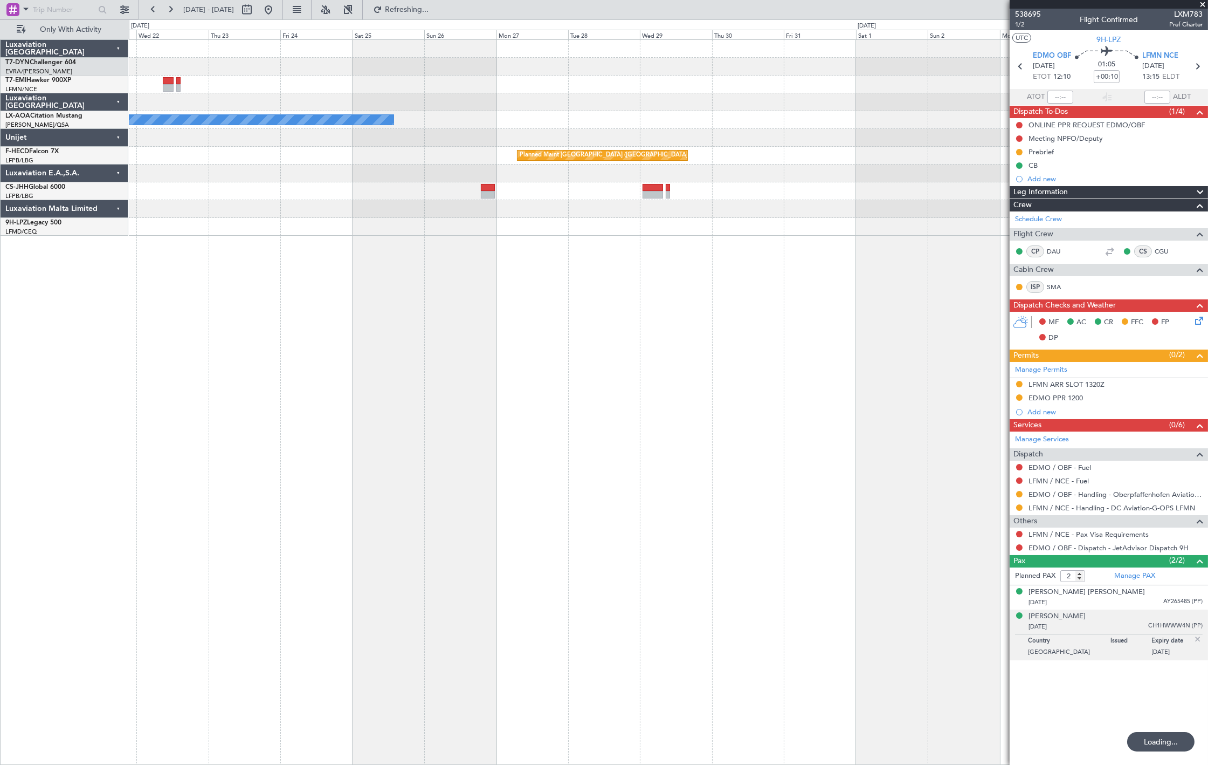
click at [338, 184] on div "No Crew Planned Maint [GEOGRAPHIC_DATA] No Crew [GEOGRAPHIC_DATA] No Crew Sabad…" at bounding box center [668, 138] width 1079 height 196
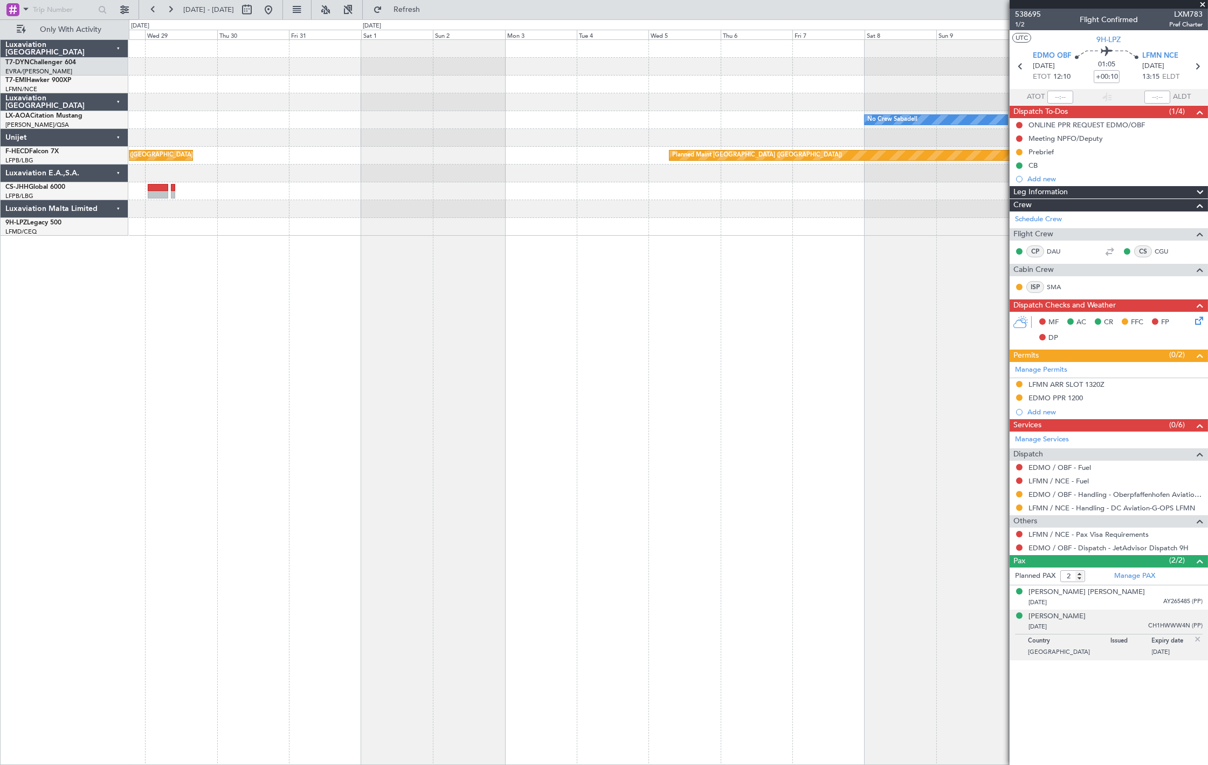
click at [209, 174] on div "No Crew Sabadell No Crew [GEOGRAPHIC_DATA] Planned Maint [GEOGRAPHIC_DATA] ([GE…" at bounding box center [668, 138] width 1079 height 196
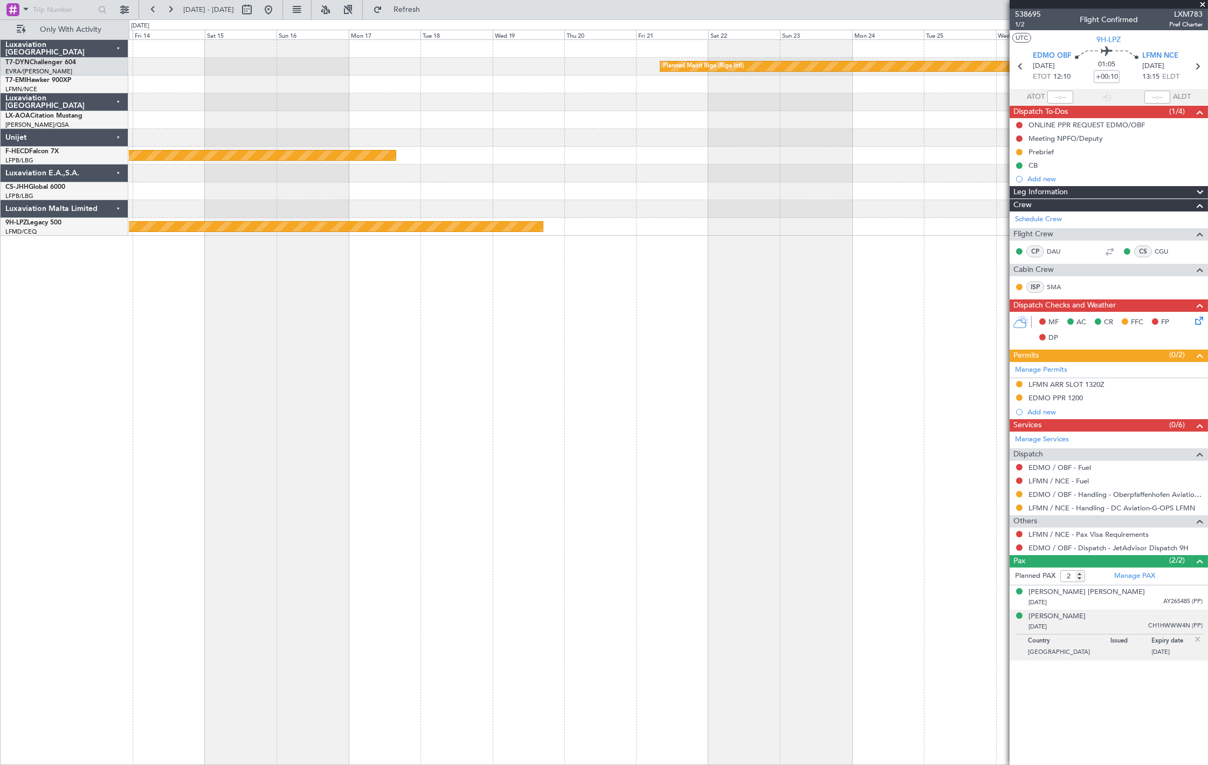
click at [74, 244] on div "Planned Maint Riga (Riga Intl) No Crew Sabadell Planned Maint [GEOGRAPHIC_DATA]…" at bounding box center [604, 391] width 1208 height 745
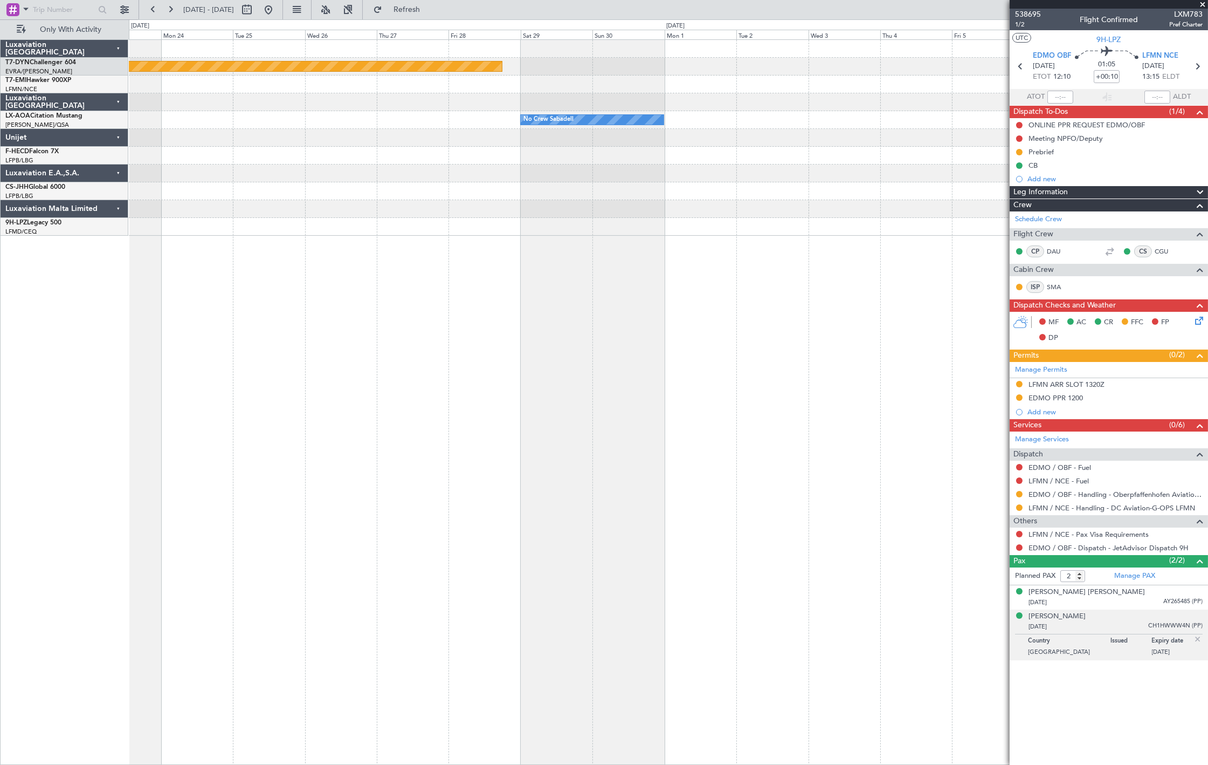
click at [338, 197] on div "Planned Maint Riga (Riga Intl) No Crew Sabadell" at bounding box center [668, 138] width 1079 height 196
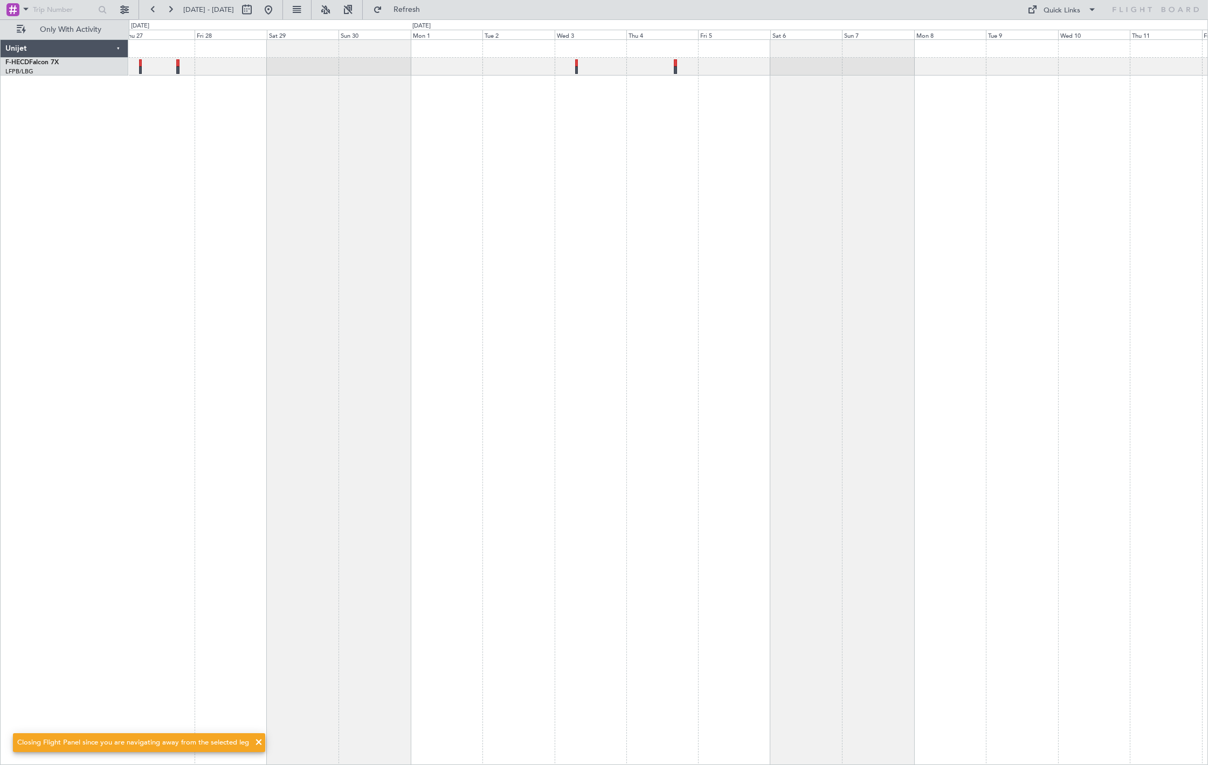
drag, startPoint x: 304, startPoint y: 13, endPoint x: 313, endPoint y: 27, distance: 16.5
click at [277, 15] on button at bounding box center [268, 9] width 17 height 17
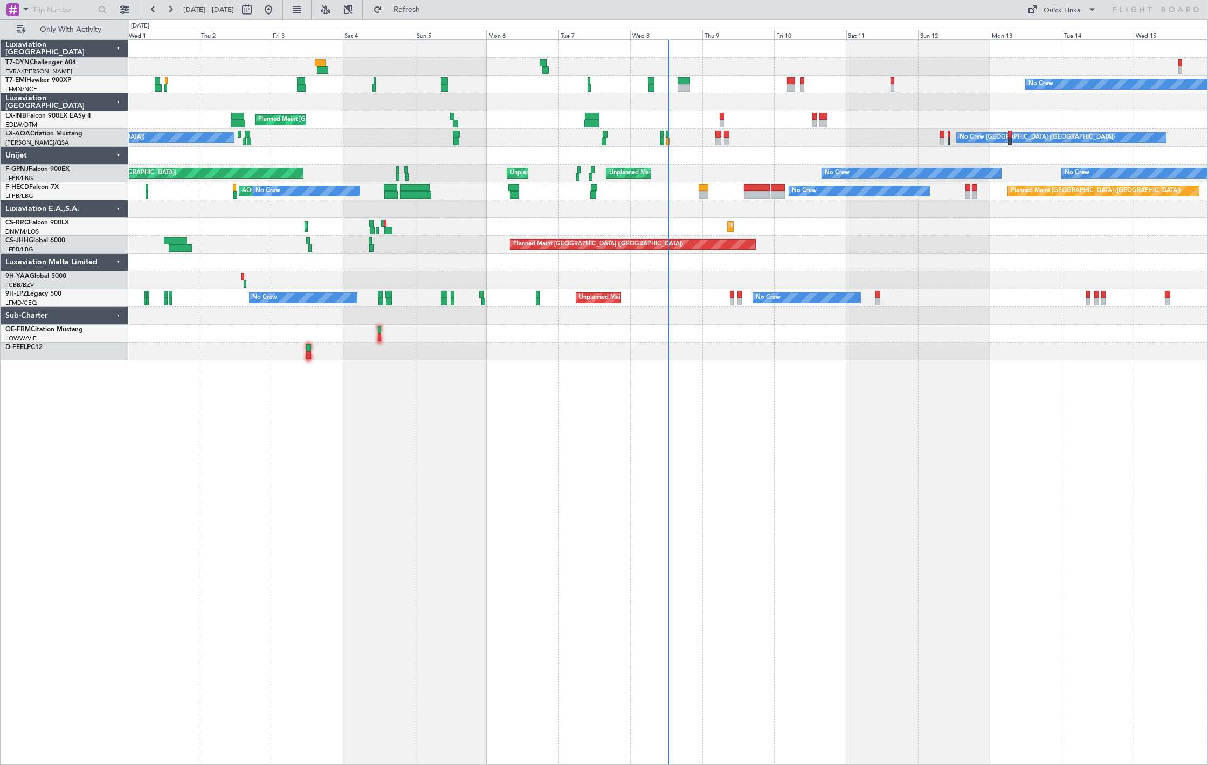
click at [68, 60] on link "T7-DYN Challenger 604" at bounding box center [40, 62] width 71 height 6
click at [72, 61] on link "T7-DYN Challenger 604" at bounding box center [40, 62] width 71 height 6
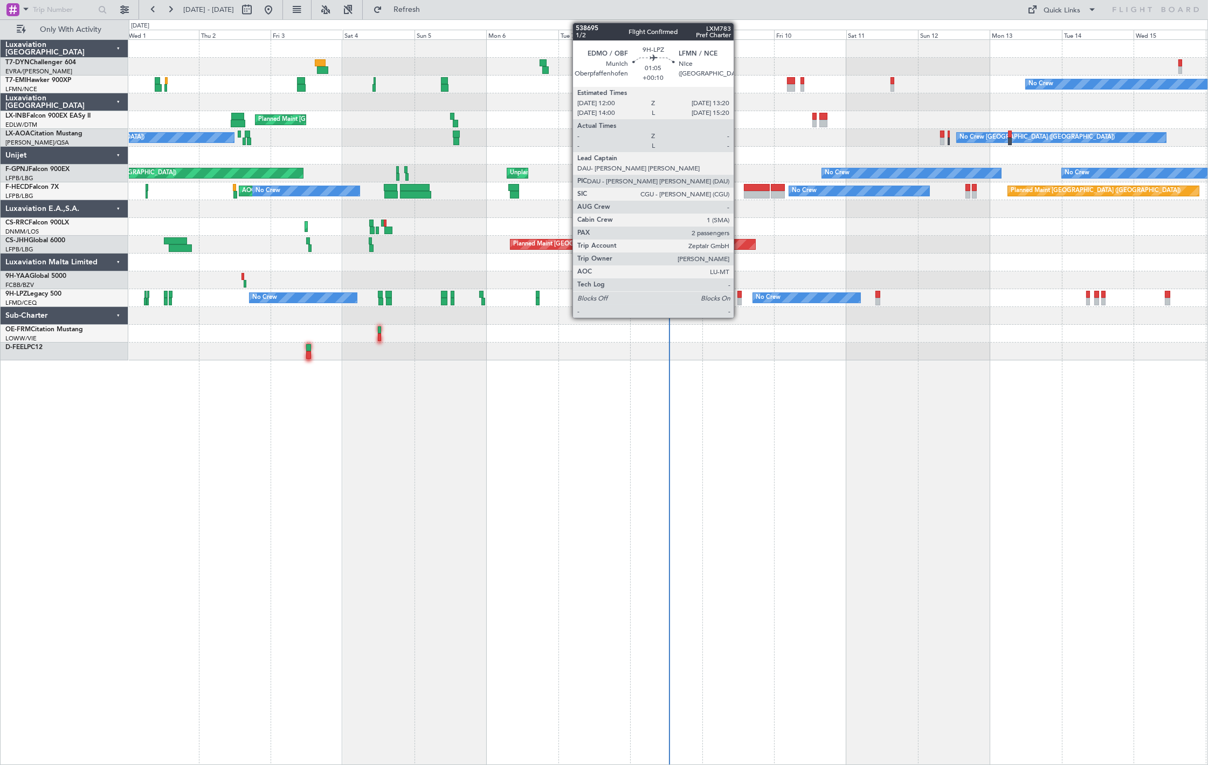
click at [739, 294] on div at bounding box center [740, 295] width 4 height 8
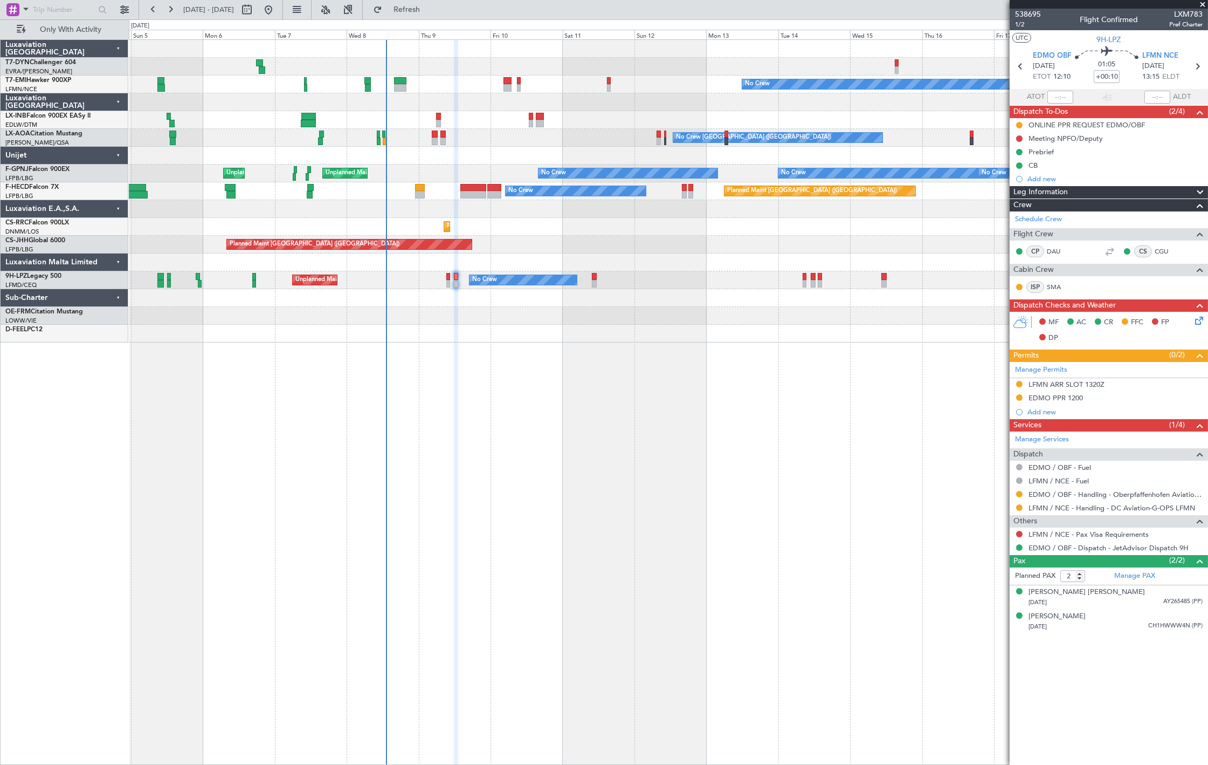
click at [490, 259] on div "No Crew Planned Maint [GEOGRAPHIC_DATA] No Crew [GEOGRAPHIC_DATA] ([GEOGRAPHIC_…" at bounding box center [668, 191] width 1079 height 302
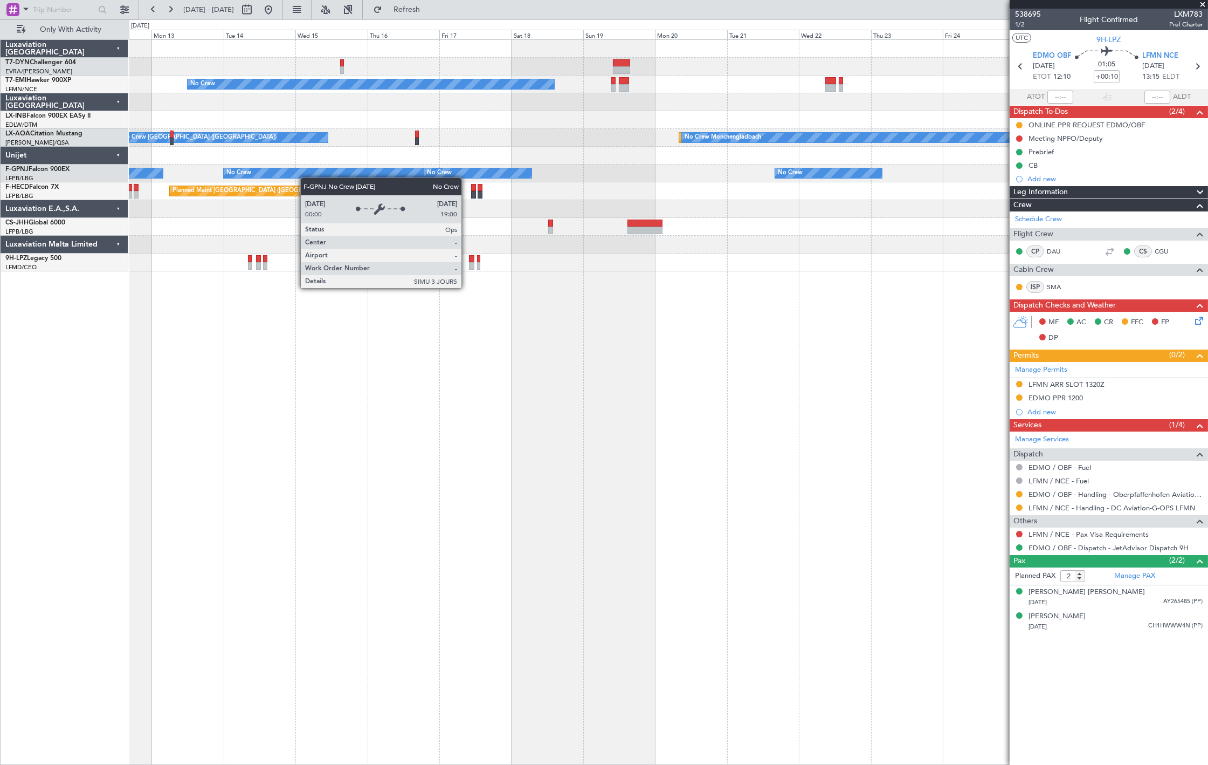
click at [300, 174] on div "No Crew No Crew [GEOGRAPHIC_DATA] ([GEOGRAPHIC_DATA]) Planned Maint [GEOGRAPHIC…" at bounding box center [668, 155] width 1079 height 231
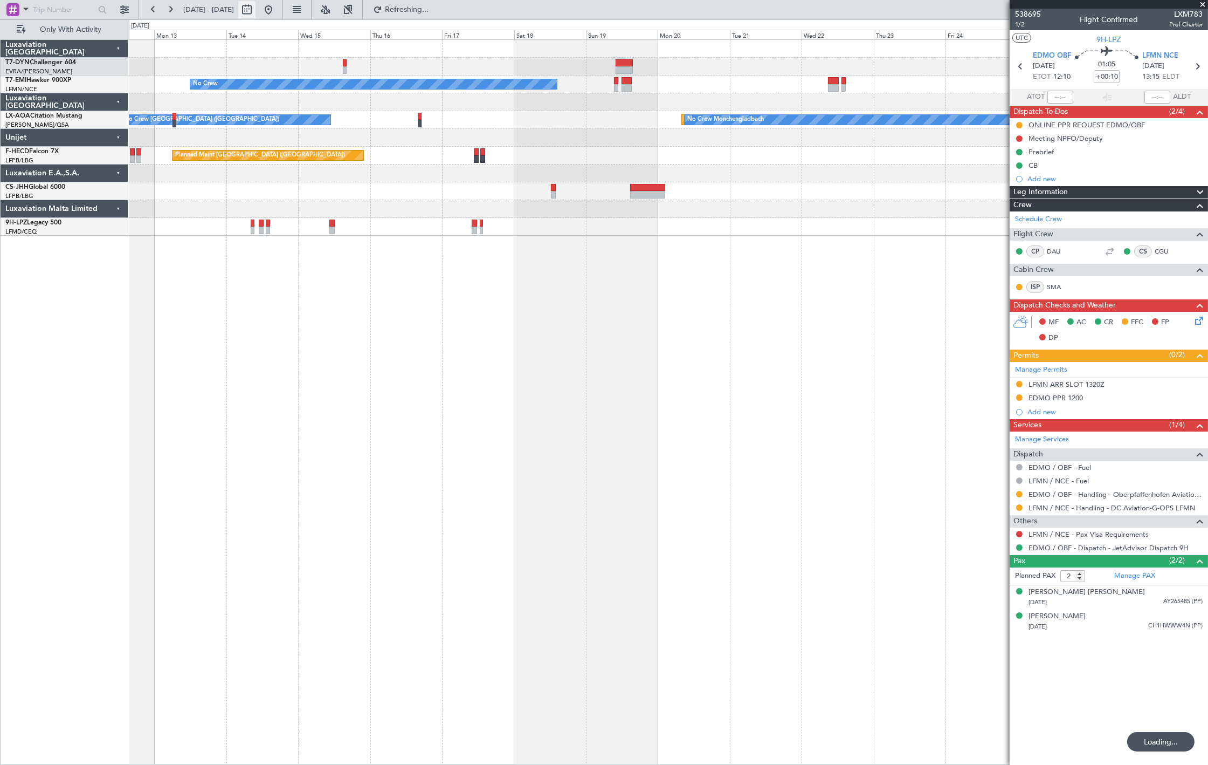
click at [256, 13] on button at bounding box center [246, 9] width 17 height 17
select select "10"
select select "2025"
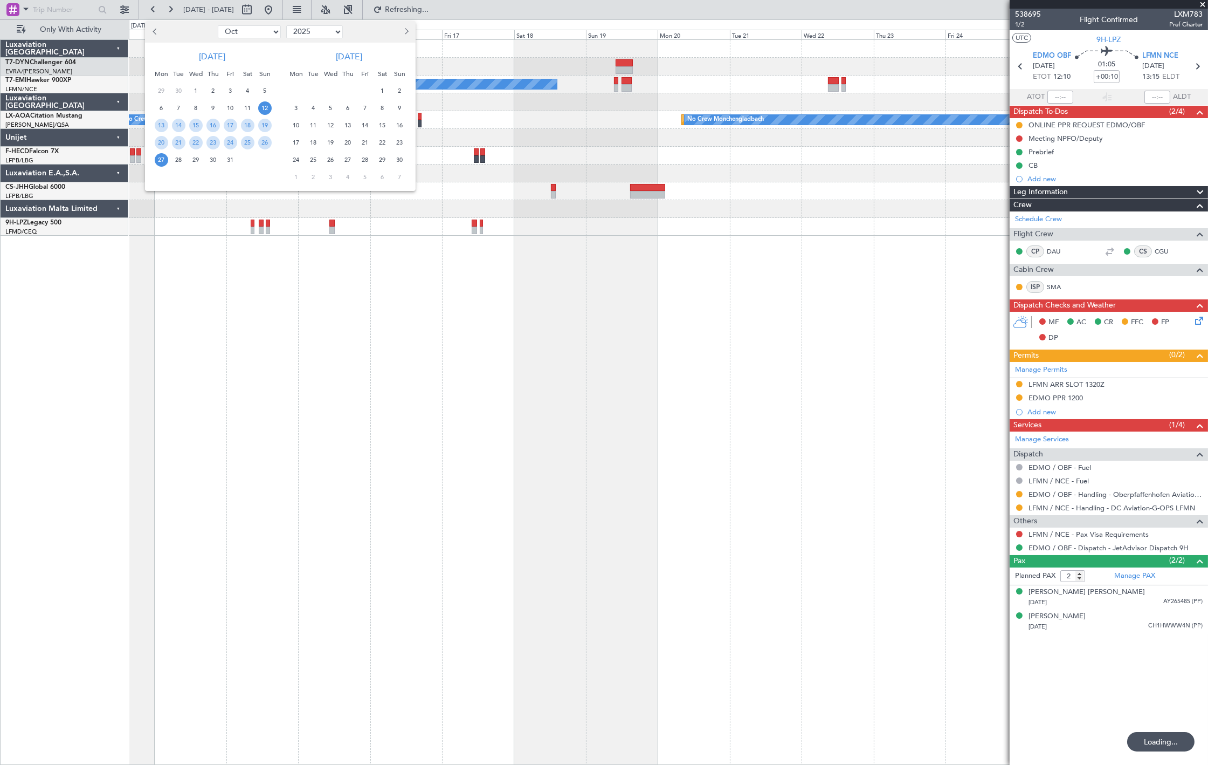
click at [251, 35] on select "Jan Feb Mar Apr May Jun Jul Aug Sep Oct Nov Dec" at bounding box center [249, 31] width 63 height 13
select select "11"
click at [218, 25] on select "Jan Feb Mar Apr May Jun Jul Aug Sep Oct Nov Dec" at bounding box center [249, 31] width 63 height 13
click at [232, 143] on span "21" at bounding box center [230, 142] width 13 height 13
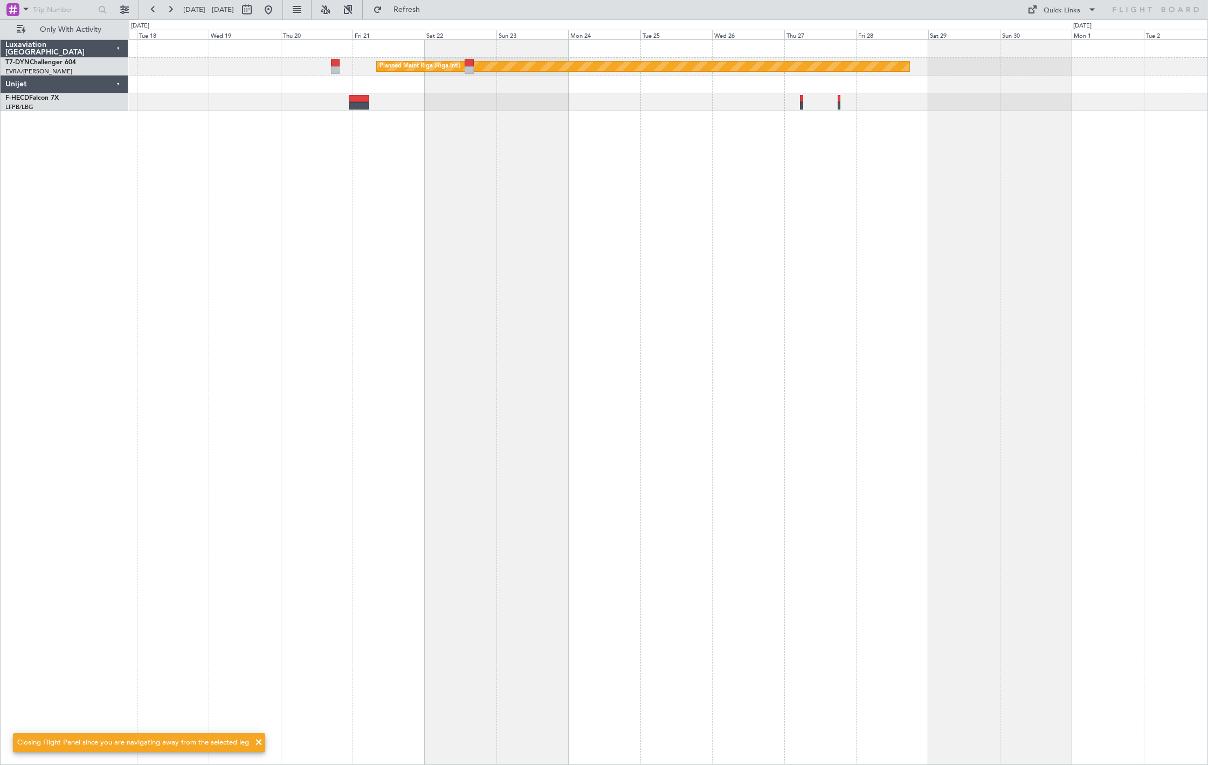
click at [752, 148] on div "Planned Maint Riga (Riga Intl) Planned Maint Paris (Le Bourget)" at bounding box center [668, 401] width 1079 height 725
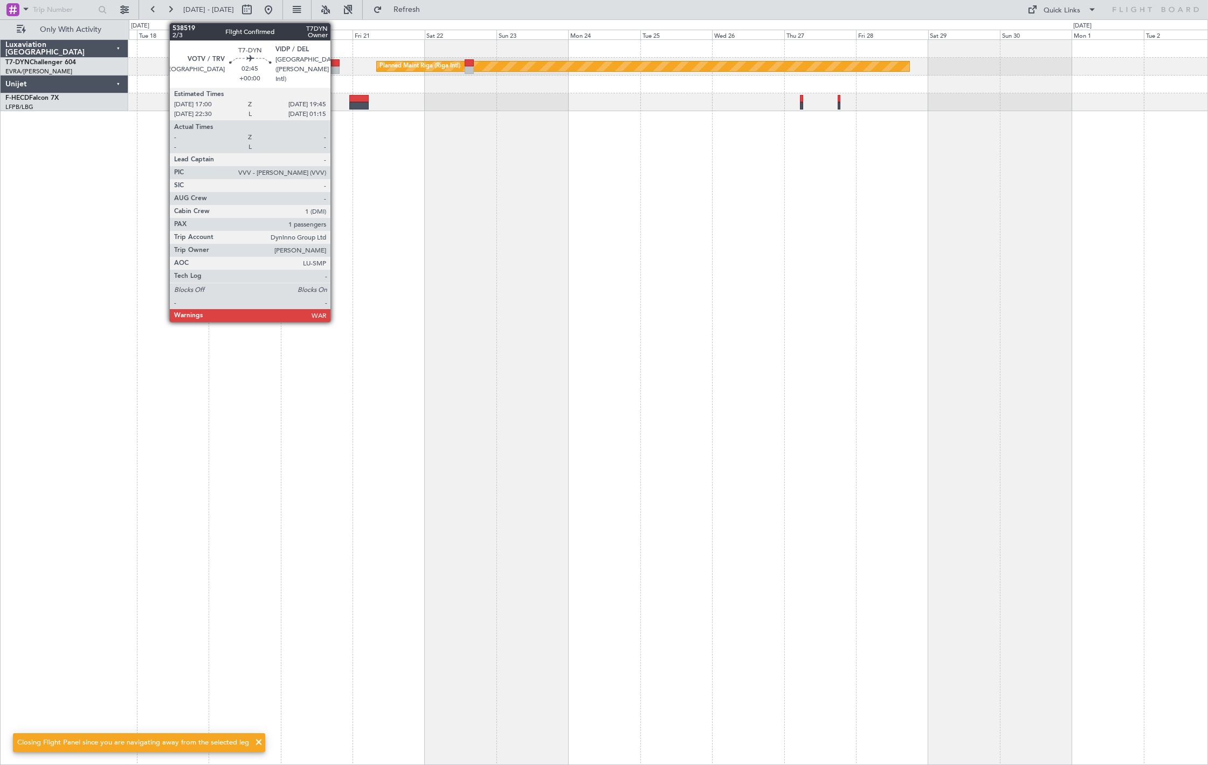
click at [336, 67] on div at bounding box center [335, 70] width 9 height 8
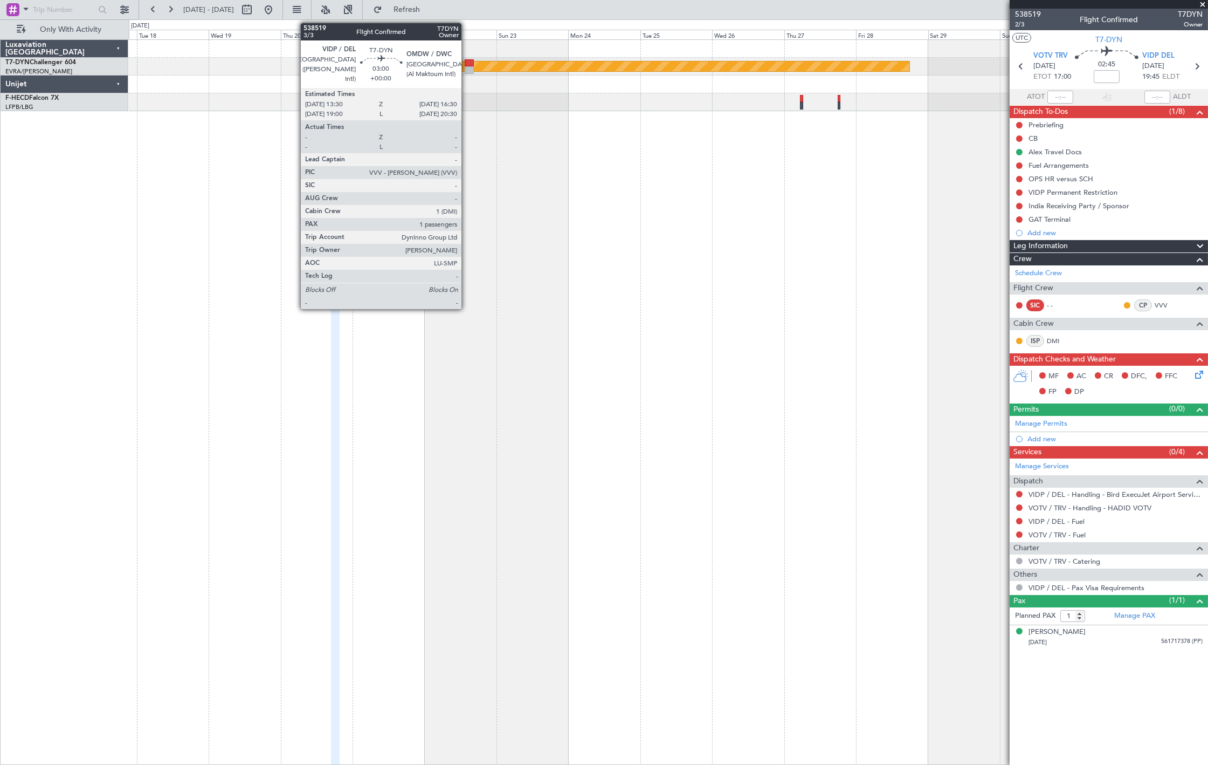
click at [467, 62] on div at bounding box center [469, 63] width 9 height 8
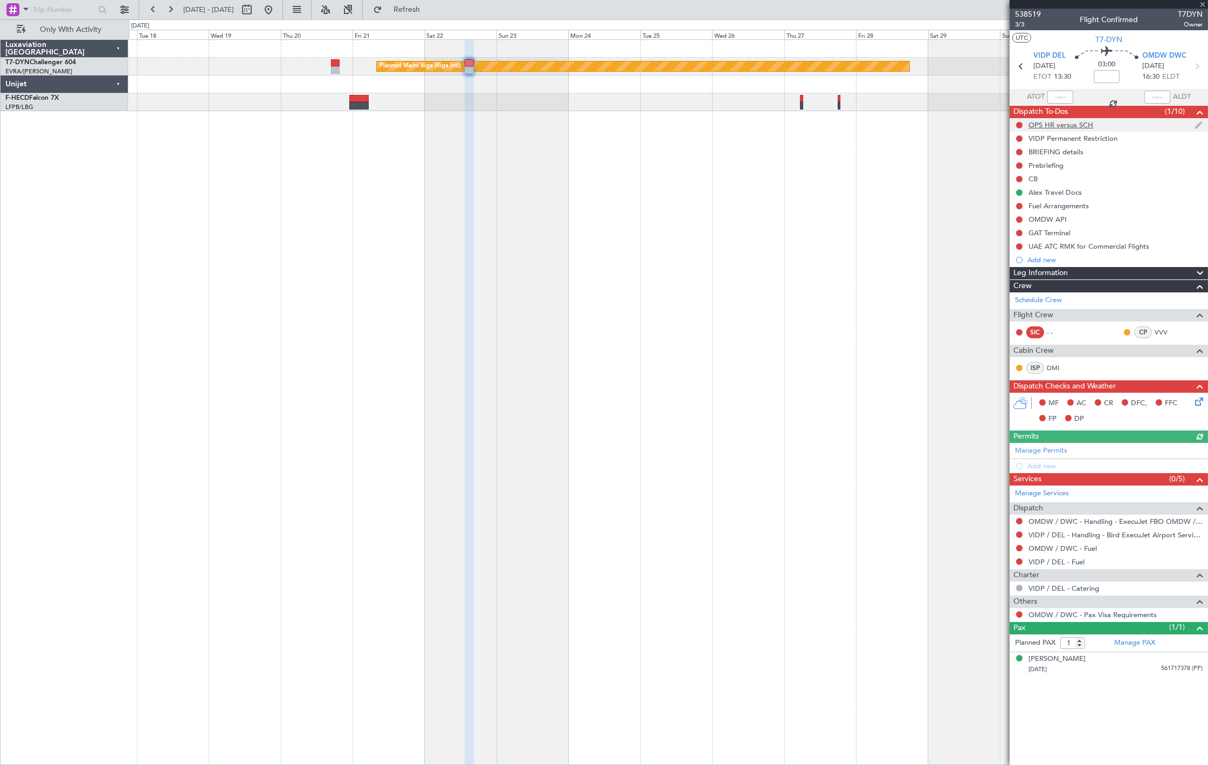
click at [1082, 129] on div "OPS HR versus SCH" at bounding box center [1109, 124] width 198 height 13
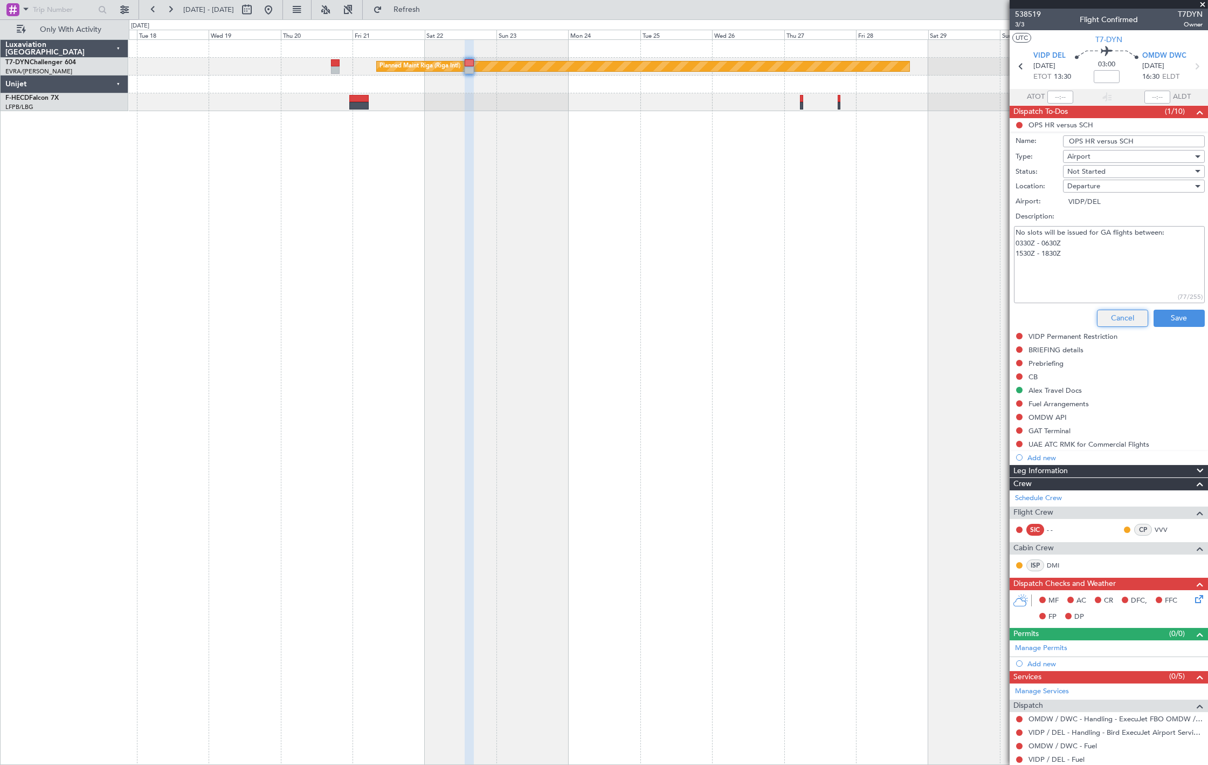
click at [1113, 315] on button "Cancel" at bounding box center [1122, 317] width 51 height 17
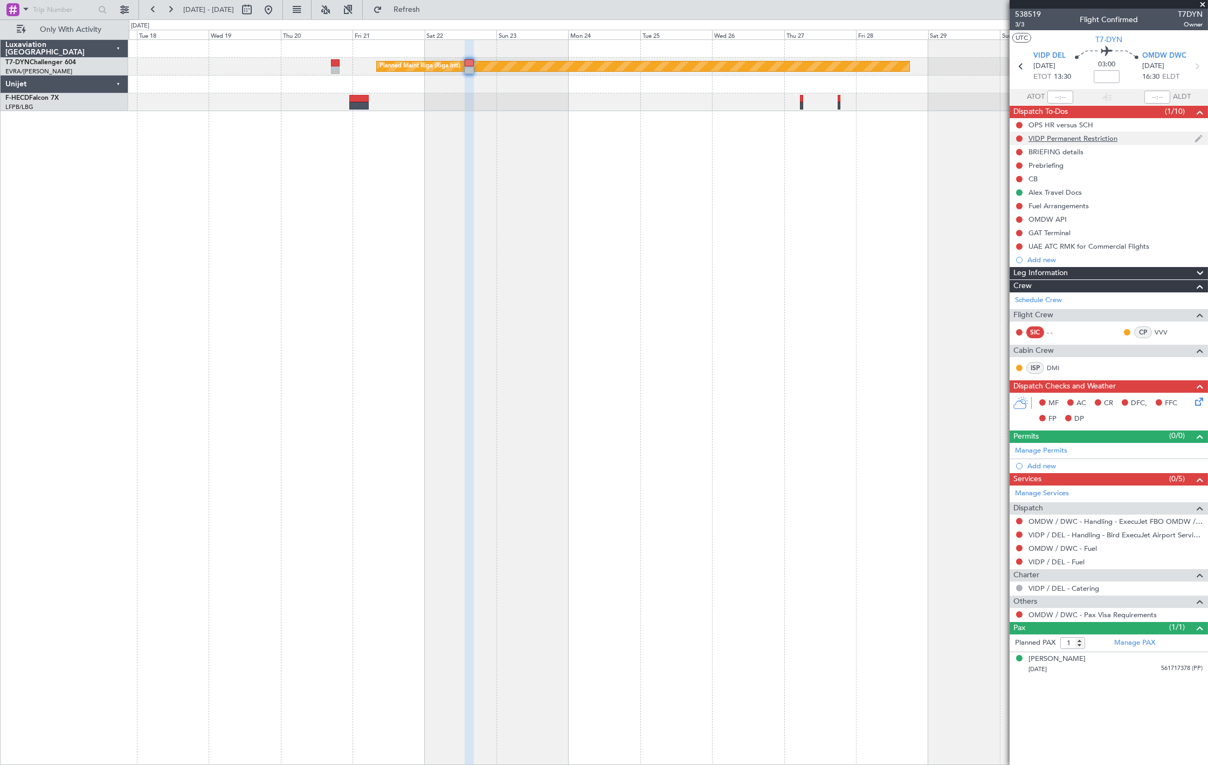
click at [1101, 142] on div "VIDP Permanent Restriction" at bounding box center [1073, 138] width 89 height 9
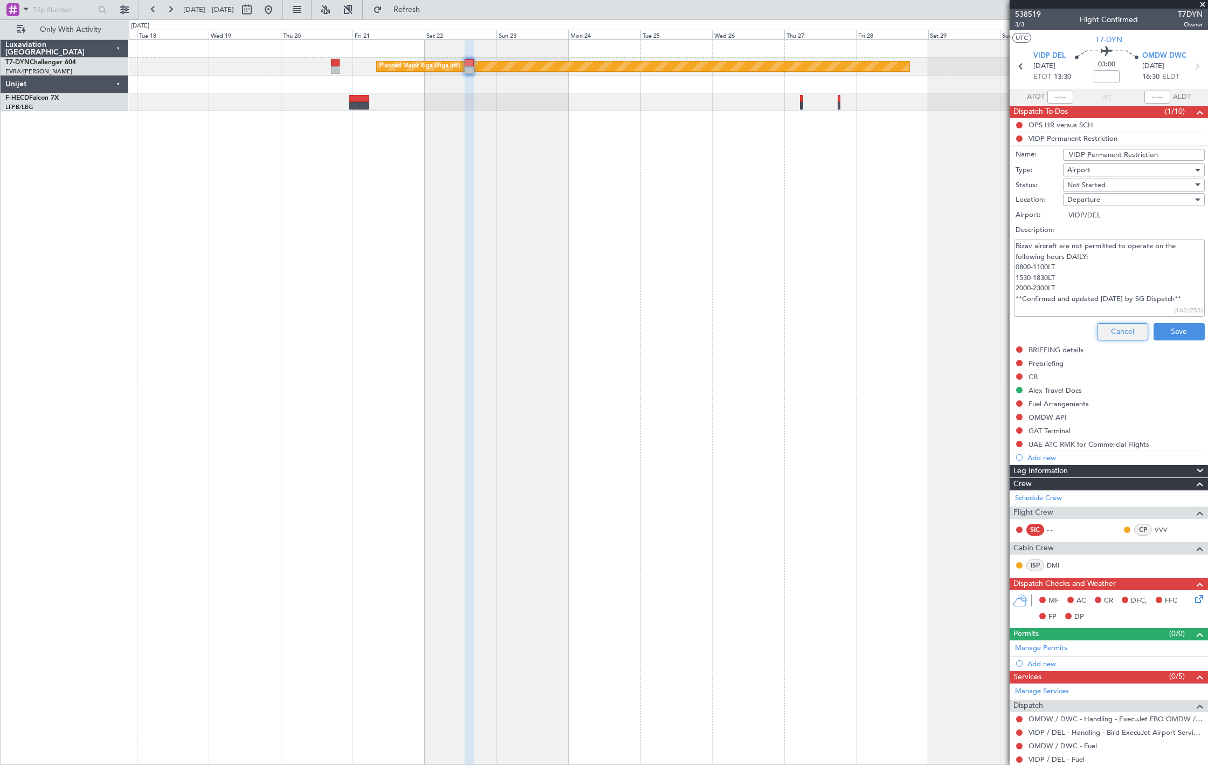
click at [1117, 333] on button "Cancel" at bounding box center [1122, 331] width 51 height 17
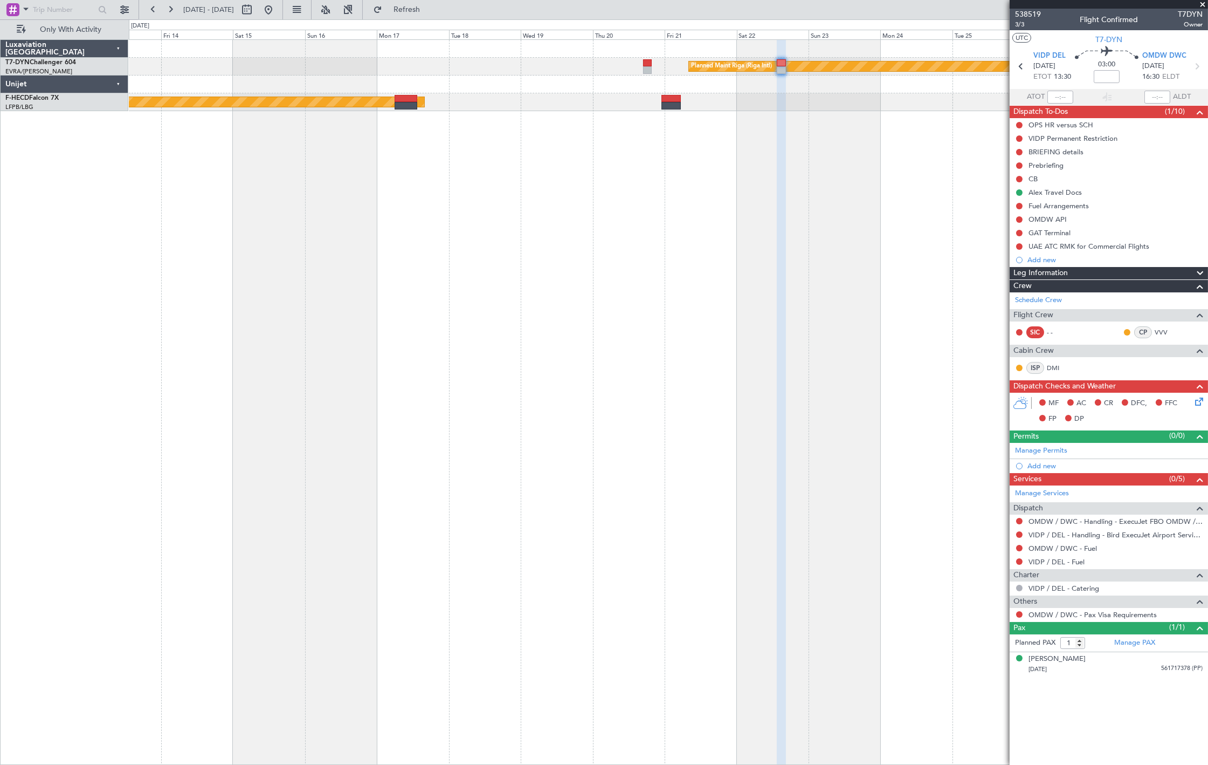
click at [828, 130] on div "Planned Maint Riga (Riga Intl) Planned Maint [GEOGRAPHIC_DATA] ([GEOGRAPHIC_DAT…" at bounding box center [668, 401] width 1079 height 725
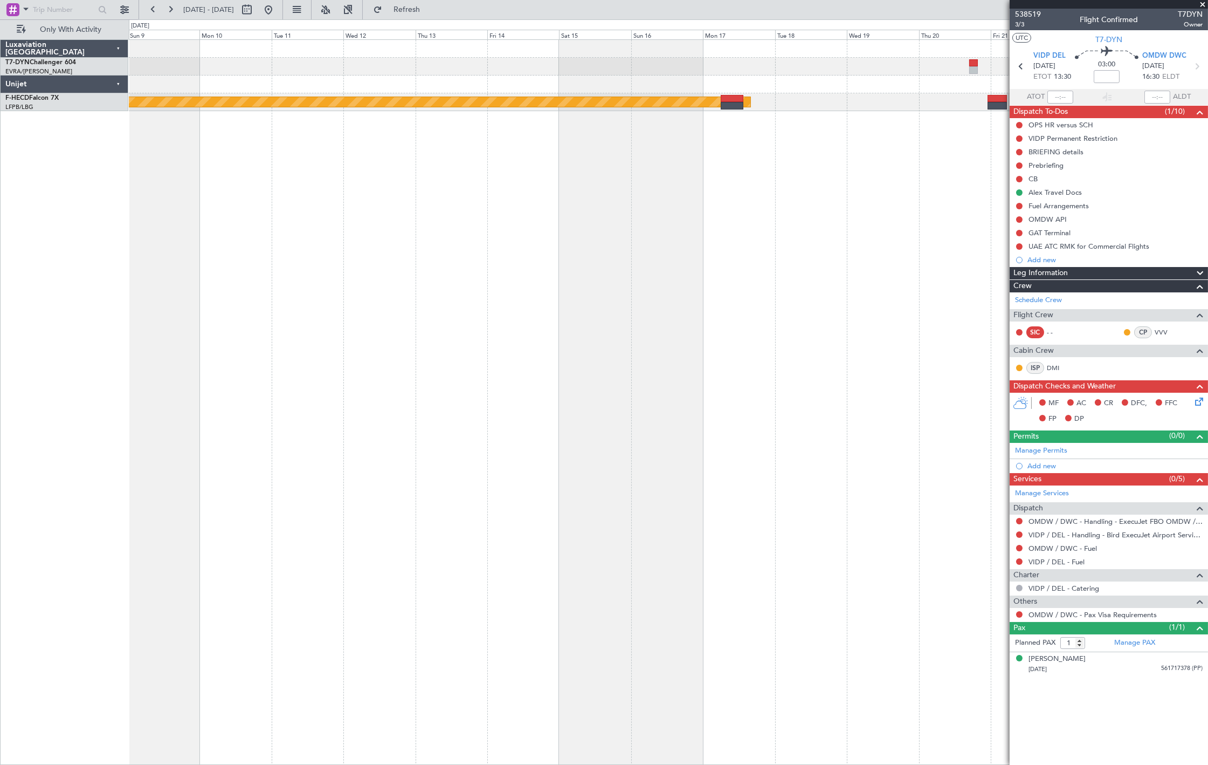
click at [761, 133] on div "Planned Maint Riga (Riga Intl) Planned Maint [GEOGRAPHIC_DATA] ([GEOGRAPHIC_DAT…" at bounding box center [668, 401] width 1079 height 725
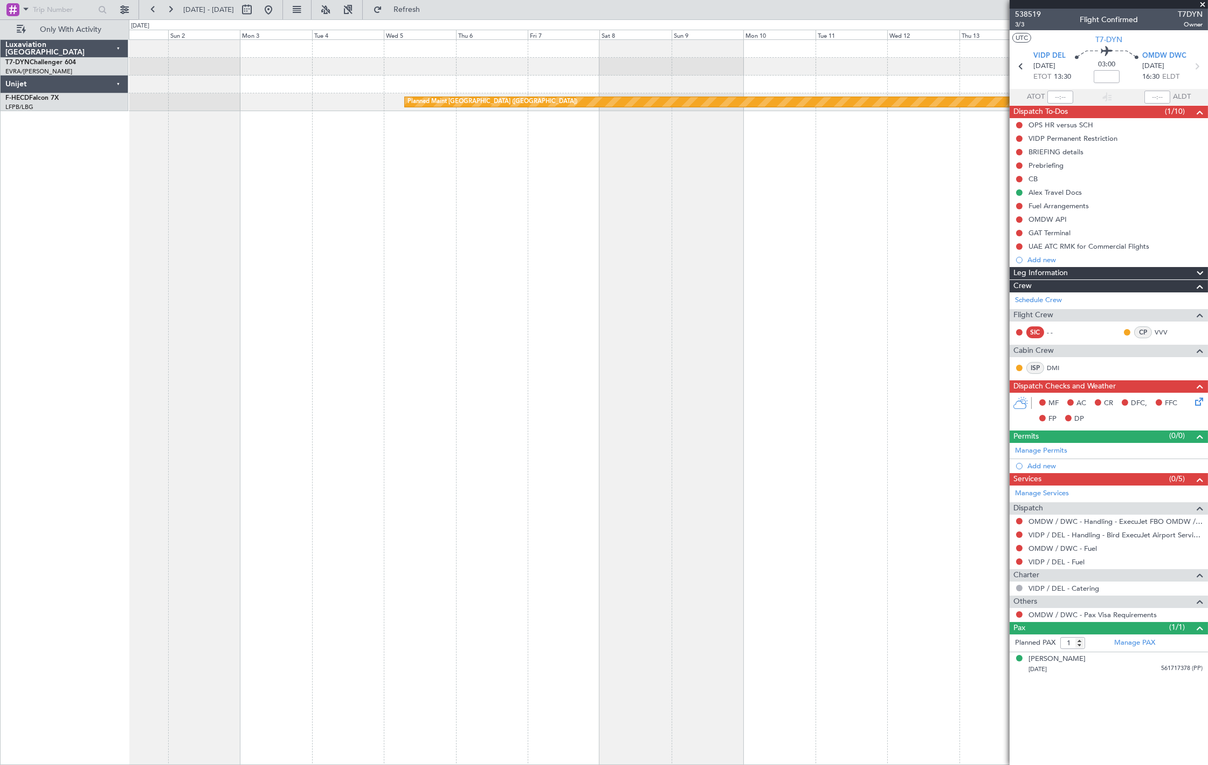
click at [689, 133] on div "Planned Maint [GEOGRAPHIC_DATA] ([GEOGRAPHIC_DATA])" at bounding box center [668, 401] width 1079 height 725
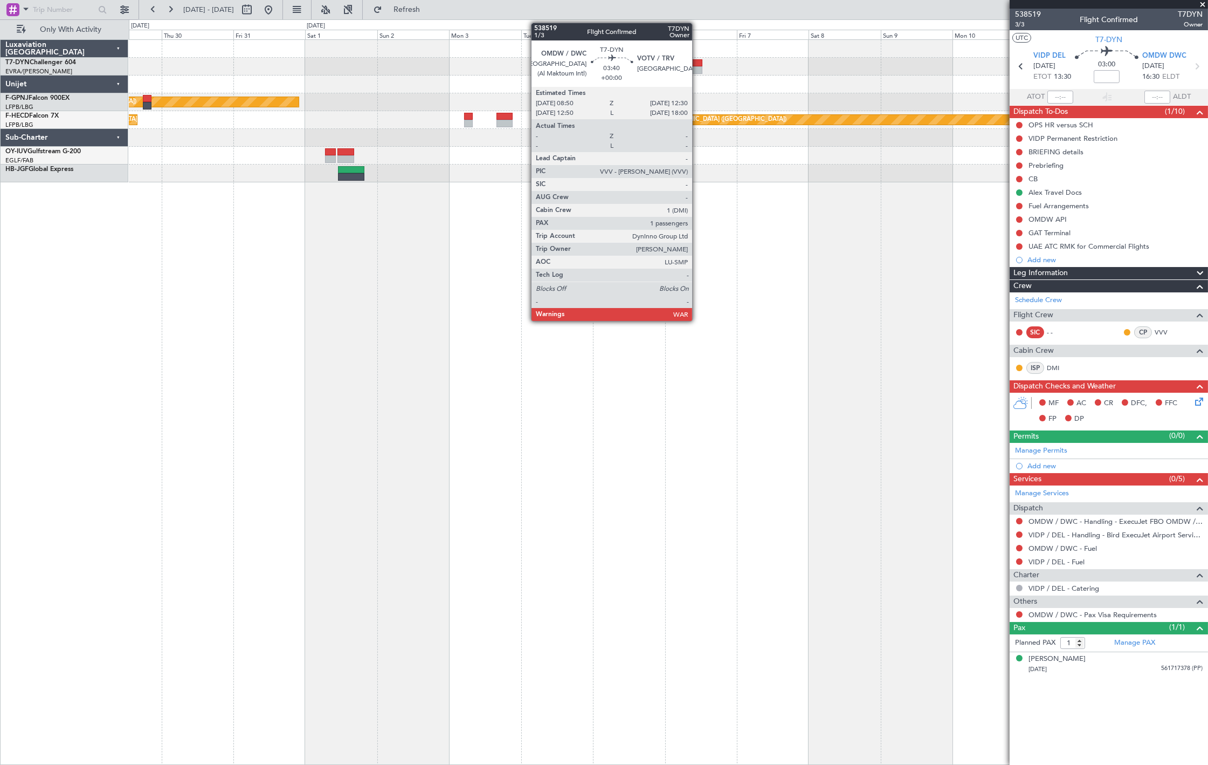
click at [698, 64] on div at bounding box center [696, 63] width 11 height 8
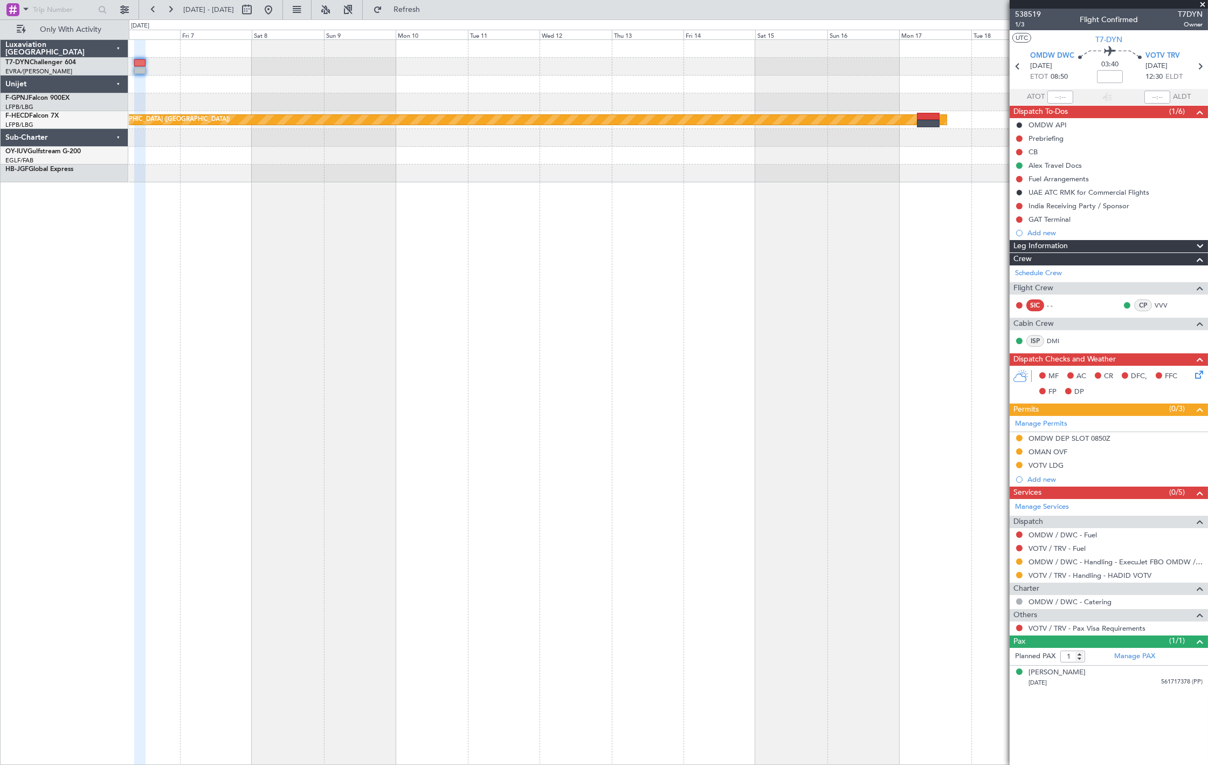
click at [132, 219] on div "Planned Maint Riga (Riga Intl) Planned Maint Paris (Le Bourget)" at bounding box center [668, 401] width 1079 height 725
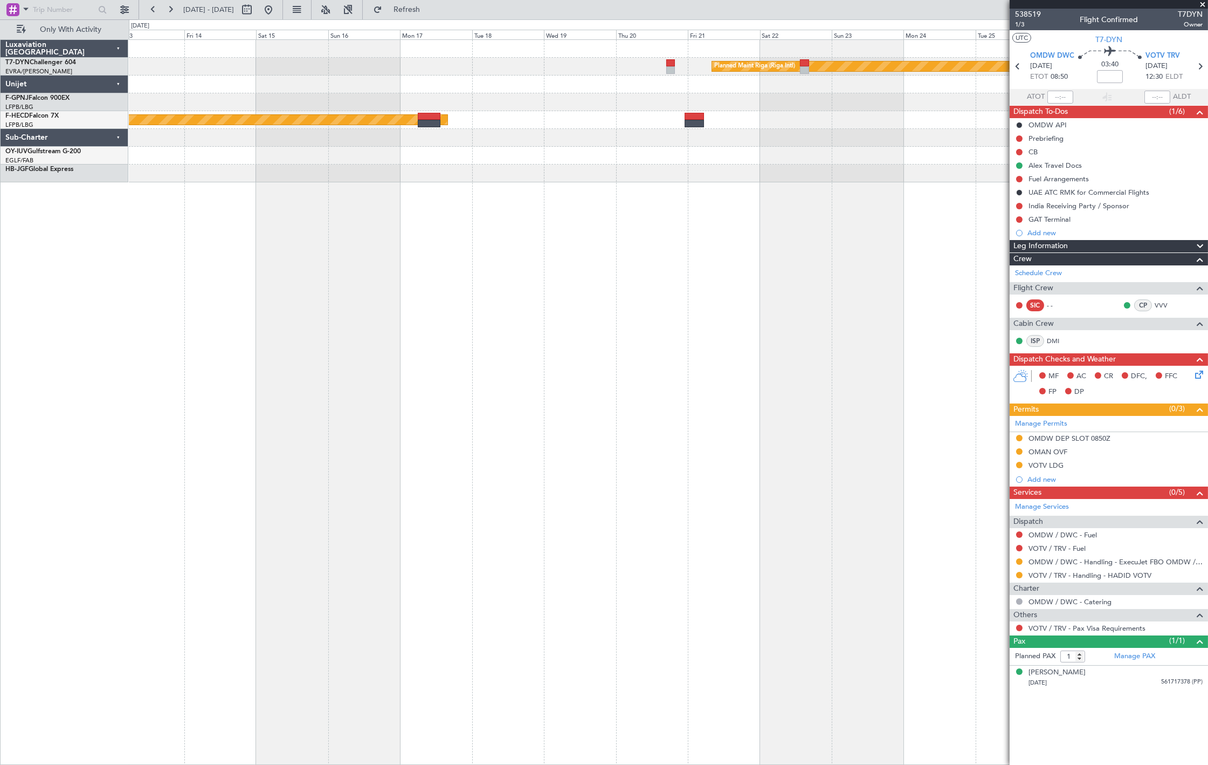
click at [282, 192] on div "Planned Maint Riga (Riga Intl) Planned Maint Paris (Le Bourget)" at bounding box center [668, 401] width 1079 height 725
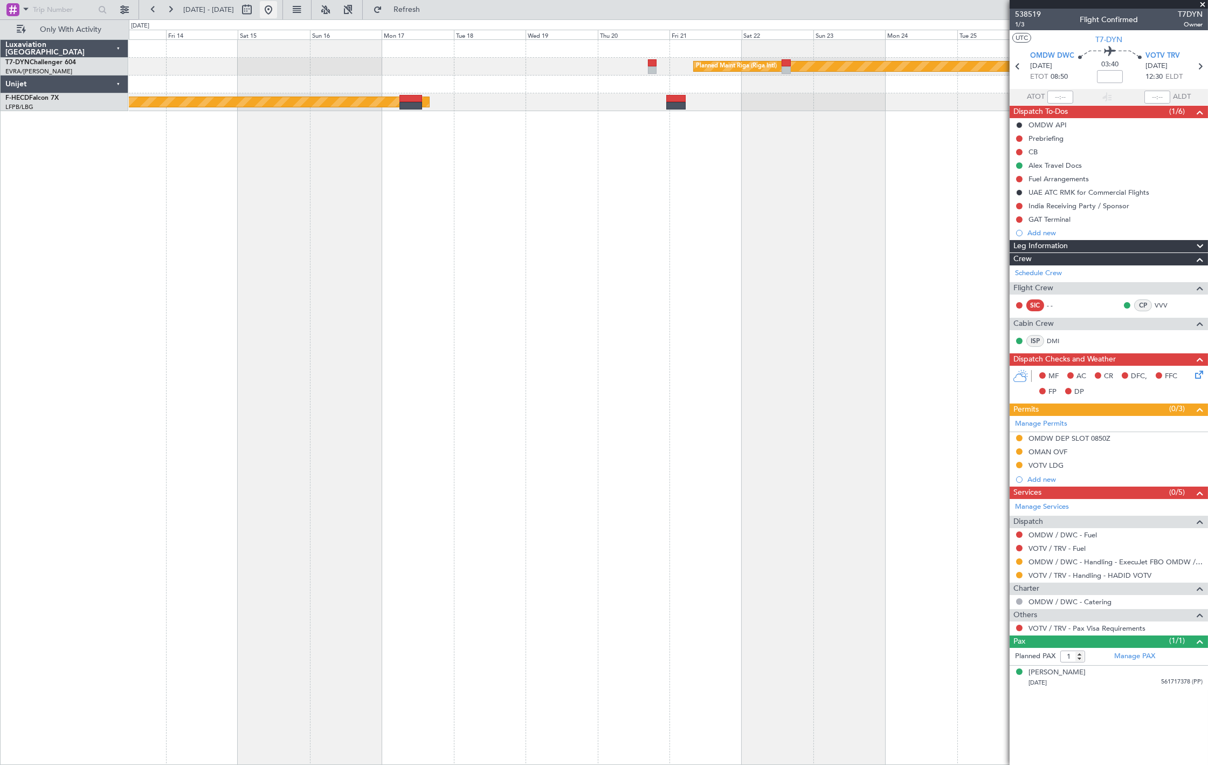
click at [277, 12] on button at bounding box center [268, 9] width 17 height 17
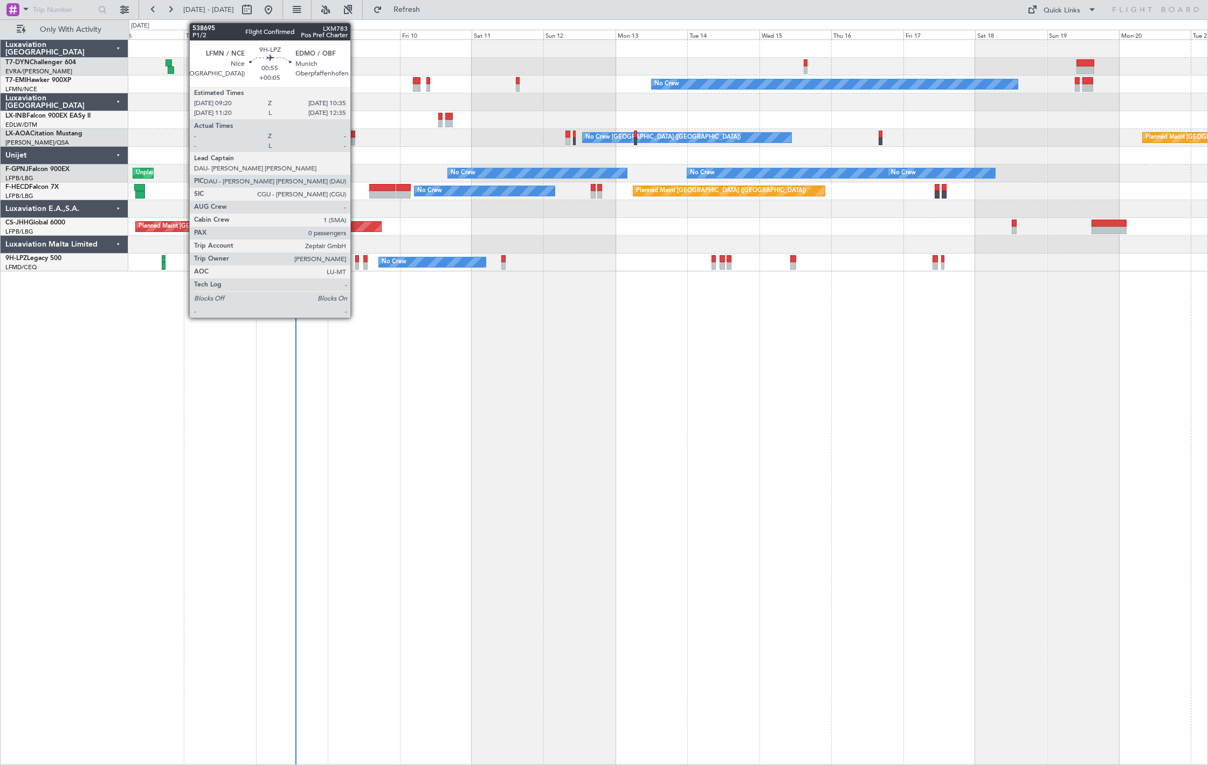
click at [356, 265] on div at bounding box center [357, 266] width 4 height 8
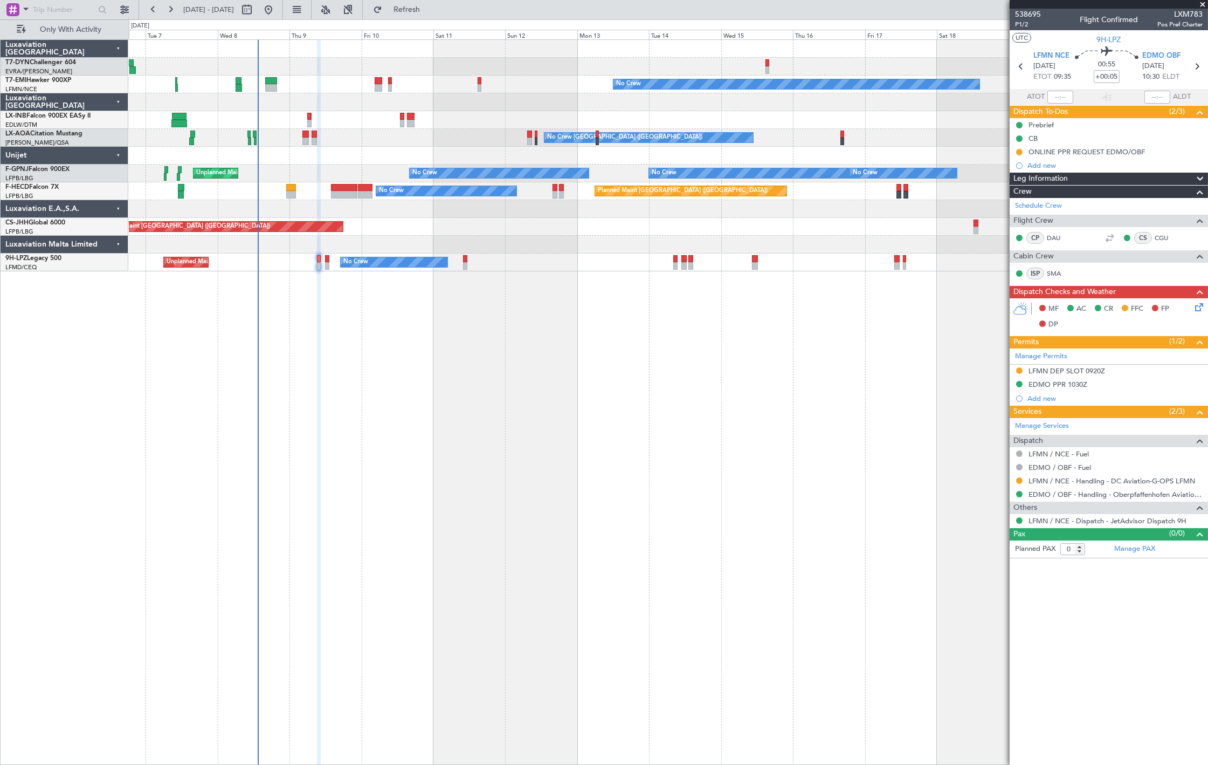
click at [784, 148] on div "No Crew Planned Maint Zurich Planned Maint Monchengladbach No Crew Monchengladb…" at bounding box center [668, 155] width 1079 height 231
click at [256, 6] on button at bounding box center [246, 9] width 17 height 17
select select "10"
select select "2025"
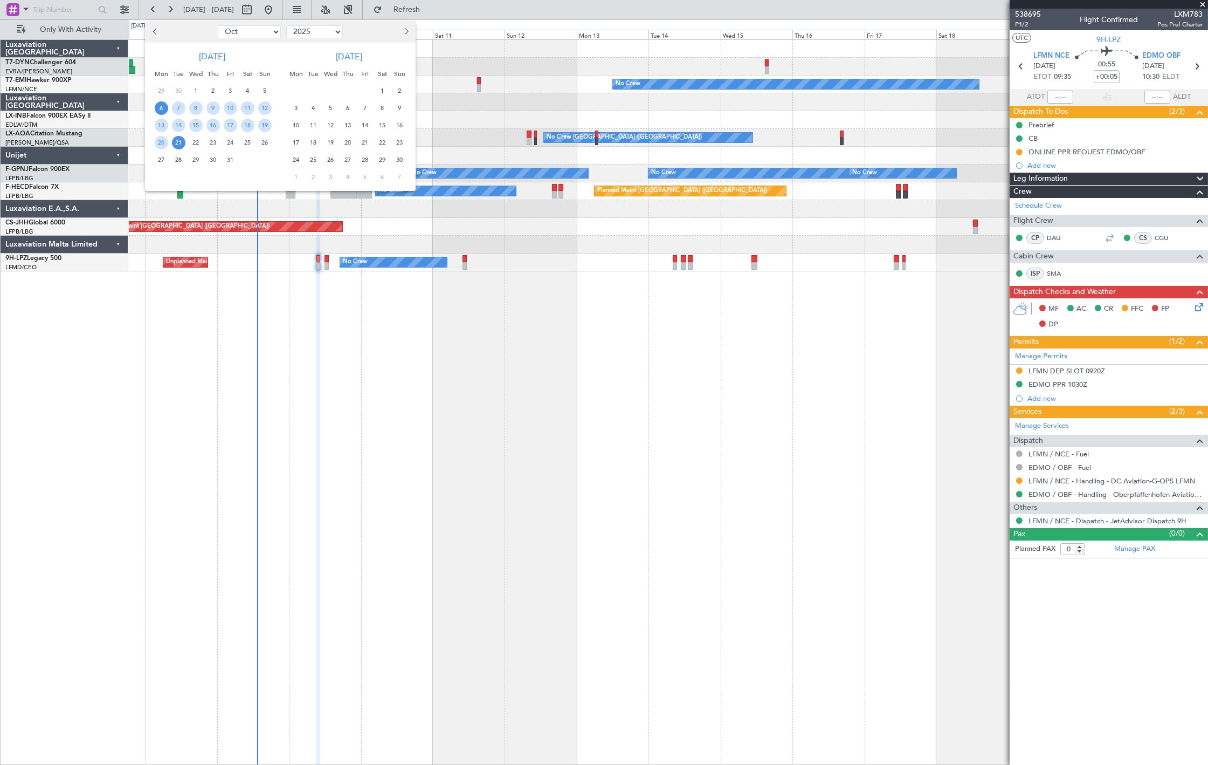
click at [687, 126] on div at bounding box center [604, 382] width 1208 height 765
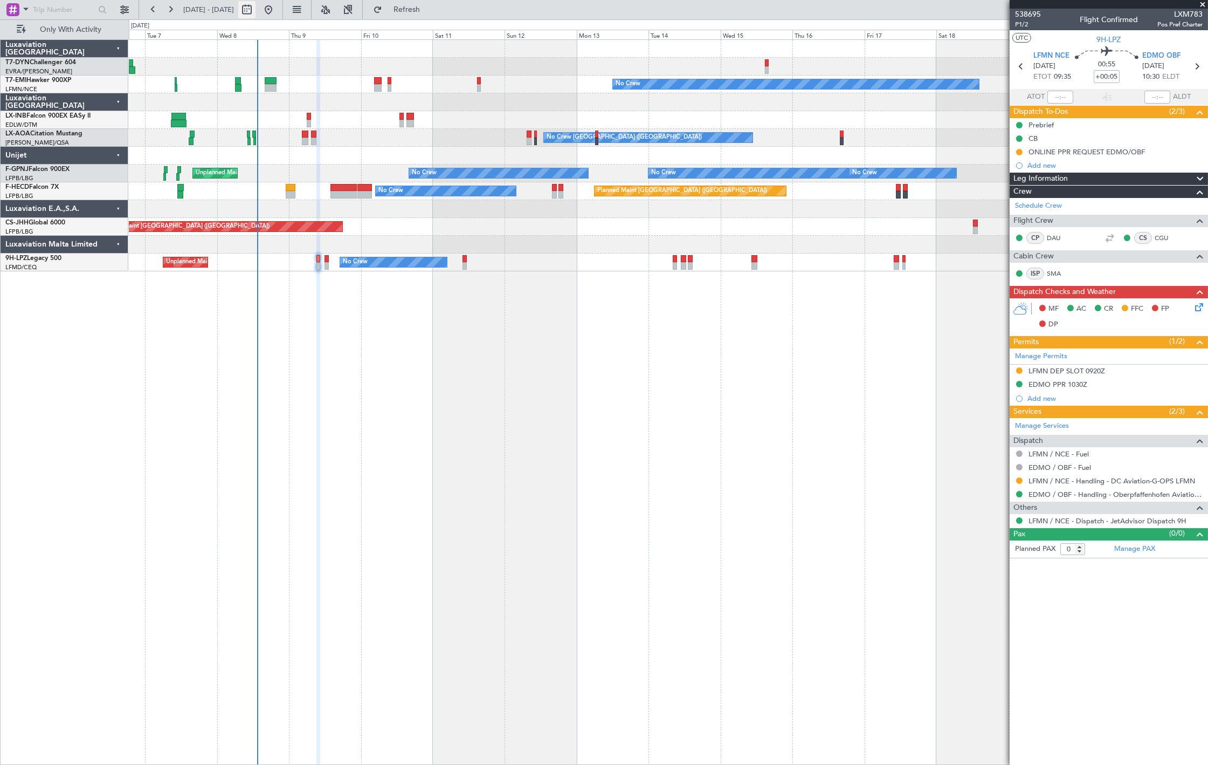
click at [256, 13] on button at bounding box center [246, 9] width 17 height 17
select select "10"
select select "2025"
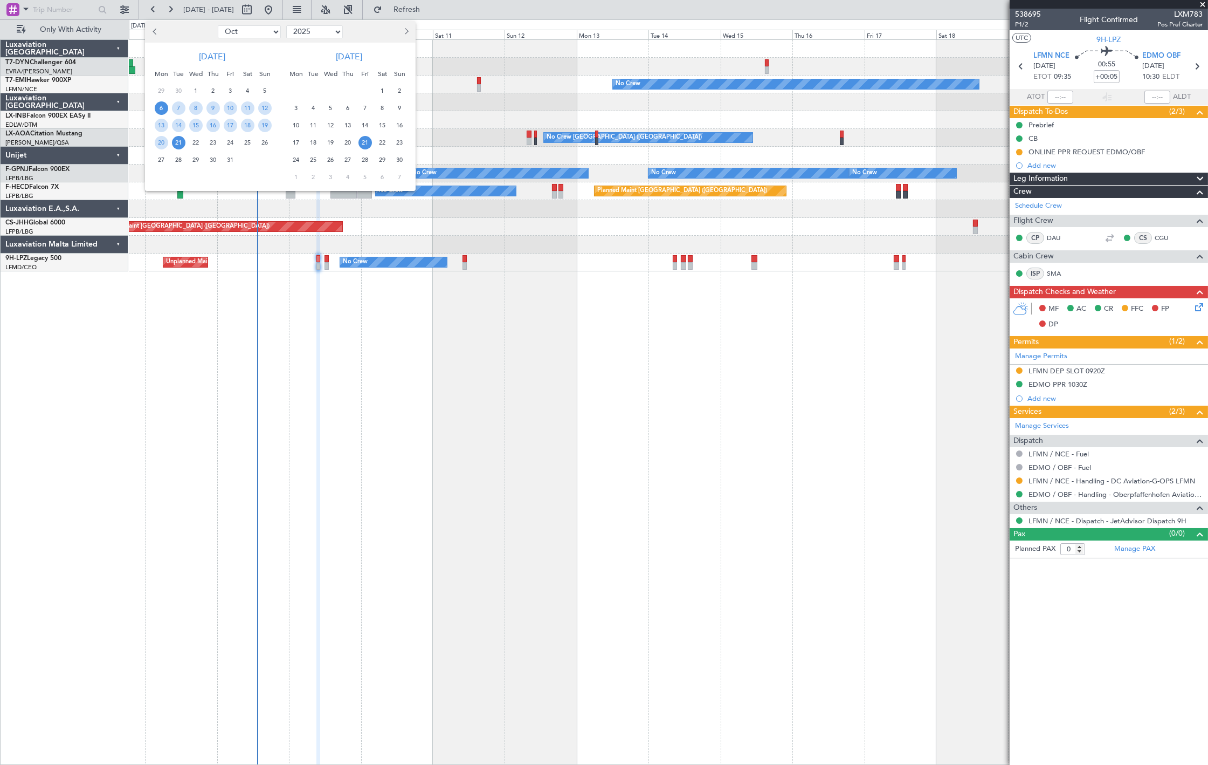
click at [359, 144] on span "21" at bounding box center [365, 142] width 13 height 13
click at [360, 146] on span "21" at bounding box center [365, 142] width 13 height 13
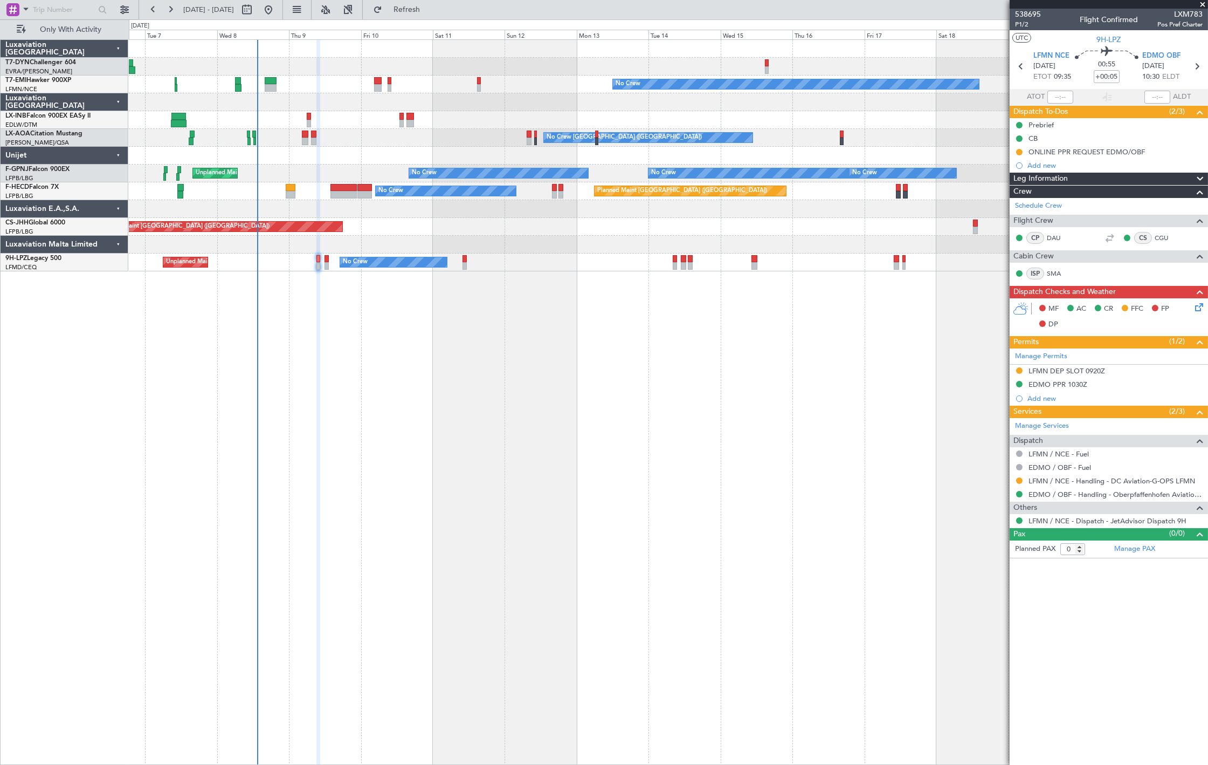
select select "11"
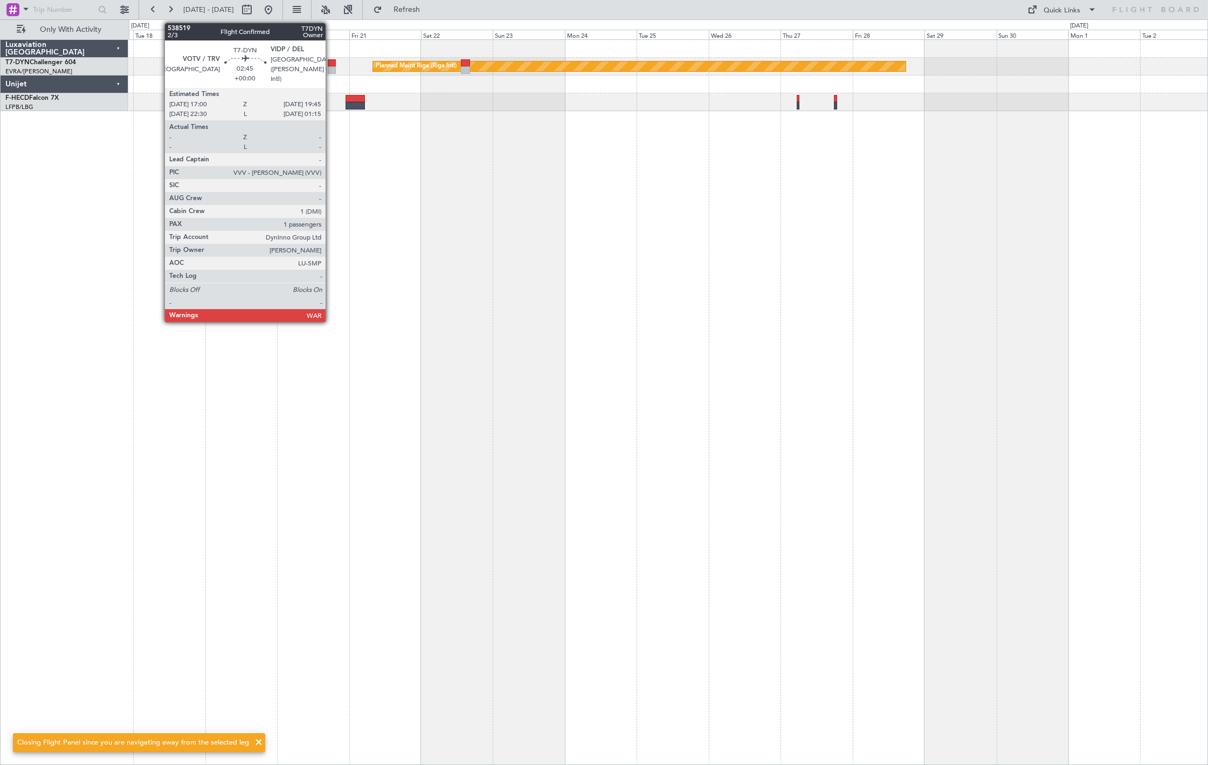
click at [329, 63] on div at bounding box center [332, 63] width 9 height 8
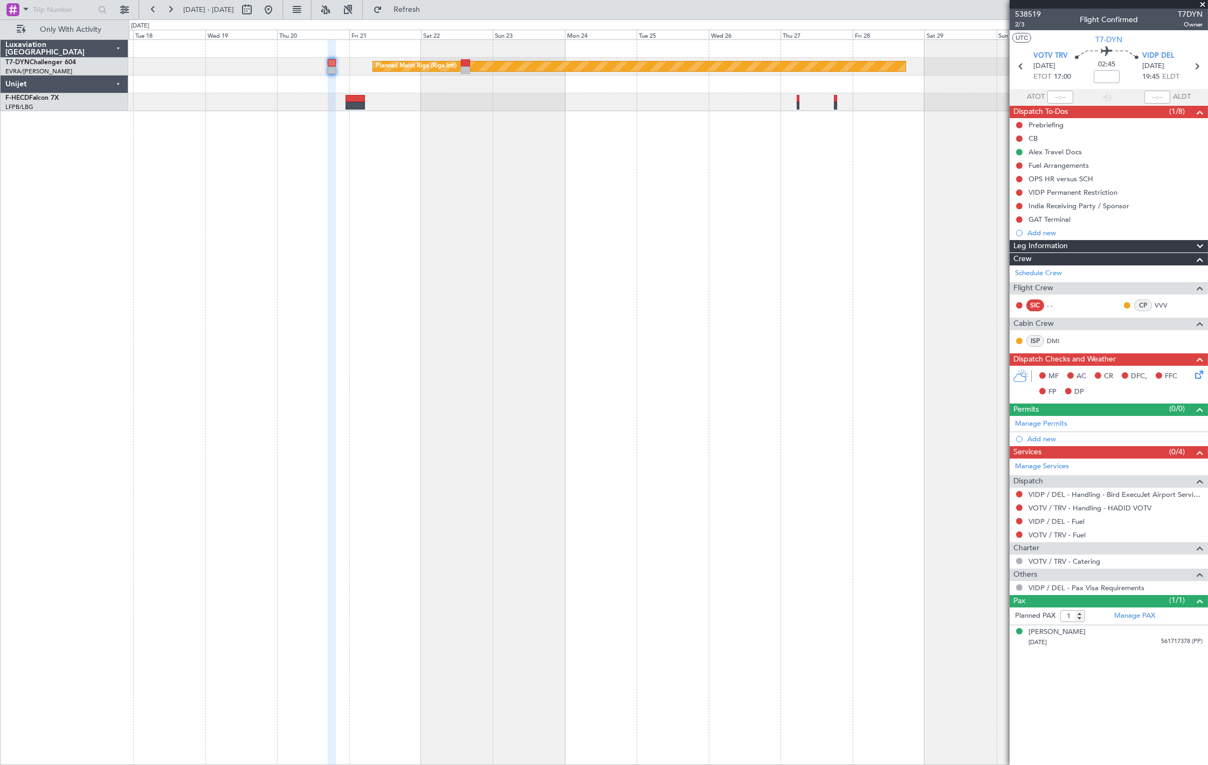
click at [1059, 180] on mat-tooltip-component "Fuel Arrangements" at bounding box center [1059, 184] width 71 height 29
click at [1080, 192] on div "VIDP Permanent Restriction" at bounding box center [1073, 192] width 89 height 9
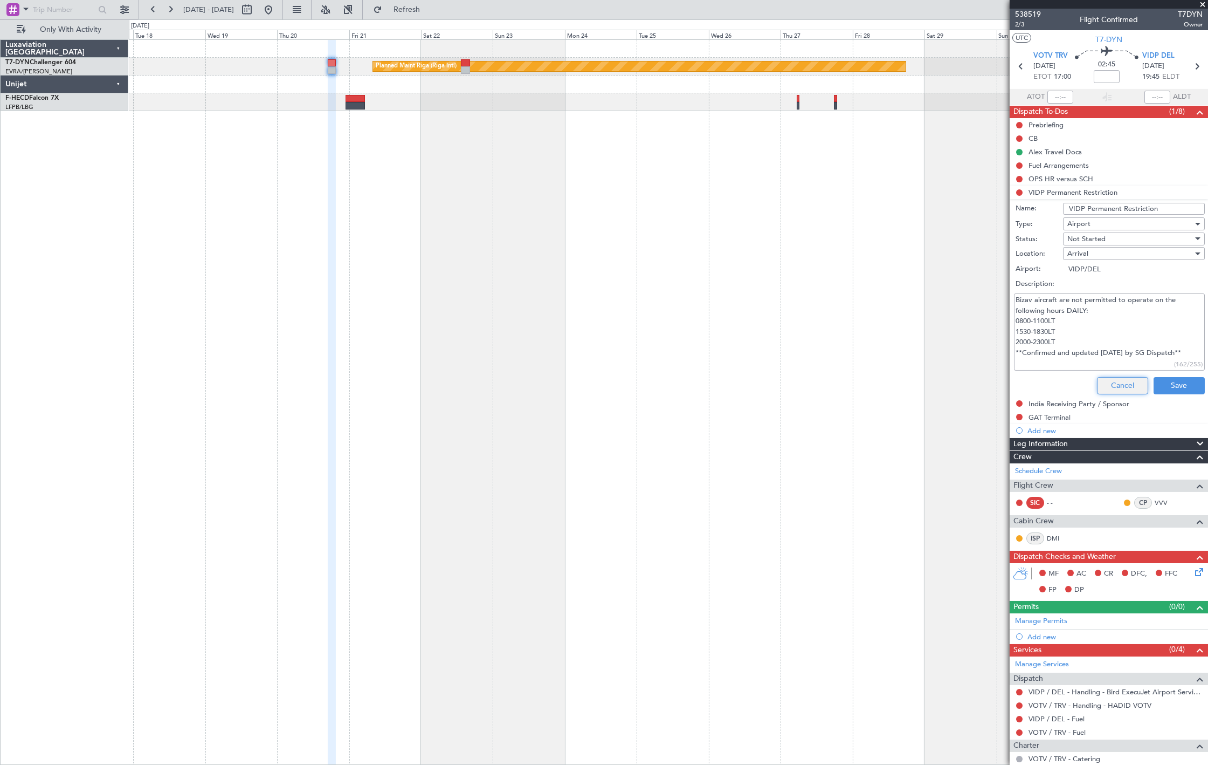
click at [1101, 385] on button "Cancel" at bounding box center [1122, 385] width 51 height 17
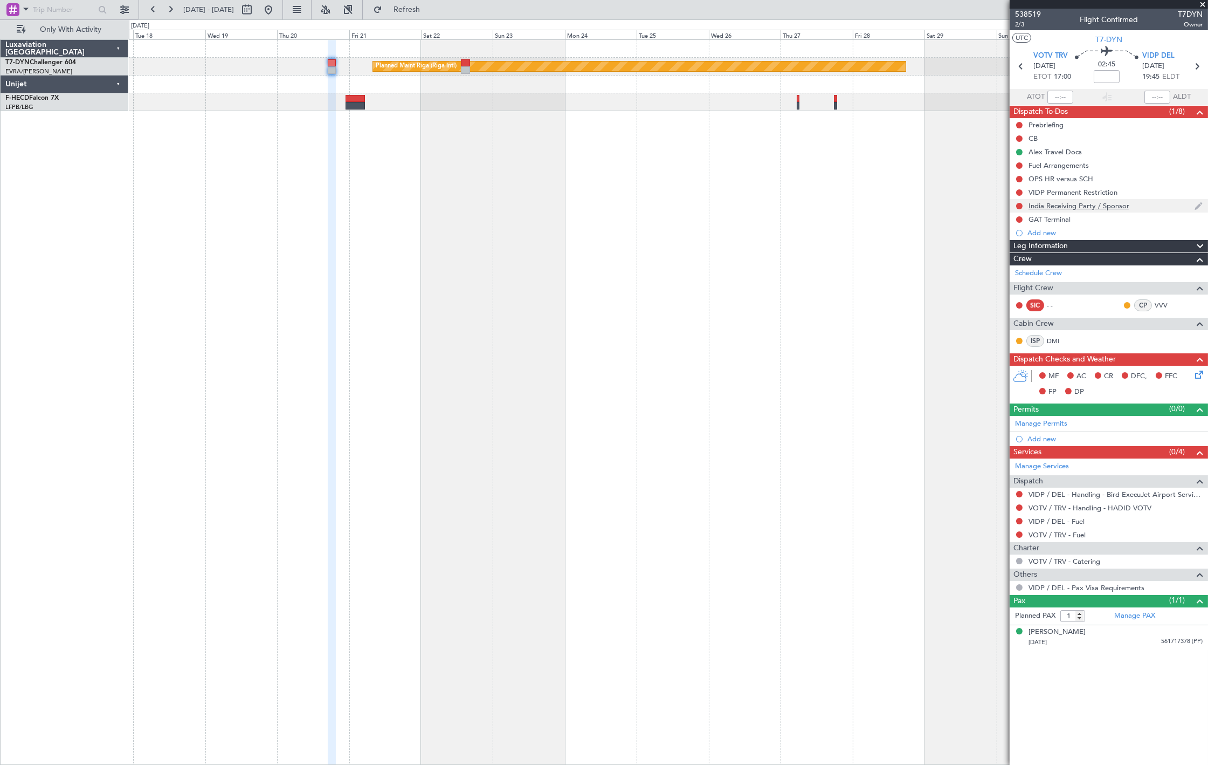
click at [1103, 206] on div "India Receiving Party / Sponsor" at bounding box center [1079, 205] width 101 height 9
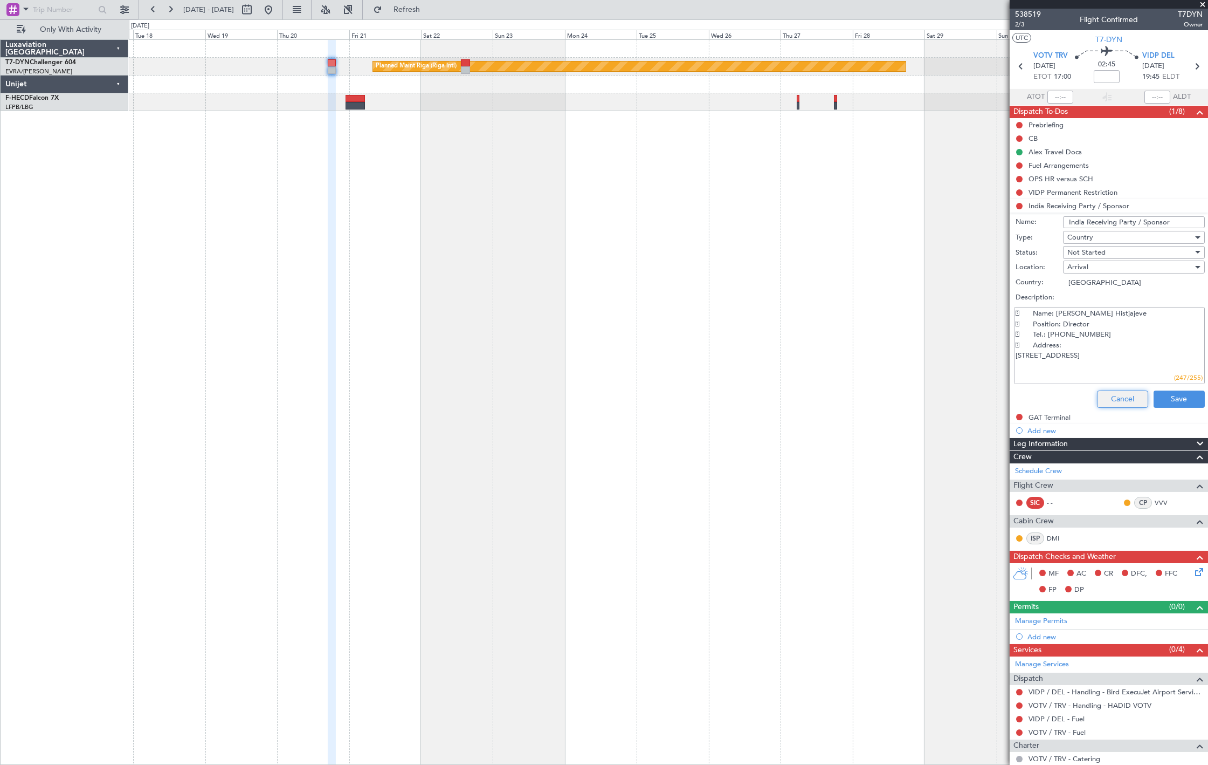
click at [1117, 407] on button "Cancel" at bounding box center [1122, 398] width 51 height 17
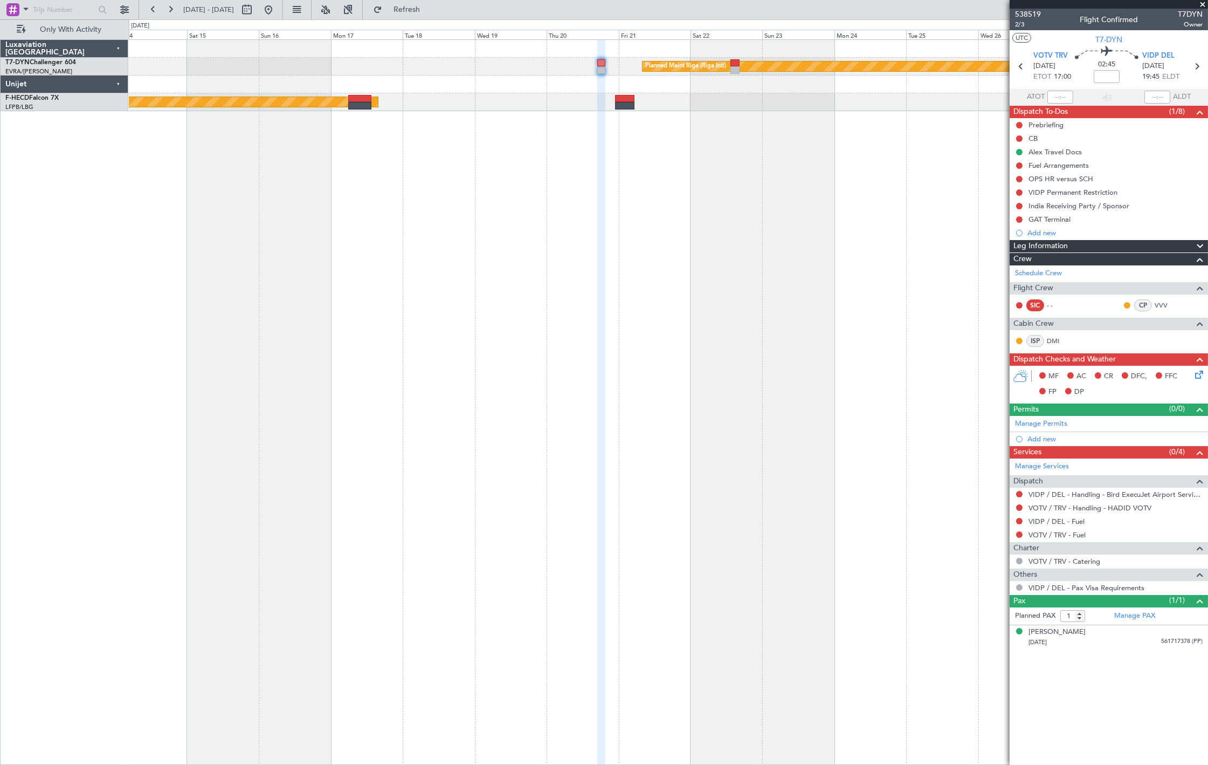
click at [647, 116] on div "Planned Maint Riga (Riga Intl) Planned Maint Paris (Le Bourget)" at bounding box center [668, 401] width 1079 height 725
click at [802, 146] on div "Planned Maint Riga (Riga Intl) Planned Maint Paris (Le Bourget)" at bounding box center [668, 401] width 1079 height 725
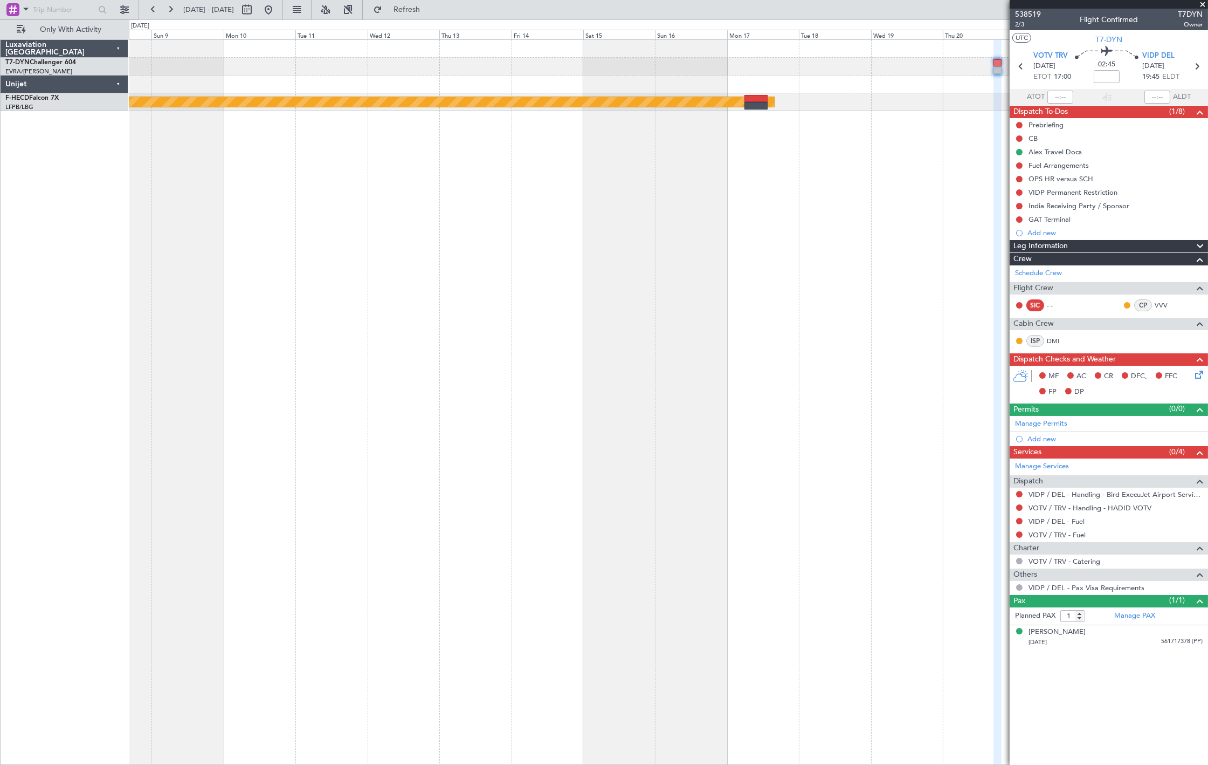
click at [925, 150] on div "Planned Maint Riga (Riga Intl) Planned Maint Paris (Le Bourget)" at bounding box center [668, 401] width 1079 height 725
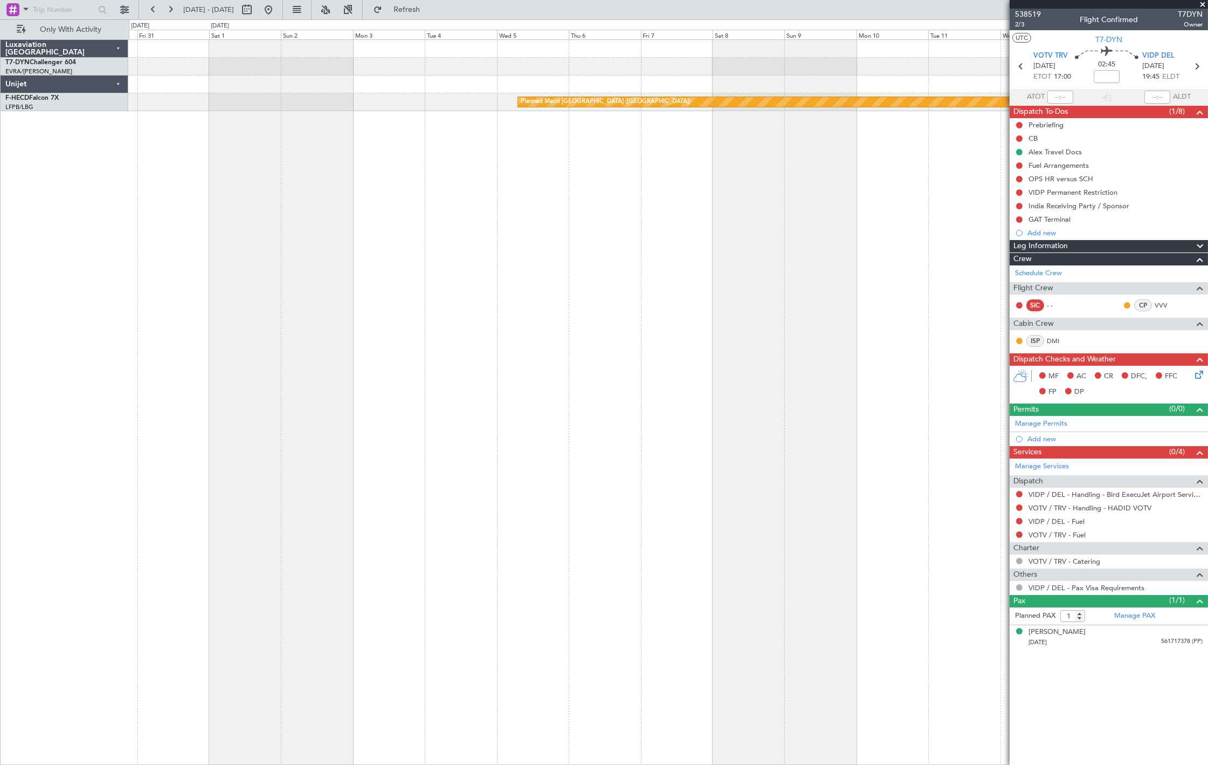
click at [765, 141] on div "Planned Maint [GEOGRAPHIC_DATA] ([GEOGRAPHIC_DATA])" at bounding box center [668, 401] width 1079 height 725
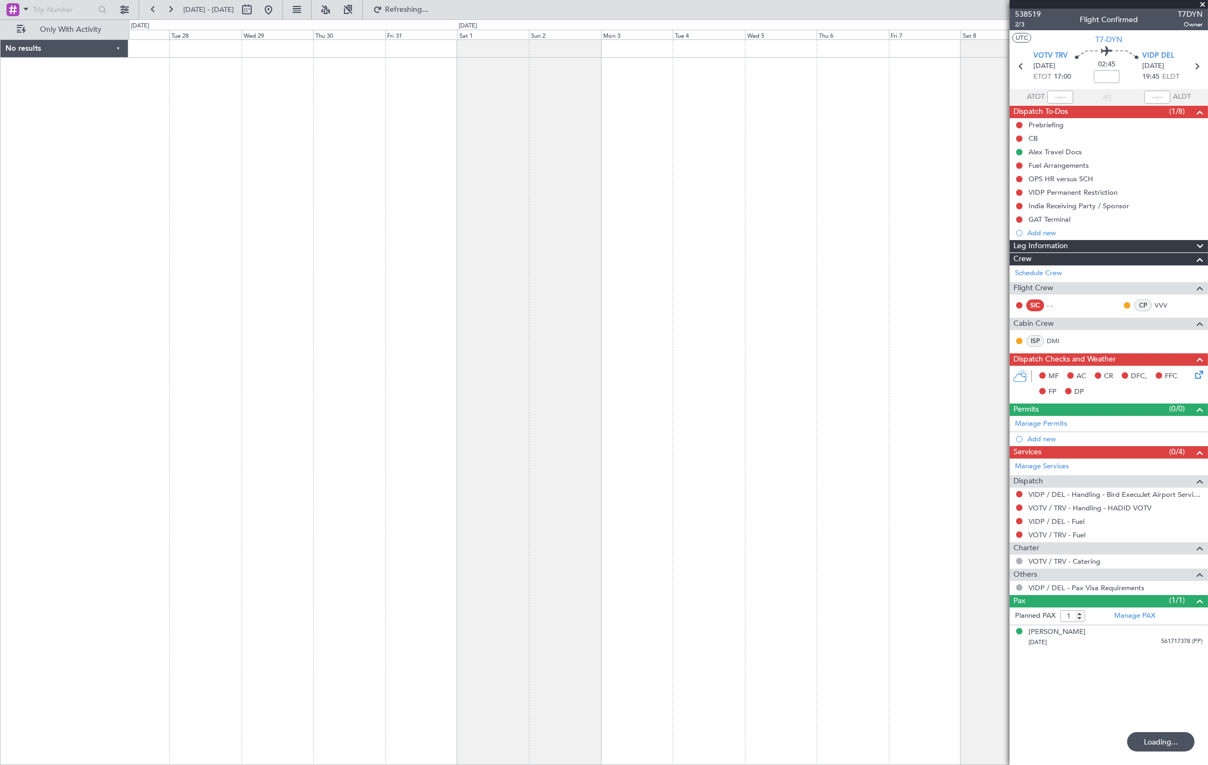
click at [238, 118] on div at bounding box center [668, 401] width 1079 height 725
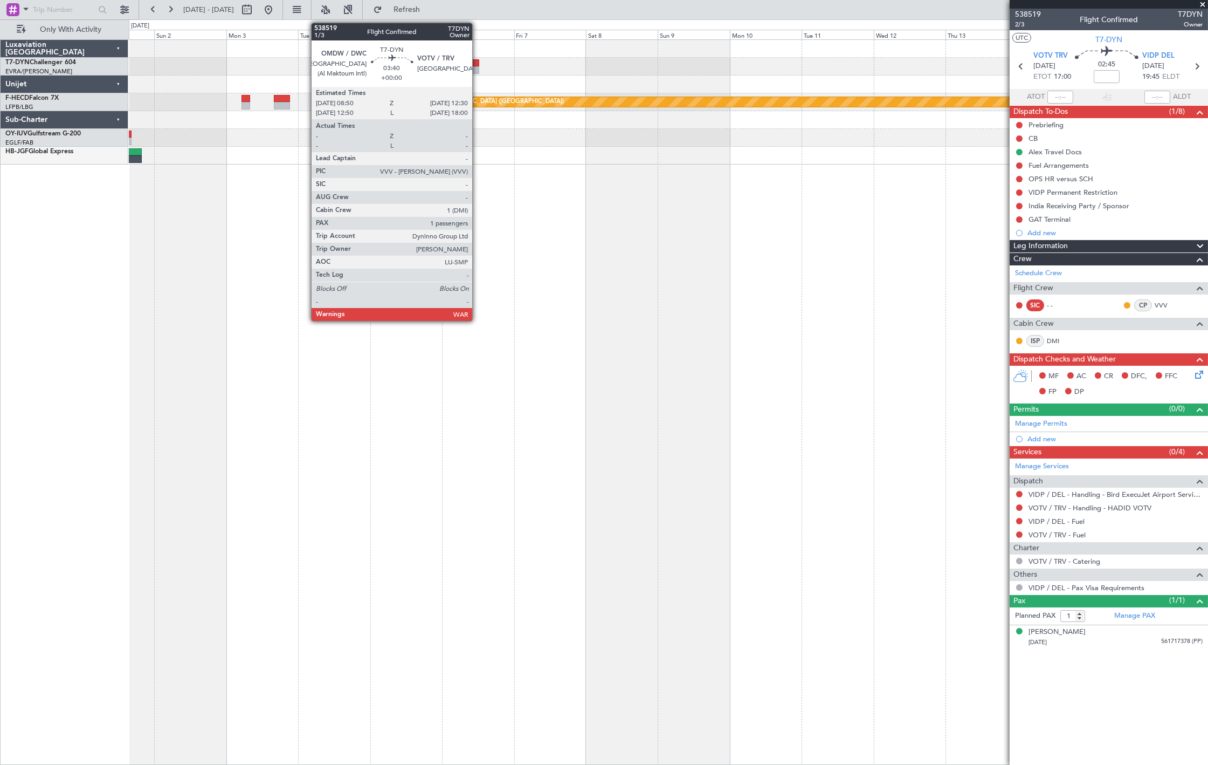
click at [478, 60] on div at bounding box center [473, 63] width 11 height 8
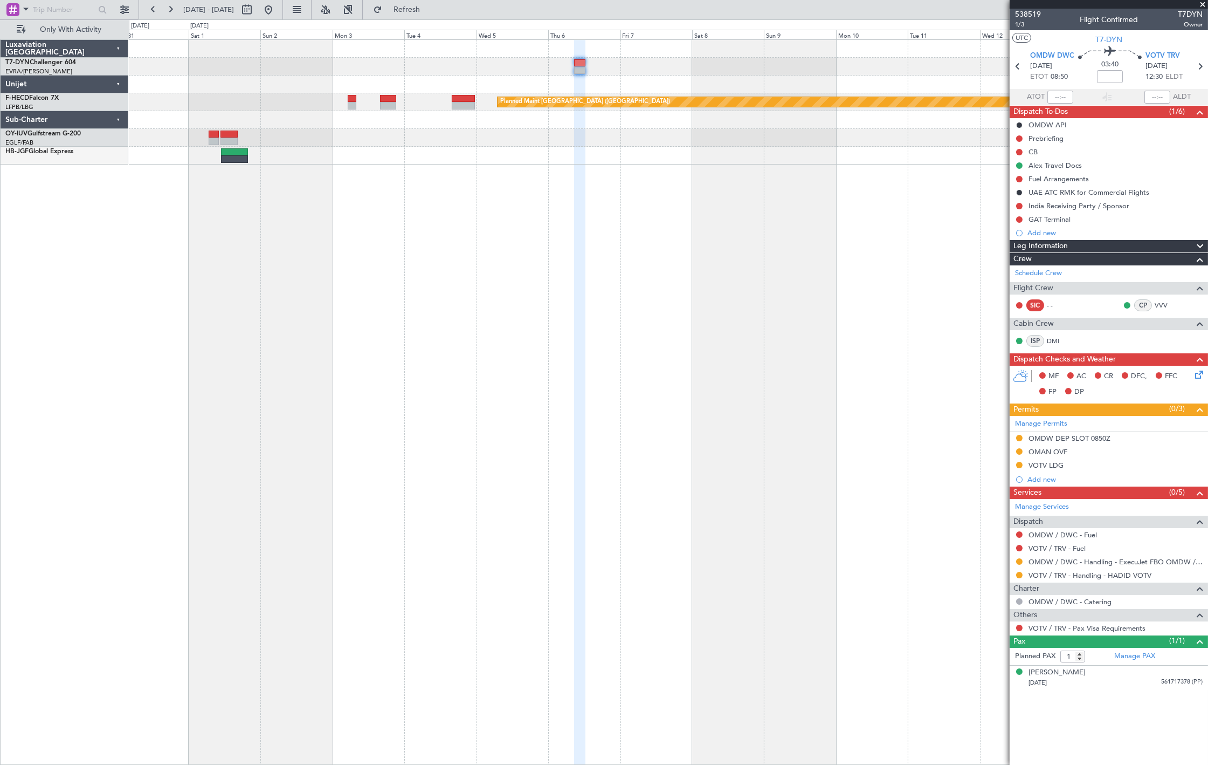
click at [447, 64] on div at bounding box center [668, 67] width 1079 height 18
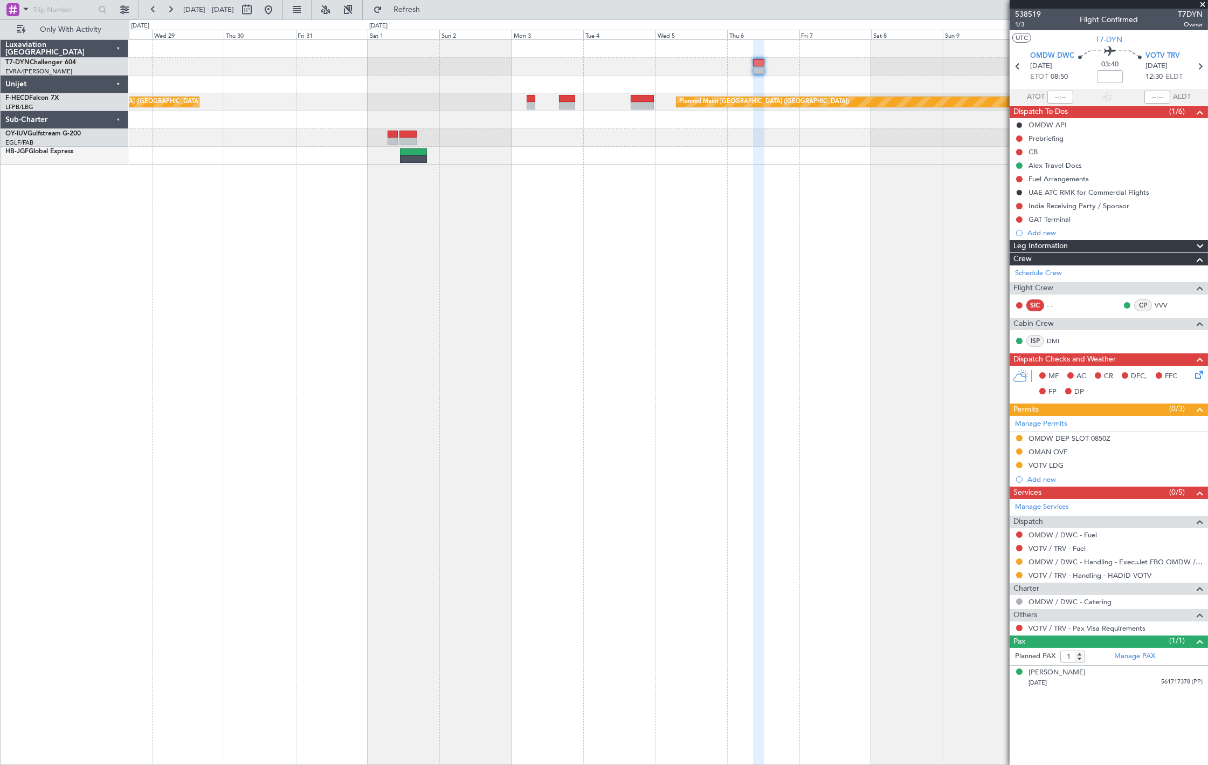
click at [623, 120] on div at bounding box center [668, 120] width 1079 height 18
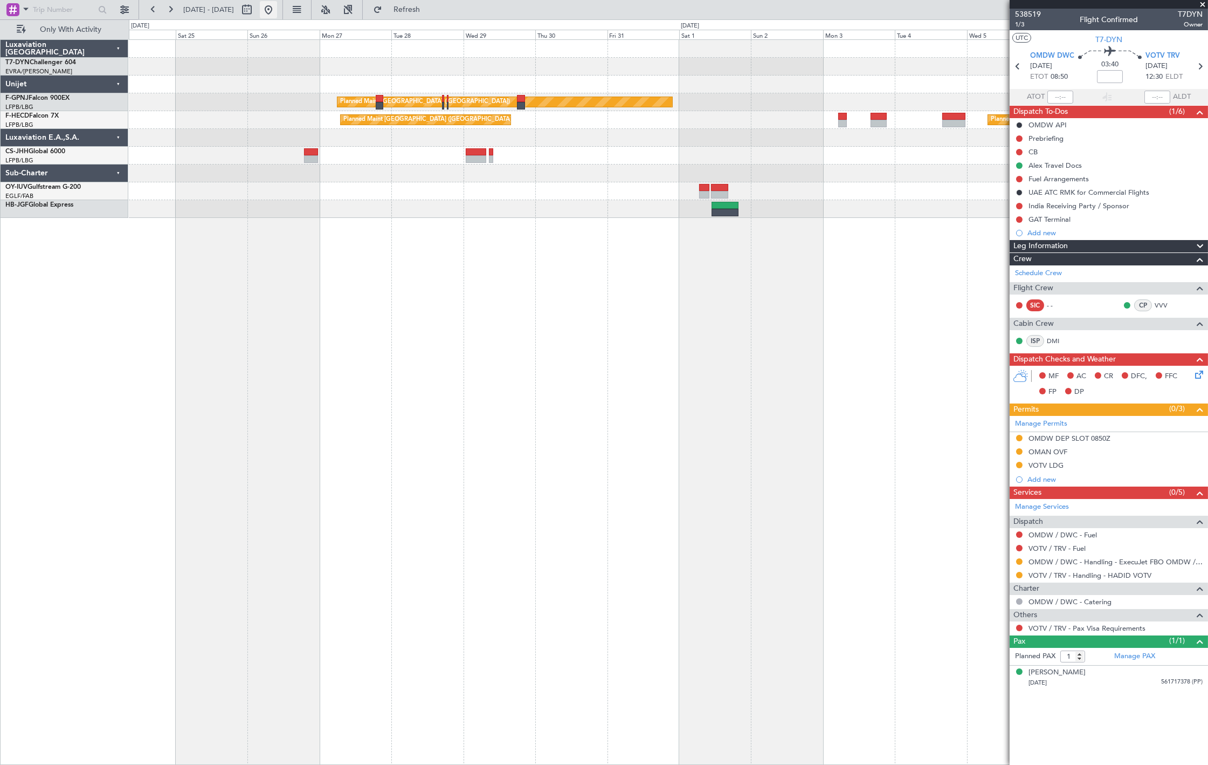
click at [277, 8] on button at bounding box center [268, 9] width 17 height 17
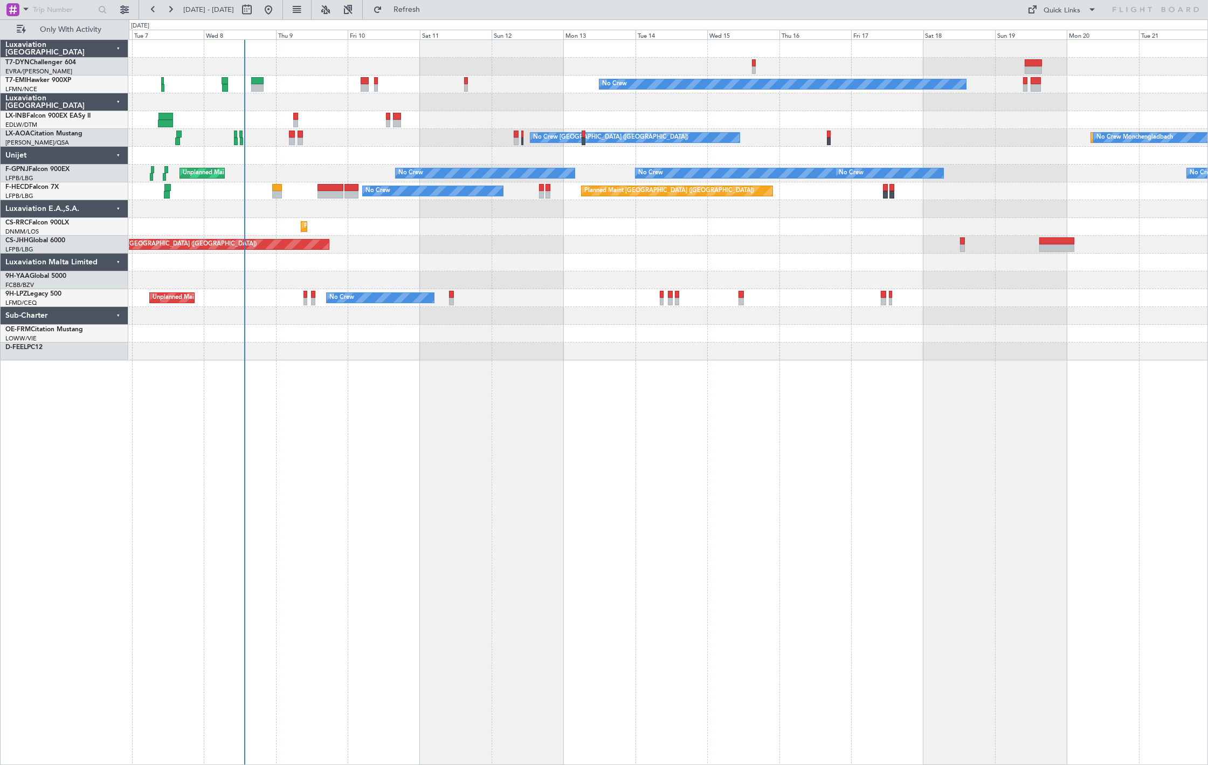
click at [294, 169] on div "No Crew Planned Maint Zurich No Crew Charleroi (Brussels South) Planned Maint M…" at bounding box center [668, 200] width 1079 height 320
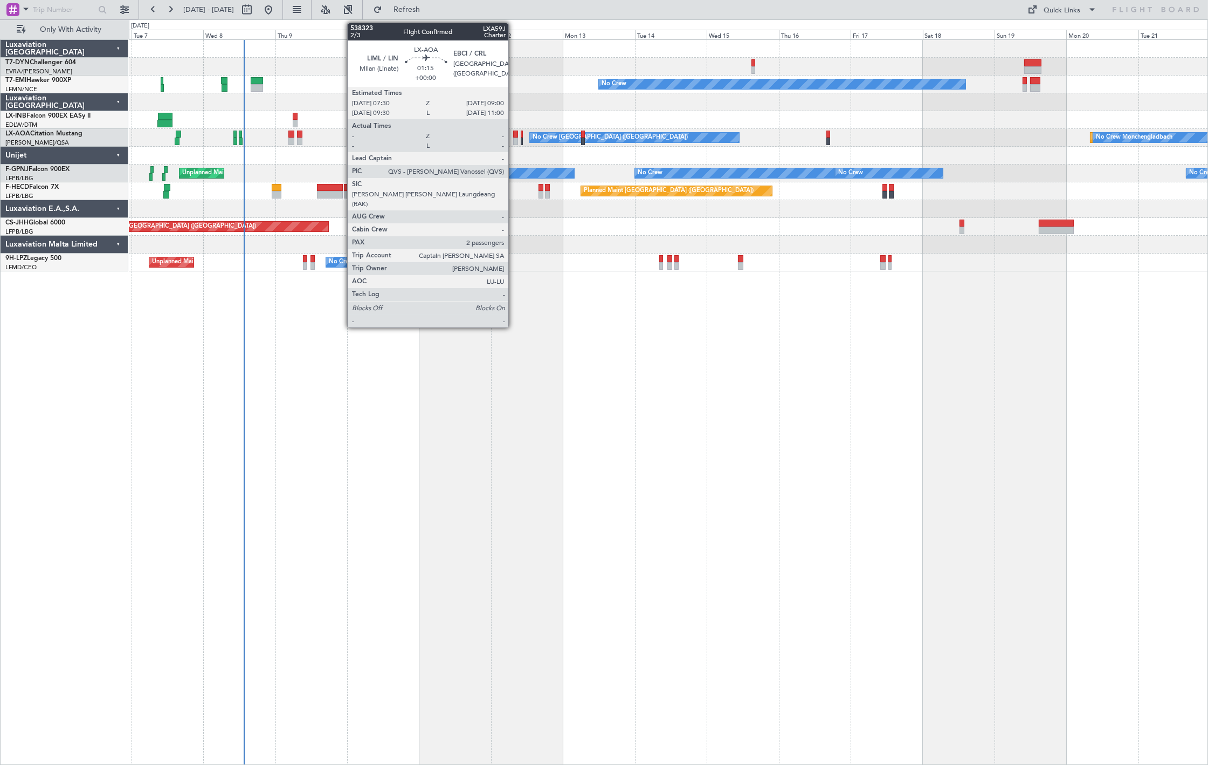
click at [514, 142] on div at bounding box center [515, 141] width 5 height 8
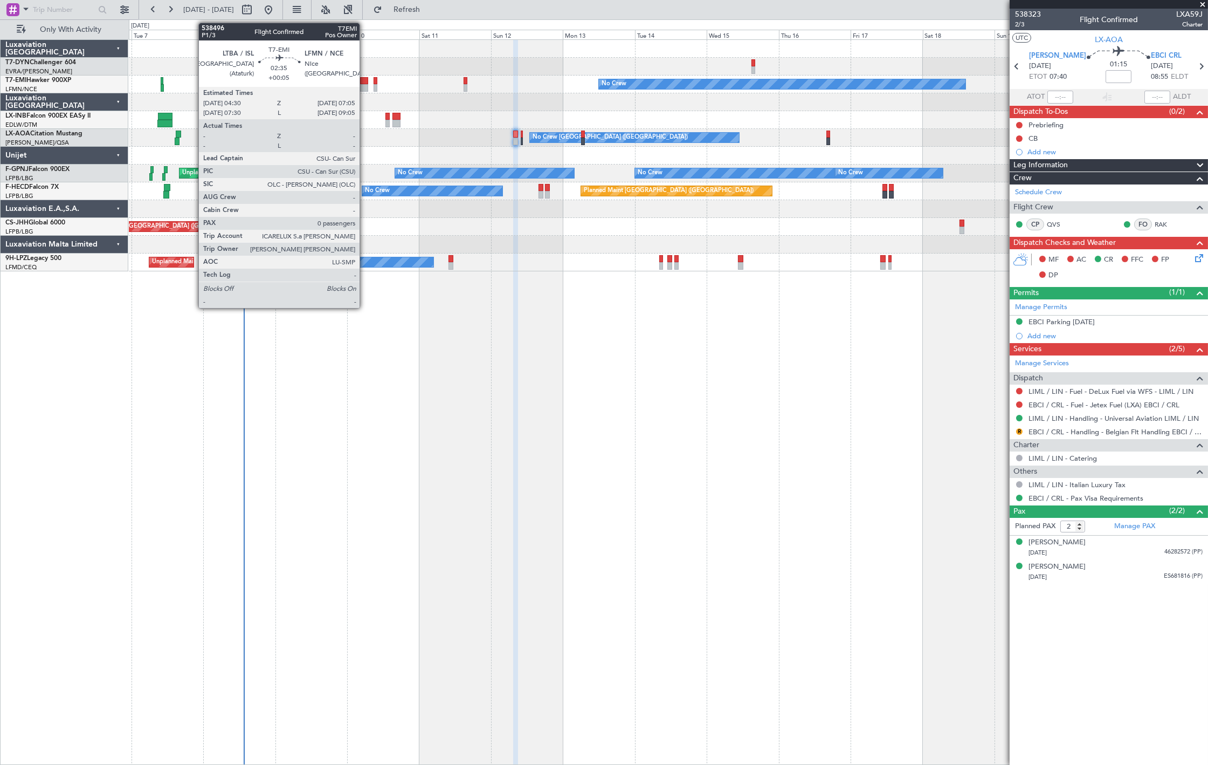
click at [365, 84] on div at bounding box center [364, 88] width 8 height 8
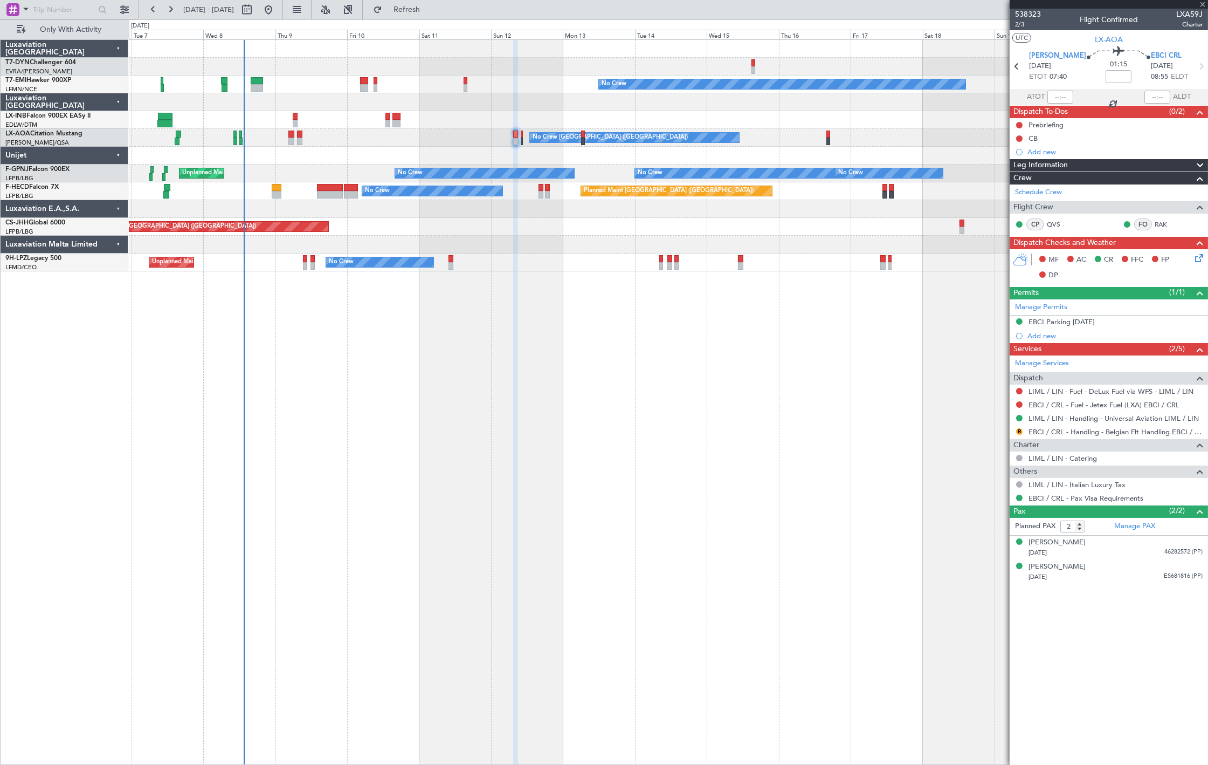
type input "+00:05"
type input "0"
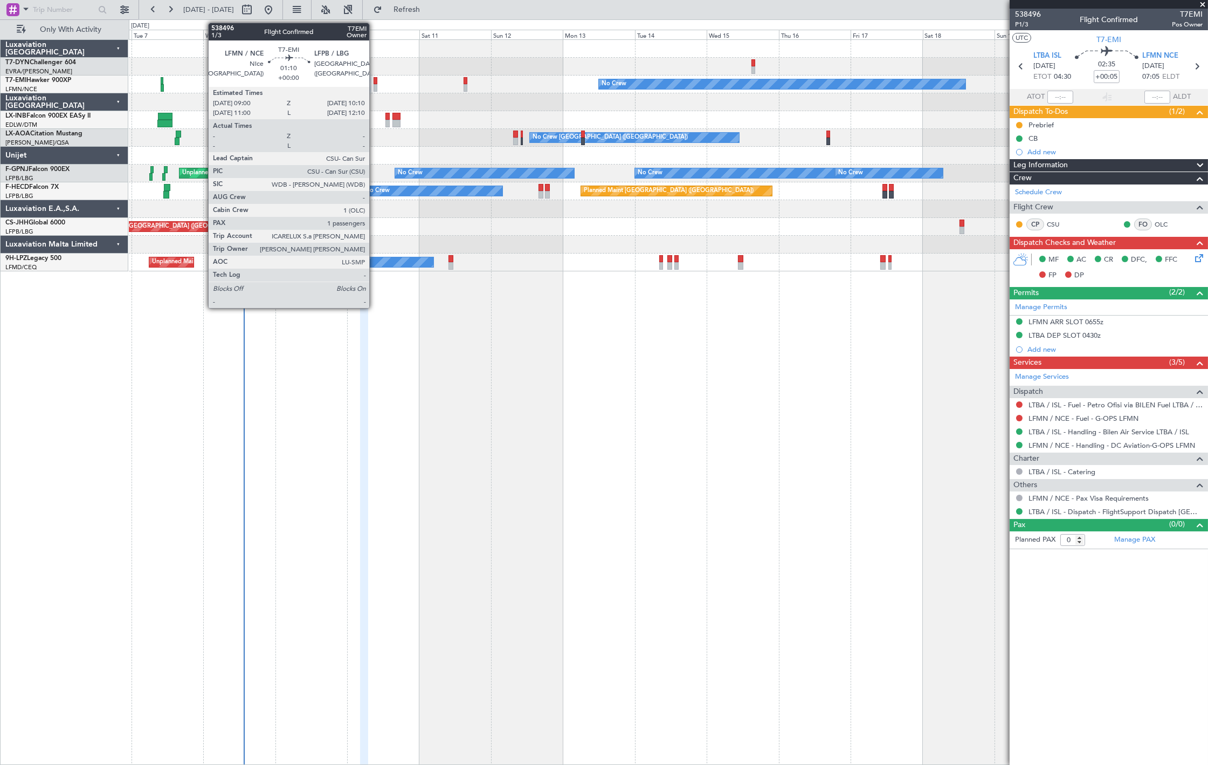
click at [375, 85] on div at bounding box center [376, 88] width 4 height 8
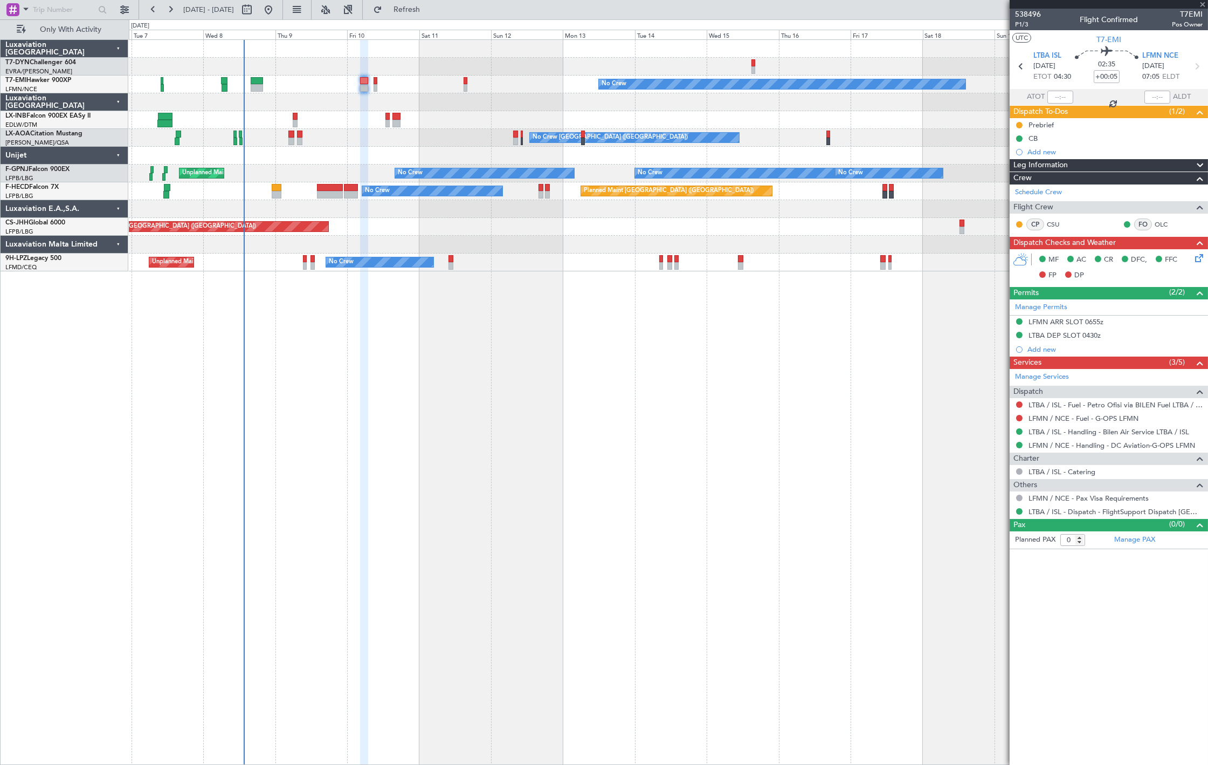
type input "1"
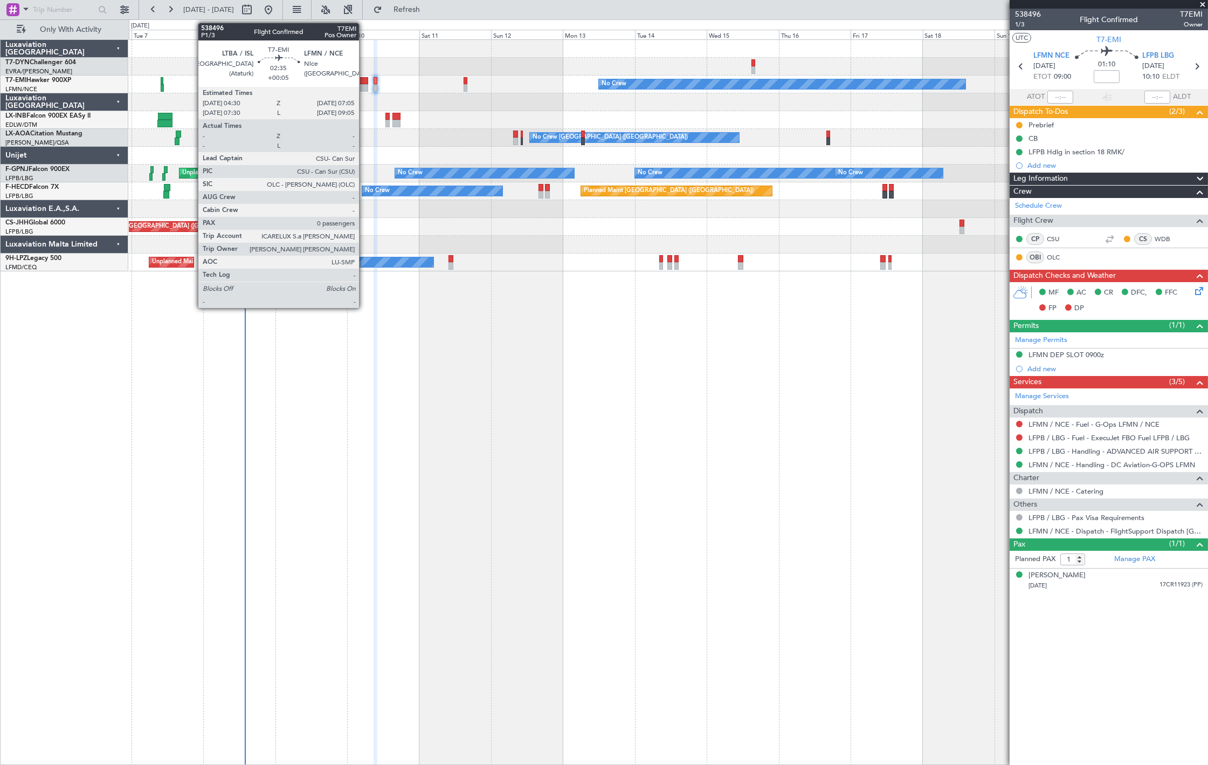
click at [364, 84] on div at bounding box center [364, 88] width 8 height 8
click at [363, 82] on div at bounding box center [364, 81] width 8 height 8
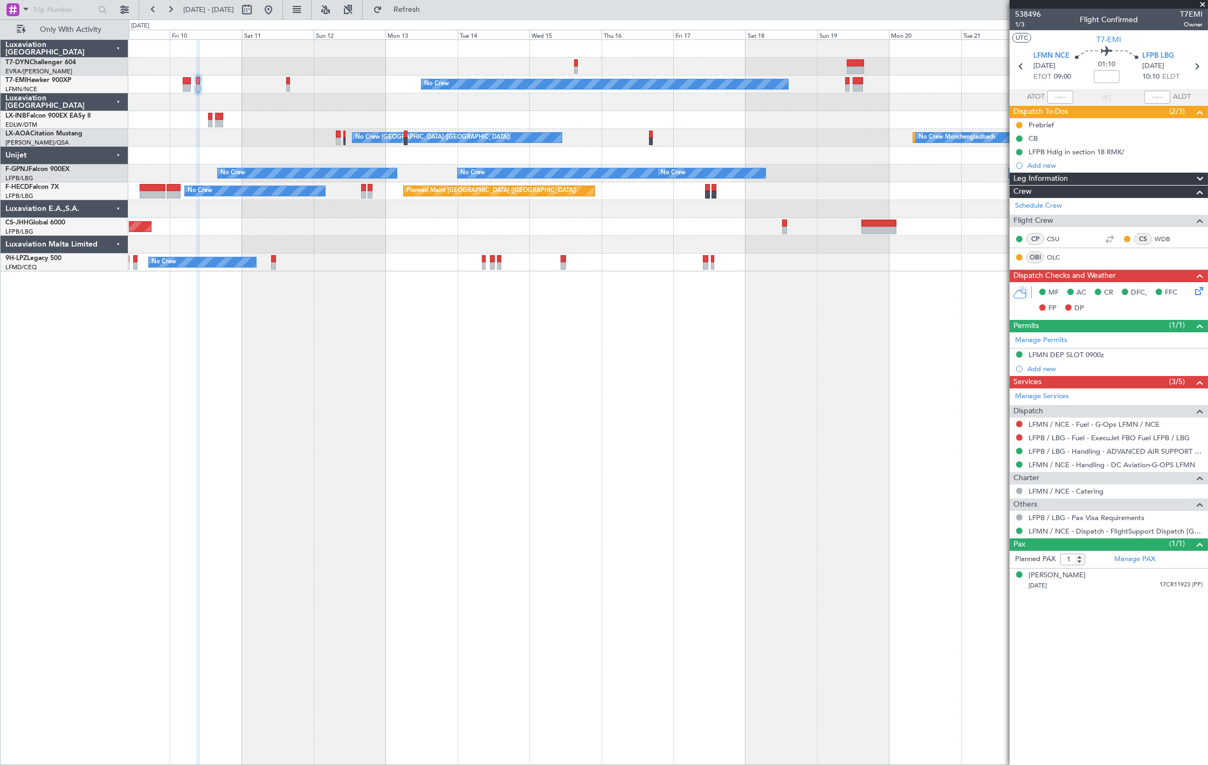
click at [622, 148] on div "No Crew Planned Maint [GEOGRAPHIC_DATA] No Crew [GEOGRAPHIC_DATA] No Crew [GEOG…" at bounding box center [668, 155] width 1079 height 231
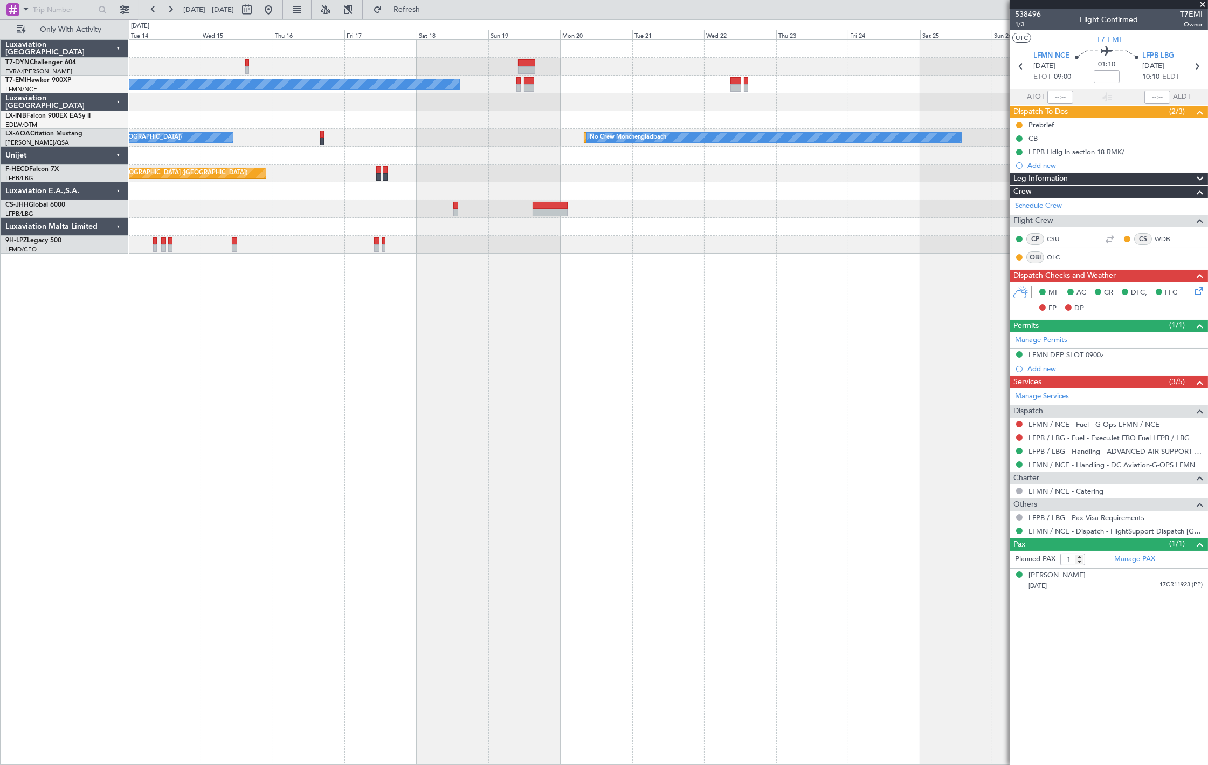
click at [333, 173] on div "No Crew Planned Maint [GEOGRAPHIC_DATA] No Crew [GEOGRAPHIC_DATA] No Crew [GEOG…" at bounding box center [668, 147] width 1079 height 214
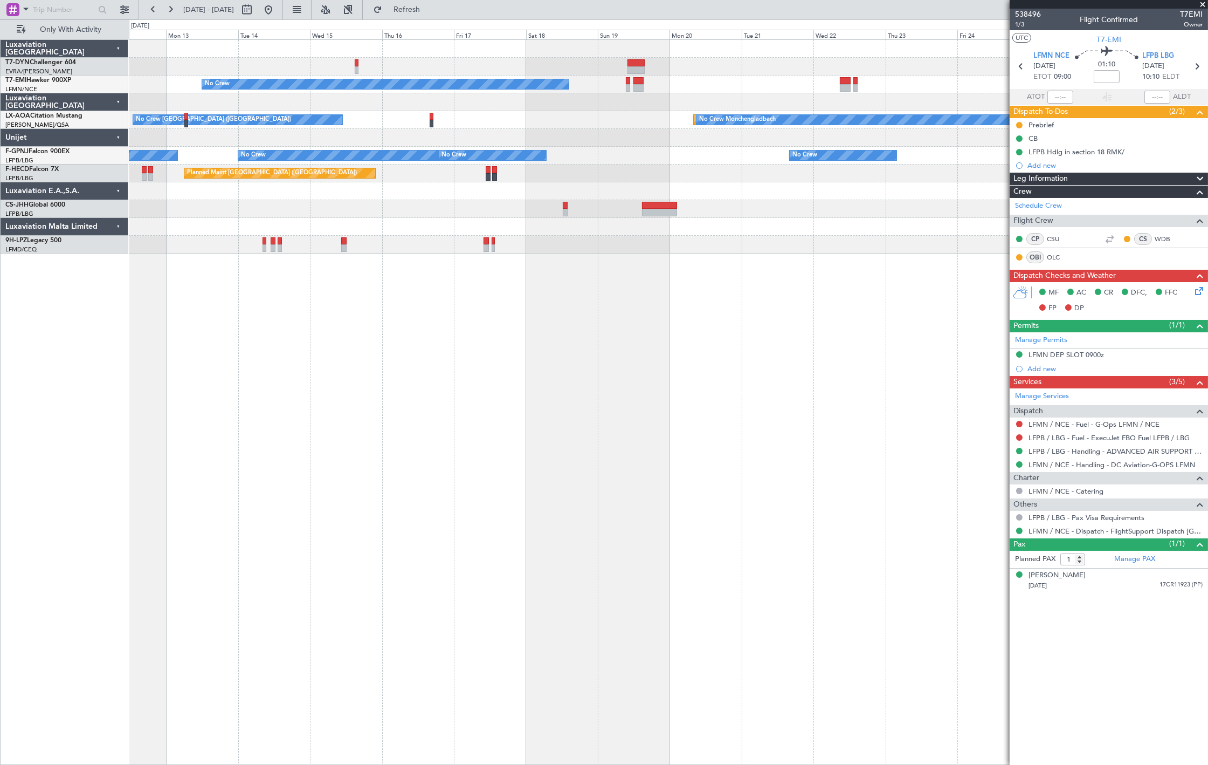
click at [658, 126] on div "Planned Maint [GEOGRAPHIC_DATA] No Crew [GEOGRAPHIC_DATA] No Crew [GEOGRAPHIC_D…" at bounding box center [668, 120] width 1079 height 18
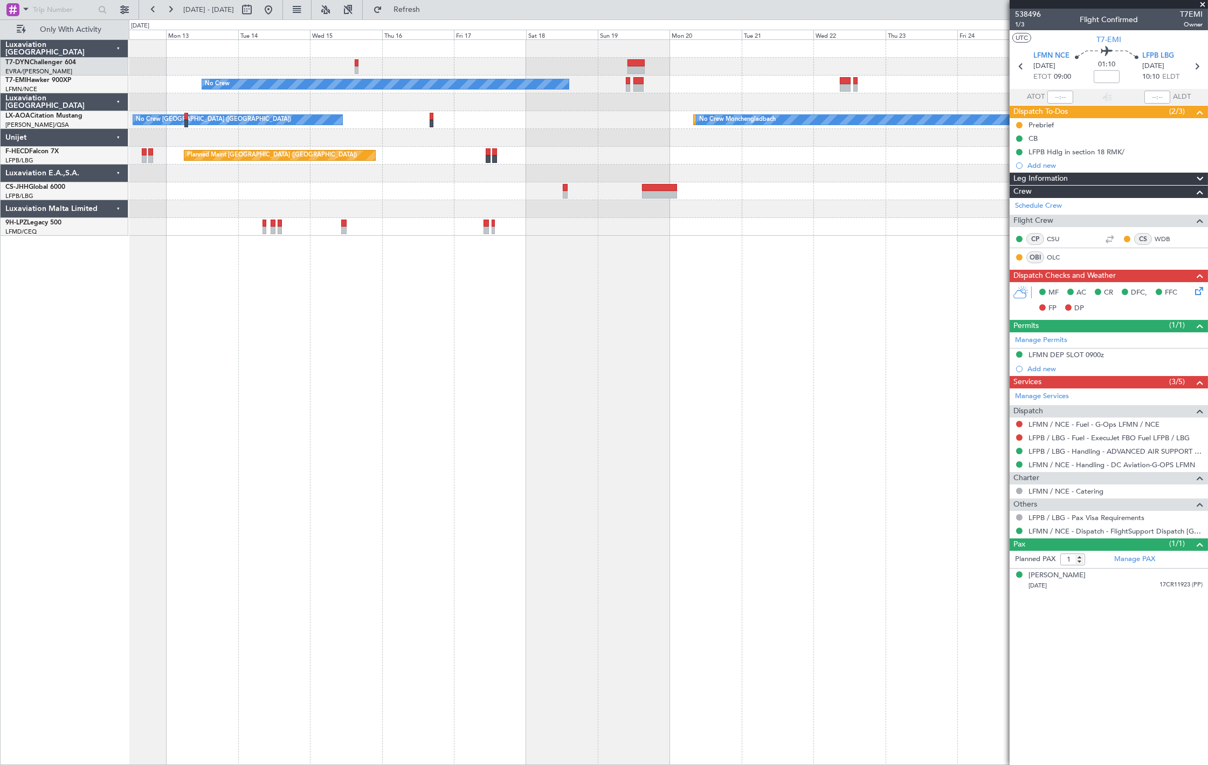
click at [304, 18] on mat-tooltip-component "Go to [DATE]" at bounding box center [304, 32] width 56 height 29
click at [277, 12] on button at bounding box center [268, 9] width 17 height 17
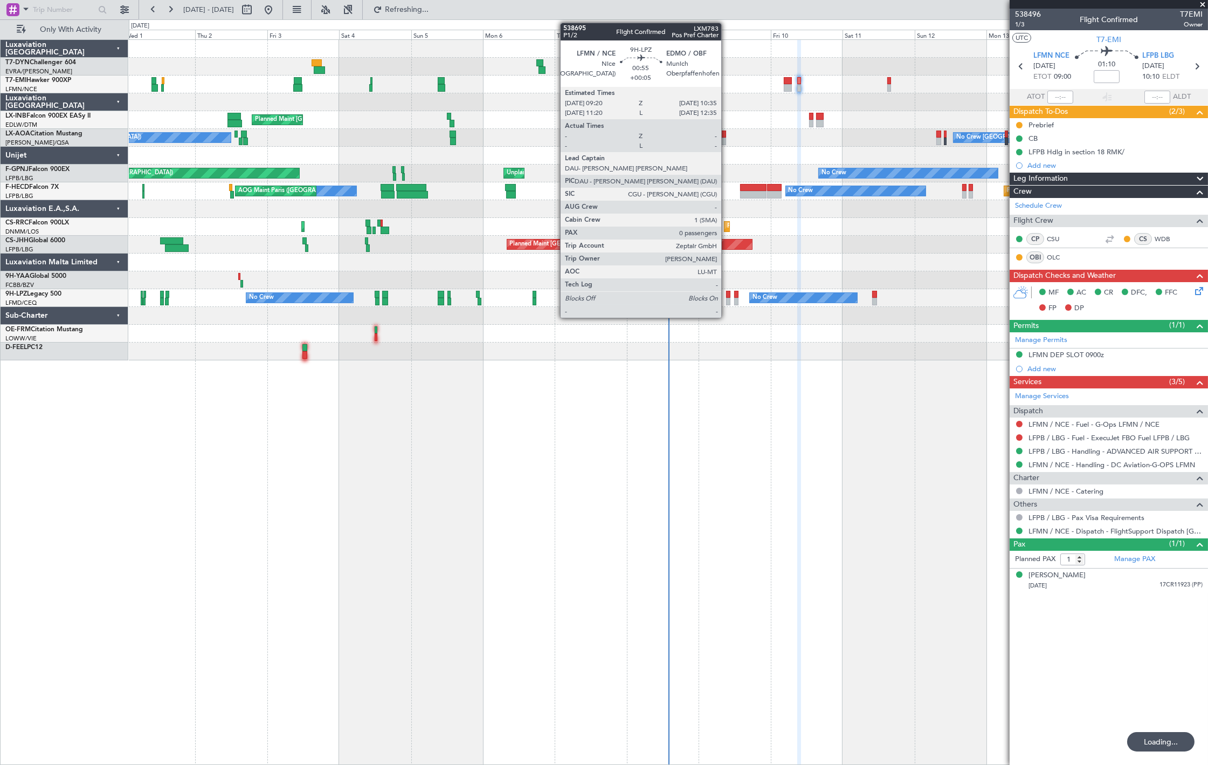
click at [727, 294] on div at bounding box center [728, 295] width 4 height 8
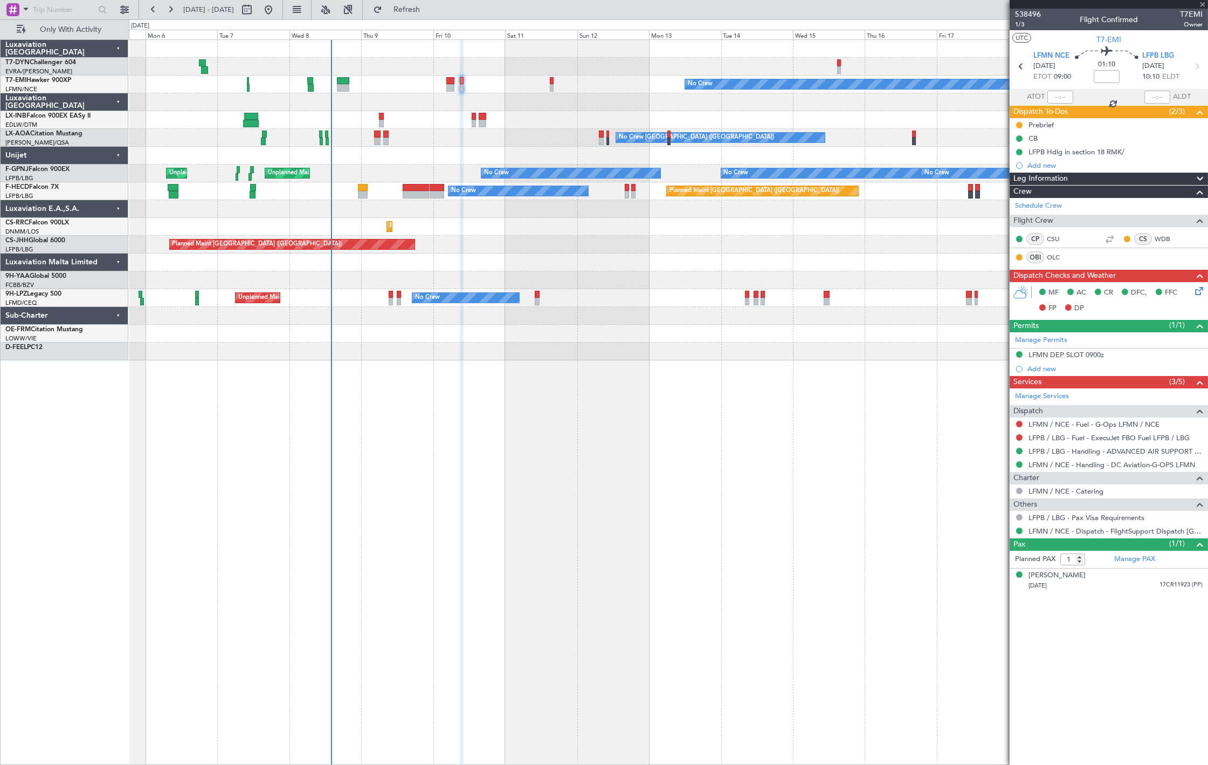
click at [391, 343] on div "No Crew Planned Maint [GEOGRAPHIC_DATA] No Crew [GEOGRAPHIC_DATA] ([GEOGRAPHIC_…" at bounding box center [668, 200] width 1079 height 320
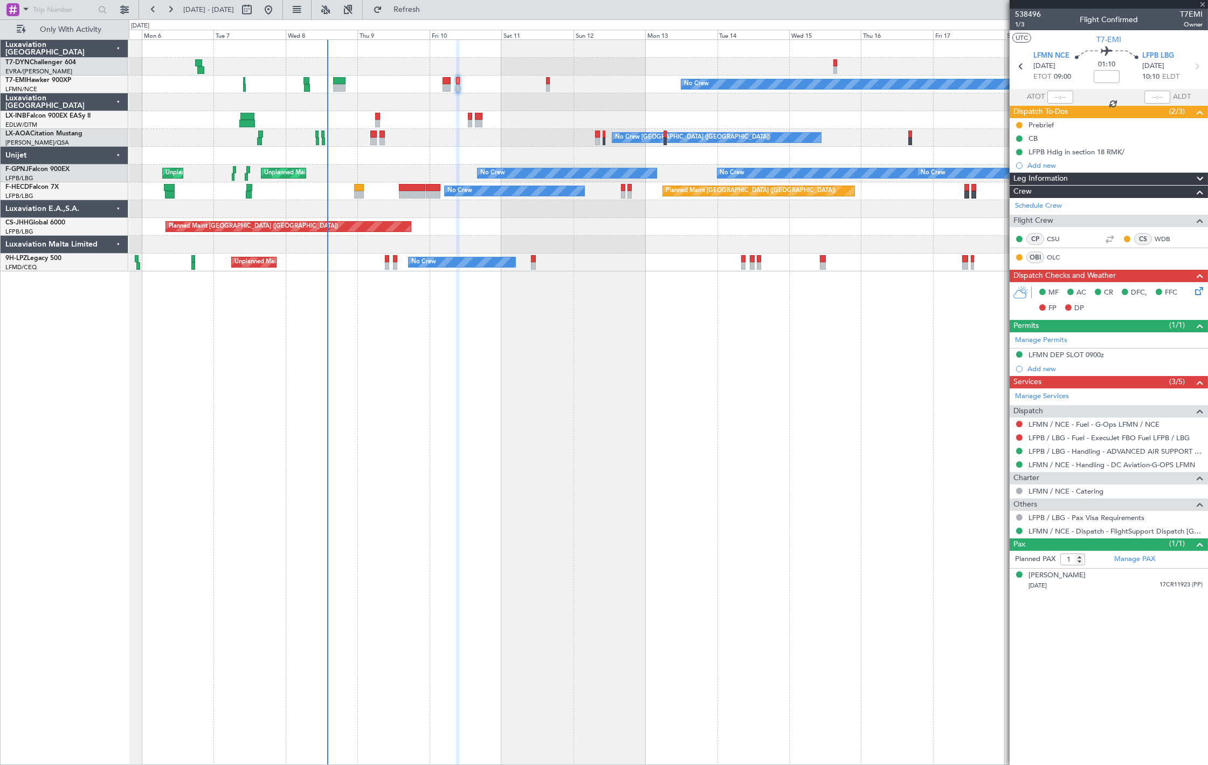
type input "+00:05"
type input "0"
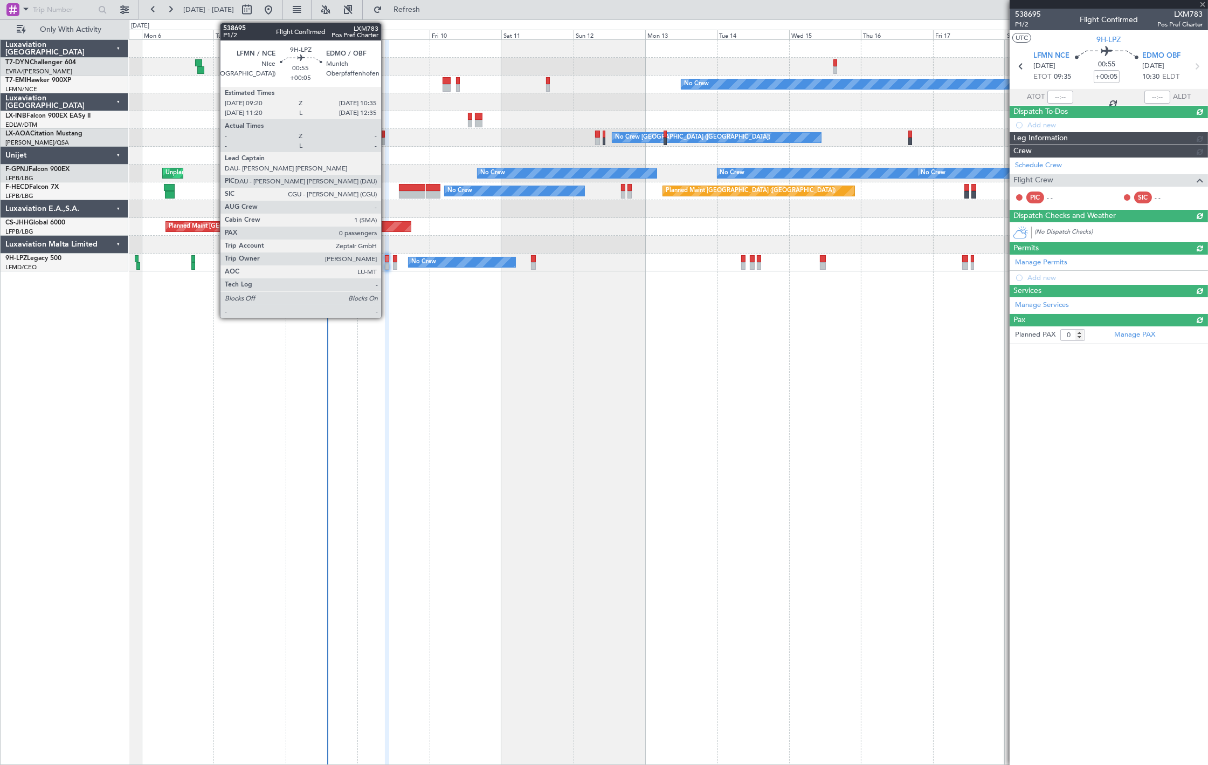
click at [387, 264] on div at bounding box center [387, 266] width 4 height 8
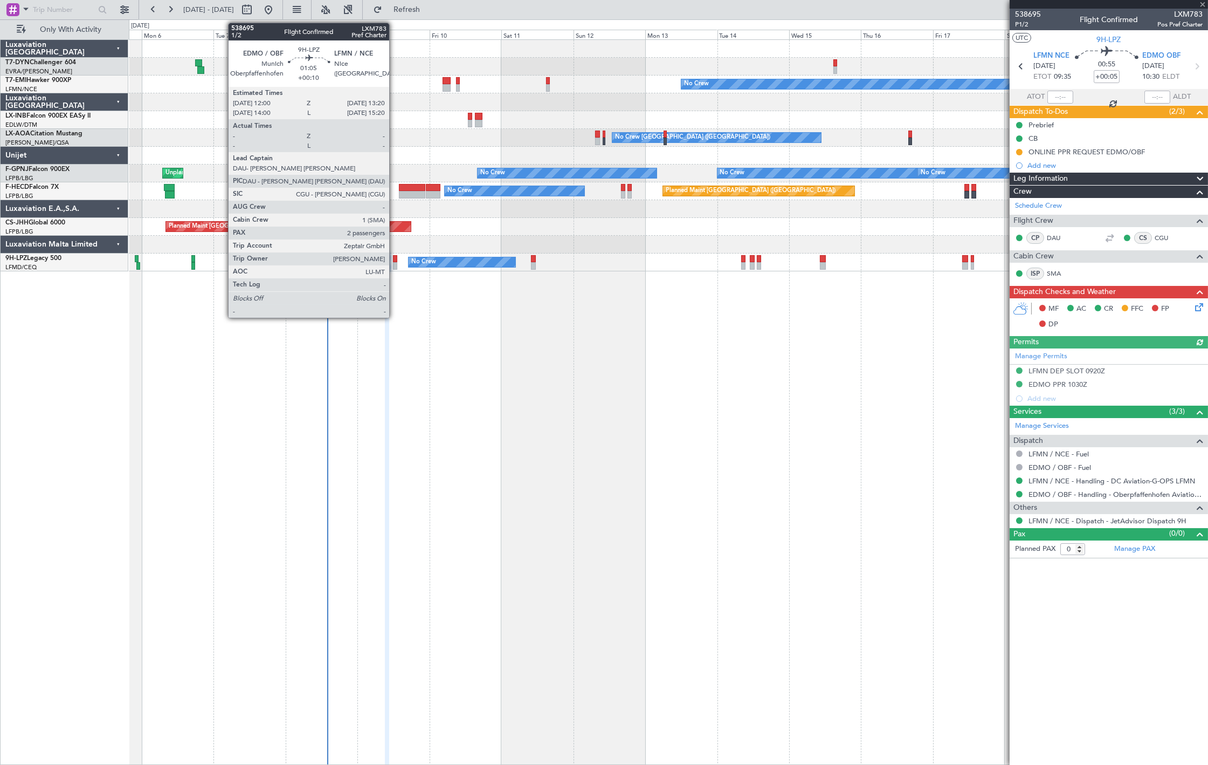
click at [395, 262] on div at bounding box center [395, 266] width 4 height 8
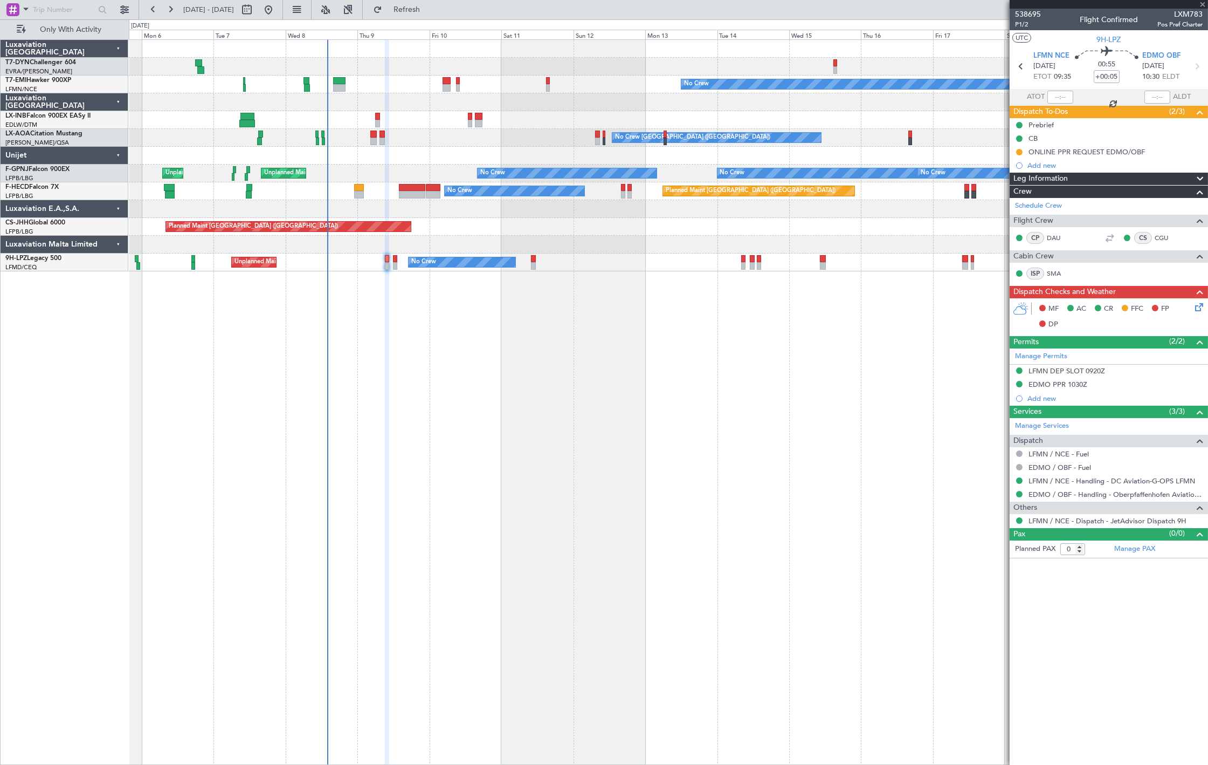
type input "+00:10"
type input "2"
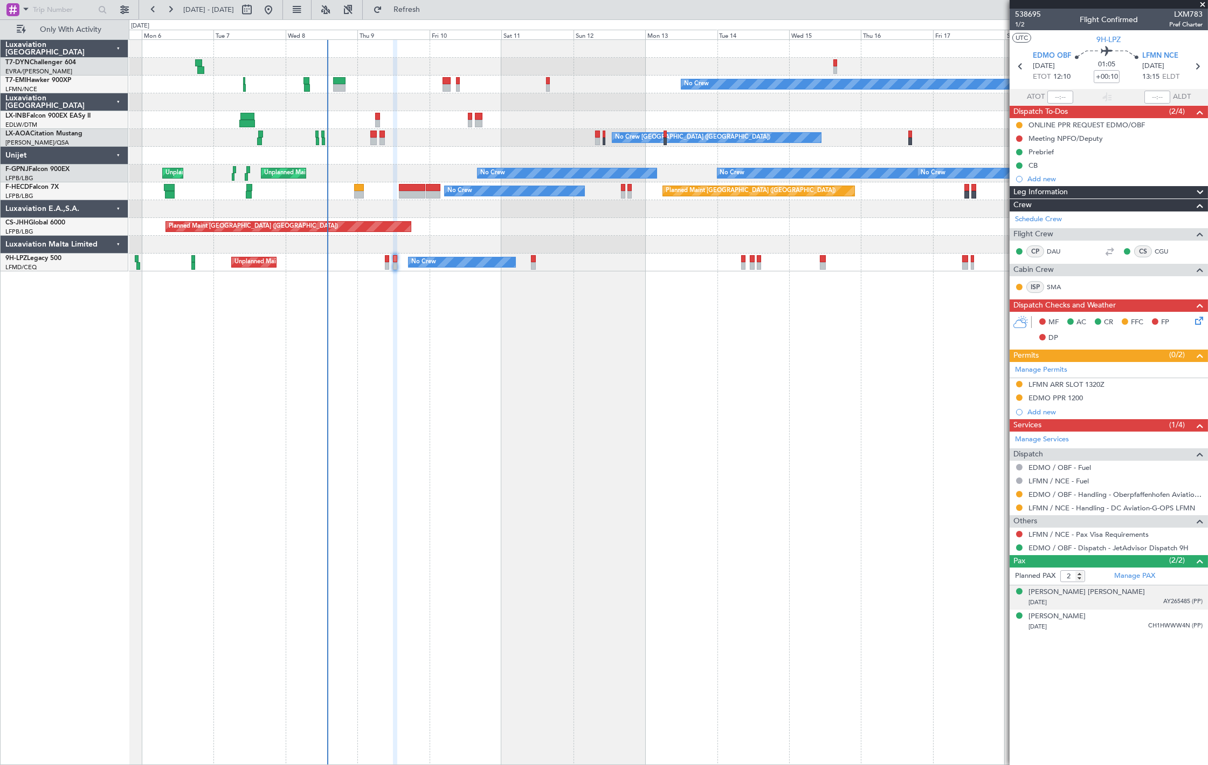
click at [1120, 598] on div "[DATE] AY265485 (PP)" at bounding box center [1116, 602] width 174 height 11
click at [1168, 658] on div "[DATE] CH1HWWW4N (PP)" at bounding box center [1116, 653] width 174 height 11
drag, startPoint x: 1123, startPoint y: 608, endPoint x: 1129, endPoint y: 607, distance: 6.6
click at [1125, 608] on li "[PERSON_NAME] [PERSON_NAME] [DATE] AY265485 (PP)" at bounding box center [1109, 597] width 198 height 24
click at [1145, 603] on div "[DATE] AY265485 (PP)" at bounding box center [1116, 602] width 174 height 11
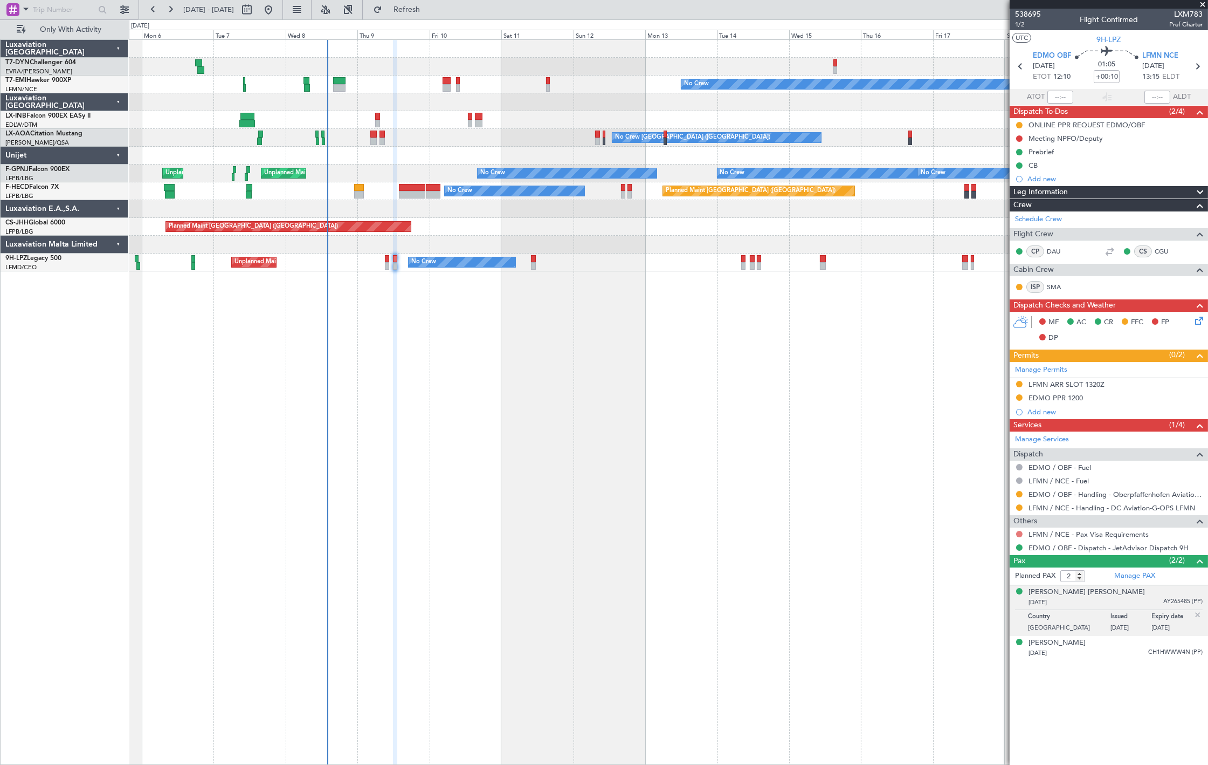
click at [1020, 535] on button at bounding box center [1019, 534] width 6 height 6
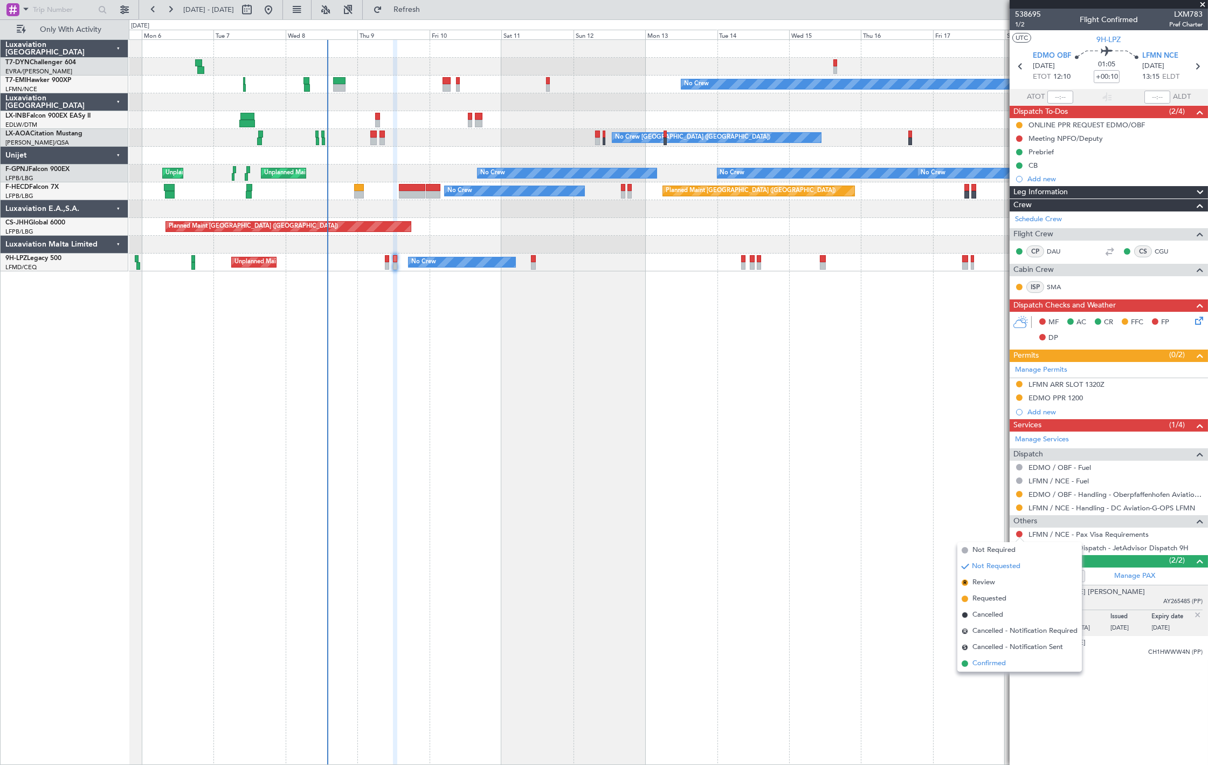
click at [986, 662] on span "Confirmed" at bounding box center [989, 663] width 33 height 11
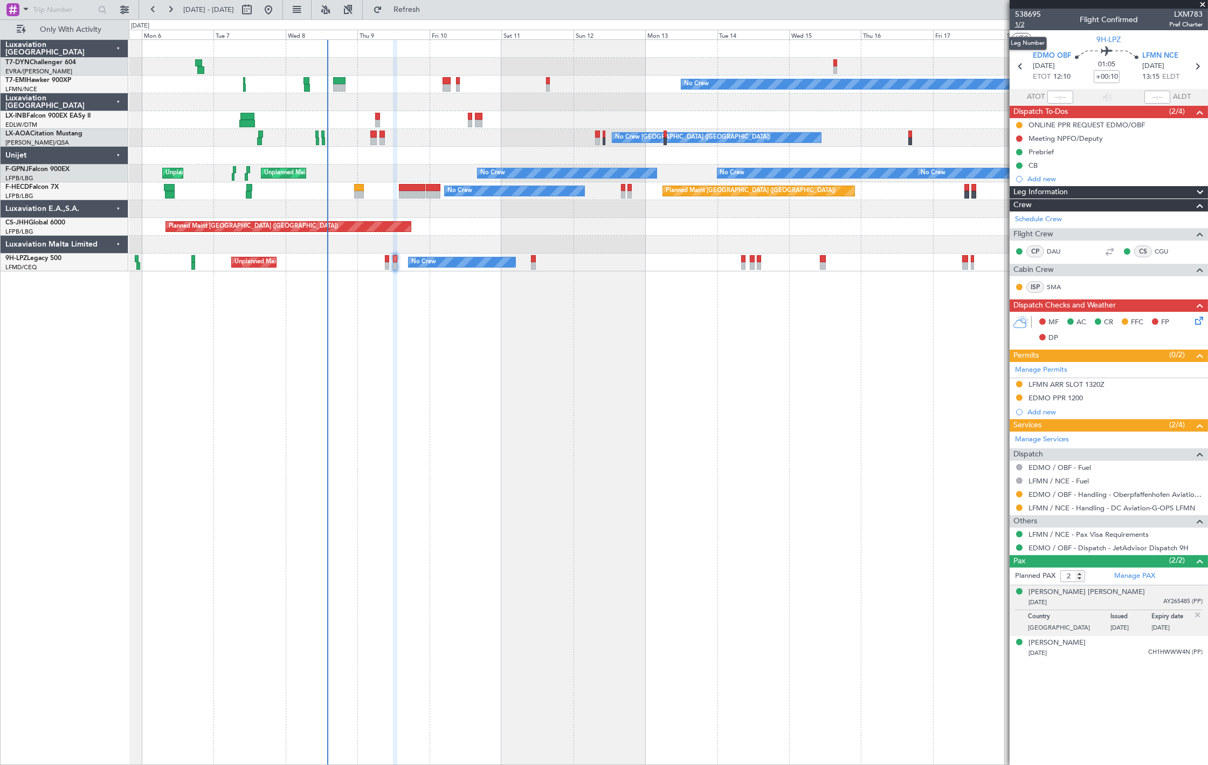
click at [1025, 24] on span "1/2" at bounding box center [1028, 24] width 26 height 9
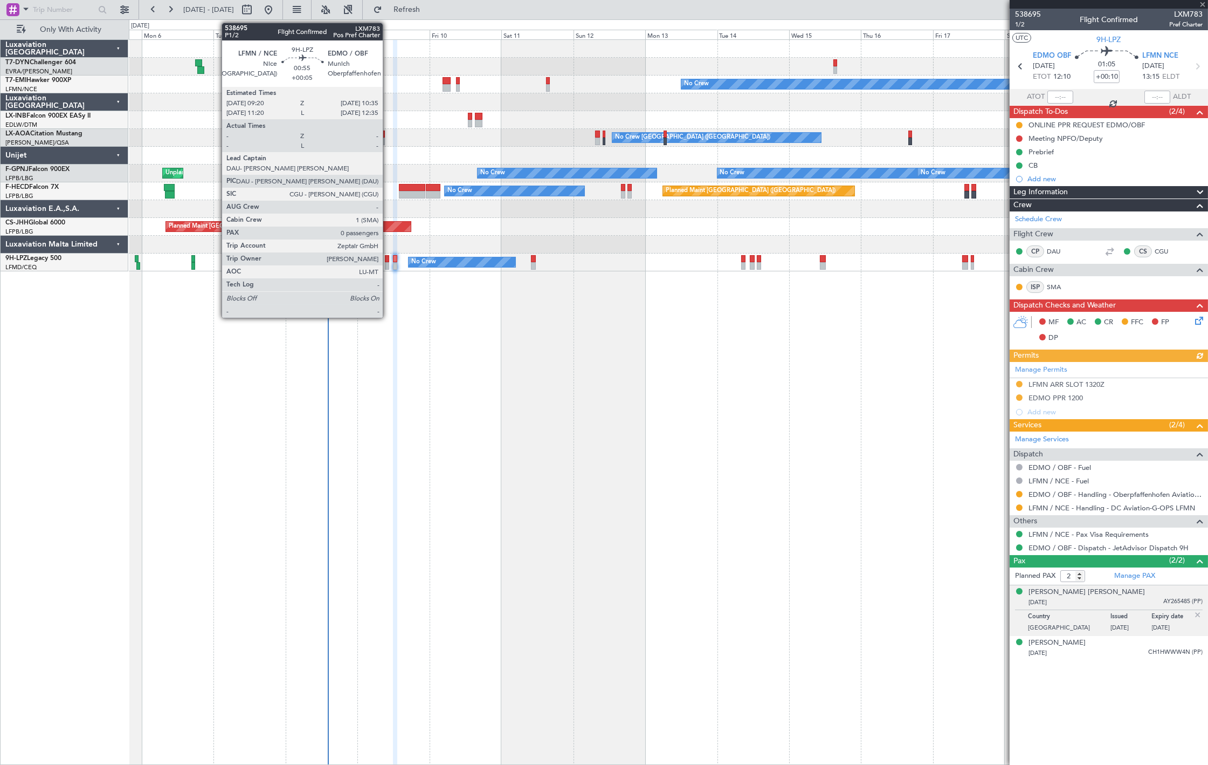
click at [388, 261] on div at bounding box center [387, 259] width 4 height 8
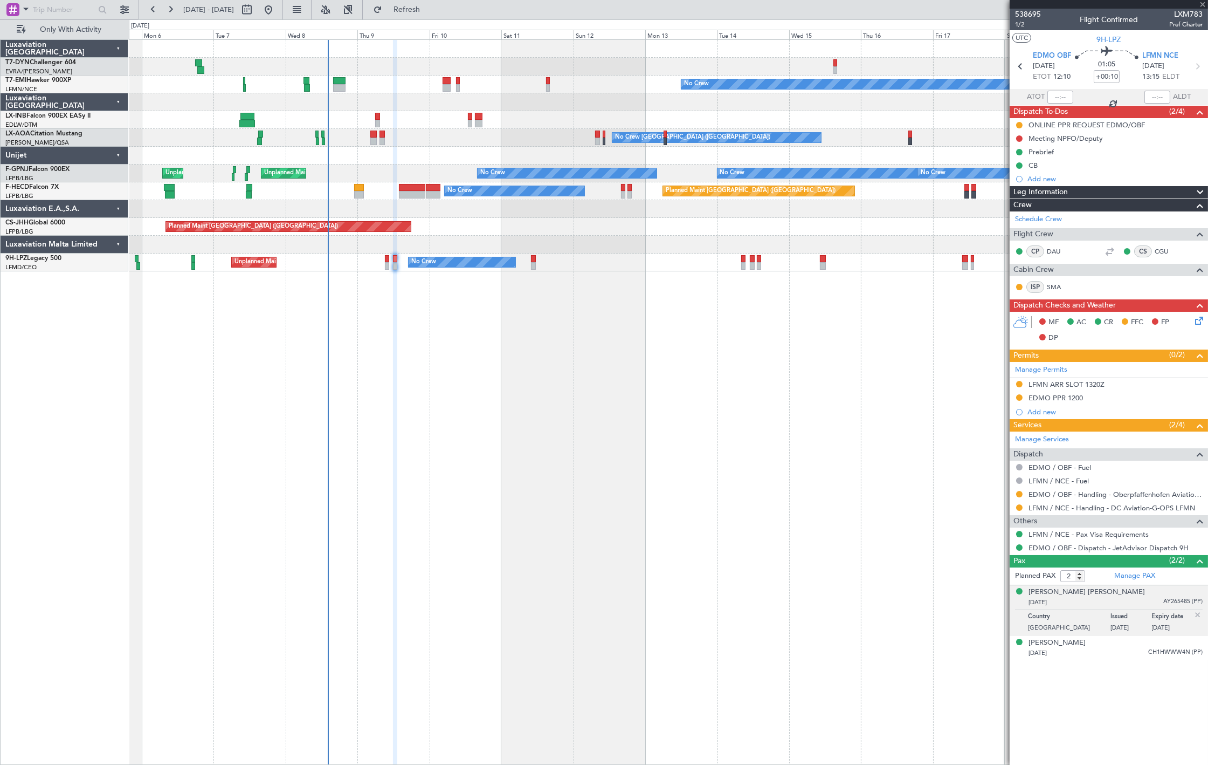
type input "+00:05"
type input "0"
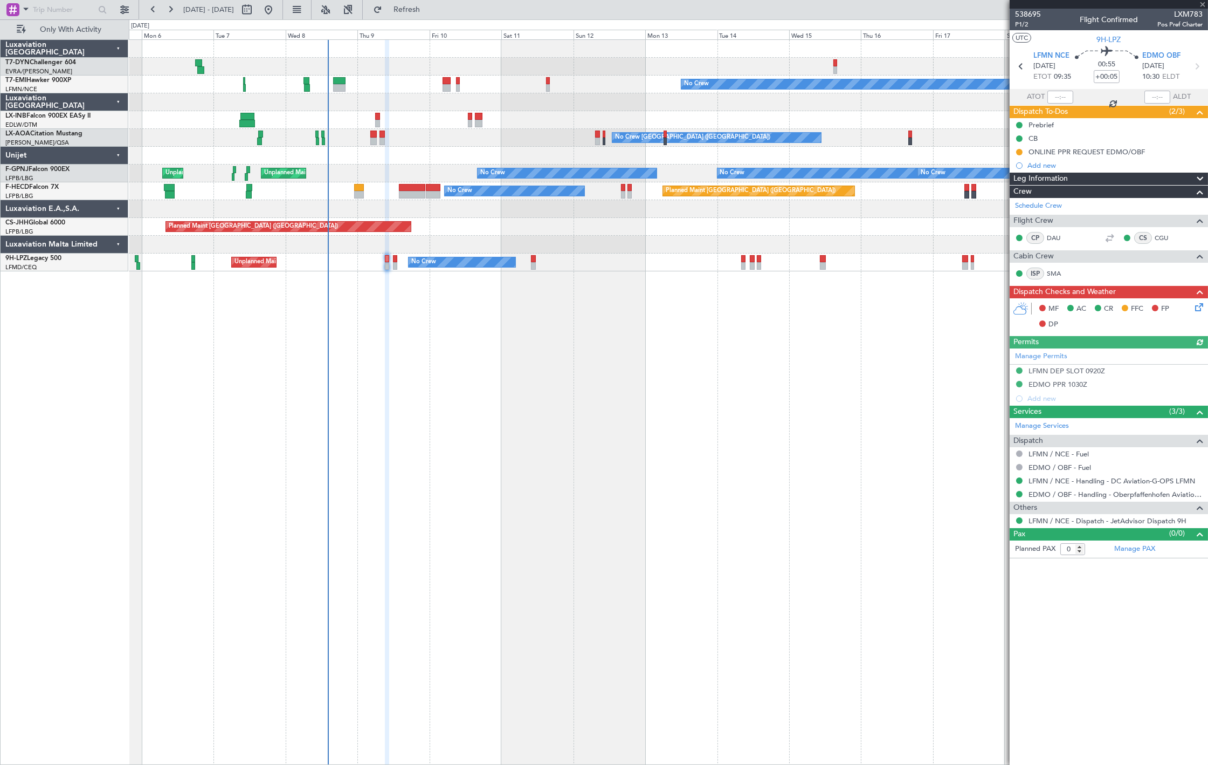
click at [1200, 308] on icon at bounding box center [1197, 305] width 9 height 9
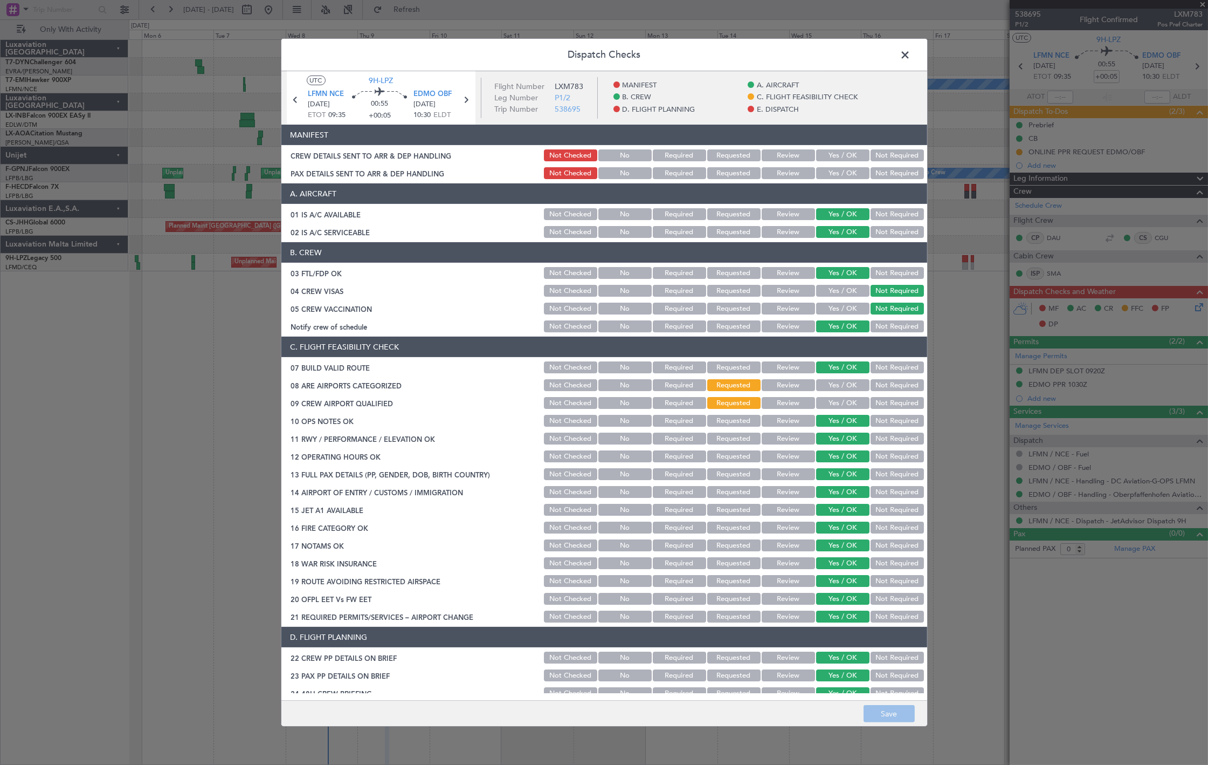
click at [839, 160] on button "Yes / OK" at bounding box center [842, 155] width 53 height 12
click at [841, 173] on button "Yes / OK" at bounding box center [842, 173] width 53 height 12
click at [890, 710] on button "Save" at bounding box center [889, 713] width 51 height 17
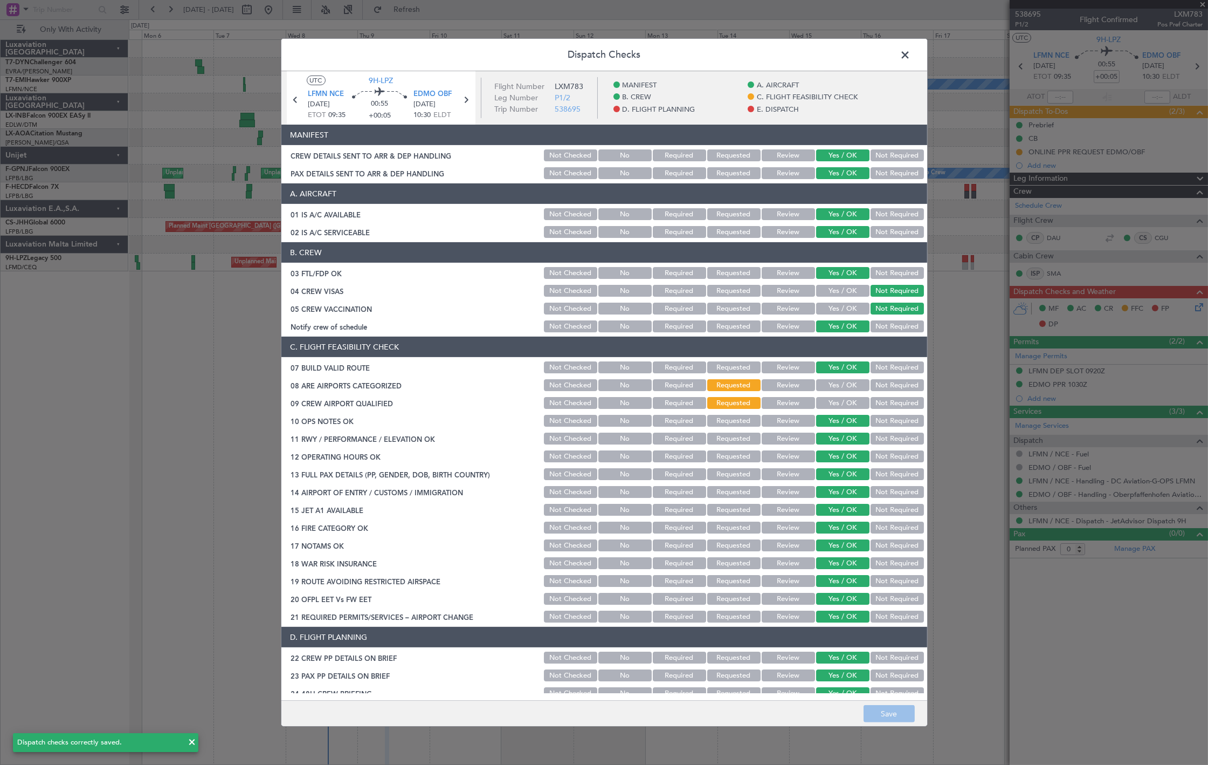
click at [911, 56] on span at bounding box center [911, 58] width 0 height 22
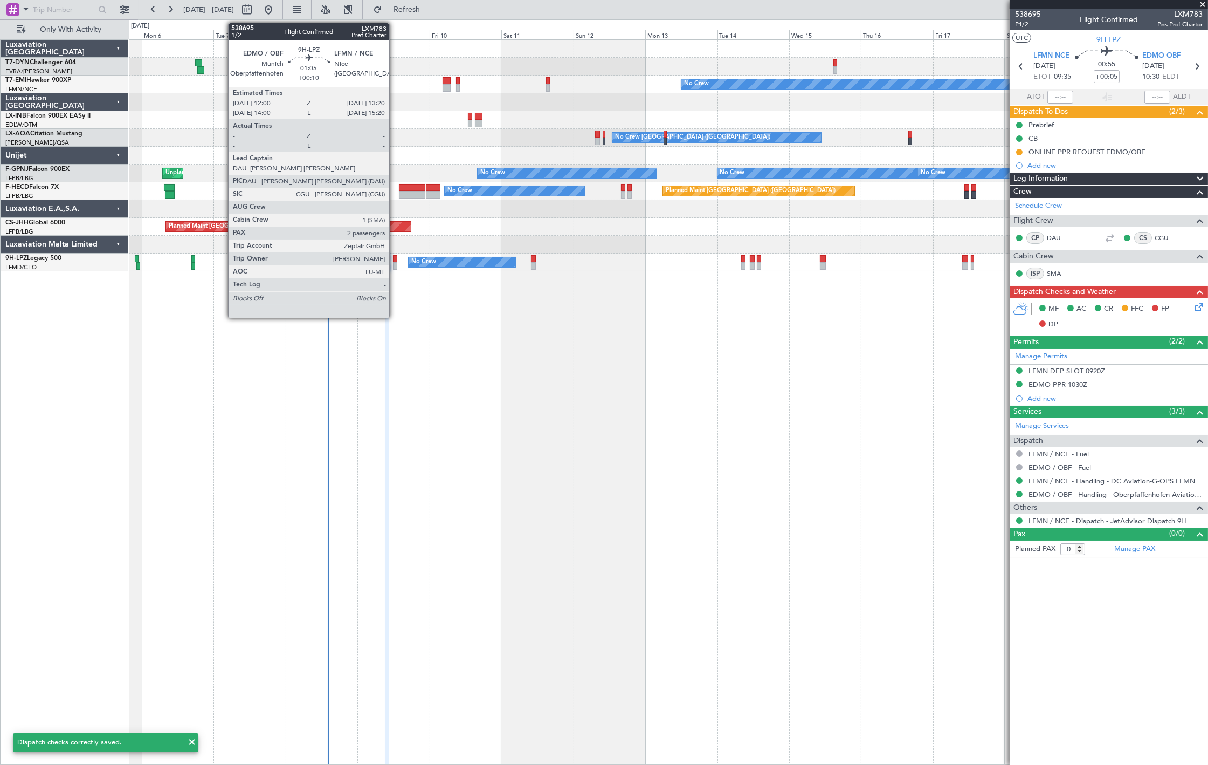
click at [395, 257] on div at bounding box center [395, 259] width 4 height 8
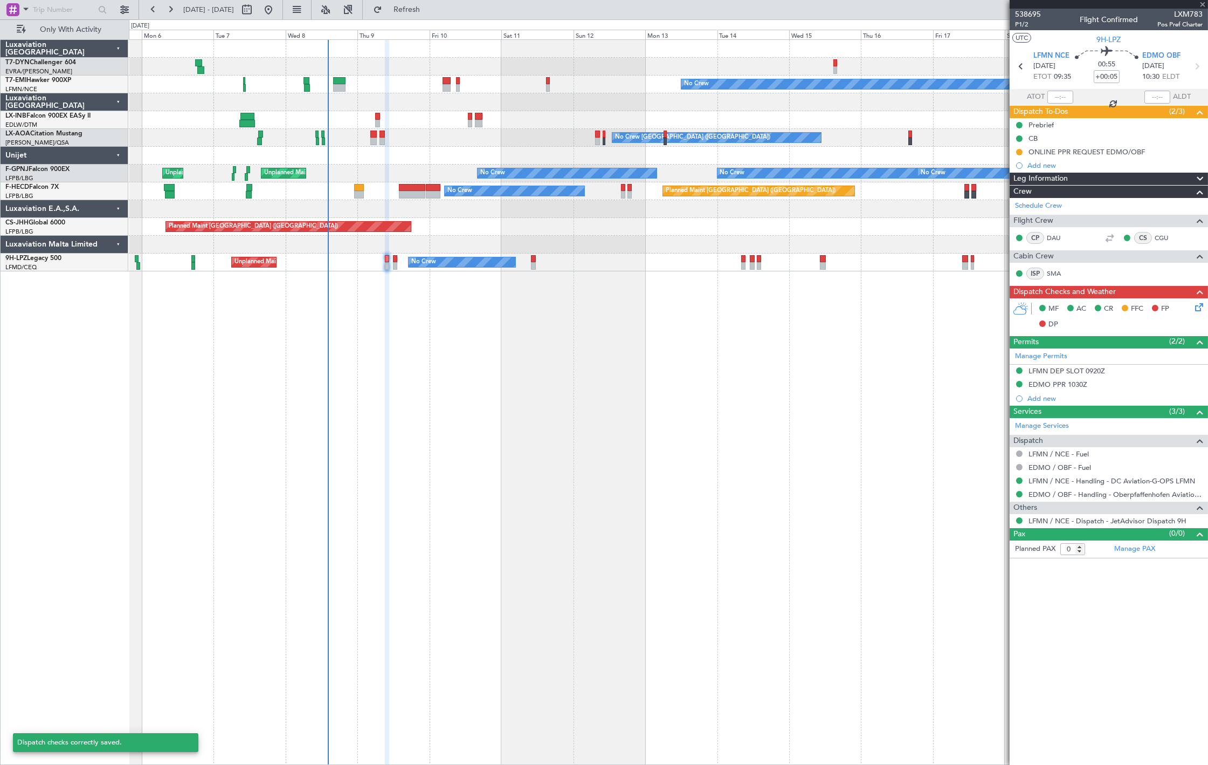
type input "+00:10"
type input "2"
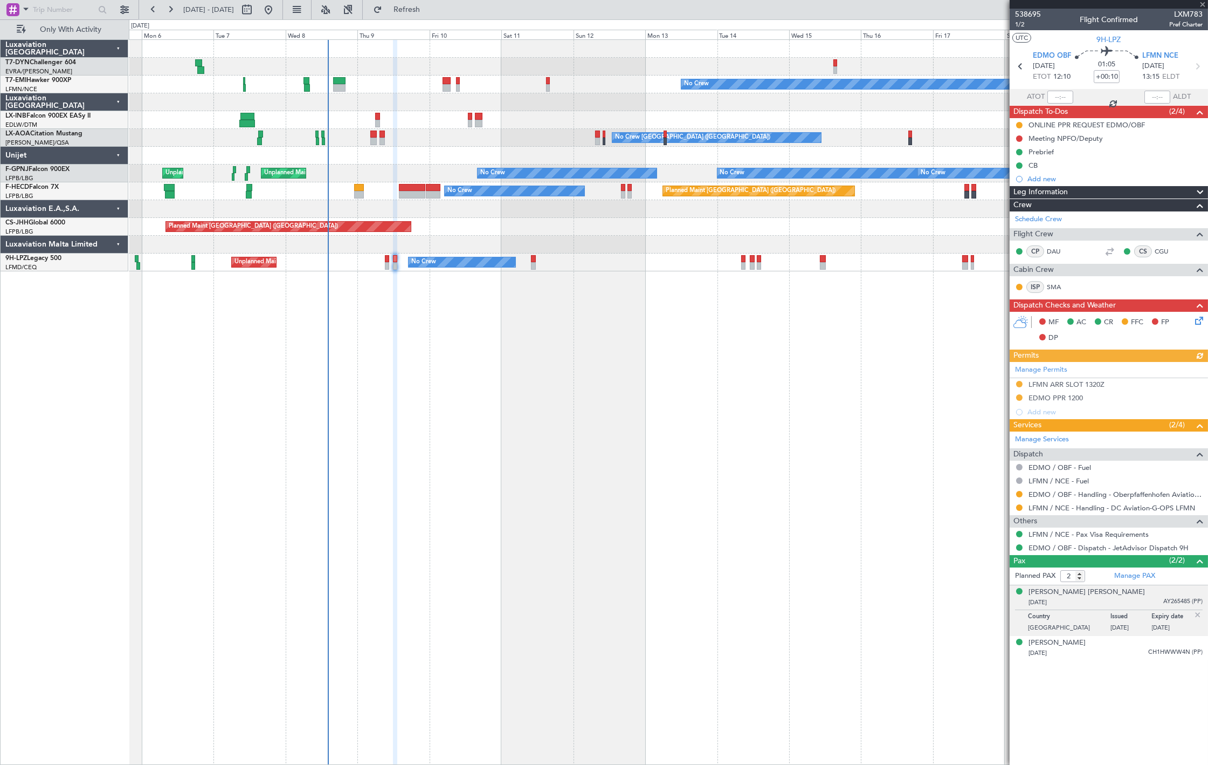
click at [1199, 320] on icon at bounding box center [1197, 318] width 9 height 9
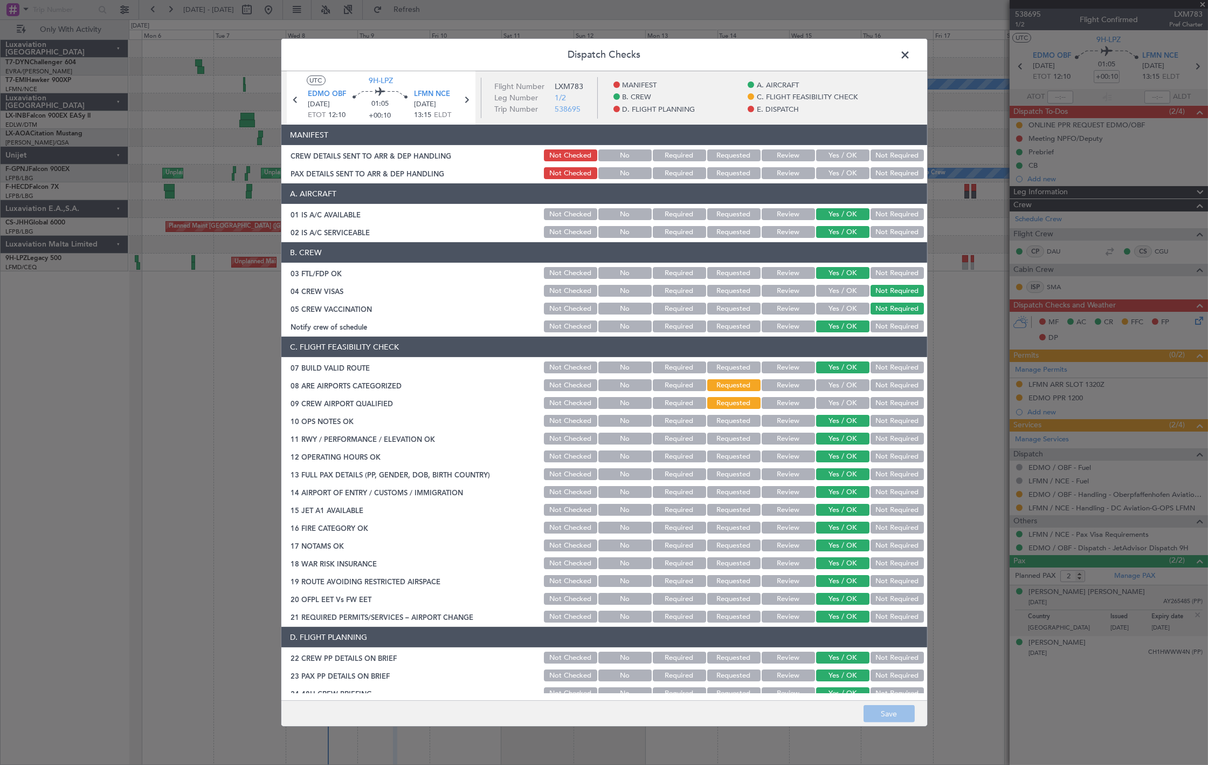
click at [836, 155] on button "Yes / OK" at bounding box center [842, 155] width 53 height 12
click at [836, 174] on button "Yes / OK" at bounding box center [842, 173] width 53 height 12
click at [901, 721] on button "Save" at bounding box center [889, 713] width 51 height 17
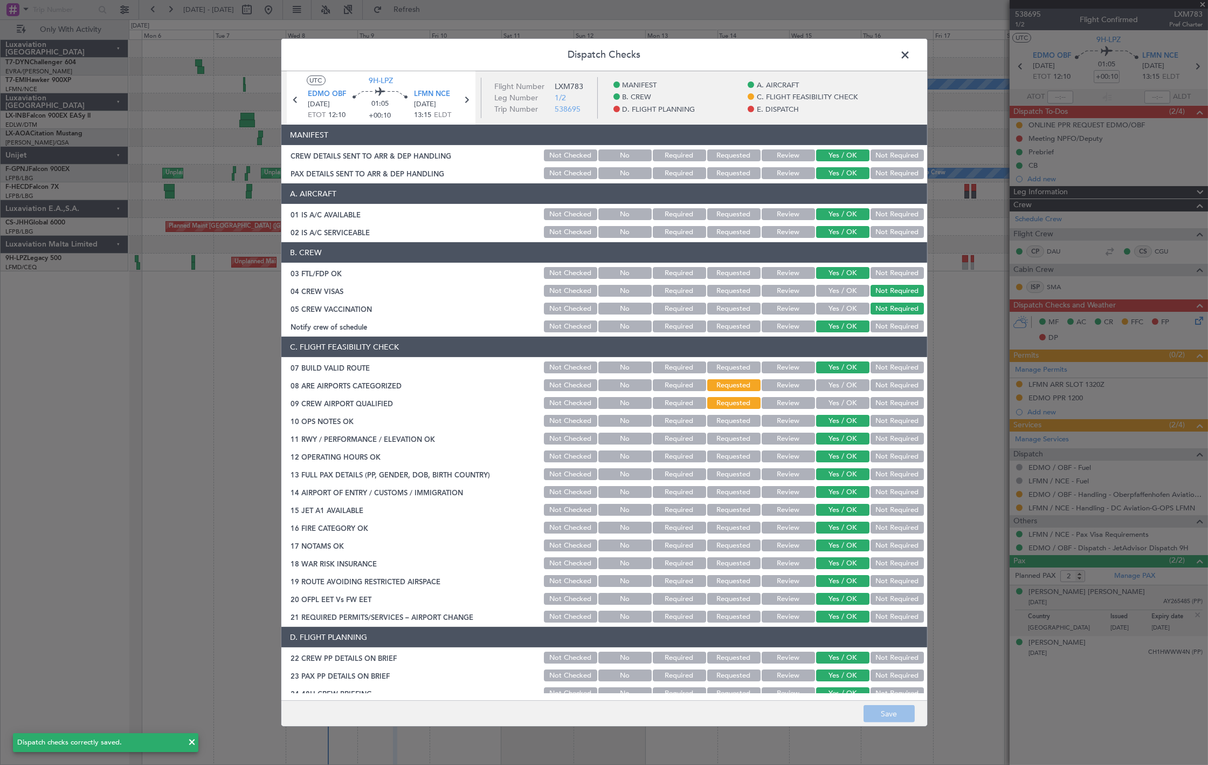
click at [911, 51] on span at bounding box center [911, 58] width 0 height 22
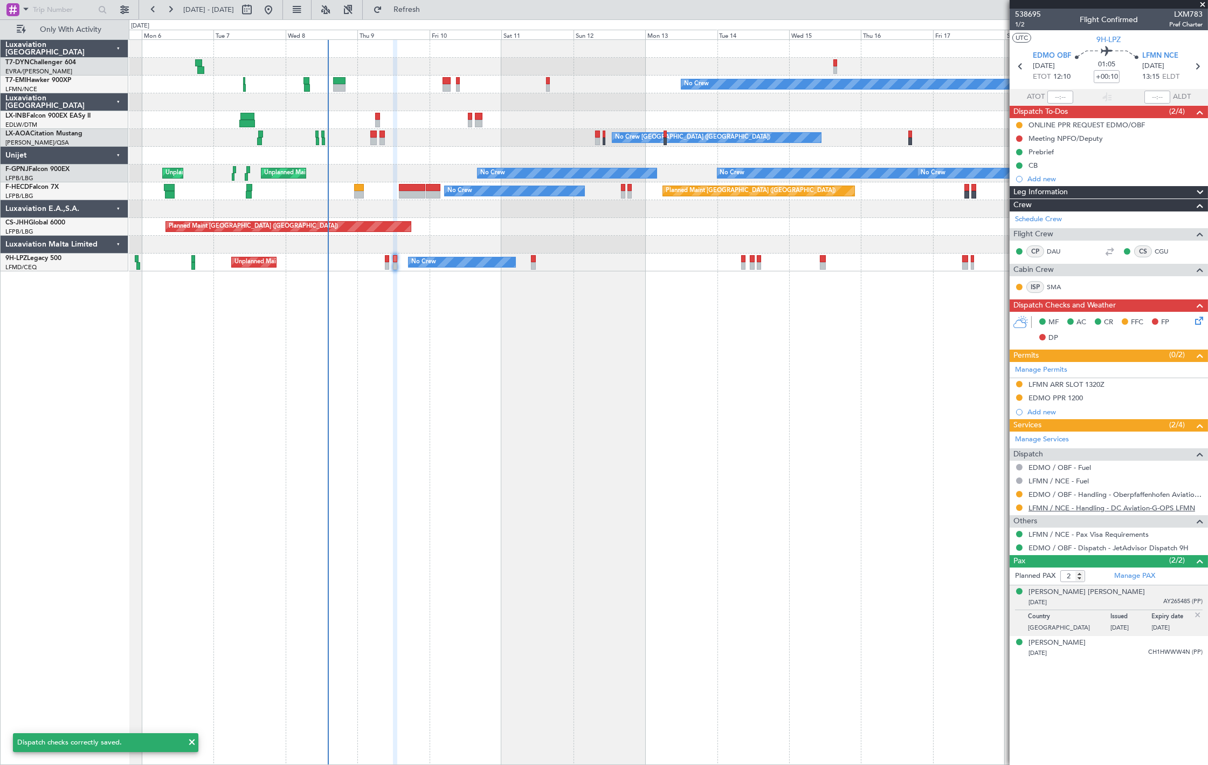
click at [1077, 509] on link "LFMN / NCE - Handling - DC Aviation-G-OPS LFMN" at bounding box center [1112, 507] width 167 height 9
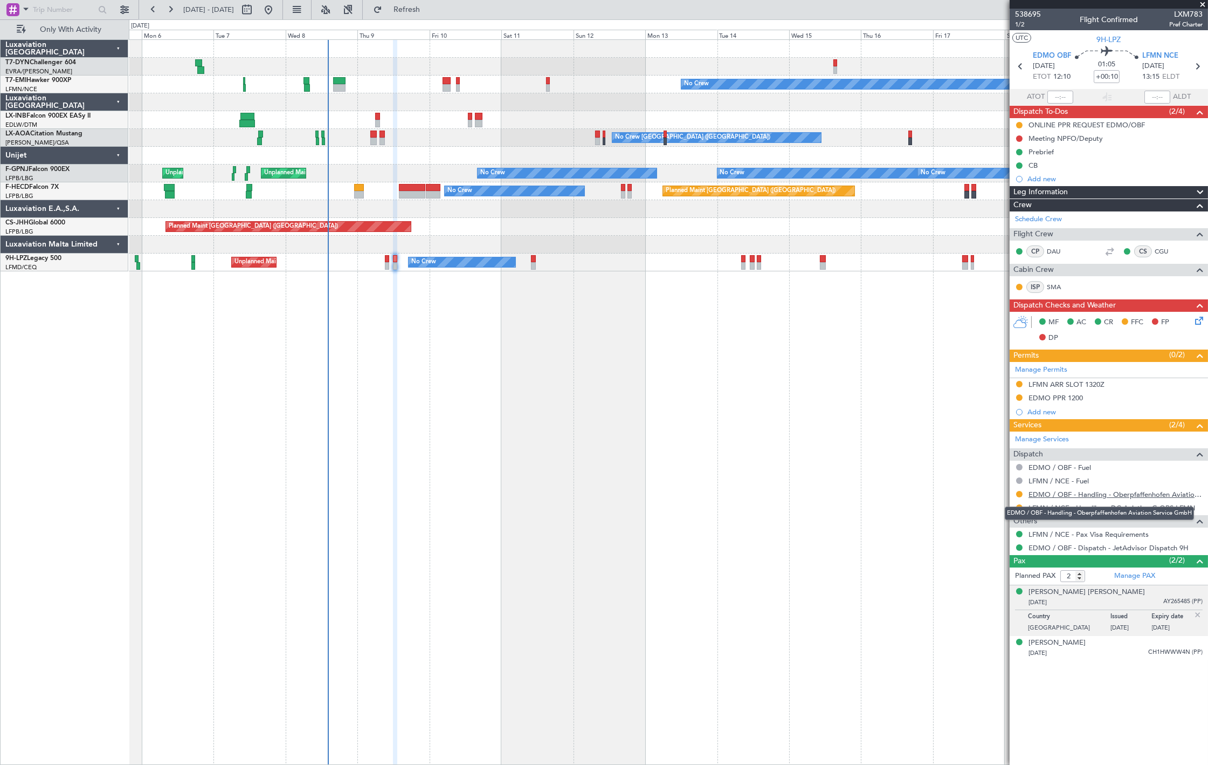
click at [1079, 492] on link "EDMO / OBF - Handling - Oberpfaffenhofen Aviation Service GmbH" at bounding box center [1116, 494] width 174 height 9
click at [485, 245] on div at bounding box center [668, 245] width 1079 height 18
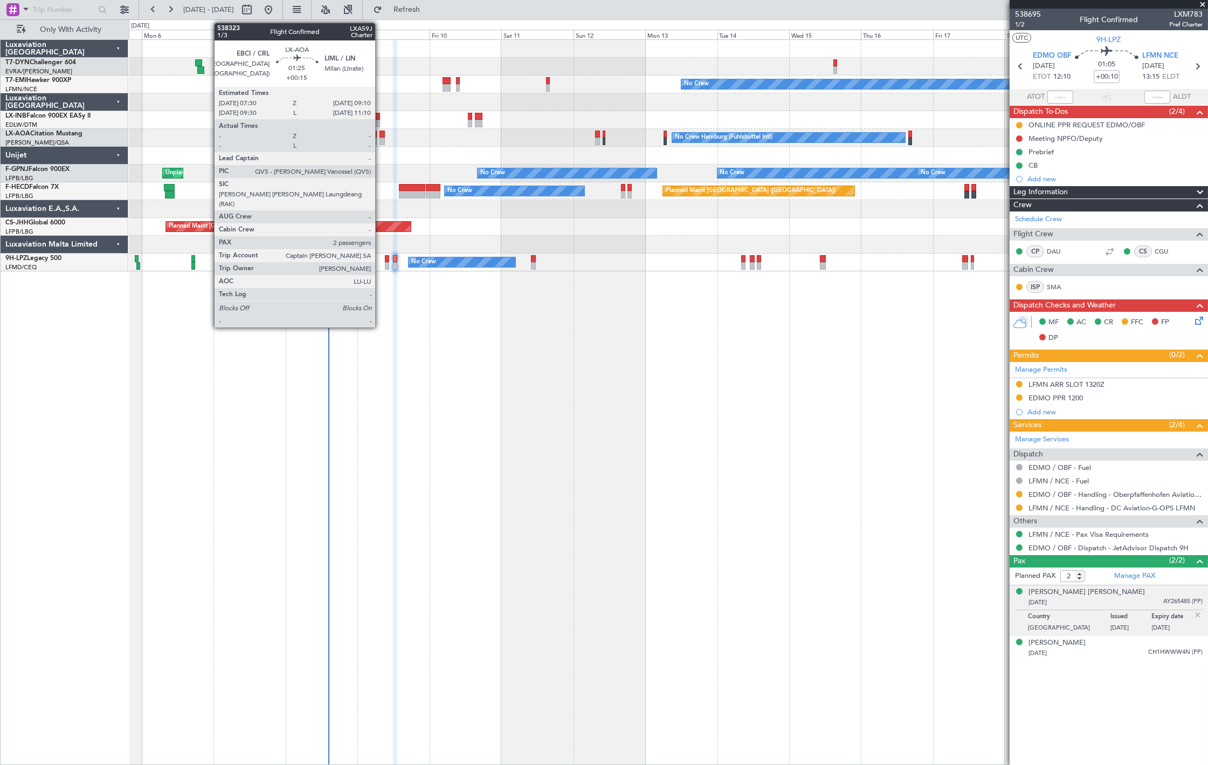
click at [381, 142] on div at bounding box center [382, 141] width 5 height 8
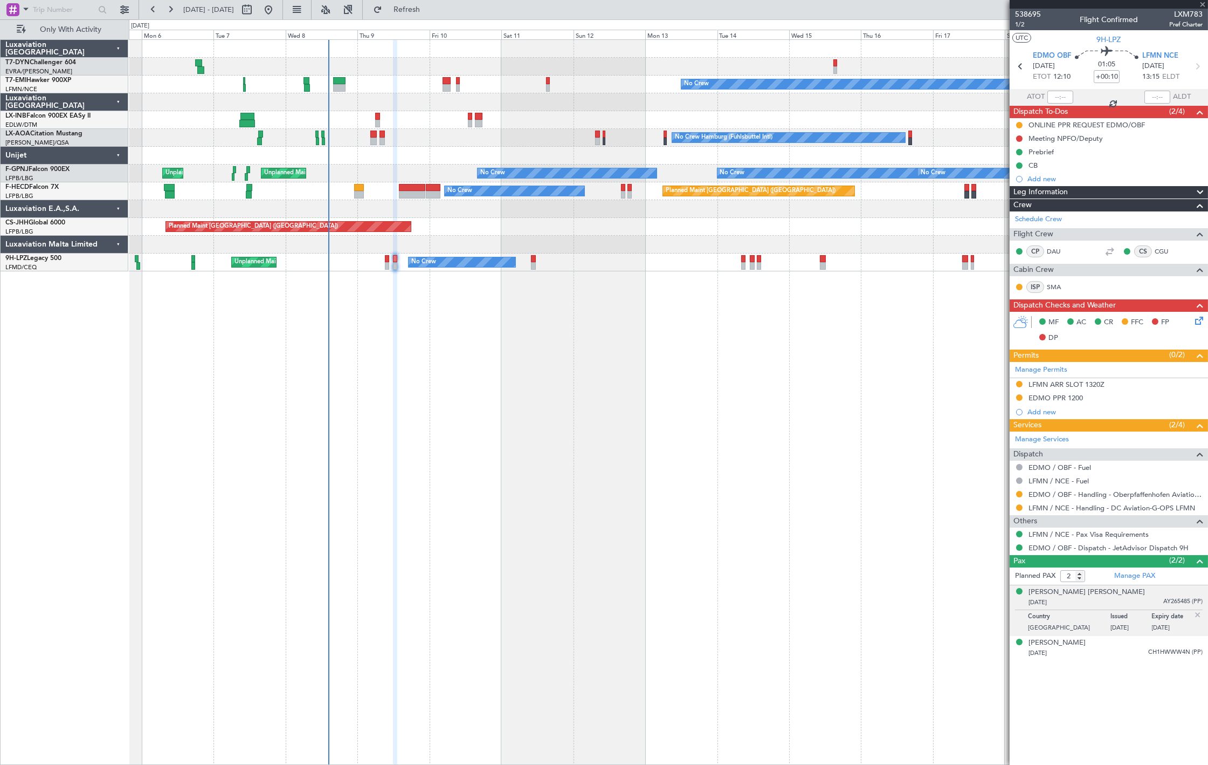
type input "+00:15"
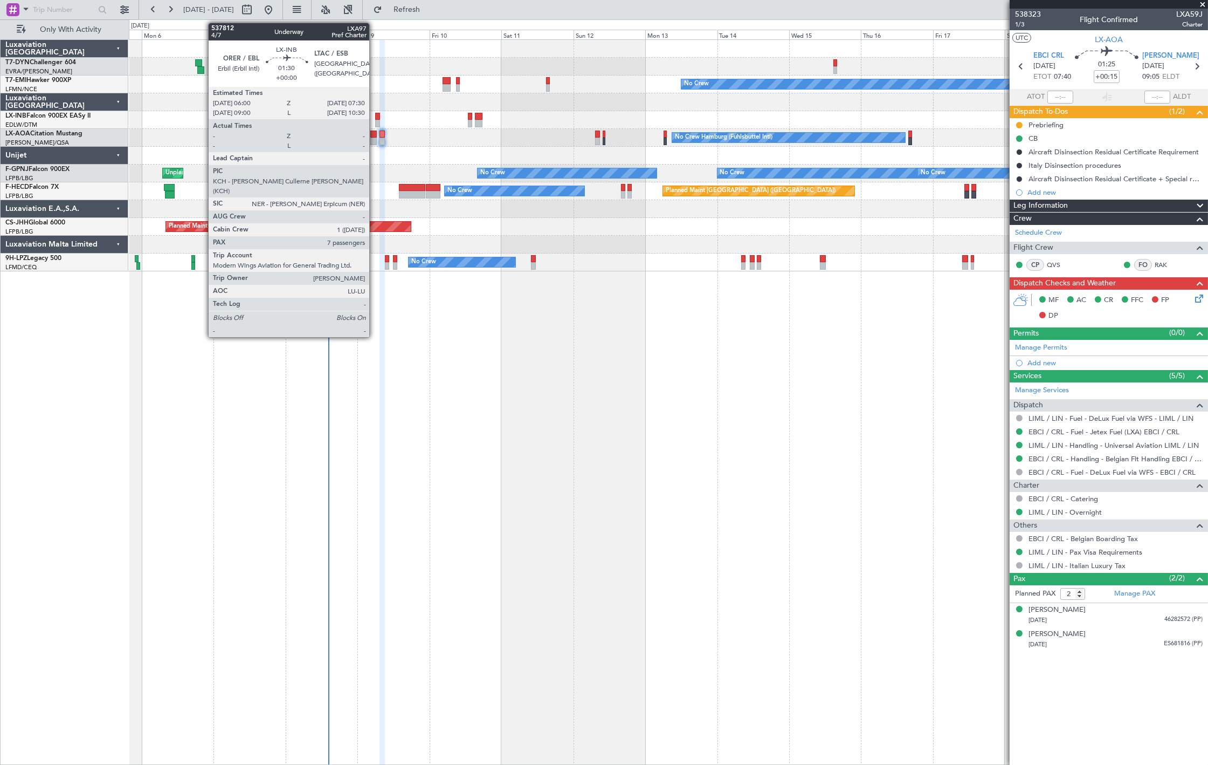
click at [375, 122] on div at bounding box center [377, 124] width 5 height 8
type input "7"
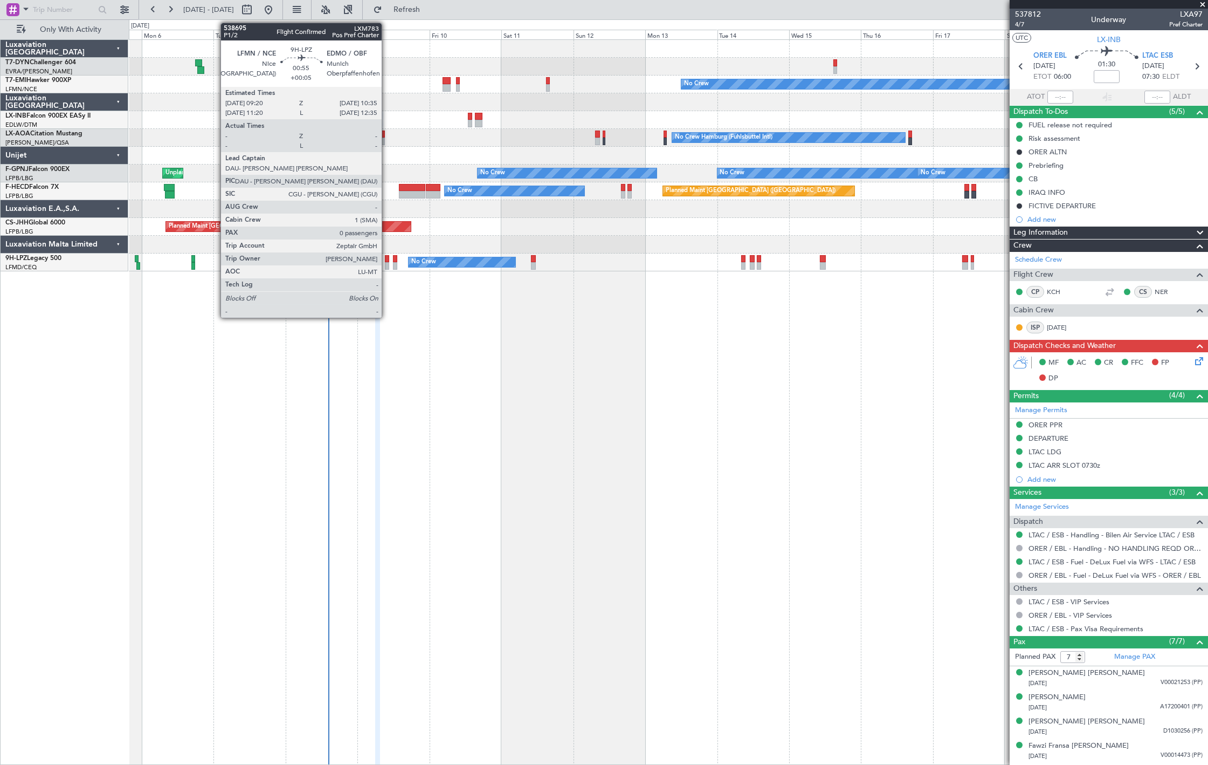
click at [387, 260] on div at bounding box center [387, 259] width 4 height 8
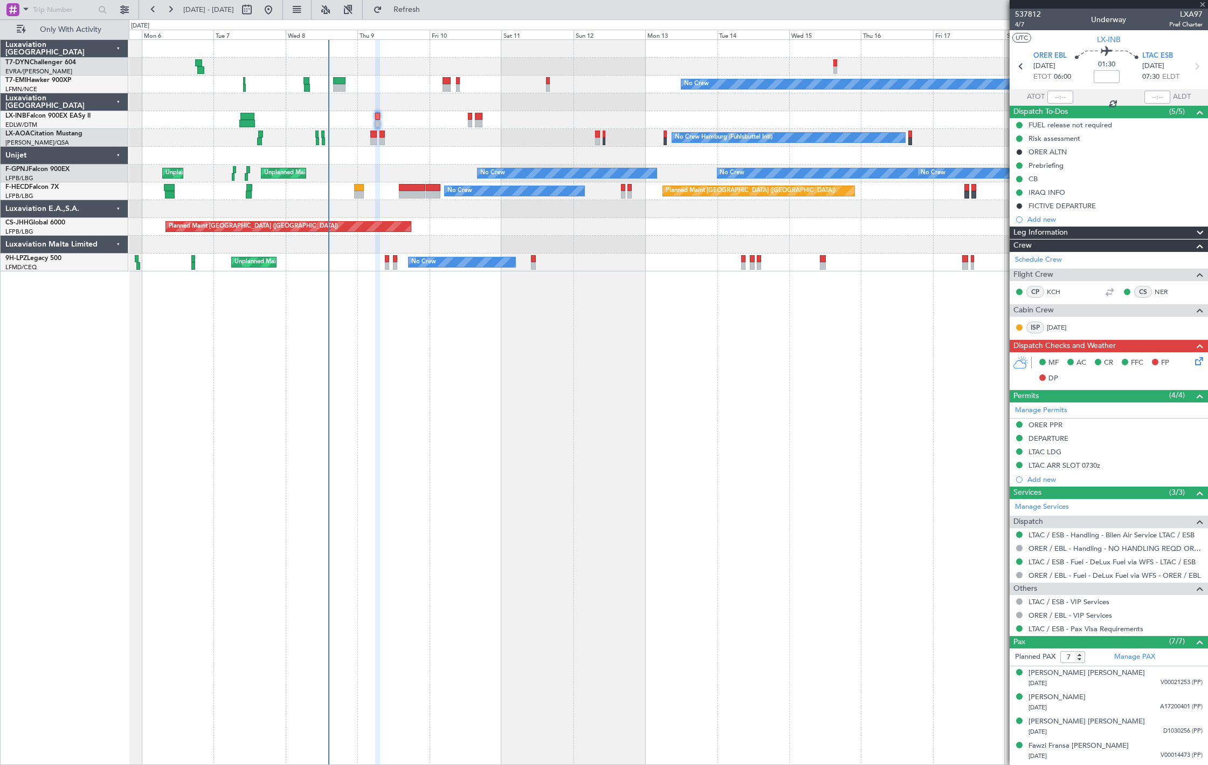
type input "+00:05"
type input "0"
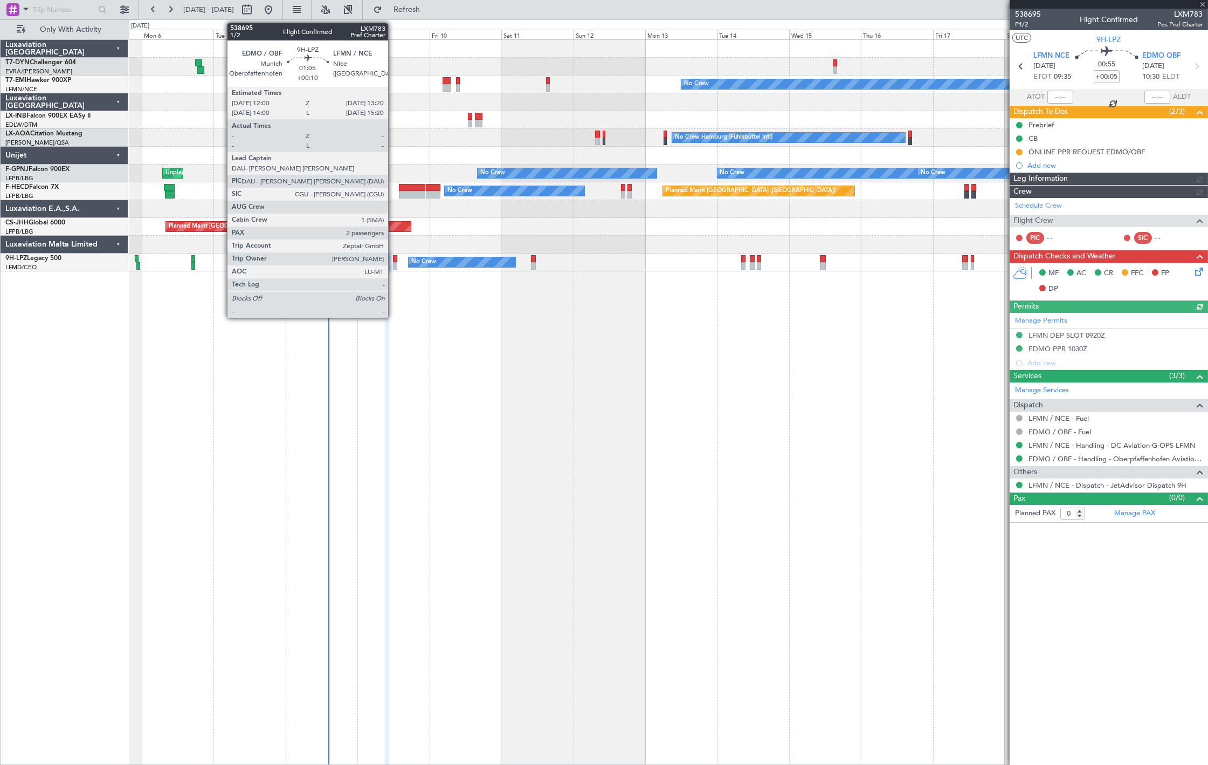
click at [394, 262] on div at bounding box center [395, 266] width 4 height 8
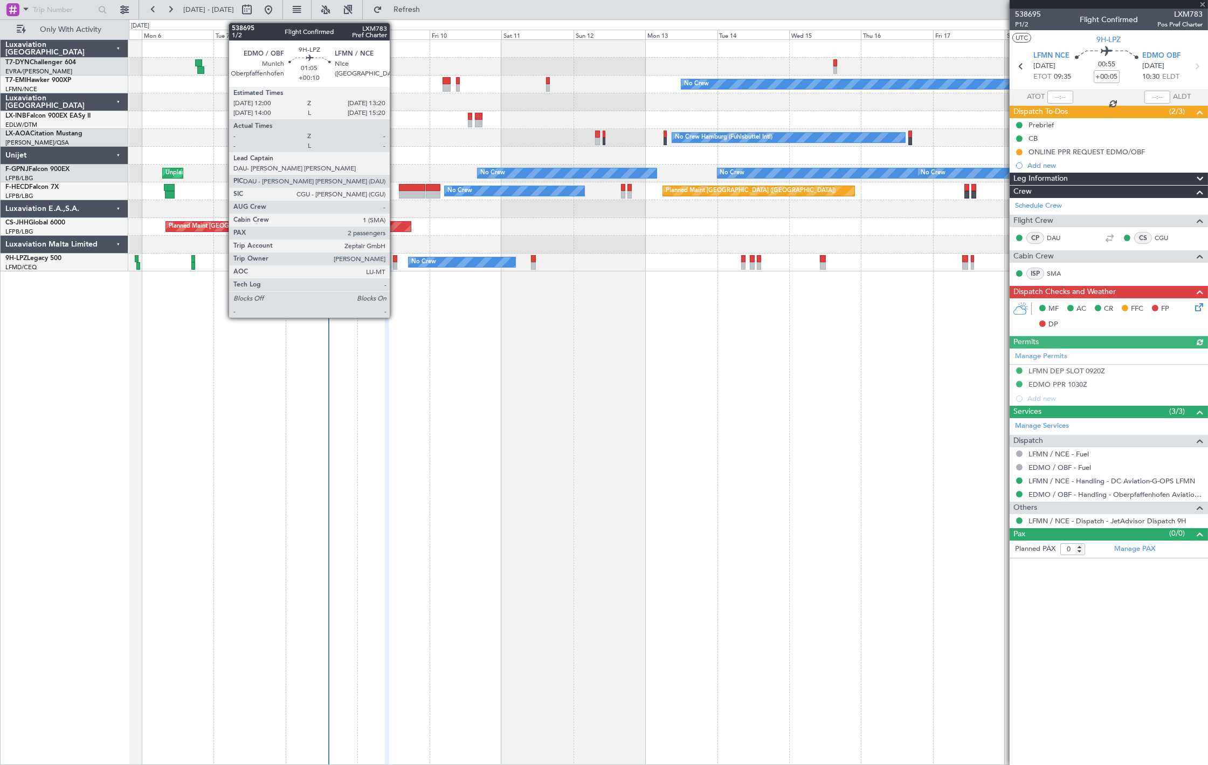
type input "+00:10"
type input "2"
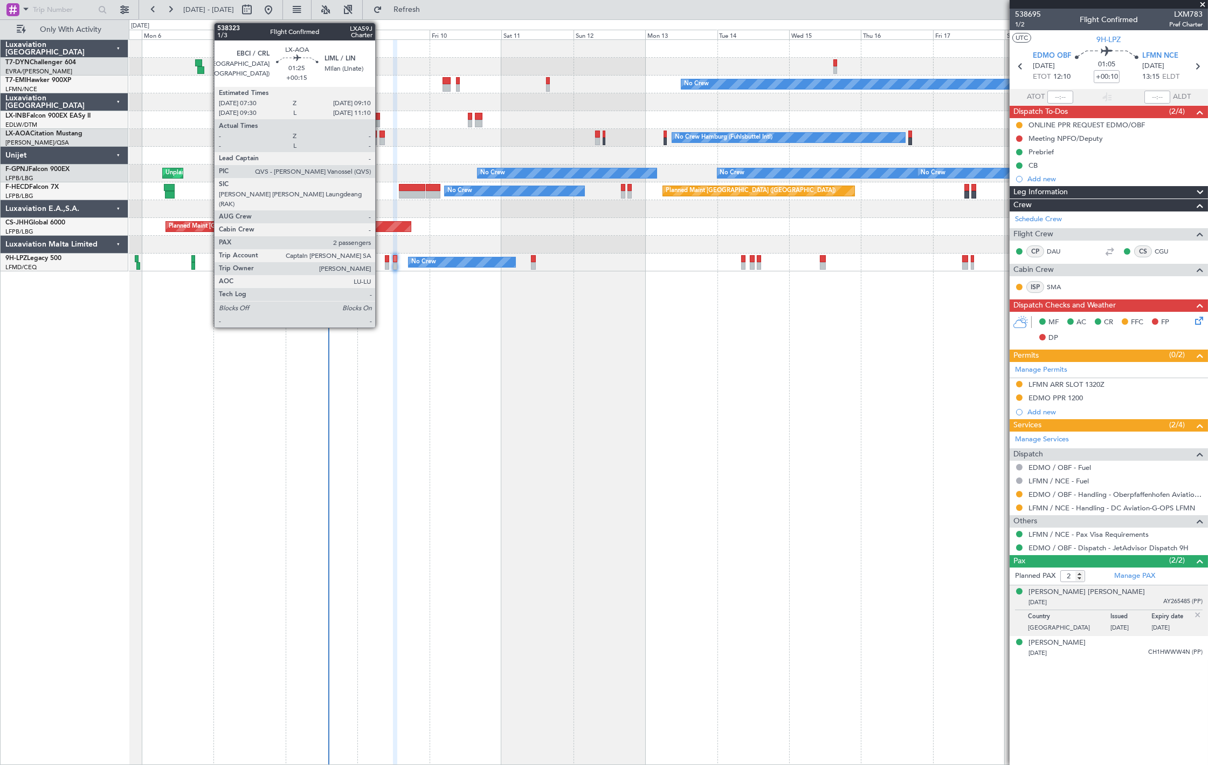
click at [381, 142] on div at bounding box center [382, 141] width 5 height 8
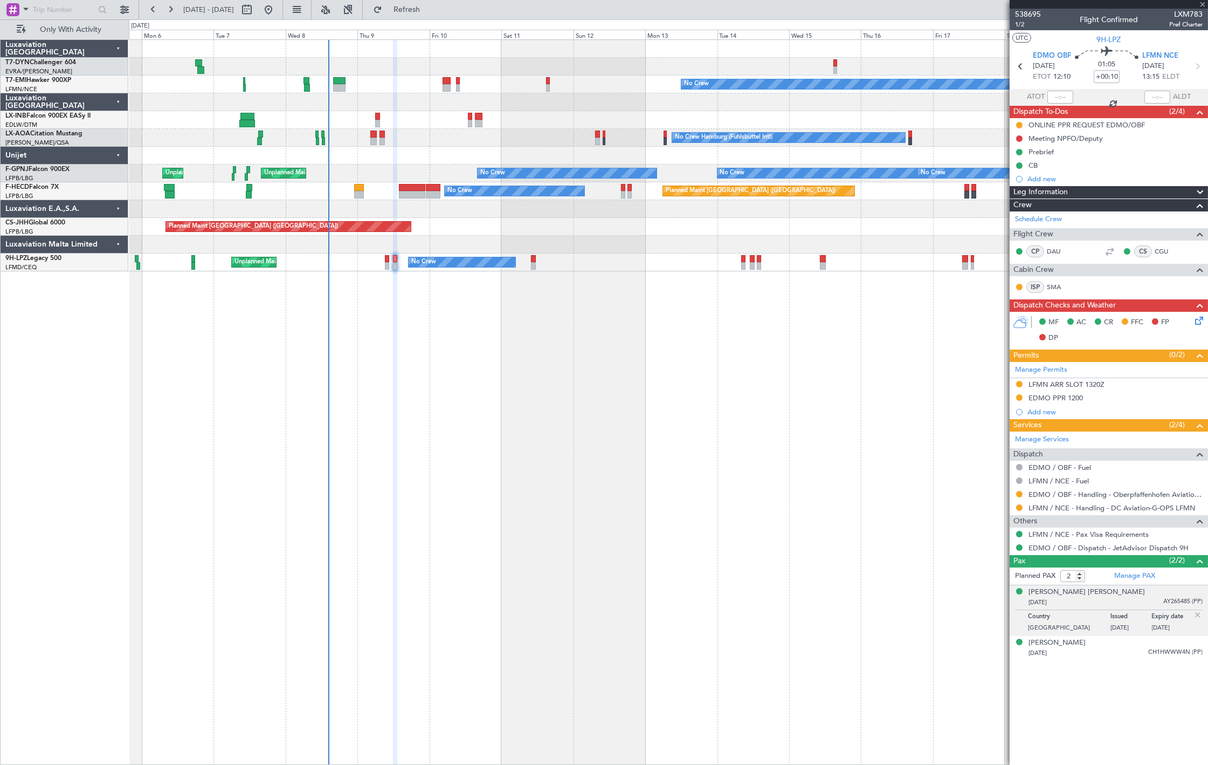
type input "+00:15"
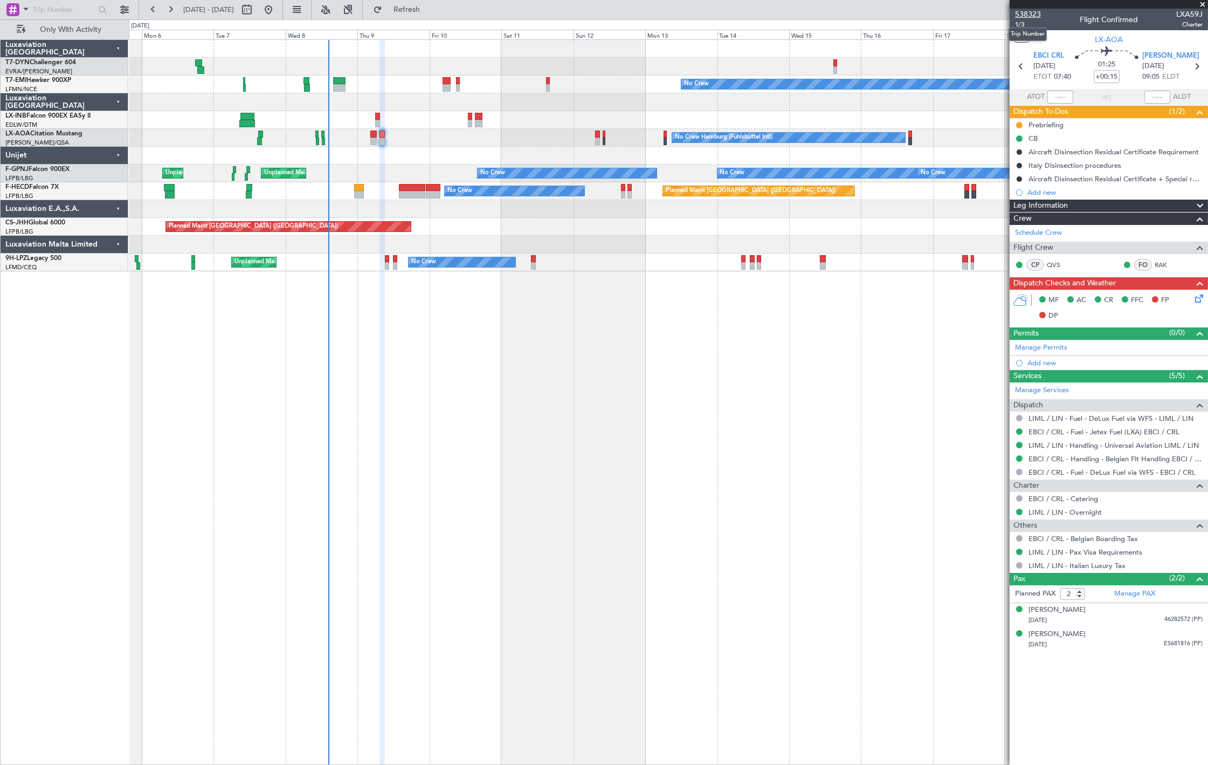
click at [1034, 9] on span "538323" at bounding box center [1028, 14] width 26 height 11
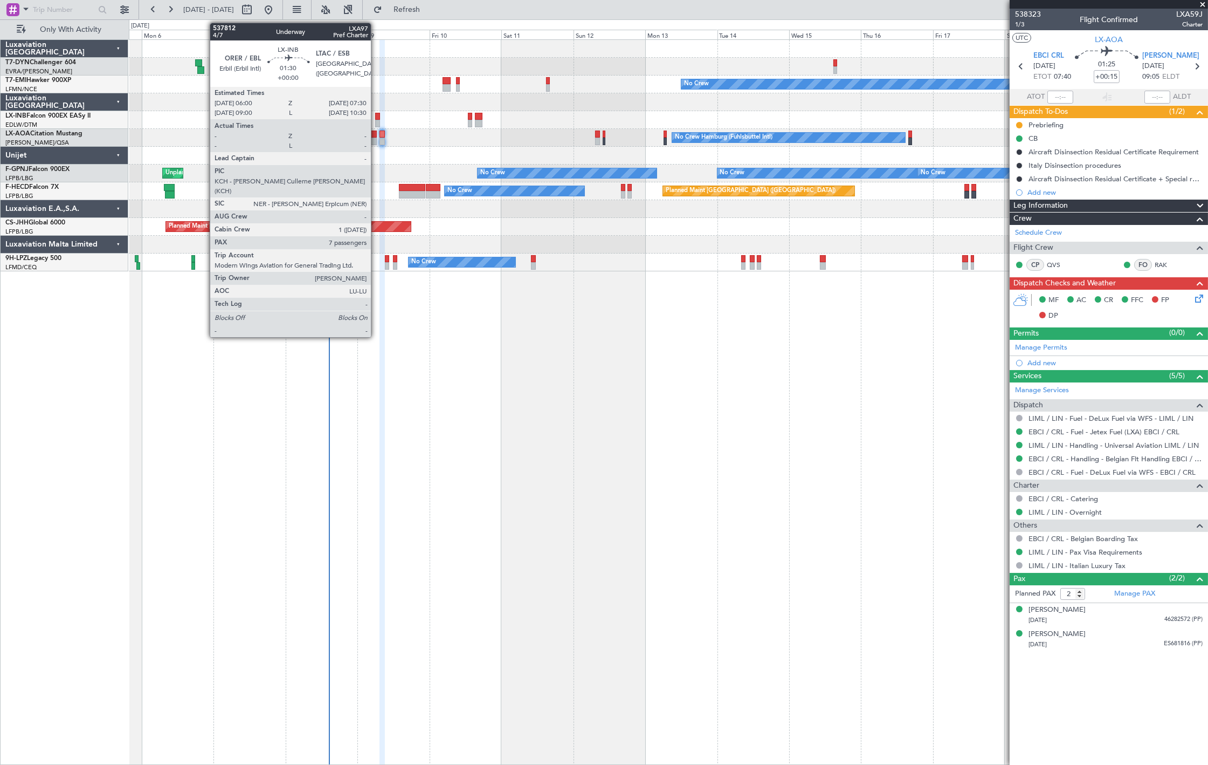
click at [376, 119] on div at bounding box center [377, 117] width 5 height 8
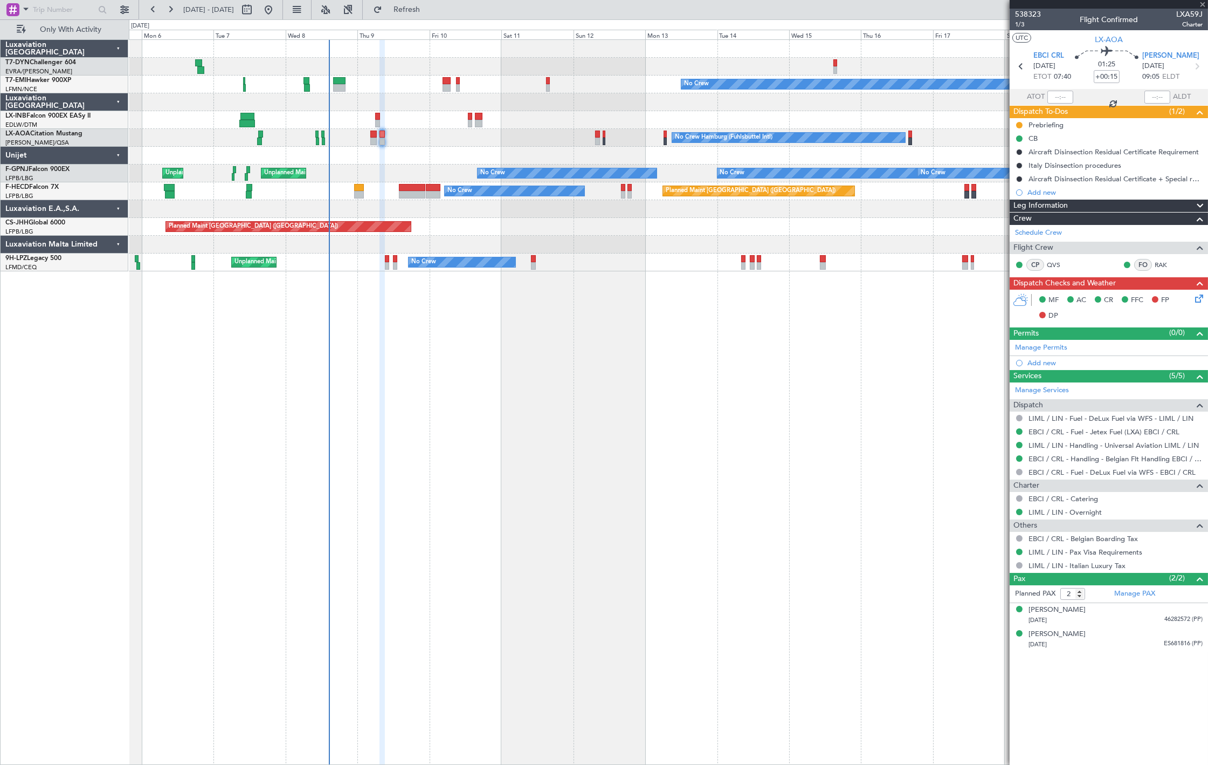
type input "7"
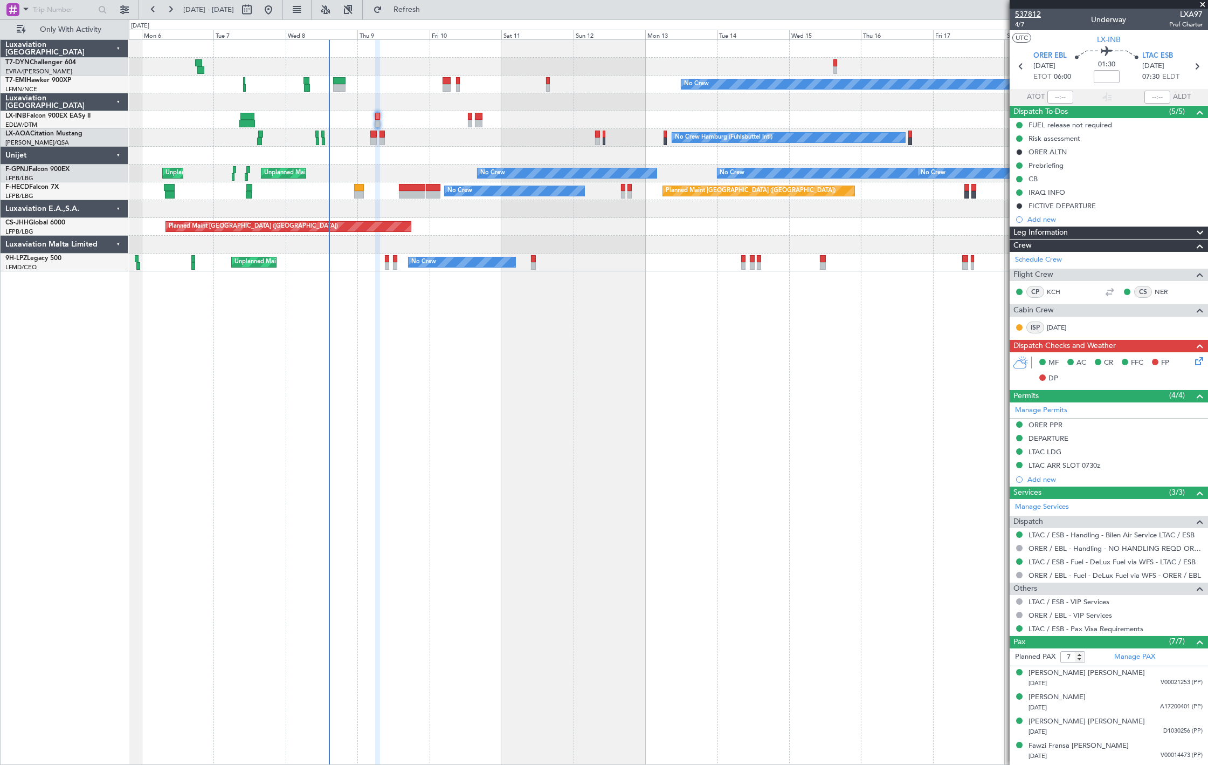
click at [1037, 13] on span "537812" at bounding box center [1028, 14] width 26 height 11
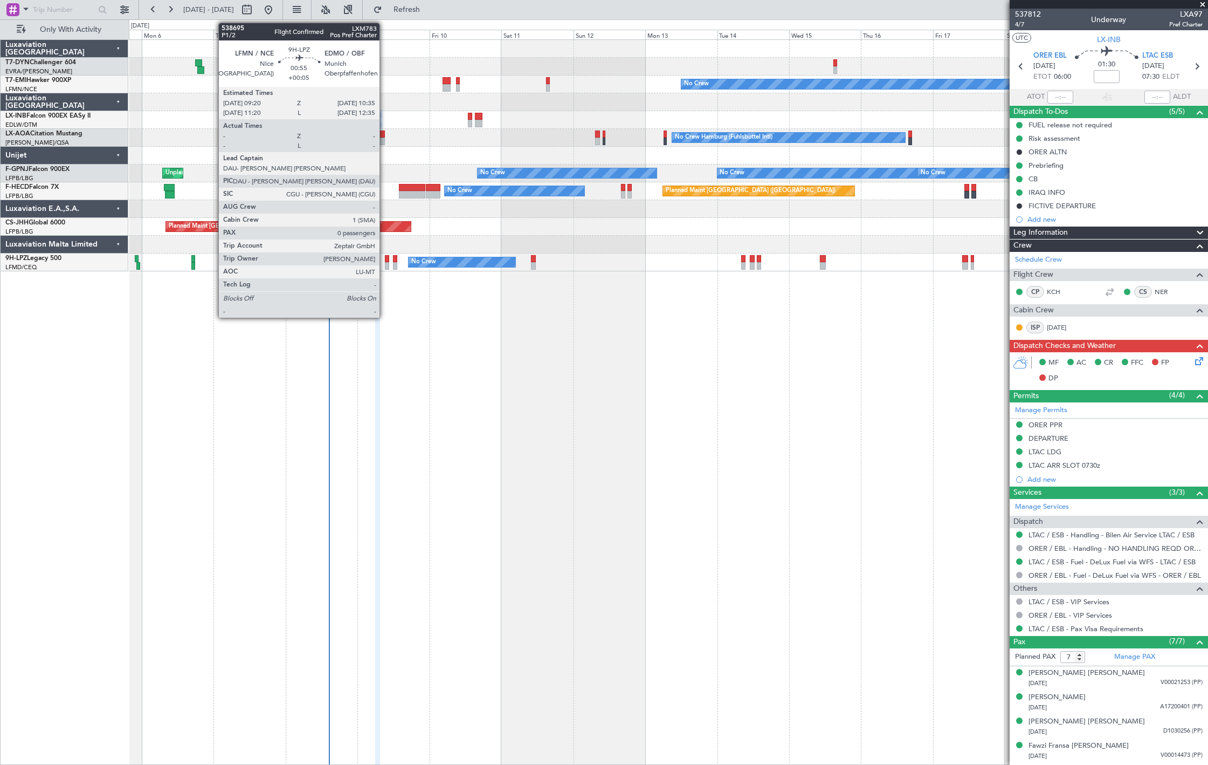
click at [385, 262] on div at bounding box center [387, 266] width 4 height 8
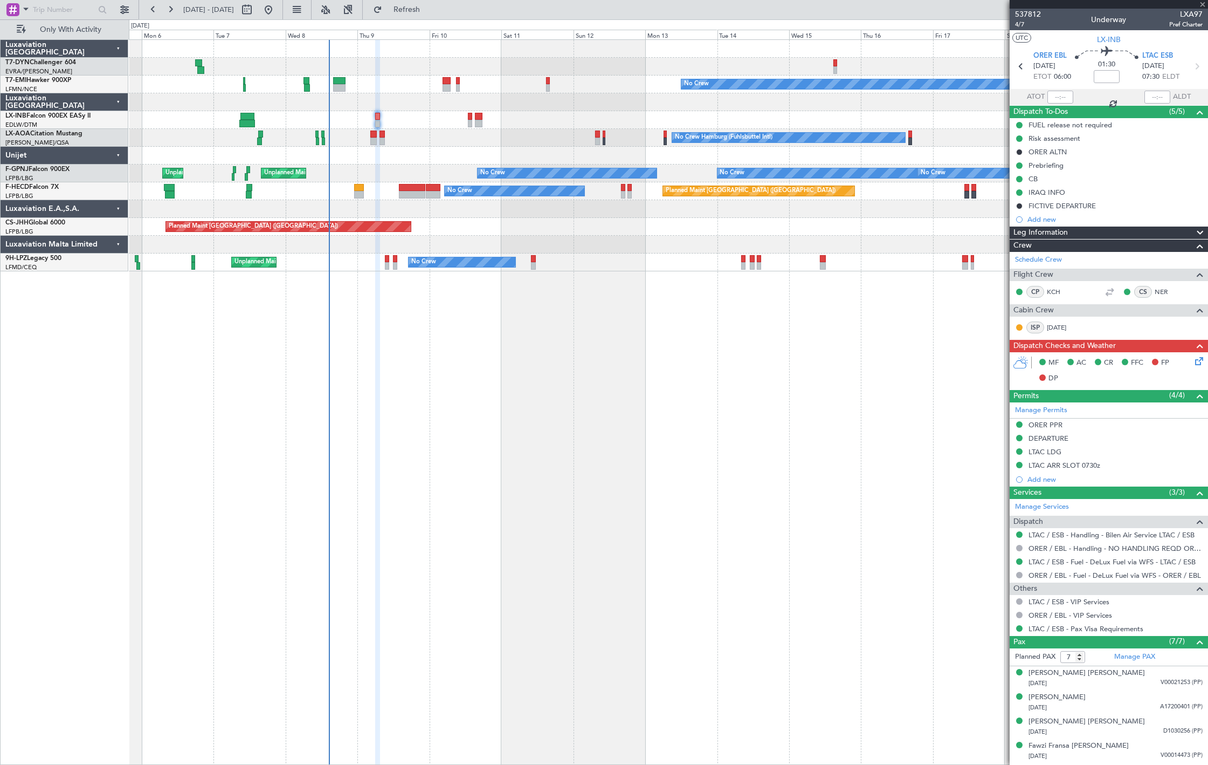
type input "+00:05"
type input "0"
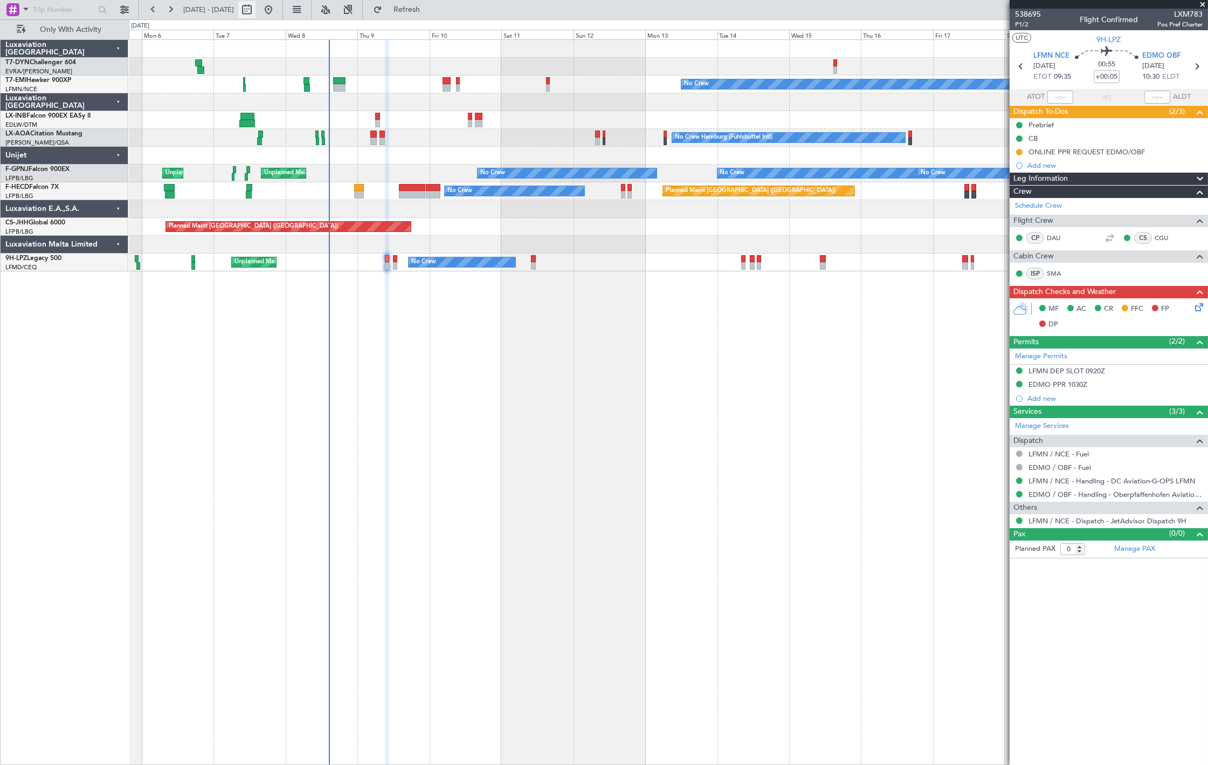
click at [256, 12] on button at bounding box center [246, 9] width 17 height 17
select select "10"
select select "2025"
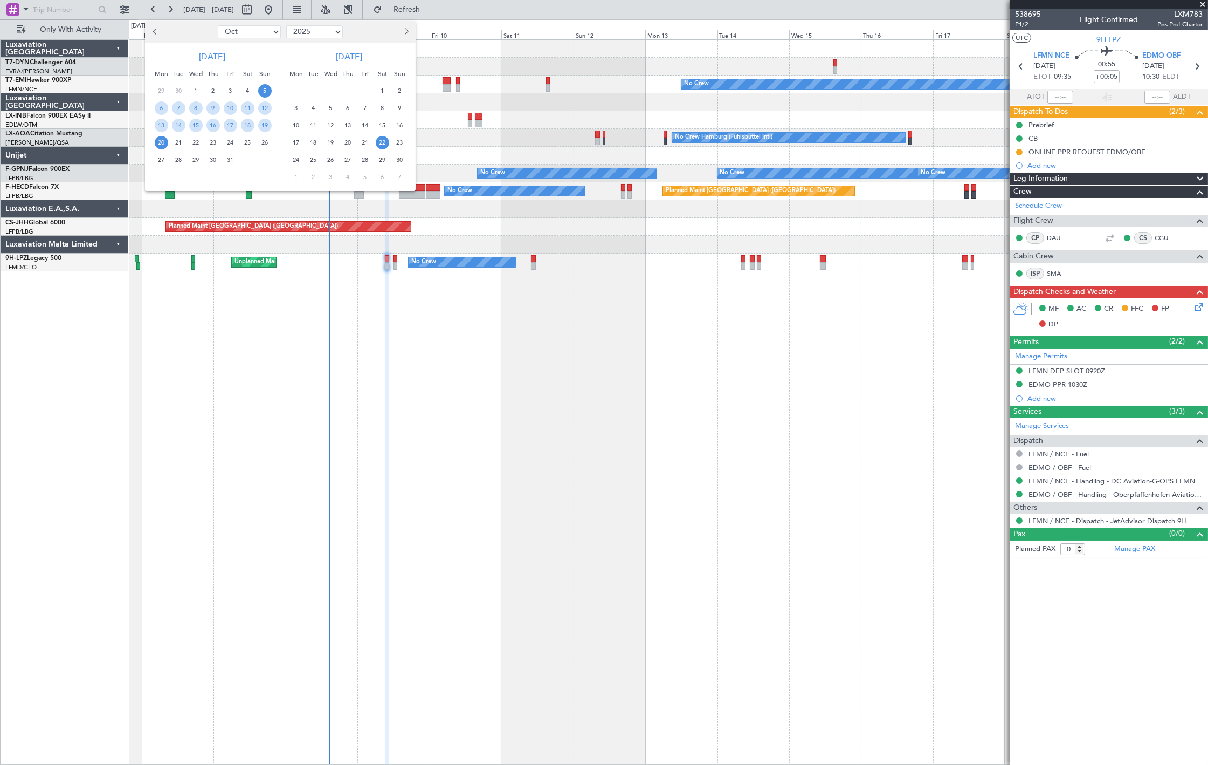
click at [384, 144] on span "22" at bounding box center [382, 142] width 13 height 13
click at [382, 143] on span "22" at bounding box center [382, 142] width 13 height 13
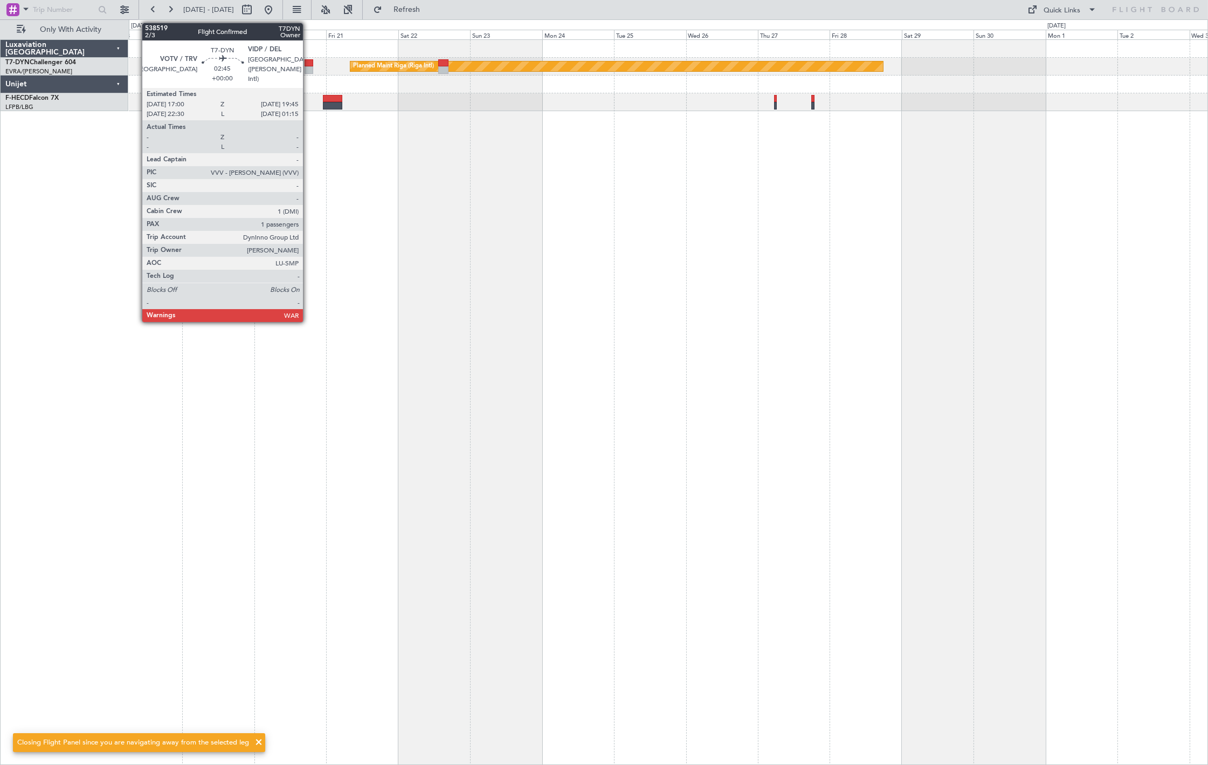
click at [308, 64] on div at bounding box center [309, 63] width 9 height 8
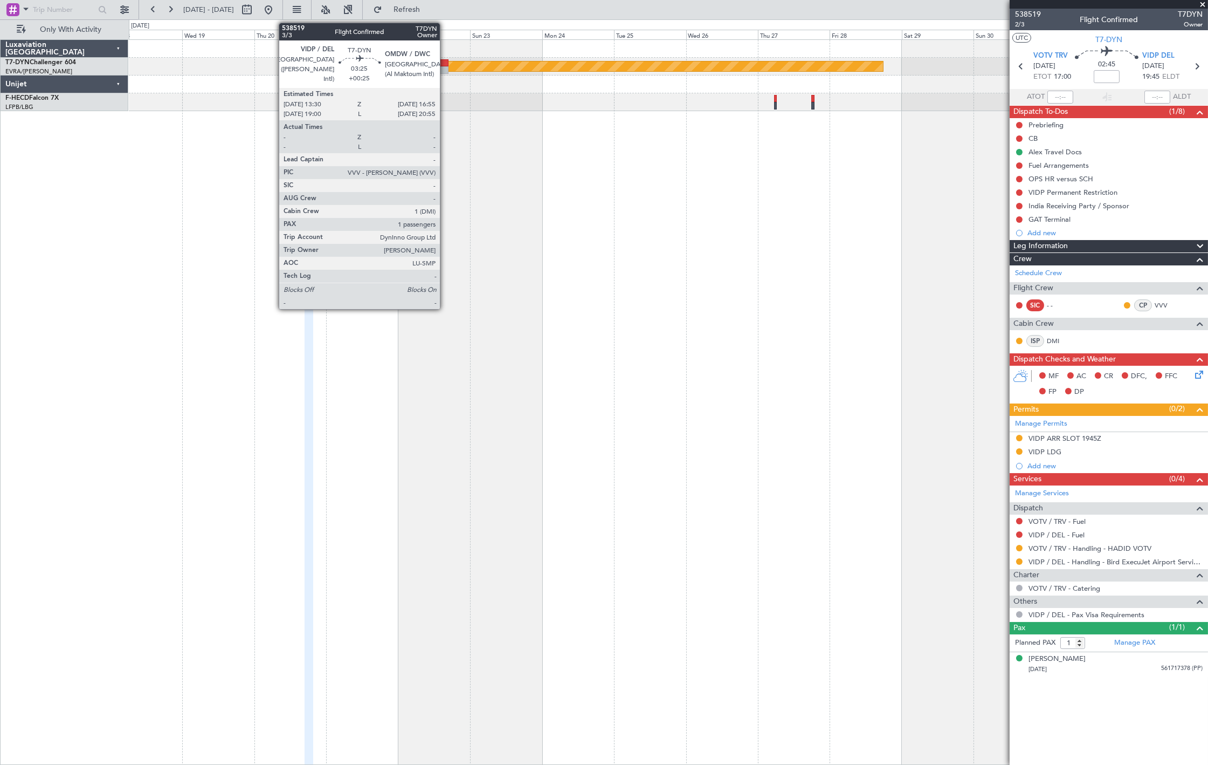
click at [445, 63] on div at bounding box center [443, 63] width 10 height 8
type input "+00:25"
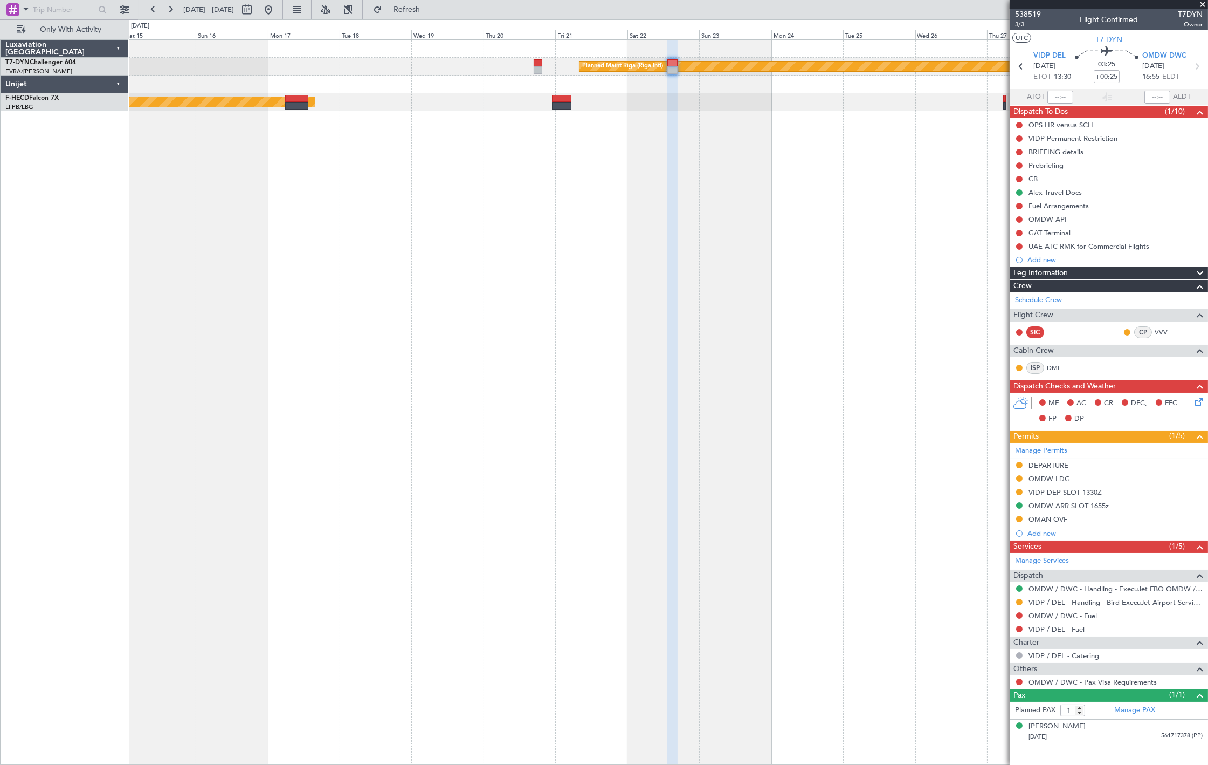
click at [630, 190] on div "Planned Maint Riga (Riga Intl) Planned Maint Paris (Le Bourget)" at bounding box center [668, 401] width 1079 height 725
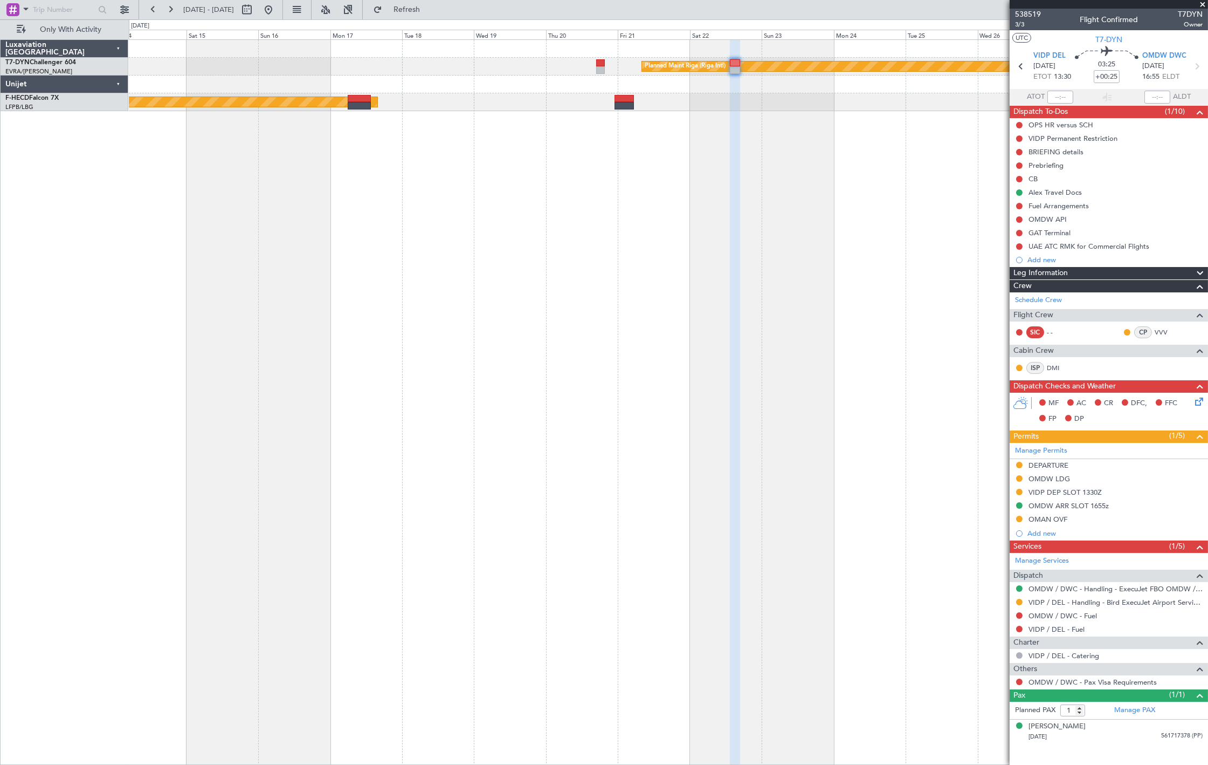
click at [721, 142] on div "Planned Maint Riga (Riga Intl) Planned Maint Paris (Le Bourget)" at bounding box center [668, 401] width 1079 height 725
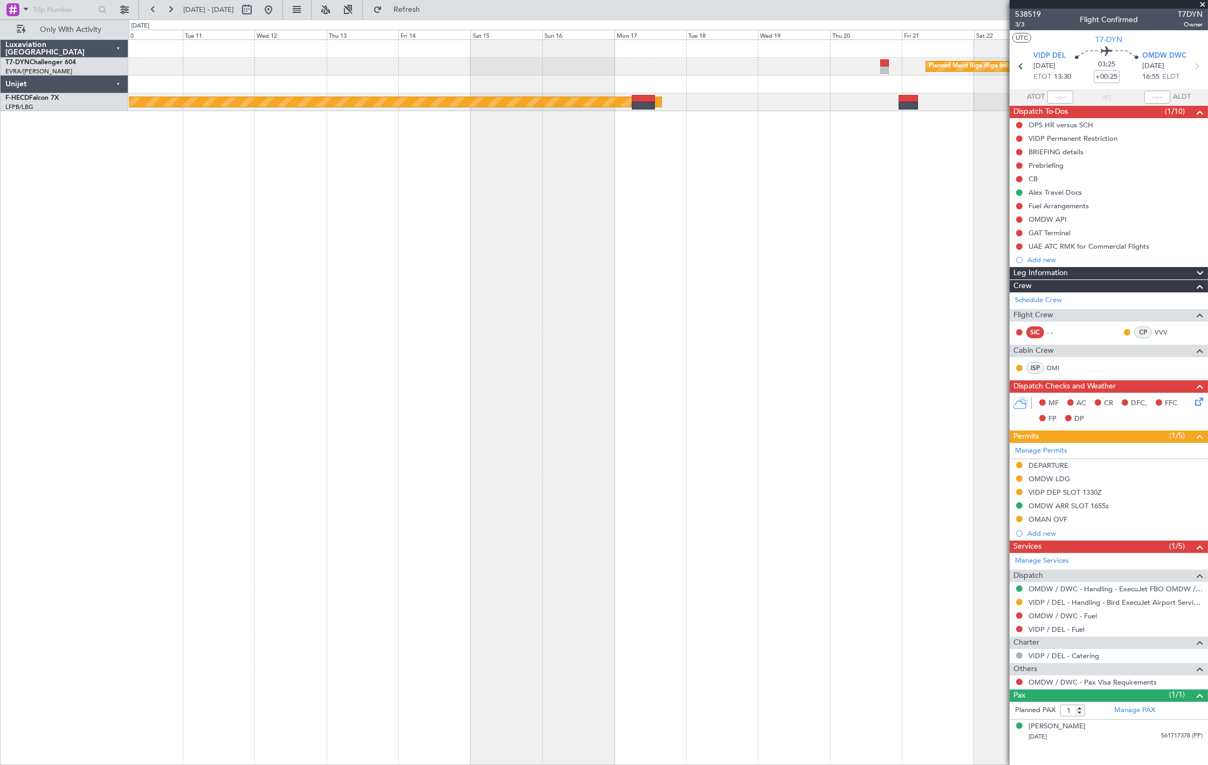
click at [912, 155] on div "Planned Maint Riga (Riga Intl) Planned Maint Paris (Le Bourget)" at bounding box center [668, 401] width 1079 height 725
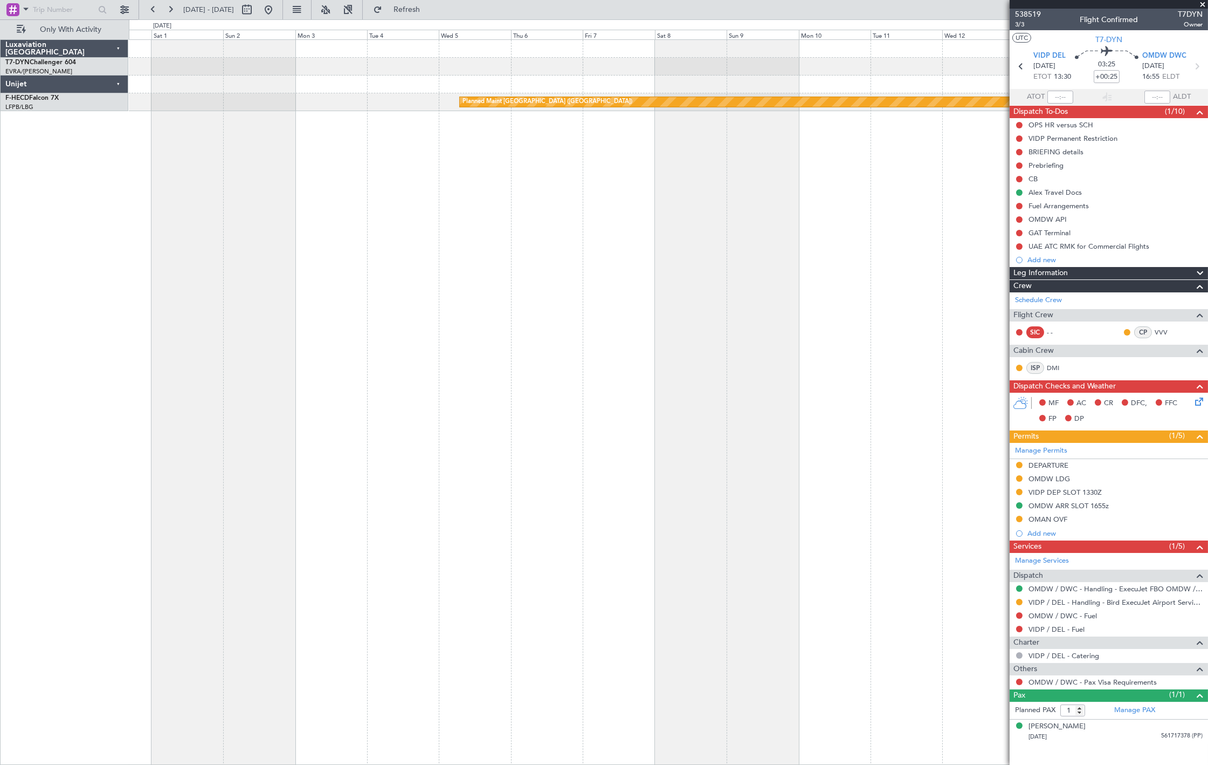
click at [708, 157] on div "Planned Maint [GEOGRAPHIC_DATA] ([GEOGRAPHIC_DATA])" at bounding box center [668, 401] width 1079 height 725
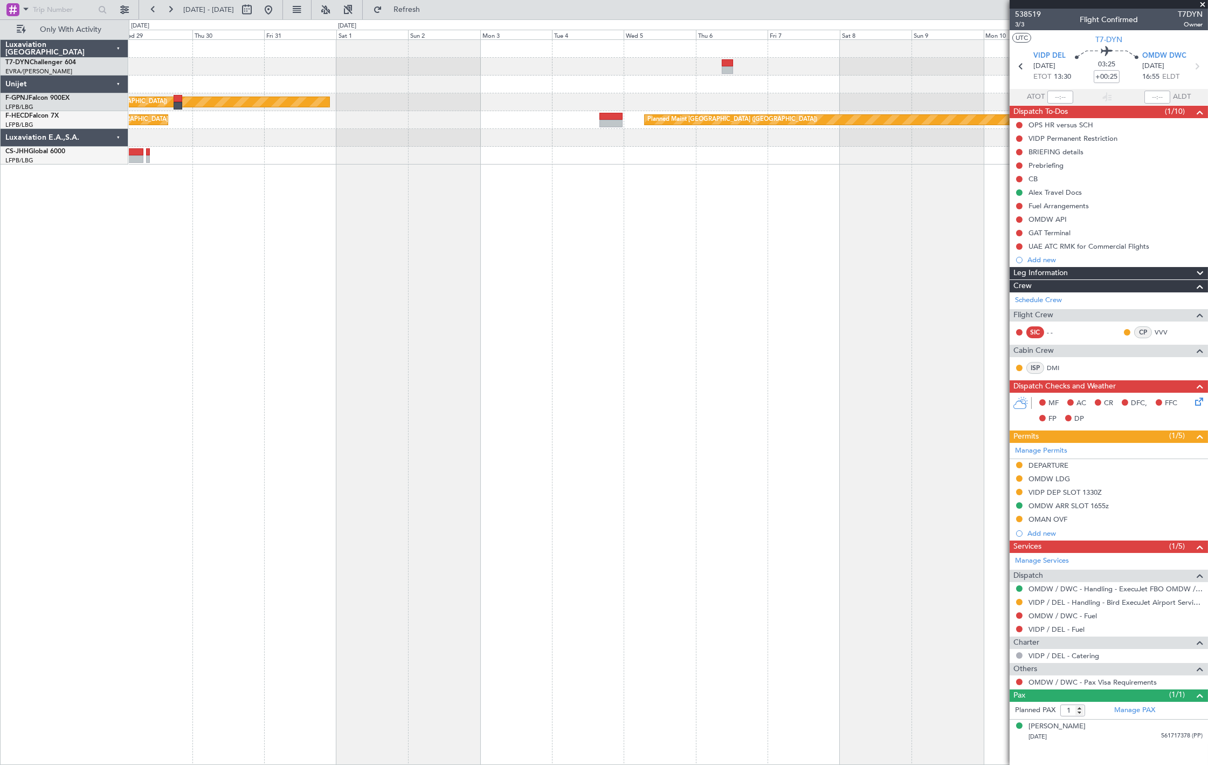
click at [728, 76] on div at bounding box center [668, 84] width 1079 height 18
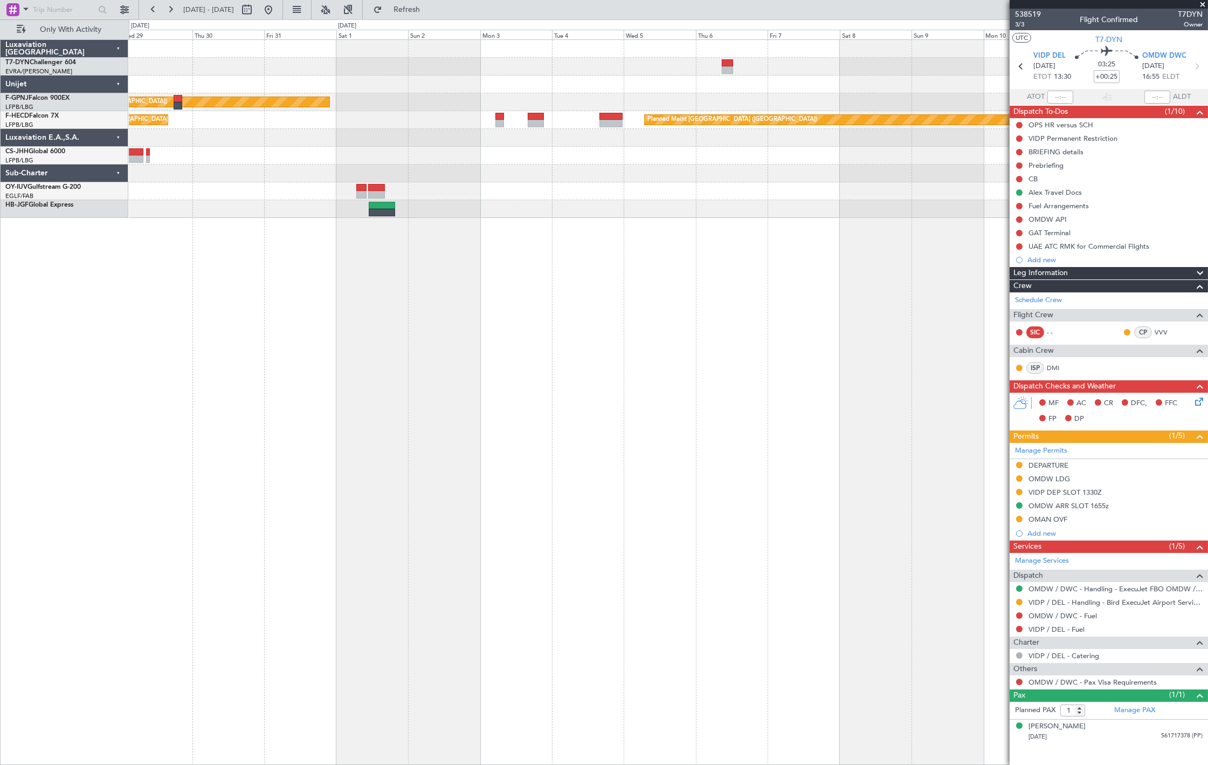
click at [726, 68] on div at bounding box center [727, 70] width 11 height 8
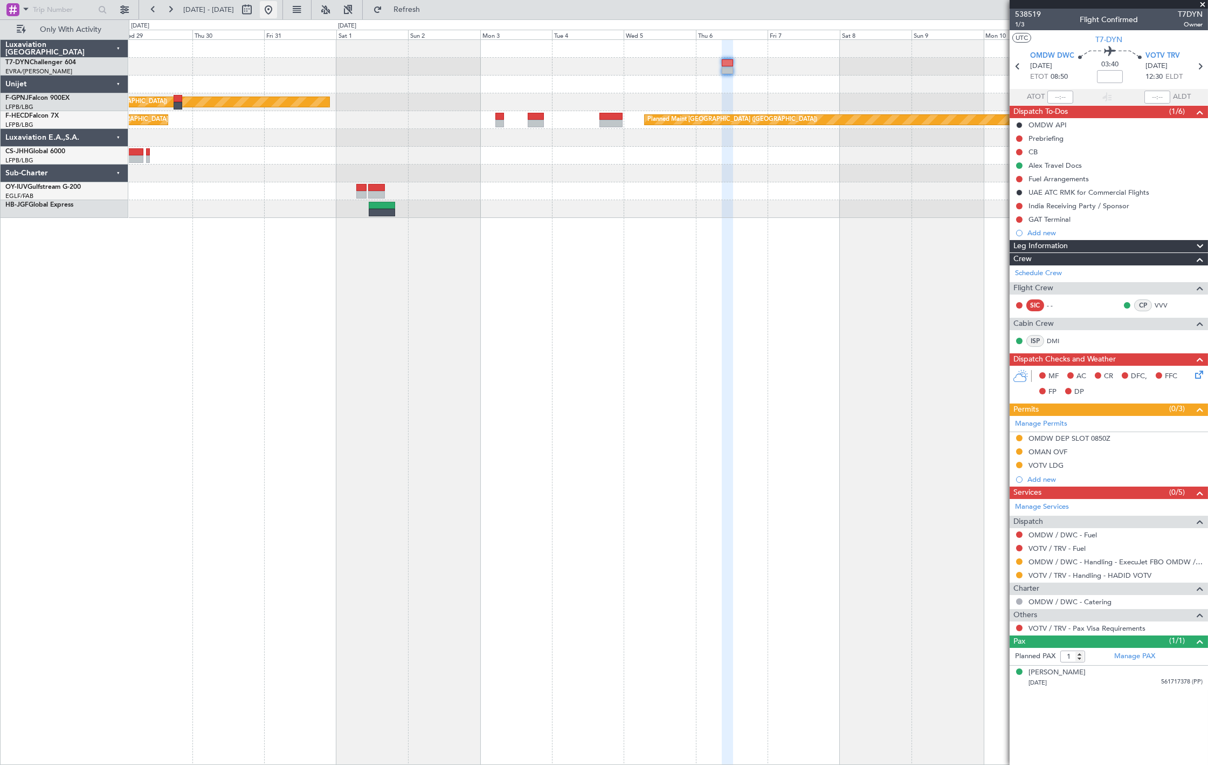
click at [277, 15] on button at bounding box center [268, 9] width 17 height 17
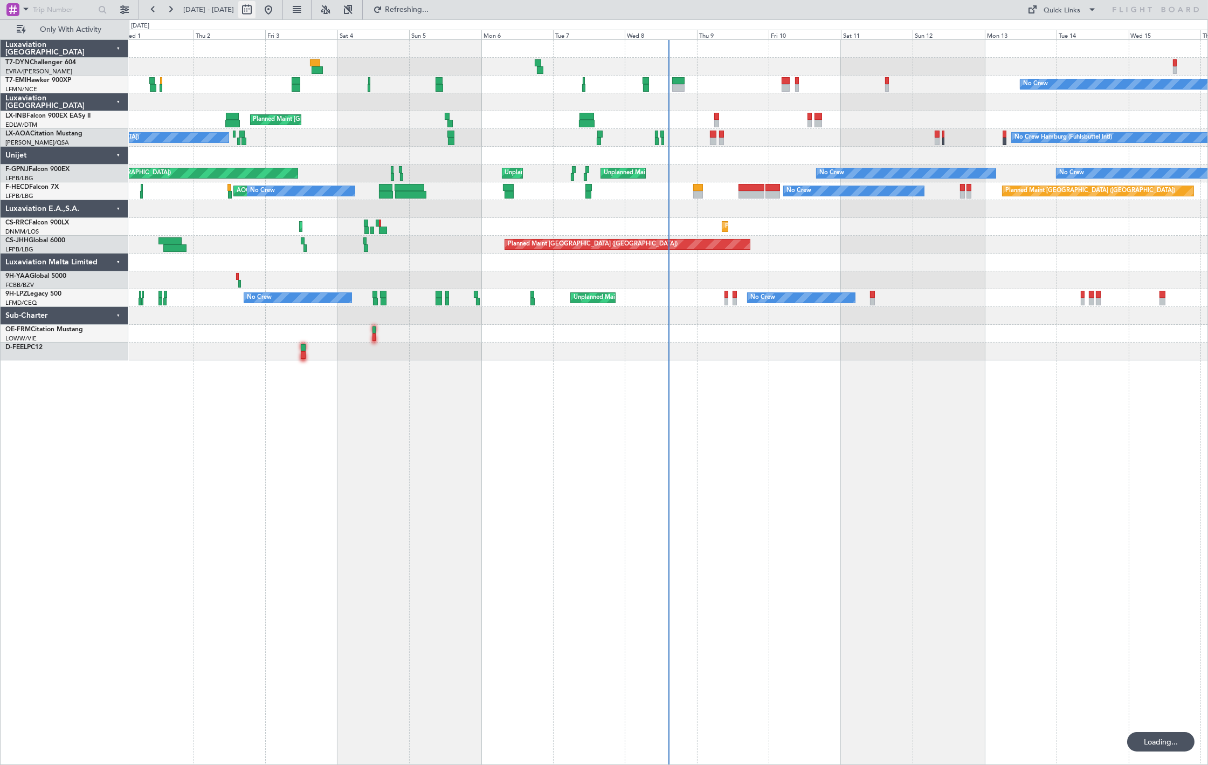
click at [256, 7] on button at bounding box center [246, 9] width 17 height 17
select select "10"
select select "2025"
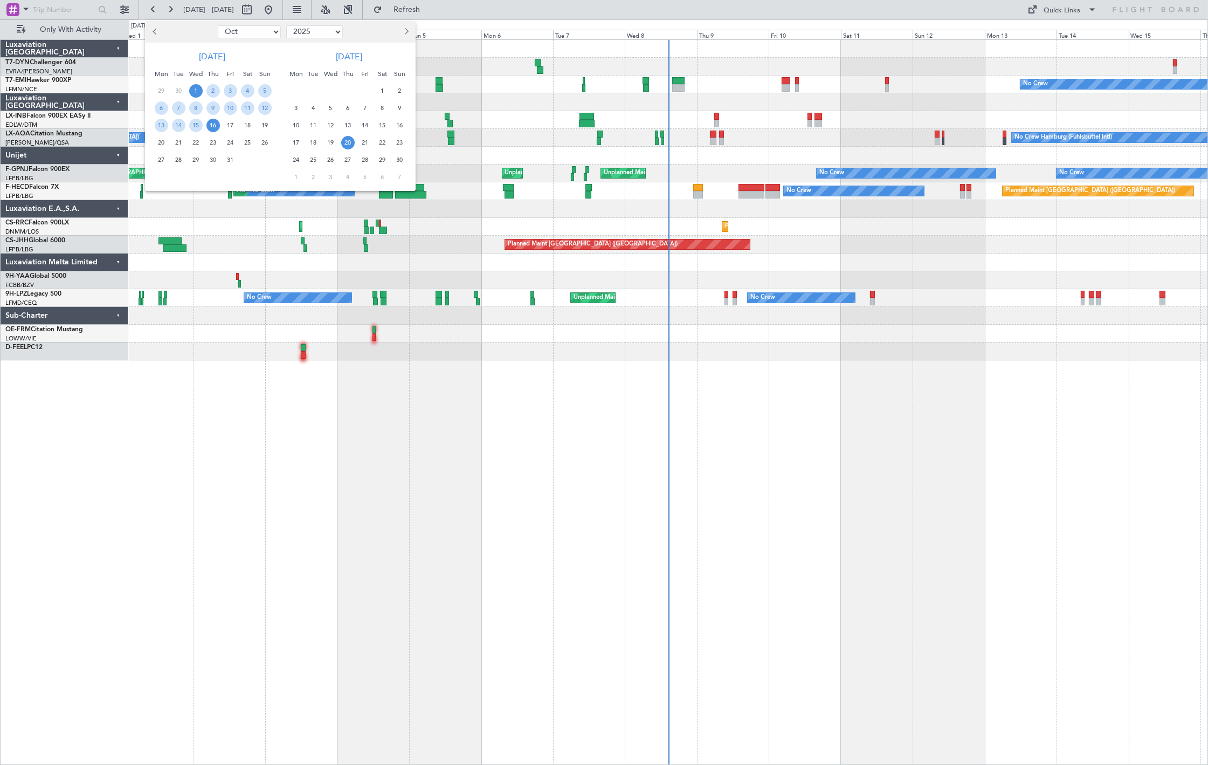
click at [348, 141] on span "20" at bounding box center [347, 142] width 13 height 13
click at [347, 143] on span "20" at bounding box center [347, 142] width 13 height 13
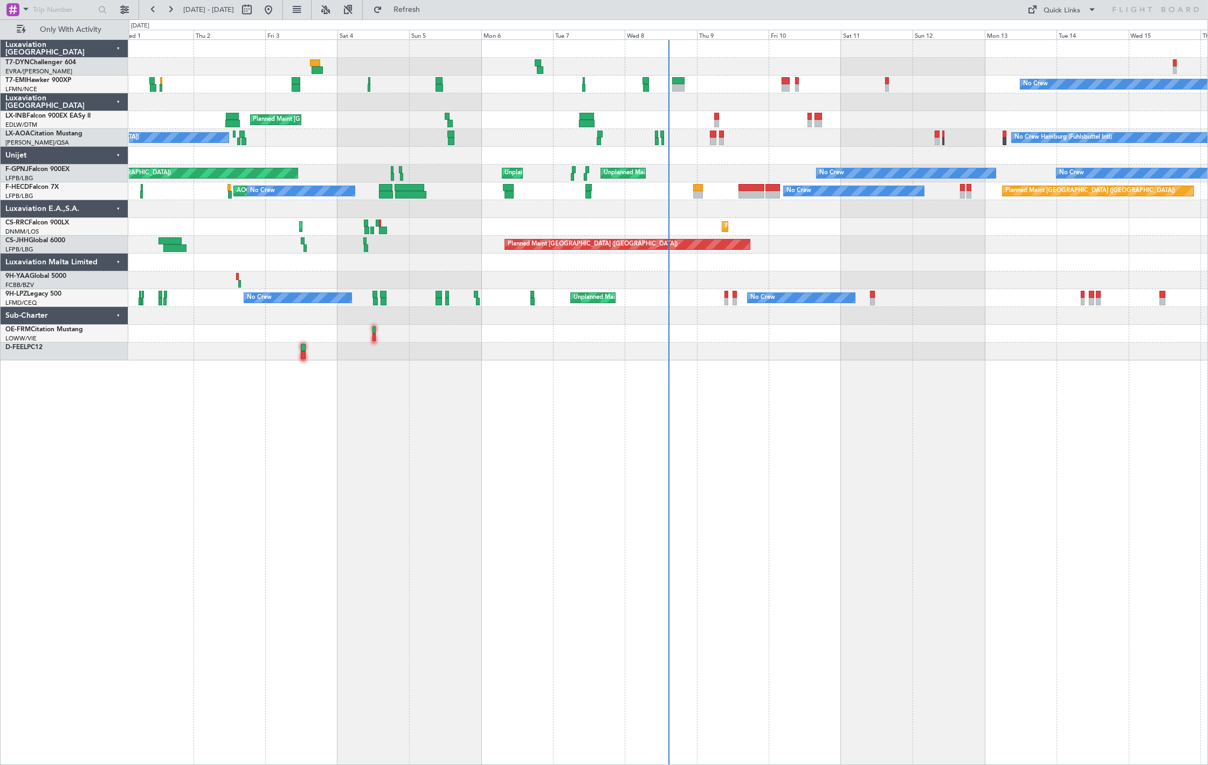
select select "11"
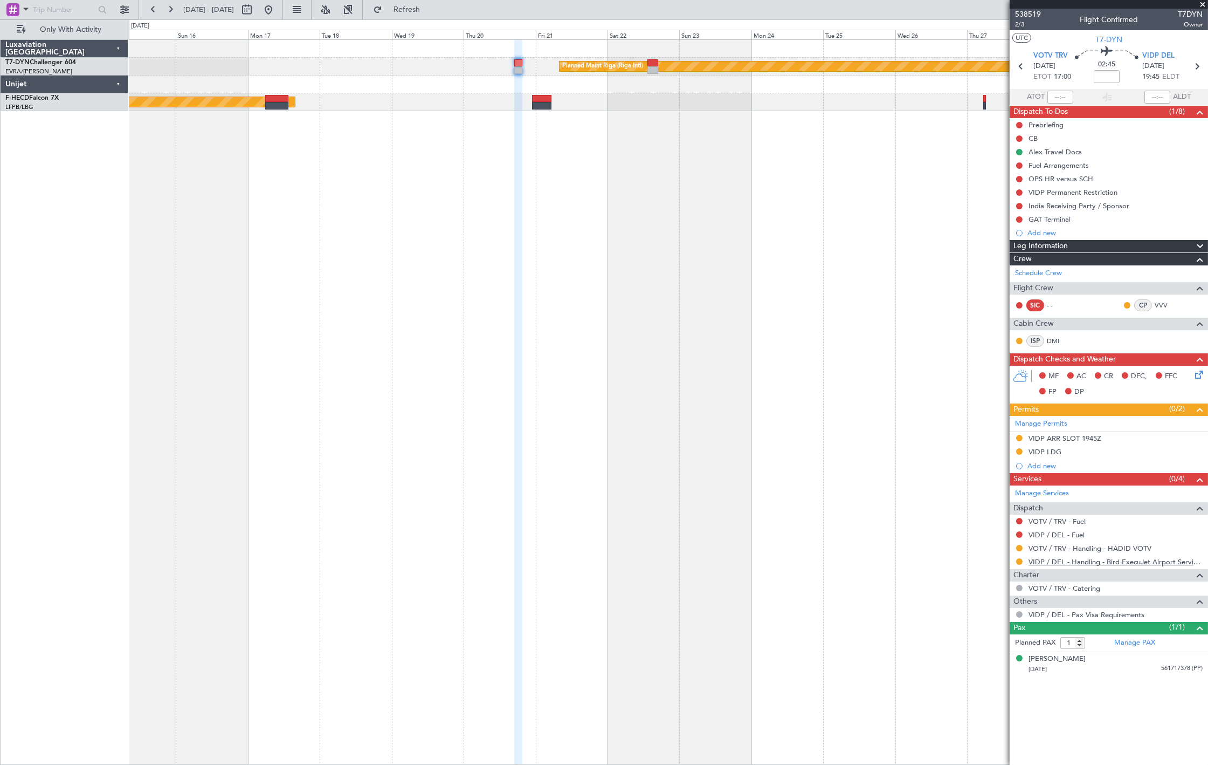
click at [1098, 561] on link "VIDP / DEL - Handling - Bird ExecuJet Airport Services Private Limited VIDP / D…" at bounding box center [1116, 561] width 174 height 9
click at [277, 13] on button at bounding box center [268, 9] width 17 height 17
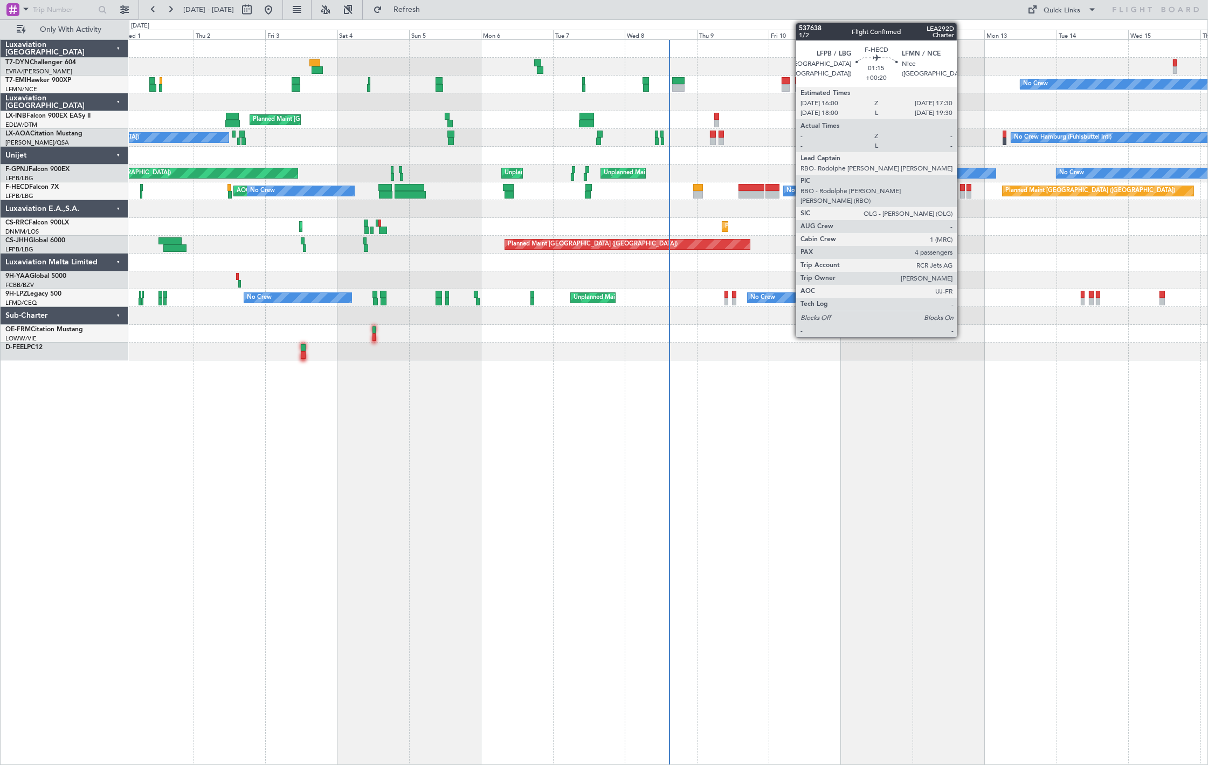
click at [962, 189] on div at bounding box center [962, 188] width 5 height 8
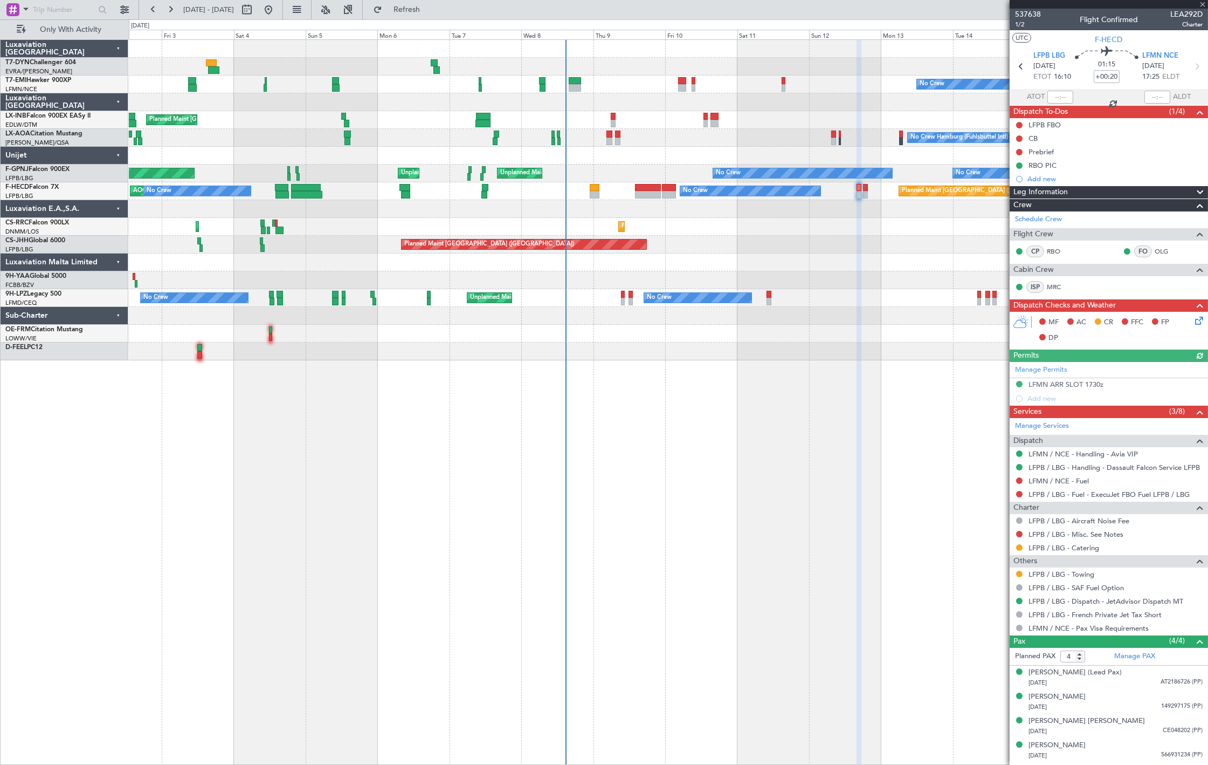
click at [861, 234] on div "Planned Maint Lagos (Murtala Muhammed) Planned Maint Lagos (Murtala Muhammed)" at bounding box center [668, 227] width 1079 height 18
click at [1202, 6] on span at bounding box center [1202, 5] width 11 height 10
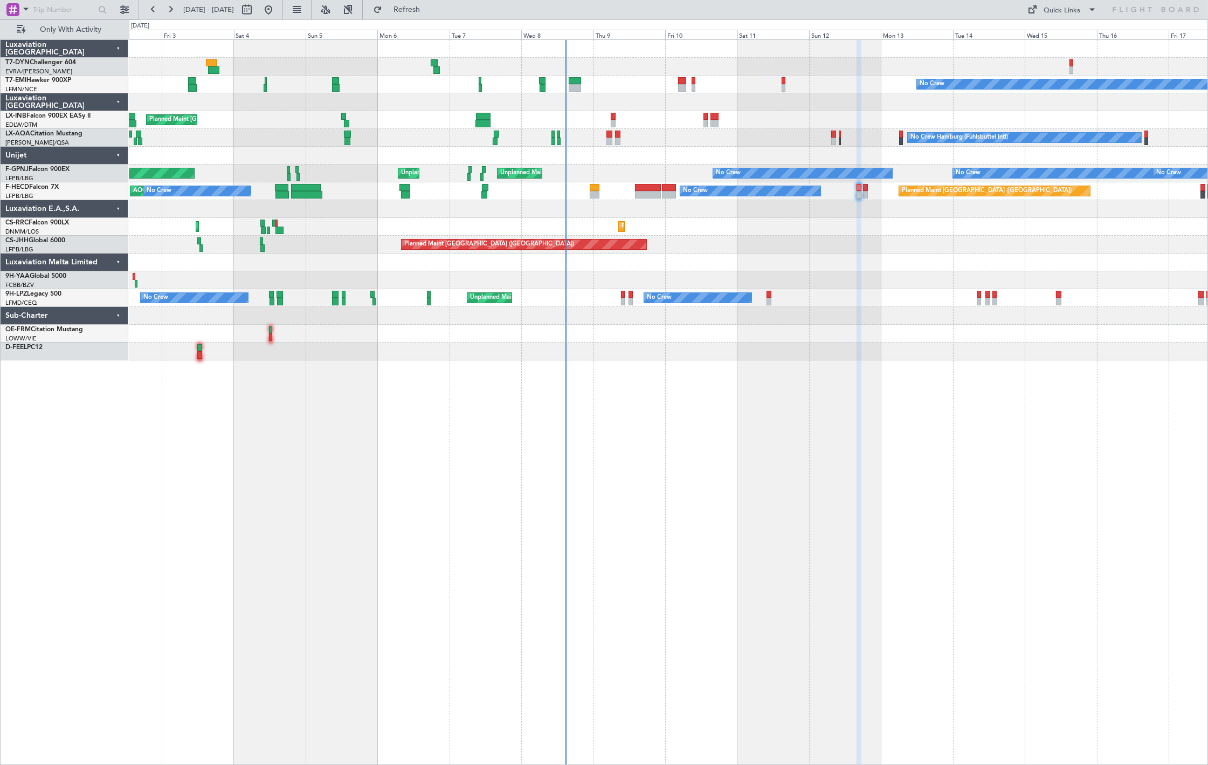
type input "0"
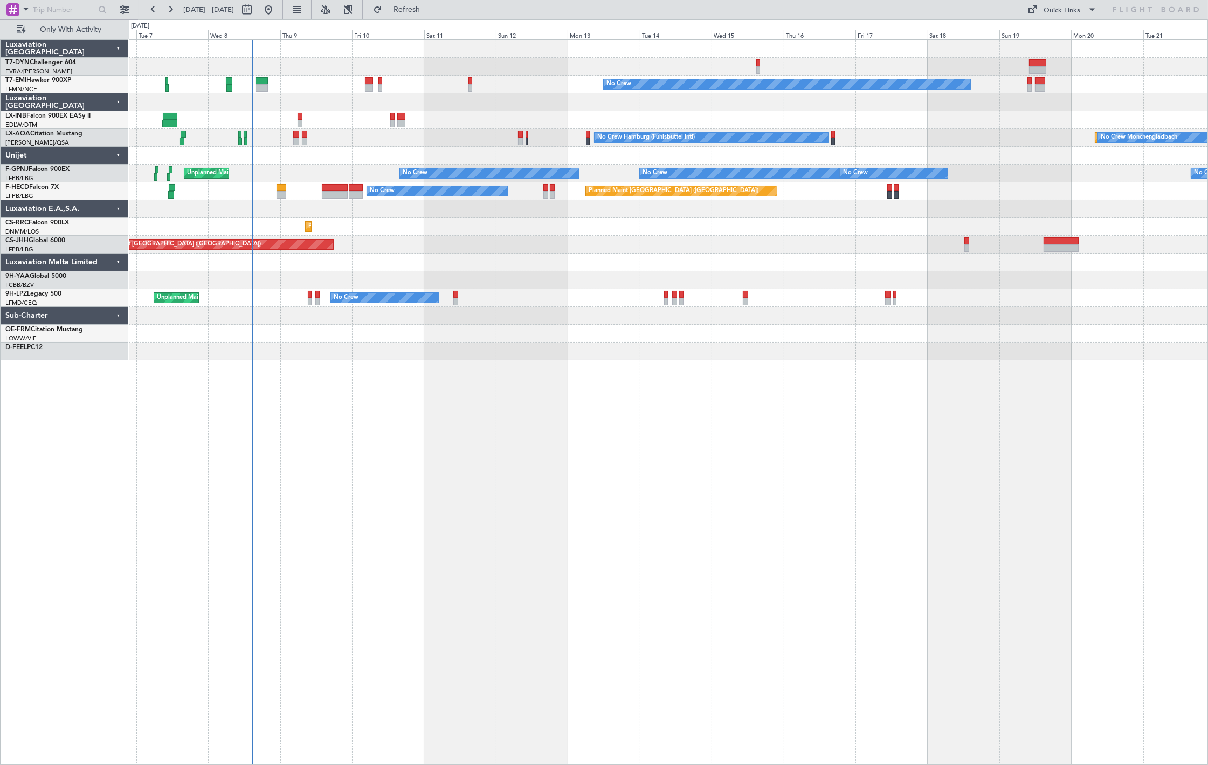
click at [479, 169] on div "No Crew Planned Maint Zurich No Crew Hamburg (Fuhlsbuttel Intl) Planned Maint M…" at bounding box center [668, 200] width 1079 height 320
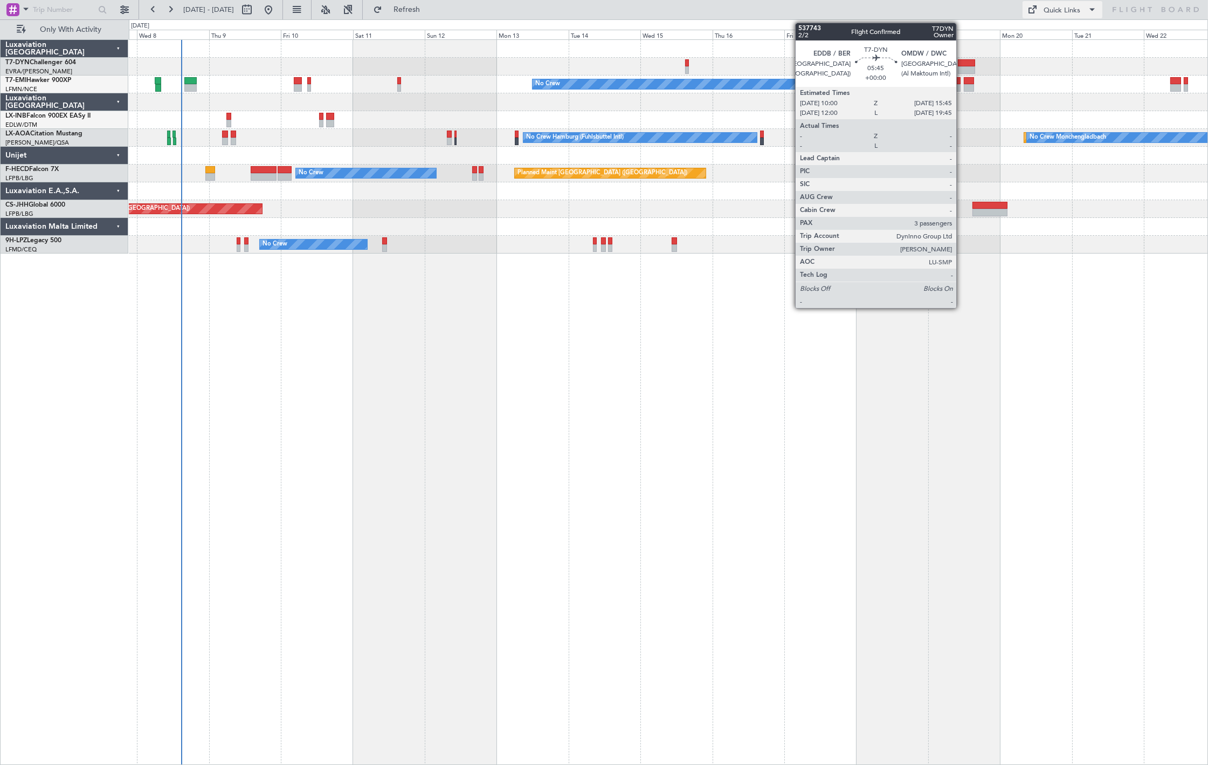
click at [1080, 5] on div "Quick Links" at bounding box center [1062, 10] width 37 height 11
click at [1086, 93] on div at bounding box center [604, 382] width 1208 height 765
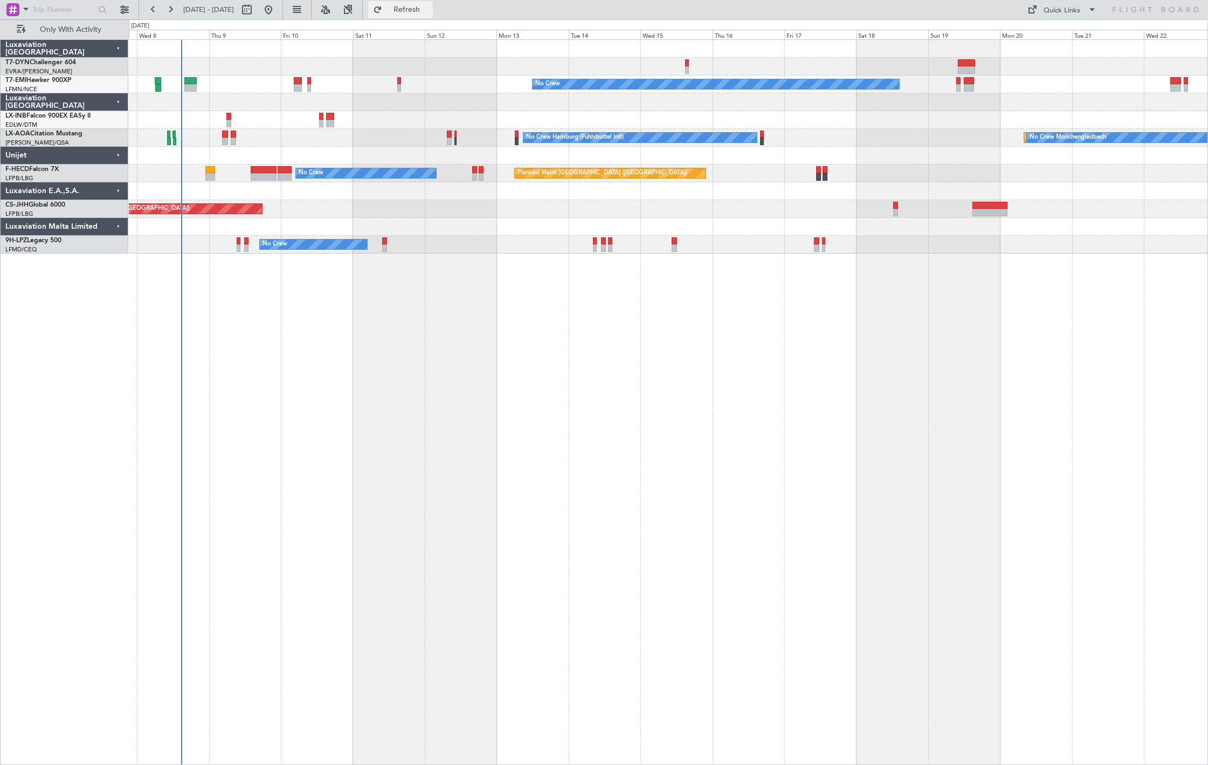
click at [430, 12] on span "Refresh" at bounding box center [406, 10] width 45 height 8
click at [457, 141] on div "Planned Maint Monchengladbach No Crew Monchengladbach No Crew Hamburg (Fuhlsbut…" at bounding box center [668, 138] width 1079 height 18
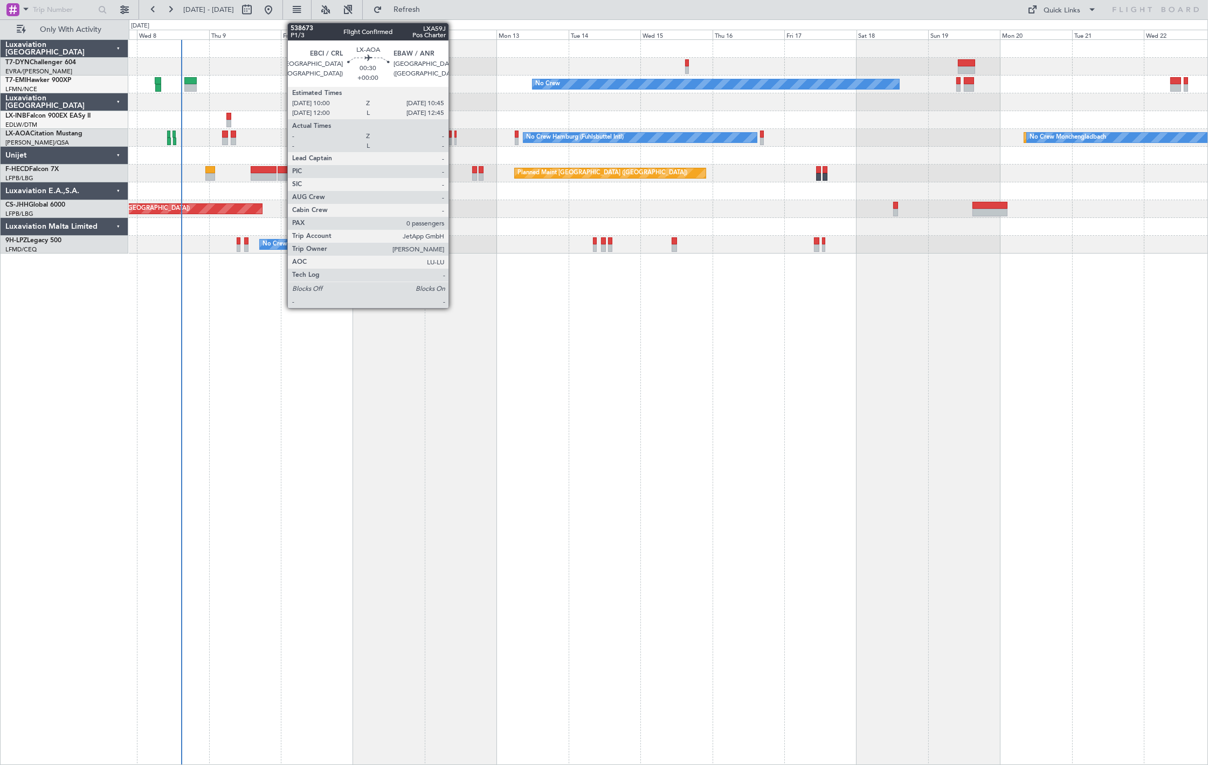
click at [455, 141] on div at bounding box center [456, 141] width 3 height 8
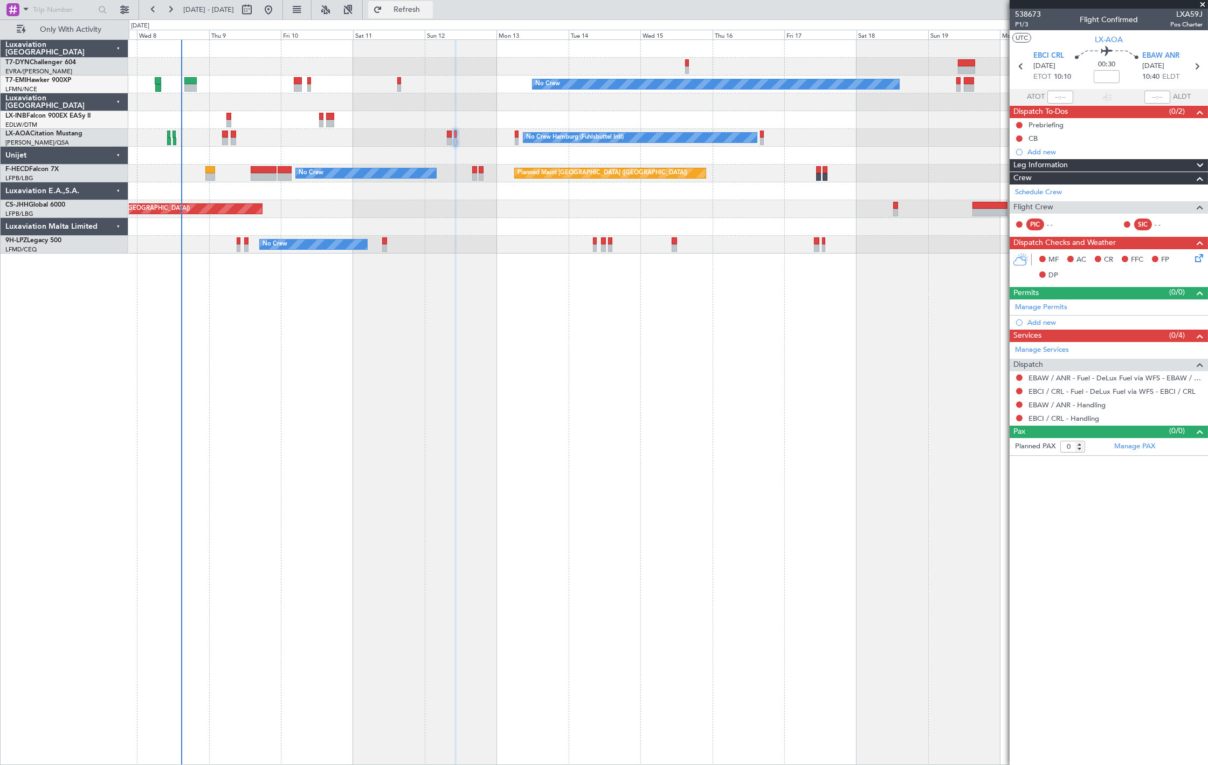
click at [422, 10] on span "Refresh" at bounding box center [406, 10] width 45 height 8
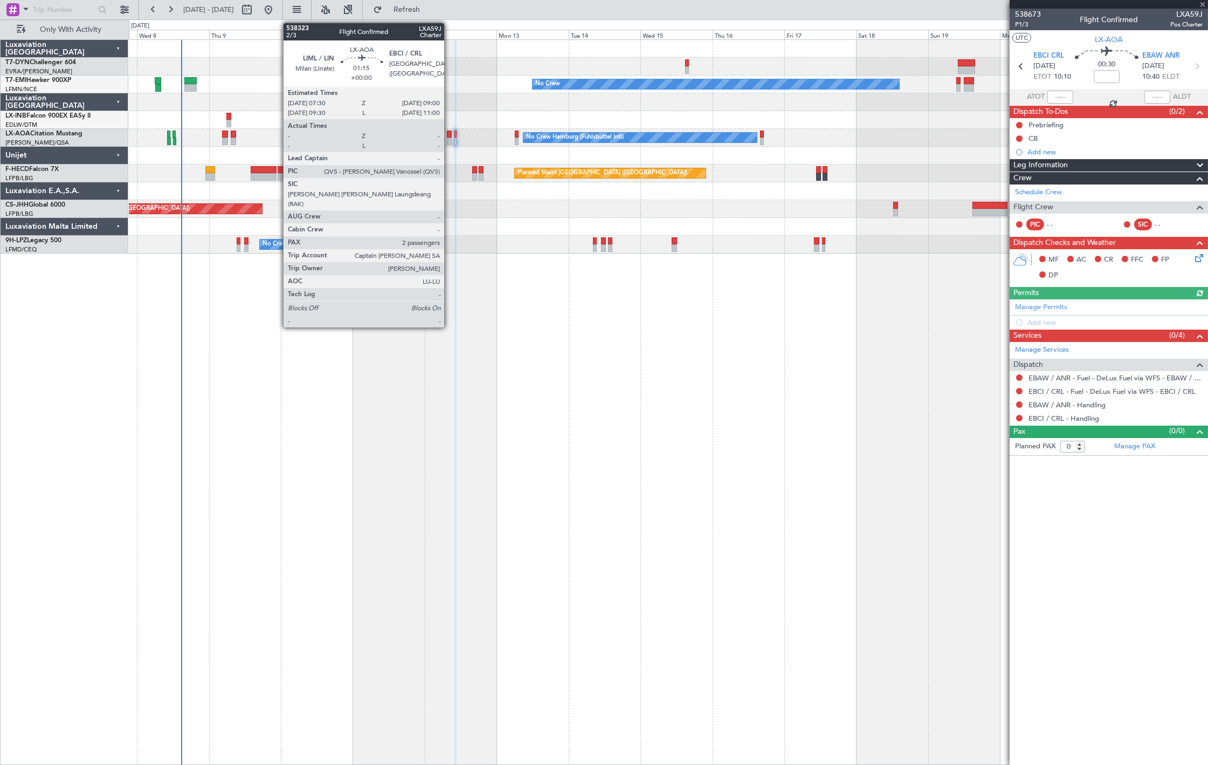
click at [450, 141] on div at bounding box center [449, 141] width 5 height 8
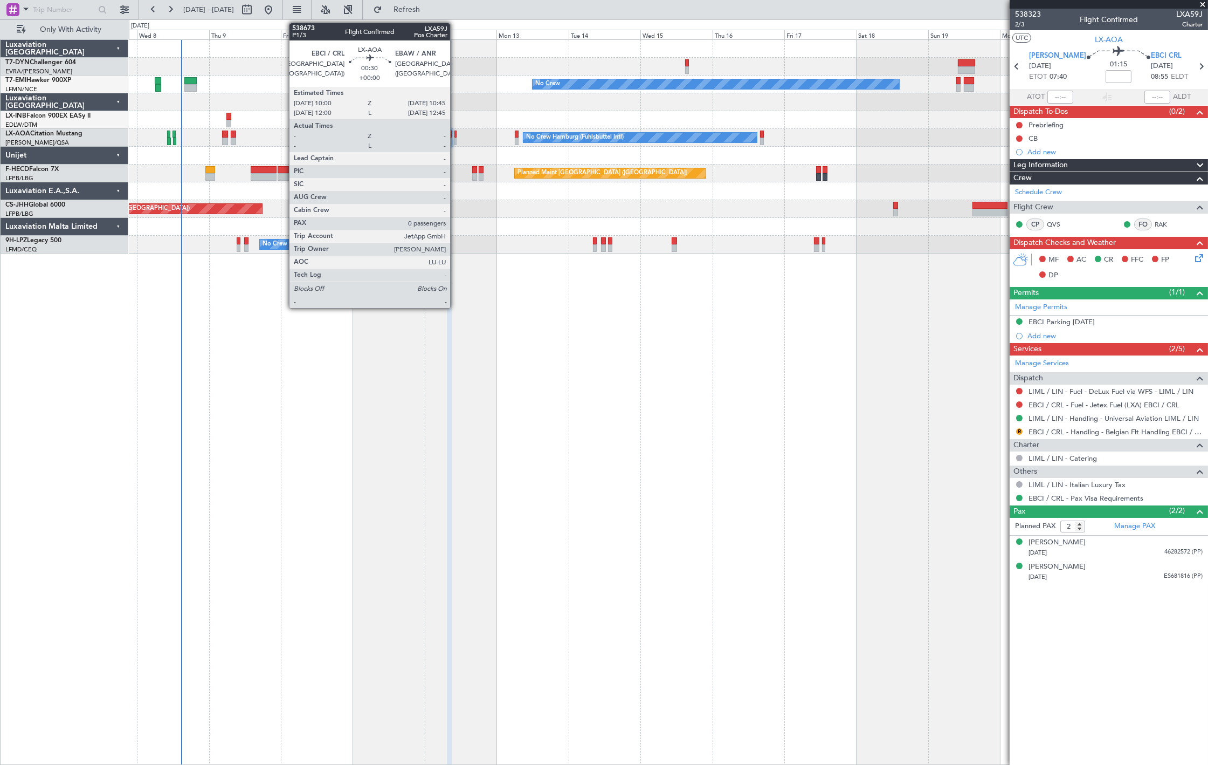
click at [456, 141] on div at bounding box center [456, 141] width 3 height 8
type input "0"
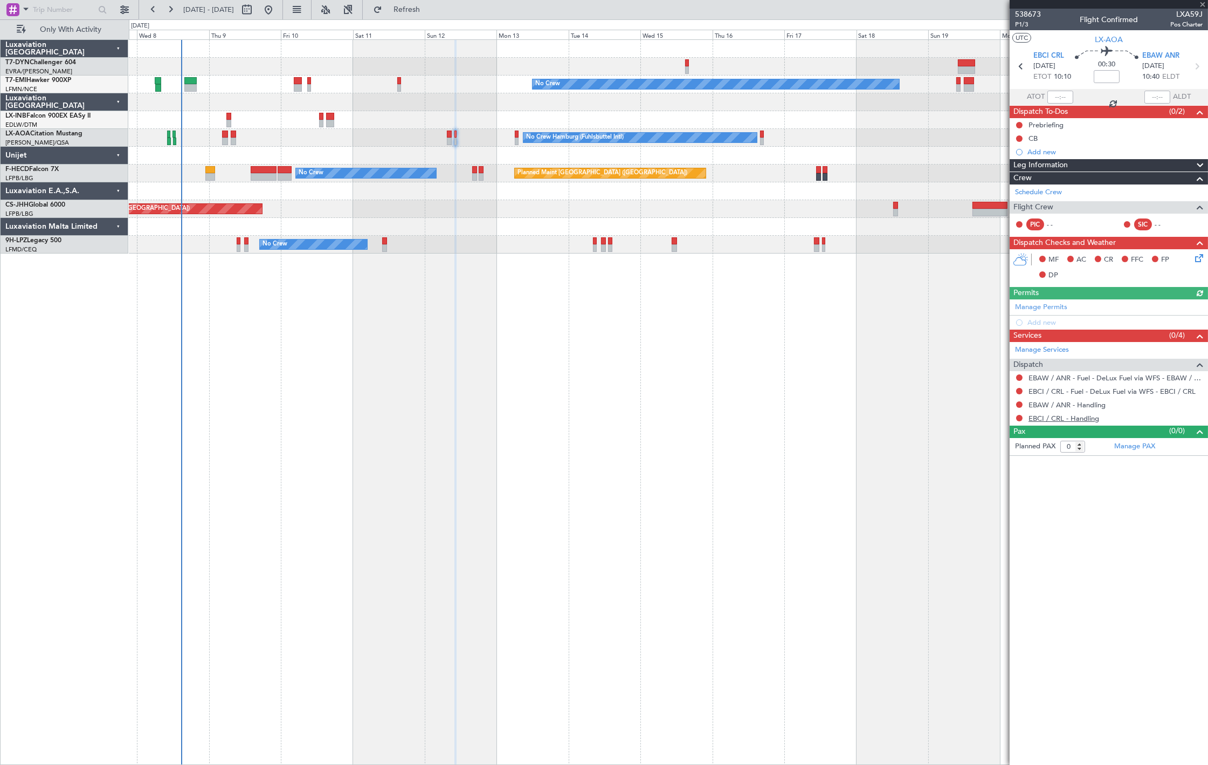
click at [1049, 415] on link "EBCI / CRL - Handling" at bounding box center [1064, 418] width 71 height 9
click at [433, 17] on button "Refresh" at bounding box center [400, 9] width 65 height 17
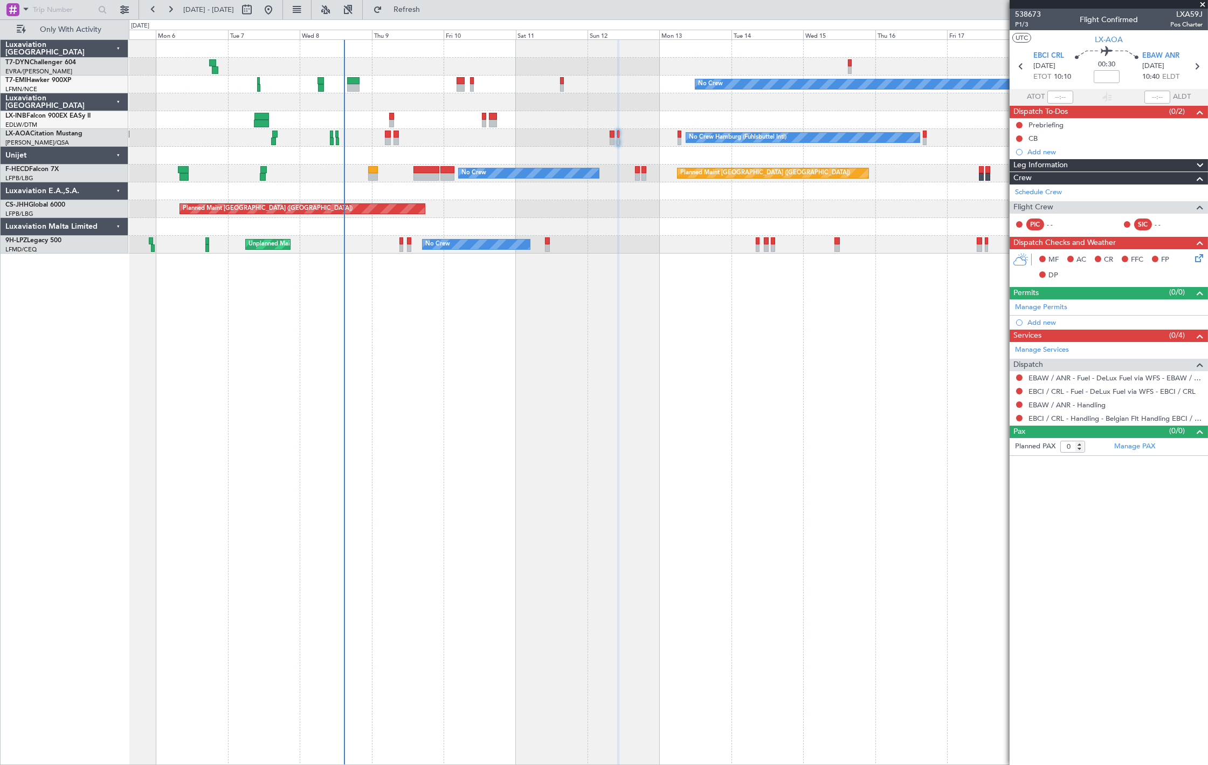
click at [440, 135] on div "Planned Maint Monchengladbach No Crew Monchengladbach No Crew Hamburg (Fuhlsbut…" at bounding box center [668, 138] width 1079 height 18
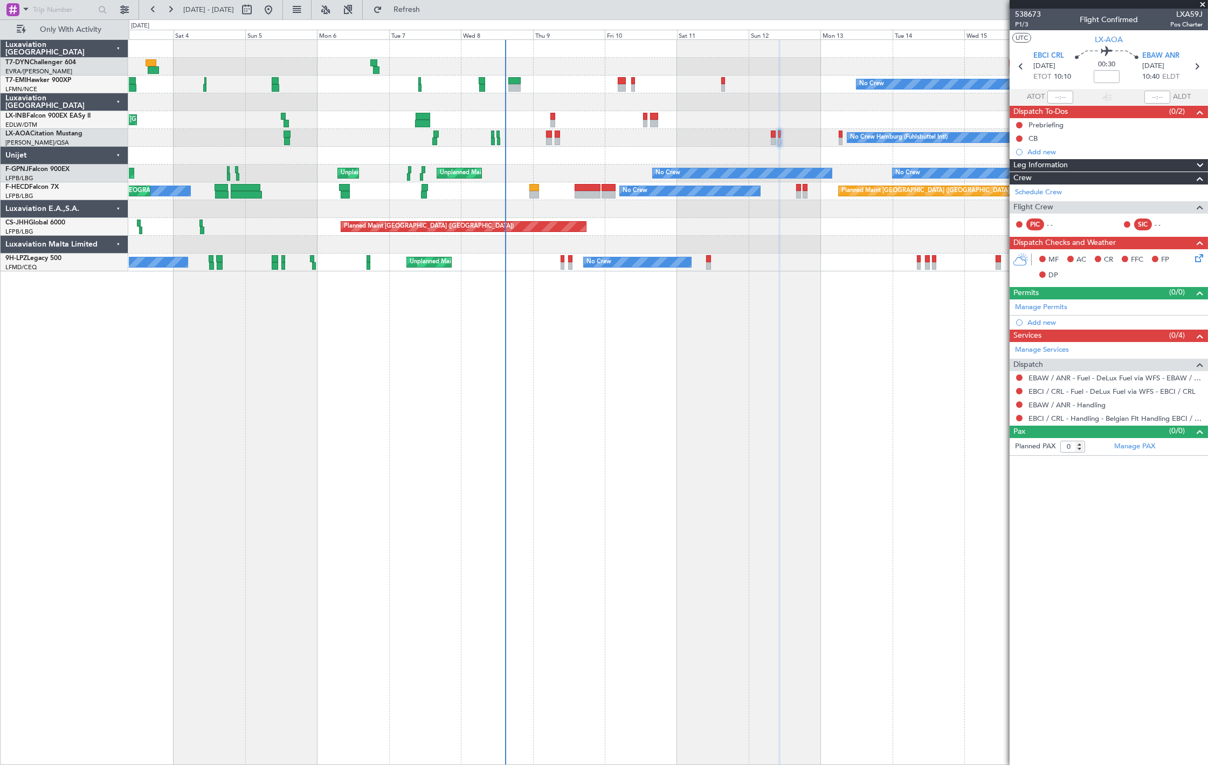
click at [392, 139] on div "No Crew Hamburg (Fuhlsbuttel Intl) Planned Maint Monchengladbach No Crew Monche…" at bounding box center [668, 138] width 1079 height 18
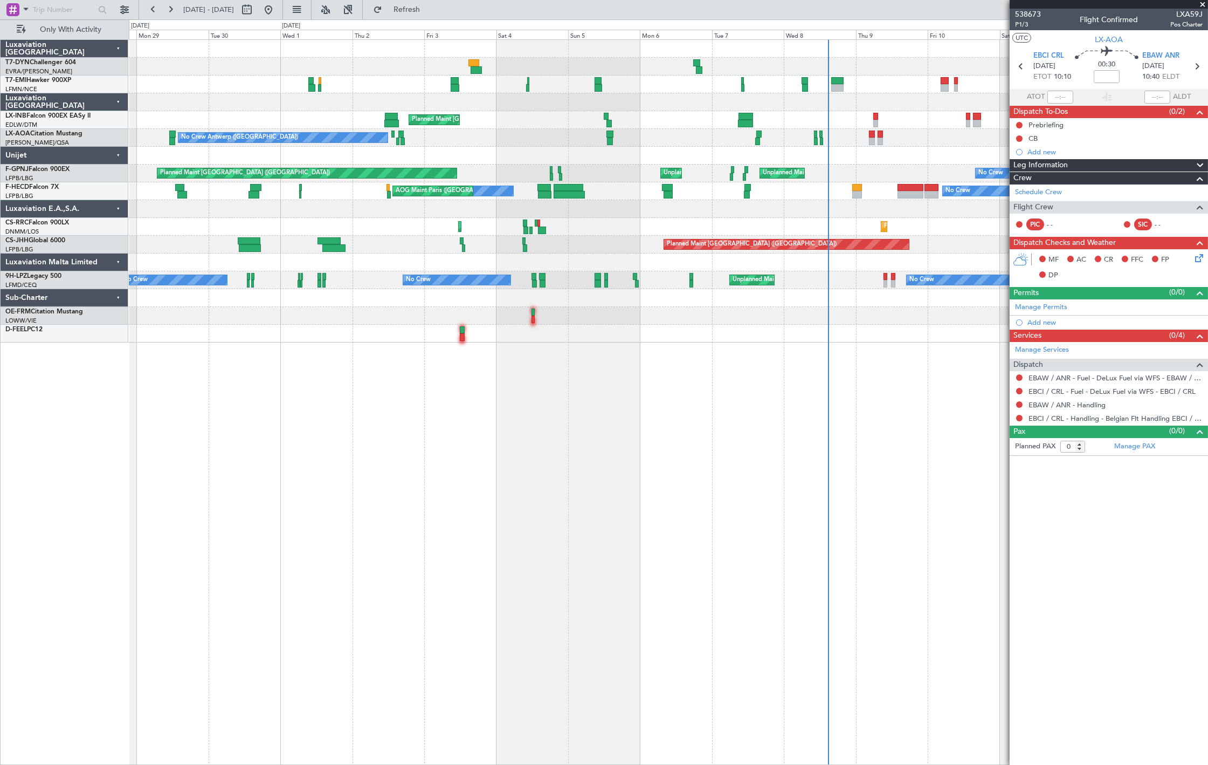
click at [594, 140] on div "No Crew Hamburg (Fuhlsbuttel Intl) No Crew Antwerp (Deurne)" at bounding box center [668, 138] width 1079 height 18
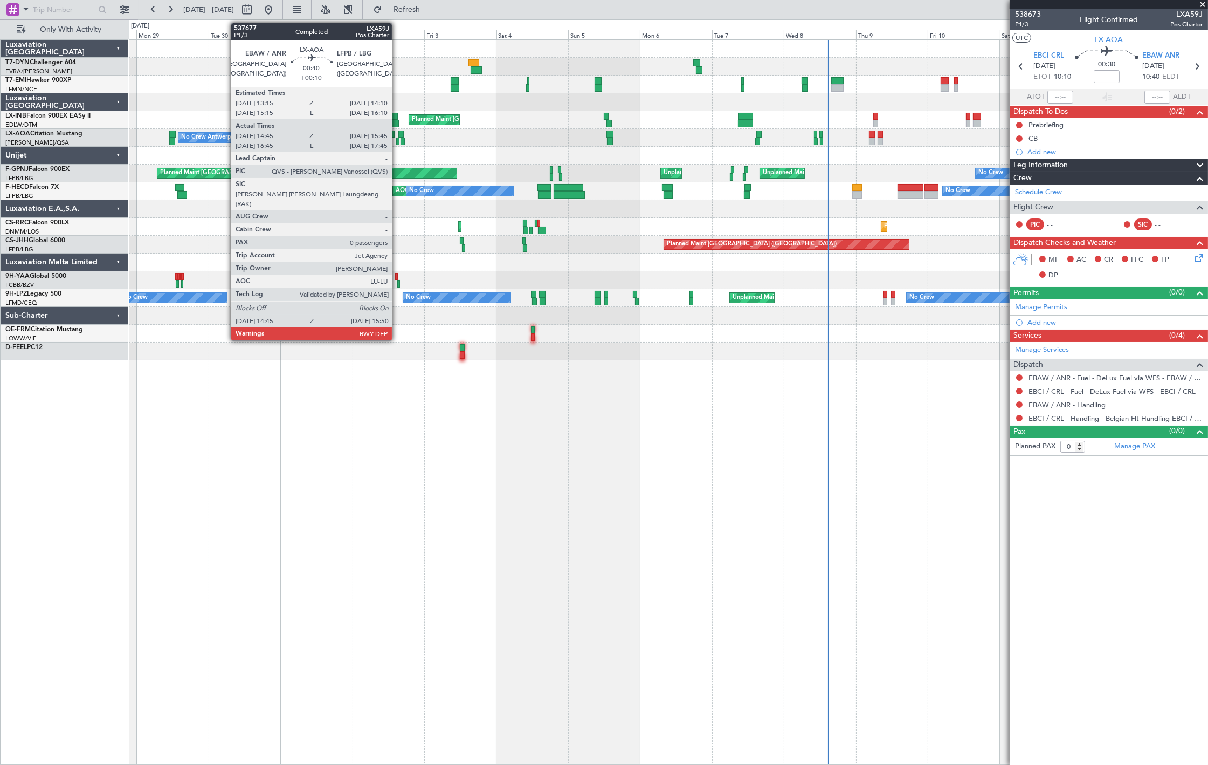
click at [397, 141] on div at bounding box center [398, 141] width 4 height 8
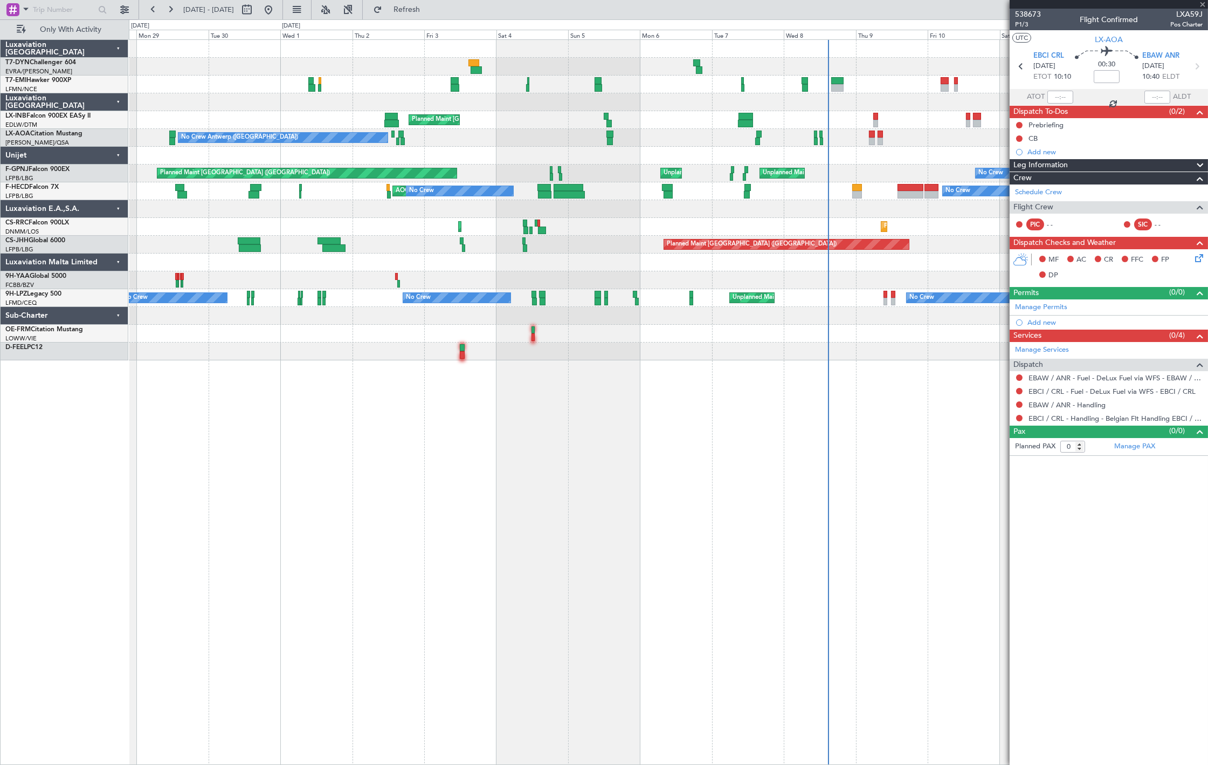
type input "+00:10"
type input "14:55"
type input "15:40"
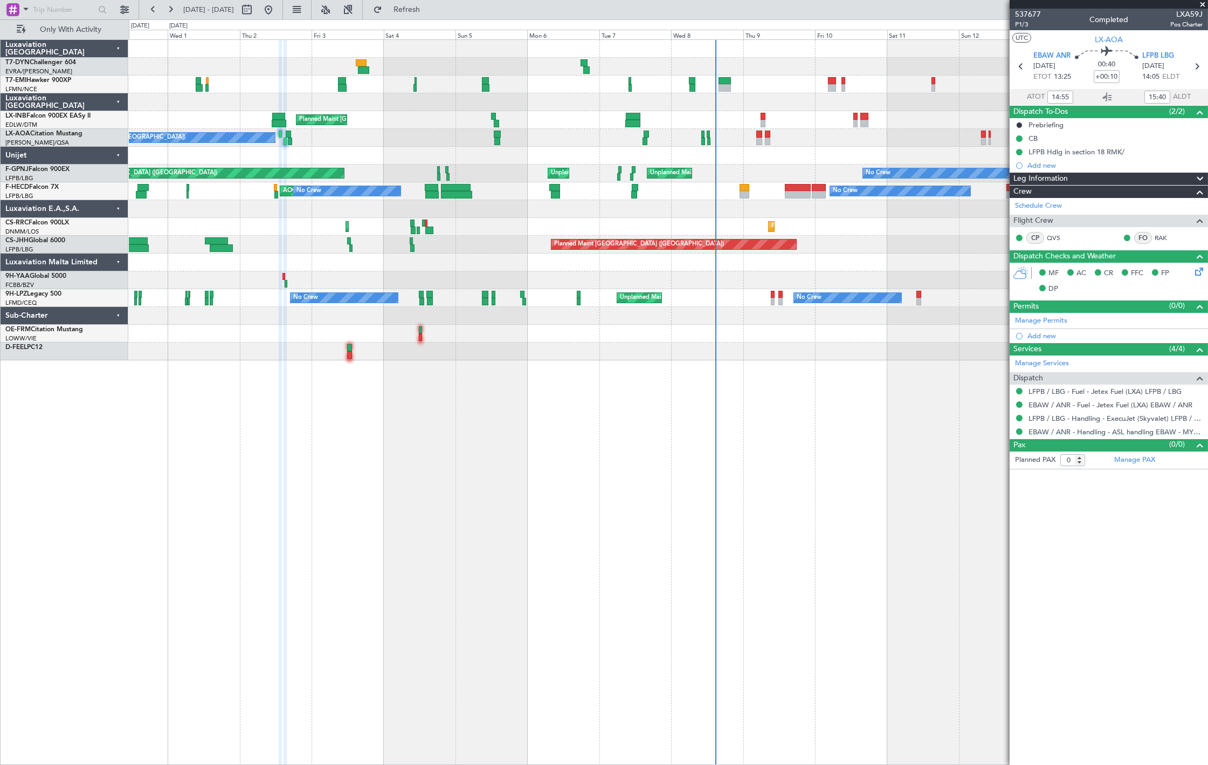
click at [830, 238] on div "No Crew Planned Maint Zurich Unplanned Maint Roma (Ciampino) No Crew Antwerp (D…" at bounding box center [668, 200] width 1079 height 320
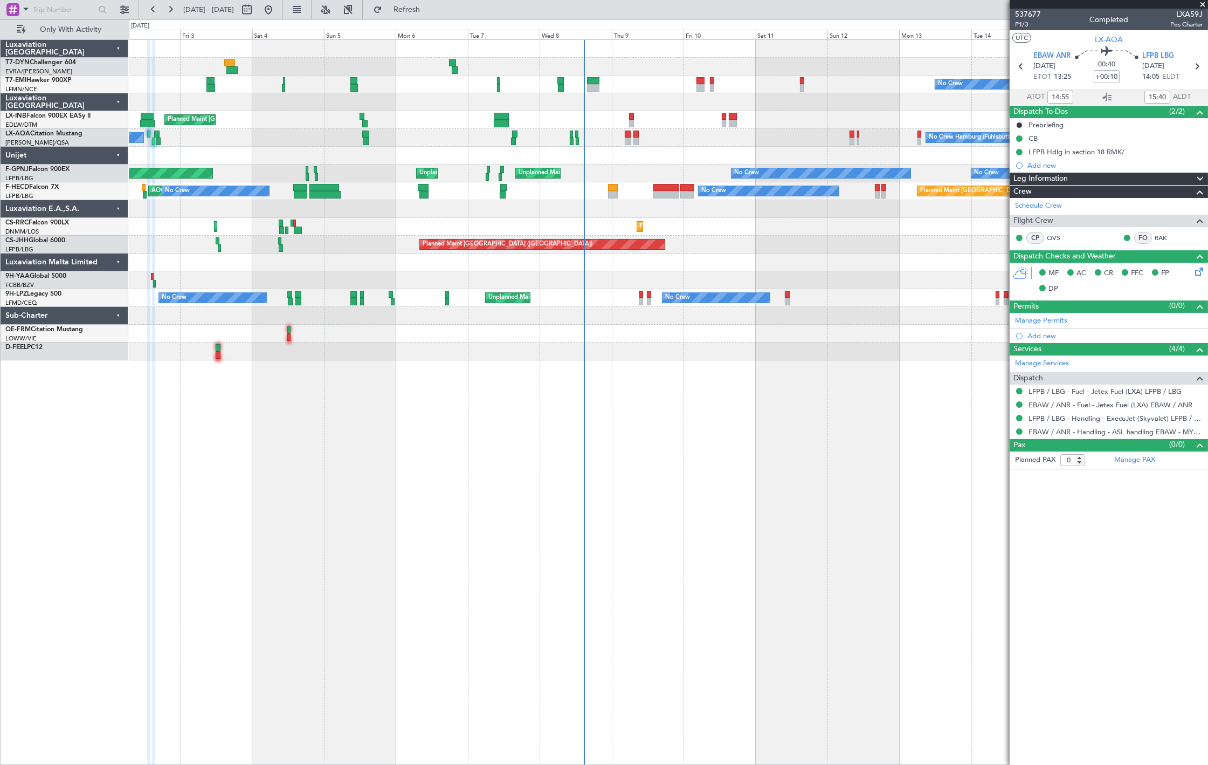
click at [746, 234] on div "Planned Maint Lagos (Murtala Muhammed) Planned Maint Lagos (Murtala Muhammed)" at bounding box center [668, 227] width 1079 height 18
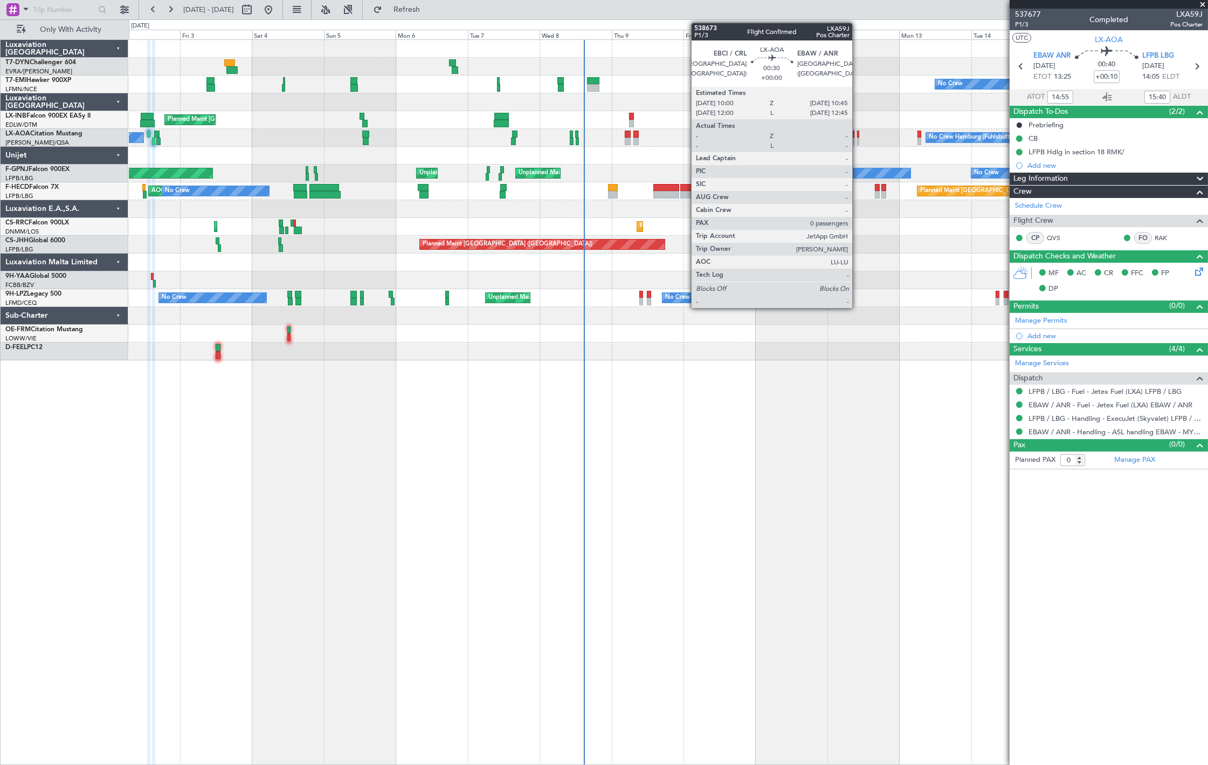
click at [858, 137] on div at bounding box center [858, 141] width 3 height 8
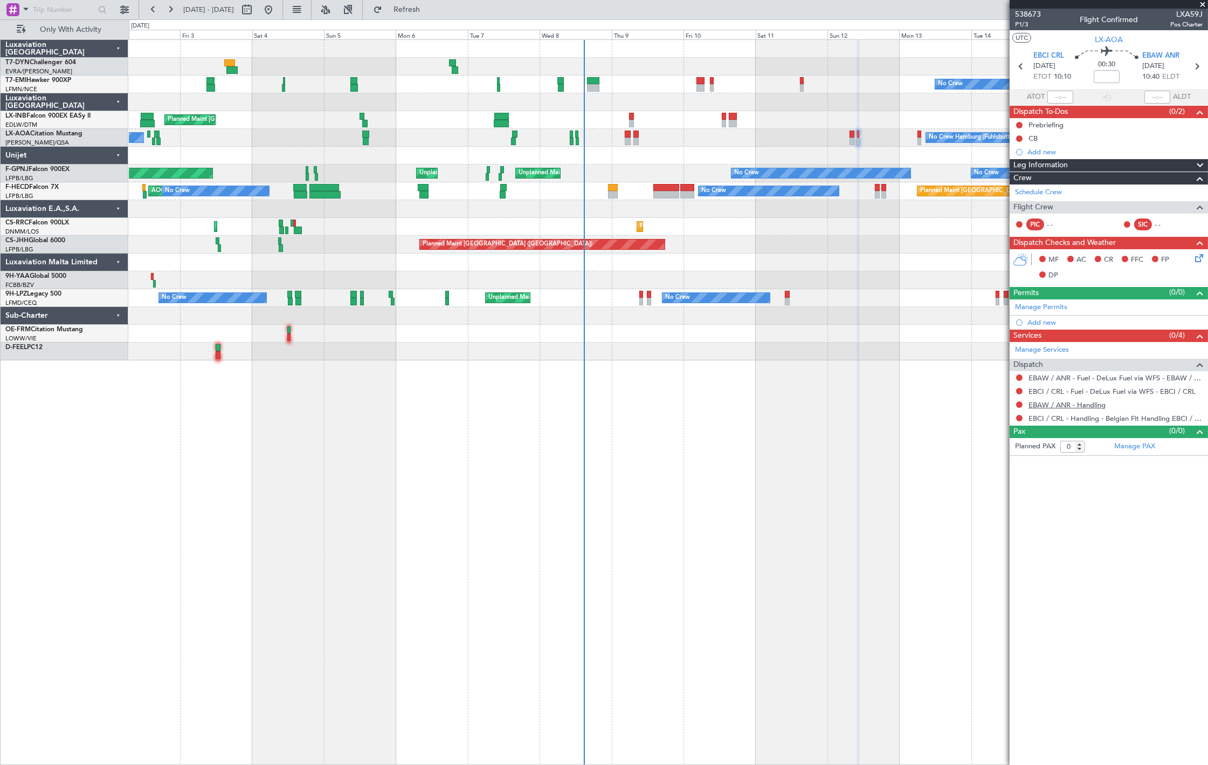
click at [1058, 405] on link "EBAW / ANR - Handling" at bounding box center [1067, 404] width 77 height 9
drag, startPoint x: 438, startPoint y: 9, endPoint x: 465, endPoint y: 23, distance: 30.4
click at [430, 9] on span "Refresh" at bounding box center [406, 10] width 45 height 8
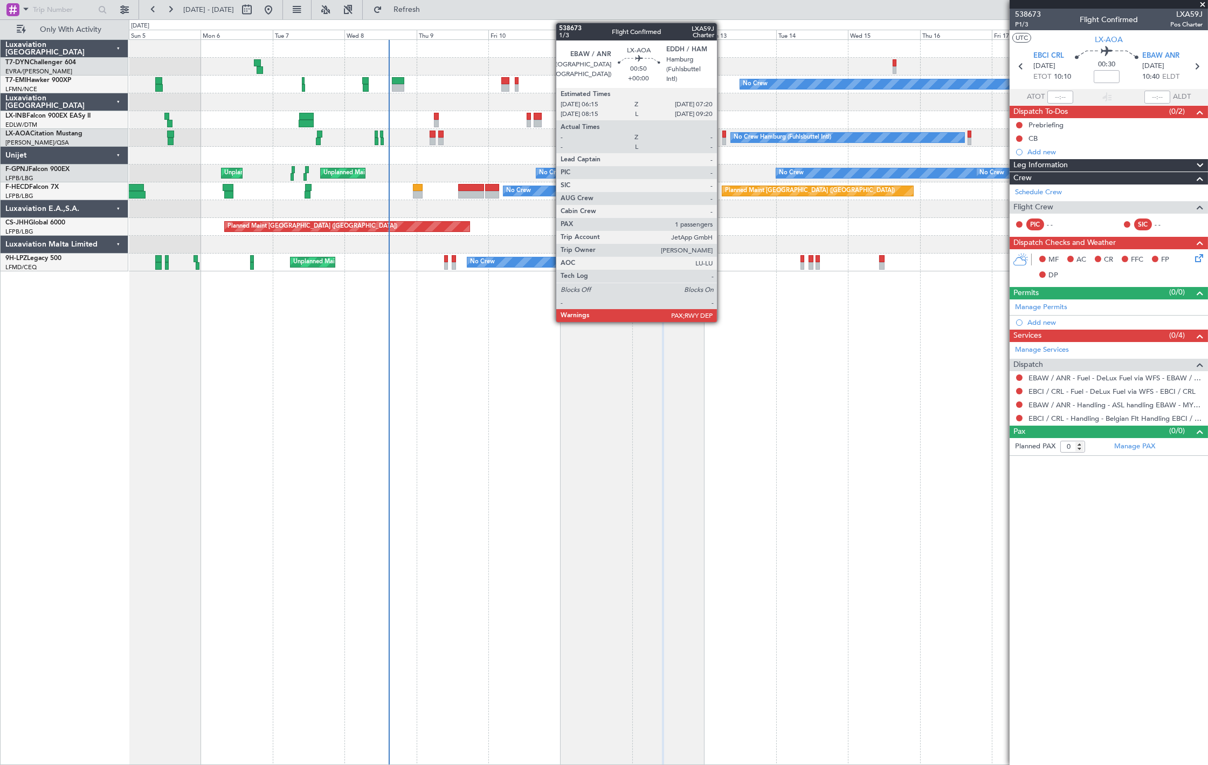
click at [722, 137] on div at bounding box center [724, 141] width 4 height 8
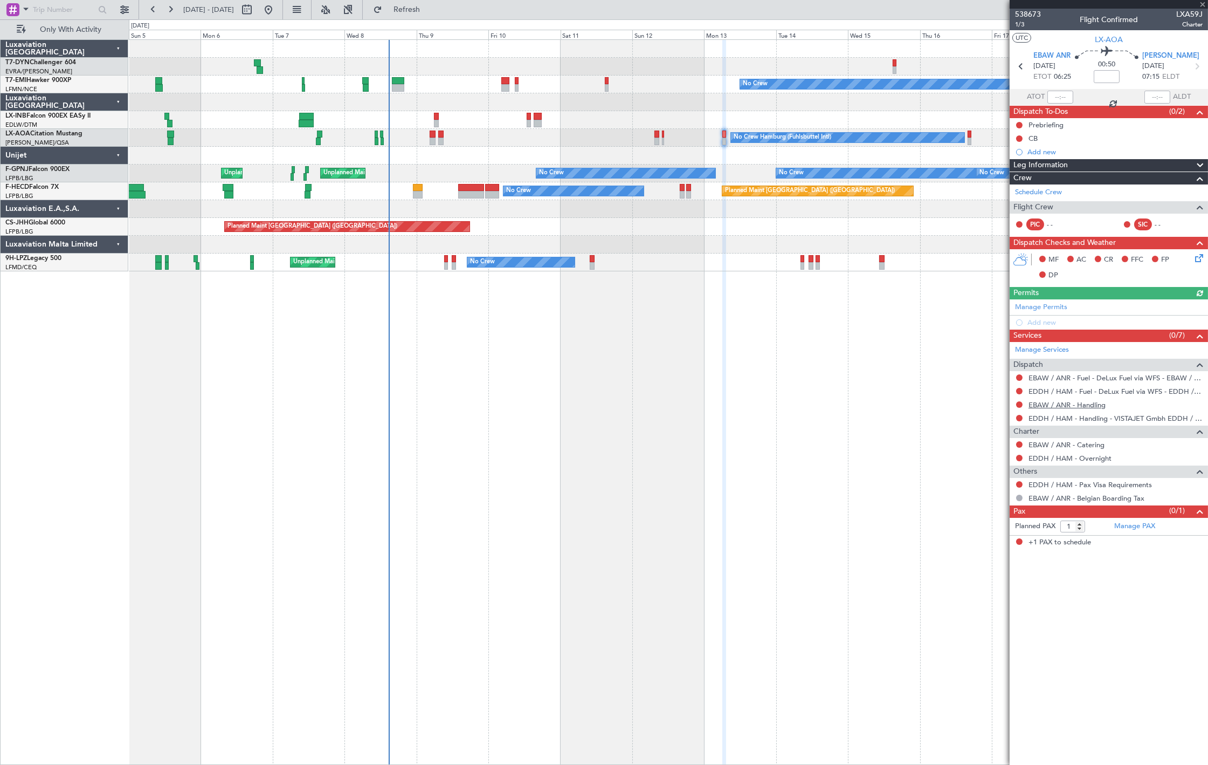
click at [1063, 406] on link "EBAW / ANR - Handling" at bounding box center [1067, 404] width 77 height 9
click at [433, 14] on button "Refresh" at bounding box center [400, 9] width 65 height 17
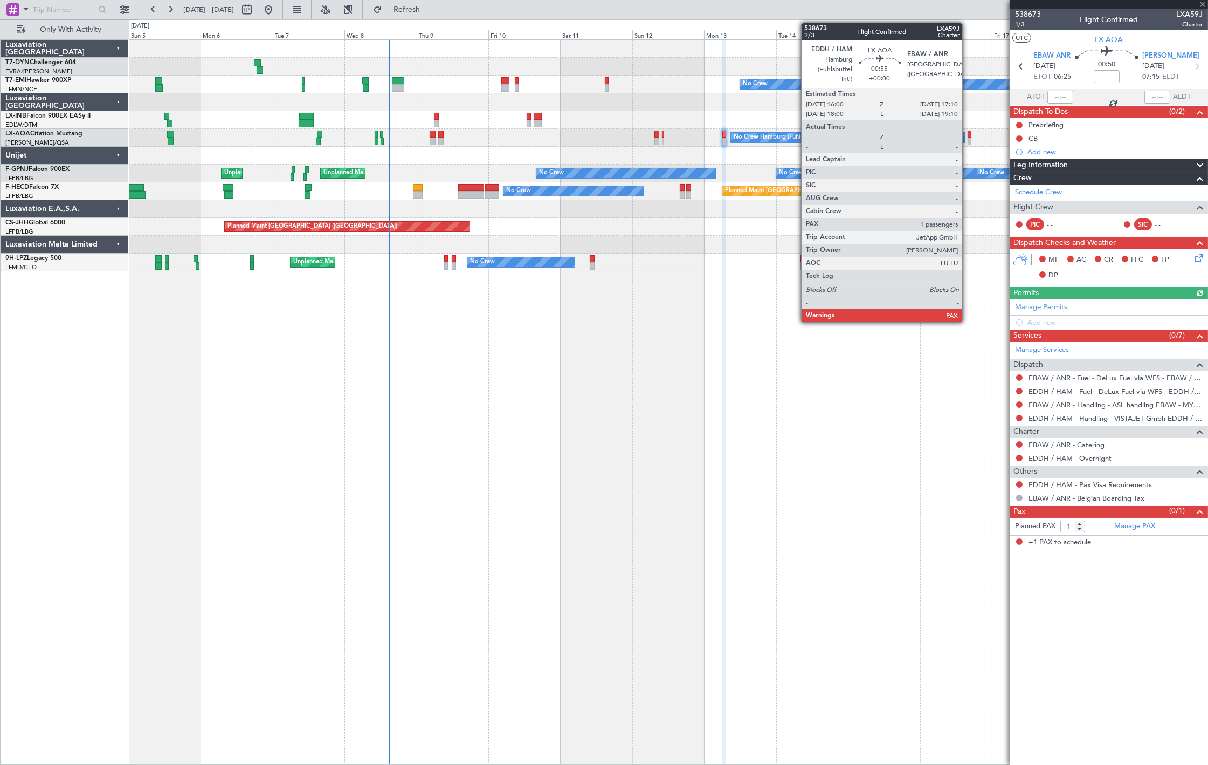
click at [968, 136] on div at bounding box center [970, 134] width 4 height 8
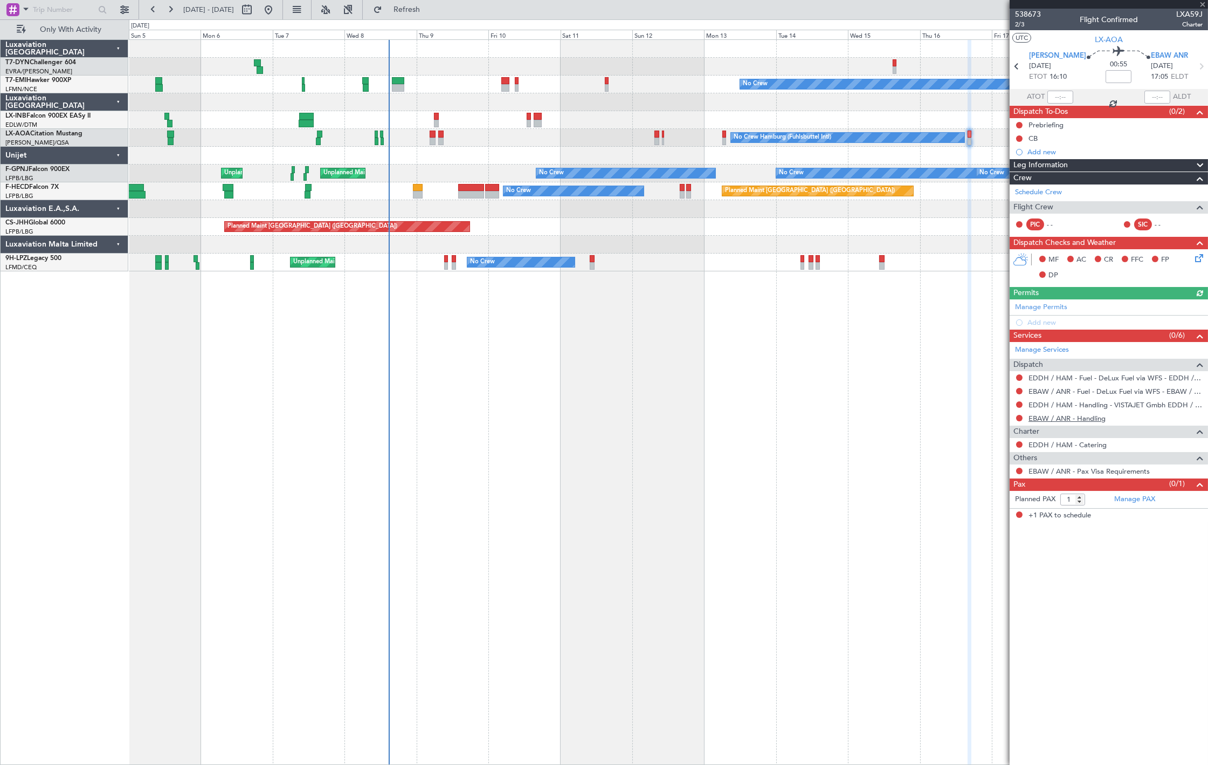
click at [1094, 421] on link "EBAW / ANR - Handling" at bounding box center [1067, 418] width 77 height 9
click at [427, 14] on button "Refresh" at bounding box center [400, 9] width 65 height 17
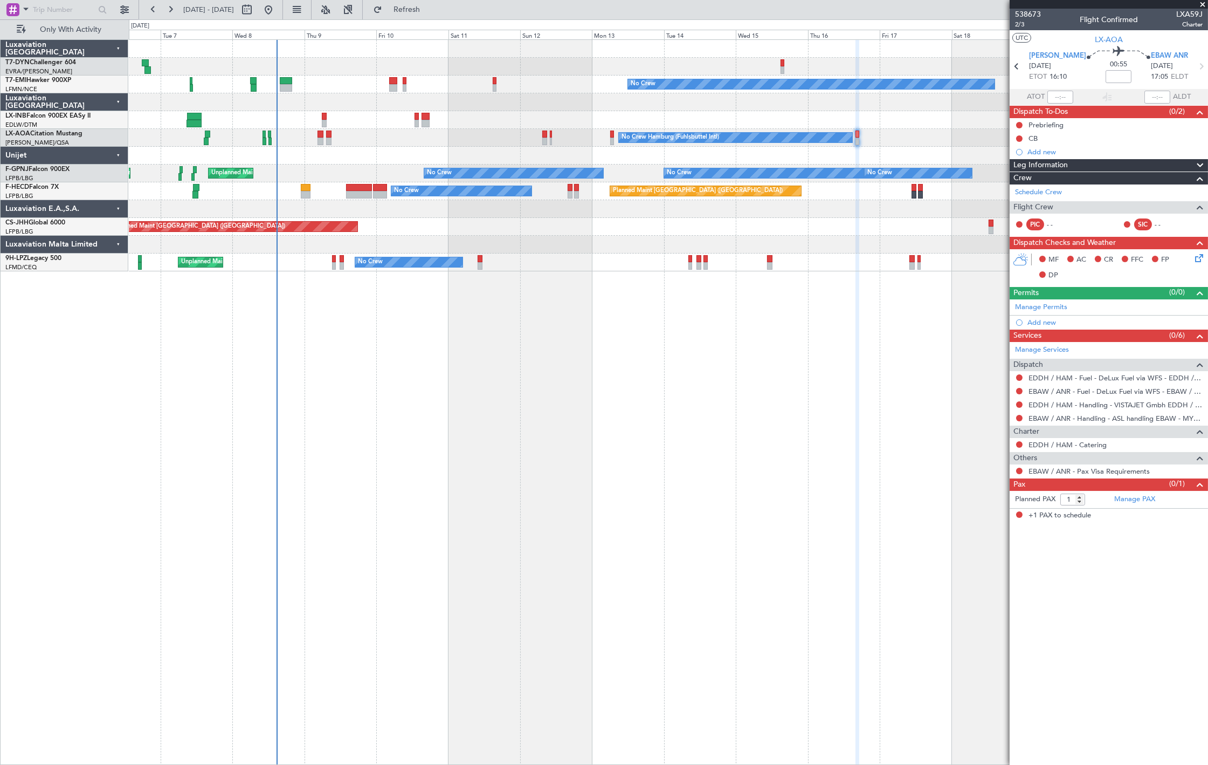
click at [752, 155] on div at bounding box center [668, 156] width 1079 height 18
click at [611, 121] on div "No Crew Planned Maint [GEOGRAPHIC_DATA] No Crew Hamburg (Fuhlsbuttel Intl) Plan…" at bounding box center [668, 155] width 1079 height 231
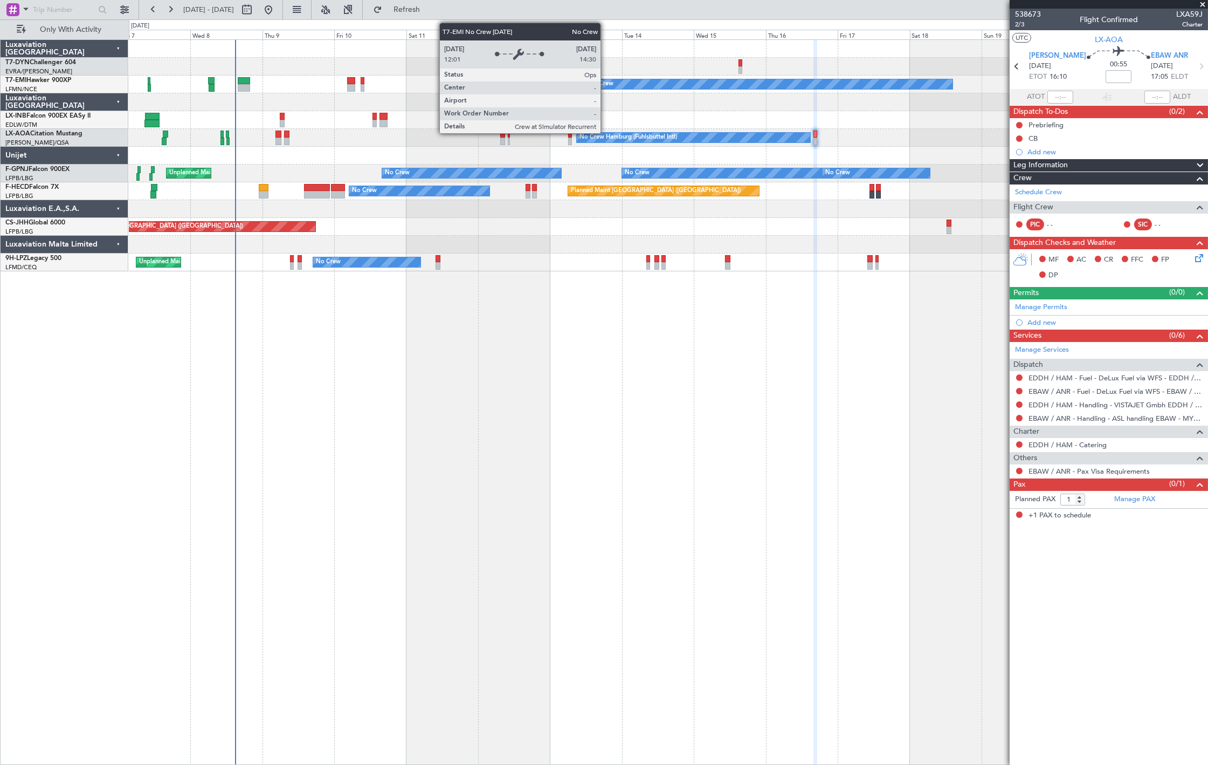
click at [606, 85] on div "No Crew" at bounding box center [601, 84] width 25 height 16
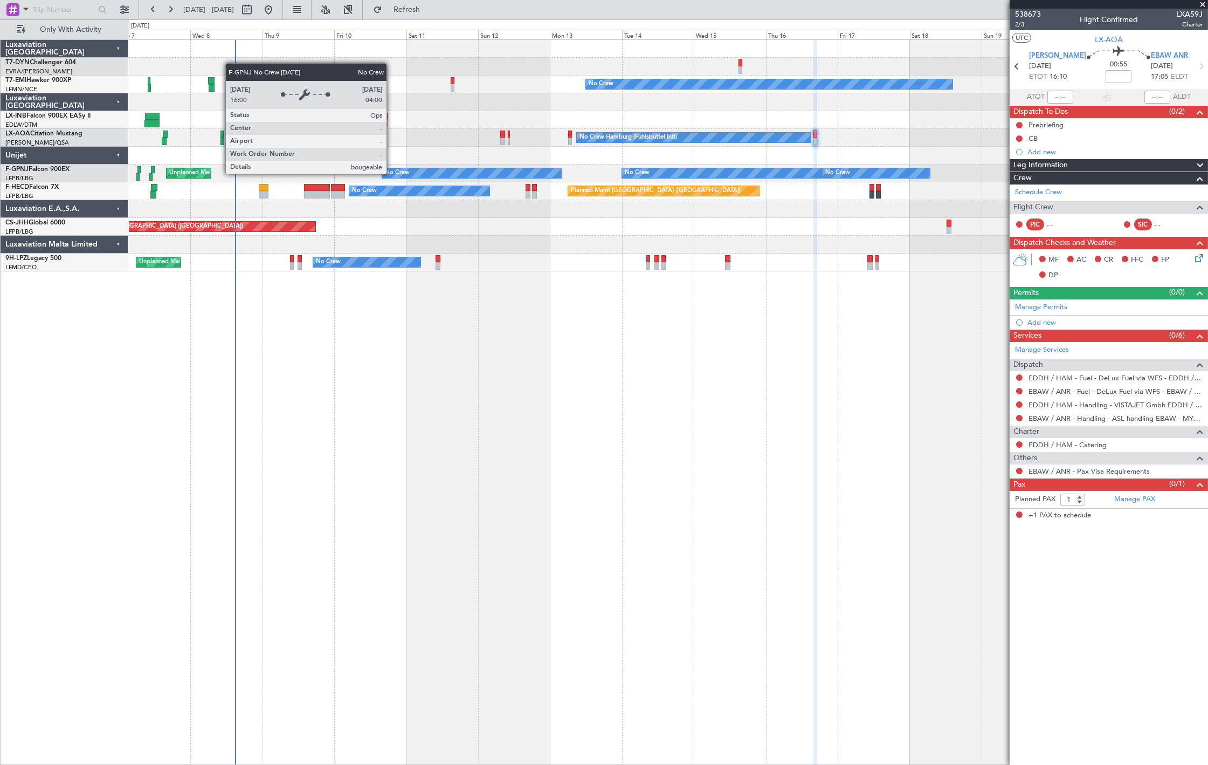
click at [393, 174] on div "No Crew" at bounding box center [397, 173] width 25 height 16
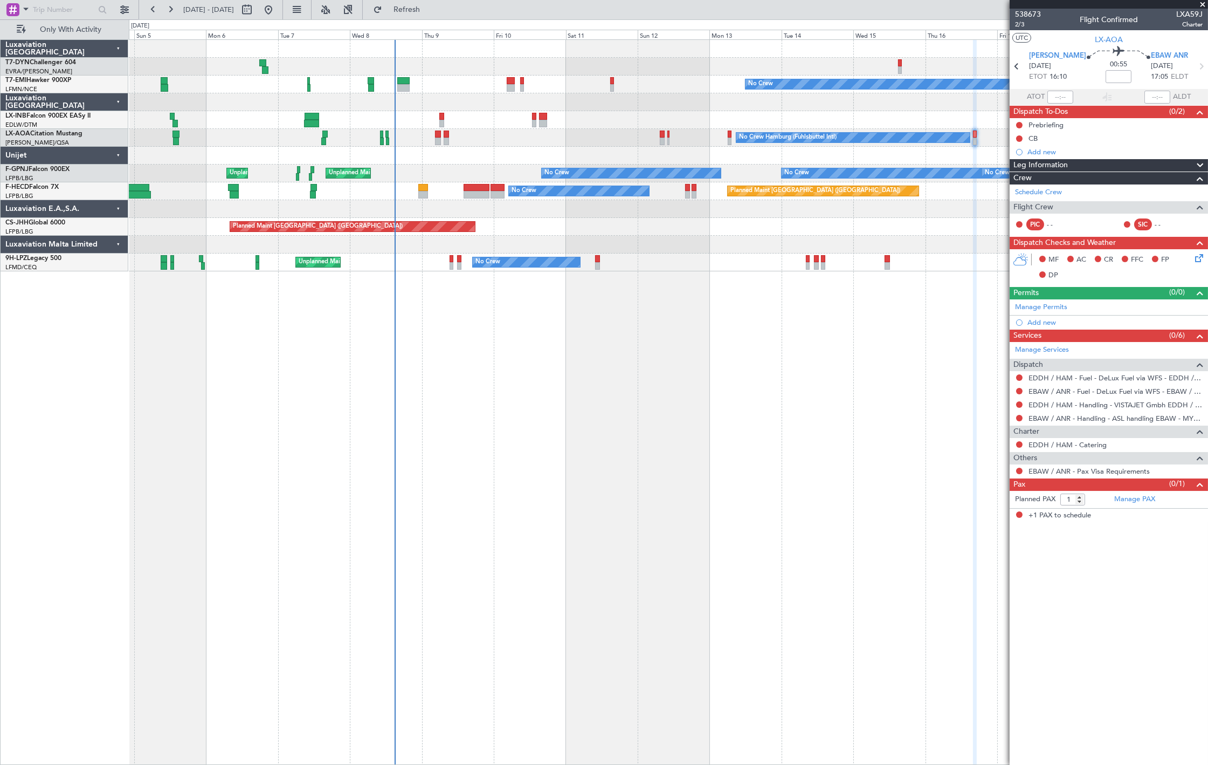
click at [480, 208] on div "No Crew Planned Maint [GEOGRAPHIC_DATA] No Crew Hamburg (Fuhlsbuttel Intl) Plan…" at bounding box center [668, 155] width 1079 height 231
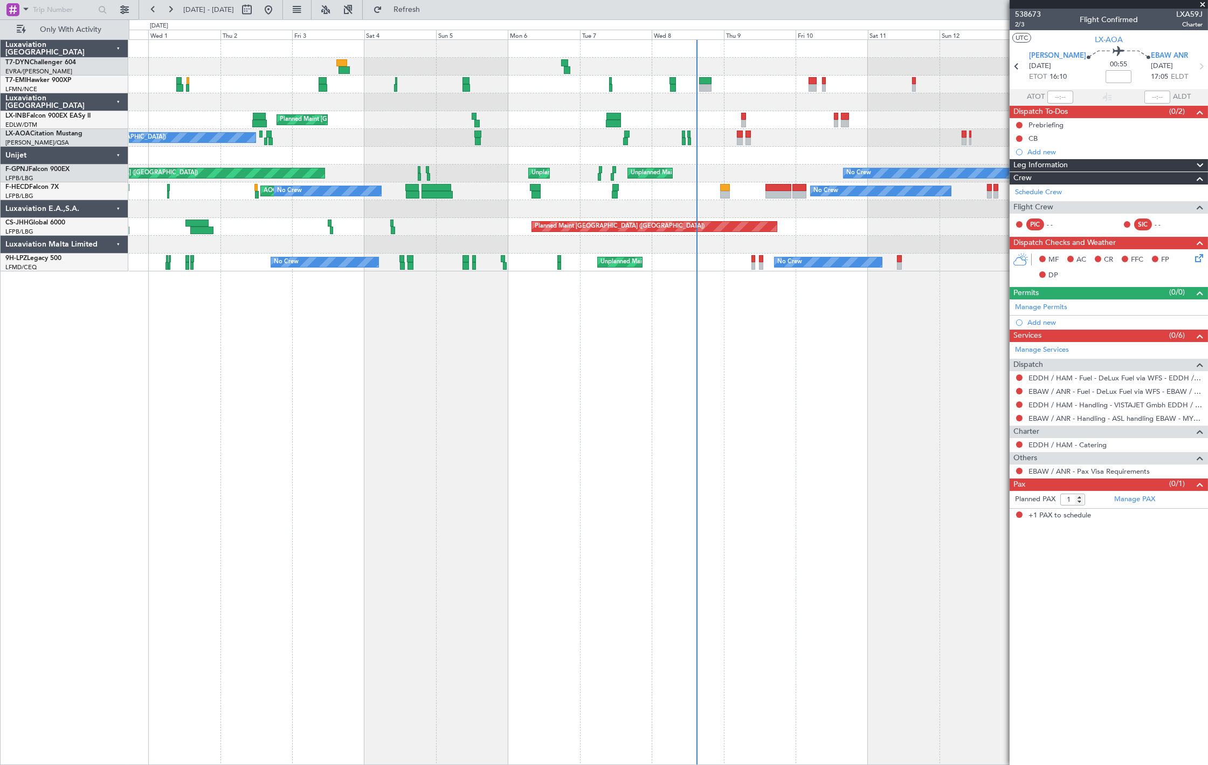
click at [802, 228] on div "Planned Maint [GEOGRAPHIC_DATA] ([GEOGRAPHIC_DATA])" at bounding box center [668, 227] width 1079 height 18
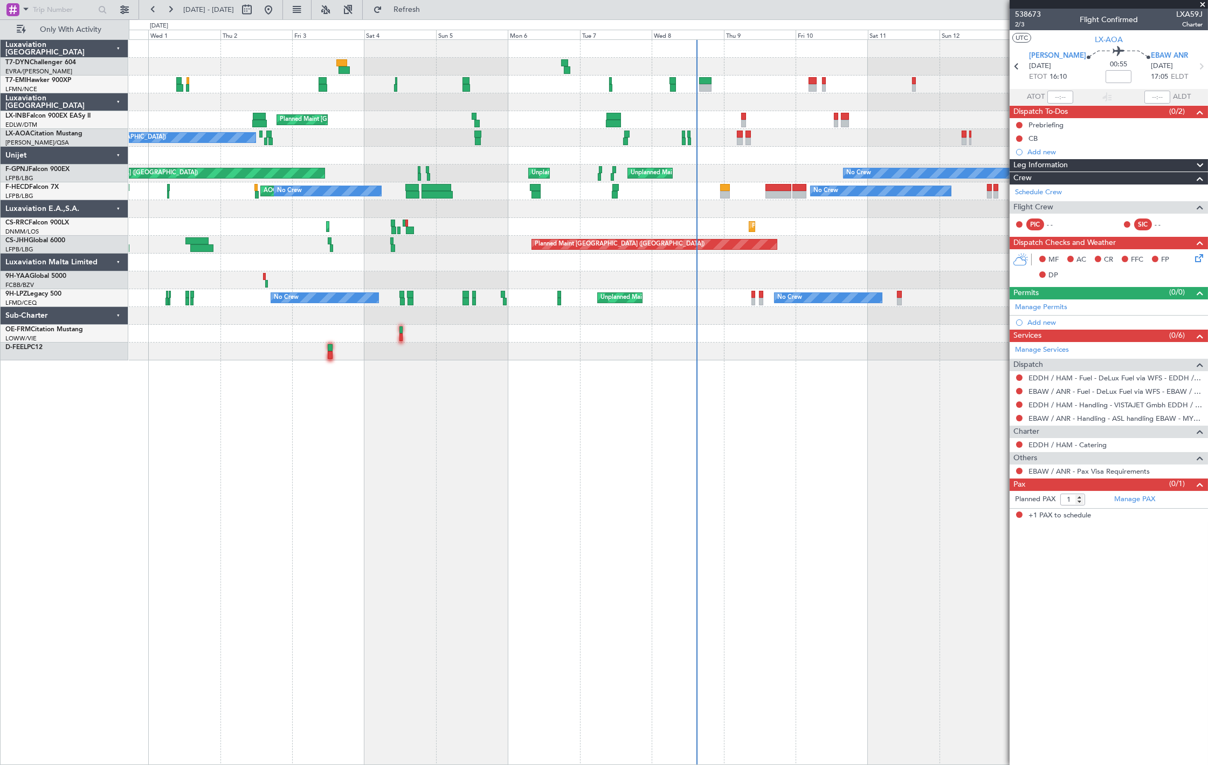
click at [363, 161] on div at bounding box center [668, 156] width 1079 height 18
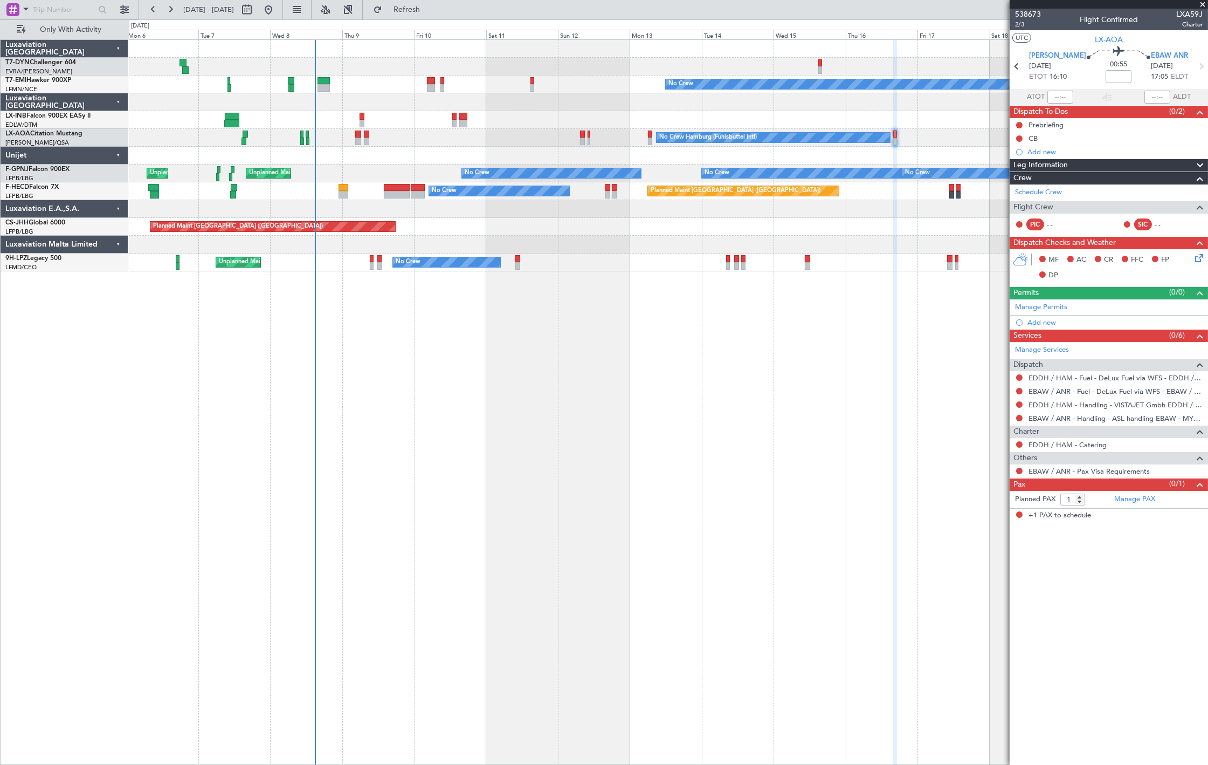
click at [1202, 5] on span at bounding box center [1202, 5] width 11 height 10
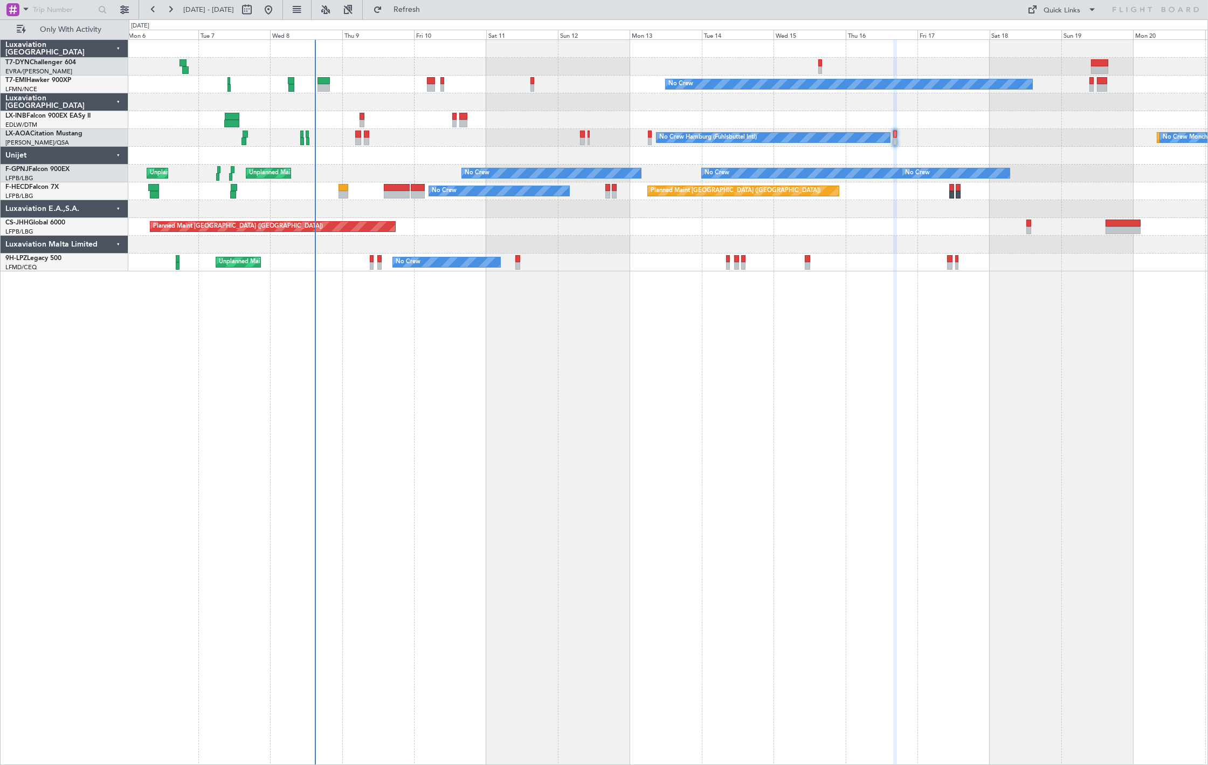
type input "0"
click at [1076, 13] on div "Quick Links" at bounding box center [1062, 10] width 37 height 11
click at [1075, 58] on button "Crew Board" at bounding box center [1063, 62] width 81 height 26
click at [1077, 14] on div "Quick Links" at bounding box center [1062, 10] width 37 height 11
click at [1065, 40] on button "Trip Builder" at bounding box center [1063, 36] width 81 height 26
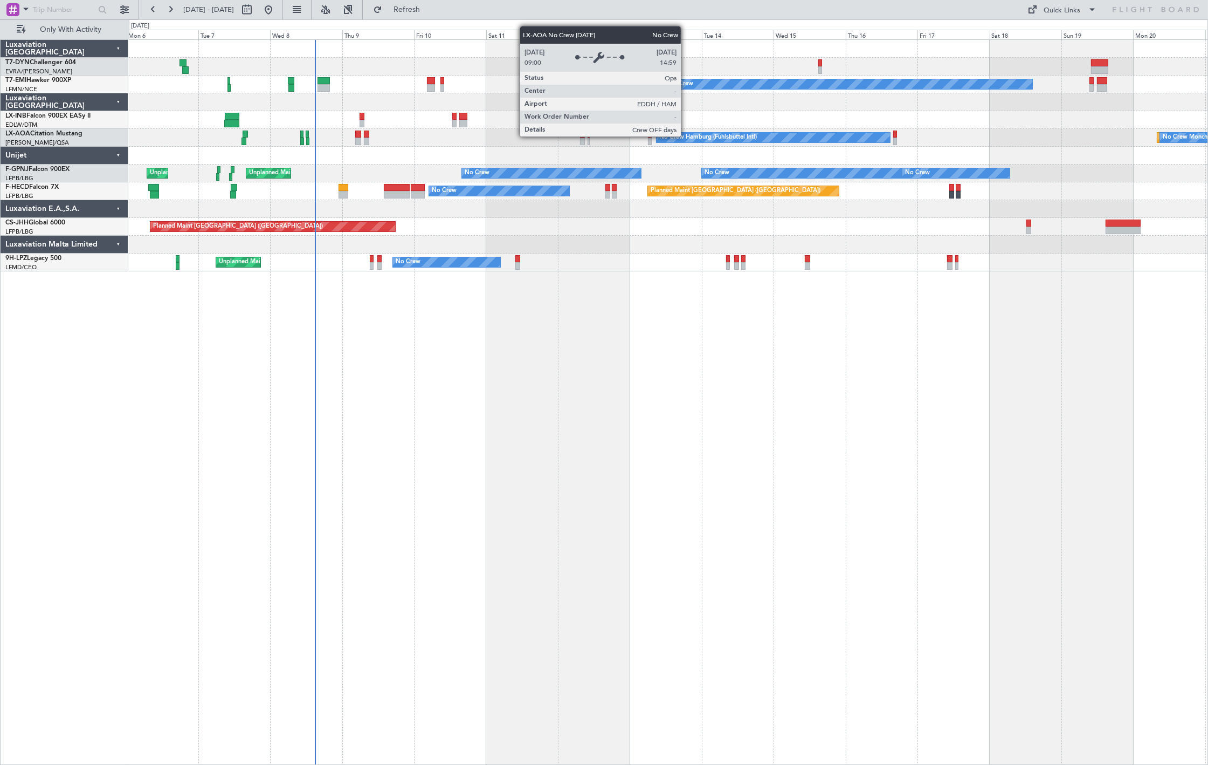
click at [686, 136] on div "No Crew Hamburg (Fuhlsbuttel Intl)" at bounding box center [708, 137] width 98 height 16
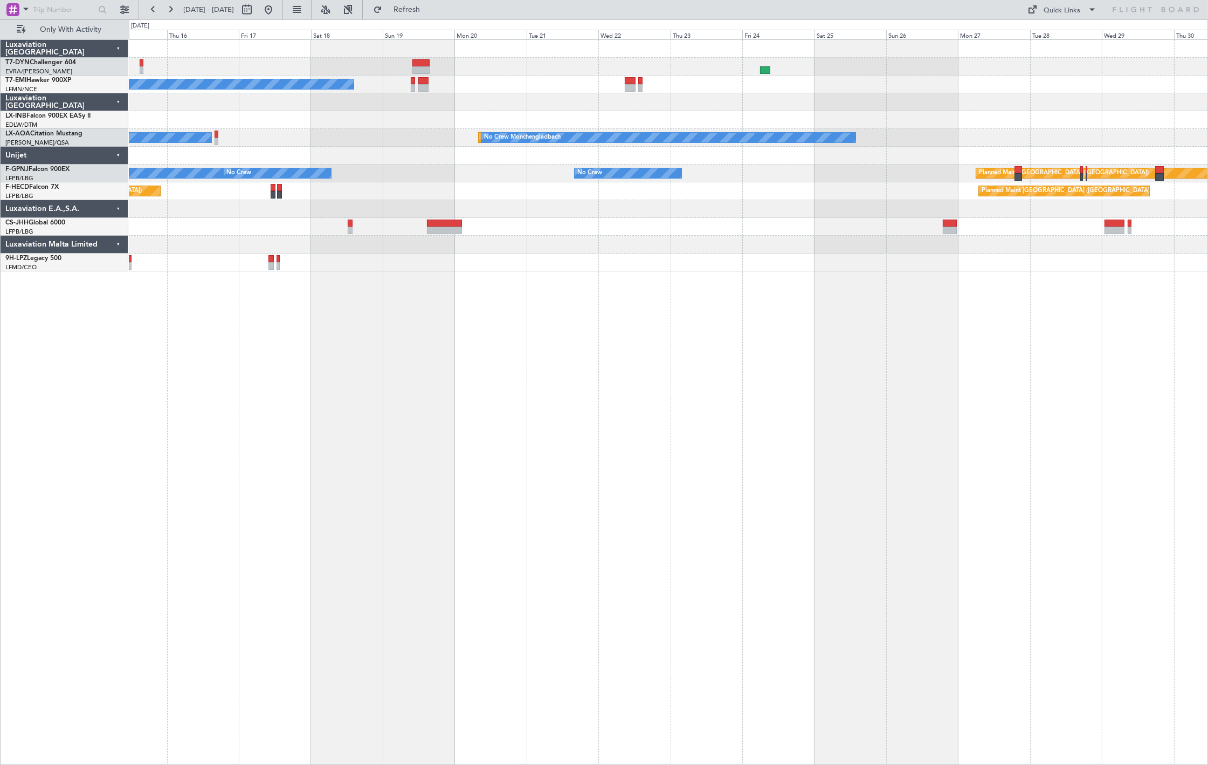
click at [311, 154] on div at bounding box center [668, 156] width 1079 height 18
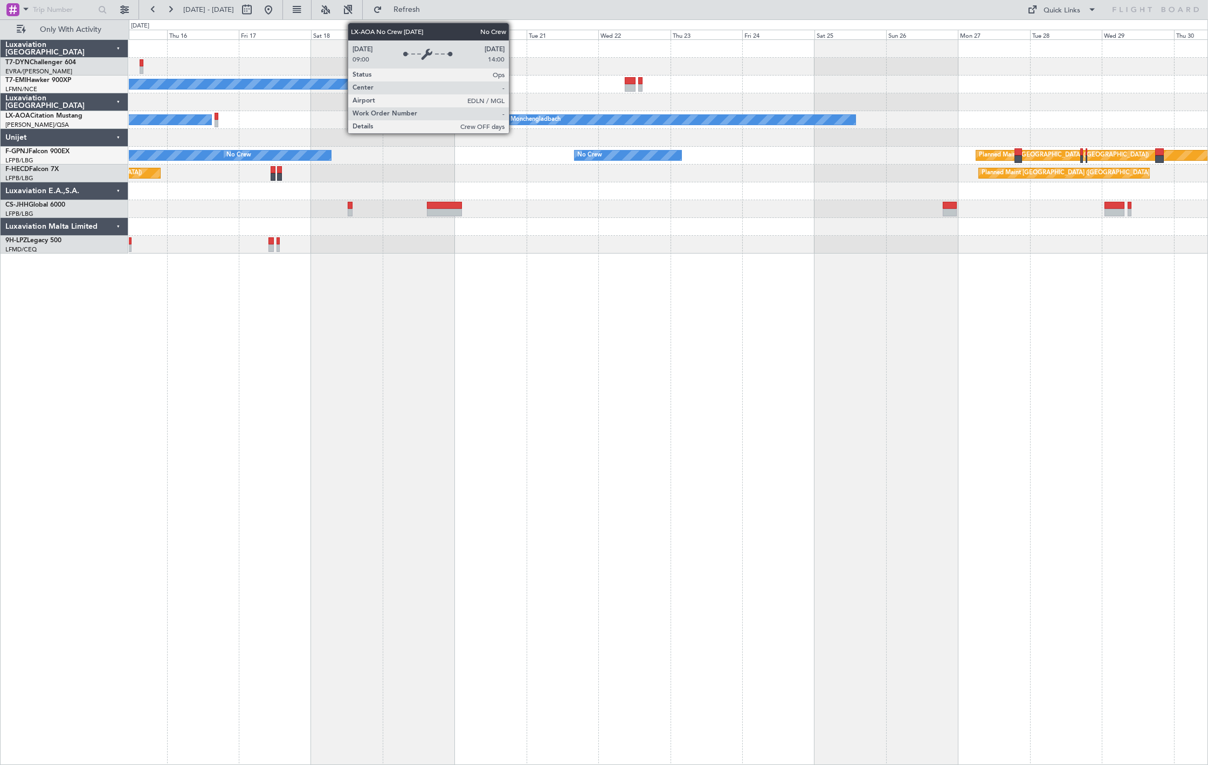
click at [514, 117] on div "No Crew Monchengladbach" at bounding box center [522, 120] width 77 height 16
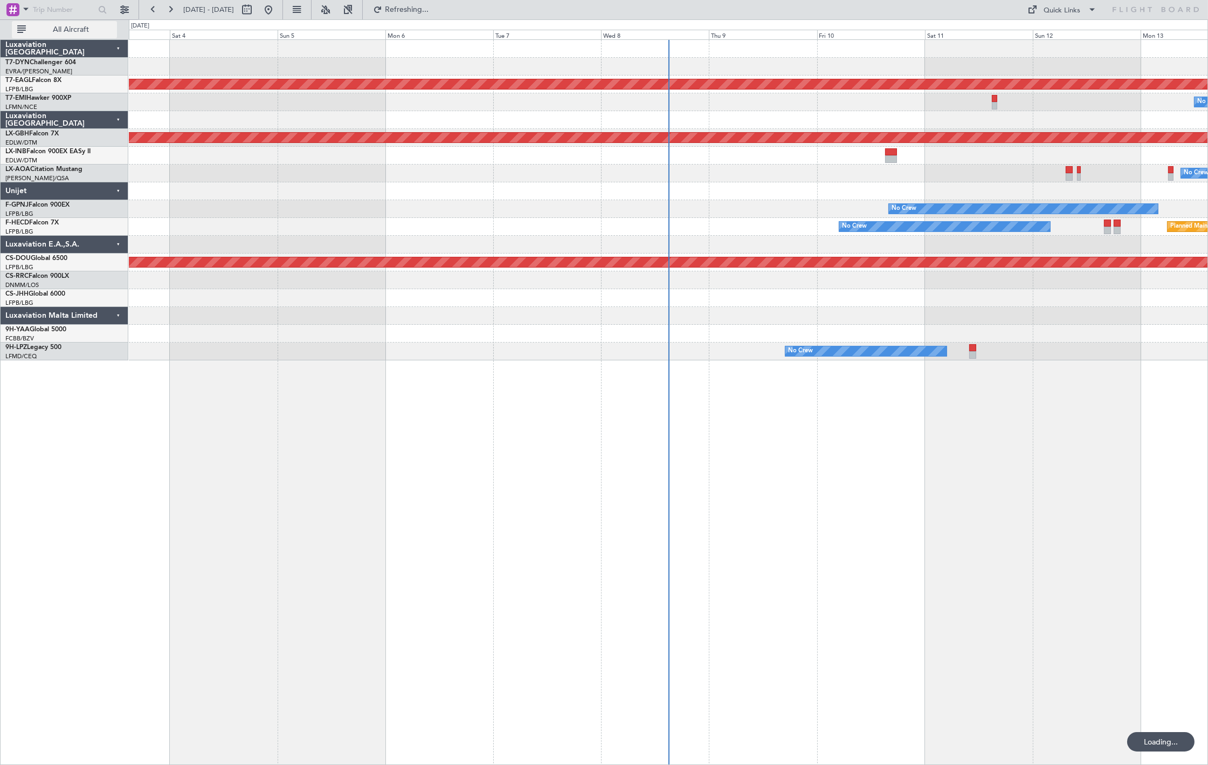
click at [74, 32] on span "All Aircraft" at bounding box center [71, 30] width 86 height 8
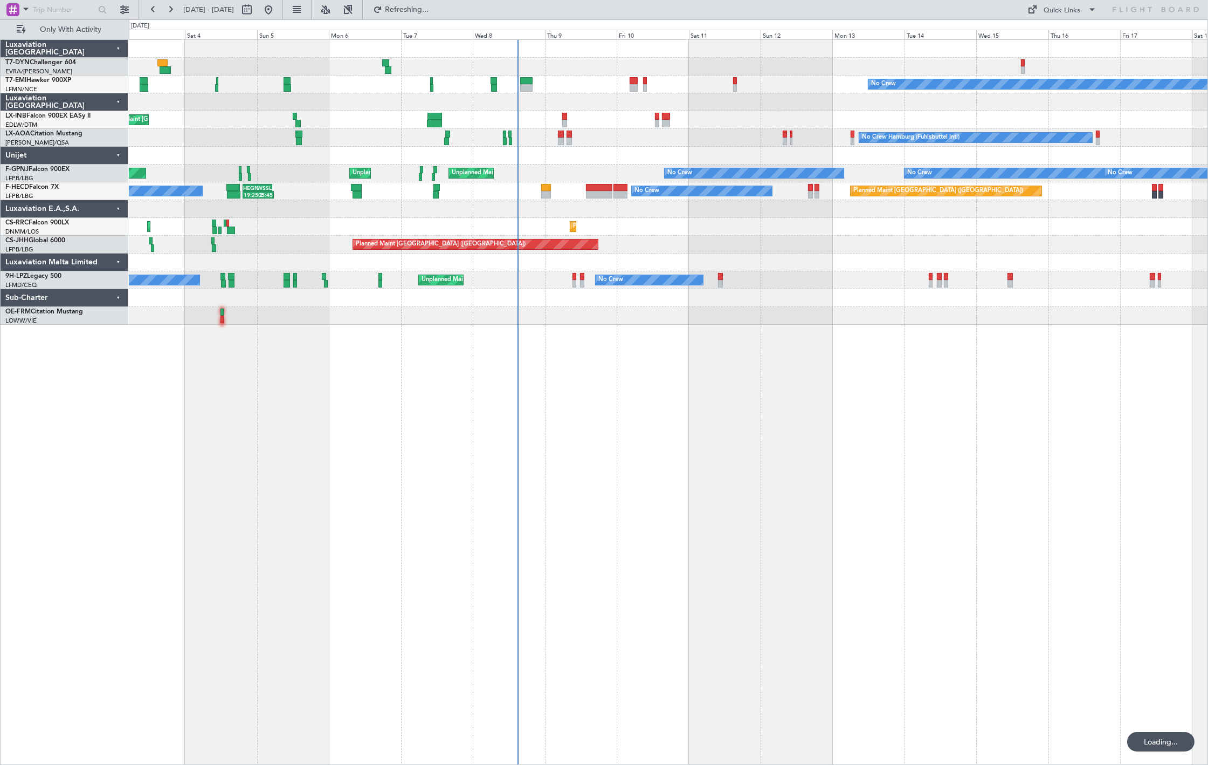
click at [423, 136] on div "No Crew Planned Maint [GEOGRAPHIC_DATA] No Crew Hamburg (Fuhlsbuttel Intl) No C…" at bounding box center [668, 182] width 1079 height 285
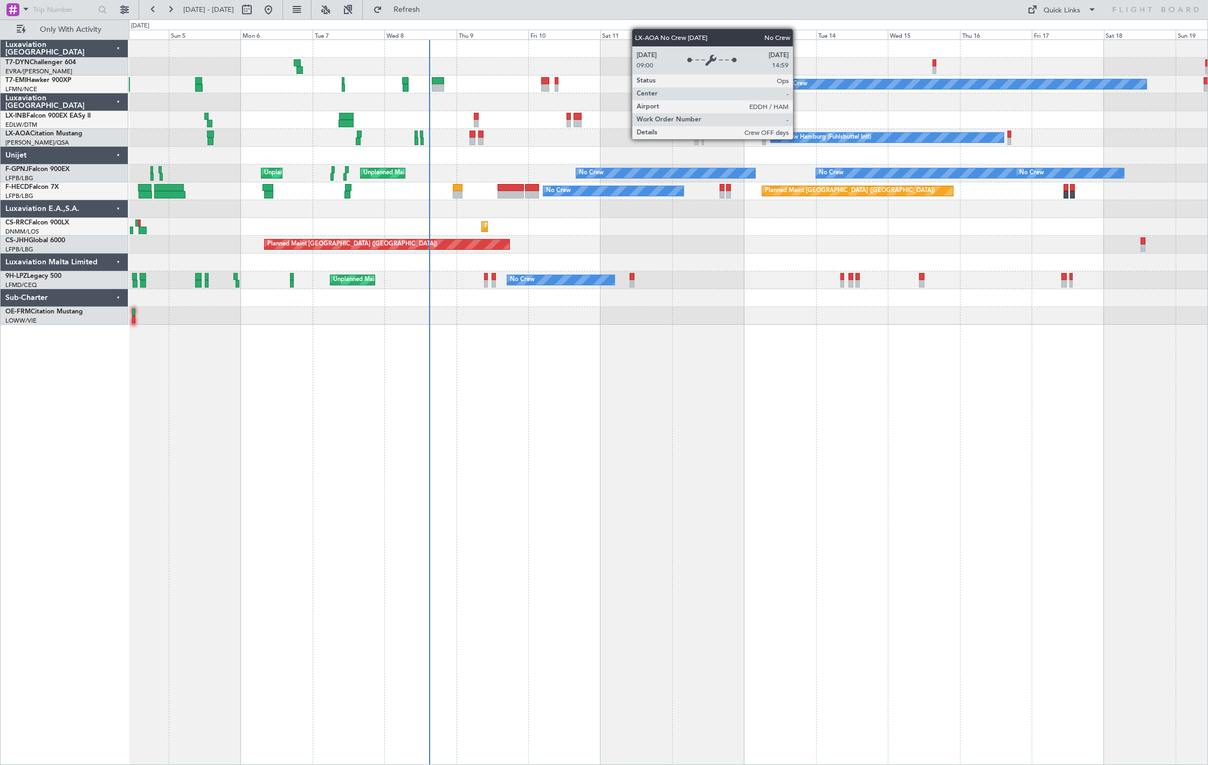
click at [798, 139] on div "No Crew Hamburg (Fuhlsbuttel Intl)" at bounding box center [823, 137] width 98 height 16
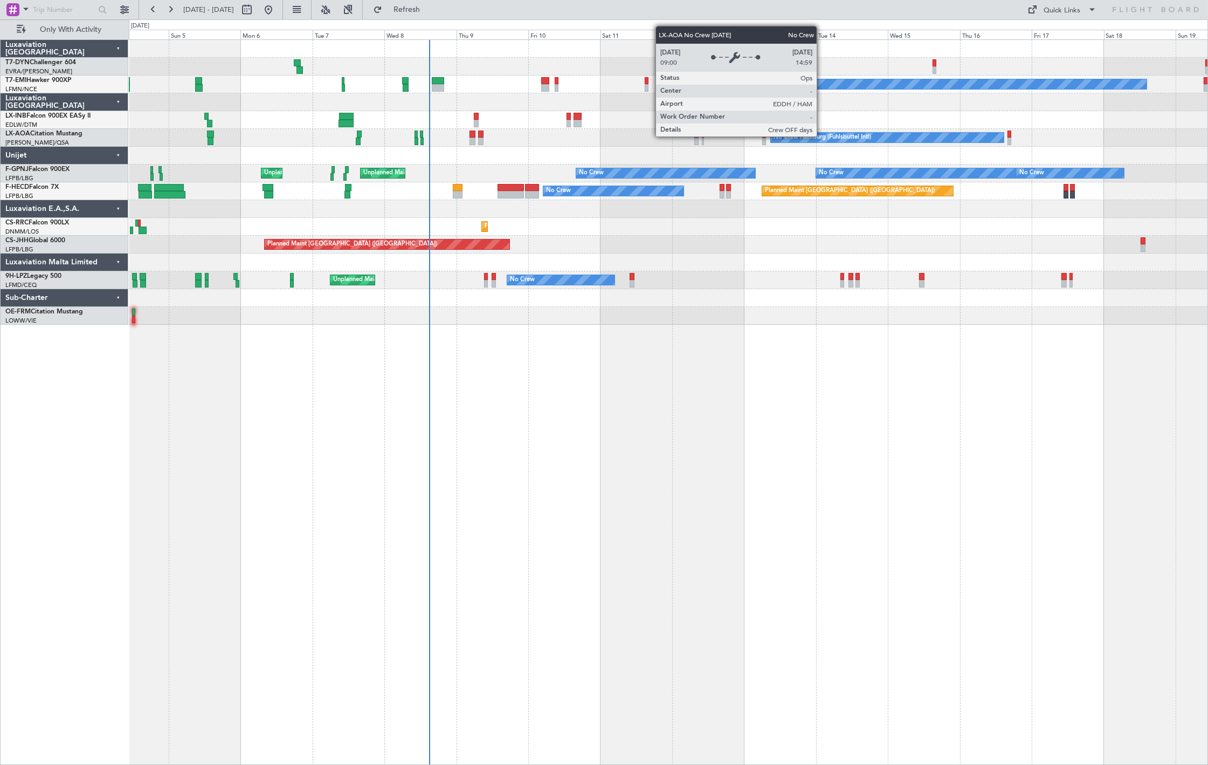
click at [822, 137] on div "No Crew Hamburg (Fuhlsbuttel Intl)" at bounding box center [823, 137] width 98 height 16
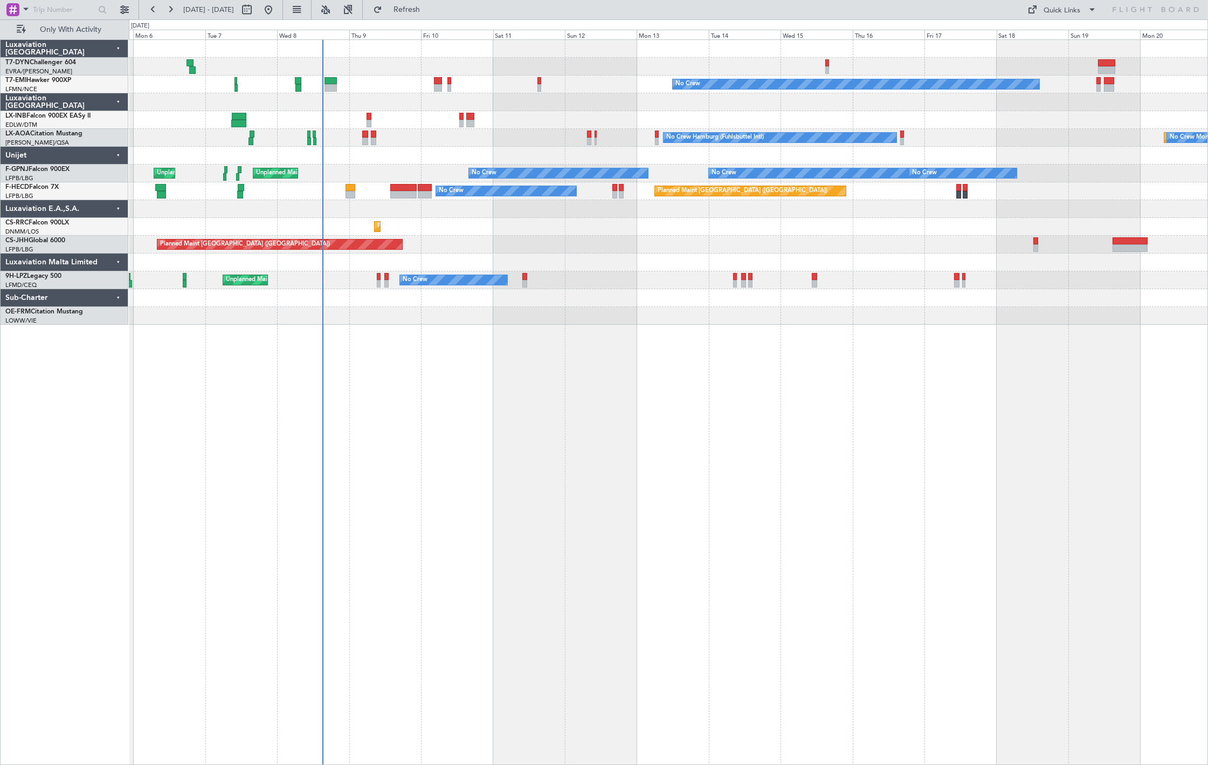
click at [381, 181] on div "No Crew No Crew Unplanned Maint [GEOGRAPHIC_DATA] ([GEOGRAPHIC_DATA]) Unplanned…" at bounding box center [668, 173] width 1079 height 18
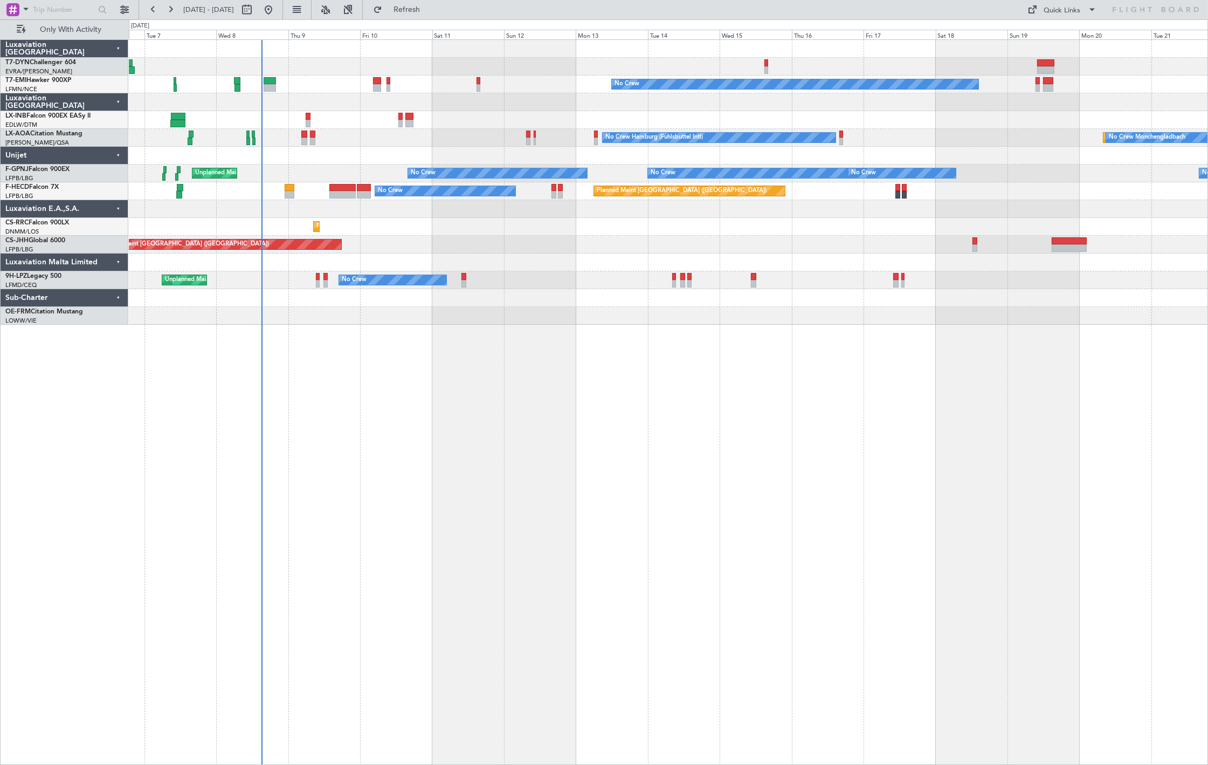
click at [306, 192] on div "No Crew Planned Maint [GEOGRAPHIC_DATA] No Crew Hamburg (Fuhlsbuttel Intl) Plan…" at bounding box center [668, 182] width 1079 height 285
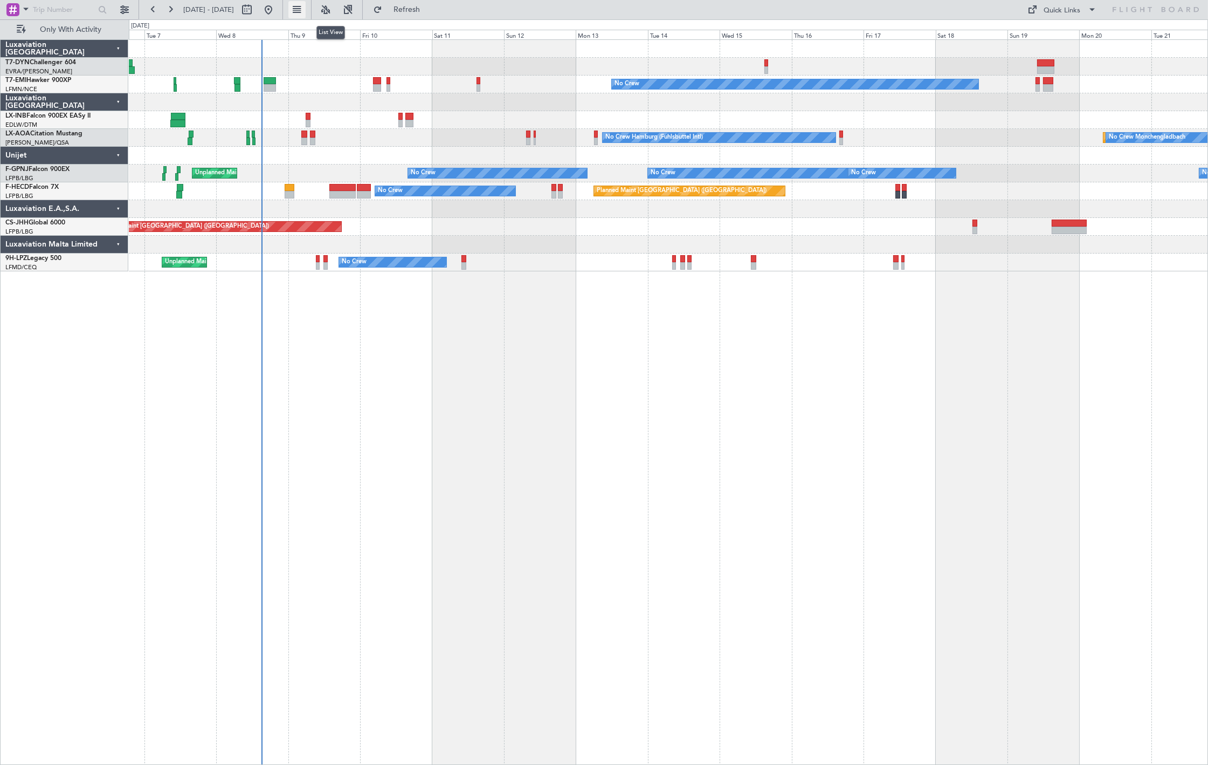
click at [306, 11] on button at bounding box center [296, 9] width 17 height 17
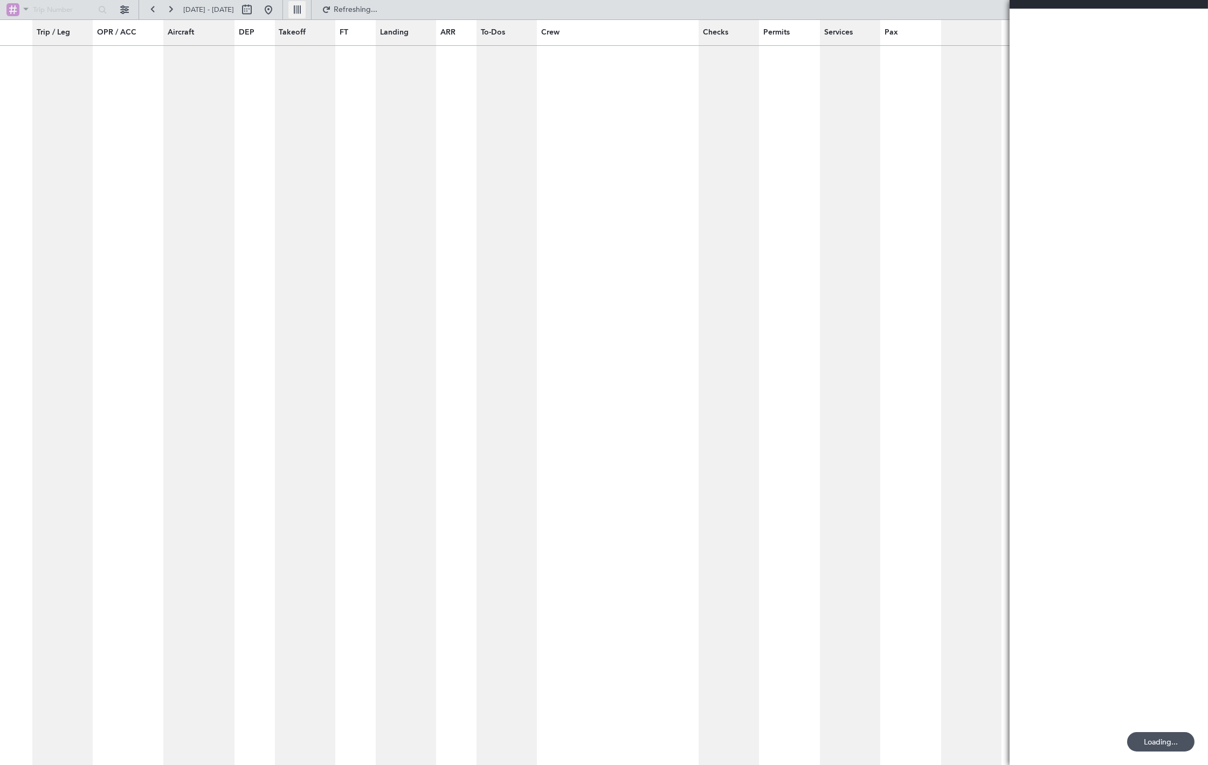
click at [306, 12] on button at bounding box center [296, 9] width 17 height 17
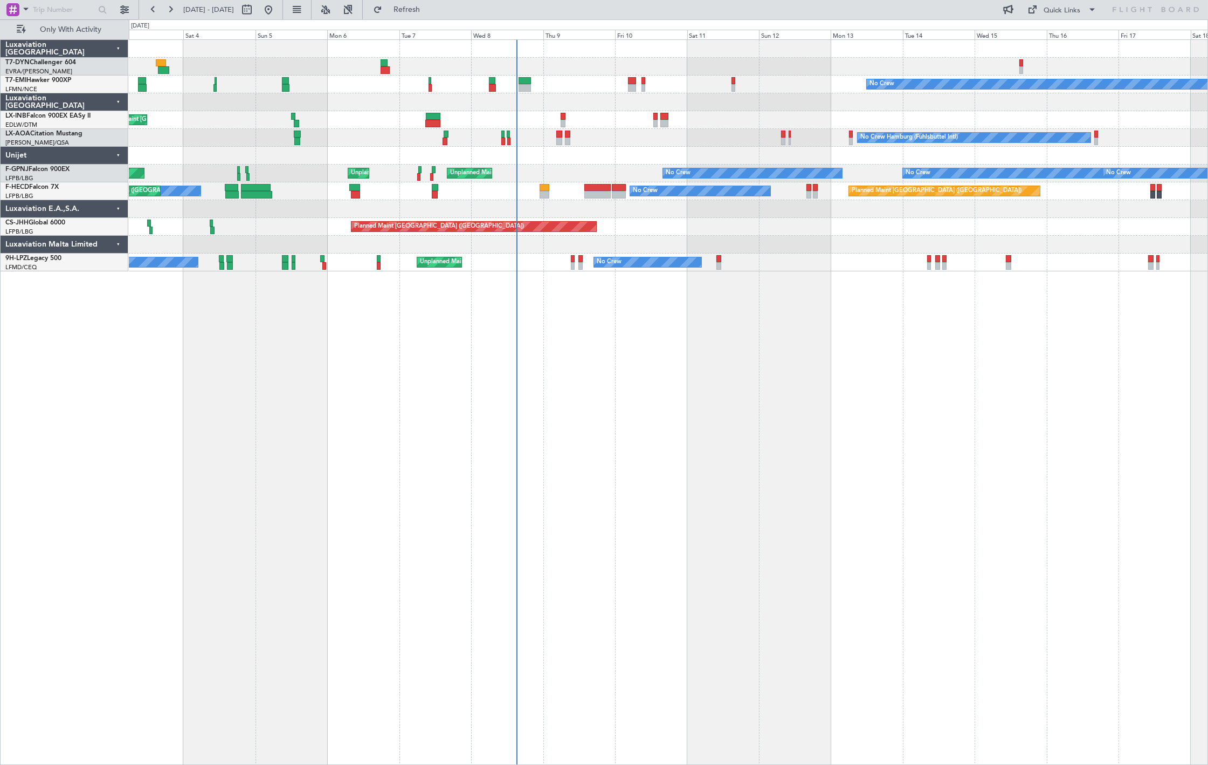
click at [681, 86] on div "No Crew" at bounding box center [668, 84] width 1079 height 18
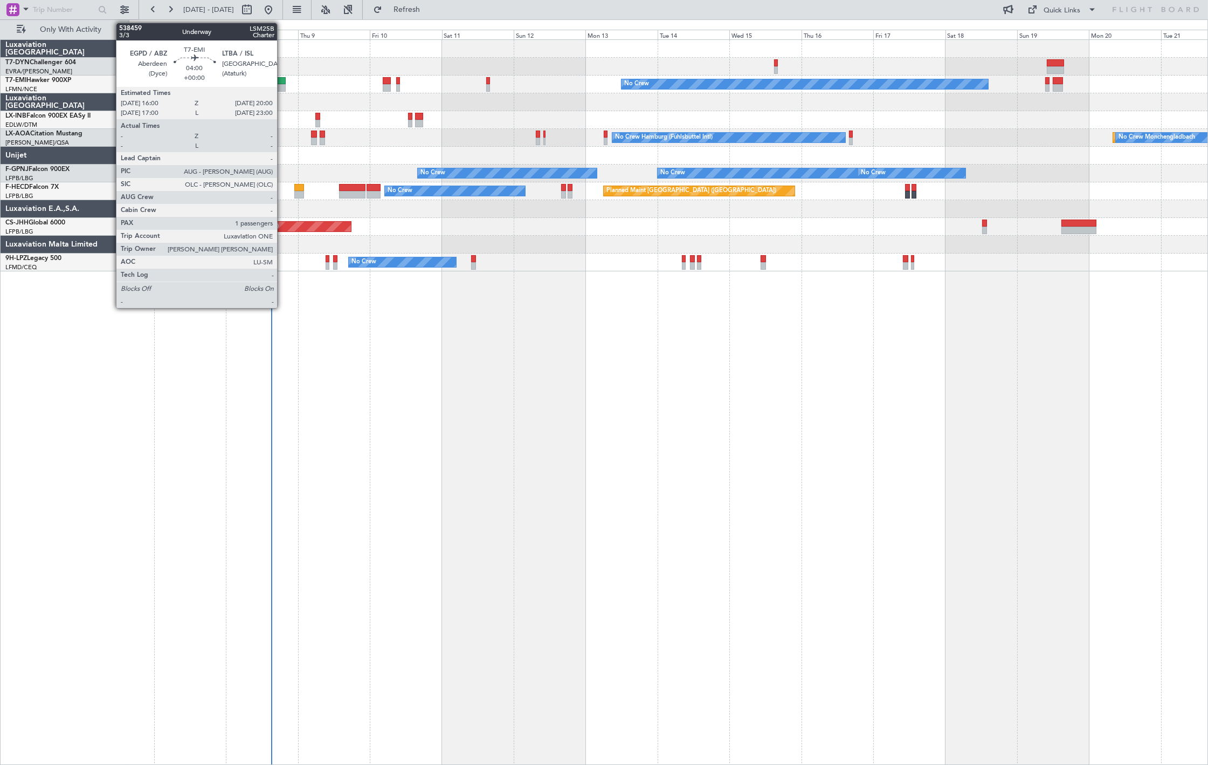
click at [283, 89] on div at bounding box center [279, 88] width 12 height 8
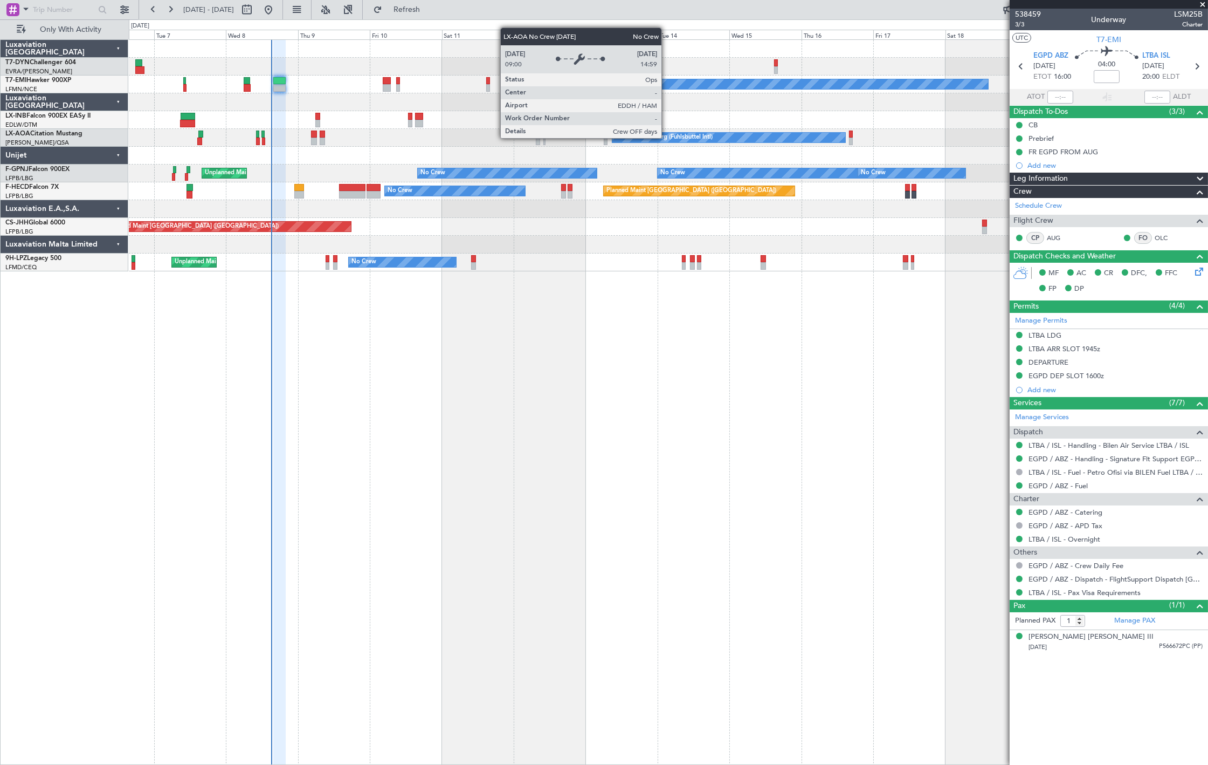
click at [667, 138] on div "No Crew Hamburg (Fuhlsbuttel Intl)" at bounding box center [664, 137] width 98 height 16
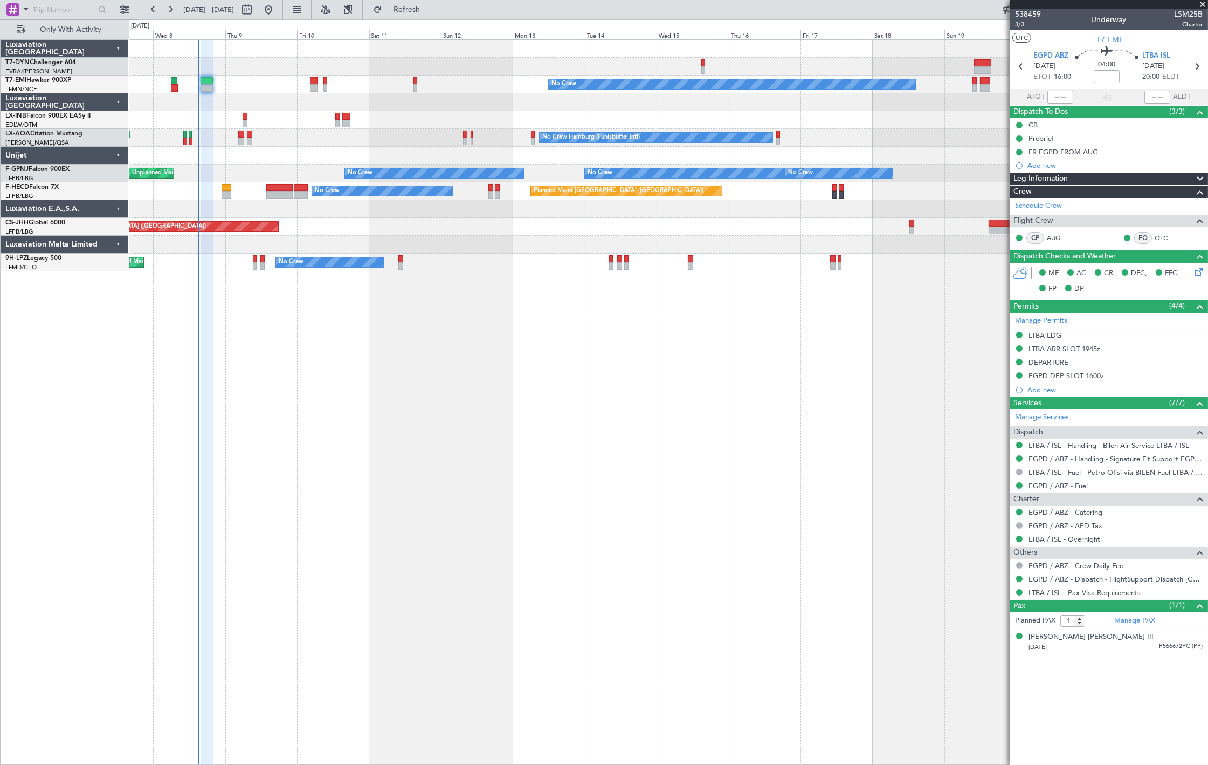
click at [456, 293] on div "No Crew Planned Maint [GEOGRAPHIC_DATA] No Crew Hamburg (Fuhlsbuttel Intl) No C…" at bounding box center [668, 401] width 1079 height 725
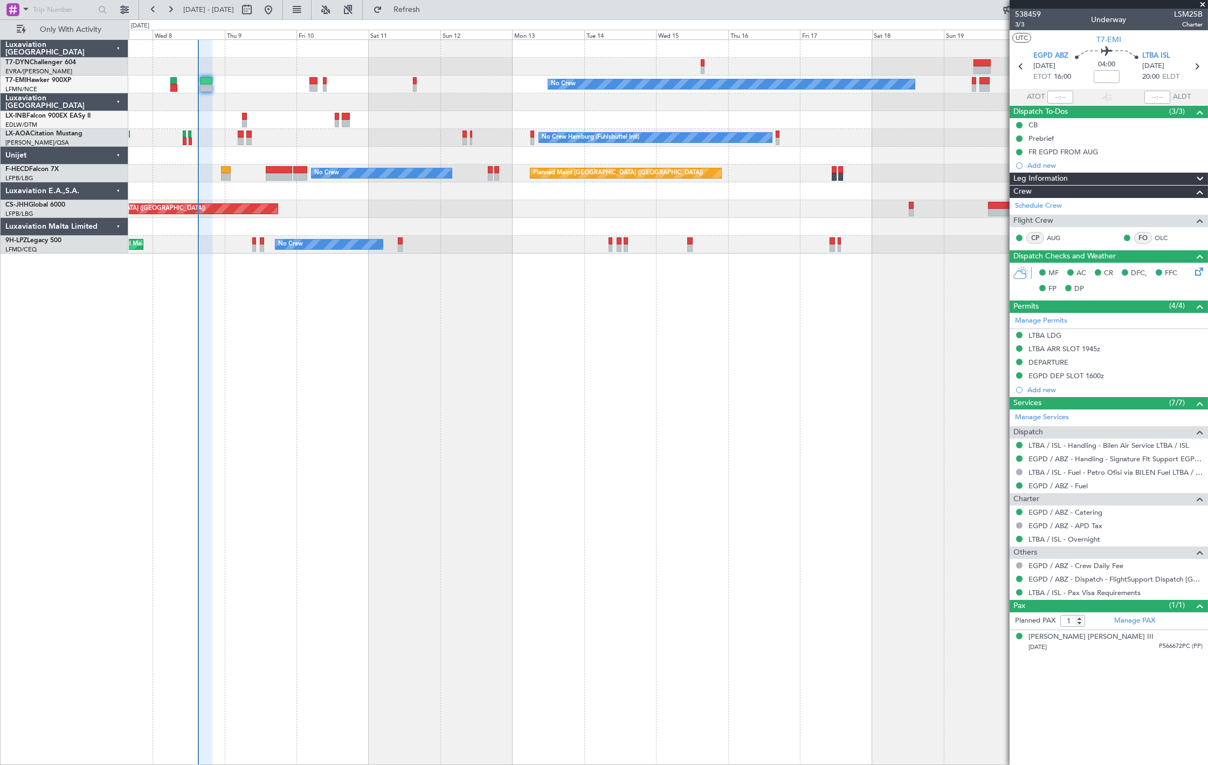
click at [1199, 3] on span at bounding box center [1202, 5] width 11 height 10
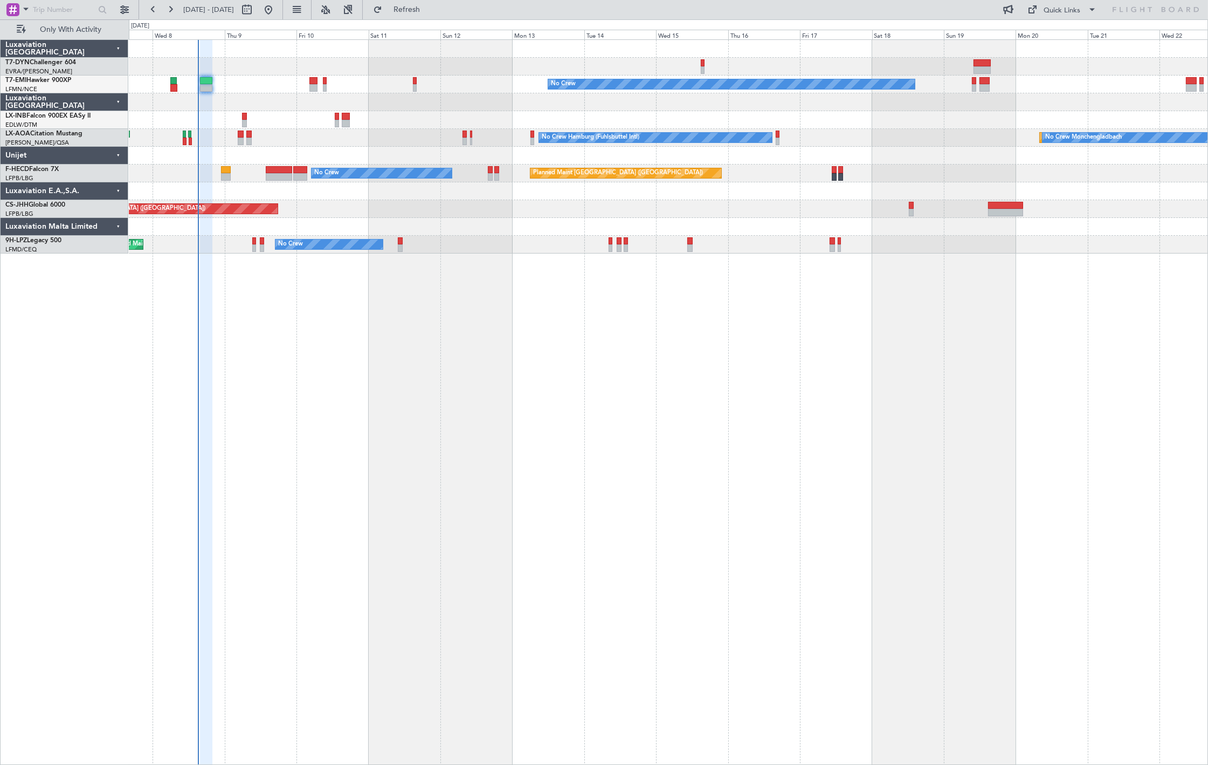
type input "0"
click at [1117, 11] on icon at bounding box center [1156, 10] width 88 height 10
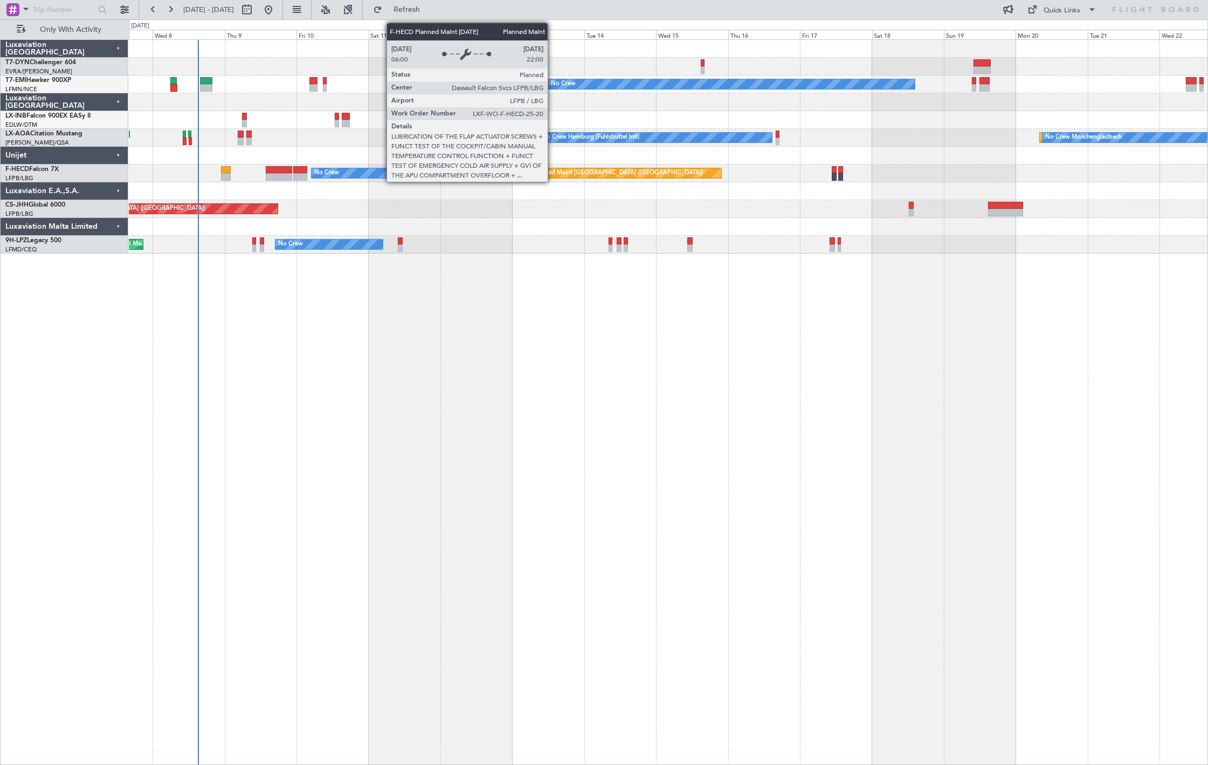
click at [553, 173] on div "Planned Maint [GEOGRAPHIC_DATA] ([GEOGRAPHIC_DATA])" at bounding box center [618, 173] width 170 height 16
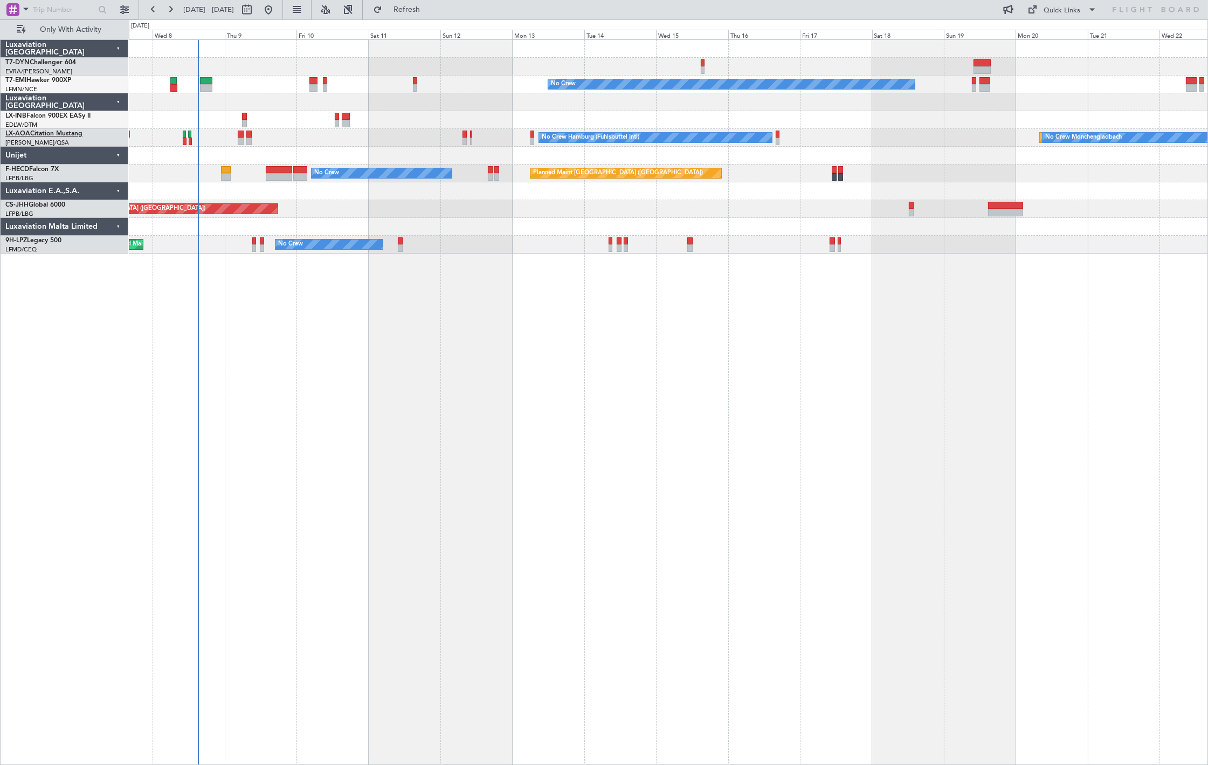
click at [61, 136] on link "LX-AOA Citation Mustang" at bounding box center [43, 133] width 77 height 6
click at [433, 14] on button "Refresh" at bounding box center [400, 9] width 65 height 17
click at [430, 9] on span "Refresh" at bounding box center [406, 10] width 45 height 8
click at [430, 9] on span "Refreshing..." at bounding box center [406, 10] width 45 height 8
click at [430, 6] on span "Refresh" at bounding box center [406, 10] width 45 height 8
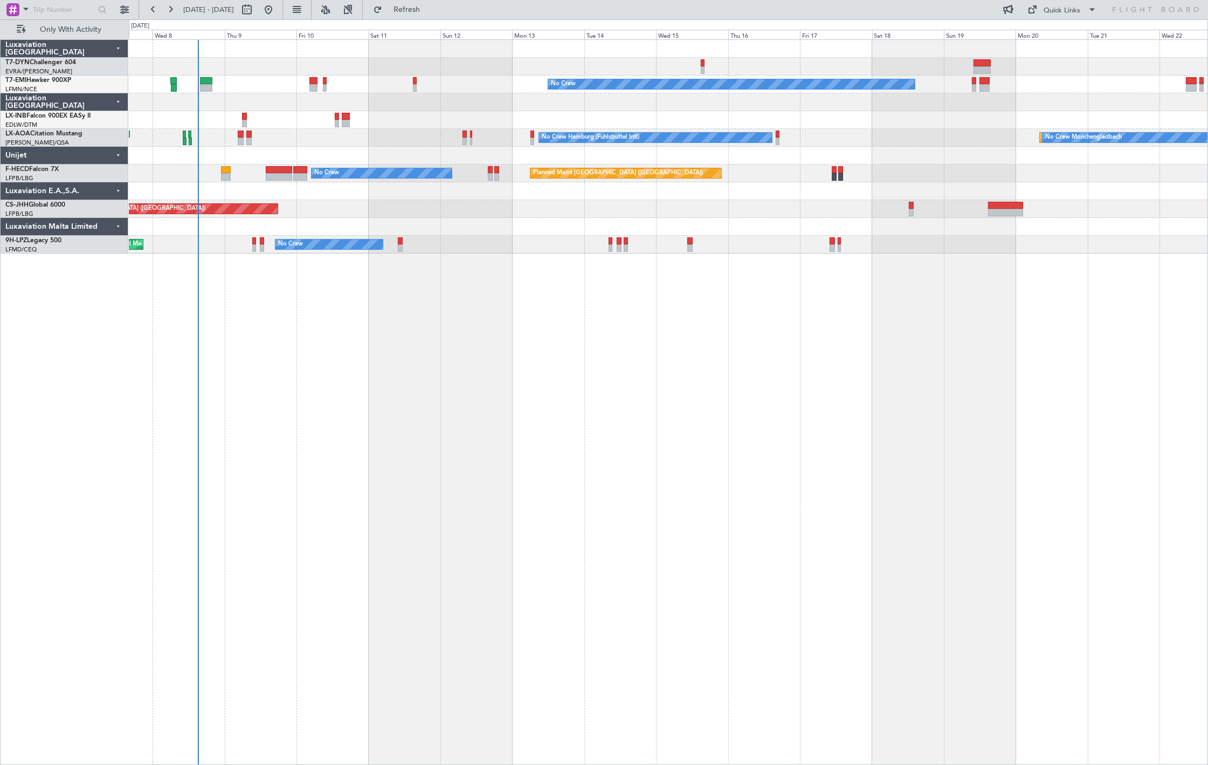
click at [453, 19] on div "No Crew Planned Maint Monchengladbach No Crew Monchengladbach No Crew Hamburg (…" at bounding box center [604, 391] width 1208 height 745
click at [430, 12] on span "Refresh" at bounding box center [406, 10] width 45 height 8
click at [430, 12] on span "Refreshing..." at bounding box center [406, 10] width 45 height 8
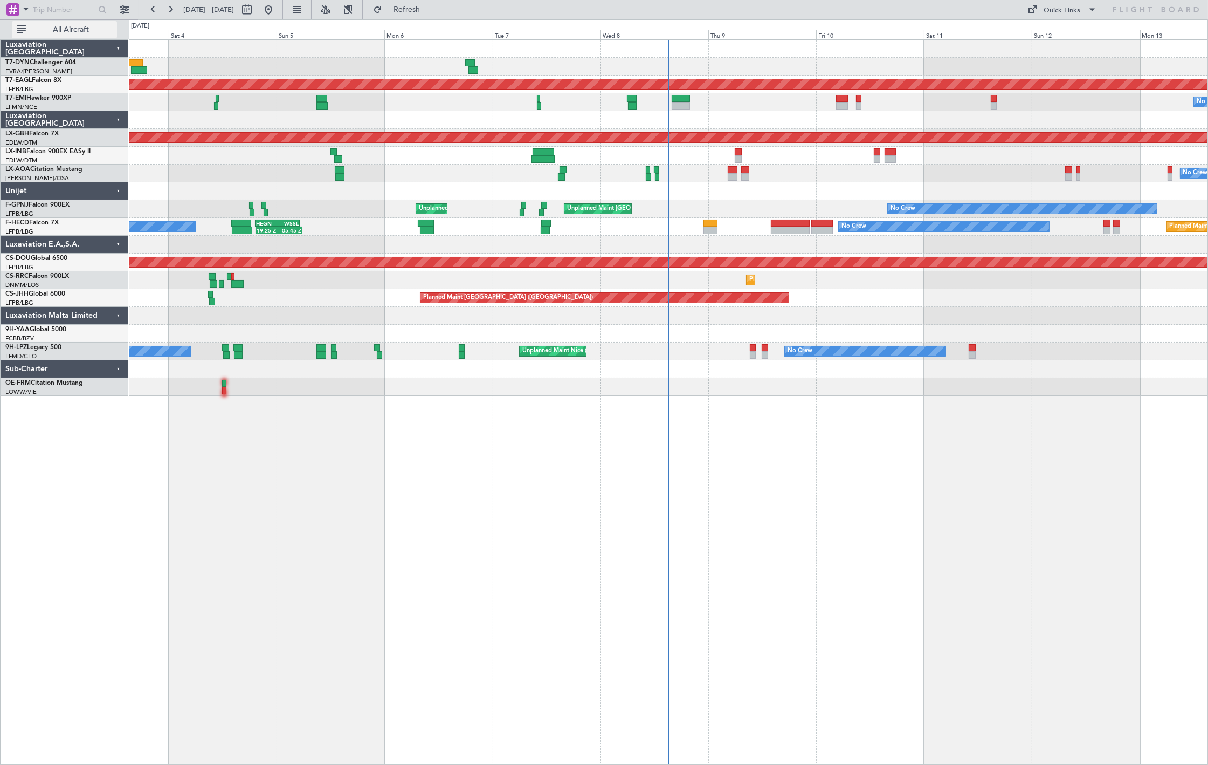
click at [95, 30] on span "All Aircraft" at bounding box center [71, 30] width 86 height 8
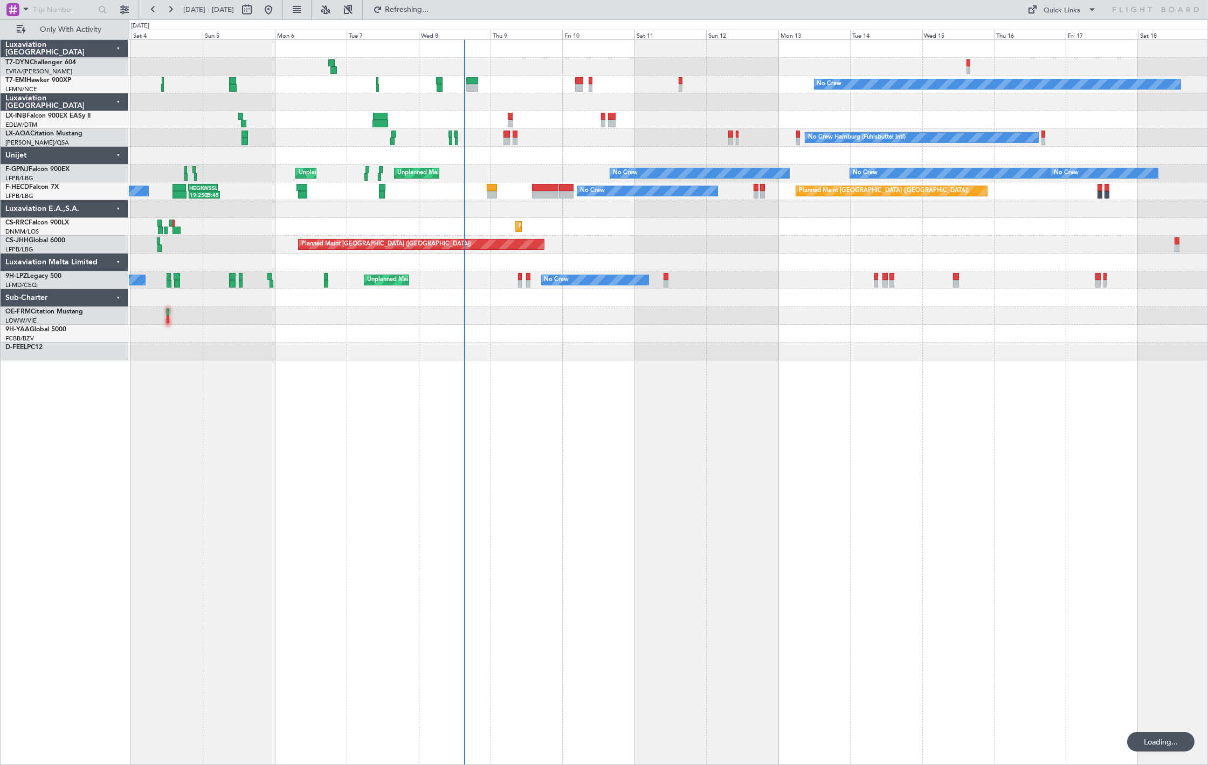
click at [568, 406] on div "No Crew Planned Maint [GEOGRAPHIC_DATA] No Crew Hamburg (Fuhlsbuttel Intl) Plan…" at bounding box center [668, 401] width 1079 height 725
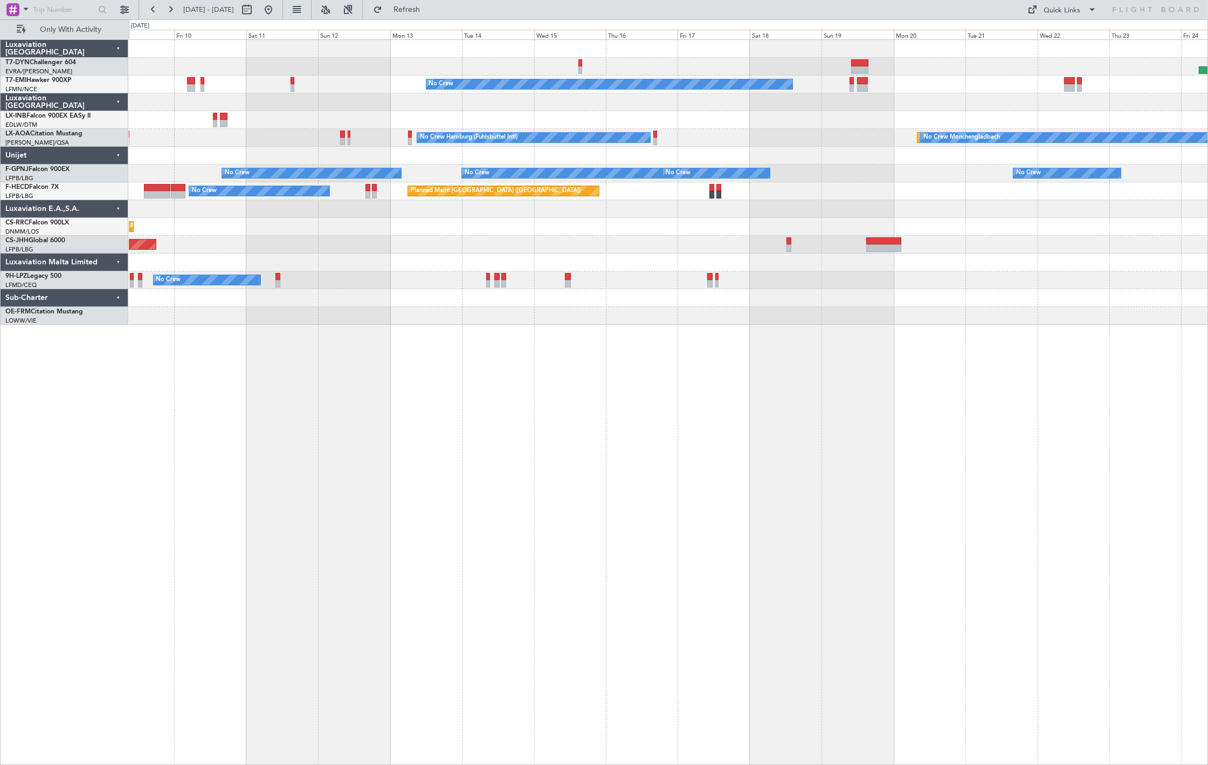
click at [321, 228] on div "No Crew No Crew Hamburg (Fuhlsbuttel Intl) Planned Maint [GEOGRAPHIC_DATA] No C…" at bounding box center [668, 182] width 1079 height 285
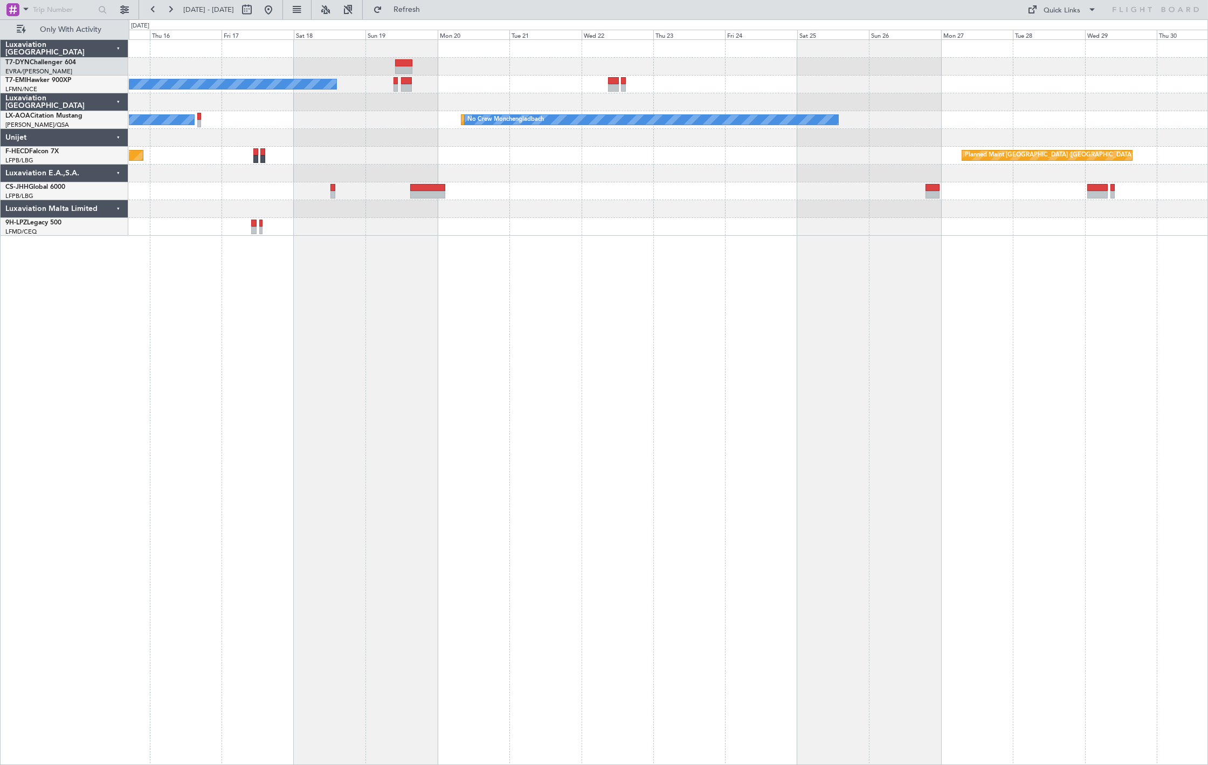
click at [603, 154] on div "No Crew No Crew Hamburg (Fuhlsbuttel Intl) Planned Maint [GEOGRAPHIC_DATA] No C…" at bounding box center [668, 138] width 1079 height 196
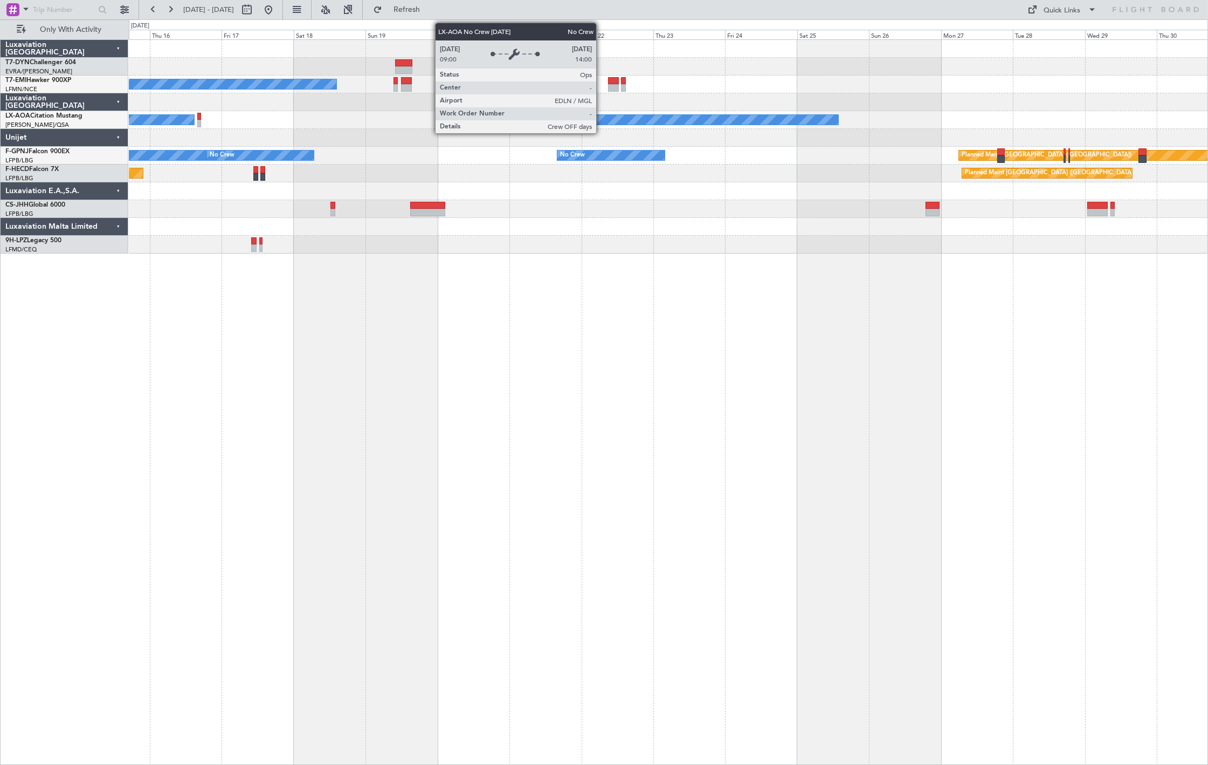
click at [602, 117] on div "No Crew Monchengladbach" at bounding box center [652, 120] width 374 height 10
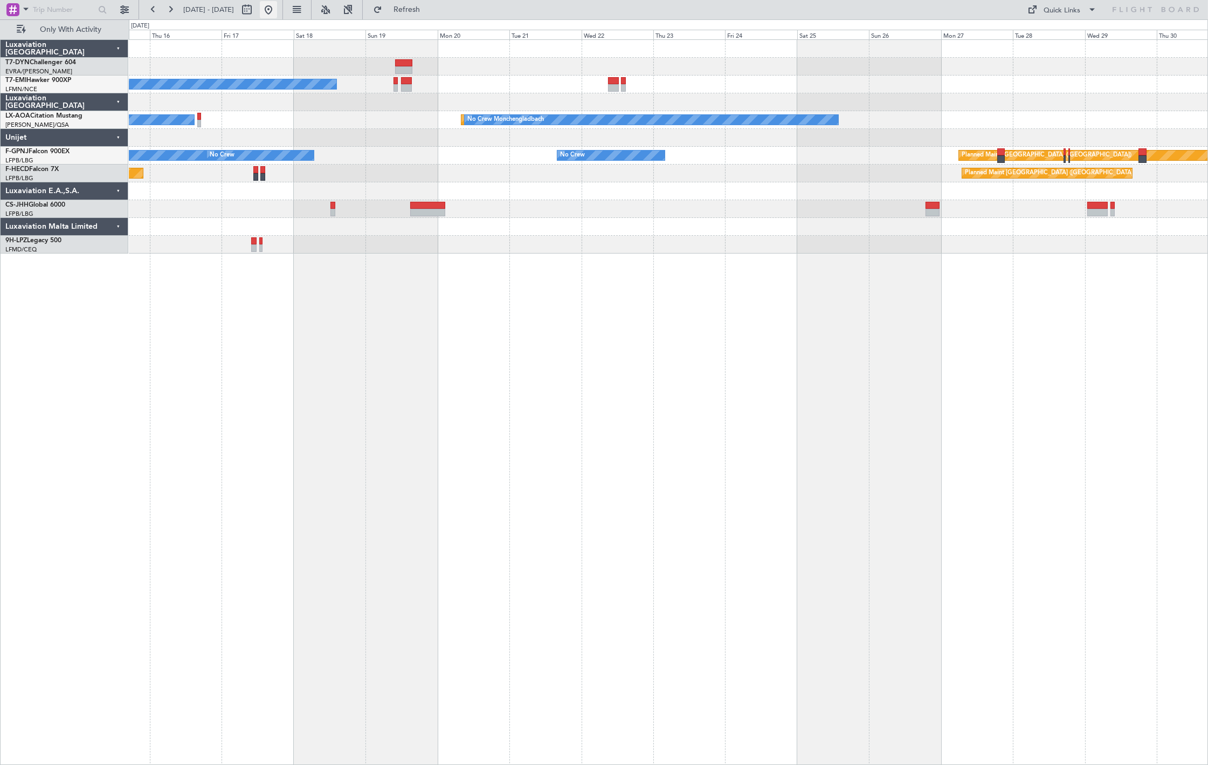
click at [277, 8] on button at bounding box center [268, 9] width 17 height 17
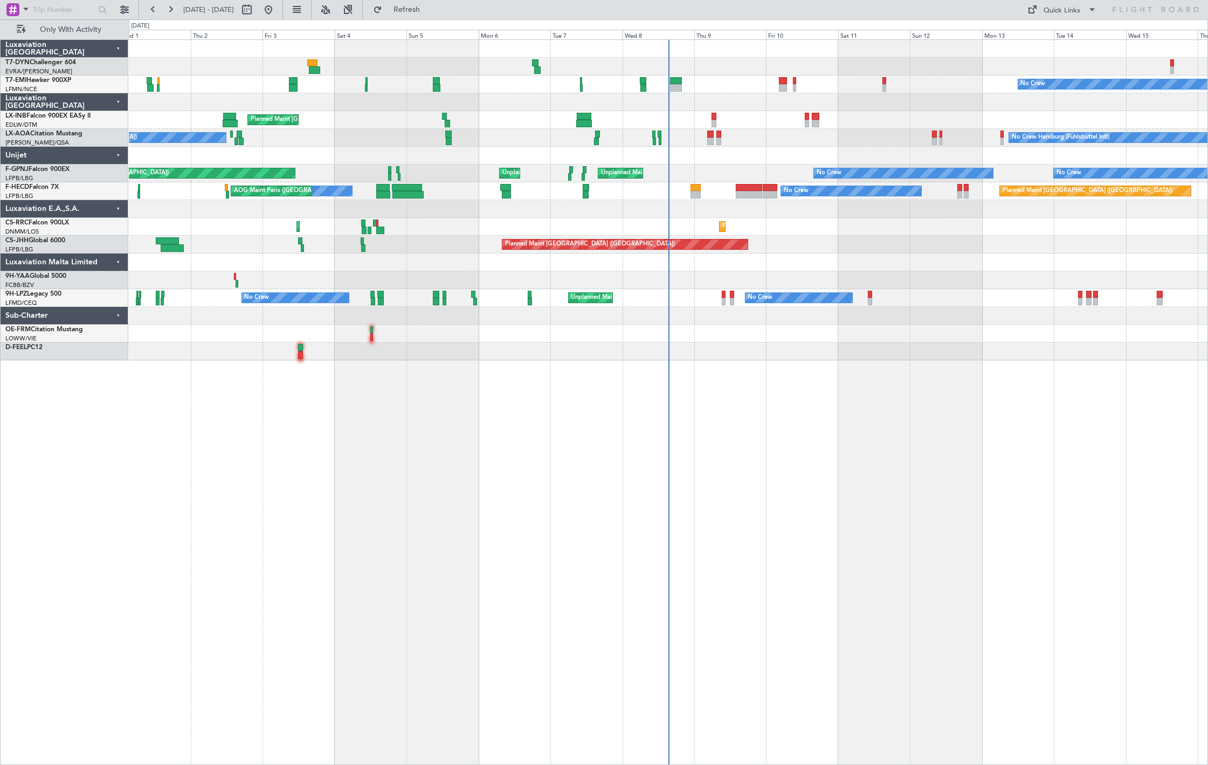
click at [760, 259] on div "No Crew Planned Maint Zurich Unplanned Maint Roma (Ciampino) No Crew Hamburg (F…" at bounding box center [668, 200] width 1079 height 320
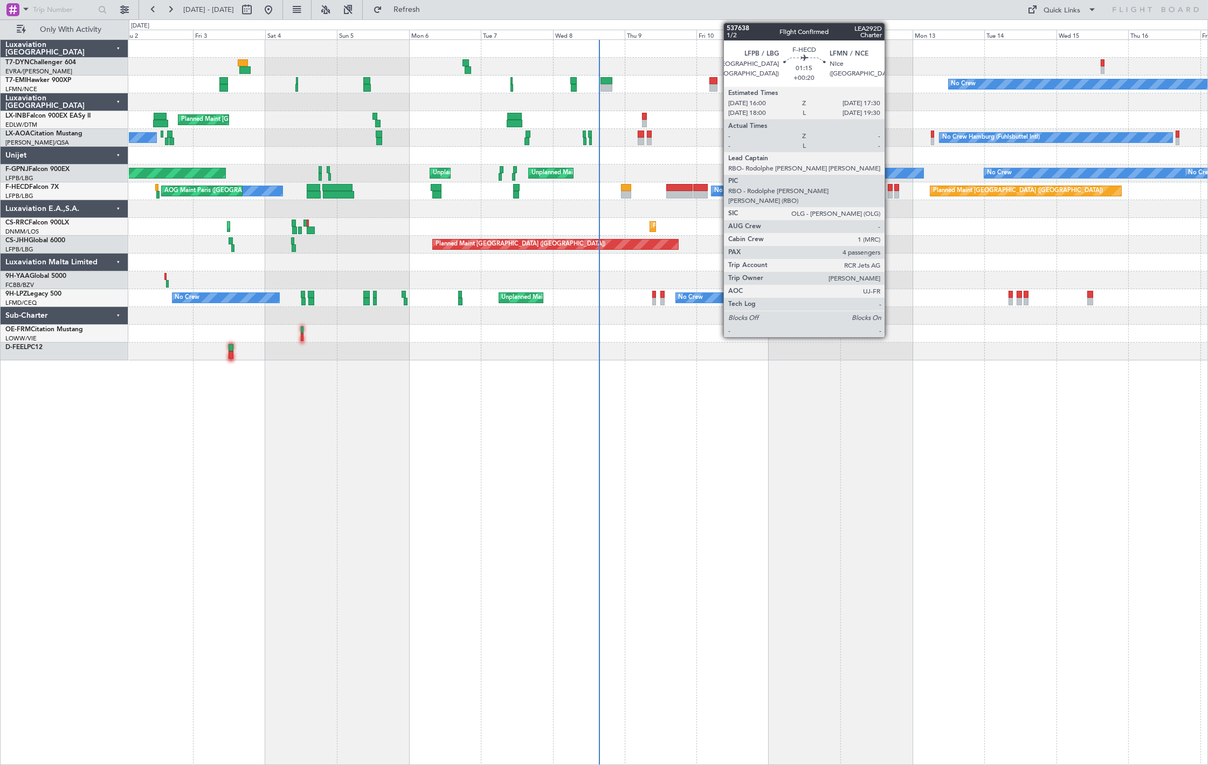
click at [890, 190] on div at bounding box center [890, 188] width 5 height 8
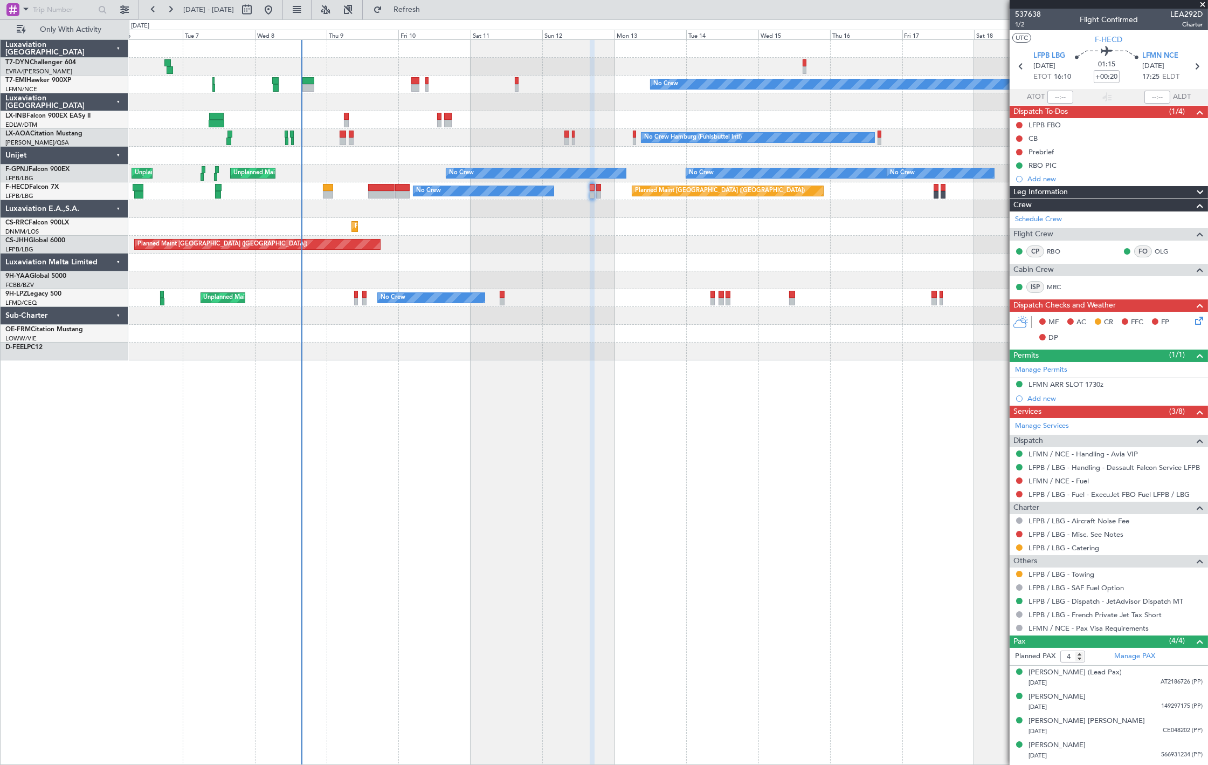
click at [506, 136] on div "No Crew Hamburg (Fuhlsbuttel Intl) Planned Maint Monchengladbach No Crew Monche…" at bounding box center [668, 138] width 1079 height 18
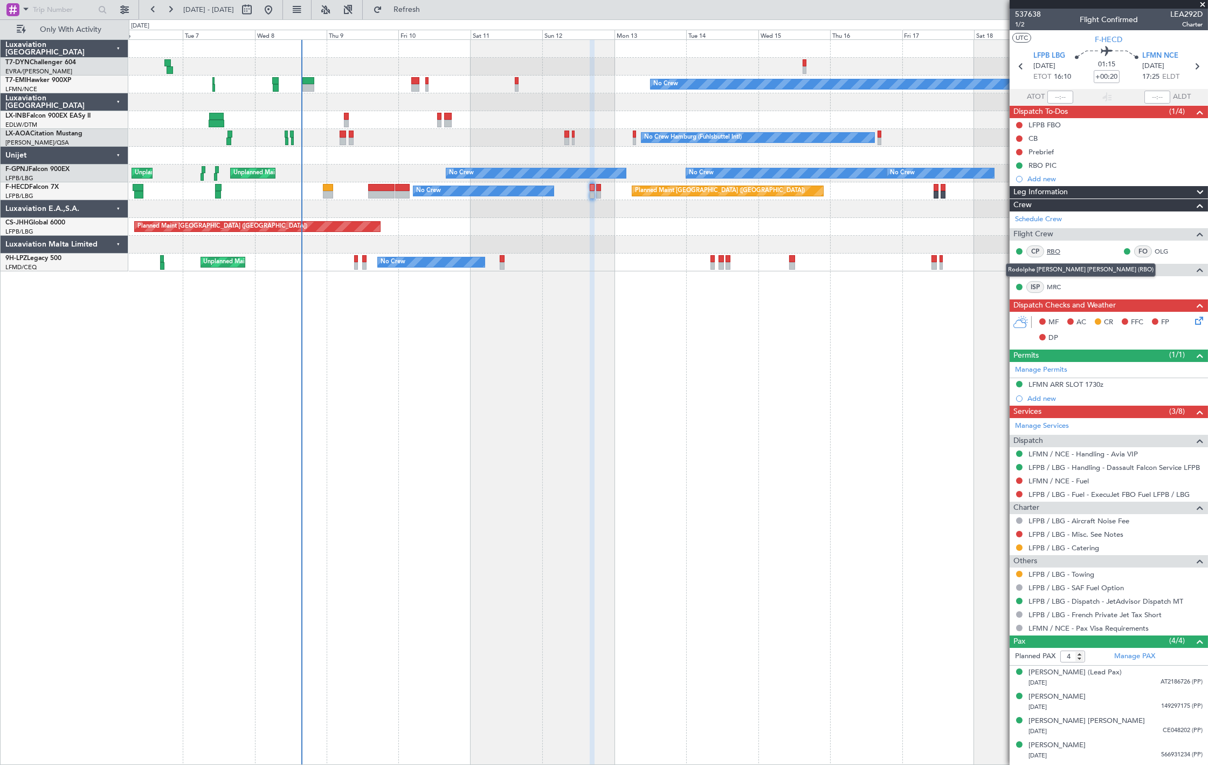
click at [1051, 250] on link "RBO" at bounding box center [1059, 251] width 24 height 10
click at [1161, 254] on link "OLG" at bounding box center [1167, 251] width 24 height 10
click at [1060, 284] on link "MRC" at bounding box center [1059, 287] width 24 height 10
click at [1091, 675] on div "Philip Niarchos (Lead Pax)" at bounding box center [1075, 672] width 93 height 11
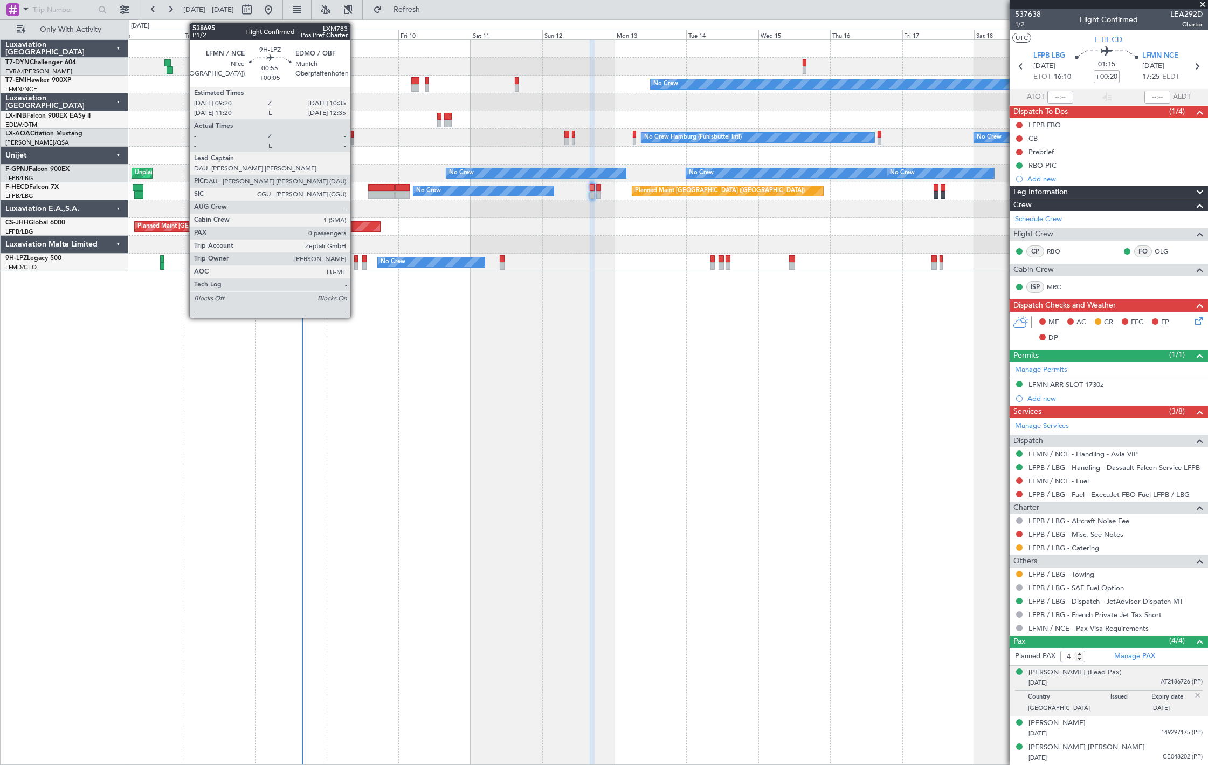
click at [357, 262] on div at bounding box center [356, 266] width 4 height 8
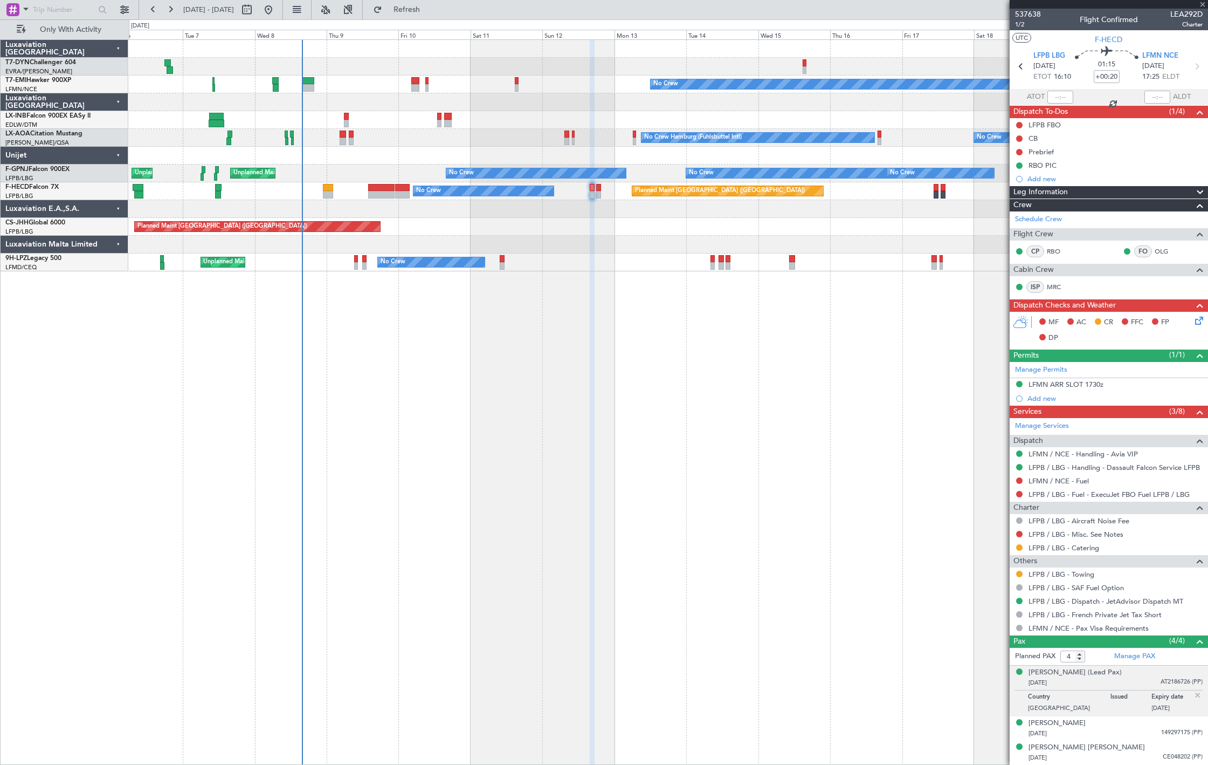
type input "+00:05"
type input "0"
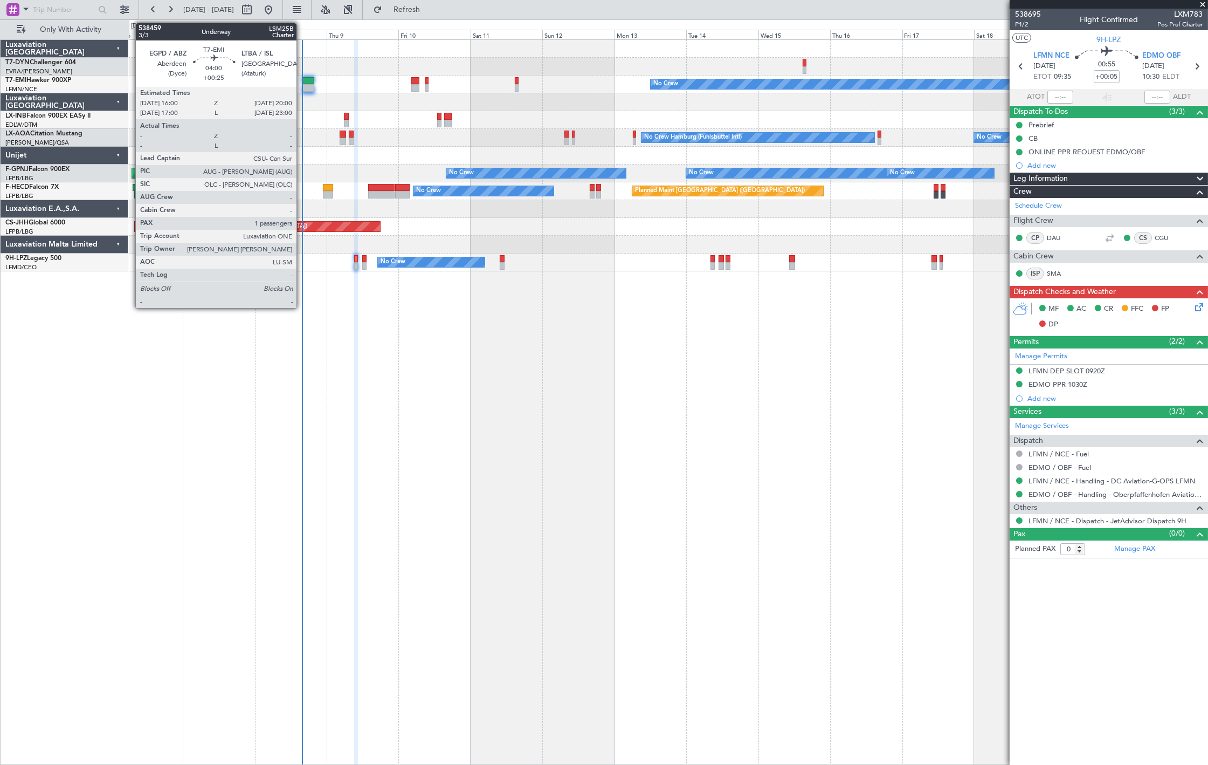
click at [304, 85] on div at bounding box center [308, 88] width 12 height 8
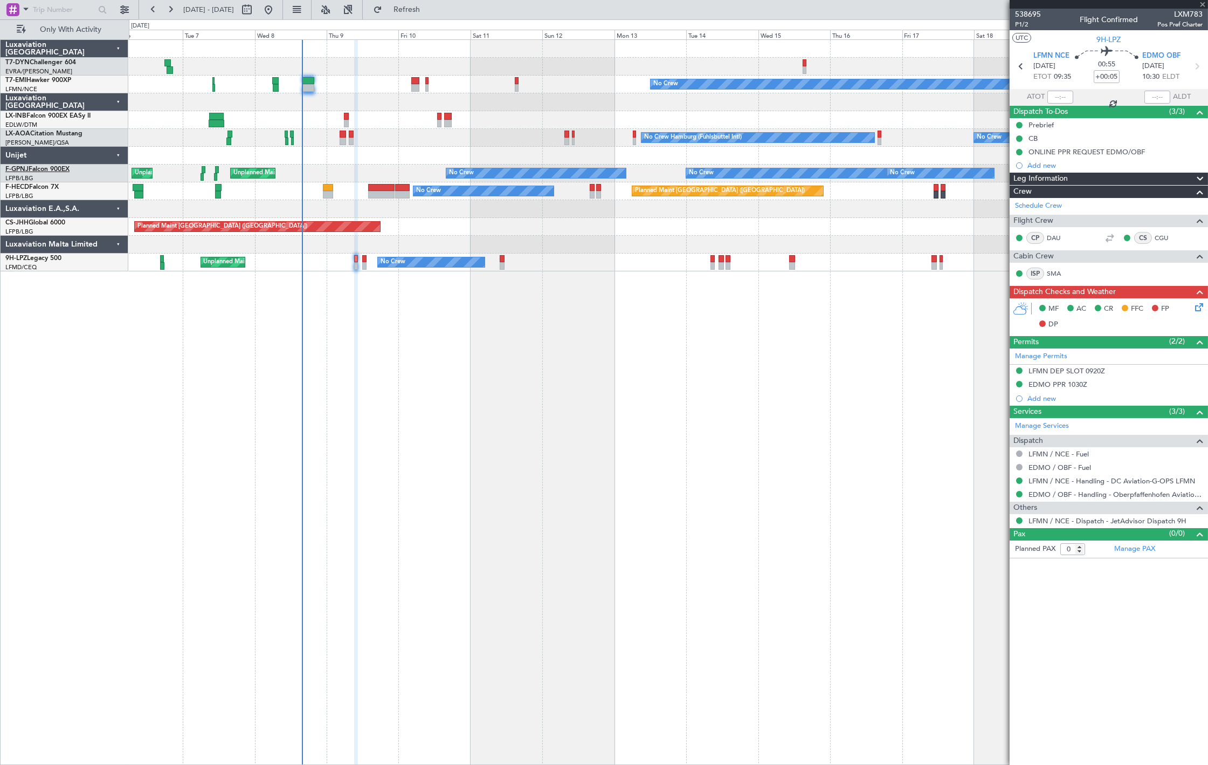
type input "+00:25"
type input "1"
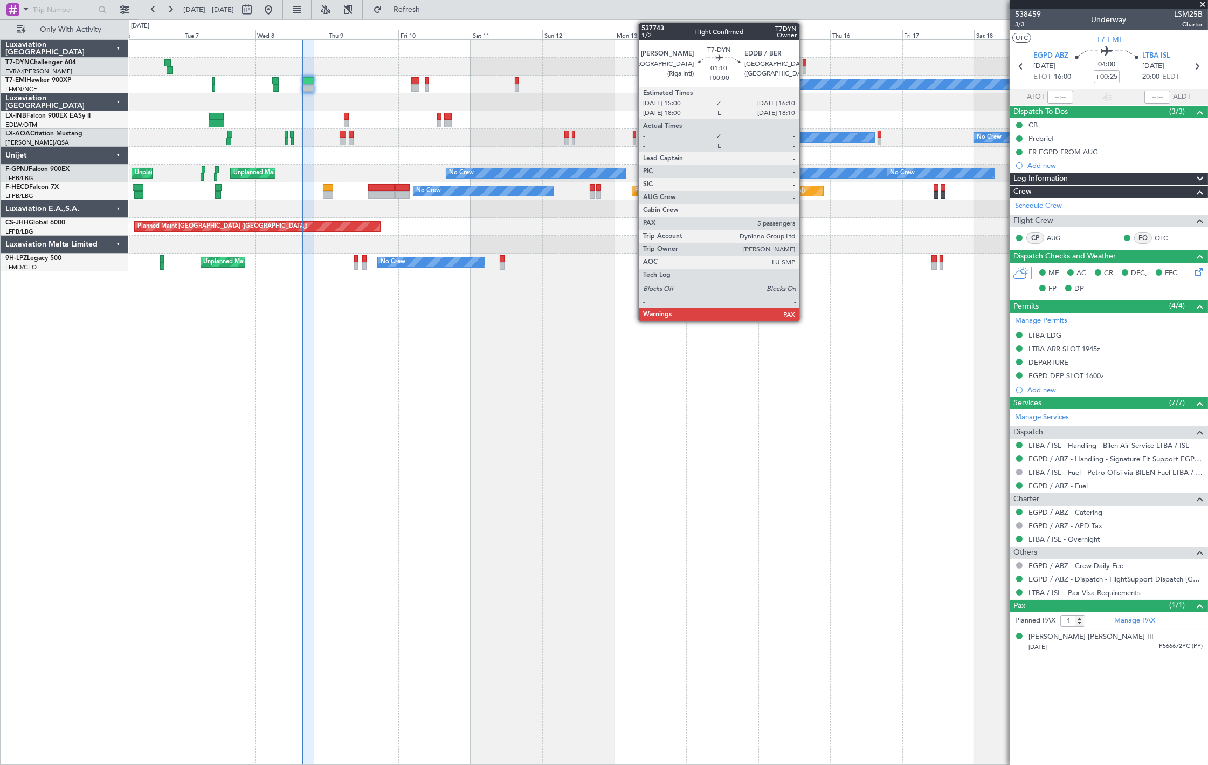
click at [805, 68] on div at bounding box center [805, 70] width 4 height 8
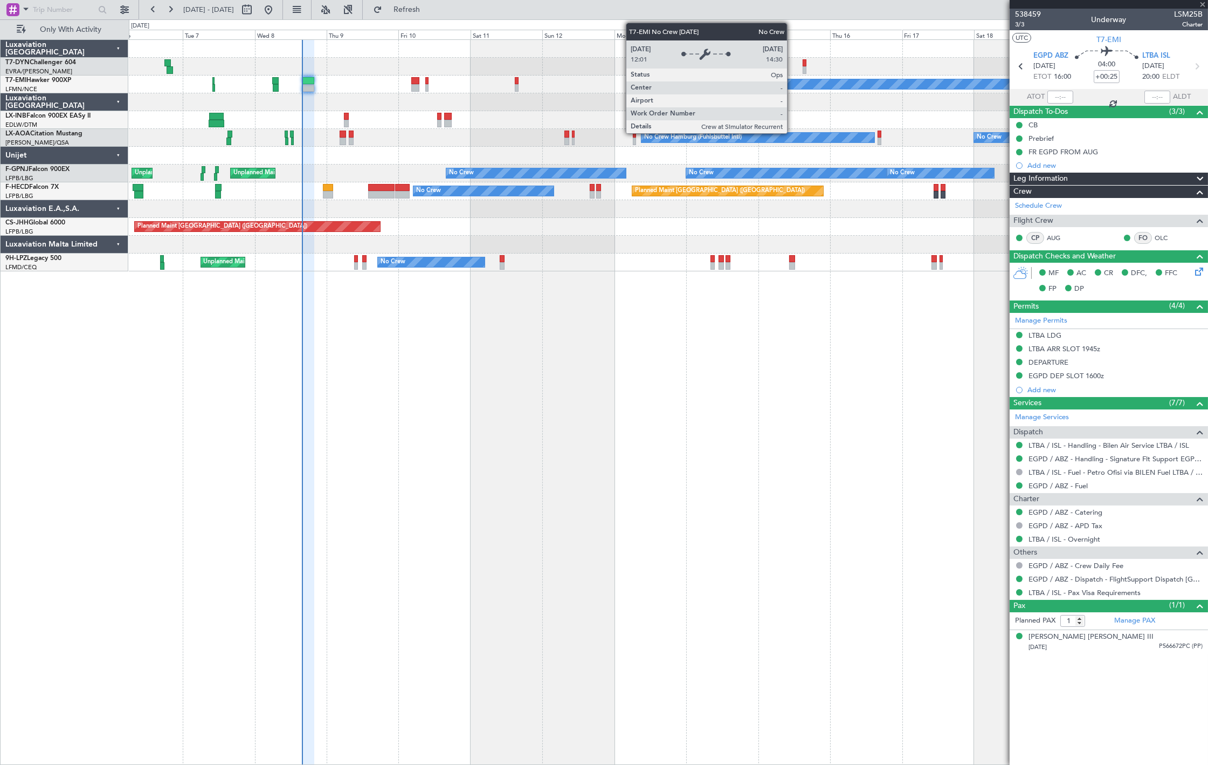
type input "5"
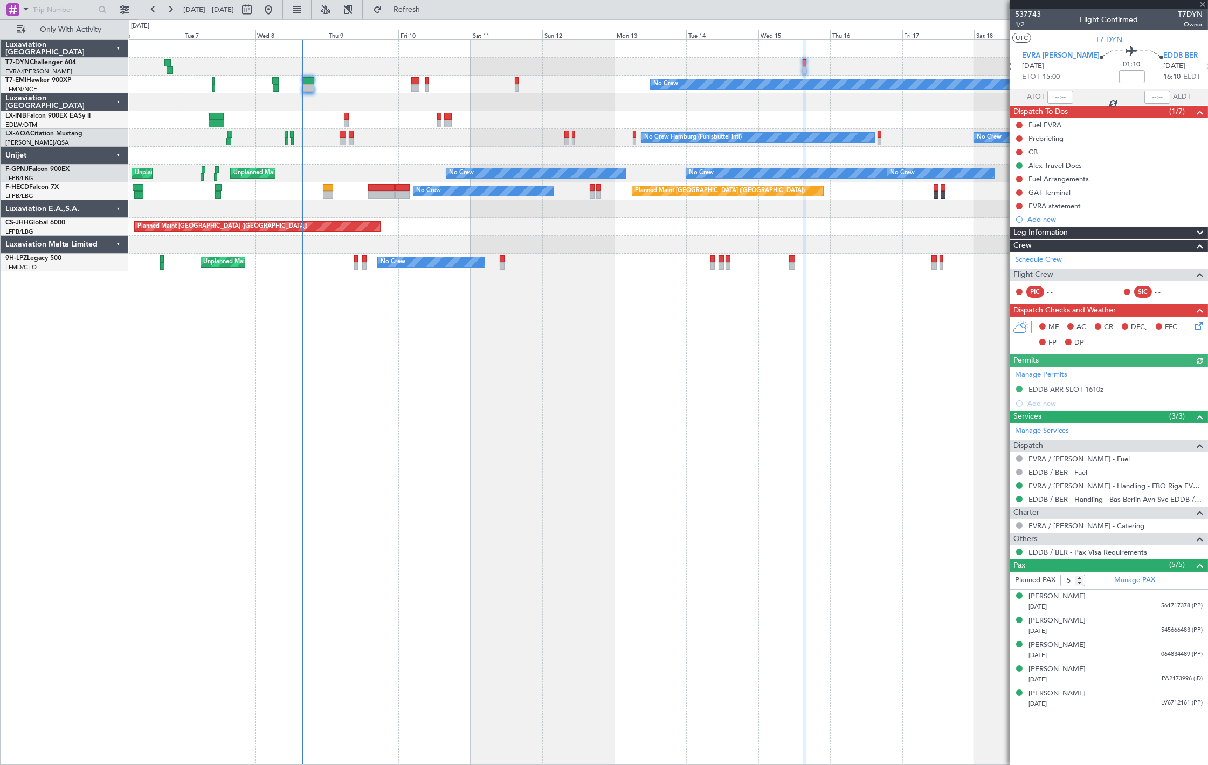
click at [853, 67] on div at bounding box center [668, 67] width 1079 height 18
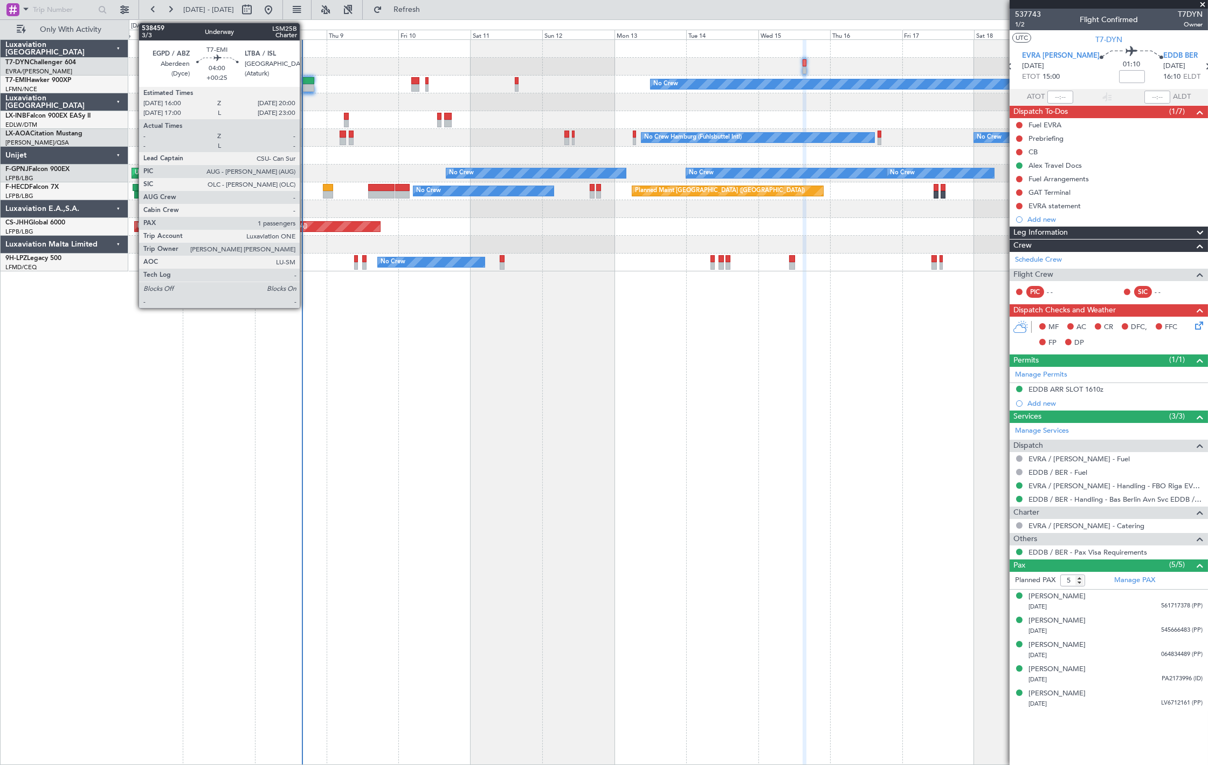
click at [309, 79] on div at bounding box center [308, 81] width 12 height 8
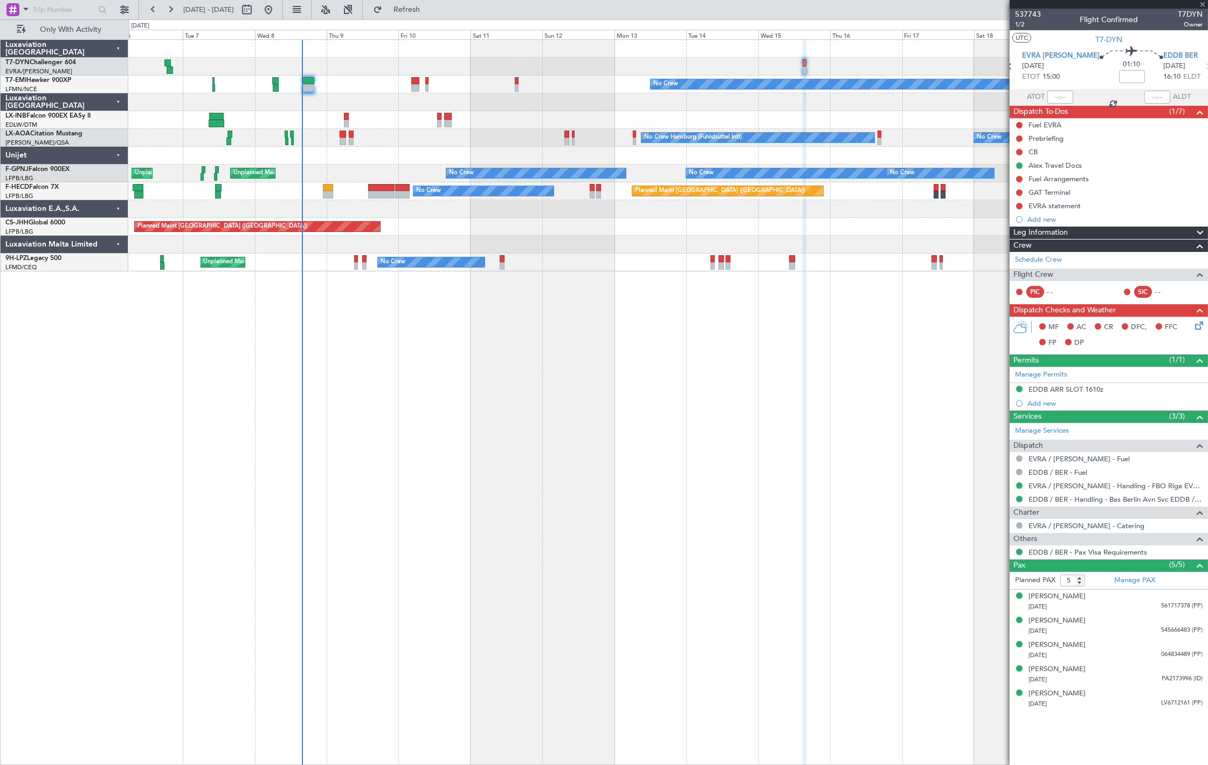
type input "+00:25"
type input "1"
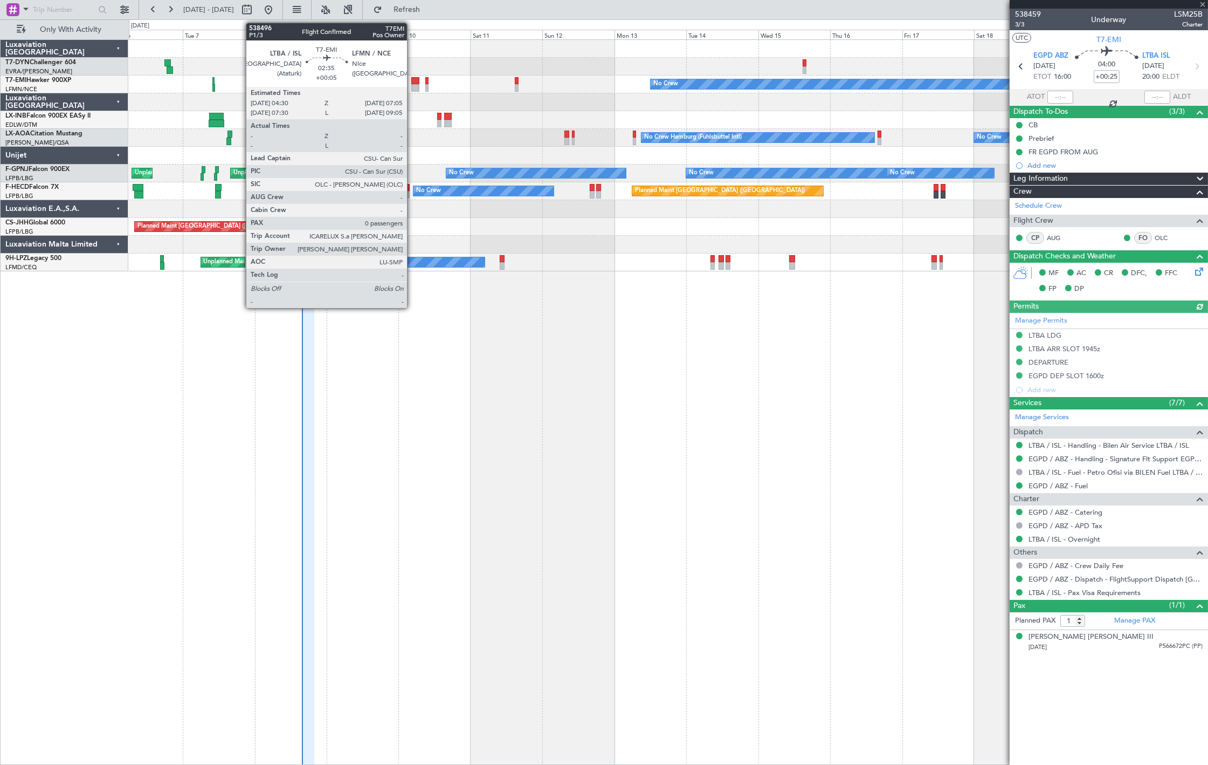
click at [412, 85] on div at bounding box center [415, 88] width 8 height 8
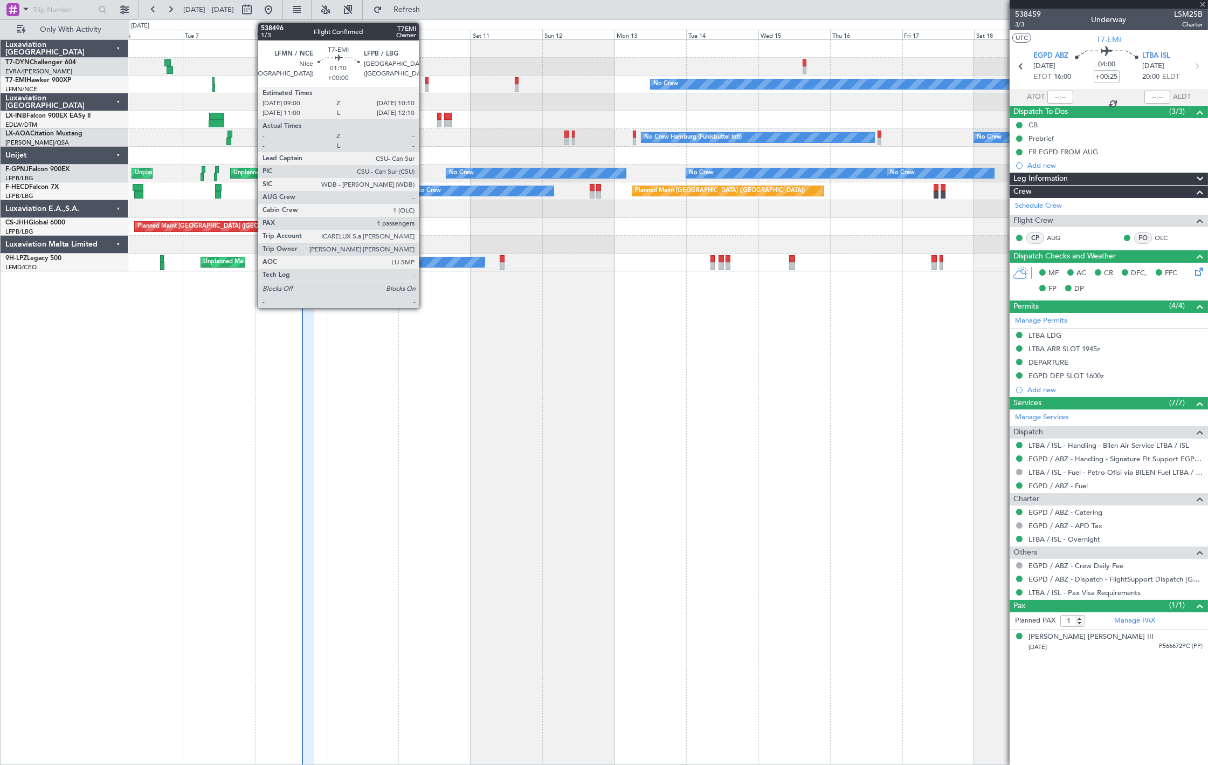
type input "+00:05"
type input "0"
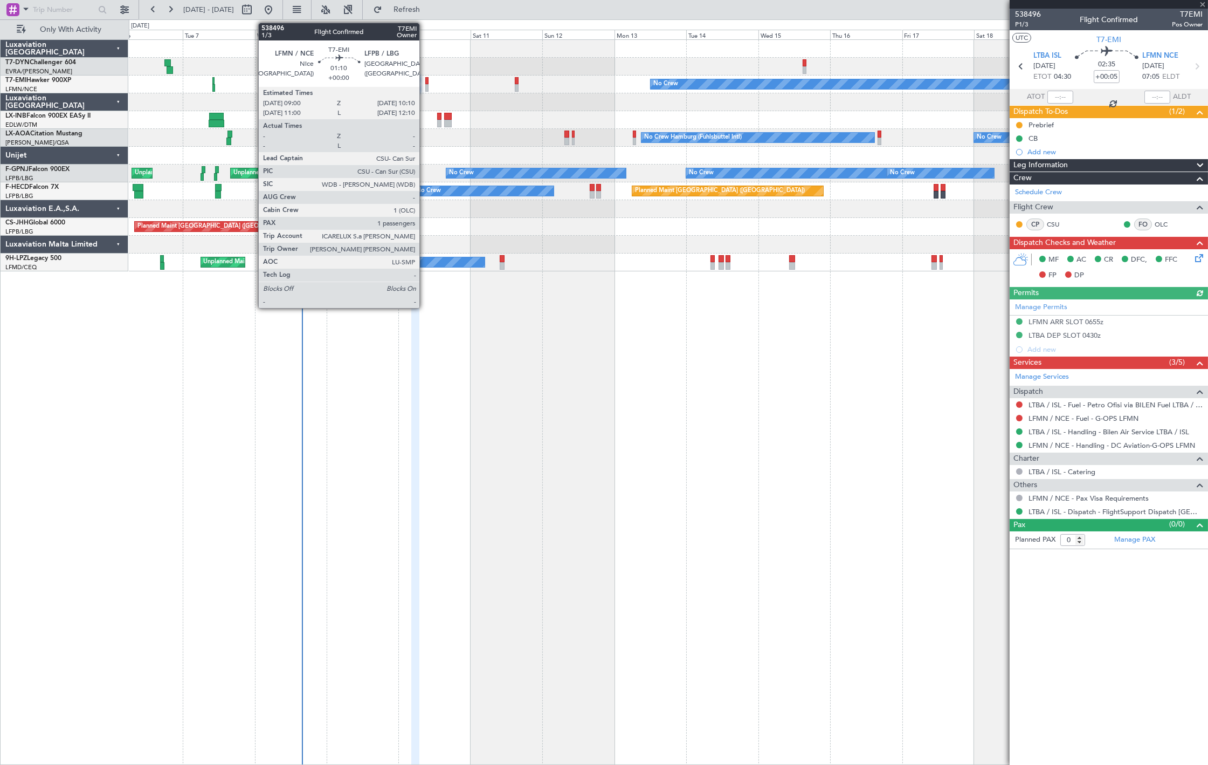
click at [425, 86] on div at bounding box center [427, 88] width 4 height 8
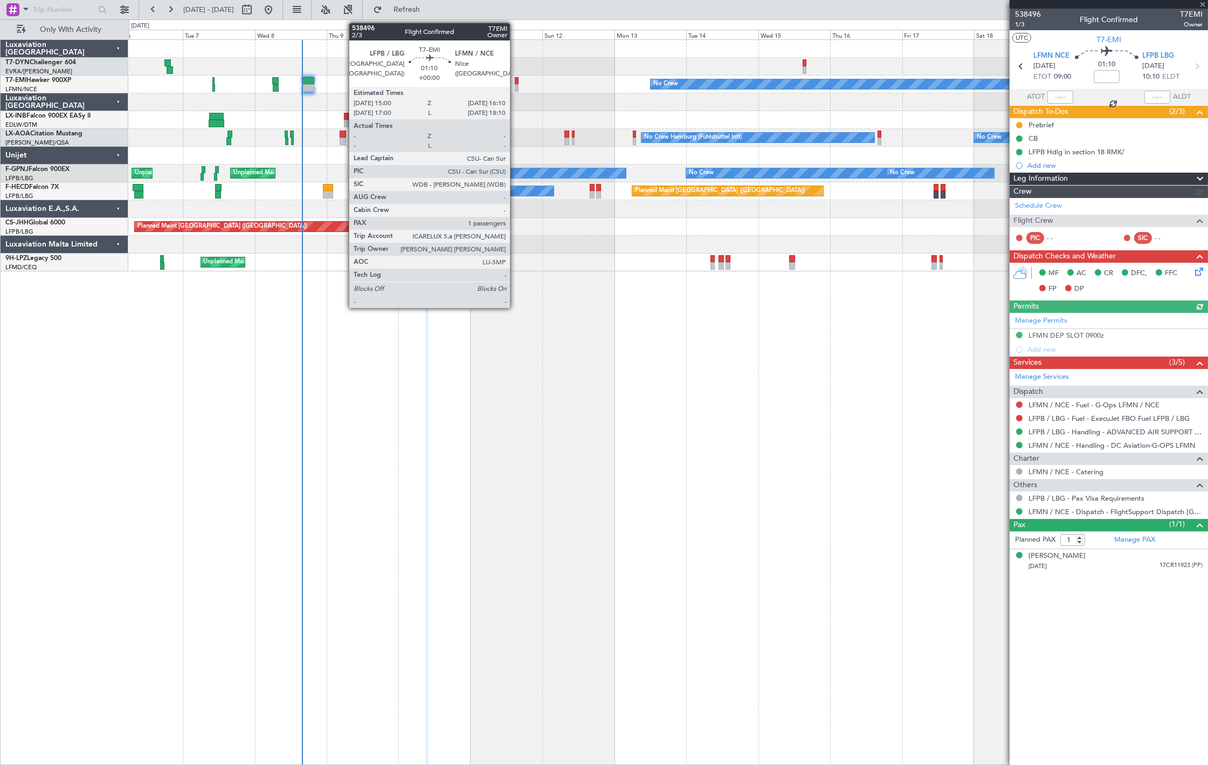
click at [515, 85] on div at bounding box center [517, 88] width 4 height 8
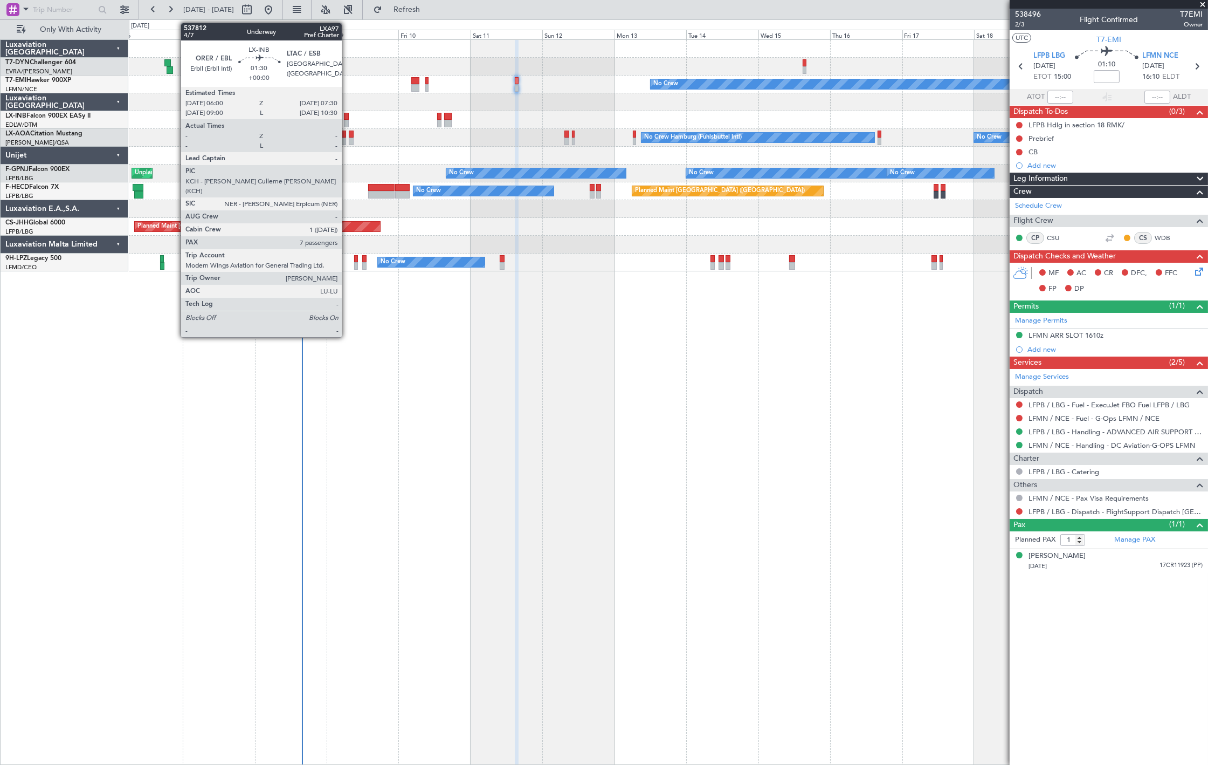
click at [347, 121] on div at bounding box center [346, 124] width 5 height 8
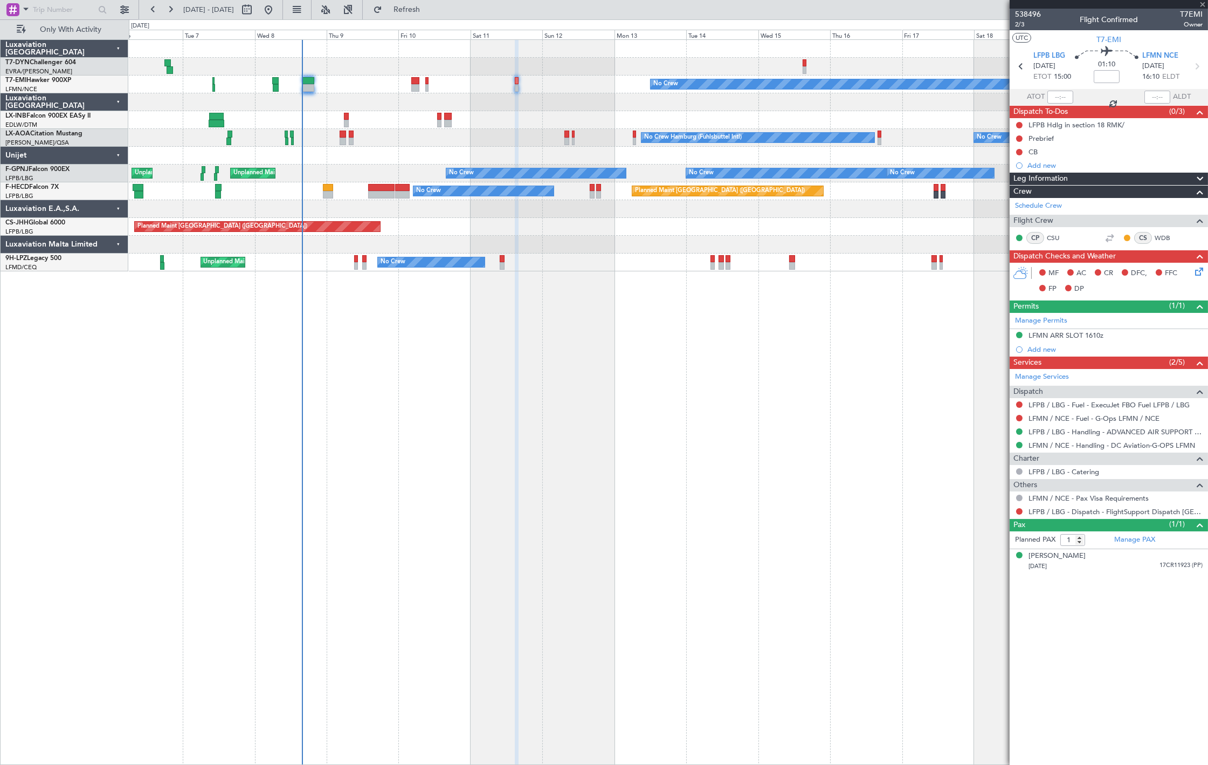
type input "7"
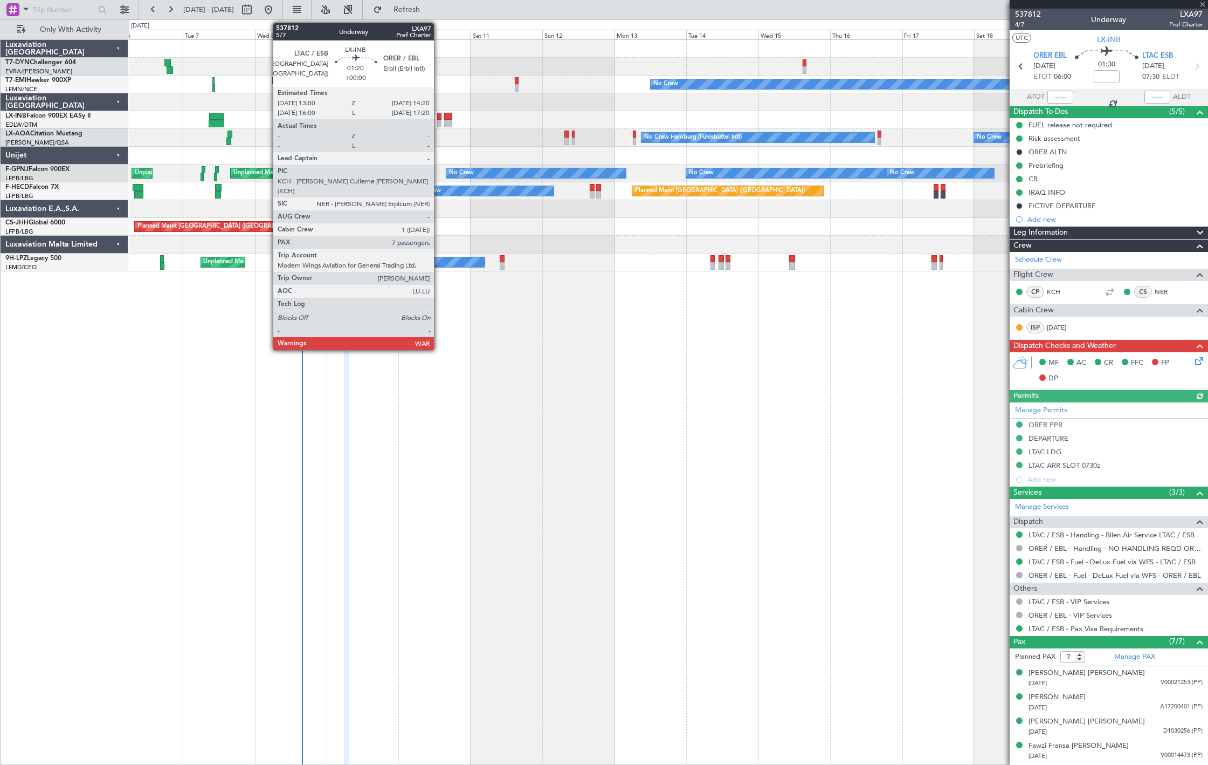
click at [439, 116] on div at bounding box center [439, 117] width 4 height 8
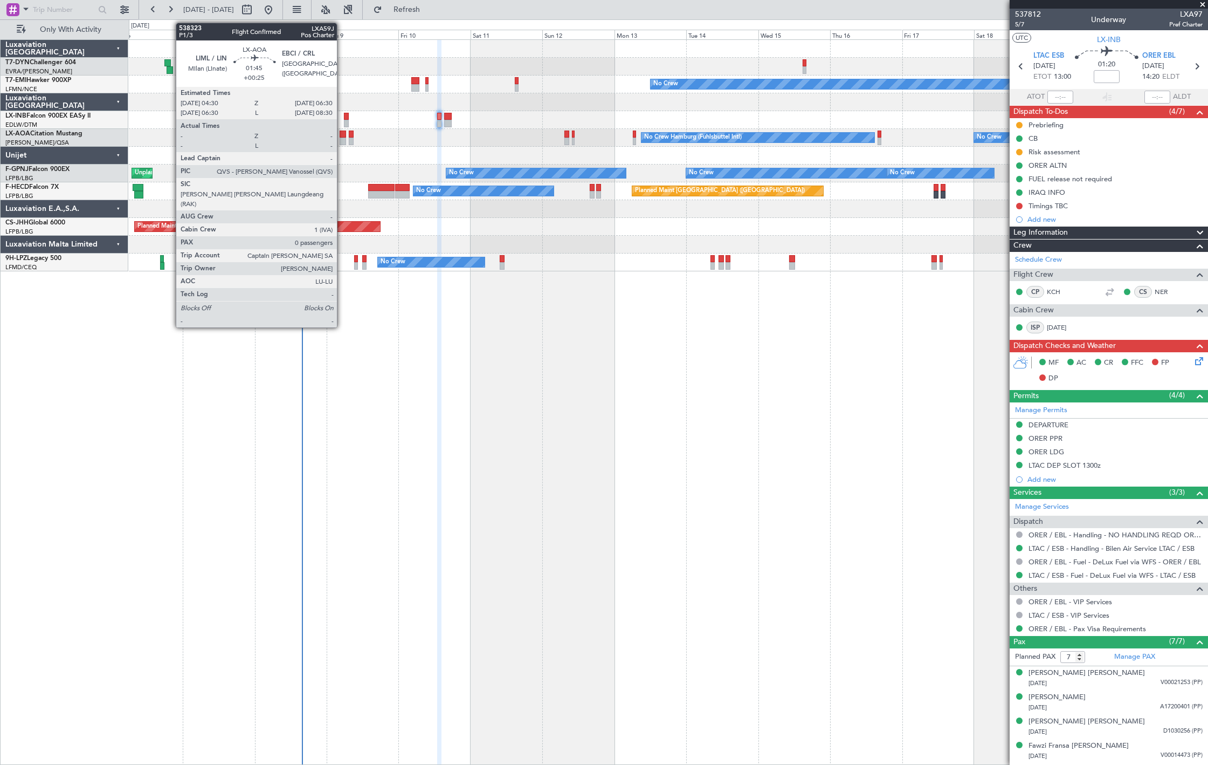
click at [342, 139] on div at bounding box center [343, 141] width 6 height 8
type input "+00:25"
type input "0"
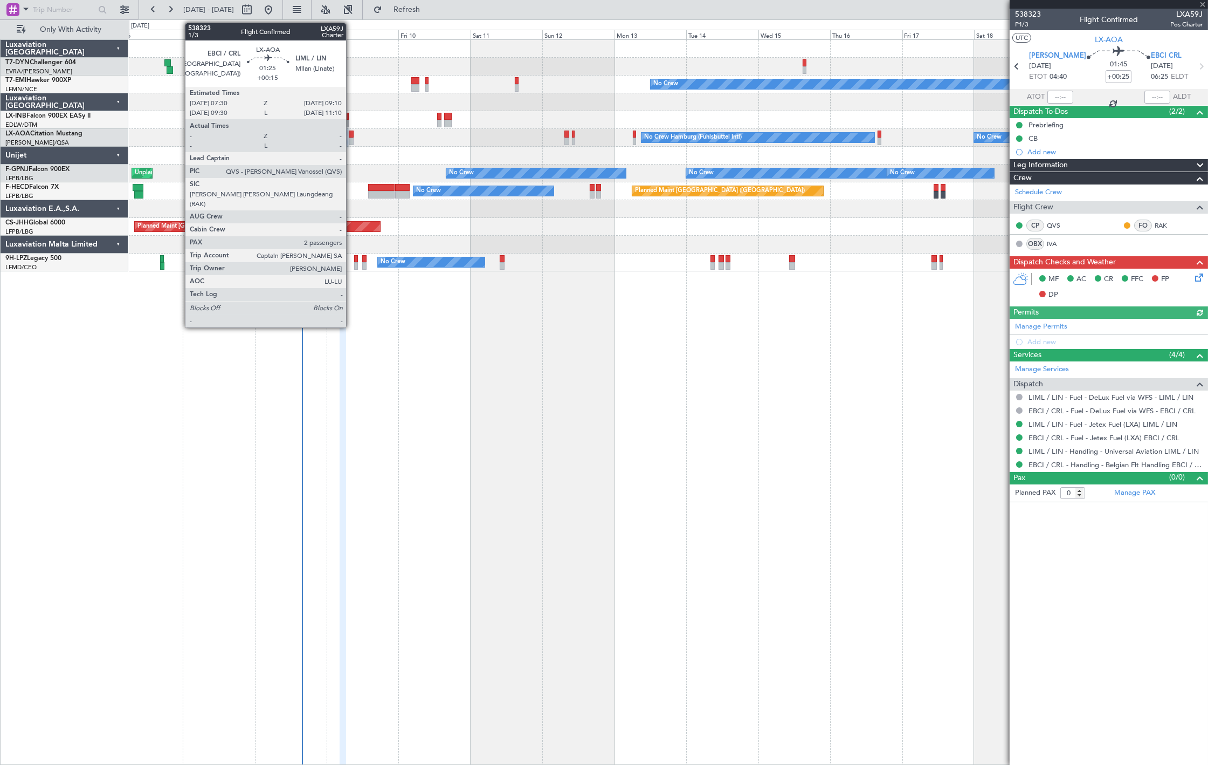
click at [352, 141] on div at bounding box center [351, 141] width 5 height 8
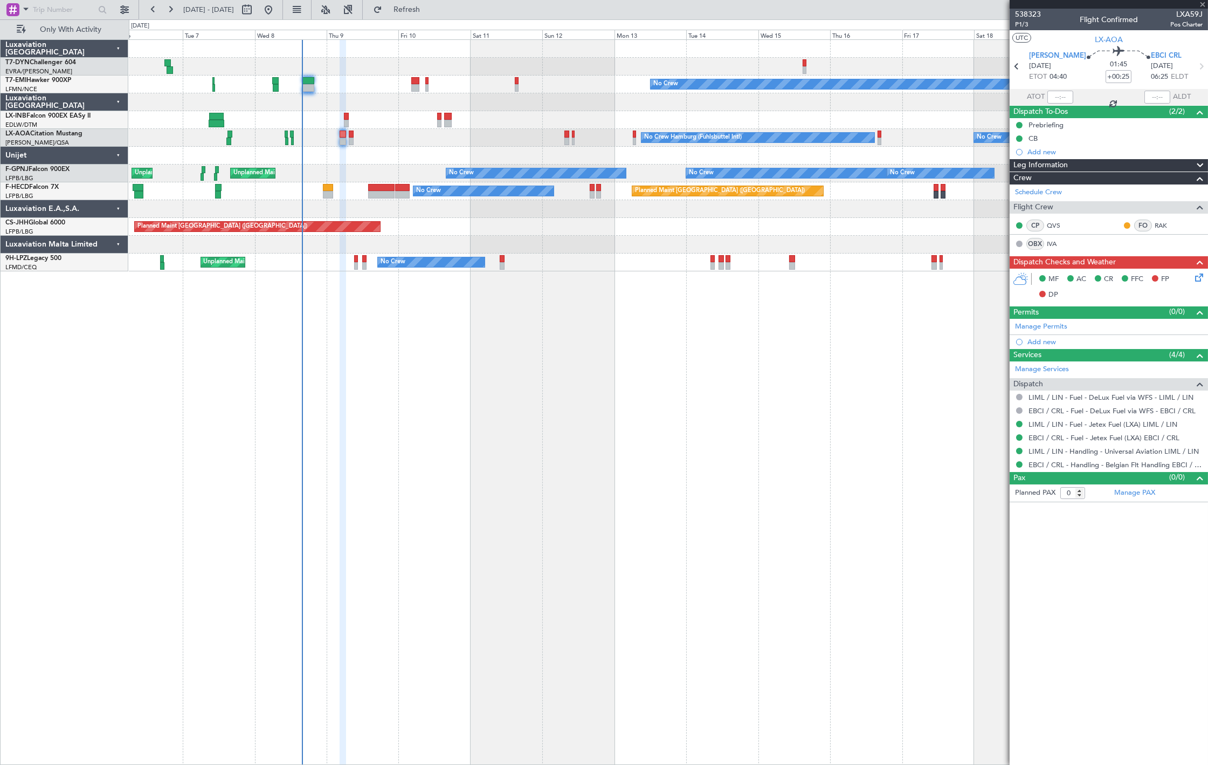
type input "+00:15"
type input "2"
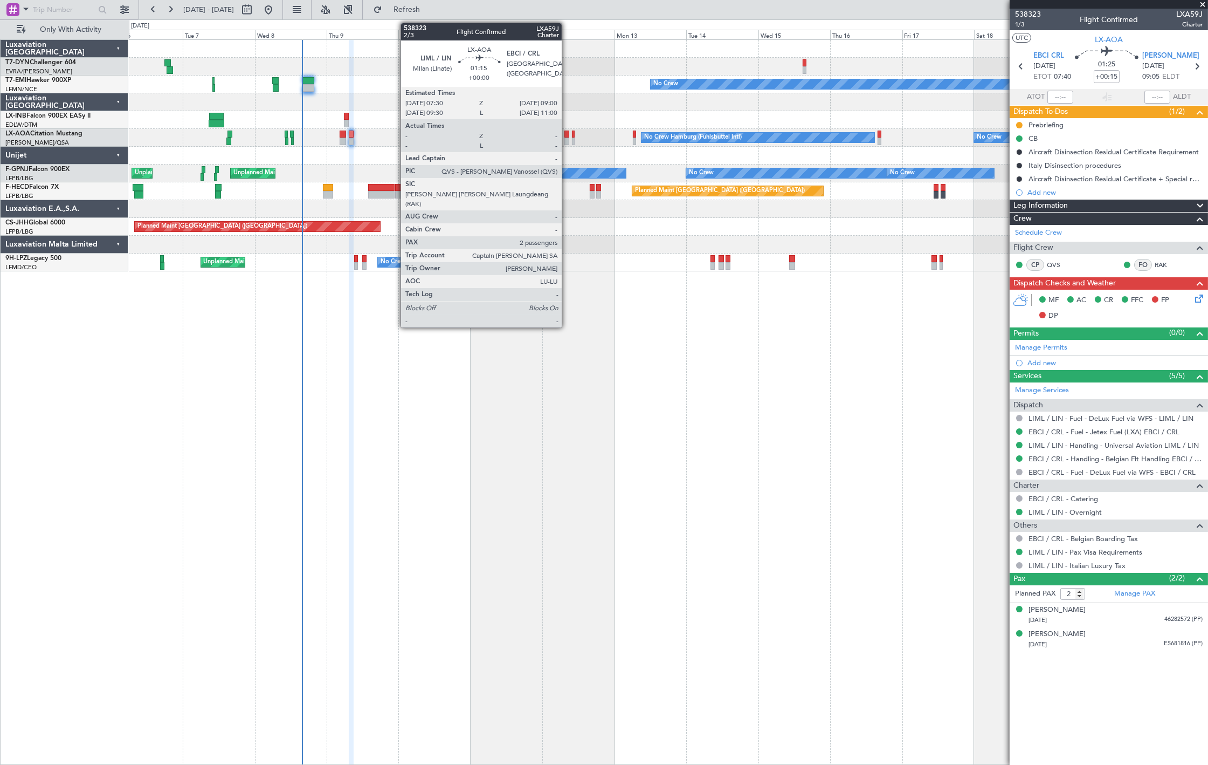
click at [567, 138] on div at bounding box center [566, 141] width 5 height 8
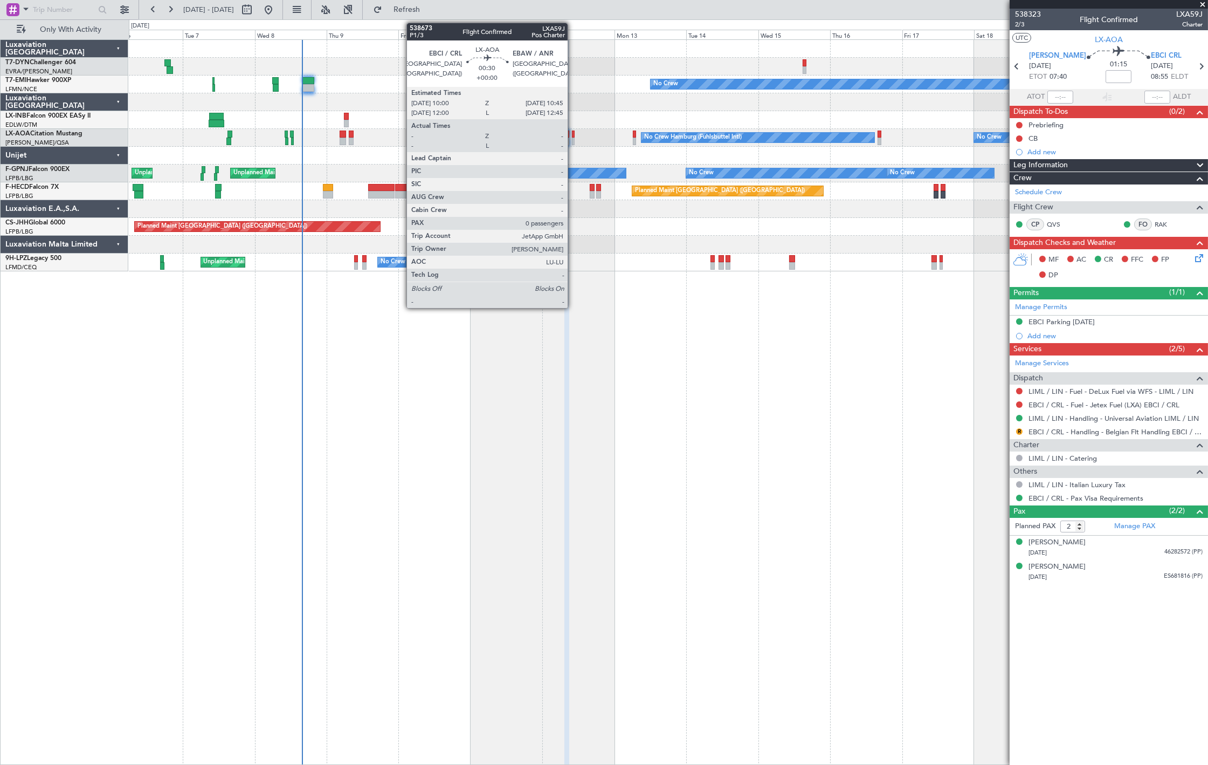
click at [573, 139] on div at bounding box center [573, 141] width 3 height 8
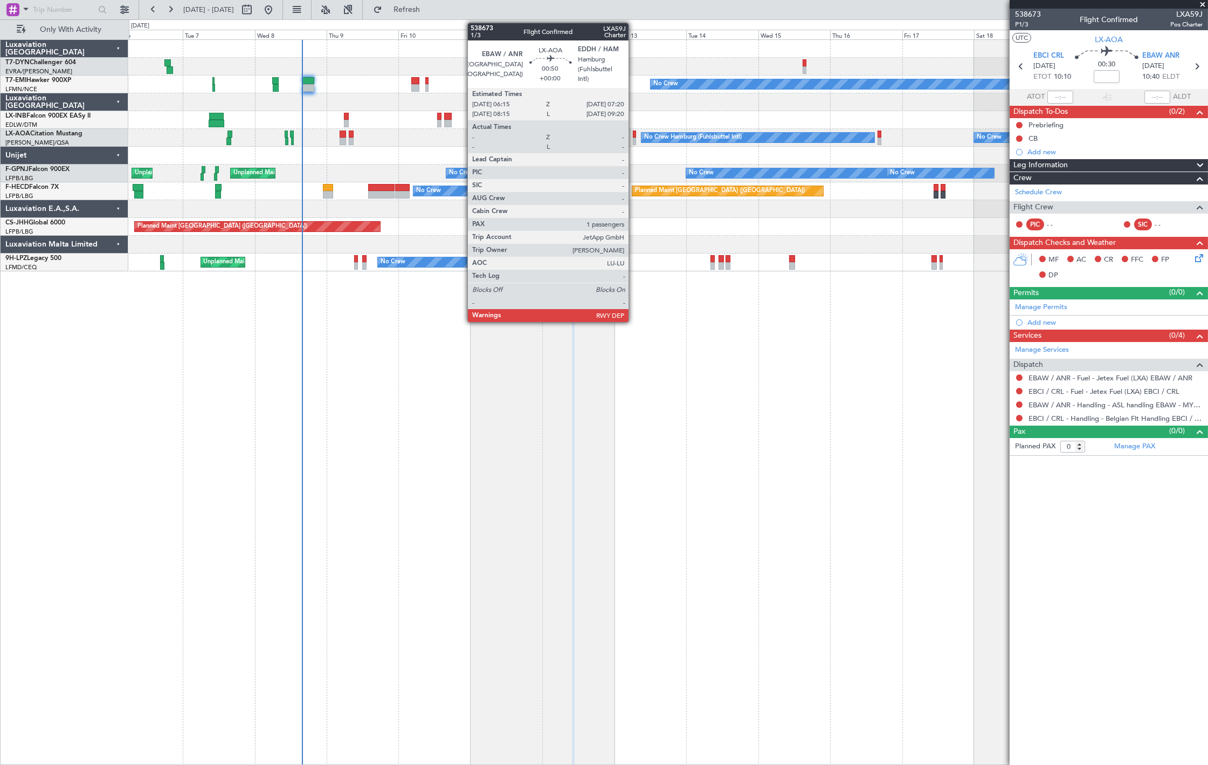
click at [634, 137] on div at bounding box center [635, 141] width 4 height 8
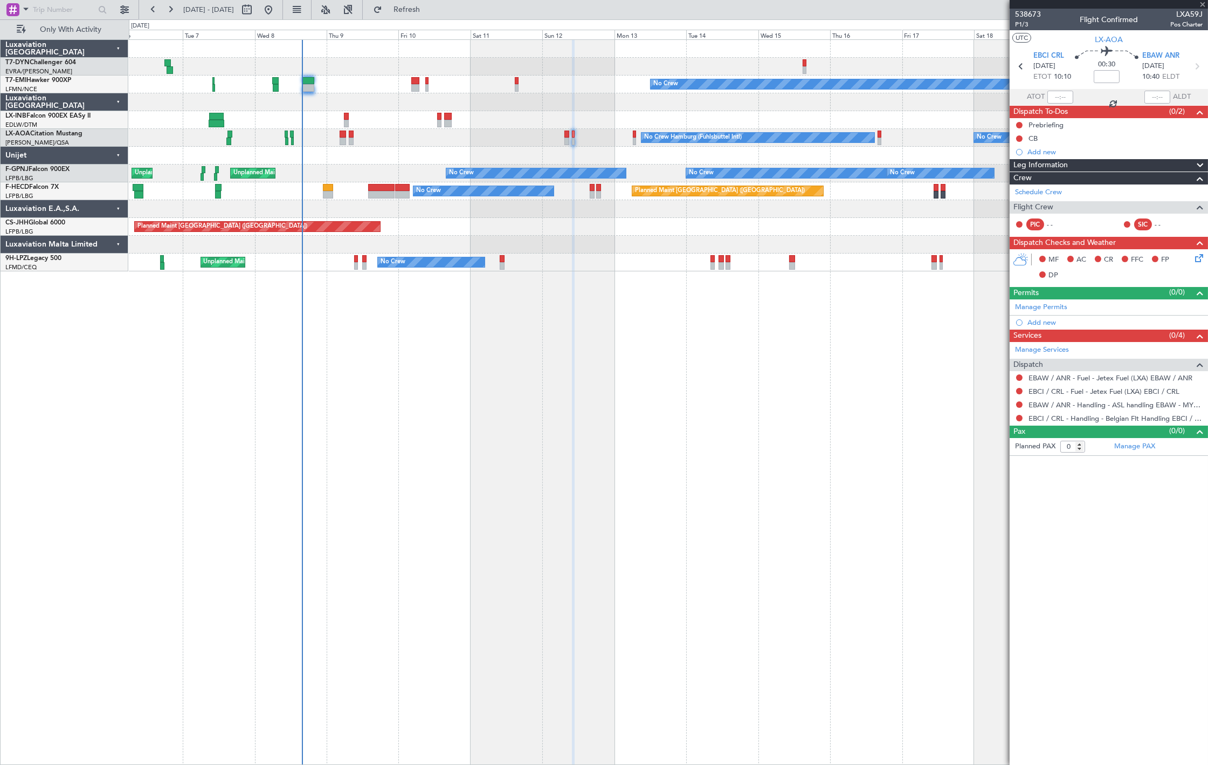
type input "1"
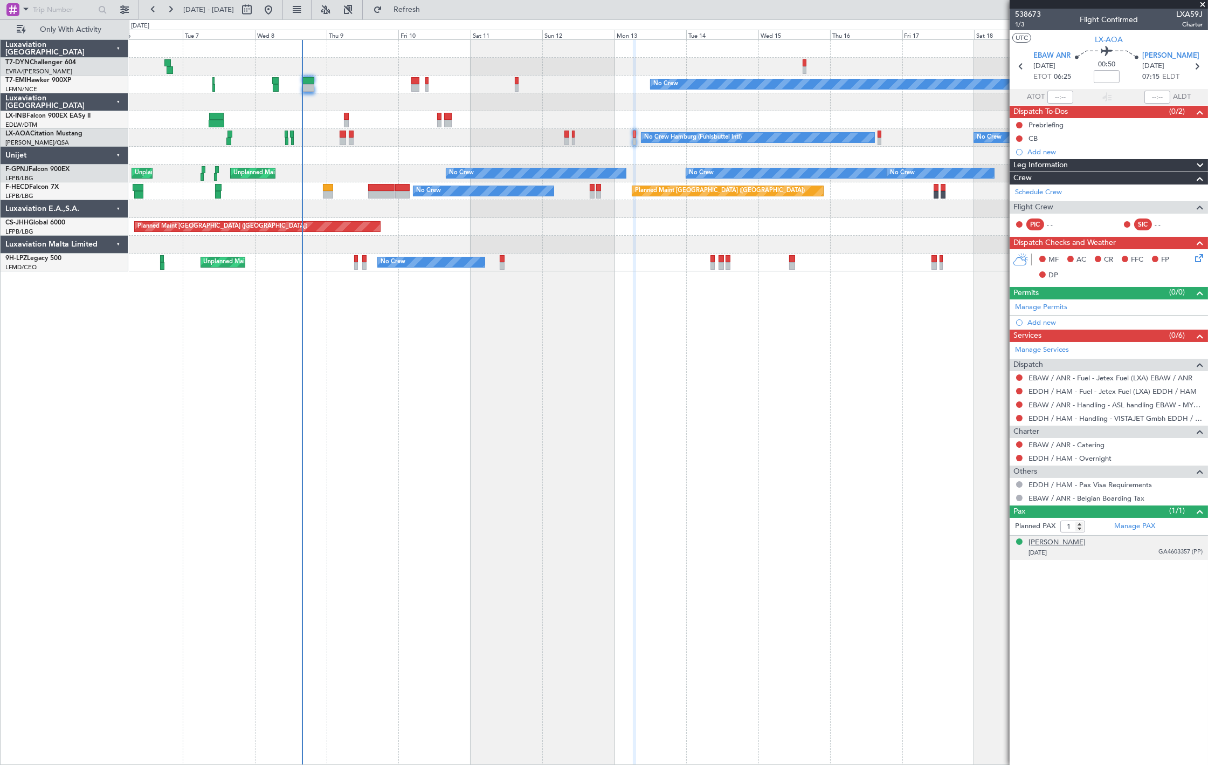
click at [1073, 541] on div "Luc Roger E. Popelier" at bounding box center [1057, 542] width 57 height 11
click at [1053, 541] on div "Luc Roger E. Popelier" at bounding box center [1057, 542] width 57 height 11
click at [732, 150] on div at bounding box center [668, 156] width 1079 height 18
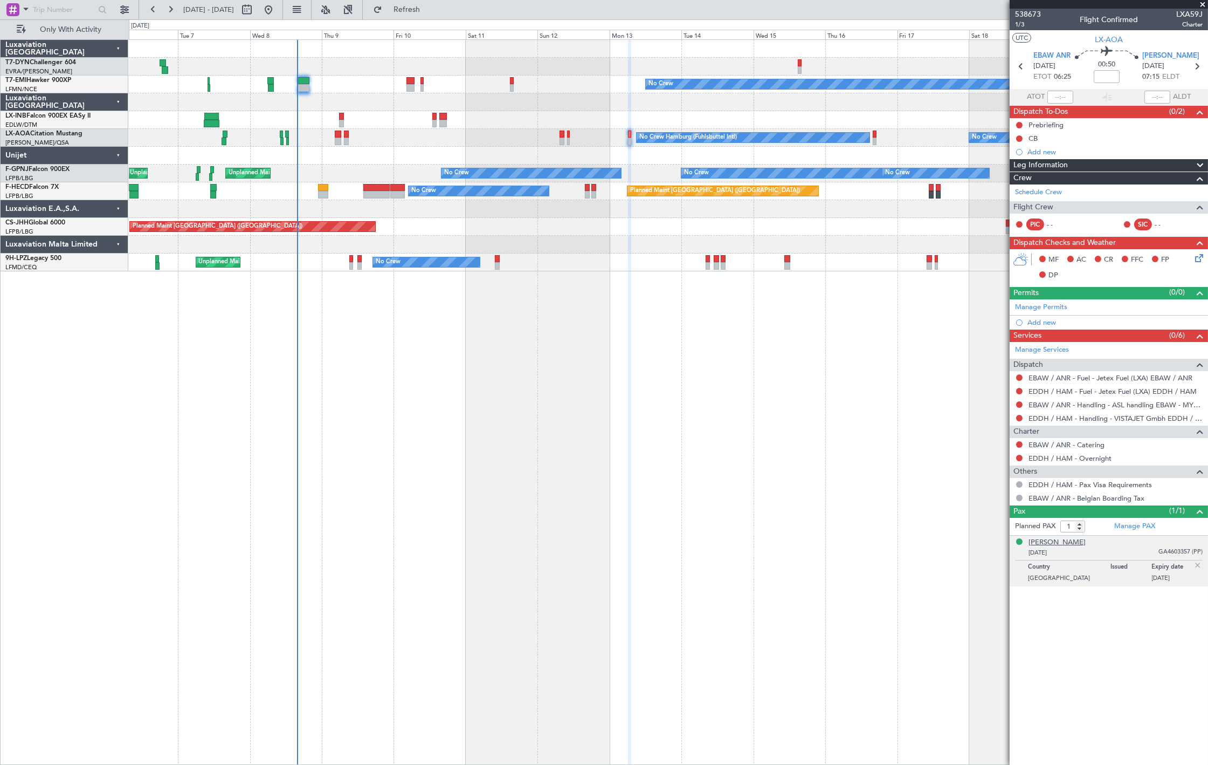
click at [1071, 545] on div "Luc Roger E. Popelier" at bounding box center [1057, 542] width 57 height 11
click at [433, 17] on button "Refresh" at bounding box center [400, 9] width 65 height 17
click at [1064, 545] on div "Luc Roger E. Popelier" at bounding box center [1057, 542] width 57 height 11
click at [433, 15] on button "Refresh" at bounding box center [400, 9] width 65 height 17
click at [1068, 541] on div "Luc Roger E. Popelier" at bounding box center [1057, 542] width 57 height 11
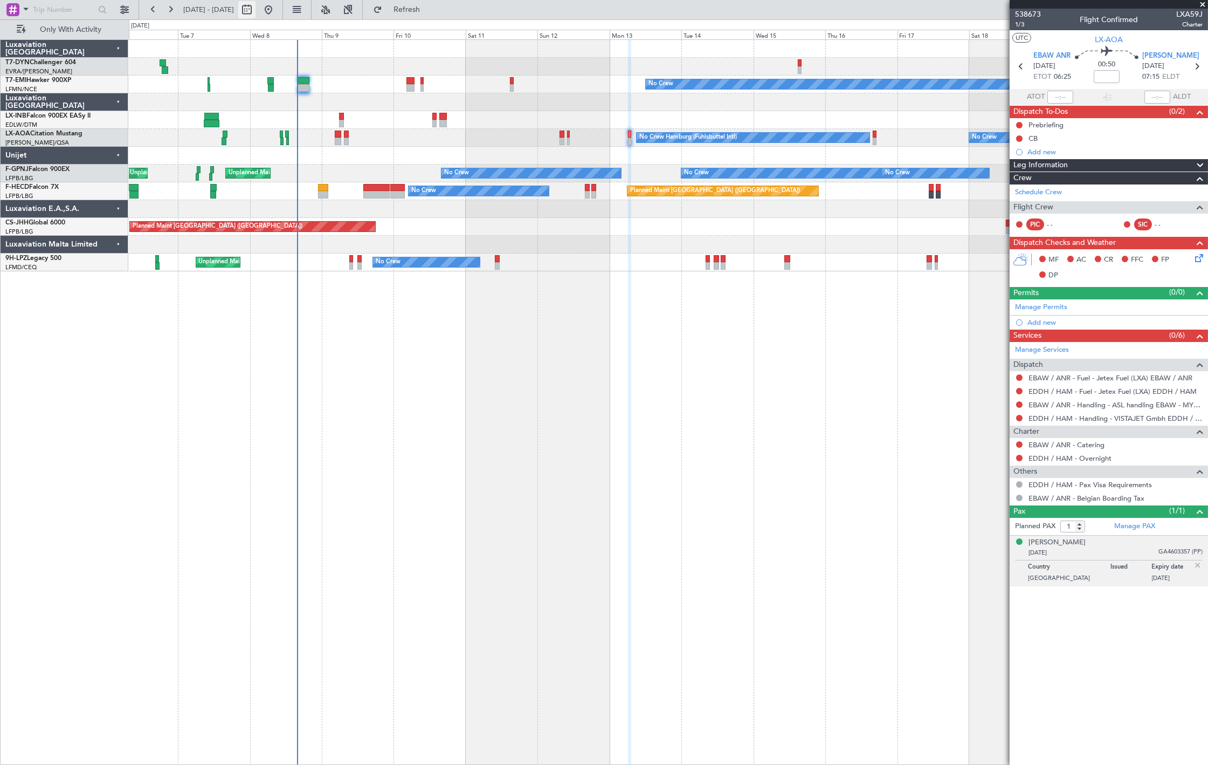
click at [256, 11] on button at bounding box center [246, 9] width 17 height 17
select select "10"
select select "2025"
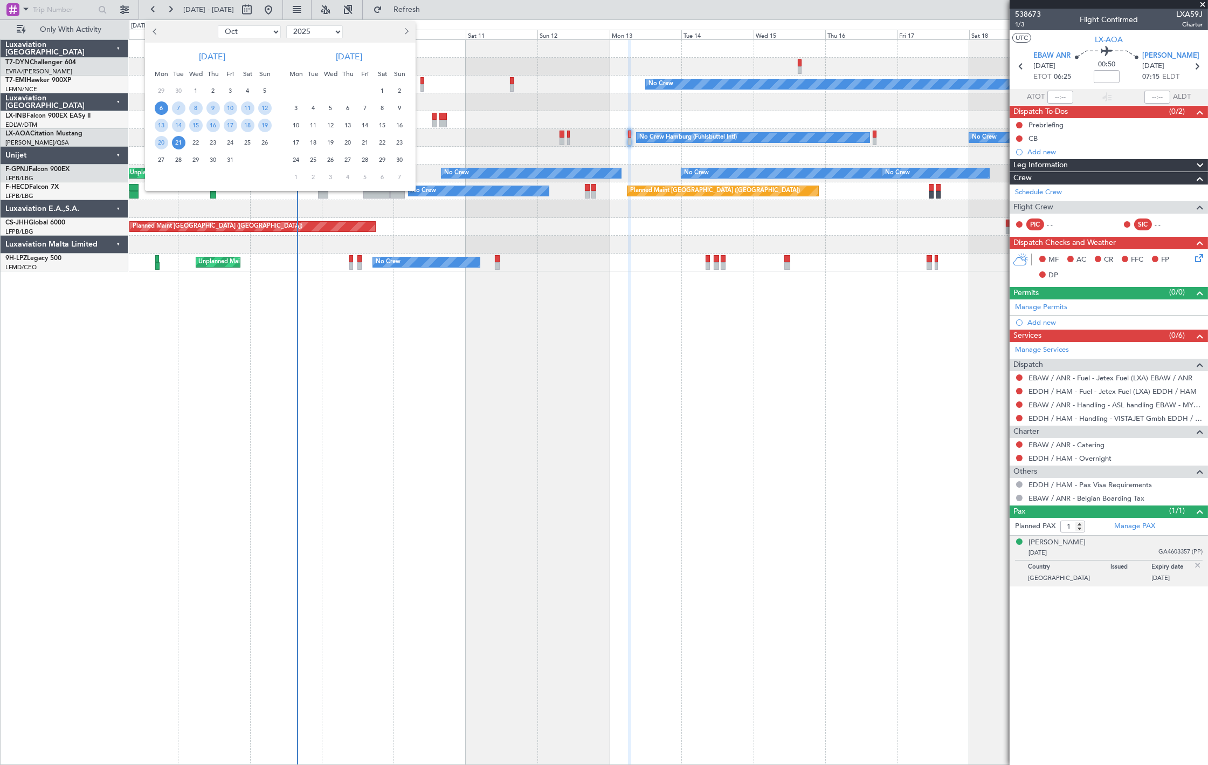
click at [349, 138] on span "20" at bounding box center [347, 142] width 13 height 13
click at [349, 141] on span "20" at bounding box center [347, 142] width 13 height 13
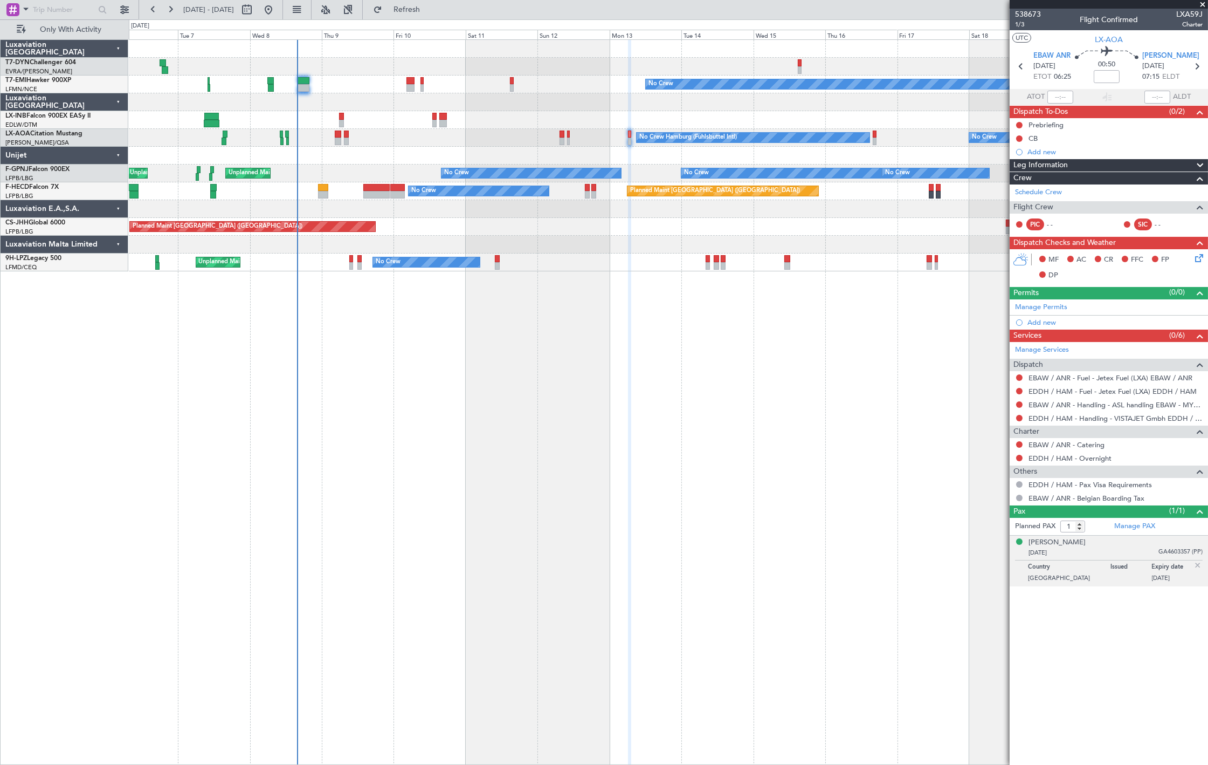
select select "11"
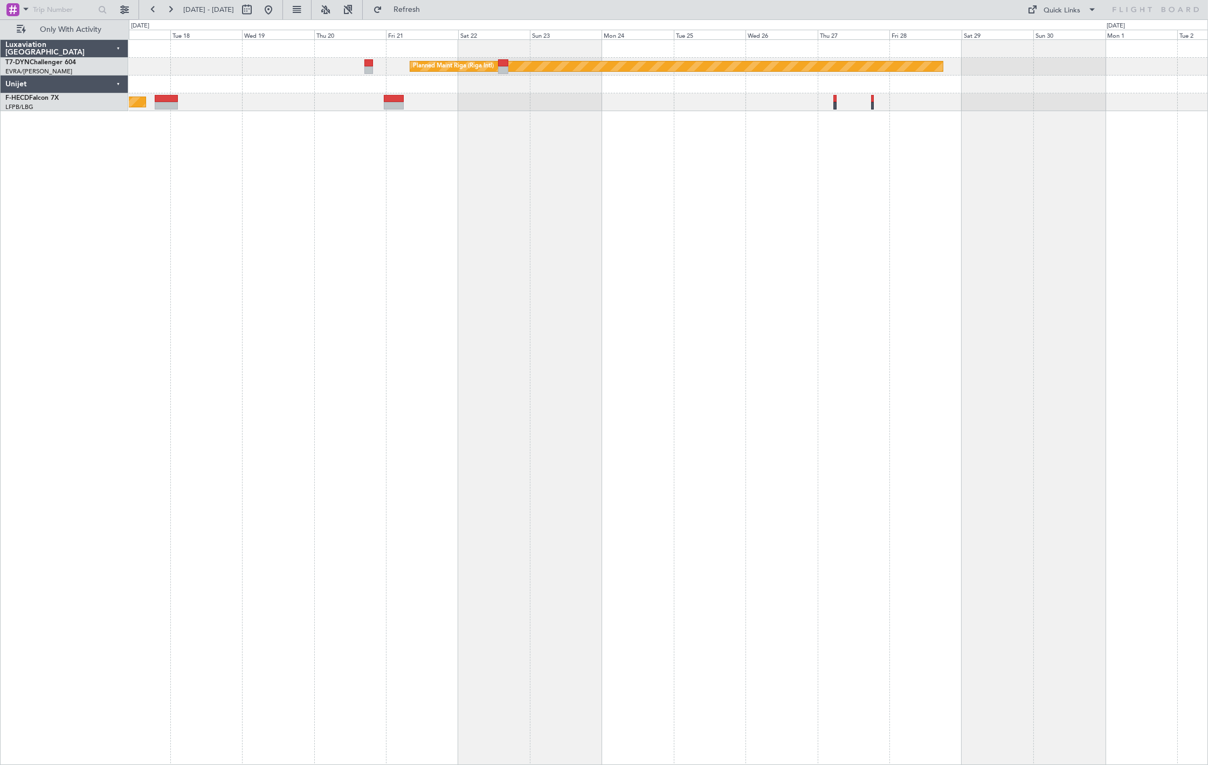
click at [373, 68] on div "Planned Maint Riga (Riga Intl)" at bounding box center [668, 67] width 1079 height 18
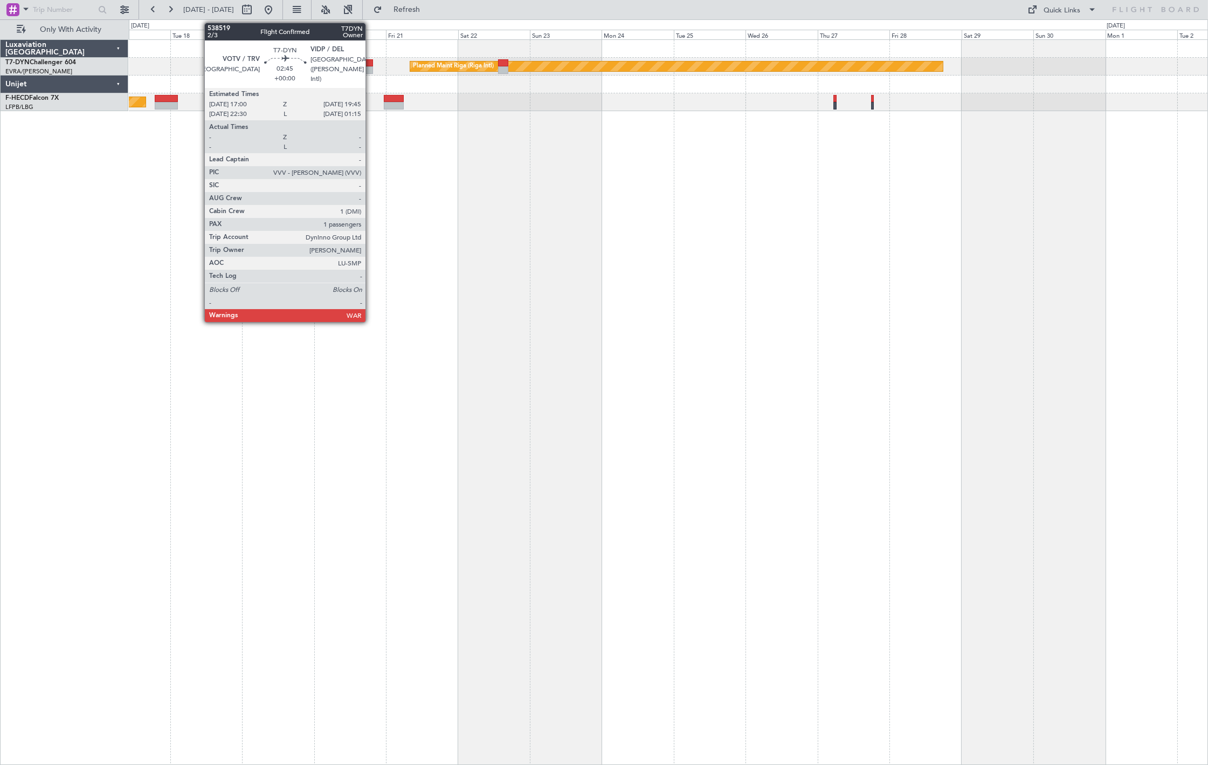
click at [370, 66] on div at bounding box center [368, 70] width 9 height 8
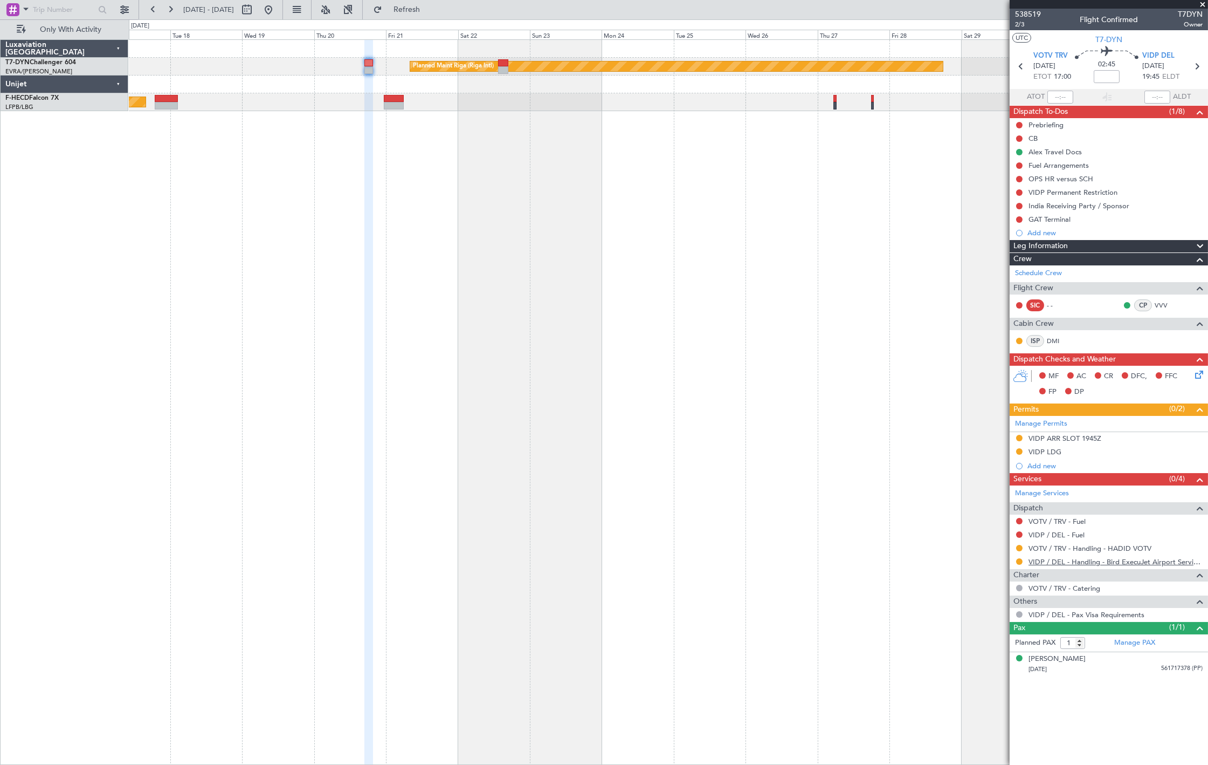
click at [1087, 559] on link "VIDP / DEL - Handling - Bird ExecuJet Airport Services Private Limited VIDP / D…" at bounding box center [1116, 561] width 174 height 9
click at [277, 16] on button at bounding box center [268, 9] width 17 height 17
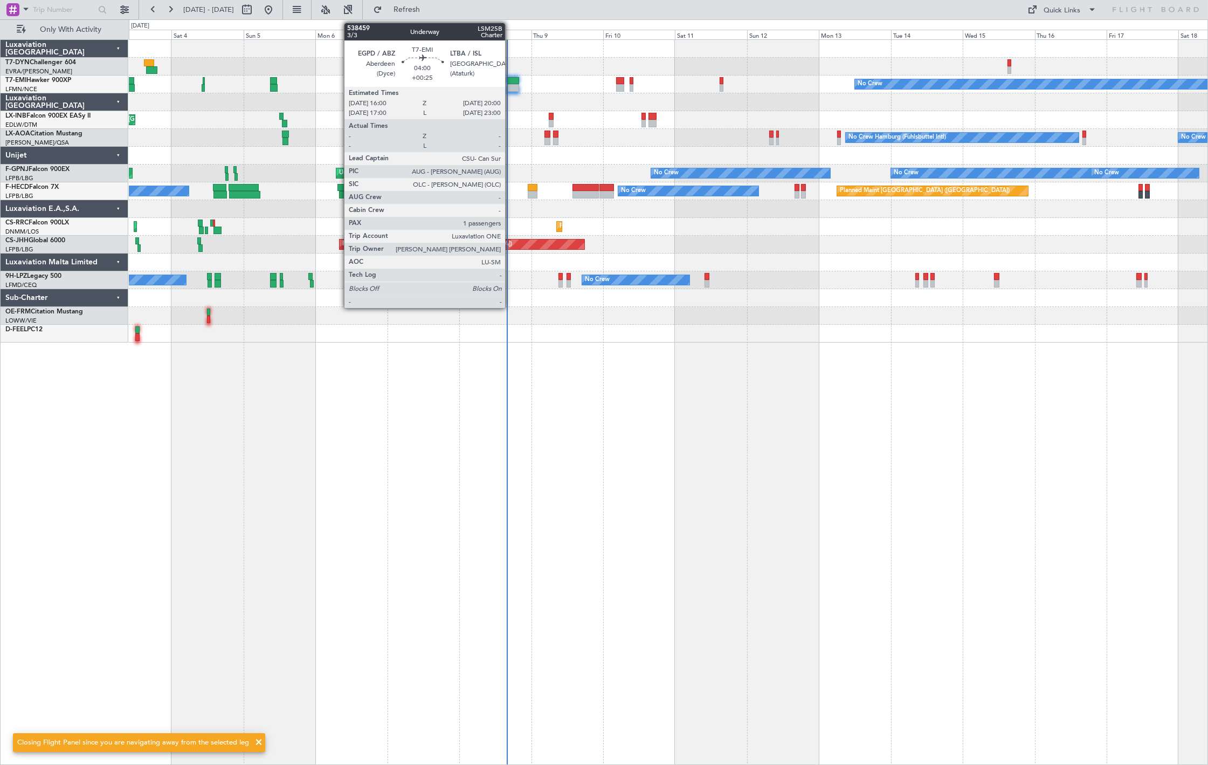
click at [511, 81] on div at bounding box center [513, 81] width 12 height 8
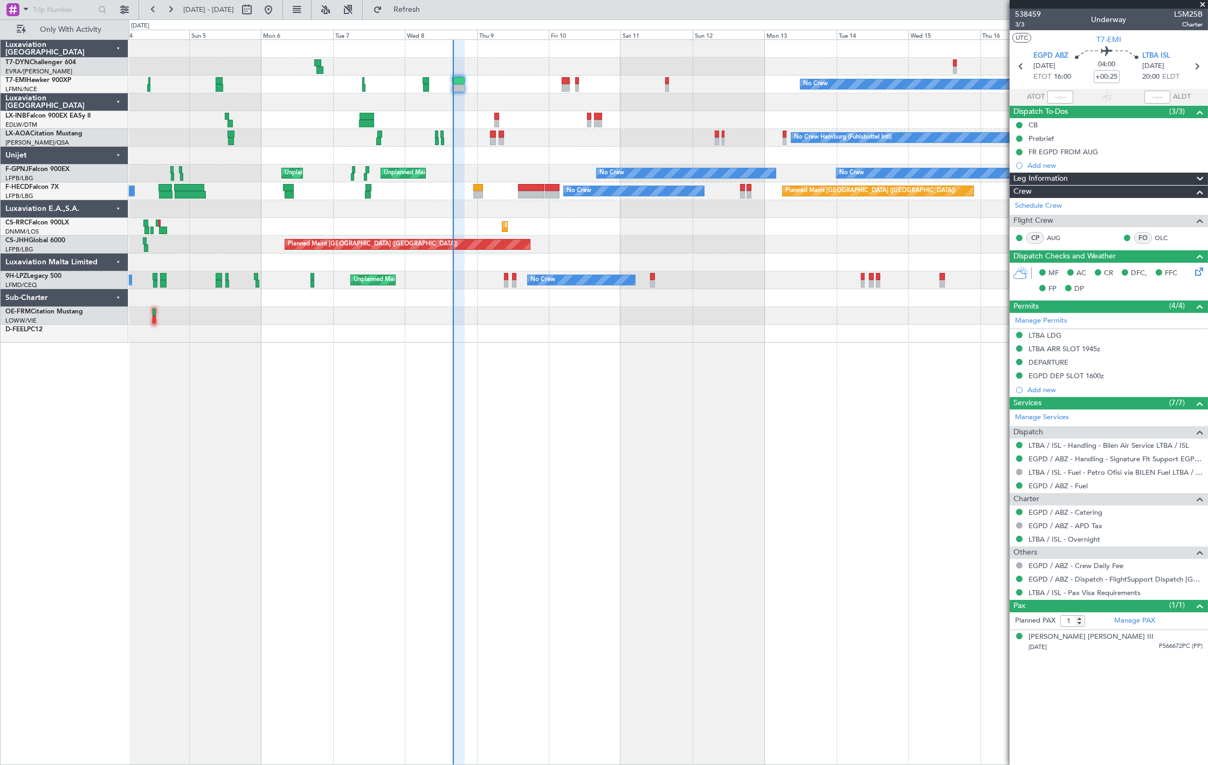
click at [547, 252] on div "Planned Maint [GEOGRAPHIC_DATA] ([GEOGRAPHIC_DATA])" at bounding box center [668, 245] width 1079 height 18
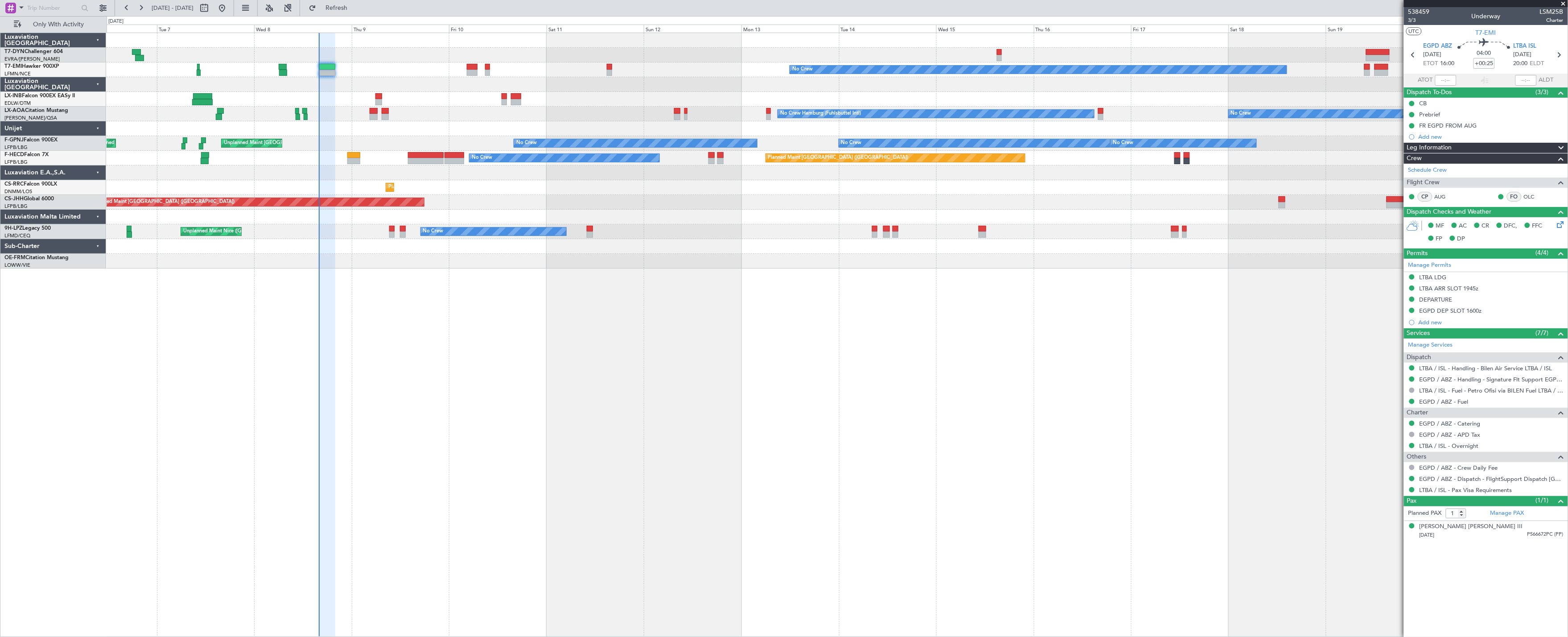
click at [455, 127] on div "No Crew Planned Maint Zurich No Crew Hamburg (Fuhlsbuttel Intl) No Crew Planned…" at bounding box center [837, 151] width 1461 height 236
click at [381, 147] on div "Unplanned Maint Paris (Le Bourget) Unplanned Maint Paris (Le Bourget) No Crew N…" at bounding box center [837, 143] width 1461 height 15
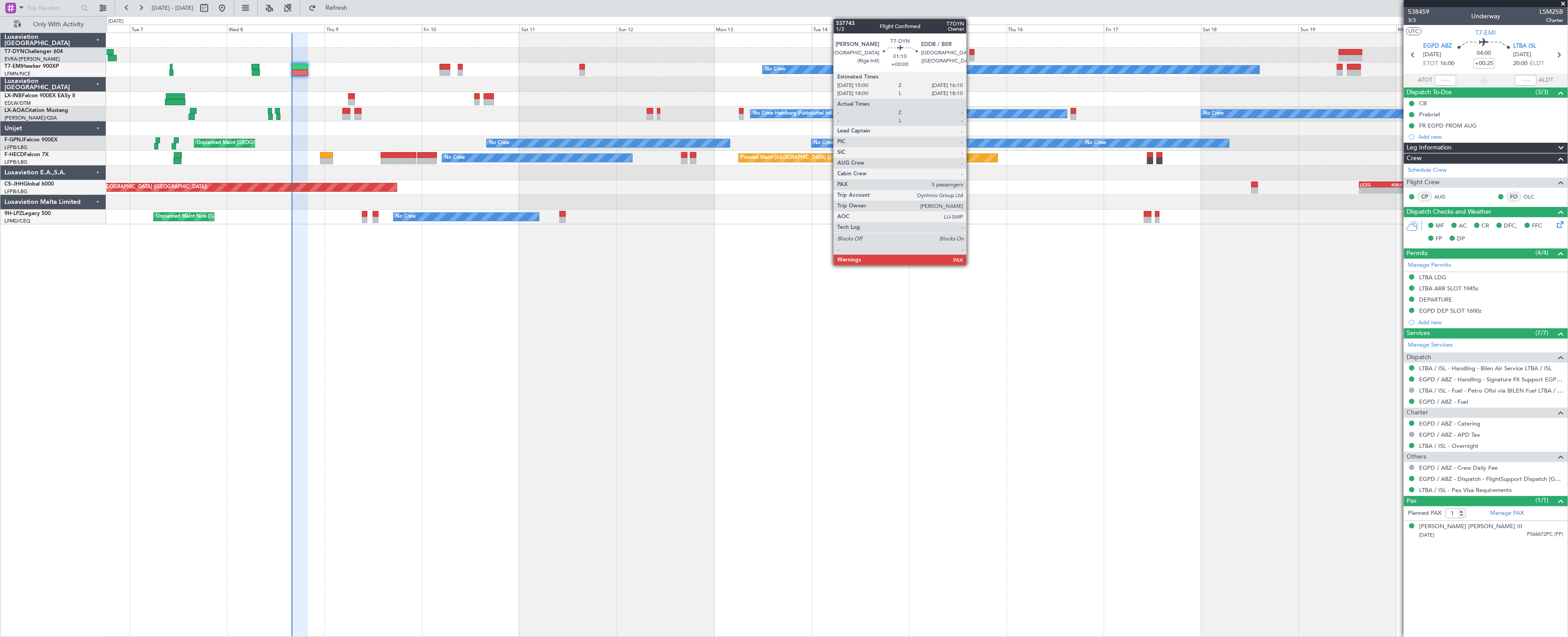
click at [971, 55] on div at bounding box center [973, 58] width 5 height 7
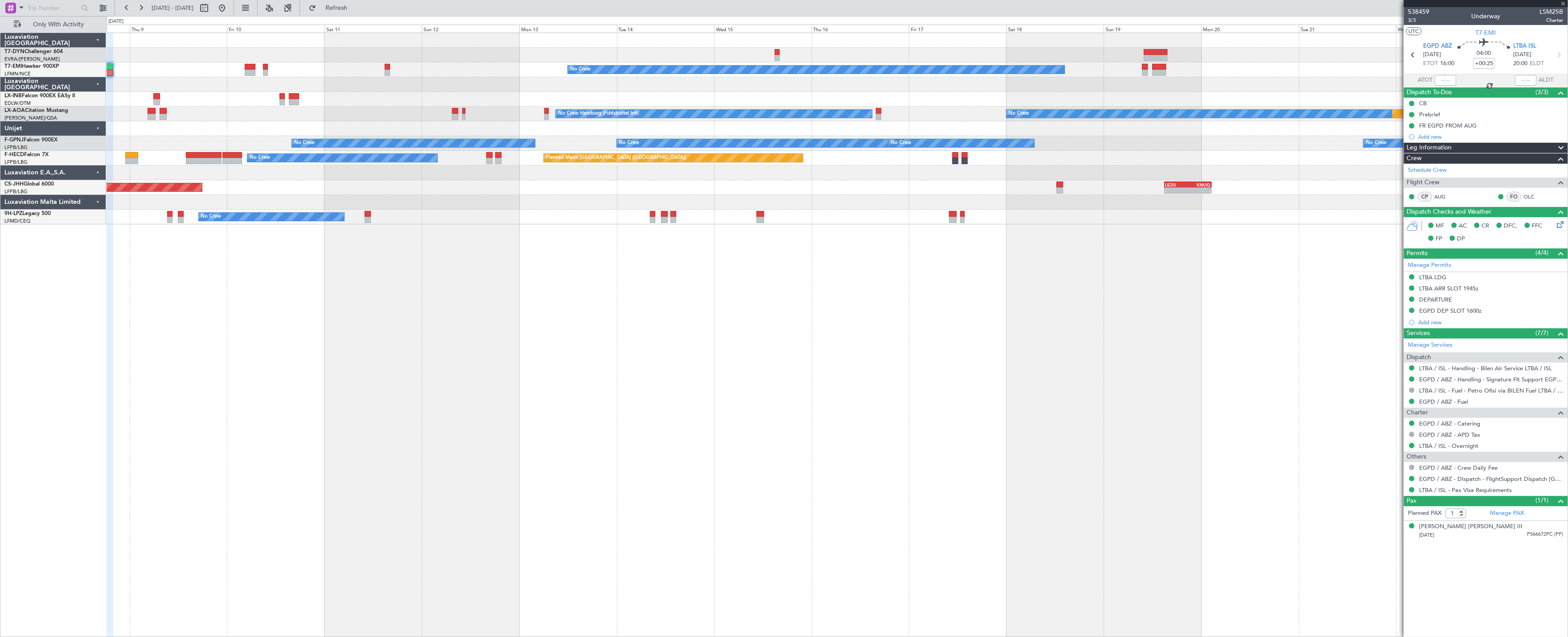
click at [816, 64] on div "No Crew No Crew Hamburg (Fuhlsbuttel Intl) Planned Maint Monchengladbach No Cre…" at bounding box center [837, 128] width 1461 height 191
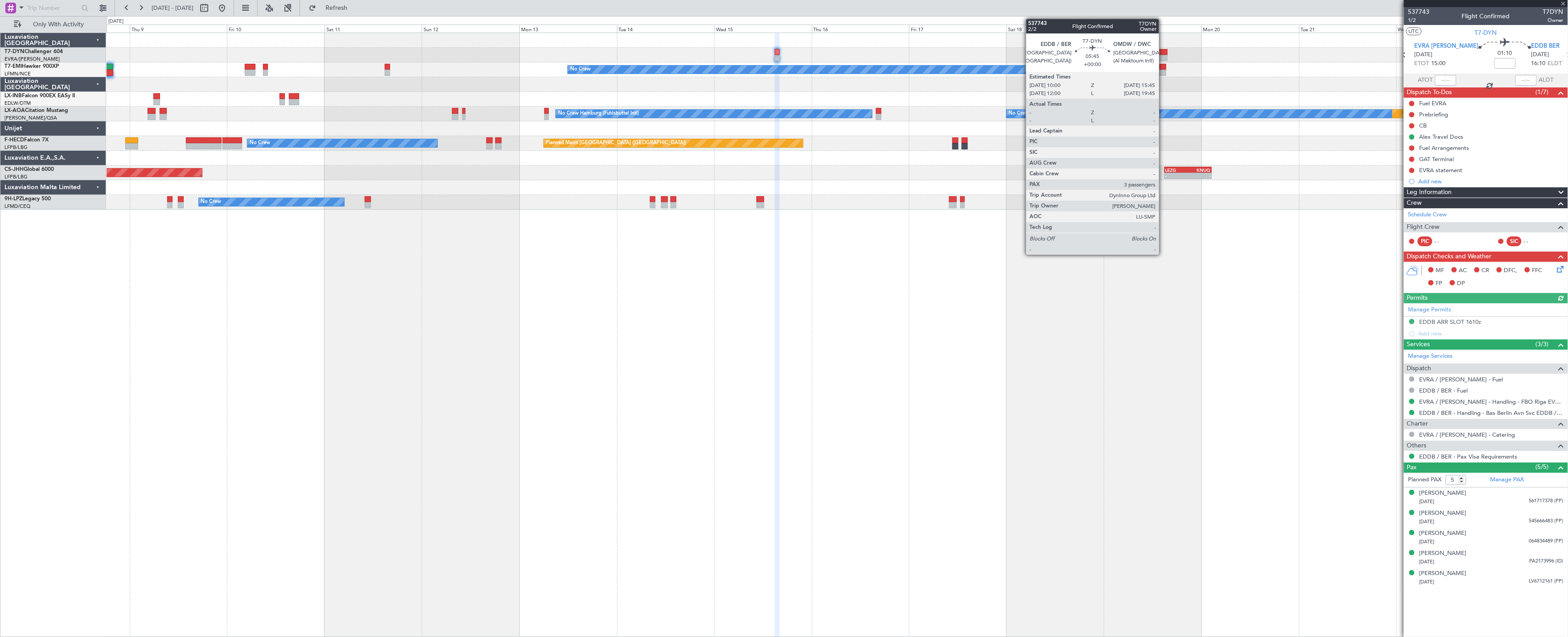
click at [999, 50] on div at bounding box center [1155, 52] width 24 height 7
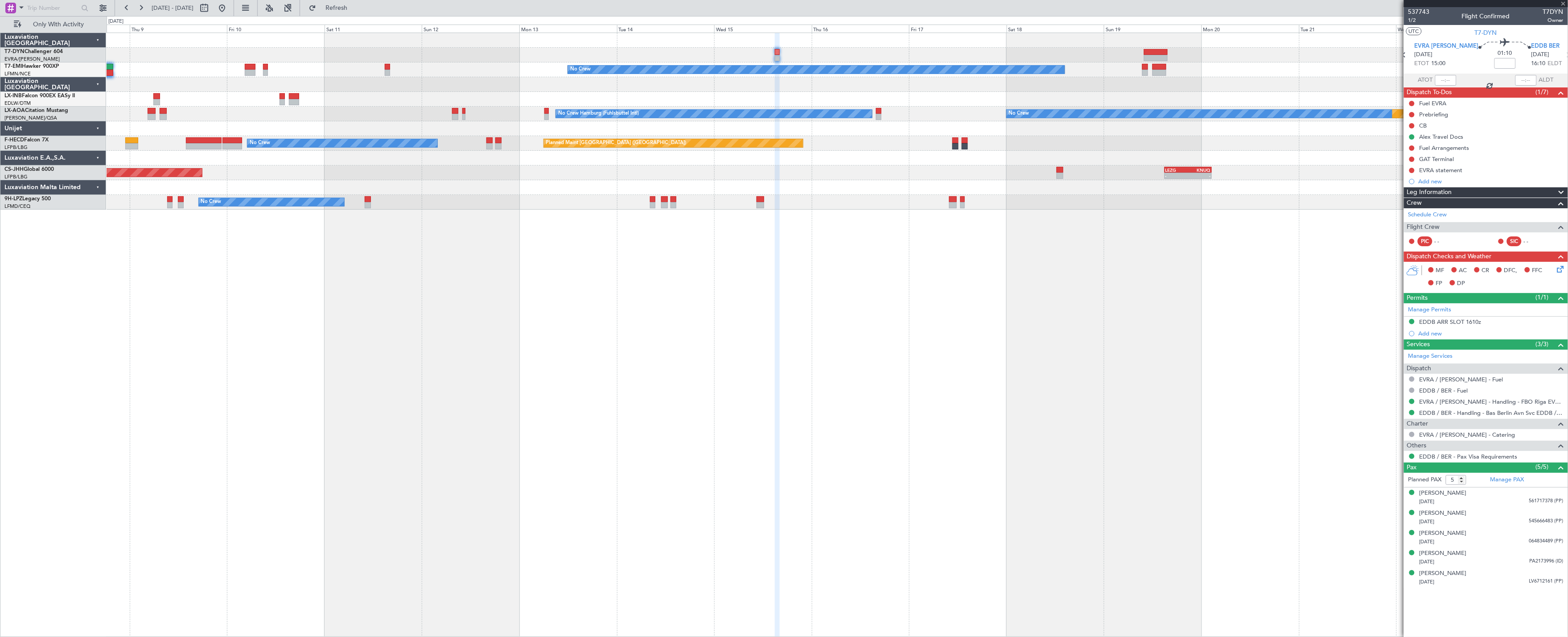
type input "3"
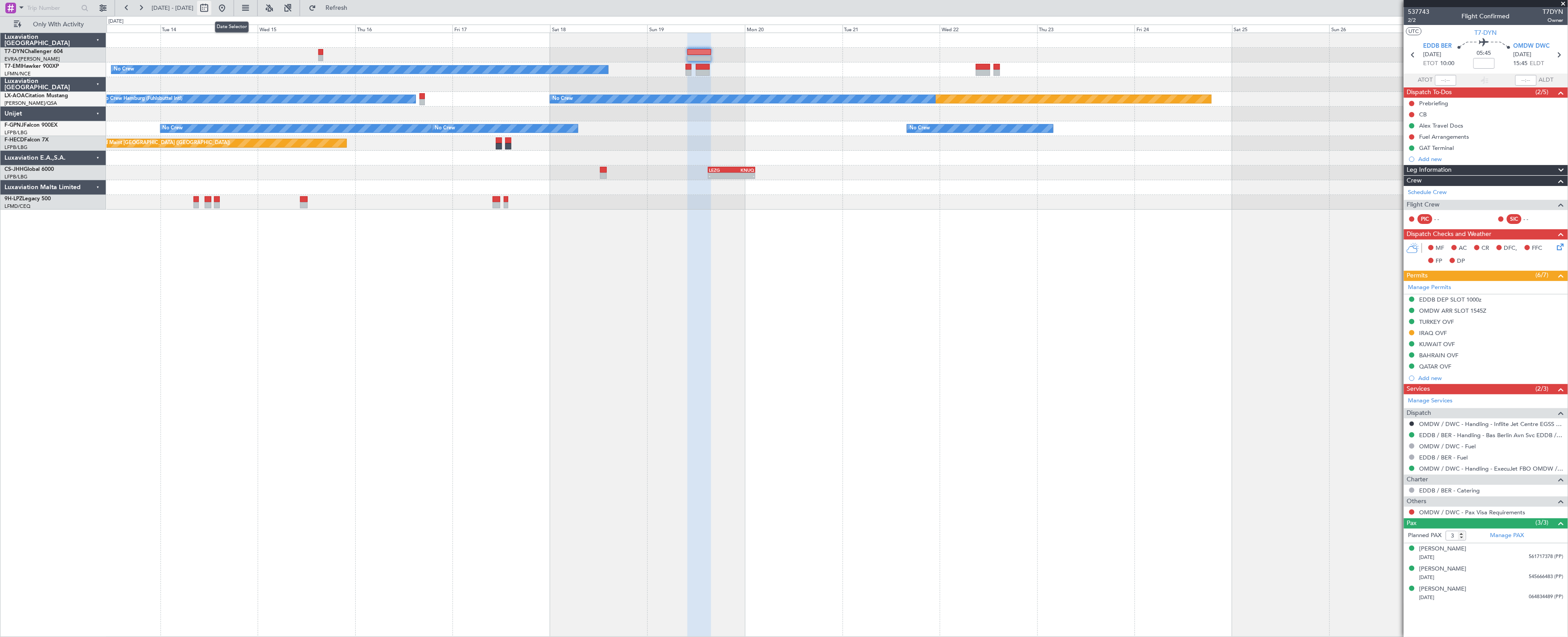
click at [212, 11] on button at bounding box center [203, 7] width 14 height 14
select select "10"
select select "2025"
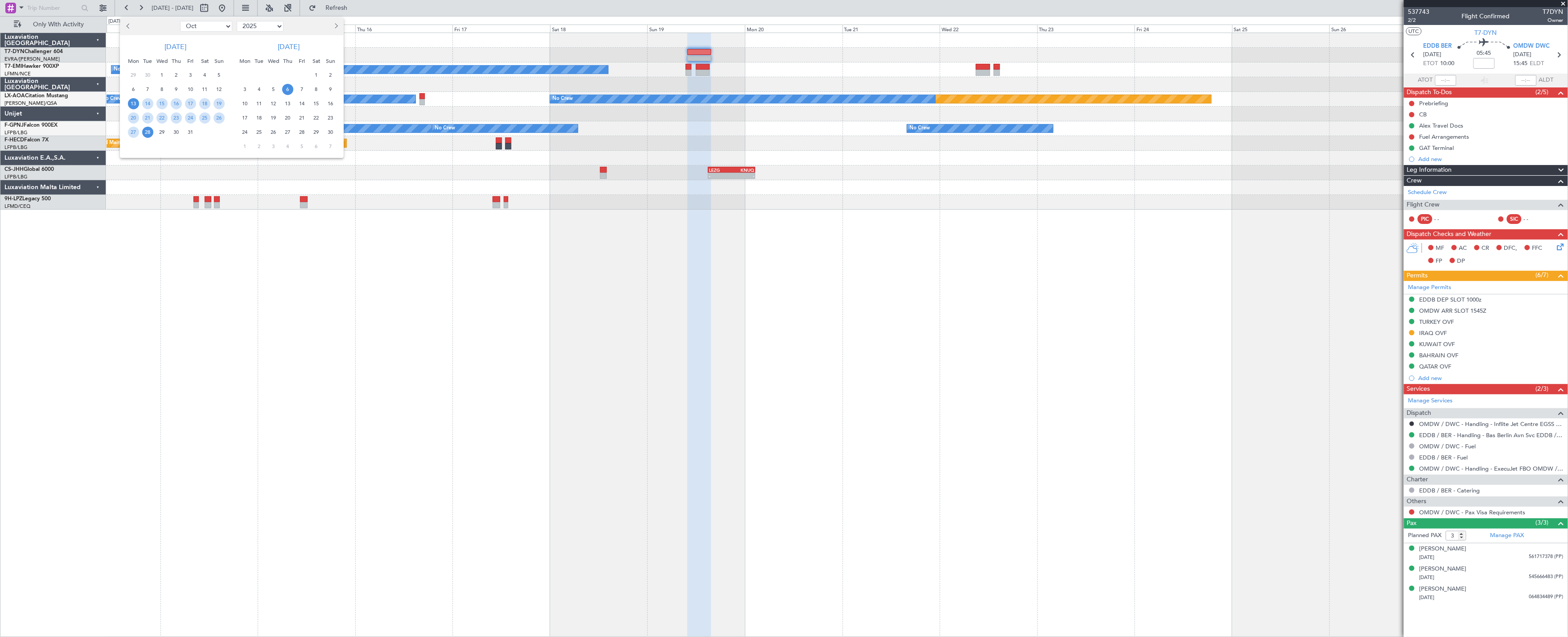
click at [286, 87] on span "6" at bounding box center [287, 89] width 11 height 11
click at [287, 87] on span "6" at bounding box center [287, 89] width 11 height 11
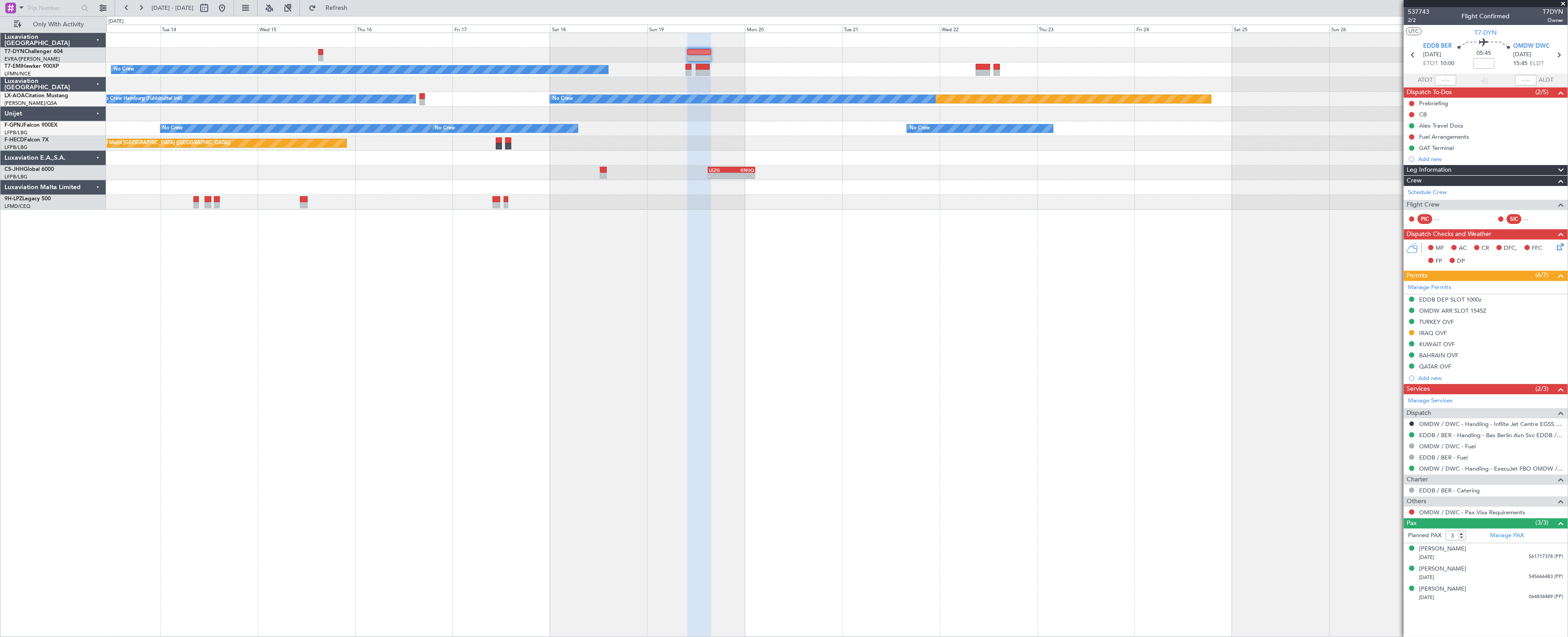
select select "11"
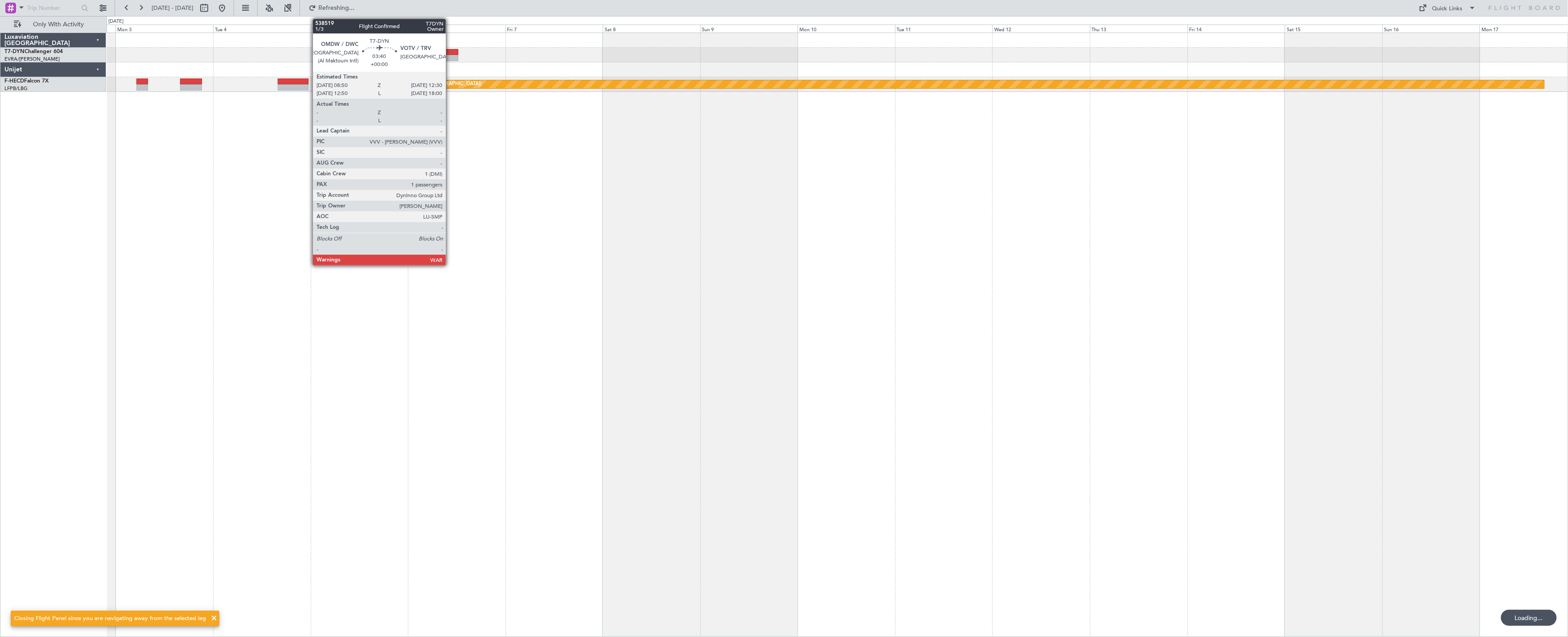
click at [451, 55] on div at bounding box center [451, 58] width 15 height 7
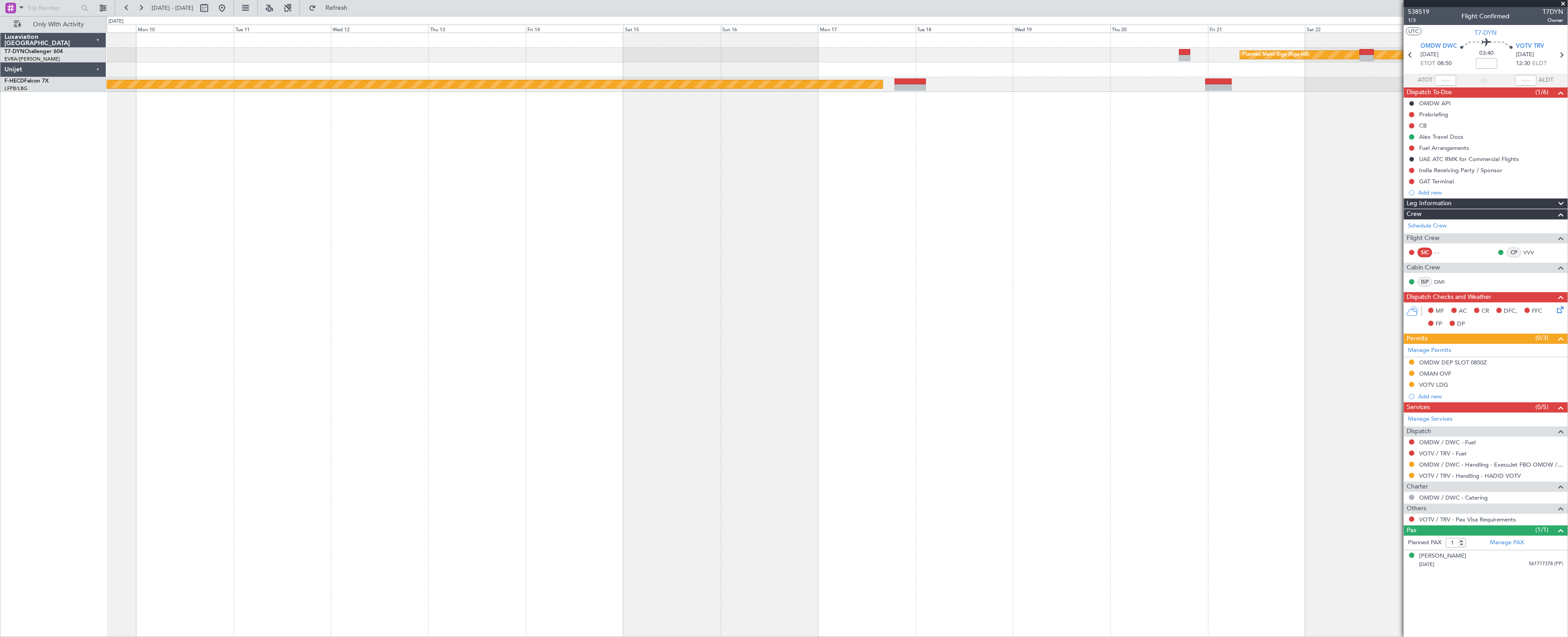
click at [509, 208] on div "Planned Maint Riga (Riga Intl) Planned Maint Paris (Le Bourget)" at bounding box center [838, 334] width 1462 height 605
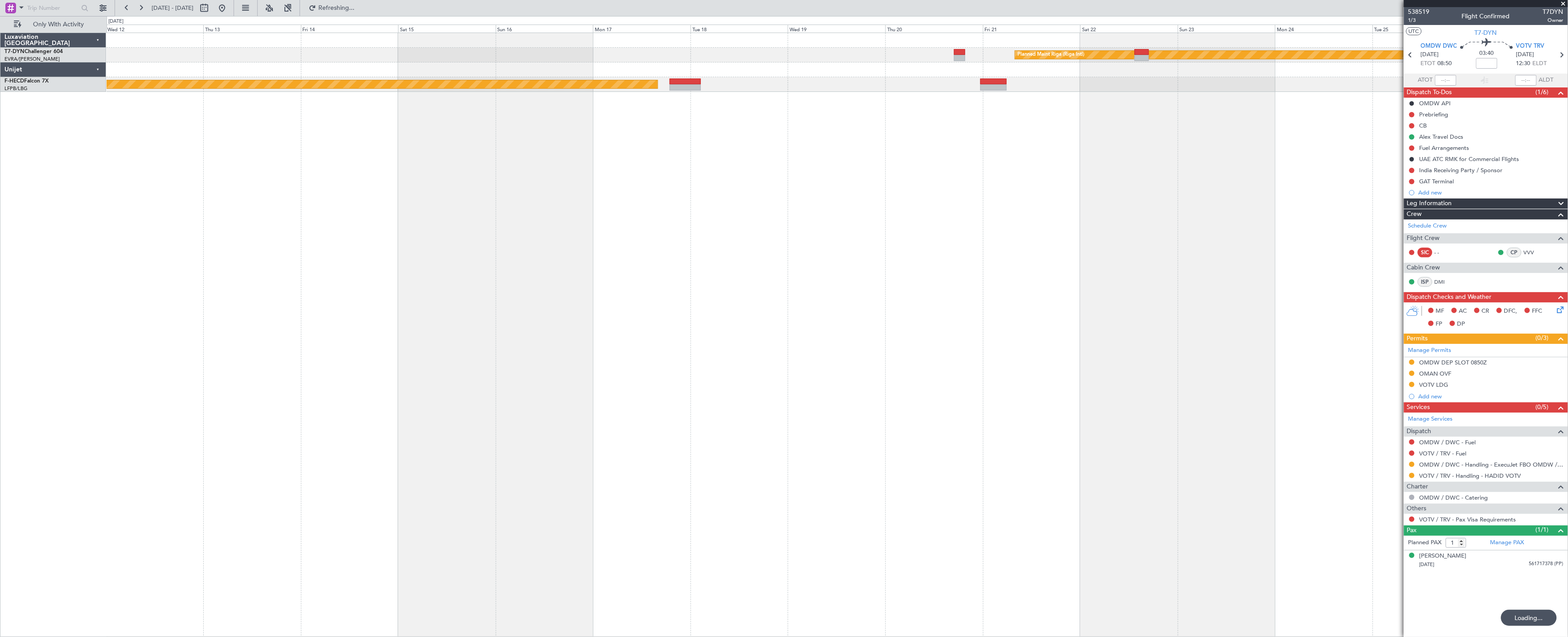
click at [944, 204] on div "Planned Maint Riga (Riga Intl) Planned Maint Paris (Le Bourget)" at bounding box center [838, 334] width 1462 height 605
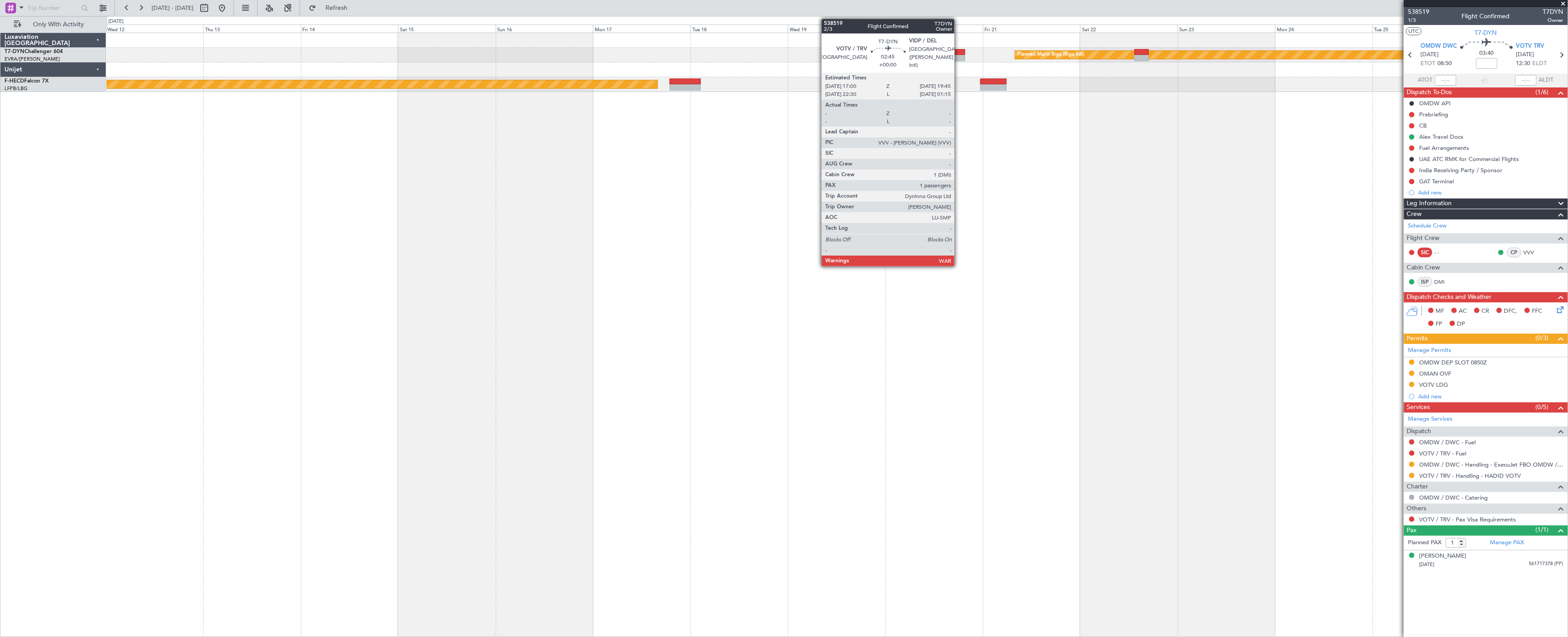
click at [959, 60] on div at bounding box center [960, 58] width 12 height 7
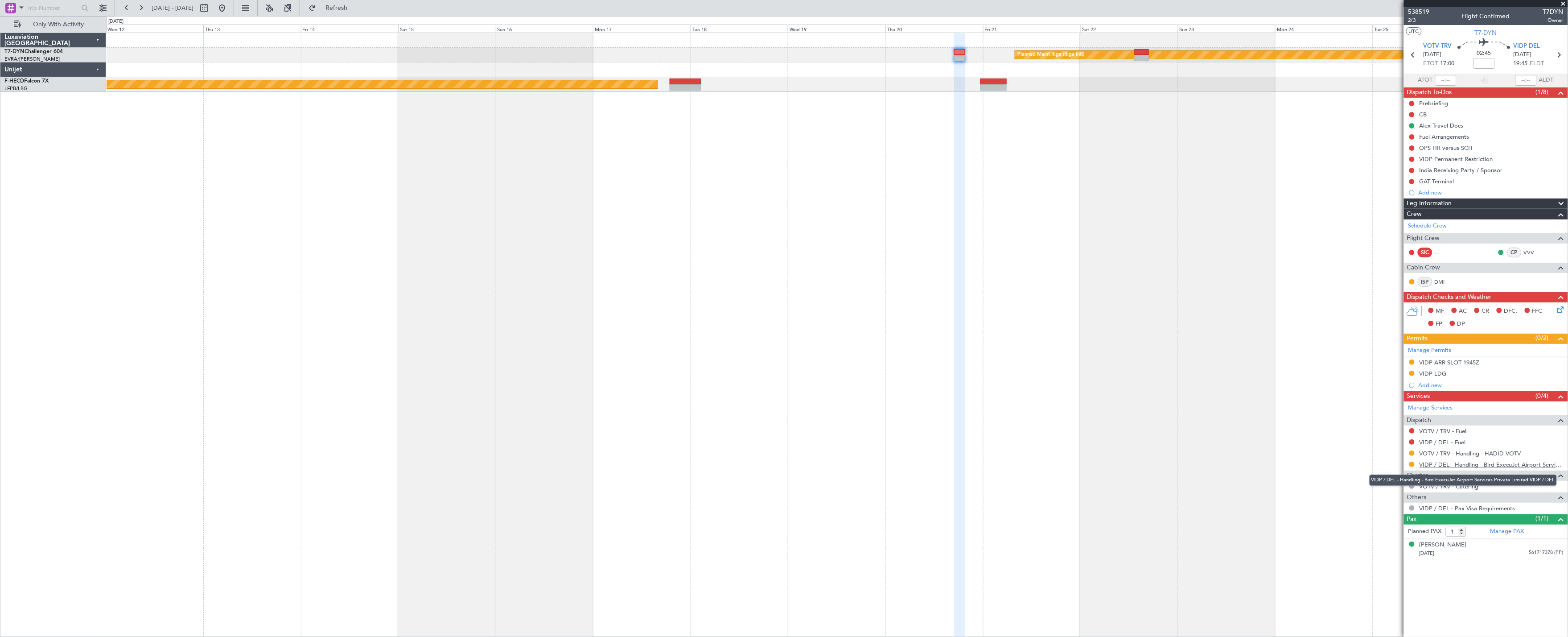
click at [999, 465] on link "VIDP / DEL - Handling - Bird ExecuJet Airport Services Private Limited VIDP / D…" at bounding box center [1492, 464] width 144 height 7
click at [229, 11] on button at bounding box center [222, 7] width 14 height 14
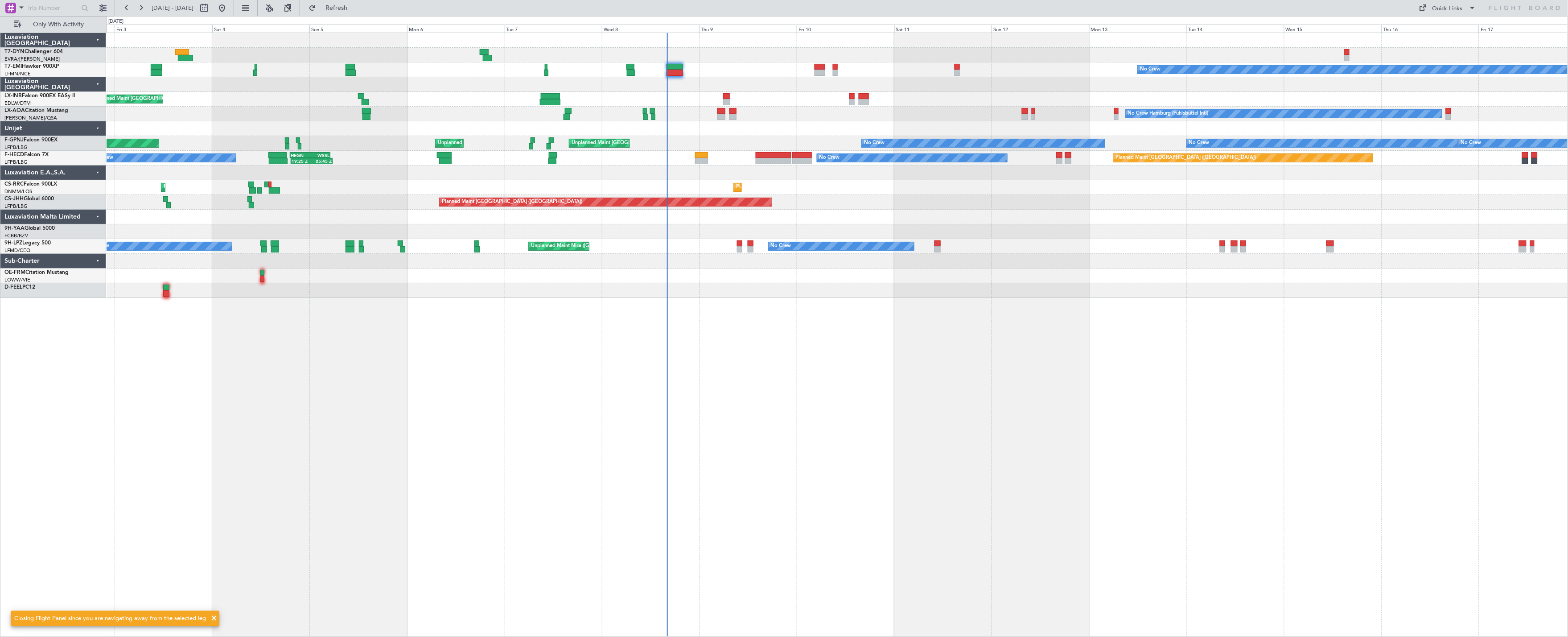
click at [547, 97] on div "No Crew Planned Maint Zurich No Crew Hamburg (Fuhlsbuttel Intl) No Crew Antwerp…" at bounding box center [837, 165] width 1461 height 265
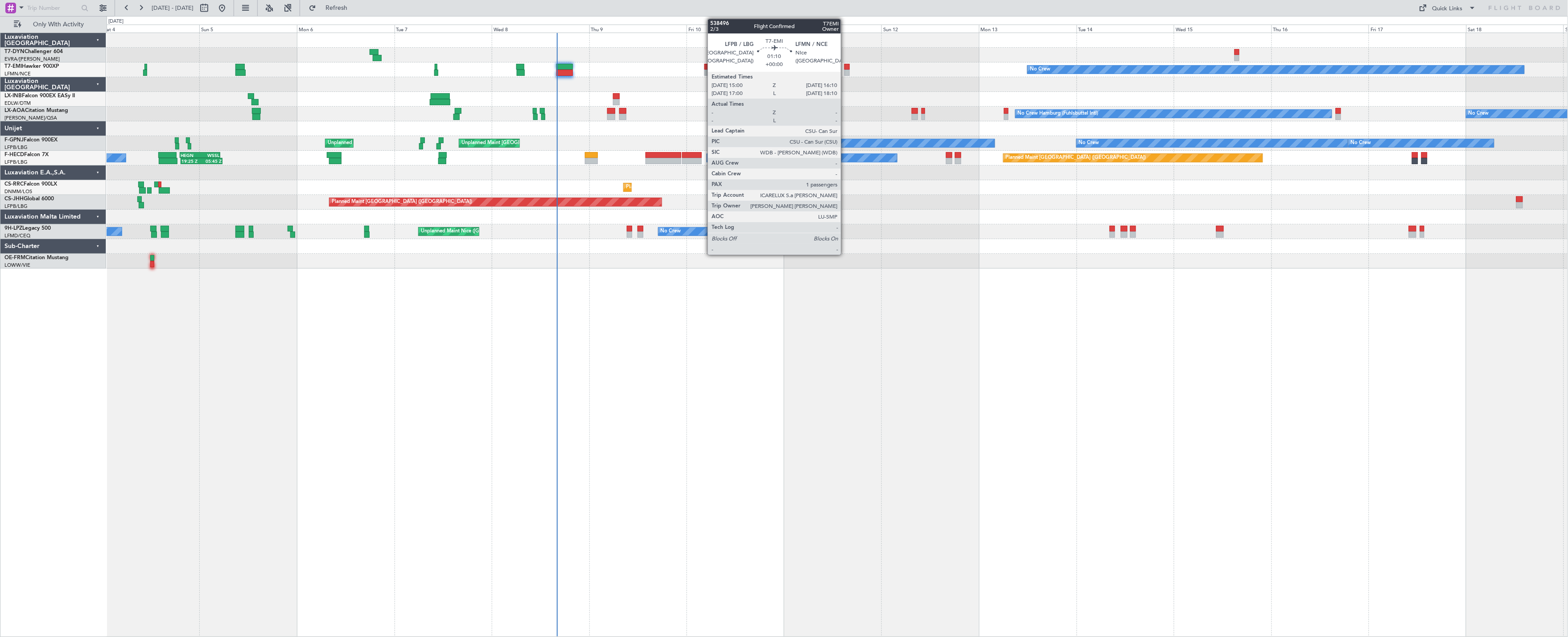
click at [845, 74] on div at bounding box center [847, 73] width 5 height 7
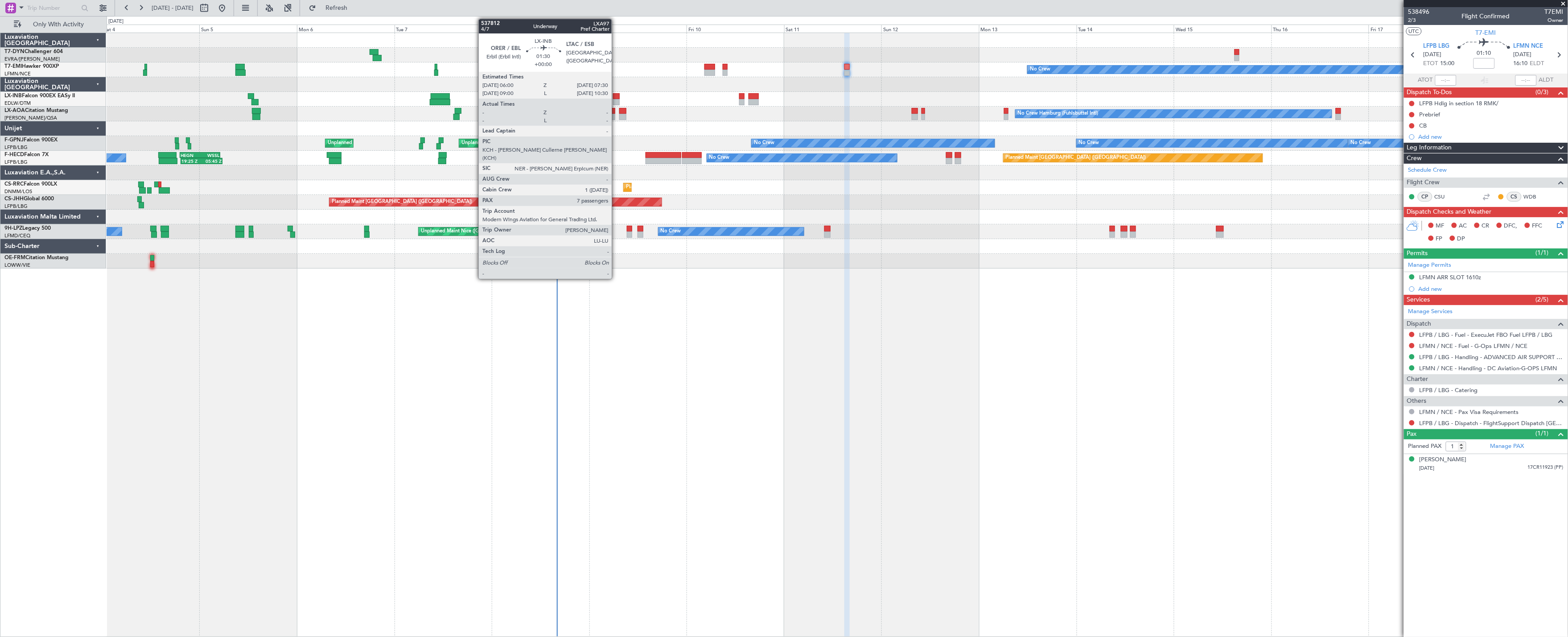
click at [614, 99] on div at bounding box center [616, 103] width 7 height 7
type input "7"
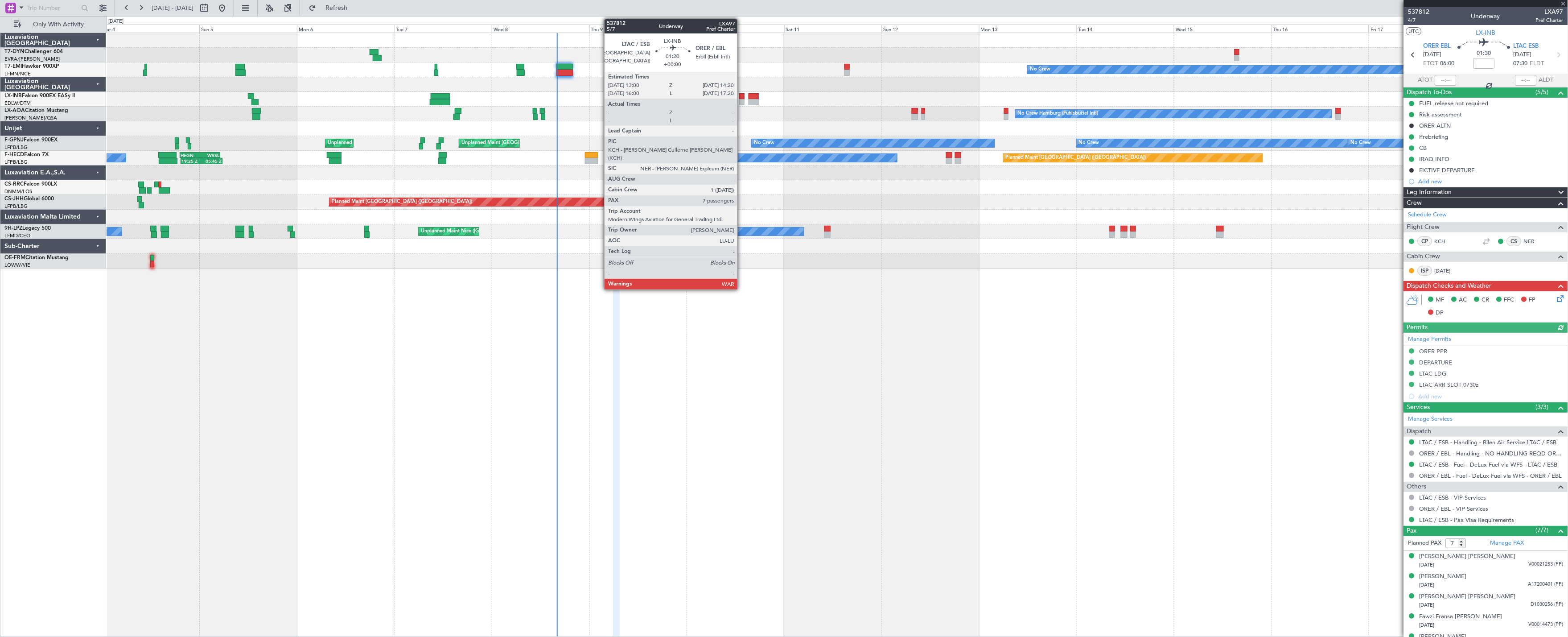
click at [742, 100] on div at bounding box center [742, 103] width 6 height 7
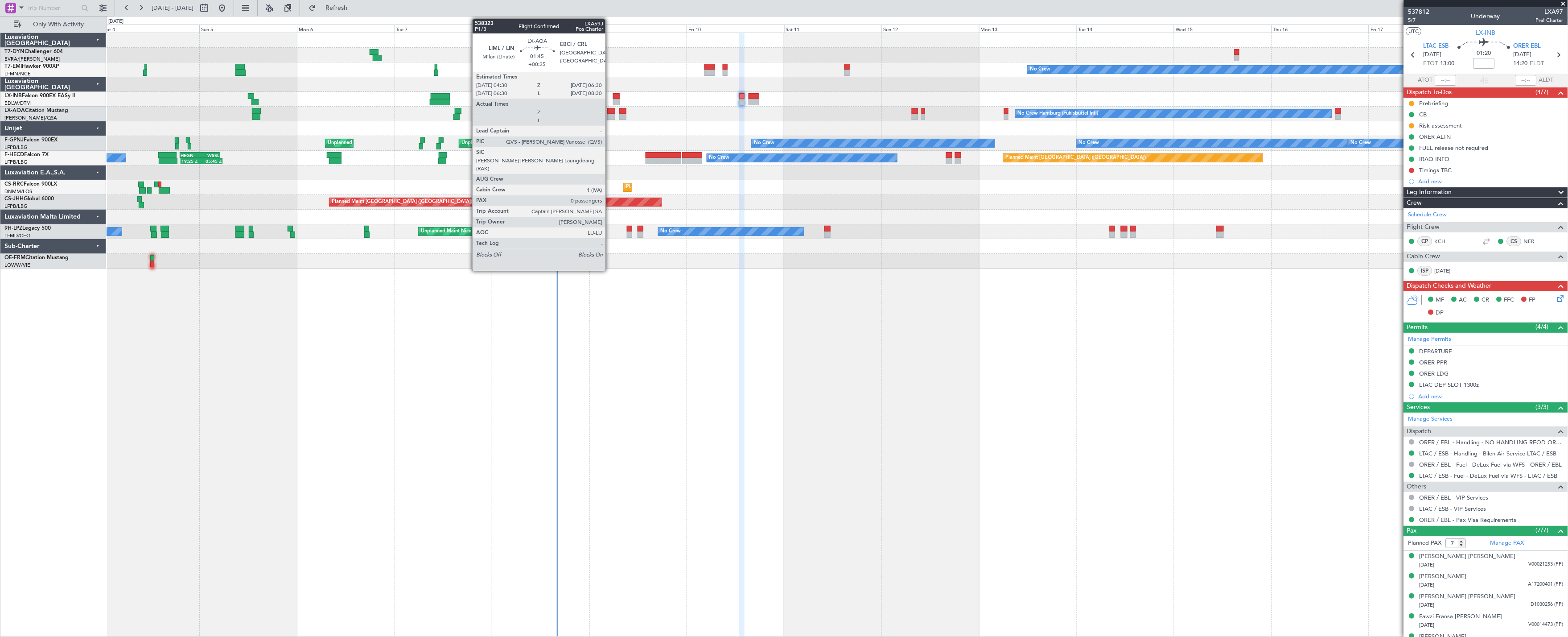
click at [610, 110] on div at bounding box center [611, 111] width 8 height 7
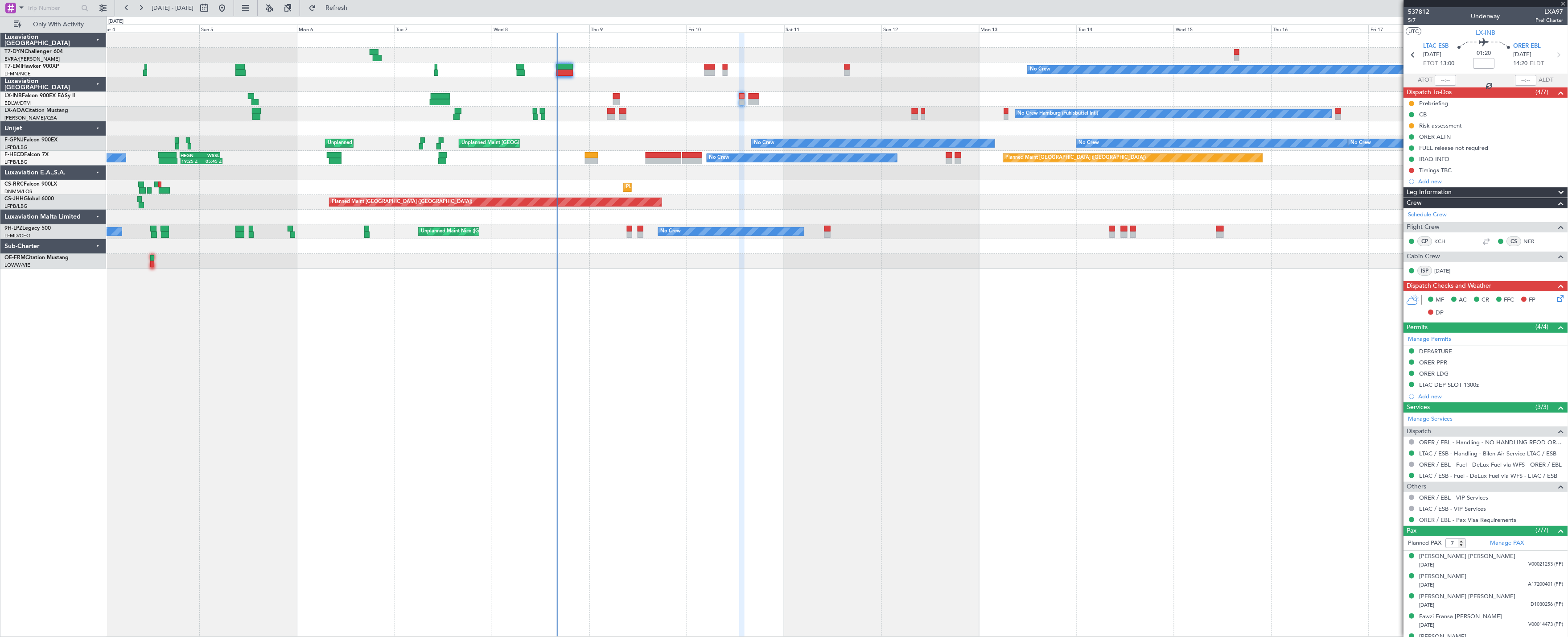
type input "+00:25"
type input "0"
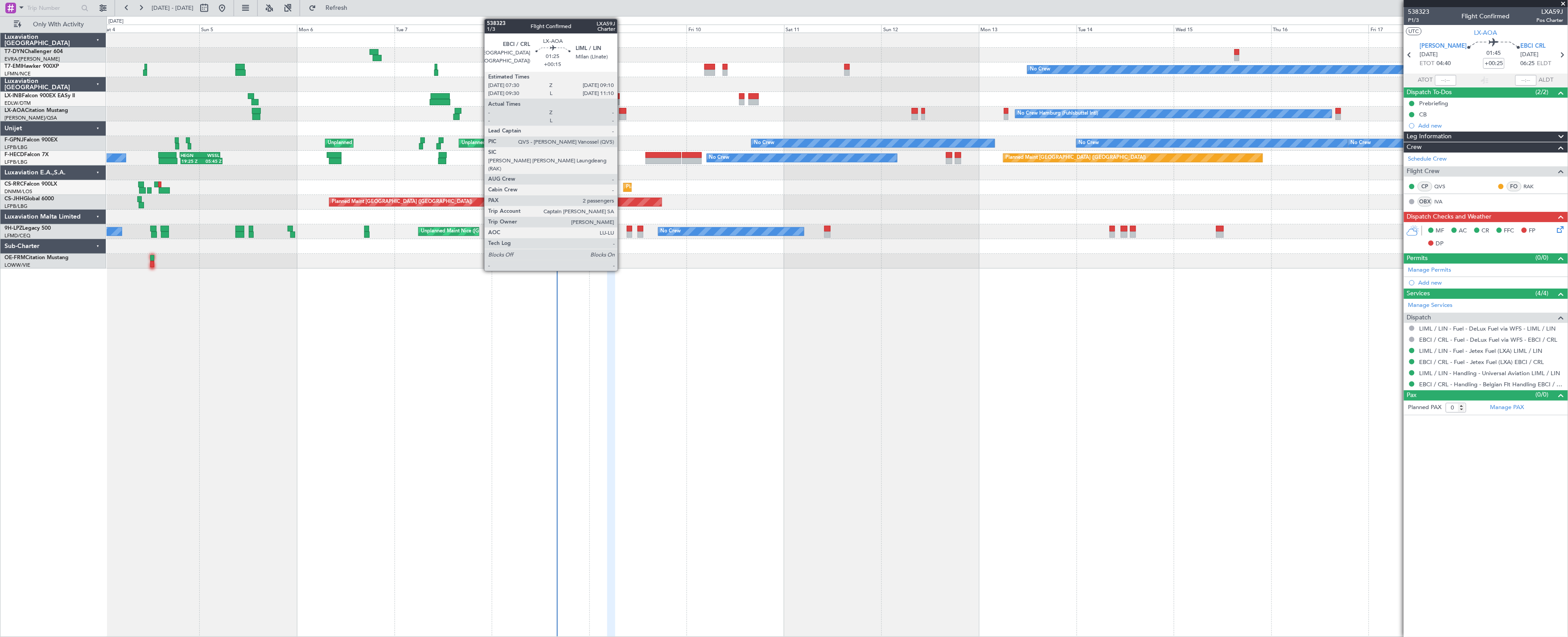
click at [621, 113] on div at bounding box center [623, 111] width 7 height 7
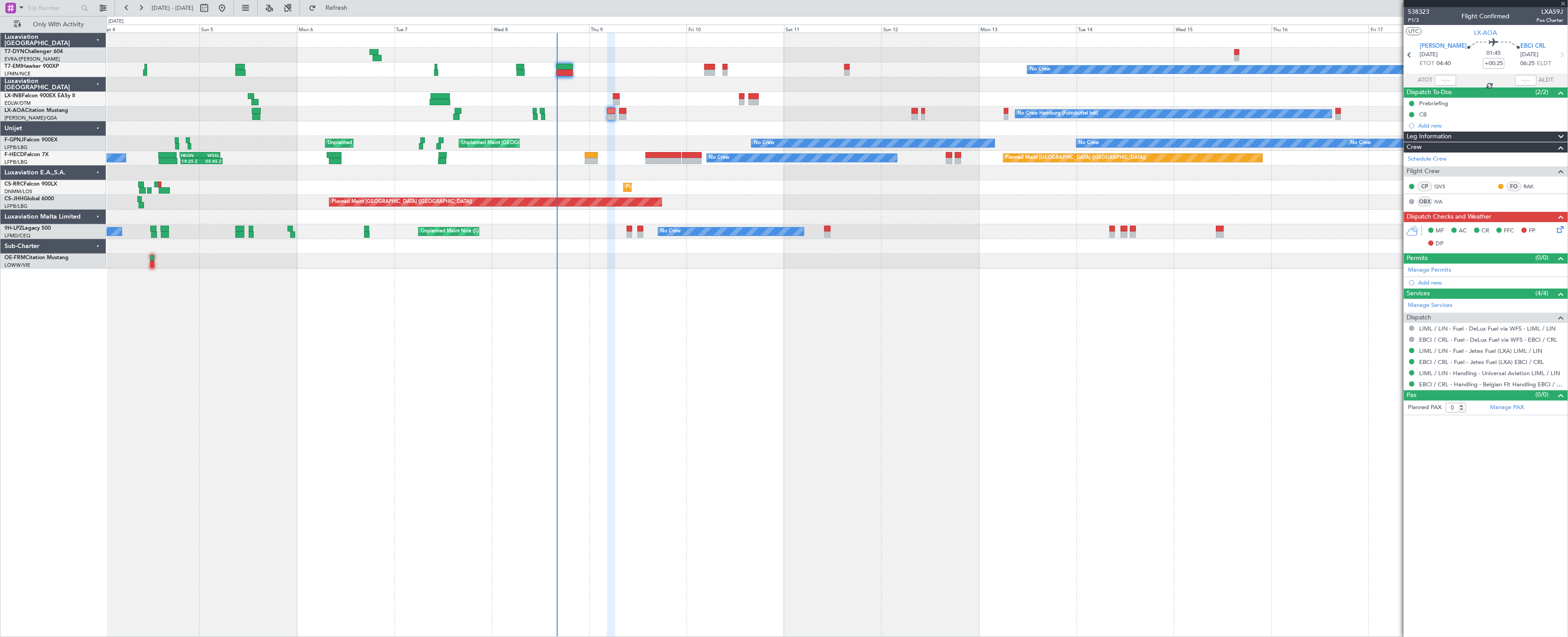
type input "+00:15"
type input "2"
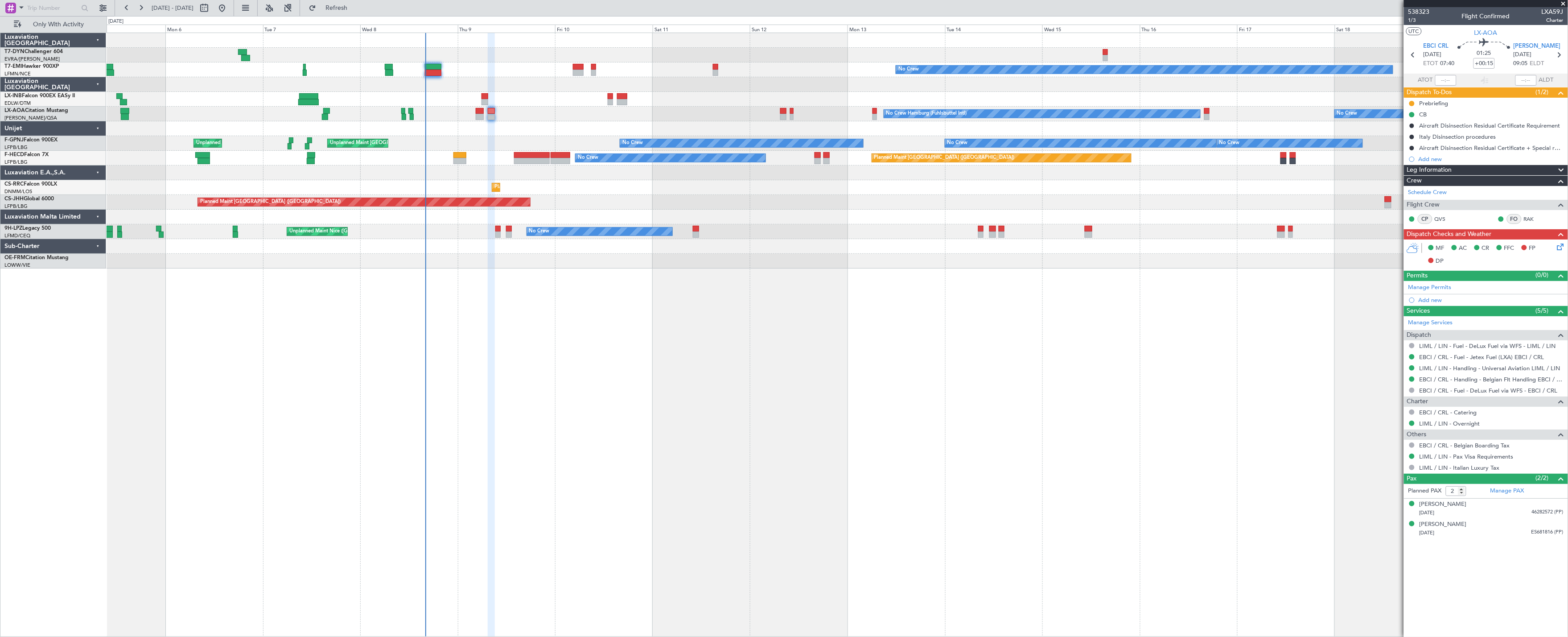
click at [937, 198] on div "No Crew Planned Maint Zurich No Crew No Crew Hamburg (Fuhlsbuttel Intl) Planned…" at bounding box center [837, 151] width 1461 height 236
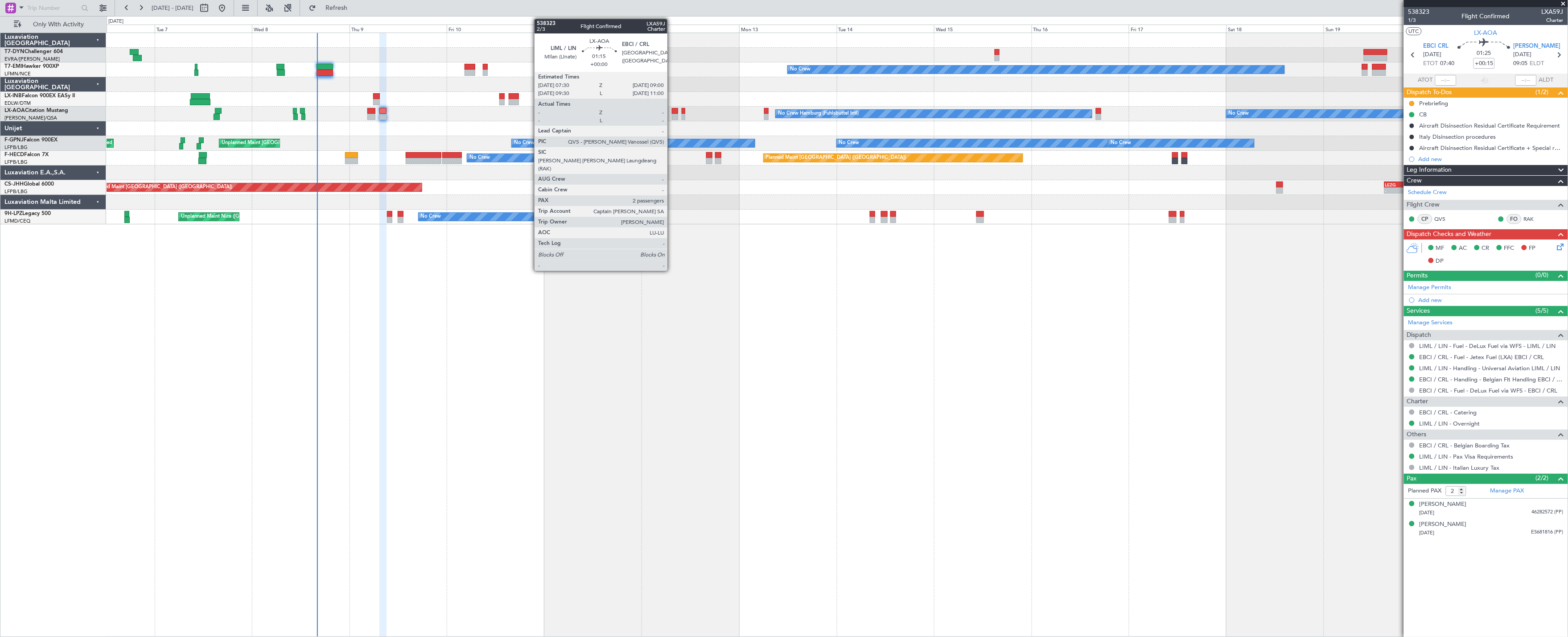
click at [672, 117] on div at bounding box center [676, 117] width 7 height 7
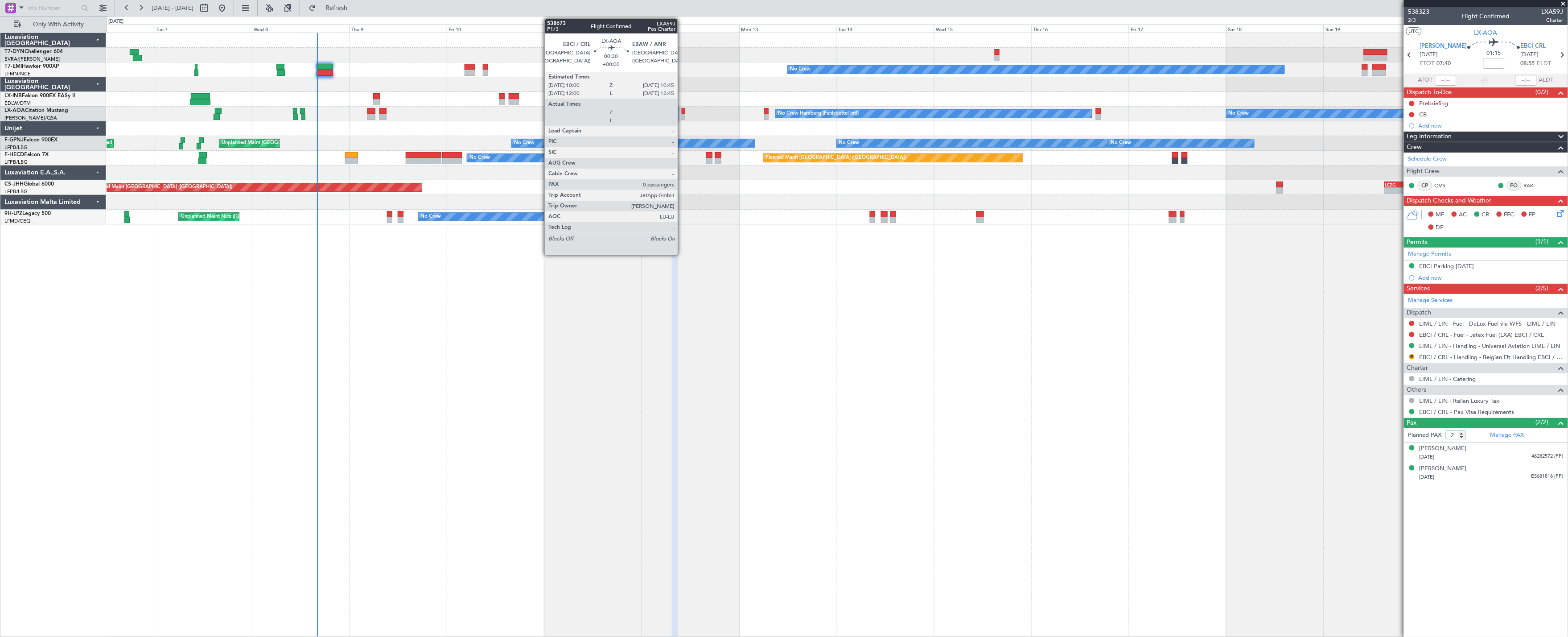
click at [682, 113] on div at bounding box center [683, 117] width 3 height 7
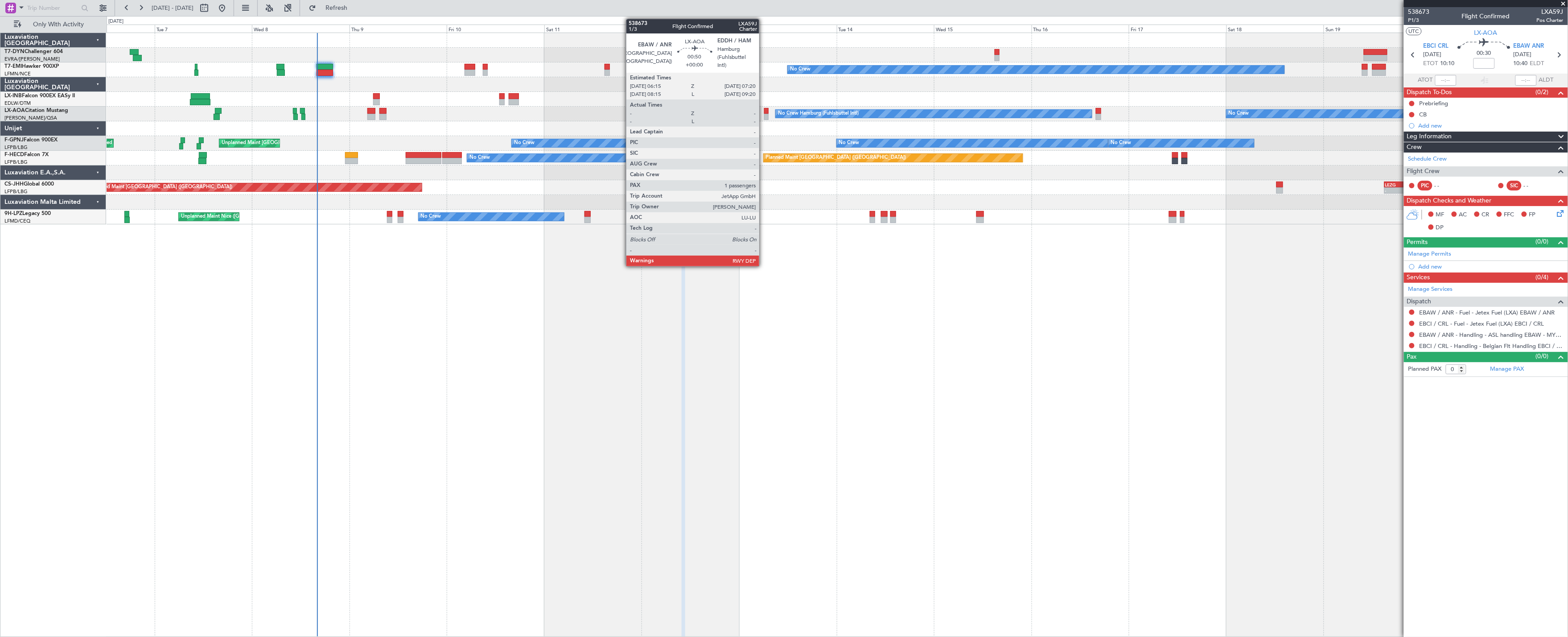
click at [764, 110] on div at bounding box center [766, 111] width 4 height 7
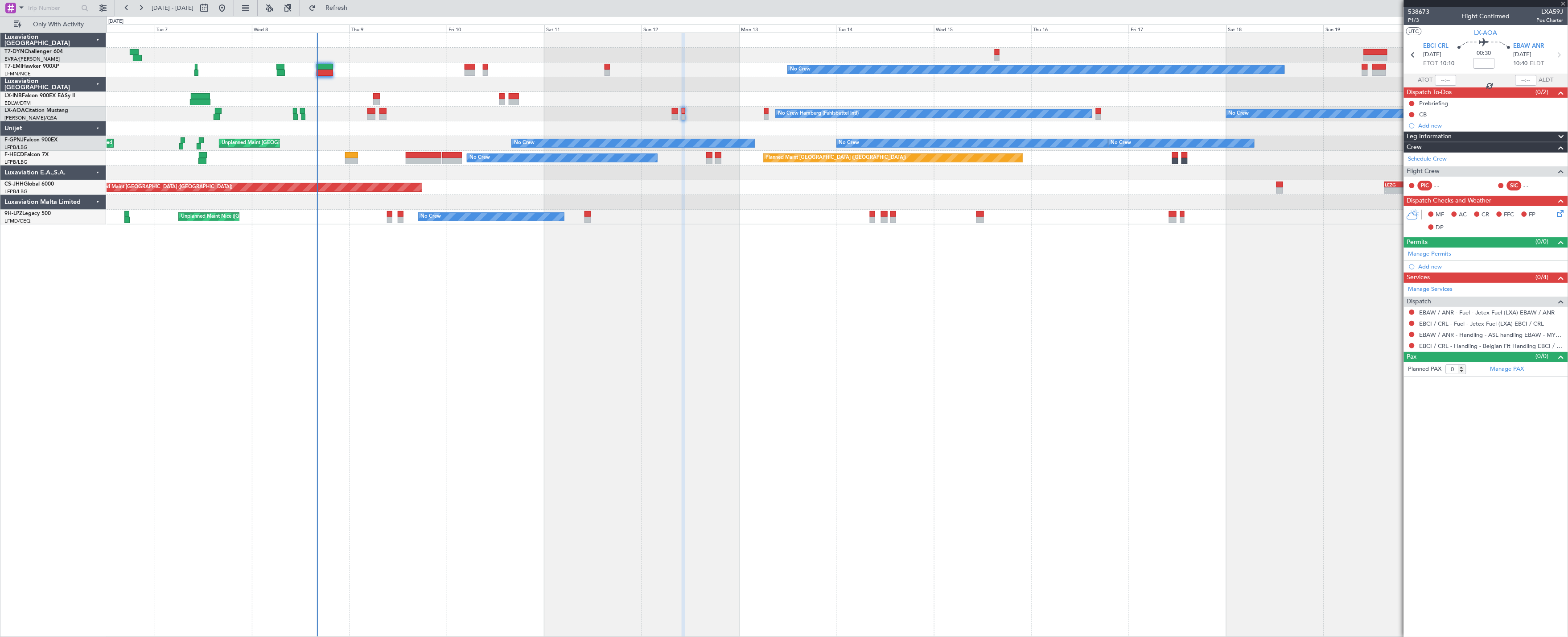
type input "1"
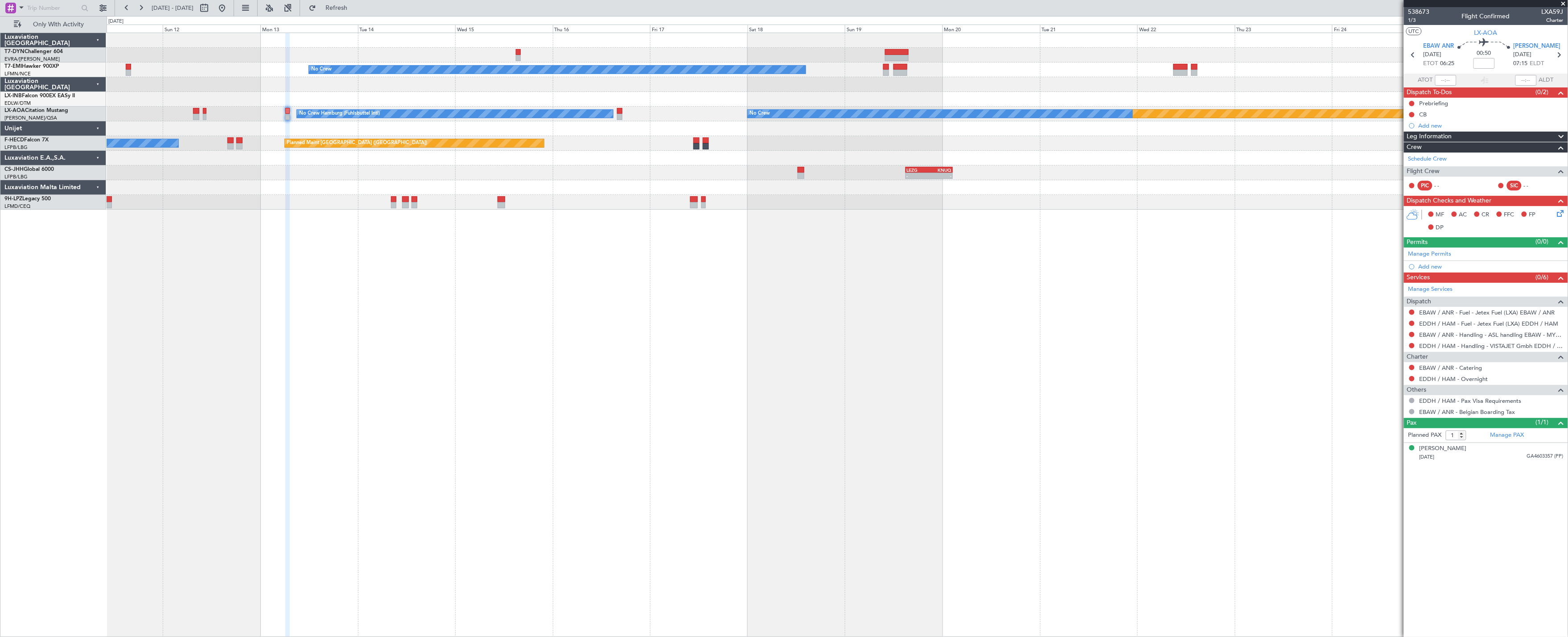
click at [523, 400] on div "No Crew Planned Maint Monchengladbach No Crew No Crew Hamburg (Fuhlsbuttel Intl…" at bounding box center [838, 334] width 1462 height 605
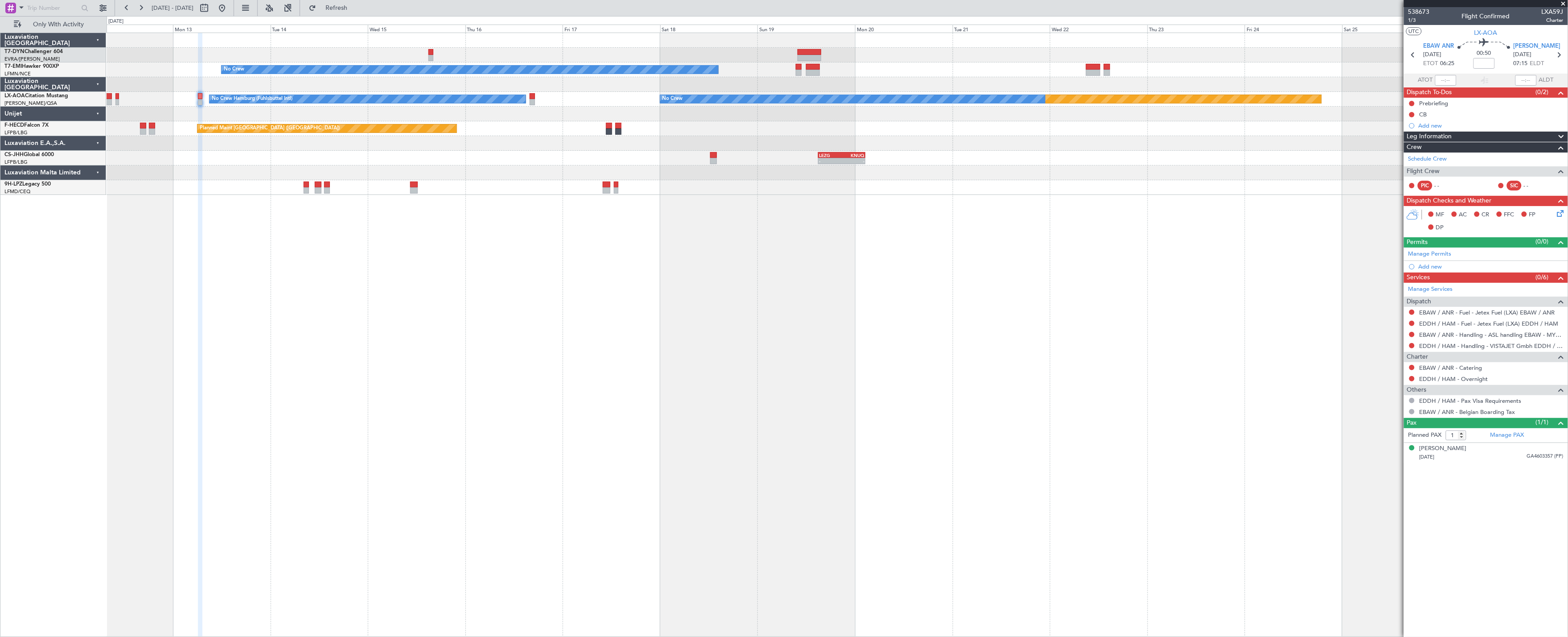
click at [978, 158] on div "No Crew Planned Maint Monchengladbach No Crew No Crew Hamburg (Fuhlsbuttel Intl…" at bounding box center [837, 114] width 1461 height 162
click at [229, 8] on button at bounding box center [222, 7] width 14 height 14
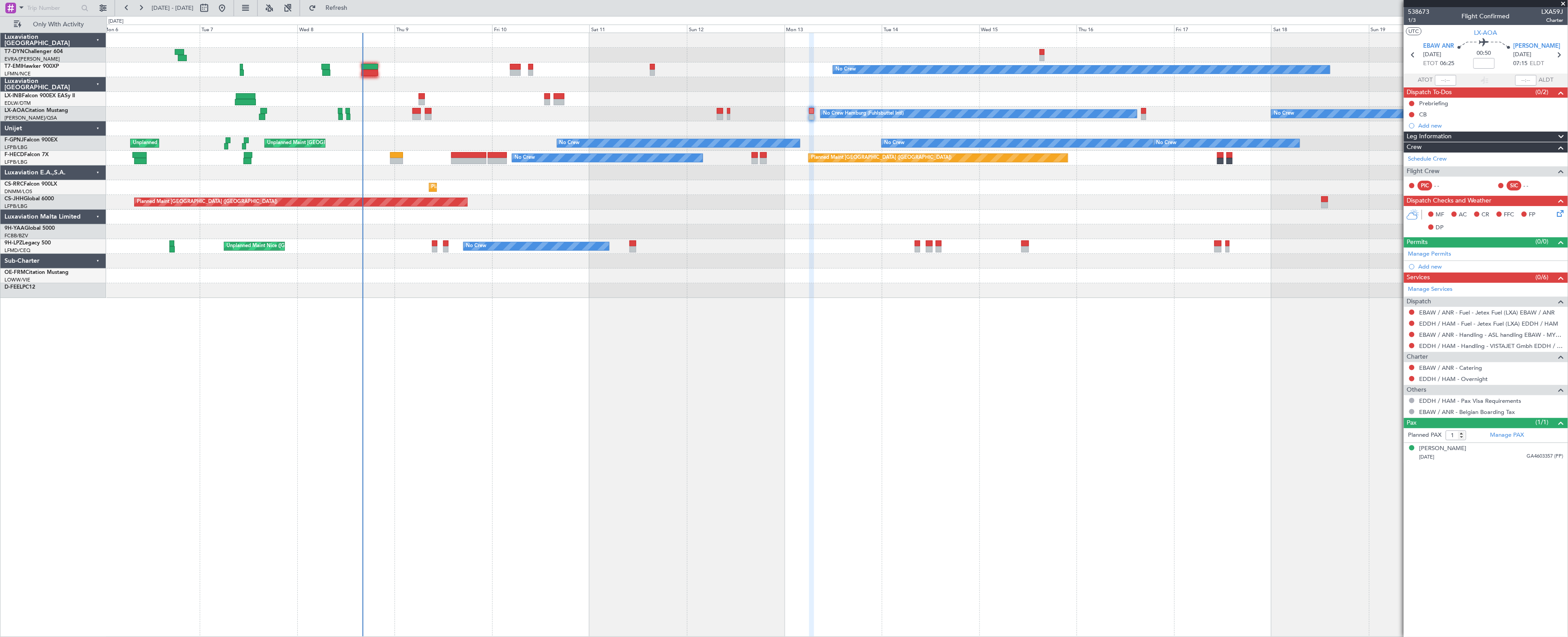
click at [389, 150] on div "No Crew Planned Maint Zurich No Crew Hamburg (Fuhlsbuttel Intl) No Crew Planned…" at bounding box center [837, 165] width 1461 height 265
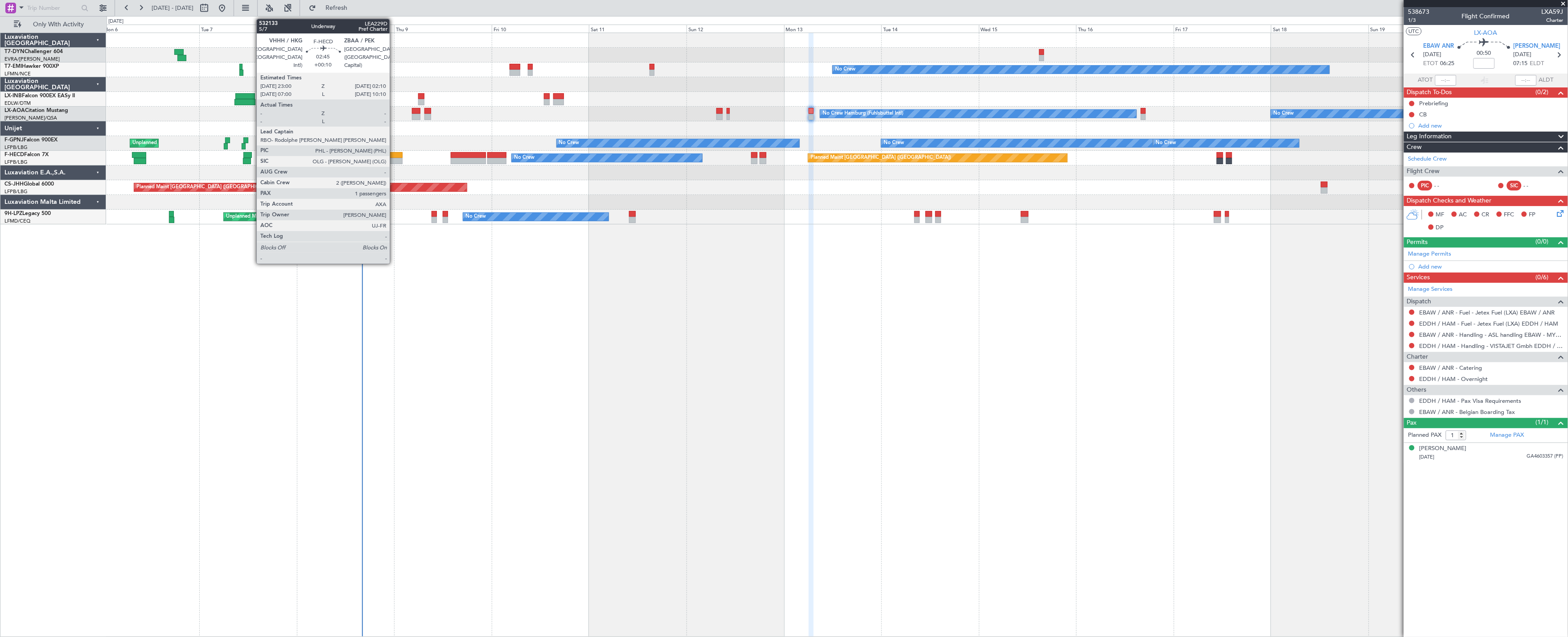
click at [394, 156] on div at bounding box center [396, 156] width 13 height 7
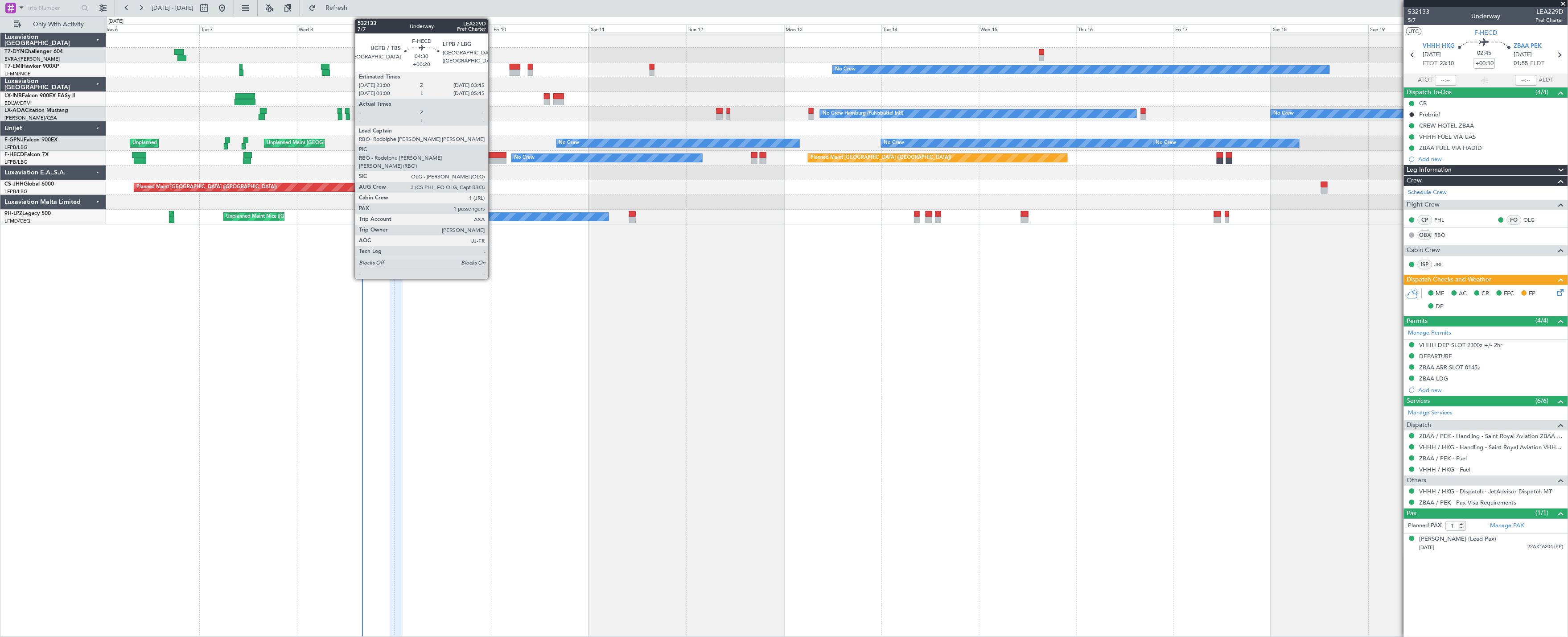
click at [493, 156] on div at bounding box center [497, 156] width 20 height 7
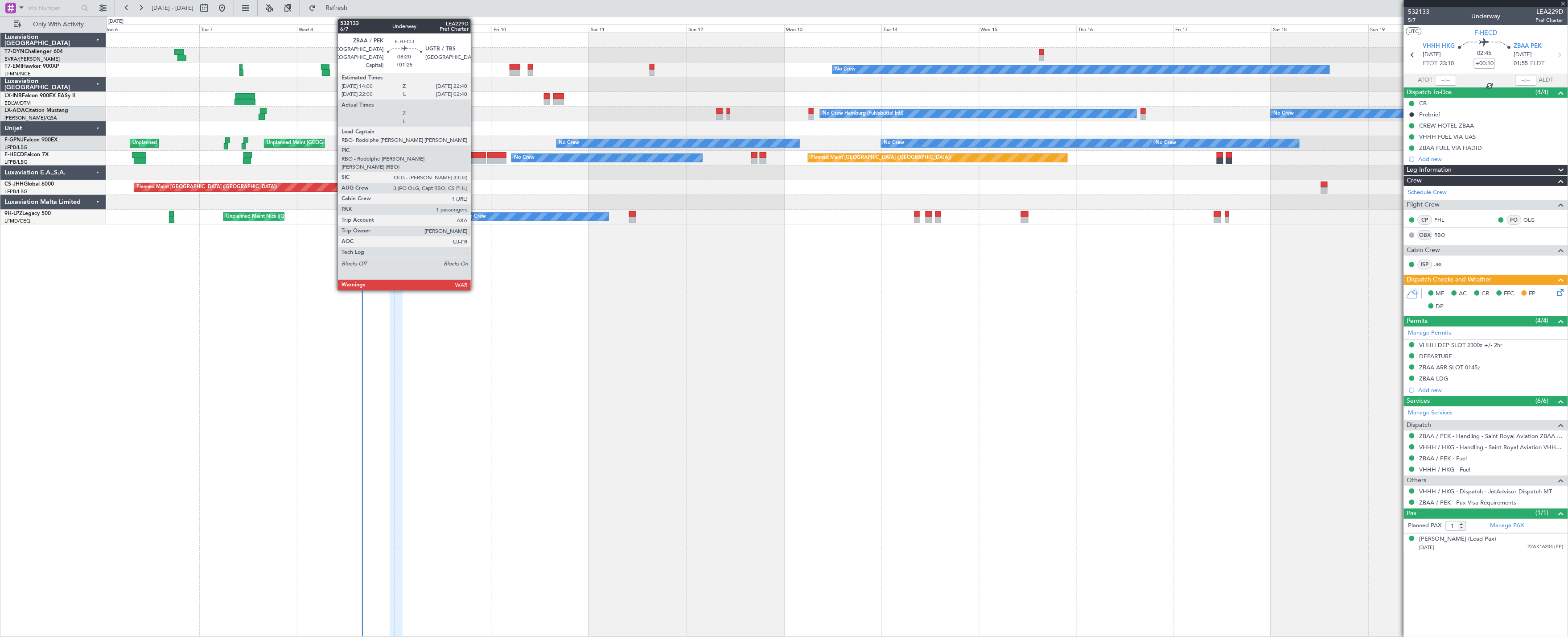
type input "+00:20"
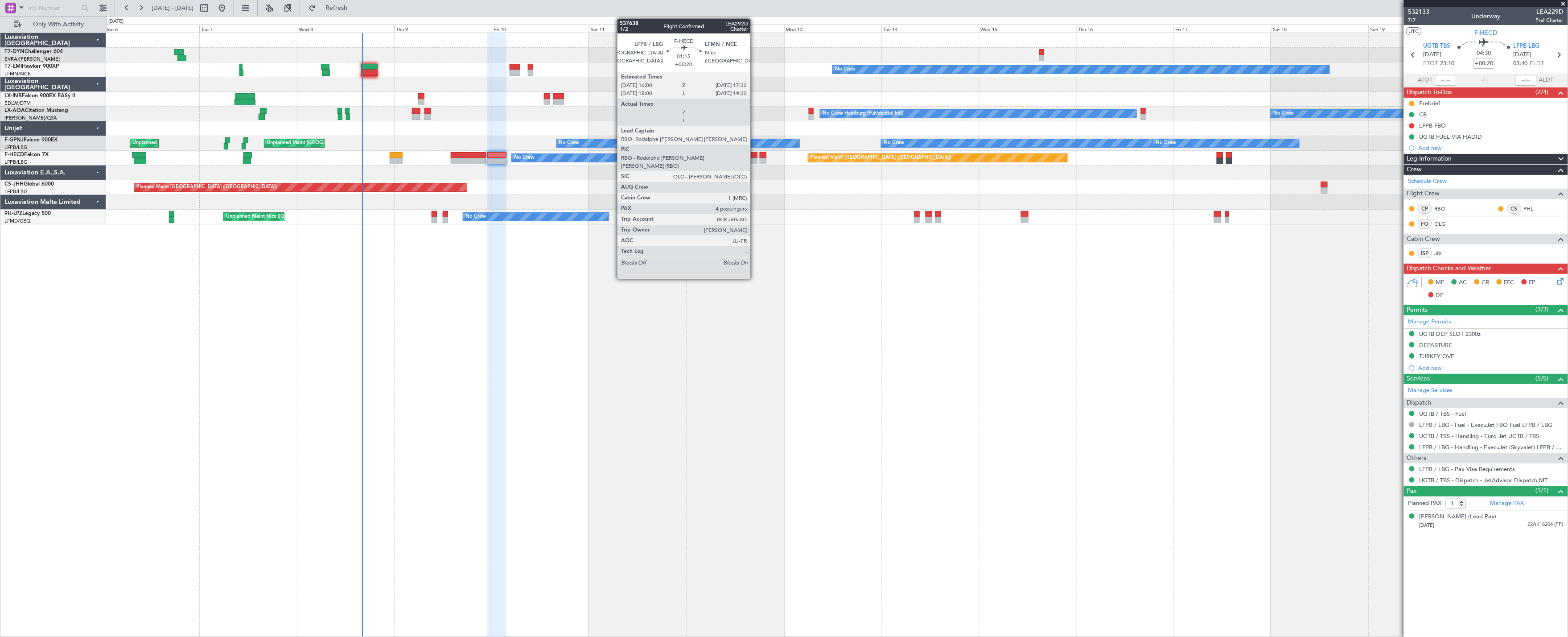
click at [755, 157] on div at bounding box center [754, 156] width 7 height 7
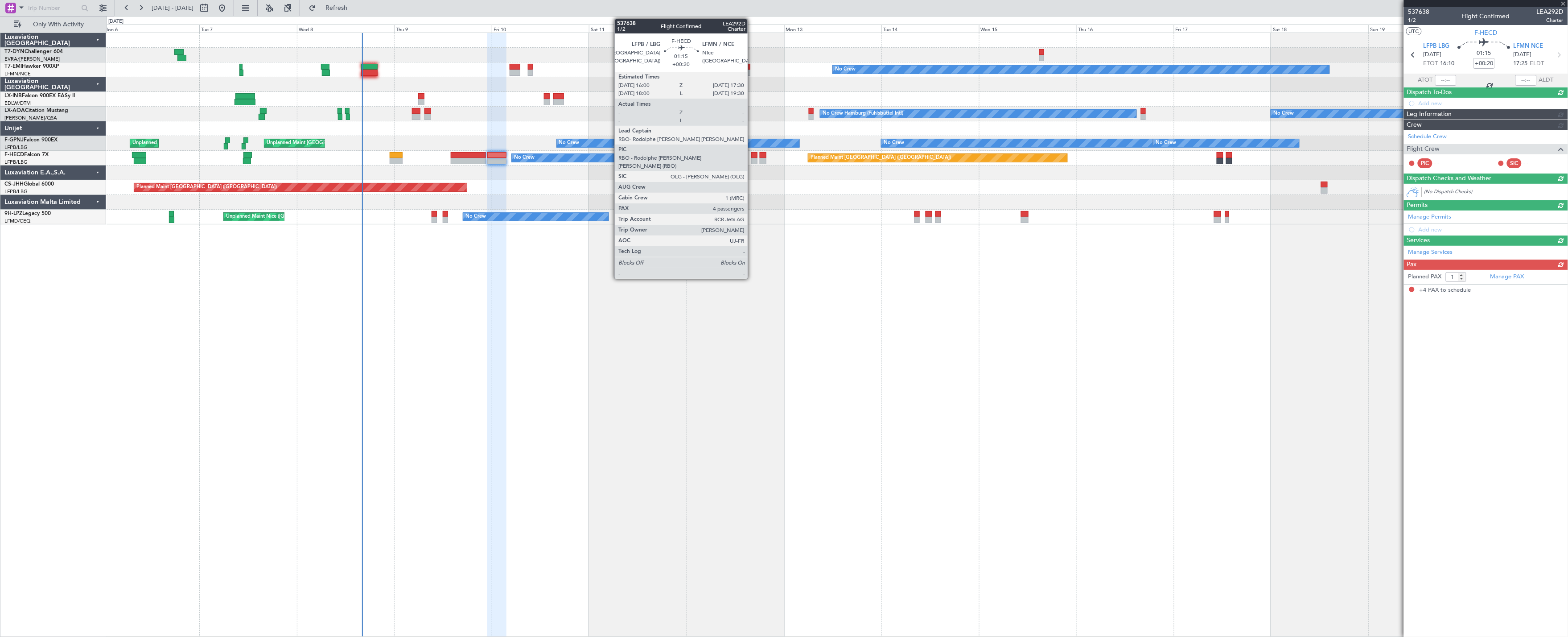
type input "4"
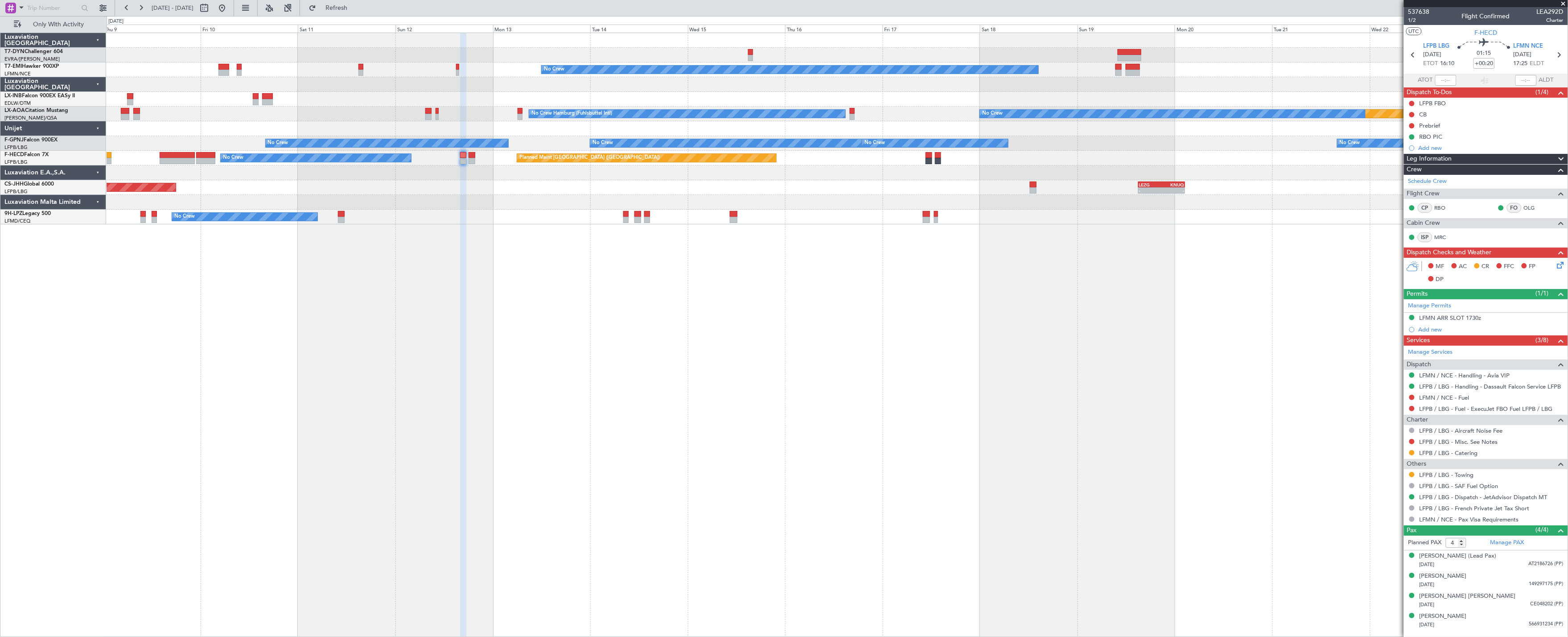
click at [868, 184] on div "No Crew Planned Maint Monchengladbach No Crew No Crew Hamburg (Fuhlsbuttel Intl…" at bounding box center [837, 128] width 1461 height 191
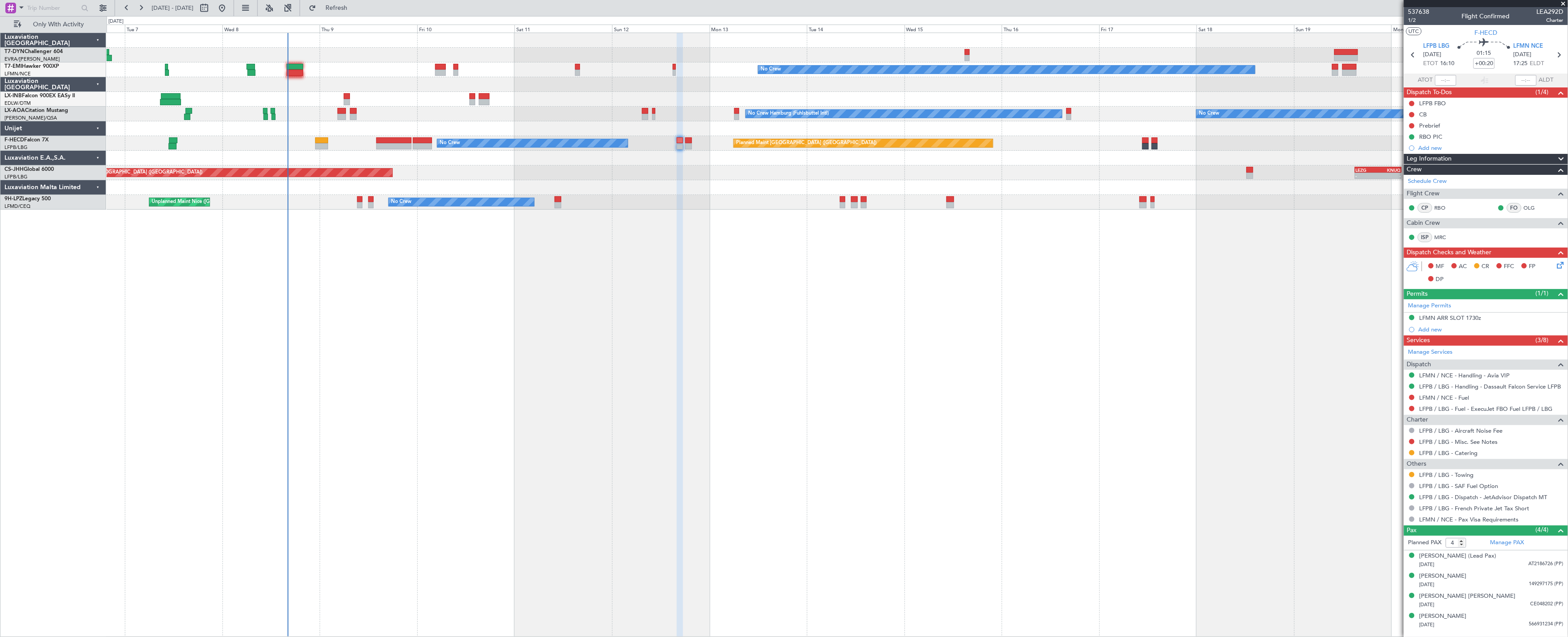
click at [607, 381] on div "No Crew Planned Maint Zurich Planned Maint Monchengladbach No Crew No Crew Hamb…" at bounding box center [838, 334] width 1462 height 605
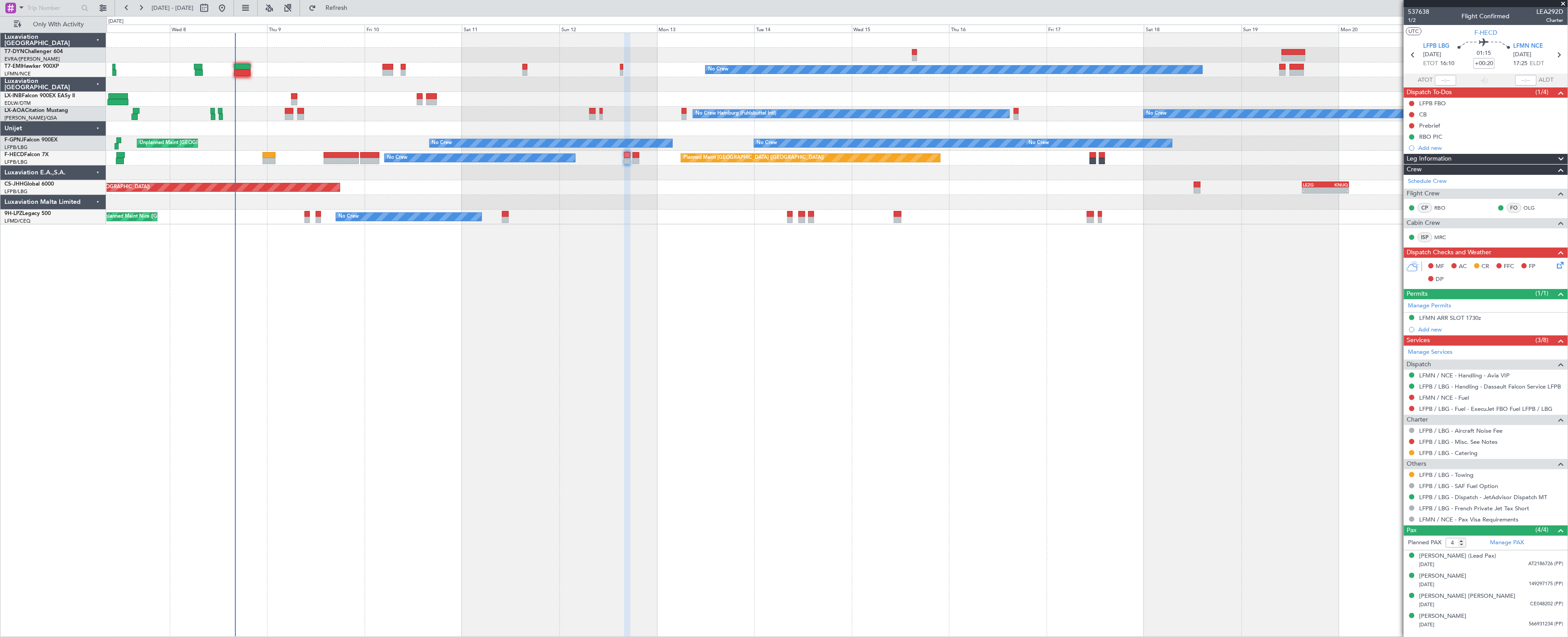
click at [241, 176] on div at bounding box center [837, 173] width 1461 height 15
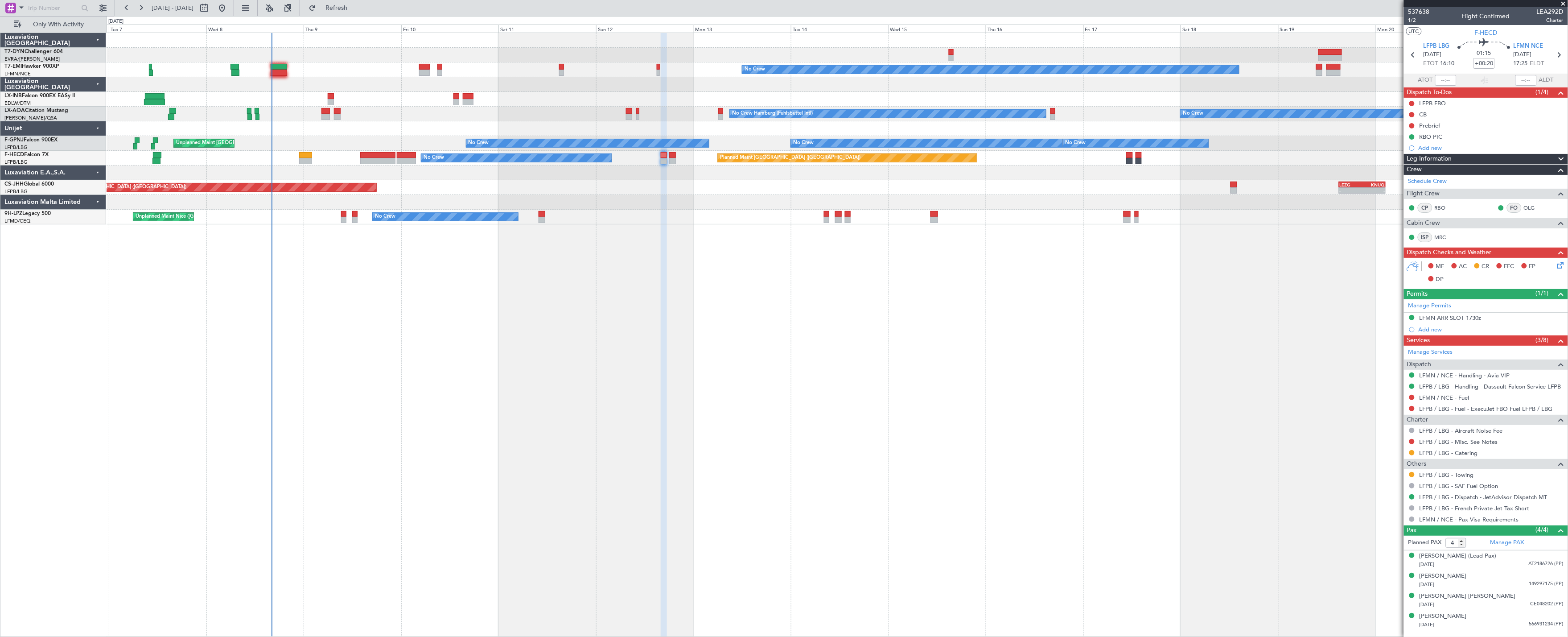
click at [435, 167] on div at bounding box center [837, 173] width 1461 height 15
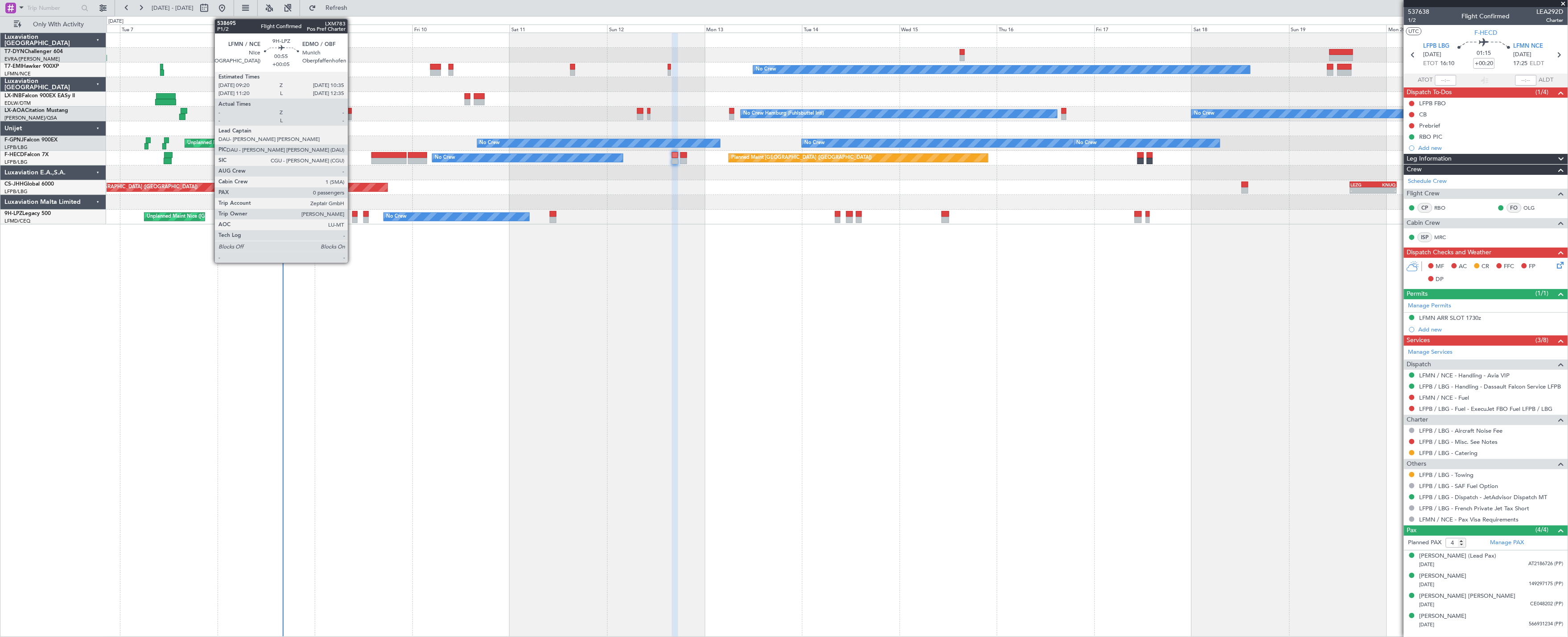
click at [352, 217] on div at bounding box center [355, 220] width 5 height 7
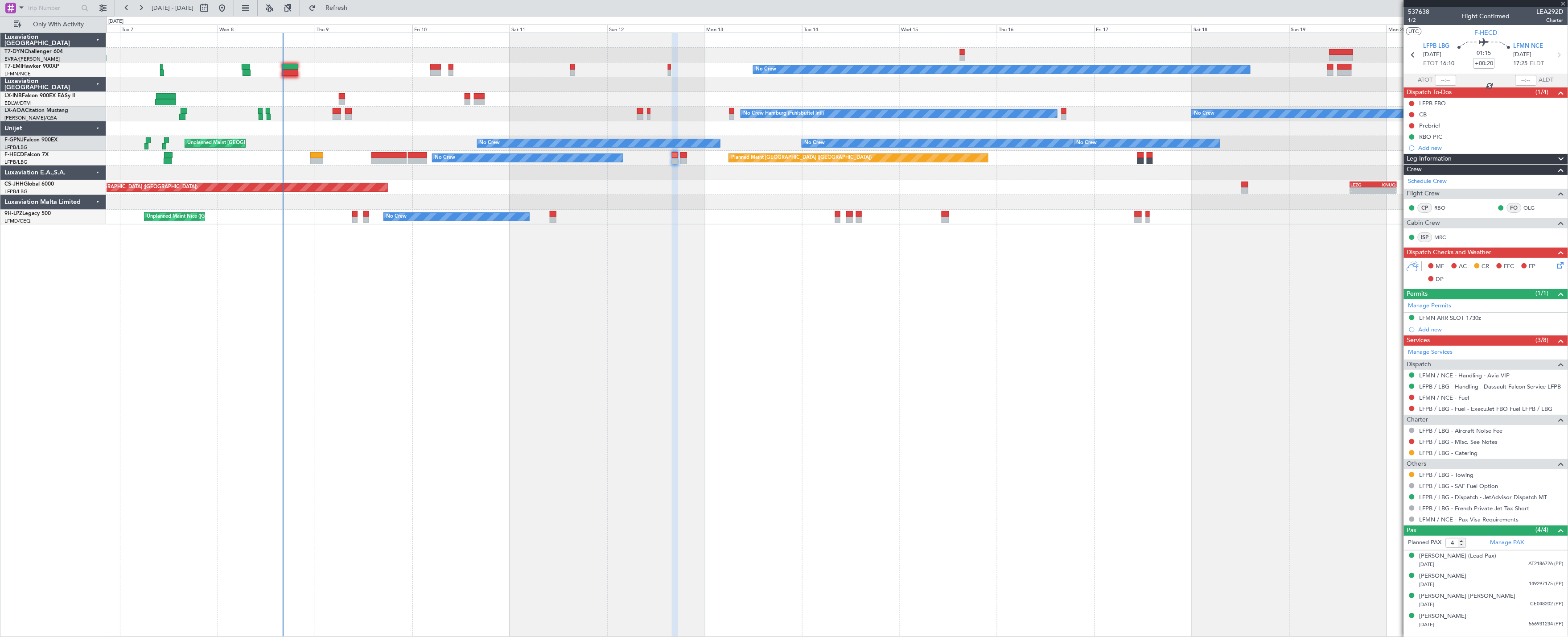
type input "+00:05"
type input "0"
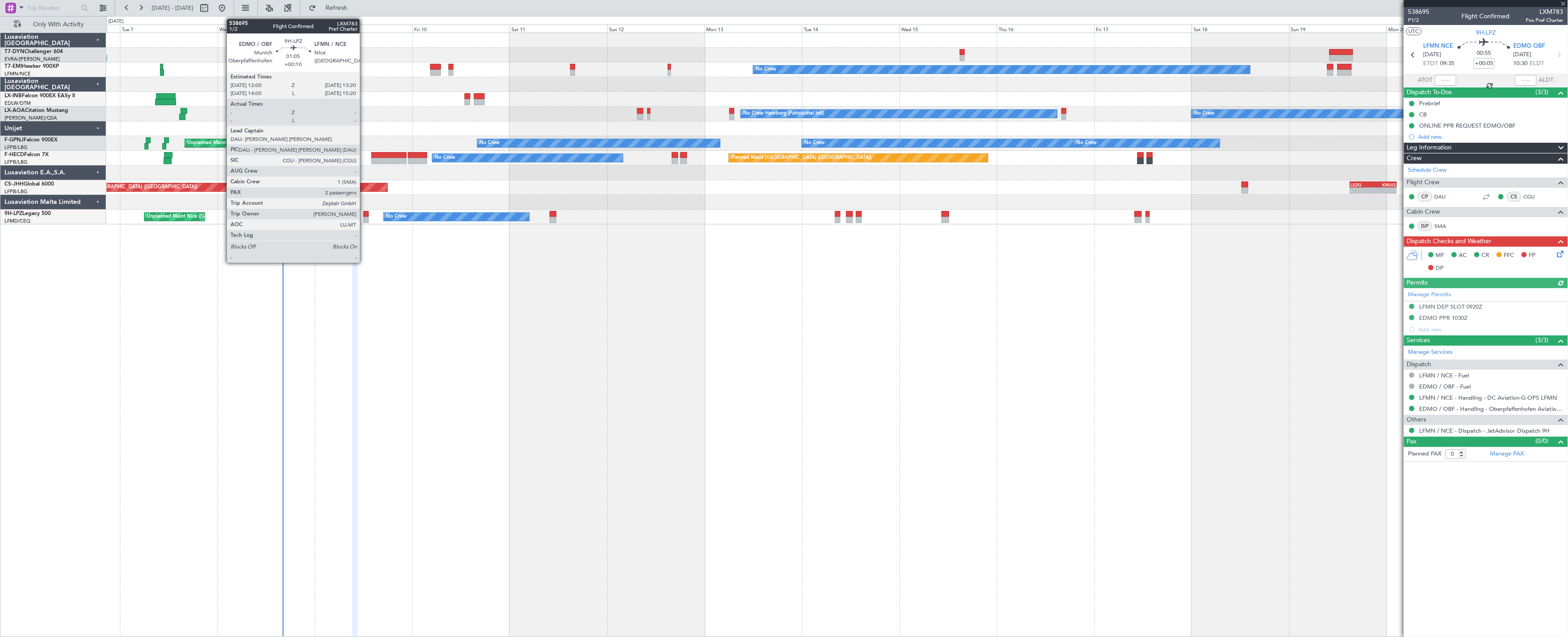
click at [364, 218] on div at bounding box center [366, 220] width 6 height 7
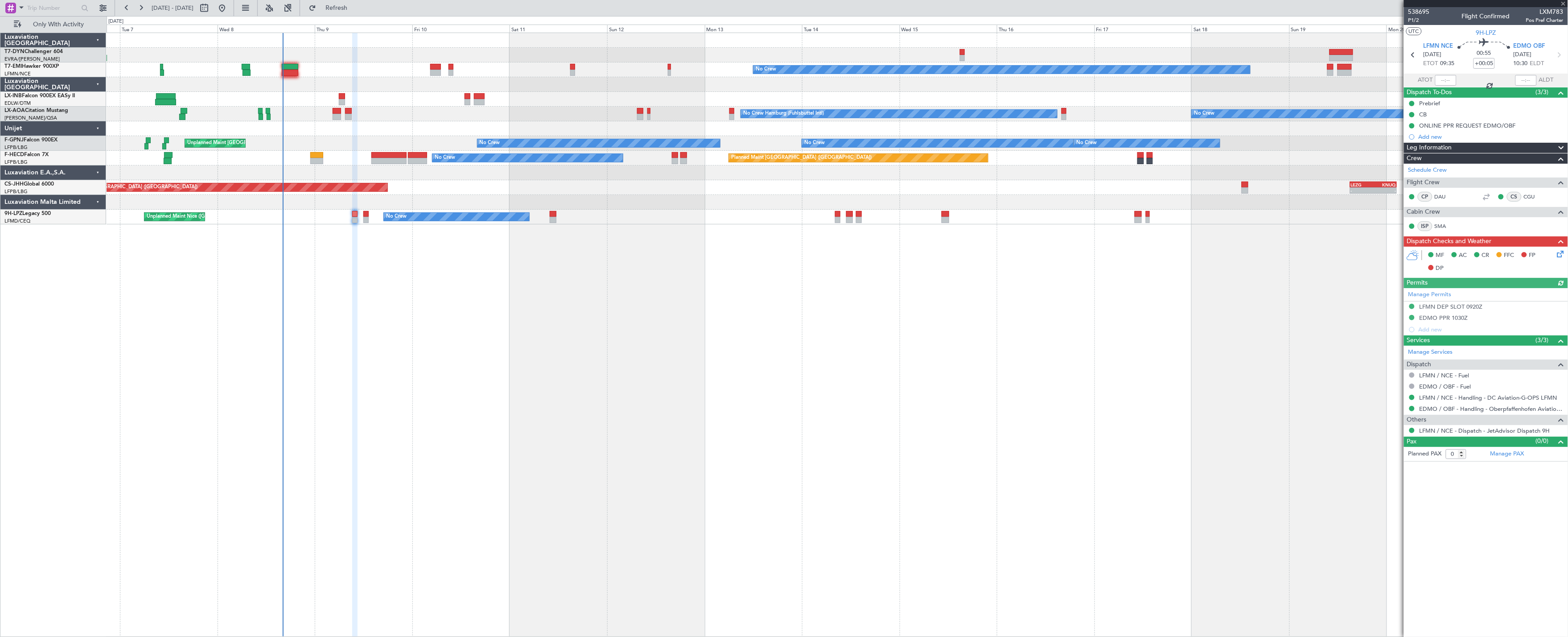
type input "+00:10"
type input "2"
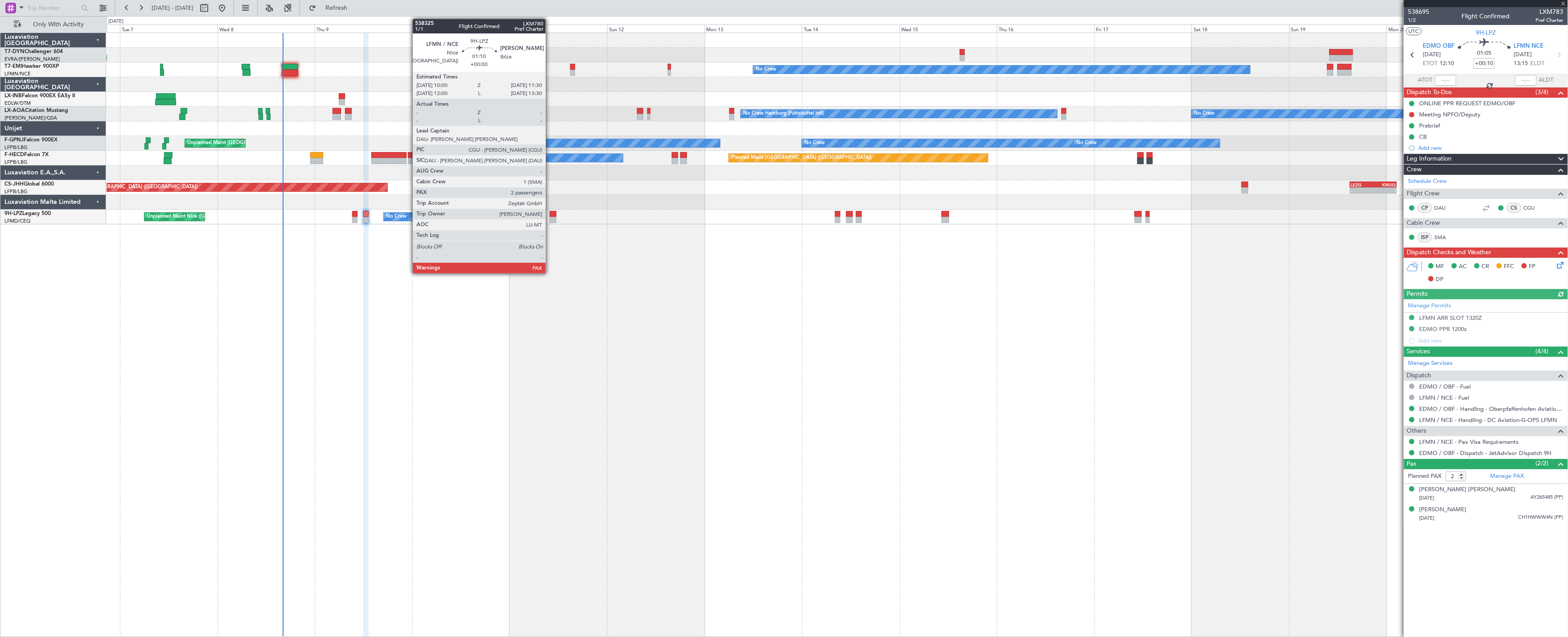
click at [550, 221] on div at bounding box center [553, 220] width 7 height 7
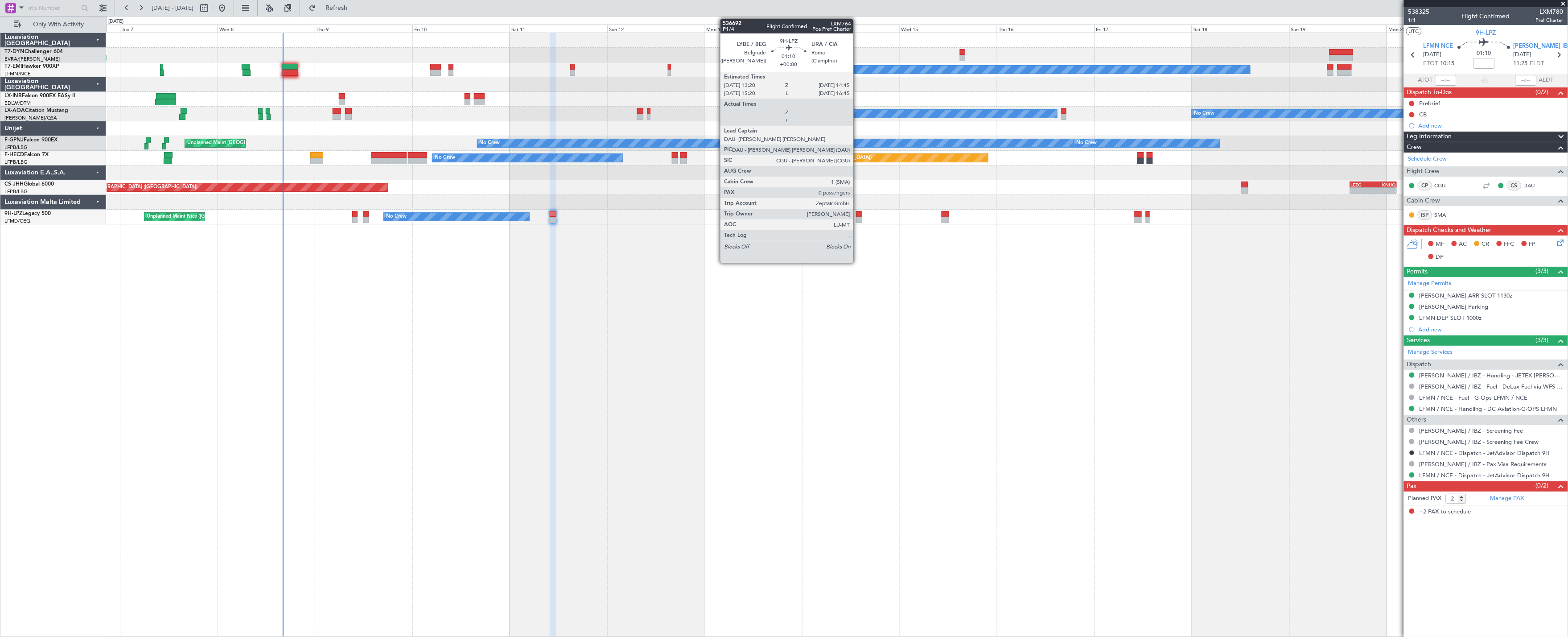
click at [858, 218] on div at bounding box center [858, 220] width 6 height 7
type input "0"
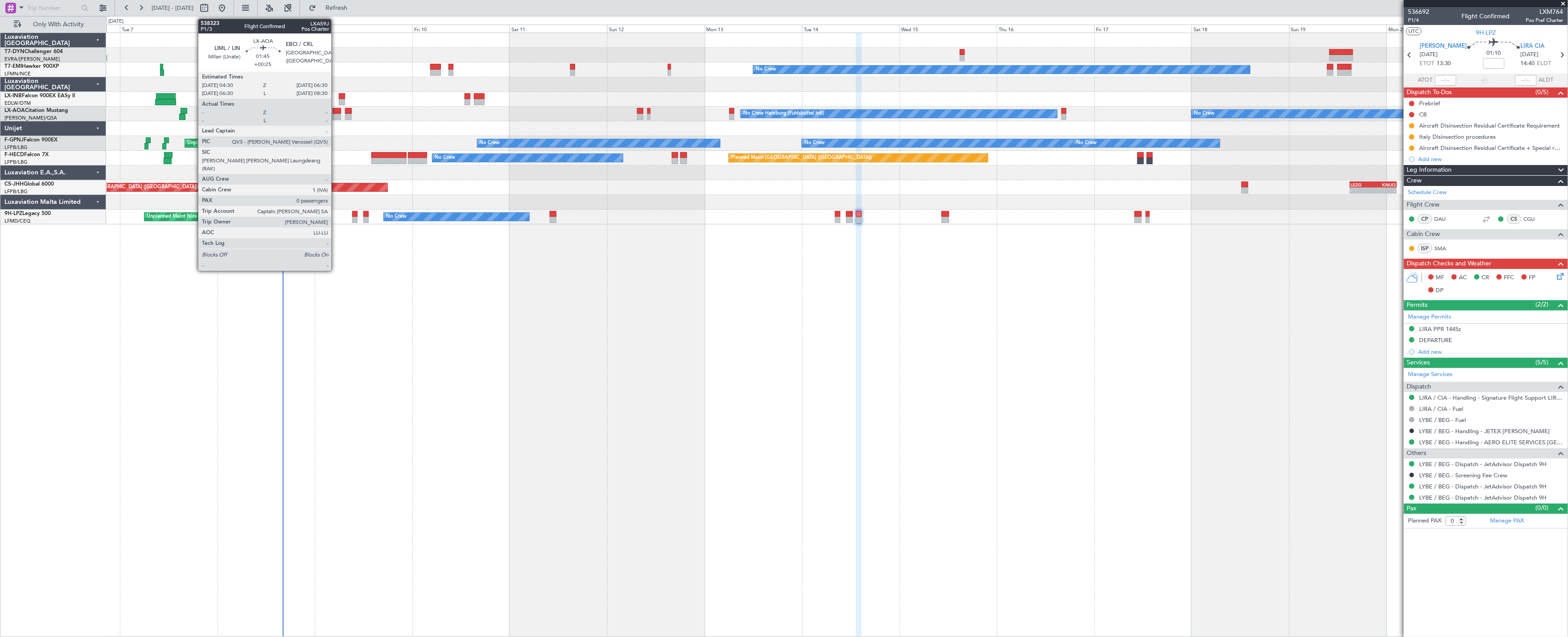
click at [336, 116] on div at bounding box center [337, 117] width 8 height 7
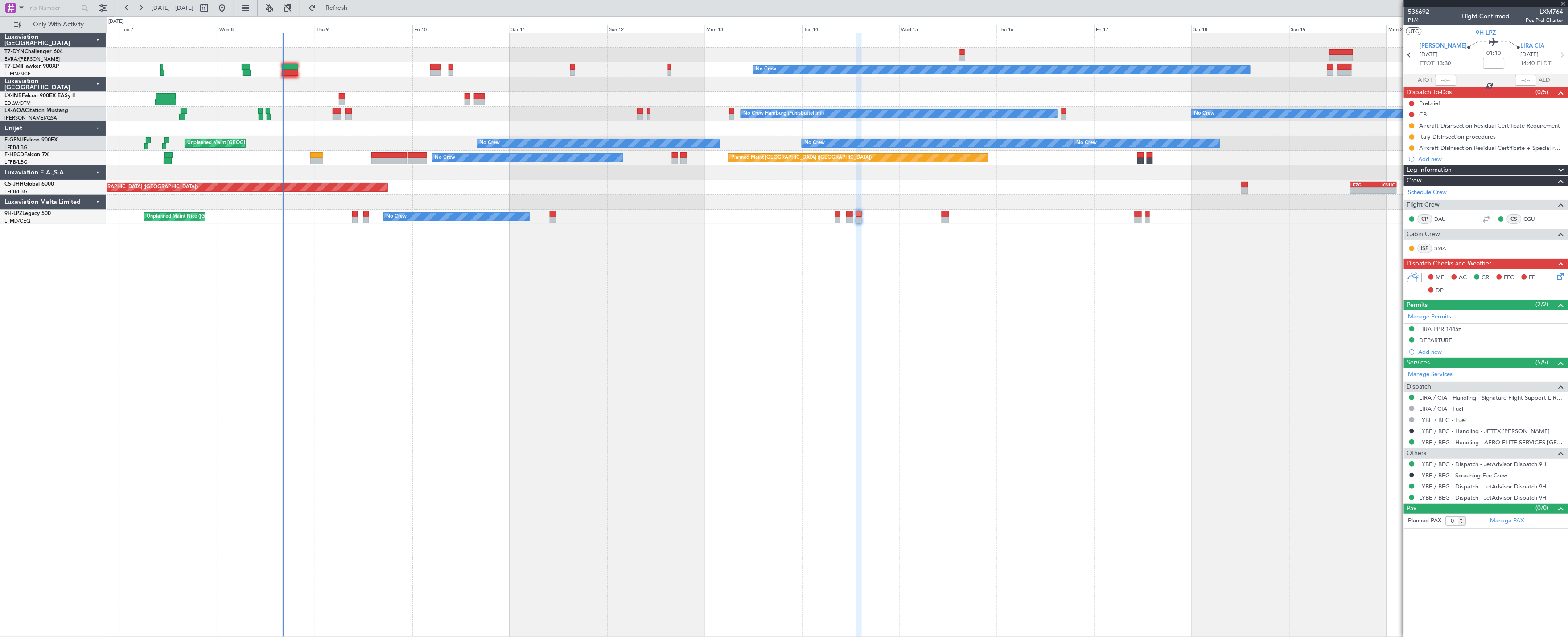
type input "+00:25"
